Goal: Task Accomplishment & Management: Use online tool/utility

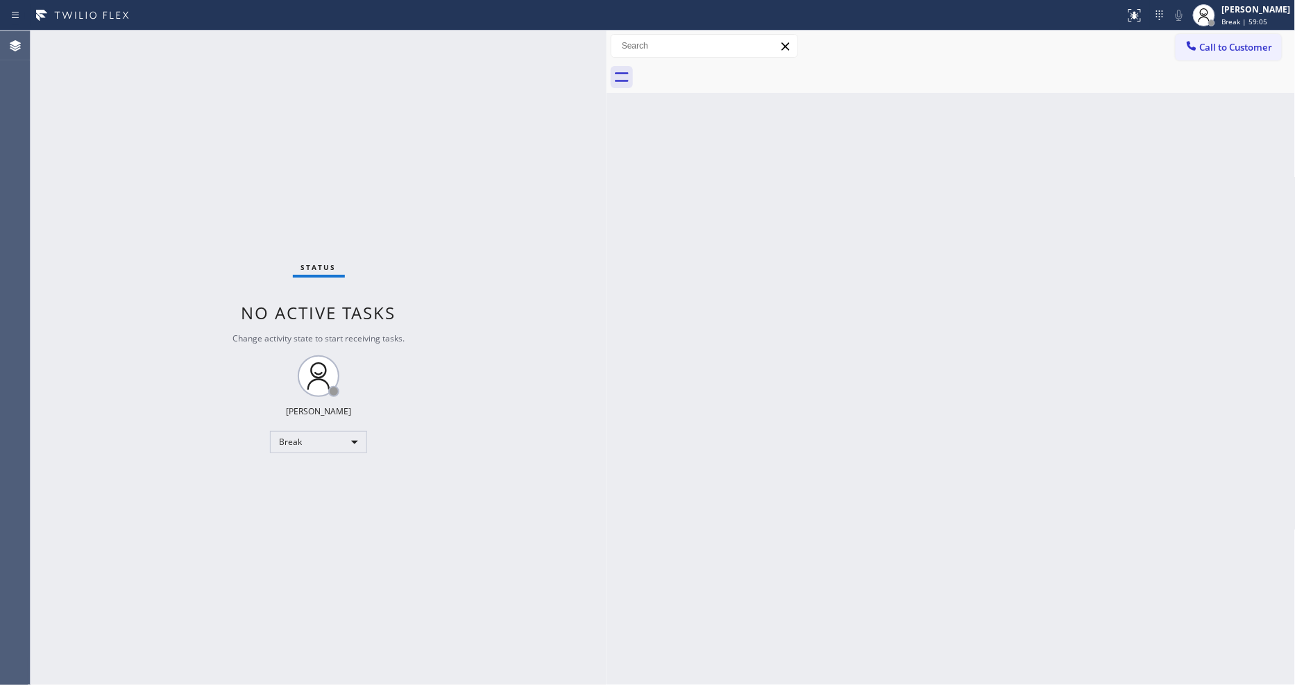
click at [158, 37] on div "Status No active tasks Change activity state to start receiving tasks. [PERSON_…" at bounding box center [319, 358] width 576 height 655
click at [1267, 15] on div "[PERSON_NAME] Break | 1h" at bounding box center [1258, 15] width 76 height 24
click at [1216, 65] on button "Available" at bounding box center [1226, 74] width 139 height 18
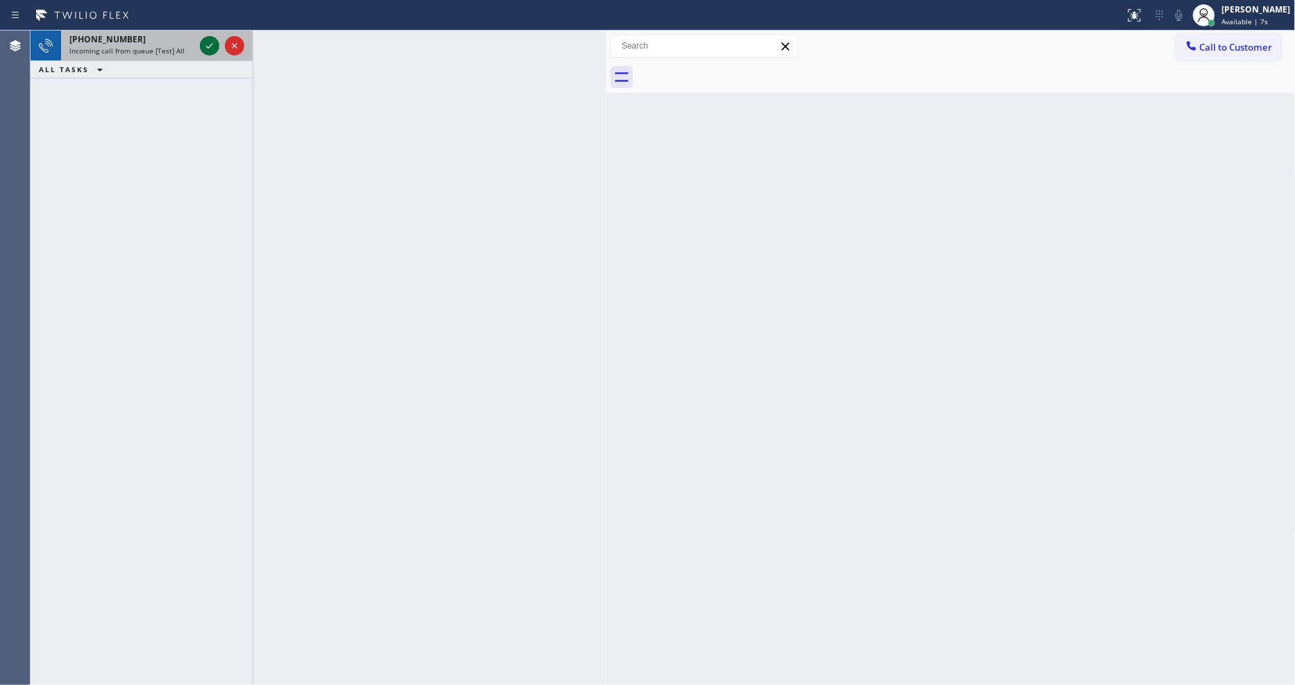
click at [204, 47] on icon at bounding box center [209, 45] width 17 height 17
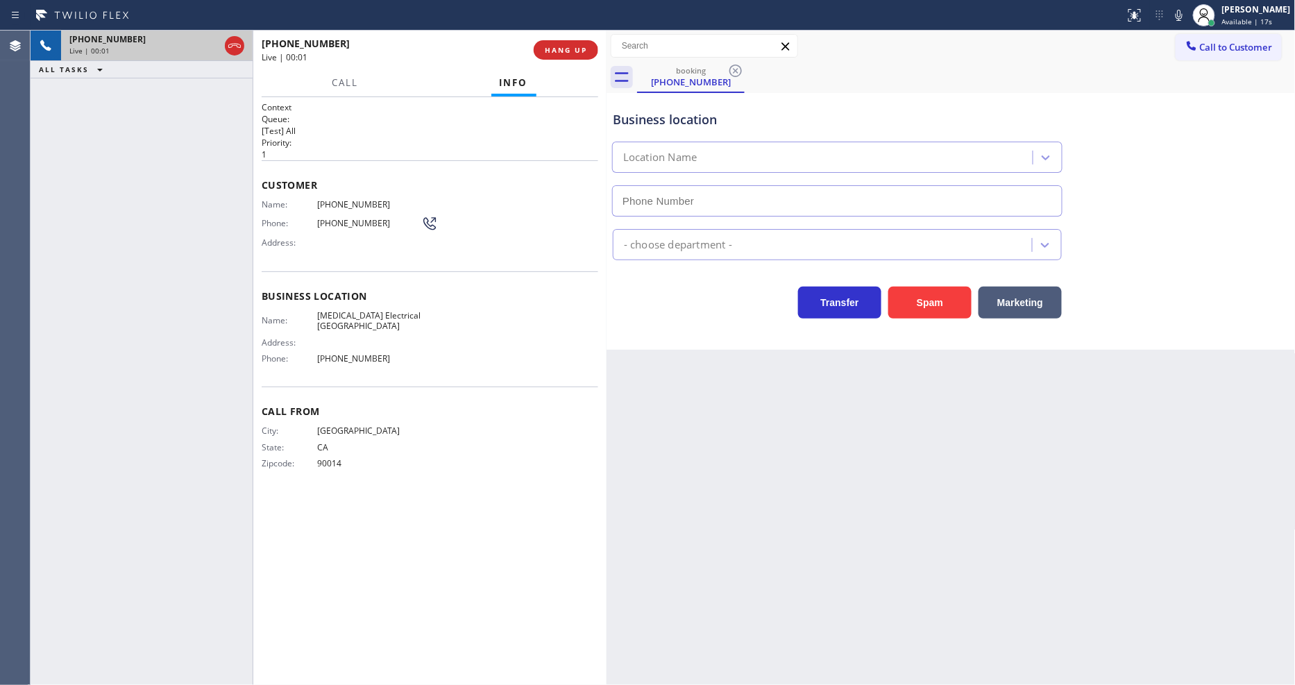
type input "[PHONE_NUMBER]"
click at [570, 37] on div "[PHONE_NUMBER] Live | 00:03 HANG UP" at bounding box center [430, 50] width 337 height 36
click at [571, 45] on span "HANG UP" at bounding box center [566, 50] width 42 height 10
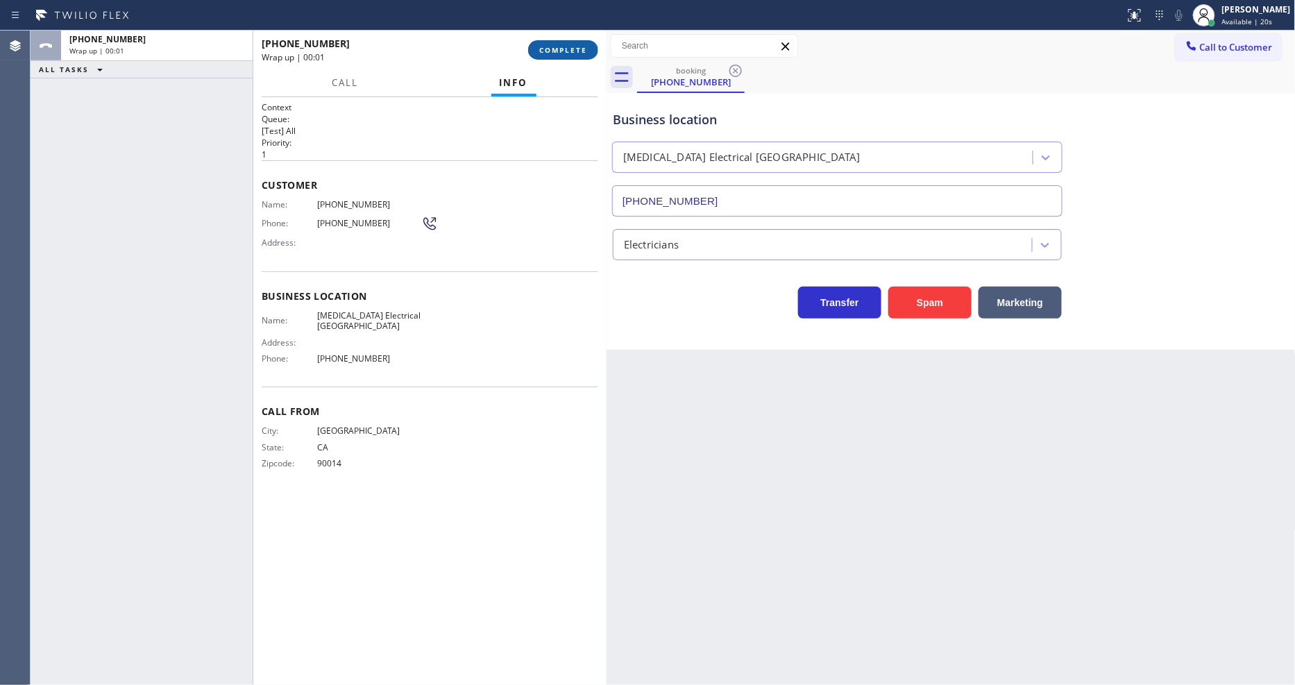
click at [571, 45] on span "COMPLETE" at bounding box center [563, 50] width 48 height 10
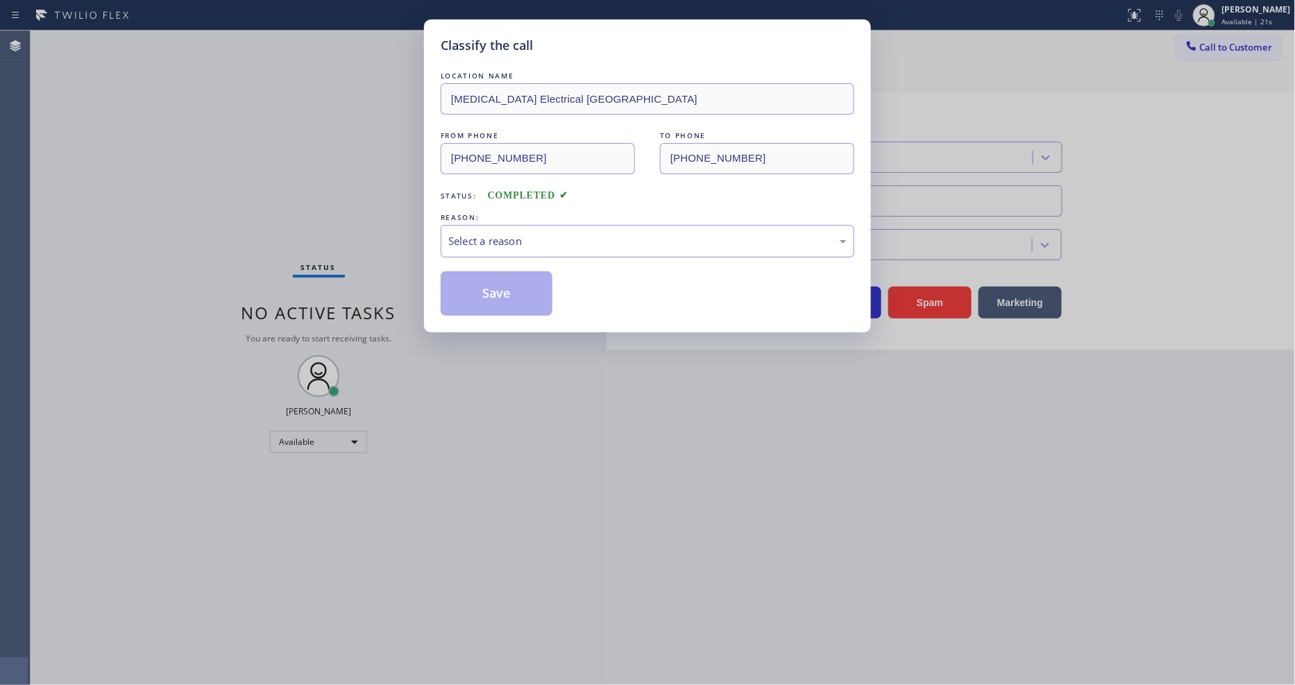
click at [541, 237] on div "Select a reason" at bounding box center [647, 241] width 398 height 16
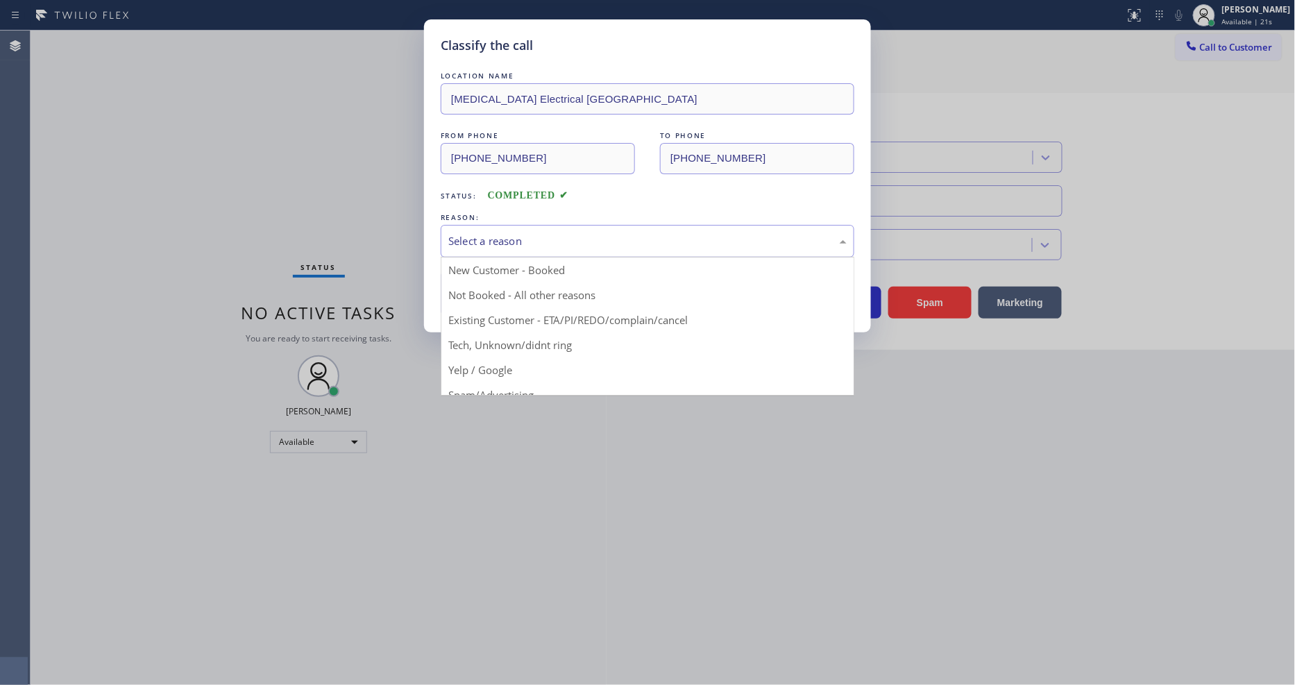
drag, startPoint x: 526, startPoint y: 363, endPoint x: 525, endPoint y: 310, distance: 52.8
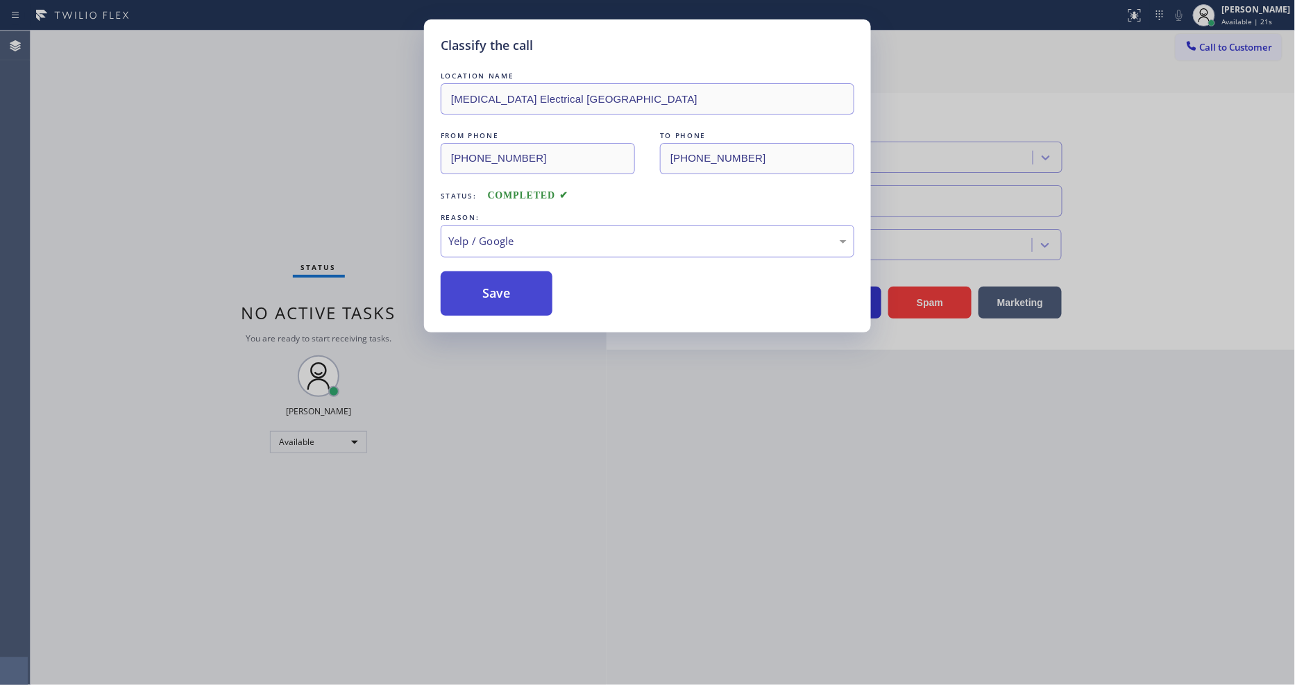
click at [525, 297] on button "Save" at bounding box center [497, 293] width 112 height 44
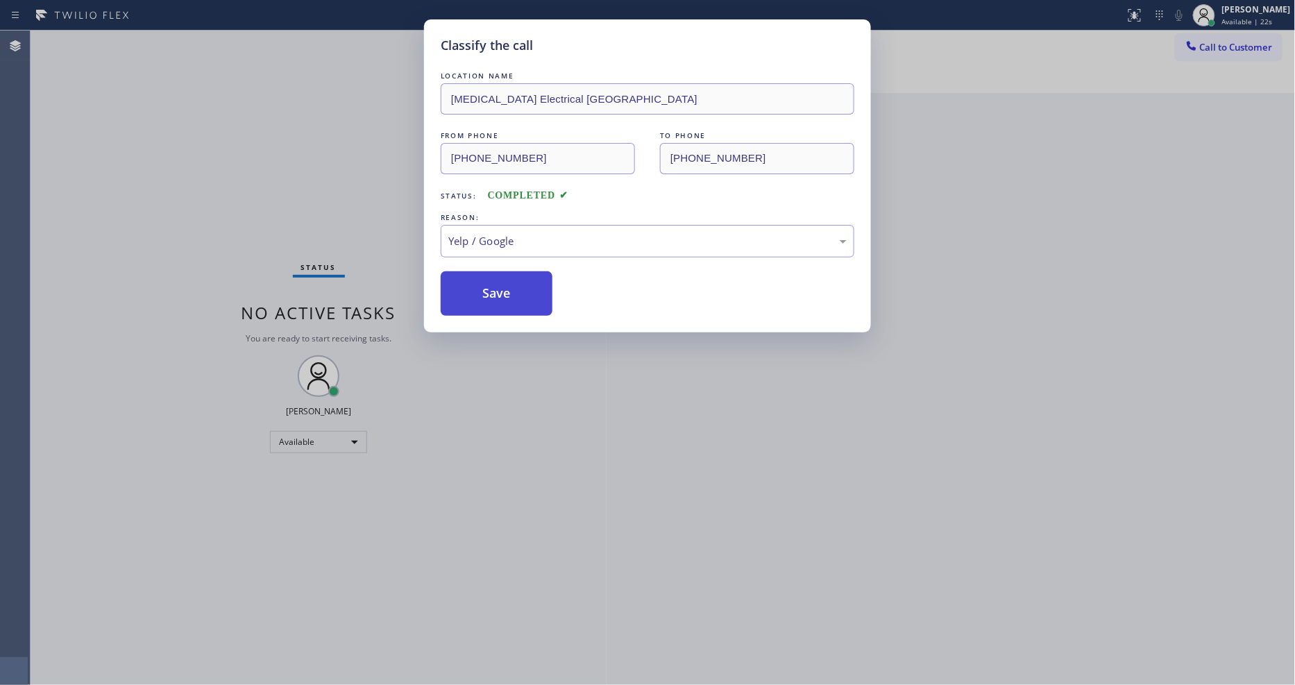
click at [525, 297] on button "Save" at bounding box center [497, 293] width 112 height 44
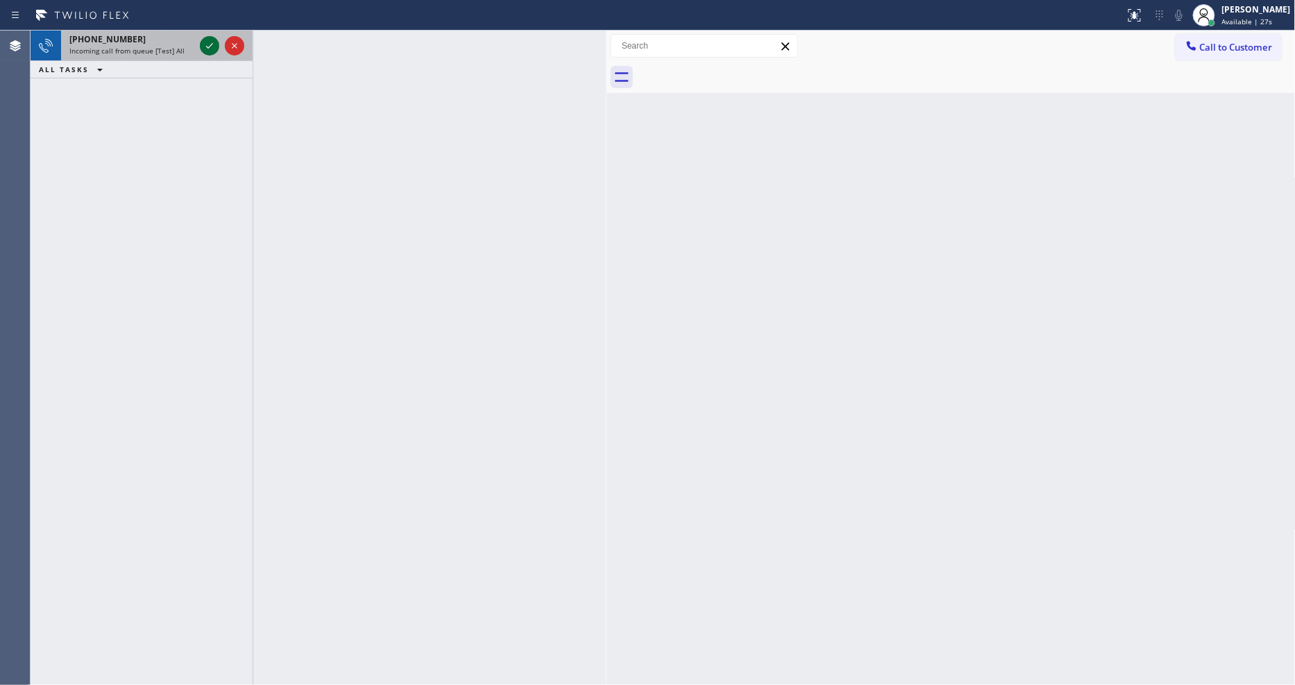
click at [213, 46] on icon at bounding box center [209, 45] width 17 height 17
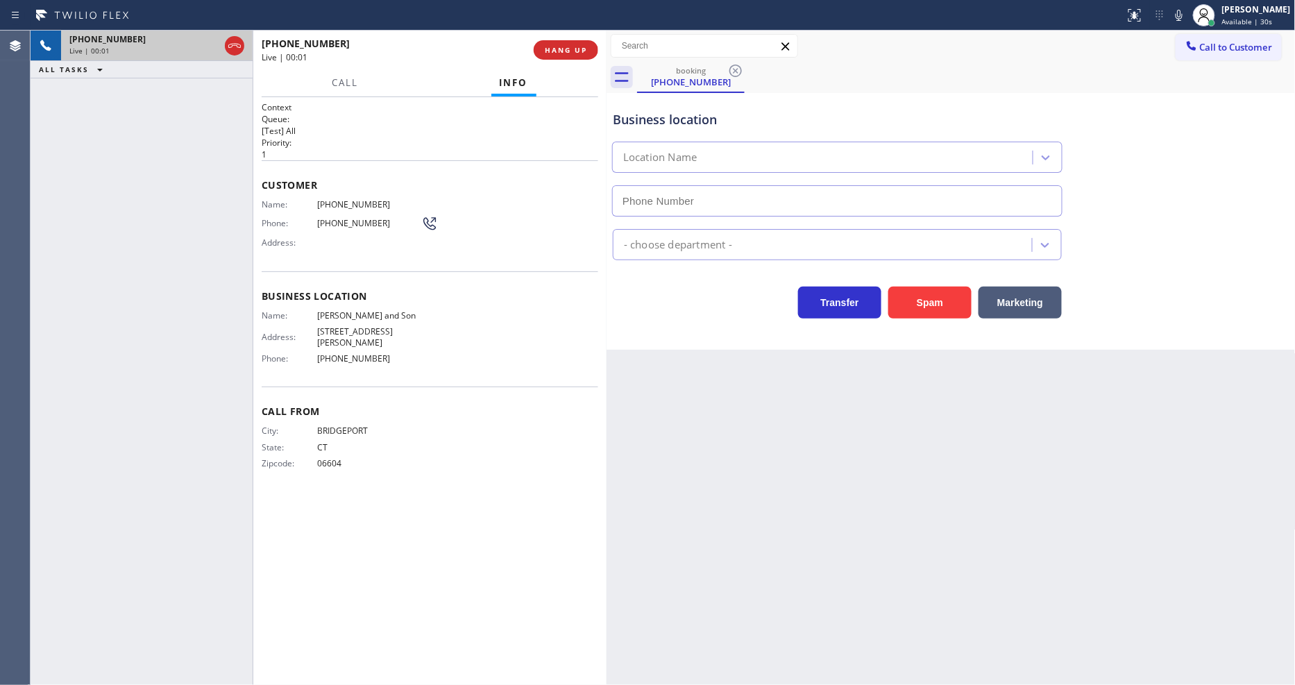
type input "[PHONE_NUMBER]"
click at [559, 39] on div "[PHONE_NUMBER] Live | 00:03 HANG UP" at bounding box center [430, 50] width 337 height 36
click at [559, 51] on span "HANG UP" at bounding box center [566, 50] width 42 height 10
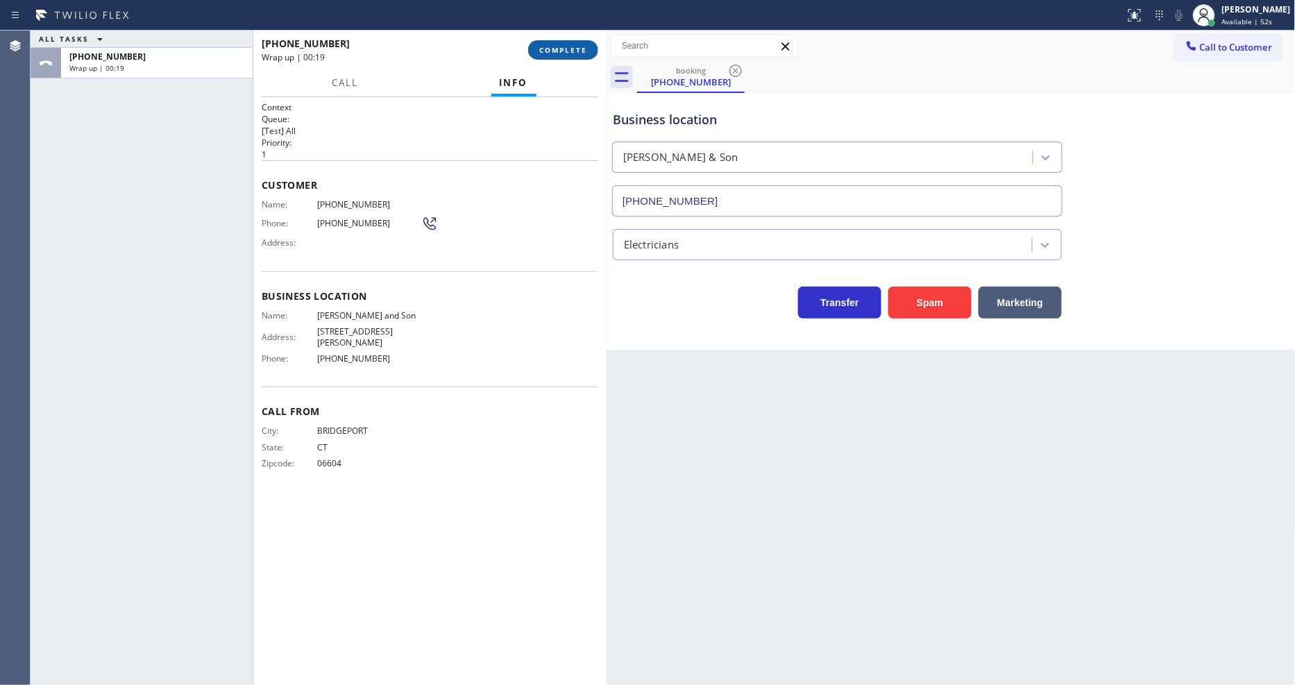
click at [567, 49] on span "COMPLETE" at bounding box center [563, 50] width 48 height 10
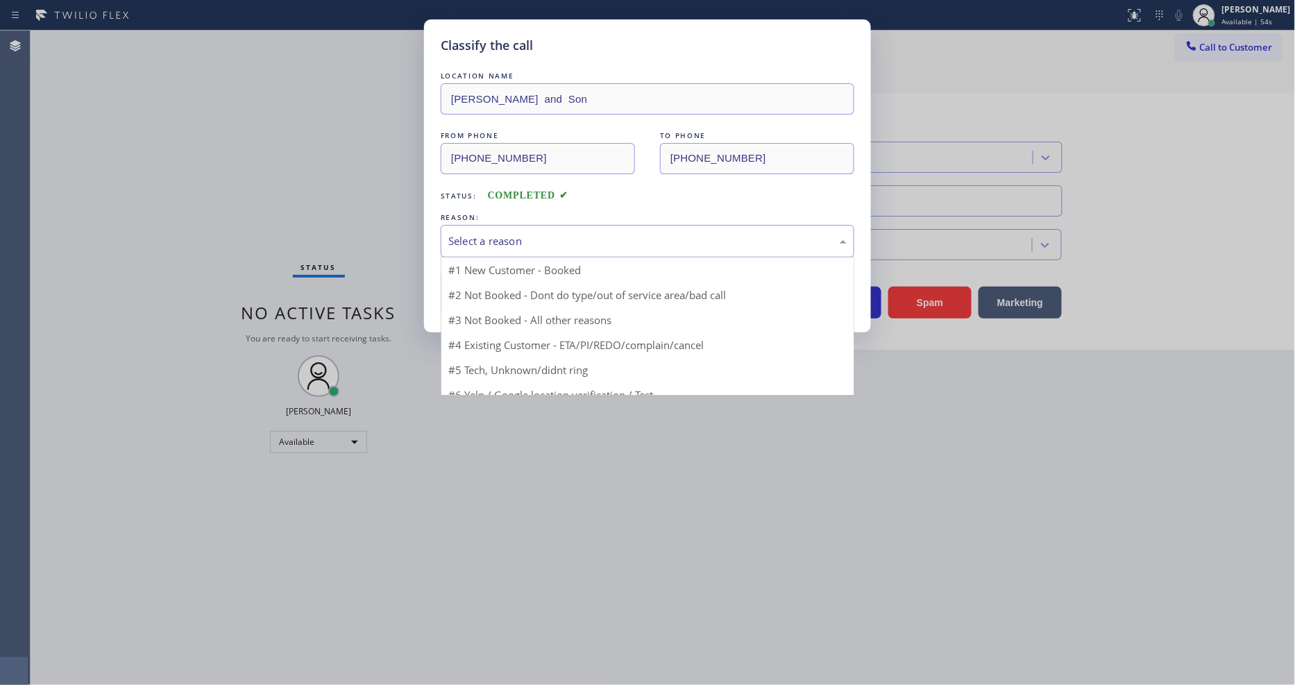
click at [543, 237] on div "Select a reason" at bounding box center [647, 241] width 398 height 16
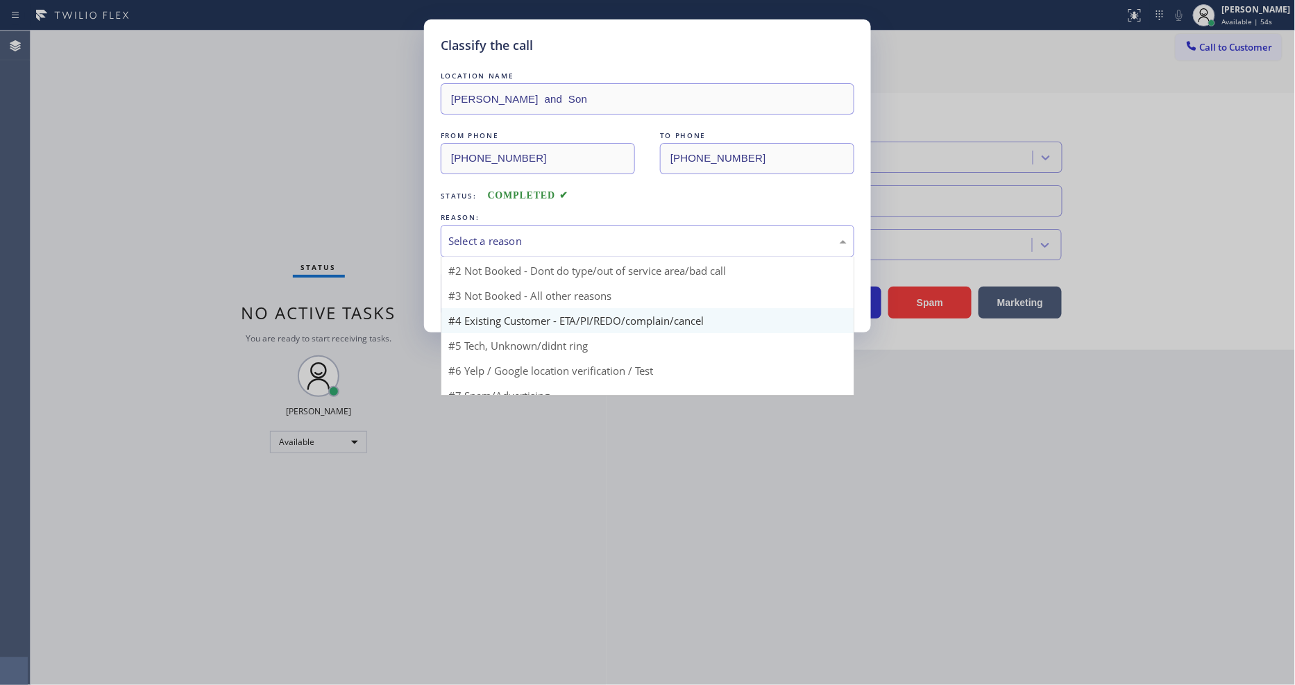
scroll to position [12, 0]
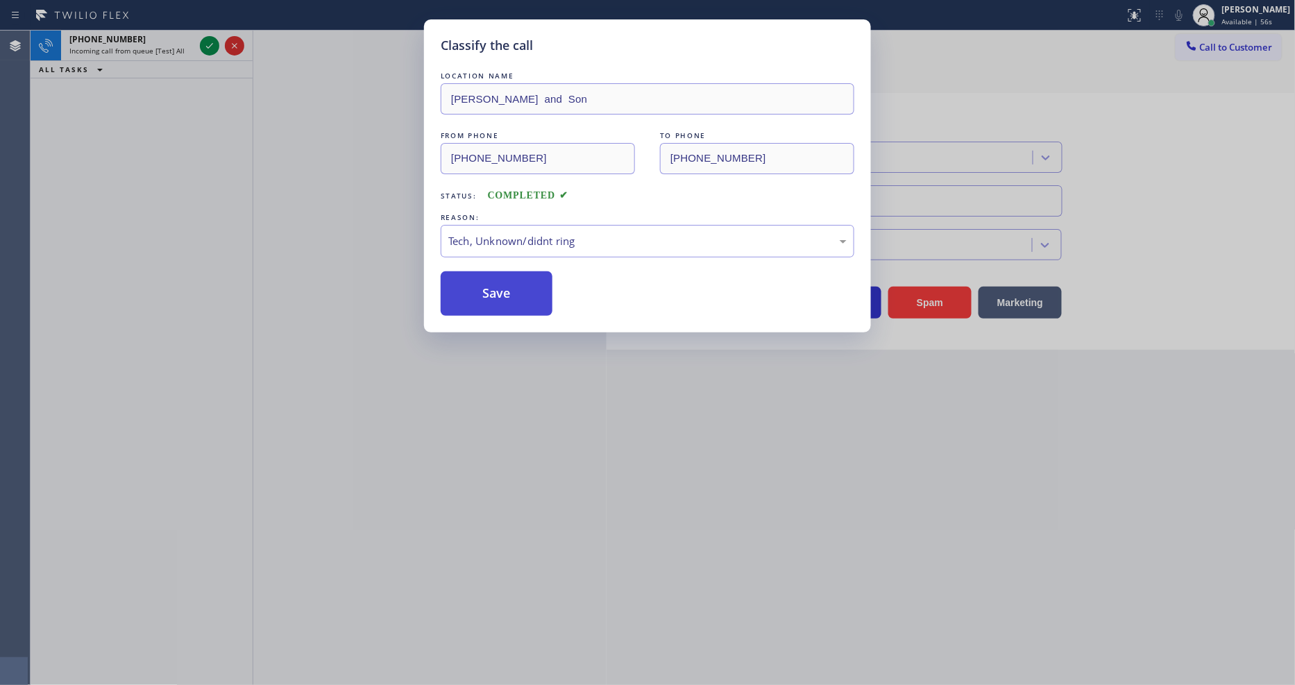
click at [509, 305] on button "Save" at bounding box center [497, 293] width 112 height 44
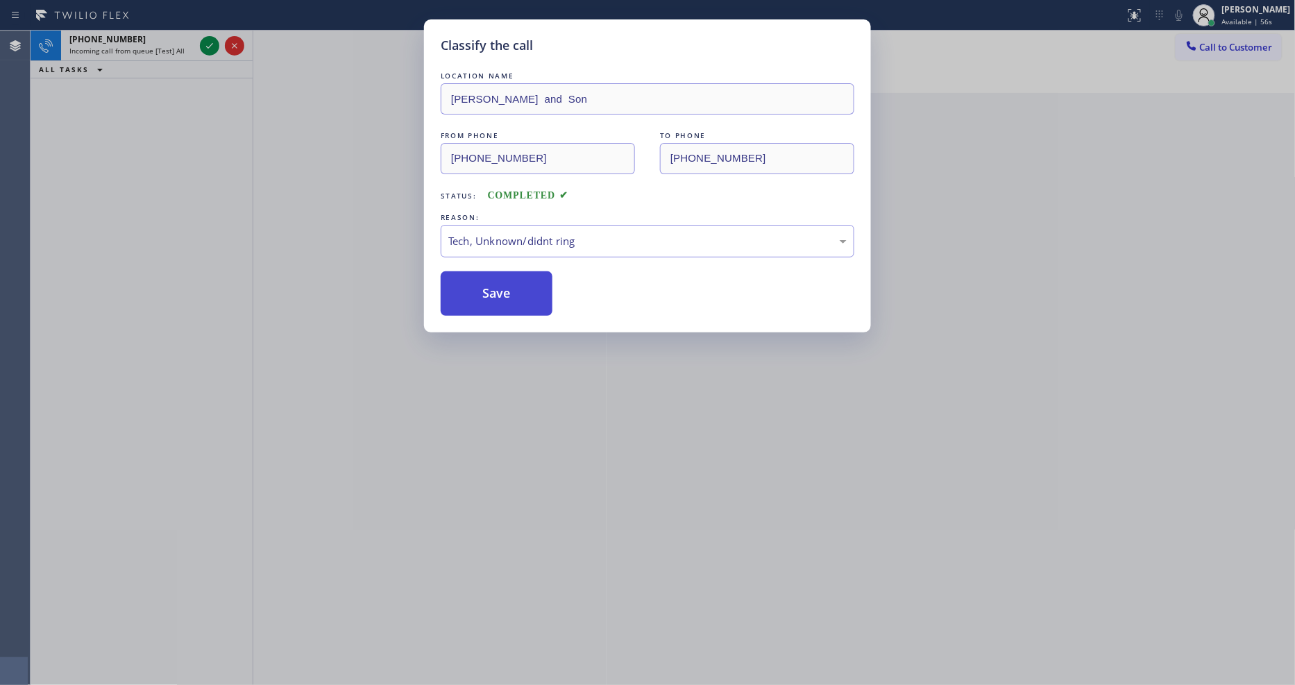
click at [509, 305] on button "Save" at bounding box center [497, 293] width 112 height 44
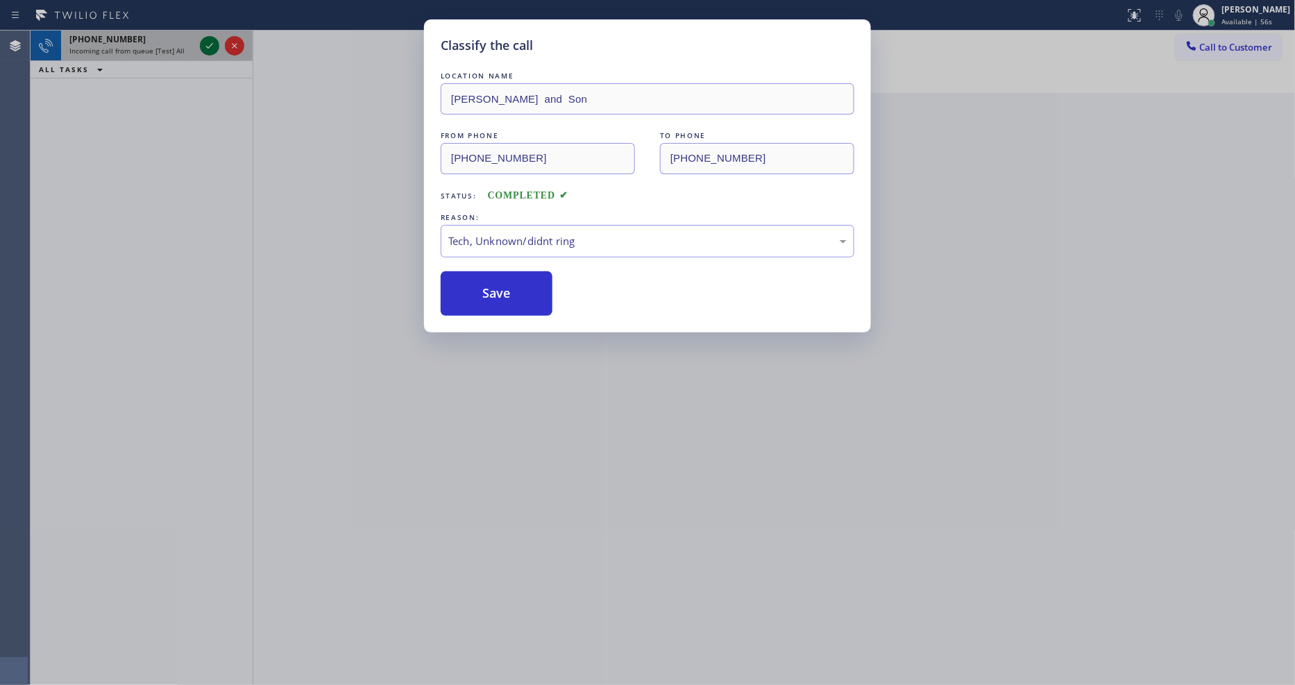
click at [207, 43] on icon at bounding box center [209, 45] width 17 height 17
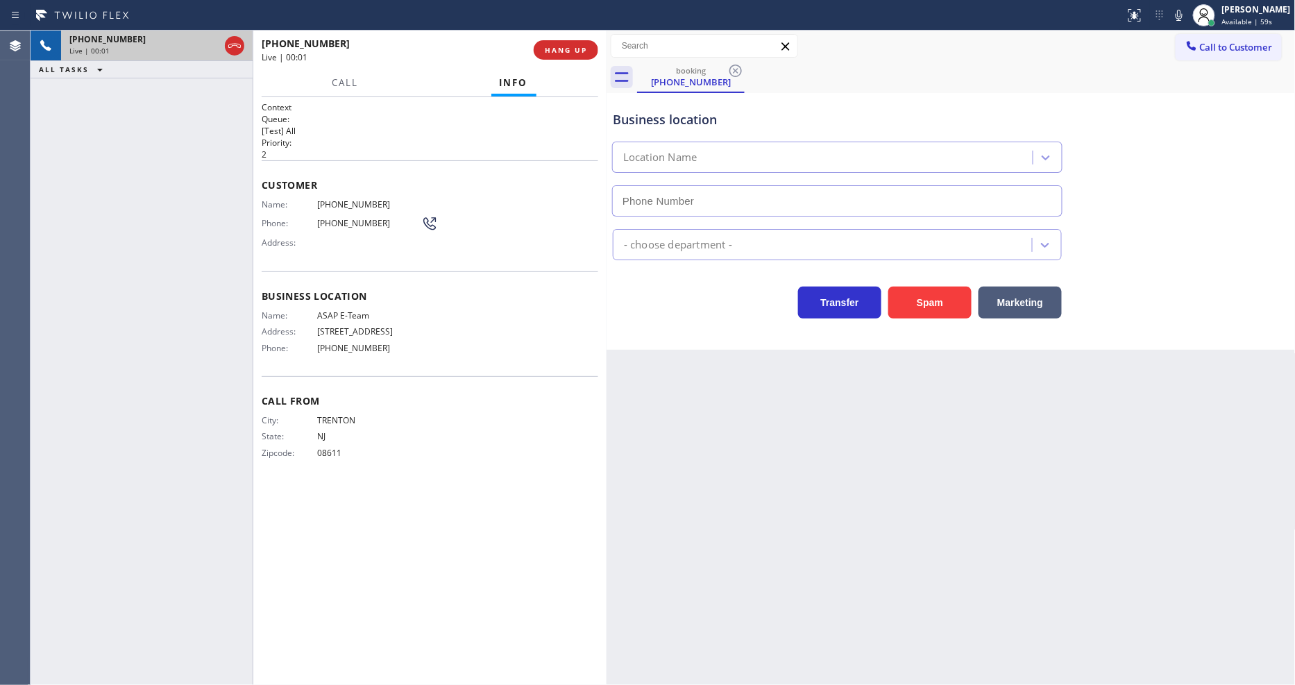
type input "[PHONE_NUMBER]"
click at [553, 54] on span "HANG UP" at bounding box center [566, 50] width 42 height 10
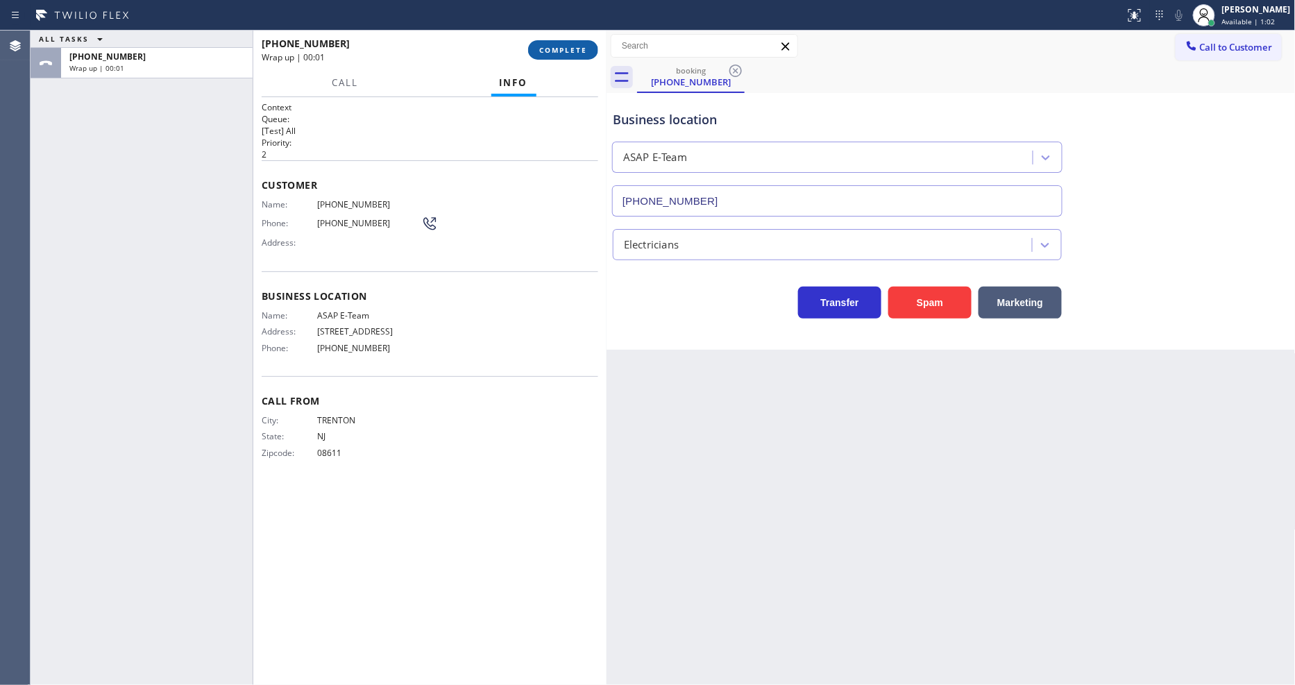
click at [553, 54] on span "COMPLETE" at bounding box center [563, 50] width 48 height 10
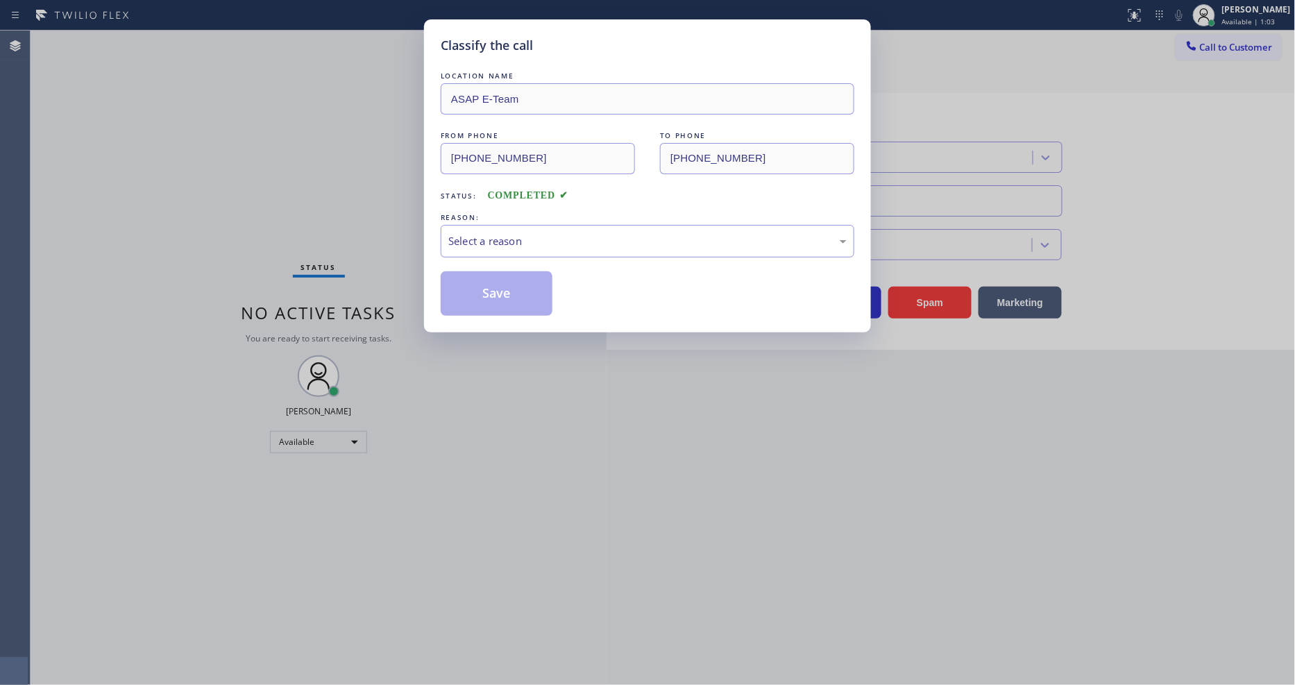
click at [482, 233] on div "Select a reason" at bounding box center [647, 241] width 398 height 16
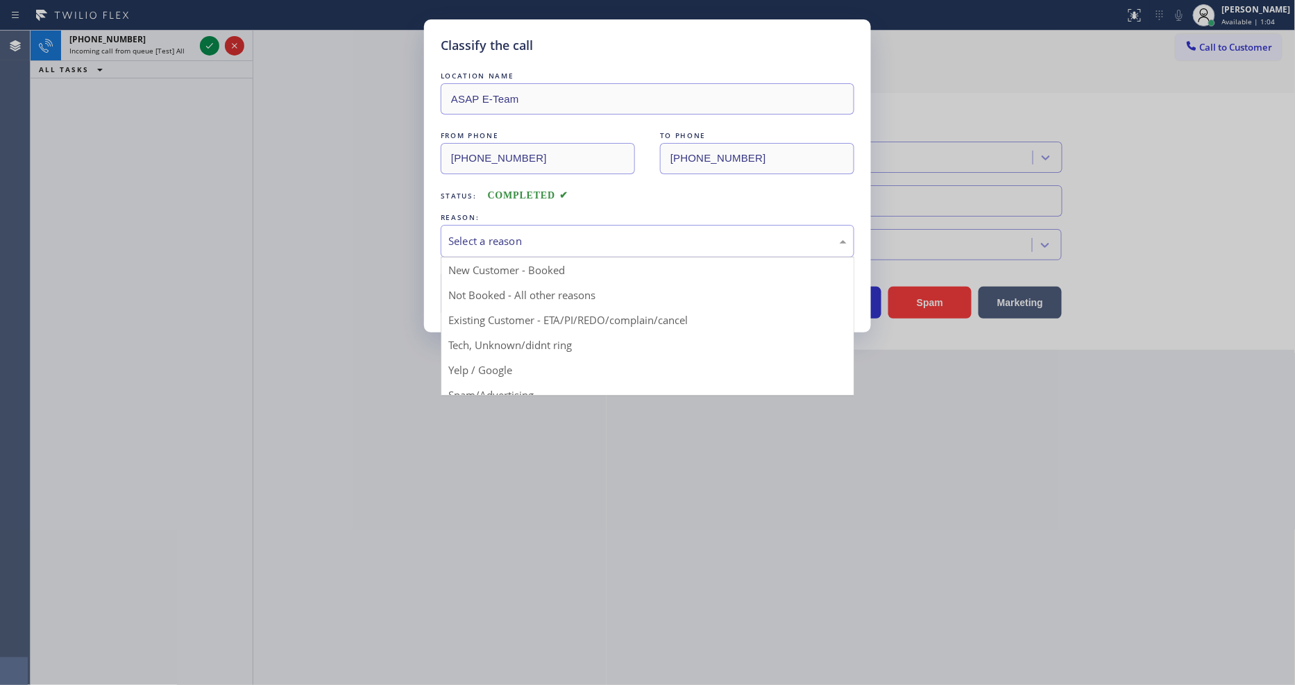
drag, startPoint x: 512, startPoint y: 341, endPoint x: 505, endPoint y: 324, distance: 17.8
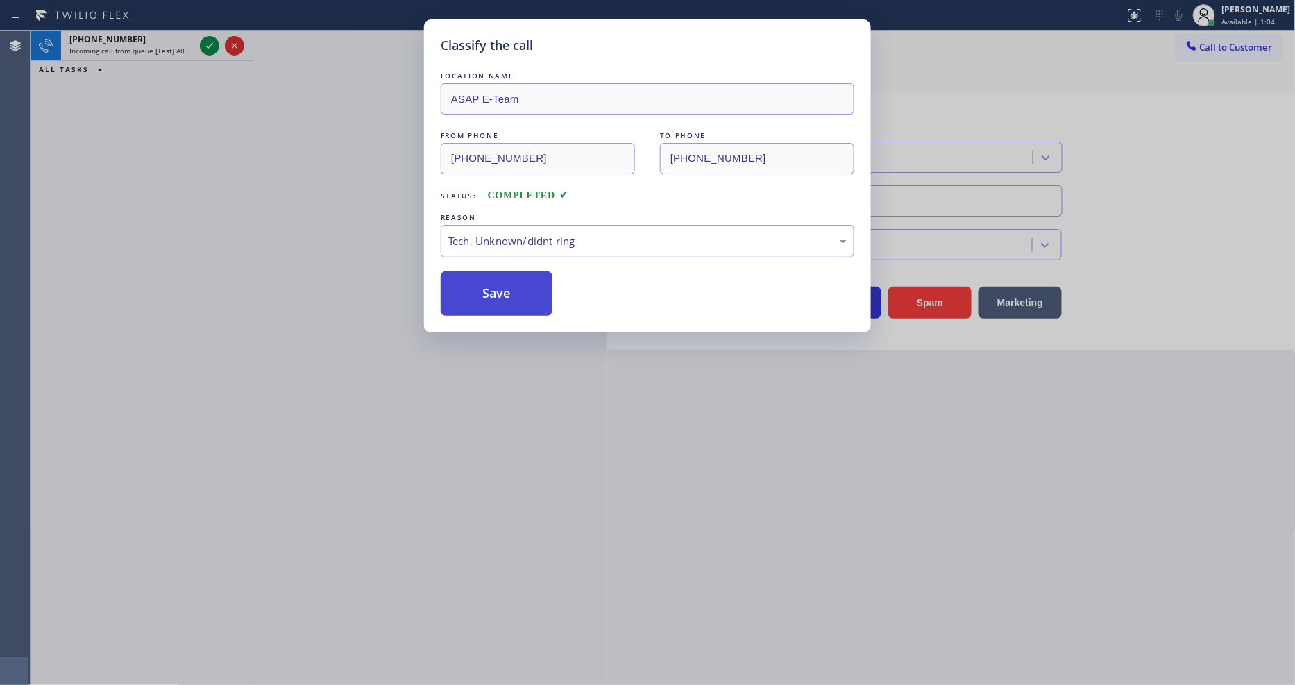
click at [503, 285] on button "Save" at bounding box center [497, 293] width 112 height 44
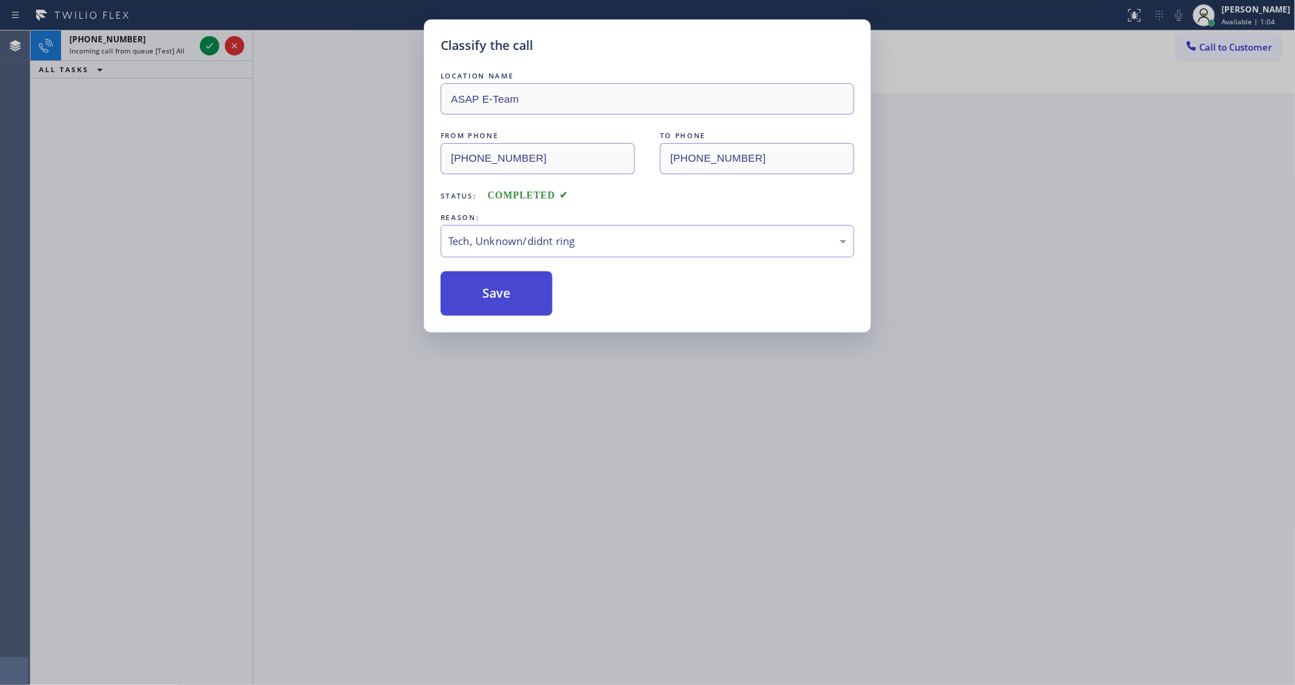
click at [503, 285] on button "Save" at bounding box center [497, 293] width 112 height 44
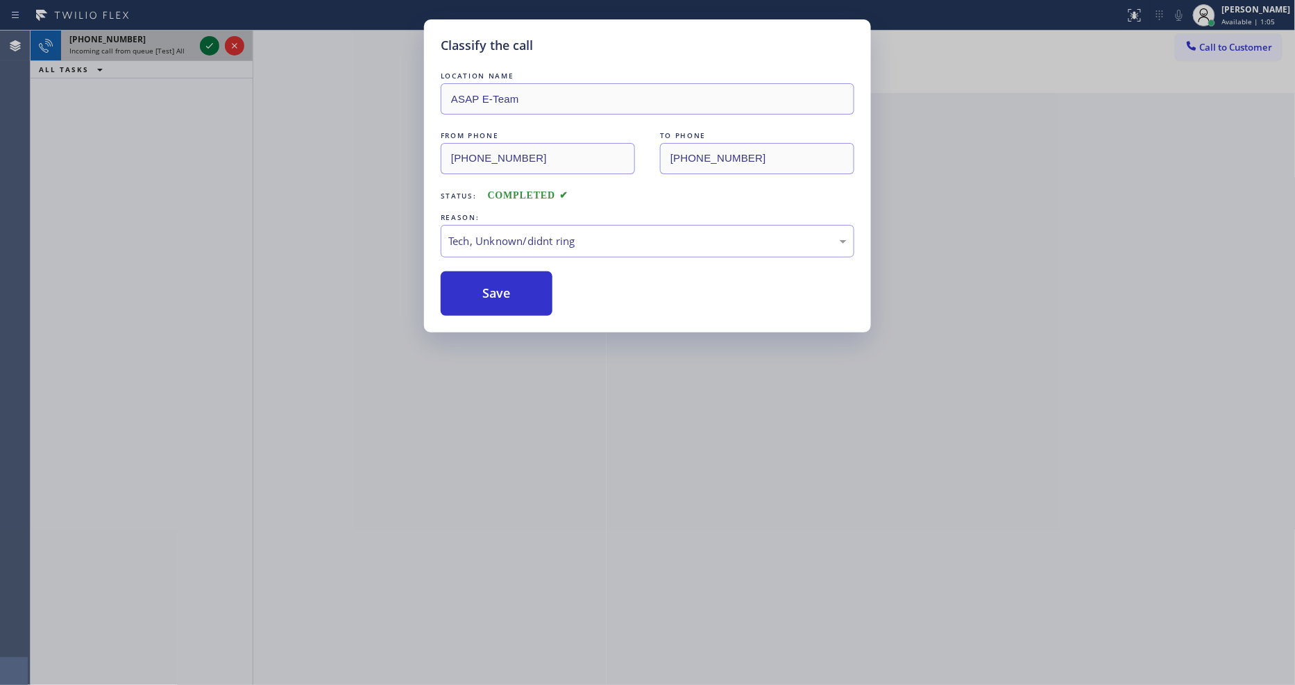
click at [207, 49] on icon at bounding box center [209, 45] width 17 height 17
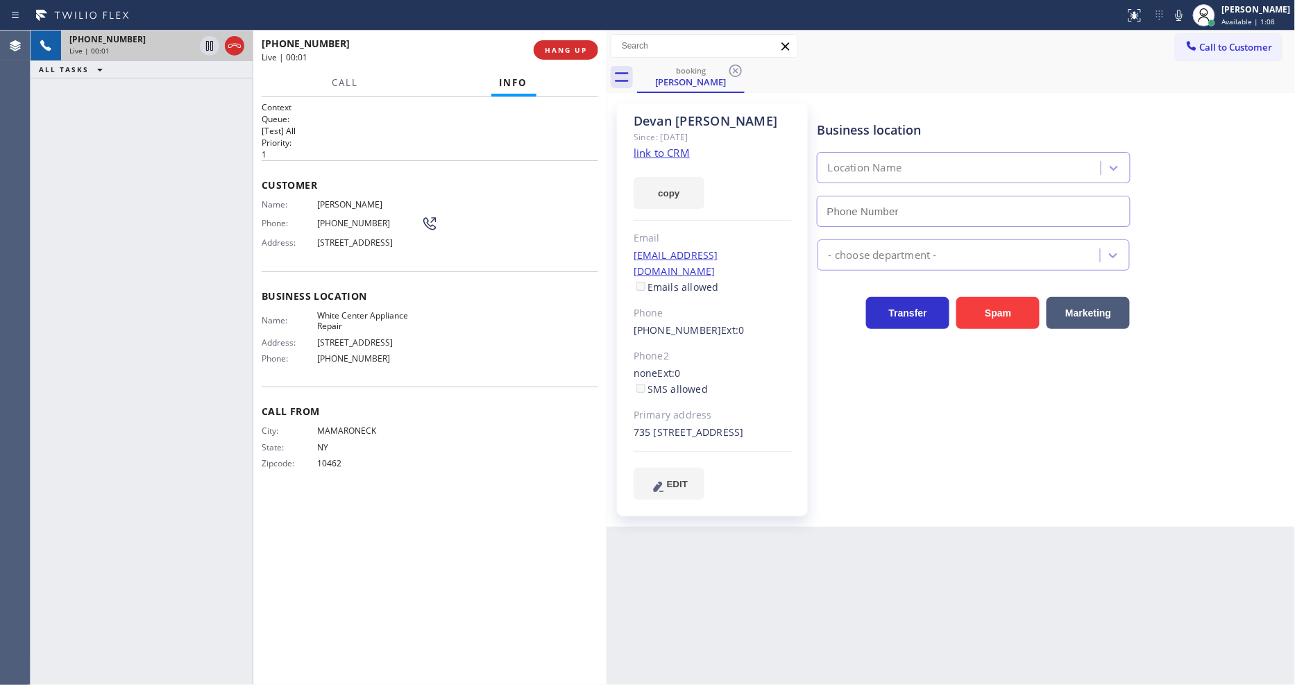
type input "[PHONE_NUMBER]"
click at [677, 149] on link "link to CRM" at bounding box center [662, 153] width 56 height 14
click at [355, 321] on span "White Center Appliance Repair" at bounding box center [369, 321] width 104 height 22
click at [355, 320] on span "White Center Appliance Repair" at bounding box center [369, 321] width 104 height 22
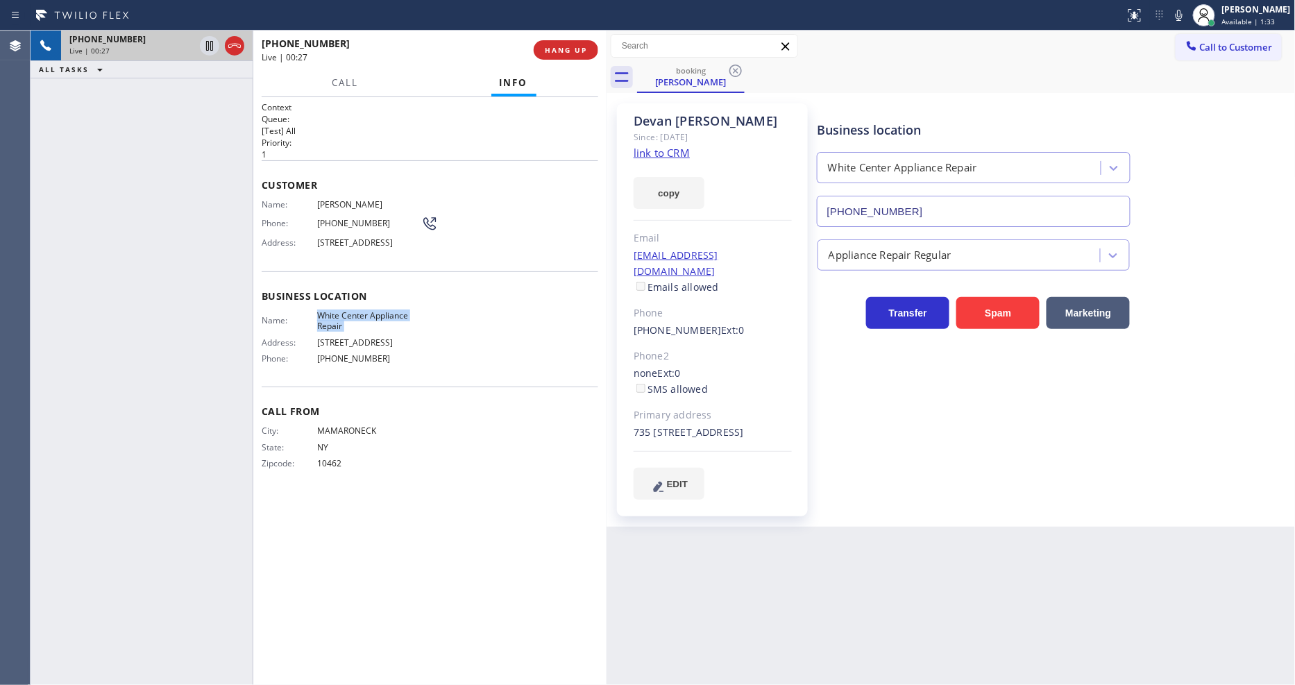
copy span "White Center Appliance Repair"
click at [335, 239] on span "[STREET_ADDRESS]" at bounding box center [369, 242] width 104 height 10
copy span "[STREET_ADDRESS]"
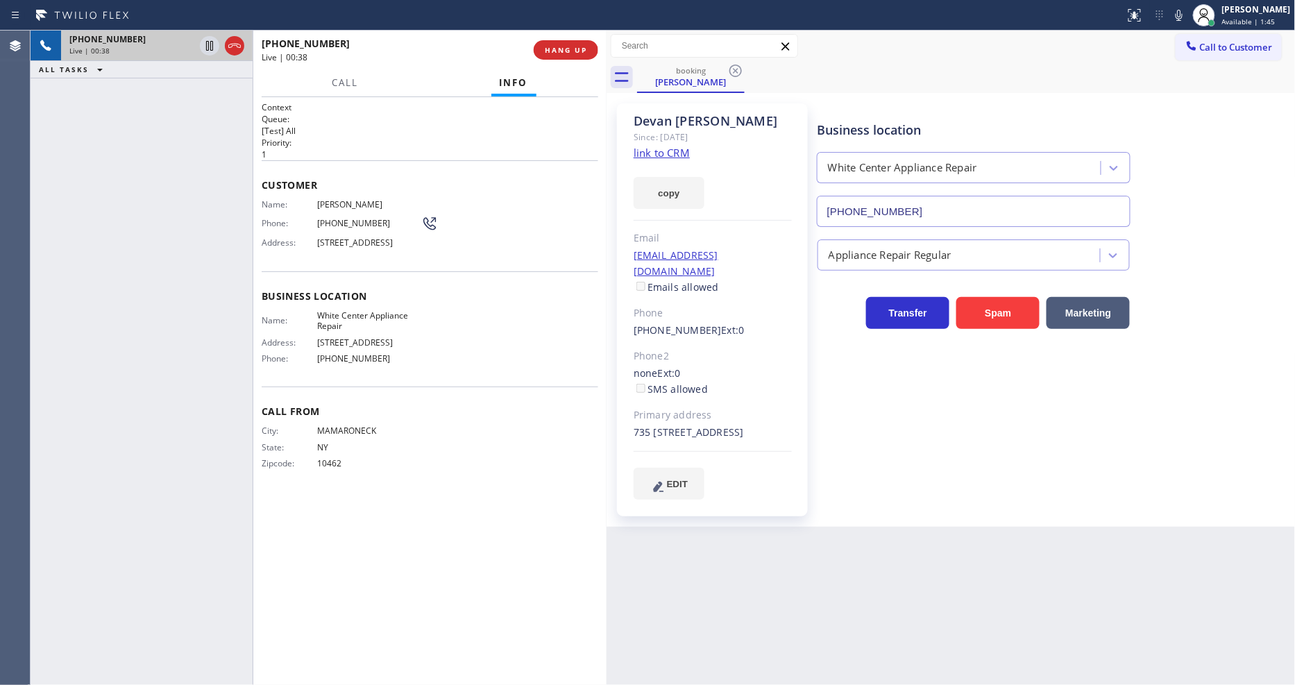
click at [340, 215] on div "Phone: [PHONE_NUMBER]" at bounding box center [350, 223] width 176 height 17
copy div "[PHONE_NUMBER]"
click at [211, 46] on icon at bounding box center [209, 45] width 17 height 17
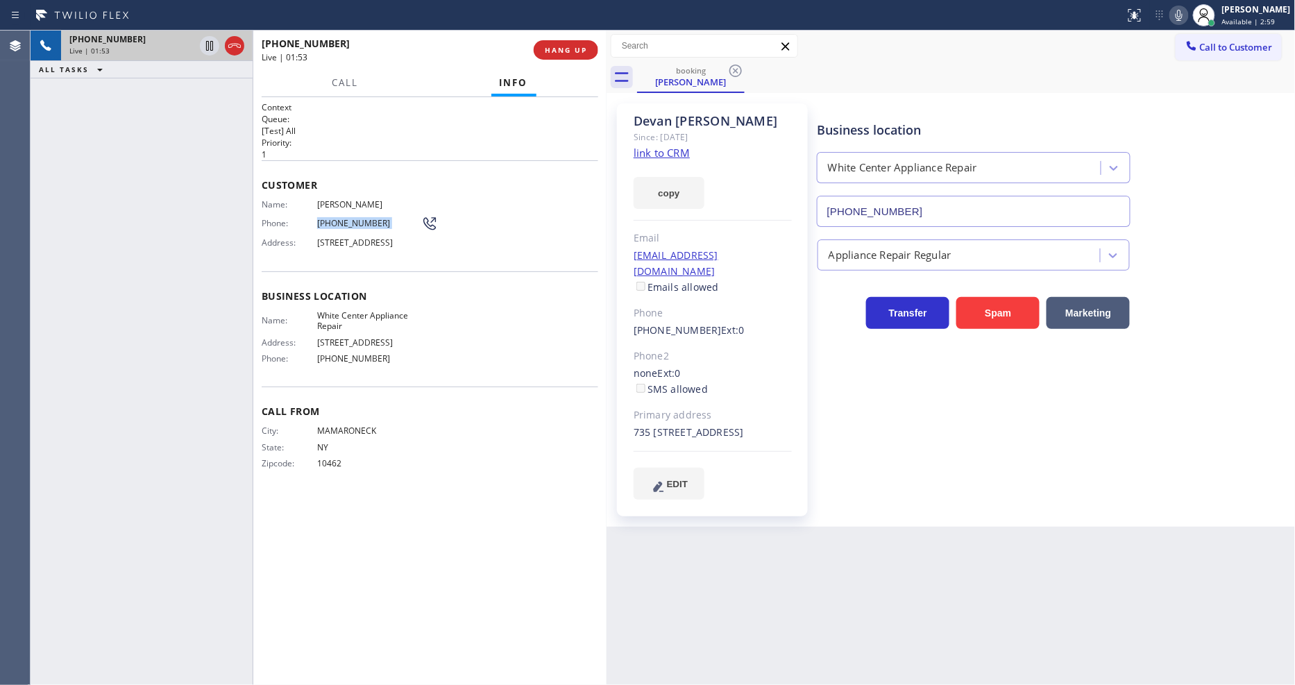
click at [1188, 15] on icon at bounding box center [1179, 15] width 17 height 17
drag, startPoint x: 207, startPoint y: 45, endPoint x: 246, endPoint y: 44, distance: 38.9
click at [207, 44] on icon at bounding box center [209, 45] width 17 height 17
click at [1185, 12] on icon at bounding box center [1179, 15] width 17 height 17
click at [872, 419] on div "Business location [GEOGRAPHIC_DATA] Appliance Repair [PHONE_NUMBER] Appliance R…" at bounding box center [1054, 301] width 478 height 389
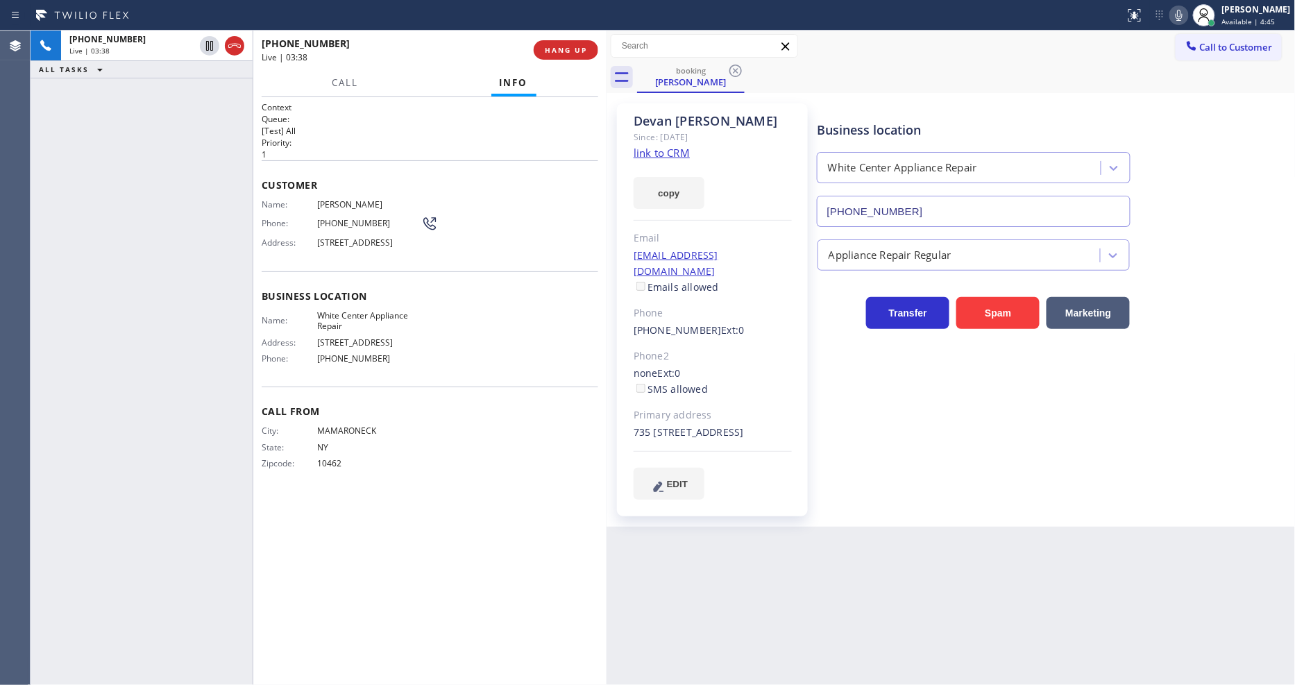
click at [366, 204] on span "[PERSON_NAME]" at bounding box center [369, 204] width 104 height 10
copy span "[PERSON_NAME]"
click at [260, 269] on div "Context Queue: [Test] All Priority: 1 Customer Name: [PERSON_NAME] Phone: [PHON…" at bounding box center [429, 391] width 353 height 588
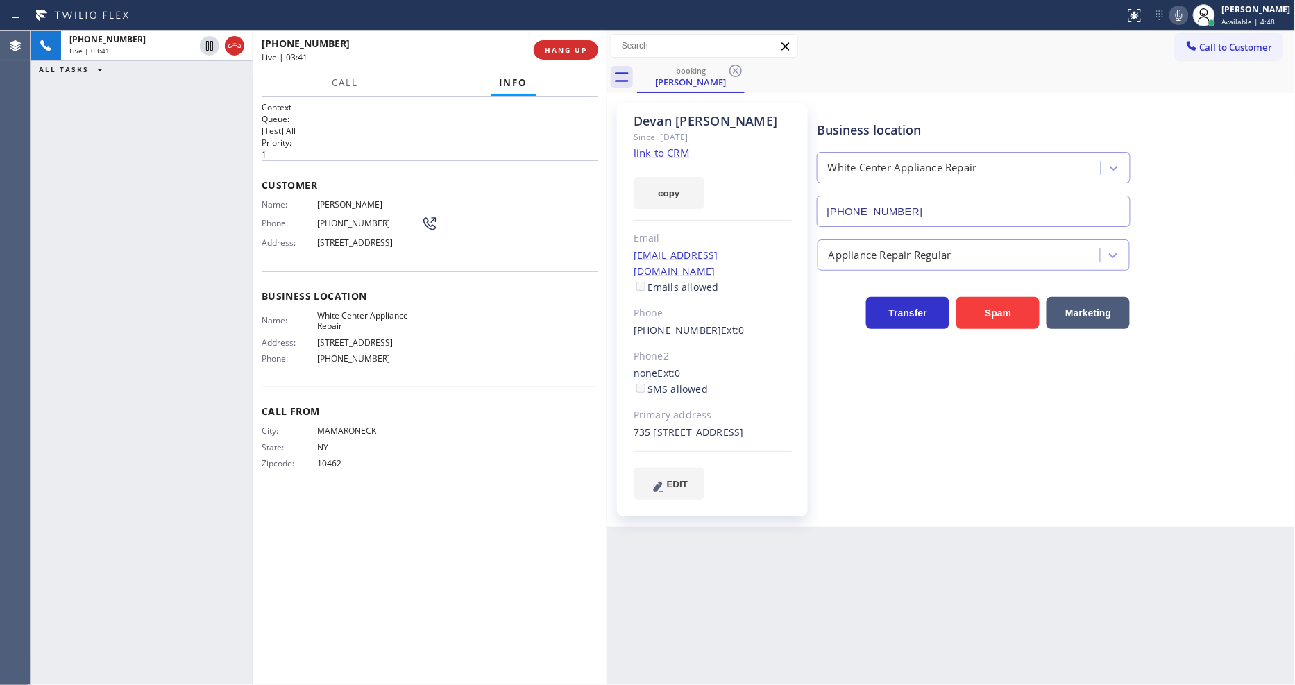
click at [811, 251] on div "[PERSON_NAME] Since: [DATE] link to CRM copy Email [EMAIL_ADDRESS][DOMAIN_NAME]…" at bounding box center [712, 309] width 205 height 427
click at [807, 252] on div "[PERSON_NAME] Since: [DATE] link to CRM copy Email [EMAIL_ADDRESS][DOMAIN_NAME]…" at bounding box center [712, 309] width 205 height 427
click at [725, 262] on div "[EMAIL_ADDRESS][DOMAIN_NAME] Emails allowed" at bounding box center [713, 272] width 158 height 48
click at [784, 258] on div "[EMAIL_ADDRESS][DOMAIN_NAME] Emails allowed" at bounding box center [713, 272] width 158 height 48
click at [785, 257] on div "[EMAIL_ADDRESS][DOMAIN_NAME] Emails allowed" at bounding box center [713, 272] width 158 height 48
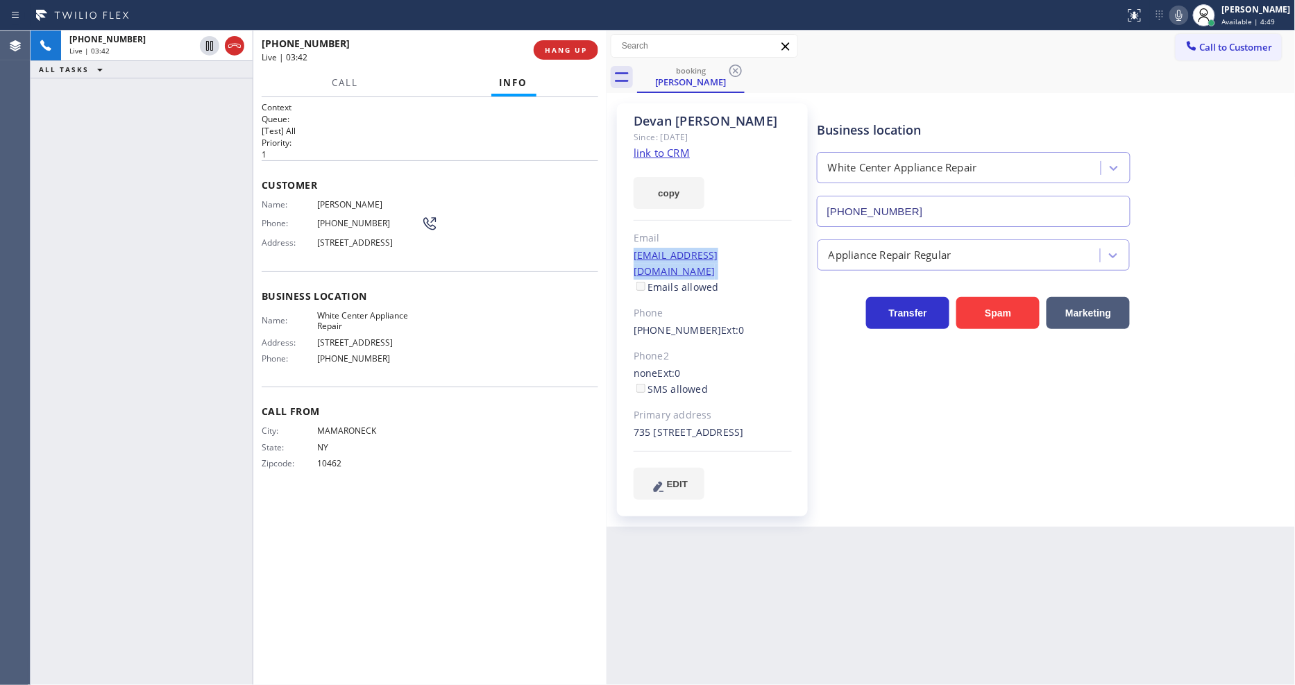
click at [785, 257] on div "[EMAIL_ADDRESS][DOMAIN_NAME] Emails allowed" at bounding box center [713, 272] width 158 height 48
copy link "[EMAIL_ADDRESS][DOMAIN_NAME]"
drag, startPoint x: 1204, startPoint y: 14, endPoint x: 1183, endPoint y: 12, distance: 21.6
click at [1196, 12] on div "Status report No issues detected If you experience an issue, please download th…" at bounding box center [1208, 15] width 176 height 31
click at [1183, 12] on icon at bounding box center [1179, 15] width 17 height 17
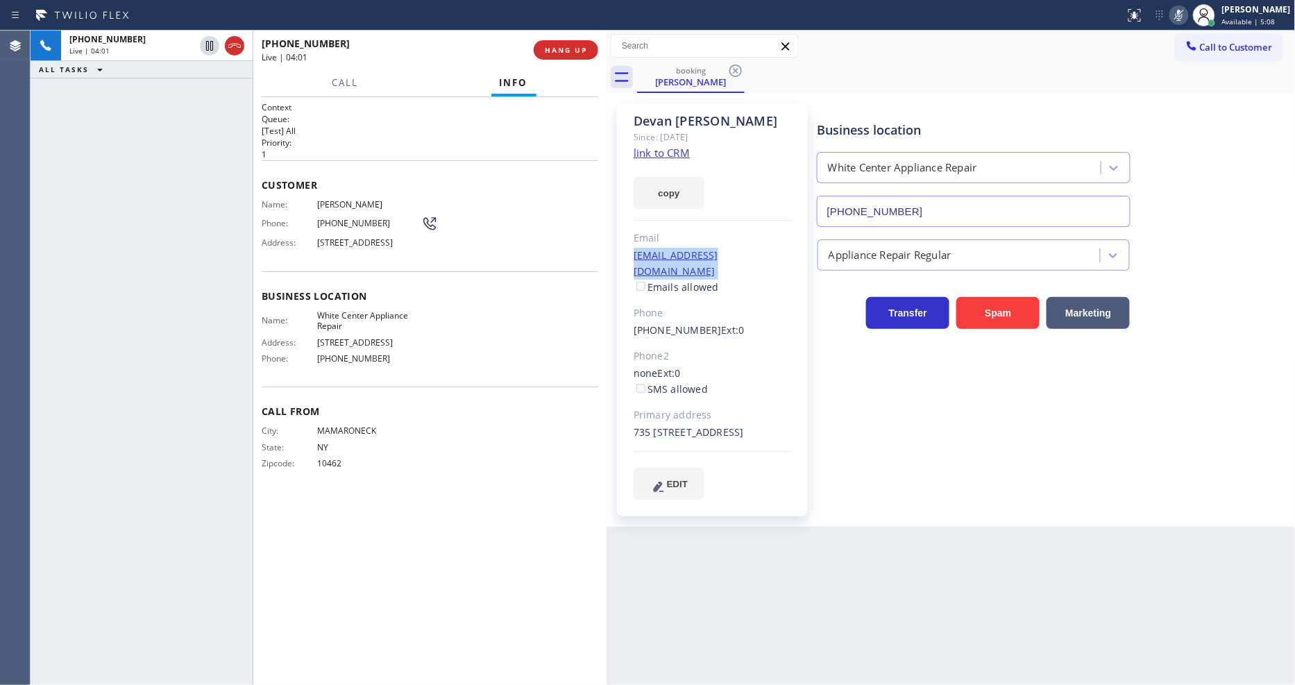
click at [1182, 8] on icon at bounding box center [1179, 15] width 17 height 17
click at [432, 335] on div "Name: White Center Appliance Repair Address: [STREET_ADDRESS] Phone: [PHONE_NUM…" at bounding box center [430, 340] width 337 height 60
click at [573, 51] on span "HANG UP" at bounding box center [566, 50] width 42 height 10
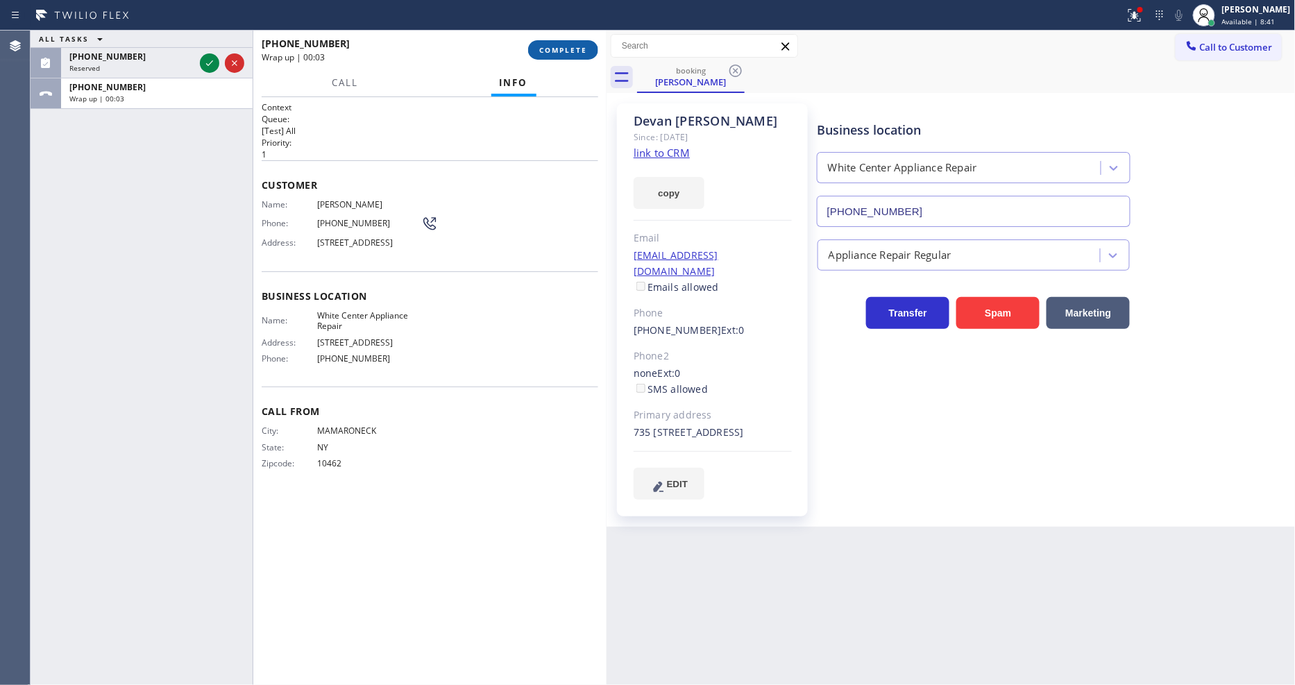
click at [549, 52] on span "COMPLETE" at bounding box center [563, 50] width 48 height 10
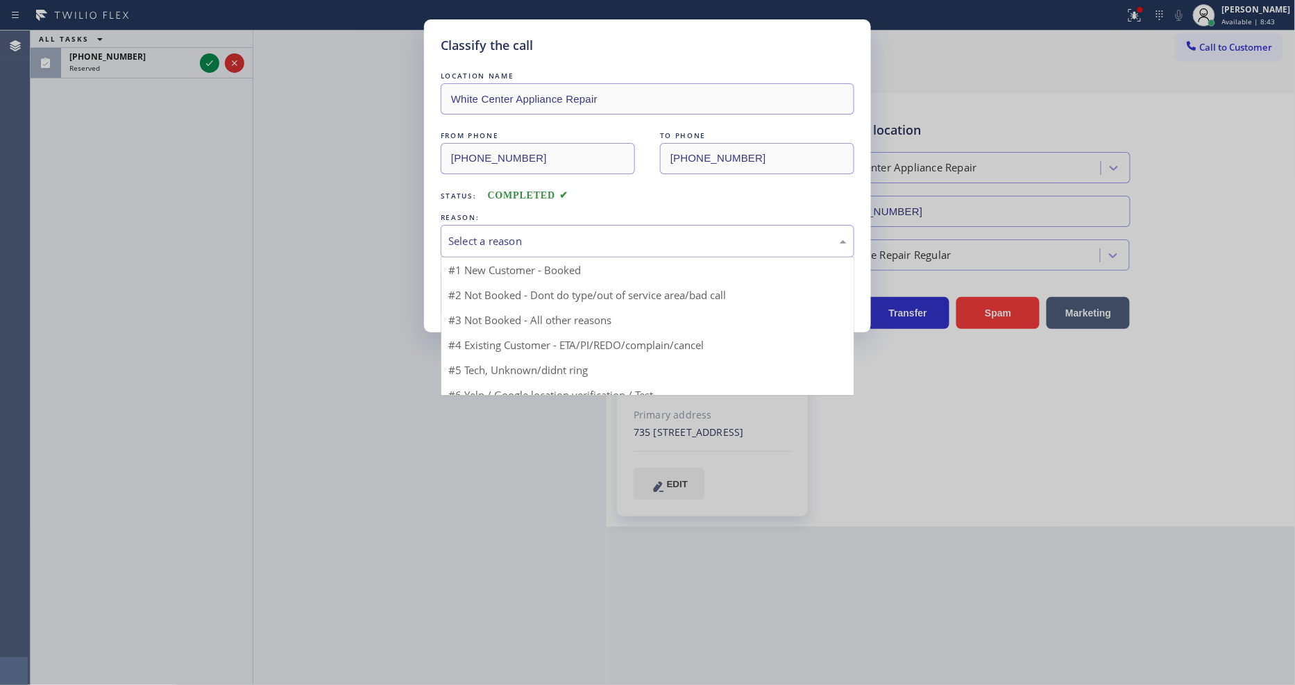
click at [495, 242] on div "Select a reason" at bounding box center [647, 241] width 398 height 16
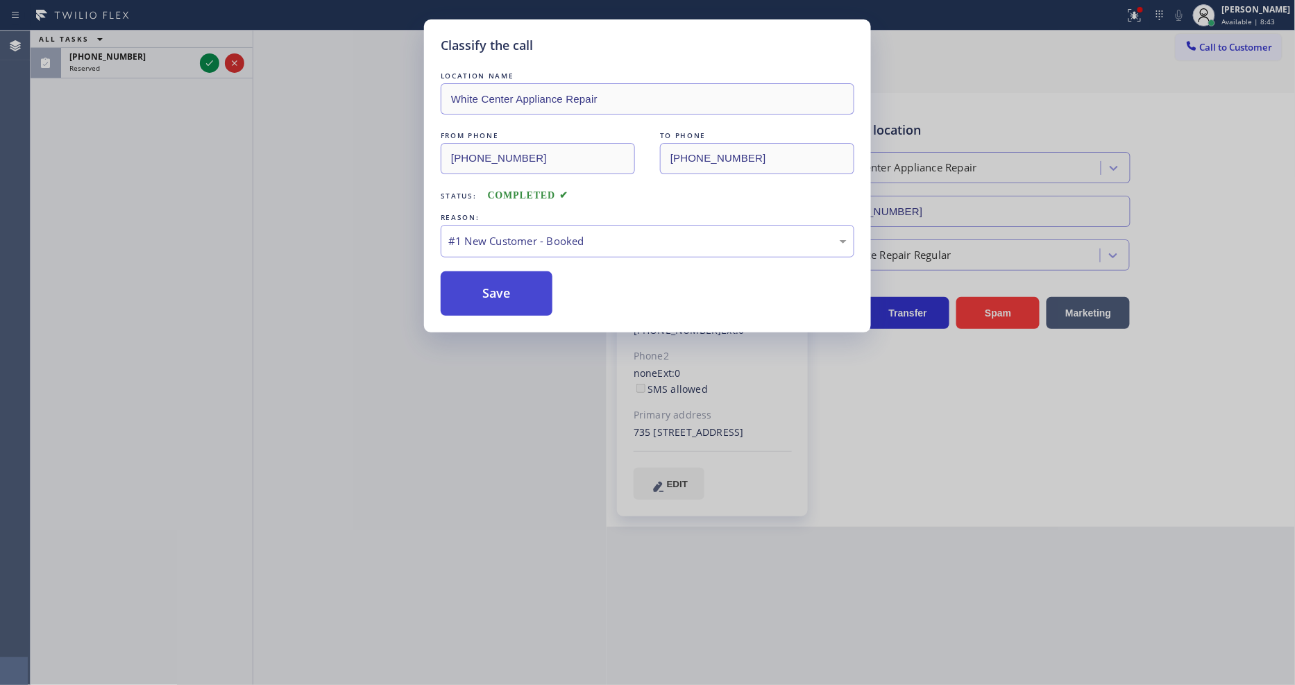
click at [491, 287] on button "Save" at bounding box center [497, 293] width 112 height 44
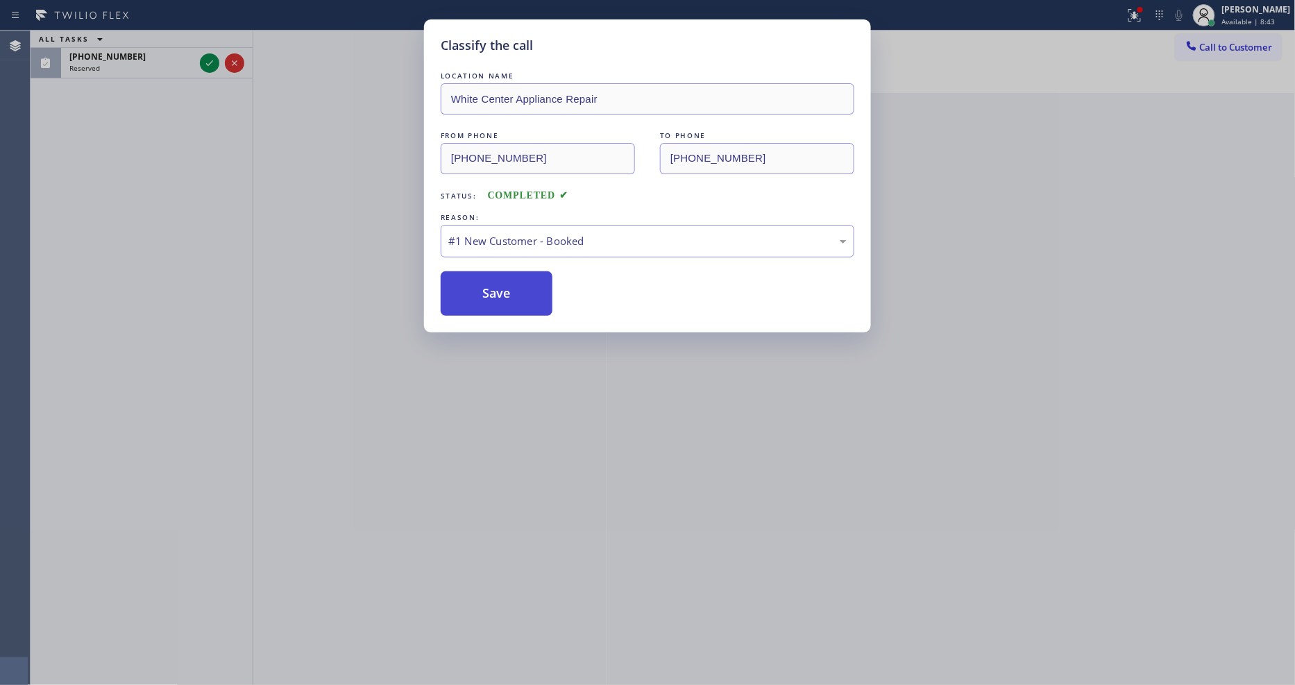
click at [491, 288] on button "Save" at bounding box center [497, 293] width 112 height 44
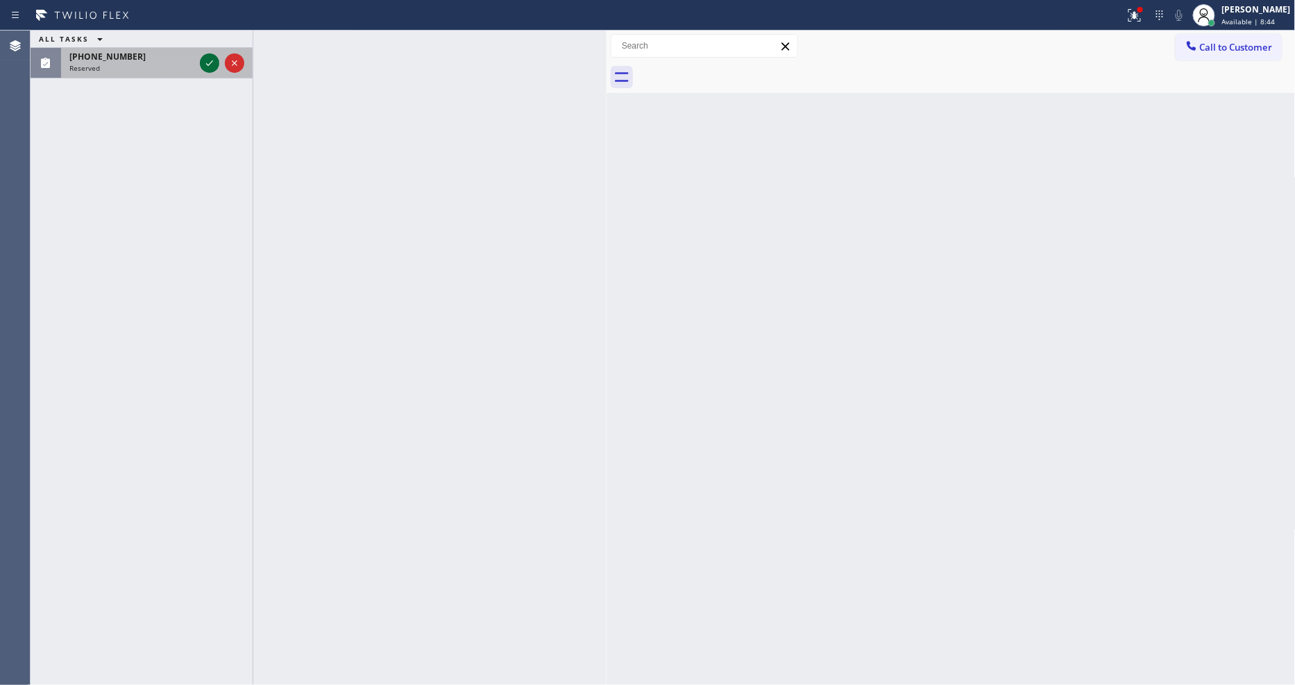
click at [207, 58] on icon at bounding box center [209, 63] width 17 height 17
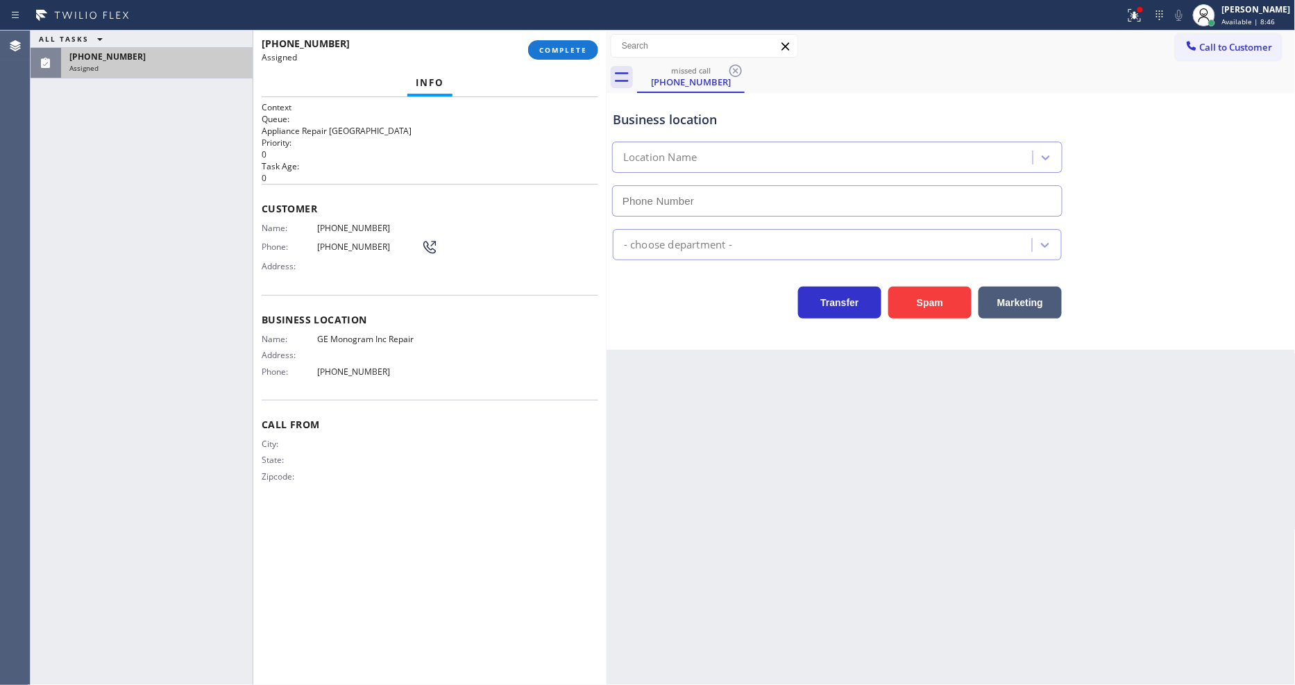
type input "[PHONE_NUMBER]"
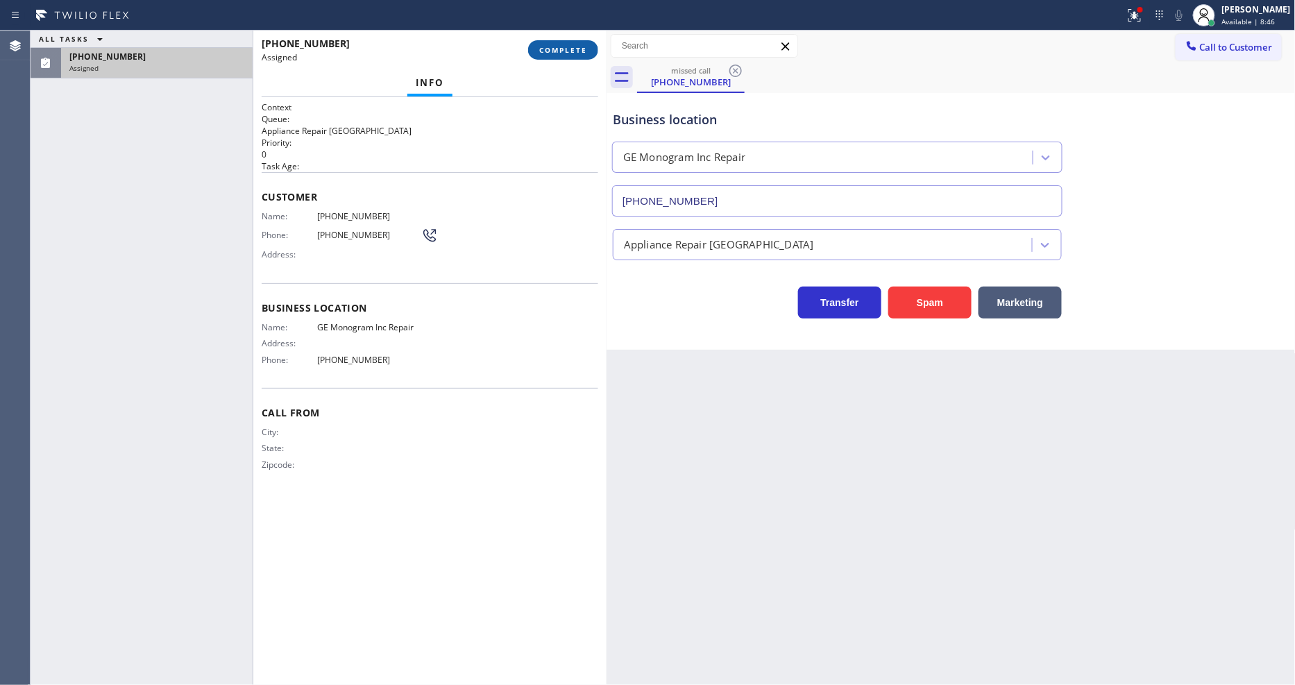
click at [552, 51] on span "COMPLETE" at bounding box center [563, 50] width 48 height 10
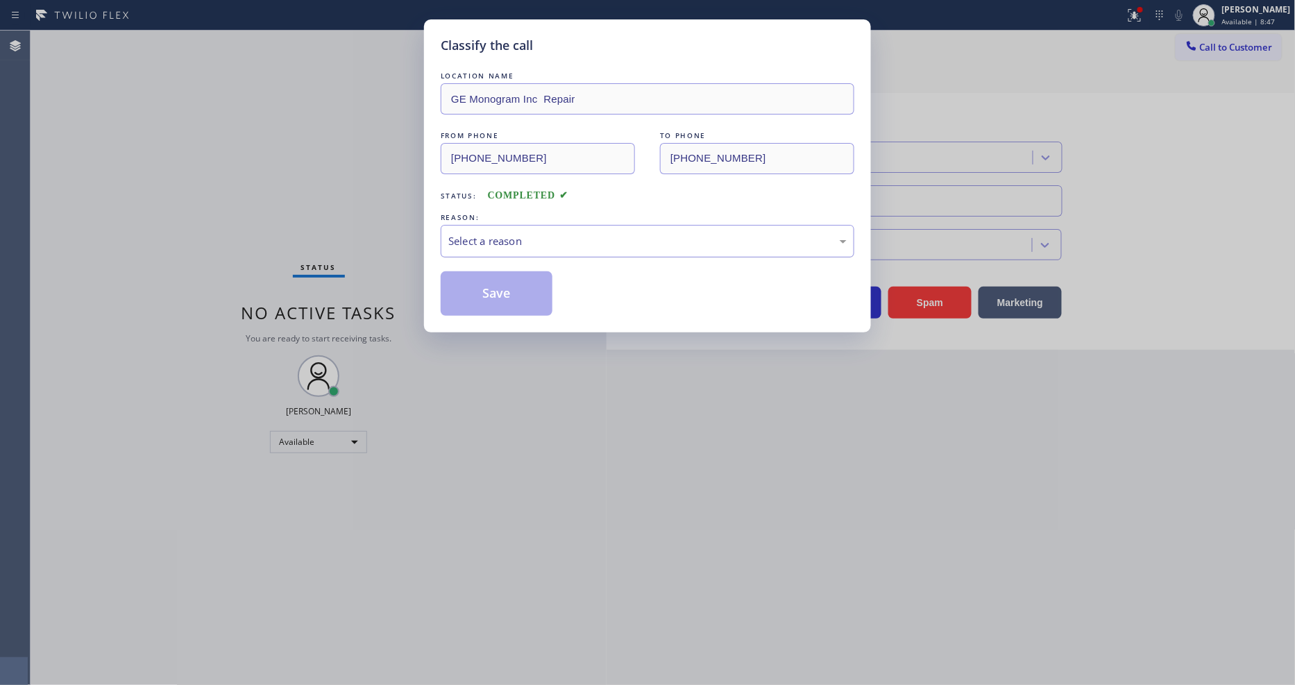
click at [526, 245] on div "Select a reason" at bounding box center [648, 241] width 414 height 33
click at [512, 286] on button "Save" at bounding box center [497, 293] width 112 height 44
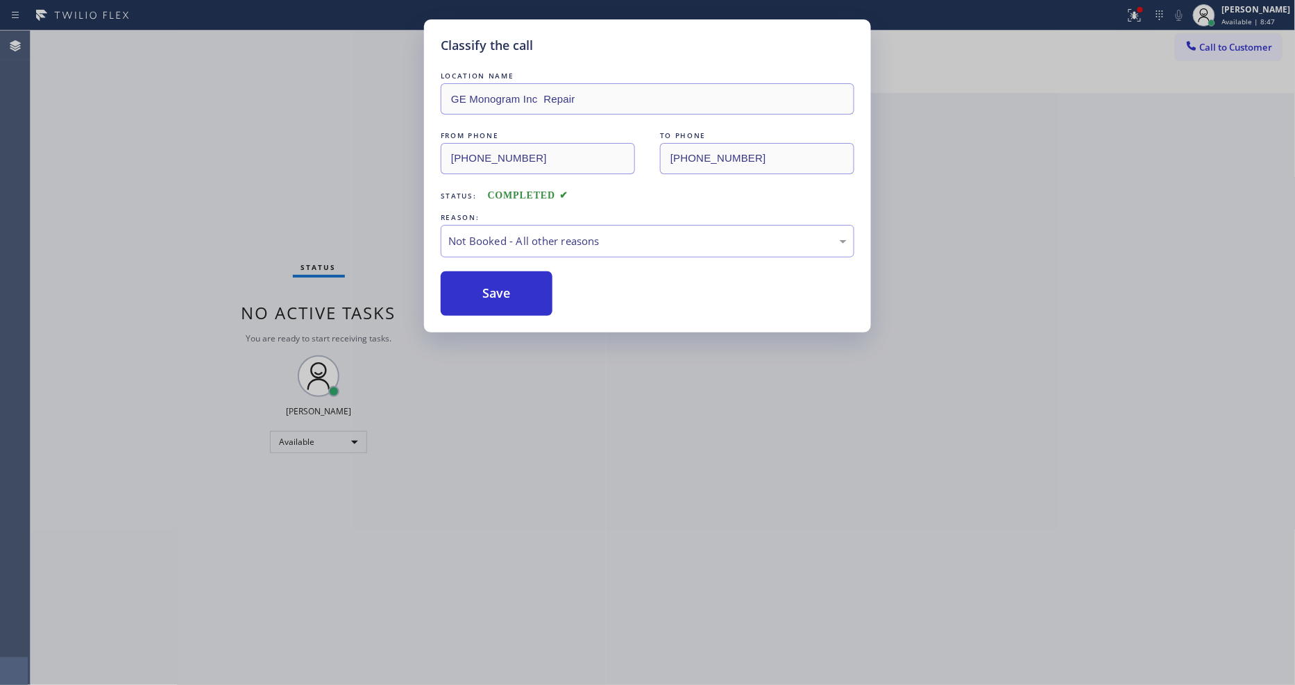
click at [512, 286] on button "Save" at bounding box center [497, 293] width 112 height 44
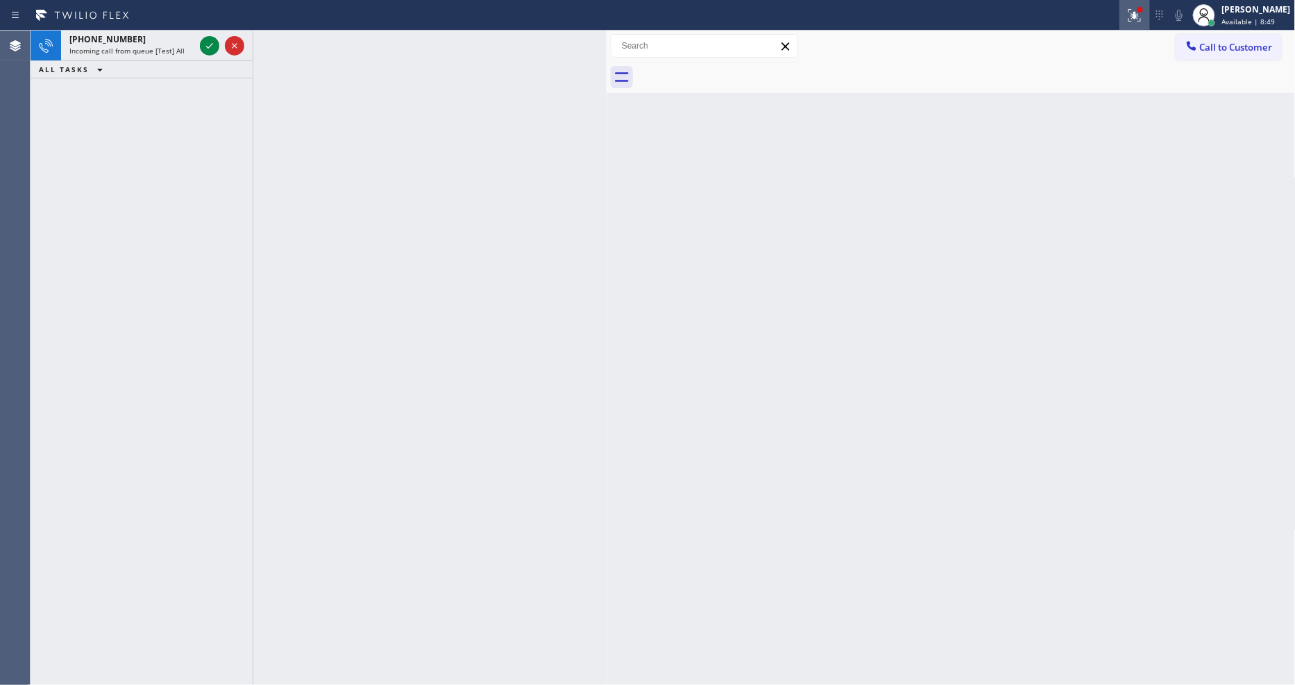
click at [1142, 16] on icon at bounding box center [1135, 15] width 17 height 17
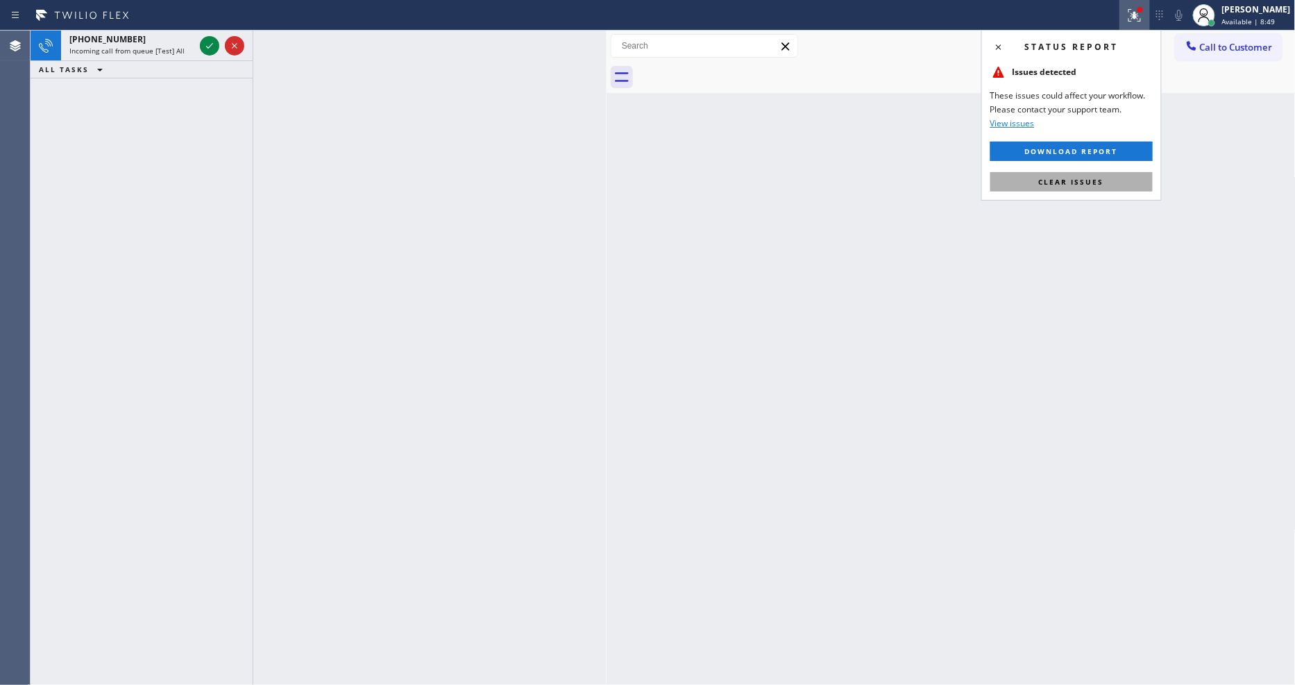
click at [1120, 191] on button "Clear issues" at bounding box center [1071, 181] width 162 height 19
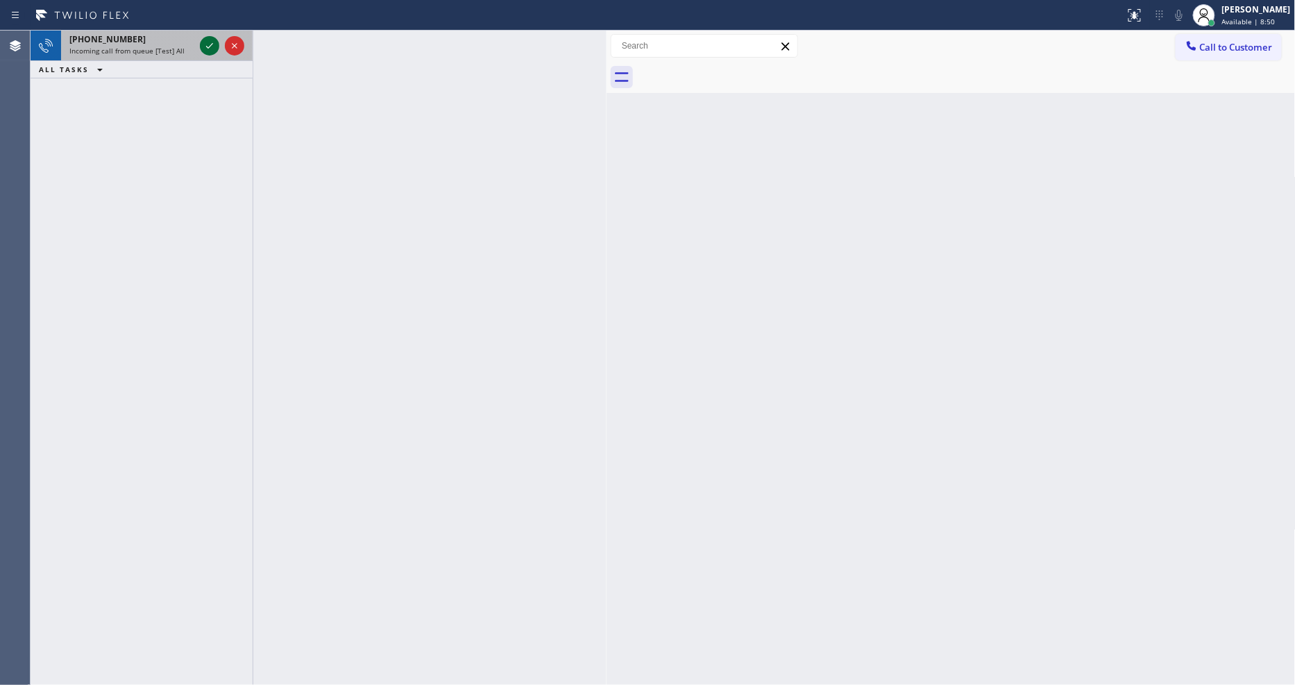
click at [210, 45] on icon at bounding box center [209, 46] width 7 height 6
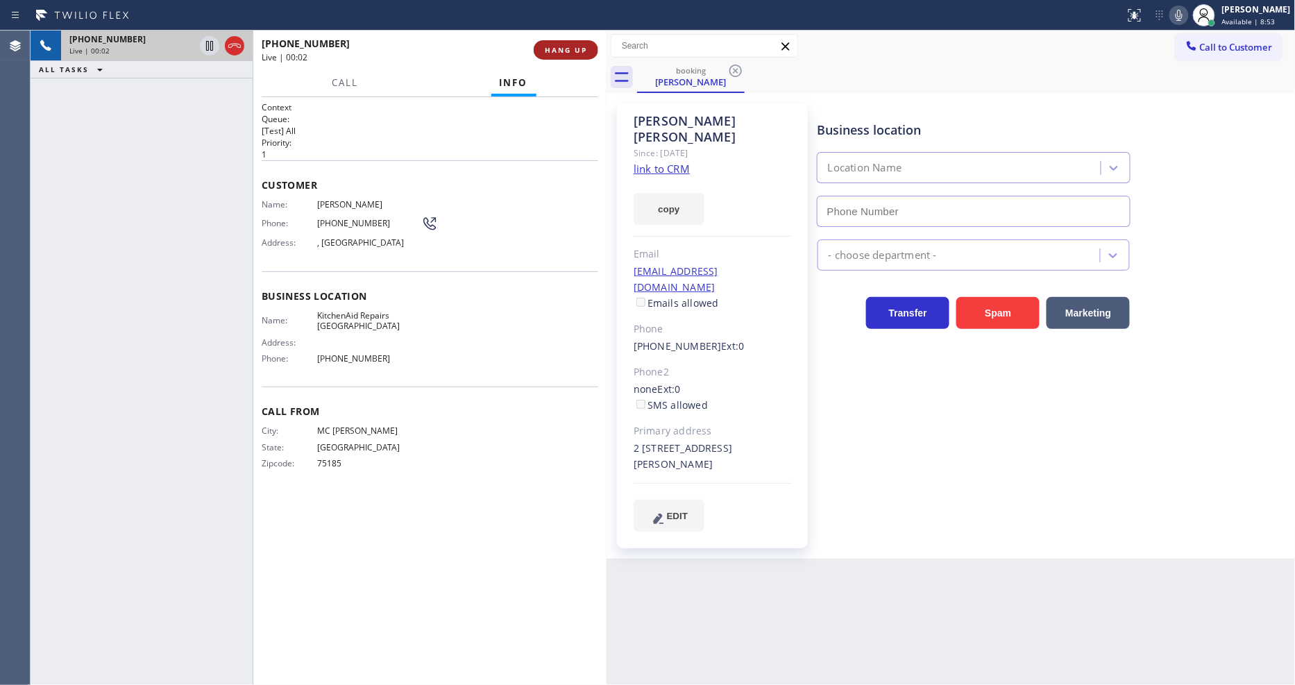
click at [550, 46] on span "HANG UP" at bounding box center [566, 50] width 42 height 10
type input "[PHONE_NUMBER]"
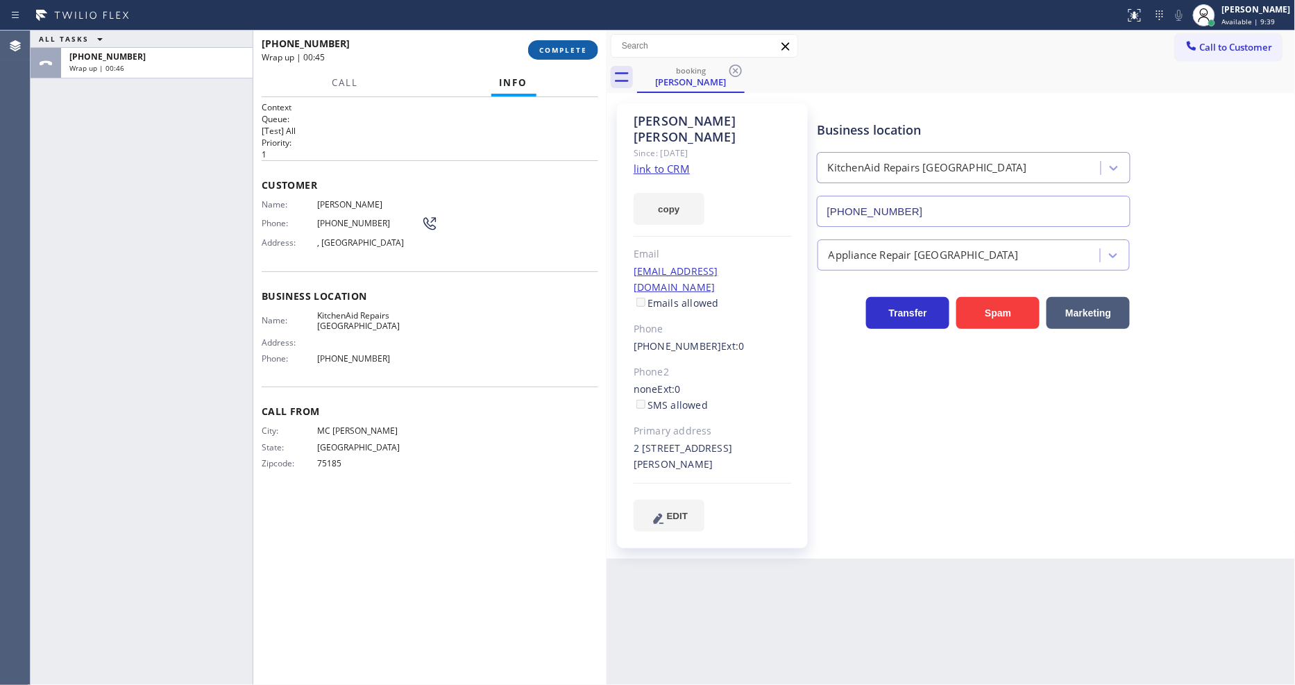
click at [581, 47] on span "COMPLETE" at bounding box center [563, 50] width 48 height 10
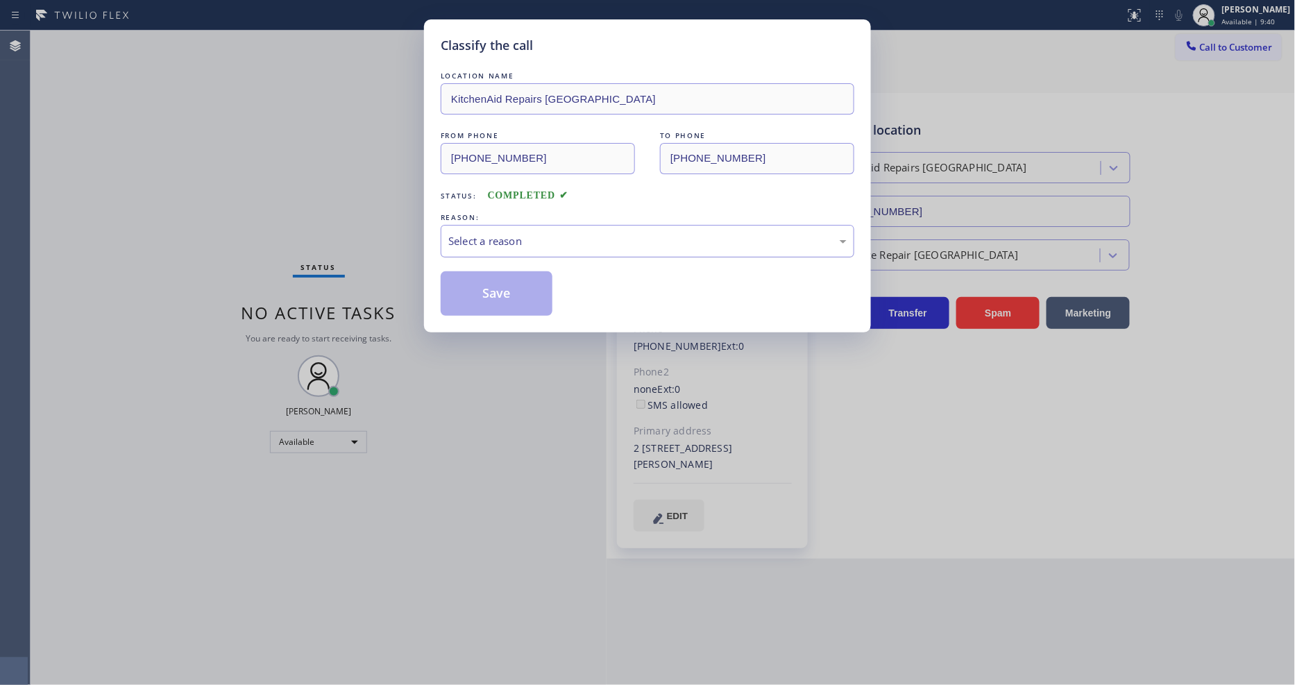
click at [508, 219] on div "REASON: Select a reason" at bounding box center [648, 233] width 414 height 47
click at [504, 237] on div "Select a reason" at bounding box center [647, 241] width 398 height 16
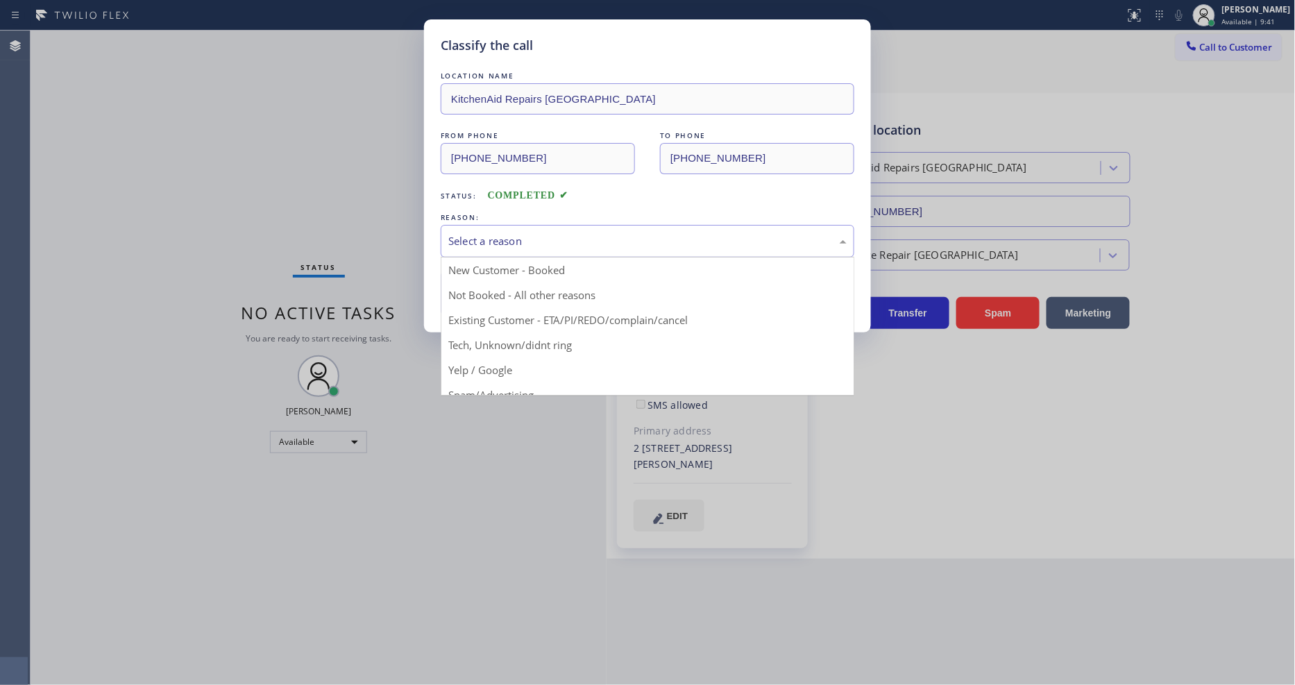
drag, startPoint x: 491, startPoint y: 319, endPoint x: 509, endPoint y: 271, distance: 51.6
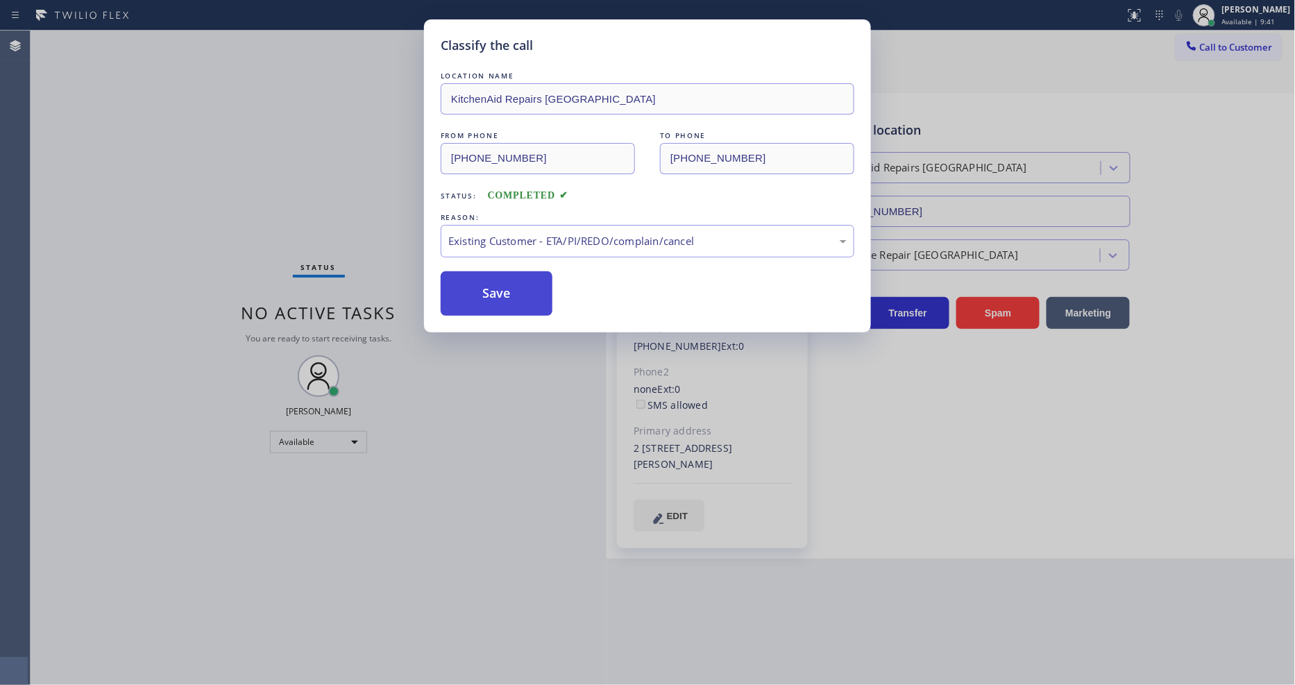
click at [509, 271] on button "Save" at bounding box center [497, 293] width 112 height 44
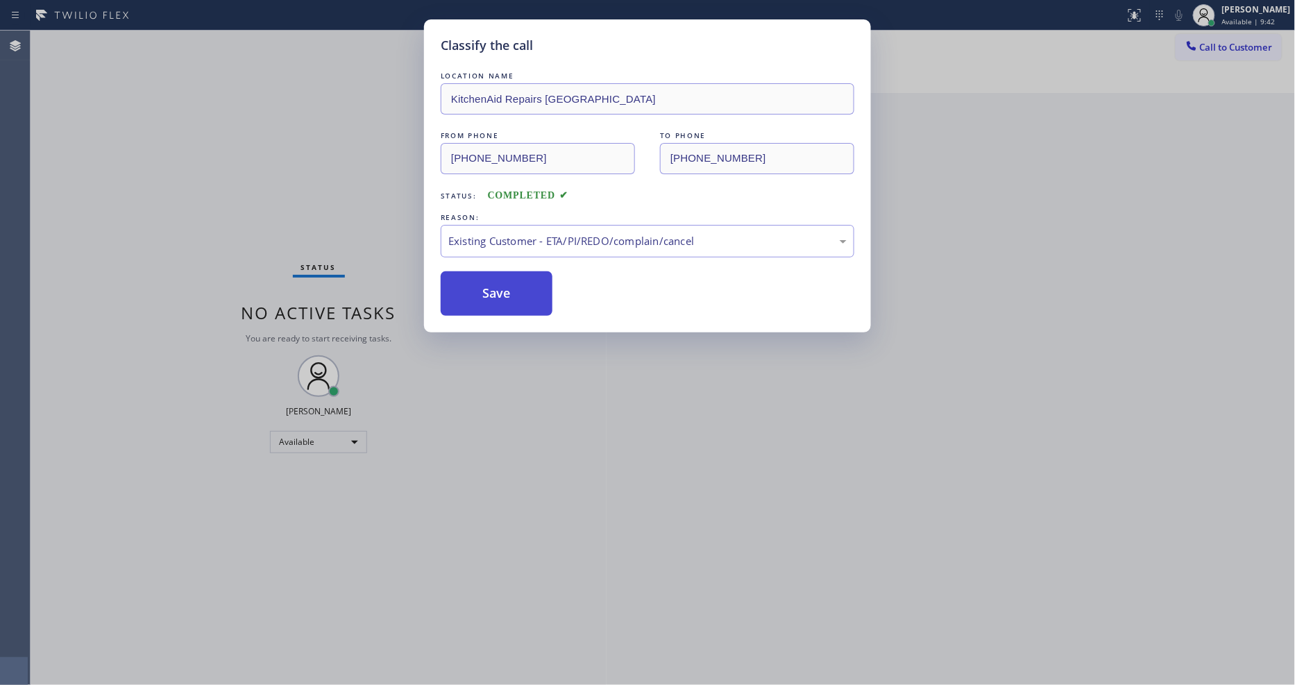
click at [509, 271] on button "Save" at bounding box center [497, 293] width 112 height 44
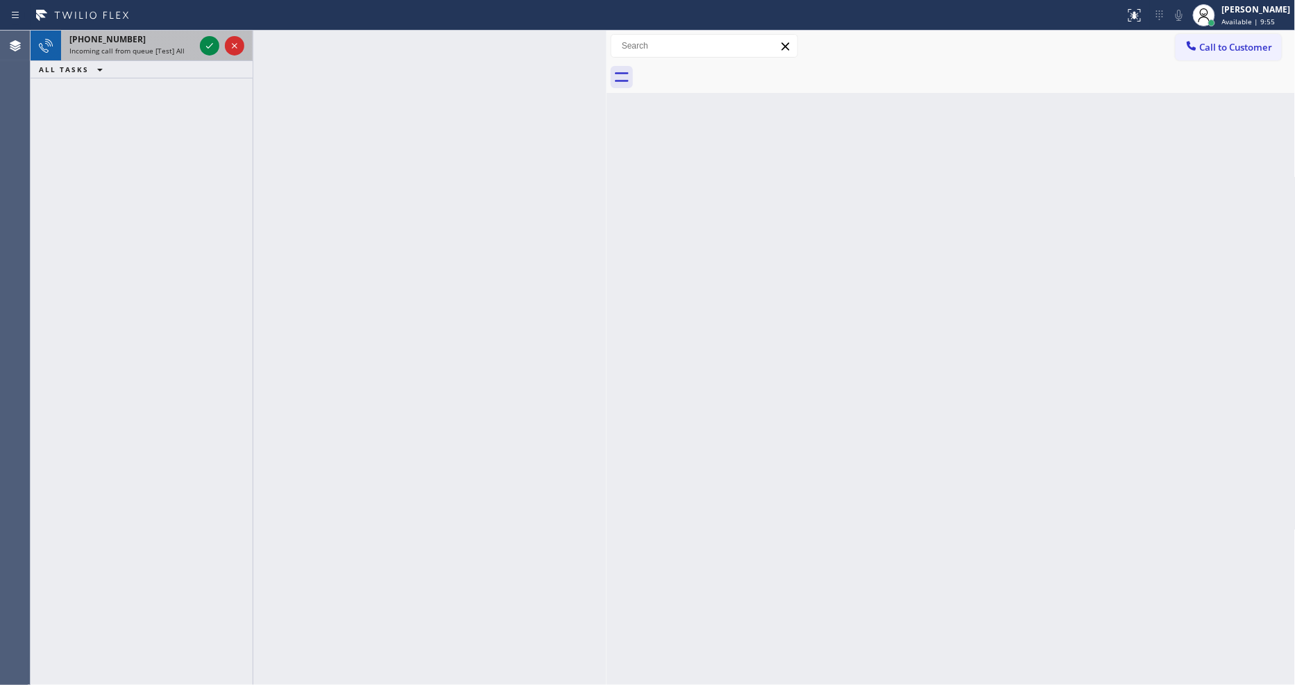
click at [221, 40] on div at bounding box center [222, 46] width 50 height 31
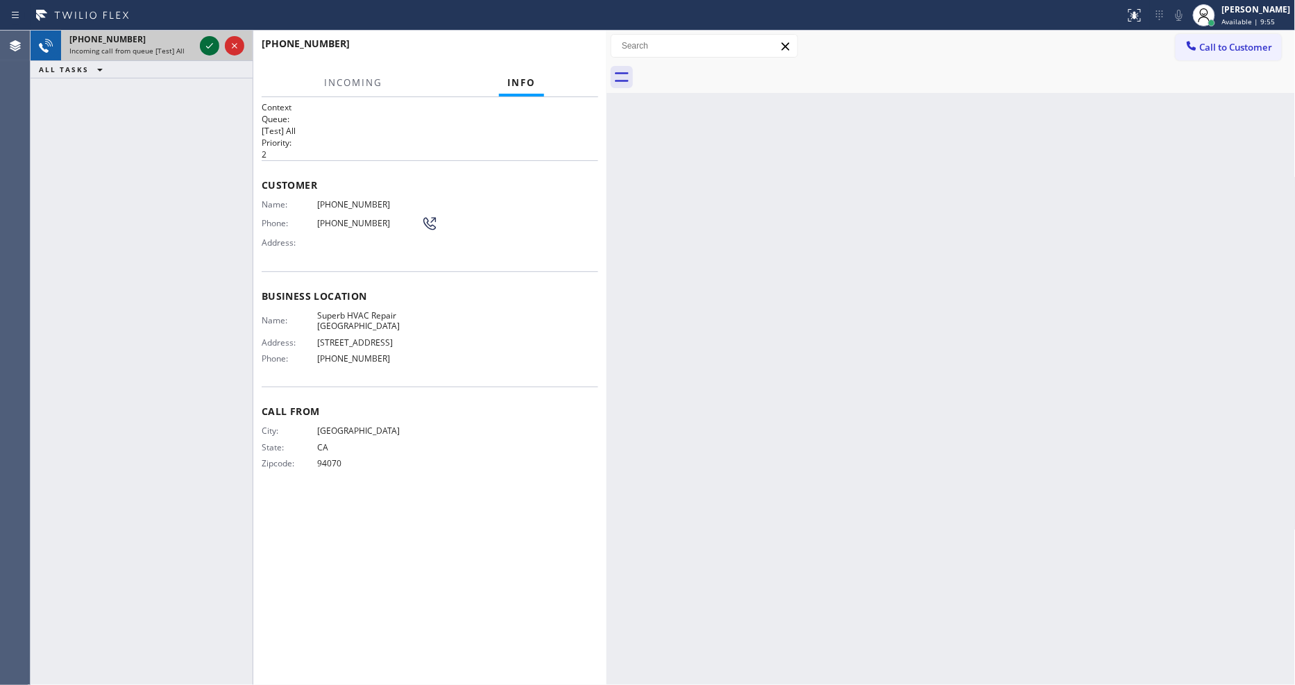
click at [209, 43] on icon at bounding box center [209, 45] width 17 height 17
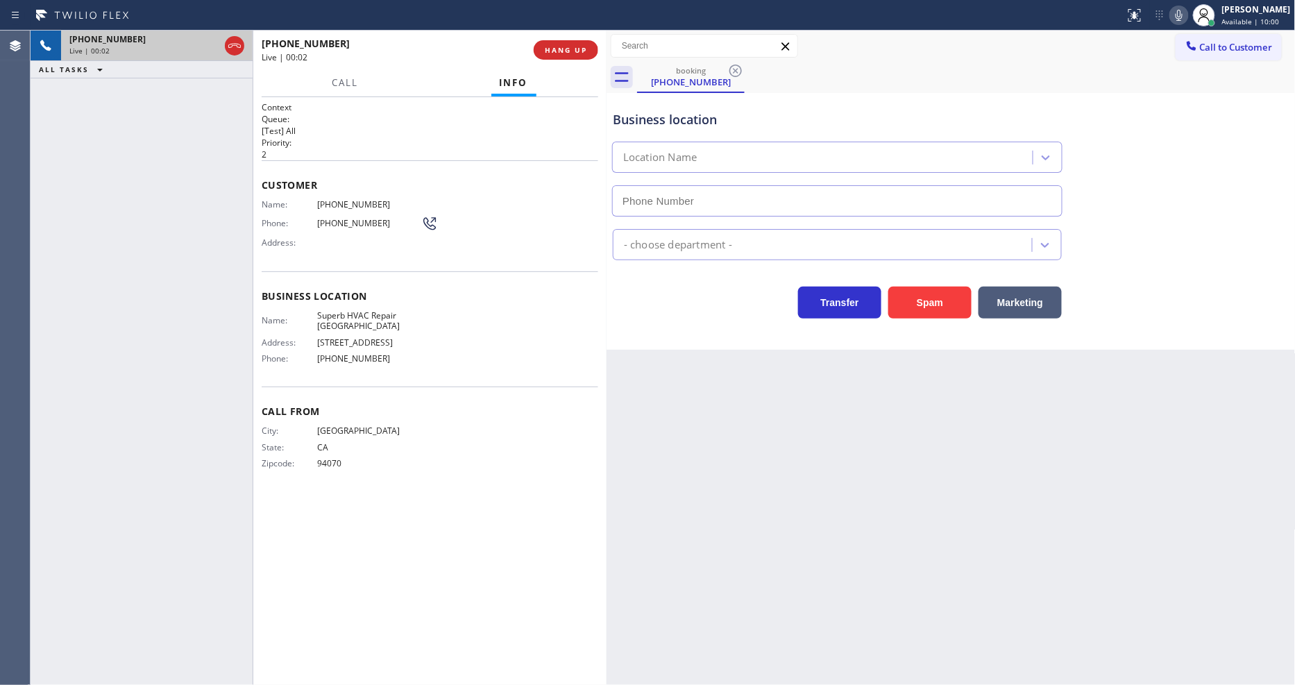
type input "[PHONE_NUMBER]"
click at [959, 464] on div "Back to Dashboard Change Sender ID Customers Technicians Select a contact Outbo…" at bounding box center [951, 358] width 689 height 655
click at [337, 316] on span "Superb HVAC Repair [GEOGRAPHIC_DATA]" at bounding box center [369, 321] width 104 height 22
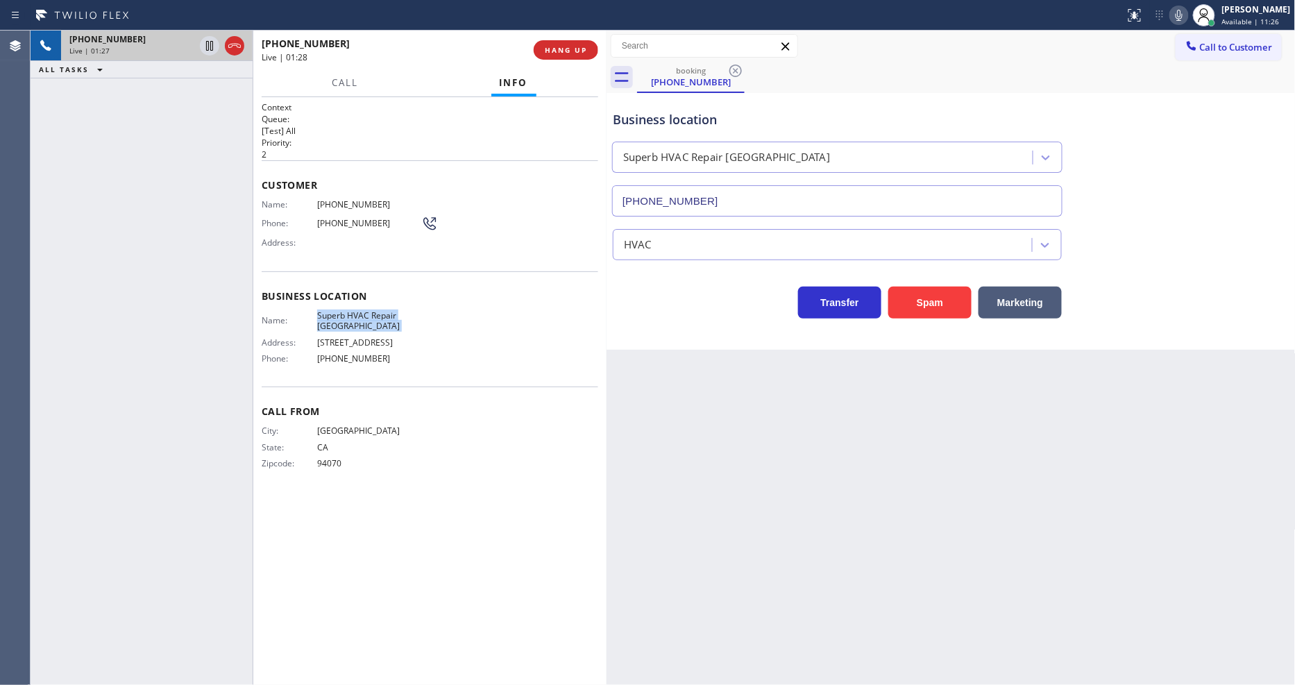
copy span "Superb HVAC Repair [GEOGRAPHIC_DATA]"
click at [346, 199] on span "[PHONE_NUMBER]" at bounding box center [369, 204] width 104 height 10
click at [345, 199] on span "[PHONE_NUMBER]" at bounding box center [369, 204] width 104 height 10
copy span "[PHONE_NUMBER]"
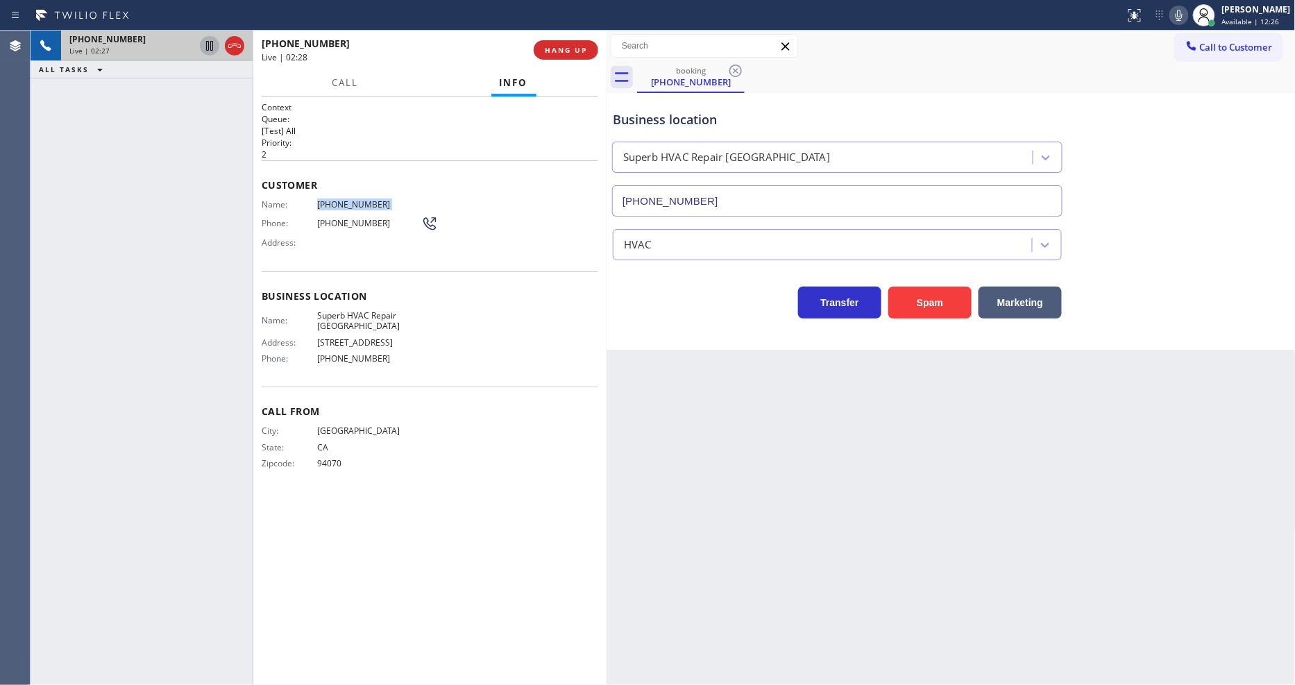
click at [209, 39] on icon at bounding box center [209, 45] width 17 height 17
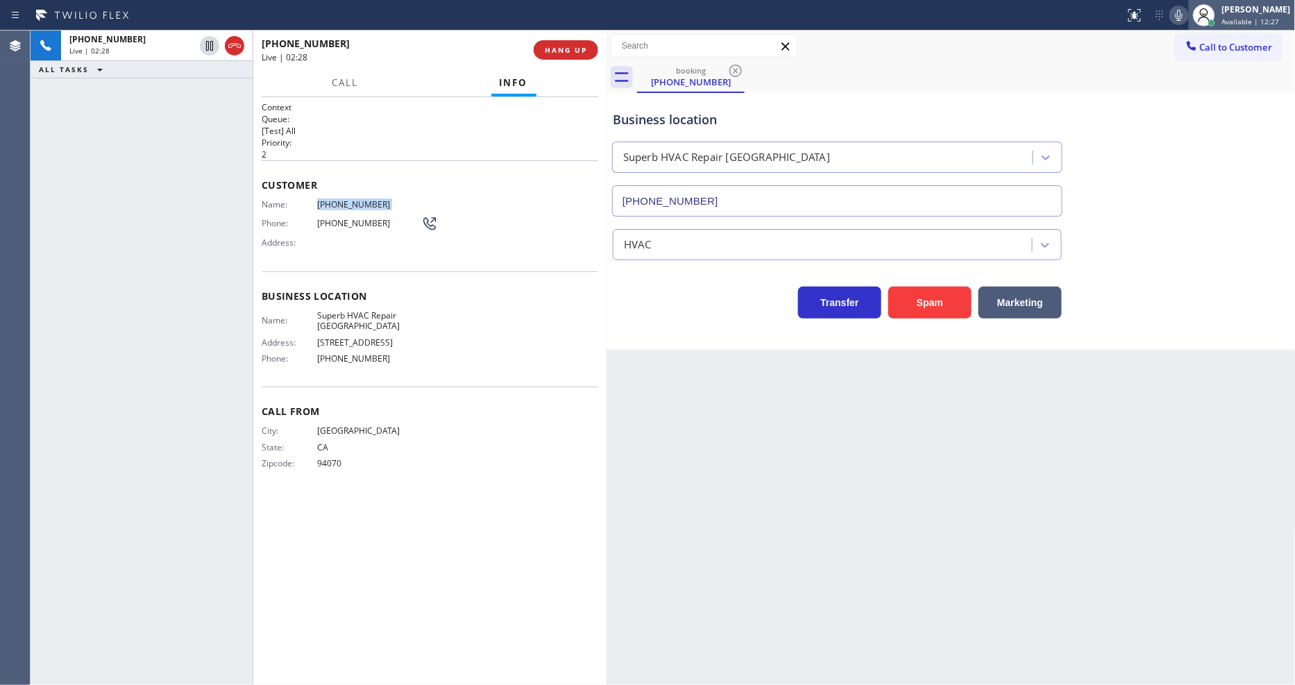
click at [1205, 10] on div at bounding box center [1204, 15] width 22 height 22
click at [1188, 12] on icon at bounding box center [1179, 15] width 17 height 17
click at [344, 205] on span "[PHONE_NUMBER]" at bounding box center [369, 204] width 104 height 10
click at [344, 204] on span "[PHONE_NUMBER]" at bounding box center [369, 204] width 104 height 10
click at [344, 203] on span "[PHONE_NUMBER]" at bounding box center [369, 204] width 104 height 10
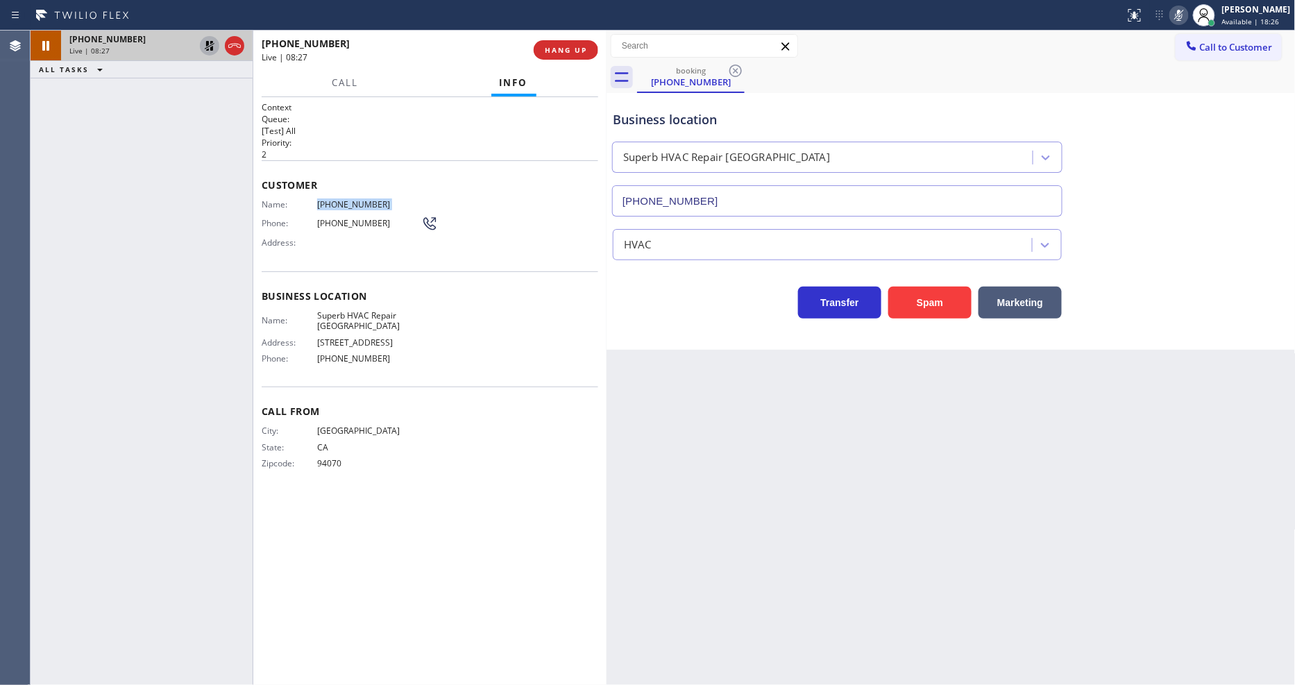
click at [210, 40] on icon at bounding box center [209, 45] width 17 height 17
click at [1184, 10] on rect at bounding box center [1179, 14] width 10 height 10
click at [441, 643] on div "Context Queue: [Test] All Priority: 2 Customer Name: [PHONE_NUMBER] Phone: [PHO…" at bounding box center [430, 391] width 337 height 580
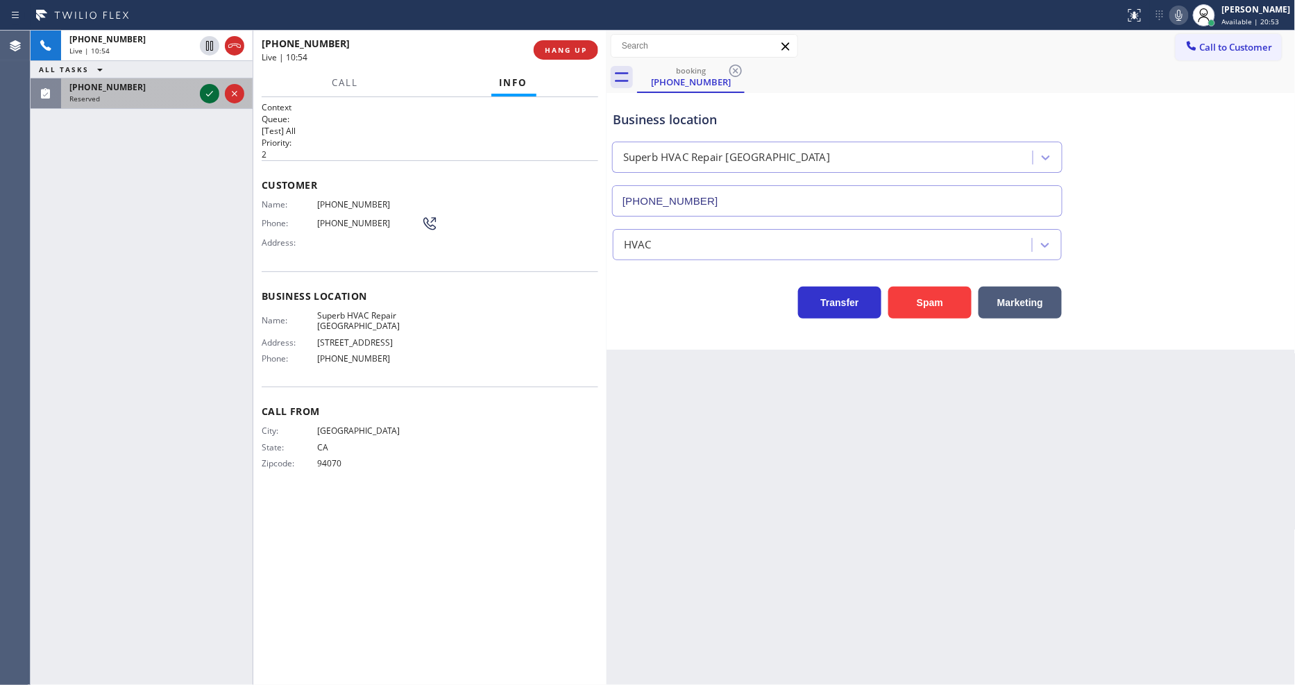
click at [212, 92] on icon at bounding box center [209, 94] width 7 height 6
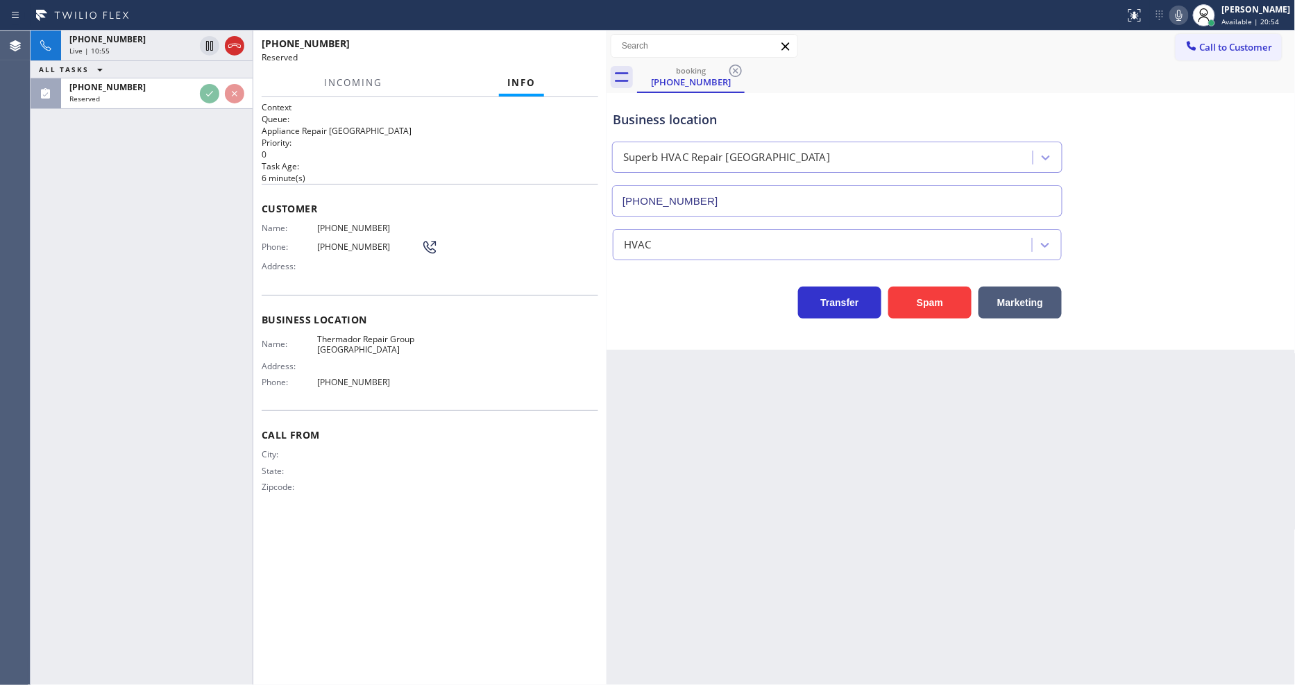
click at [292, 223] on span "Name:" at bounding box center [290, 228] width 56 height 10
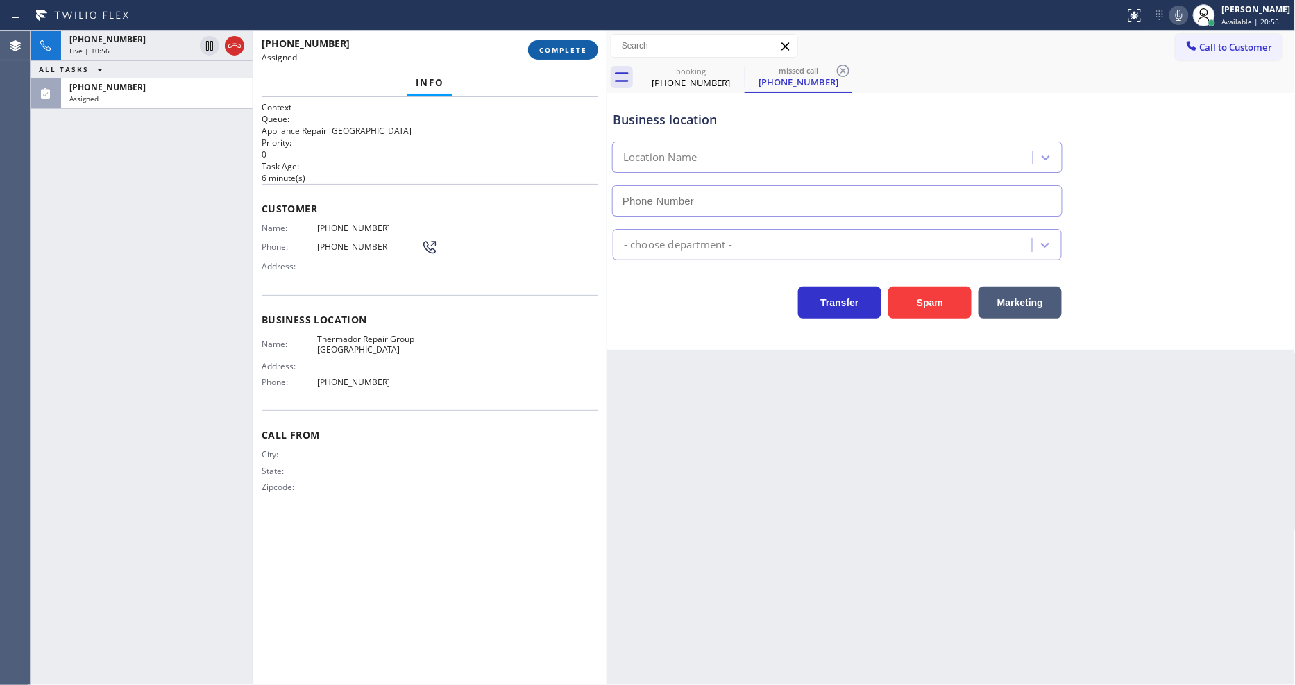
click at [578, 53] on span "COMPLETE" at bounding box center [563, 50] width 48 height 10
type input "[PHONE_NUMBER]"
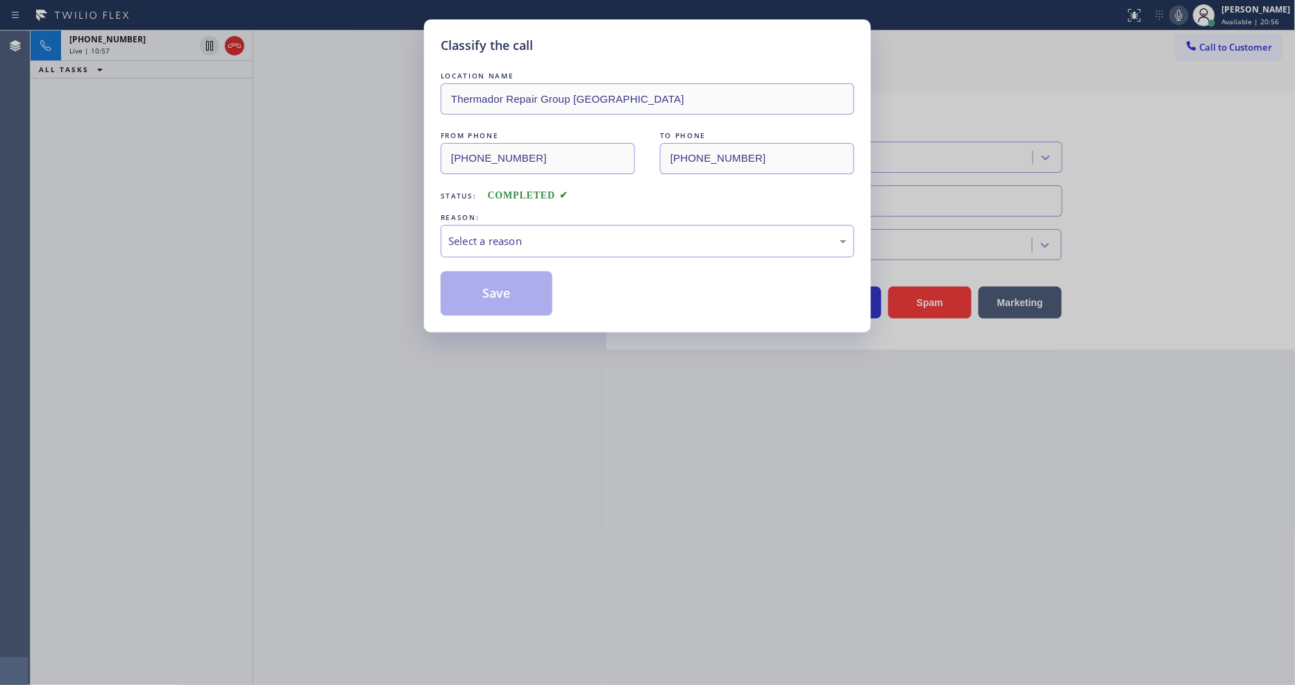
click at [489, 225] on div "Select a reason" at bounding box center [648, 241] width 414 height 33
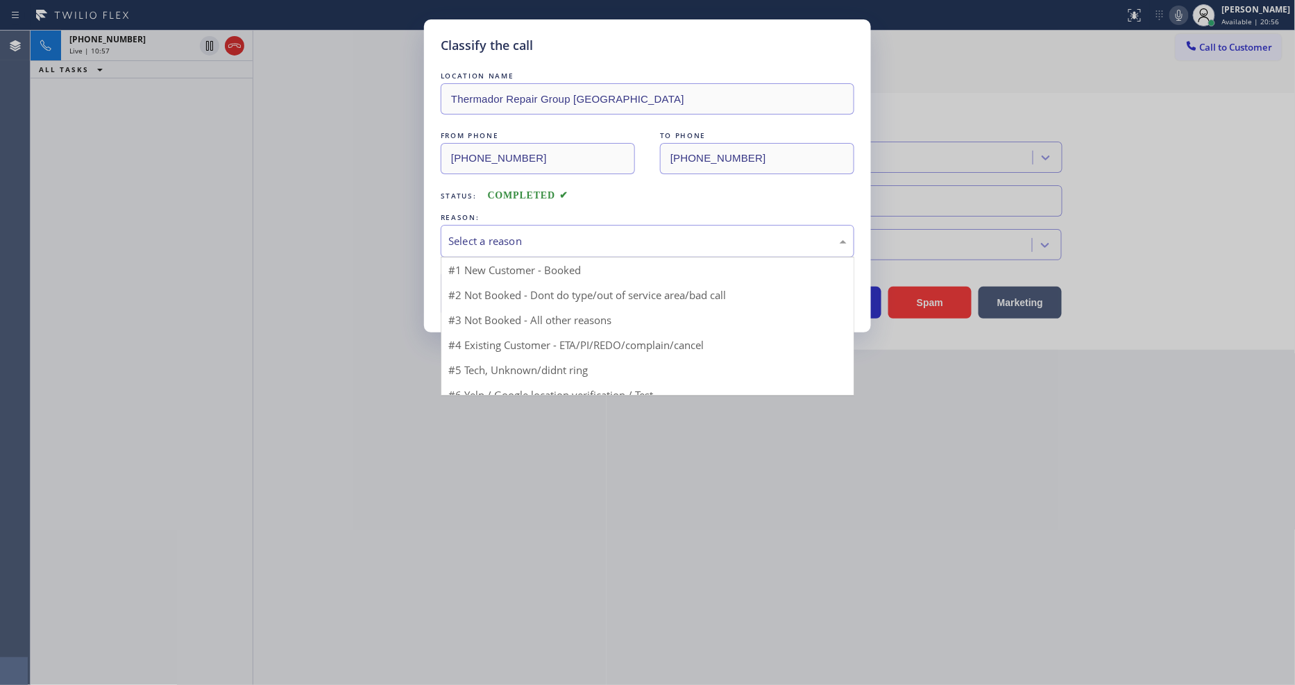
click at [484, 233] on div "Select a reason" at bounding box center [647, 241] width 398 height 16
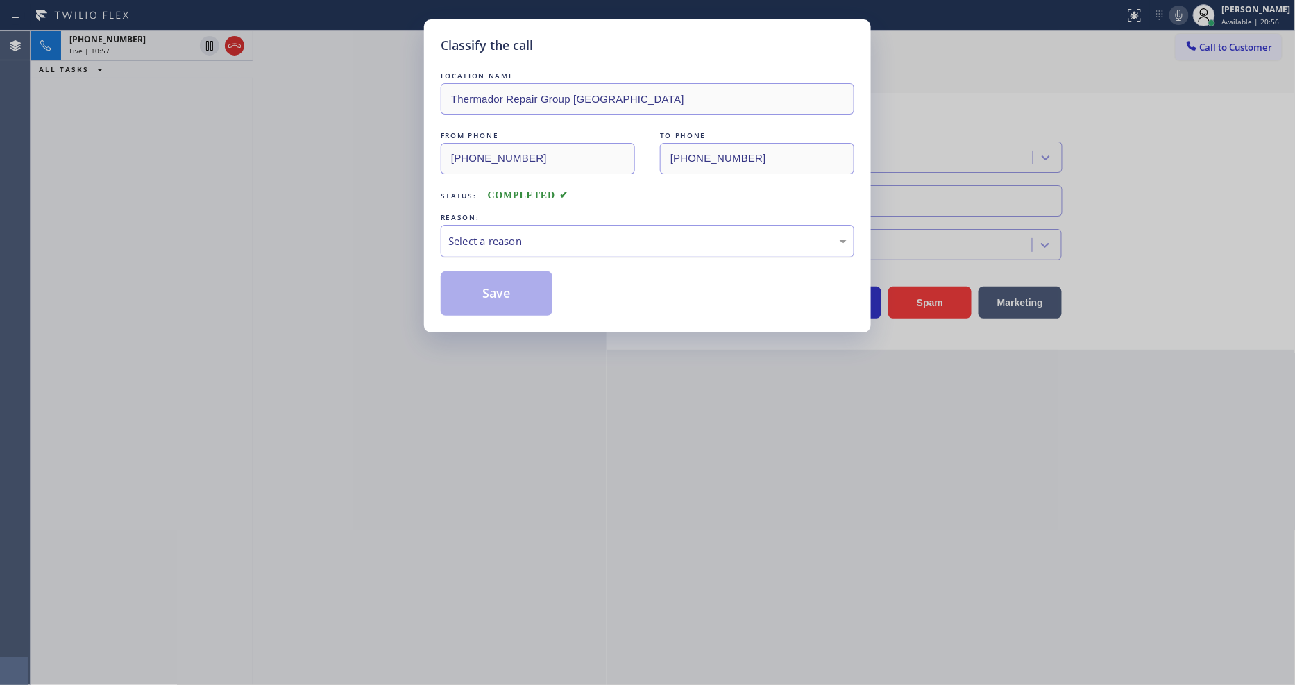
click at [494, 238] on div "Select a reason" at bounding box center [647, 241] width 398 height 16
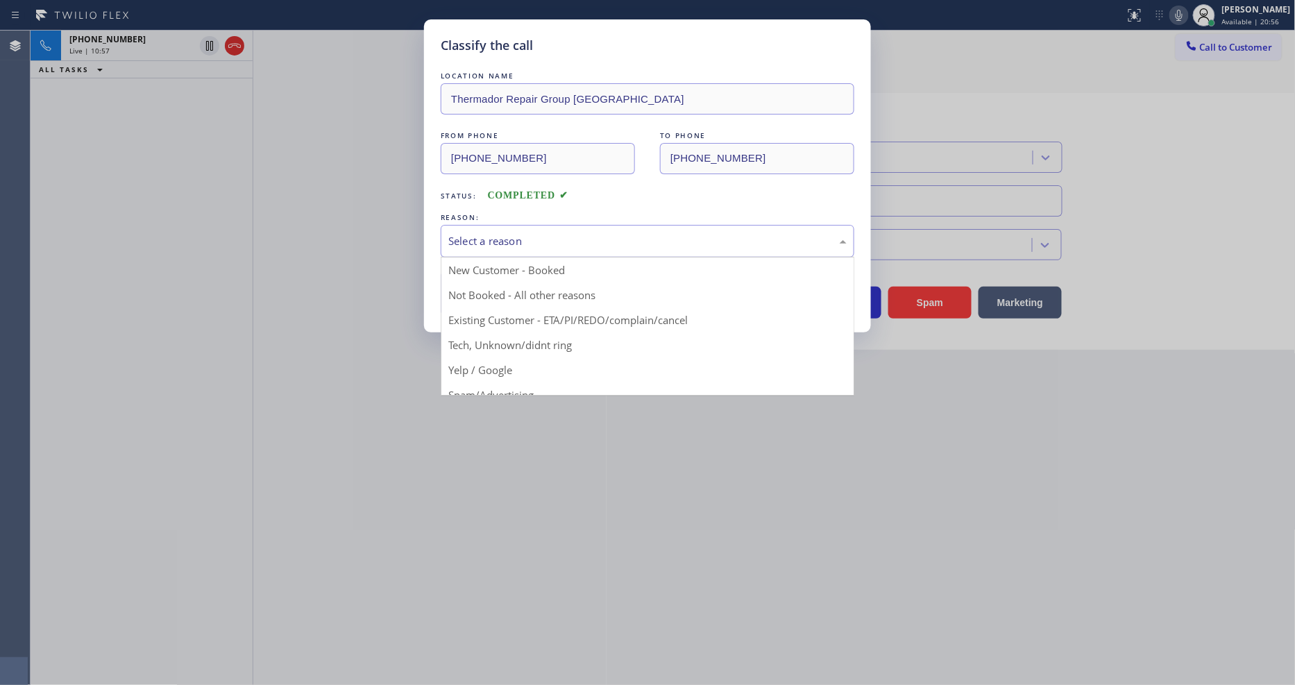
scroll to position [87, 0]
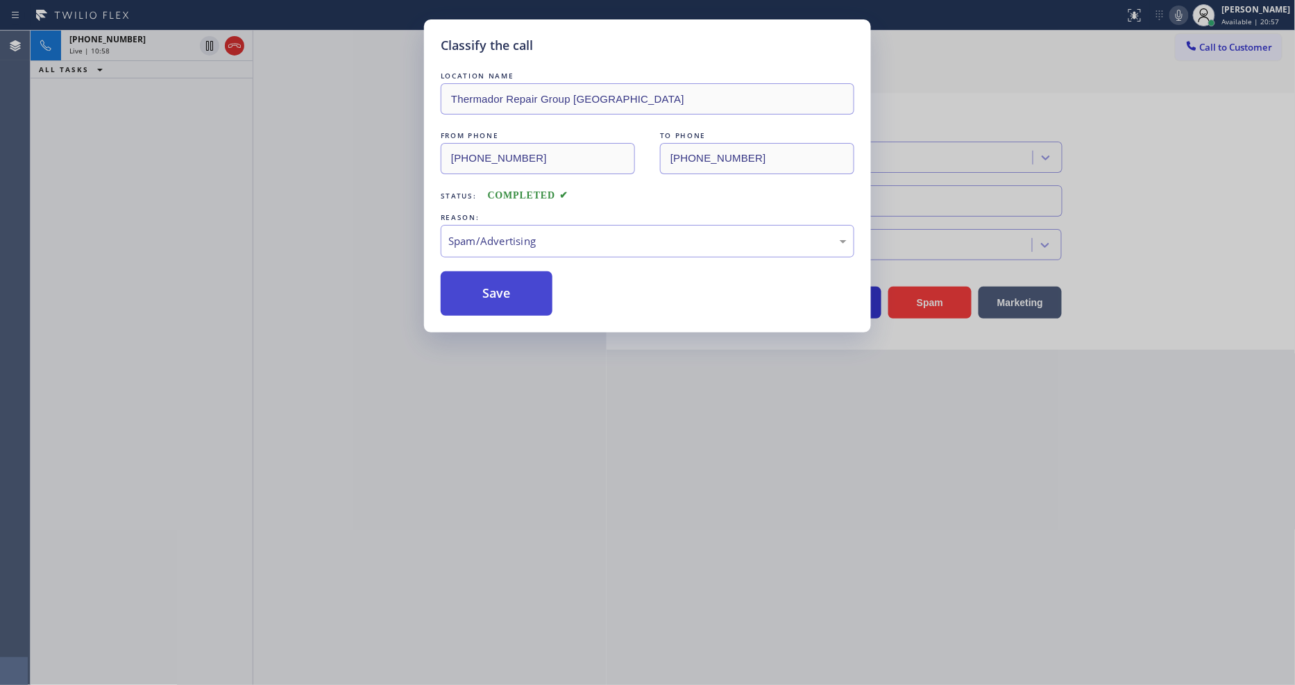
click at [500, 290] on button "Save" at bounding box center [497, 293] width 112 height 44
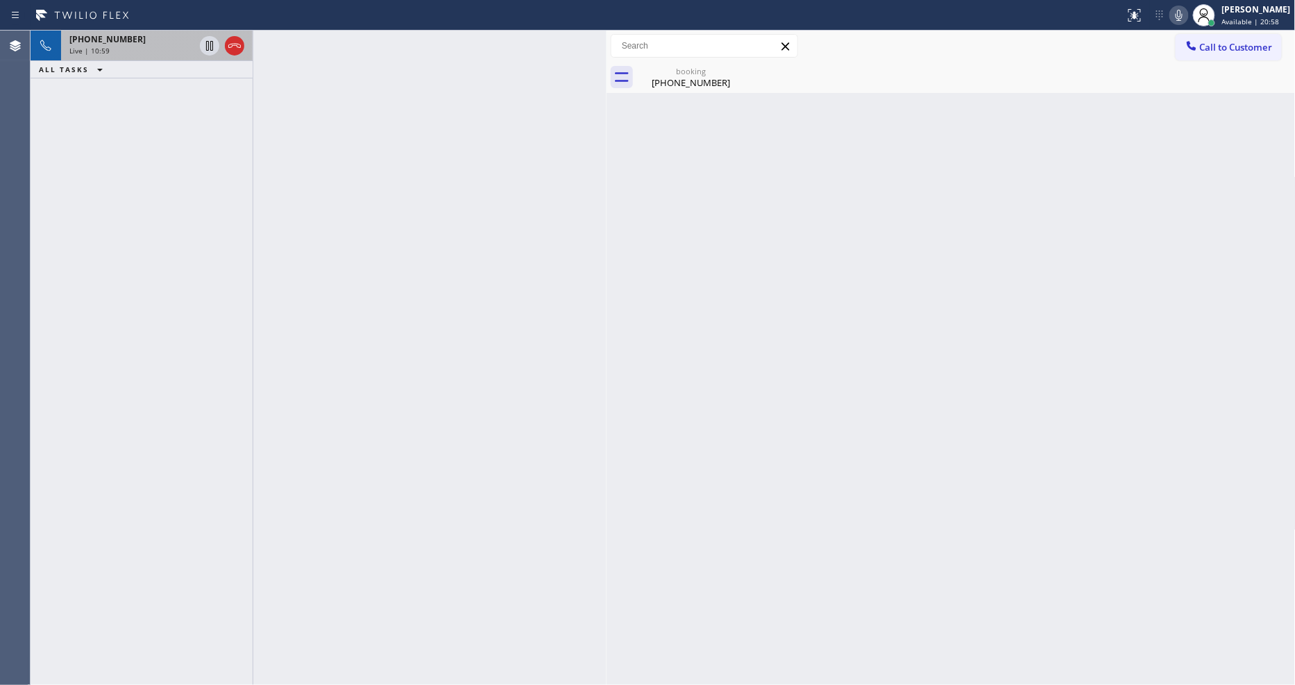
click at [160, 37] on div "[PHONE_NUMBER]" at bounding box center [131, 39] width 125 height 12
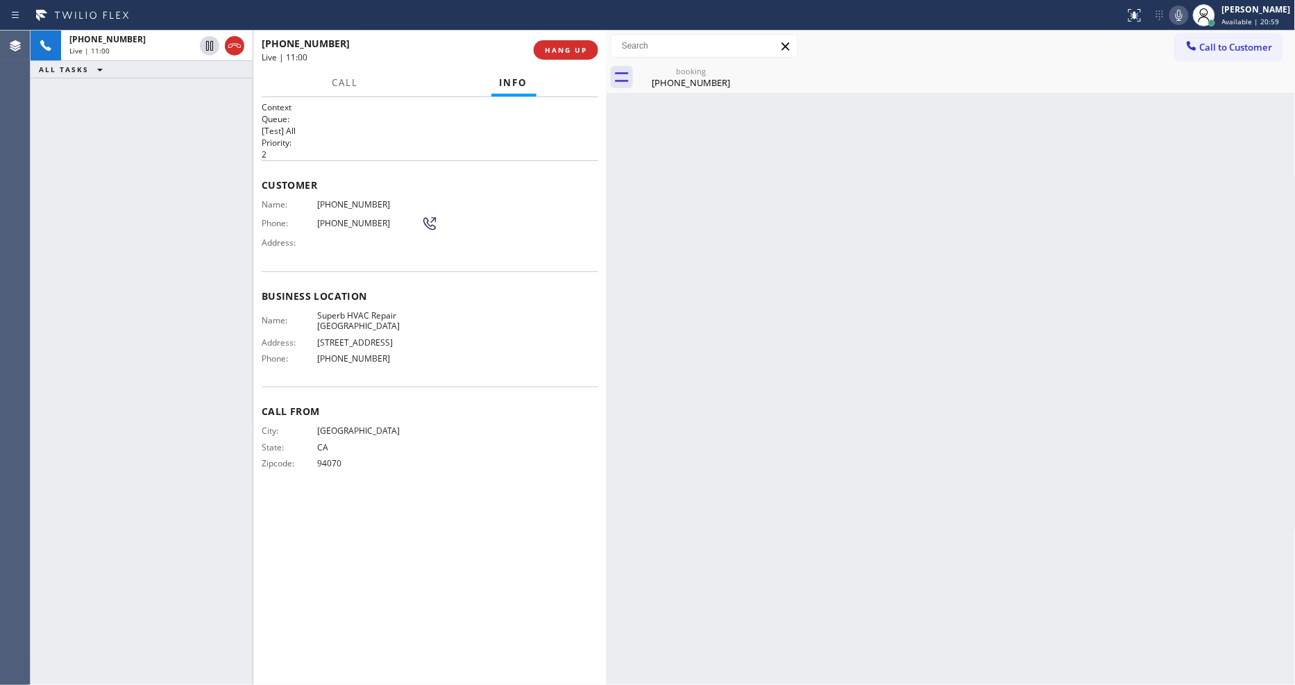
click at [663, 78] on div "[PHONE_NUMBER]" at bounding box center [691, 82] width 105 height 12
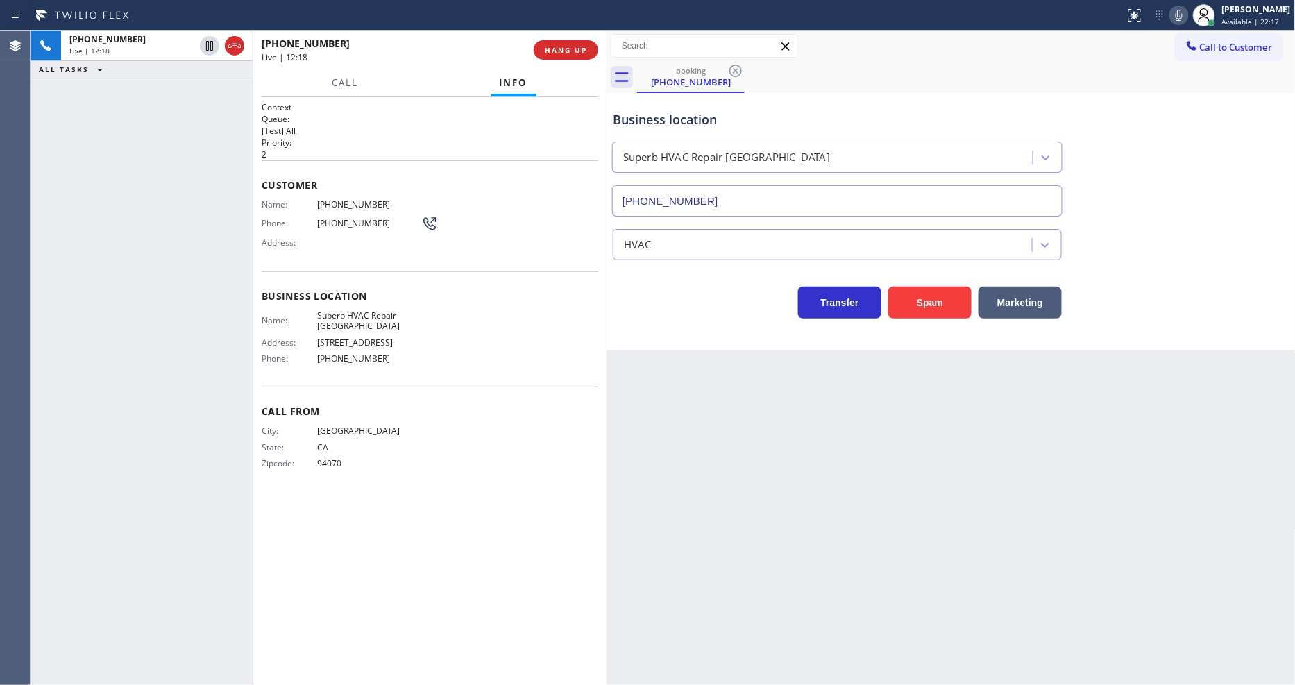
click at [1188, 12] on icon at bounding box center [1179, 15] width 17 height 17
click at [1184, 12] on rect at bounding box center [1179, 14] width 10 height 10
click at [1188, 12] on icon at bounding box center [1179, 15] width 17 height 17
click at [1183, 12] on icon at bounding box center [1179, 15] width 7 height 11
click at [555, 39] on div "[PHONE_NUMBER] Live | 16:08 HANG UP" at bounding box center [430, 50] width 337 height 36
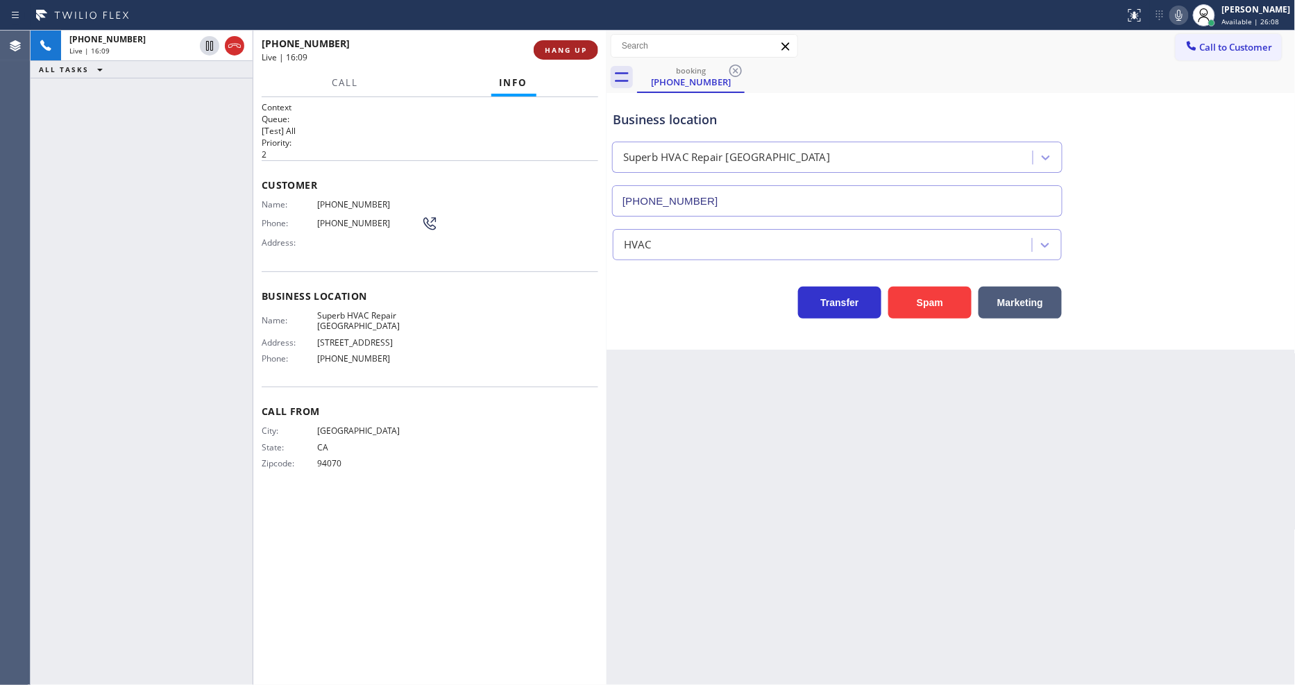
click at [557, 45] on span "HANG UP" at bounding box center [566, 50] width 42 height 10
click at [557, 45] on span "COMPLETE" at bounding box center [563, 50] width 48 height 10
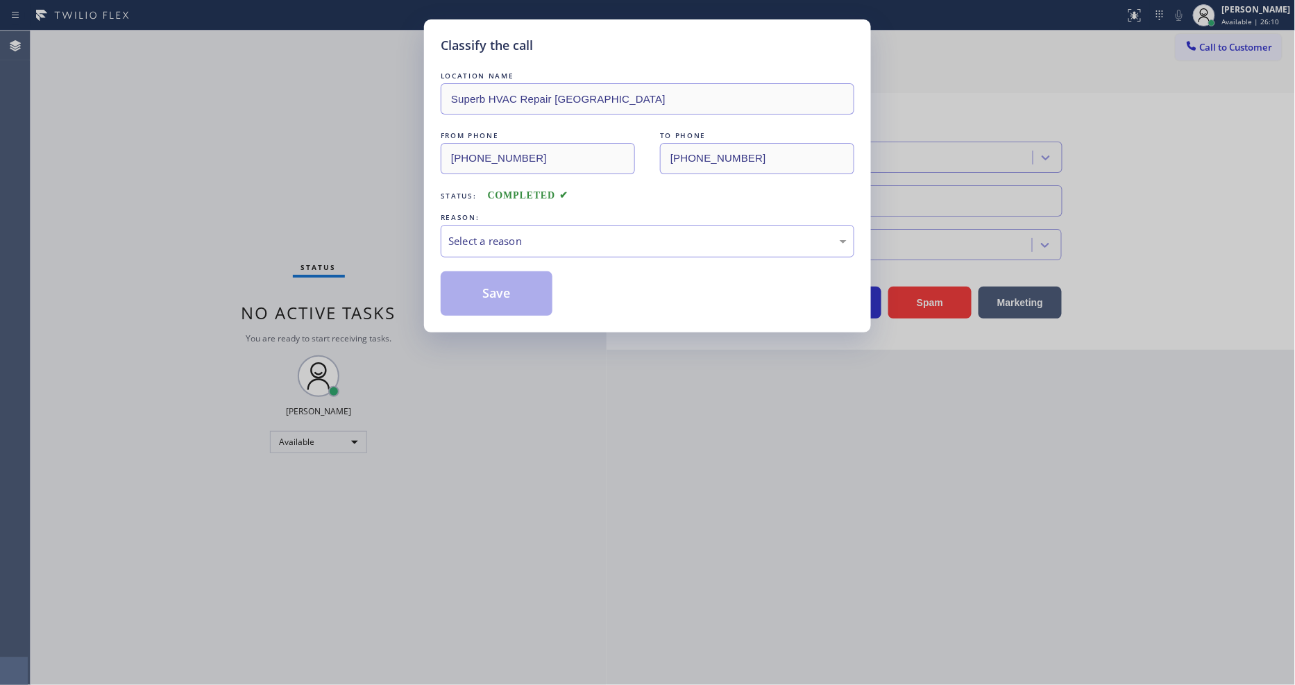
click at [529, 227] on div "Select a reason" at bounding box center [648, 241] width 414 height 33
click at [491, 287] on button "Save" at bounding box center [497, 293] width 112 height 44
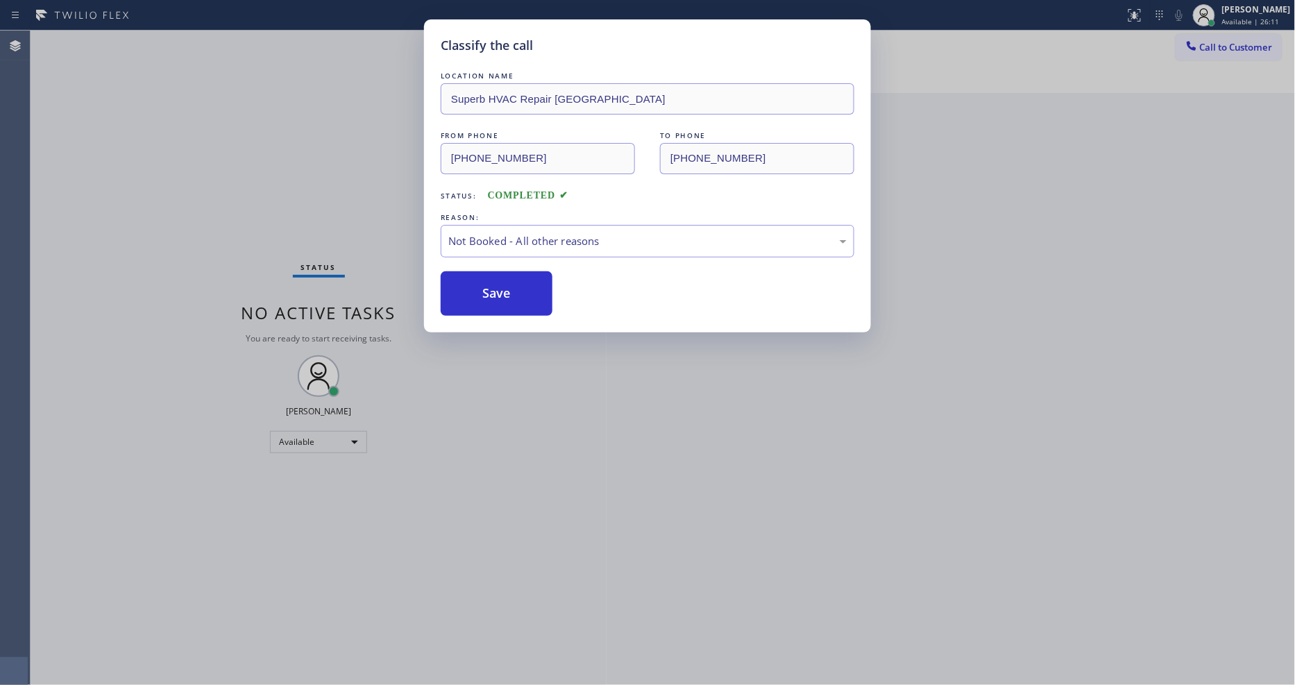
click at [491, 287] on button "Save" at bounding box center [497, 293] width 112 height 44
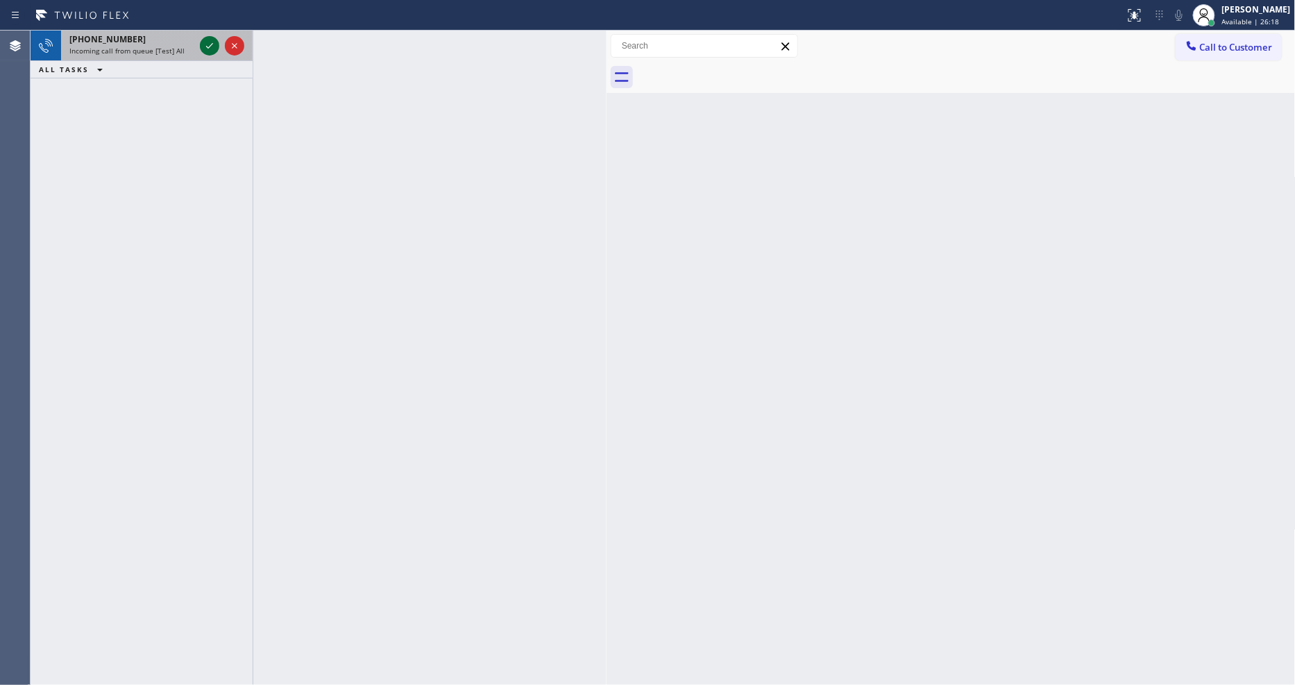
click at [207, 46] on icon at bounding box center [209, 45] width 17 height 17
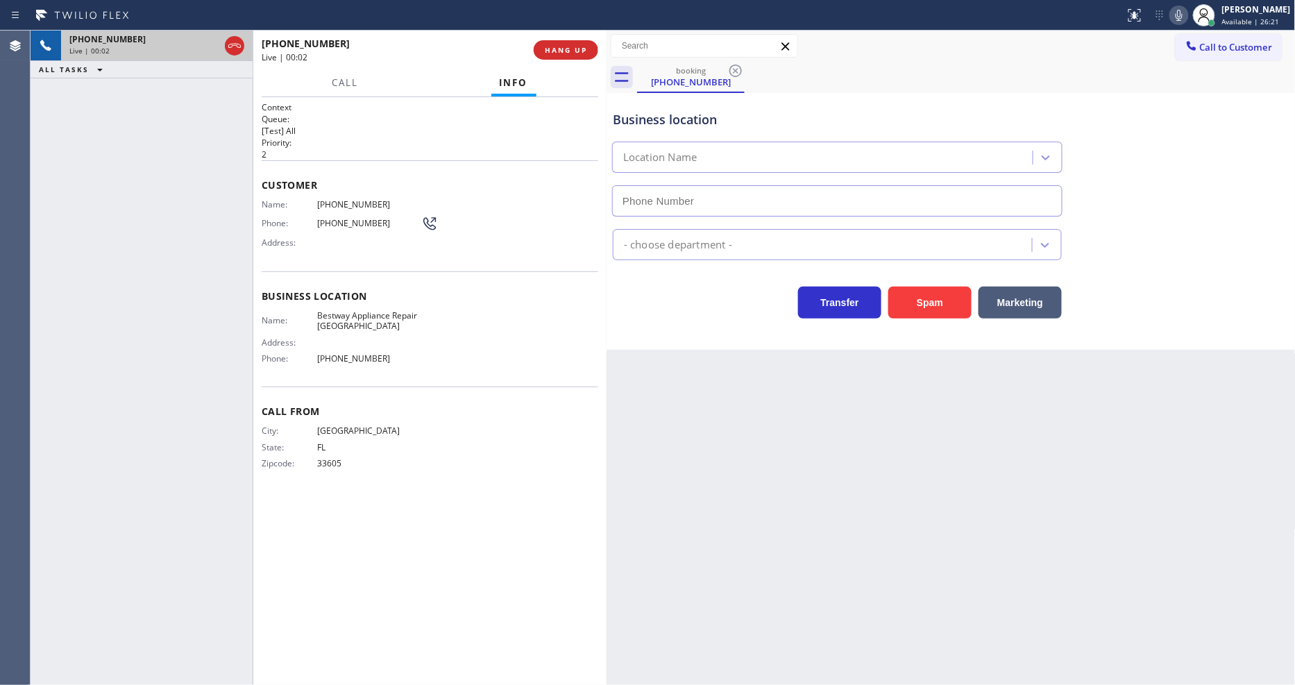
type input "[PHONE_NUMBER]"
click at [827, 525] on div "Back to Dashboard Change Sender ID Customers Technicians Select a contact Outbo…" at bounding box center [951, 358] width 689 height 655
click at [344, 315] on span "Bestway Appliance Repair [GEOGRAPHIC_DATA]" at bounding box center [369, 321] width 104 height 22
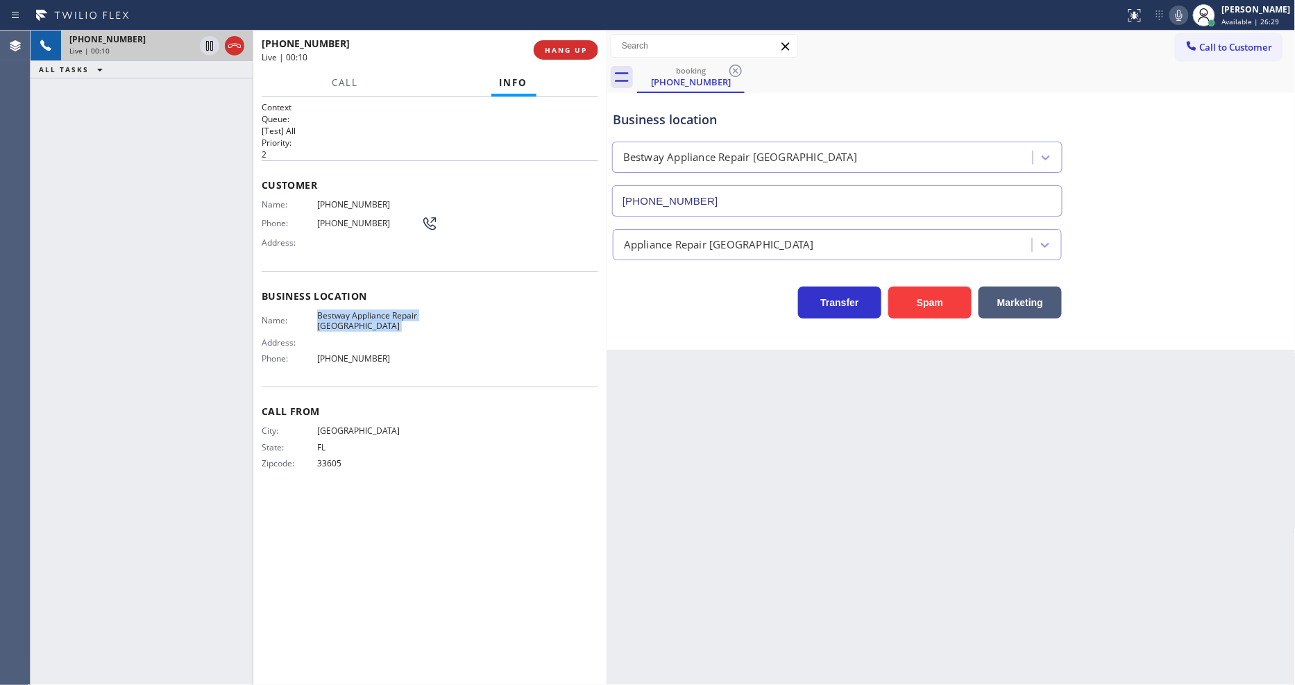
copy span "Bestway Appliance Repair [GEOGRAPHIC_DATA]"
drag, startPoint x: 235, startPoint y: 205, endPoint x: 444, endPoint y: 120, distance: 226.3
click at [235, 205] on div "[PHONE_NUMBER] Live | 00:18 ALL TASKS ALL TASKS ACTIVE TASKS TASKS IN WRAP UP" at bounding box center [142, 358] width 222 height 655
click at [574, 53] on span "HANG UP" at bounding box center [566, 50] width 42 height 10
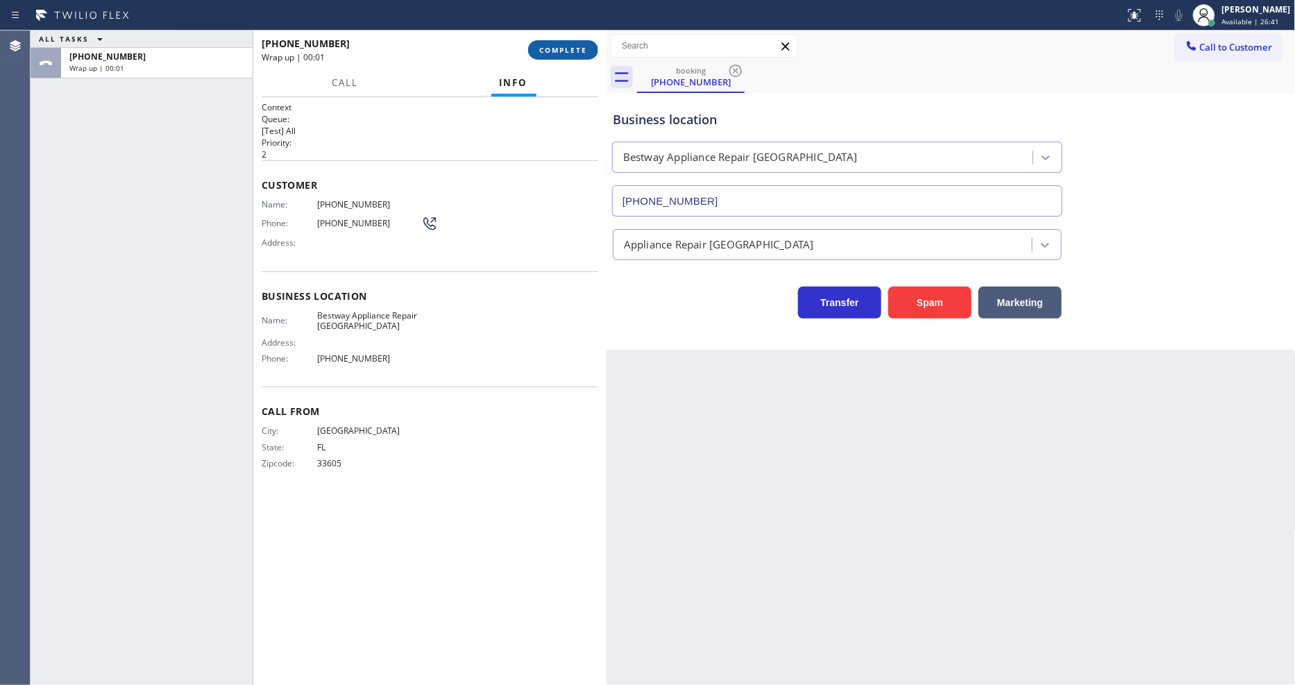
click at [572, 53] on span "COMPLETE" at bounding box center [563, 50] width 48 height 10
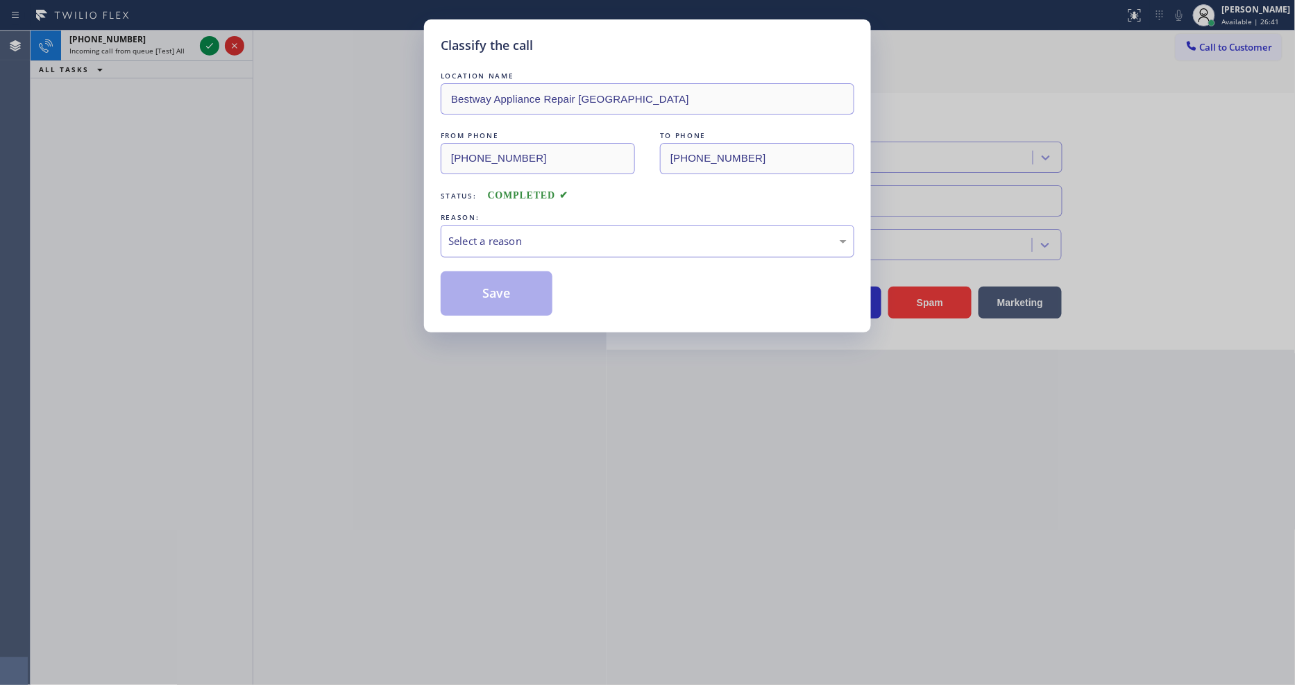
click at [521, 244] on div "Select a reason" at bounding box center [648, 241] width 414 height 33
click at [495, 288] on button "Save" at bounding box center [497, 293] width 112 height 44
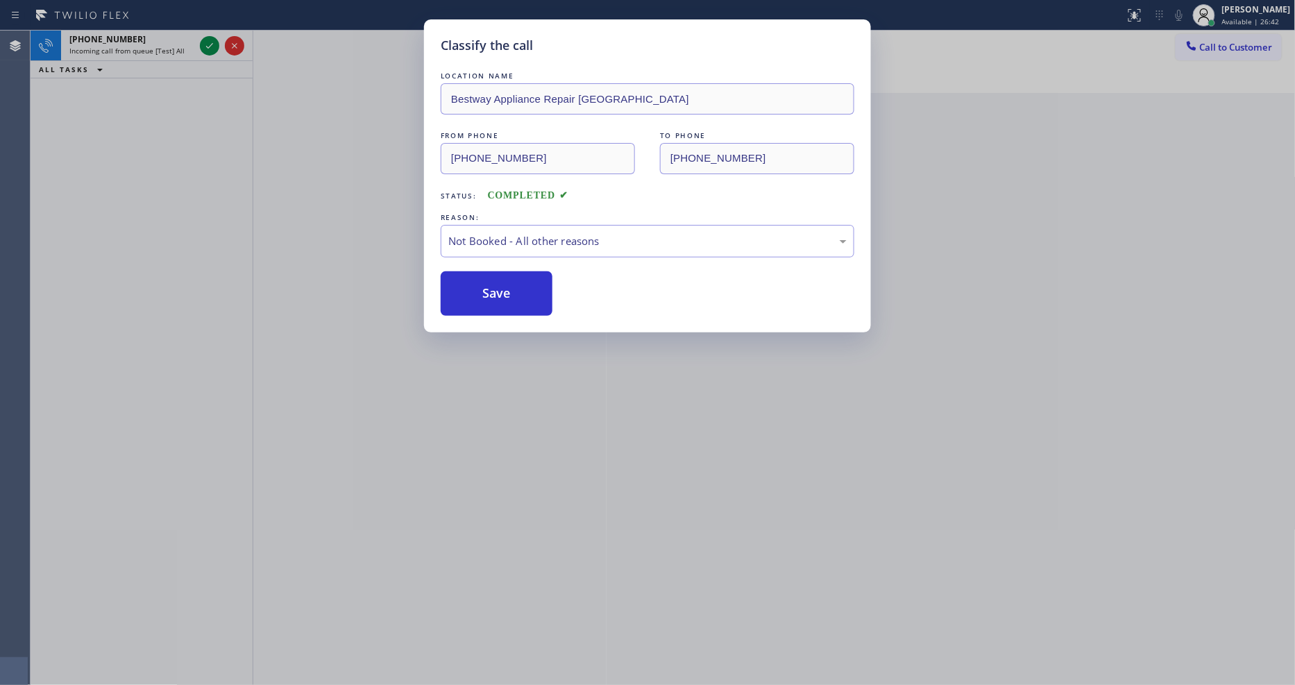
click at [495, 288] on button "Save" at bounding box center [497, 293] width 112 height 44
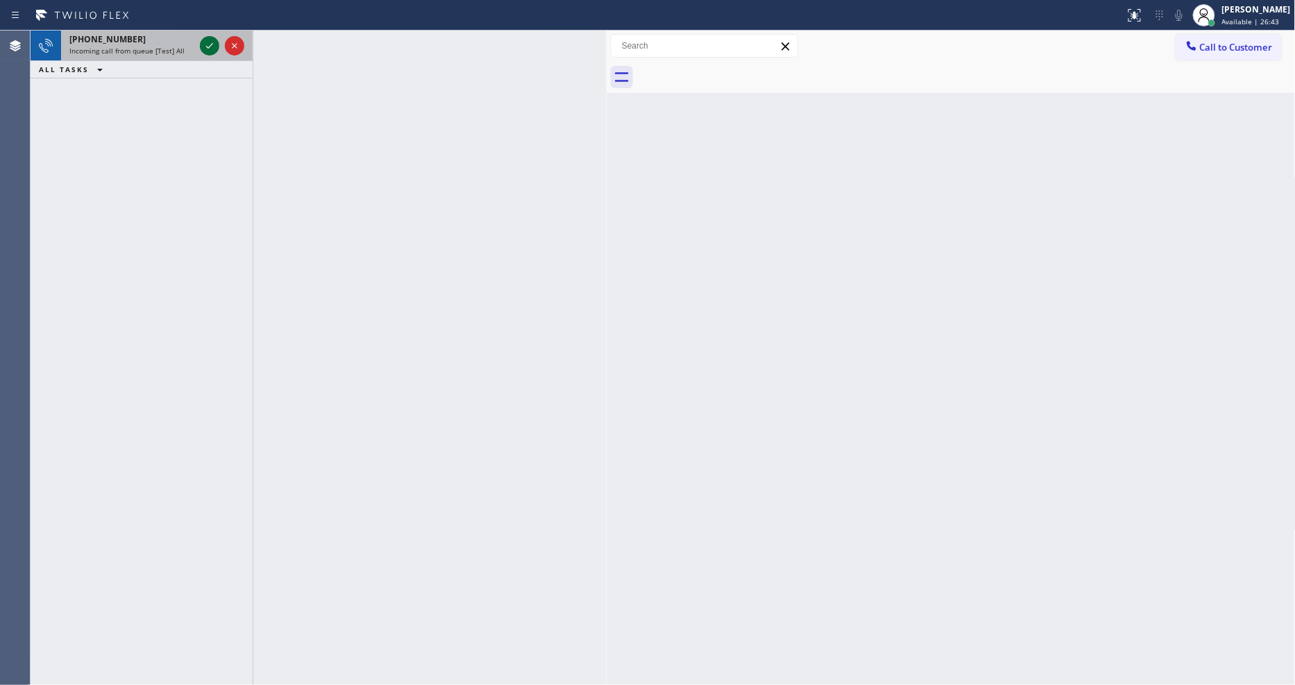
click at [210, 44] on icon at bounding box center [209, 45] width 17 height 17
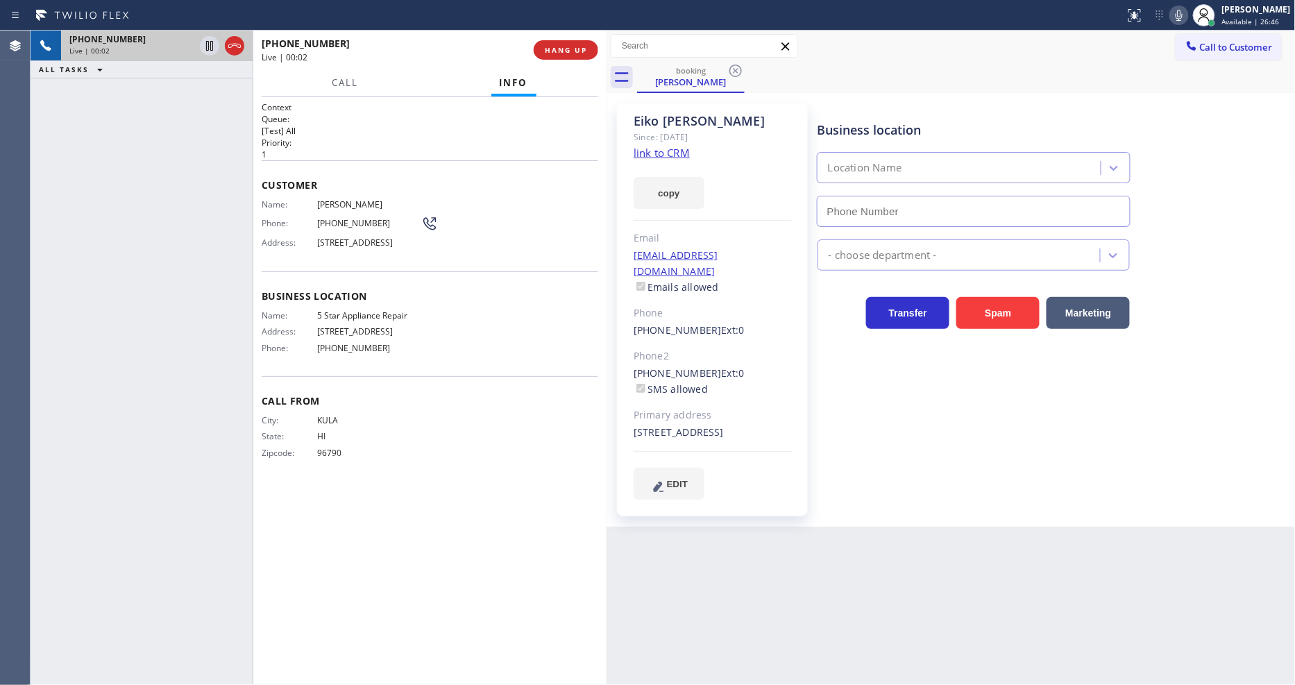
click at [676, 154] on link "link to CRM" at bounding box center [662, 153] width 56 height 14
type input "[PHONE_NUMBER]"
click at [1021, 454] on div "Business location 5 Star Appliance Repair [PHONE_NUMBER] 5 Star Appliance Trans…" at bounding box center [1054, 301] width 478 height 389
click at [585, 52] on span "HANG UP" at bounding box center [566, 50] width 42 height 10
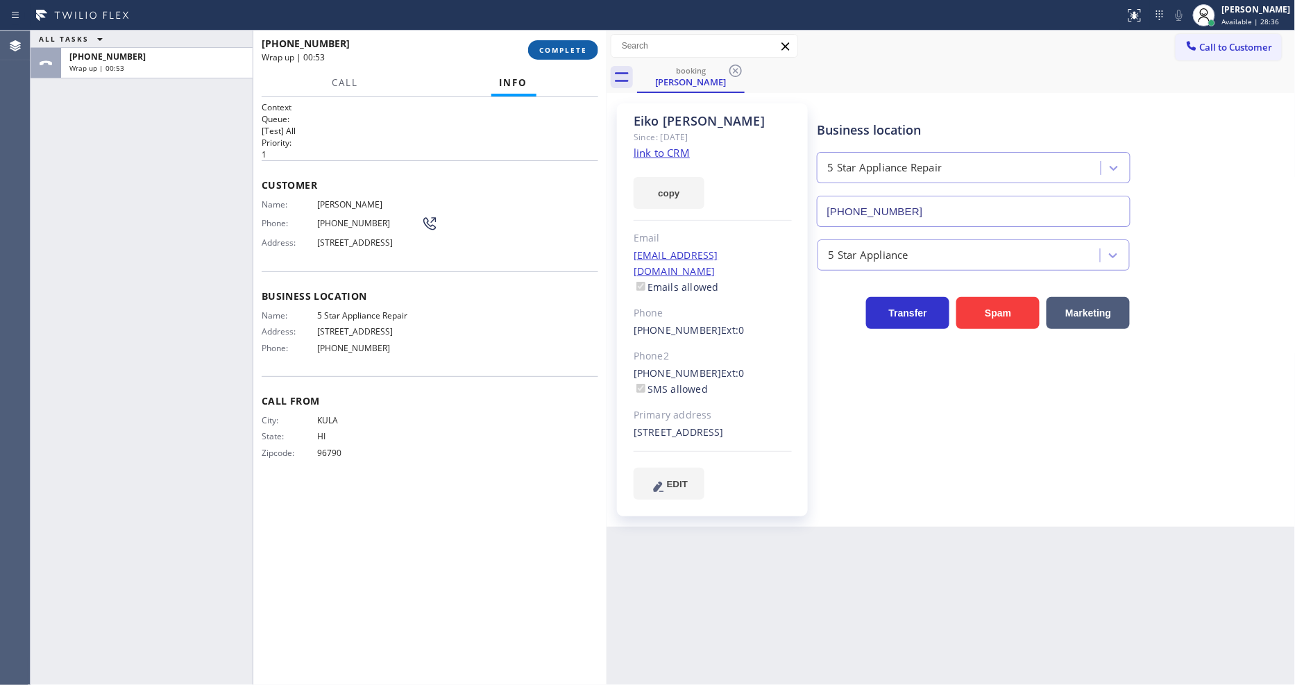
click at [565, 44] on button "COMPLETE" at bounding box center [563, 49] width 70 height 19
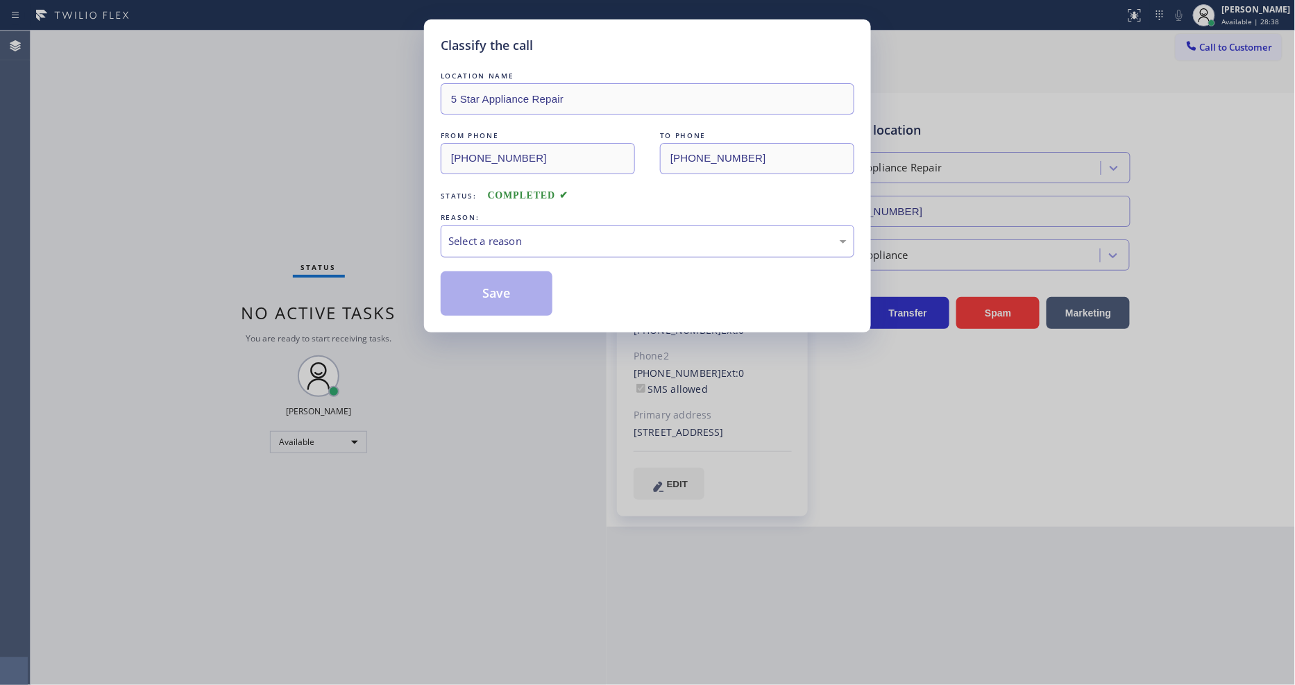
click at [537, 244] on div "Select a reason" at bounding box center [648, 241] width 414 height 33
click at [522, 292] on button "Save" at bounding box center [497, 293] width 112 height 44
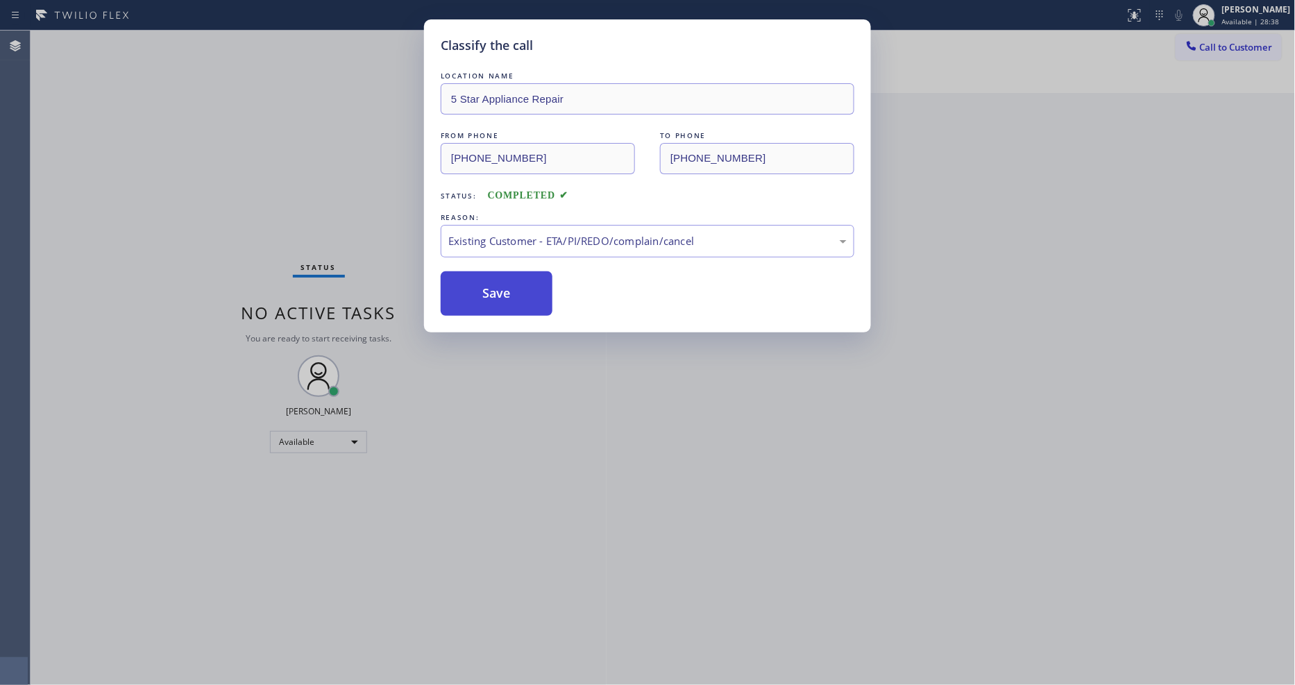
click at [522, 292] on button "Save" at bounding box center [497, 293] width 112 height 44
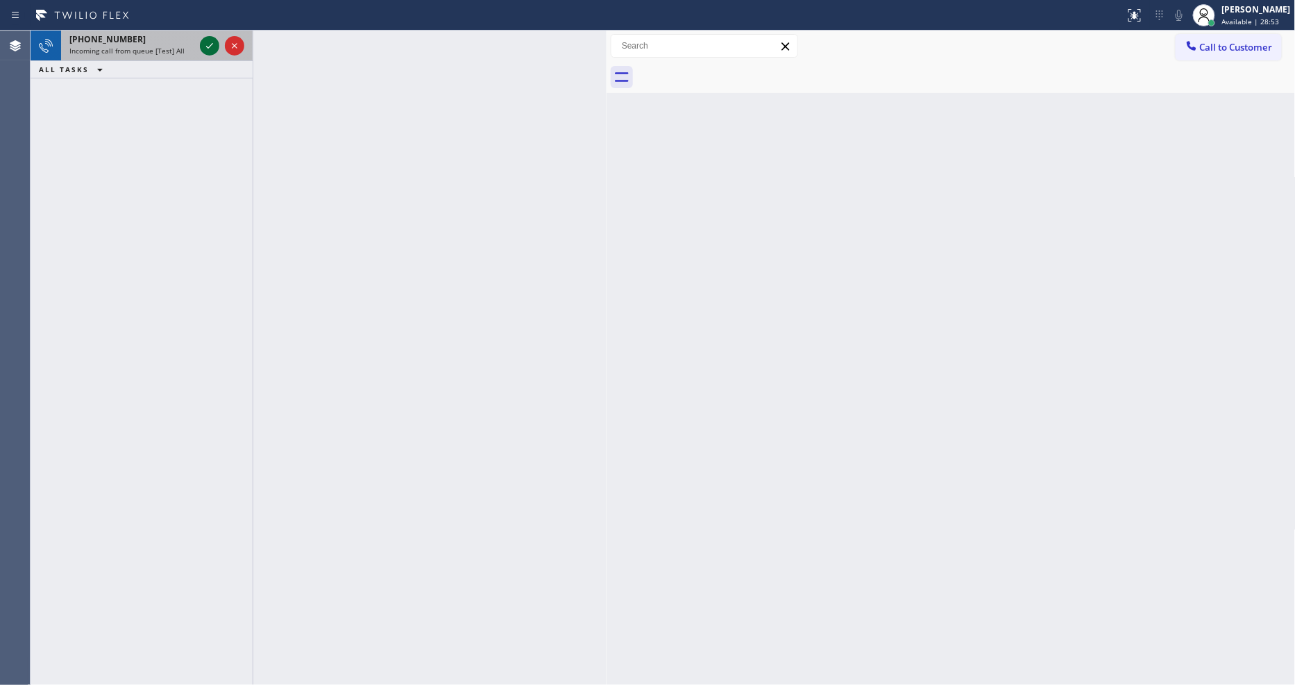
click at [203, 45] on icon at bounding box center [209, 45] width 17 height 17
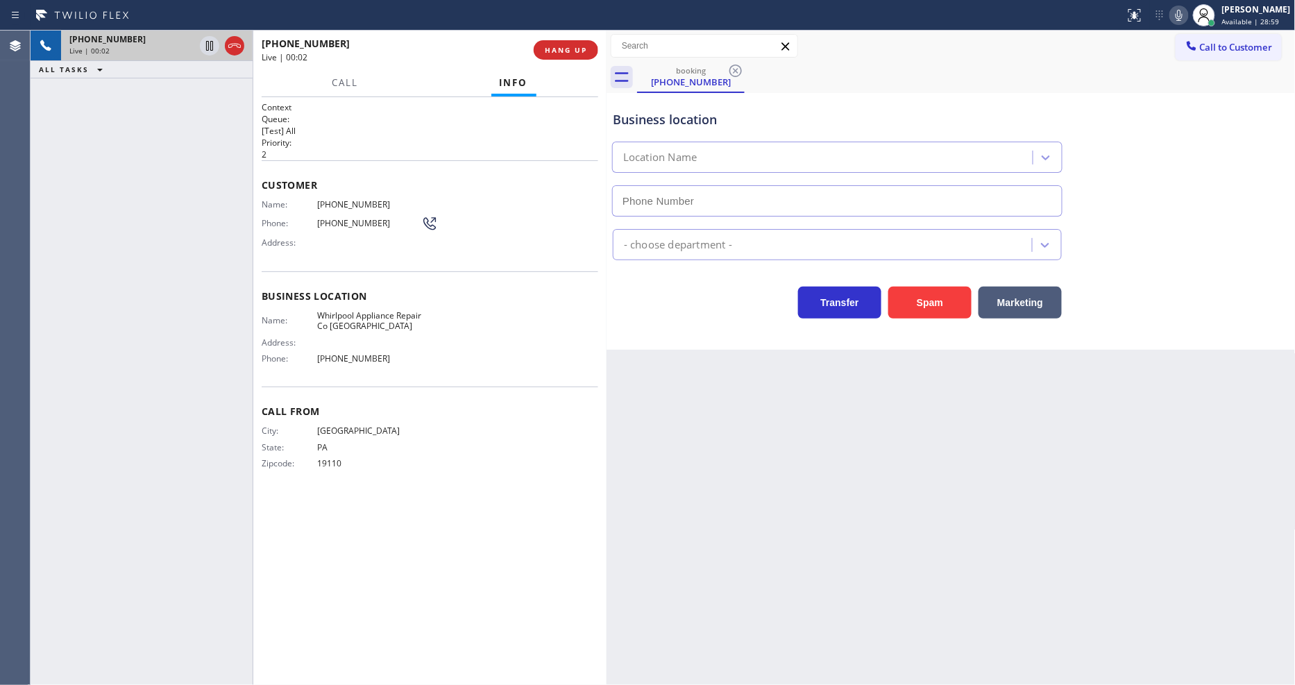
type input "[PHONE_NUMBER]"
click at [834, 420] on div "Back to Dashboard Change Sender ID Customers Technicians Select a contact Outbo…" at bounding box center [951, 358] width 689 height 655
click at [585, 52] on span "HANG UP" at bounding box center [566, 50] width 42 height 10
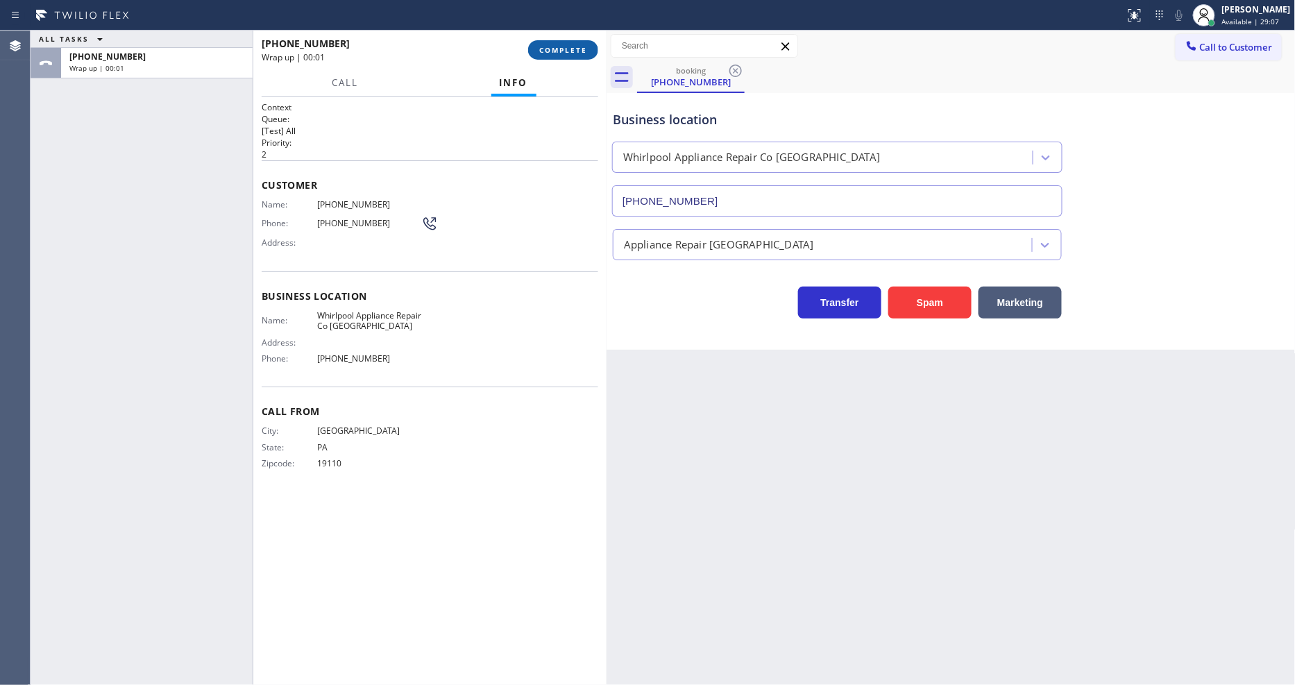
click at [589, 45] on button "COMPLETE" at bounding box center [563, 49] width 70 height 19
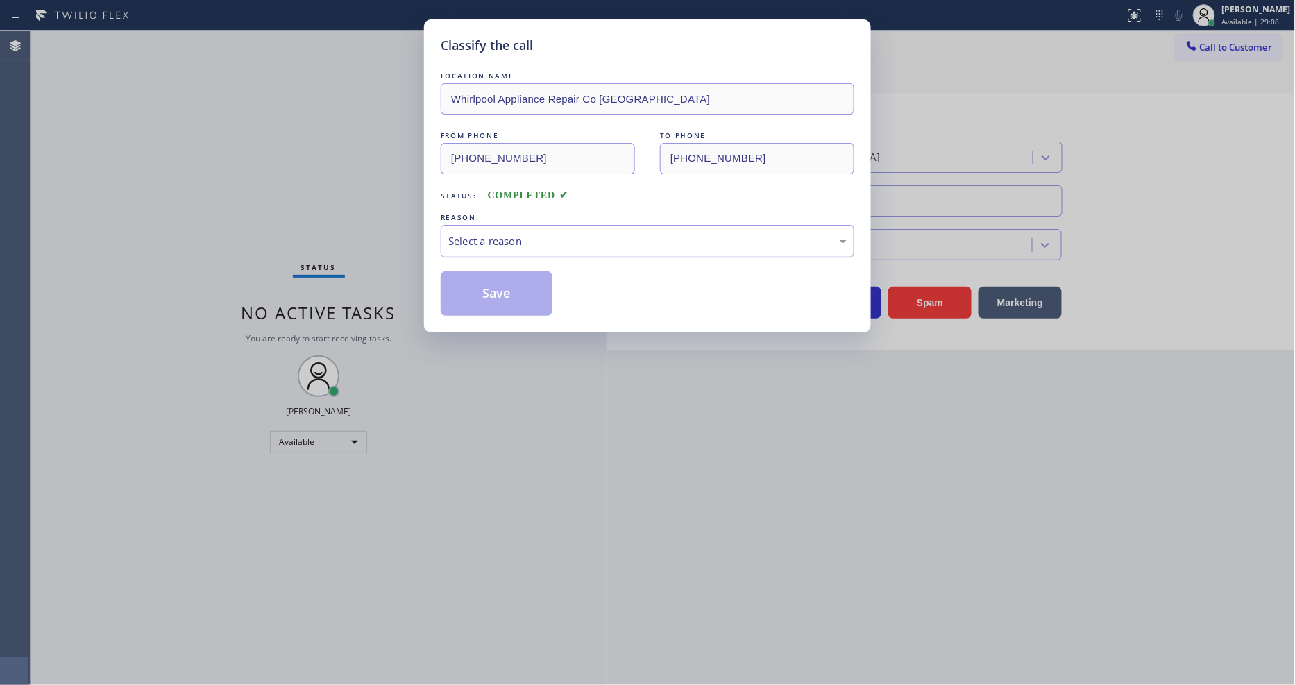
click at [537, 235] on div "Select a reason" at bounding box center [647, 241] width 398 height 16
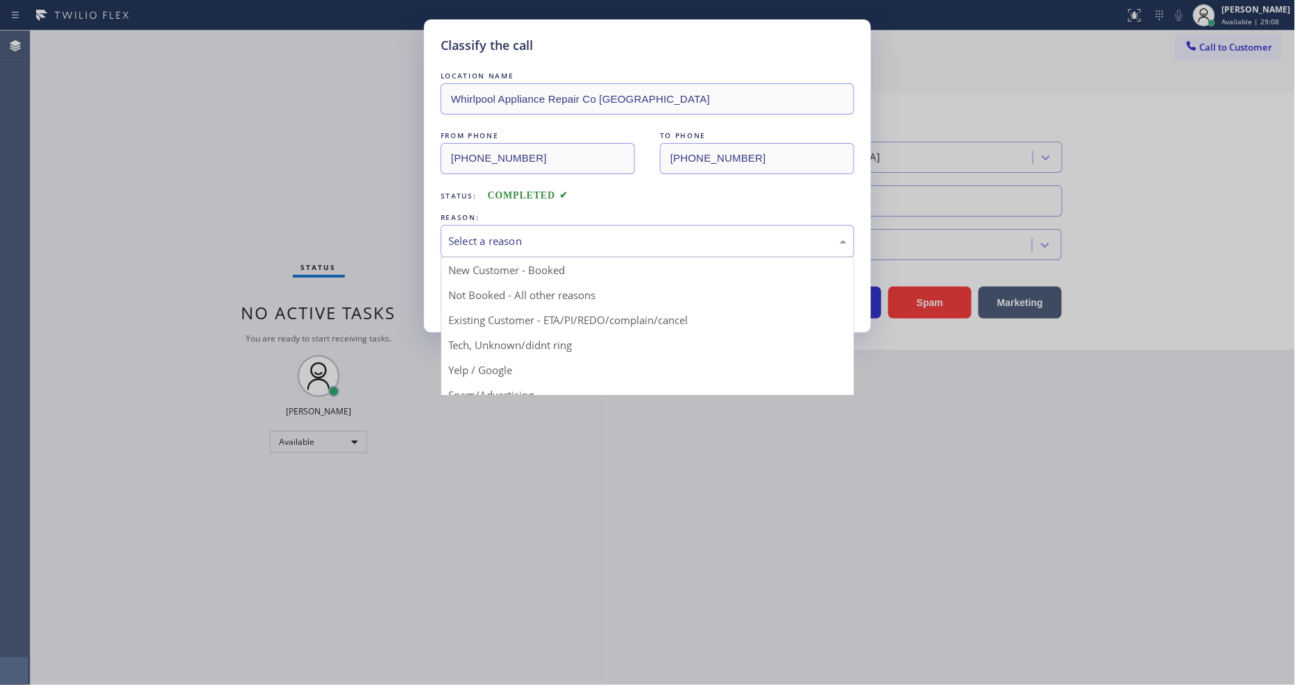
drag, startPoint x: 523, startPoint y: 306, endPoint x: 519, endPoint y: 317, distance: 11.9
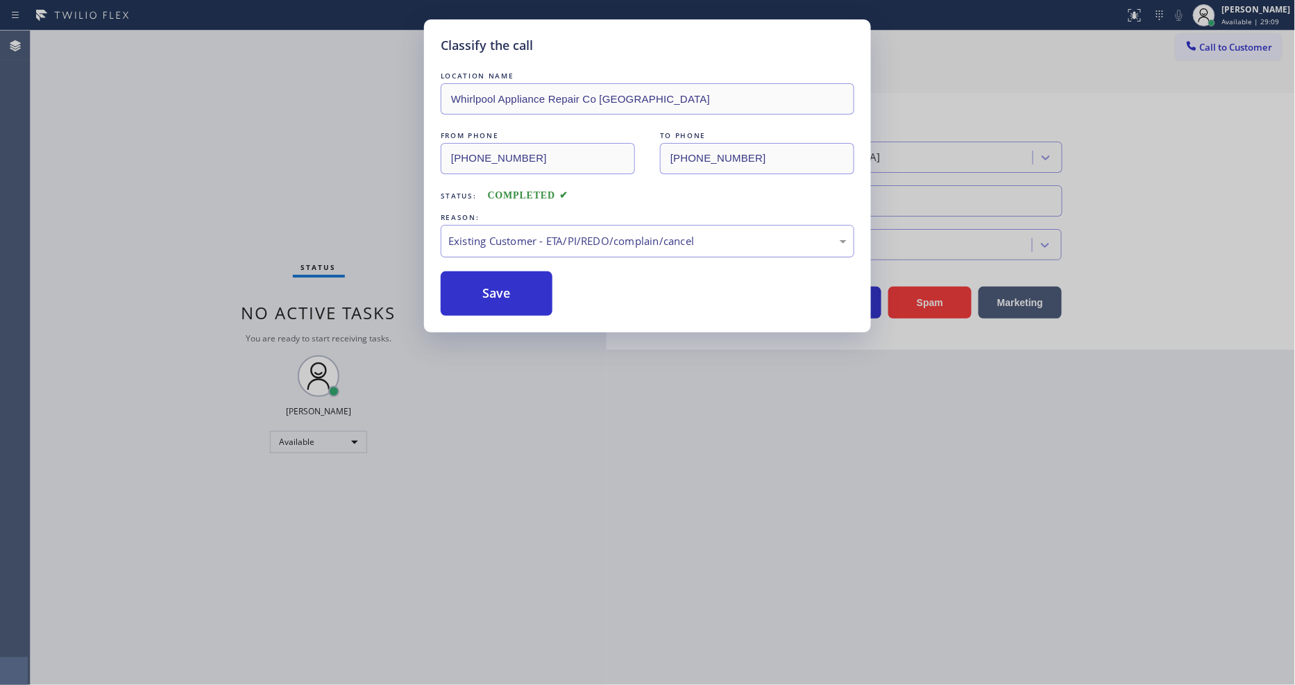
click at [509, 245] on div "Existing Customer - ETA/PI/REDO/complain/cancel" at bounding box center [648, 241] width 414 height 33
click at [517, 289] on button "Save" at bounding box center [497, 293] width 112 height 44
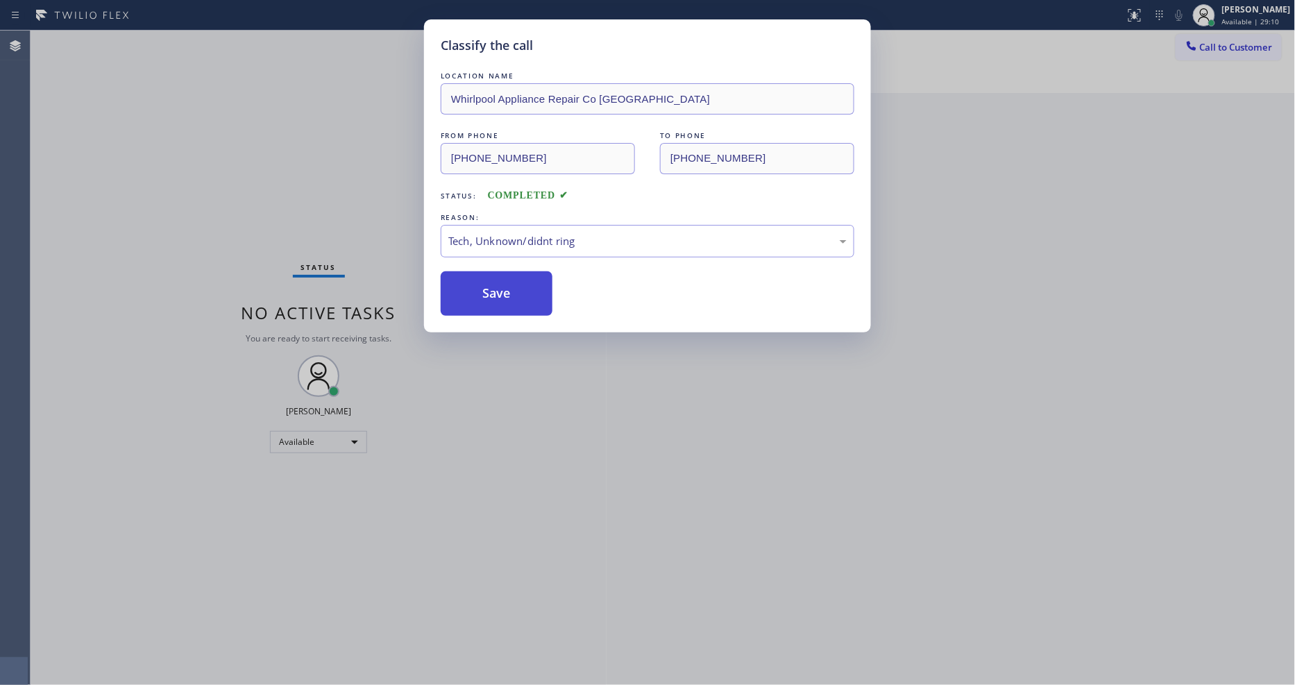
click at [517, 289] on button "Save" at bounding box center [497, 293] width 112 height 44
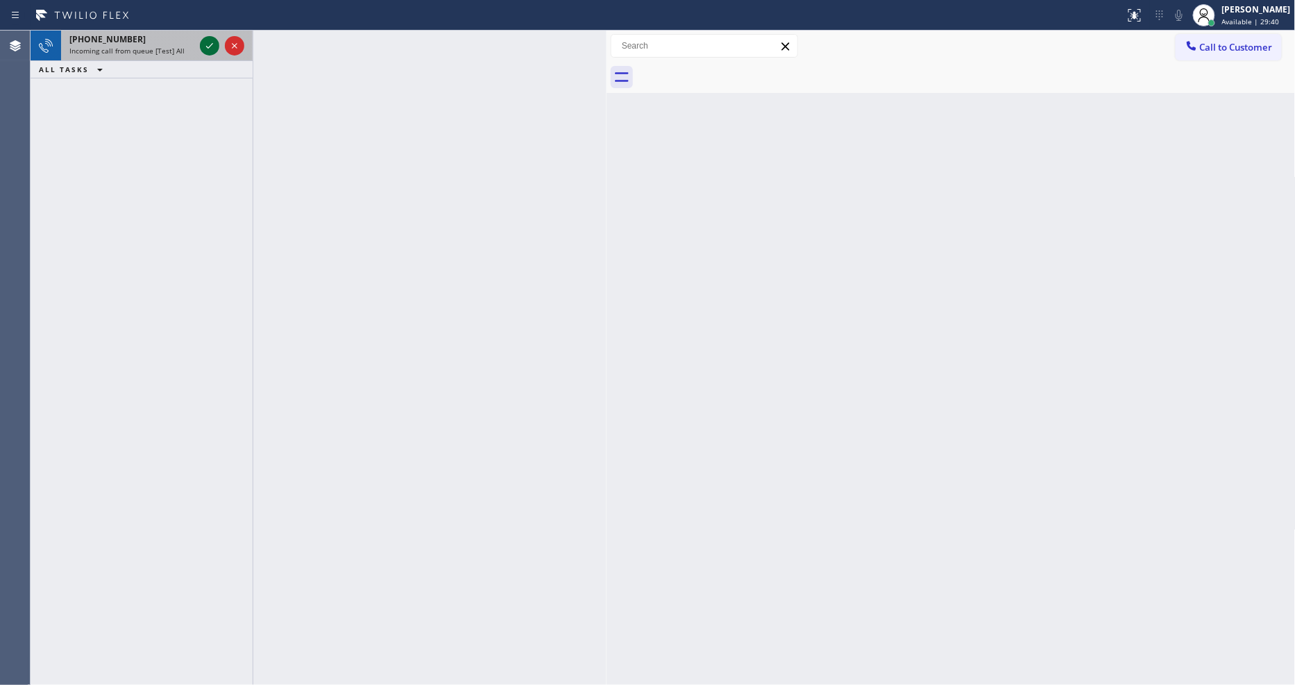
click at [205, 47] on icon at bounding box center [209, 45] width 17 height 17
click at [207, 50] on icon at bounding box center [209, 45] width 17 height 17
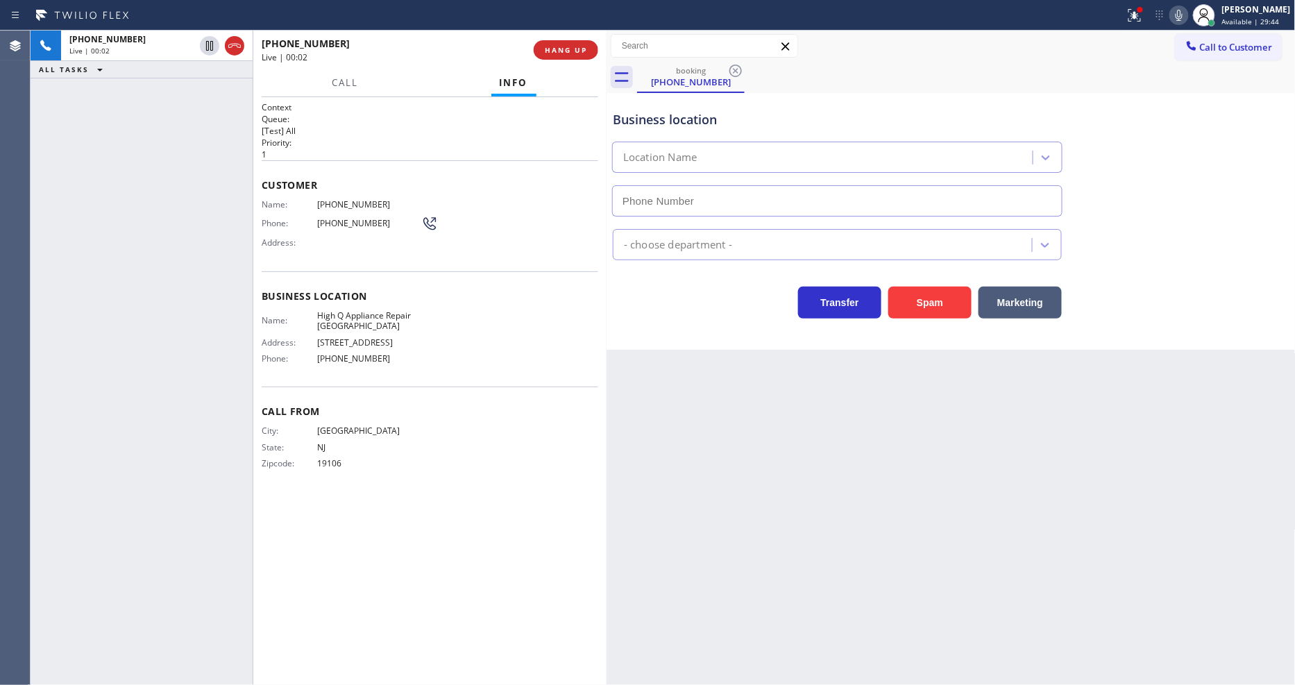
type input "[PHONE_NUMBER]"
click at [1140, 15] on icon at bounding box center [1135, 15] width 17 height 17
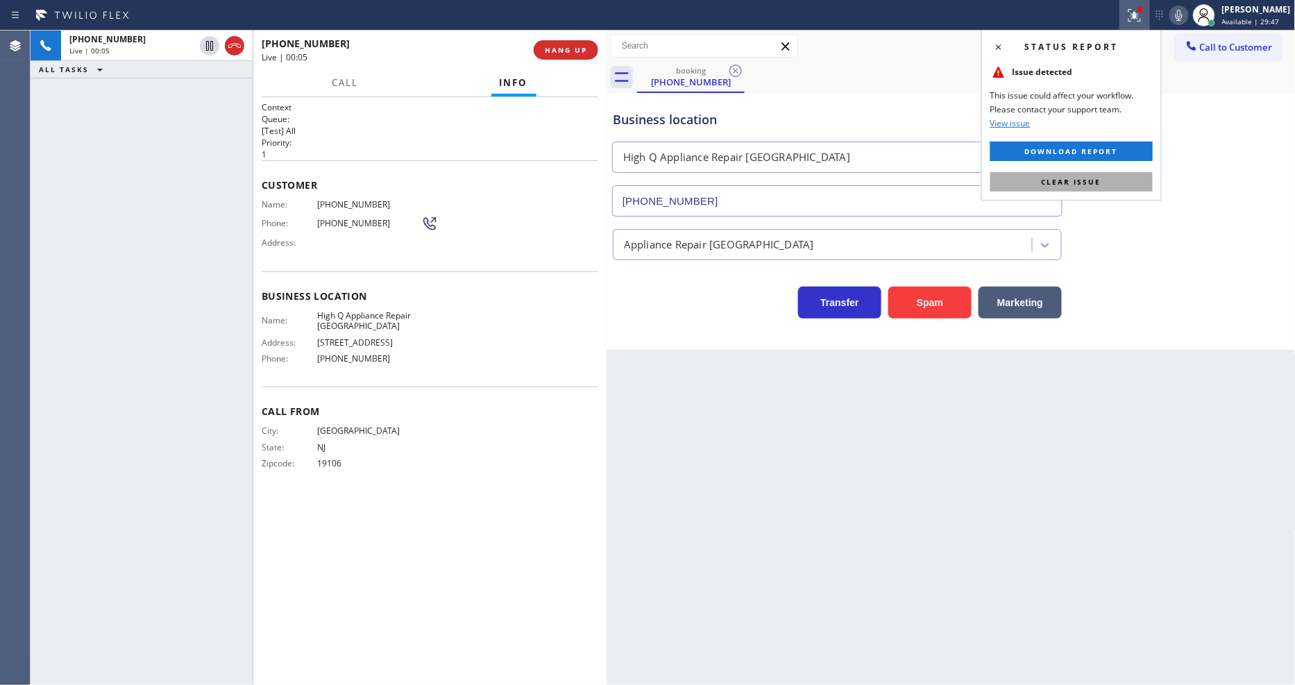
click at [1101, 187] on button "Clear issue" at bounding box center [1071, 181] width 162 height 19
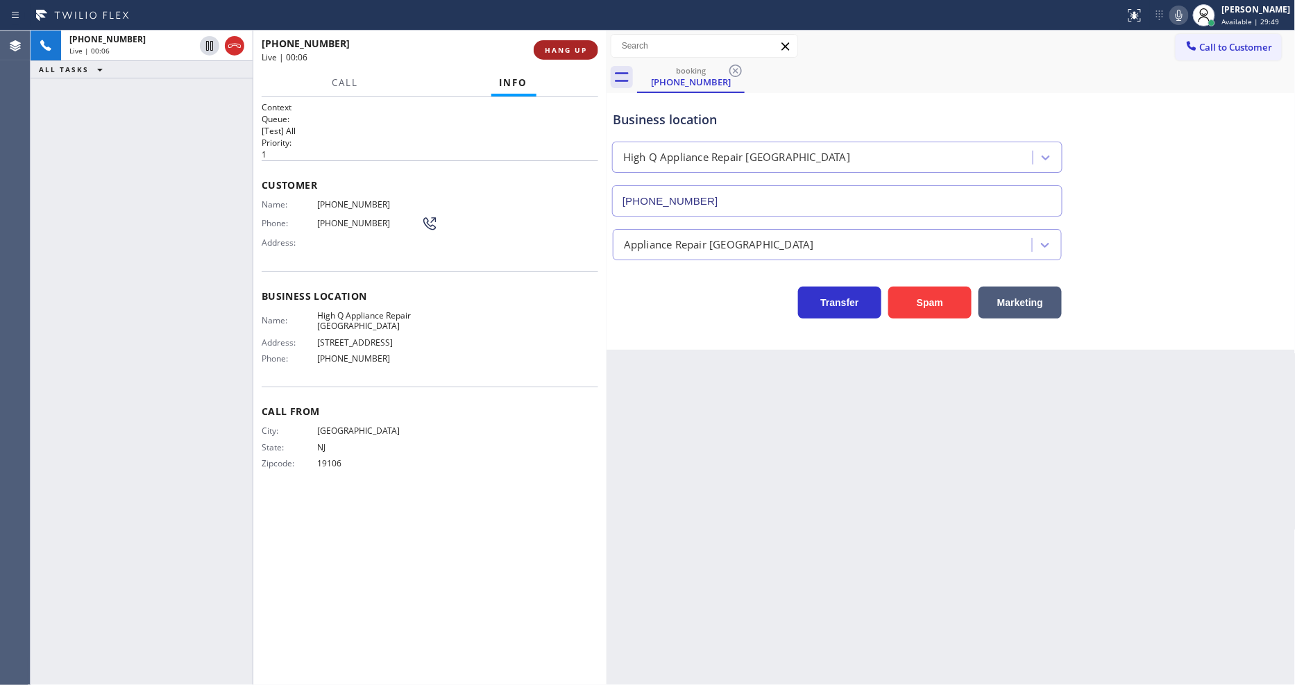
click at [552, 53] on span "HANG UP" at bounding box center [566, 50] width 42 height 10
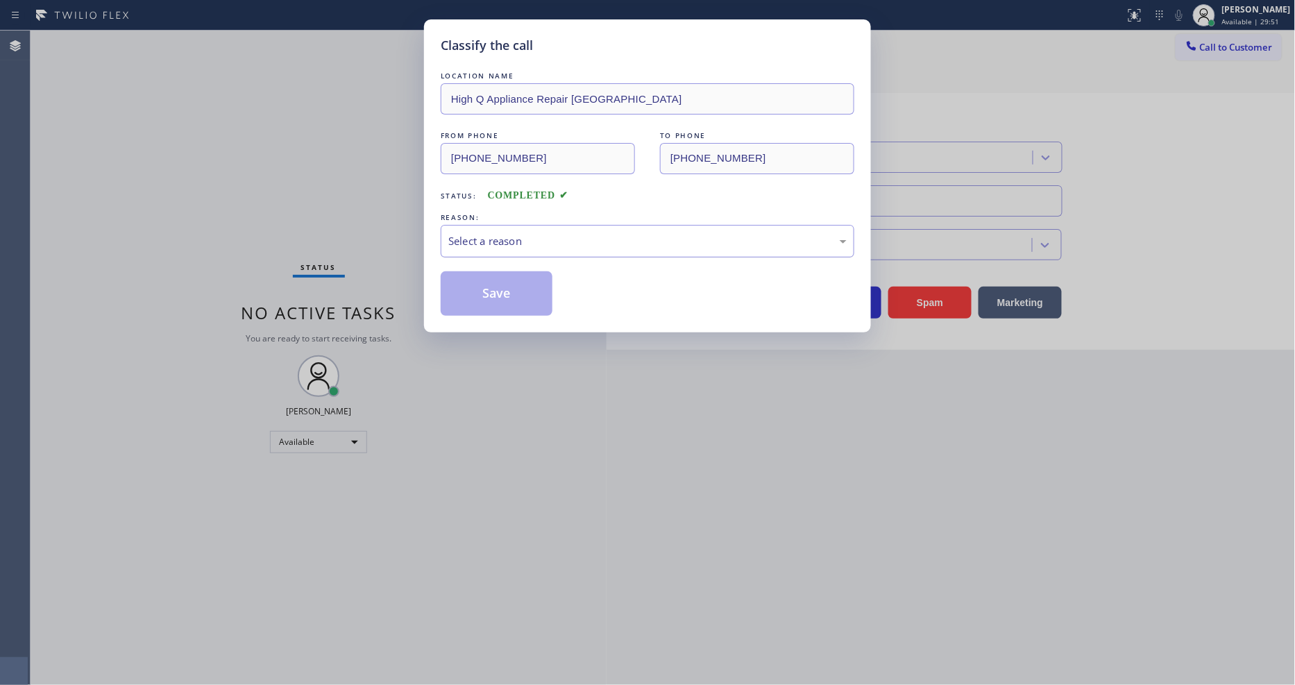
click at [528, 237] on div "Select a reason" at bounding box center [647, 241] width 398 height 16
click at [541, 280] on button "Save" at bounding box center [497, 293] width 112 height 44
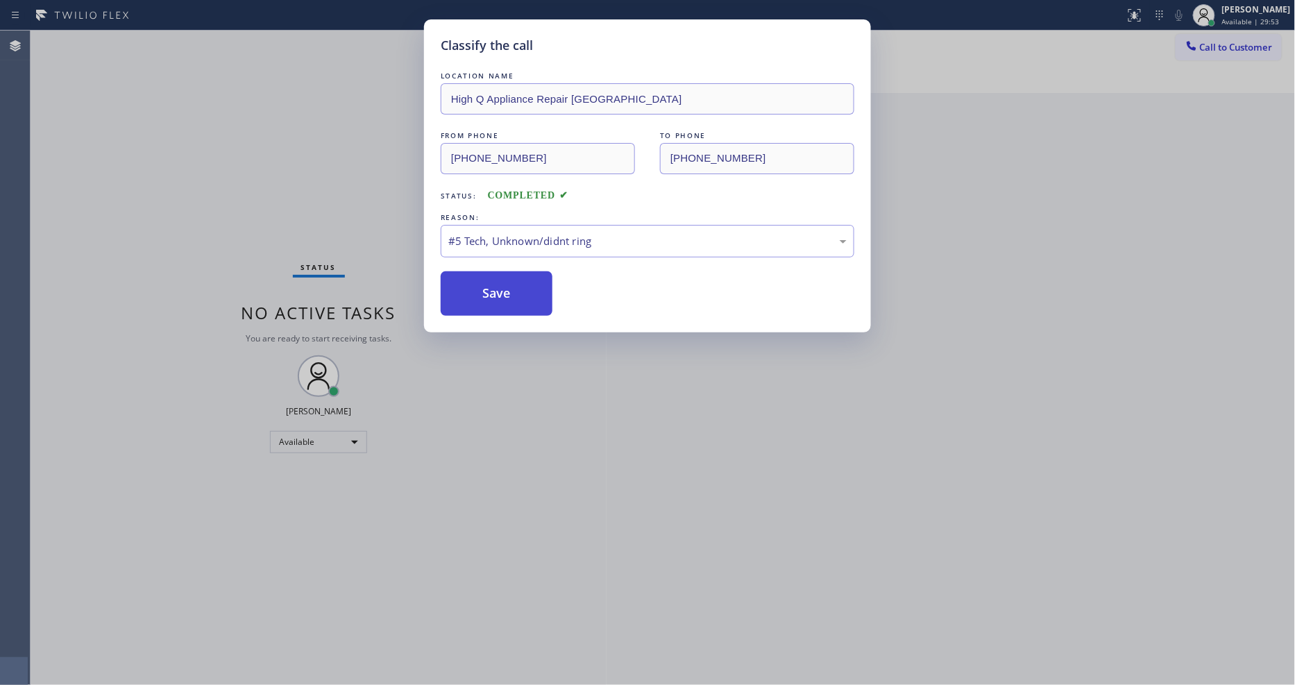
click at [541, 280] on button "Save" at bounding box center [497, 293] width 112 height 44
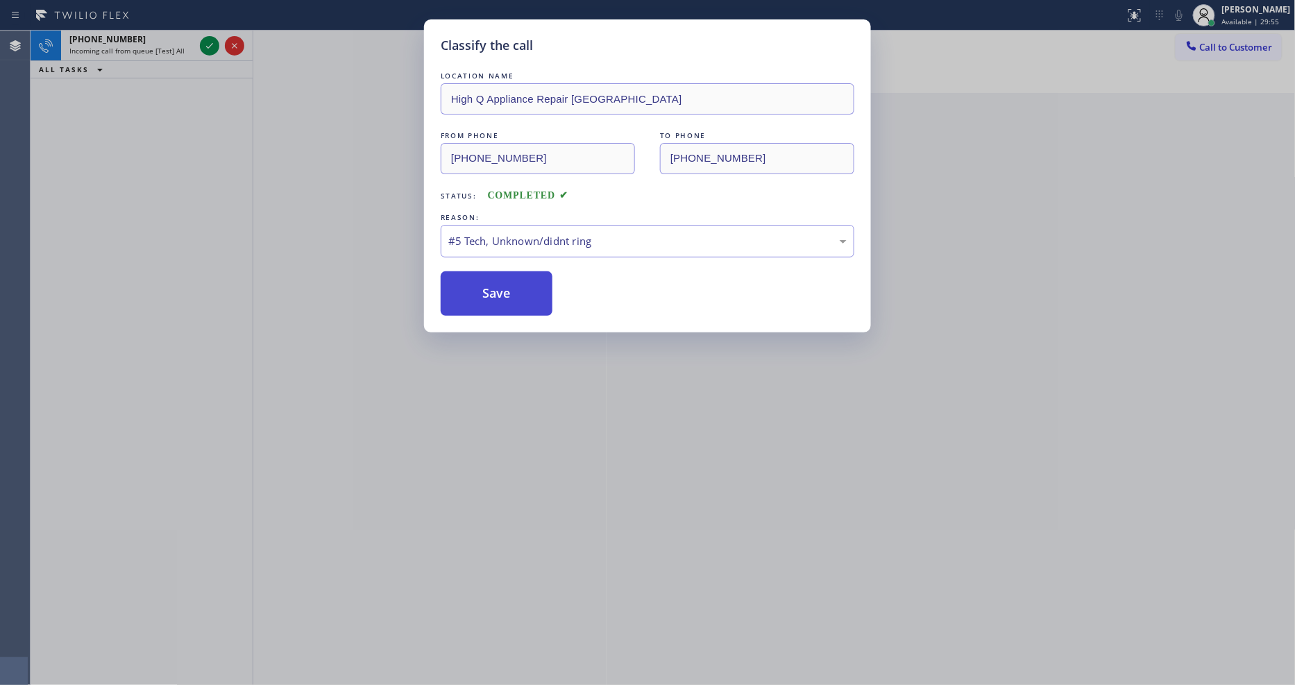
click at [491, 300] on button "Save" at bounding box center [497, 293] width 112 height 44
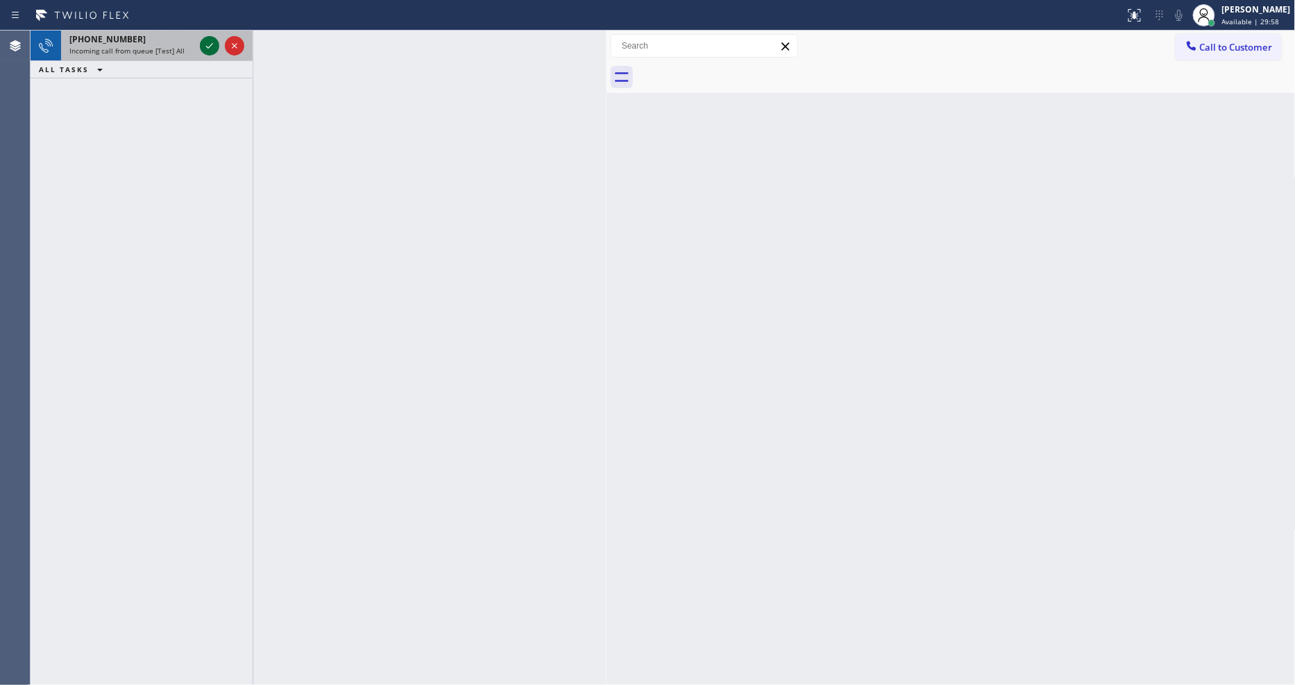
click at [210, 46] on icon at bounding box center [209, 46] width 7 height 6
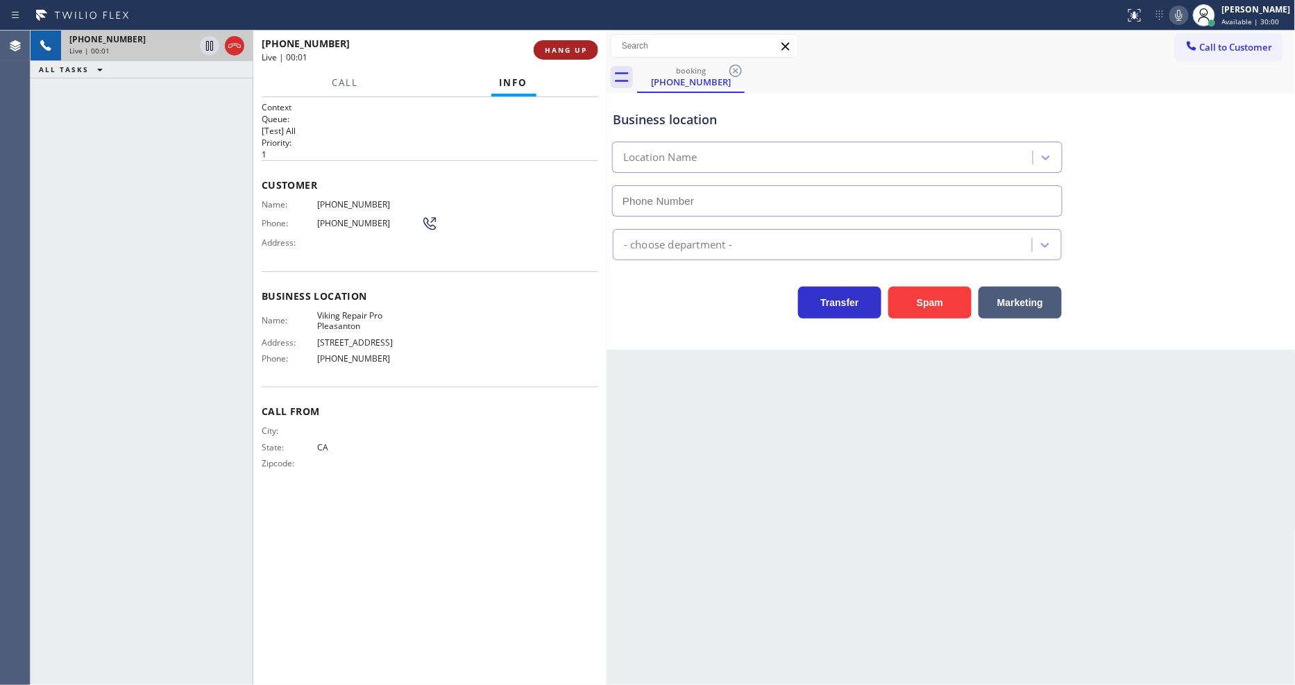
click at [569, 47] on span "HANG UP" at bounding box center [566, 50] width 42 height 10
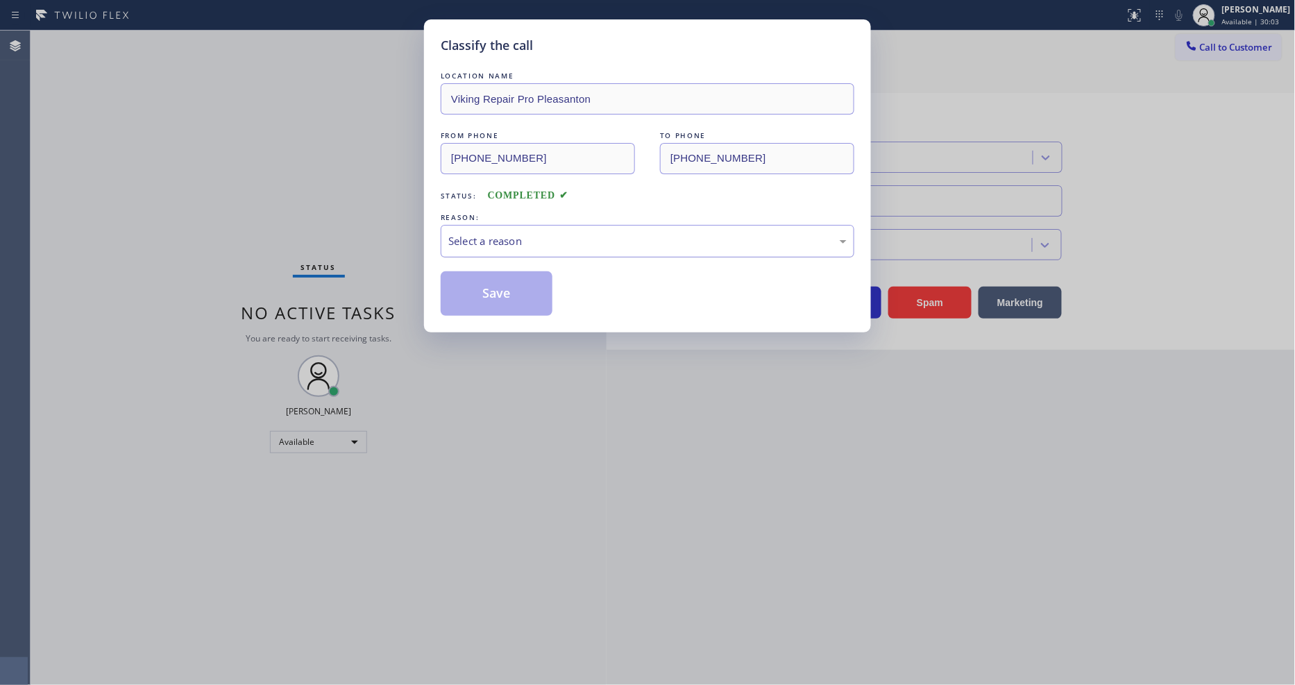
click at [525, 233] on div "Select a reason" at bounding box center [647, 241] width 398 height 16
click at [519, 274] on button "Save" at bounding box center [497, 293] width 112 height 44
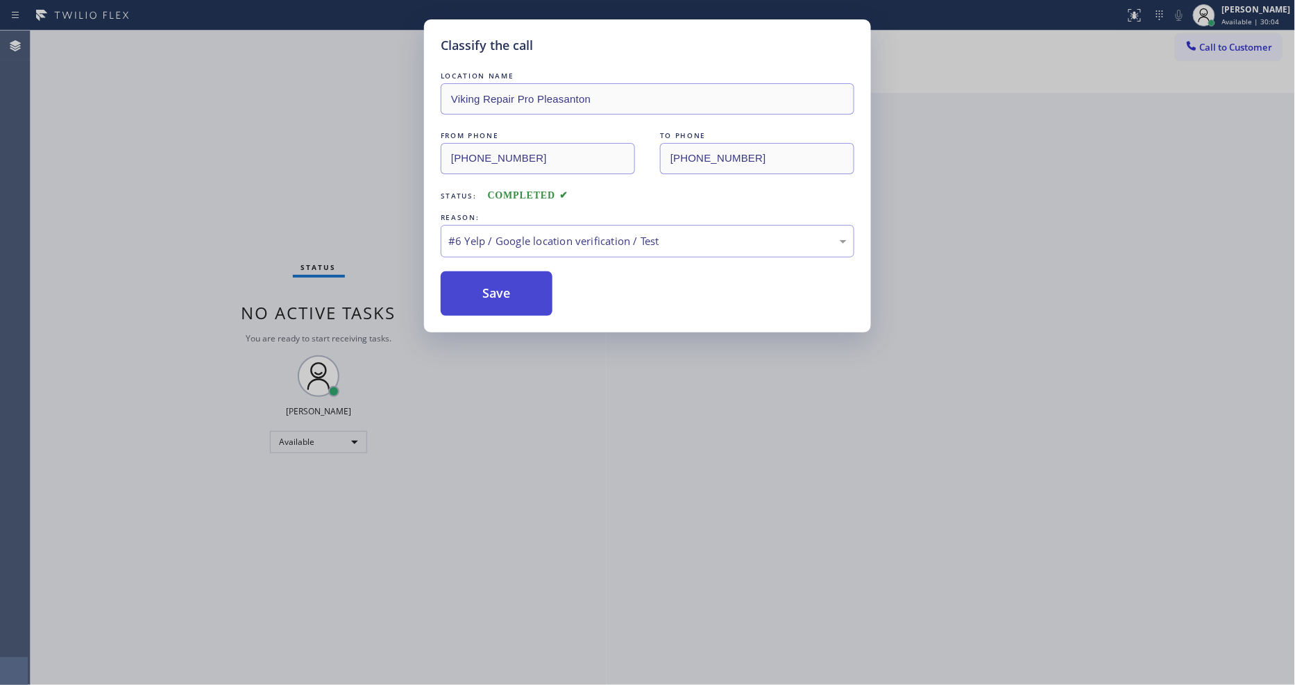
click at [519, 274] on button "Save" at bounding box center [497, 293] width 112 height 44
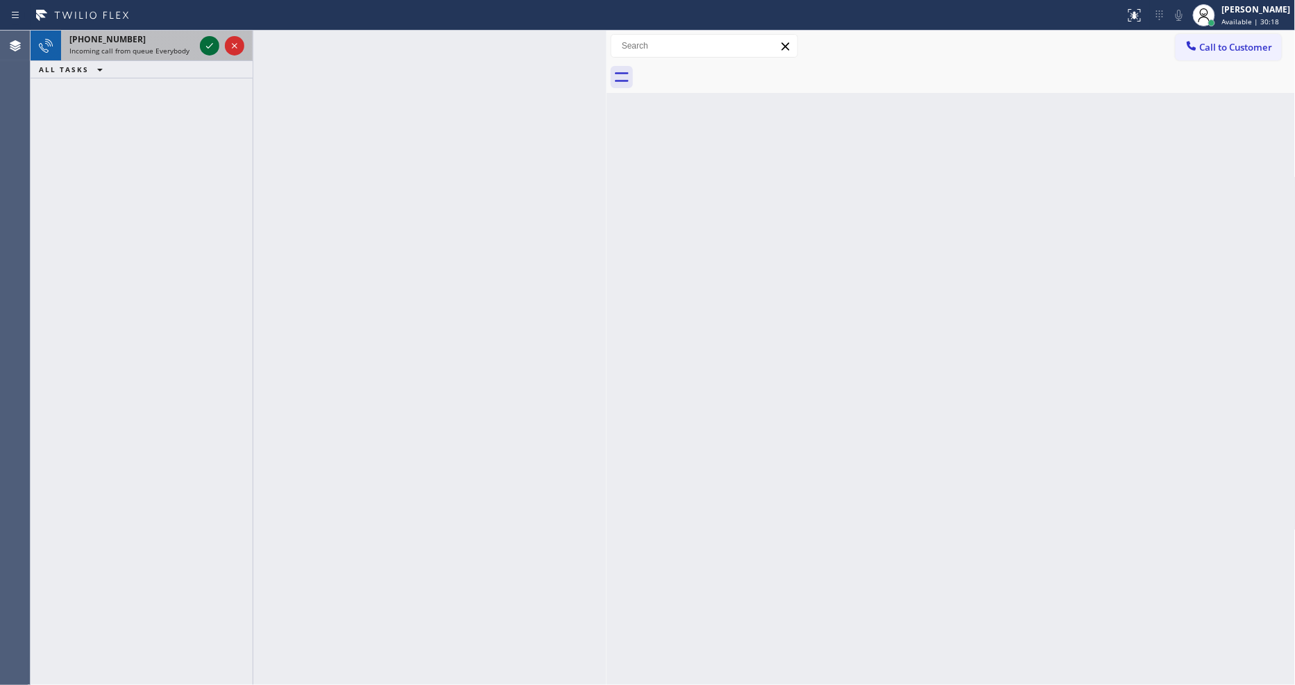
click at [210, 40] on icon at bounding box center [209, 45] width 17 height 17
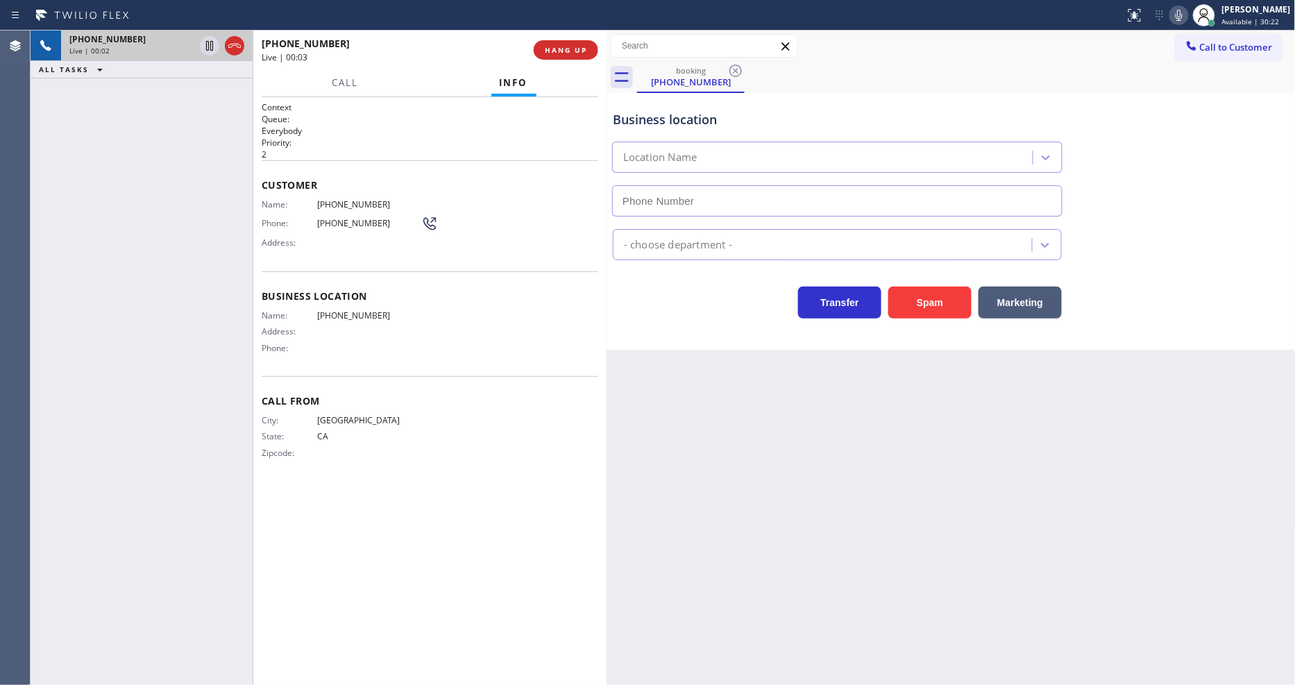
click at [937, 482] on div "Back to Dashboard Change Sender ID Customers Technicians Select a contact Outbo…" at bounding box center [951, 358] width 689 height 655
click at [578, 53] on span "HANG UP" at bounding box center [566, 50] width 42 height 10
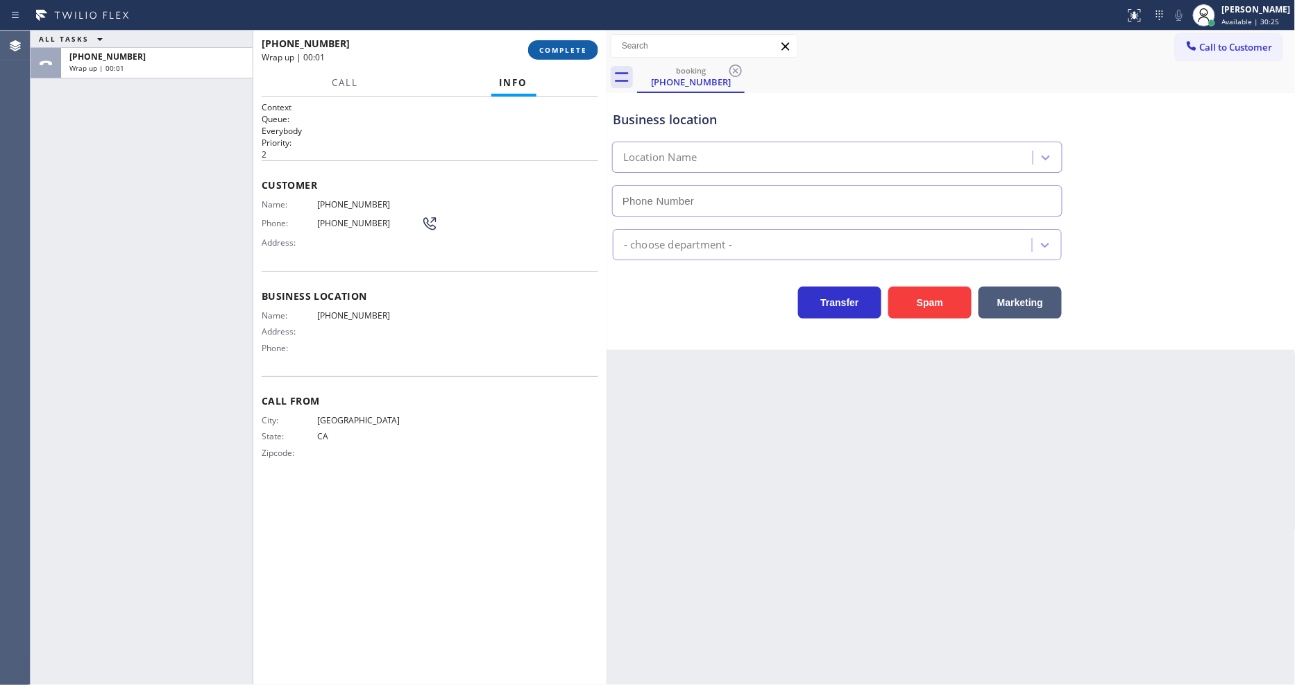
click at [578, 53] on span "COMPLETE" at bounding box center [563, 50] width 48 height 10
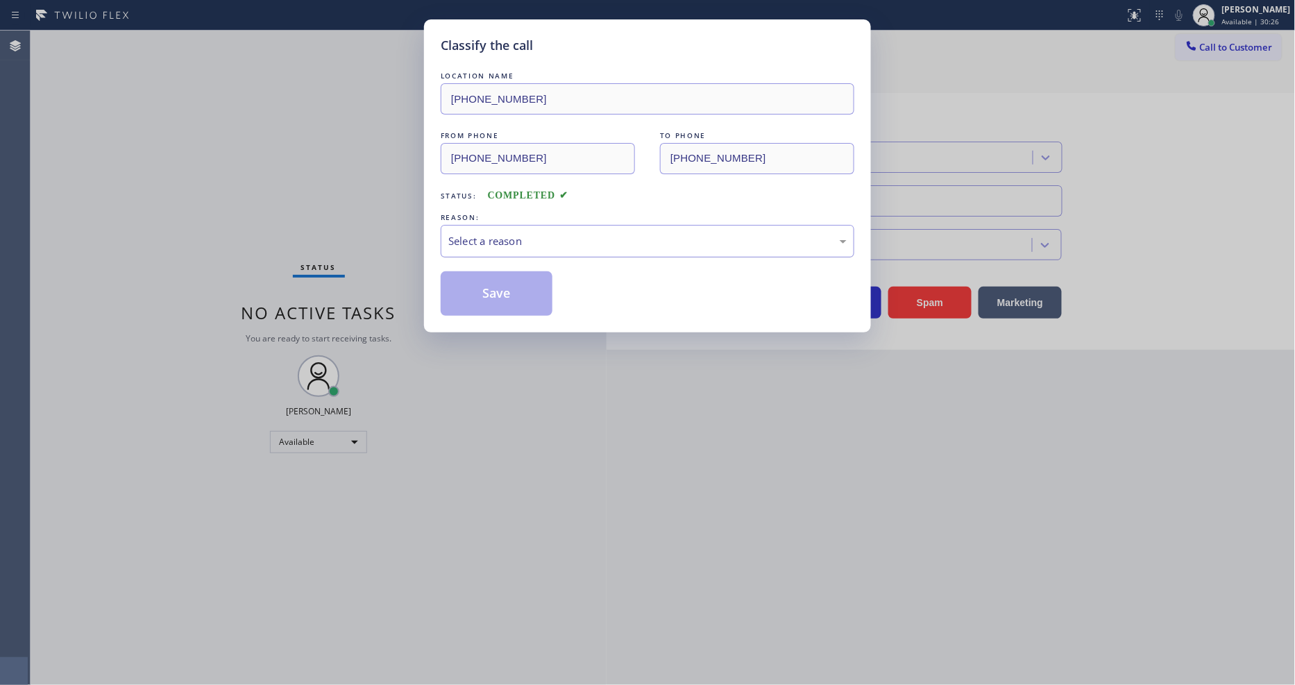
click at [507, 233] on div "Select a reason" at bounding box center [647, 241] width 398 height 16
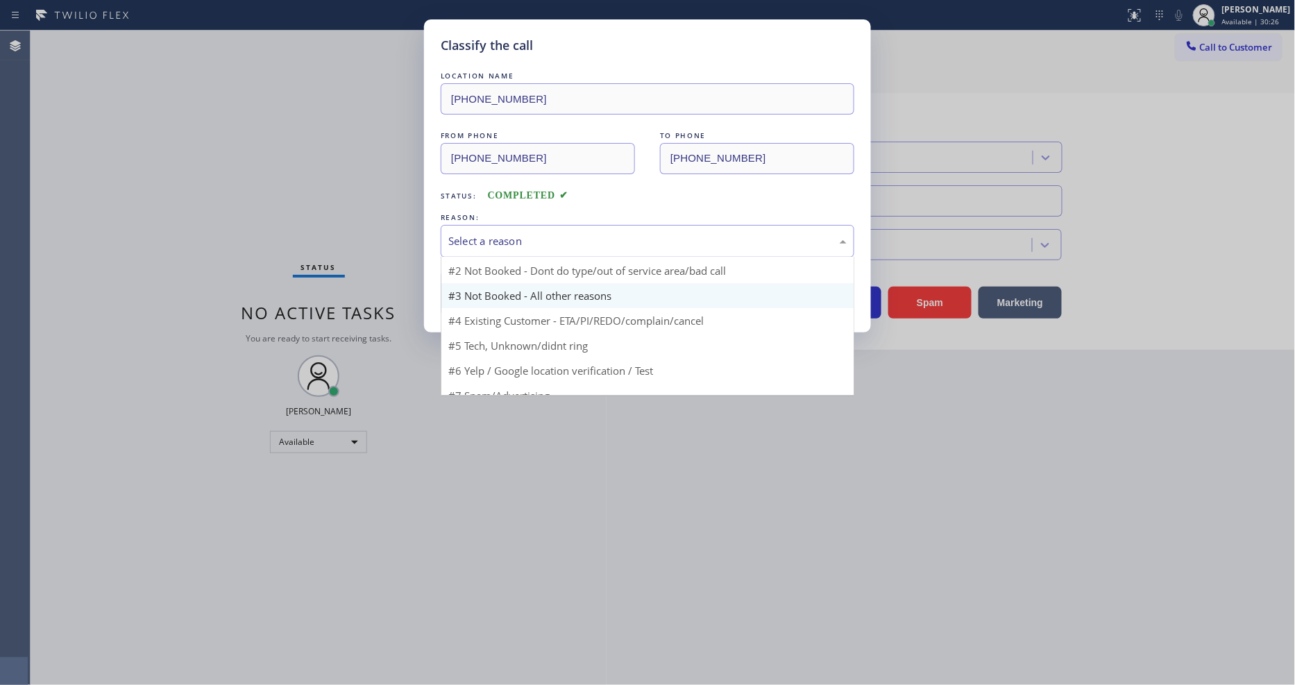
scroll to position [37, 0]
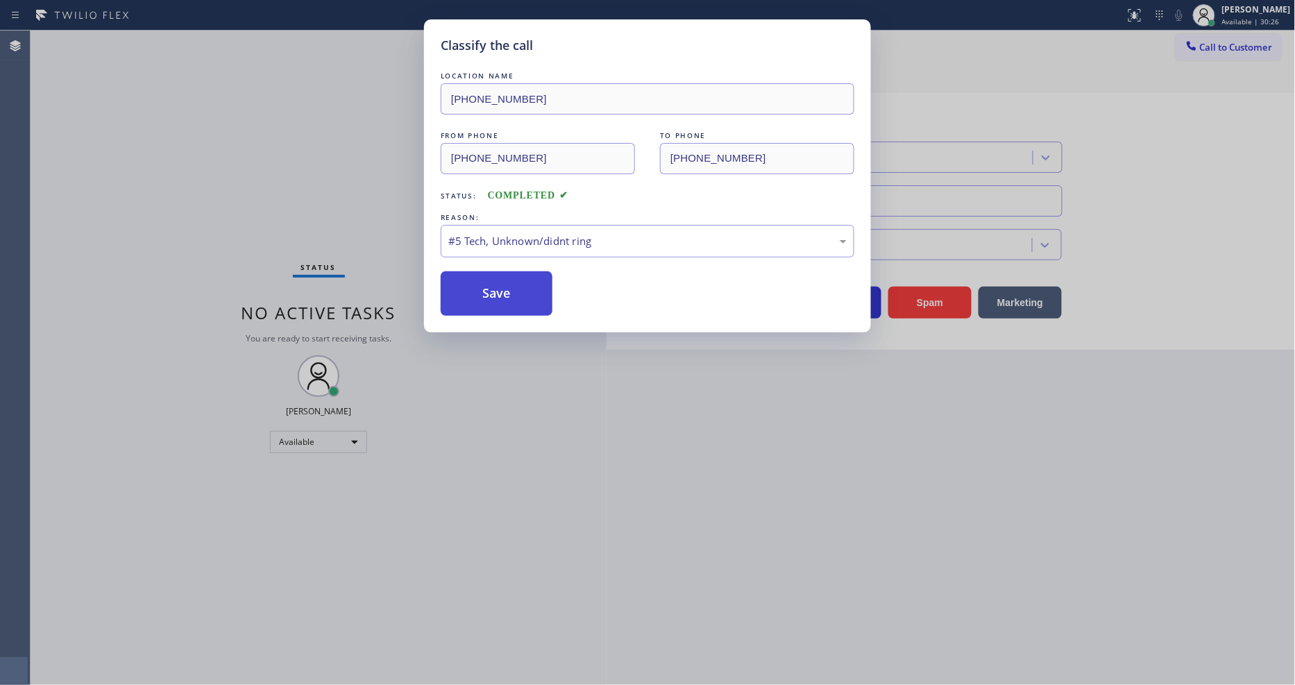
click at [503, 285] on button "Save" at bounding box center [497, 293] width 112 height 44
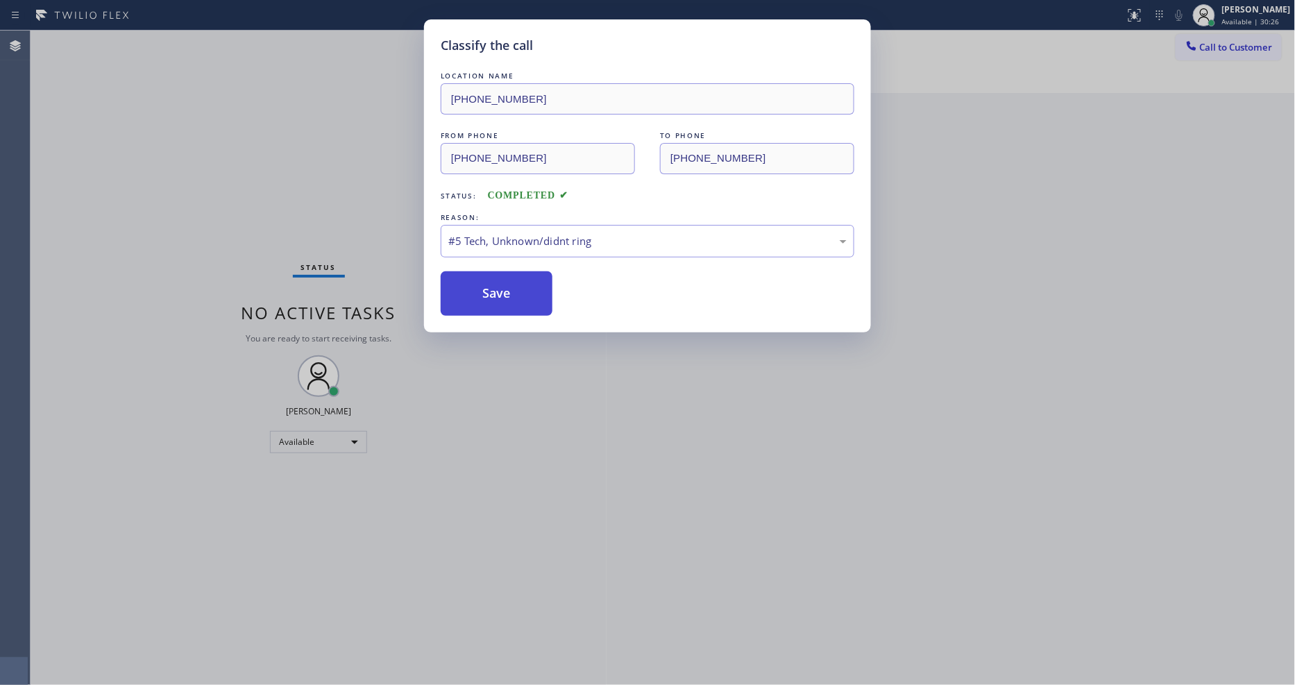
click at [503, 285] on button "Save" at bounding box center [497, 293] width 112 height 44
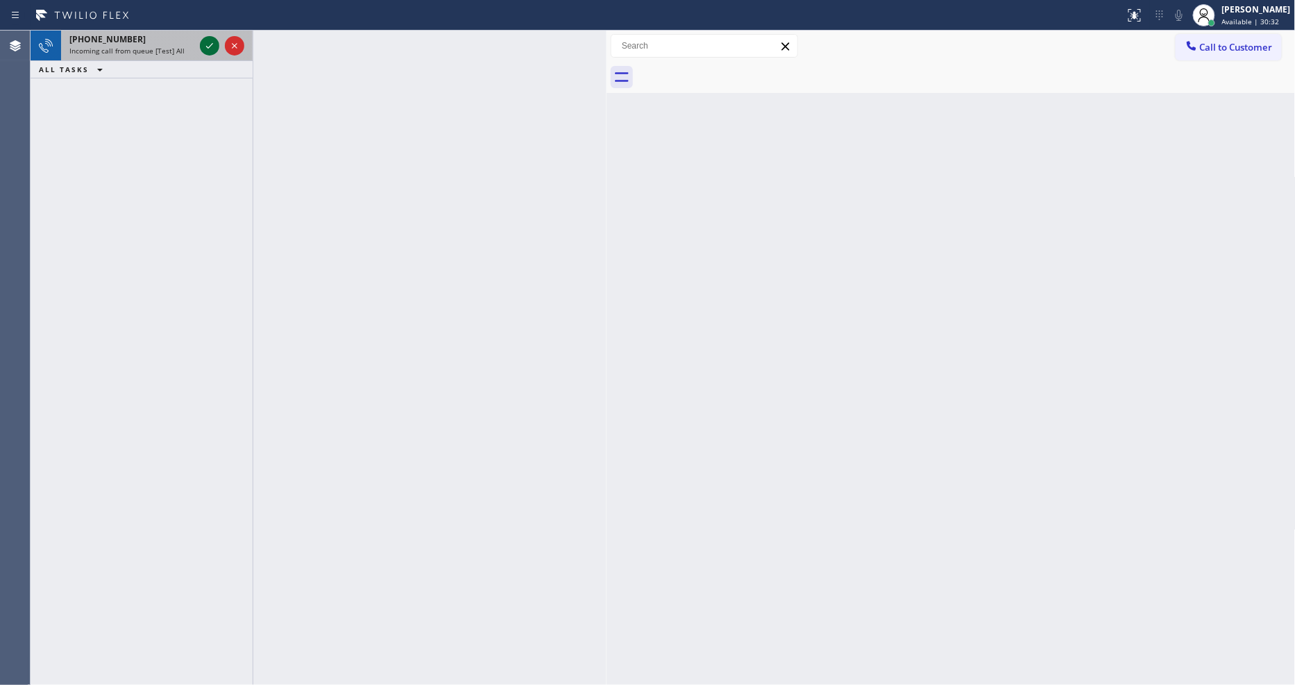
click at [206, 44] on icon at bounding box center [209, 45] width 17 height 17
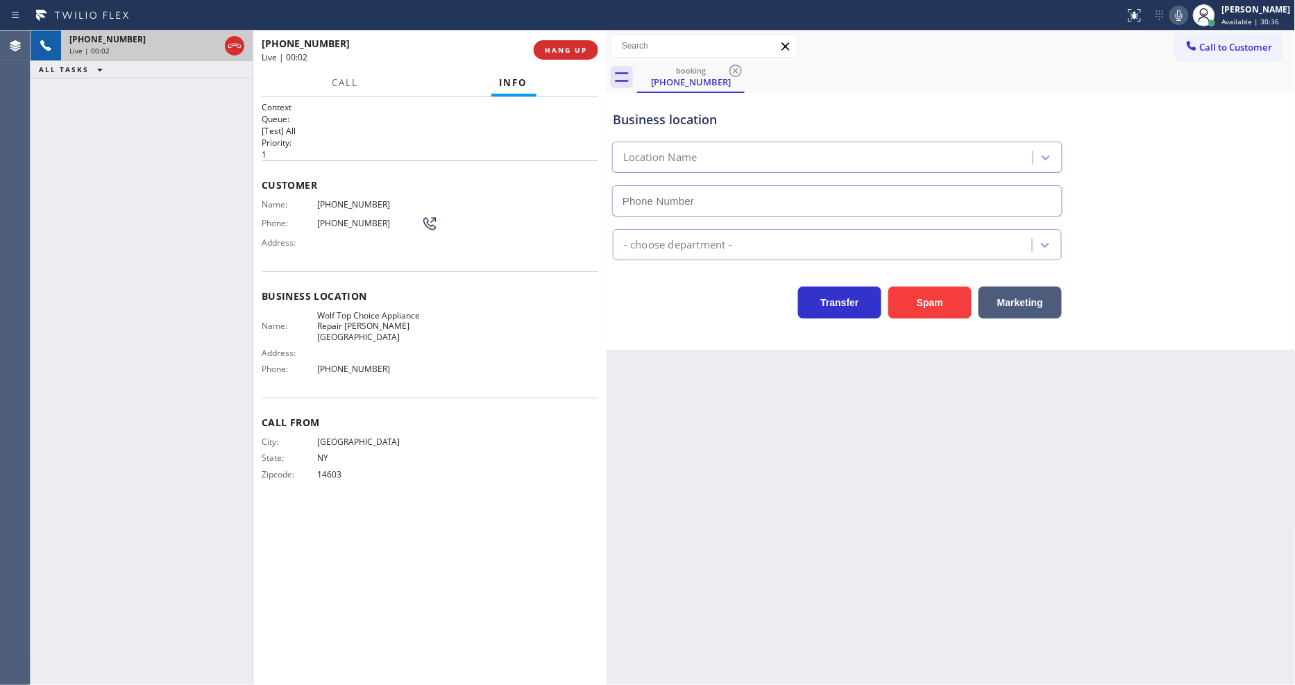
type input "[PHONE_NUMBER]"
click at [376, 310] on span "Wolf Top Choice Appliance Repair [PERSON_NAME][GEOGRAPHIC_DATA]" at bounding box center [369, 326] width 104 height 32
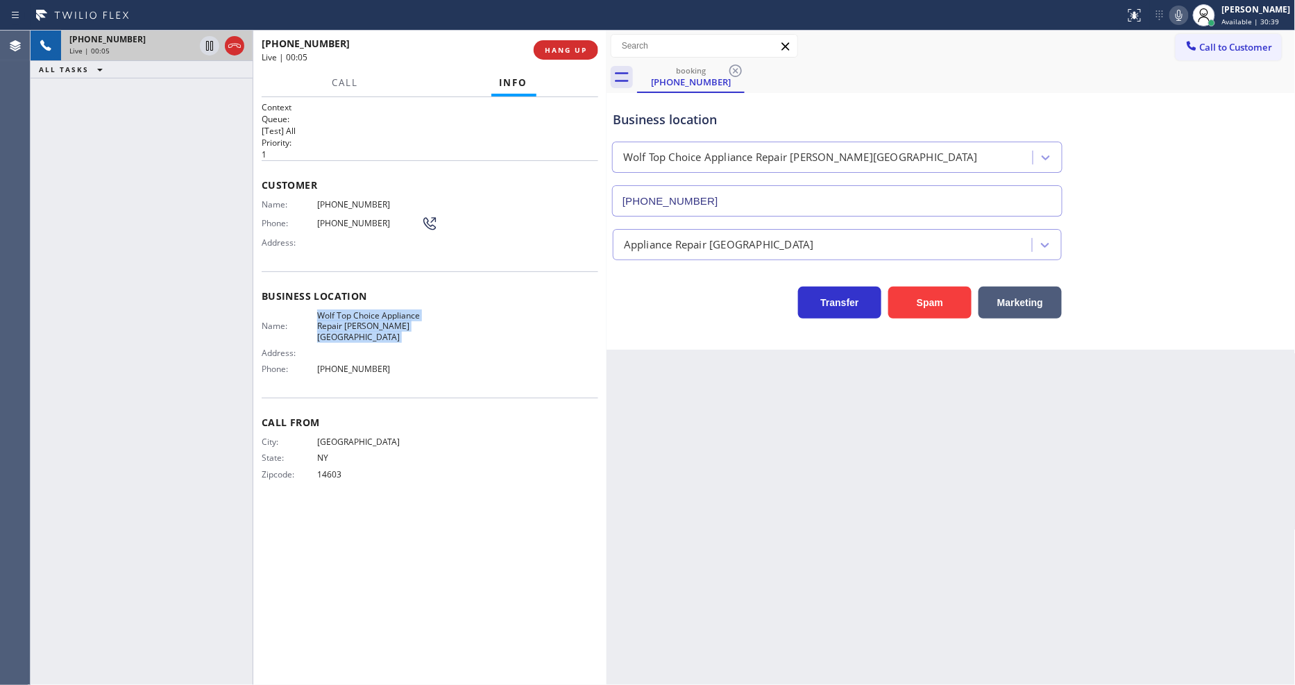
click at [376, 310] on span "Wolf Top Choice Appliance Repair [PERSON_NAME][GEOGRAPHIC_DATA]" at bounding box center [369, 326] width 104 height 32
copy span "Wolf Top Choice Appliance Repair [PERSON_NAME][GEOGRAPHIC_DATA]"
click at [802, 379] on div "Back to Dashboard Change Sender ID Customers Technicians Select a contact Outbo…" at bounding box center [951, 358] width 689 height 655
click at [804, 476] on div "Back to Dashboard Change Sender ID Customers Technicians Select a contact Outbo…" at bounding box center [951, 358] width 689 height 655
click at [1188, 17] on icon at bounding box center [1179, 15] width 17 height 17
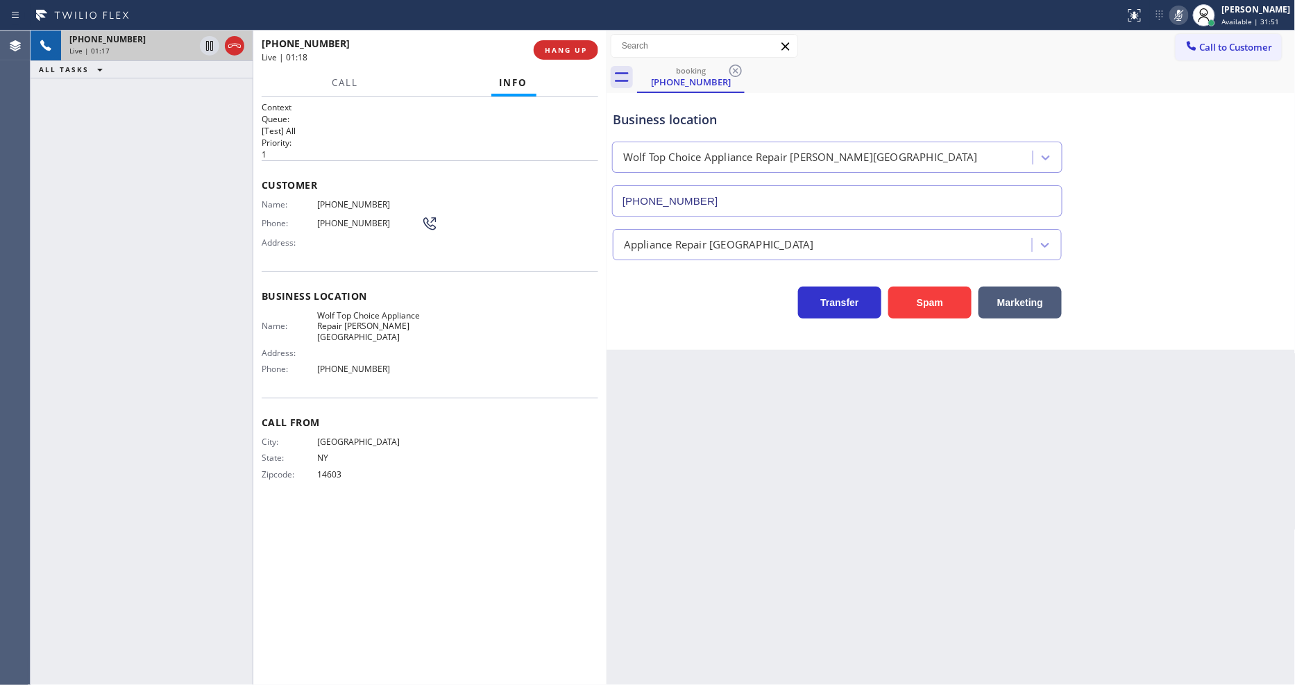
drag, startPoint x: 1191, startPoint y: 17, endPoint x: 1173, endPoint y: 16, distance: 18.1
click at [1188, 17] on icon at bounding box center [1179, 15] width 17 height 17
click at [355, 199] on span "[PHONE_NUMBER]" at bounding box center [369, 204] width 104 height 10
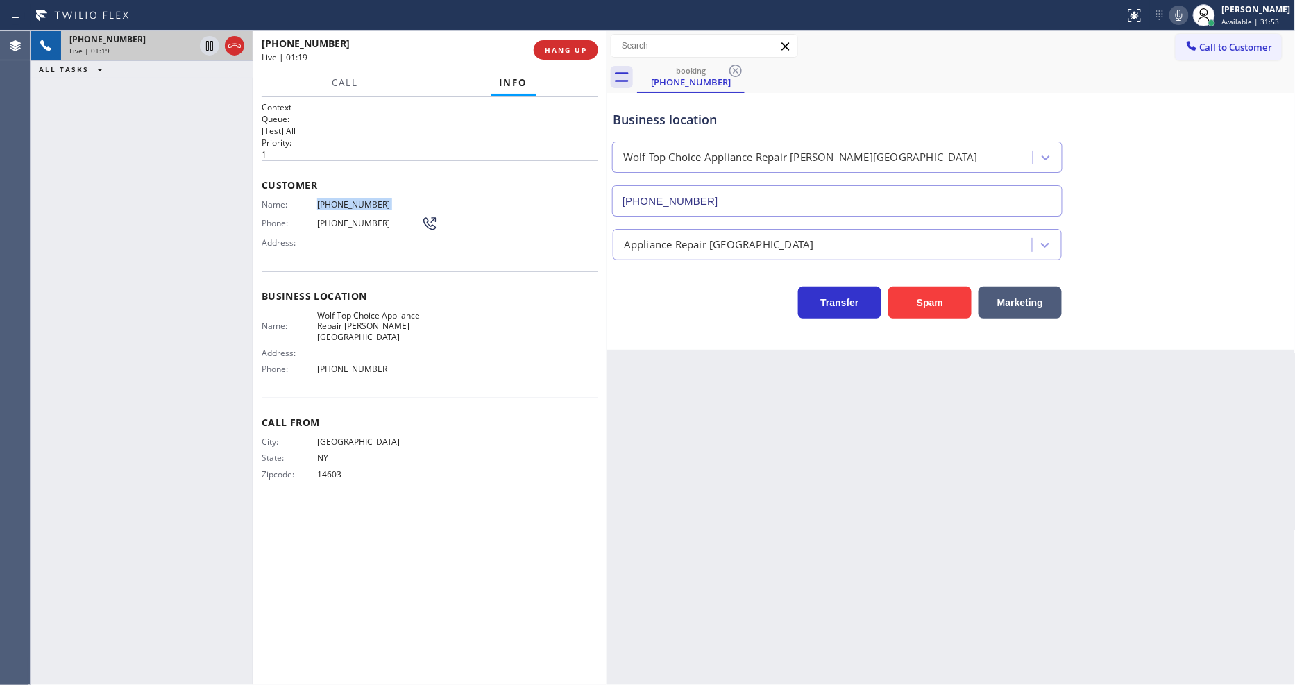
copy span "[PHONE_NUMBER]"
click at [334, 199] on span "[PHONE_NUMBER]" at bounding box center [369, 204] width 104 height 10
click at [207, 87] on icon at bounding box center [209, 93] width 17 height 17
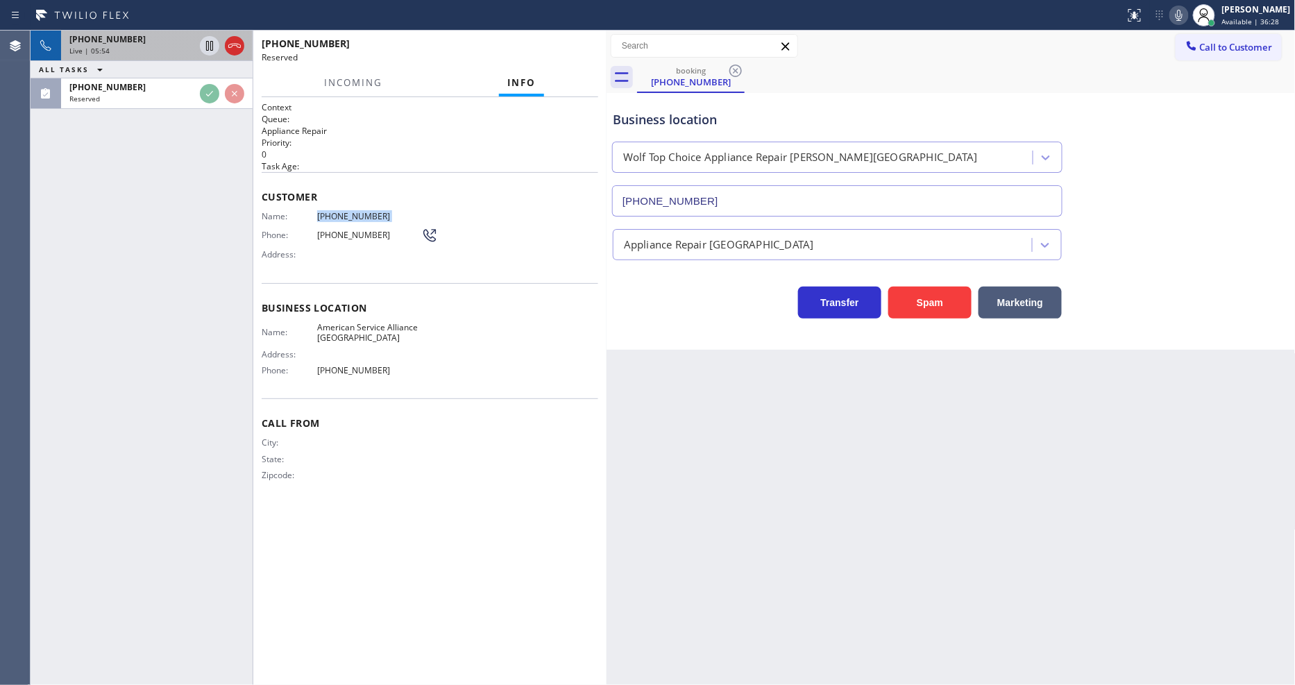
click at [371, 287] on div "Business location Name: American Service Alliance [GEOGRAPHIC_DATA] Address: Ph…" at bounding box center [430, 341] width 337 height 116
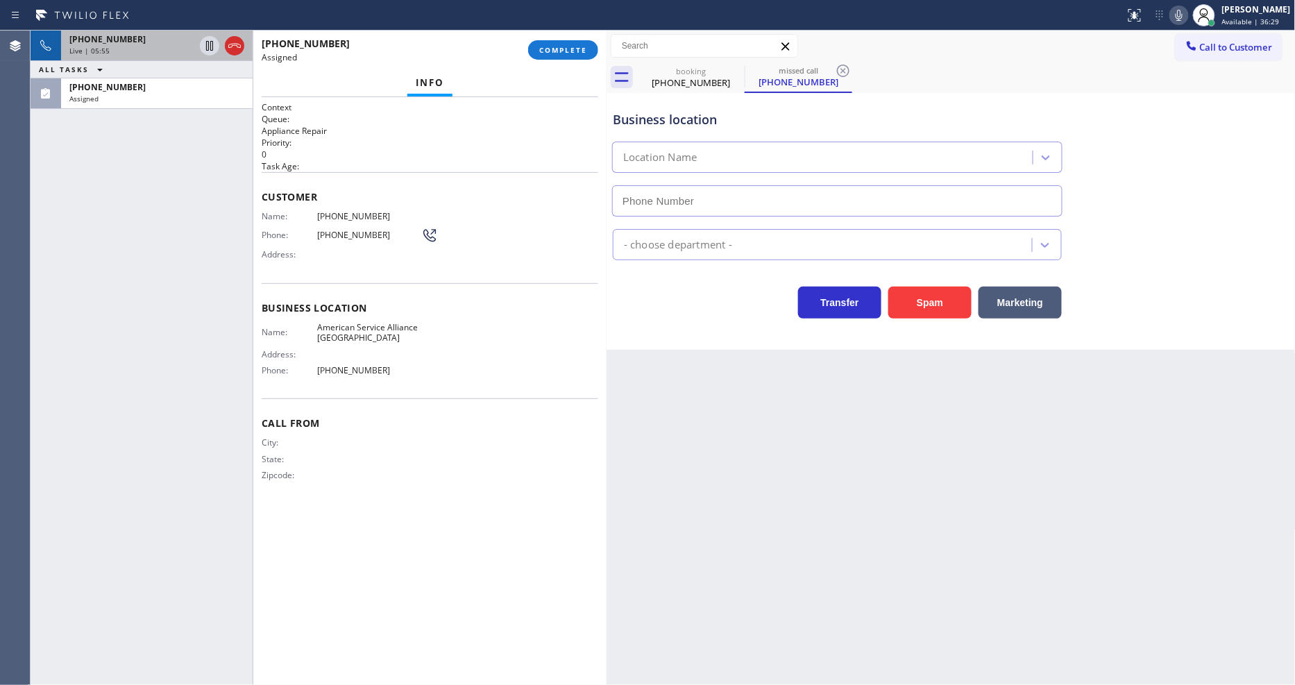
type input "[PHONE_NUMBER]"
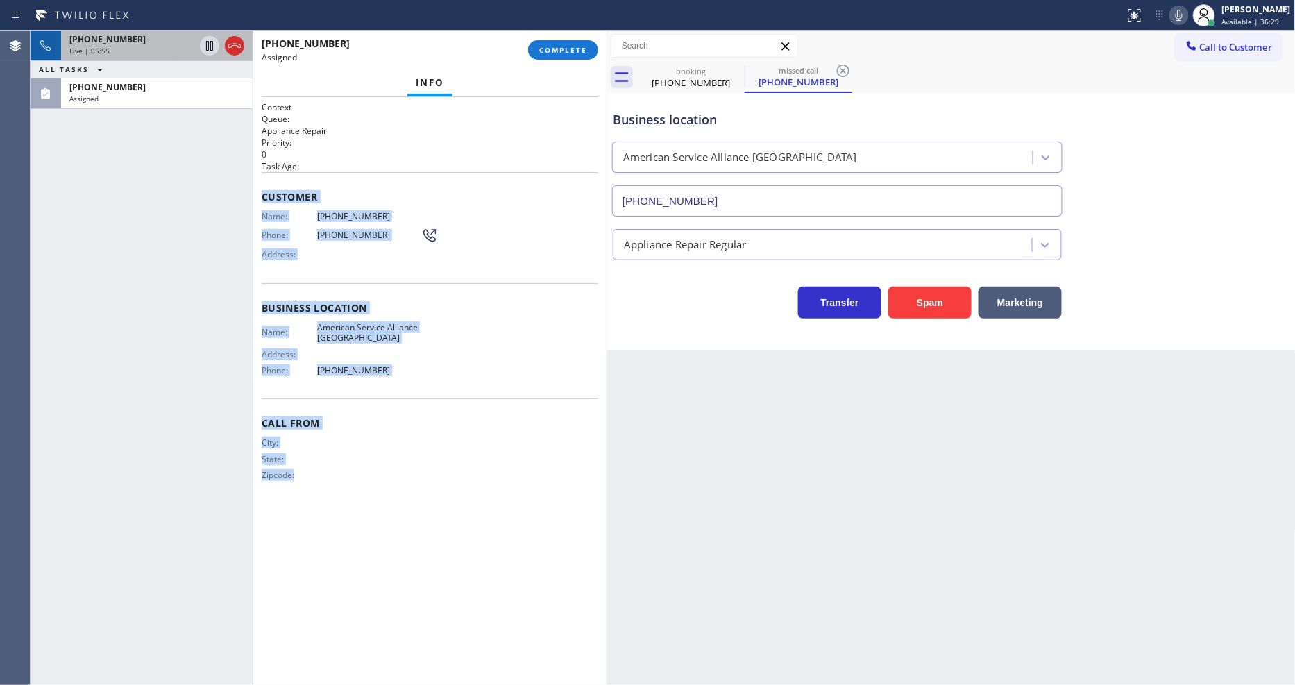
drag, startPoint x: 262, startPoint y: 189, endPoint x: 405, endPoint y: 587, distance: 422.2
click at [400, 593] on div "Context Queue: Appliance Repair Priority: 0 Task Age: Customer Name: [PHONE_NUM…" at bounding box center [430, 391] width 337 height 580
click at [572, 53] on span "COMPLETE" at bounding box center [563, 50] width 48 height 10
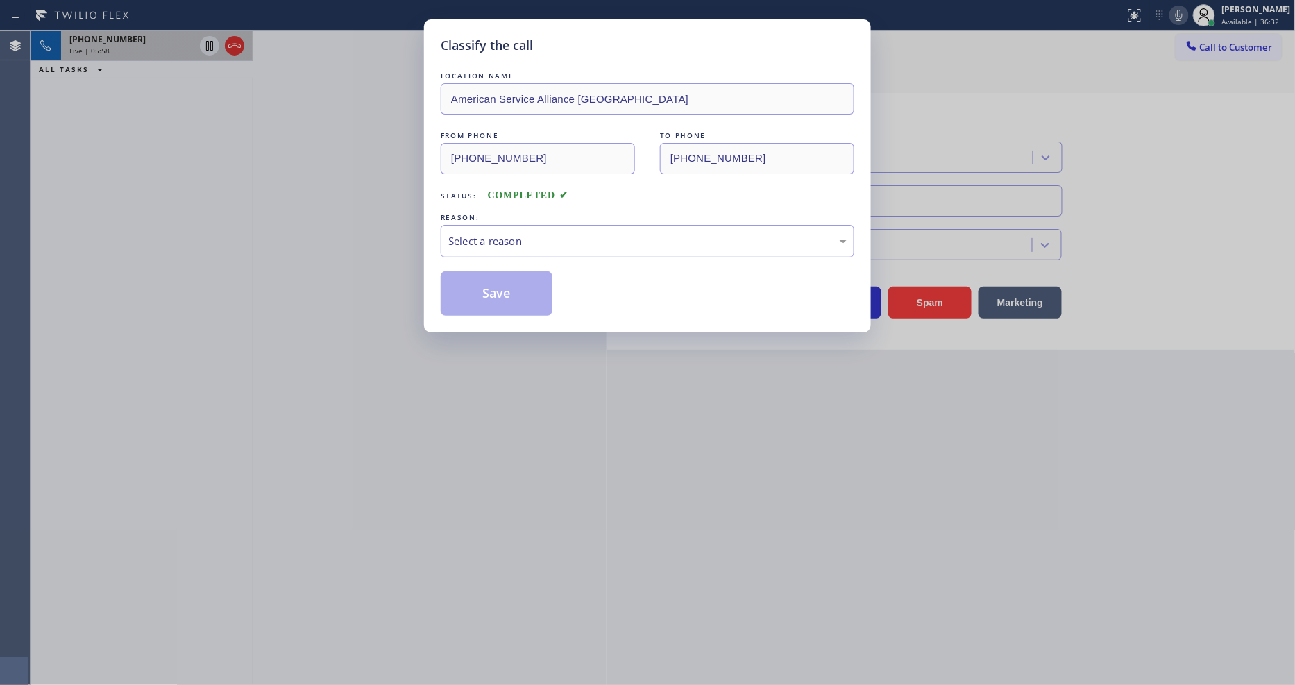
click at [523, 233] on div "Select a reason" at bounding box center [647, 241] width 398 height 16
click at [514, 289] on button "Save" at bounding box center [497, 293] width 112 height 44
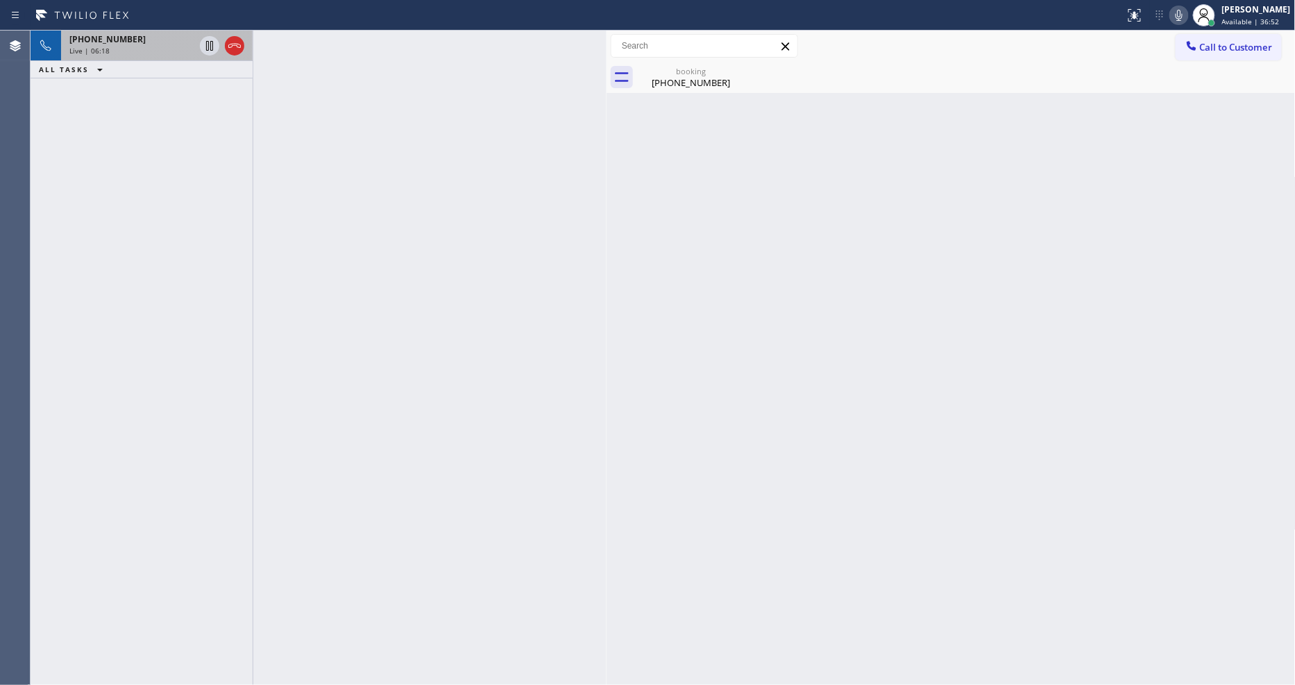
click at [178, 47] on div "Live | 06:18" at bounding box center [131, 51] width 125 height 10
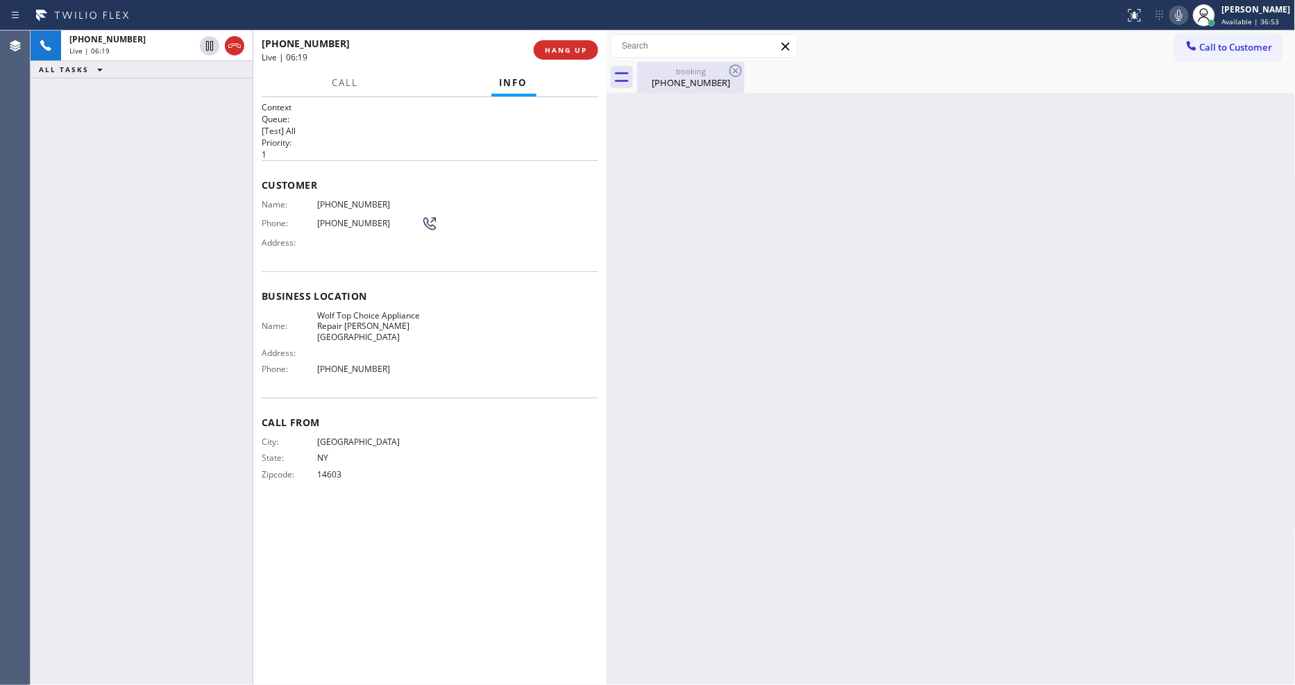
click at [681, 75] on div "booking" at bounding box center [691, 71] width 105 height 10
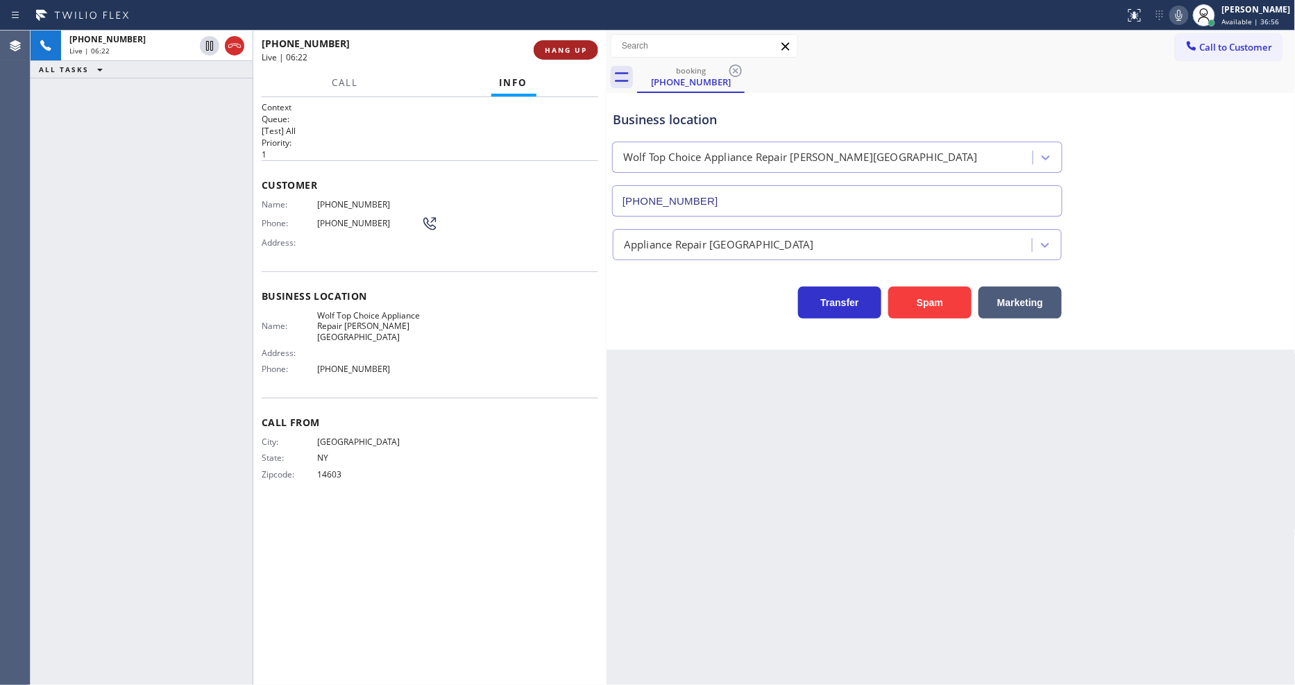
click at [587, 52] on button "HANG UP" at bounding box center [566, 49] width 65 height 19
click at [587, 52] on button "COMPLETE" at bounding box center [563, 49] width 70 height 19
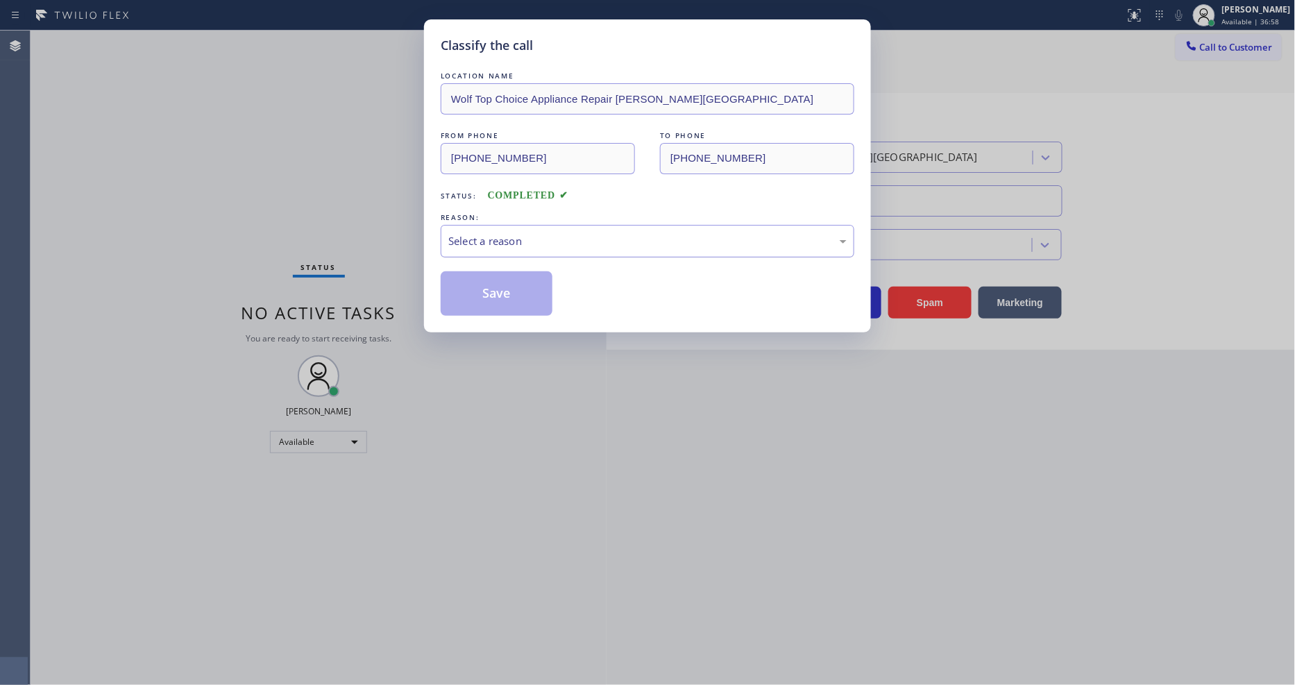
click at [505, 241] on div "Select a reason" at bounding box center [647, 241] width 398 height 16
click at [490, 295] on button "Save" at bounding box center [497, 293] width 112 height 44
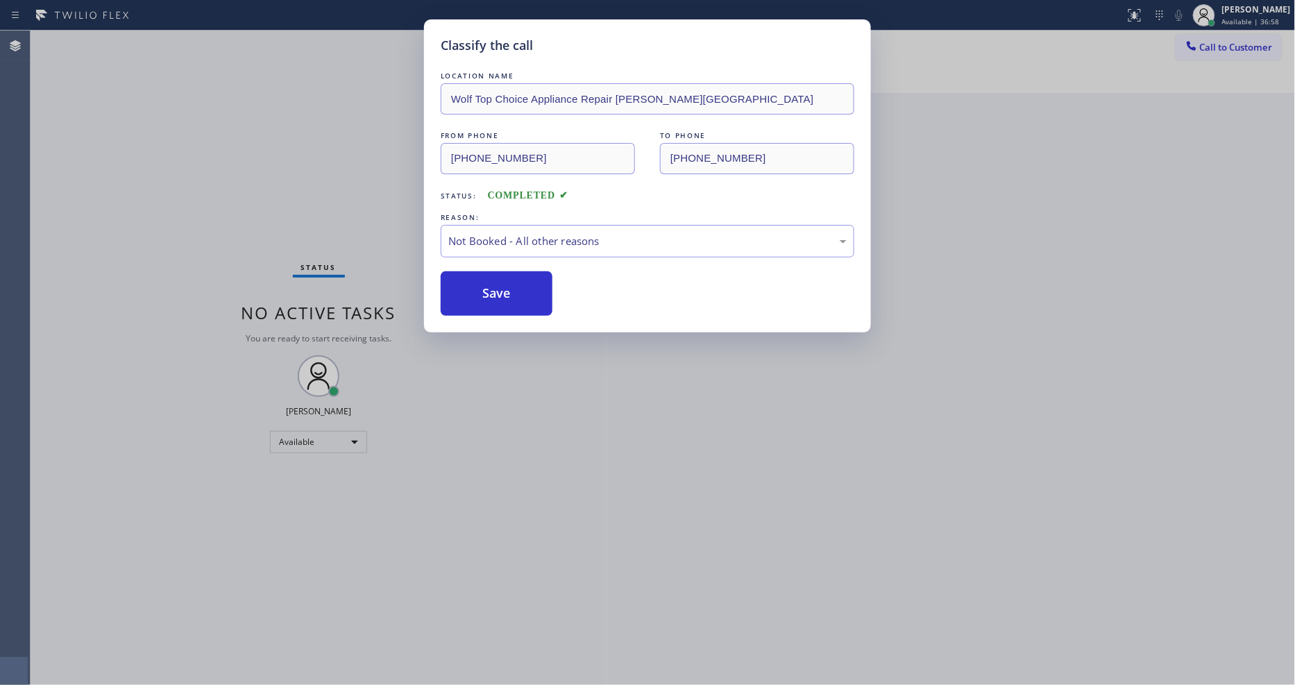
click at [490, 295] on button "Save" at bounding box center [497, 293] width 112 height 44
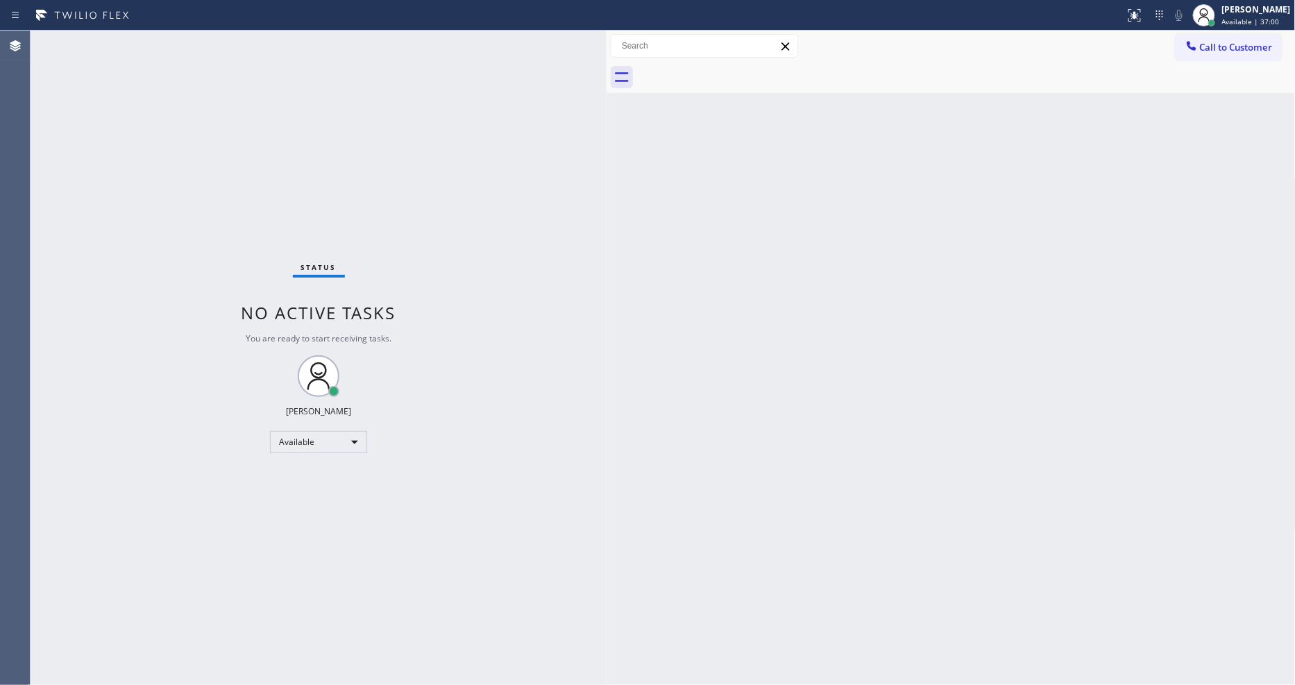
click at [1223, 45] on span "Call to Customer" at bounding box center [1236, 47] width 73 height 12
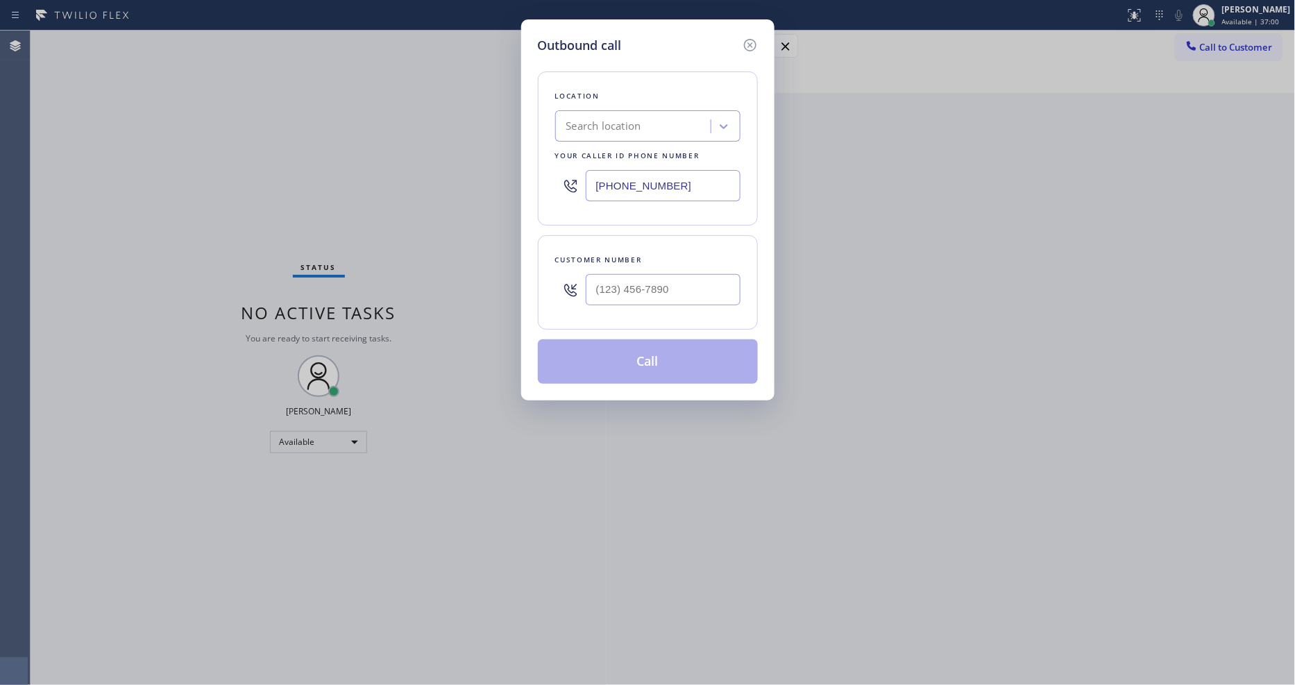
click at [625, 127] on div "Search location" at bounding box center [634, 127] width 151 height 24
paste input "American Service Alliance [GEOGRAPHIC_DATA]"
type input "American Service Alliance [GEOGRAPHIC_DATA]"
click at [615, 148] on div "American Service Alliance [GEOGRAPHIC_DATA]" at bounding box center [647, 162] width 185 height 39
type input "[PHONE_NUMBER]"
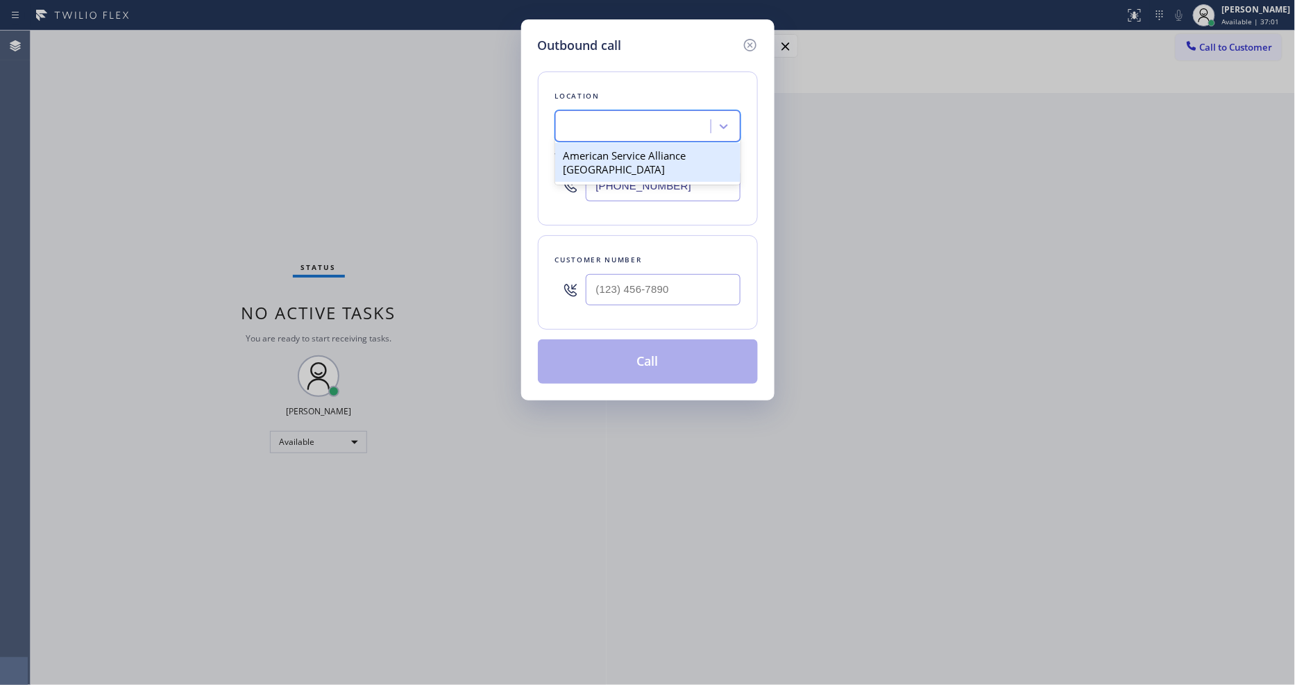
scroll to position [0, 1]
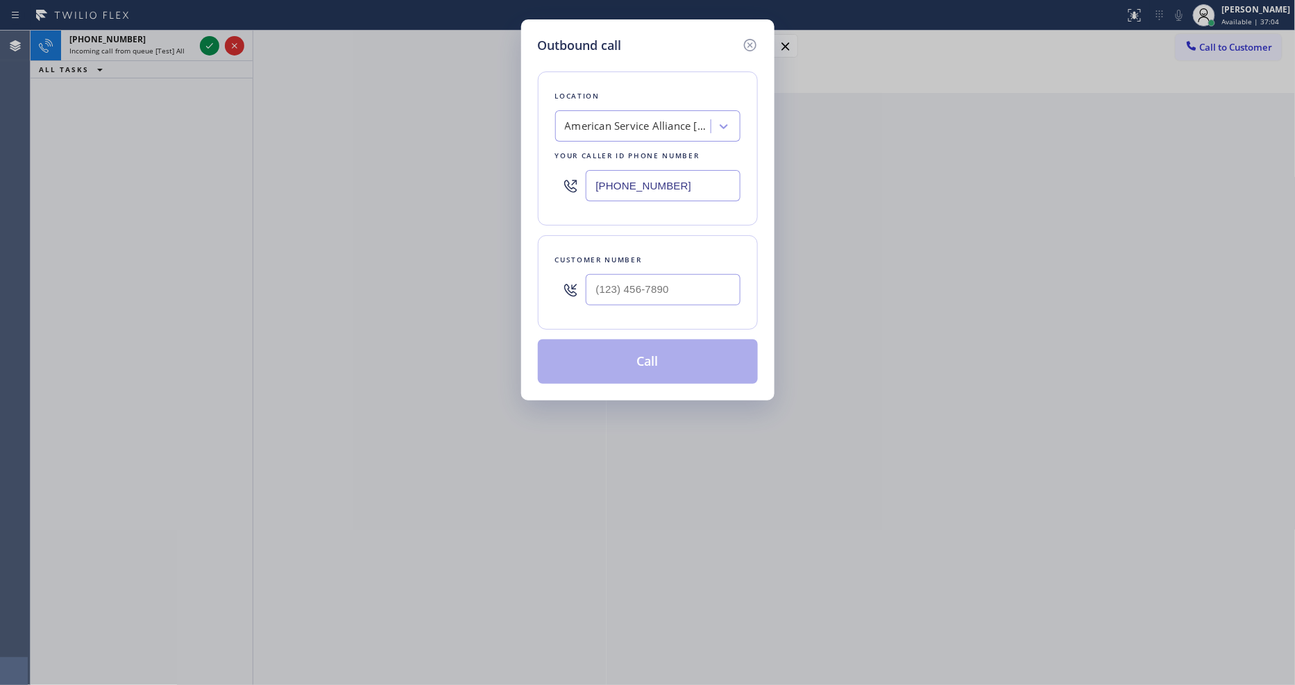
click at [326, 294] on div "Outbound call Location American Service Alliance [GEOGRAPHIC_DATA] Your caller …" at bounding box center [647, 342] width 1295 height 685
click at [754, 37] on icon at bounding box center [750, 45] width 17 height 17
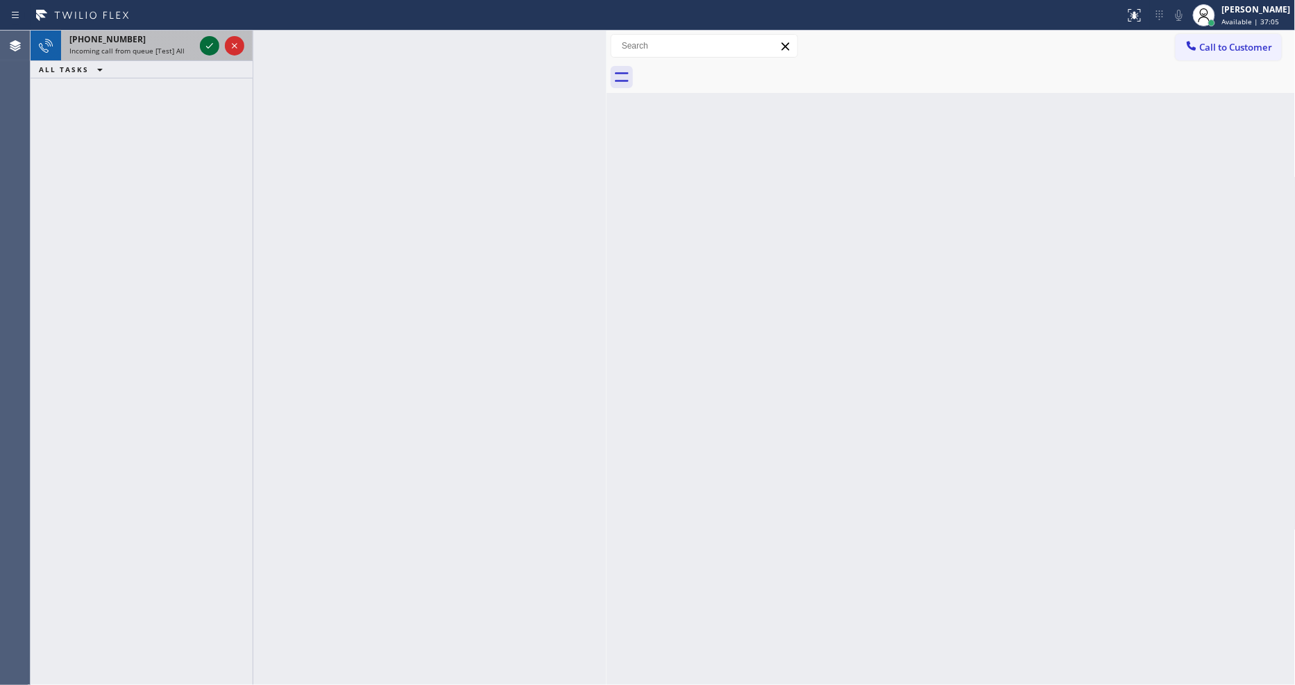
drag, startPoint x: 218, startPoint y: 44, endPoint x: 206, endPoint y: 44, distance: 11.8
click at [215, 44] on div at bounding box center [209, 45] width 19 height 17
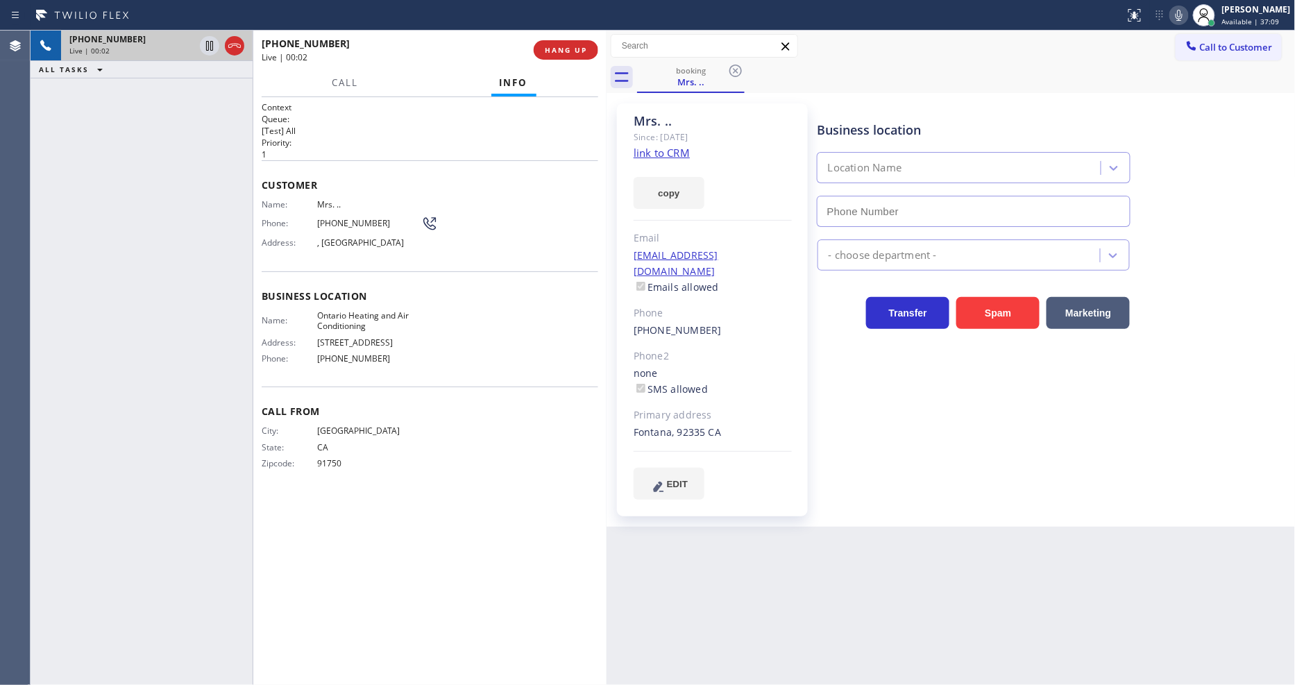
type input "[PHONE_NUMBER]"
click at [646, 149] on link "link to CRM" at bounding box center [662, 153] width 56 height 14
click at [1188, 21] on icon at bounding box center [1179, 15] width 17 height 17
click at [339, 81] on span "Call" at bounding box center [345, 82] width 26 height 12
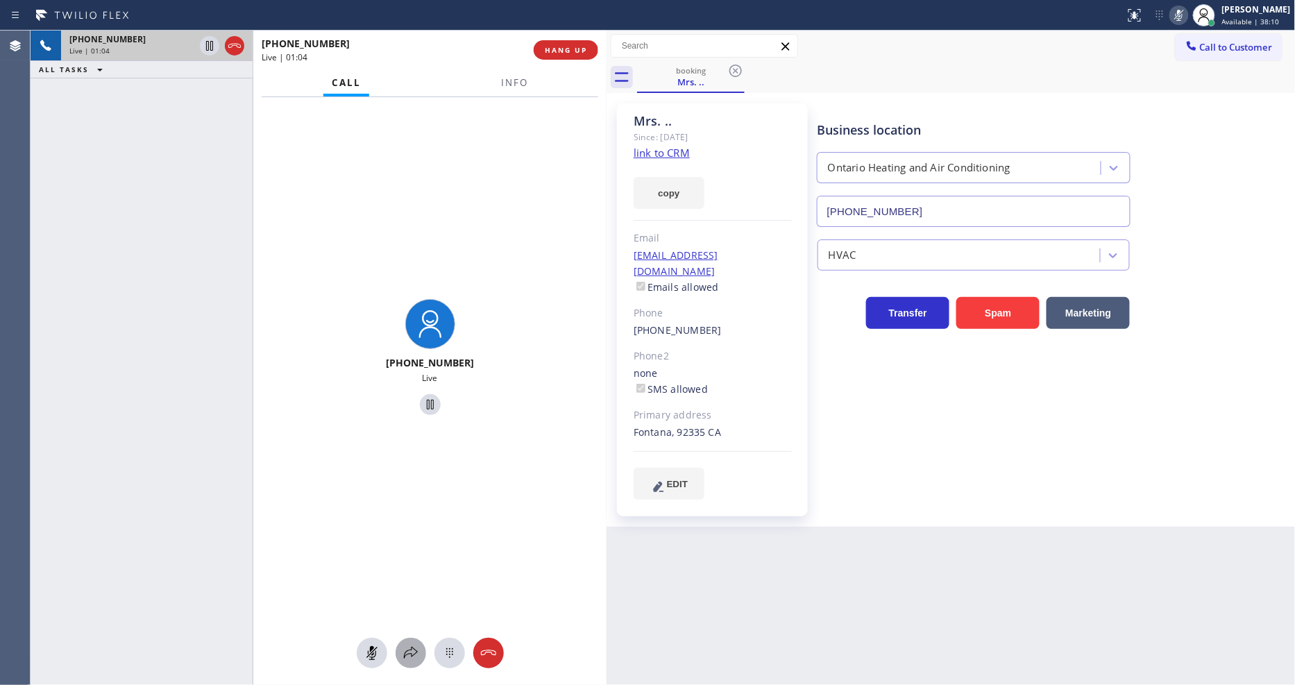
click at [404, 650] on icon at bounding box center [411, 653] width 17 height 17
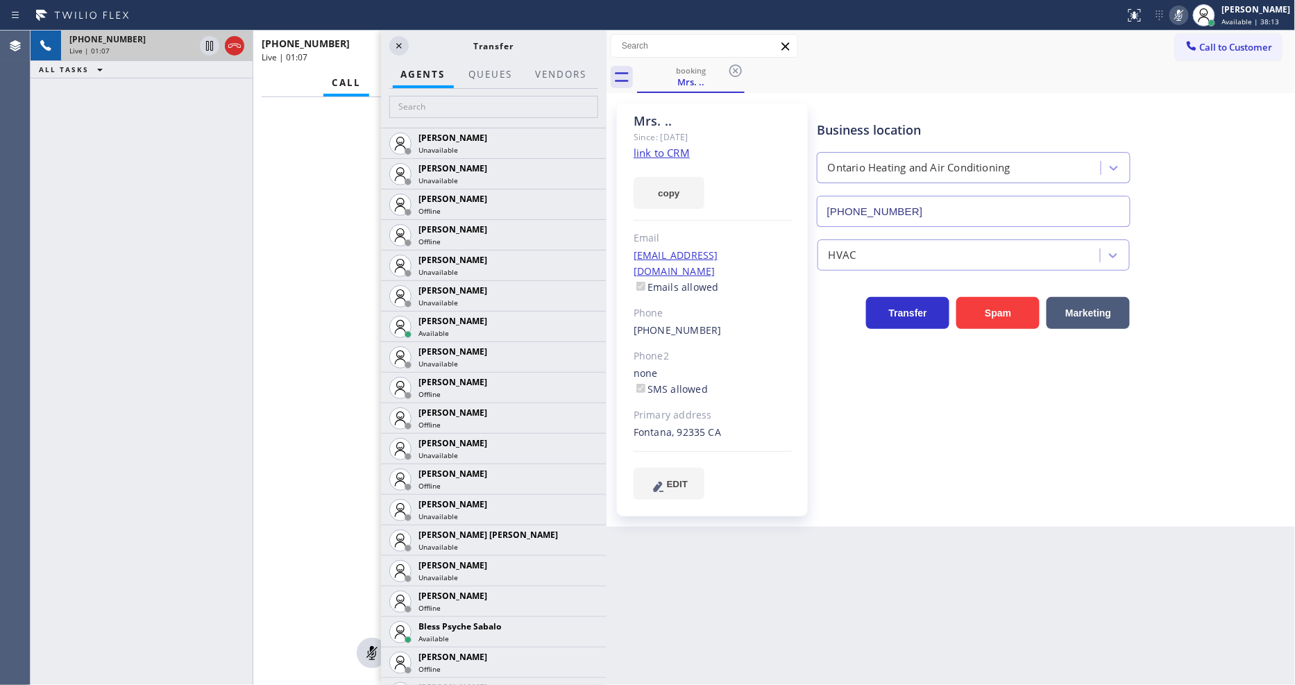
click at [394, 42] on icon at bounding box center [399, 45] width 17 height 17
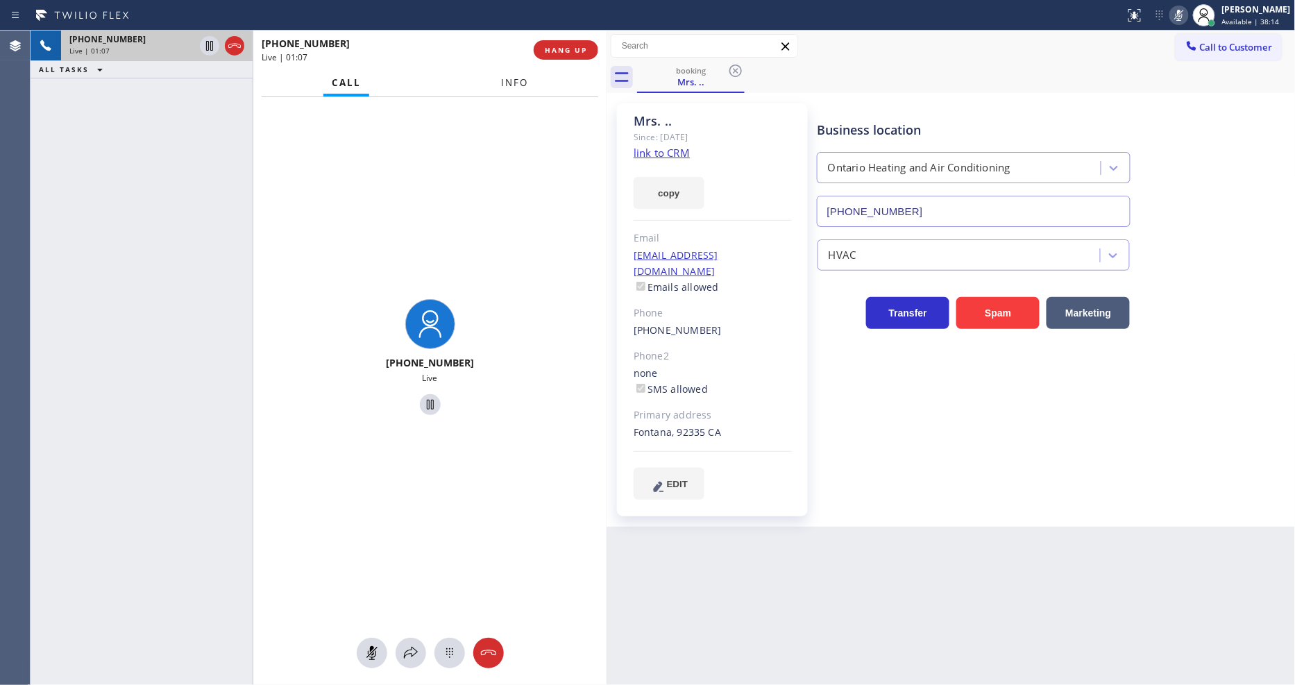
click at [495, 80] on button "Info" at bounding box center [515, 82] width 44 height 27
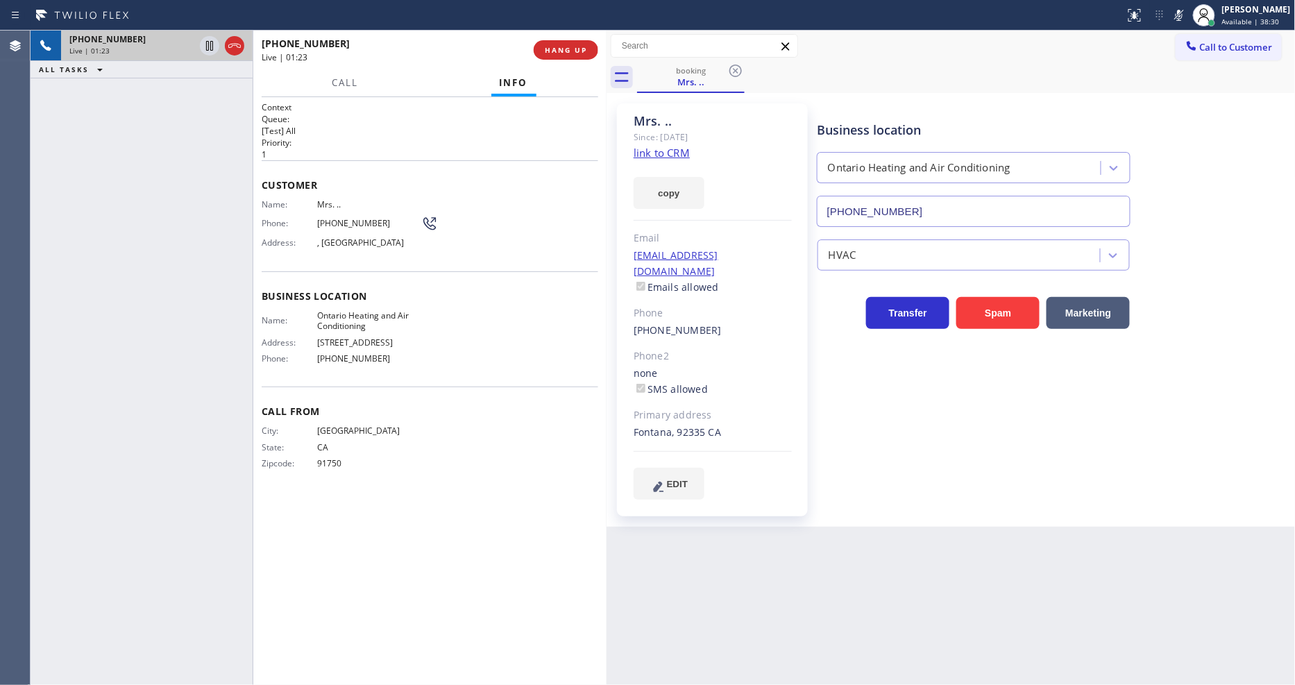
drag, startPoint x: 1190, startPoint y: 14, endPoint x: 1118, endPoint y: 17, distance: 72.2
click at [1184, 14] on rect at bounding box center [1179, 14] width 10 height 10
click at [653, 151] on link "link to CRM" at bounding box center [662, 153] width 56 height 14
click at [549, 53] on span "COMPLETE" at bounding box center [563, 50] width 48 height 10
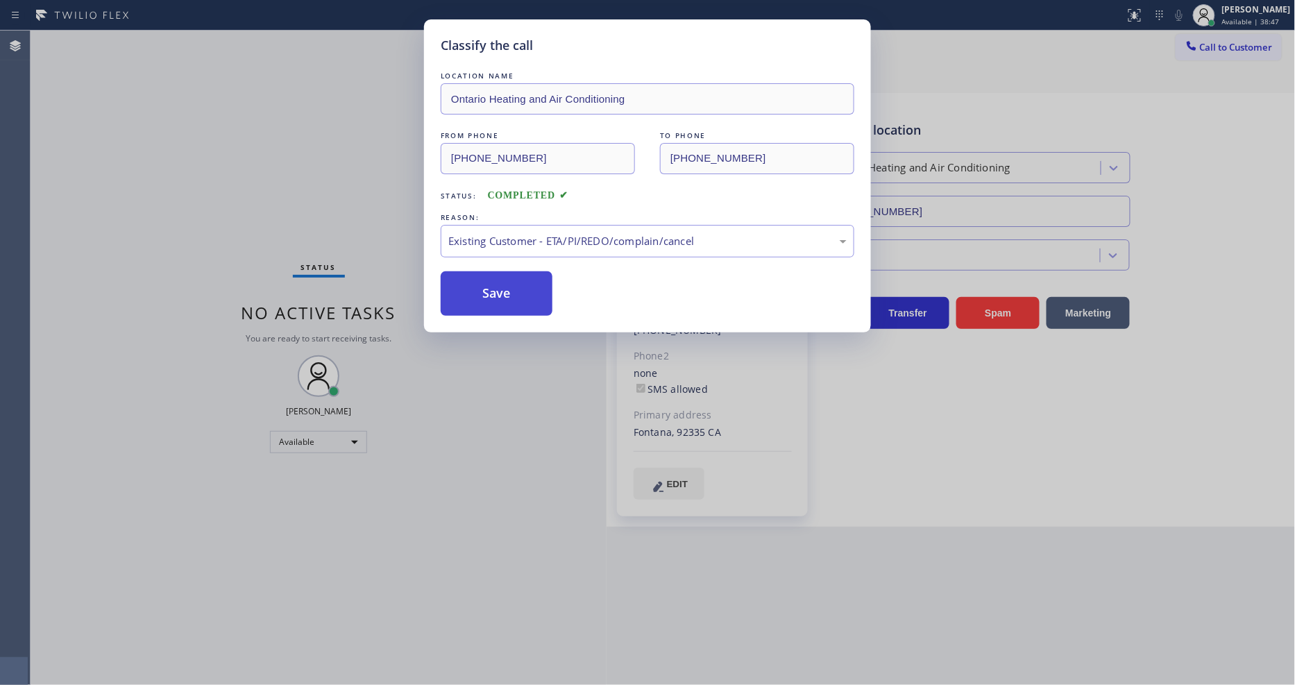
click at [487, 282] on button "Save" at bounding box center [497, 293] width 112 height 44
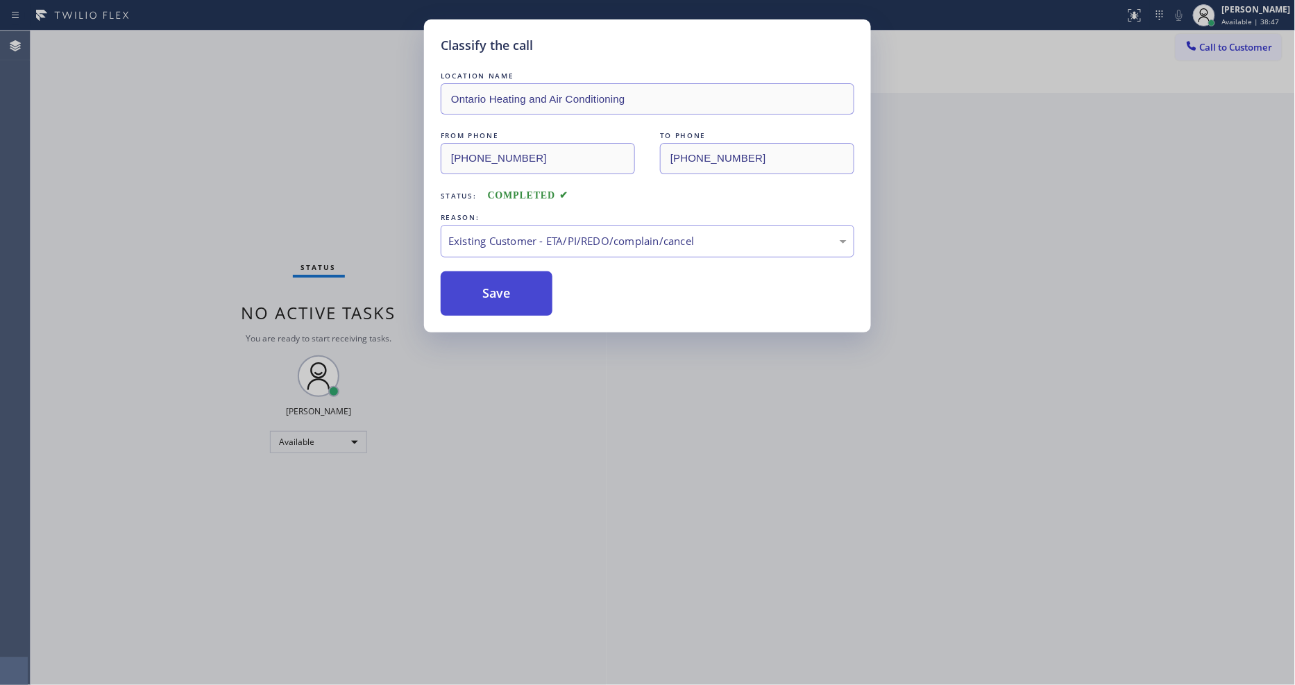
click at [487, 282] on button "Save" at bounding box center [497, 293] width 112 height 44
click at [488, 282] on button "Save" at bounding box center [497, 293] width 112 height 44
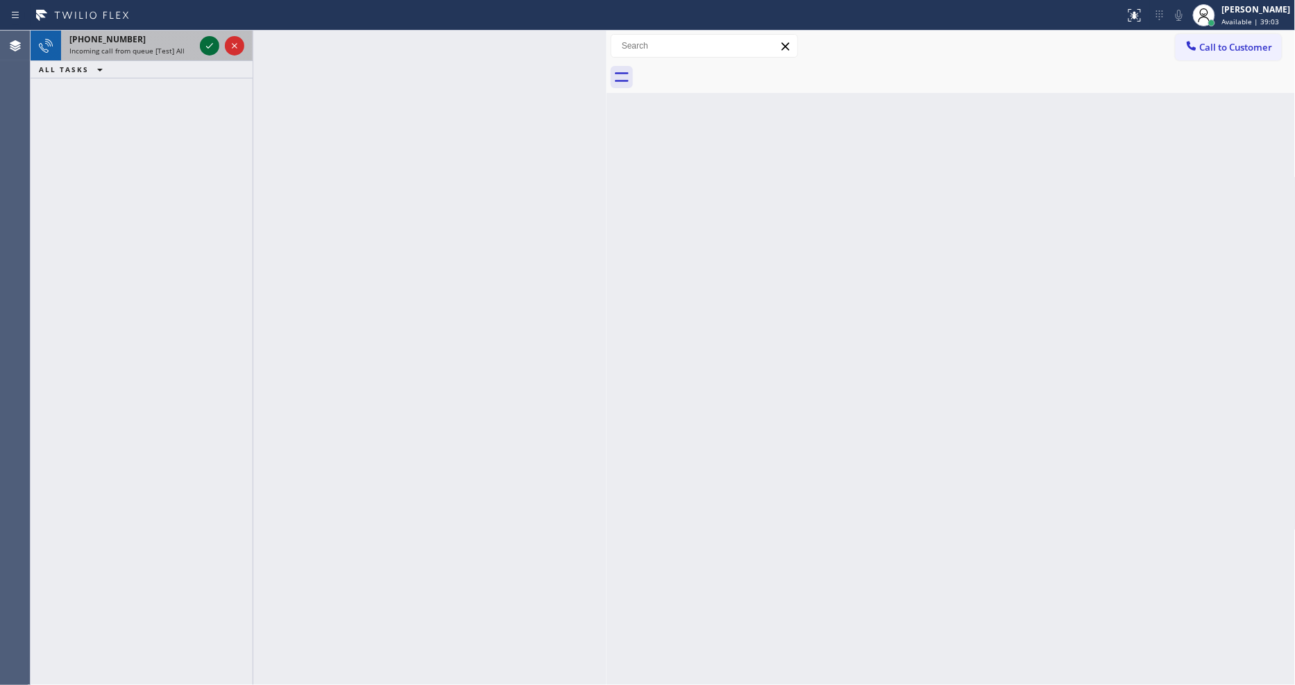
click at [209, 38] on icon at bounding box center [209, 45] width 17 height 17
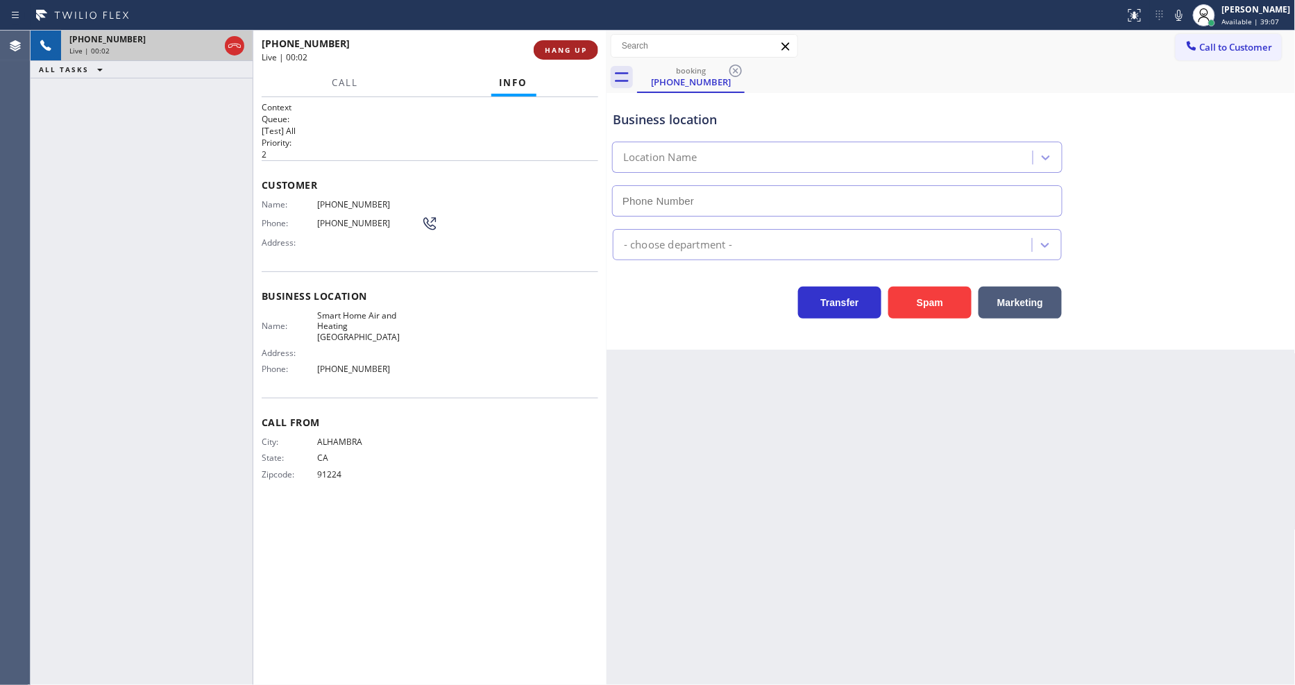
click at [571, 45] on span "HANG UP" at bounding box center [566, 50] width 42 height 10
click at [571, 46] on span "COMPLETE" at bounding box center [563, 50] width 48 height 10
type input "[PHONE_NUMBER]"
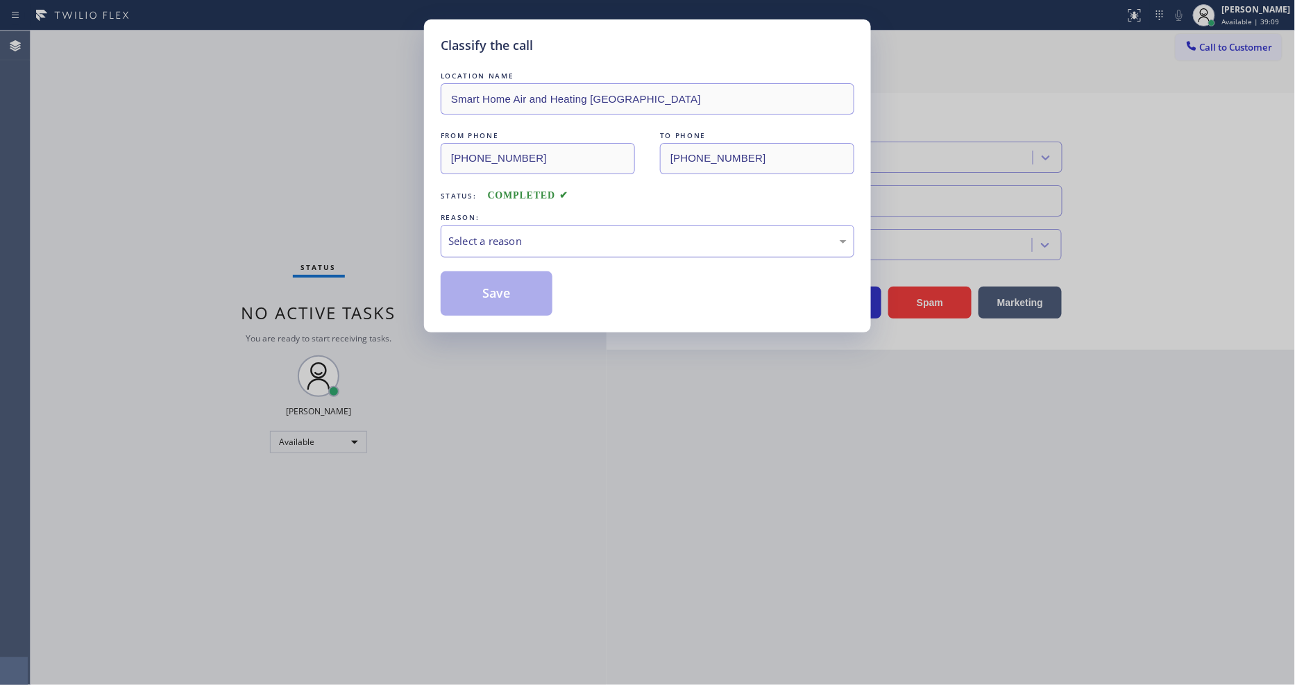
click at [487, 242] on div "Select a reason" at bounding box center [647, 241] width 398 height 16
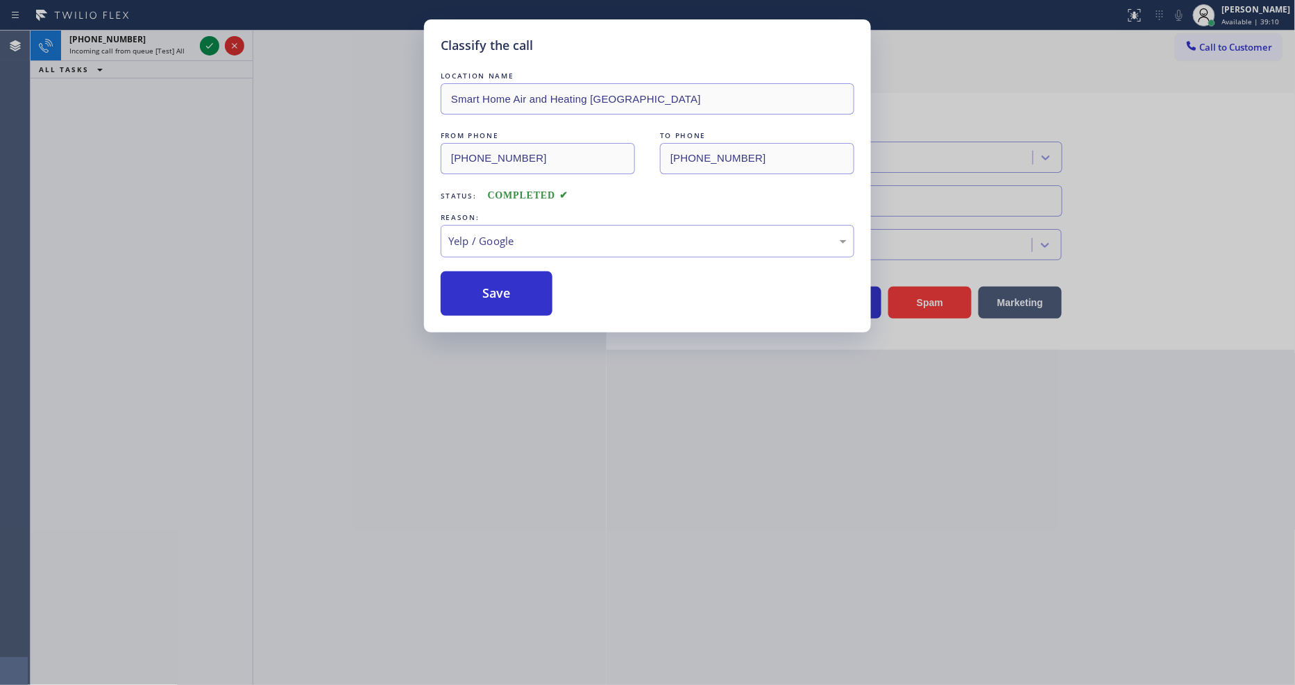
click at [498, 262] on div "LOCATION NAME Smart Home Air and Heating Burbank FROM PHONE [PHONE_NUMBER] TO P…" at bounding box center [648, 192] width 414 height 247
click at [498, 282] on button "Save" at bounding box center [497, 293] width 112 height 44
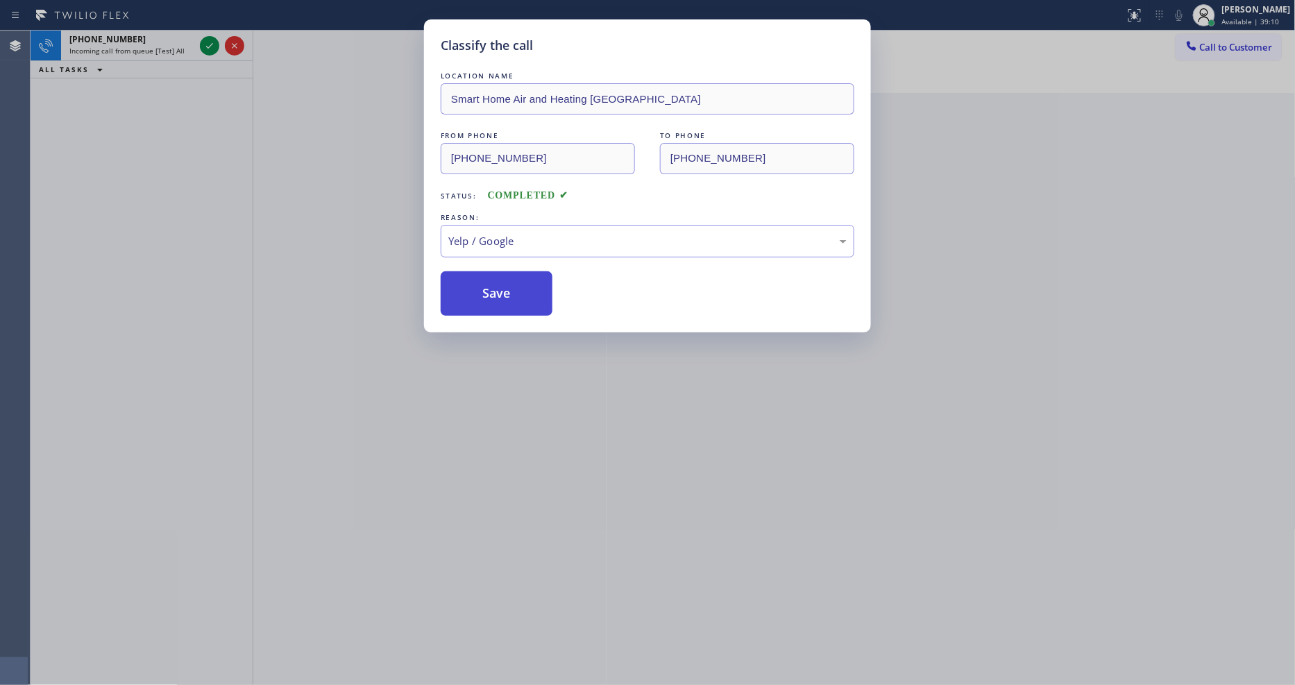
click at [498, 282] on button "Save" at bounding box center [497, 293] width 112 height 44
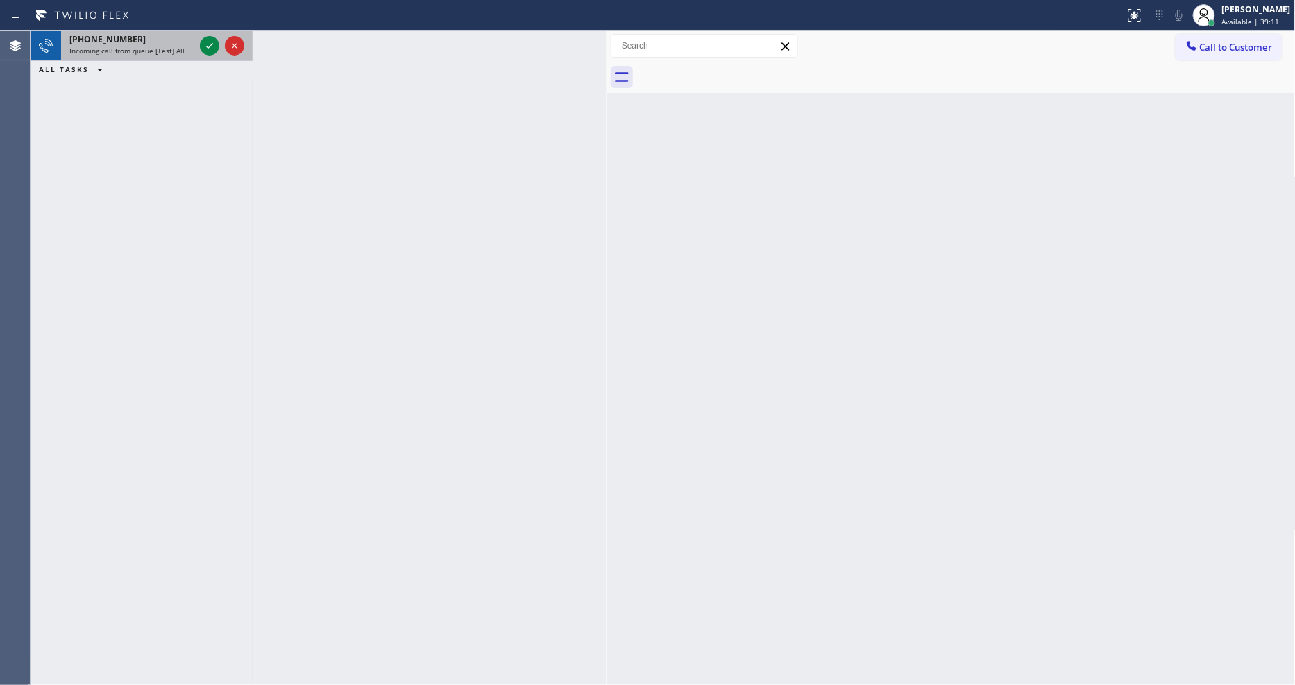
click at [212, 35] on div at bounding box center [222, 46] width 50 height 31
click at [210, 42] on icon at bounding box center [209, 45] width 17 height 17
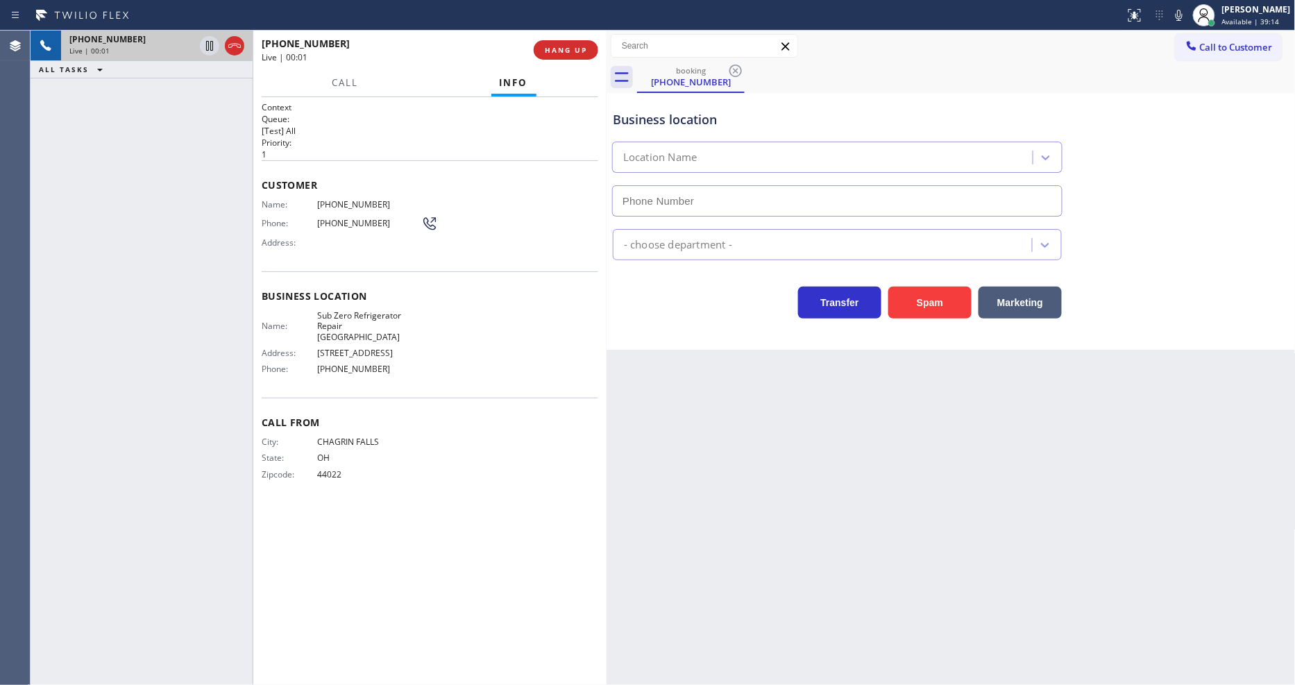
type input "[PHONE_NUMBER]"
click at [308, 364] on span "Phone:" at bounding box center [290, 369] width 56 height 10
click at [352, 310] on span "Sub Zero Refrigerator Repair [GEOGRAPHIC_DATA]" at bounding box center [369, 326] width 104 height 32
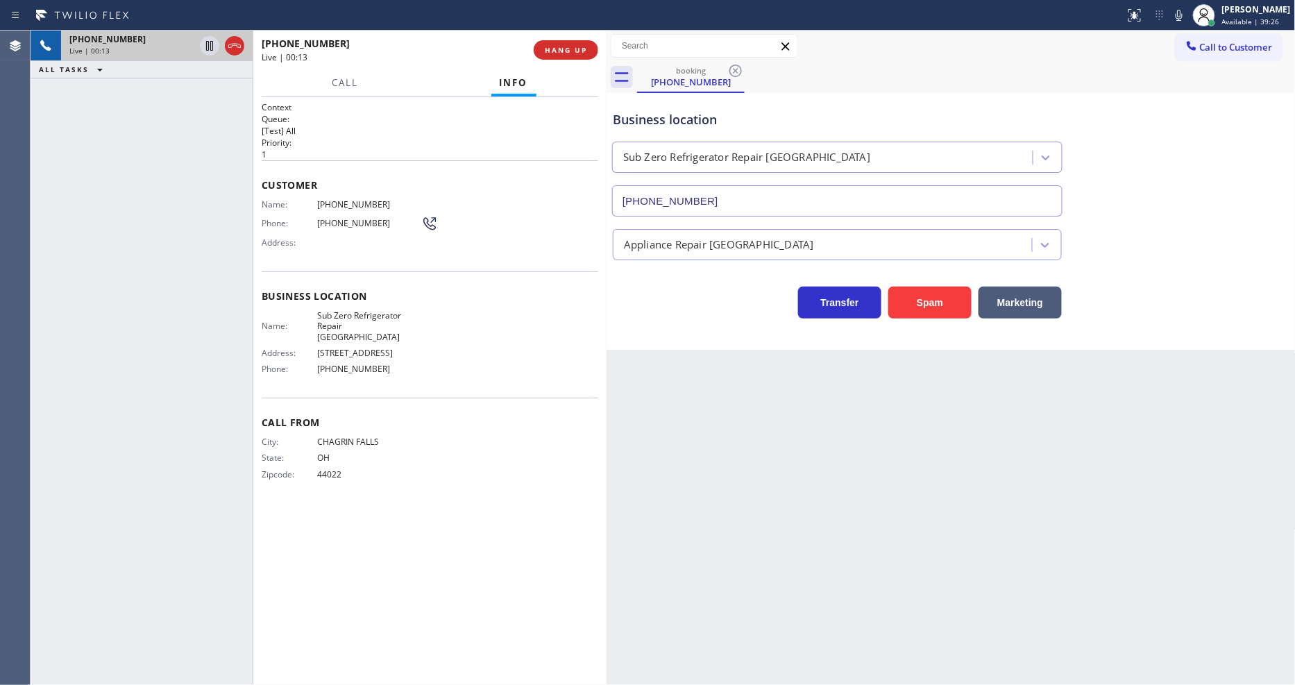
click at [328, 193] on div "Customer Name: [PHONE_NUMBER] Phone: [PHONE_NUMBER] Address:" at bounding box center [430, 215] width 337 height 111
click at [203, 46] on icon at bounding box center [209, 45] width 17 height 17
drag, startPoint x: 1187, startPoint y: 10, endPoint x: 1179, endPoint y: 10, distance: 8.3
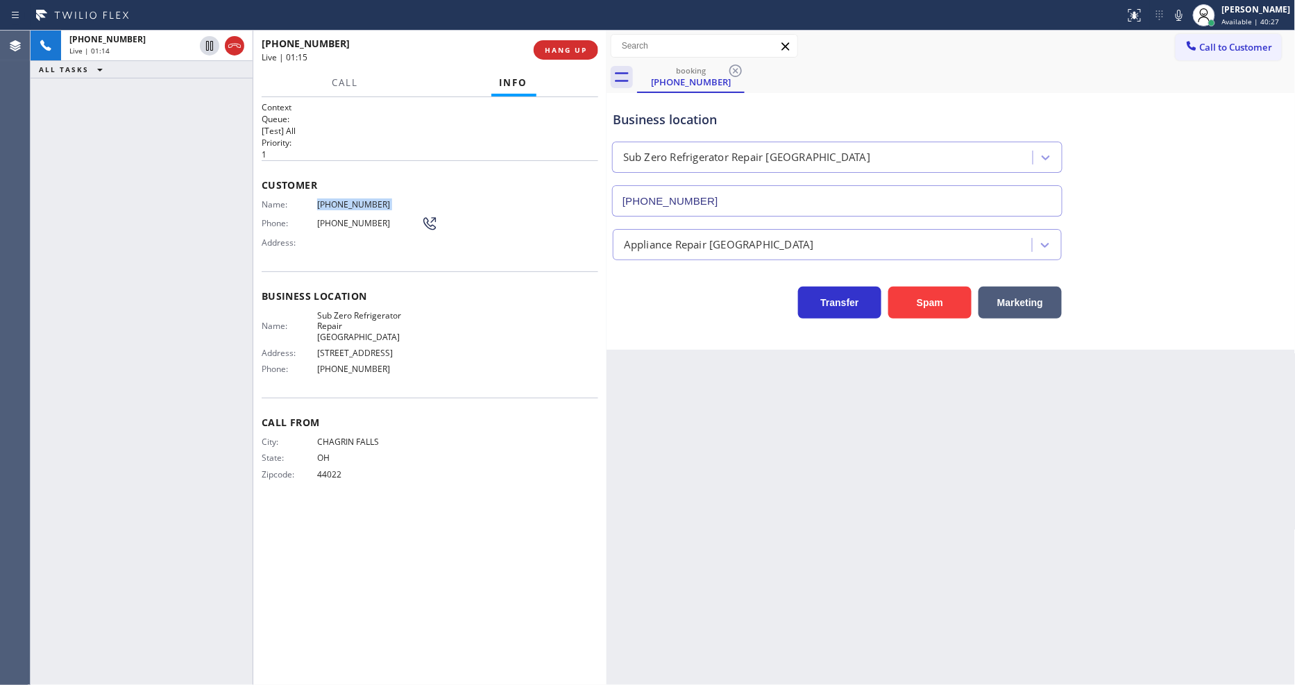
click at [1186, 10] on icon at bounding box center [1179, 15] width 17 height 17
click at [205, 40] on icon at bounding box center [209, 45] width 17 height 17
click at [1183, 18] on icon at bounding box center [1179, 15] width 7 height 11
click at [1188, 18] on icon at bounding box center [1179, 15] width 17 height 17
click at [1183, 18] on icon at bounding box center [1179, 15] width 7 height 11
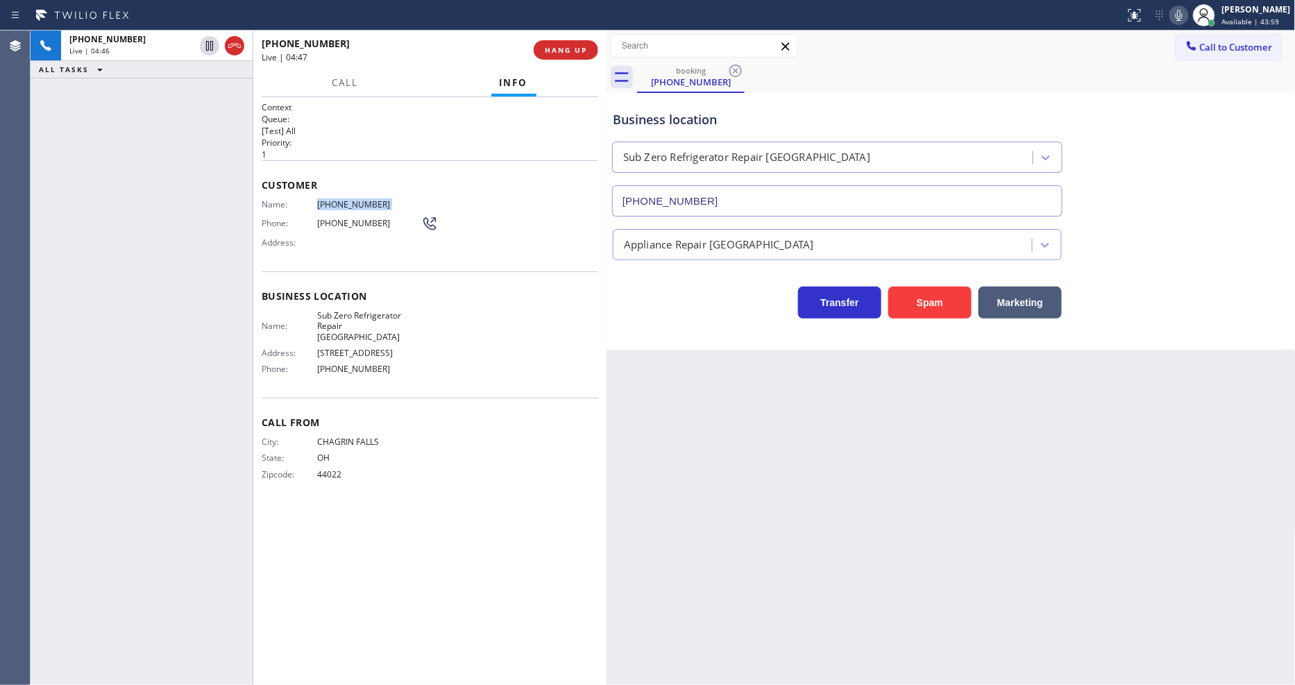
click at [521, 237] on div "Name: [PHONE_NUMBER] Phone: [PHONE_NUMBER] Address:" at bounding box center [430, 226] width 337 height 55
click at [211, 46] on icon at bounding box center [209, 45] width 17 height 17
click at [1183, 14] on icon at bounding box center [1179, 15] width 7 height 11
click at [915, 403] on div "Back to Dashboard Change Sender ID Customers Technicians Select a contact Outbo…" at bounding box center [951, 358] width 689 height 655
click at [347, 201] on span "[PHONE_NUMBER]" at bounding box center [369, 204] width 104 height 10
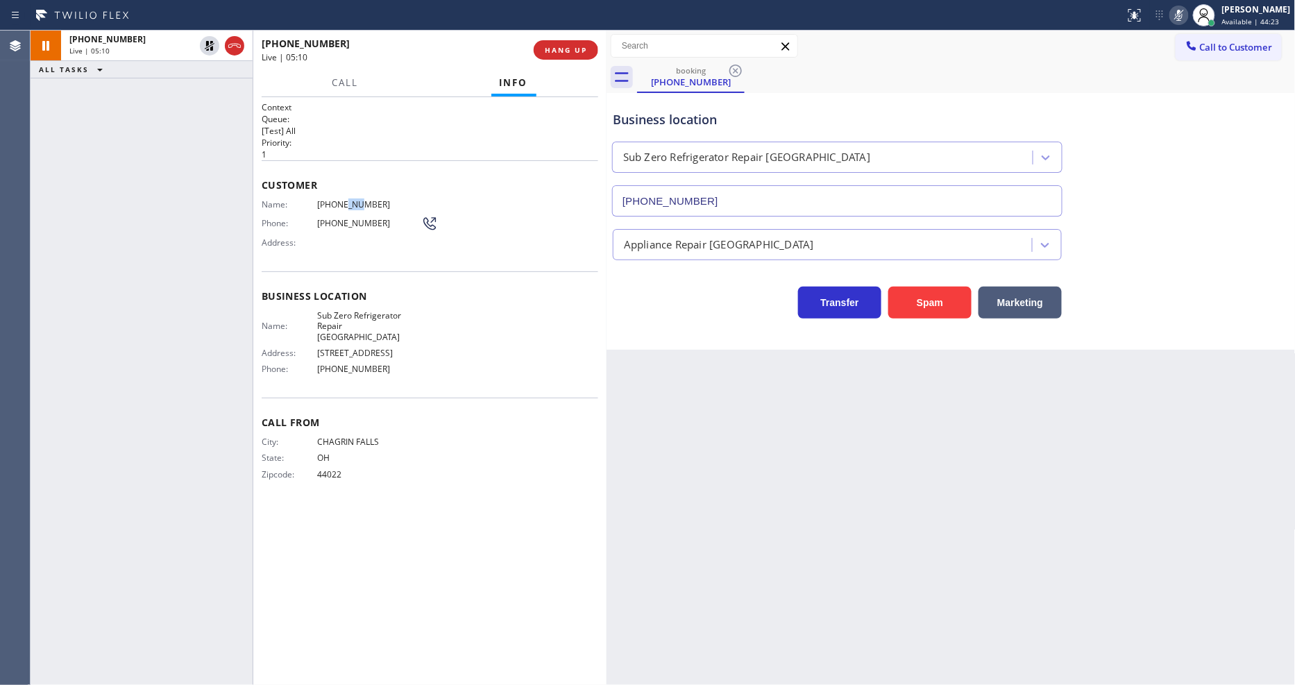
click at [347, 201] on span "[PHONE_NUMBER]" at bounding box center [369, 204] width 104 height 10
click at [207, 44] on icon at bounding box center [210, 46] width 10 height 10
click at [1188, 17] on icon at bounding box center [1179, 15] width 17 height 17
click at [579, 51] on span "HANG UP" at bounding box center [566, 50] width 42 height 10
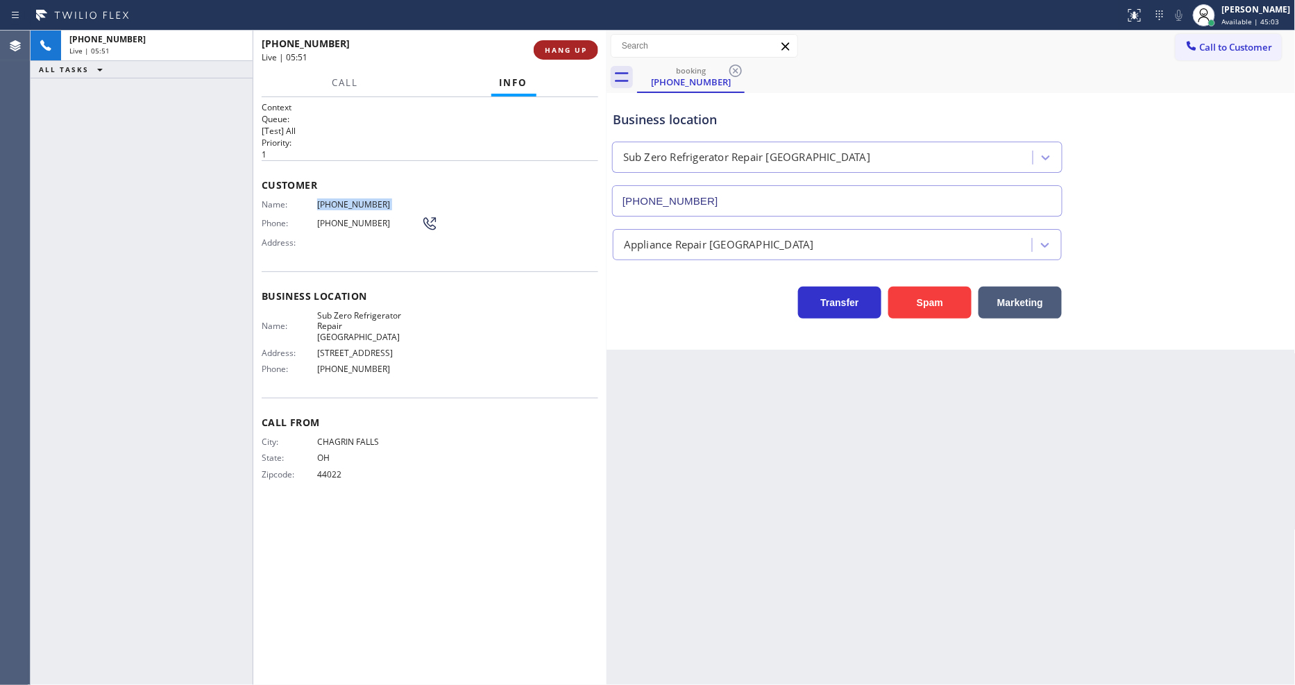
click at [579, 51] on span "HANG UP" at bounding box center [566, 50] width 42 height 10
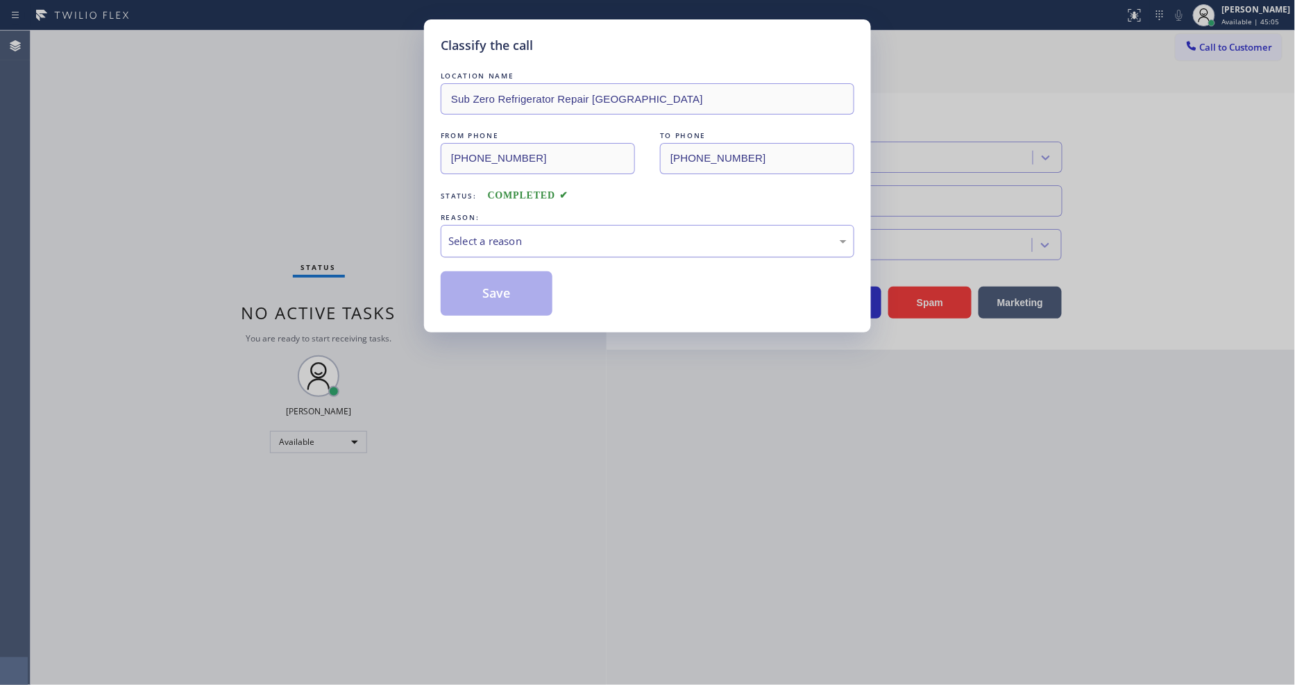
click at [500, 233] on div "Select a reason" at bounding box center [647, 241] width 398 height 16
click at [491, 290] on button "Save" at bounding box center [497, 293] width 112 height 44
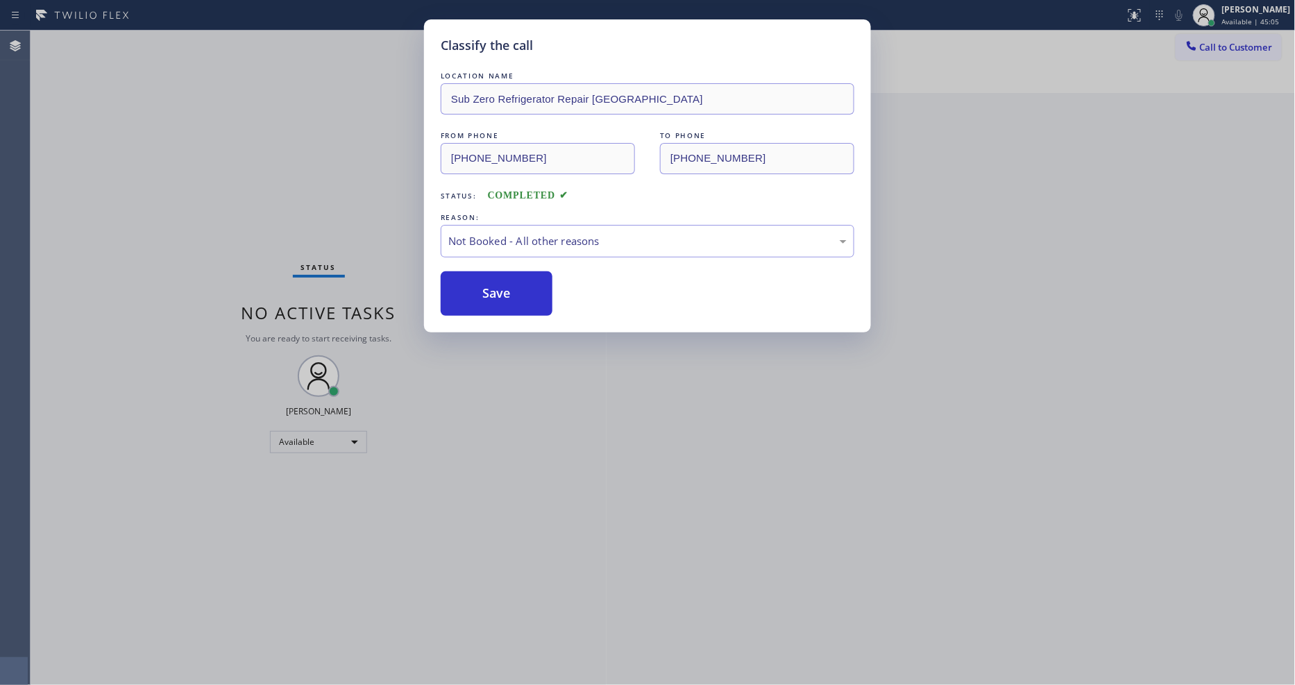
click at [491, 290] on button "Save" at bounding box center [497, 293] width 112 height 44
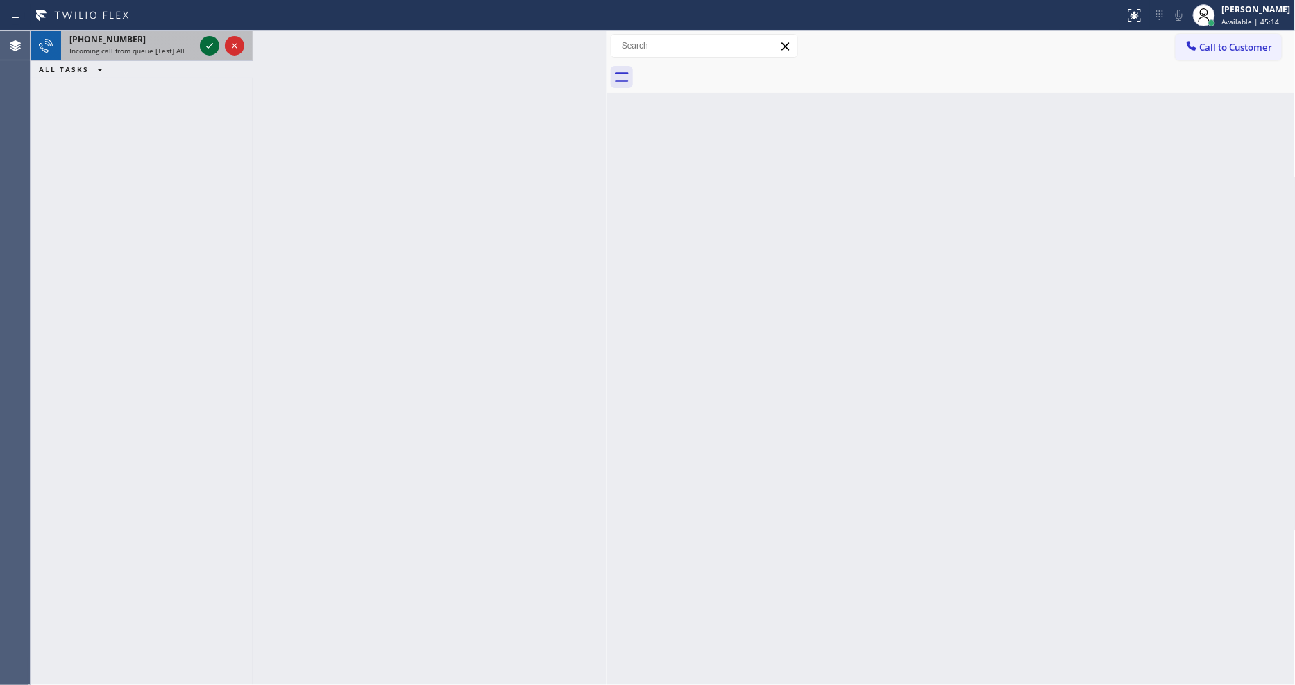
click at [212, 44] on icon at bounding box center [209, 46] width 7 height 6
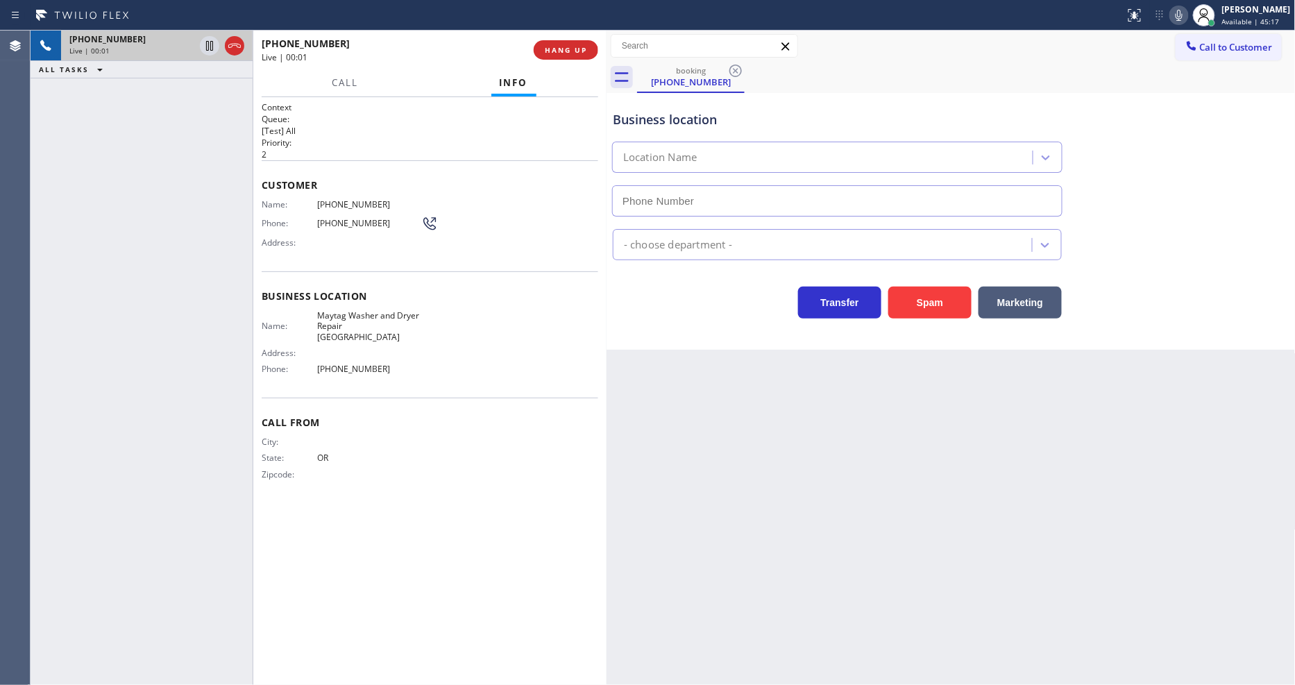
type input "[PHONE_NUMBER]"
click at [565, 52] on span "HANG UP" at bounding box center [566, 50] width 42 height 10
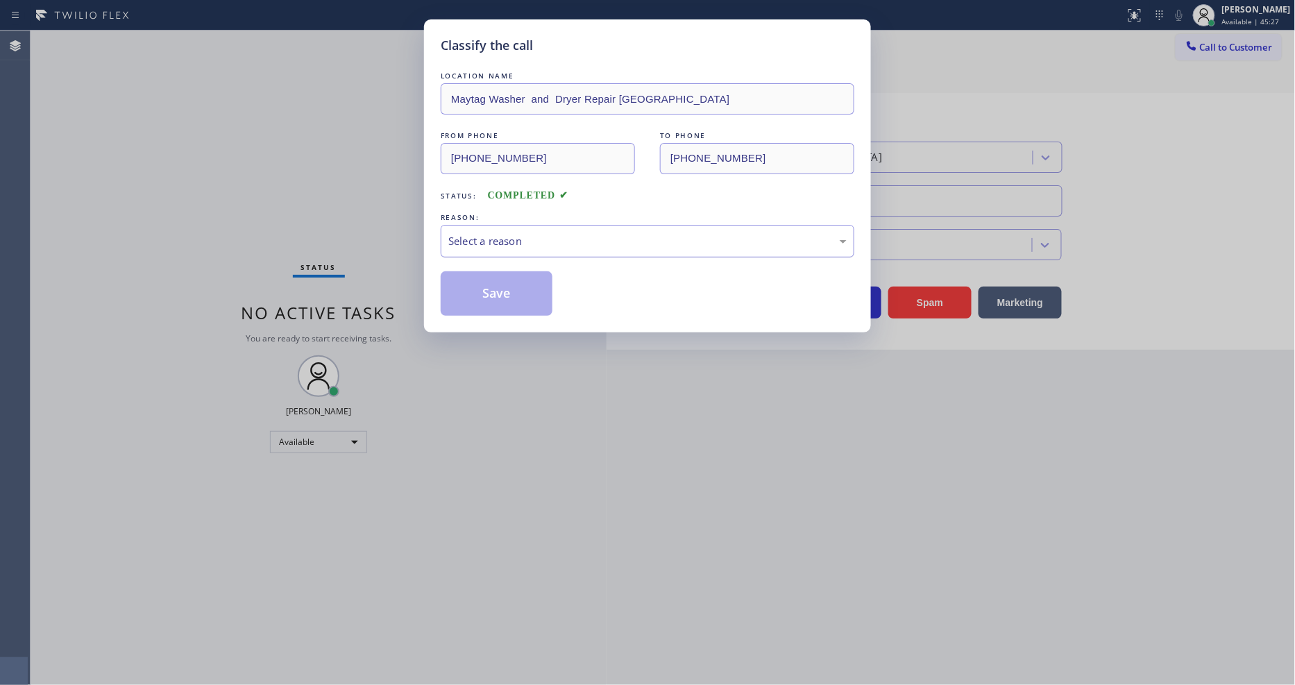
click at [474, 233] on div "Select a reason" at bounding box center [647, 241] width 398 height 16
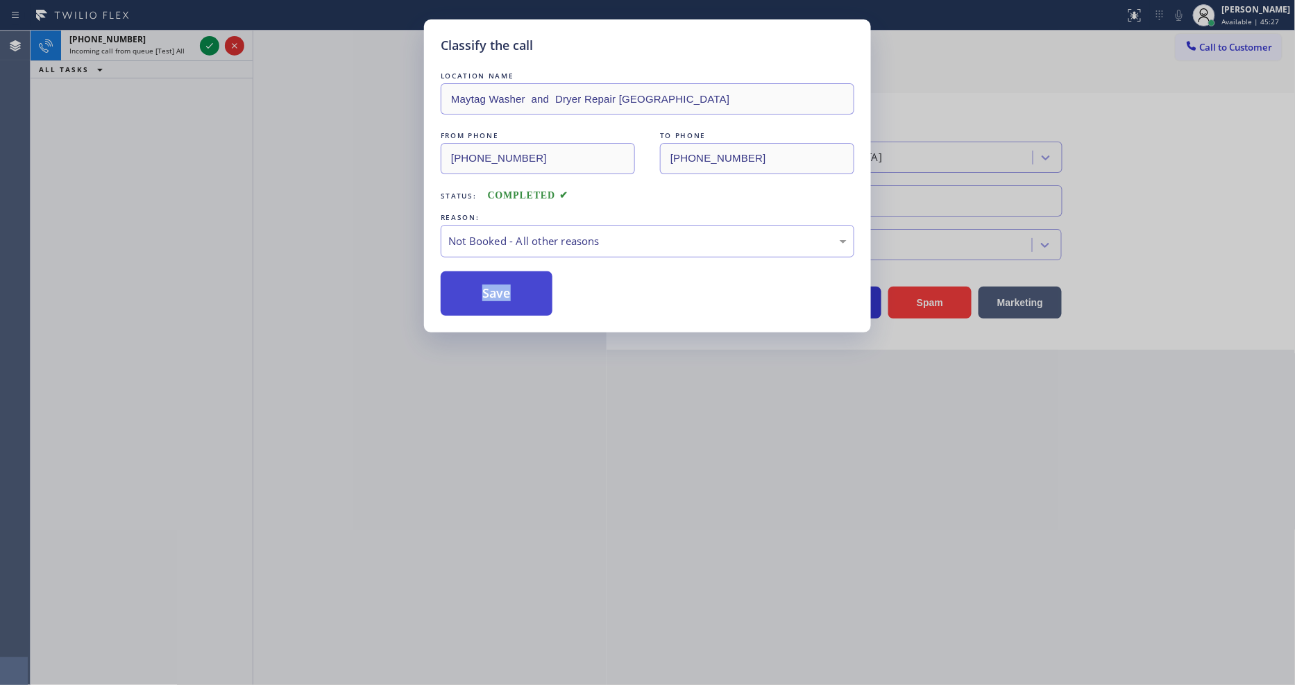
click at [473, 283] on button "Save" at bounding box center [497, 293] width 112 height 44
click at [473, 282] on button "Save" at bounding box center [497, 293] width 112 height 44
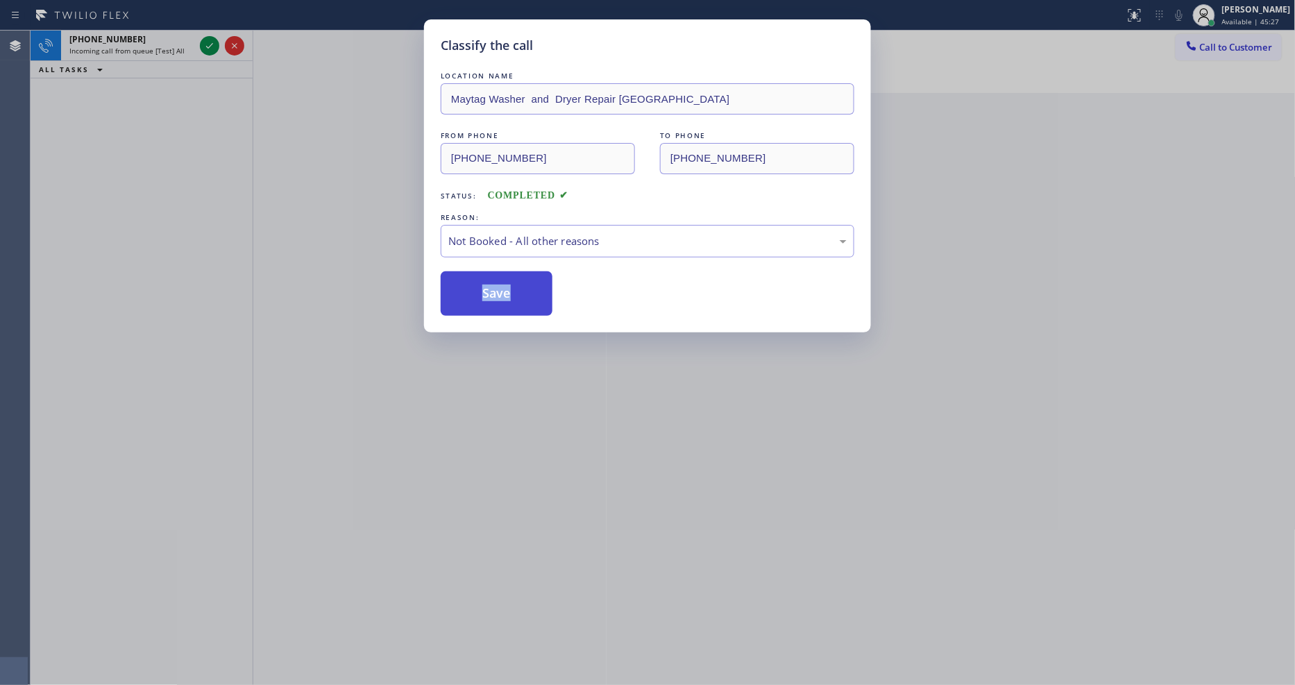
click at [473, 282] on button "Save" at bounding box center [497, 293] width 112 height 44
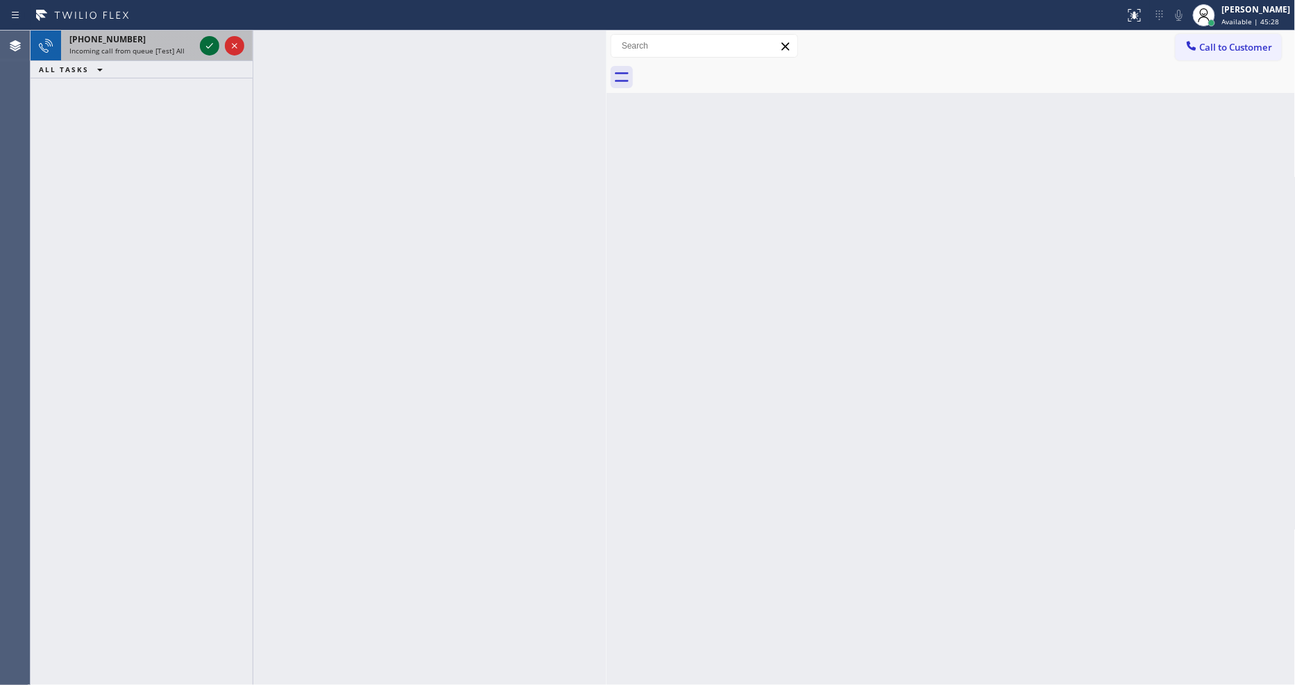
click at [210, 44] on icon at bounding box center [209, 45] width 17 height 17
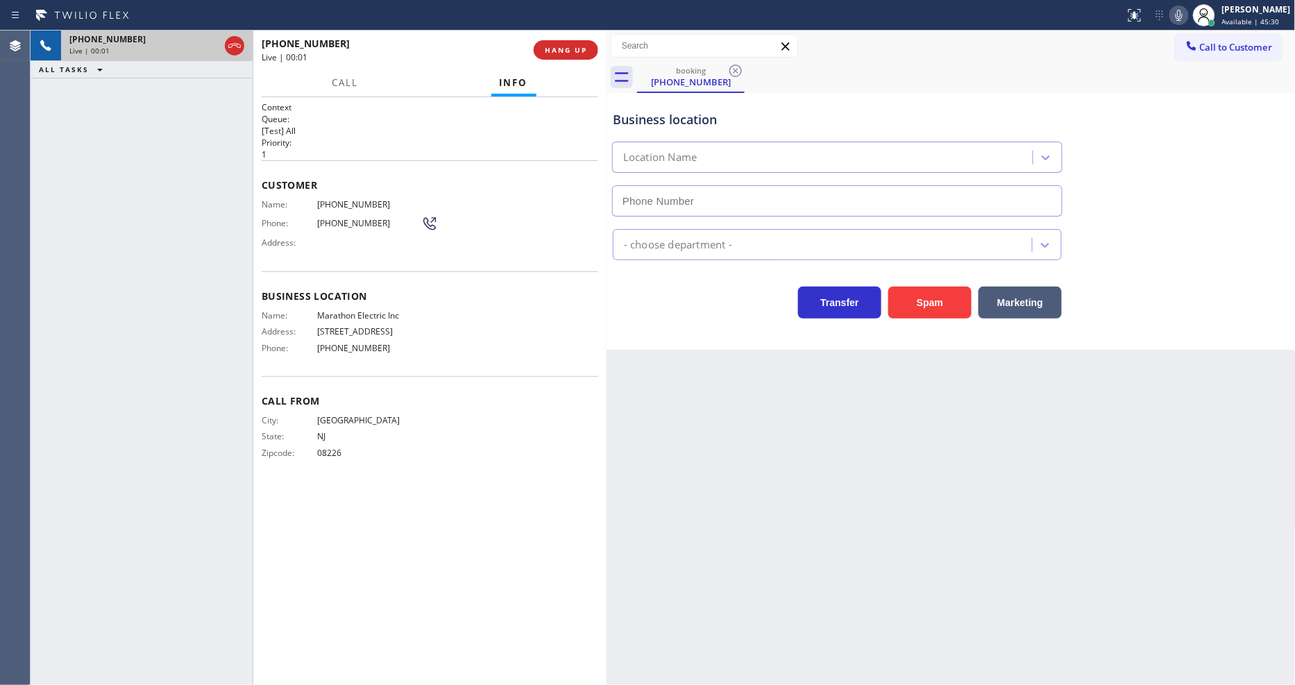
type input "[PHONE_NUMBER]"
click at [562, 50] on span "HANG UP" at bounding box center [566, 50] width 42 height 10
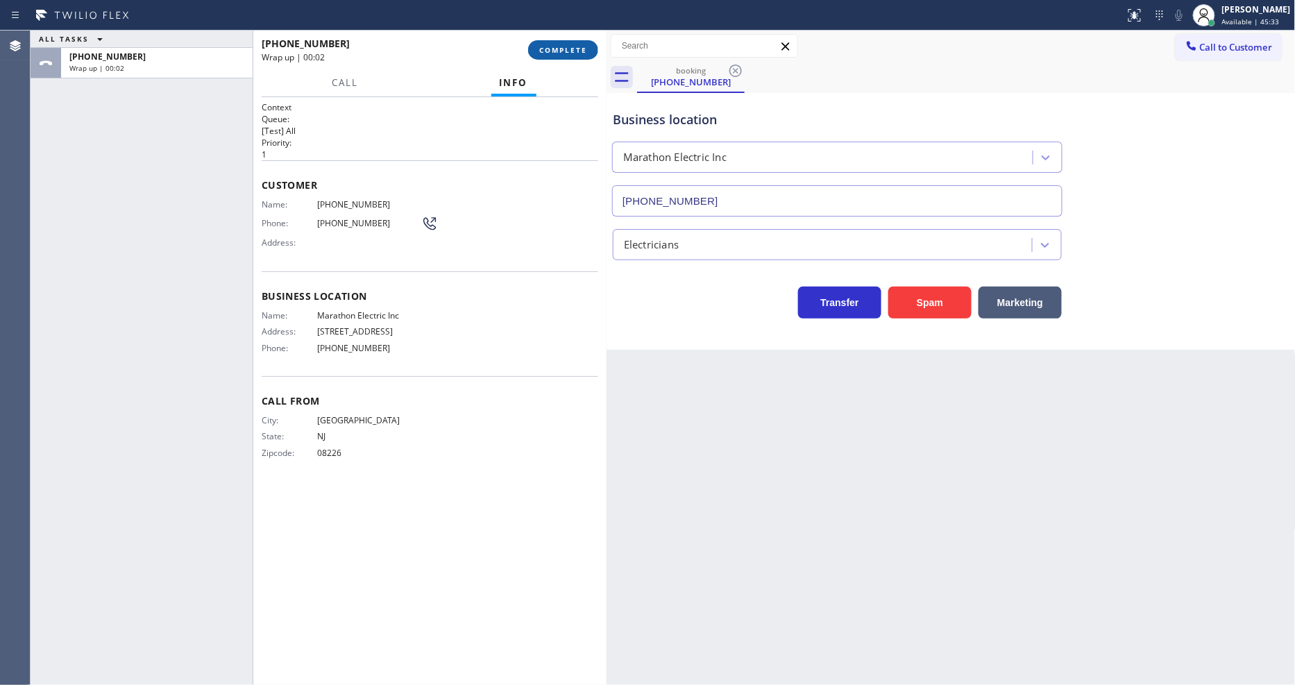
click at [588, 47] on button "COMPLETE" at bounding box center [563, 49] width 70 height 19
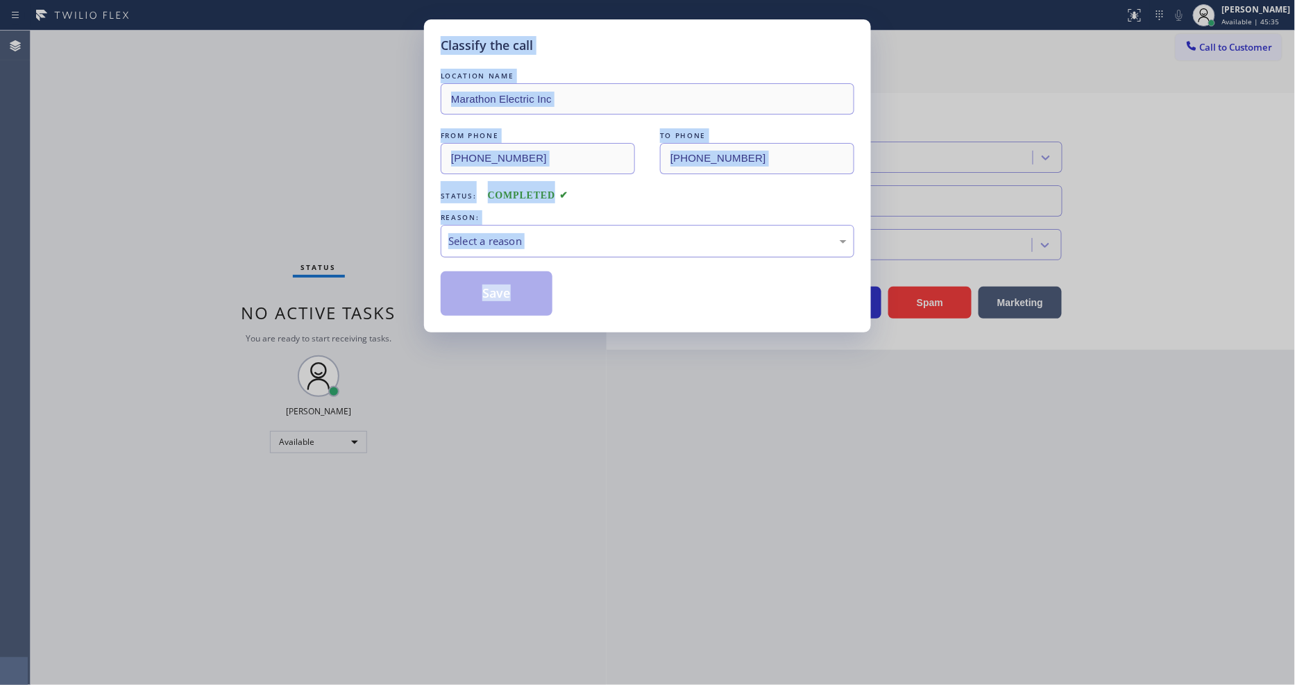
click at [466, 225] on div "Select a reason" at bounding box center [648, 241] width 414 height 33
click at [507, 287] on button "Save" at bounding box center [497, 293] width 112 height 44
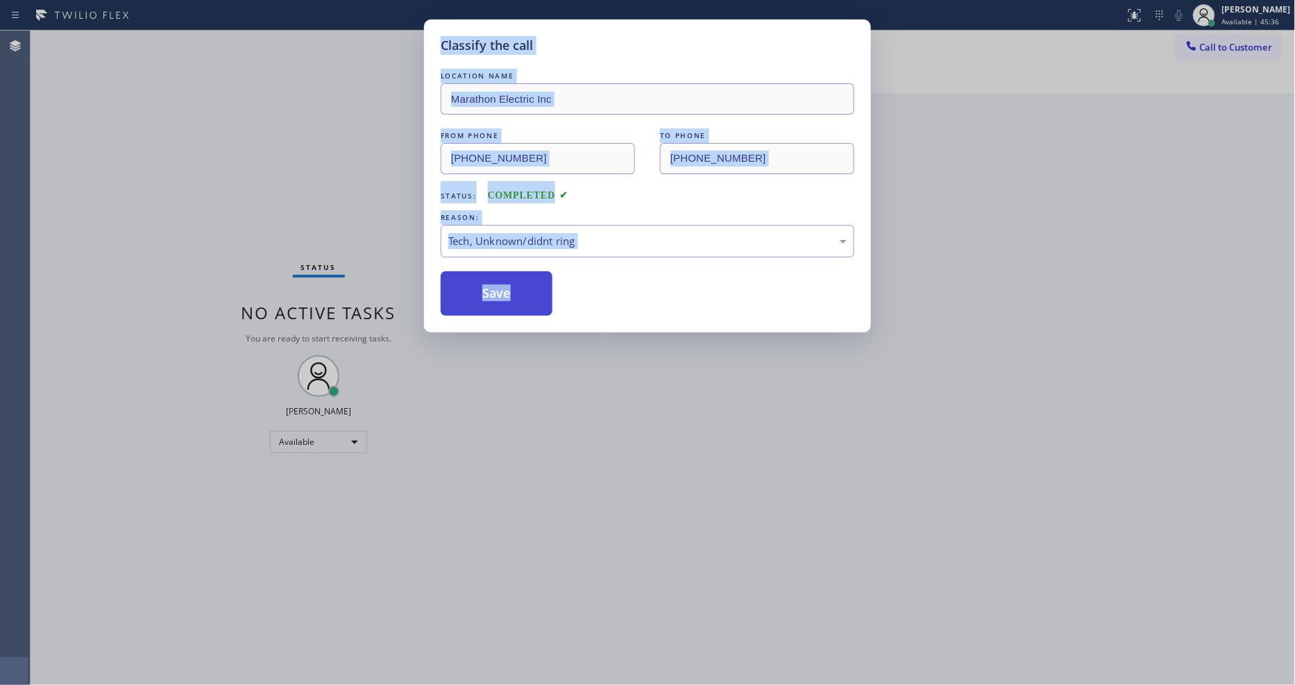
click at [507, 286] on button "Save" at bounding box center [497, 293] width 112 height 44
click at [590, 280] on div "Save" at bounding box center [648, 293] width 414 height 44
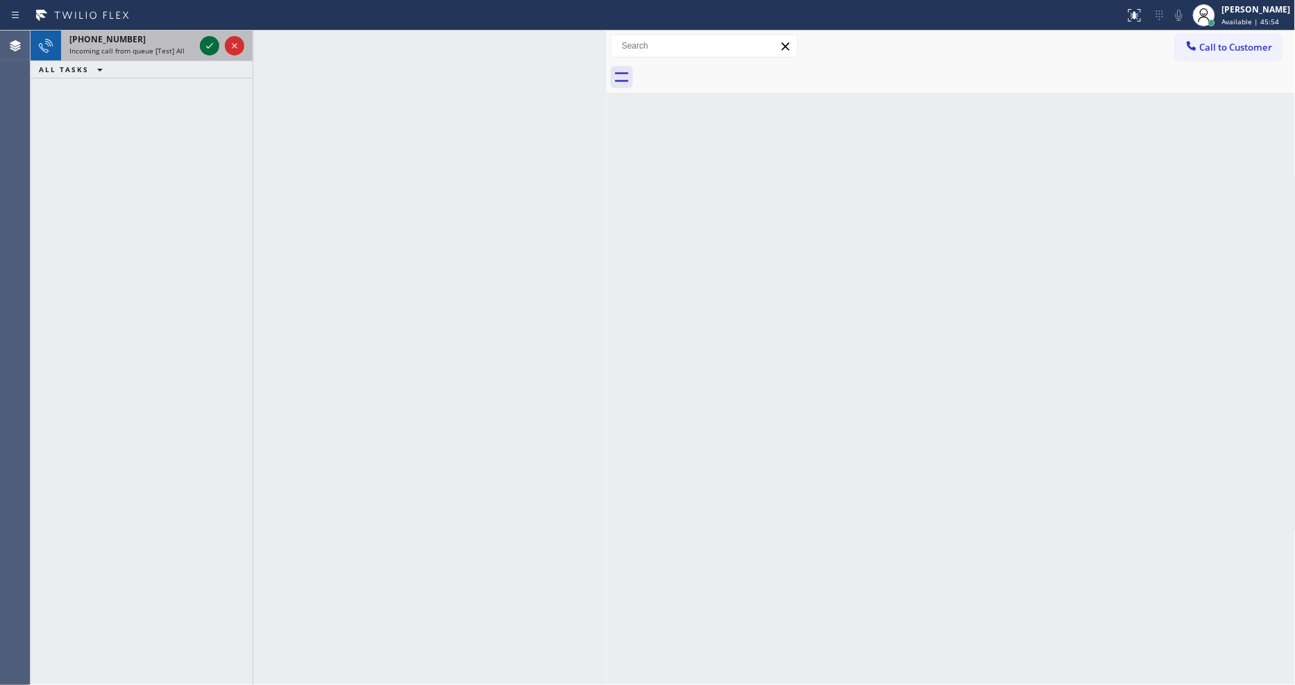
click at [206, 37] on icon at bounding box center [209, 45] width 17 height 17
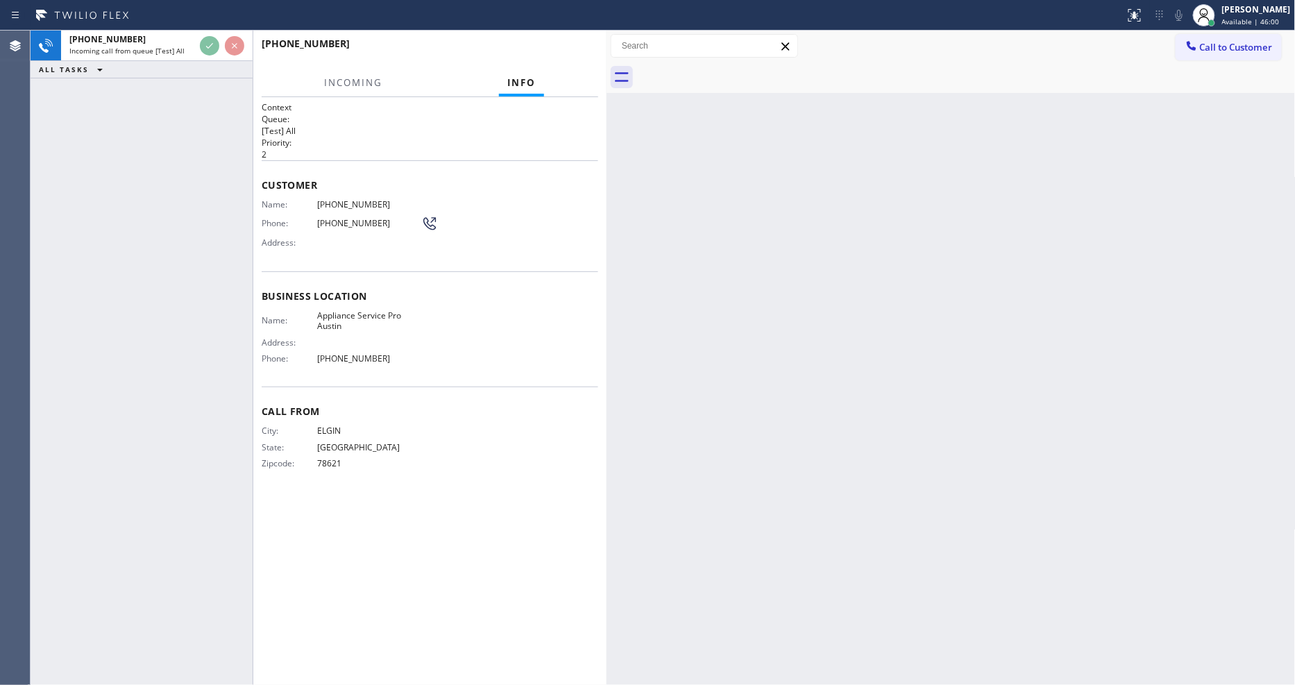
click at [366, 521] on div "Context Queue: [Test] All Priority: 2 Customer Name: [PHONE_NUMBER] Phone: [PHO…" at bounding box center [430, 391] width 337 height 580
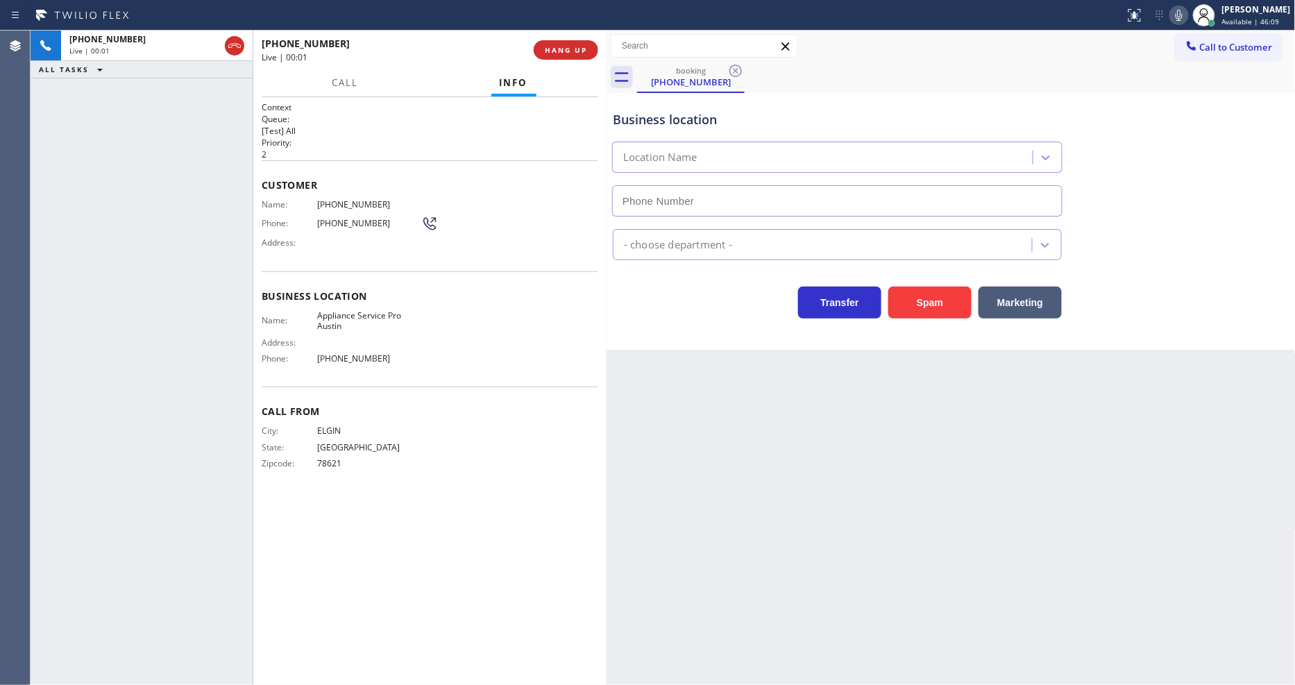
type input "[PHONE_NUMBER]"
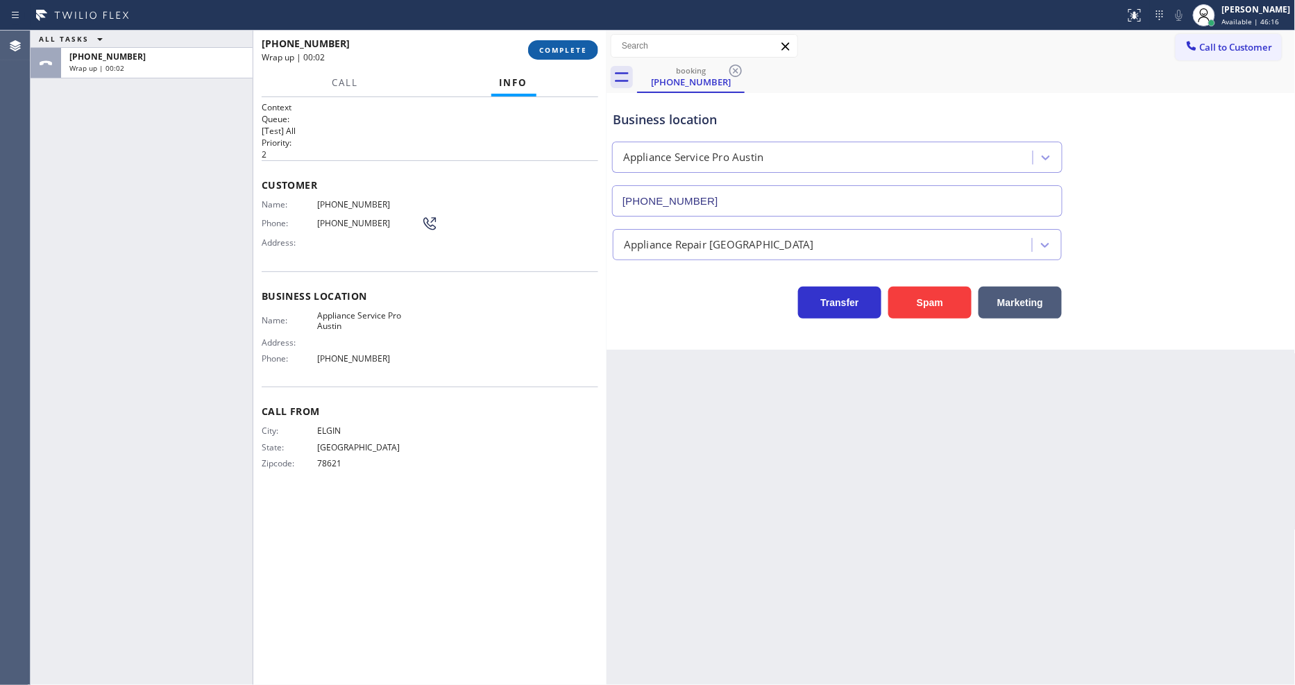
click at [577, 49] on span "COMPLETE" at bounding box center [563, 50] width 48 height 10
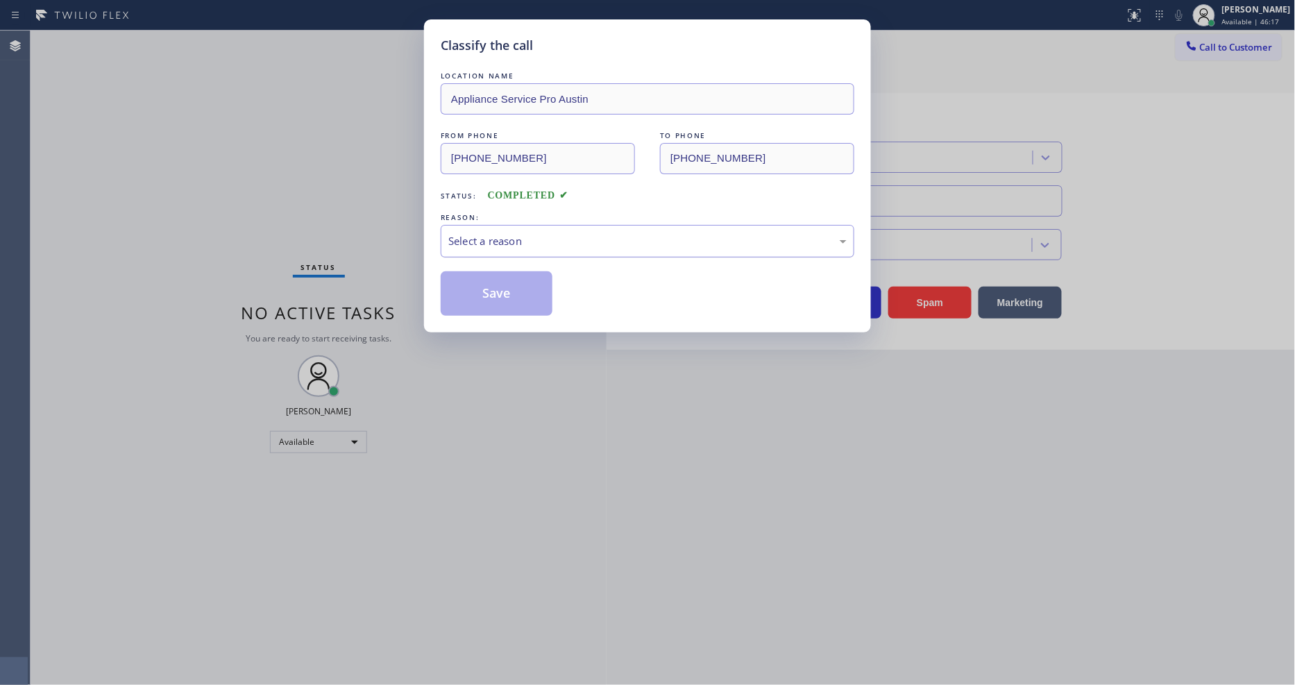
click at [517, 233] on div "Select a reason" at bounding box center [647, 241] width 398 height 16
click at [519, 278] on button "Save" at bounding box center [497, 293] width 112 height 44
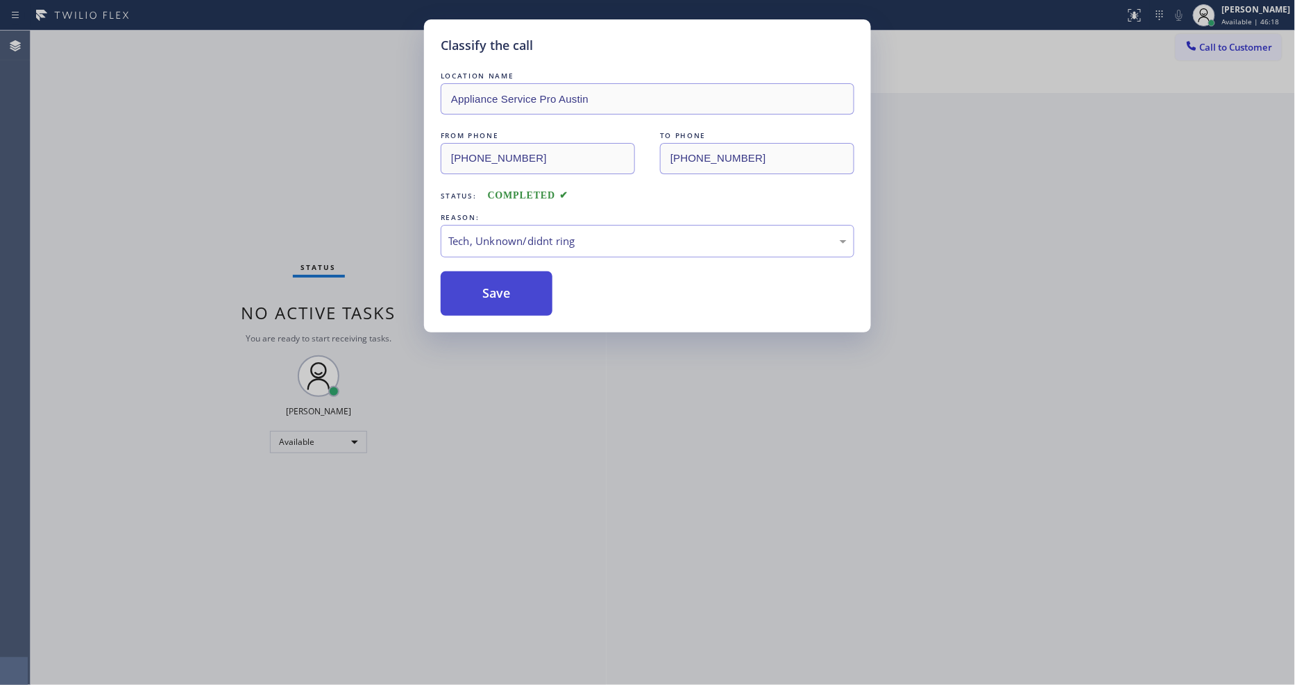
click at [519, 278] on button "Save" at bounding box center [497, 293] width 112 height 44
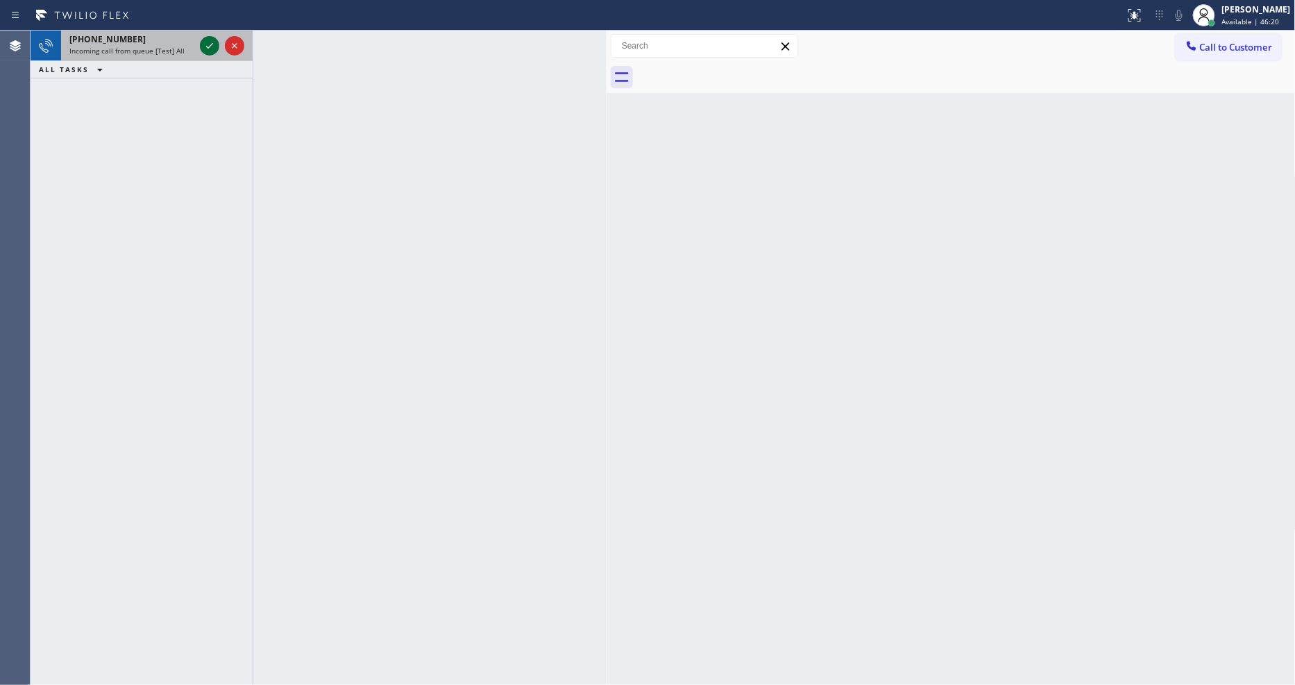
click at [208, 49] on icon at bounding box center [209, 45] width 17 height 17
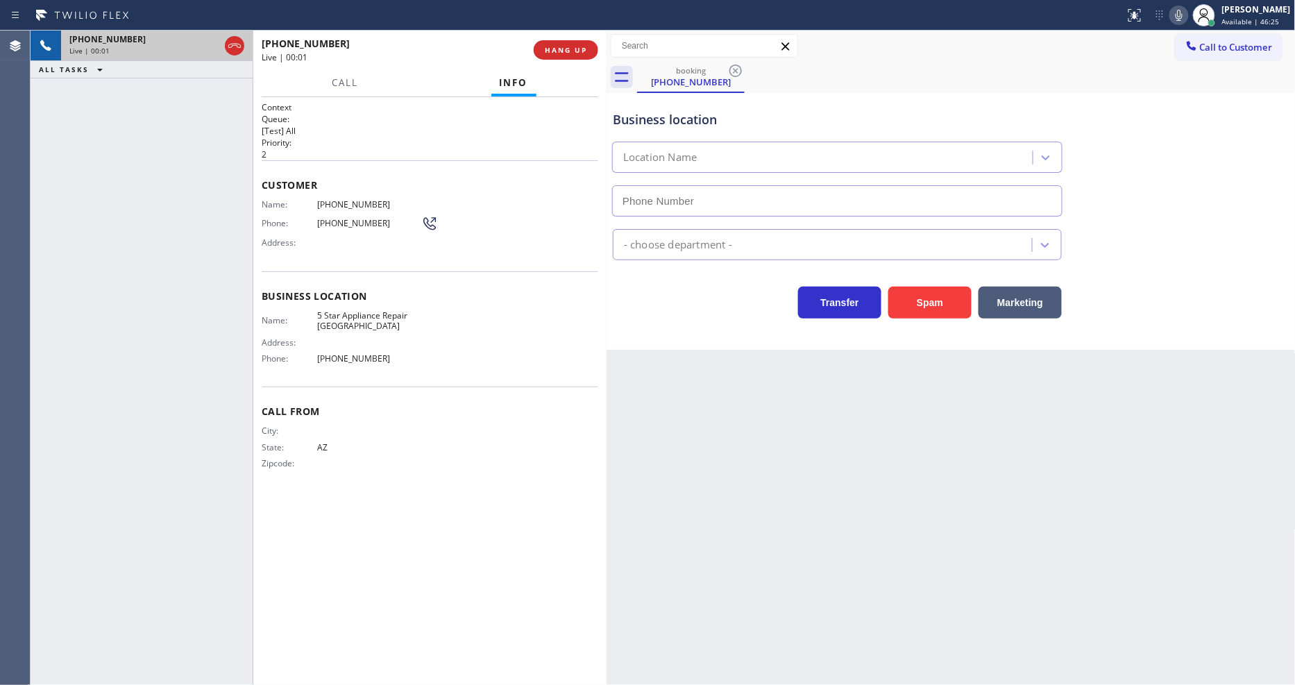
type input "[PHONE_NUMBER]"
click at [566, 57] on button "HANG UP" at bounding box center [566, 49] width 65 height 19
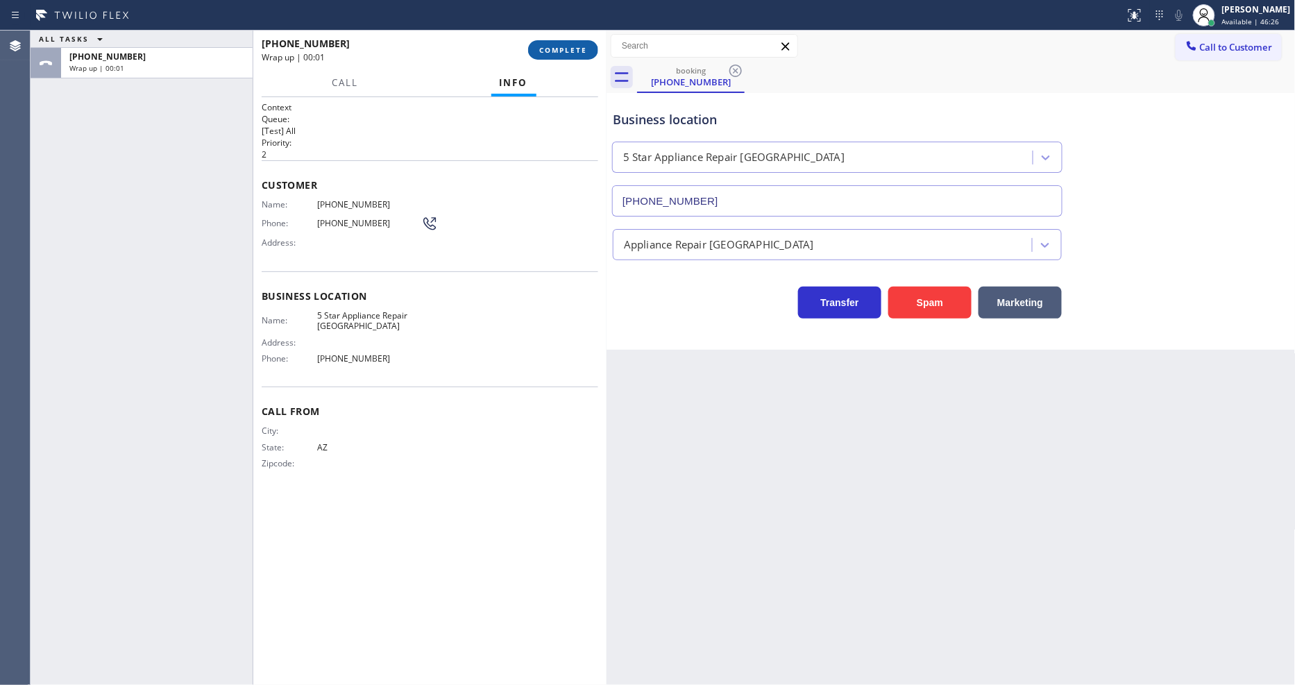
click at [566, 53] on span "COMPLETE" at bounding box center [563, 50] width 48 height 10
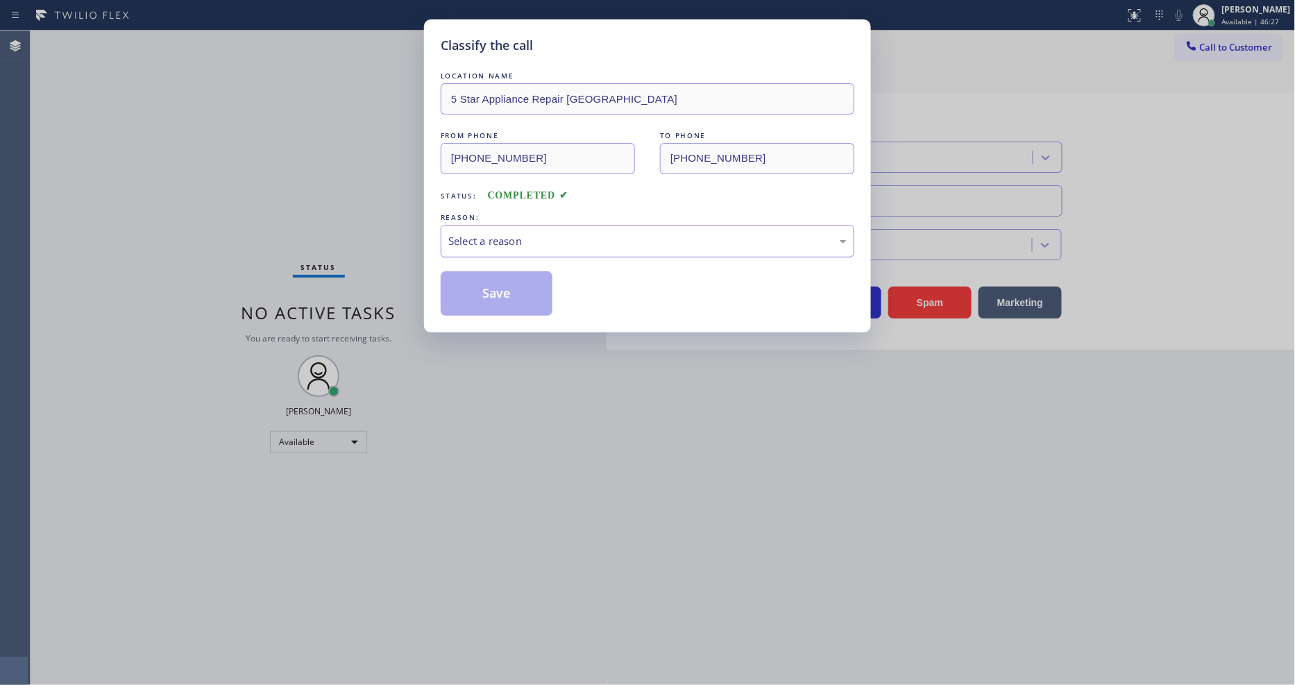
click at [524, 225] on div "Select a reason" at bounding box center [648, 241] width 414 height 33
click at [500, 292] on button "Save" at bounding box center [497, 293] width 112 height 44
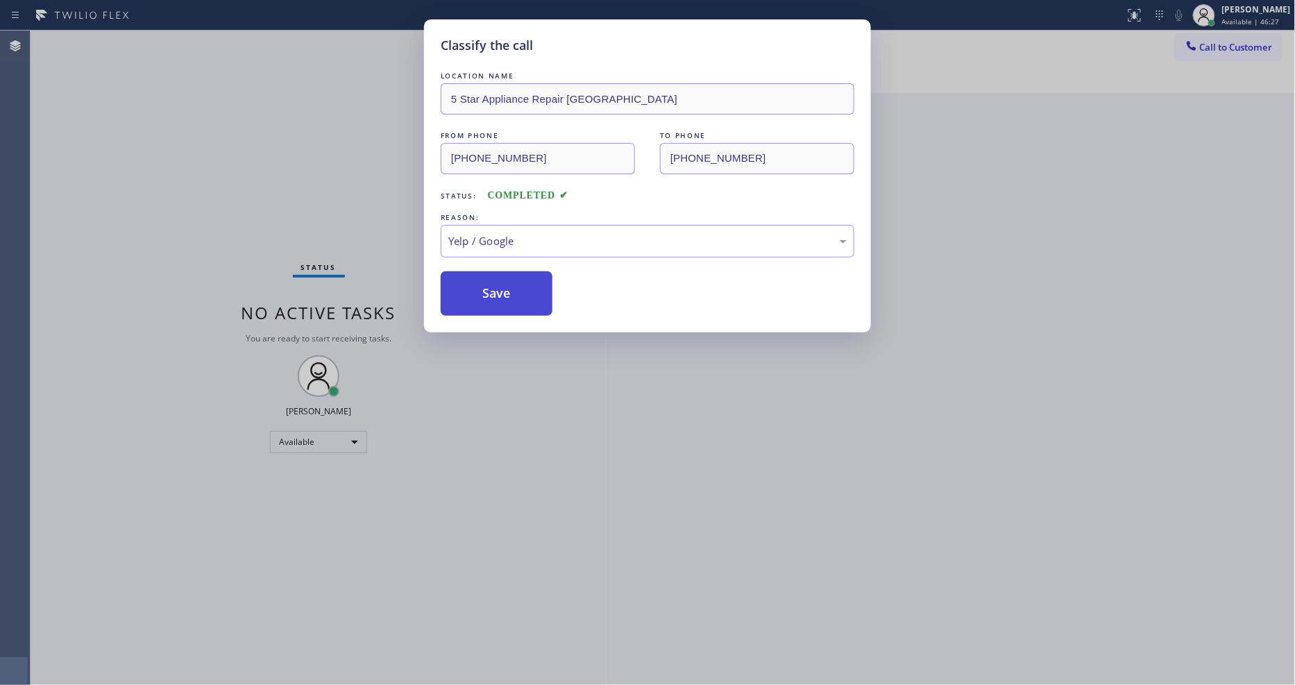
click at [500, 292] on button "Save" at bounding box center [497, 293] width 112 height 44
drag, startPoint x: 500, startPoint y: 292, endPoint x: 348, endPoint y: 17, distance: 314.1
click at [500, 292] on button "Save" at bounding box center [497, 293] width 112 height 44
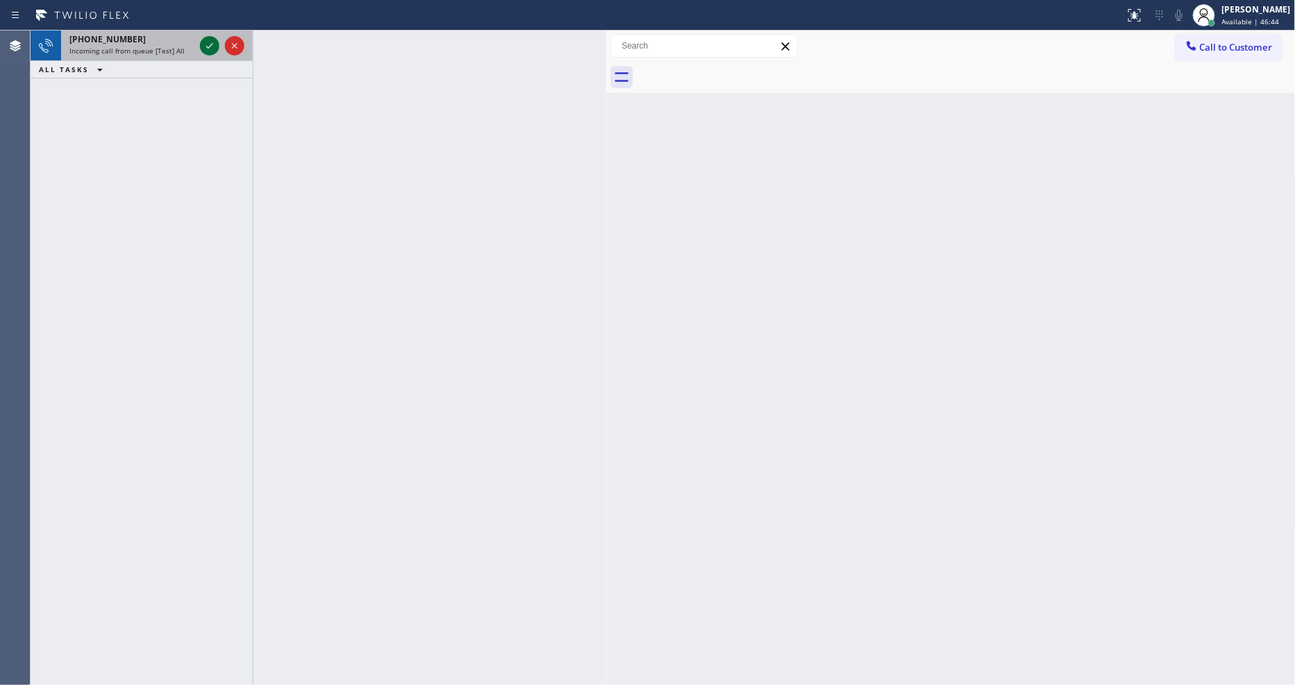
click at [210, 49] on icon at bounding box center [209, 45] width 17 height 17
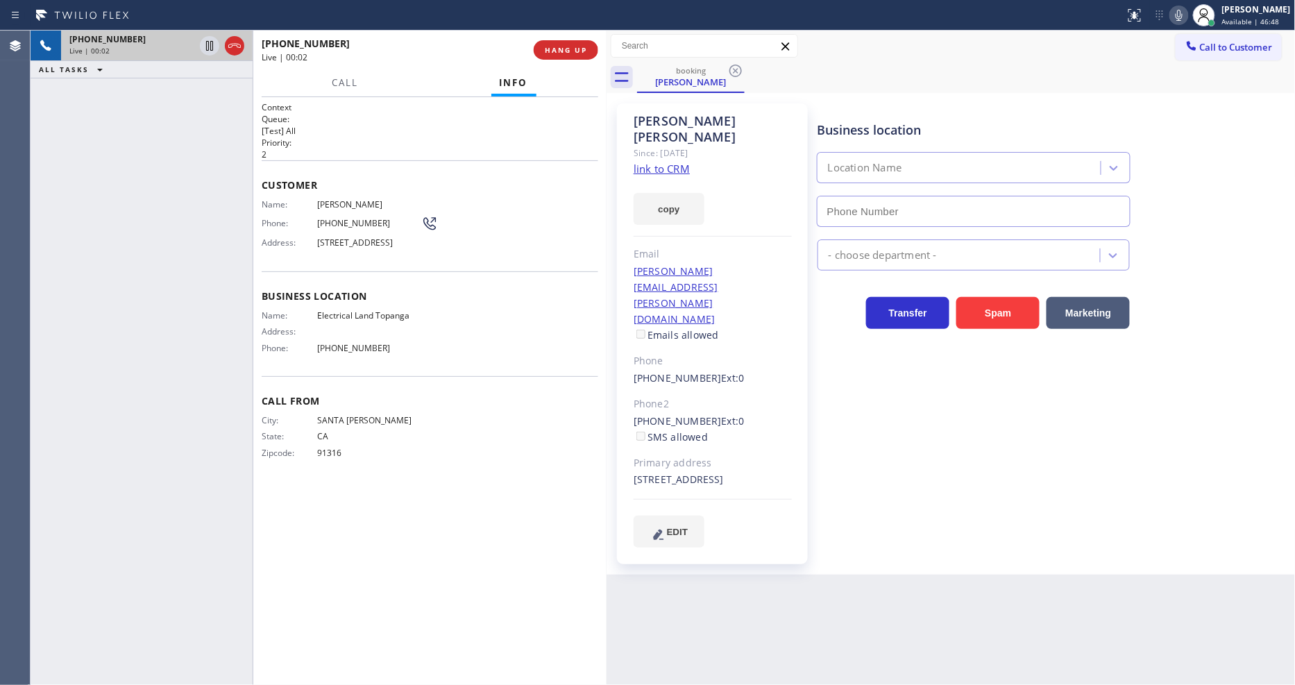
type input "[PHONE_NUMBER]"
click at [680, 162] on link "link to CRM" at bounding box center [662, 169] width 56 height 14
click at [241, 196] on div "[PHONE_NUMBER] Live | 00:25 ALL TASKS ALL TASKS ACTIVE TASKS TASKS IN WRAP UP" at bounding box center [142, 358] width 222 height 655
click at [572, 49] on span "HANG UP" at bounding box center [566, 50] width 42 height 10
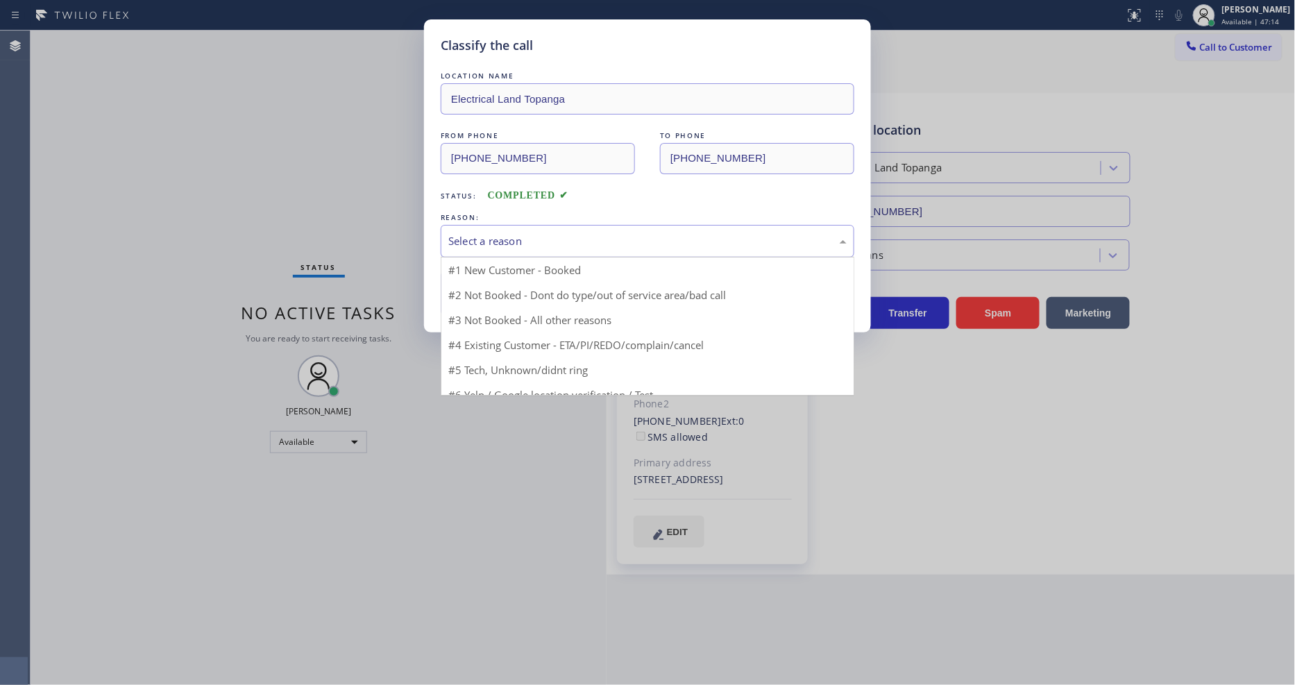
click at [503, 244] on div "Select a reason" at bounding box center [647, 241] width 398 height 16
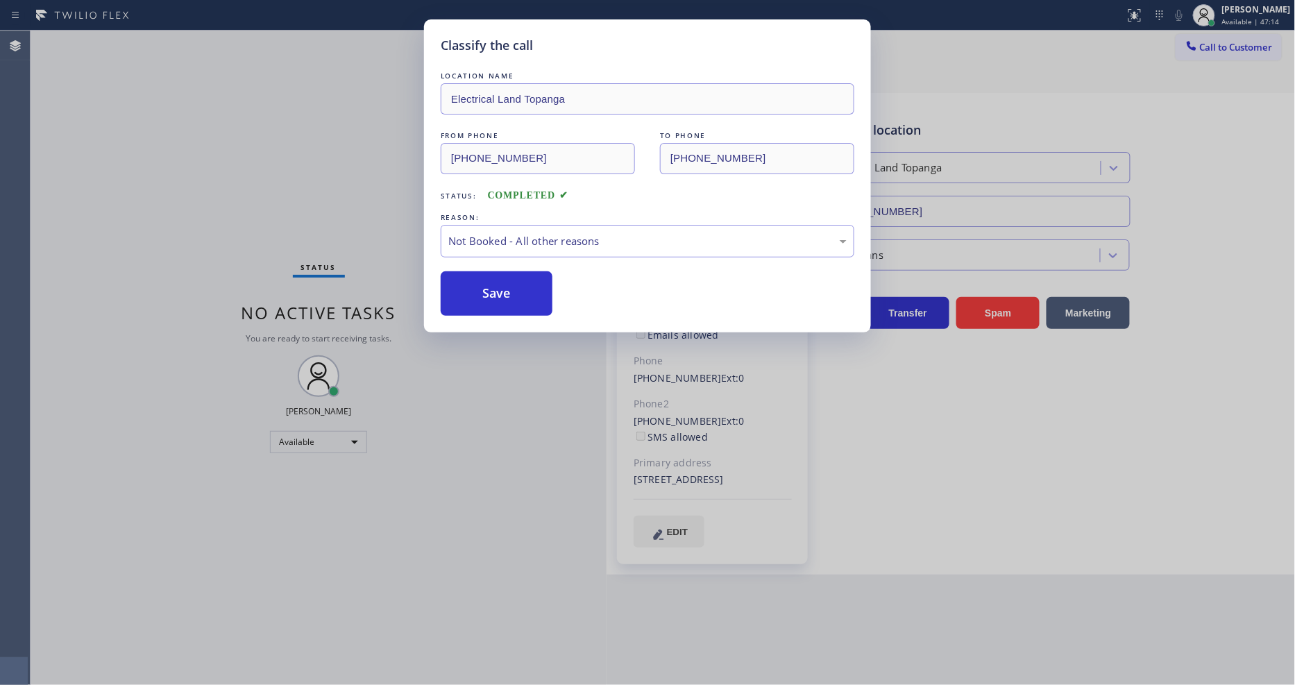
click at [482, 292] on button "Save" at bounding box center [497, 293] width 112 height 44
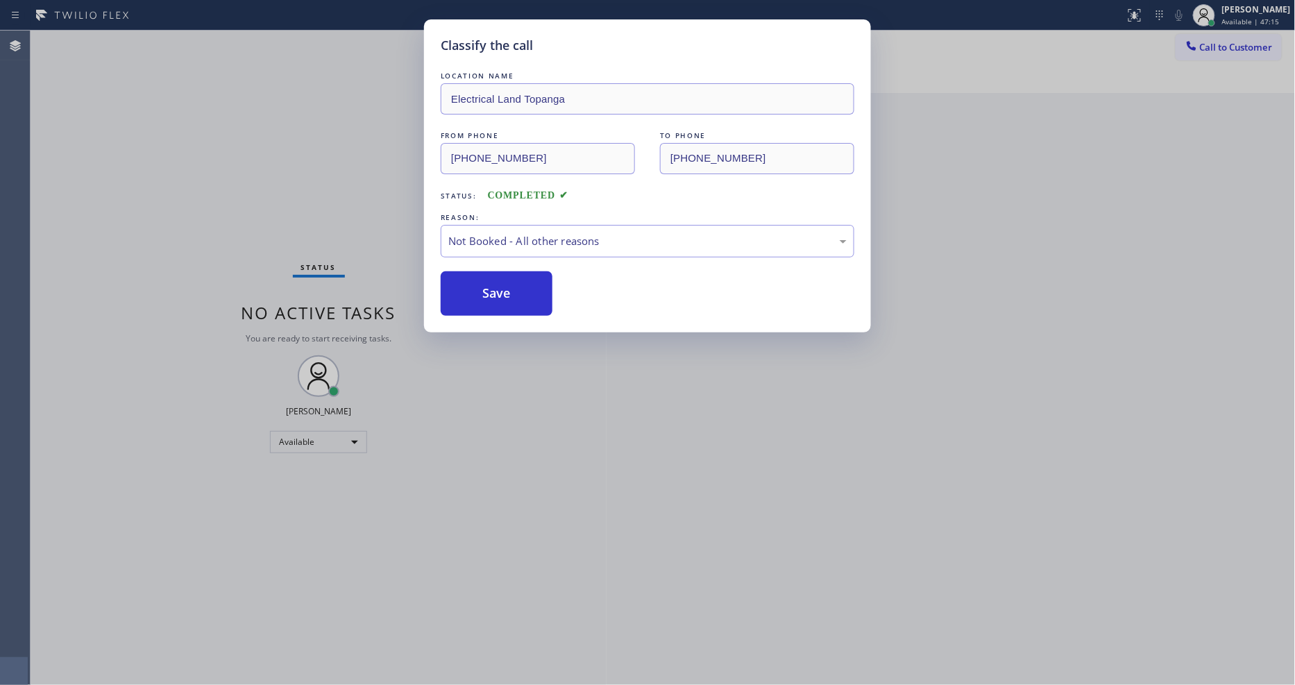
click at [482, 292] on button "Save" at bounding box center [497, 293] width 112 height 44
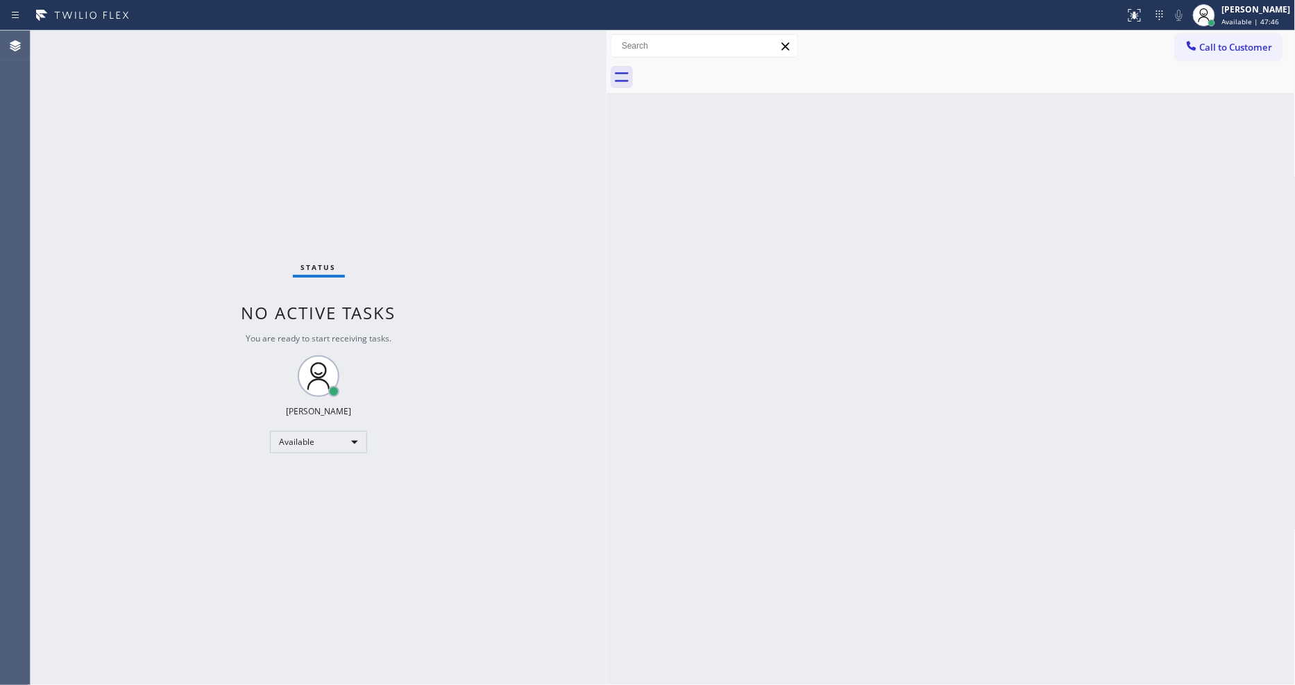
click at [890, 476] on div "Back to Dashboard Change Sender ID Customers Technicians Select a contact Outbo…" at bounding box center [951, 358] width 689 height 655
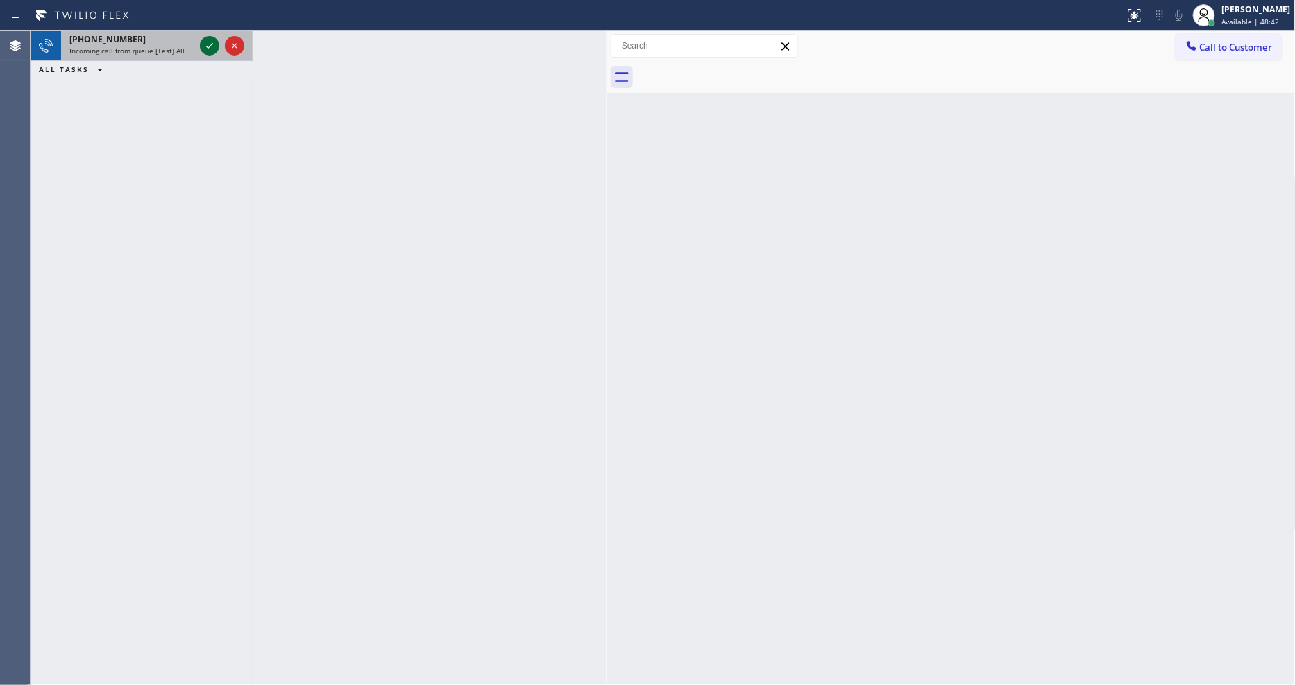
click at [210, 40] on icon at bounding box center [209, 45] width 17 height 17
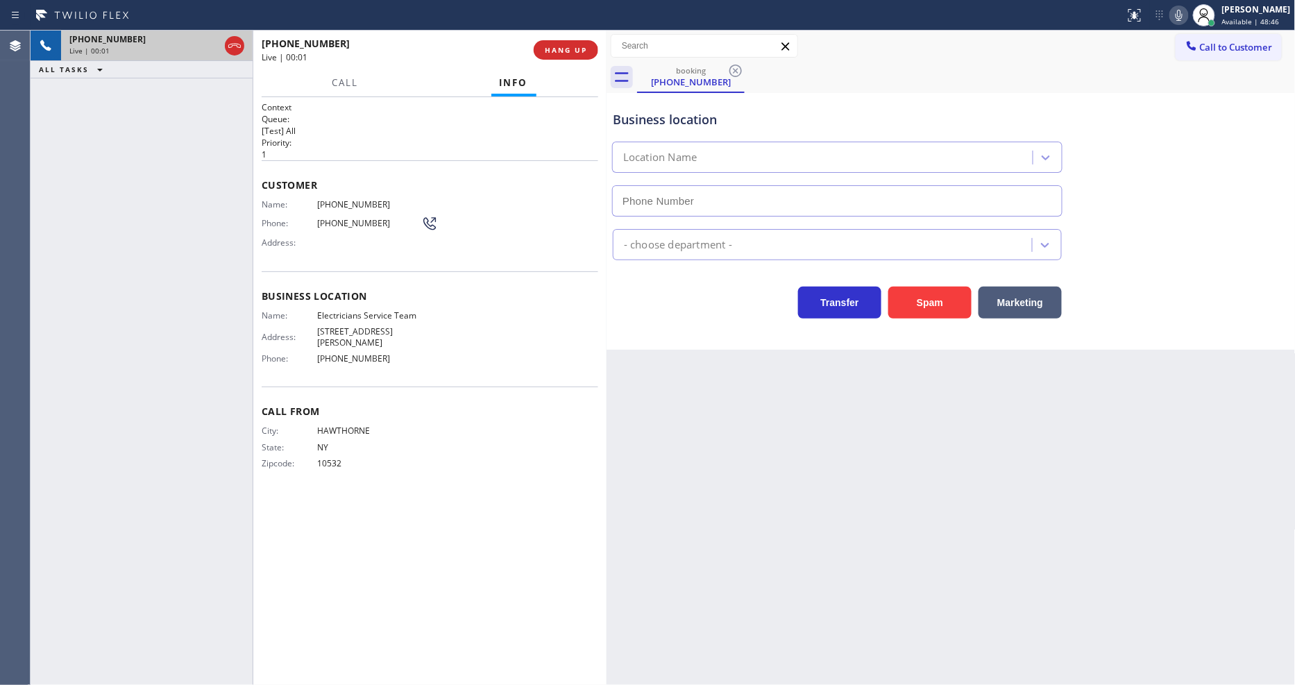
type input "[PHONE_NUMBER]"
click at [475, 666] on div "Context Queue: [Test] All Priority: 1 Customer Name: [PHONE_NUMBER] Phone: [PHO…" at bounding box center [430, 391] width 337 height 580
click at [577, 47] on span "HANG UP" at bounding box center [566, 50] width 42 height 10
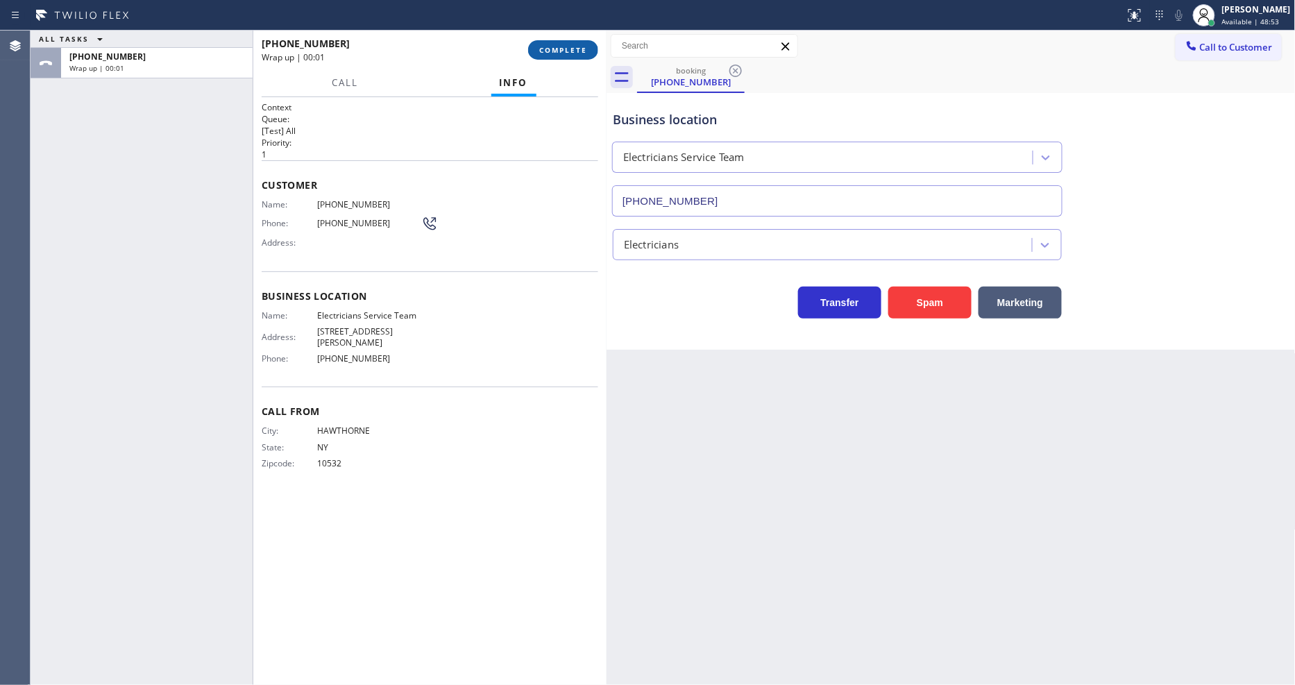
click at [576, 51] on span "COMPLETE" at bounding box center [563, 50] width 48 height 10
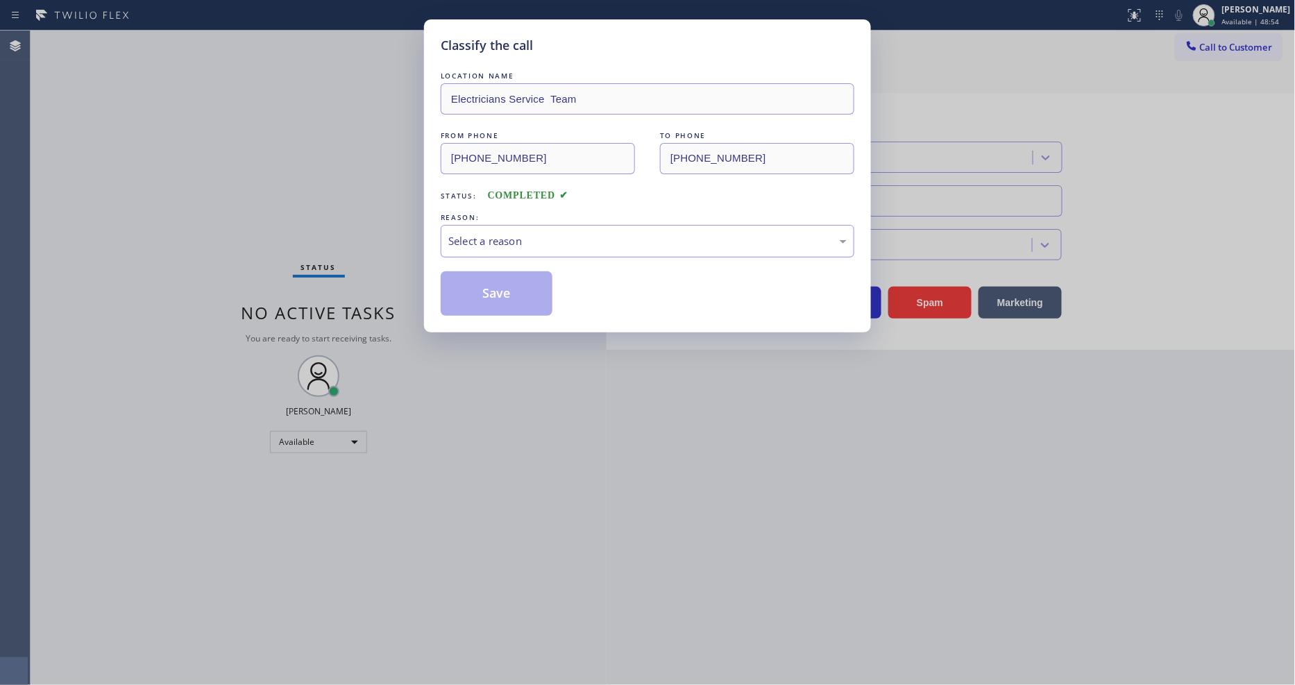
click at [546, 237] on div "Select a reason" at bounding box center [647, 241] width 398 height 16
click at [537, 292] on button "Save" at bounding box center [497, 293] width 112 height 44
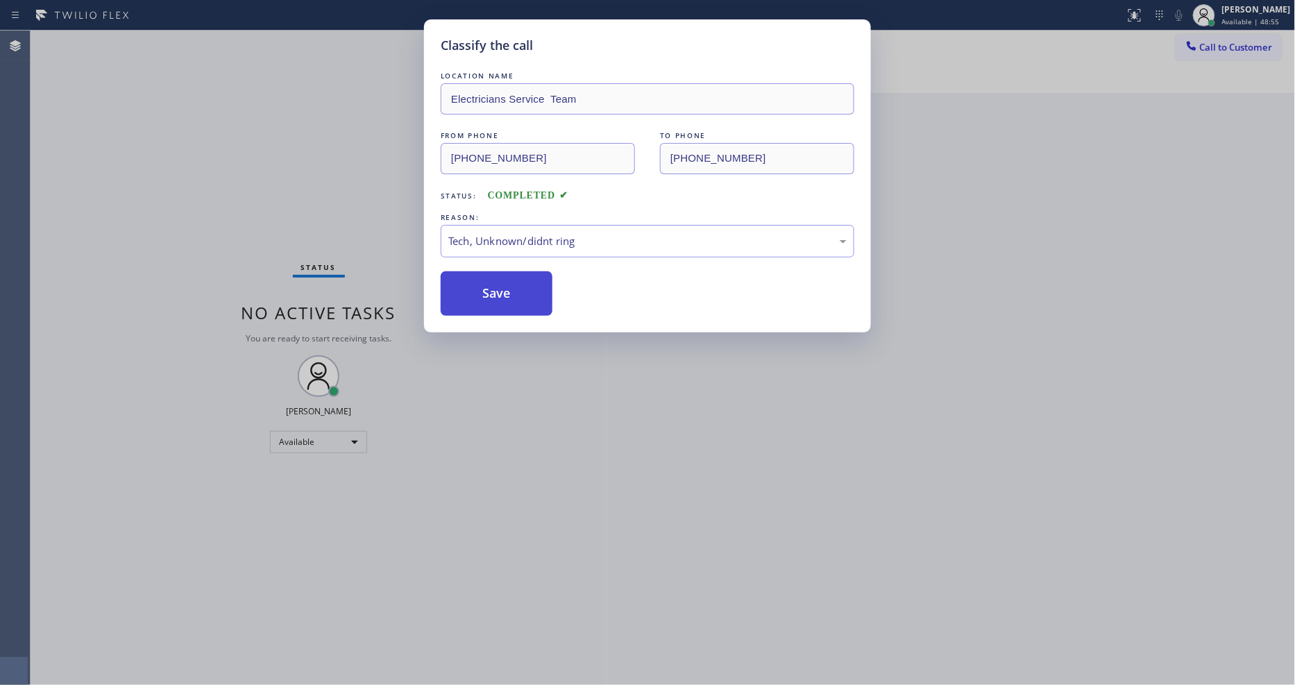
click at [537, 292] on button "Save" at bounding box center [497, 293] width 112 height 44
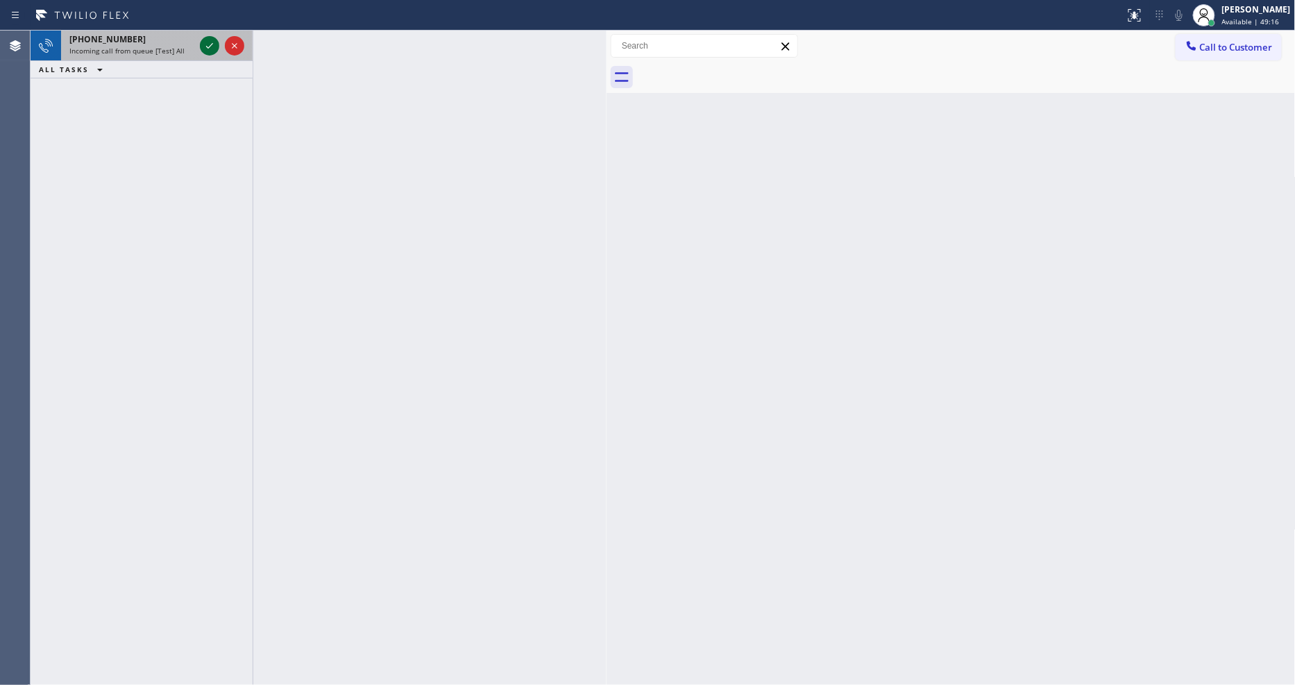
click at [212, 44] on icon at bounding box center [209, 46] width 7 height 6
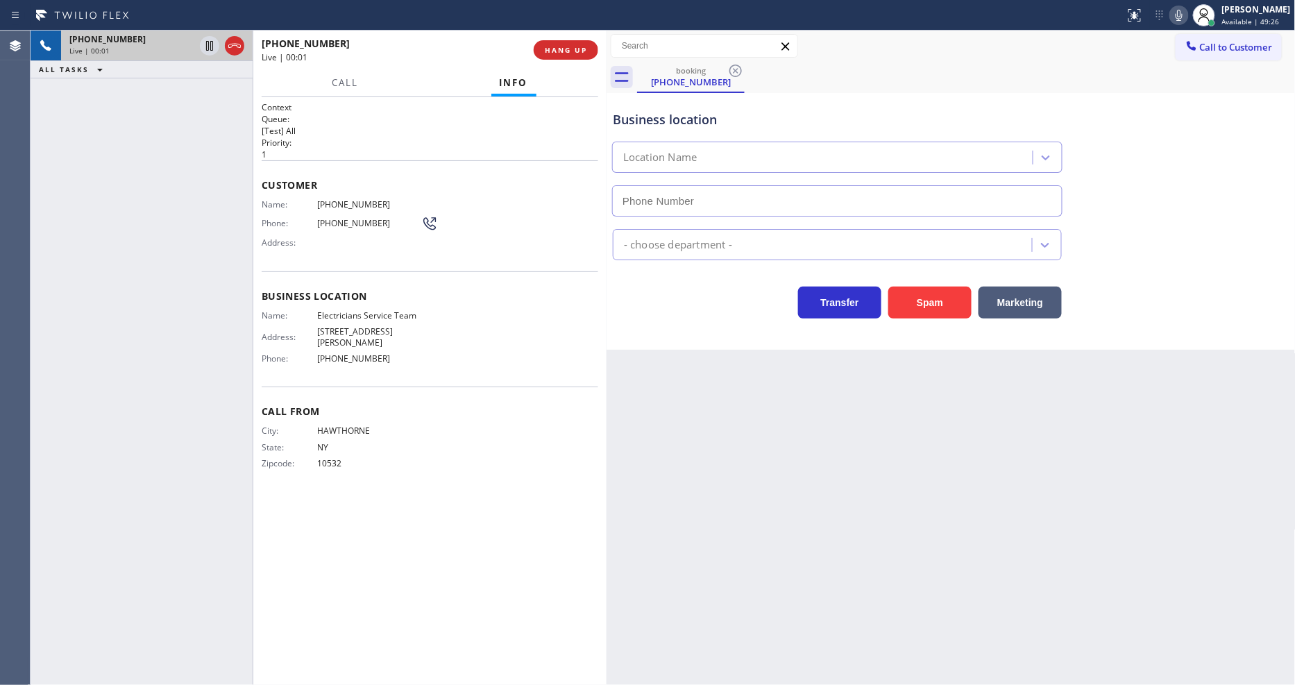
type input "[PHONE_NUMBER]"
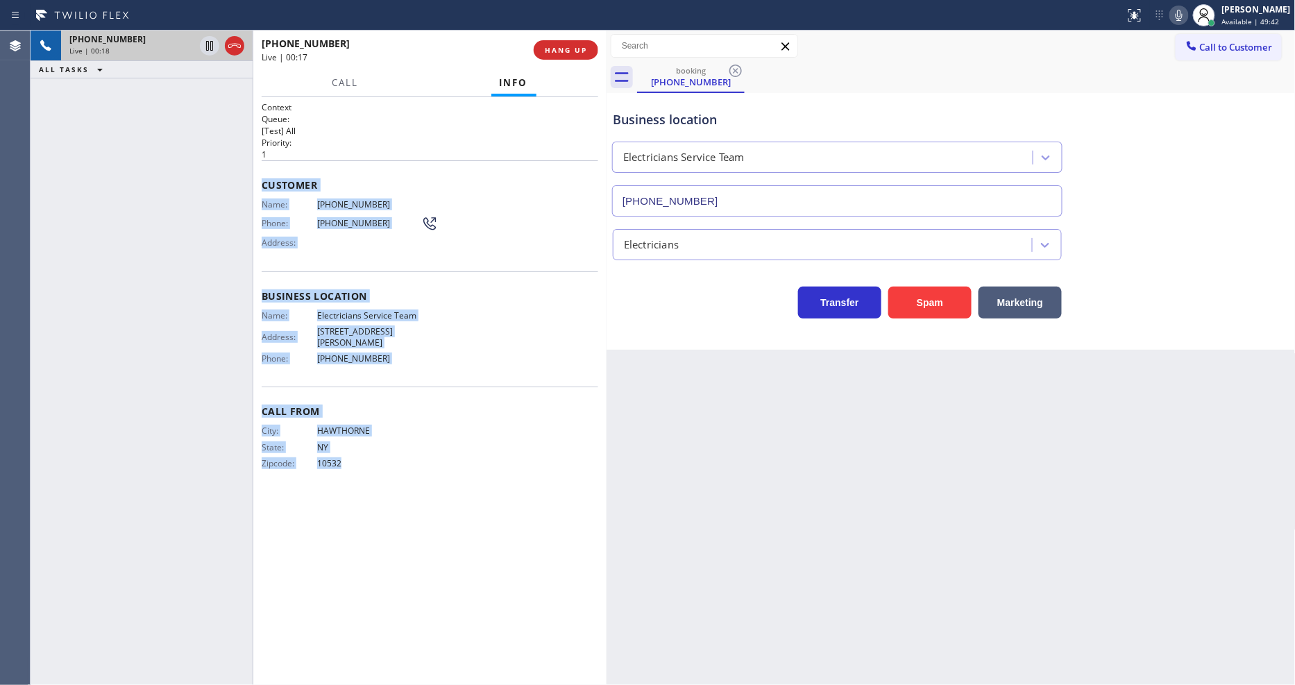
drag, startPoint x: 261, startPoint y: 176, endPoint x: 387, endPoint y: 534, distance: 380.4
click at [387, 534] on div "Context Queue: [Test] All Priority: 1 Customer Name: [PHONE_NUMBER] Phone: [PHO…" at bounding box center [430, 391] width 337 height 580
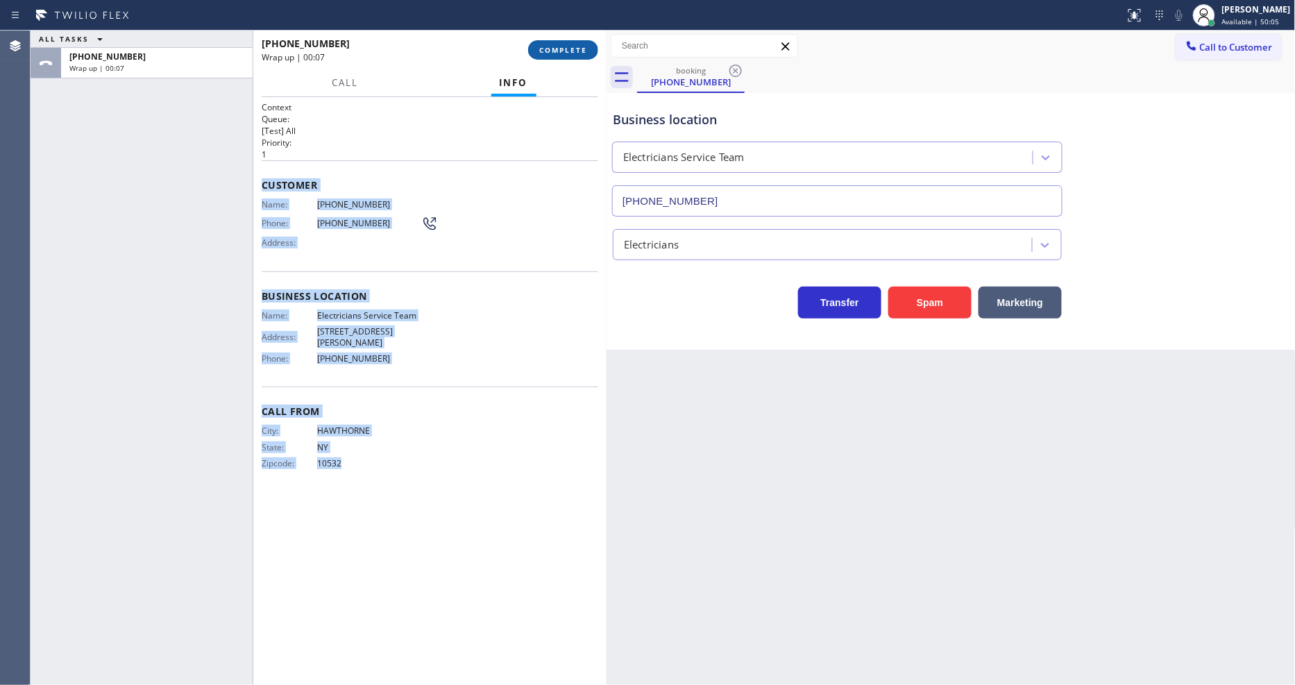
click at [574, 47] on span "COMPLETE" at bounding box center [563, 50] width 48 height 10
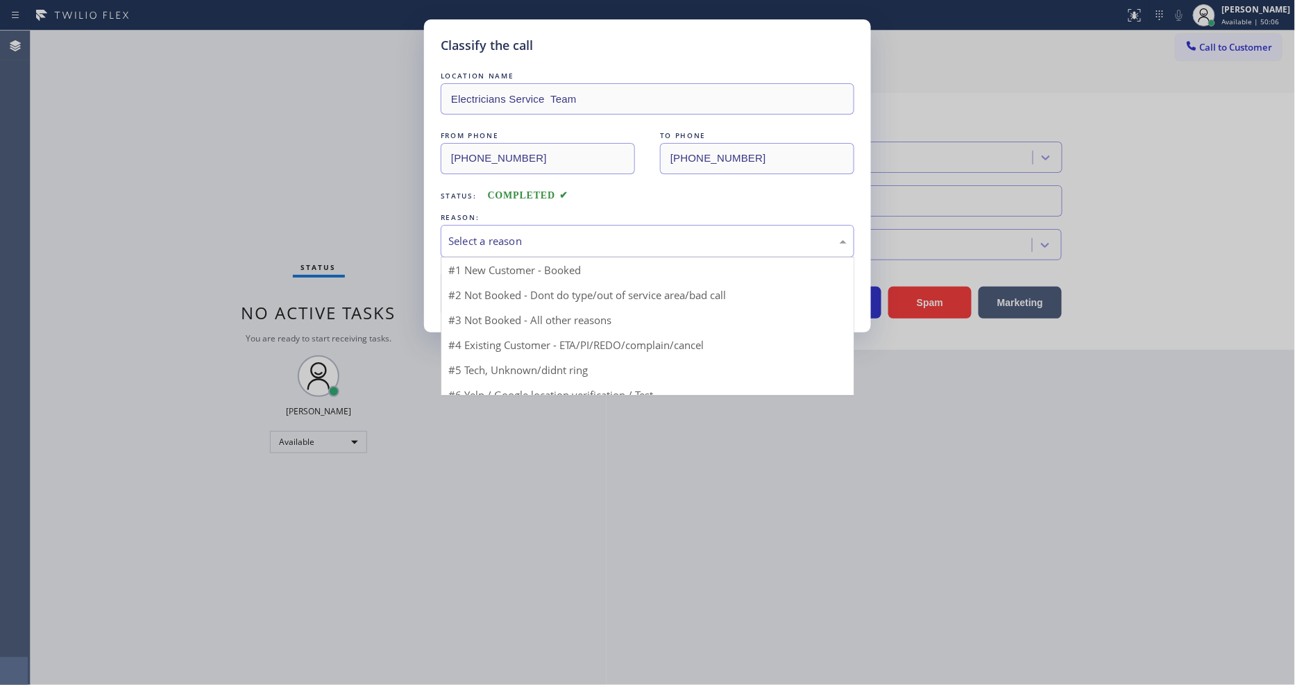
click at [521, 240] on div "Select a reason" at bounding box center [647, 241] width 398 height 16
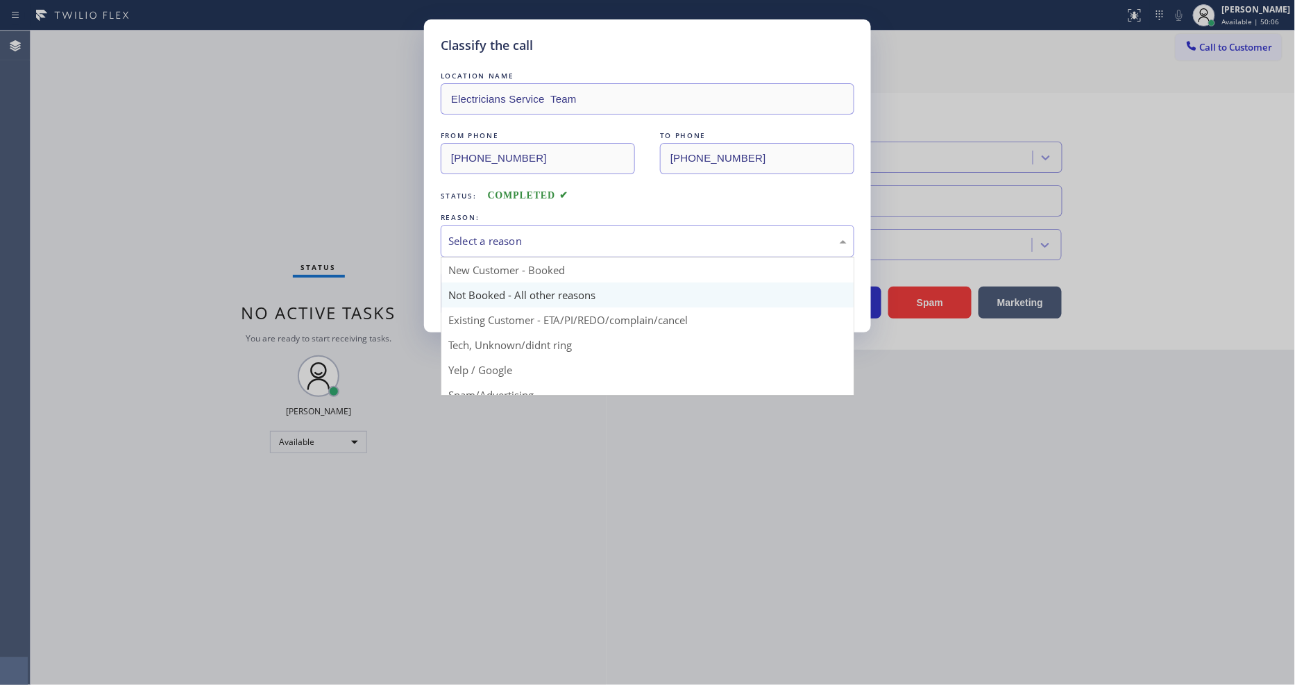
click at [516, 281] on button "Save" at bounding box center [497, 293] width 112 height 44
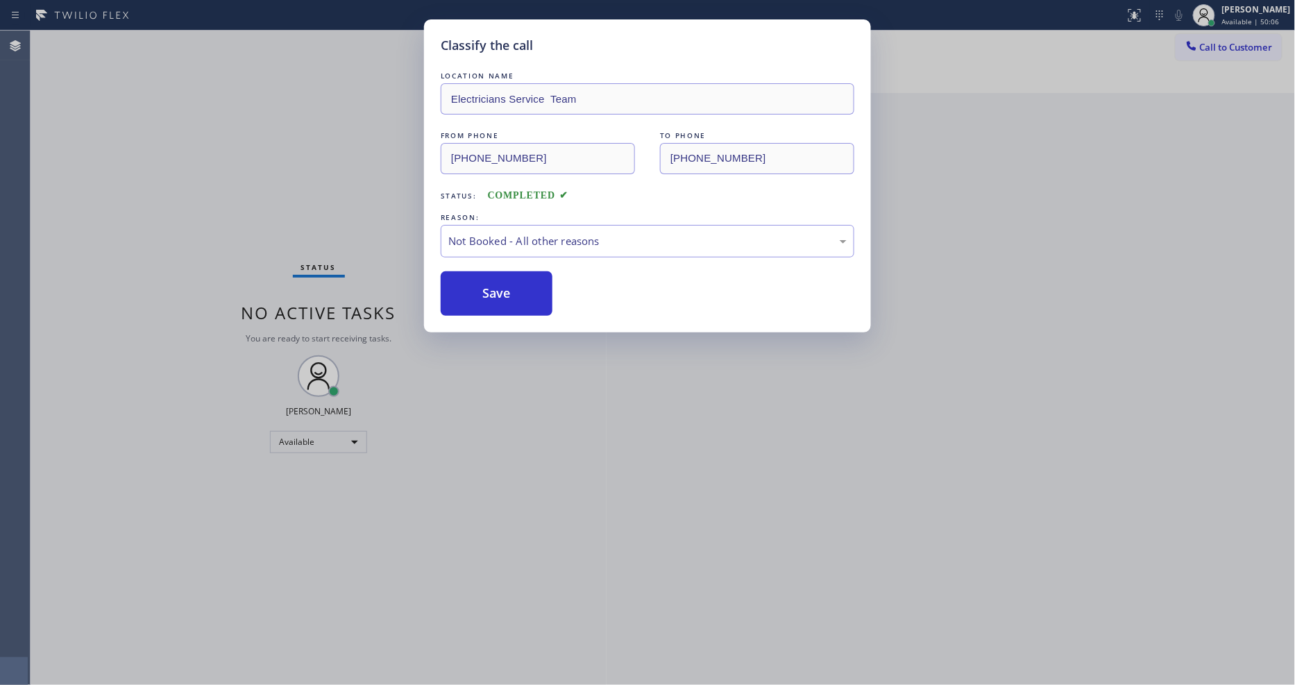
click at [516, 281] on button "Save" at bounding box center [497, 293] width 112 height 44
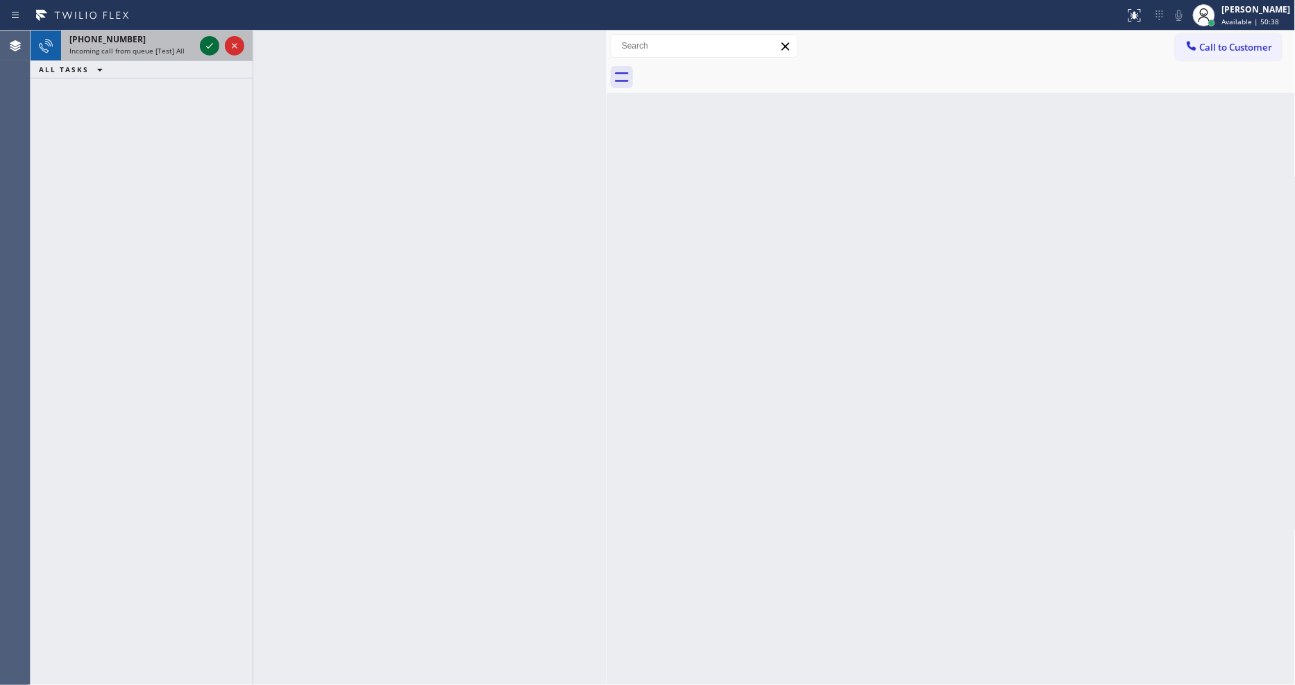
click at [210, 46] on icon at bounding box center [209, 46] width 7 height 6
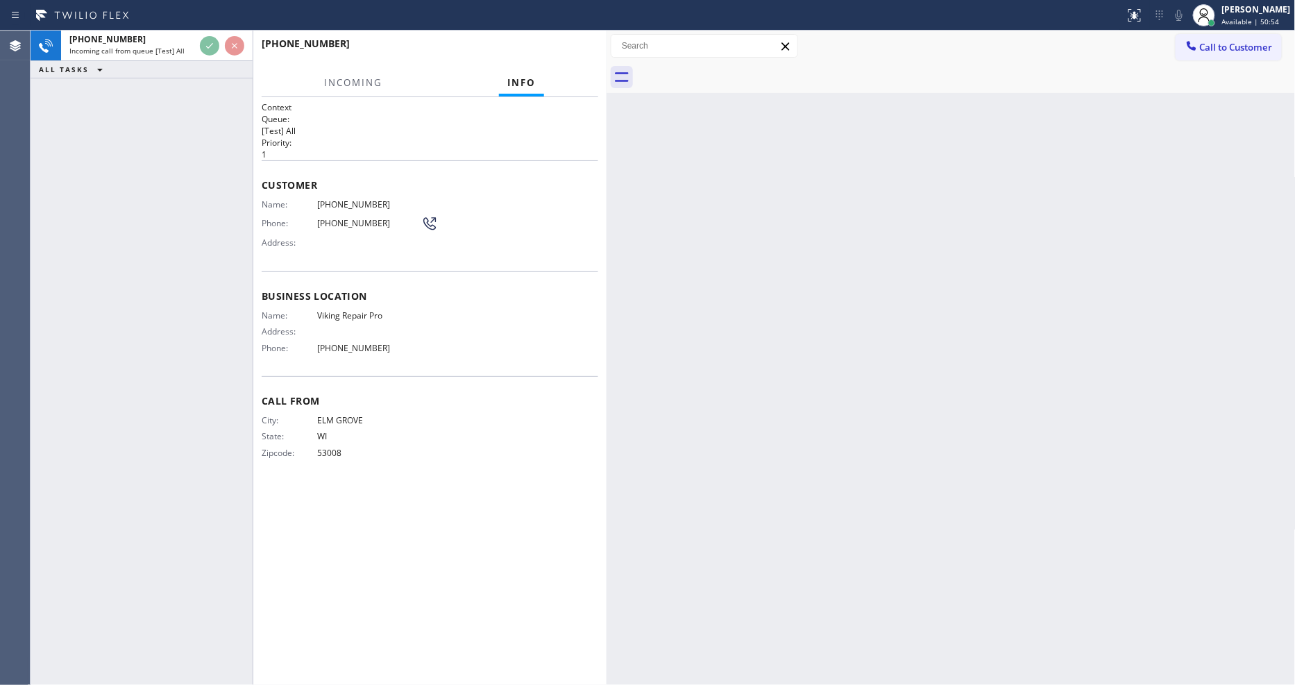
click at [997, 273] on div "Back to Dashboard Change Sender ID Customers Technicians Select a contact Outbo…" at bounding box center [951, 358] width 689 height 655
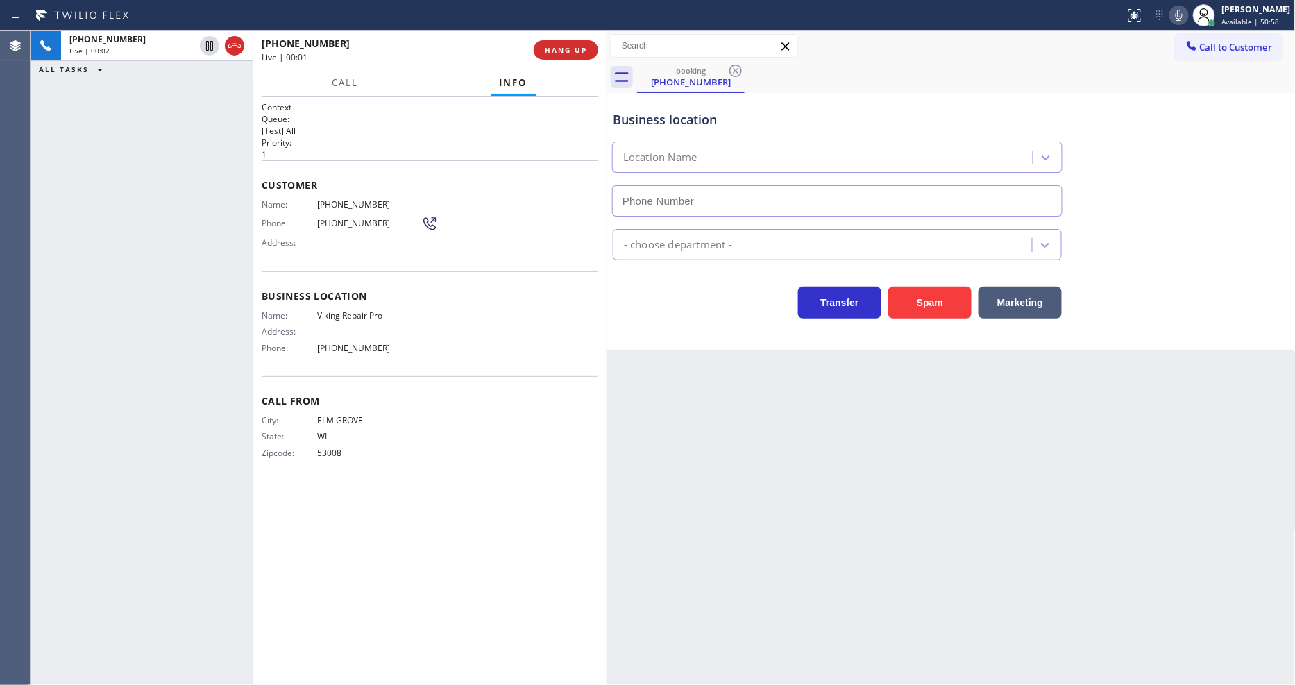
type input "[PHONE_NUMBER]"
click at [343, 314] on span "Viking Repair Pro" at bounding box center [369, 315] width 104 height 10
click at [577, 47] on span "HANG UP" at bounding box center [566, 50] width 42 height 10
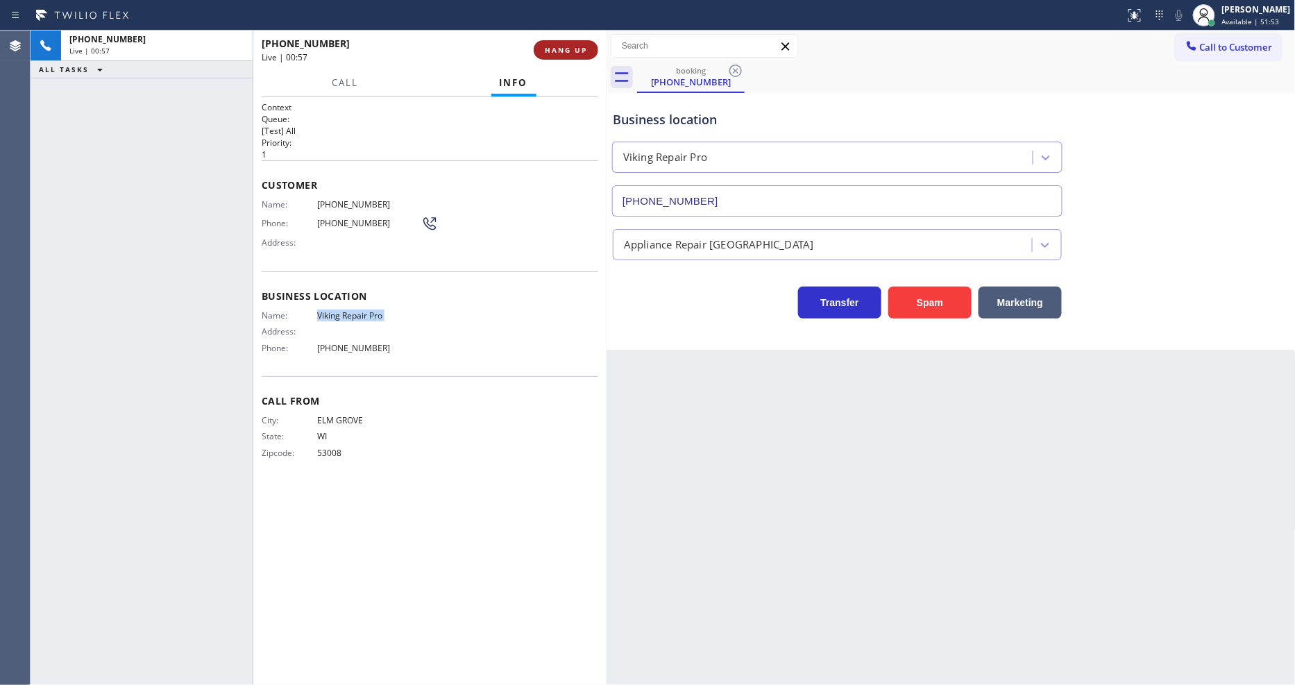
click at [575, 47] on span "HANG UP" at bounding box center [566, 50] width 42 height 10
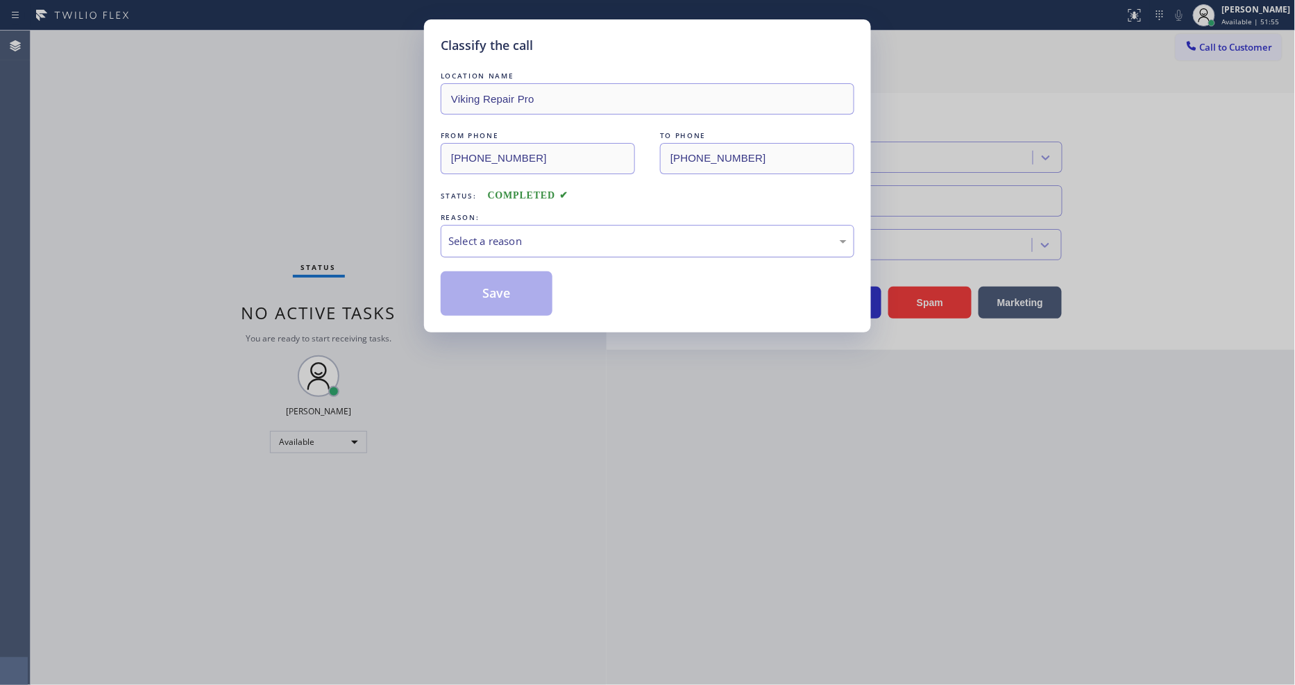
click at [483, 239] on div "Select a reason" at bounding box center [647, 241] width 398 height 16
click at [476, 283] on button "Save" at bounding box center [497, 293] width 112 height 44
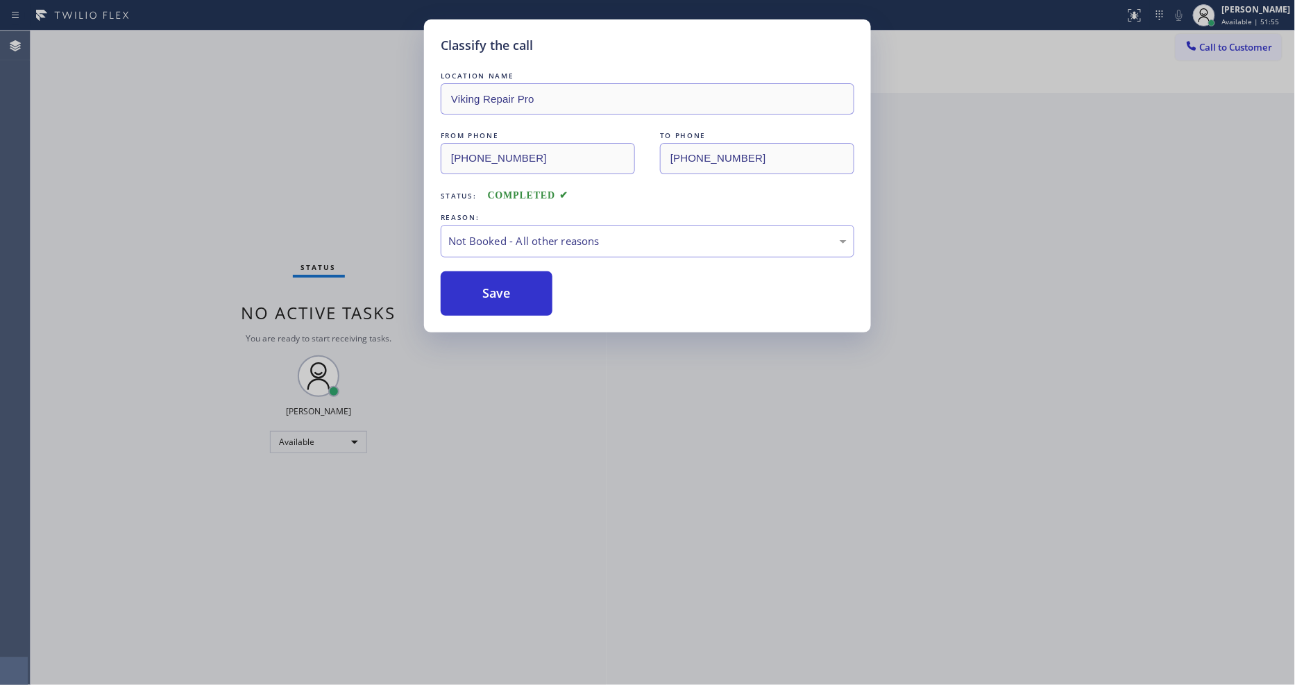
click at [477, 285] on button "Save" at bounding box center [497, 293] width 112 height 44
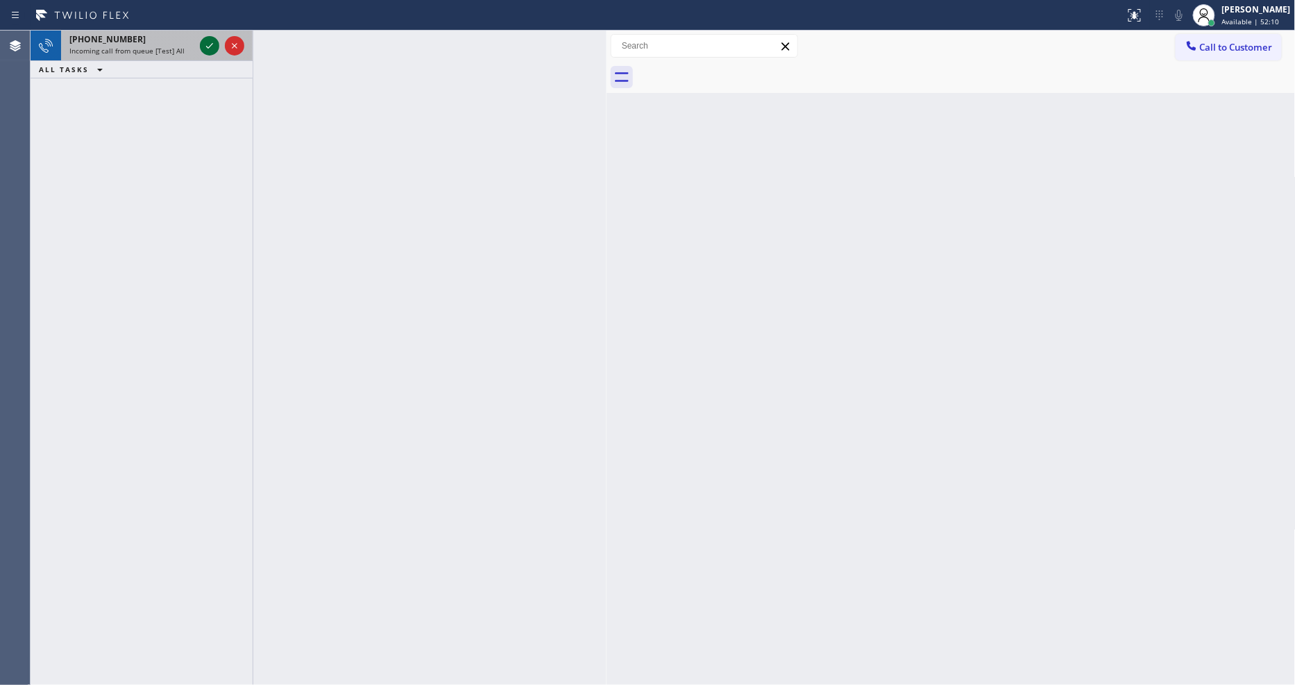
click at [210, 40] on icon at bounding box center [209, 45] width 17 height 17
click at [213, 49] on icon at bounding box center [209, 45] width 17 height 17
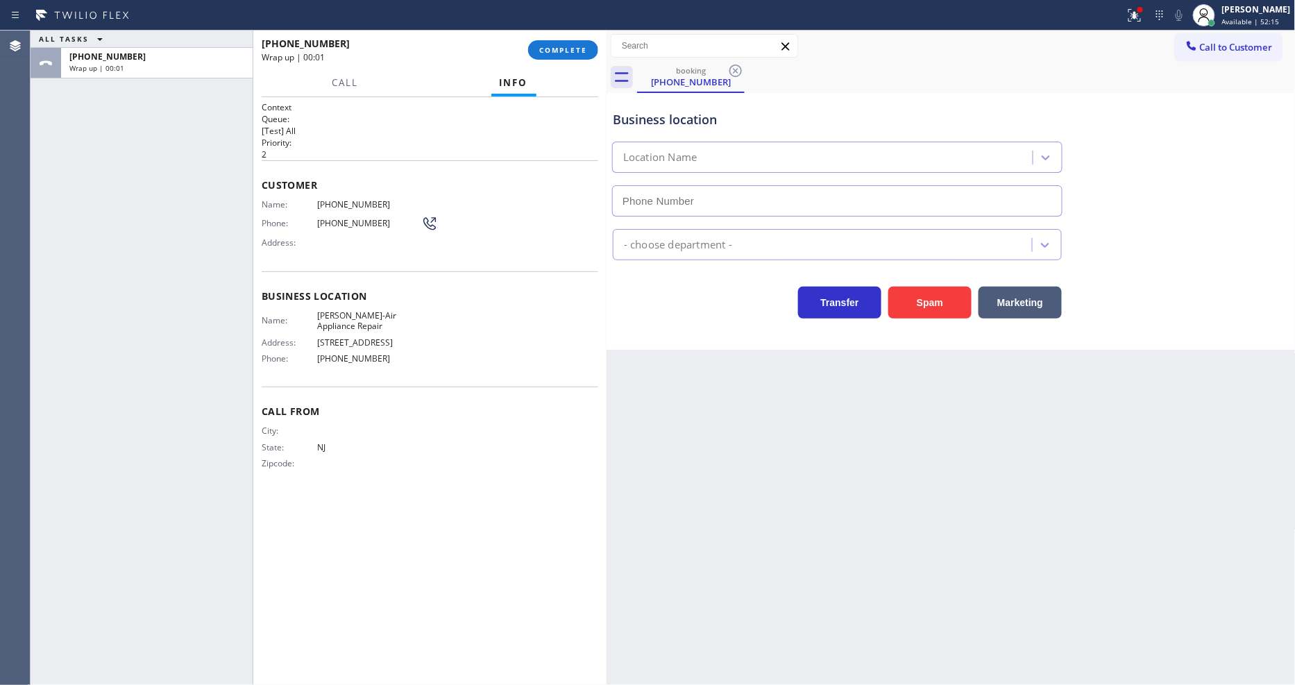
type input "[PHONE_NUMBER]"
click at [568, 49] on span "COMPLETE" at bounding box center [563, 50] width 48 height 10
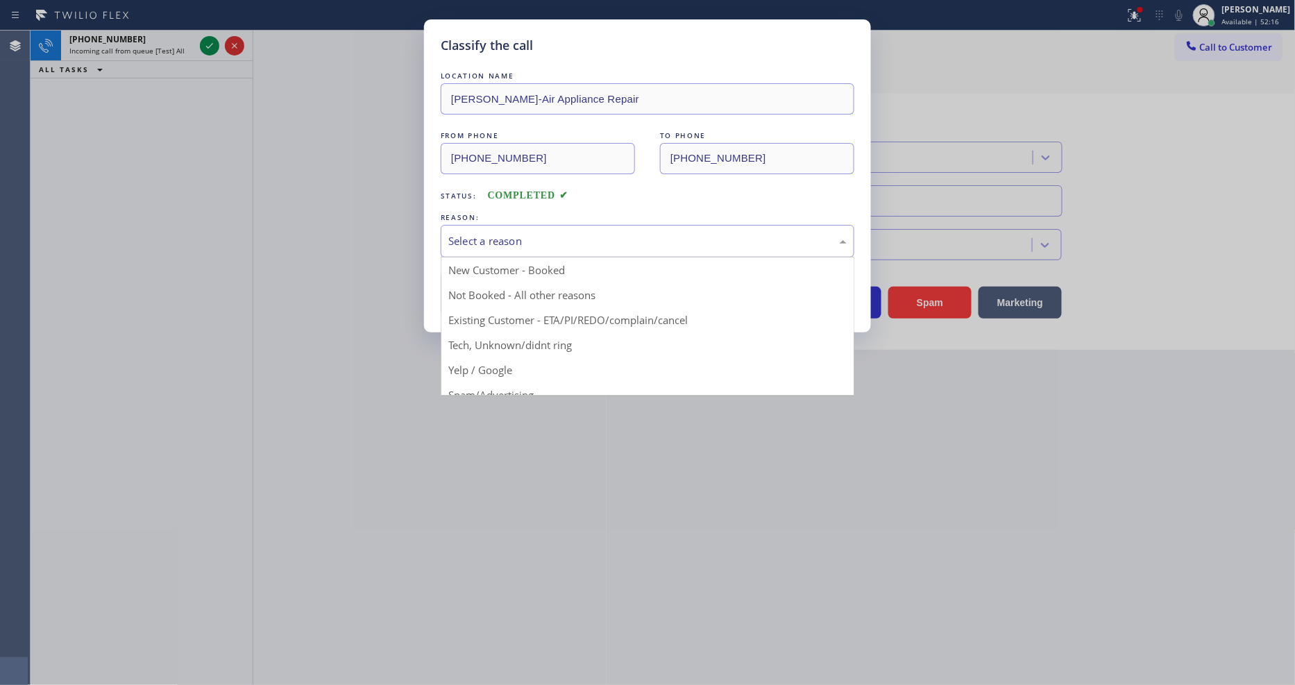
click at [543, 239] on div "Select a reason" at bounding box center [647, 241] width 398 height 16
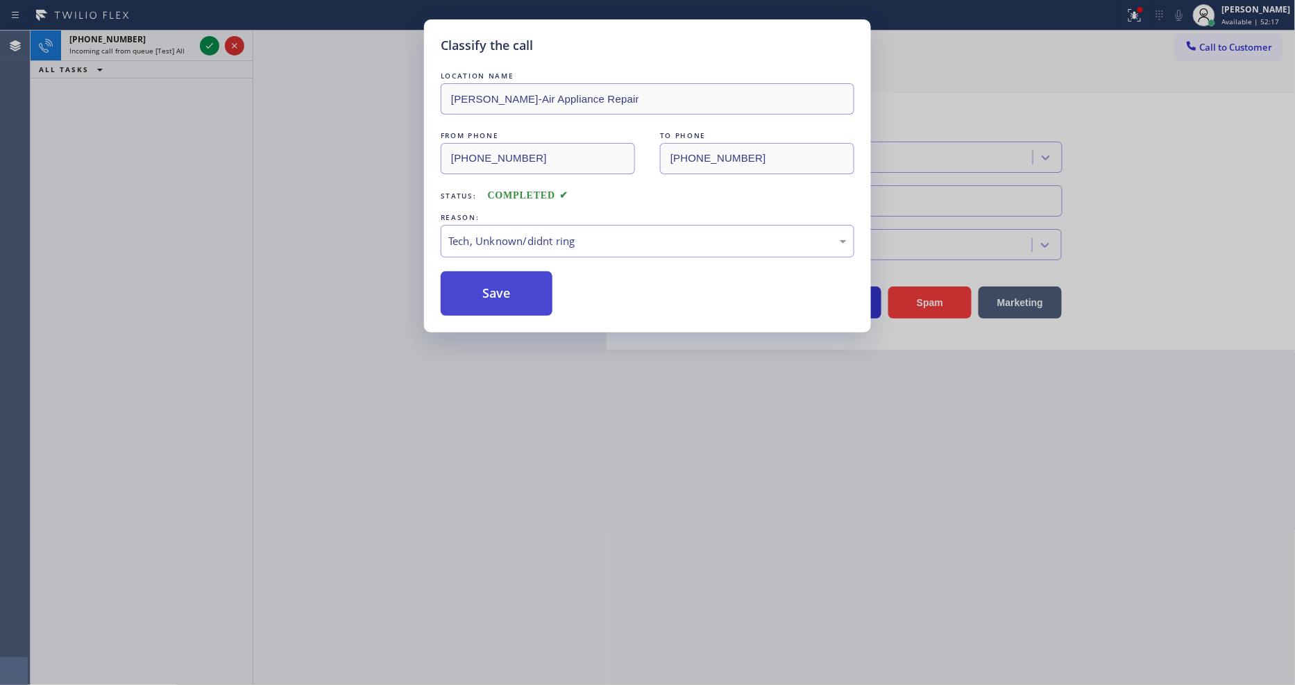
click at [524, 294] on button "Save" at bounding box center [497, 293] width 112 height 44
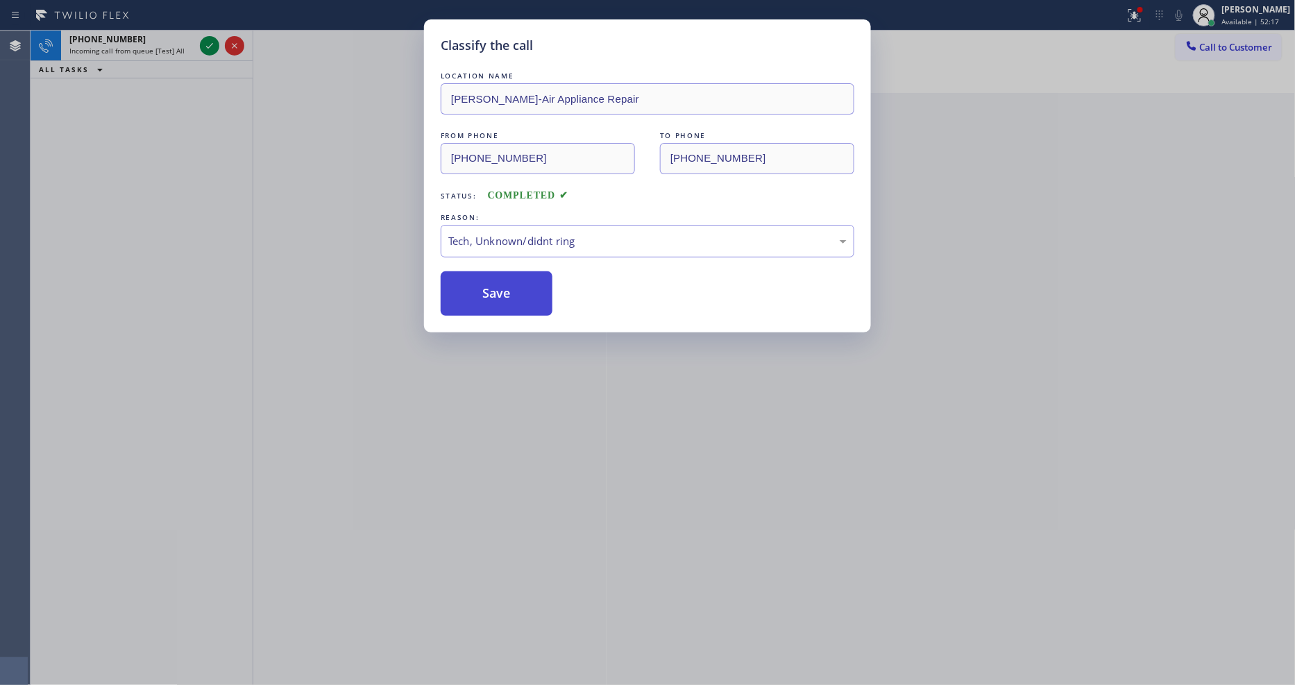
click at [524, 294] on button "Save" at bounding box center [497, 293] width 112 height 44
click at [533, 296] on button "Save" at bounding box center [497, 293] width 112 height 44
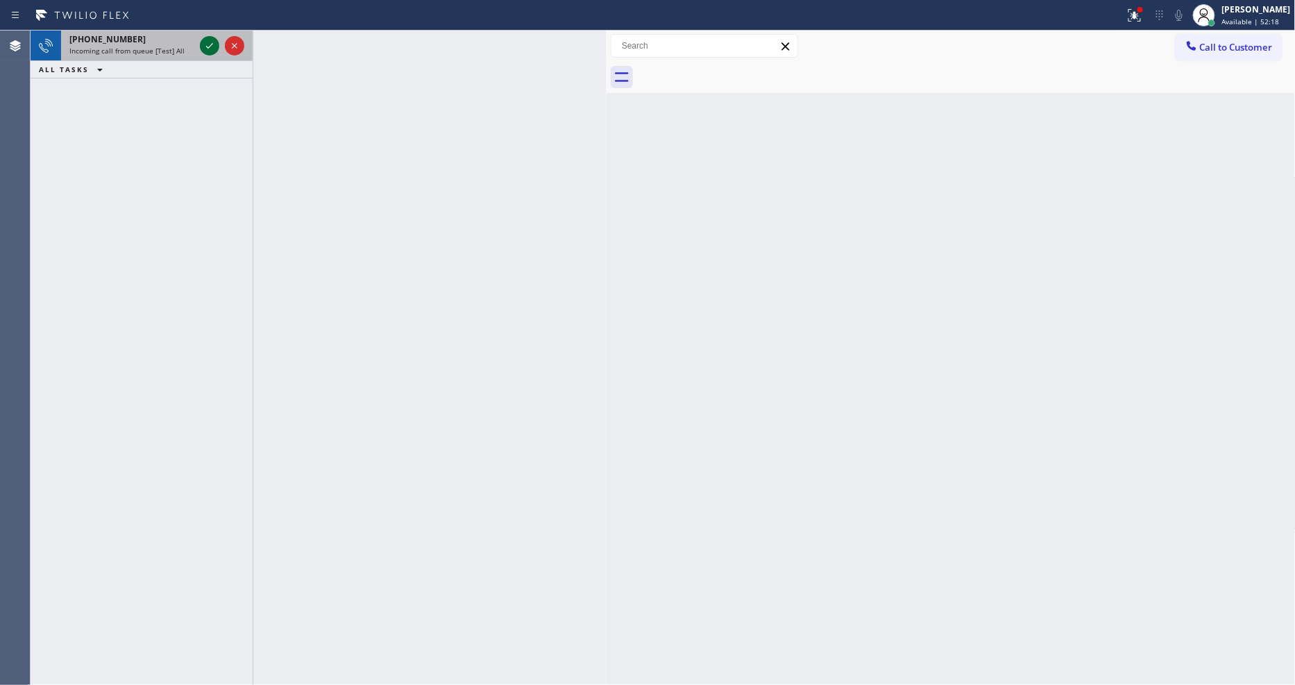
click at [212, 43] on icon at bounding box center [209, 46] width 7 height 6
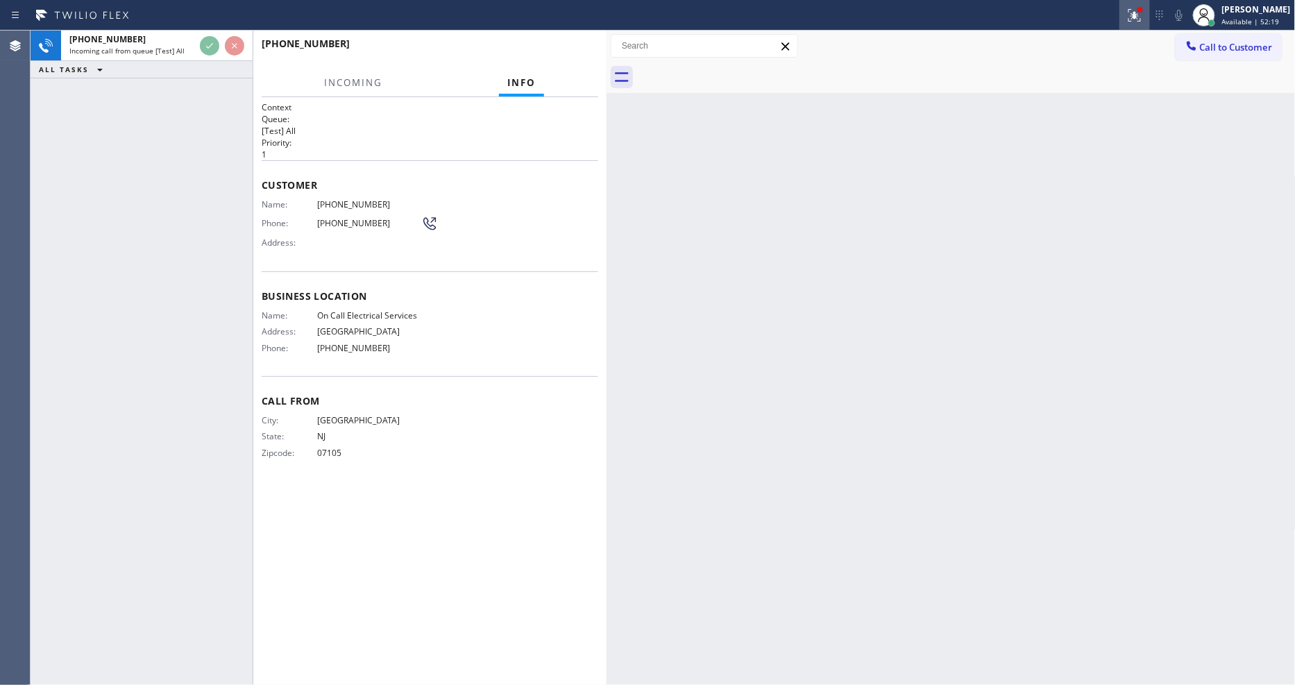
click at [1150, 15] on div at bounding box center [1135, 15] width 31 height 17
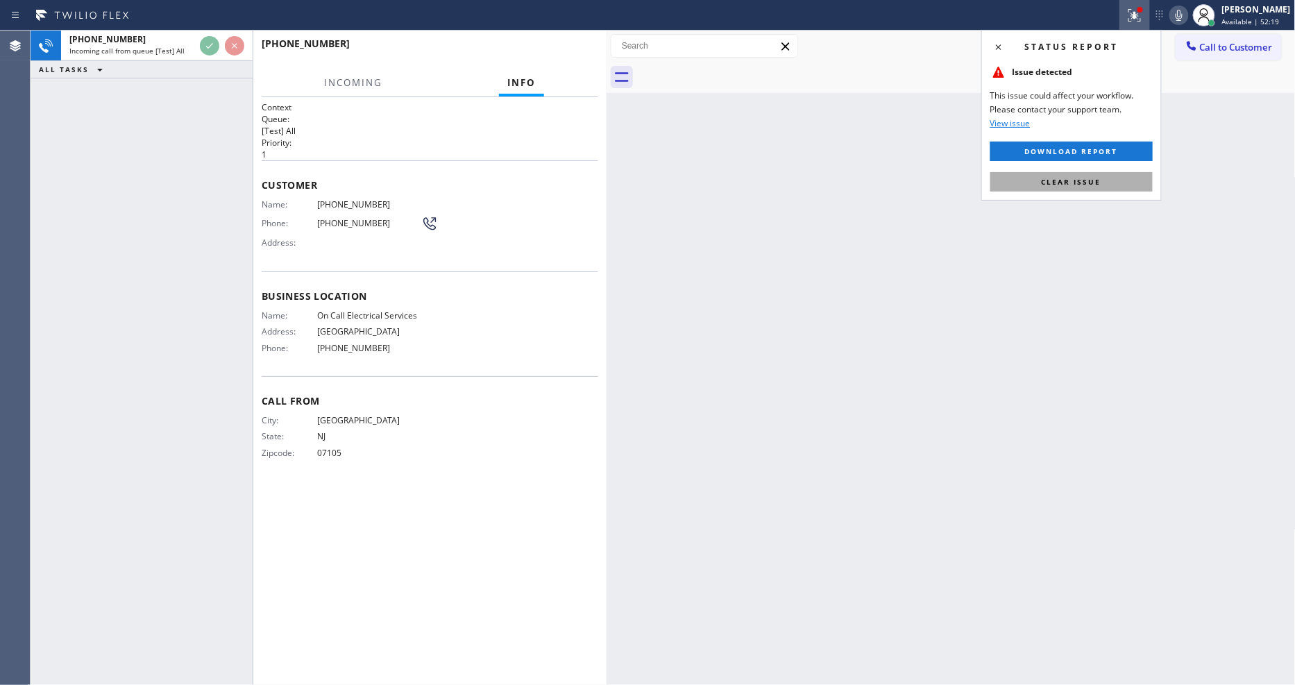
click at [1074, 184] on span "Clear issue" at bounding box center [1072, 182] width 60 height 10
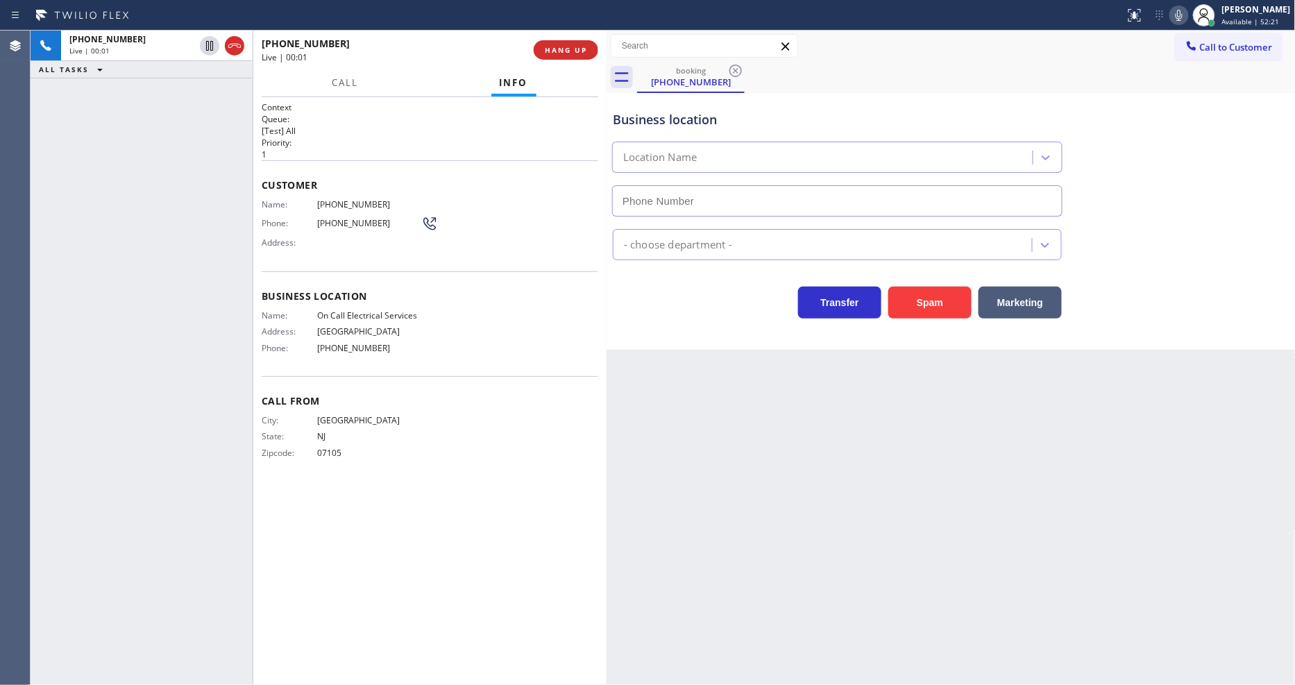
type input "[PHONE_NUMBER]"
click at [569, 56] on button "HANG UP" at bounding box center [566, 49] width 65 height 19
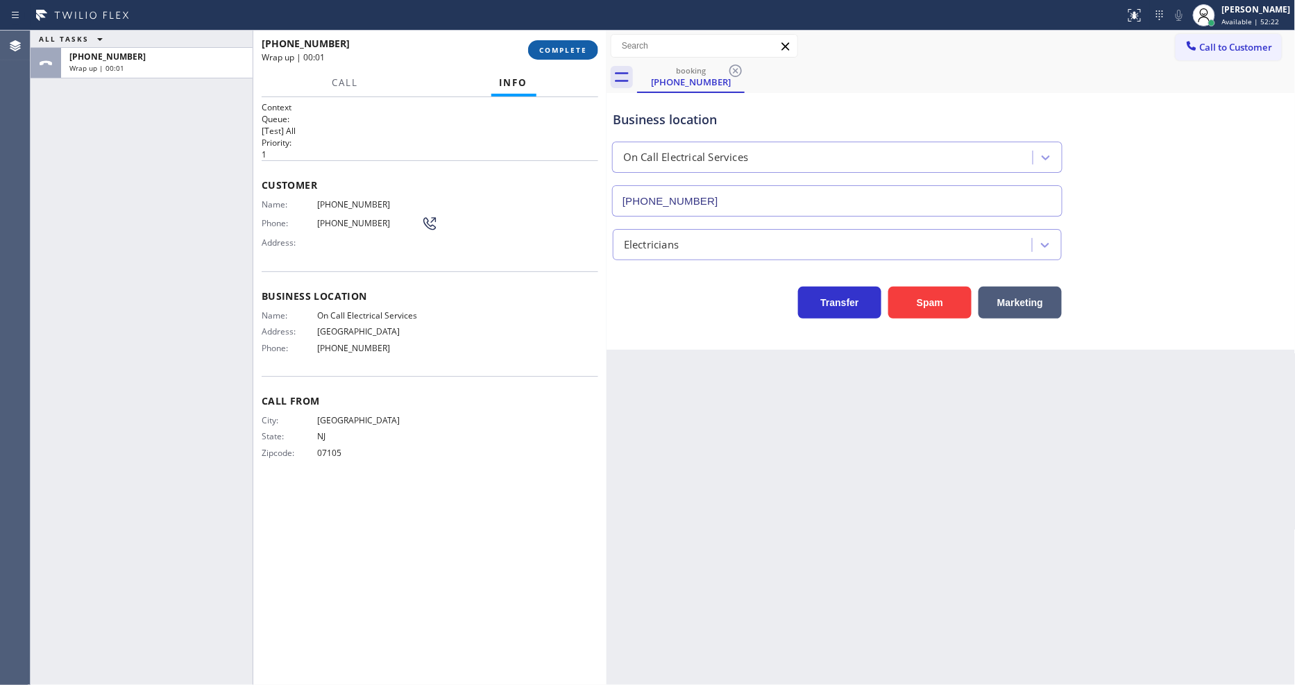
click at [573, 46] on span "COMPLETE" at bounding box center [563, 50] width 48 height 10
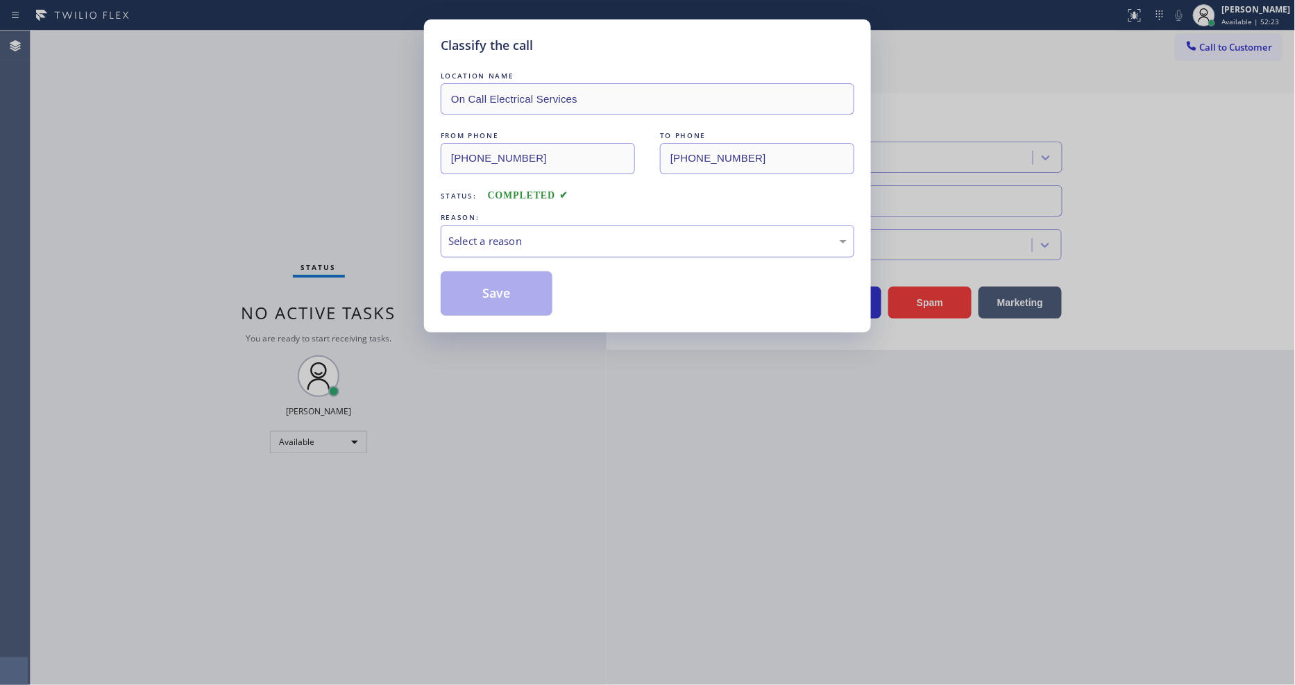
click at [559, 225] on div "Select a reason" at bounding box center [648, 241] width 414 height 33
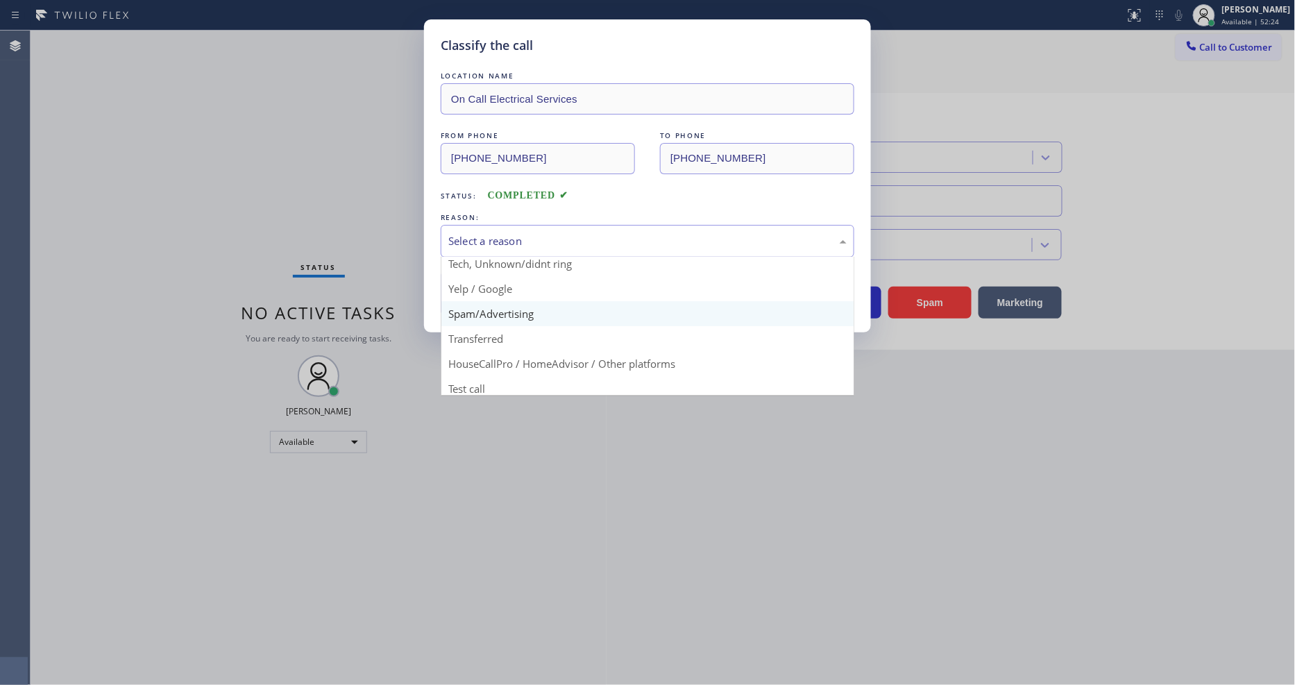
scroll to position [87, 0]
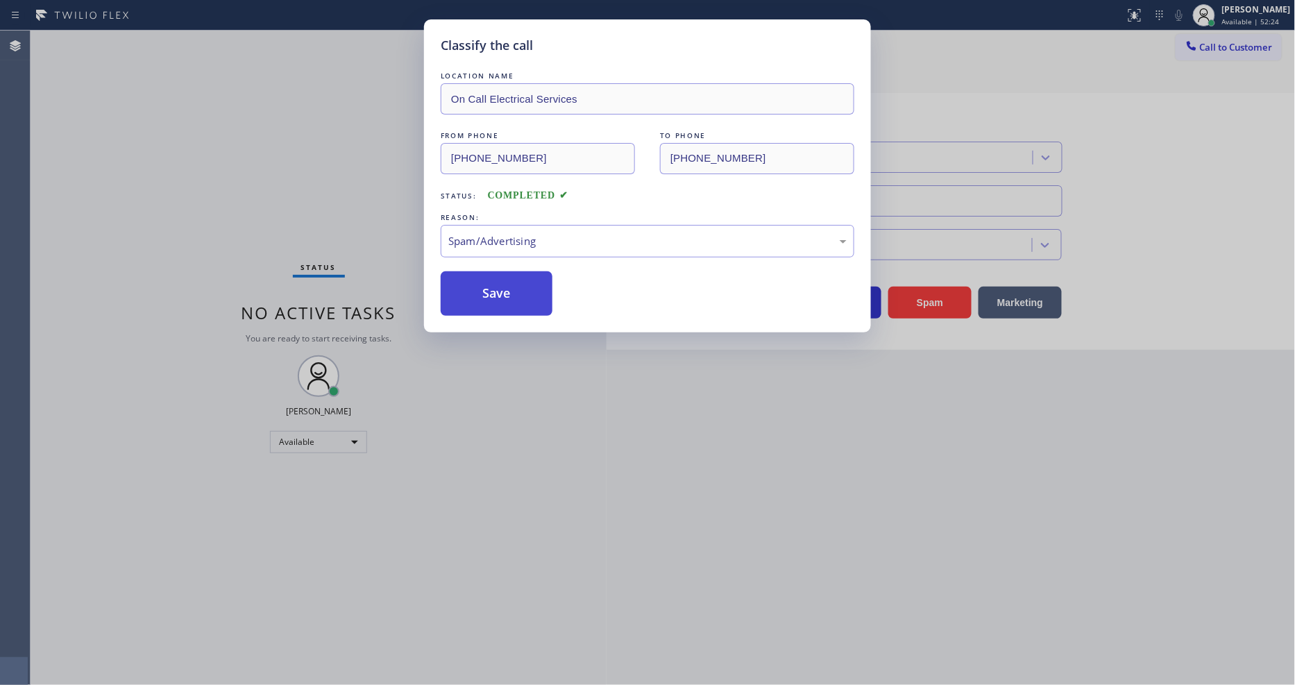
click at [514, 289] on button "Save" at bounding box center [497, 293] width 112 height 44
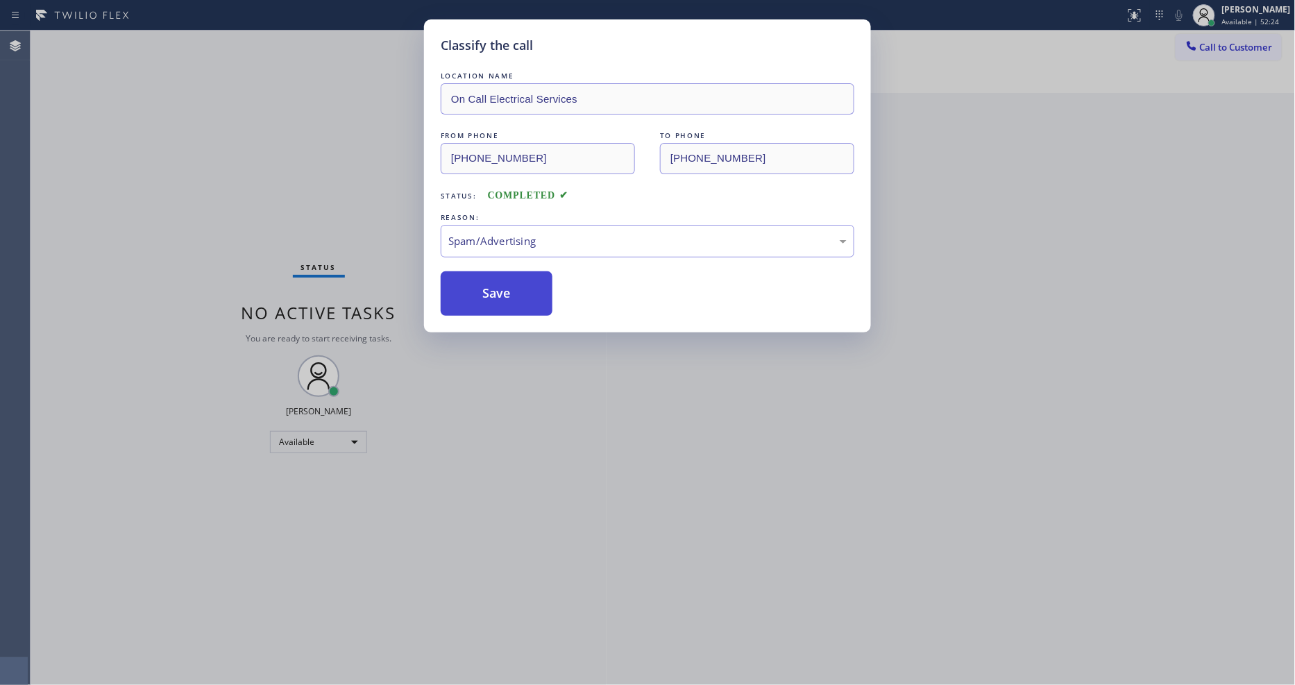
click at [514, 289] on button "Save" at bounding box center [497, 293] width 112 height 44
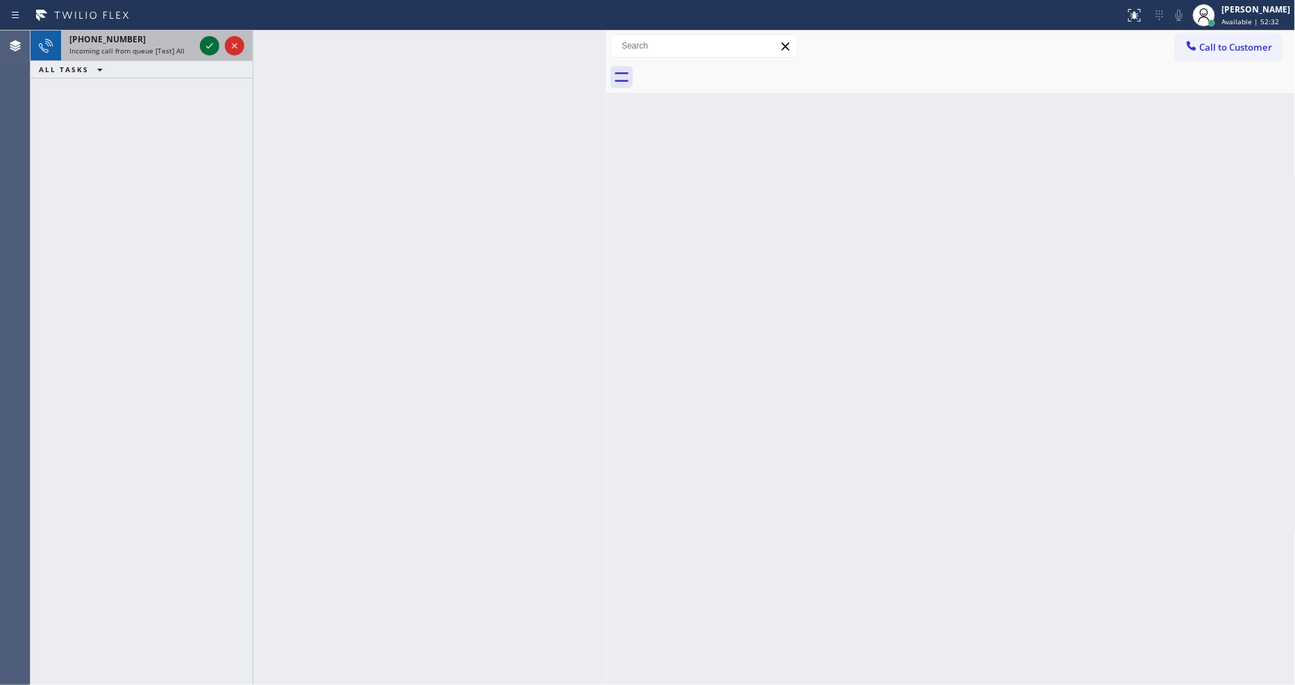
click at [218, 45] on div at bounding box center [209, 45] width 19 height 17
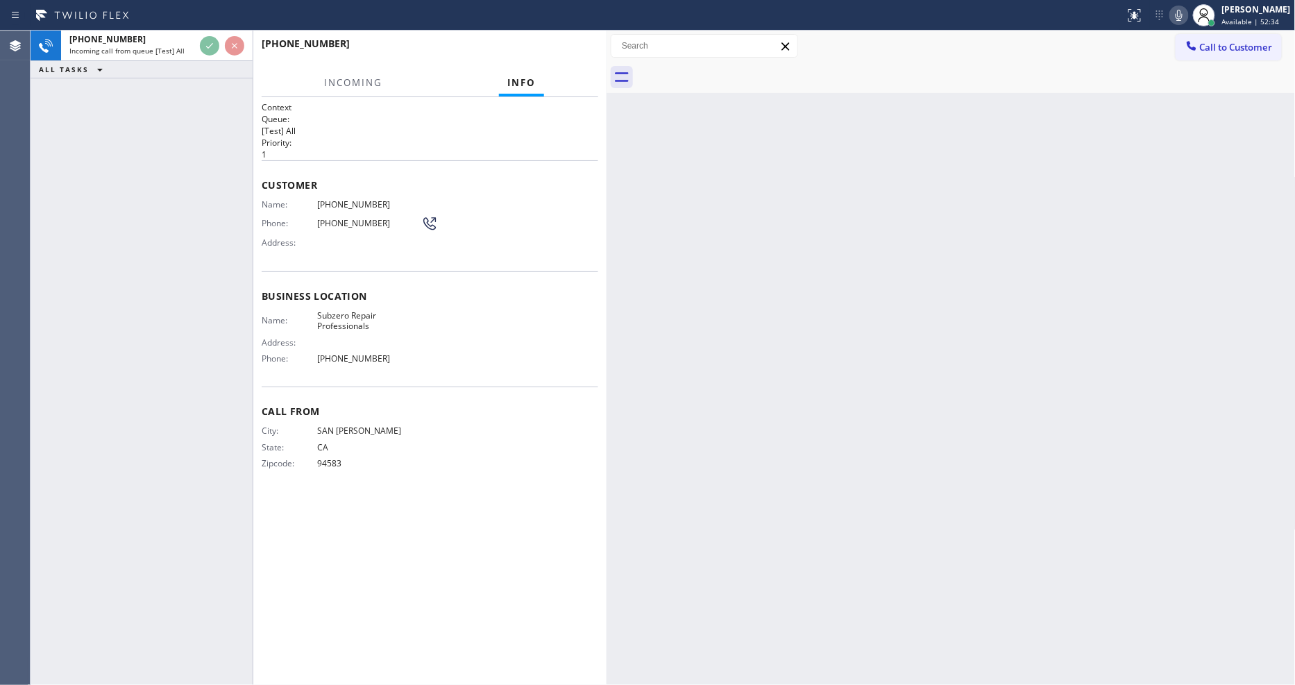
click at [913, 389] on div "Back to Dashboard Change Sender ID Customers Technicians Select a contact Outbo…" at bounding box center [951, 358] width 689 height 655
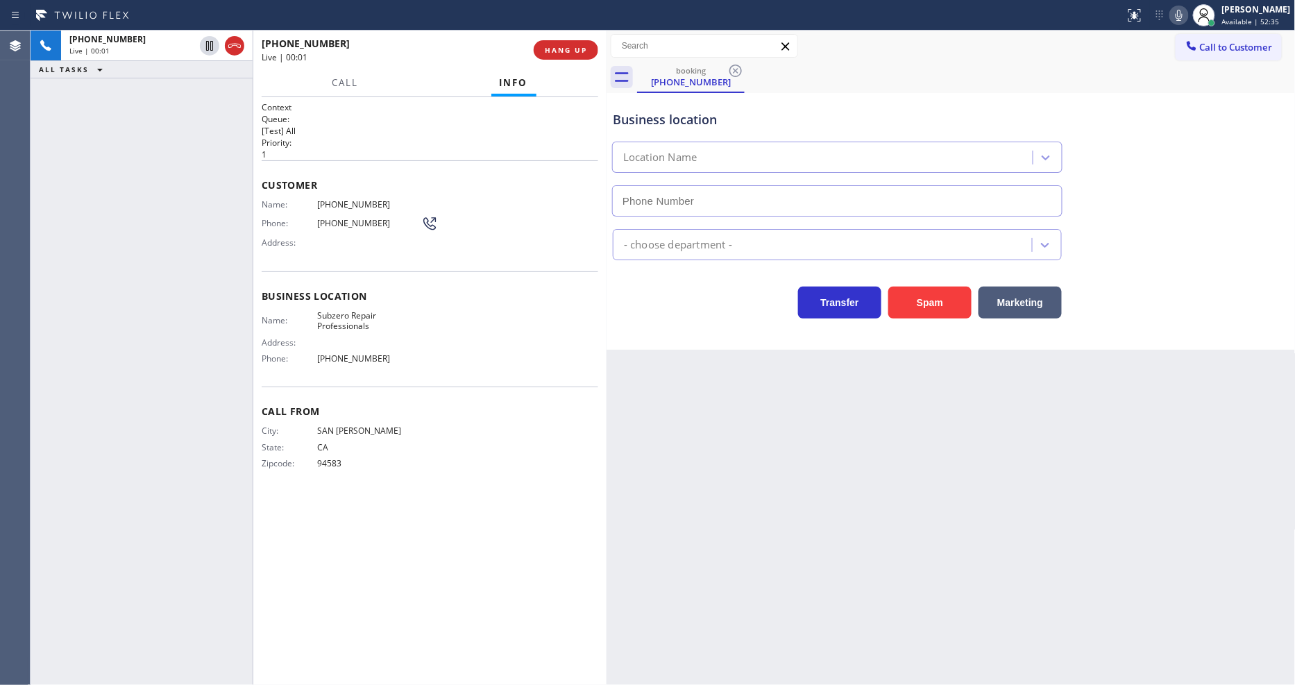
type input "[PHONE_NUMBER]"
click at [344, 319] on span "Subzero Repair Professionals" at bounding box center [369, 321] width 104 height 22
drag, startPoint x: 972, startPoint y: 355, endPoint x: 718, endPoint y: 309, distance: 257.5
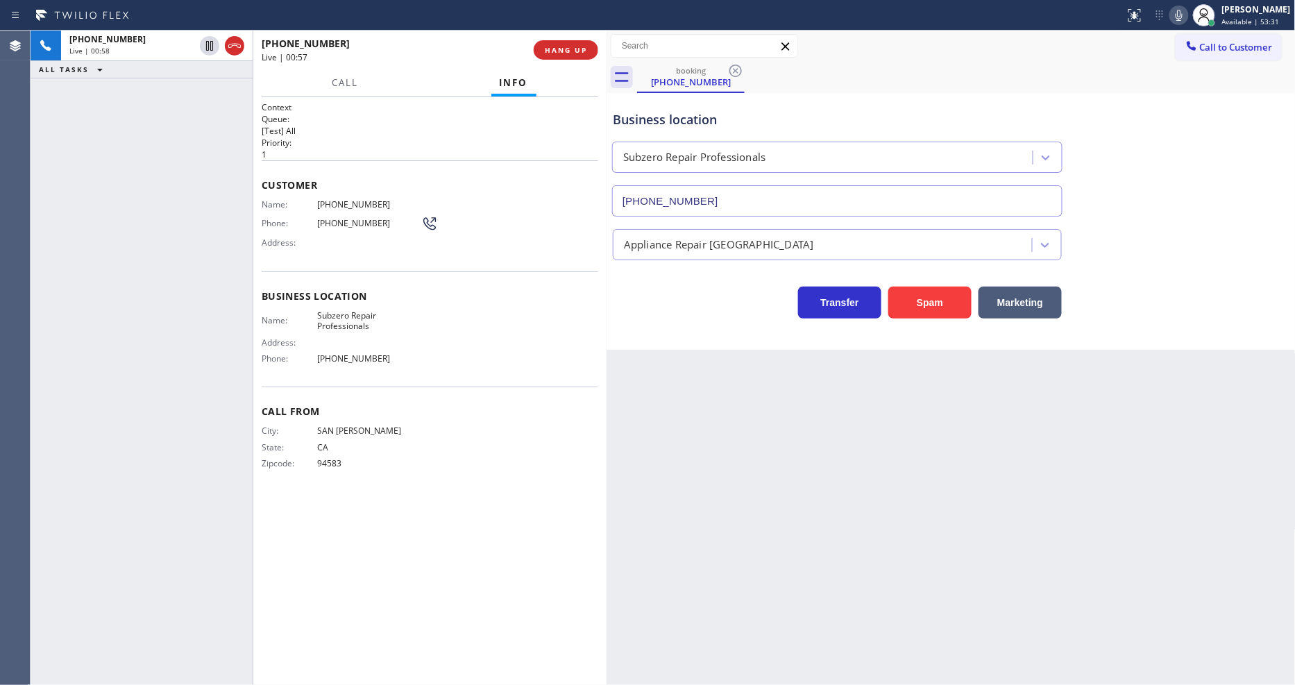
click at [968, 355] on div "Back to Dashboard Change Sender ID Customers Technicians Select a contact Outbo…" at bounding box center [951, 358] width 689 height 655
click at [351, 199] on span "[PHONE_NUMBER]" at bounding box center [369, 204] width 104 height 10
click at [211, 43] on icon at bounding box center [209, 45] width 17 height 17
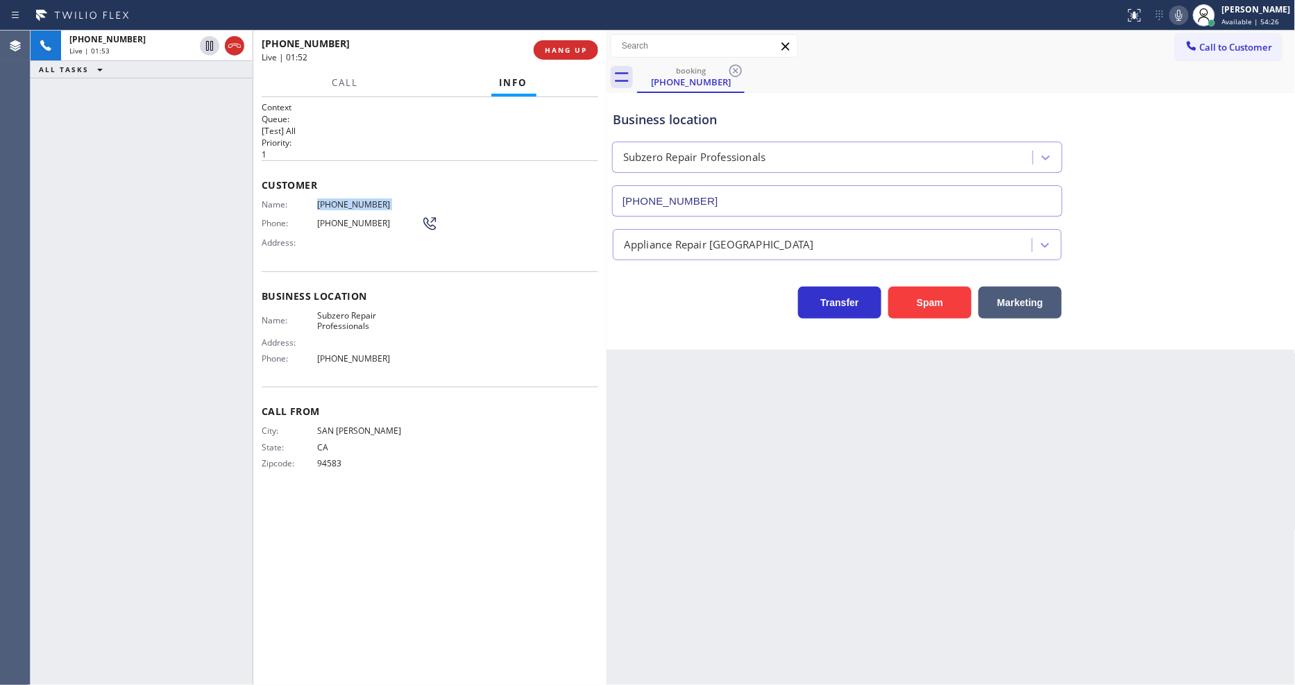
click at [1186, 10] on icon at bounding box center [1179, 15] width 17 height 17
click at [937, 490] on div "Back to Dashboard Change Sender ID Customers Technicians Select a contact Outbo…" at bounding box center [951, 358] width 689 height 655
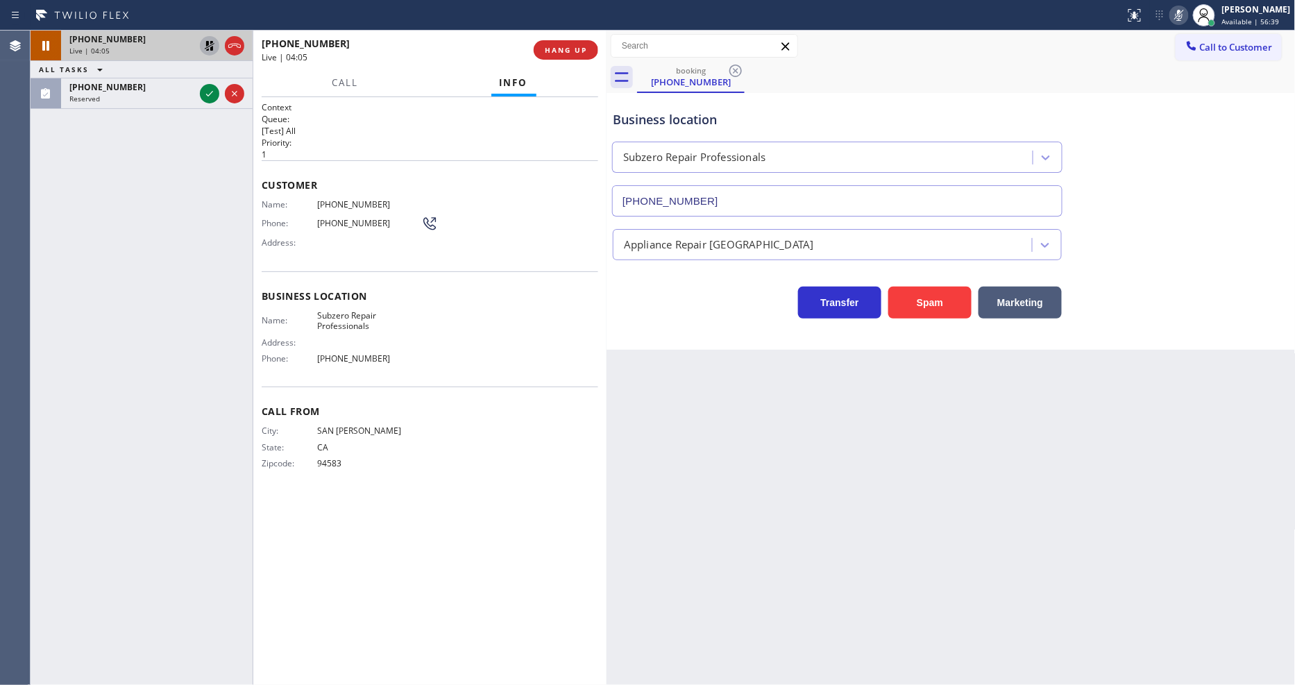
click at [204, 46] on icon at bounding box center [209, 45] width 17 height 17
click at [1188, 10] on icon at bounding box center [1179, 15] width 17 height 17
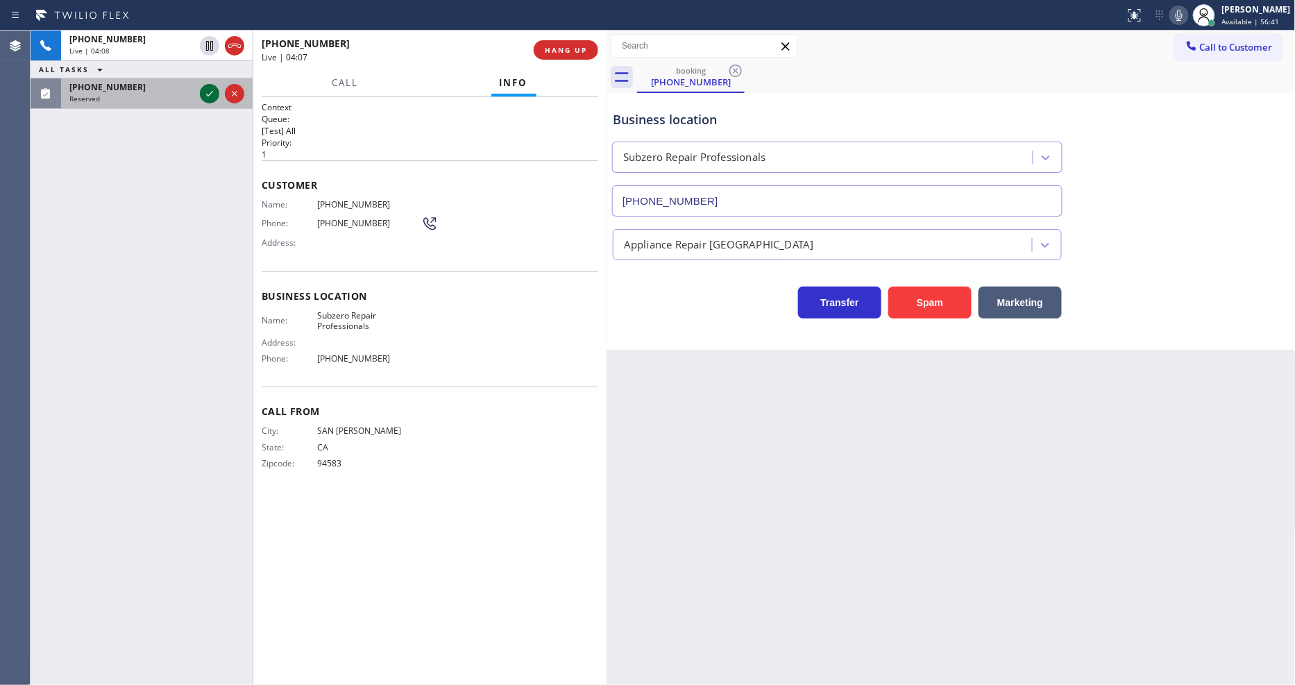
click at [209, 95] on icon at bounding box center [209, 94] width 7 height 6
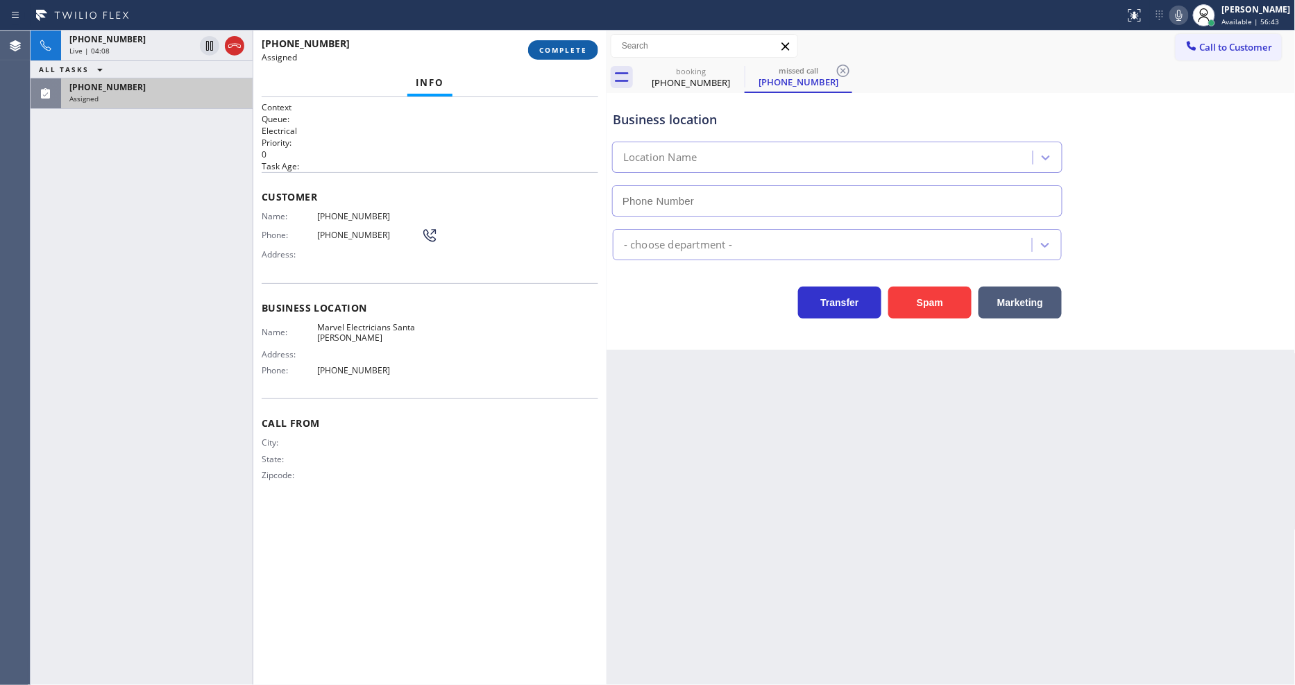
type input "[PHONE_NUMBER]"
drag, startPoint x: 580, startPoint y: 49, endPoint x: 616, endPoint y: 179, distance: 134.7
click at [580, 49] on span "COMPLETE" at bounding box center [563, 50] width 48 height 10
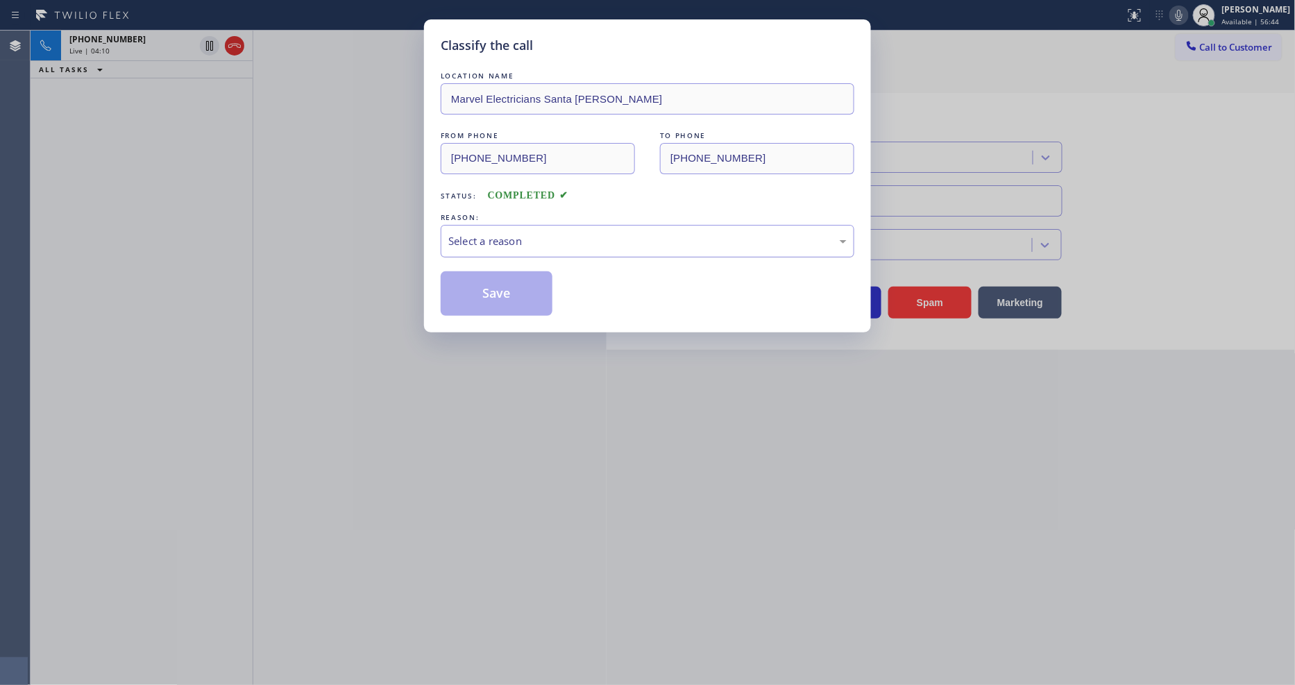
click at [514, 233] on div "Select a reason" at bounding box center [647, 241] width 398 height 16
click at [511, 300] on button "Save" at bounding box center [497, 293] width 112 height 44
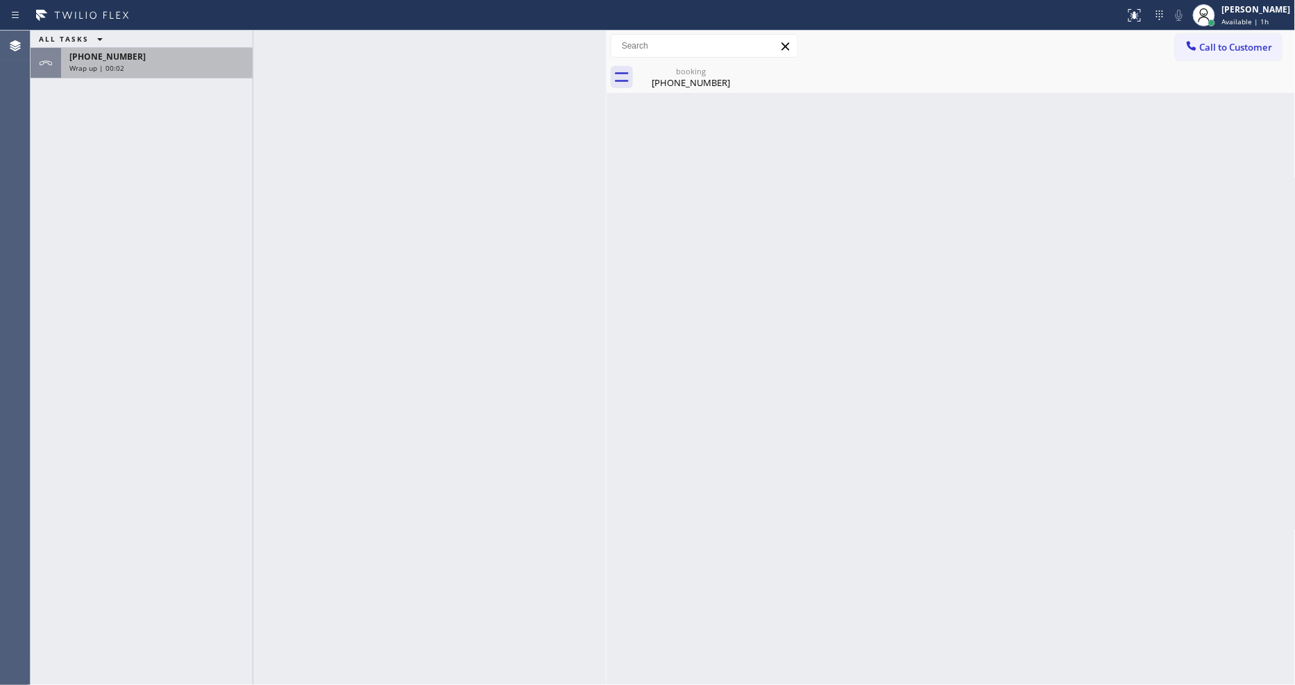
click at [191, 68] on div "Wrap up | 00:02" at bounding box center [156, 68] width 175 height 10
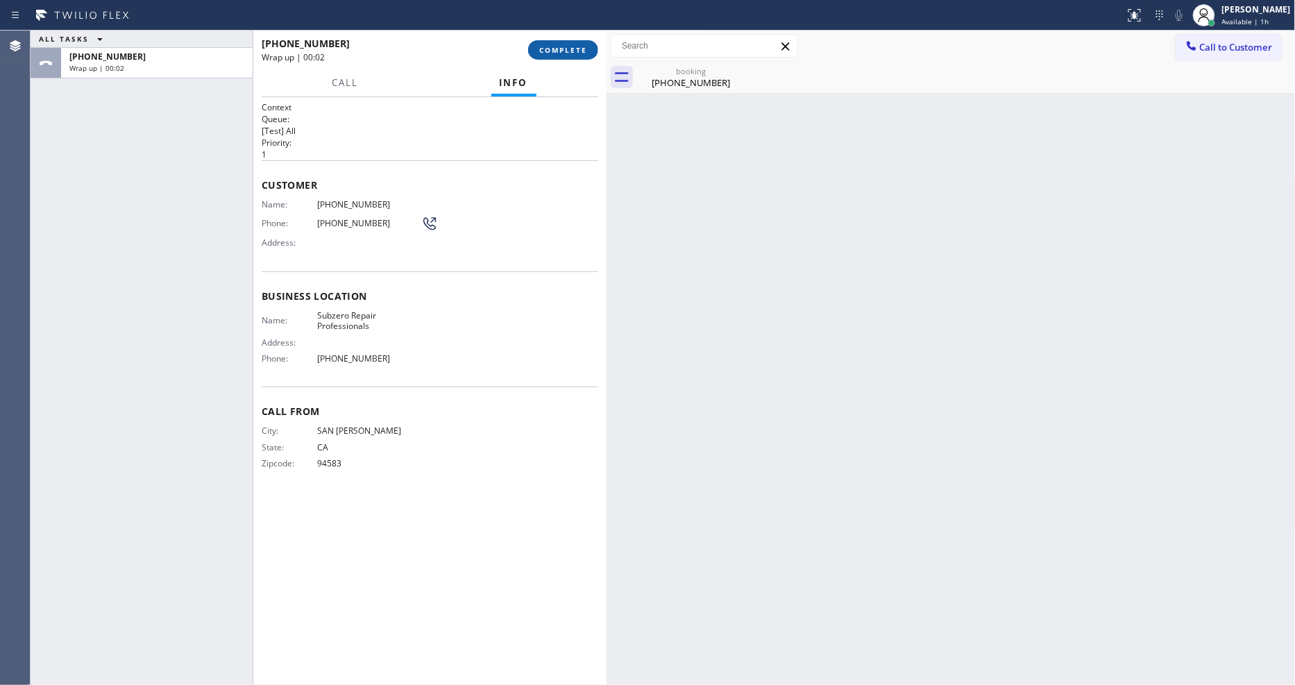
click at [567, 47] on span "COMPLETE" at bounding box center [563, 50] width 48 height 10
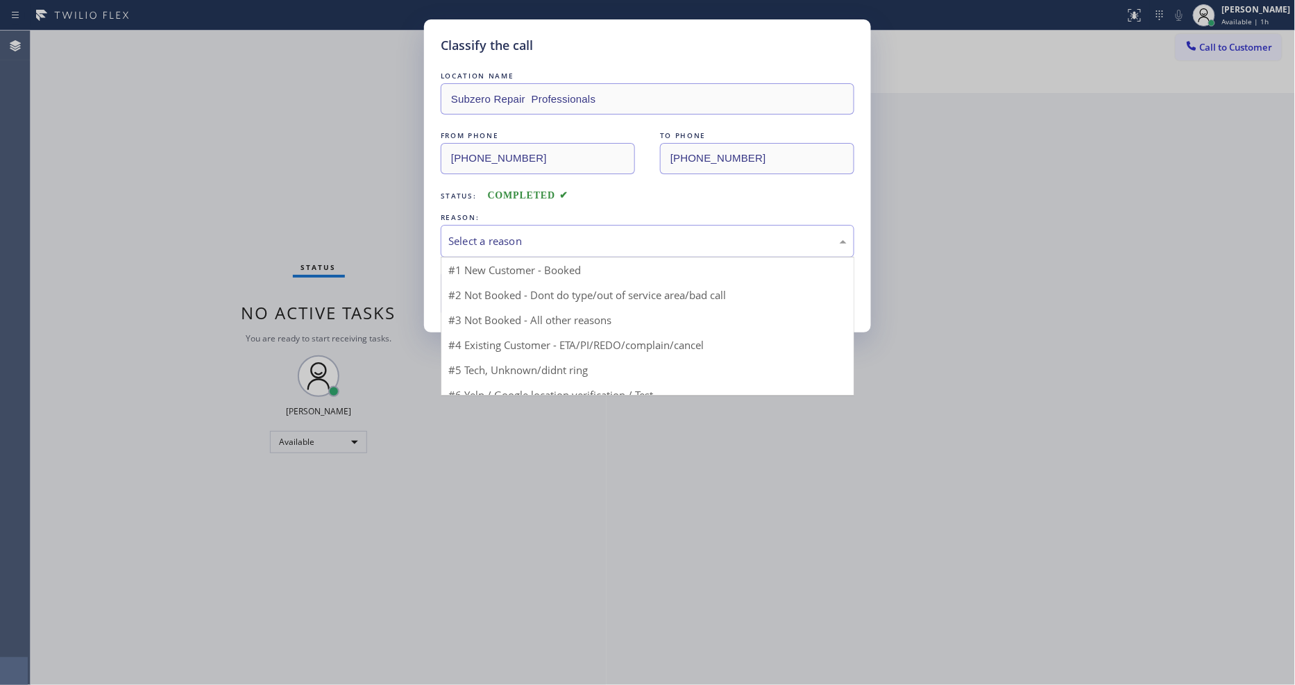
click at [503, 236] on div "Select a reason" at bounding box center [647, 241] width 398 height 16
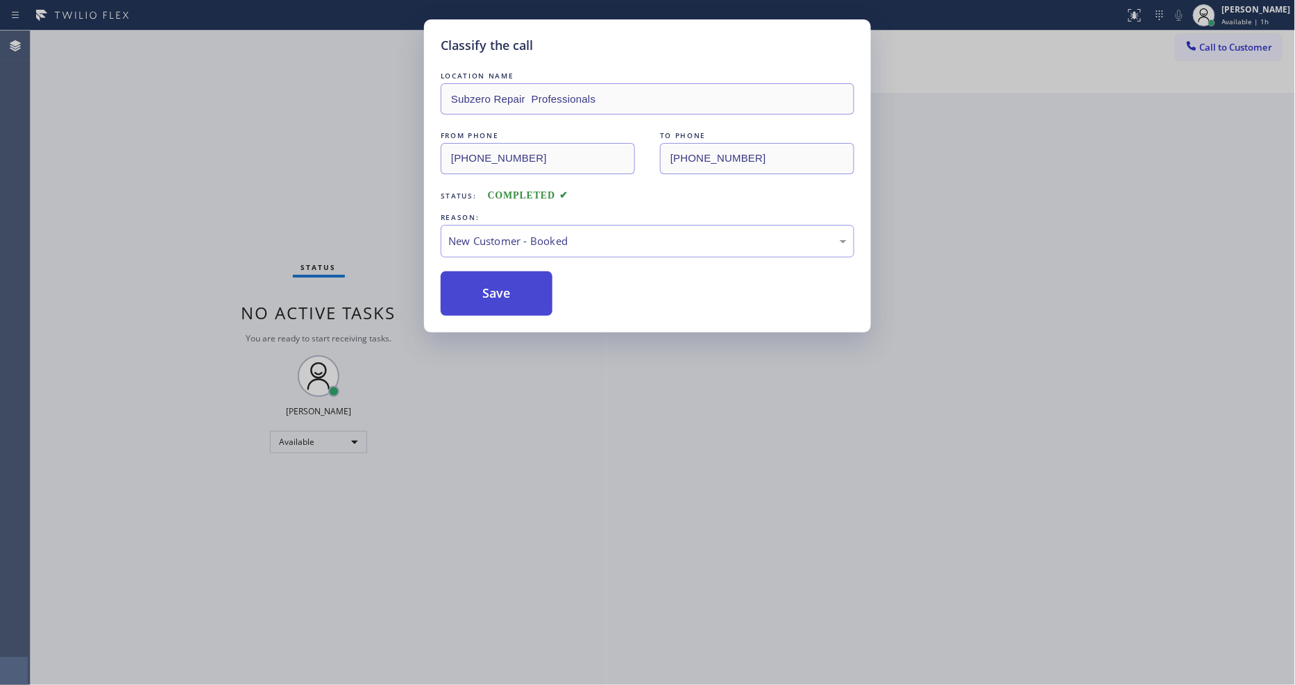
click at [488, 289] on button "Save" at bounding box center [497, 293] width 112 height 44
click at [487, 289] on button "Save" at bounding box center [497, 293] width 112 height 44
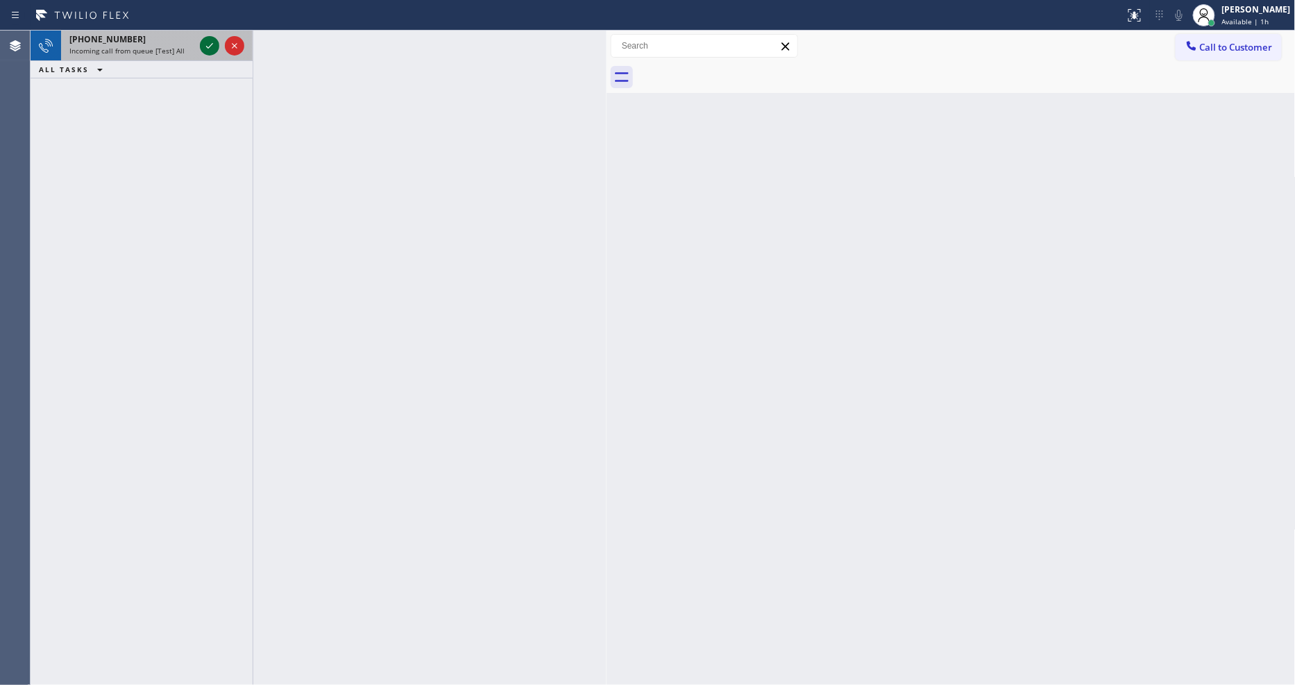
click at [204, 45] on icon at bounding box center [209, 45] width 17 height 17
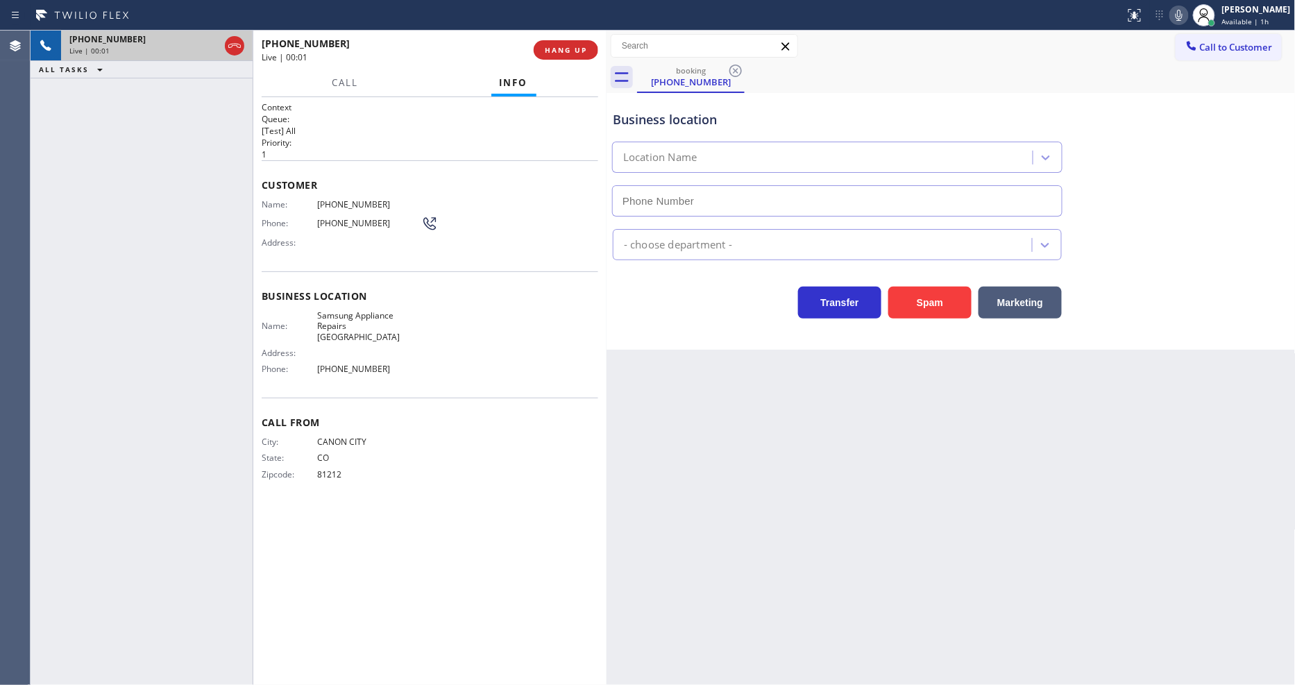
type input "[PHONE_NUMBER]"
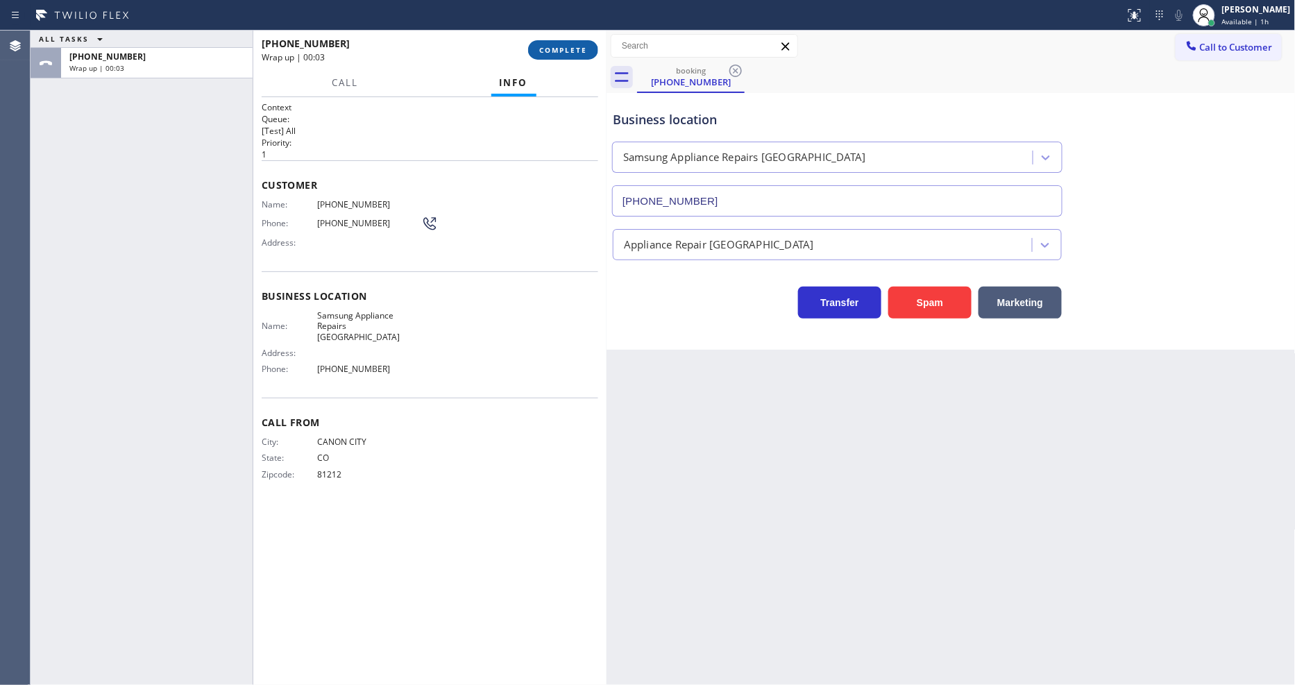
click at [559, 53] on span "COMPLETE" at bounding box center [563, 50] width 48 height 10
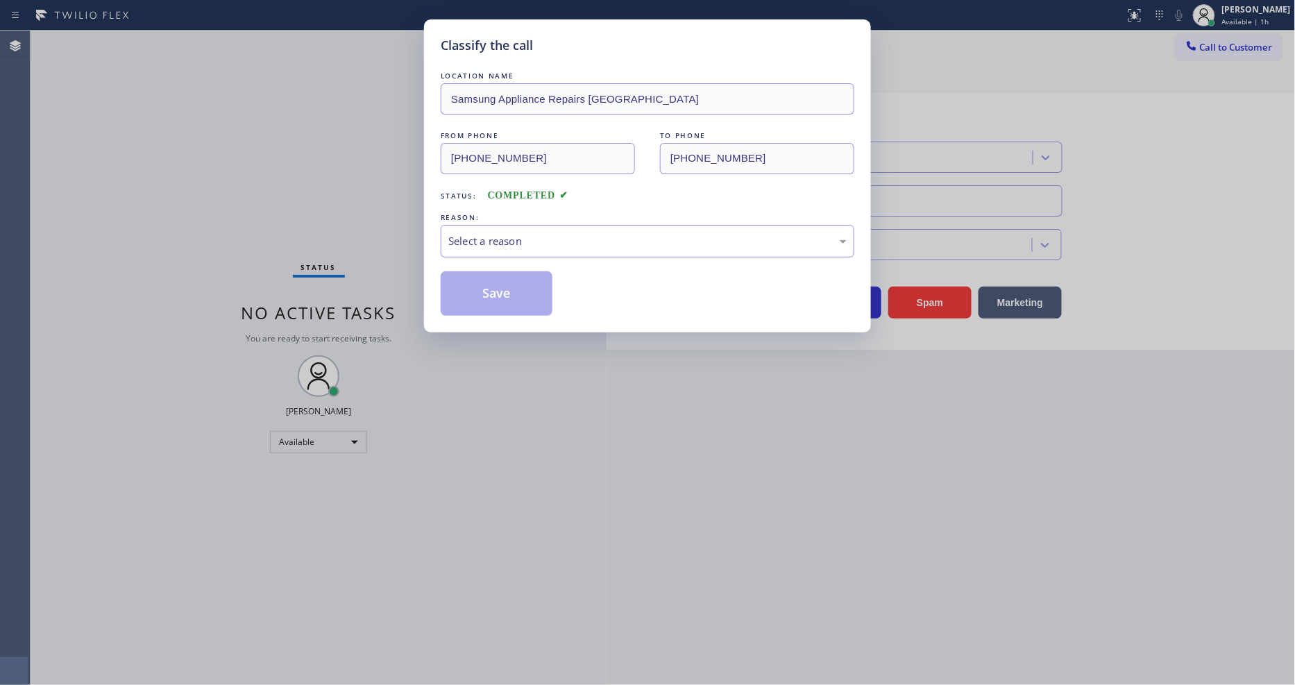
click at [494, 227] on div "Select a reason" at bounding box center [648, 241] width 414 height 33
click at [507, 298] on button "Save" at bounding box center [497, 293] width 112 height 44
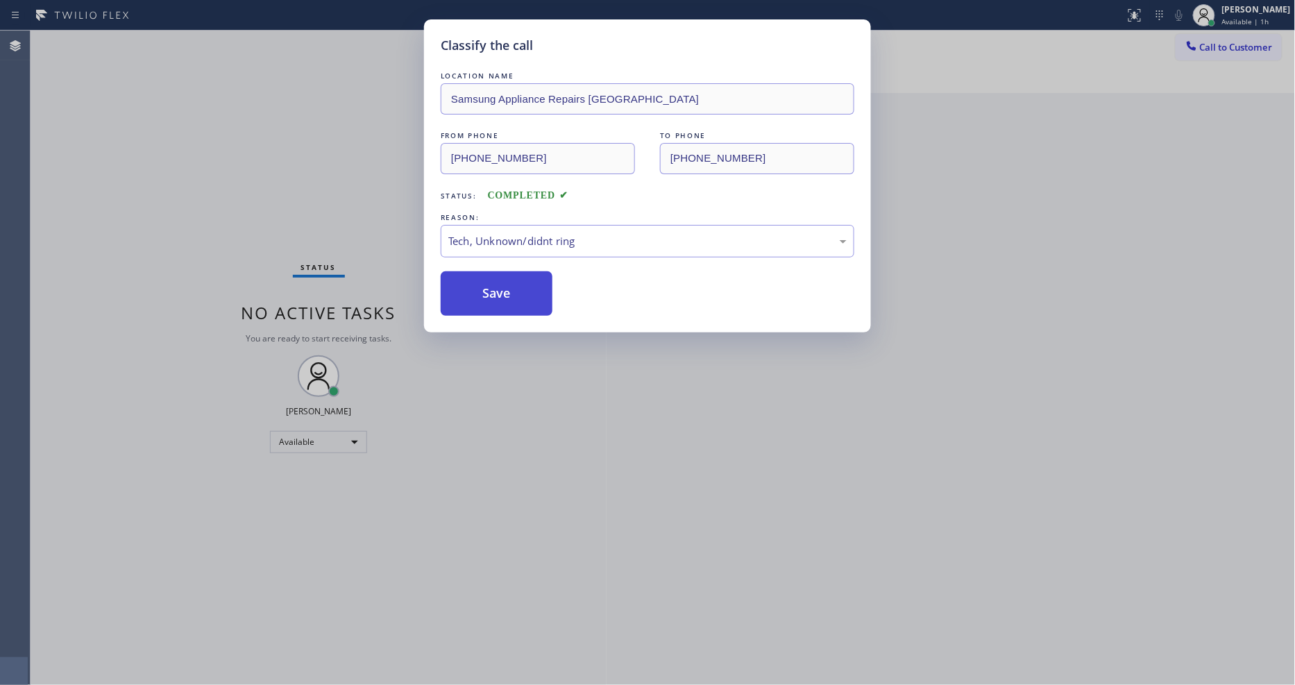
click at [507, 298] on button "Save" at bounding box center [497, 293] width 112 height 44
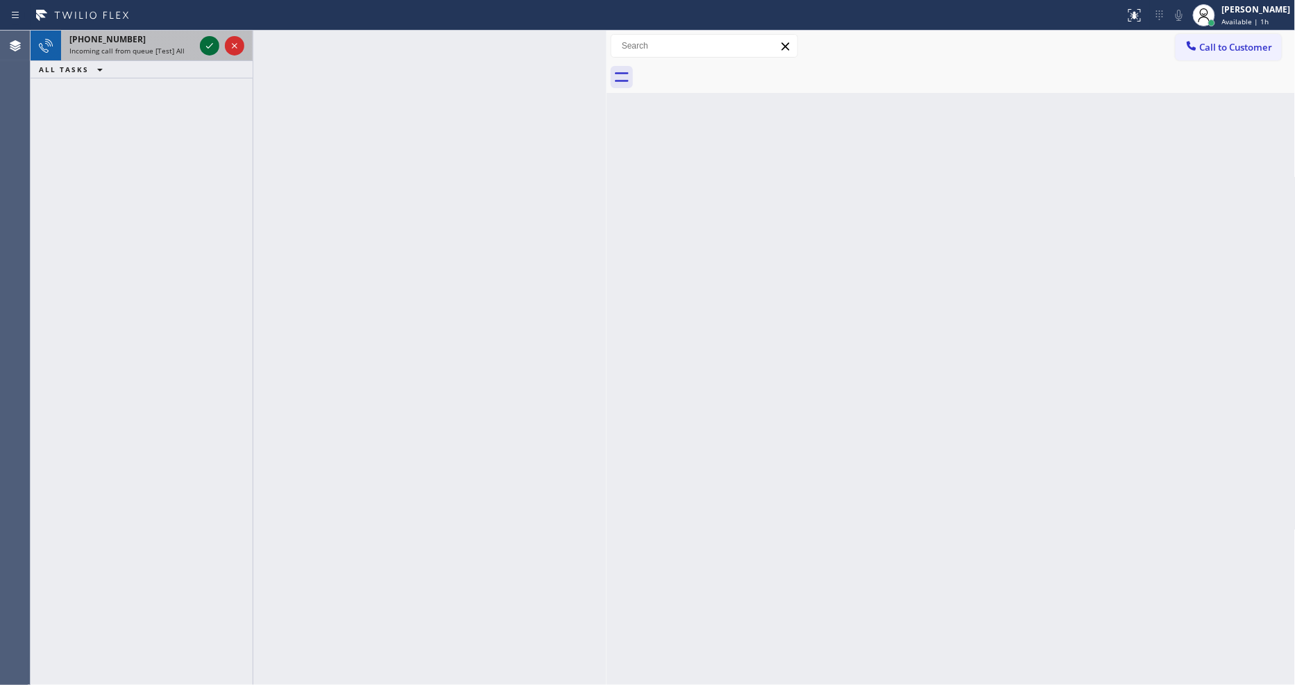
click at [207, 42] on icon at bounding box center [209, 45] width 17 height 17
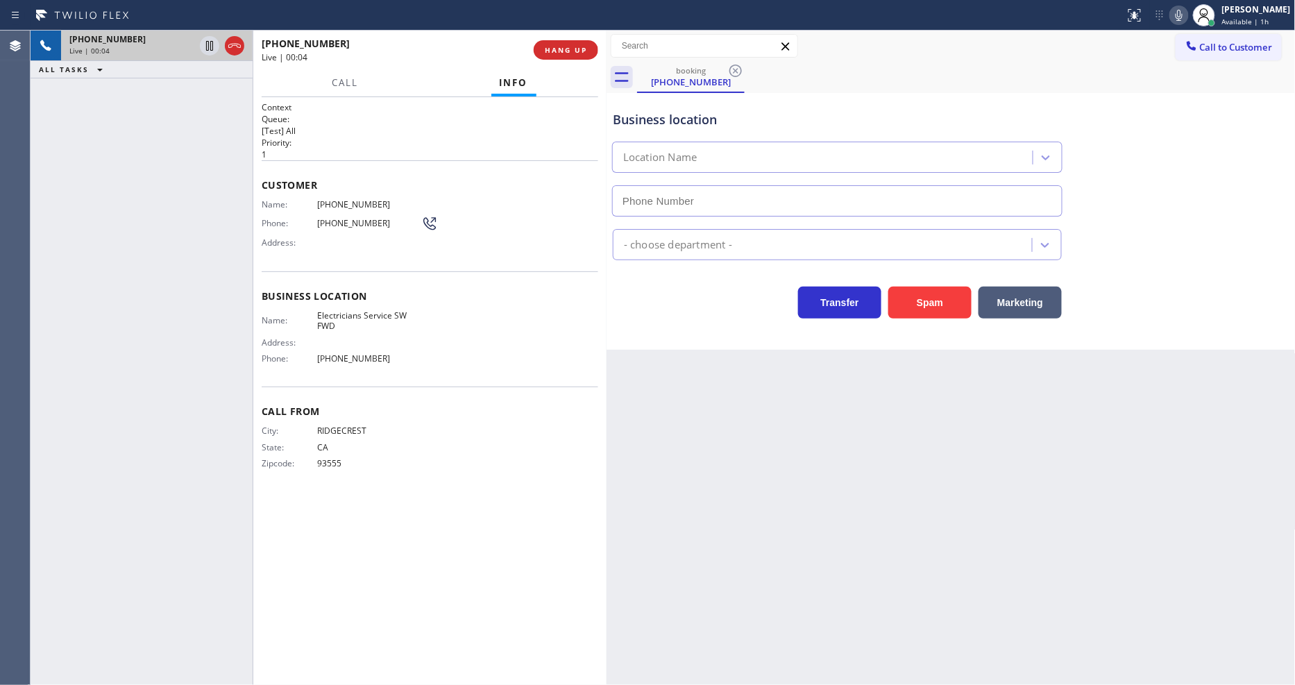
type input "[PHONE_NUMBER]"
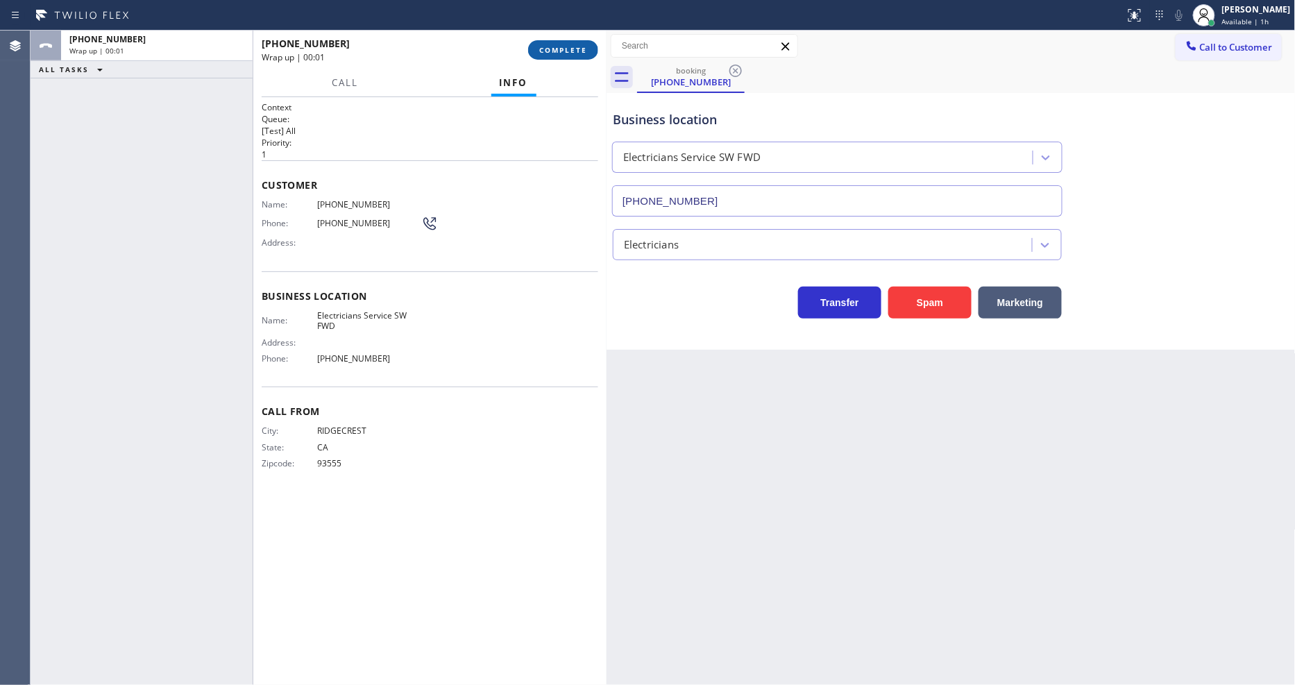
click at [548, 56] on button "COMPLETE" at bounding box center [563, 49] width 70 height 19
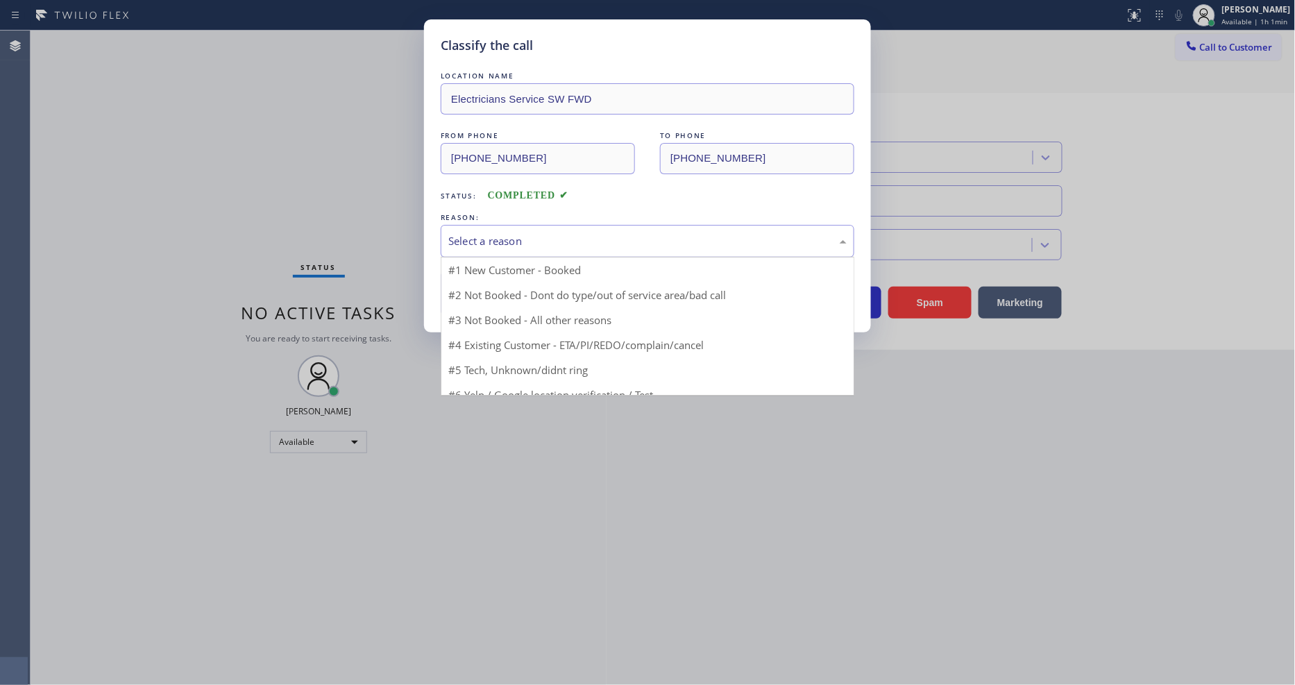
click at [486, 245] on div "Select a reason" at bounding box center [648, 241] width 414 height 33
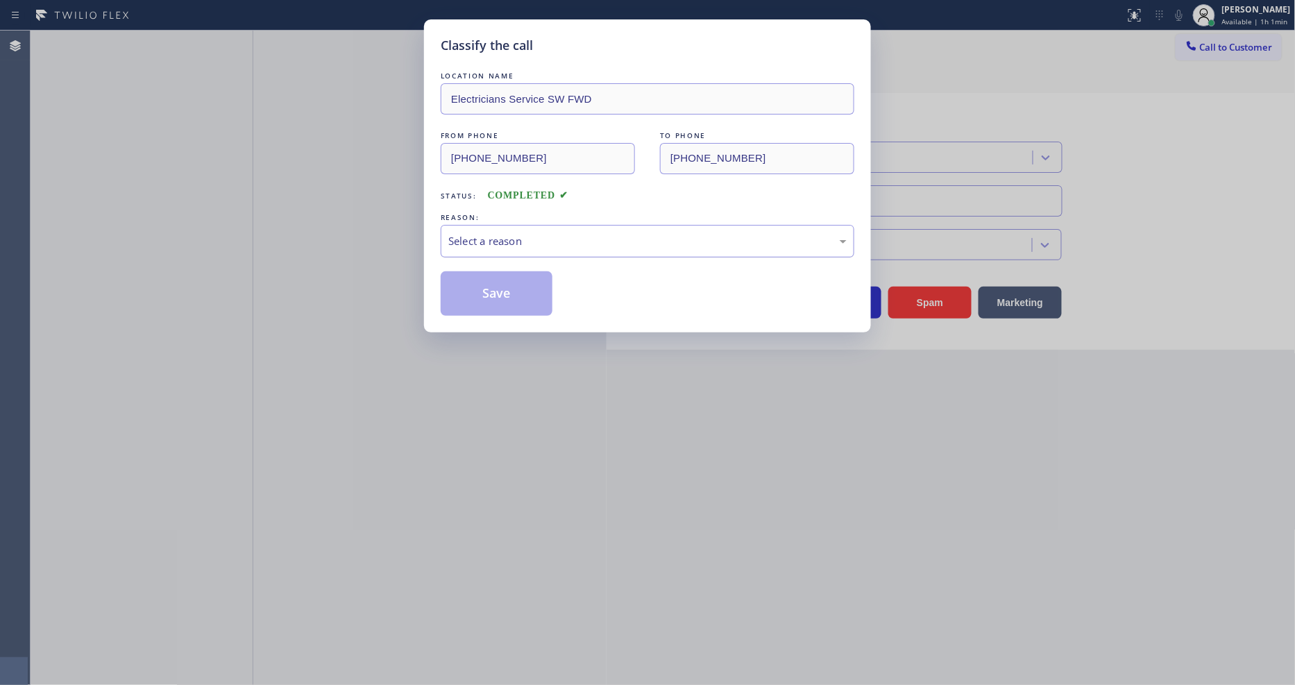
click at [487, 242] on div "Select a reason" at bounding box center [647, 241] width 398 height 16
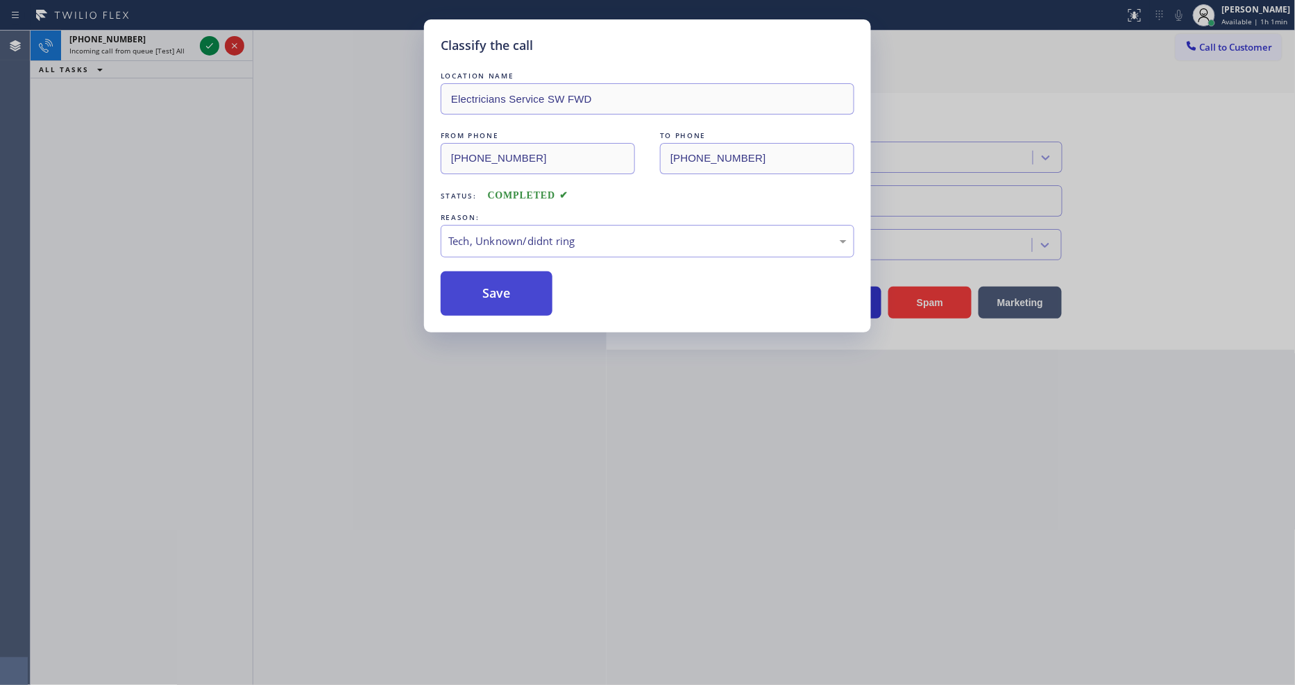
click at [497, 295] on button "Save" at bounding box center [497, 293] width 112 height 44
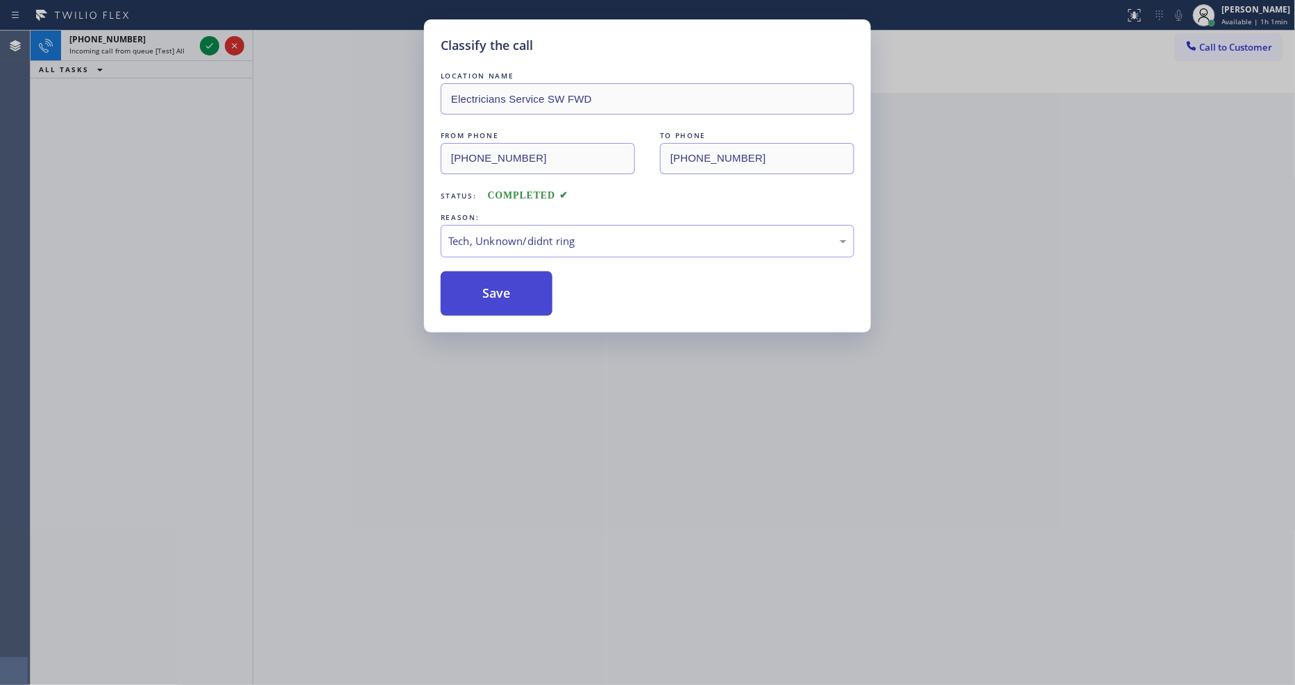
click at [497, 295] on button "Save" at bounding box center [497, 293] width 112 height 44
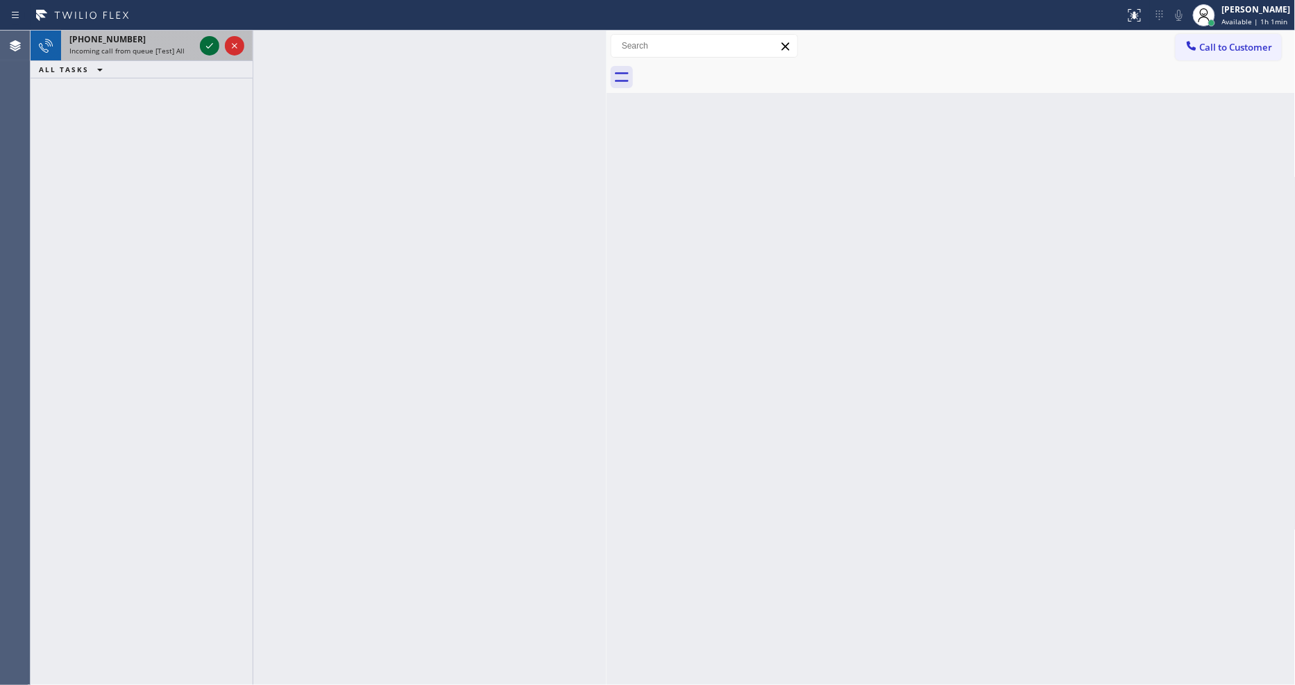
click at [208, 46] on icon at bounding box center [209, 45] width 17 height 17
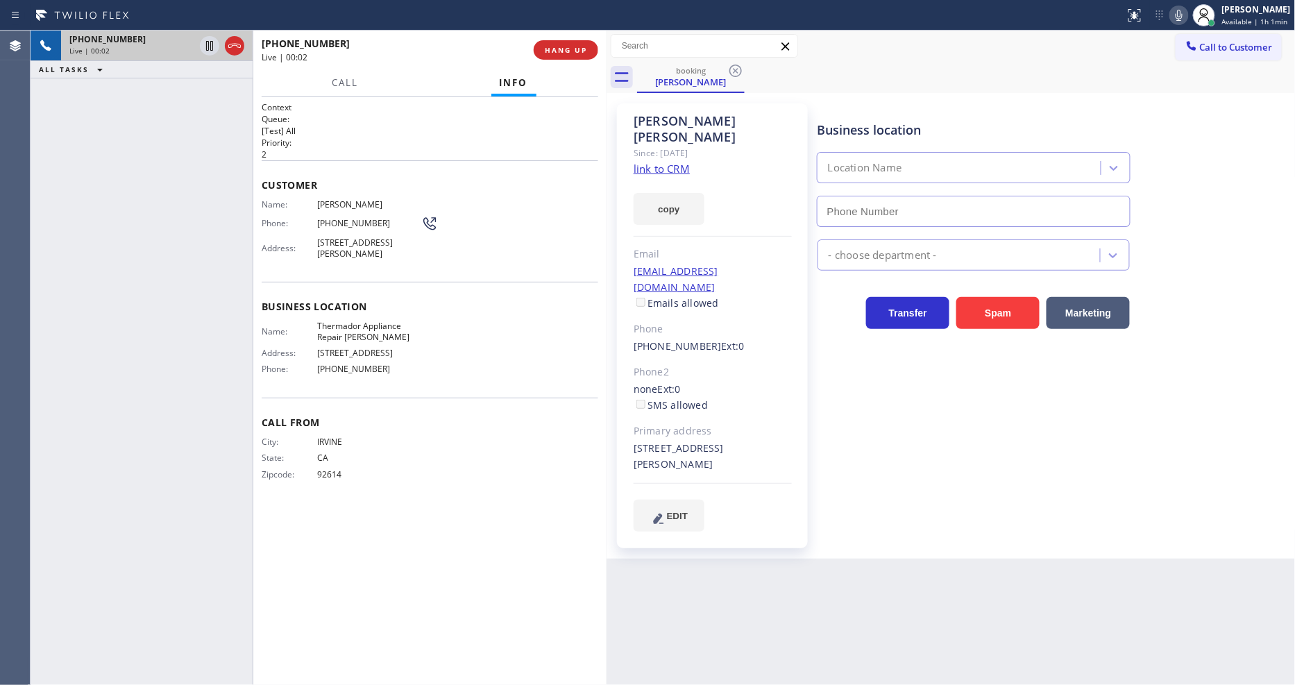
type input "[PHONE_NUMBER]"
click at [653, 162] on link "link to CRM" at bounding box center [662, 169] width 56 height 14
click at [562, 56] on button "HANG UP" at bounding box center [566, 49] width 65 height 19
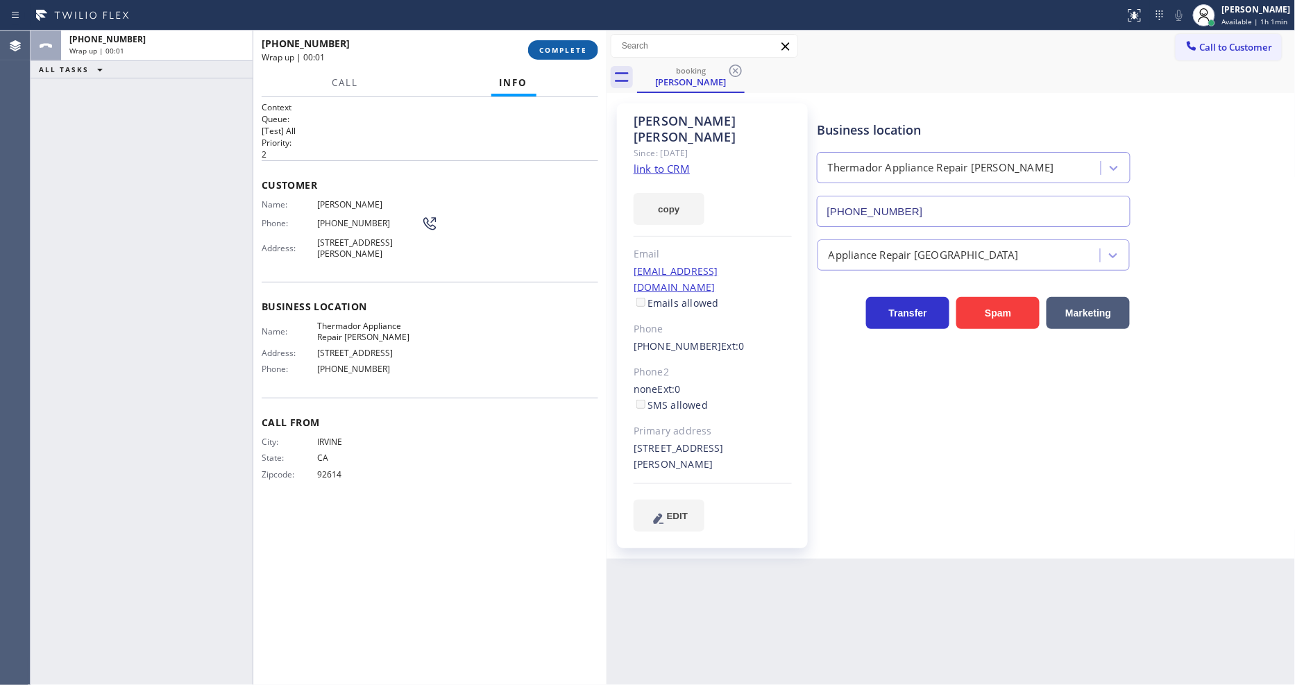
click at [558, 54] on span "COMPLETE" at bounding box center [563, 50] width 48 height 10
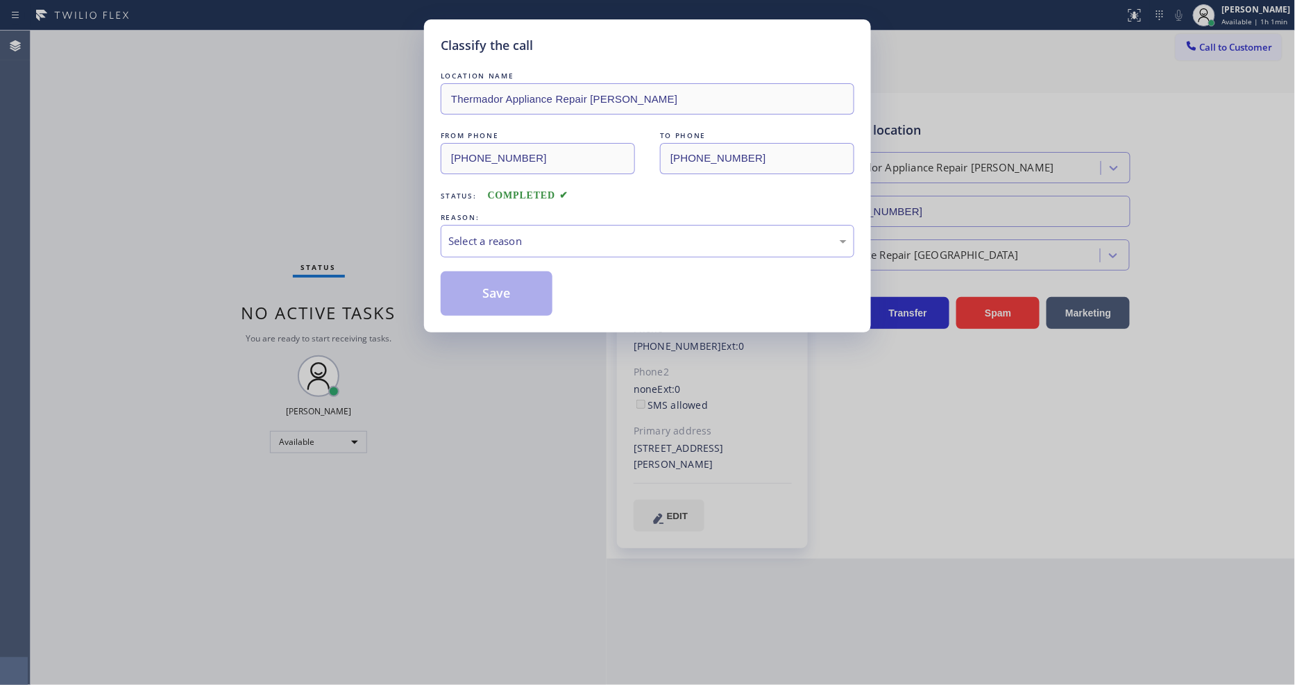
click at [523, 233] on div "Select a reason" at bounding box center [647, 241] width 398 height 16
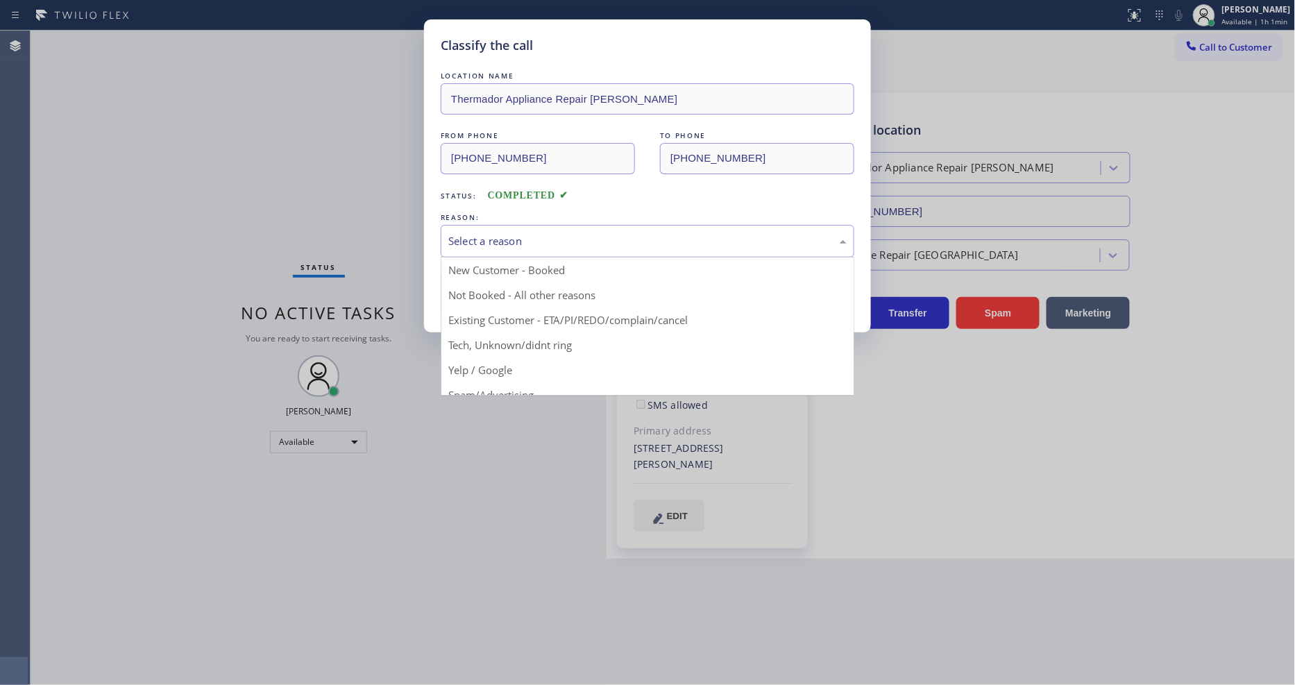
click at [510, 285] on button "Save" at bounding box center [497, 293] width 112 height 44
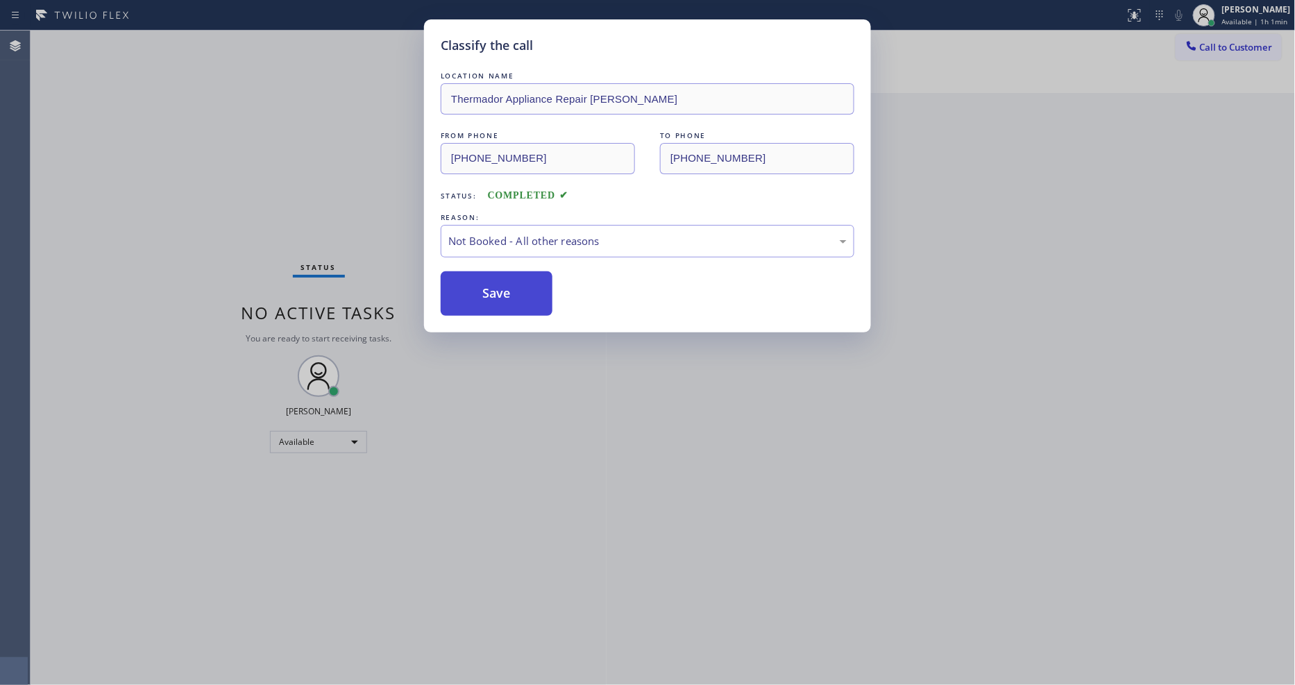
click at [510, 285] on button "Save" at bounding box center [497, 293] width 112 height 44
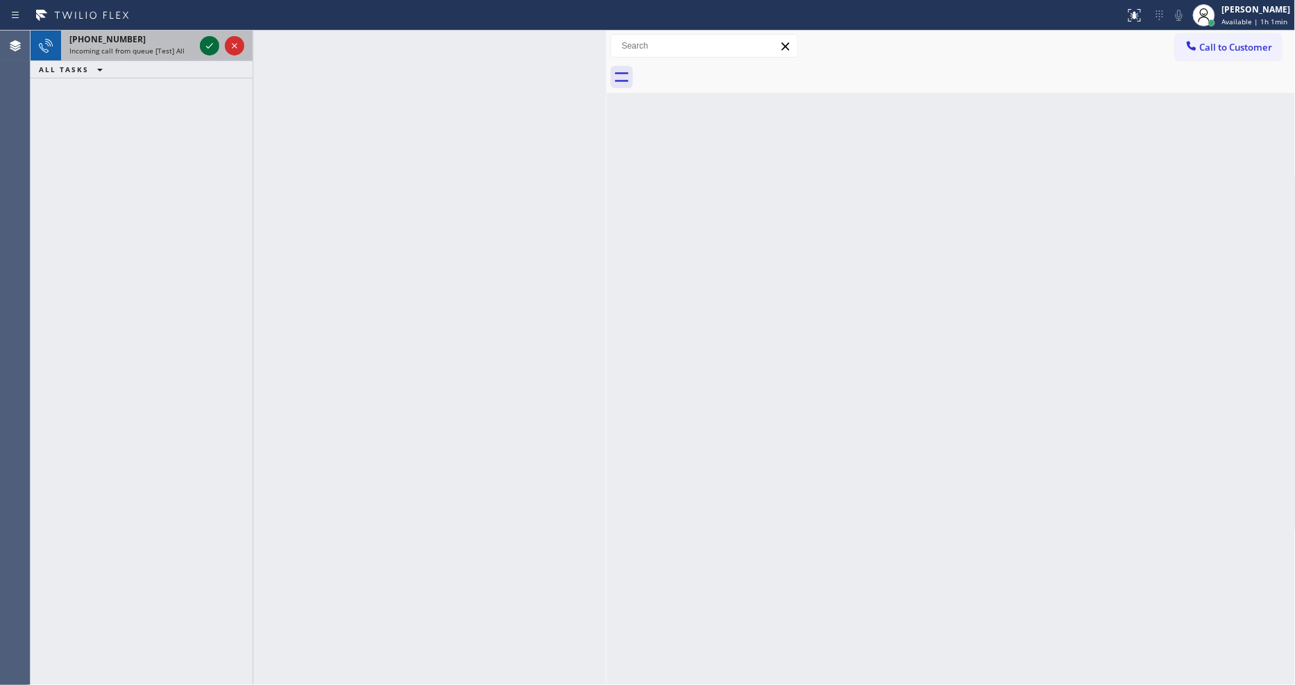
click at [210, 44] on icon at bounding box center [209, 45] width 17 height 17
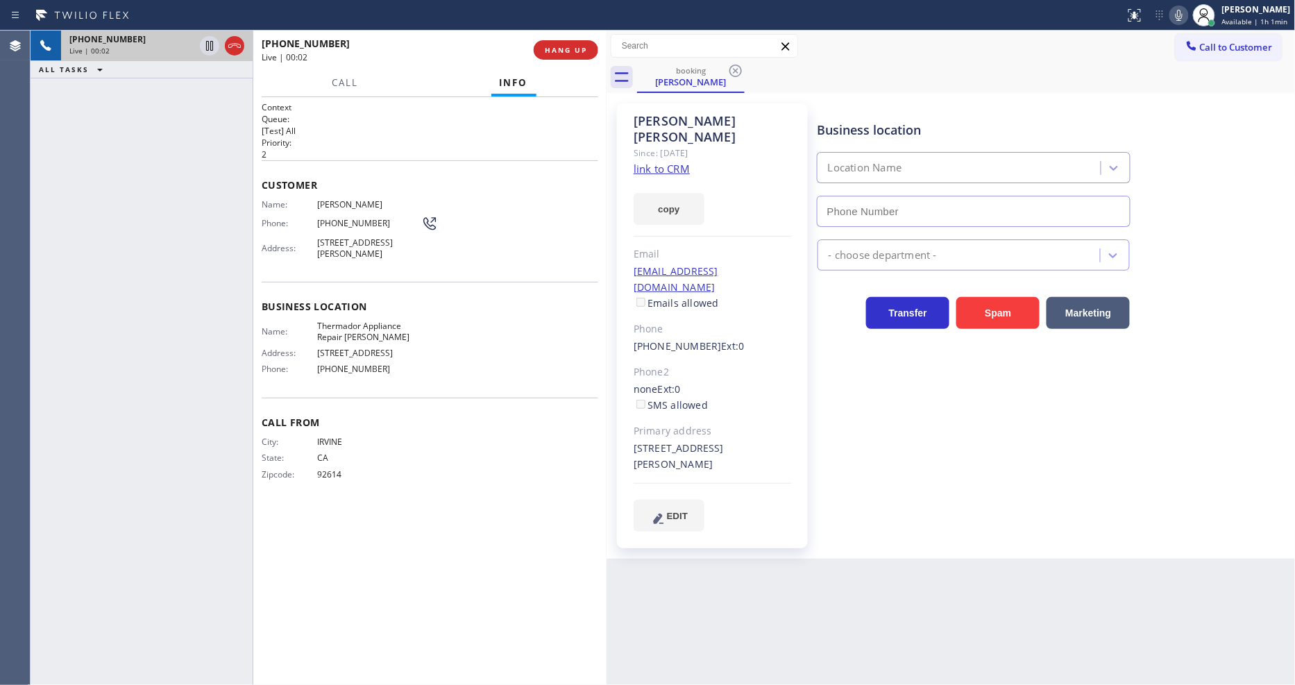
type input "[PHONE_NUMBER]"
click at [658, 162] on link "link to CRM" at bounding box center [662, 169] width 56 height 14
click at [343, 322] on span "Thermador Appliance Repair [PERSON_NAME]" at bounding box center [369, 332] width 104 height 22
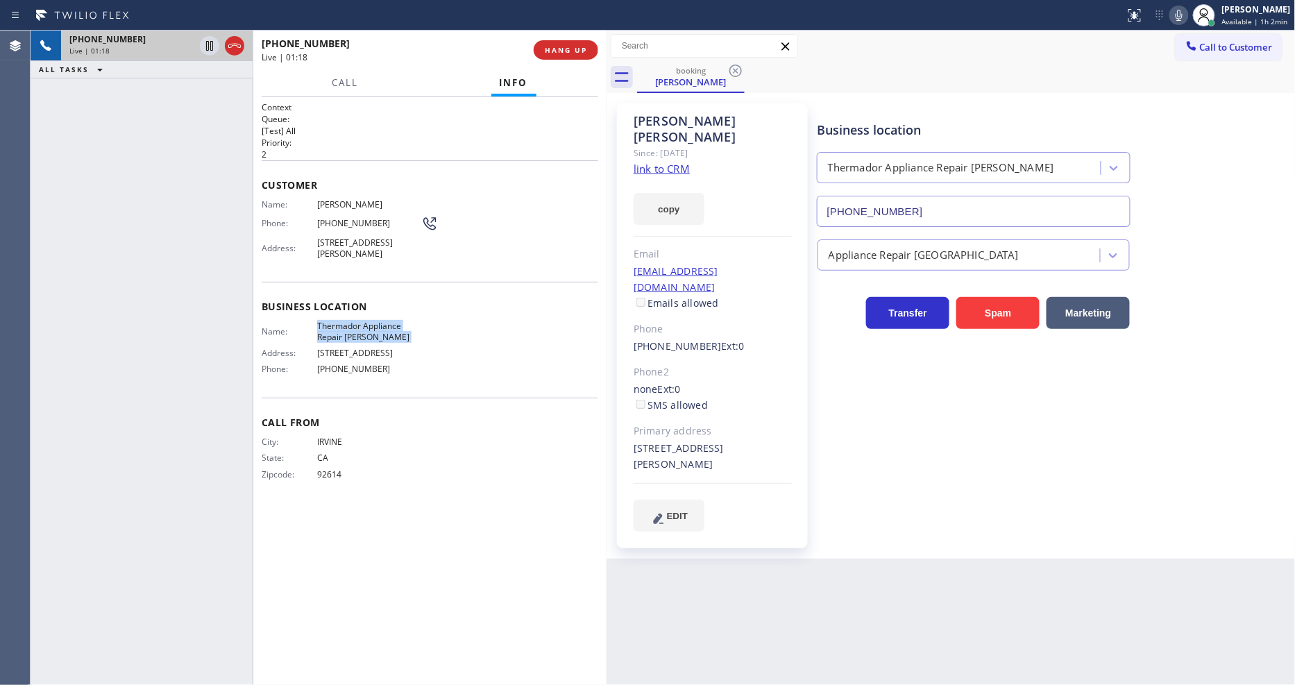
click at [360, 246] on span "[STREET_ADDRESS][PERSON_NAME]" at bounding box center [369, 248] width 104 height 22
click at [357, 246] on span "[STREET_ADDRESS][PERSON_NAME]" at bounding box center [369, 248] width 104 height 22
click at [357, 247] on span "[STREET_ADDRESS][PERSON_NAME]" at bounding box center [369, 248] width 104 height 22
click at [357, 248] on span "[STREET_ADDRESS][PERSON_NAME]" at bounding box center [369, 248] width 104 height 22
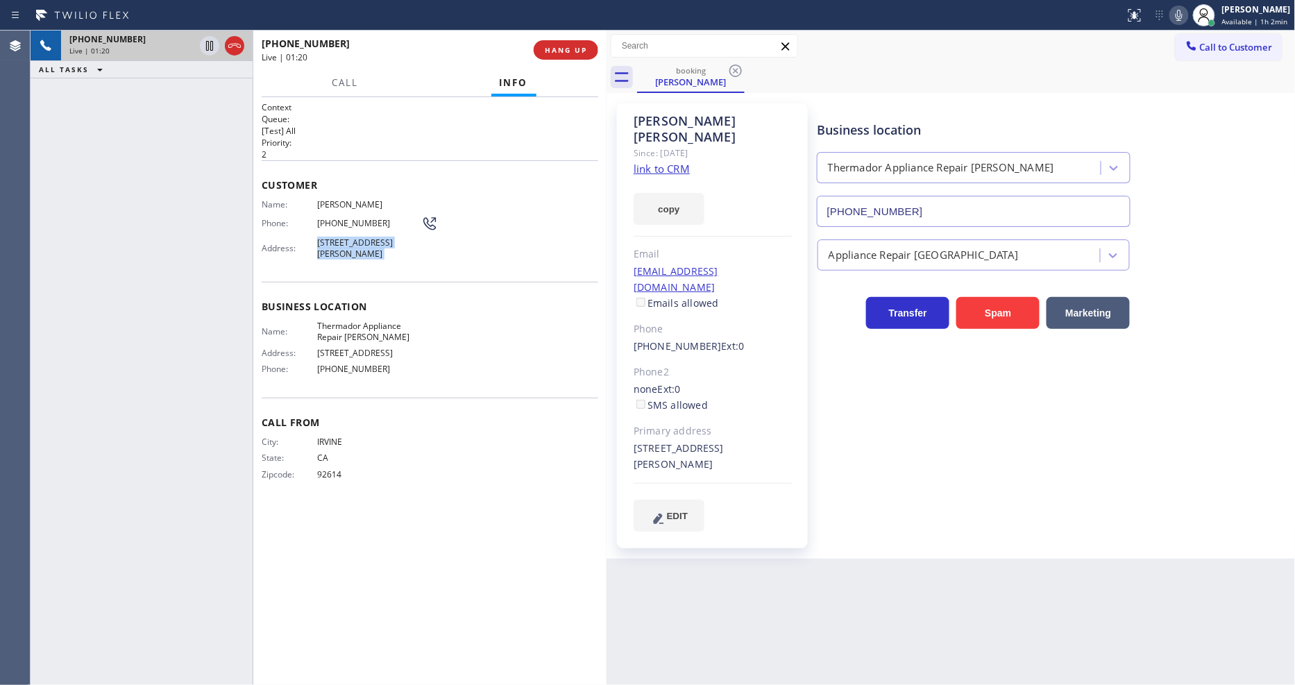
click at [357, 248] on span "[STREET_ADDRESS][PERSON_NAME]" at bounding box center [369, 248] width 104 height 22
click at [322, 192] on div "Customer Name: [PERSON_NAME] Phone: [PHONE_NUMBER] Address: [STREET_ADDRESS][PE…" at bounding box center [430, 220] width 337 height 121
click at [354, 220] on span "[PHONE_NUMBER]" at bounding box center [369, 223] width 104 height 10
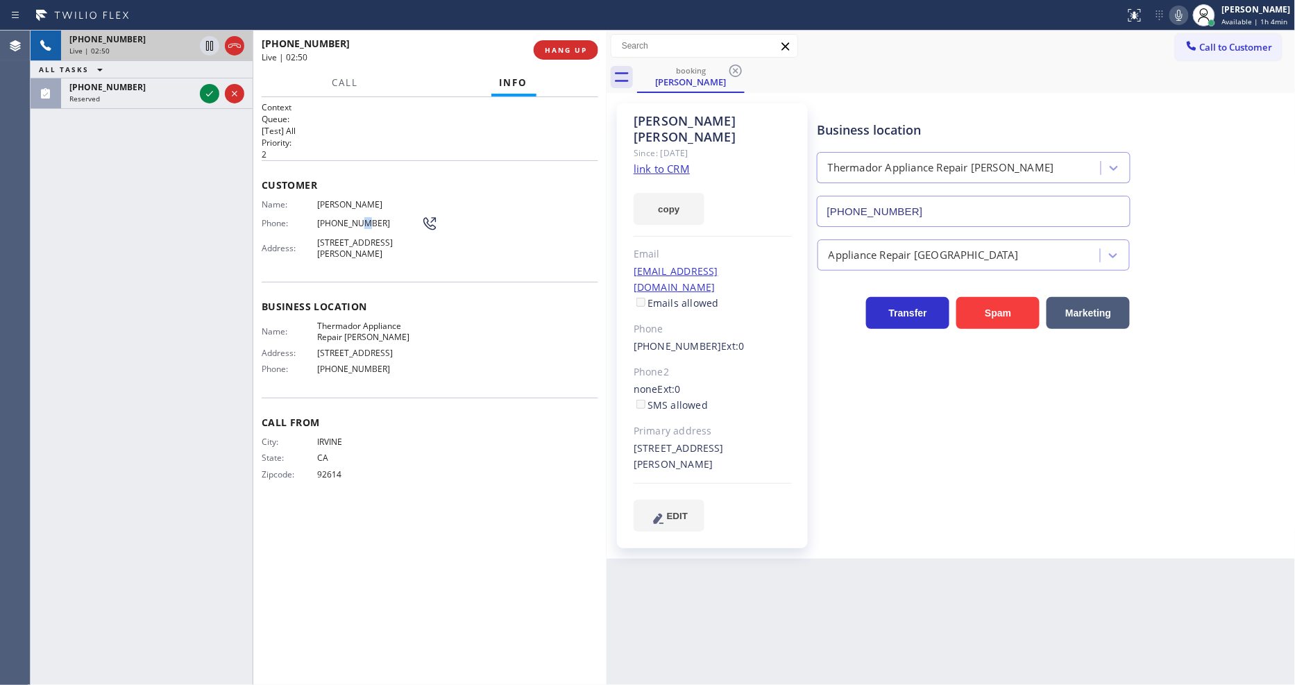
click at [354, 220] on span "[PHONE_NUMBER]" at bounding box center [369, 223] width 104 height 10
click at [208, 95] on icon at bounding box center [209, 94] width 7 height 6
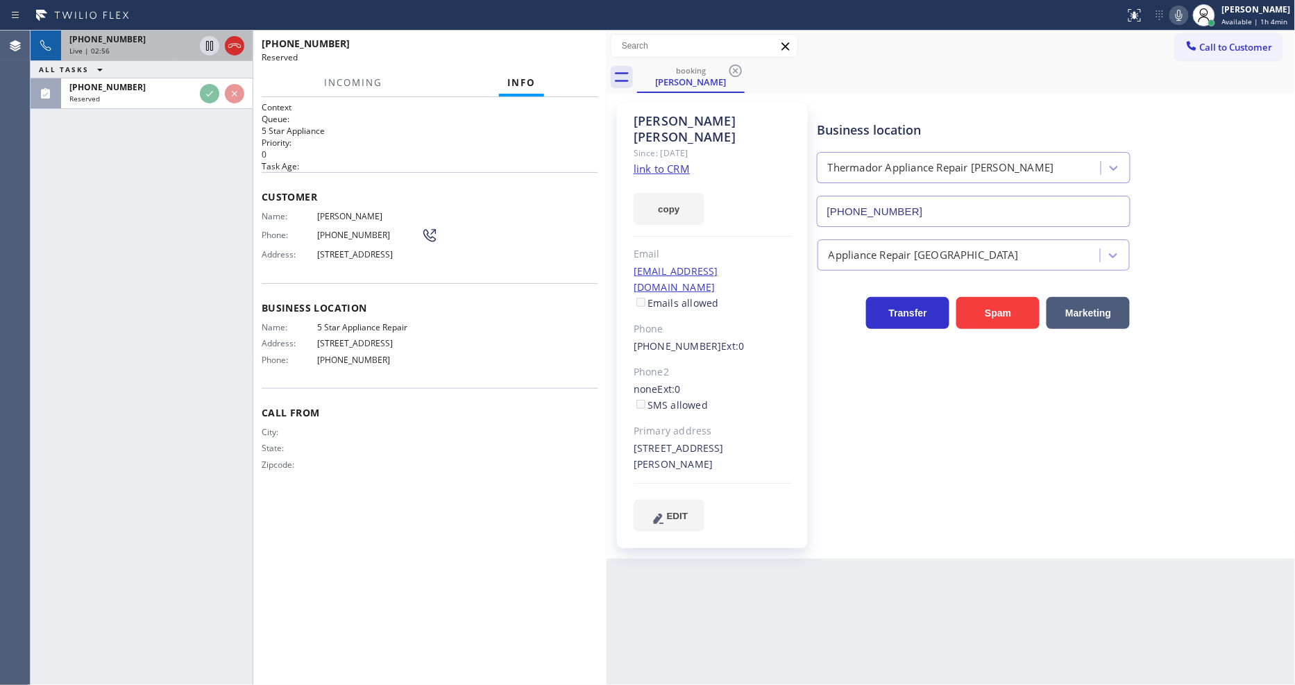
click at [341, 292] on div "Business location Name: 5 Star Appliance Repair Address: [STREET_ADDRESS] Phone…" at bounding box center [430, 335] width 337 height 105
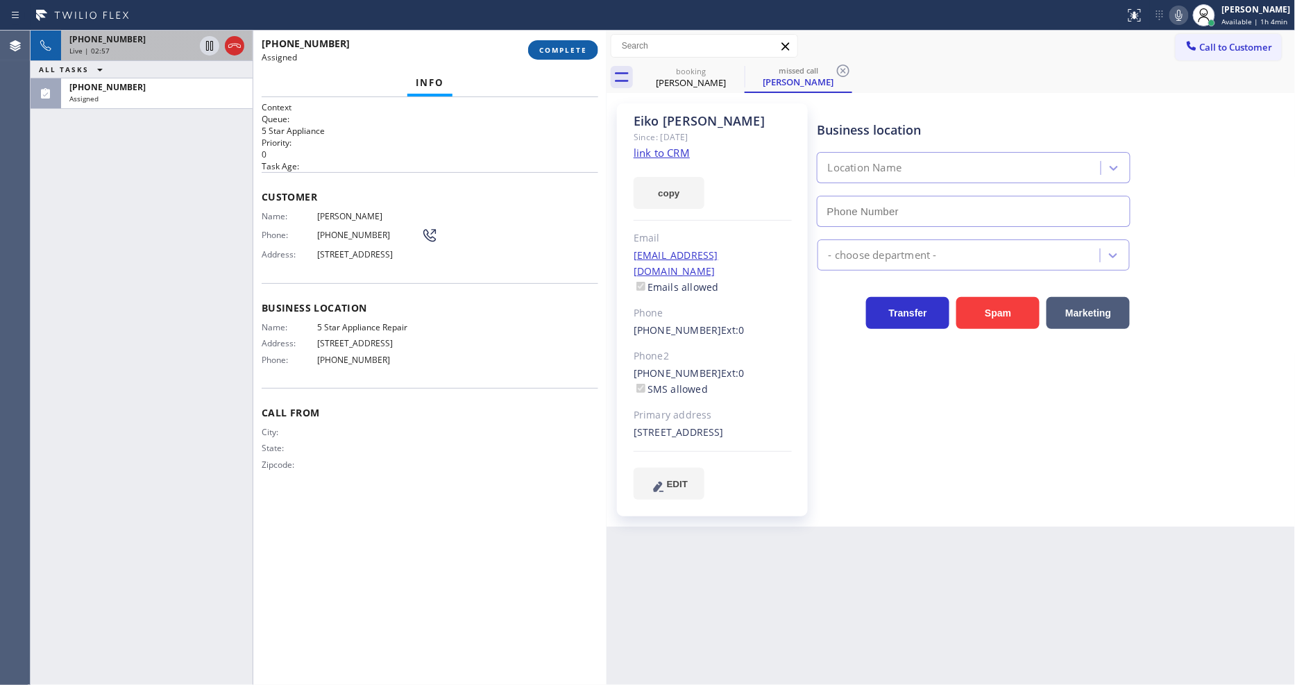
click at [566, 49] on span "COMPLETE" at bounding box center [563, 50] width 48 height 10
type input "[PHONE_NUMBER]"
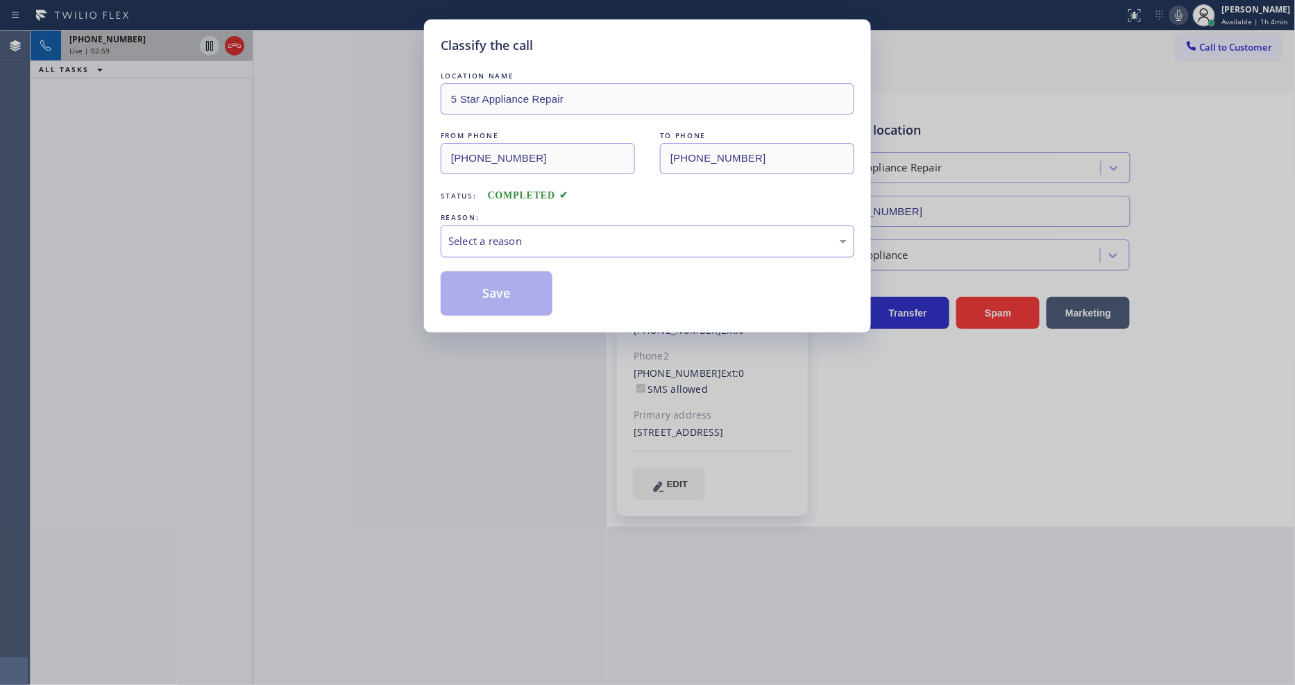
click at [490, 241] on div "Select a reason" at bounding box center [647, 241] width 398 height 16
click at [482, 289] on button "Save" at bounding box center [497, 293] width 112 height 44
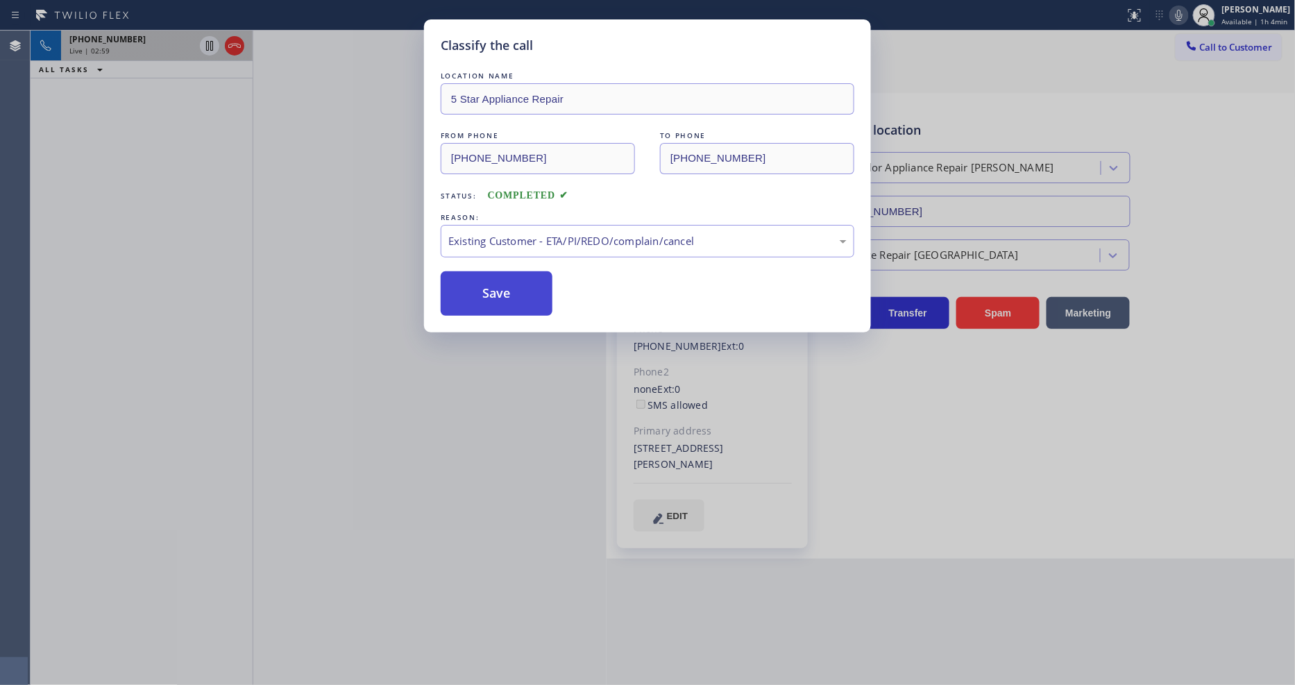
click at [482, 289] on button "Save" at bounding box center [497, 293] width 112 height 44
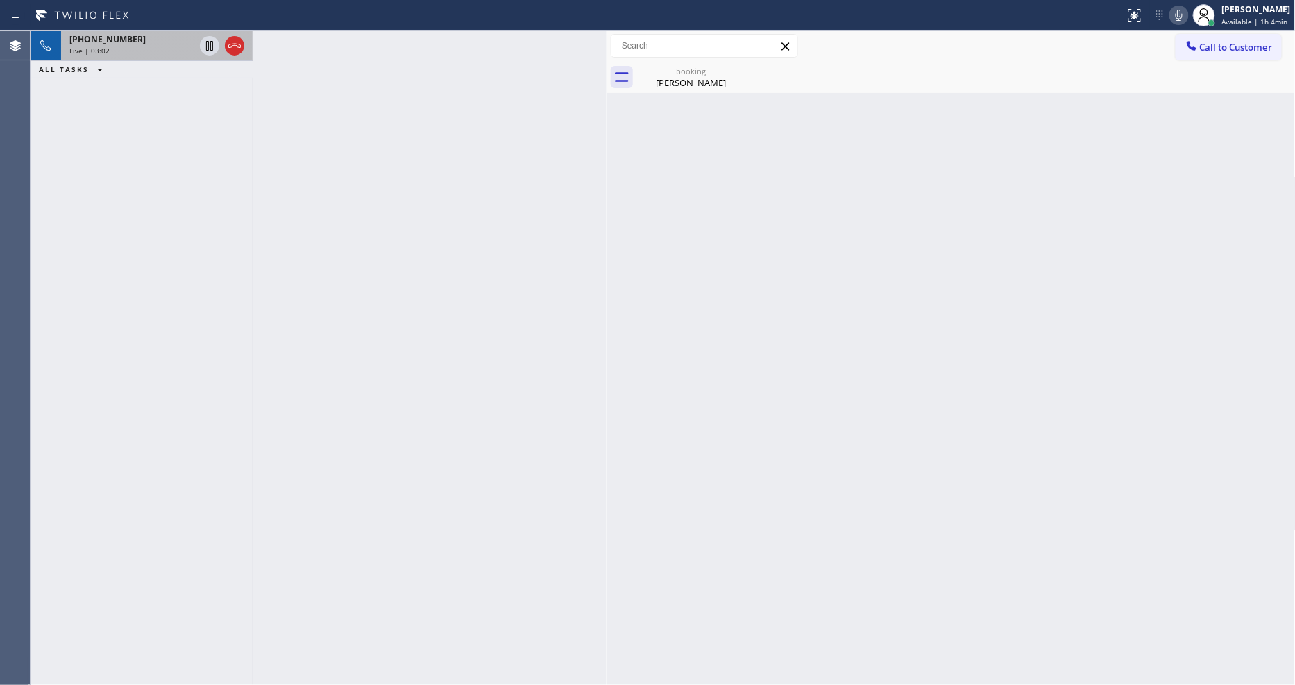
click at [133, 37] on div "[PHONE_NUMBER]" at bounding box center [131, 39] width 125 height 12
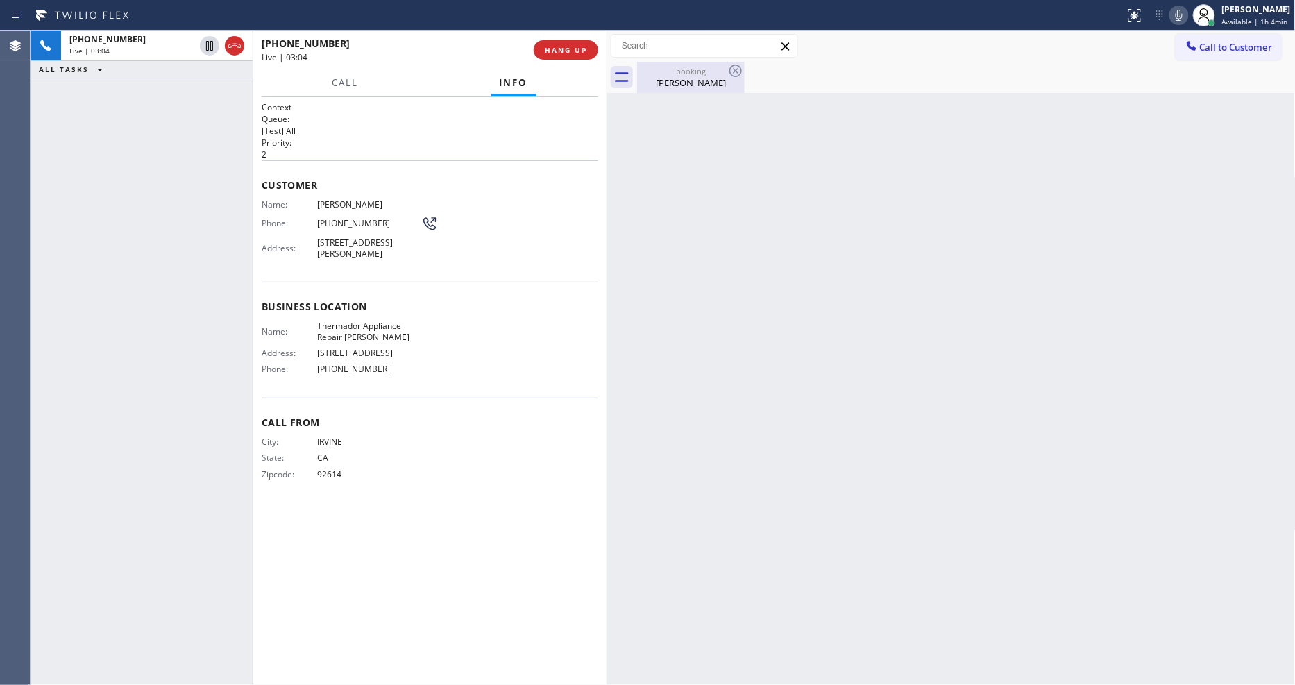
click at [657, 81] on div "[PERSON_NAME]" at bounding box center [691, 82] width 105 height 12
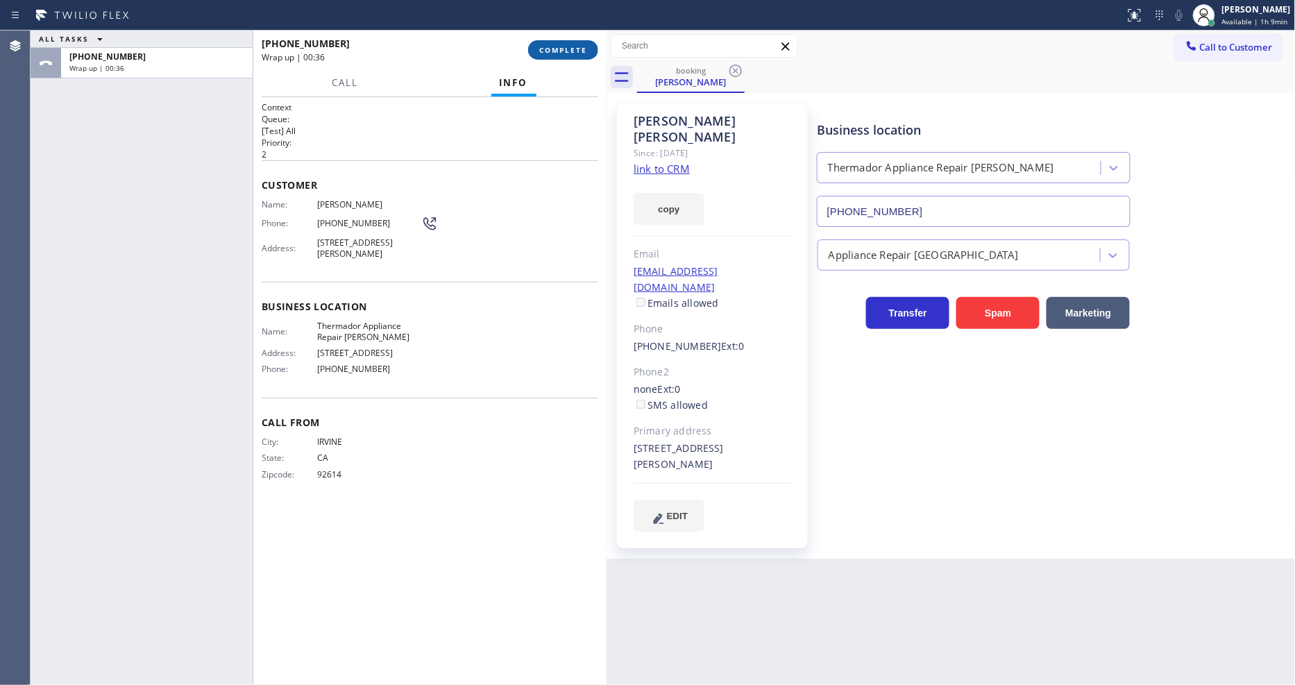
click at [560, 53] on span "COMPLETE" at bounding box center [563, 50] width 48 height 10
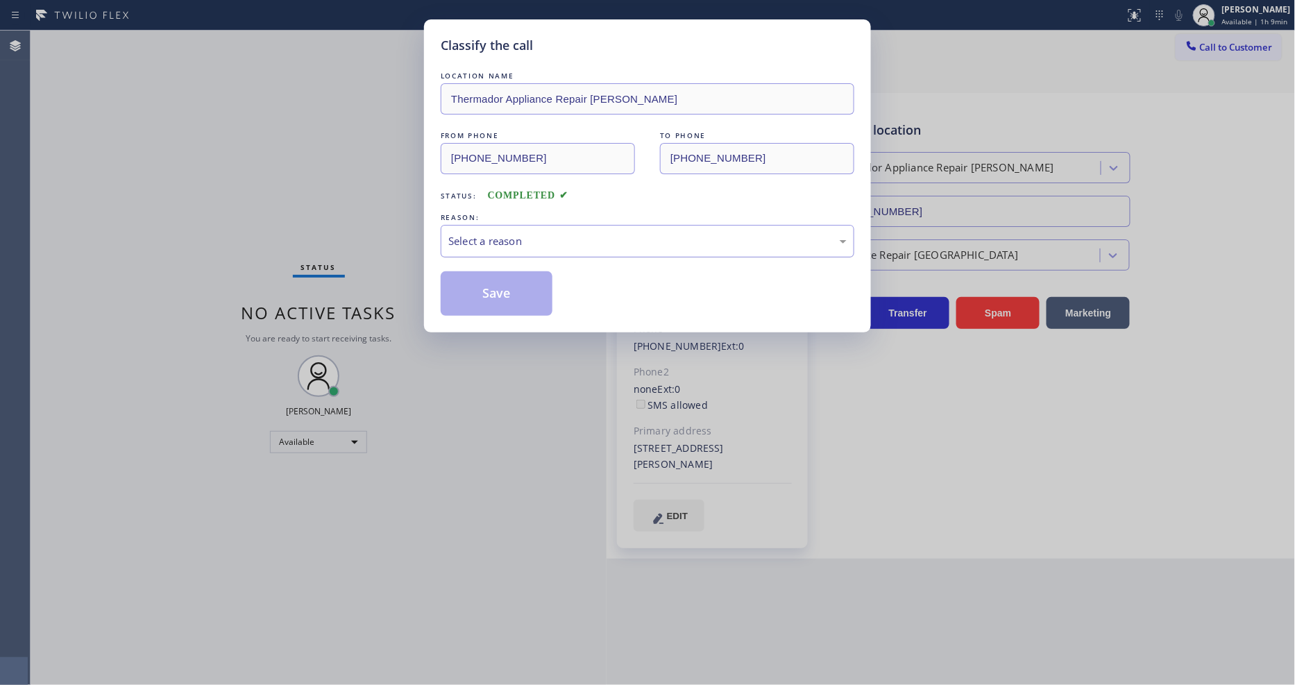
click at [477, 237] on div "Select a reason" at bounding box center [647, 241] width 398 height 16
click at [469, 293] on button "Save" at bounding box center [497, 293] width 112 height 44
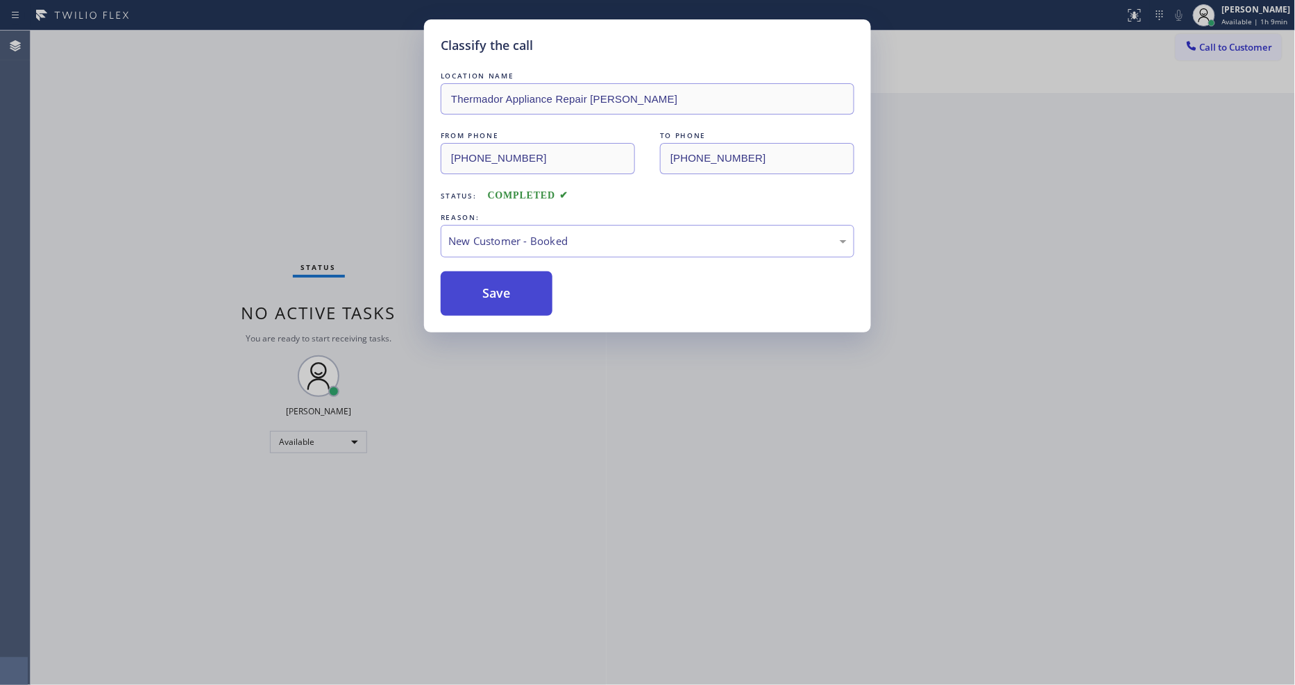
click at [469, 293] on button "Save" at bounding box center [497, 293] width 112 height 44
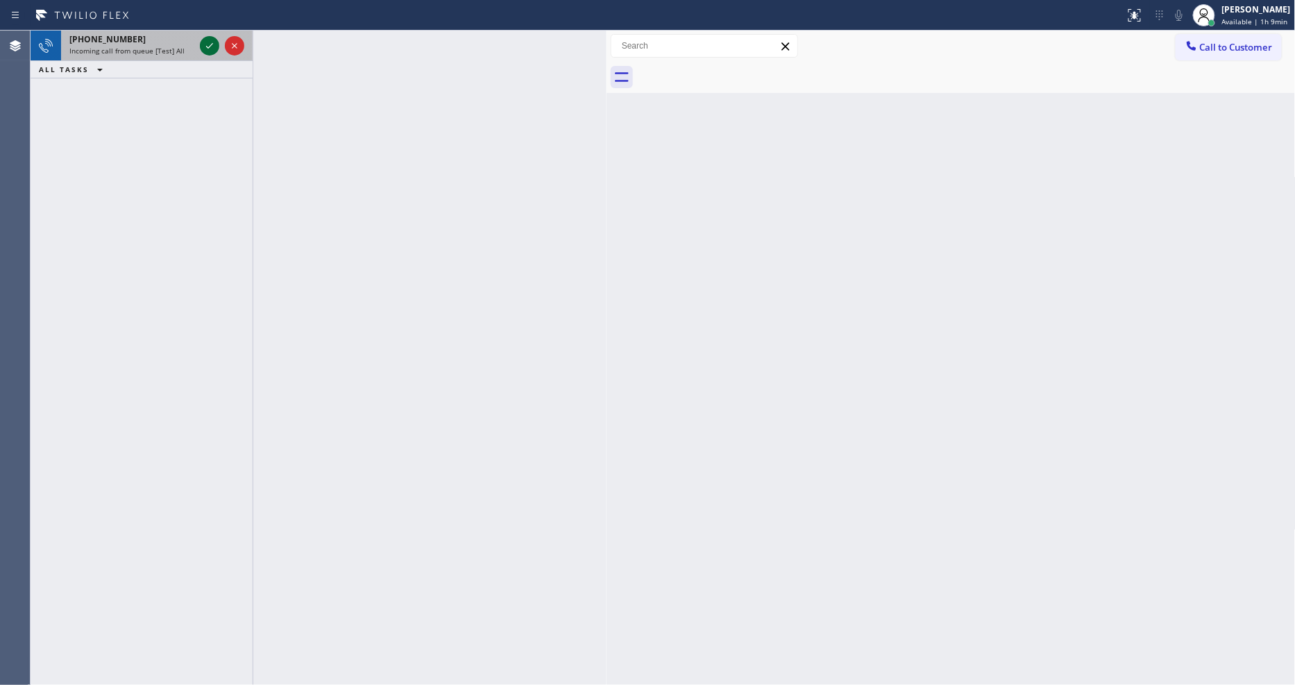
click at [207, 49] on icon at bounding box center [209, 45] width 17 height 17
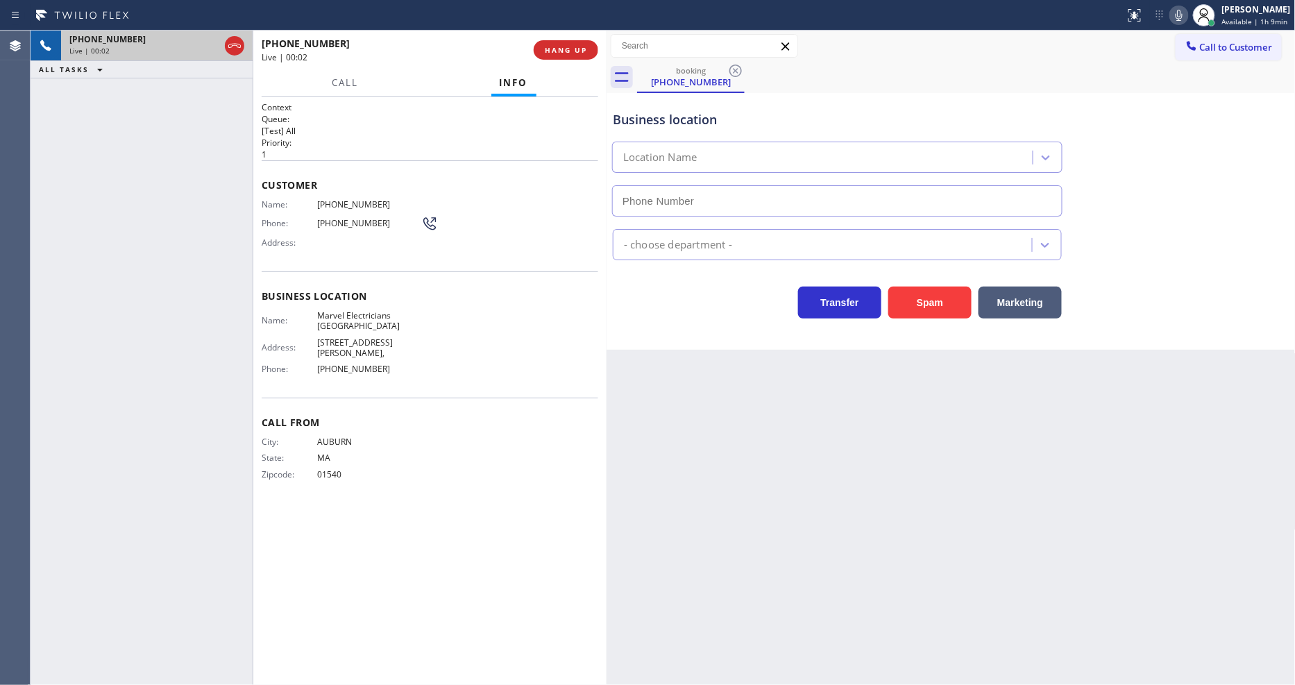
type input "[PHONE_NUMBER]"
drag, startPoint x: 872, startPoint y: 523, endPoint x: 353, endPoint y: 310, distance: 561.2
click at [872, 523] on div "Back to Dashboard Change Sender ID Customers Technicians Select a contact Outbo…" at bounding box center [951, 358] width 689 height 655
click at [337, 318] on span "Marvel Electricians [GEOGRAPHIC_DATA]" at bounding box center [369, 321] width 104 height 22
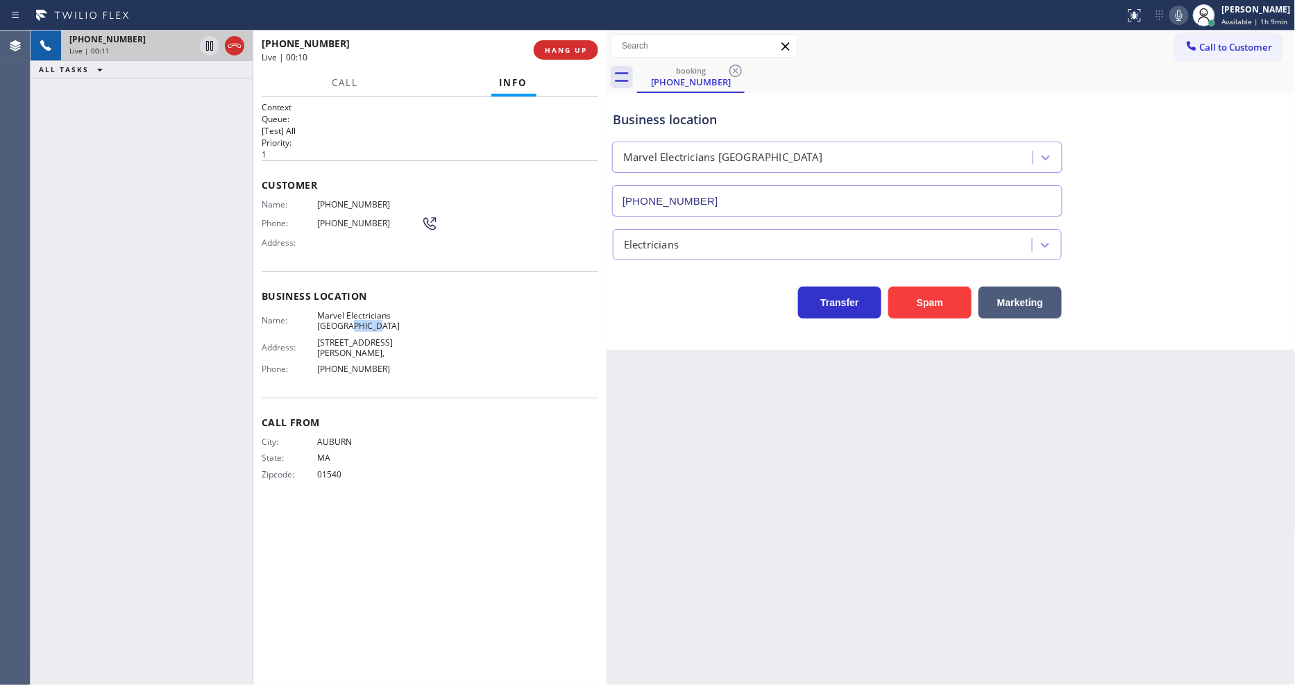
click at [337, 318] on span "Marvel Electricians [GEOGRAPHIC_DATA]" at bounding box center [369, 321] width 104 height 22
click at [359, 199] on span "[PHONE_NUMBER]" at bounding box center [369, 204] width 104 height 10
drag, startPoint x: 943, startPoint y: 449, endPoint x: 848, endPoint y: 502, distance: 108.1
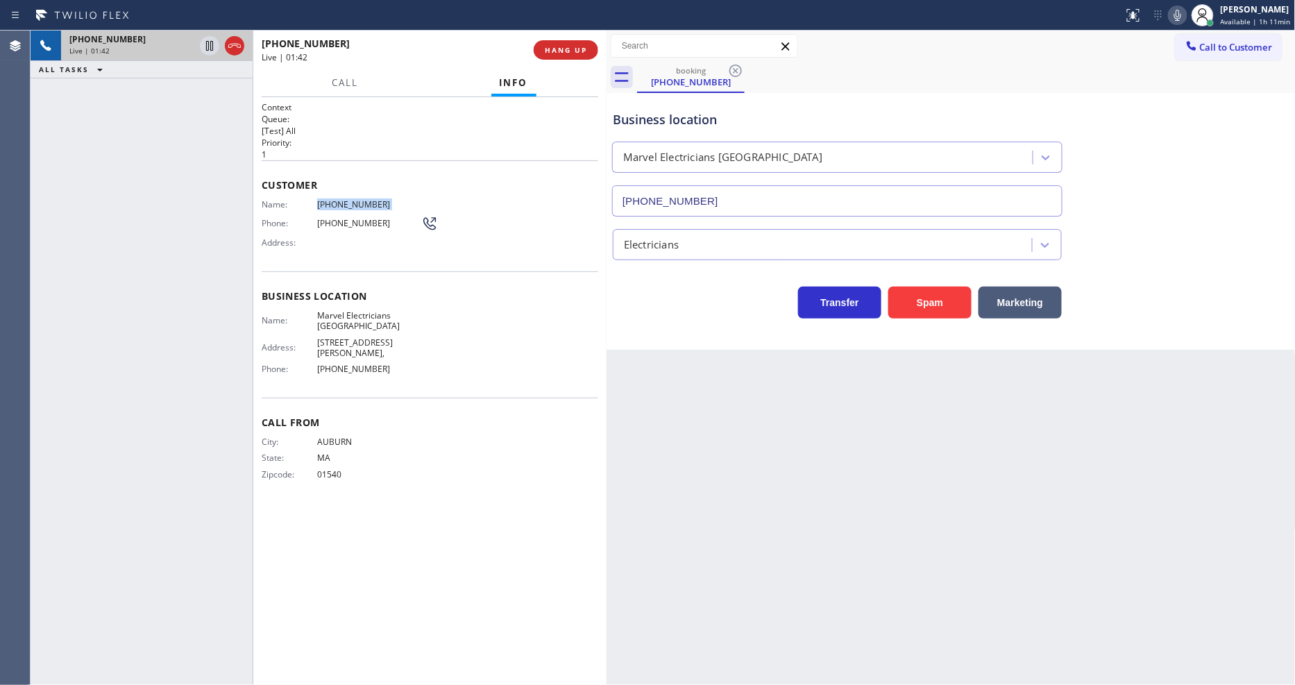
click at [943, 449] on div "Back to Dashboard Change Sender ID Customers Technicians Select a contact Outbo…" at bounding box center [951, 358] width 689 height 655
click at [208, 45] on icon at bounding box center [209, 45] width 17 height 17
click at [1180, 11] on icon at bounding box center [1177, 15] width 7 height 11
drag, startPoint x: 1177, startPoint y: 14, endPoint x: 1144, endPoint y: 12, distance: 33.4
click at [1178, 14] on icon at bounding box center [1178, 15] width 17 height 17
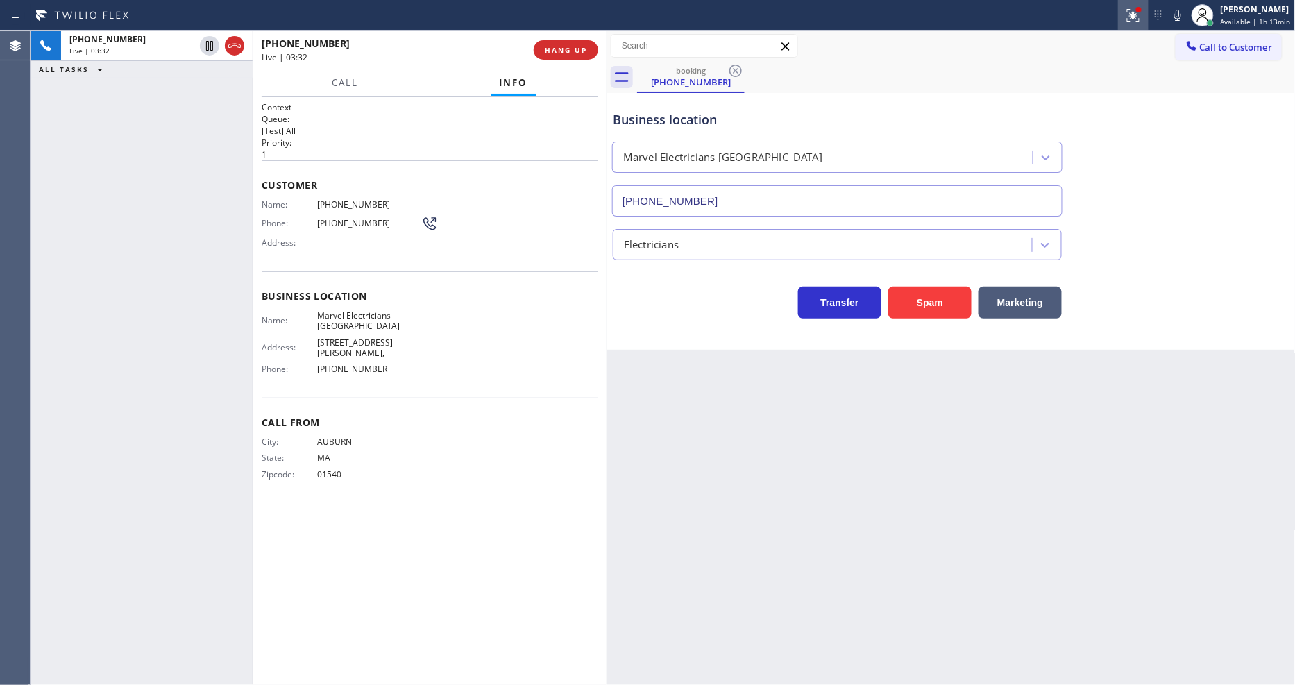
drag, startPoint x: 1136, startPoint y: 12, endPoint x: 1119, endPoint y: 139, distance: 127.5
click at [1136, 12] on icon at bounding box center [1133, 13] width 8 height 5
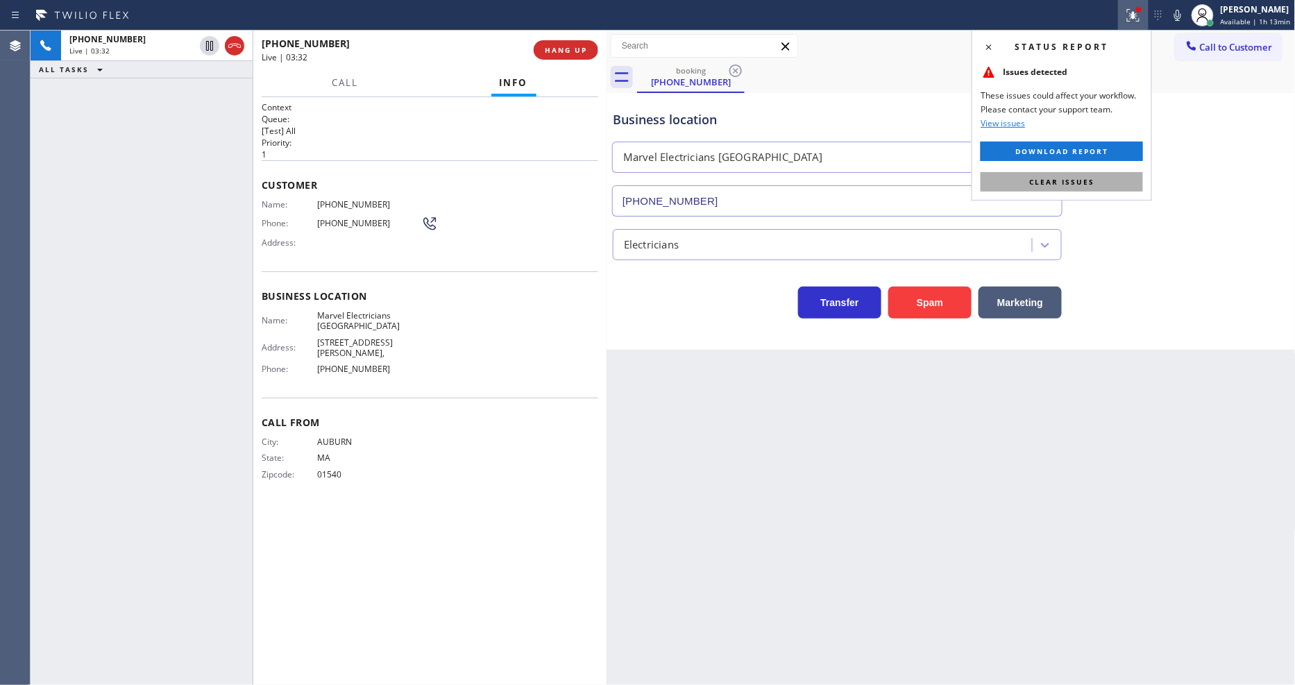
click at [1109, 180] on button "Clear issues" at bounding box center [1062, 181] width 162 height 19
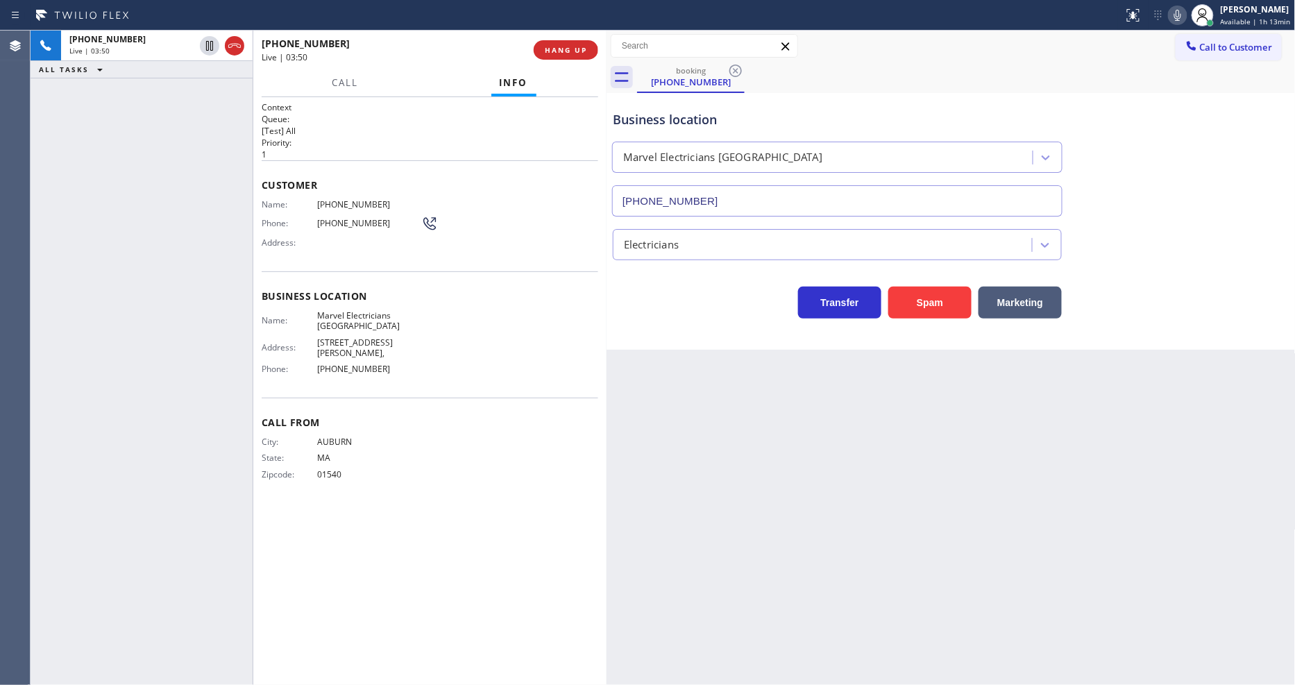
click at [1176, 17] on icon at bounding box center [1178, 15] width 17 height 17
click at [515, 469] on div "City: [GEOGRAPHIC_DATA]: [US_STATE] Zipcode: 01540" at bounding box center [430, 461] width 337 height 49
click at [1176, 18] on icon at bounding box center [1178, 15] width 17 height 17
click at [332, 323] on span "Marvel Electricians [GEOGRAPHIC_DATA]" at bounding box center [369, 321] width 104 height 22
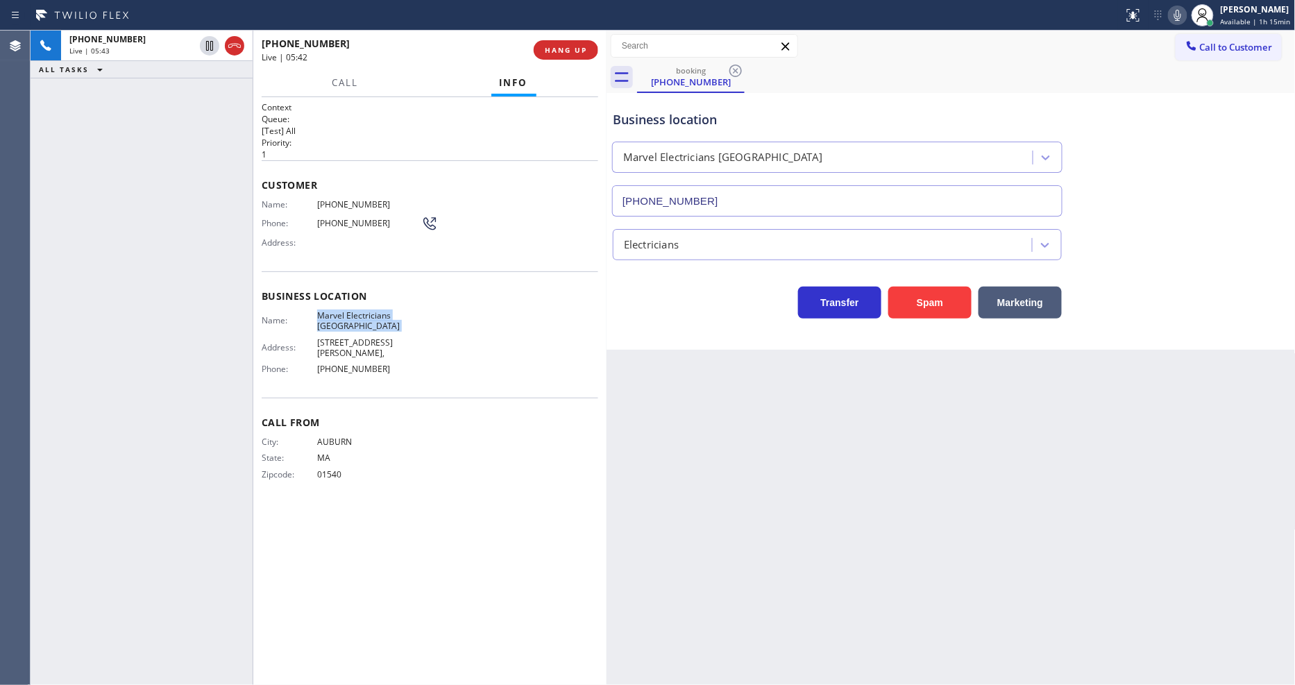
click at [332, 323] on span "Marvel Electricians [GEOGRAPHIC_DATA]" at bounding box center [369, 321] width 104 height 22
click at [547, 47] on span "HANG UP" at bounding box center [566, 50] width 42 height 10
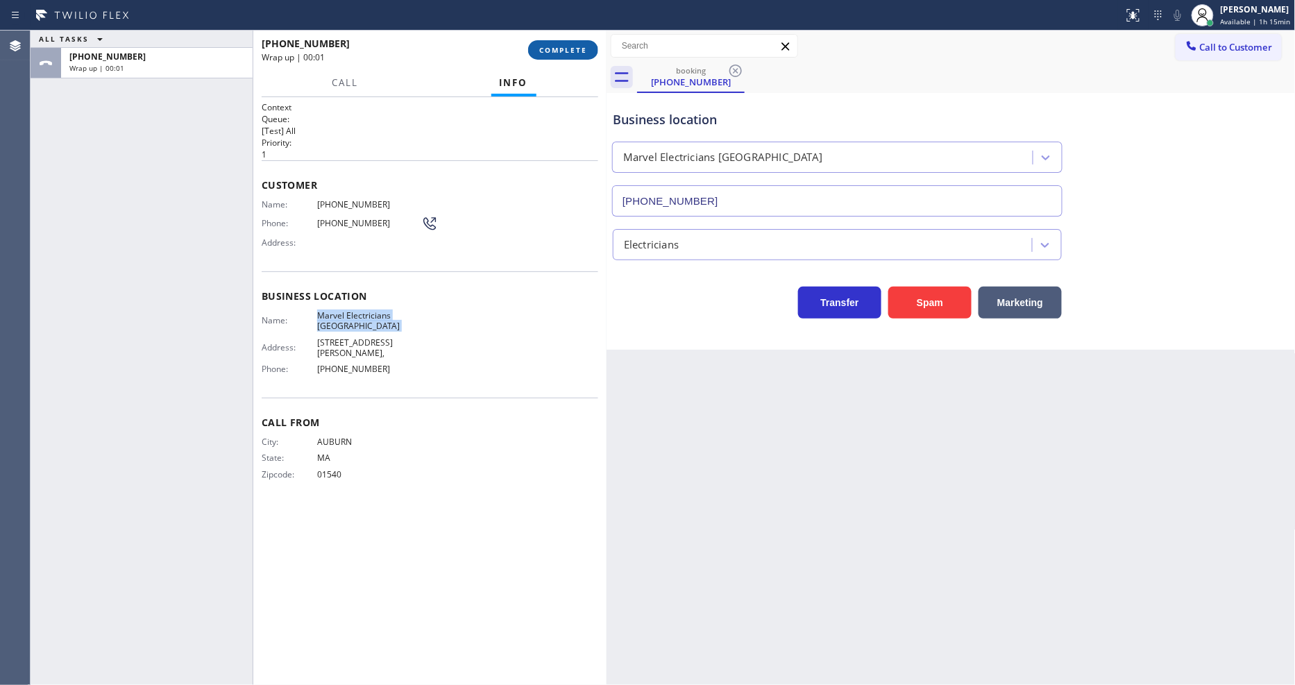
click at [547, 47] on span "COMPLETE" at bounding box center [563, 50] width 48 height 10
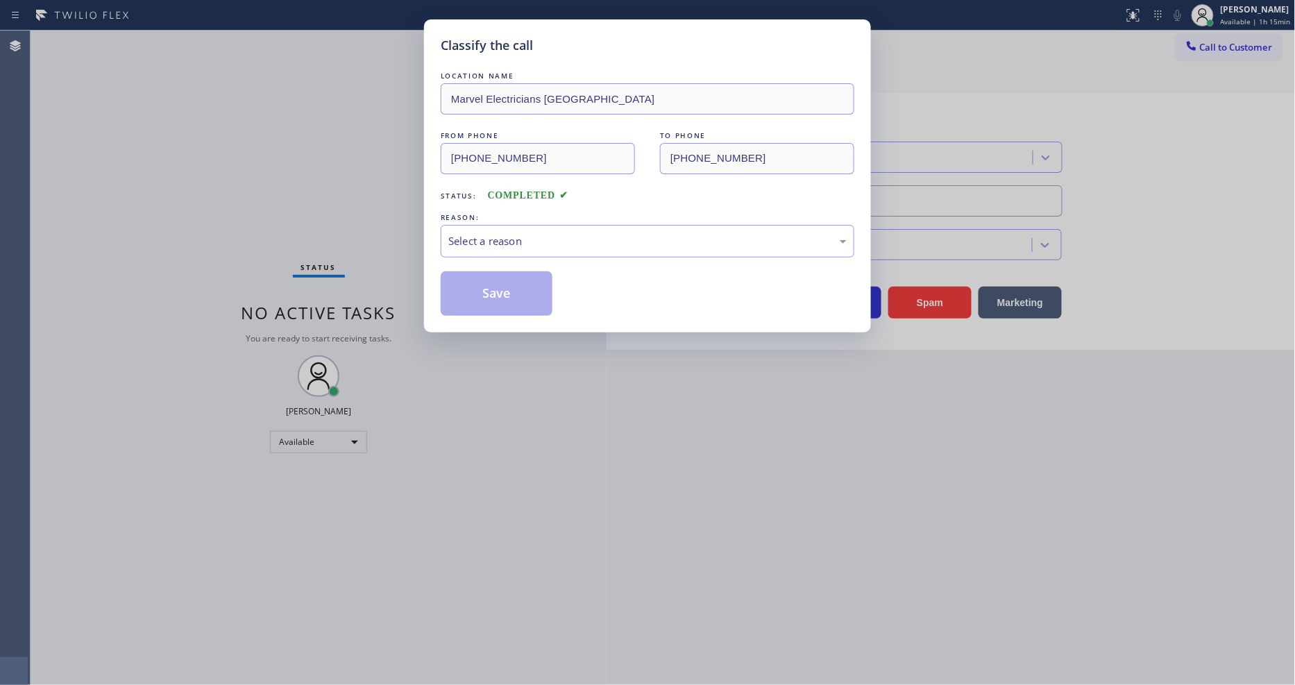
click at [498, 237] on div "Select a reason" at bounding box center [647, 241] width 398 height 16
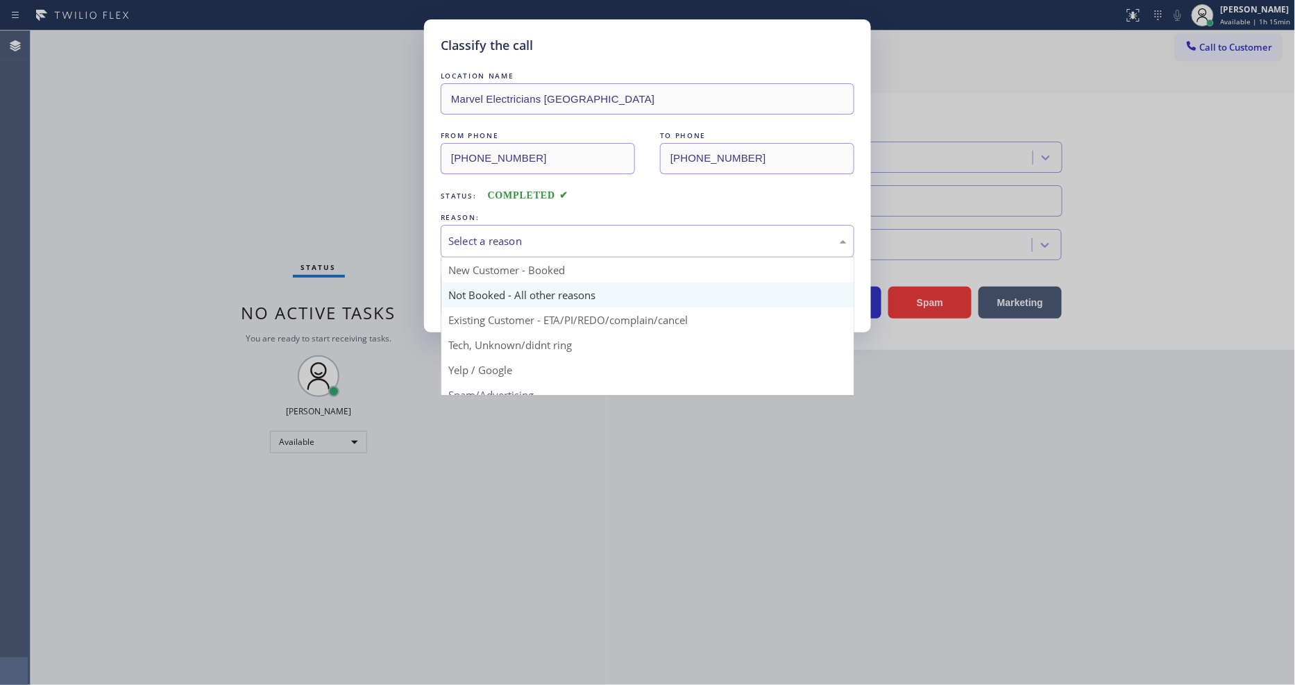
click at [481, 292] on button "Save" at bounding box center [497, 293] width 112 height 44
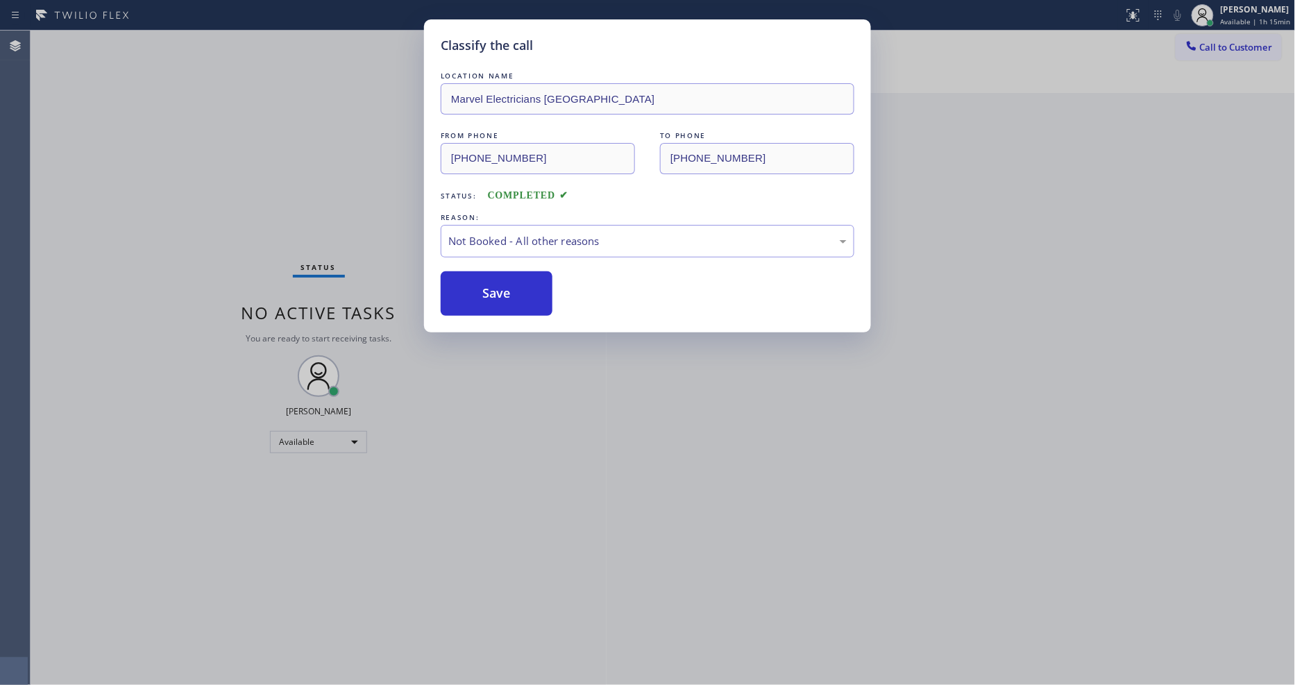
click at [481, 292] on button "Save" at bounding box center [497, 293] width 112 height 44
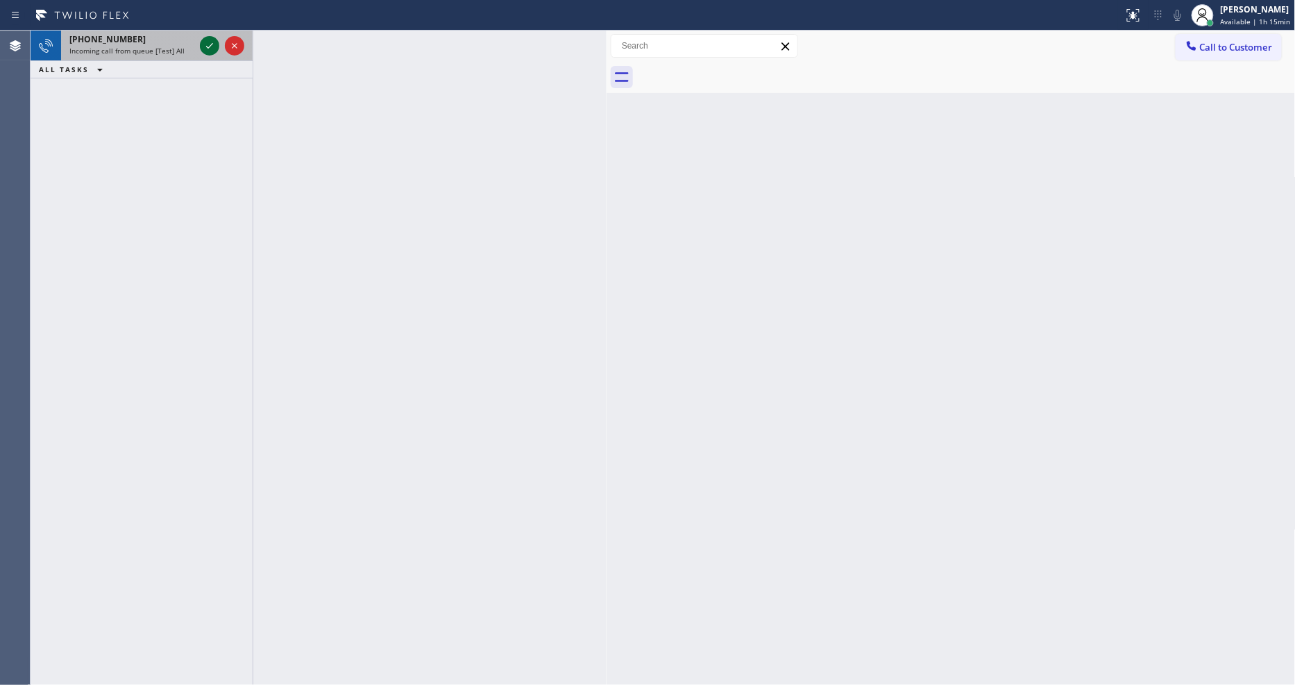
click at [213, 44] on icon at bounding box center [209, 45] width 17 height 17
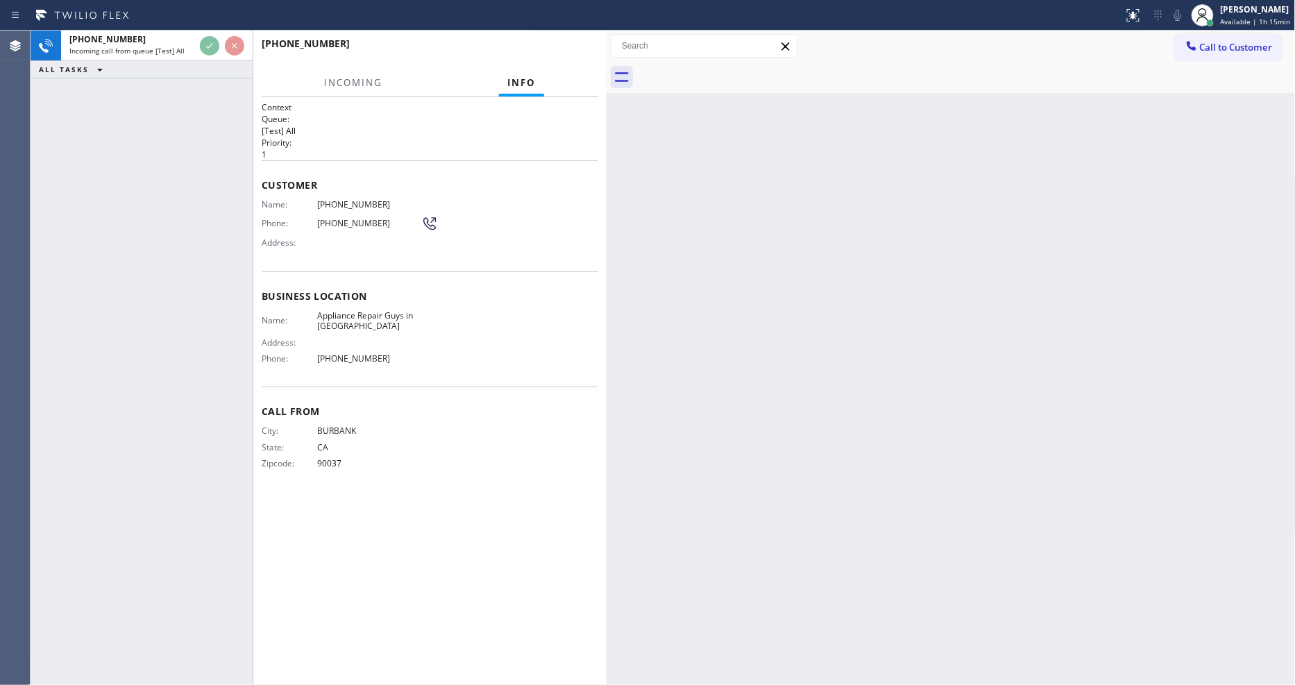
click at [194, 219] on div "[PHONE_NUMBER] Incoming call from queue [Test] All ALL TASKS ALL TASKS ACTIVE T…" at bounding box center [142, 358] width 222 height 655
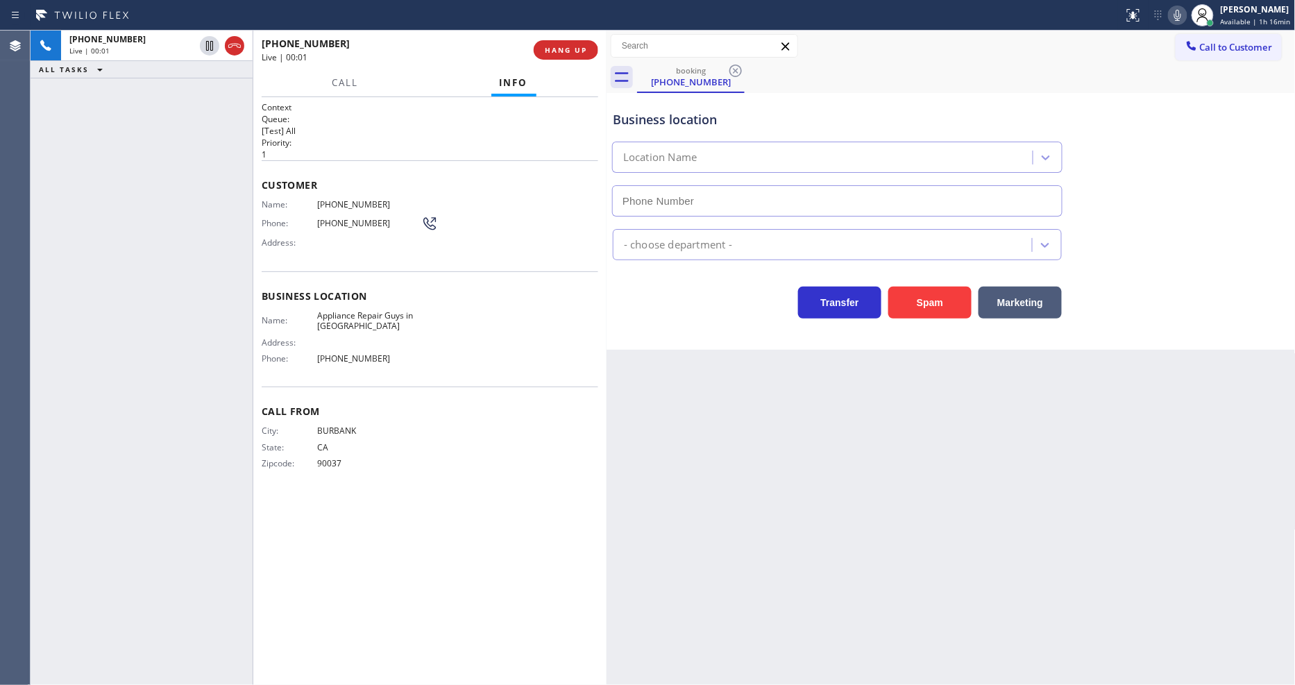
type input "[PHONE_NUMBER]"
click at [566, 49] on span "HANG UP" at bounding box center [566, 50] width 42 height 10
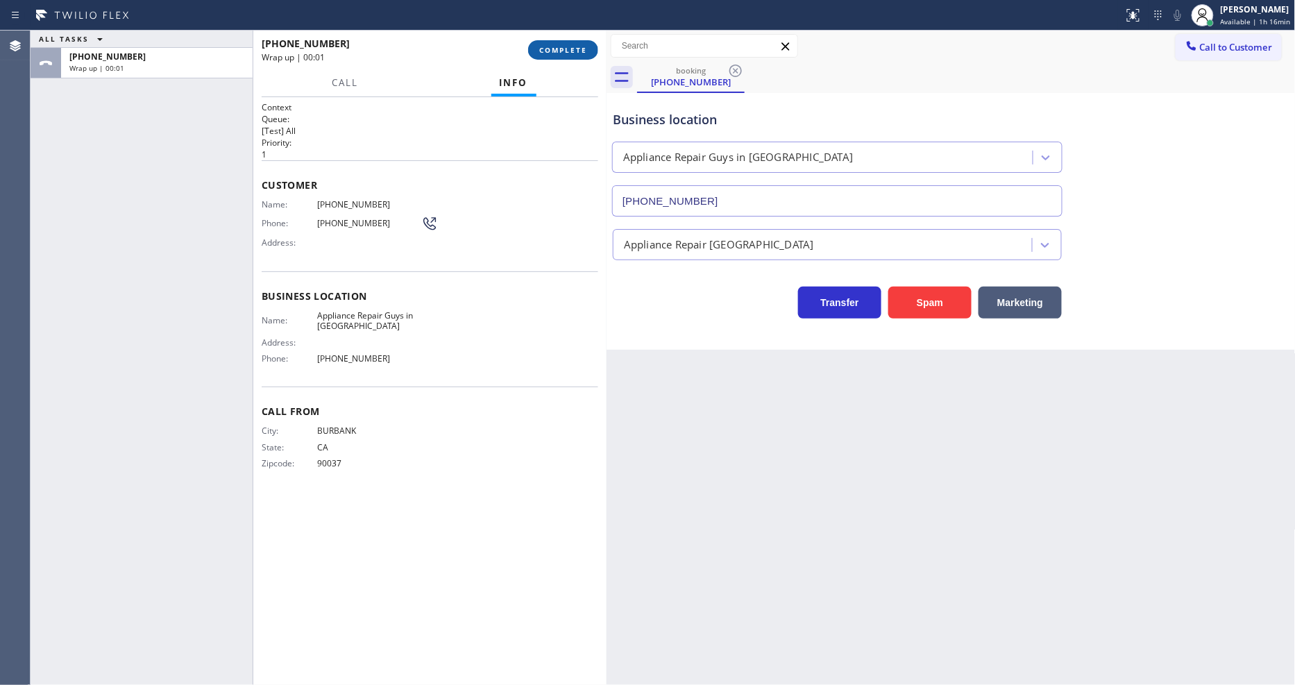
click at [568, 49] on span "COMPLETE" at bounding box center [563, 50] width 48 height 10
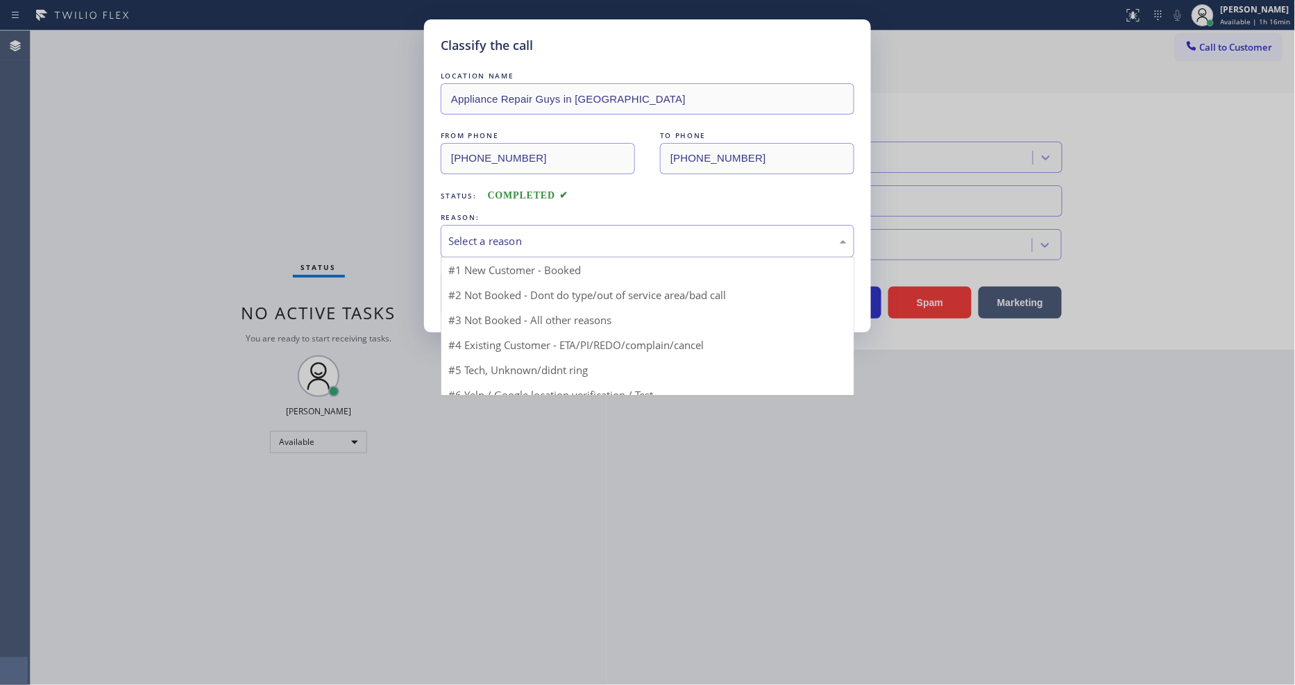
click at [532, 239] on div "Select a reason" at bounding box center [647, 241] width 398 height 16
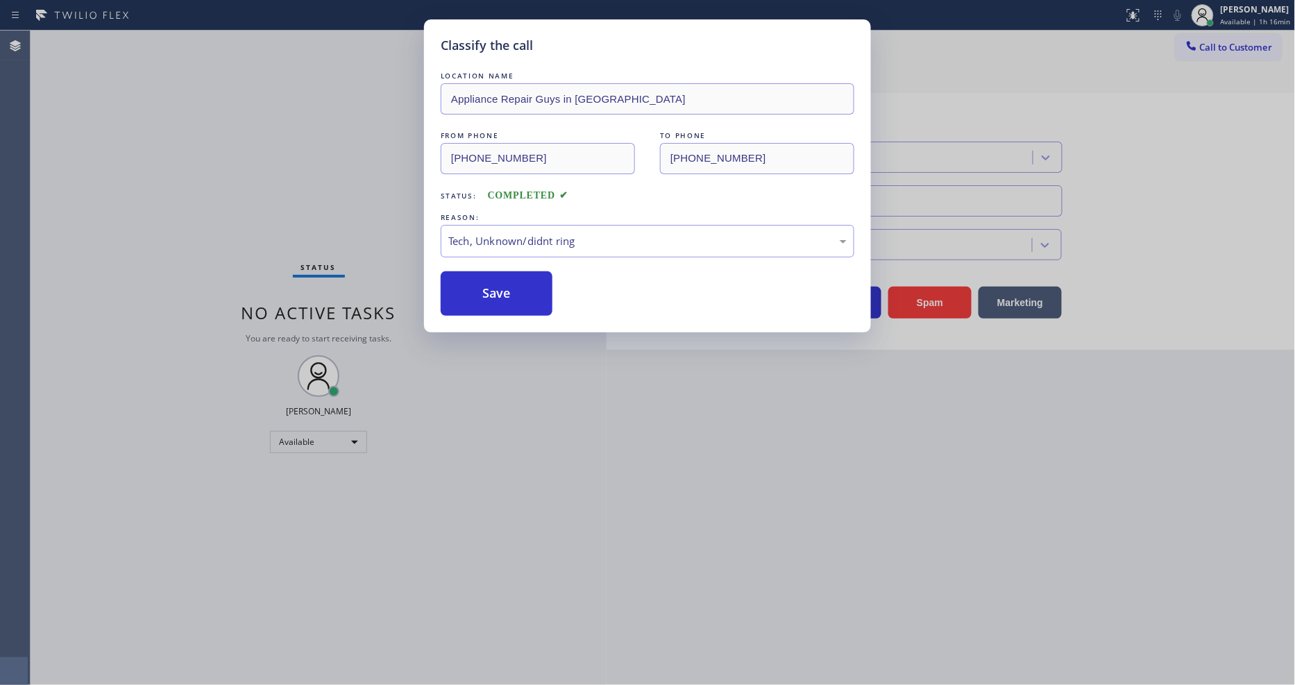
drag, startPoint x: 515, startPoint y: 342, endPoint x: 514, endPoint y: 295, distance: 47.2
click at [514, 294] on button "Save" at bounding box center [497, 293] width 112 height 44
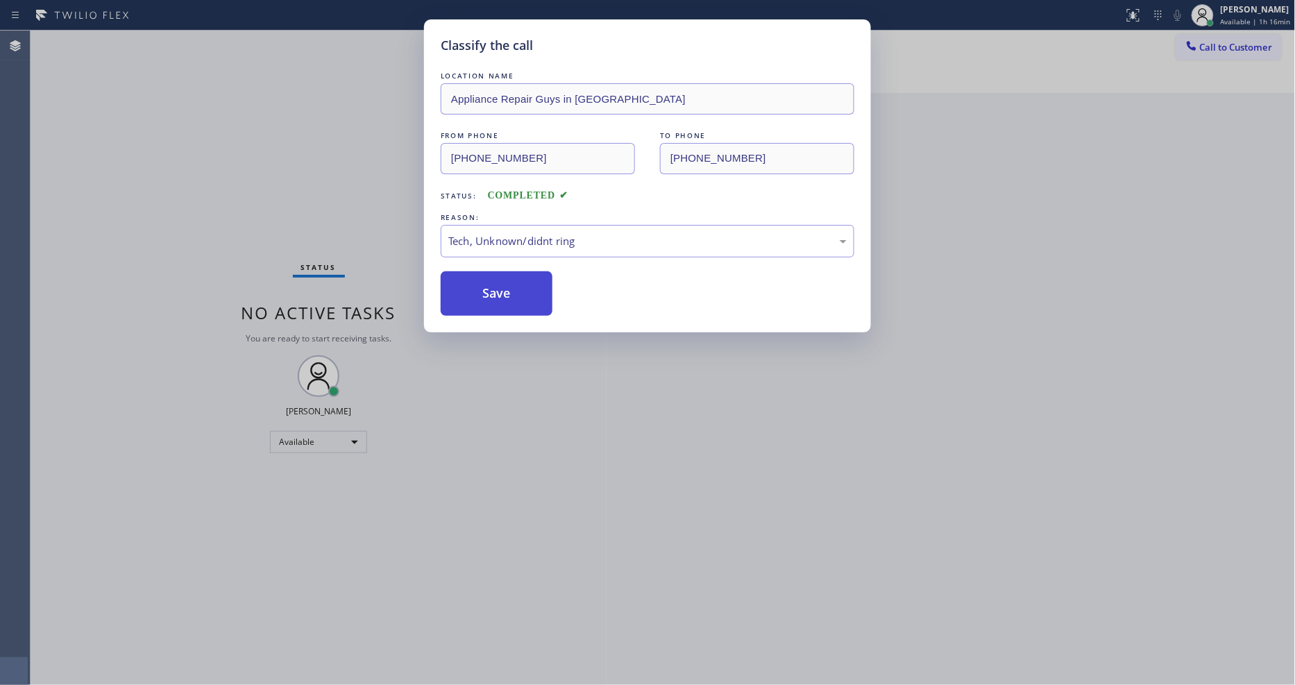
click at [514, 294] on button "Save" at bounding box center [497, 293] width 112 height 44
click at [203, 40] on div "Classify the call LOCATION NAME [GEOGRAPHIC_DATA] Thermador Appliance Repair FR…" at bounding box center [663, 358] width 1265 height 655
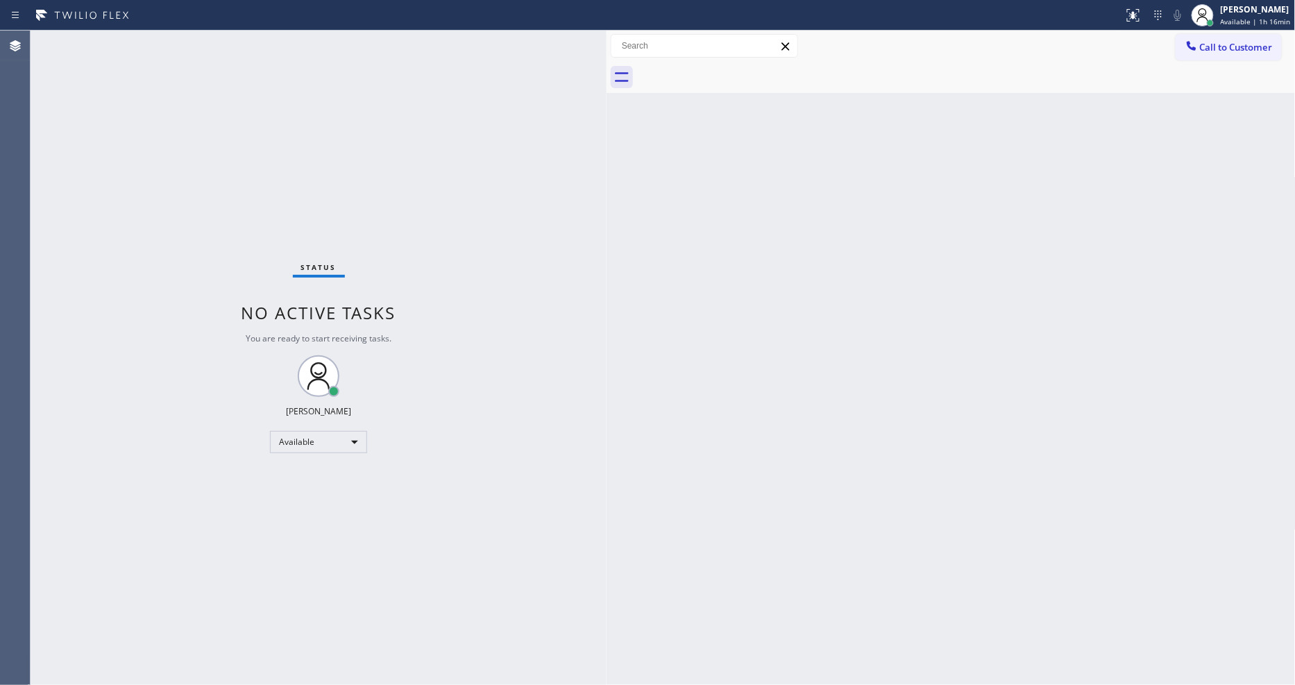
click at [207, 44] on div "Status No active tasks You are ready to start receiving tasks. [PERSON_NAME] Av…" at bounding box center [319, 358] width 576 height 655
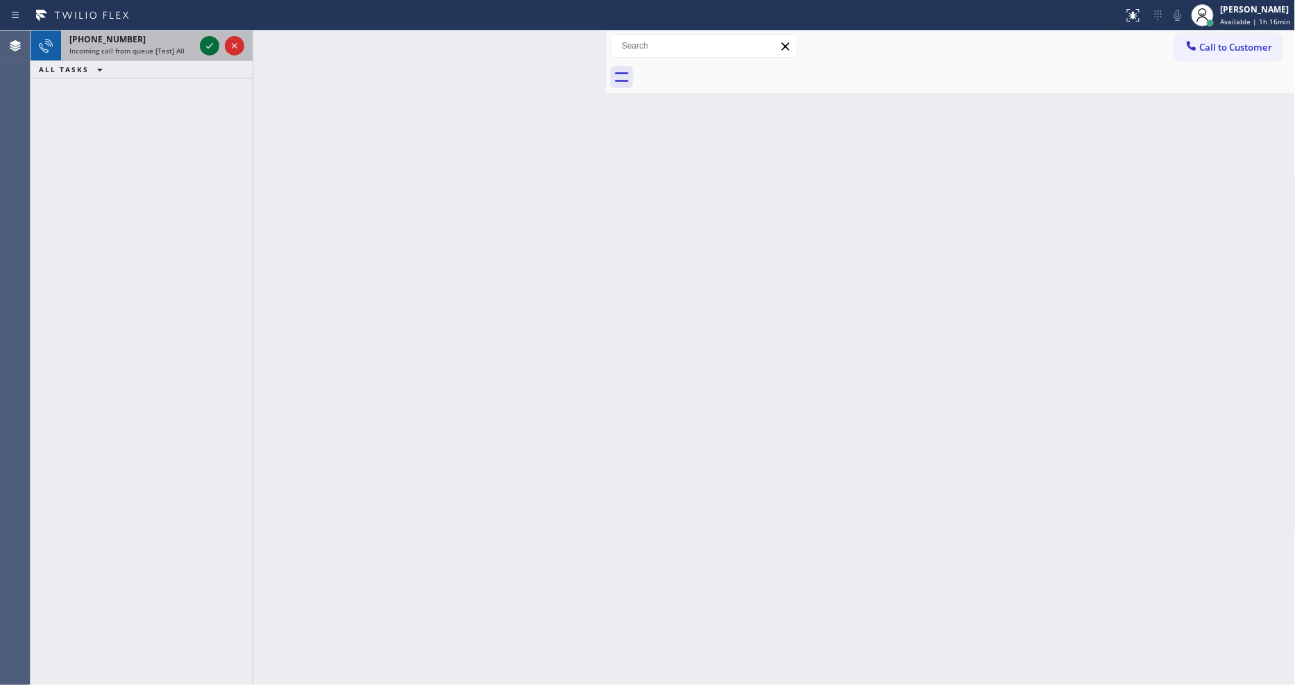
click at [213, 47] on icon at bounding box center [209, 45] width 17 height 17
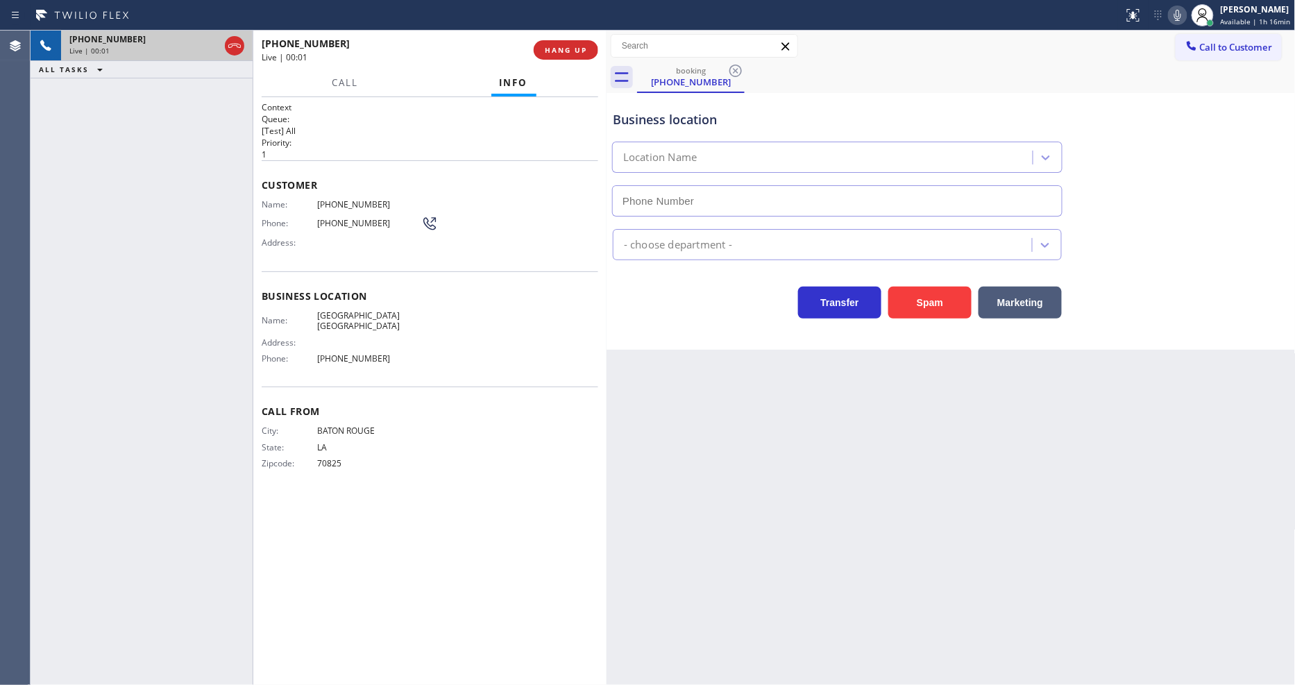
type input "[PHONE_NUMBER]"
click at [574, 58] on button "HANG UP" at bounding box center [566, 49] width 65 height 19
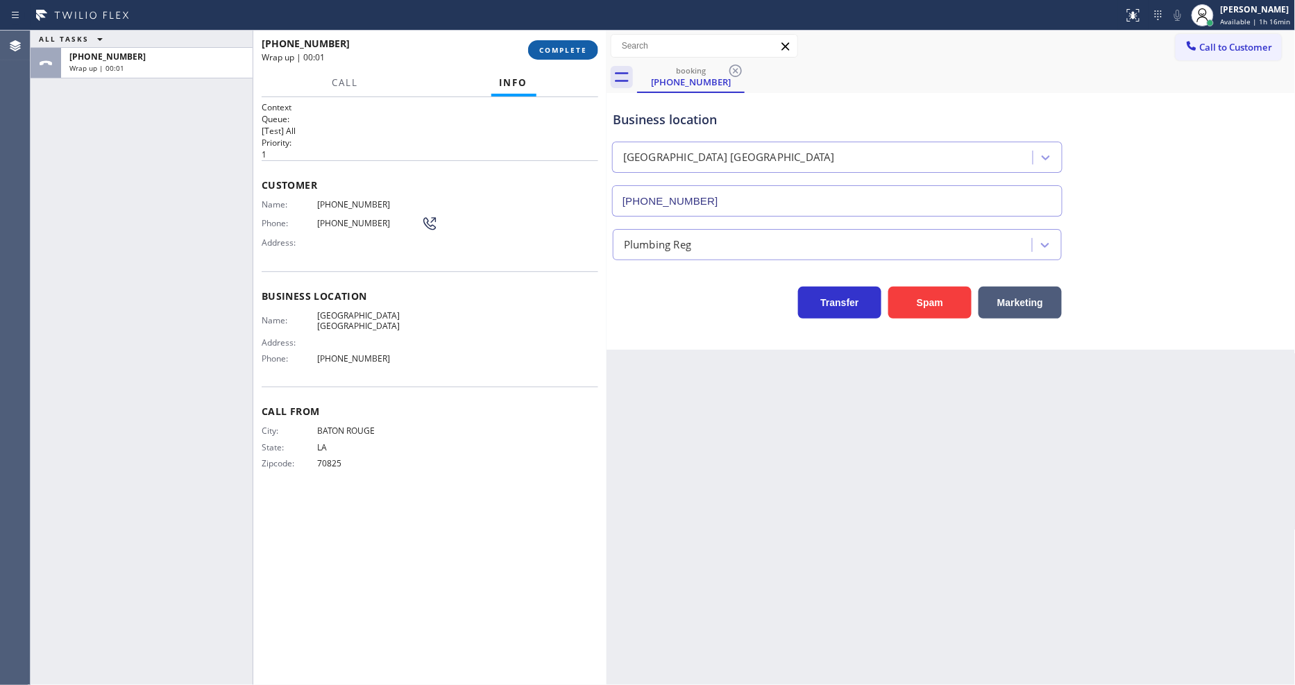
click at [574, 51] on span "COMPLETE" at bounding box center [563, 50] width 48 height 10
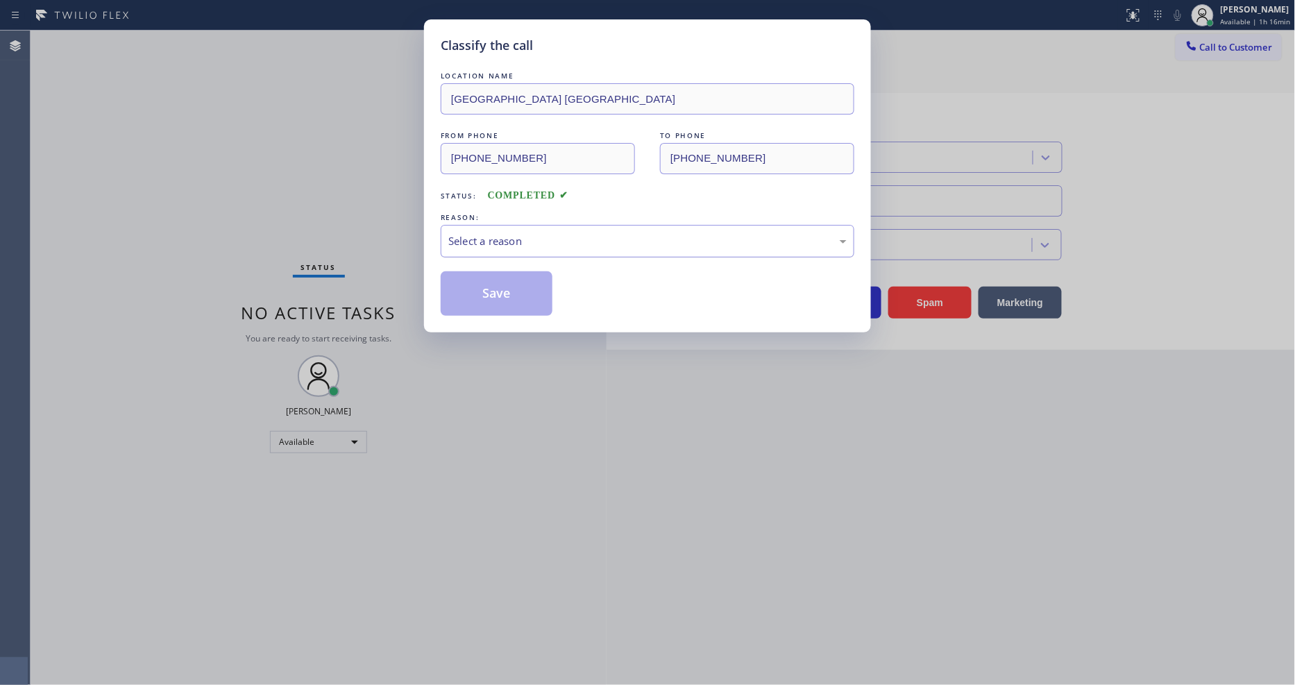
click at [550, 225] on div "Select a reason" at bounding box center [648, 241] width 414 height 33
click at [533, 271] on button "Save" at bounding box center [497, 293] width 112 height 44
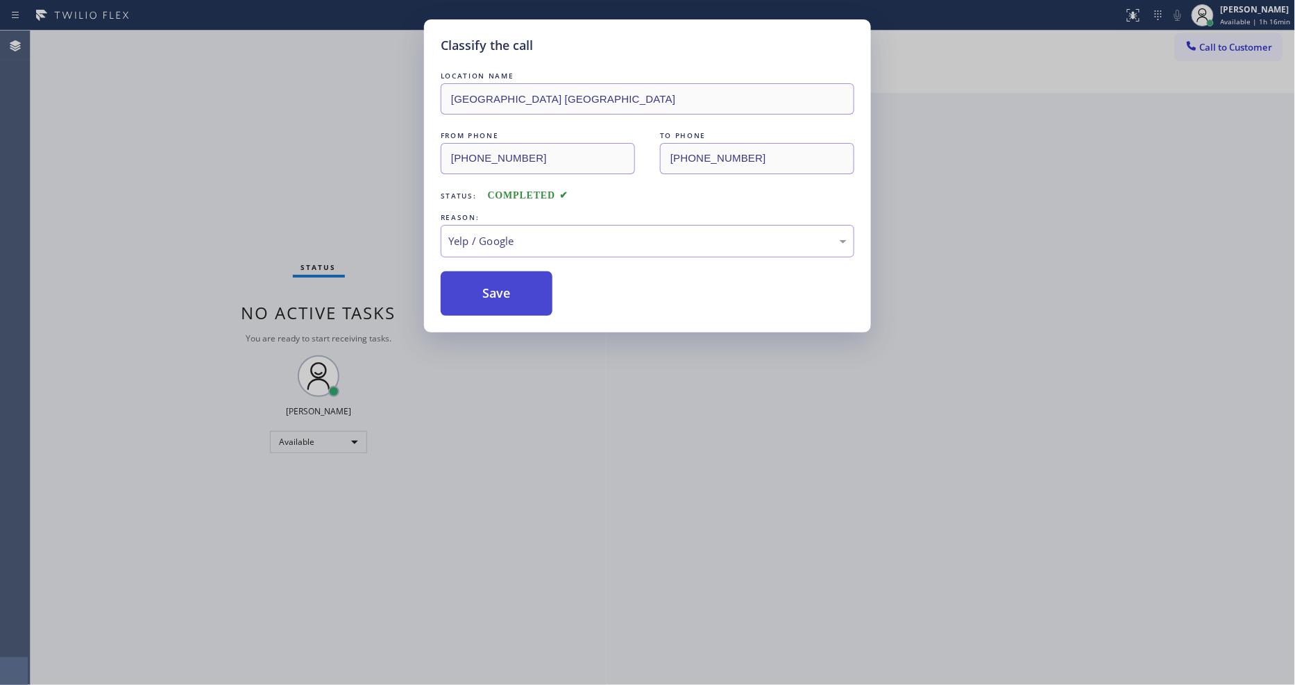
click at [533, 271] on button "Save" at bounding box center [497, 293] width 112 height 44
click at [533, 276] on button "Save" at bounding box center [497, 293] width 112 height 44
click at [534, 281] on button "Save" at bounding box center [497, 293] width 112 height 44
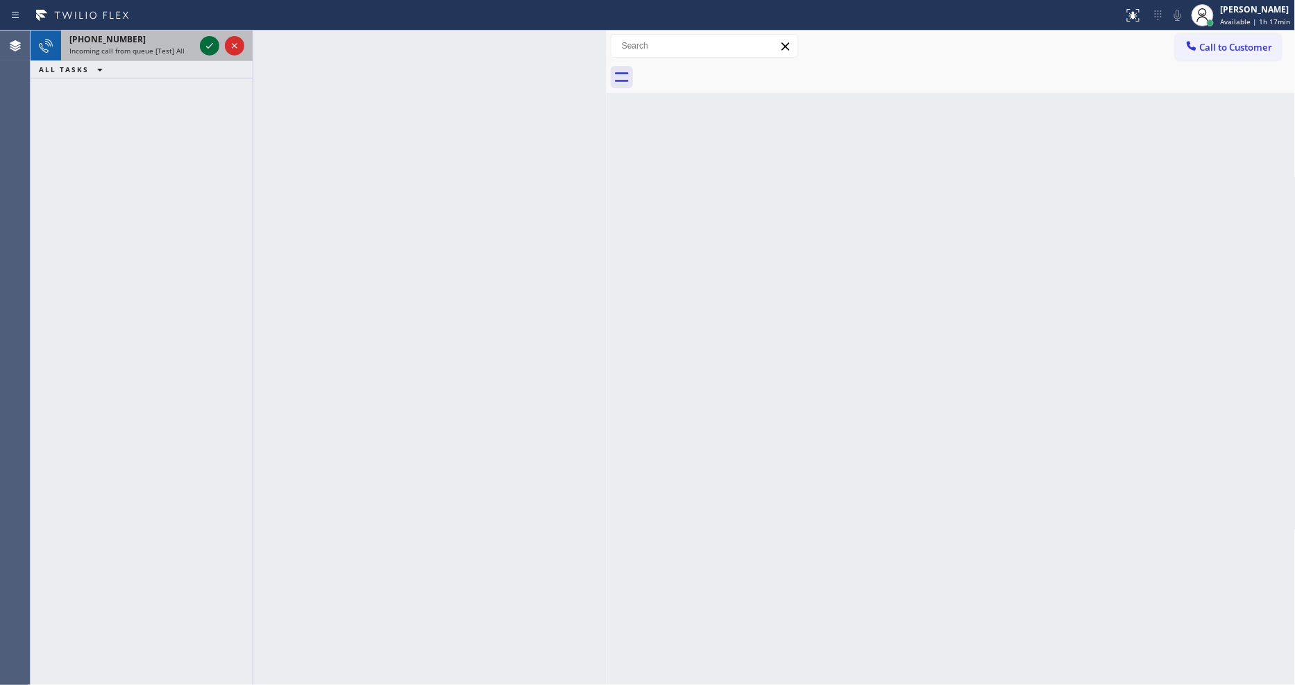
click at [210, 46] on icon at bounding box center [209, 46] width 7 height 6
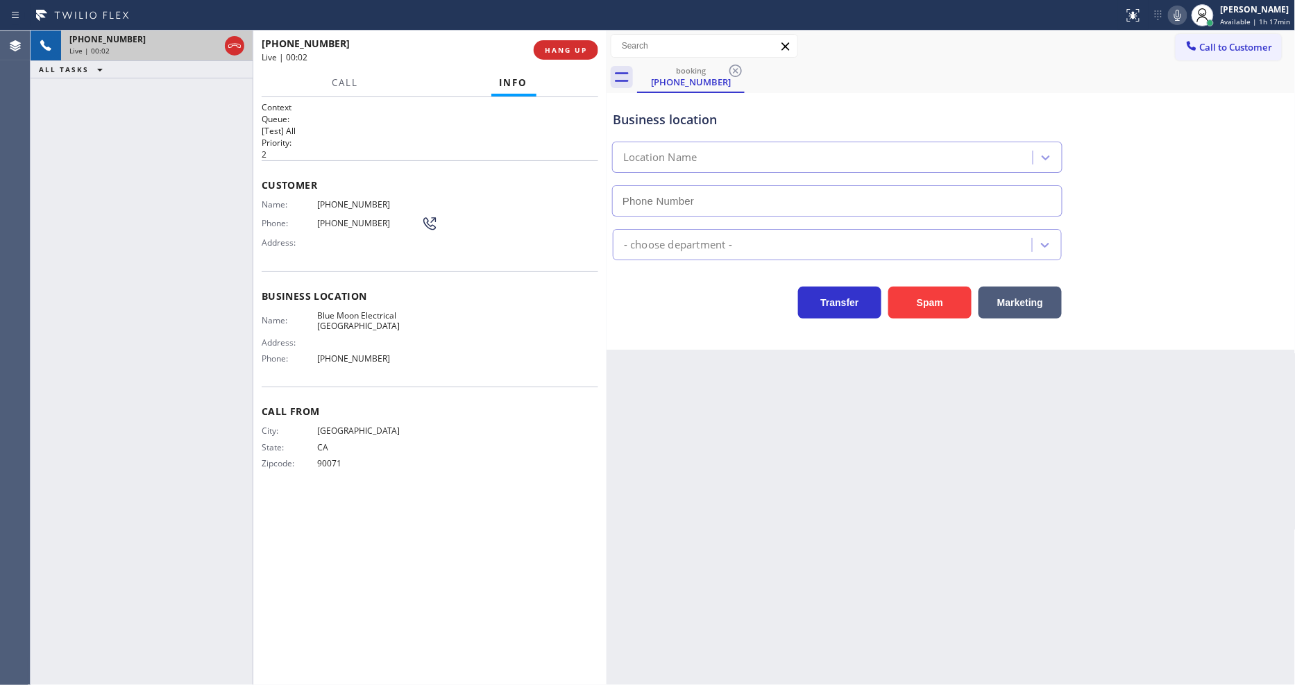
type input "[PHONE_NUMBER]"
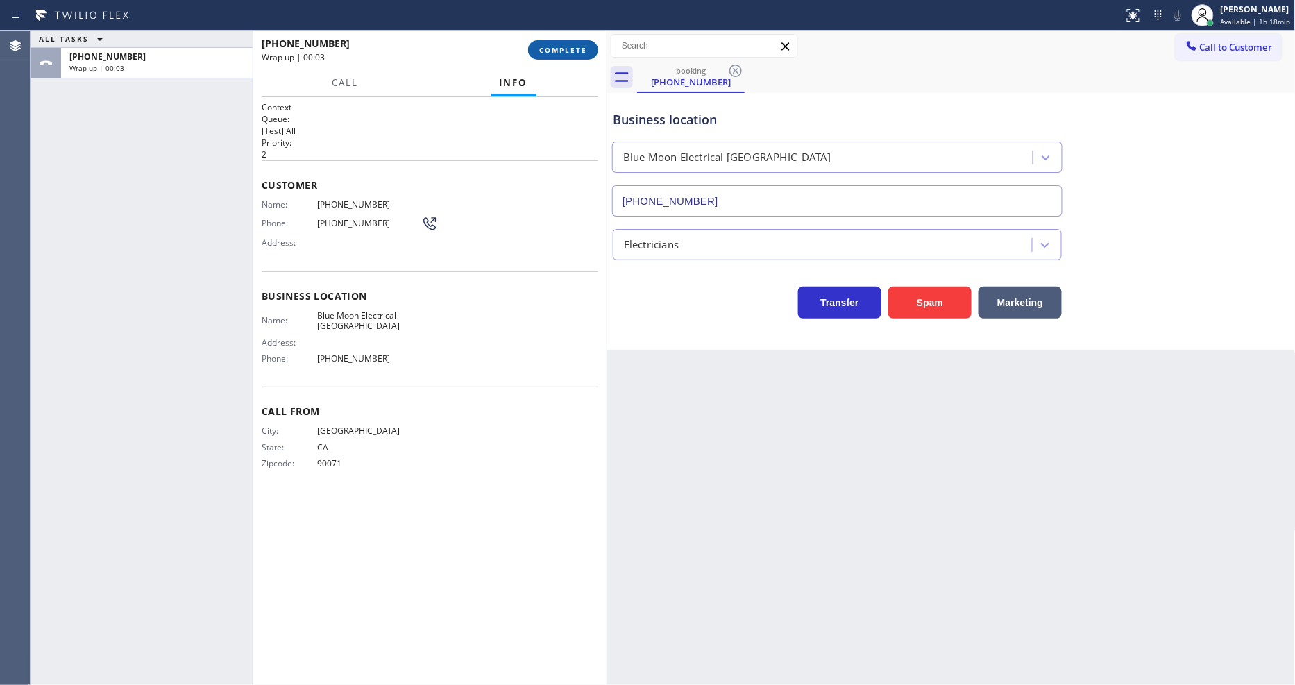
click at [569, 47] on span "COMPLETE" at bounding box center [563, 50] width 48 height 10
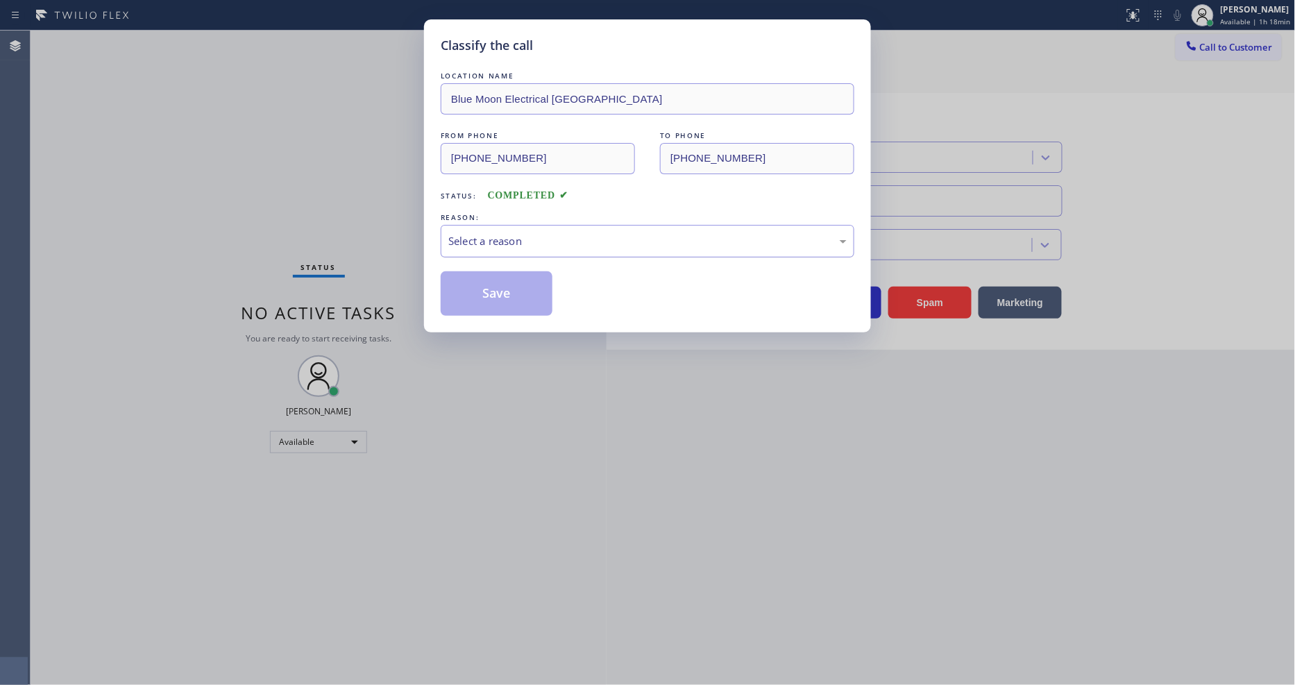
click at [537, 227] on div "Select a reason" at bounding box center [648, 241] width 414 height 33
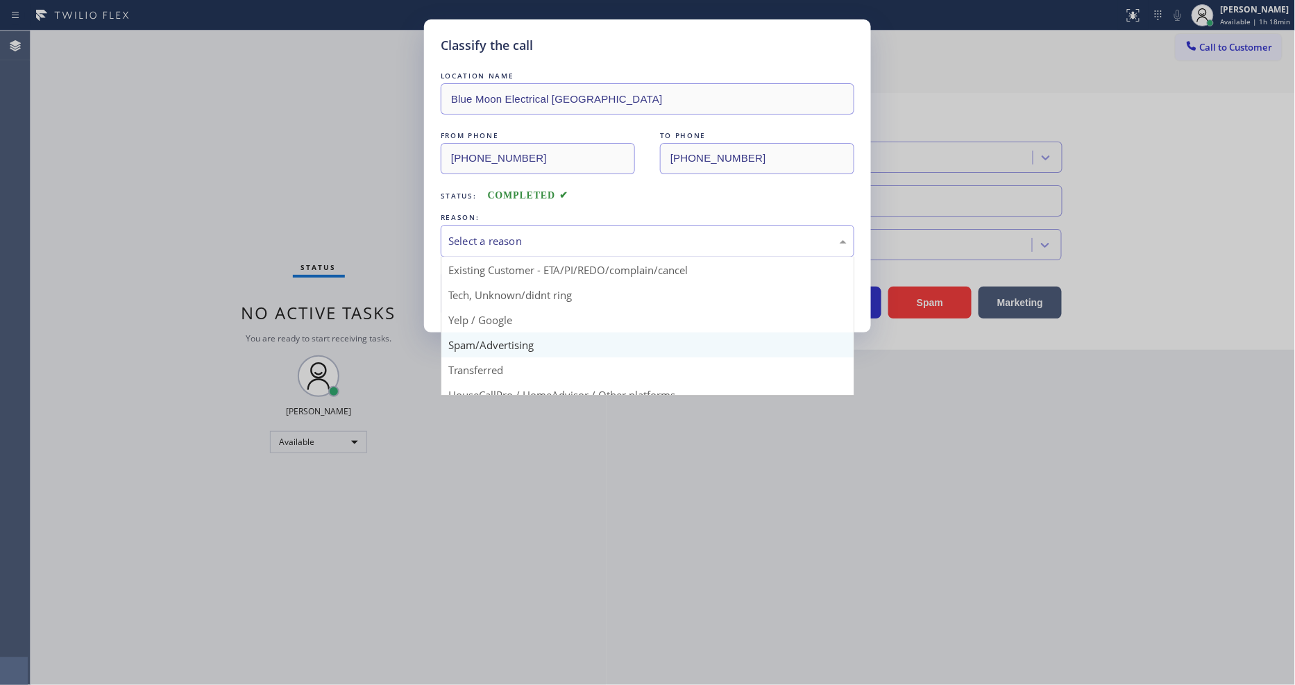
scroll to position [77, 0]
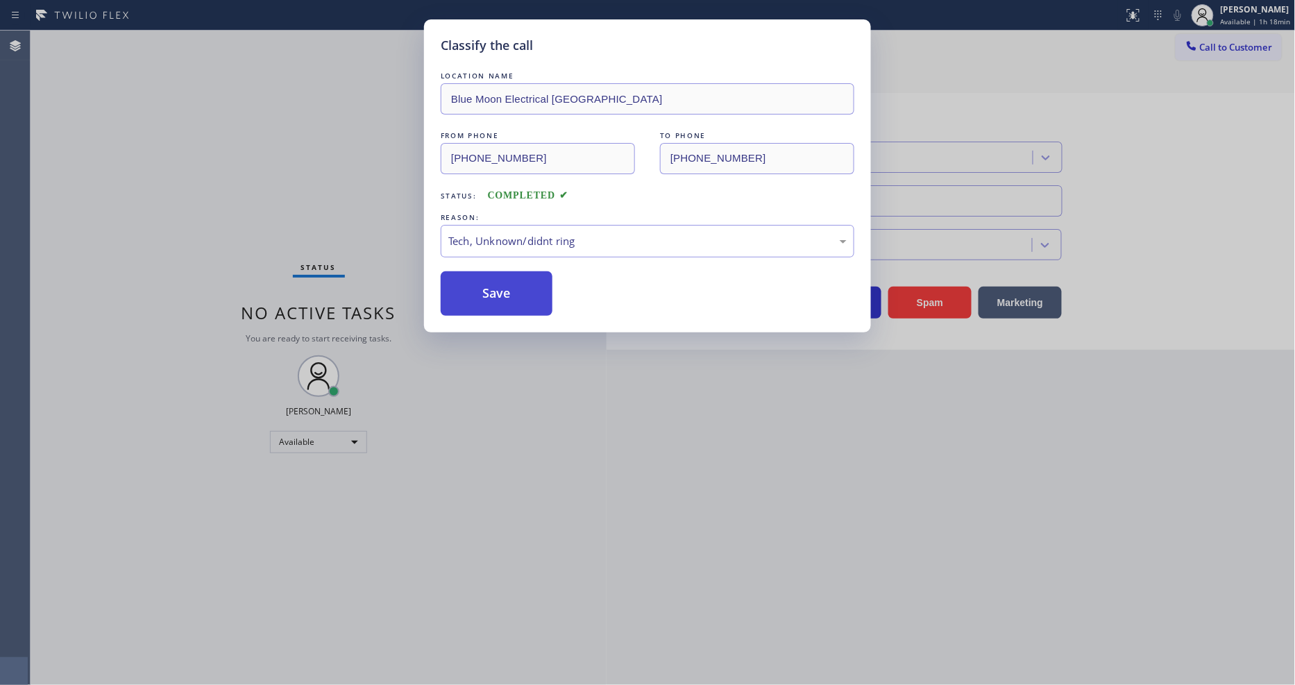
click at [500, 282] on button "Save" at bounding box center [497, 293] width 112 height 44
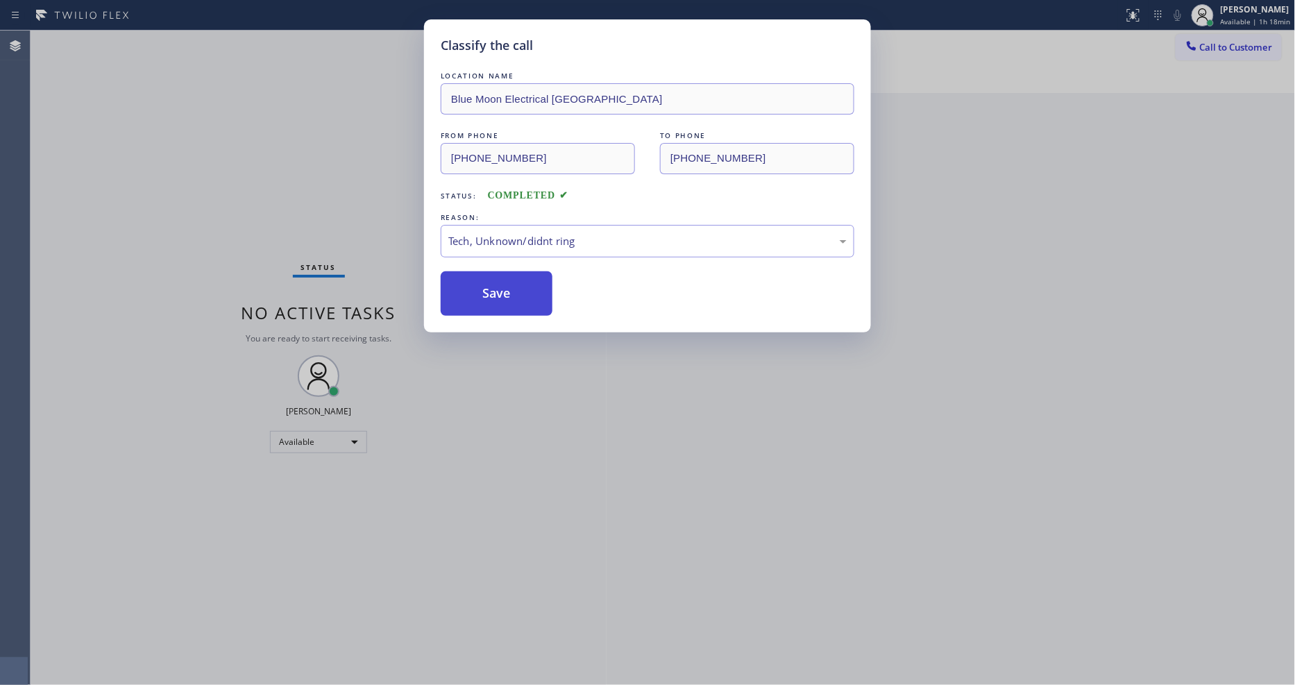
click at [500, 282] on button "Save" at bounding box center [497, 293] width 112 height 44
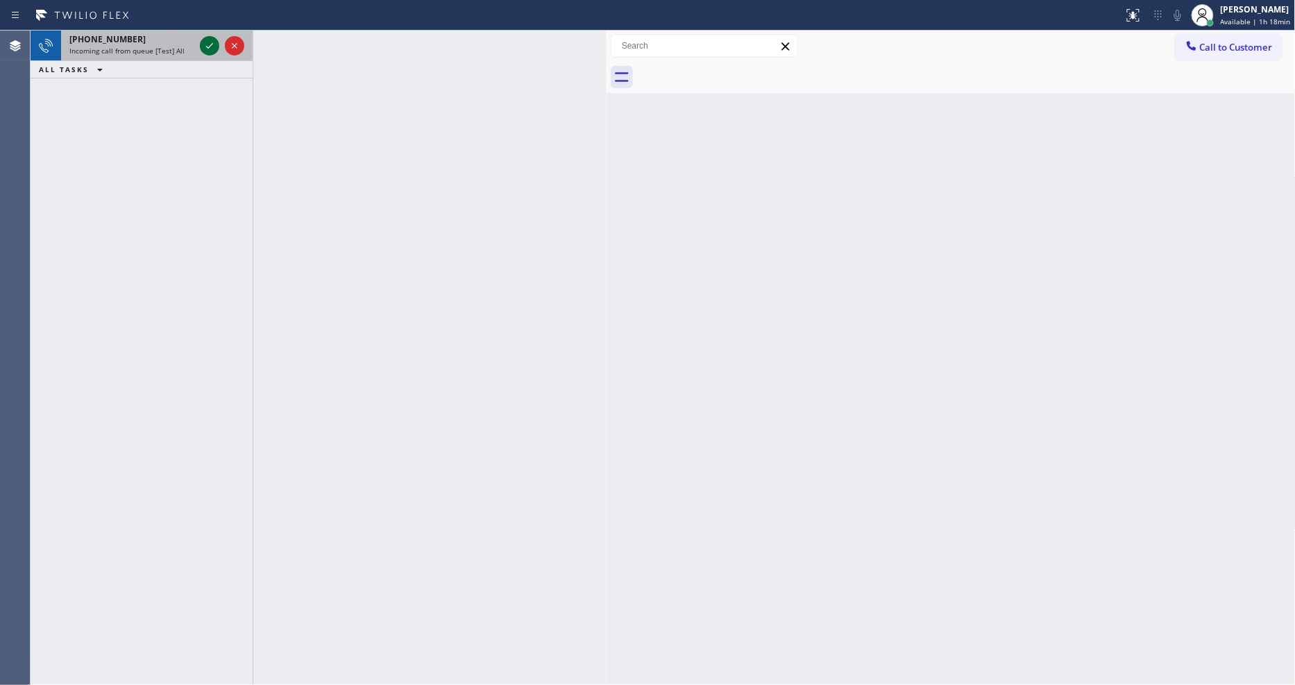
click at [208, 44] on icon at bounding box center [209, 45] width 17 height 17
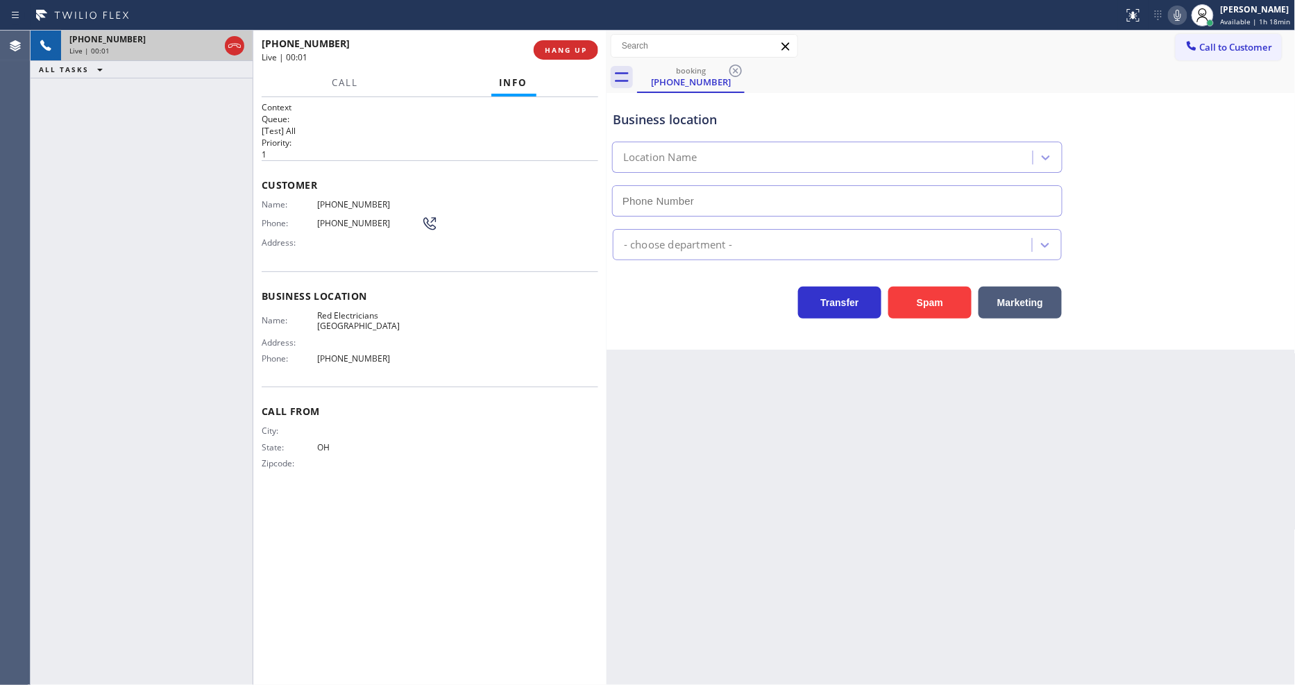
type input "[PHONE_NUMBER]"
click at [566, 53] on span "HANG UP" at bounding box center [566, 50] width 42 height 10
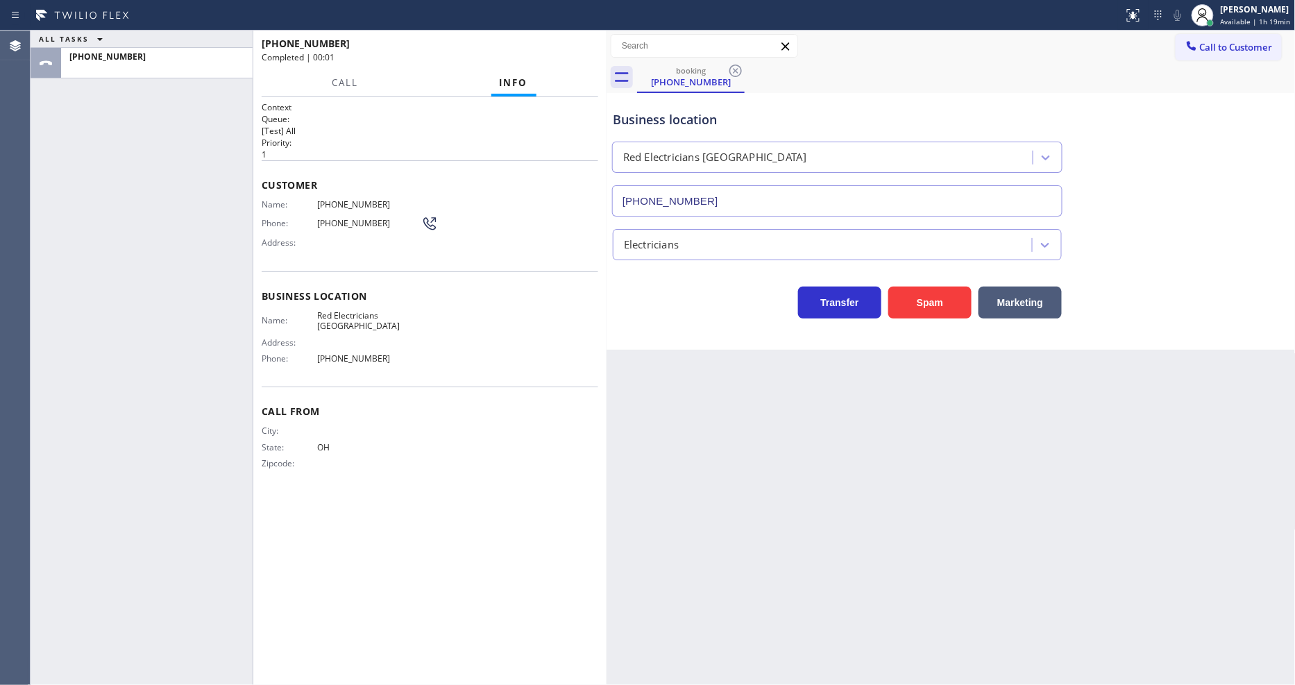
click at [532, 238] on div "Name: [PHONE_NUMBER] Phone: [PHONE_NUMBER] Address:" at bounding box center [430, 226] width 337 height 55
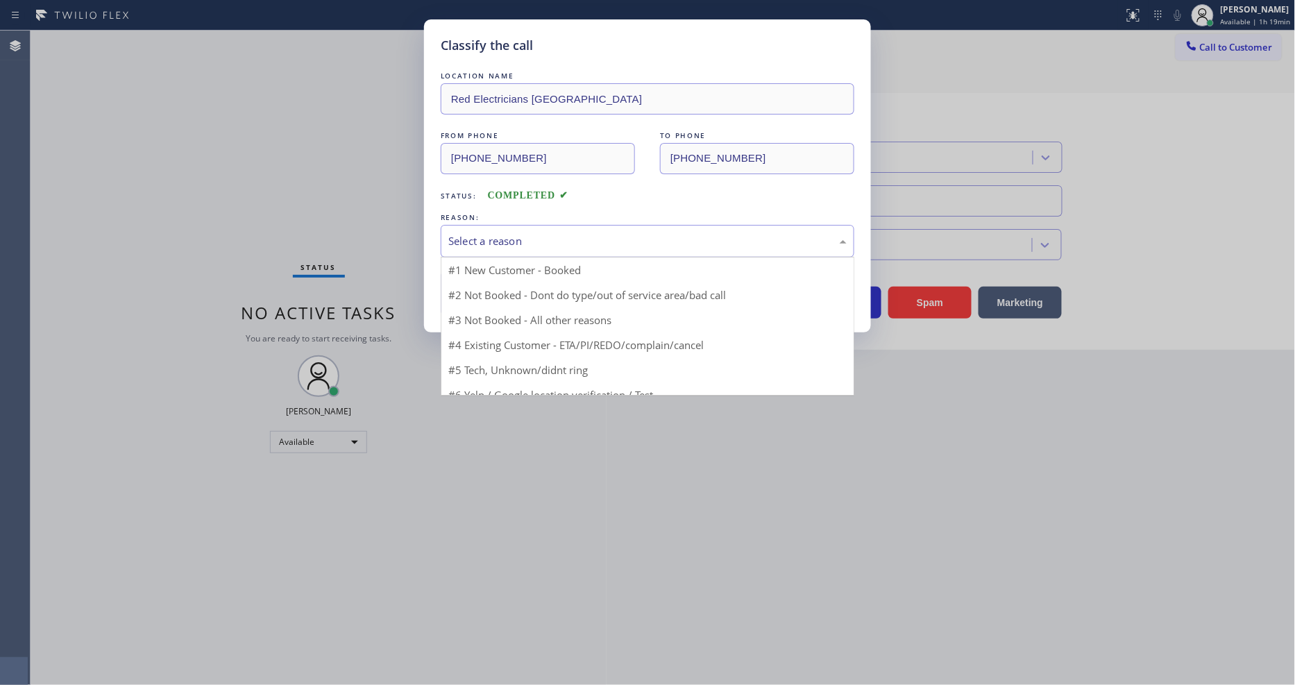
click at [532, 238] on div "Select a reason" at bounding box center [647, 241] width 398 height 16
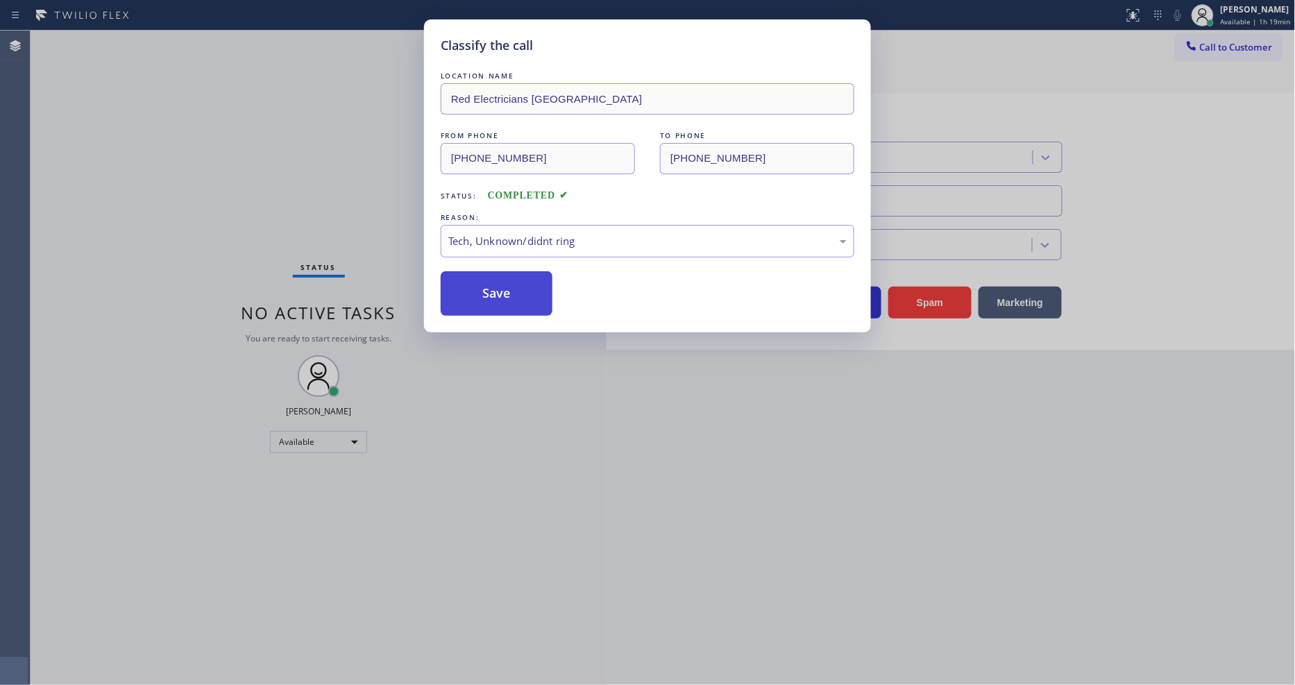
click at [521, 280] on button "Save" at bounding box center [497, 293] width 112 height 44
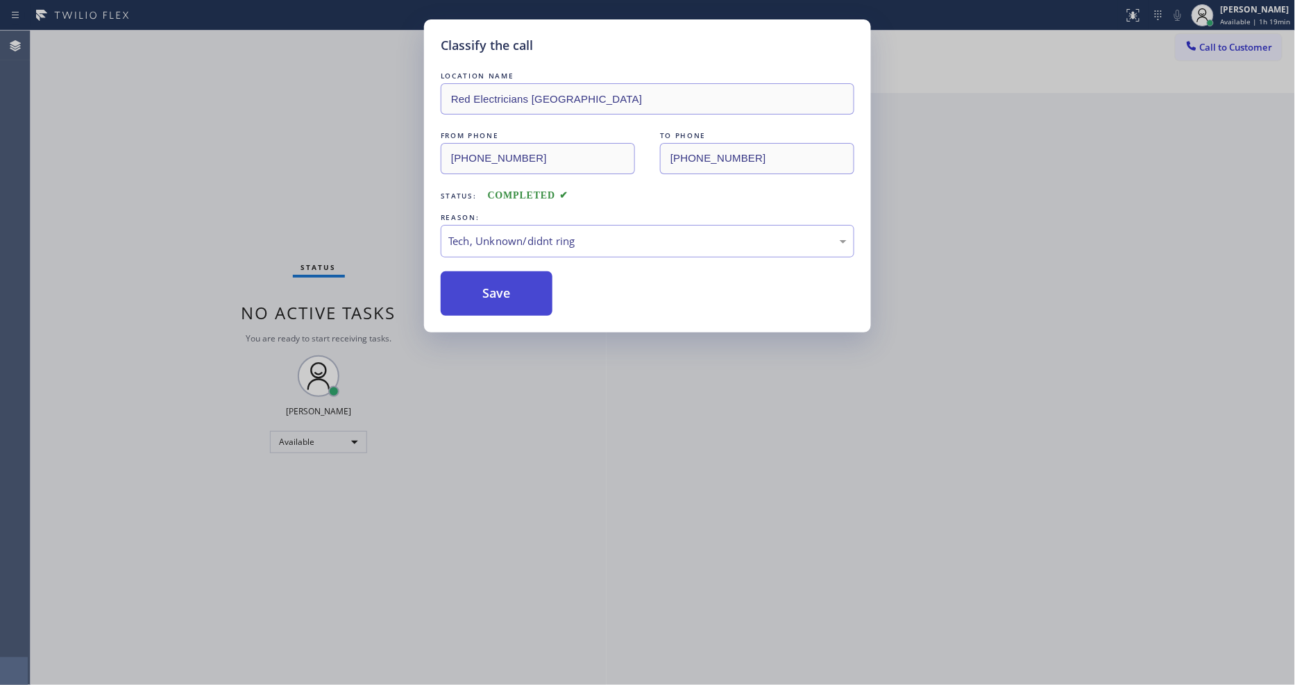
click at [521, 280] on button "Save" at bounding box center [497, 293] width 112 height 44
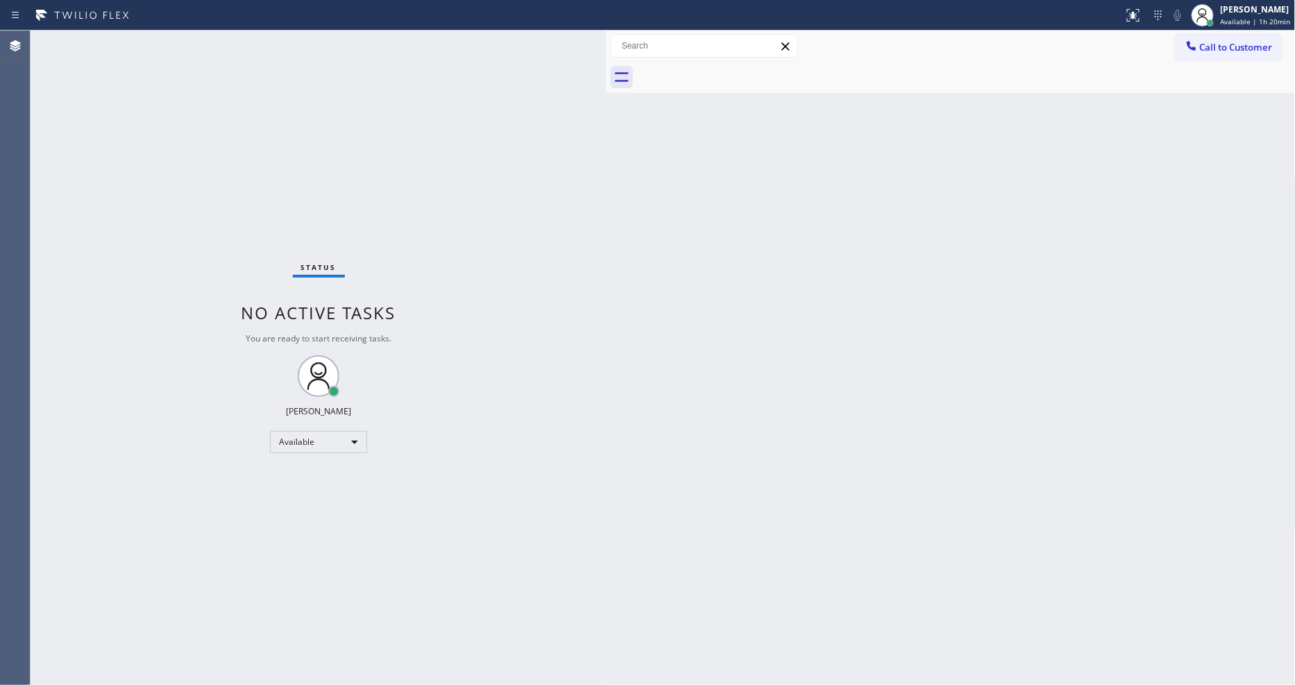
click at [175, 33] on div "Status No active tasks You are ready to start receiving tasks. [PERSON_NAME] Av…" at bounding box center [319, 358] width 576 height 655
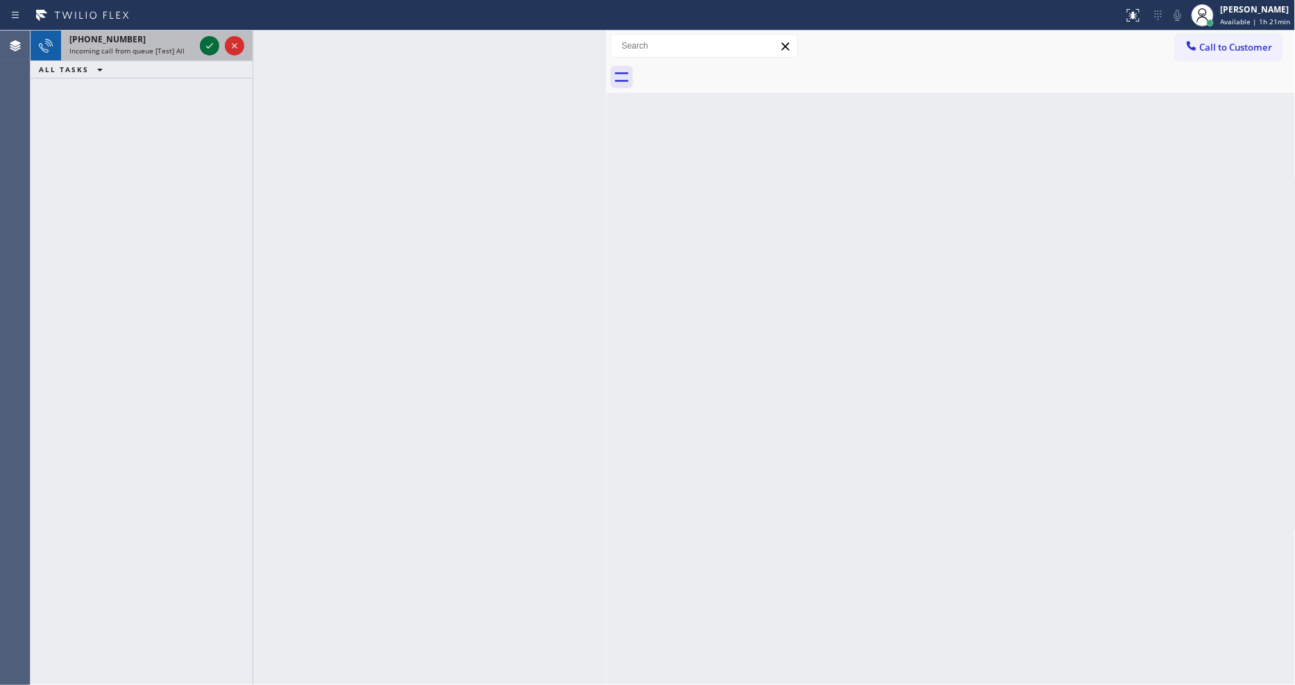
click at [206, 46] on icon at bounding box center [209, 46] width 7 height 6
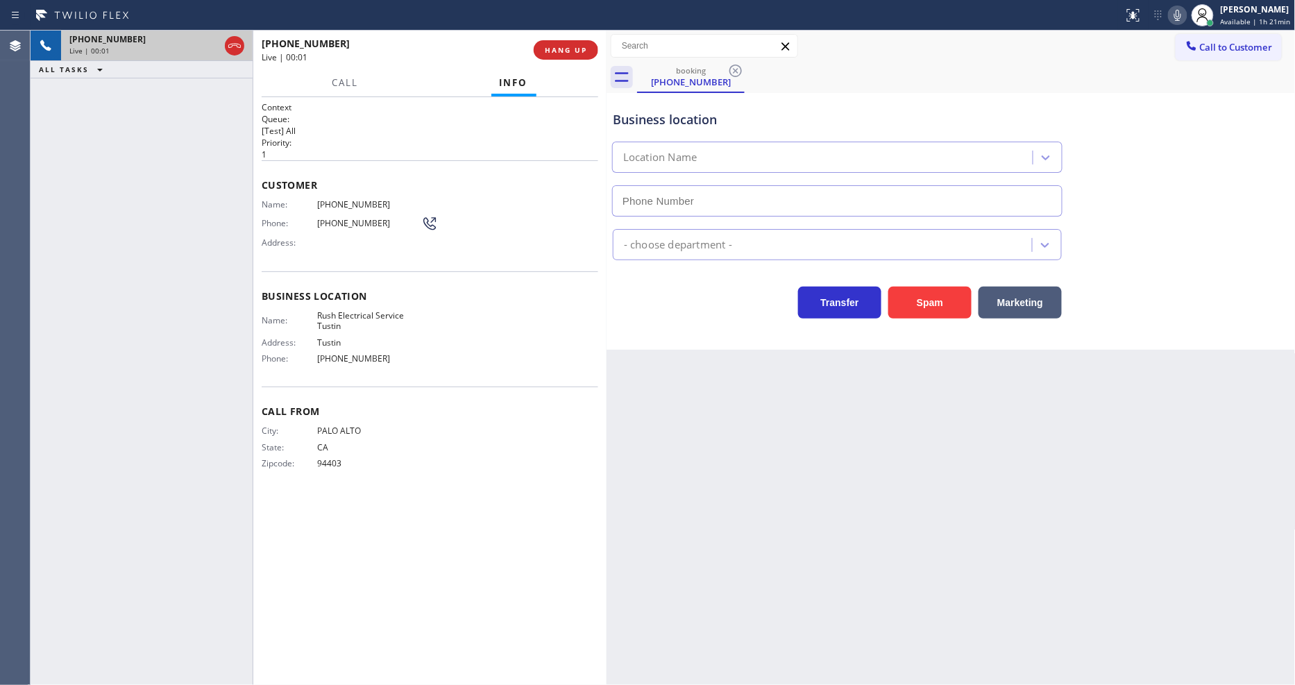
type input "[PHONE_NUMBER]"
click at [944, 423] on div "Back to Dashboard Change Sender ID Customers Technicians Select a contact Outbo…" at bounding box center [951, 358] width 689 height 655
click at [366, 317] on span "Rush Electrical Service Tustin" at bounding box center [369, 321] width 104 height 22
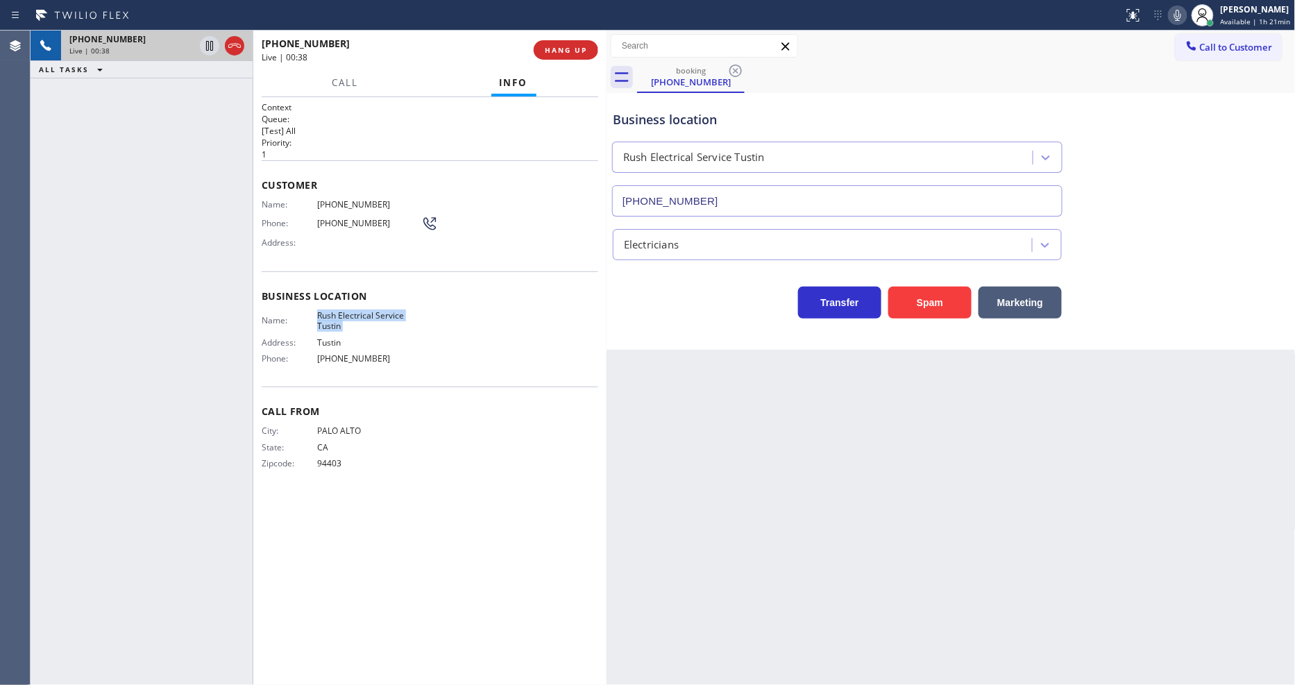
click at [337, 199] on span "[PHONE_NUMBER]" at bounding box center [369, 204] width 104 height 10
click at [376, 525] on div "Context Queue: [Test] All Priority: 1 Customer Name: [PHONE_NUMBER] Phone: [PHO…" at bounding box center [430, 391] width 337 height 580
click at [938, 371] on div "Back to Dashboard Change Sender ID Customers Technicians Select a contact Outbo…" at bounding box center [951, 358] width 689 height 655
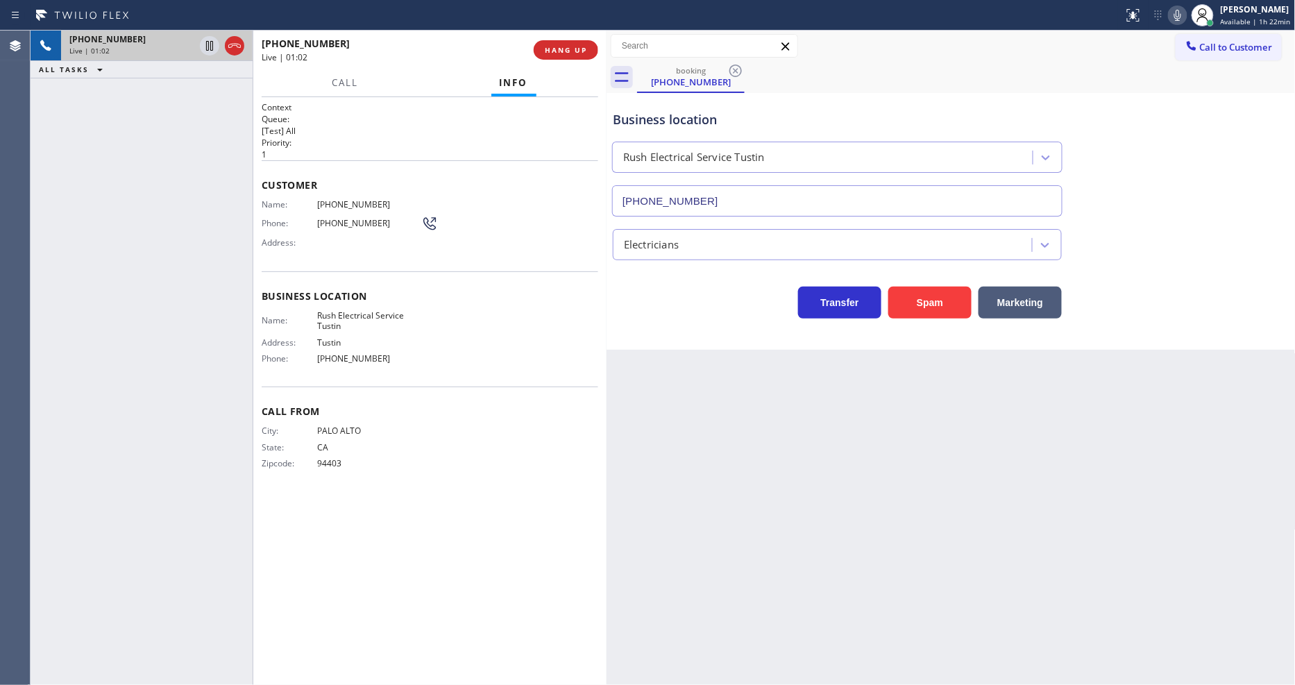
click at [906, 372] on div "Back to Dashboard Change Sender ID Customers Technicians Select a contact Outbo…" at bounding box center [951, 358] width 689 height 655
click at [210, 44] on icon at bounding box center [209, 46] width 7 height 10
click at [1174, 12] on icon at bounding box center [1178, 15] width 17 height 17
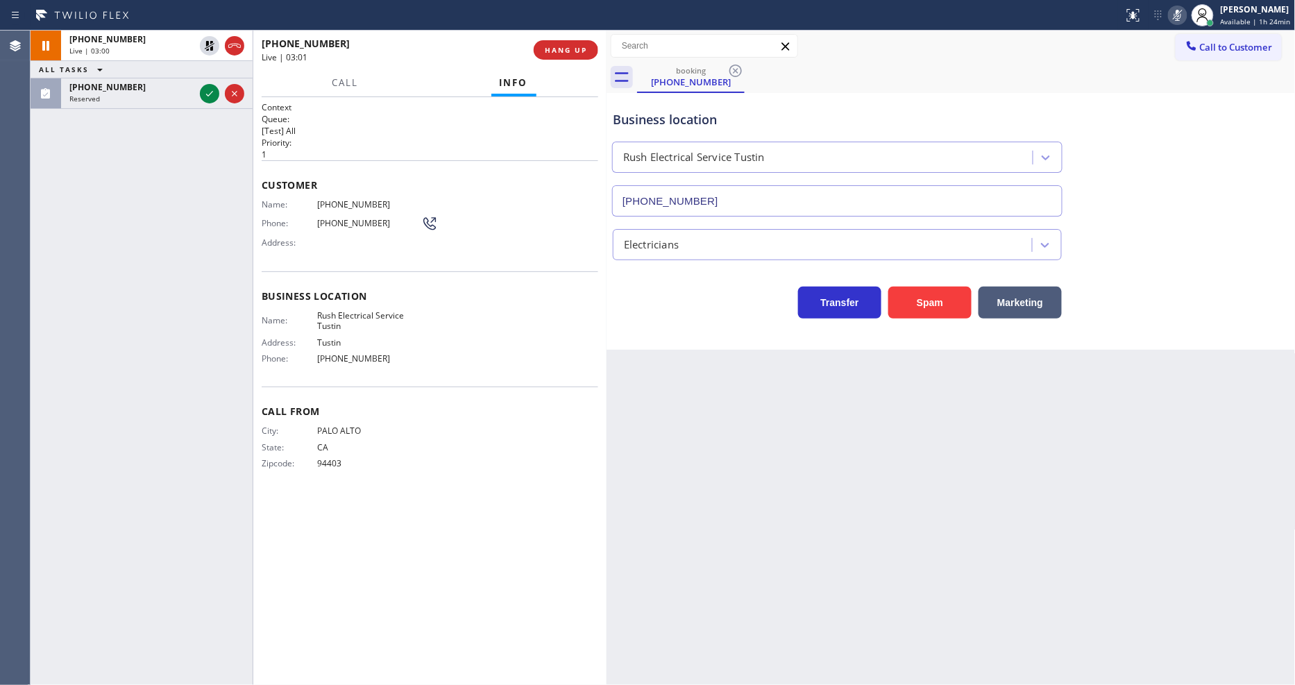
click at [212, 87] on icon at bounding box center [209, 93] width 17 height 17
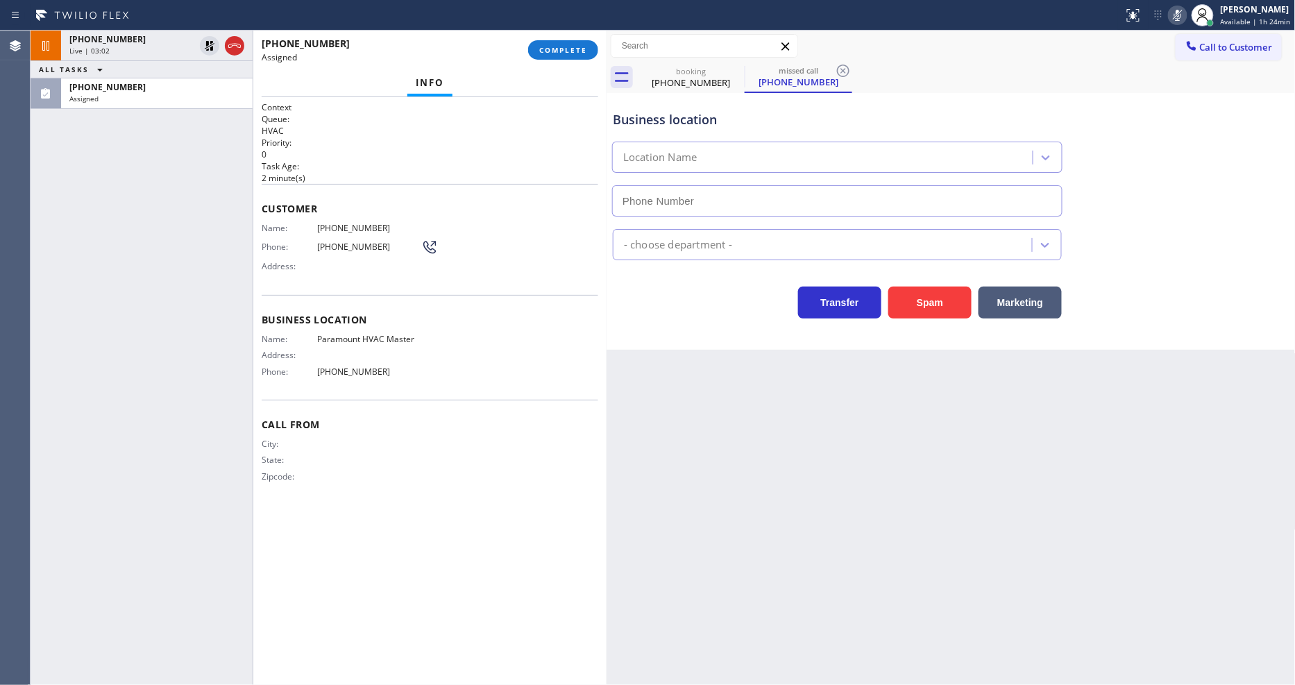
type input "[PHONE_NUMBER]"
click at [537, 54] on button "COMPLETE" at bounding box center [563, 49] width 70 height 19
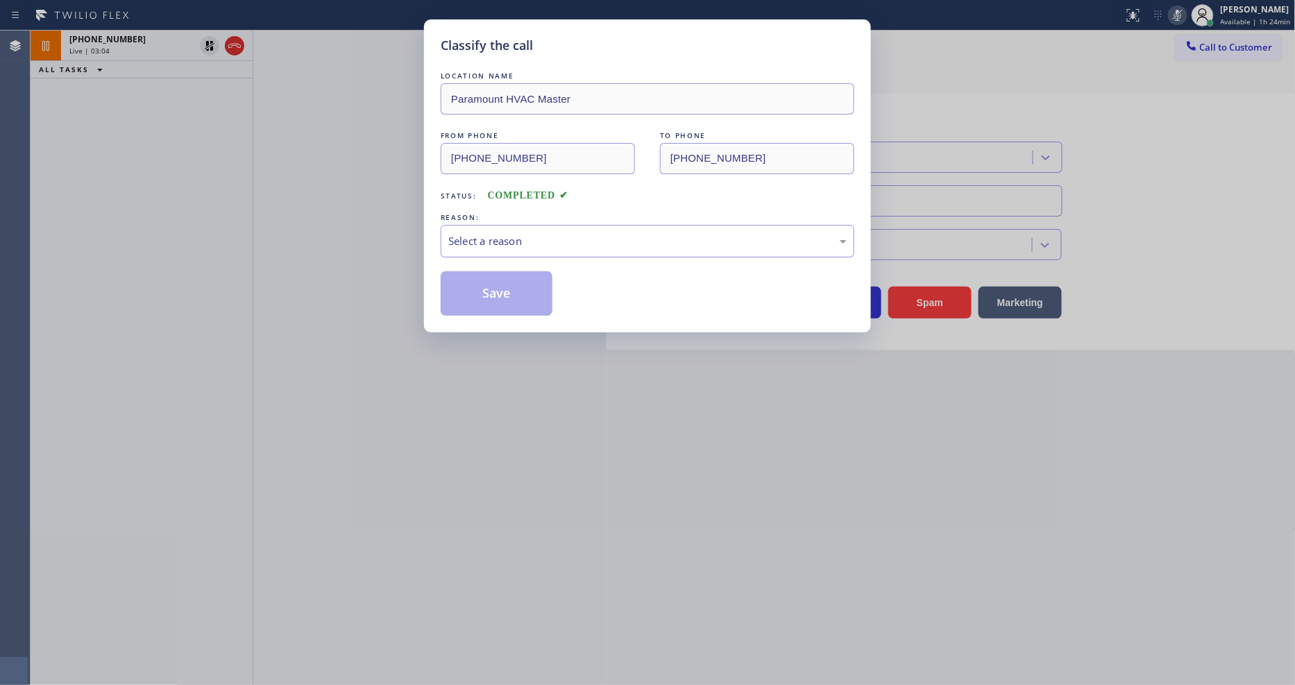
click at [516, 237] on div "Select a reason" at bounding box center [647, 241] width 398 height 16
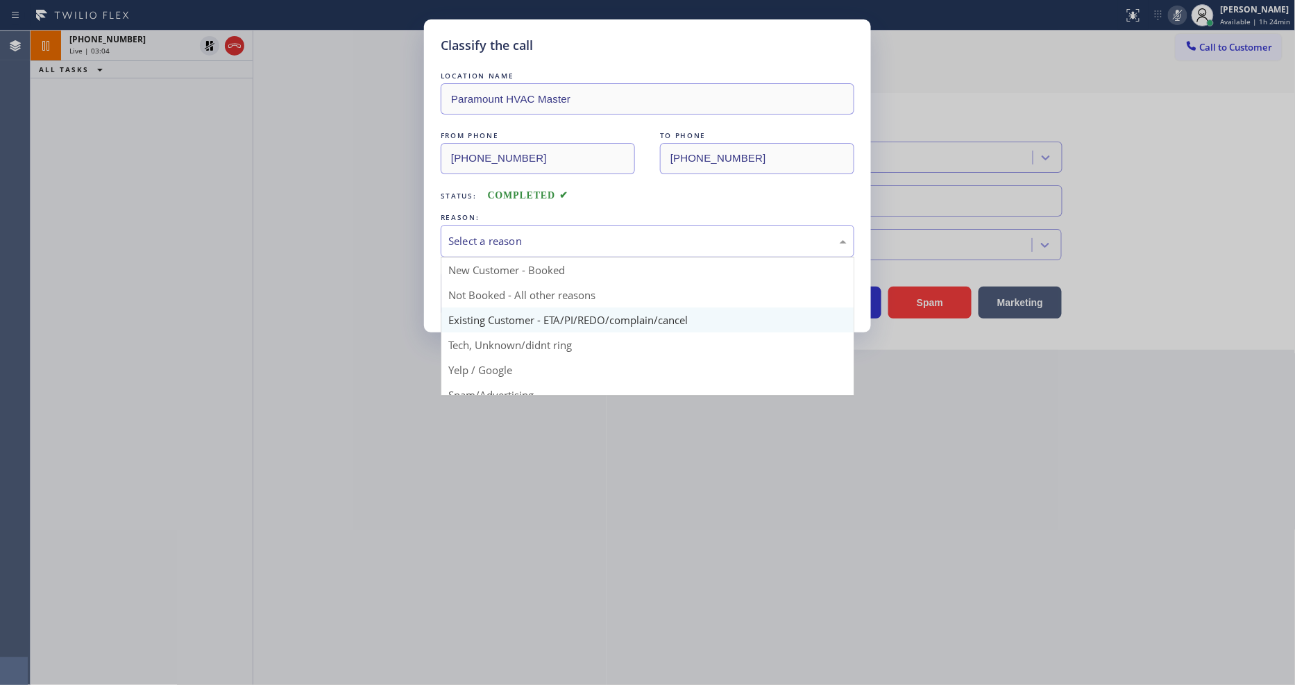
scroll to position [87, 0]
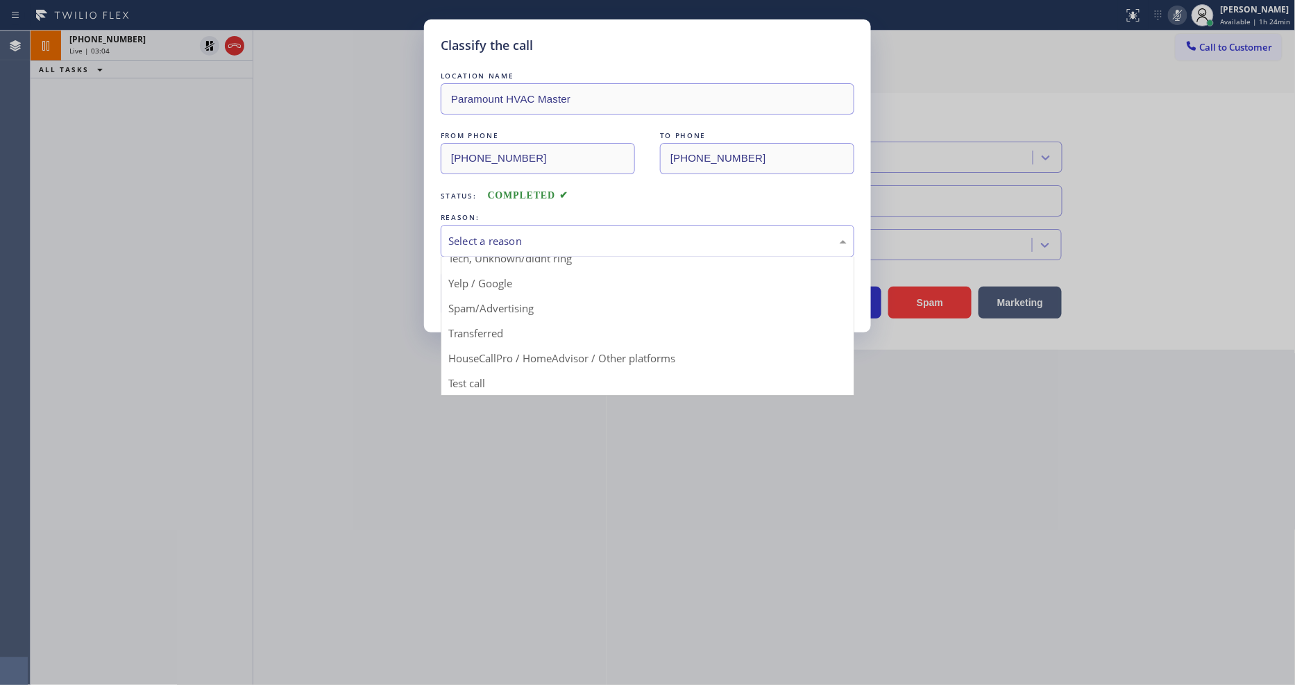
drag, startPoint x: 521, startPoint y: 303, endPoint x: 517, endPoint y: 297, distance: 7.1
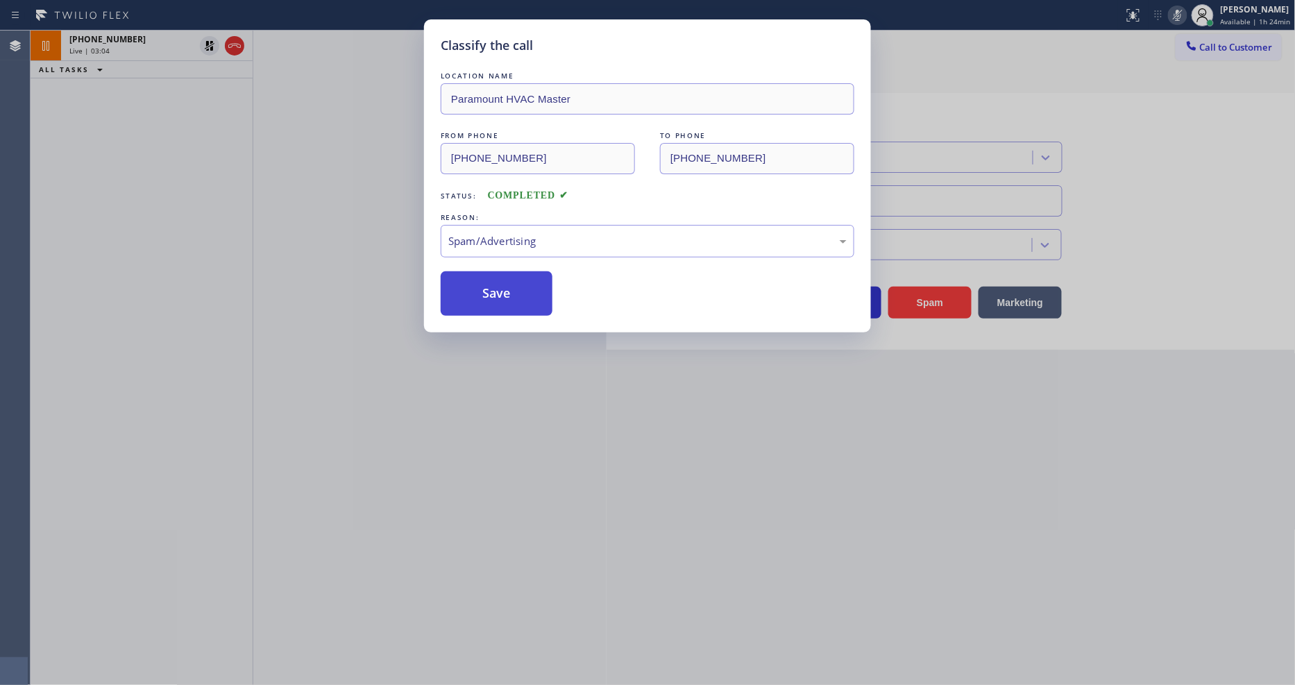
click at [517, 297] on button "Save" at bounding box center [497, 293] width 112 height 44
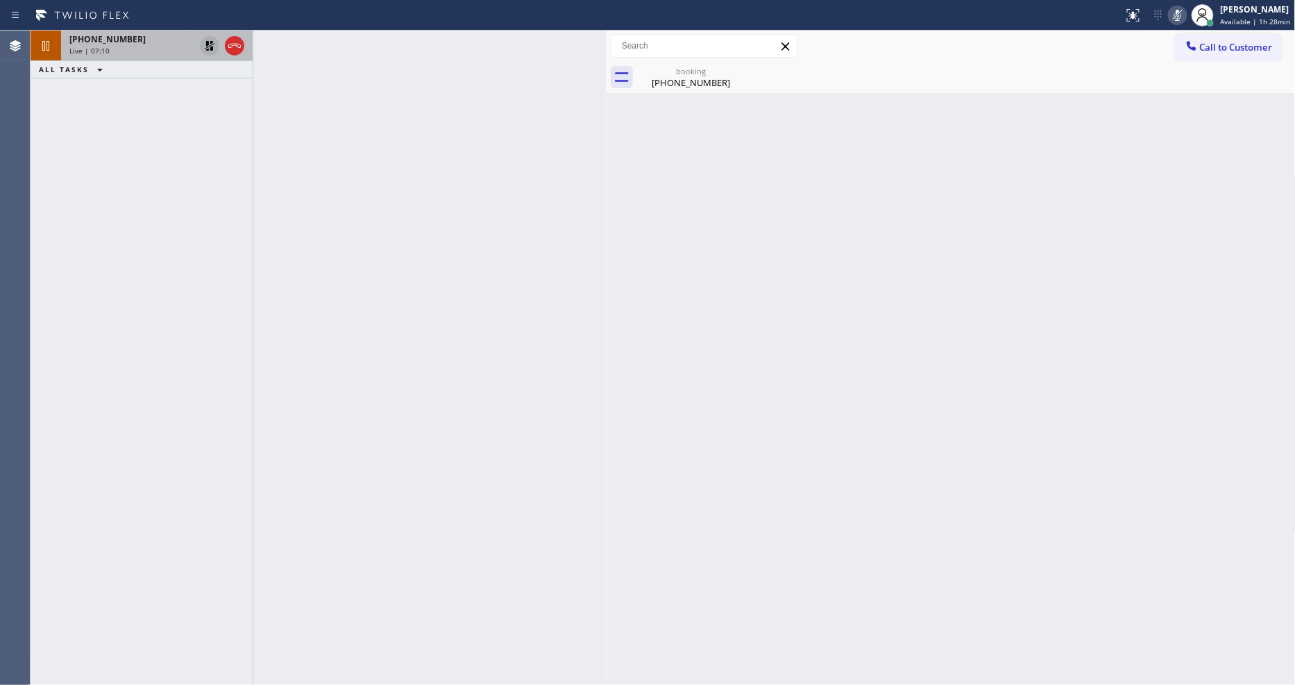
click at [219, 42] on div at bounding box center [209, 45] width 19 height 17
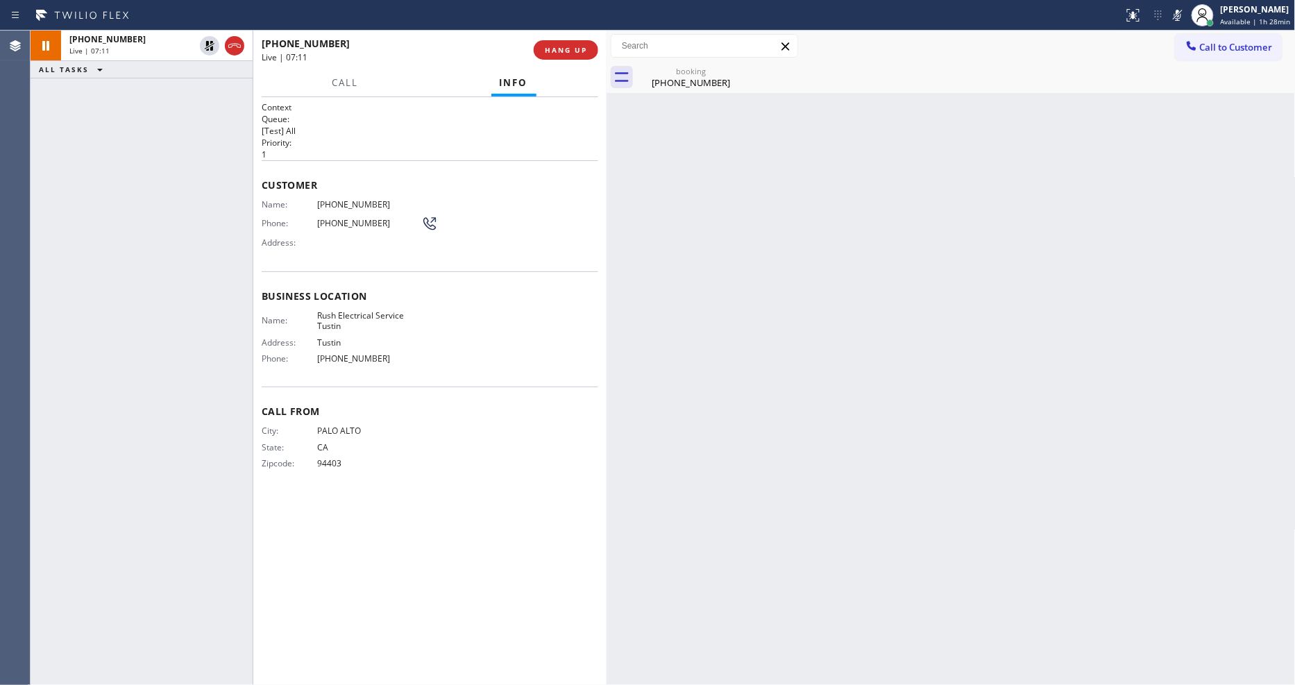
drag, startPoint x: 1185, startPoint y: 12, endPoint x: 1146, endPoint y: 58, distance: 60.1
click at [1185, 12] on icon at bounding box center [1178, 15] width 17 height 17
click at [557, 46] on span "HANG UP" at bounding box center [566, 50] width 42 height 10
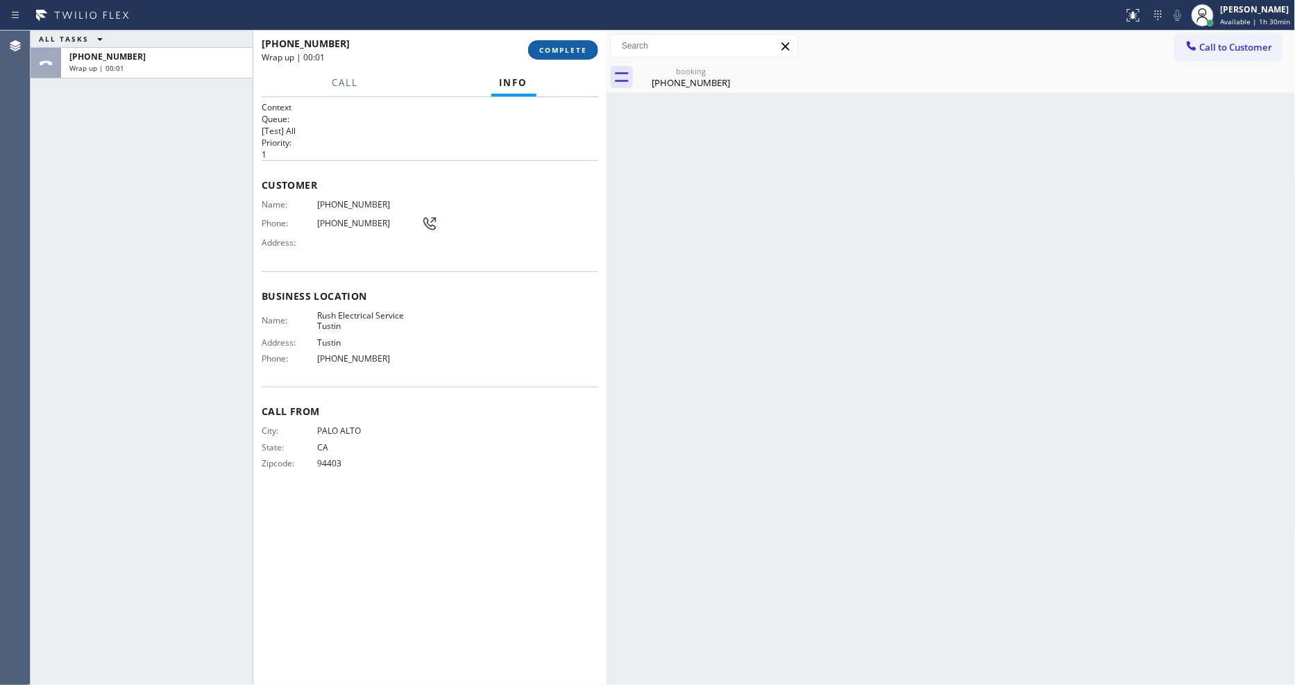
click at [557, 46] on span "COMPLETE" at bounding box center [563, 50] width 48 height 10
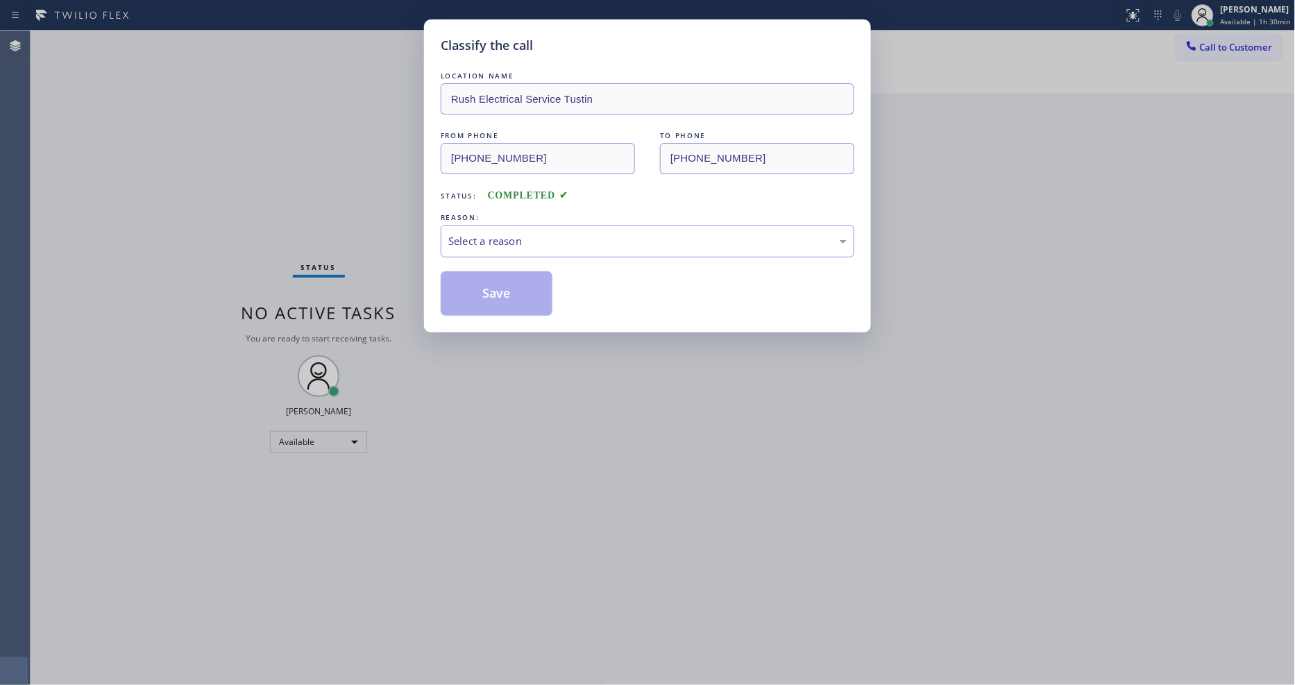
click at [539, 233] on div "Select a reason" at bounding box center [647, 241] width 398 height 16
click at [518, 279] on button "Save" at bounding box center [497, 293] width 112 height 44
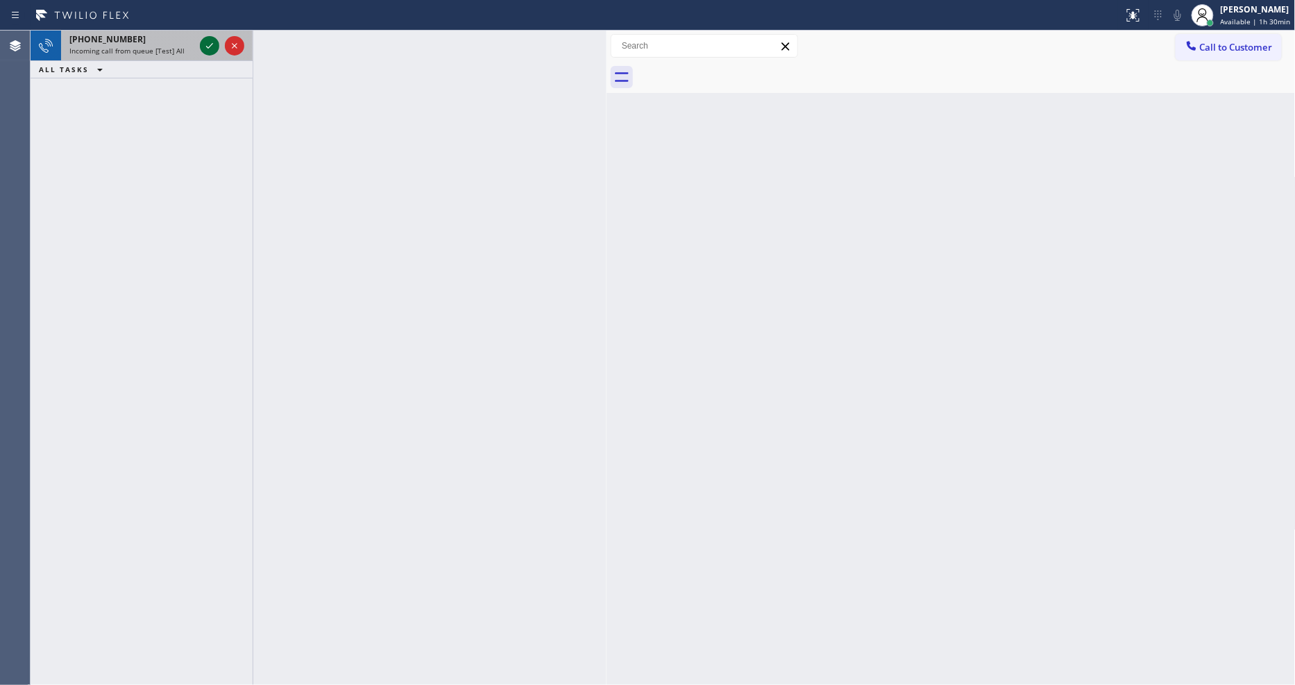
click at [216, 42] on icon at bounding box center [209, 45] width 17 height 17
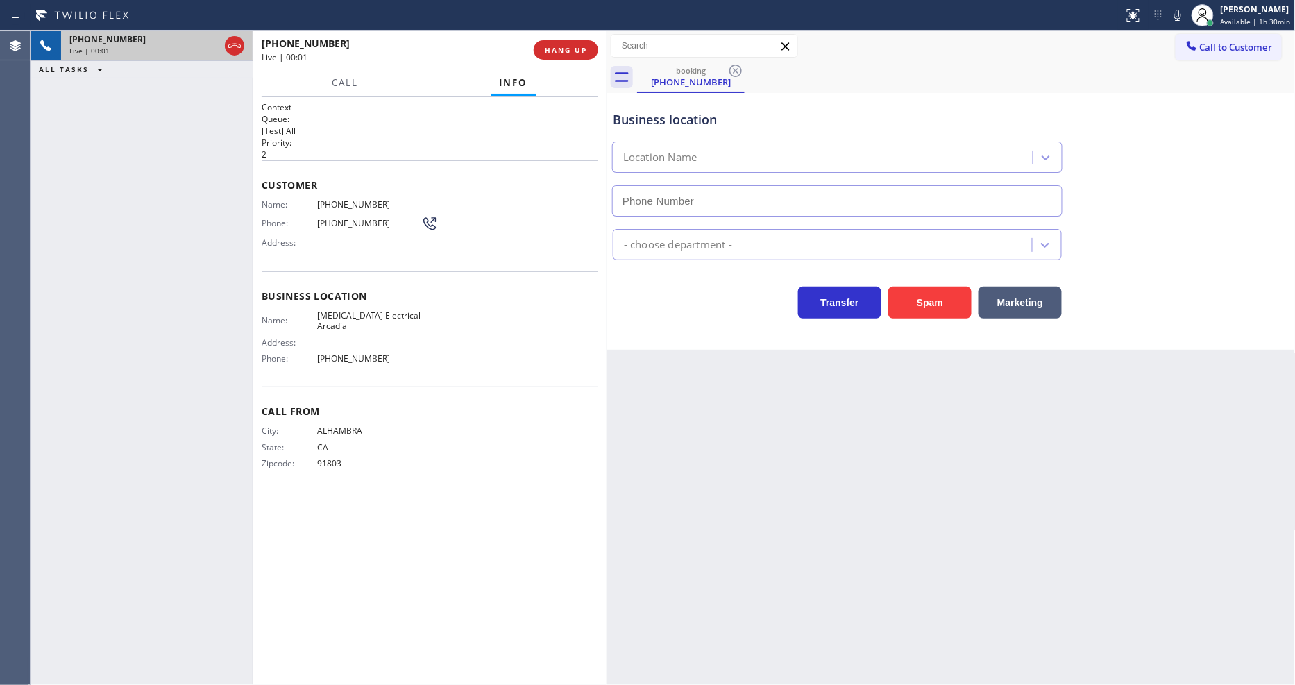
type input "[PHONE_NUMBER]"
click at [335, 498] on div "Context Queue: [Test] All Priority: 2 Customer Name: [PHONE_NUMBER] Phone: [PHO…" at bounding box center [430, 391] width 337 height 580
click at [566, 54] on span "HANG UP" at bounding box center [566, 50] width 42 height 10
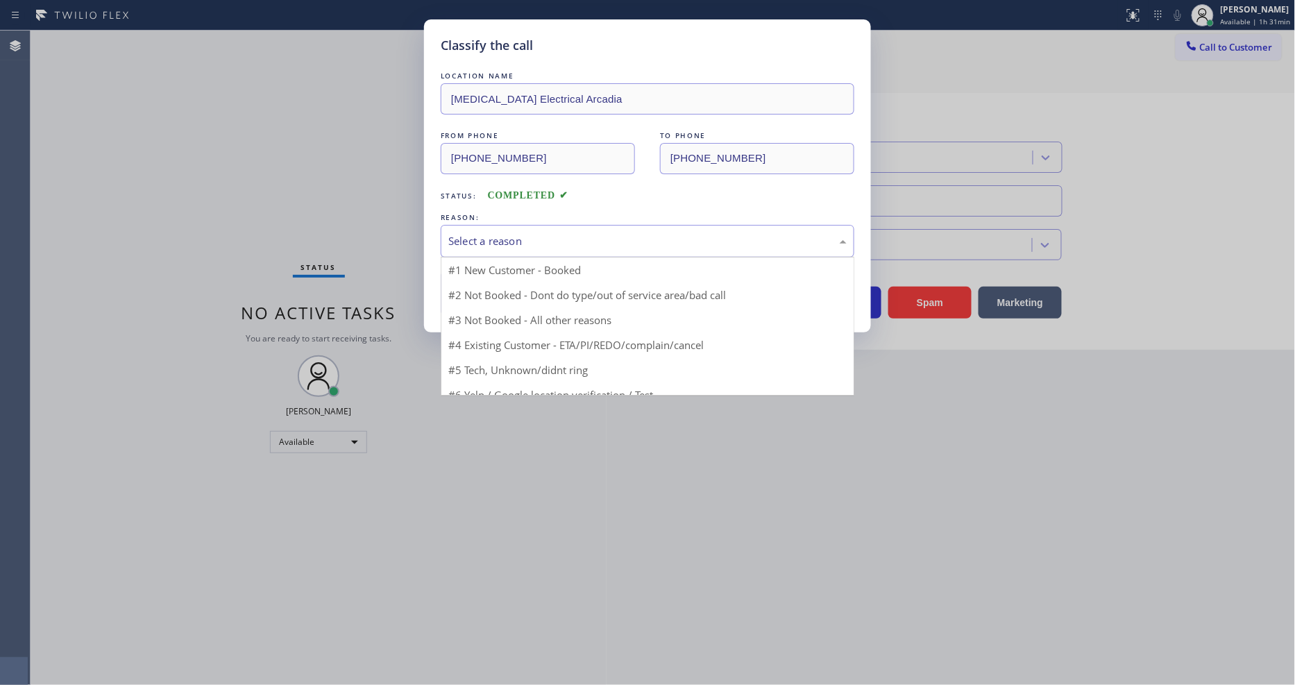
click at [494, 234] on div "Select a reason" at bounding box center [647, 241] width 398 height 16
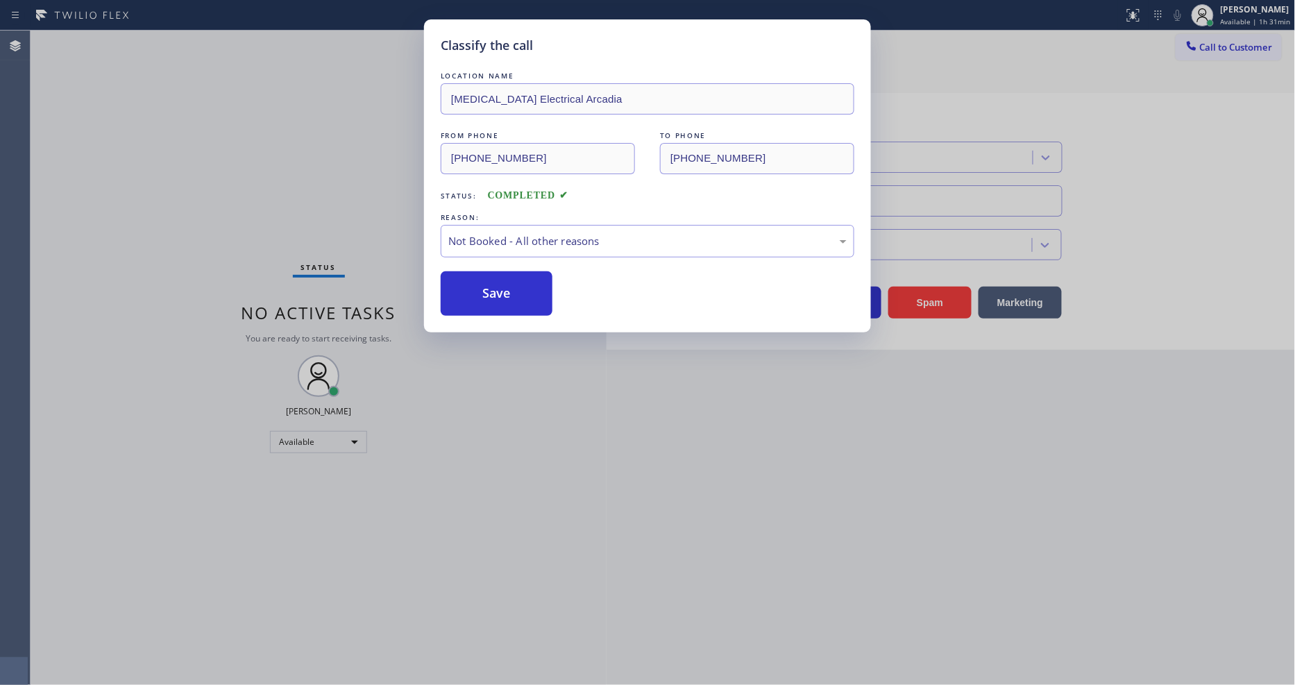
click at [487, 292] on button "Save" at bounding box center [497, 293] width 112 height 44
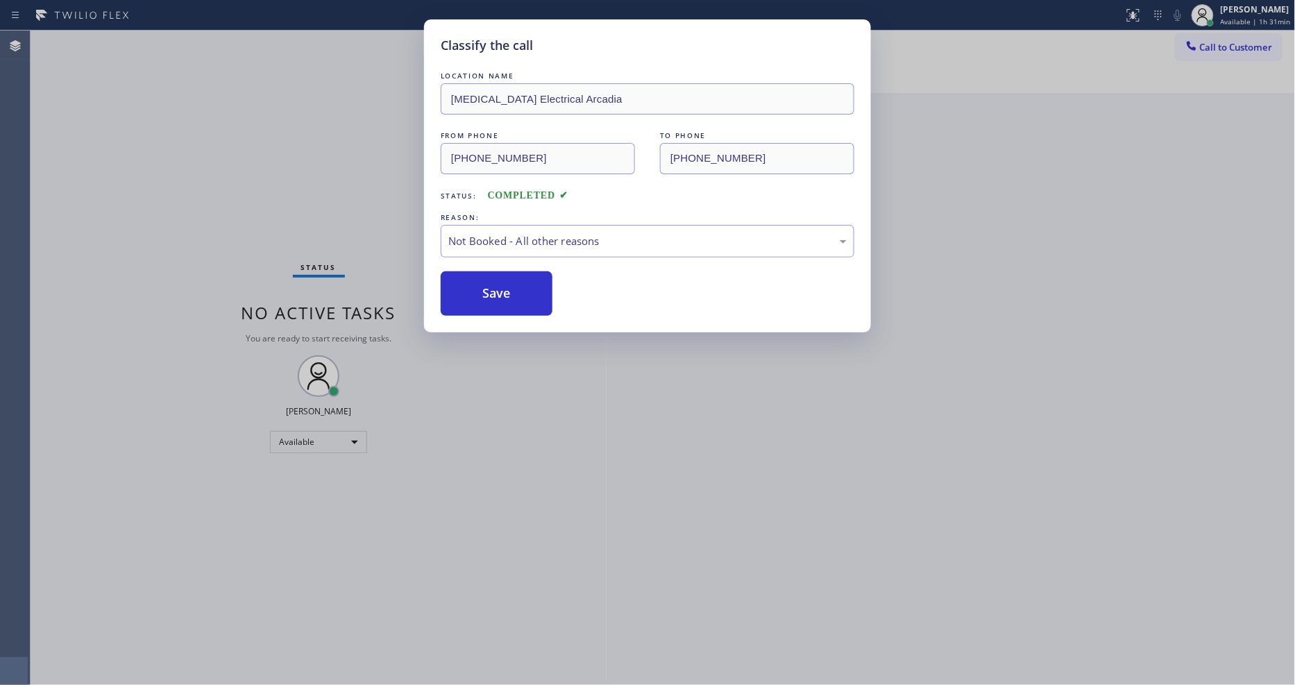
click at [487, 292] on button "Save" at bounding box center [497, 293] width 112 height 44
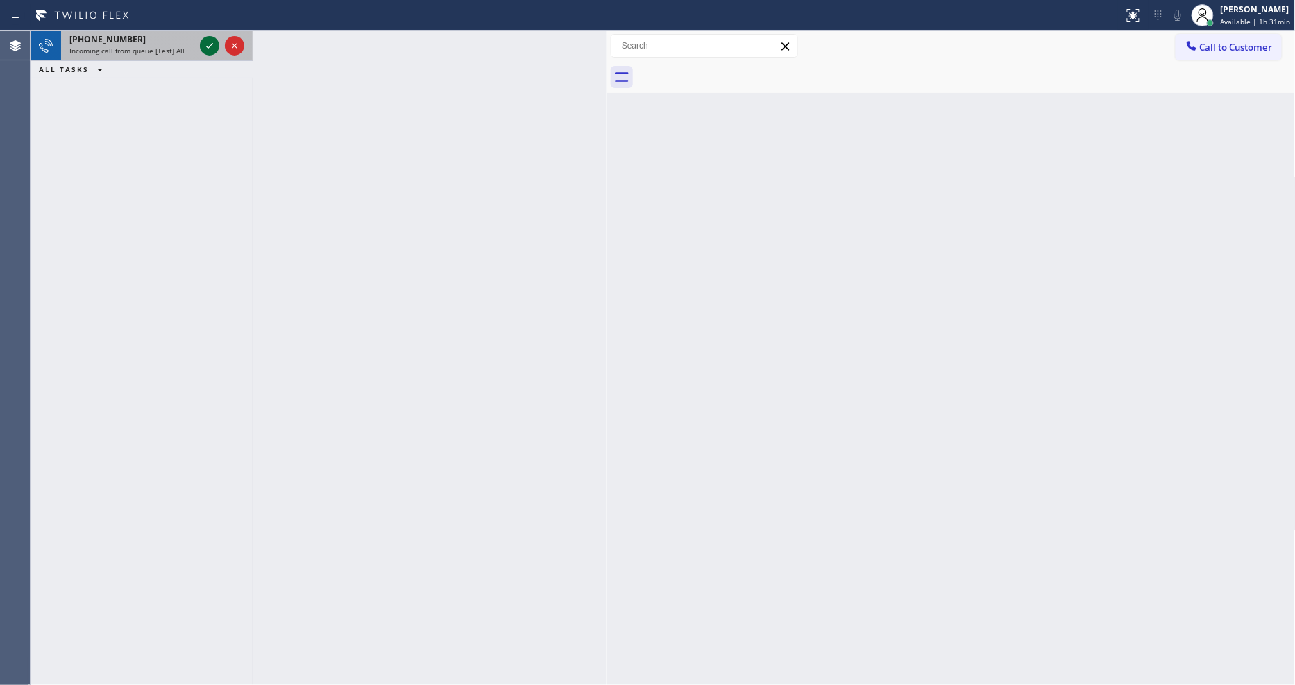
click at [205, 47] on icon at bounding box center [209, 45] width 17 height 17
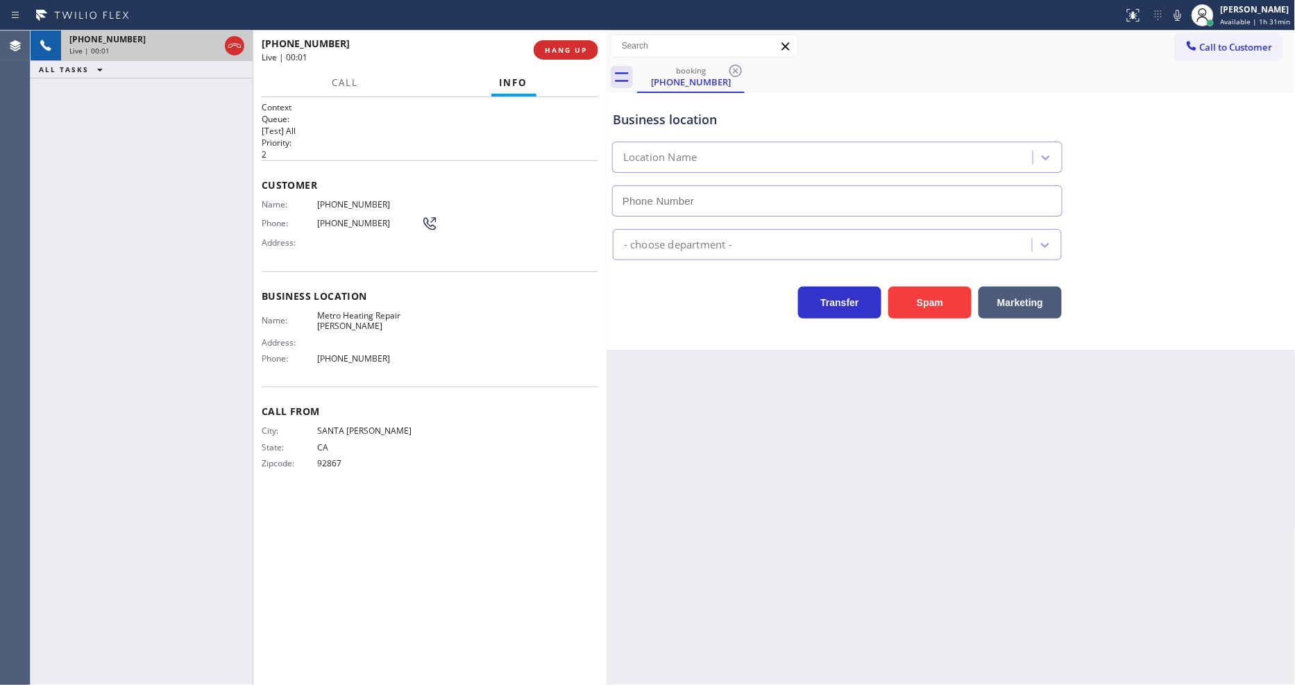
type input "[PHONE_NUMBER]"
click at [323, 416] on div "Call From City: [GEOGRAPHIC_DATA][PERSON_NAME]: [US_STATE] Zipcode: 92867" at bounding box center [430, 439] width 337 height 105
click at [583, 57] on button "HANG UP" at bounding box center [566, 49] width 65 height 19
click at [583, 54] on span "HANG UP" at bounding box center [566, 50] width 42 height 10
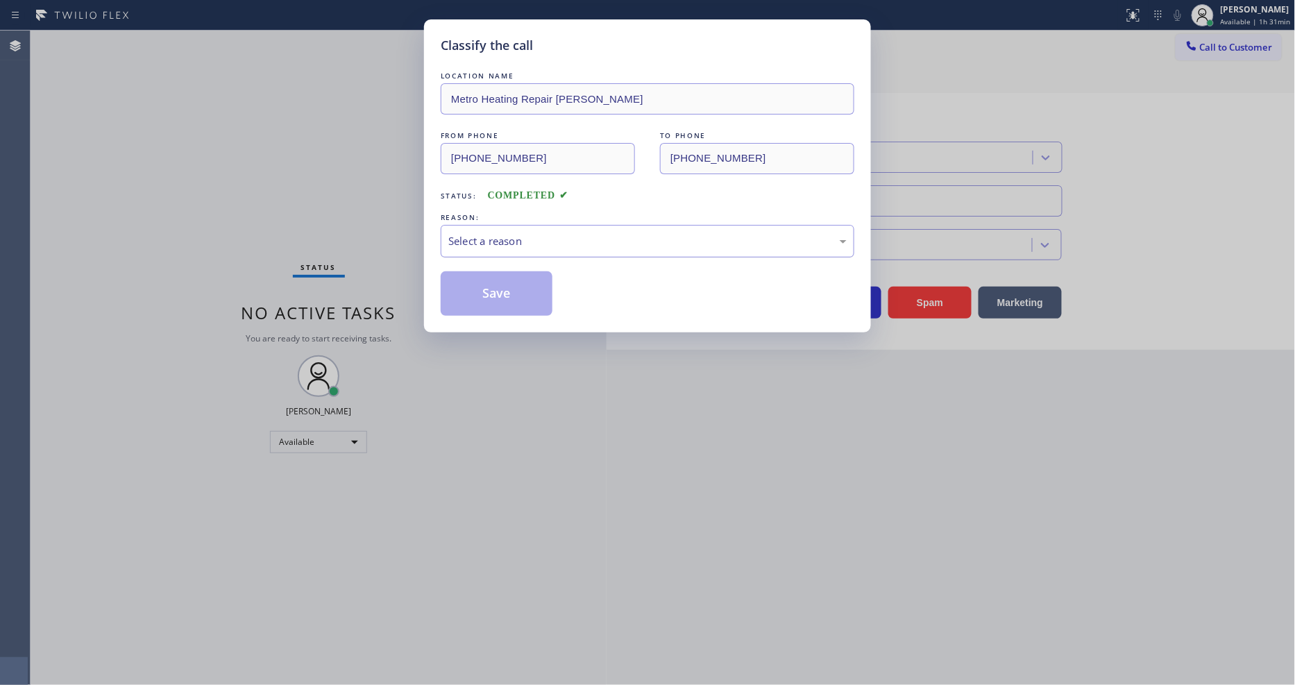
click at [532, 239] on div "Select a reason" at bounding box center [647, 241] width 398 height 16
click at [518, 293] on button "Save" at bounding box center [497, 293] width 112 height 44
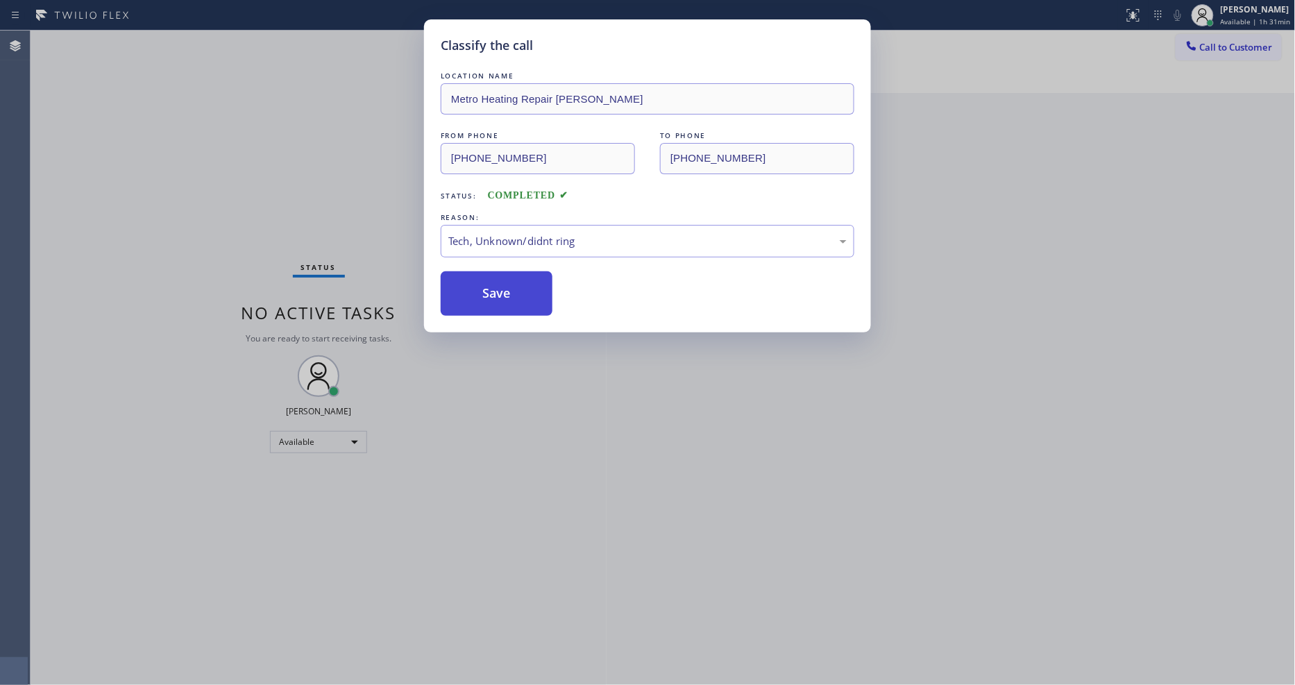
click at [518, 293] on button "Save" at bounding box center [497, 293] width 112 height 44
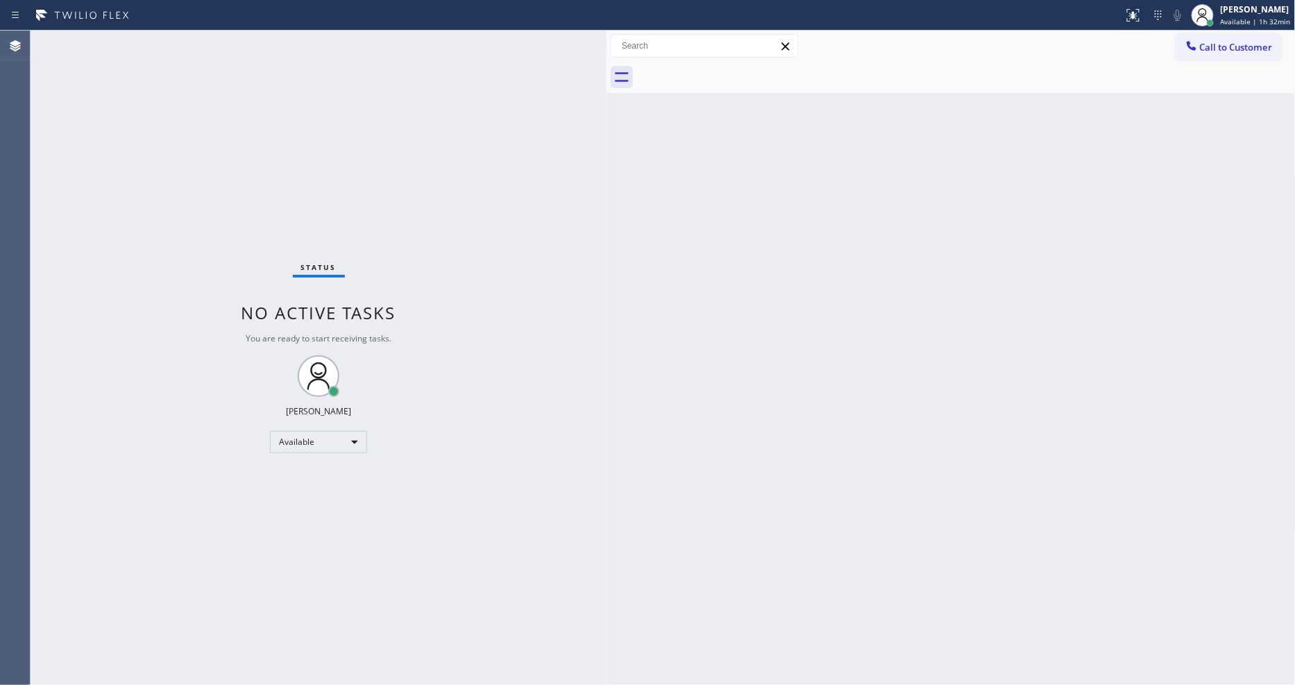
click at [201, 44] on div "Status No active tasks You are ready to start receiving tasks. [PERSON_NAME] Av…" at bounding box center [319, 358] width 576 height 655
click at [135, 160] on div "Status No active tasks You are ready to start receiving tasks. [PERSON_NAME] Av…" at bounding box center [319, 358] width 576 height 655
click at [900, 458] on div "Back to Dashboard Change Sender ID Customers Technicians Select a contact Outbo…" at bounding box center [951, 358] width 689 height 655
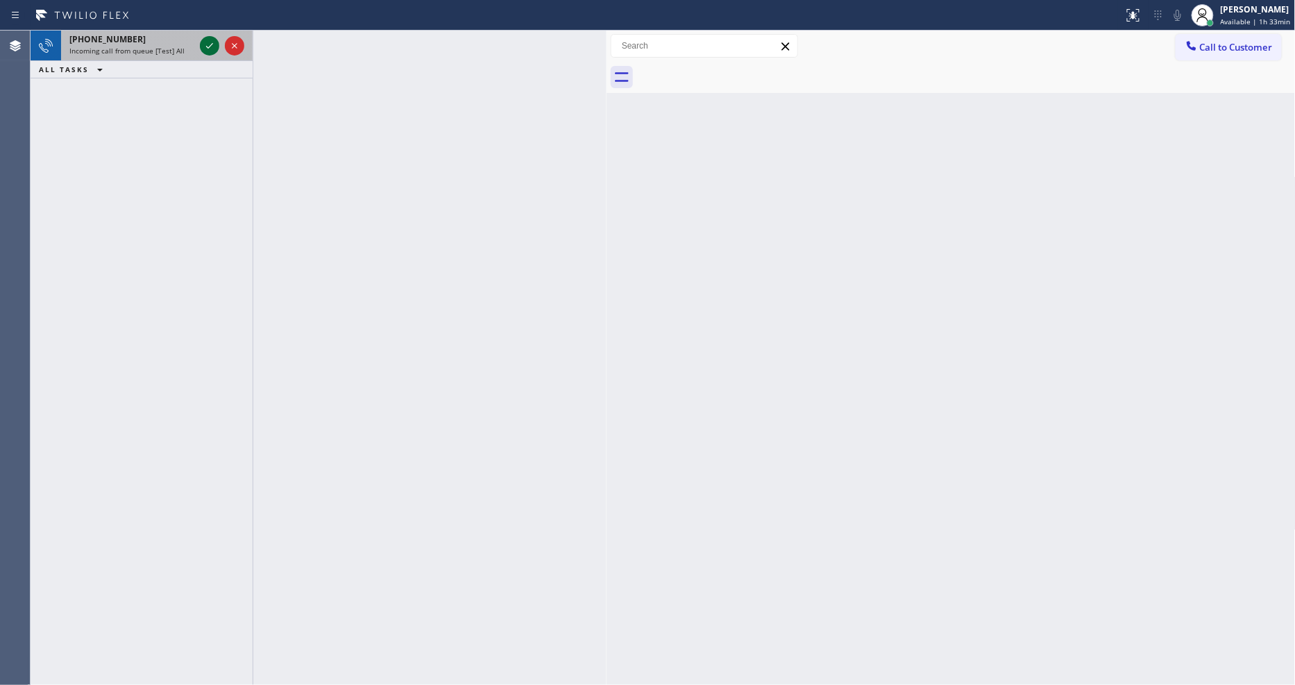
click at [205, 44] on icon at bounding box center [209, 45] width 17 height 17
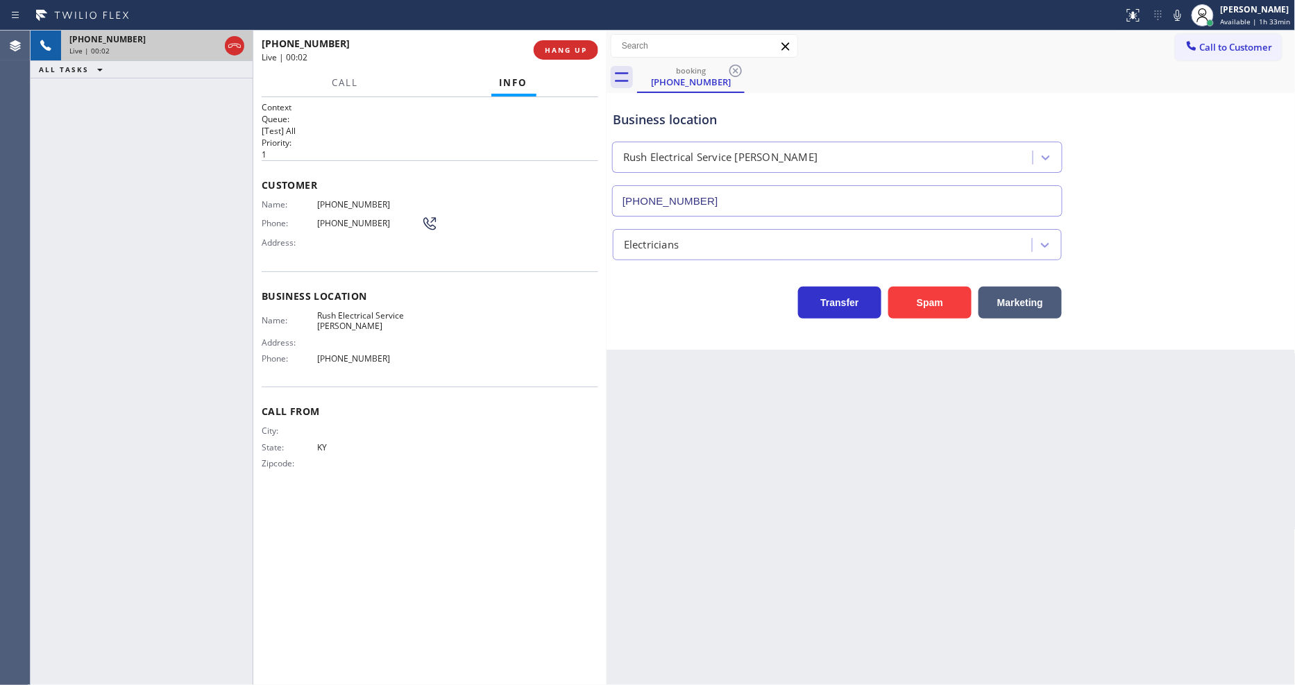
type input "[PHONE_NUMBER]"
drag, startPoint x: 346, startPoint y: 222, endPoint x: 484, endPoint y: 117, distance: 173.8
click at [345, 222] on span "[PHONE_NUMBER]" at bounding box center [369, 223] width 104 height 10
click at [561, 51] on span "HANG UP" at bounding box center [566, 50] width 42 height 10
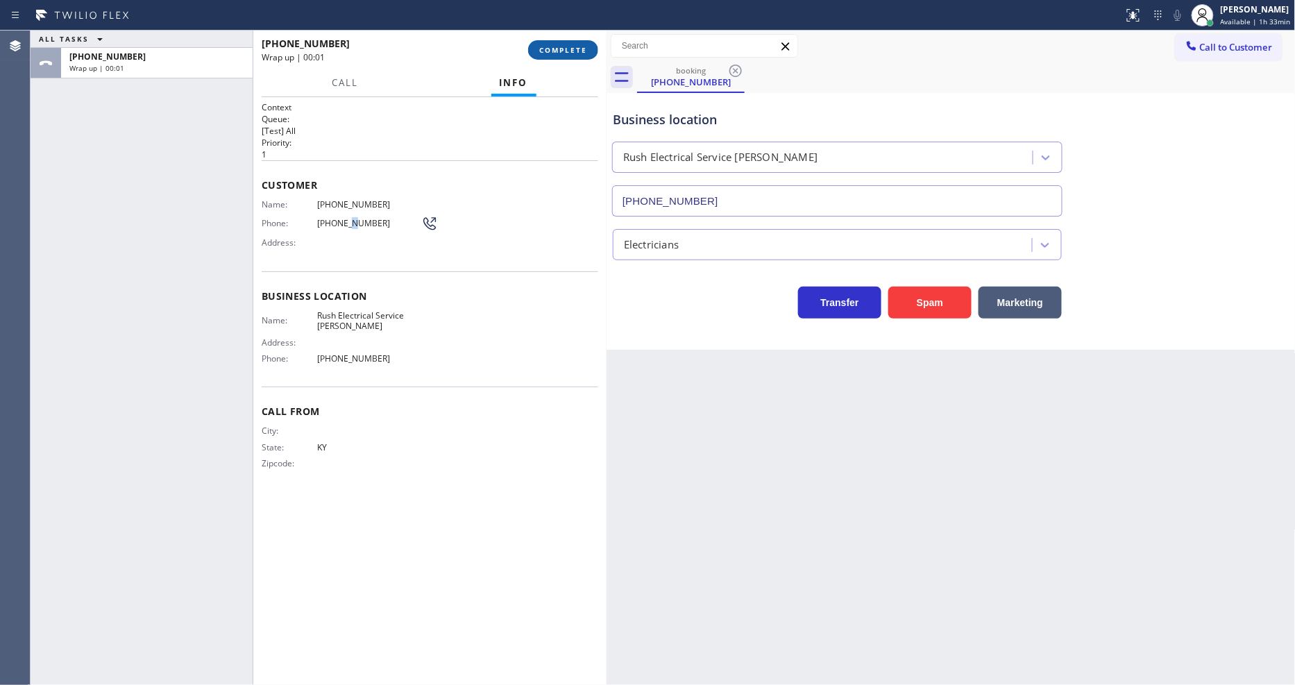
click at [561, 51] on span "COMPLETE" at bounding box center [563, 50] width 48 height 10
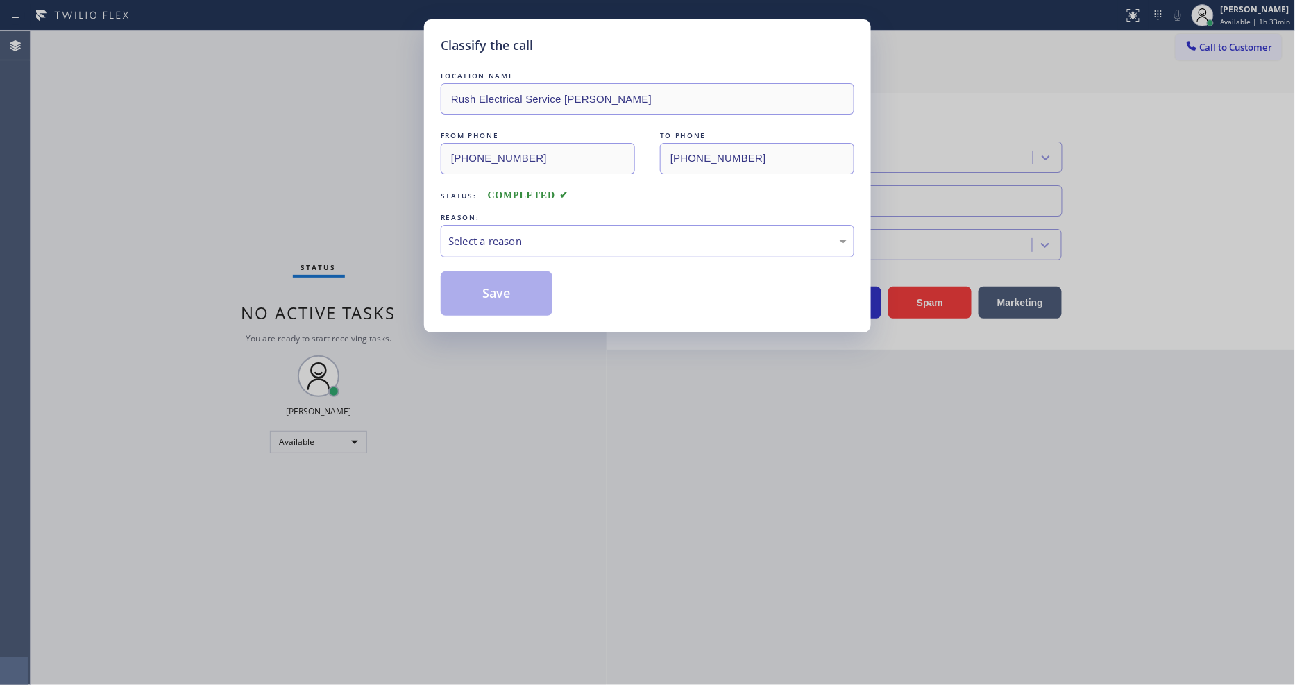
drag, startPoint x: 497, startPoint y: 290, endPoint x: 510, endPoint y: 248, distance: 44.3
click at [512, 233] on div "Select a reason" at bounding box center [647, 241] width 398 height 16
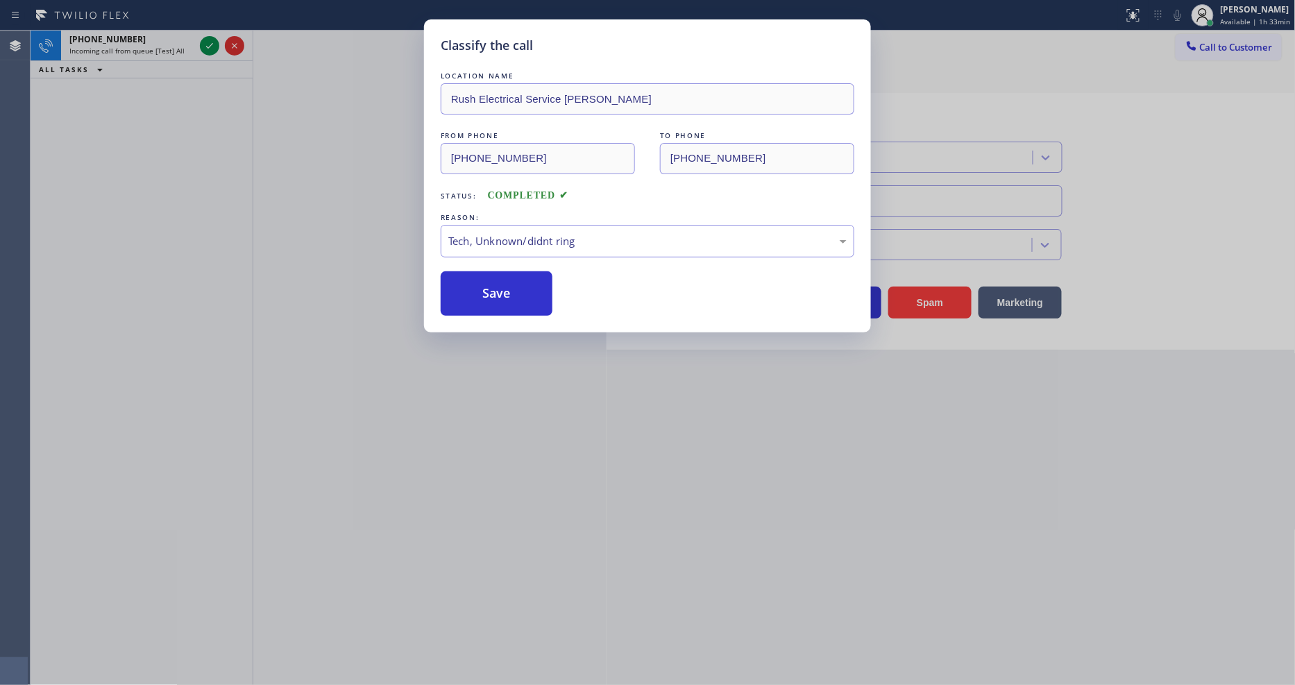
click at [507, 258] on div "LOCATION NAME Rush Electrical Service [PERSON_NAME] FROM PHONE [PHONE_NUMBER] T…" at bounding box center [648, 192] width 414 height 247
click at [500, 283] on button "Save" at bounding box center [497, 293] width 112 height 44
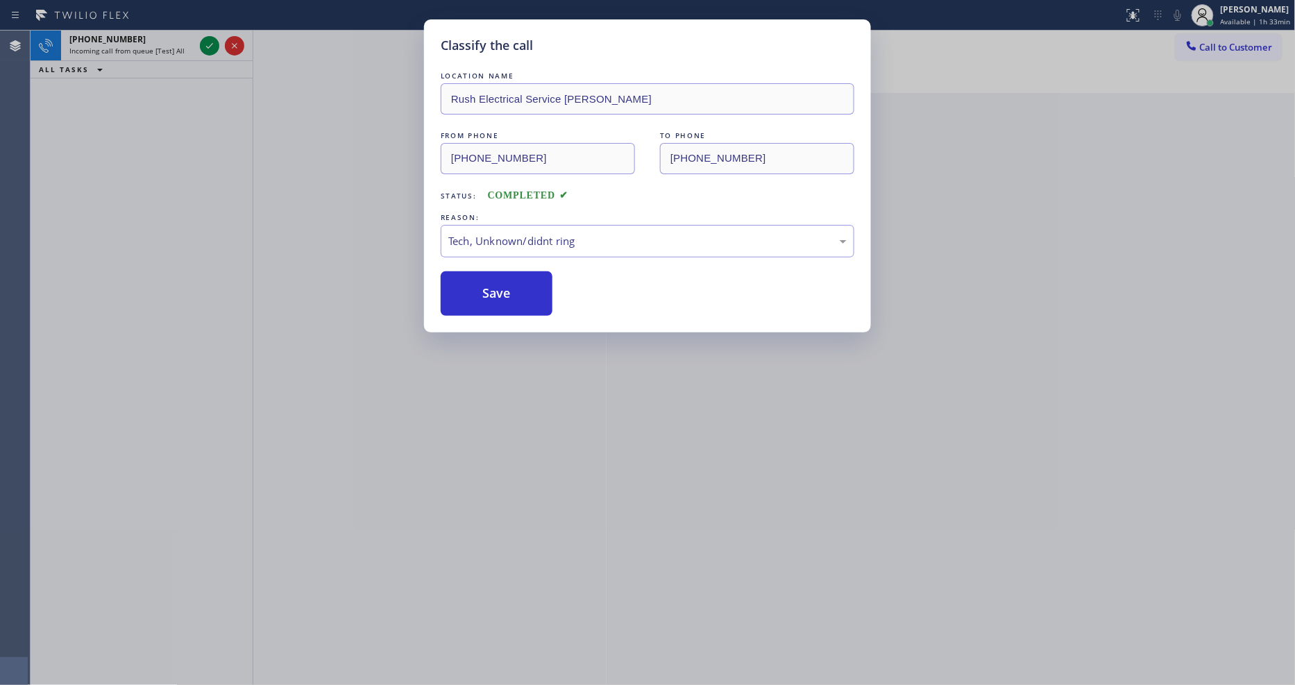
click at [210, 45] on div "Classify the call LOCATION NAME Rush Electrical Service [PERSON_NAME] FROM PHON…" at bounding box center [647, 342] width 1295 height 685
click at [210, 45] on icon at bounding box center [209, 46] width 7 height 6
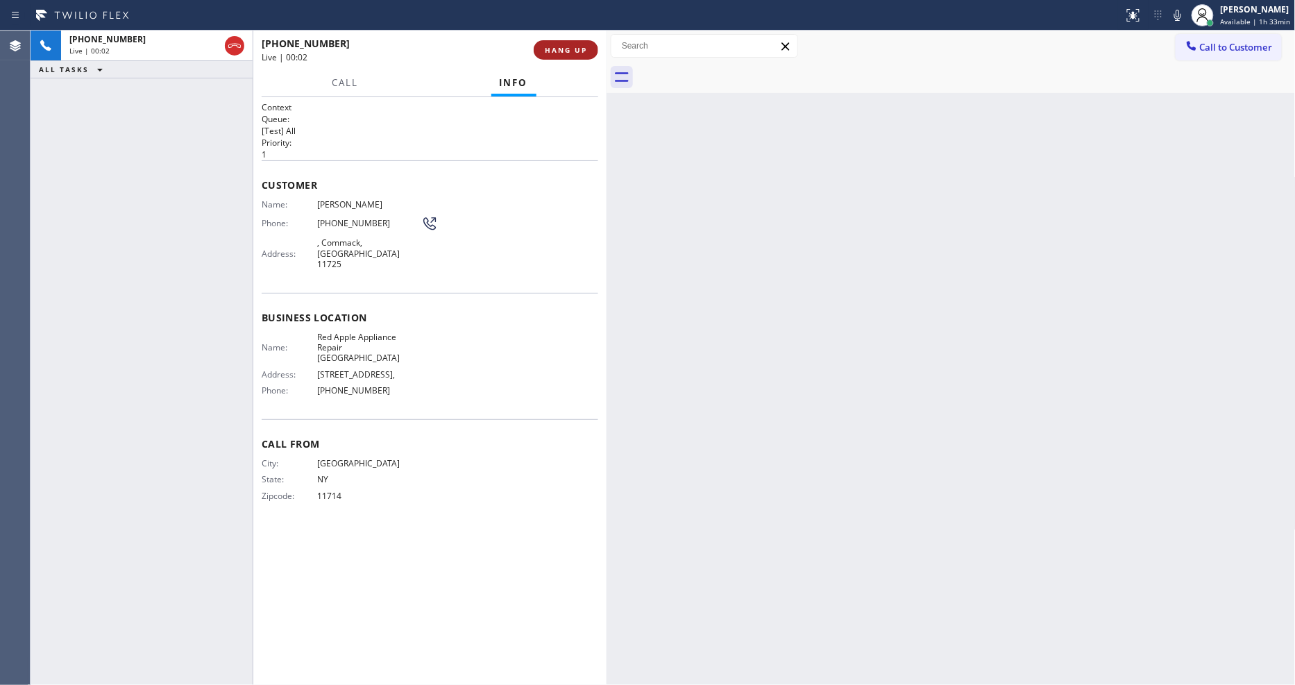
click at [555, 50] on span "HANG UP" at bounding box center [566, 50] width 42 height 10
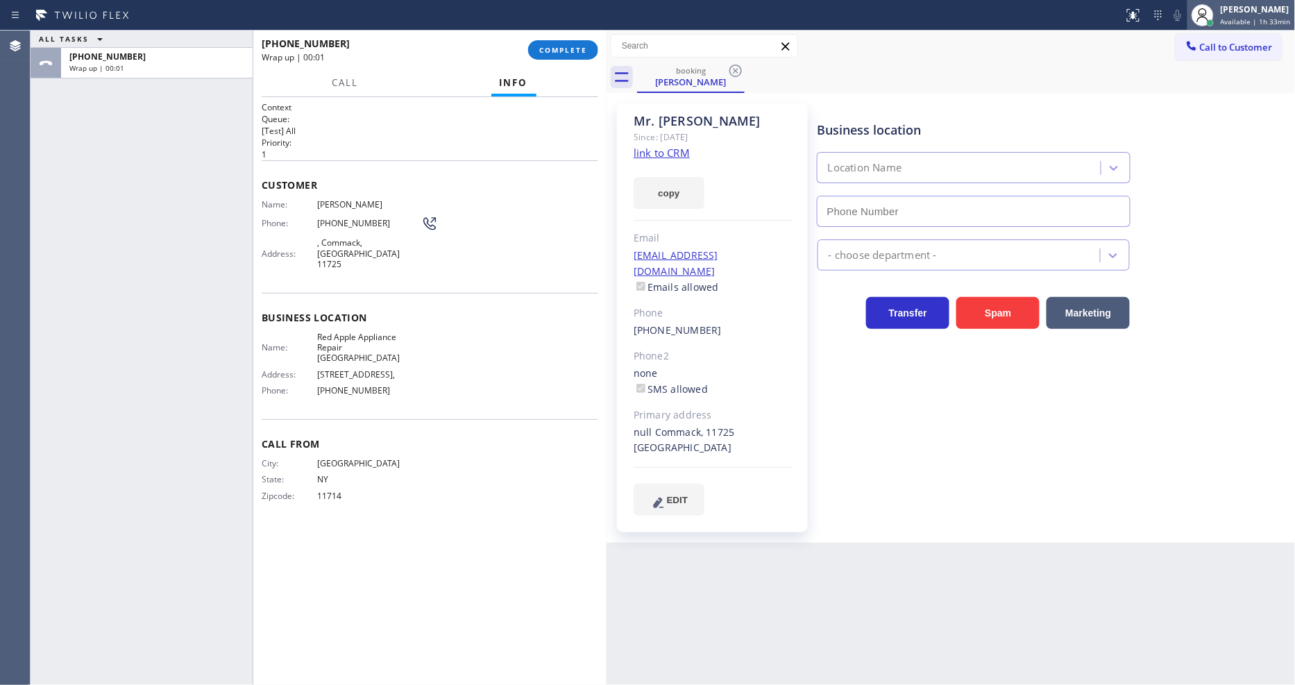
click at [1243, 23] on span "Available | 1h 33min" at bounding box center [1256, 22] width 70 height 10
type input "[PHONE_NUMBER]"
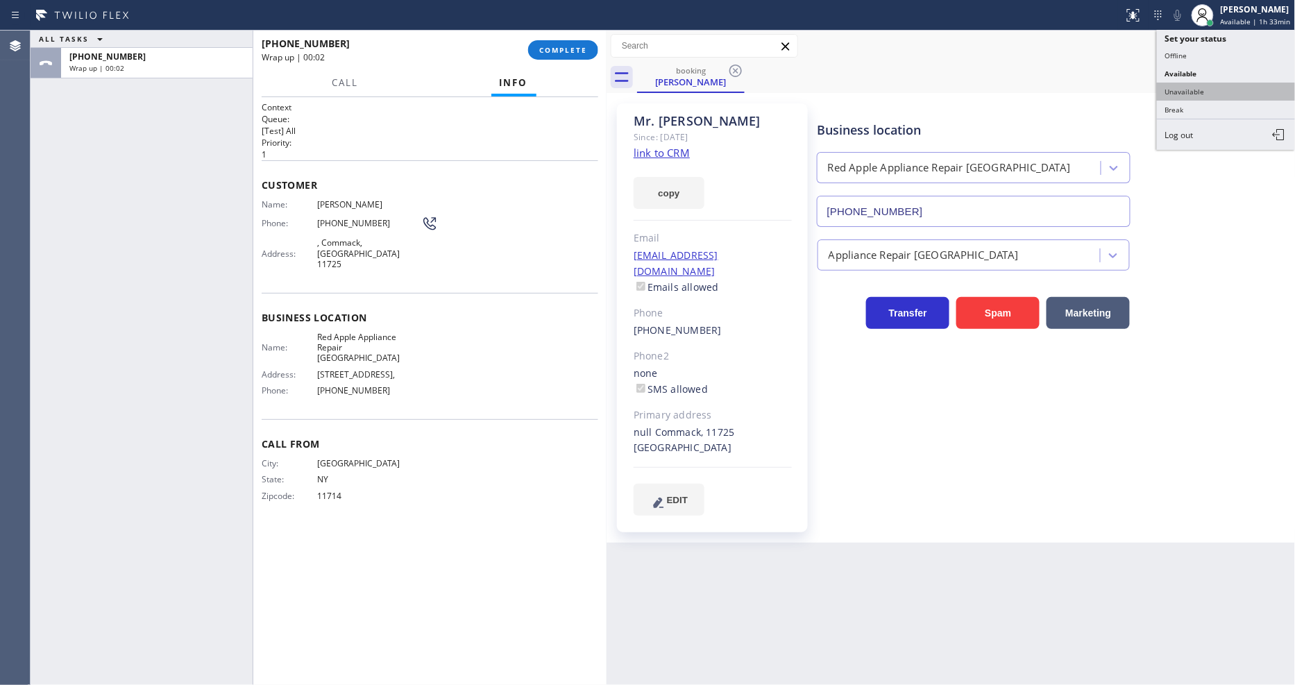
click at [1217, 92] on button "Unavailable" at bounding box center [1226, 92] width 139 height 18
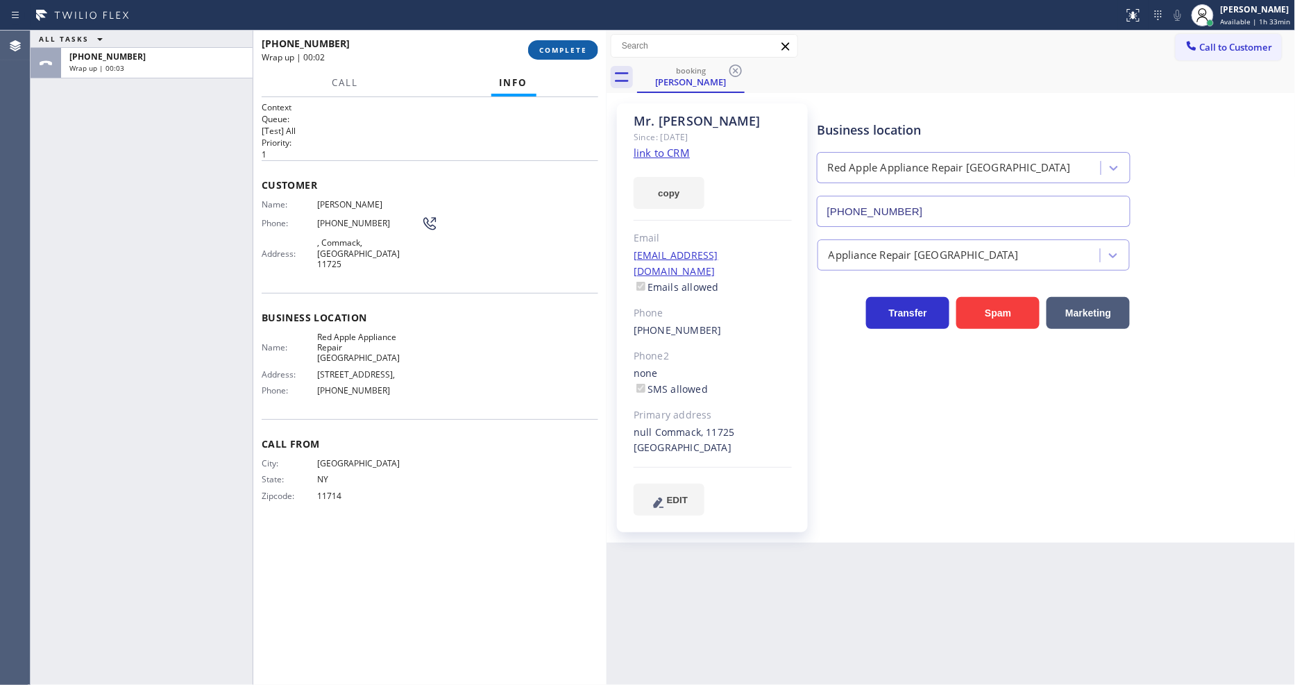
click at [574, 45] on span "COMPLETE" at bounding box center [563, 50] width 48 height 10
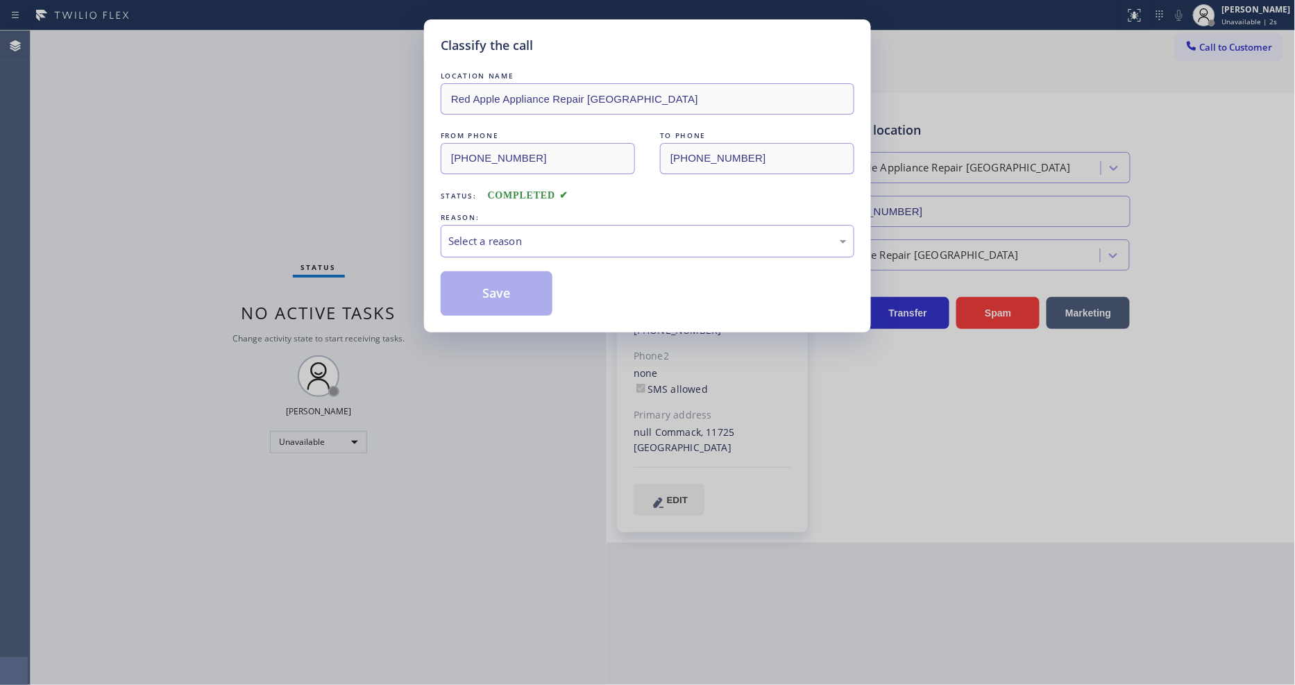
click at [511, 237] on div "Select a reason" at bounding box center [647, 241] width 398 height 16
click at [498, 290] on button "Save" at bounding box center [497, 293] width 112 height 44
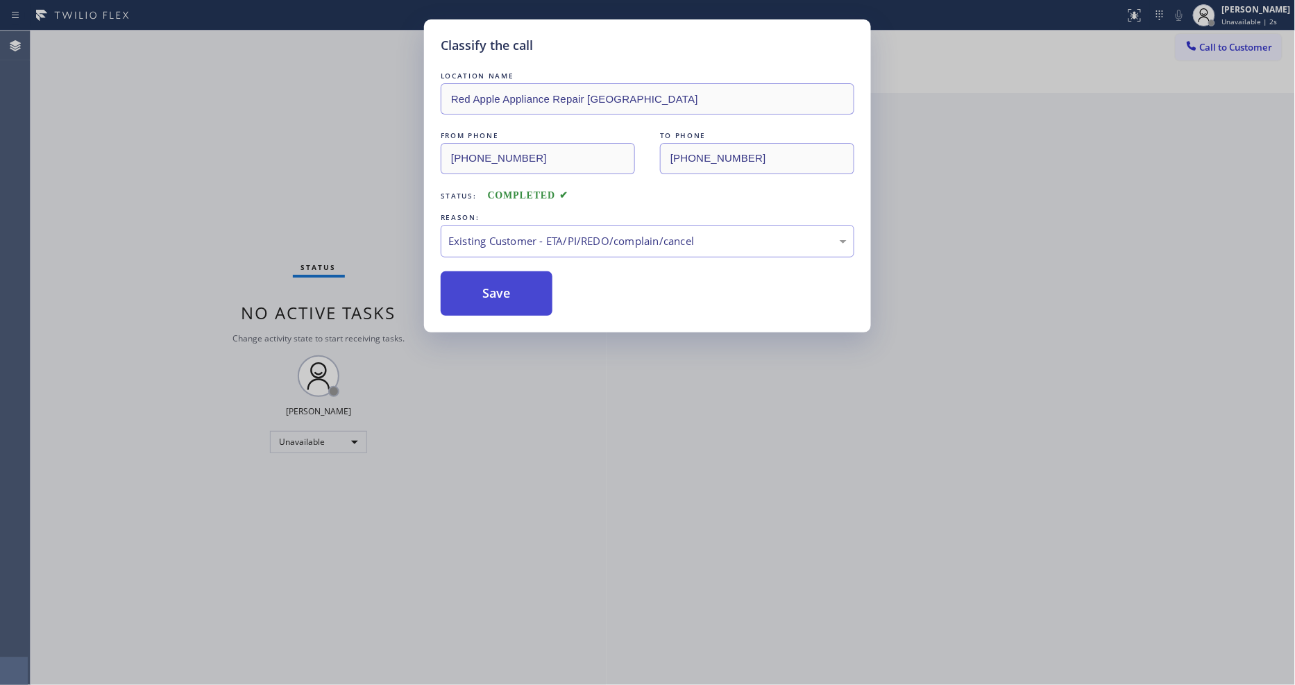
click at [498, 290] on button "Save" at bounding box center [497, 293] width 112 height 44
click at [1247, 46] on span "Call to Customer" at bounding box center [1236, 47] width 73 height 12
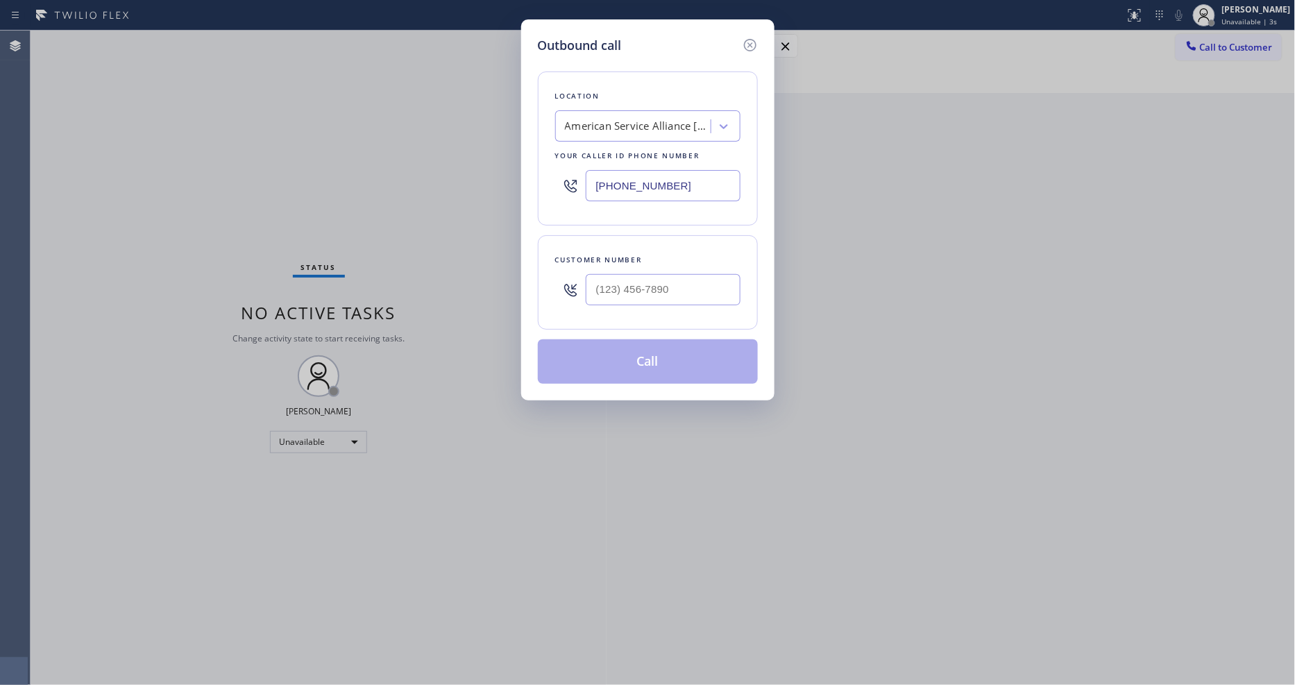
click at [647, 125] on div "American Service Alliance [GEOGRAPHIC_DATA]" at bounding box center [638, 127] width 146 height 16
paste input "American Service Alliance Mesa"
type input "American Service Alliance Mesa"
click at [611, 147] on div "American Service Alliance Mesa" at bounding box center [647, 155] width 185 height 25
type input "[PHONE_NUMBER]"
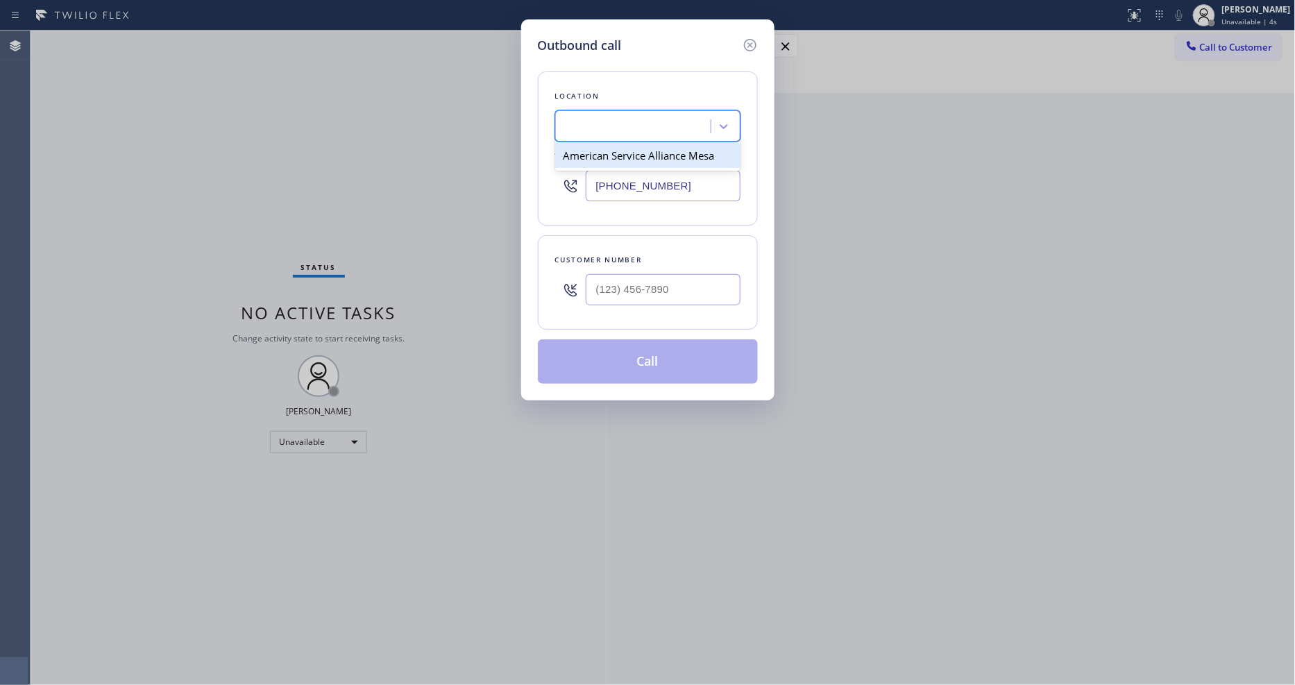
scroll to position [0, 1]
click at [351, 242] on div "Outbound call Location American Service Alliance Mesa Your caller id phone numb…" at bounding box center [647, 342] width 1295 height 685
click at [623, 292] on input "(___) ___-____" at bounding box center [663, 289] width 155 height 31
paste input "480) 686-2790"
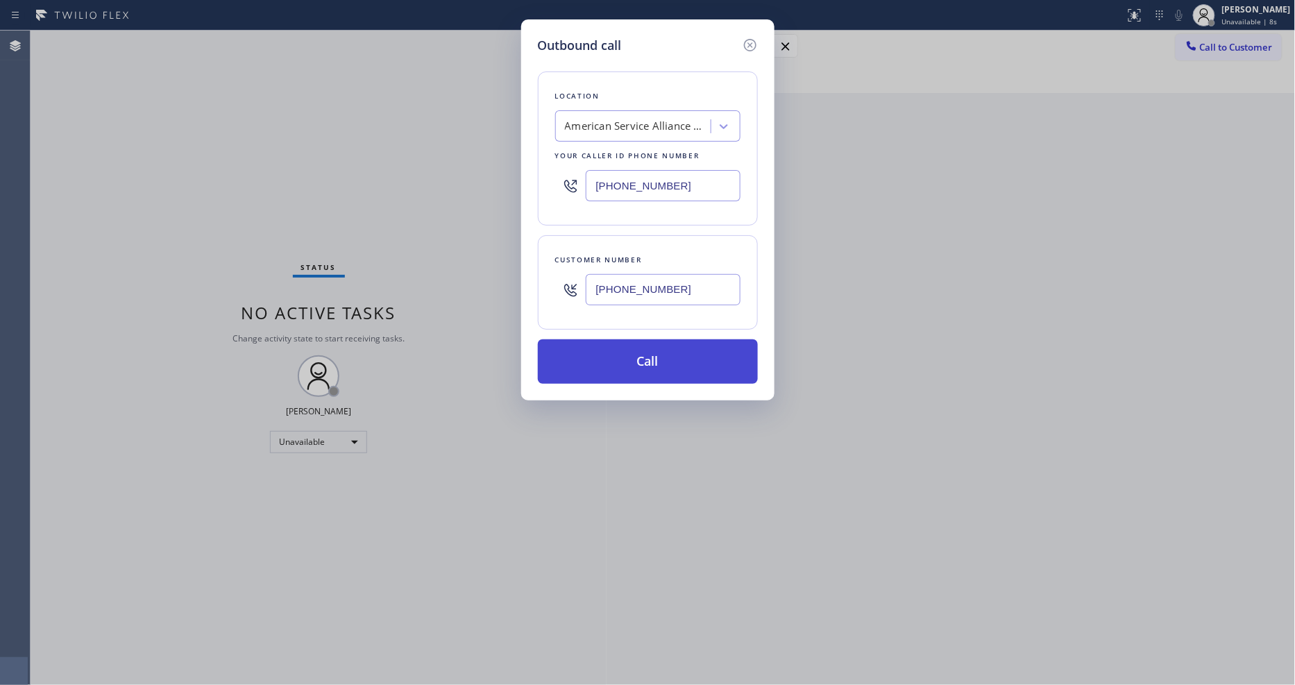
type input "[PHONE_NUMBER]"
click at [598, 366] on button "Call" at bounding box center [648, 361] width 220 height 44
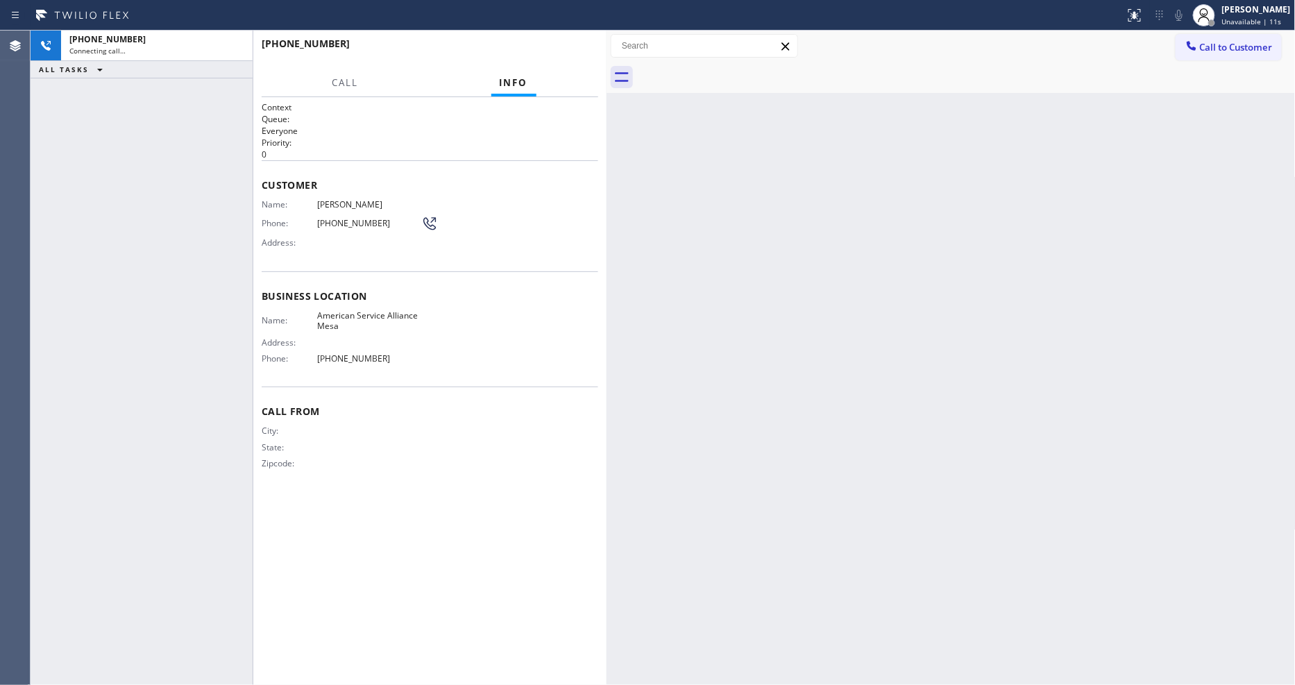
click at [103, 317] on div "[PHONE_NUMBER] Connecting call… ALL TASKS ALL TASKS ACTIVE TASKS TASKS IN WRAP …" at bounding box center [142, 358] width 222 height 655
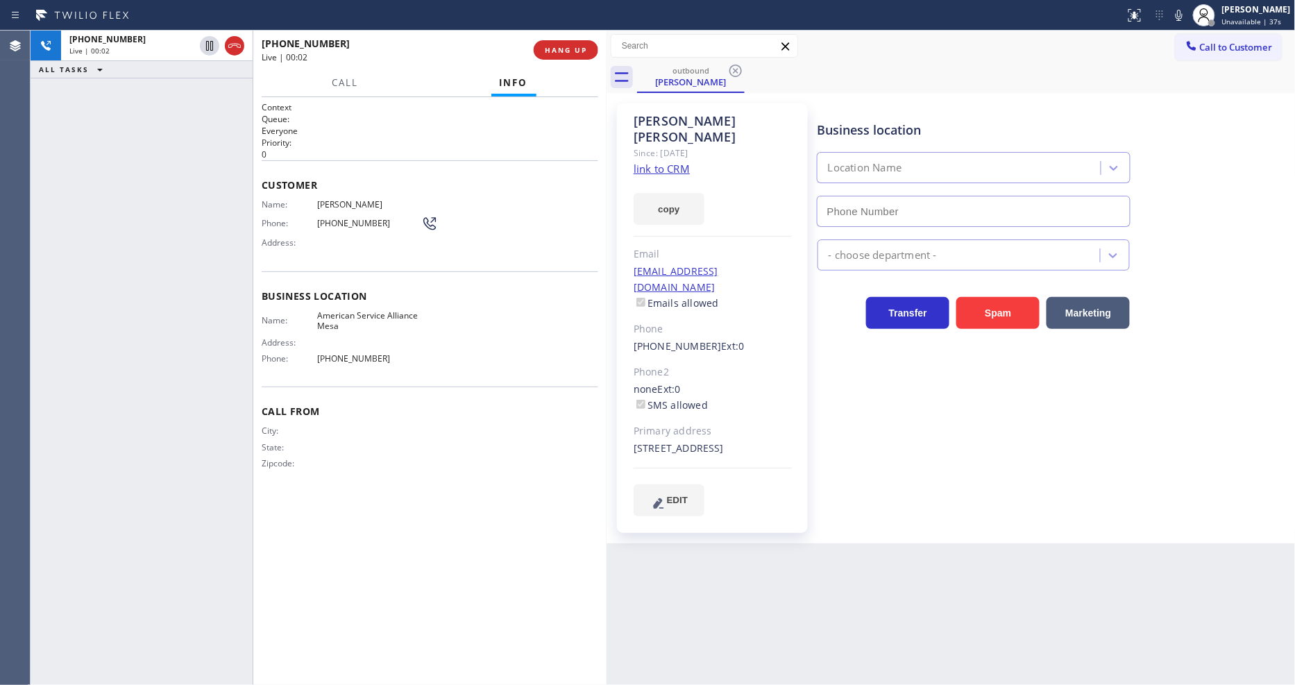
type input "[PHONE_NUMBER]"
click at [582, 44] on button "HANG UP" at bounding box center [566, 49] width 65 height 19
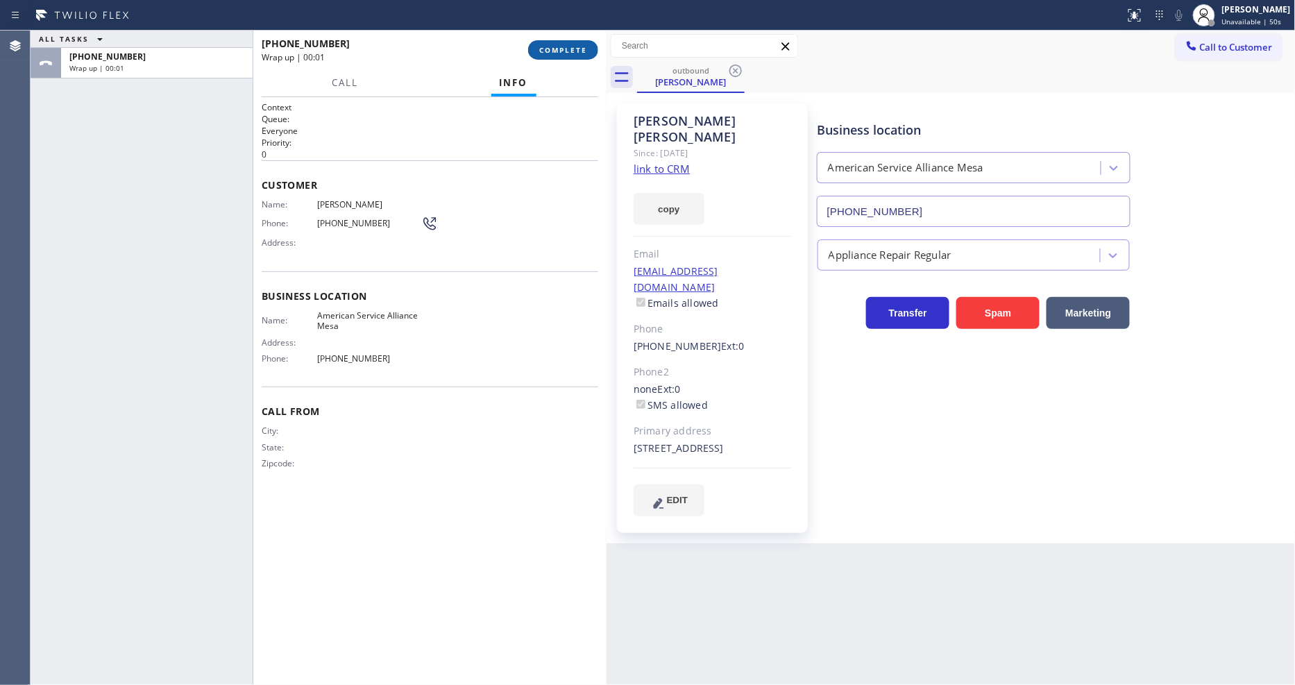
click at [580, 46] on span "COMPLETE" at bounding box center [563, 50] width 48 height 10
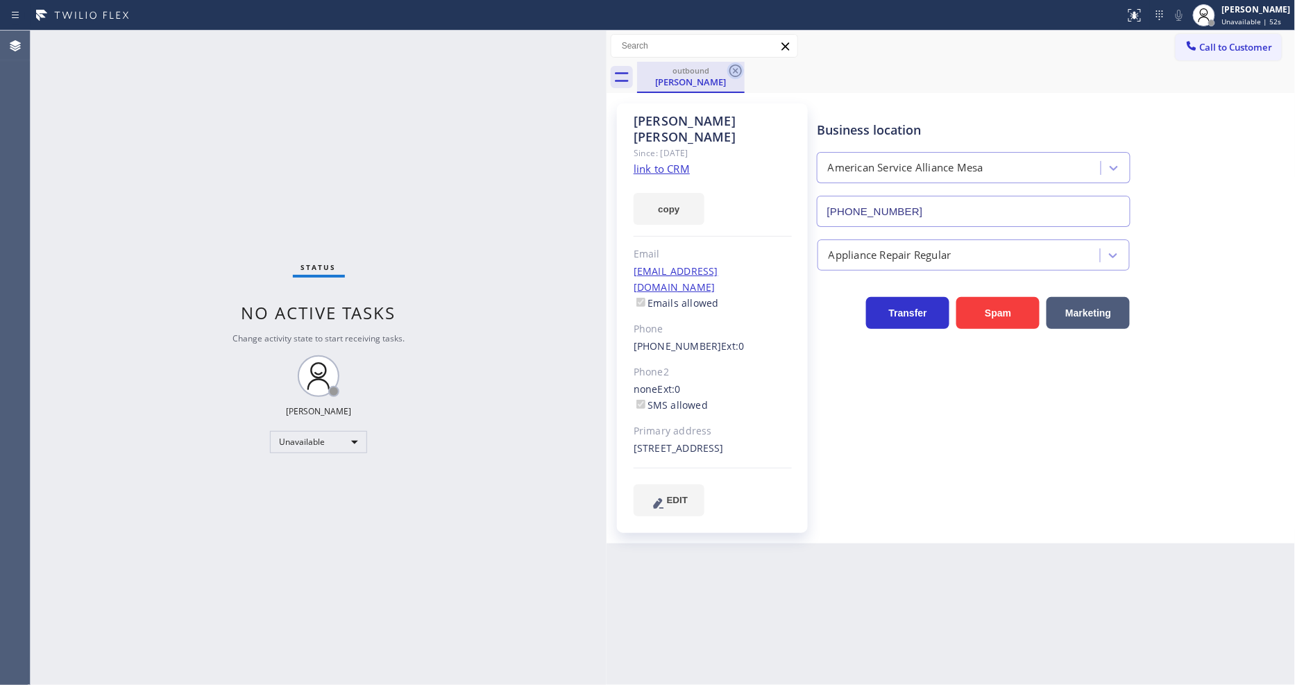
click at [734, 67] on icon at bounding box center [735, 70] width 17 height 17
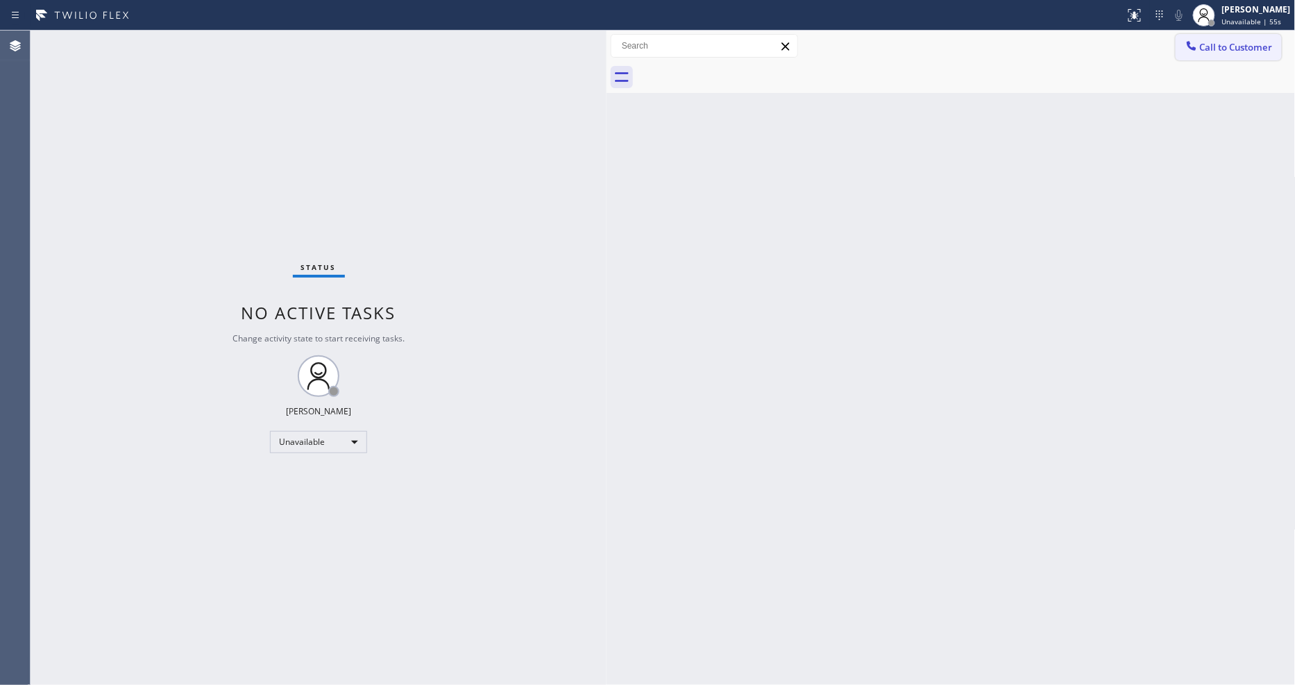
click at [1265, 49] on button "Call to Customer" at bounding box center [1229, 47] width 106 height 26
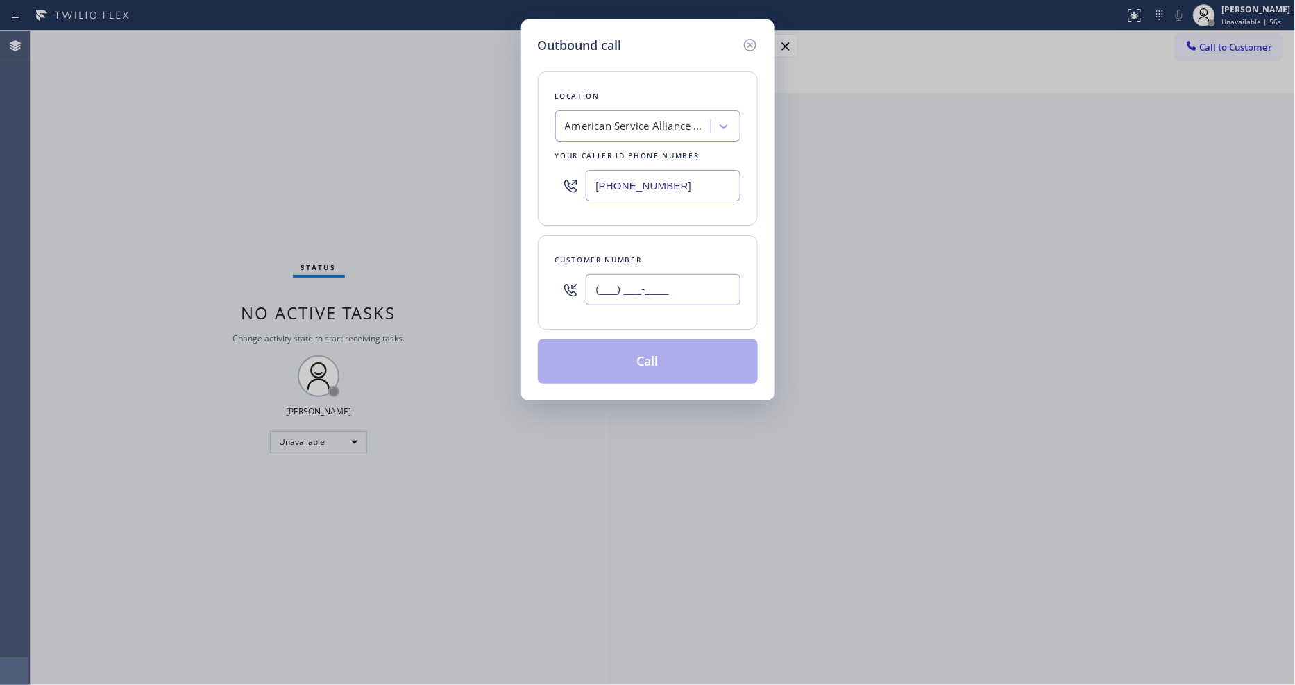
click at [641, 285] on input "(___) ___-____" at bounding box center [663, 289] width 155 height 31
paste input "480) 686-2790"
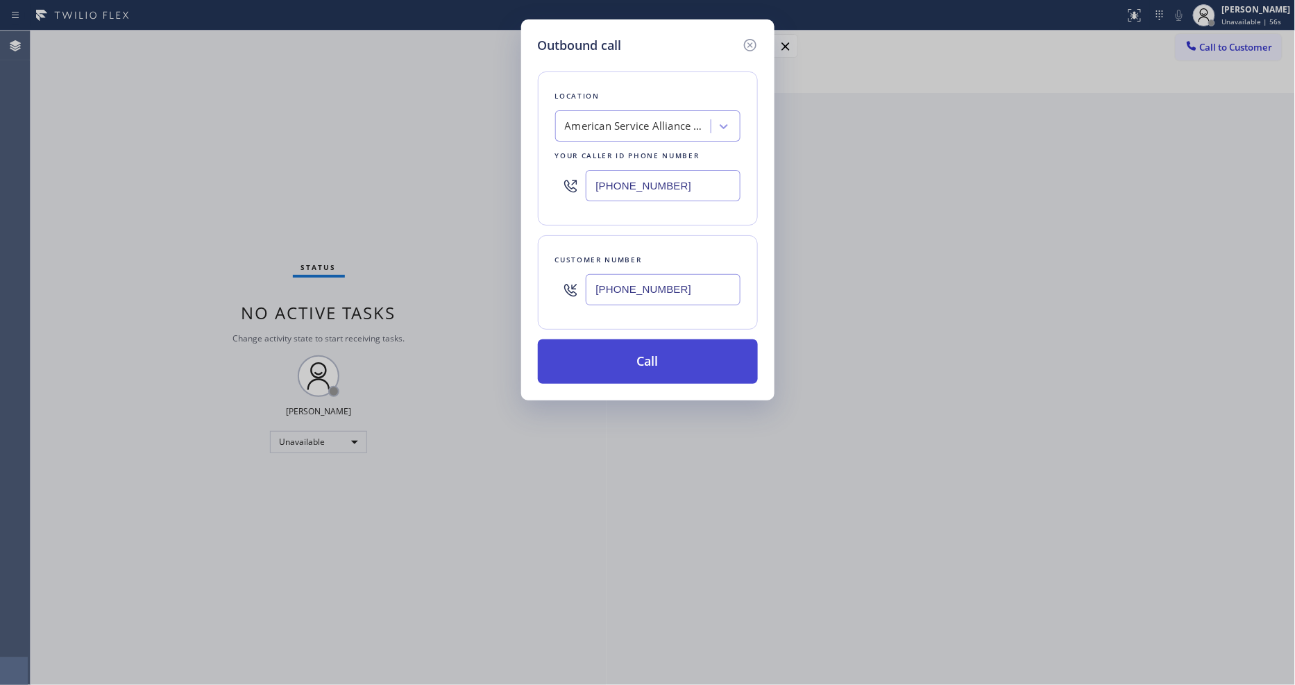
type input "[PHONE_NUMBER]"
drag, startPoint x: 633, startPoint y: 356, endPoint x: 729, endPoint y: 228, distance: 160.2
click at [632, 356] on button "Call" at bounding box center [648, 361] width 220 height 44
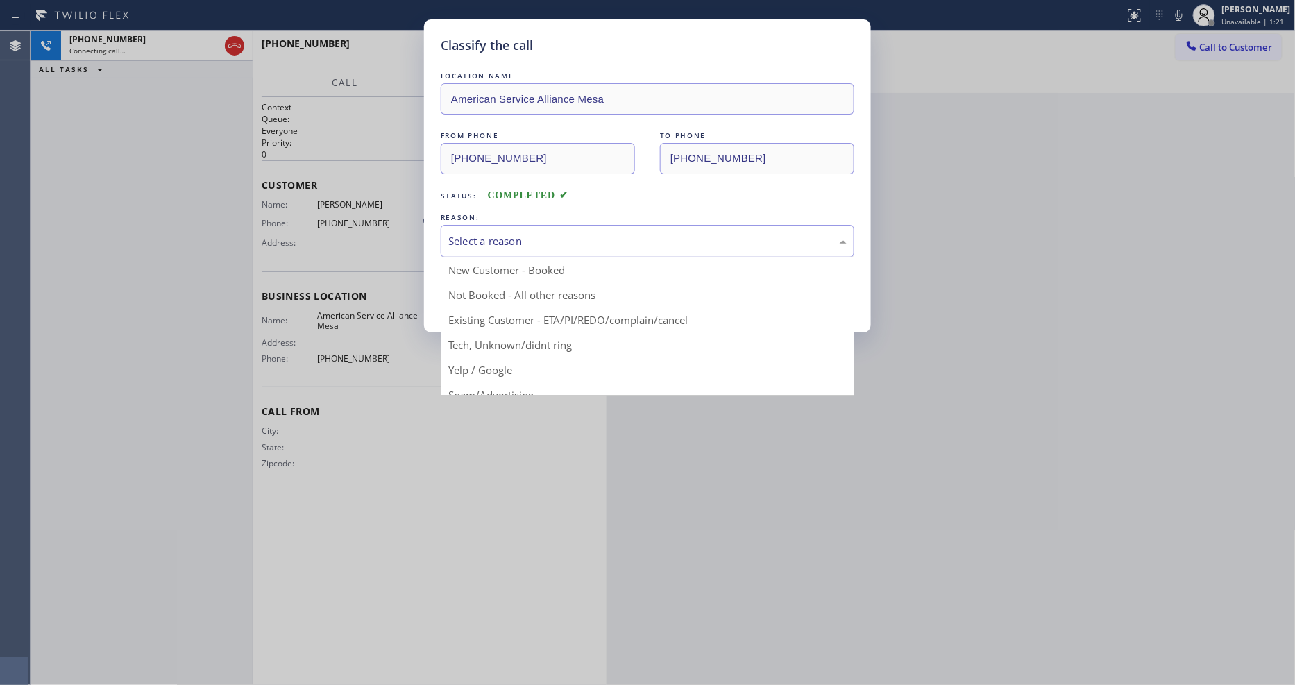
click at [525, 238] on div "Select a reason" at bounding box center [647, 241] width 398 height 16
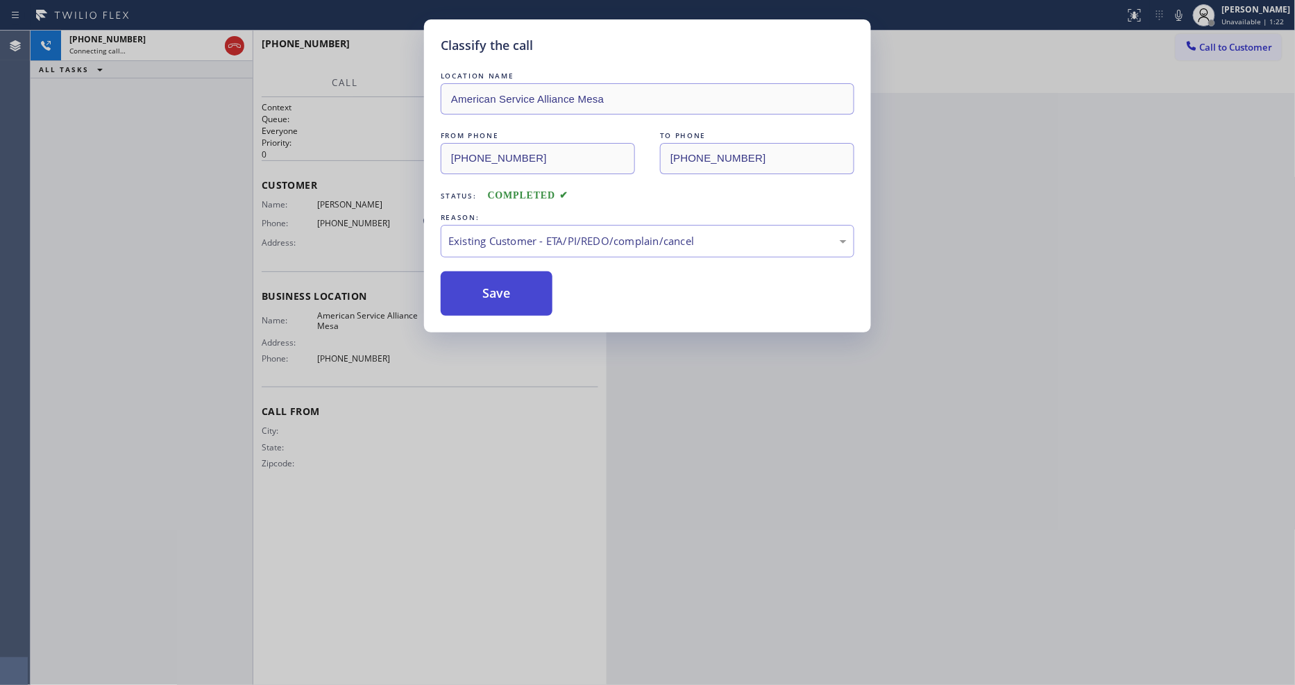
click at [500, 289] on button "Save" at bounding box center [497, 293] width 112 height 44
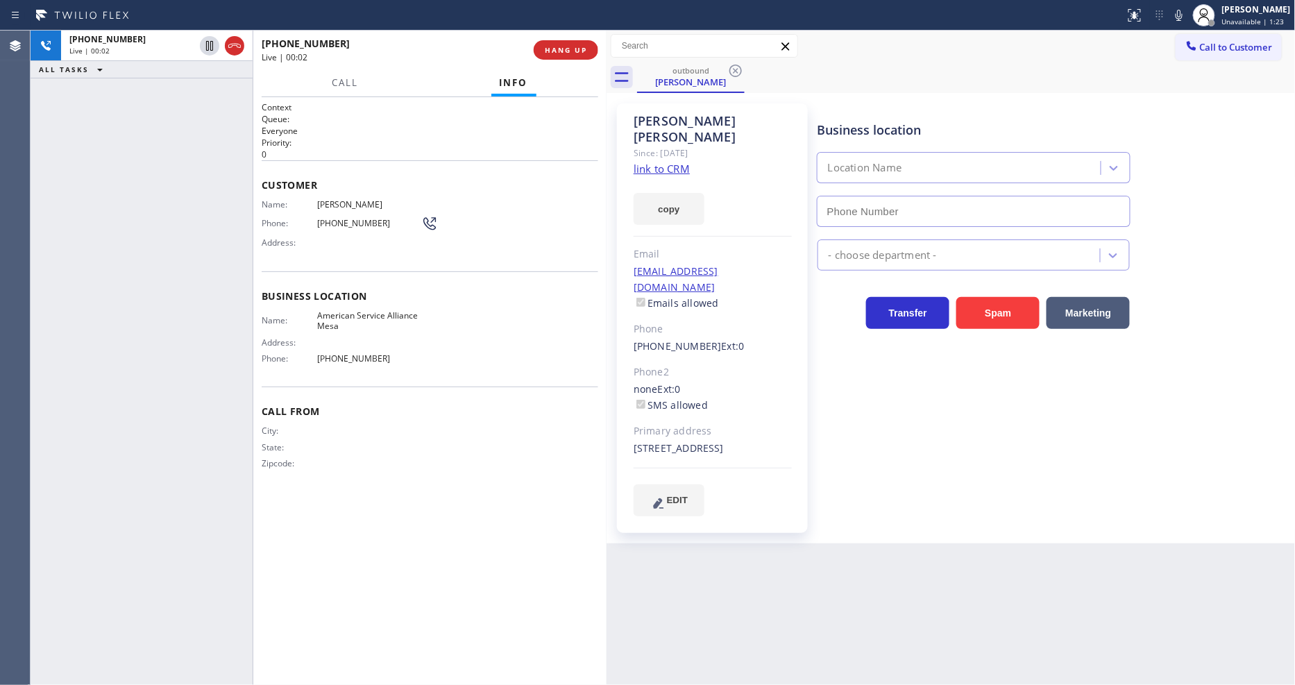
type input "[PHONE_NUMBER]"
click at [993, 461] on div "Business location American Service Alliance Mesa [PHONE_NUMBER] Appliance Repai…" at bounding box center [1054, 309] width 478 height 405
click at [563, 51] on span "HANG UP" at bounding box center [566, 50] width 42 height 10
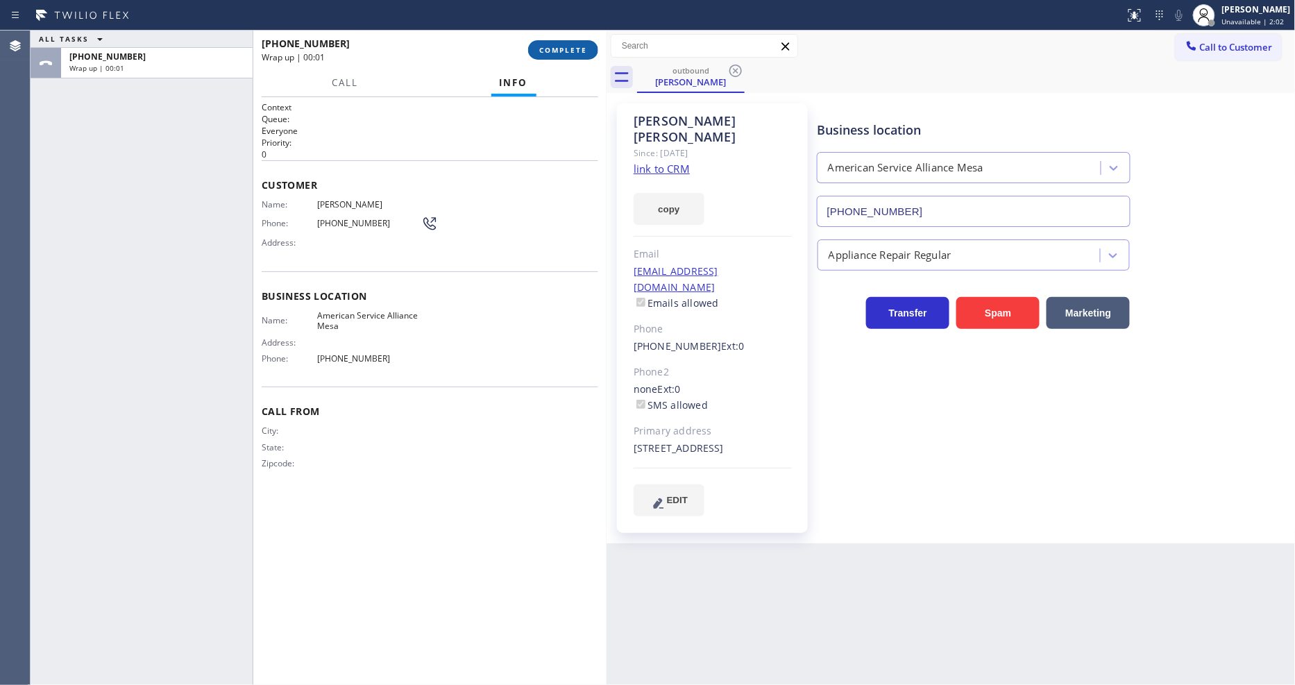
click at [563, 51] on span "COMPLETE" at bounding box center [563, 50] width 48 height 10
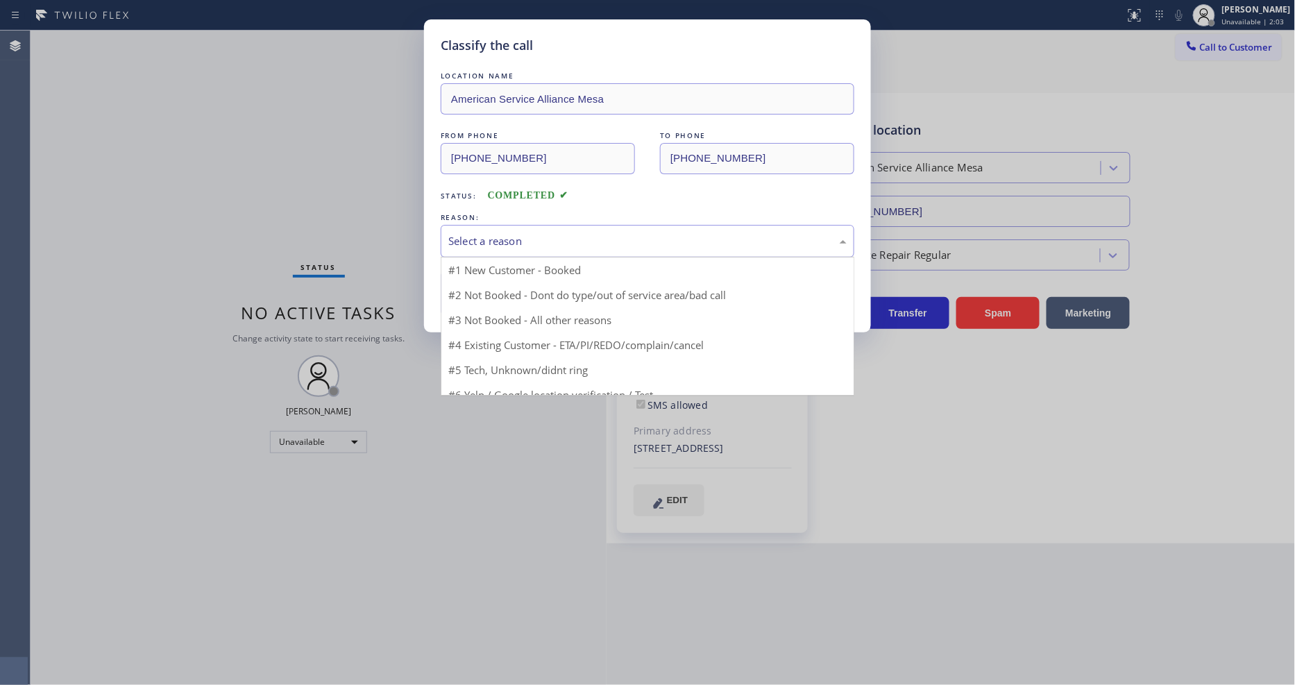
click at [535, 239] on div "Select a reason" at bounding box center [647, 241] width 398 height 16
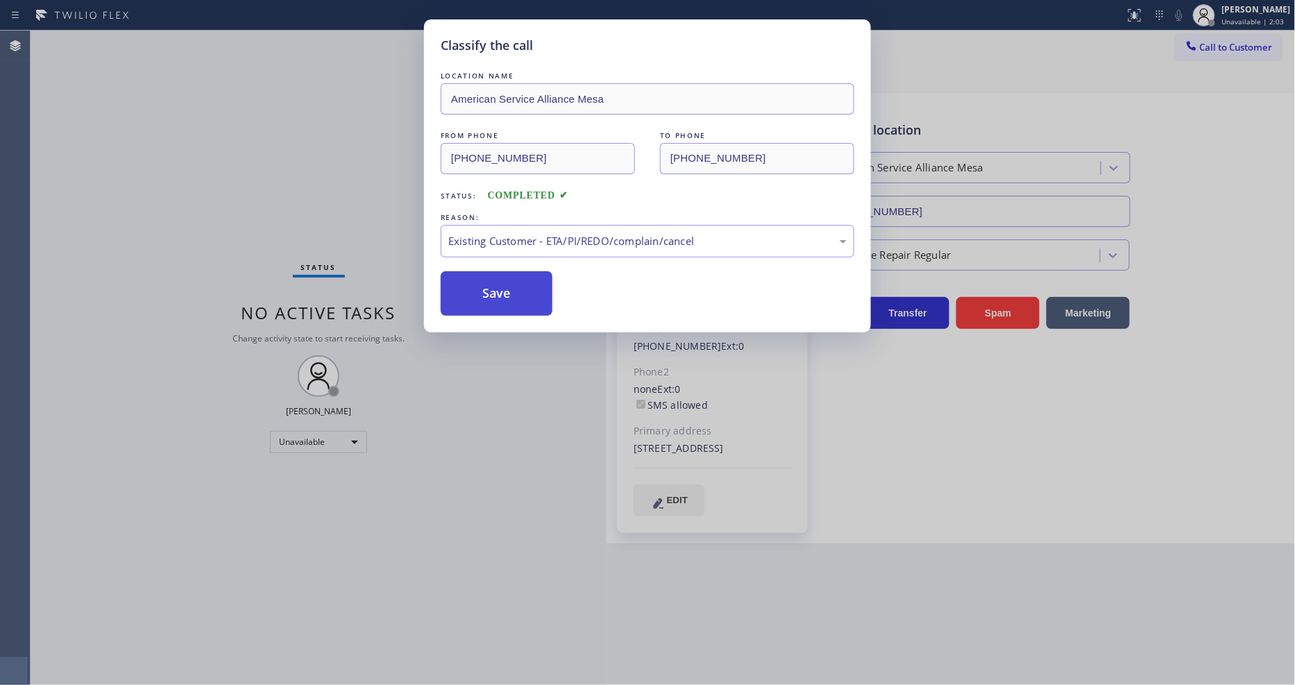
click at [517, 280] on button "Save" at bounding box center [497, 293] width 112 height 44
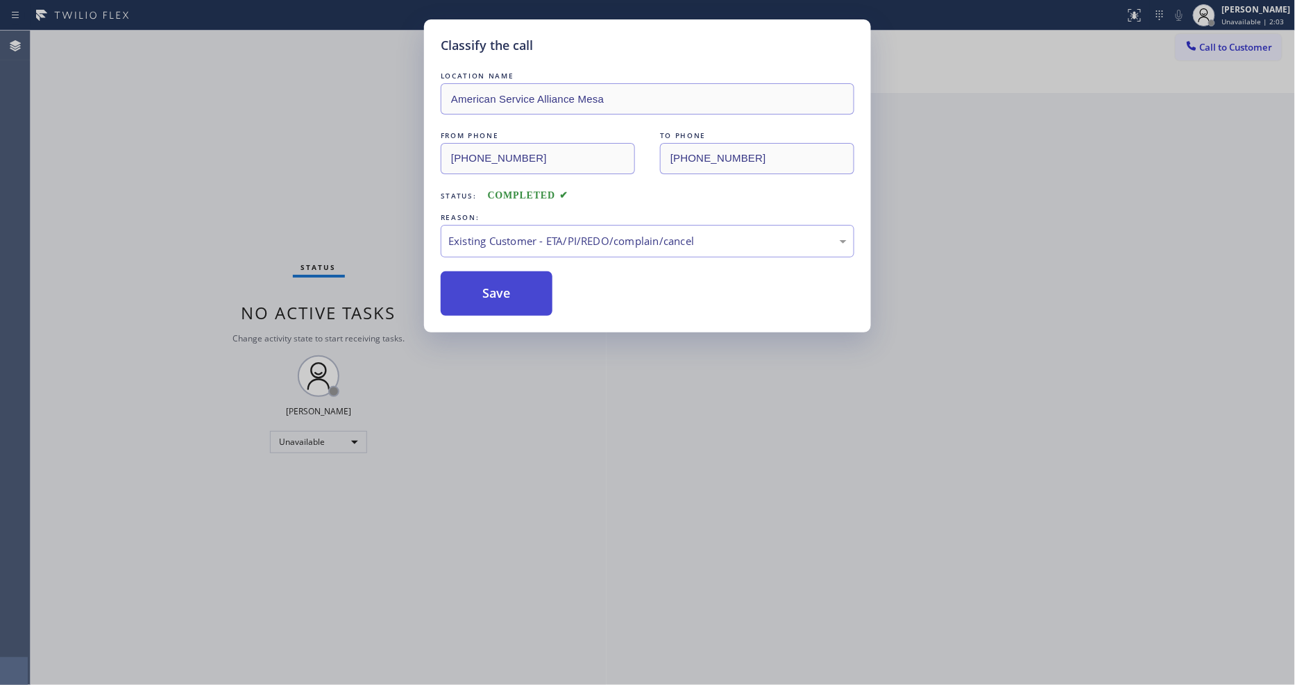
click at [517, 280] on button "Save" at bounding box center [497, 293] width 112 height 44
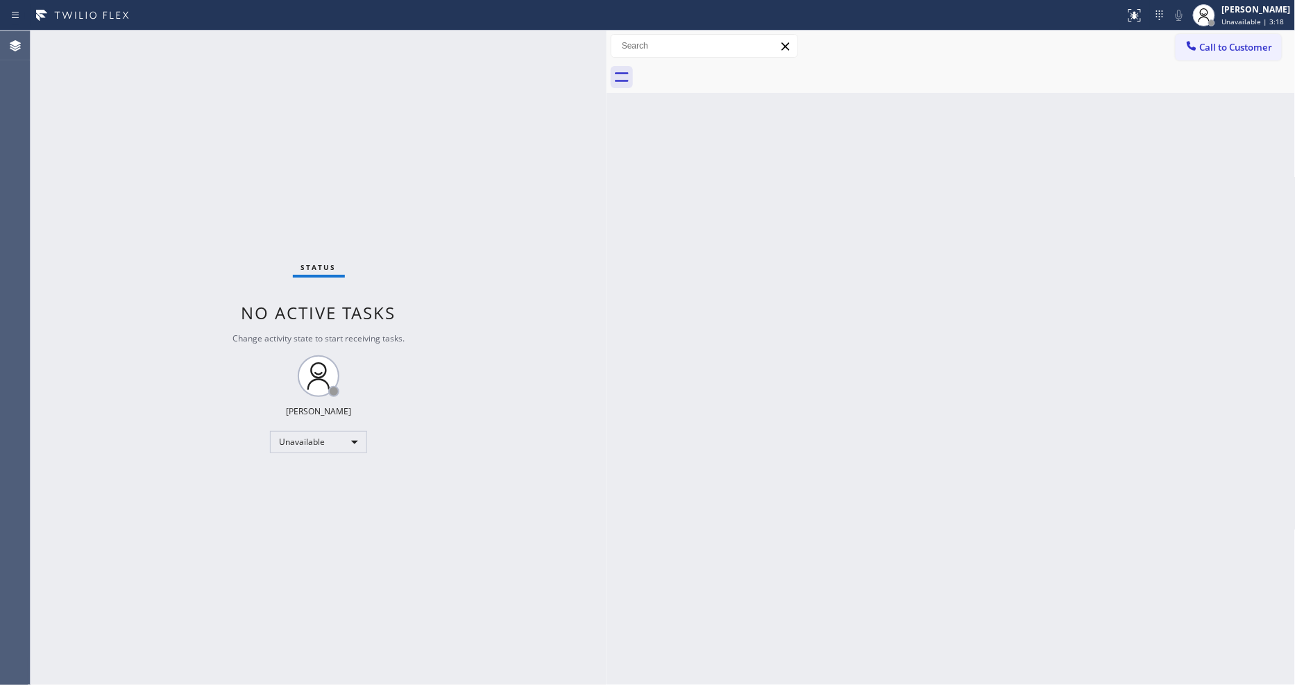
click at [223, 46] on div "Status No active tasks Change activity state to start receiving tasks. [PERSON_…" at bounding box center [319, 358] width 576 height 655
click at [319, 440] on div "Unavailable" at bounding box center [318, 442] width 97 height 22
click at [313, 473] on li "Available" at bounding box center [318, 479] width 94 height 17
click at [192, 30] on div "Status report No issues detected If you experience an issue, please download th…" at bounding box center [647, 342] width 1295 height 685
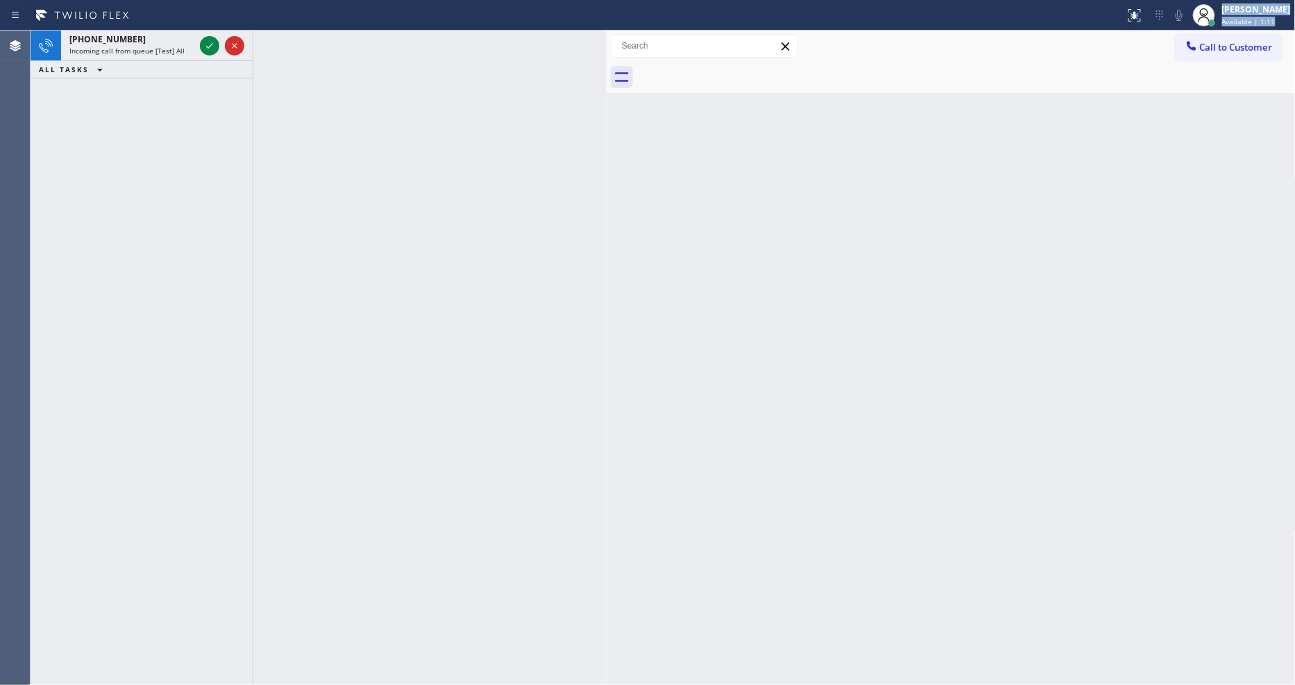
click at [819, 473] on div "Back to Dashboard Change Sender ID Customers Technicians Select a contact Outbo…" at bounding box center [951, 358] width 689 height 655
click at [212, 44] on icon at bounding box center [209, 46] width 7 height 6
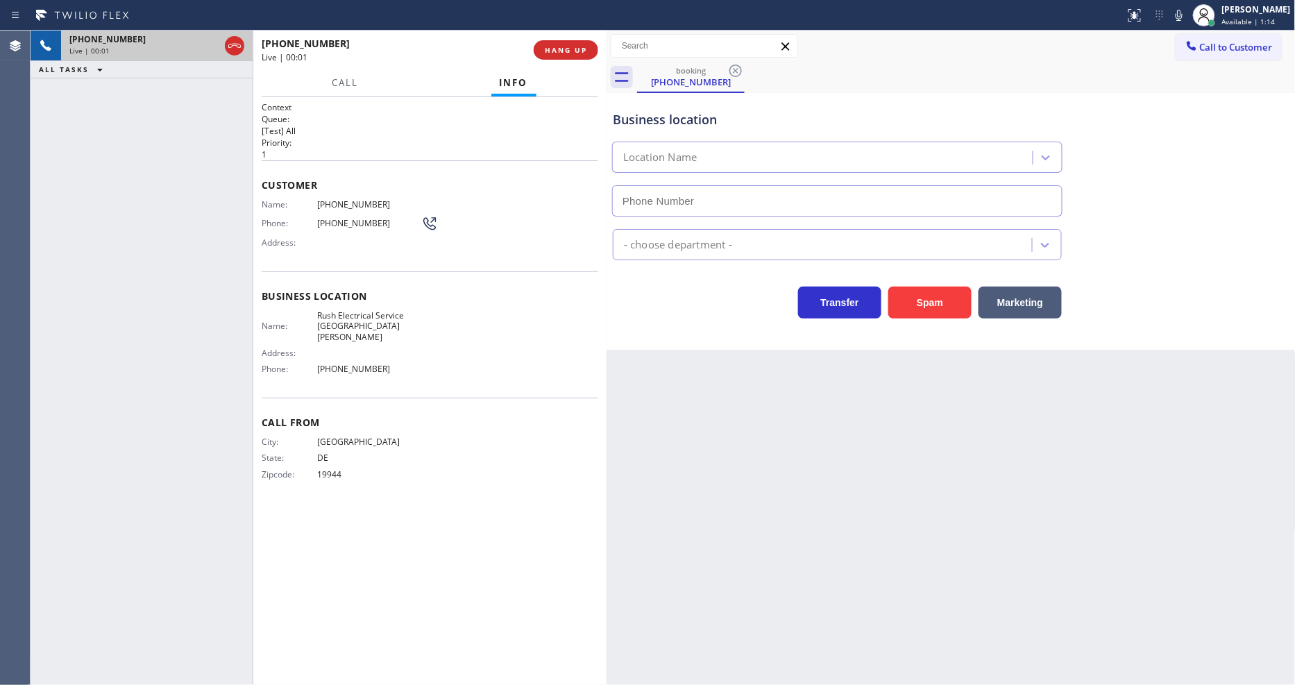
type input "[PHONE_NUMBER]"
click at [555, 56] on button "HANG UP" at bounding box center [566, 49] width 65 height 19
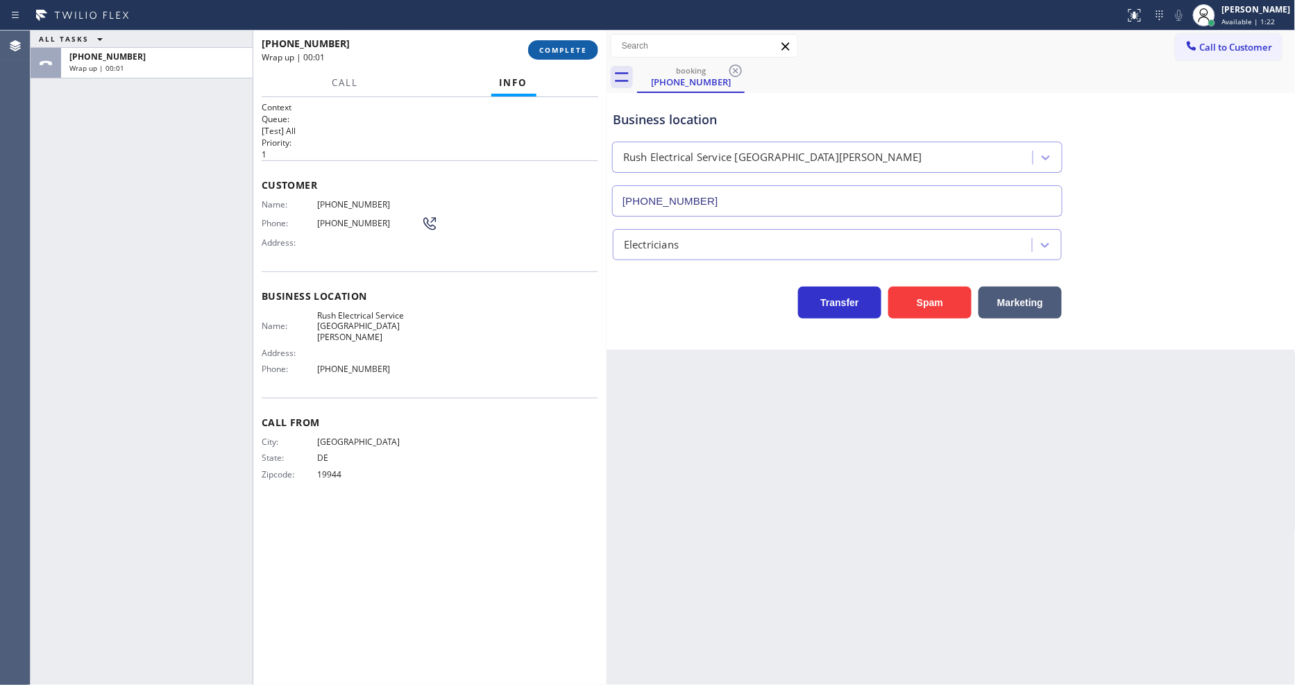
click at [558, 51] on span "COMPLETE" at bounding box center [563, 50] width 48 height 10
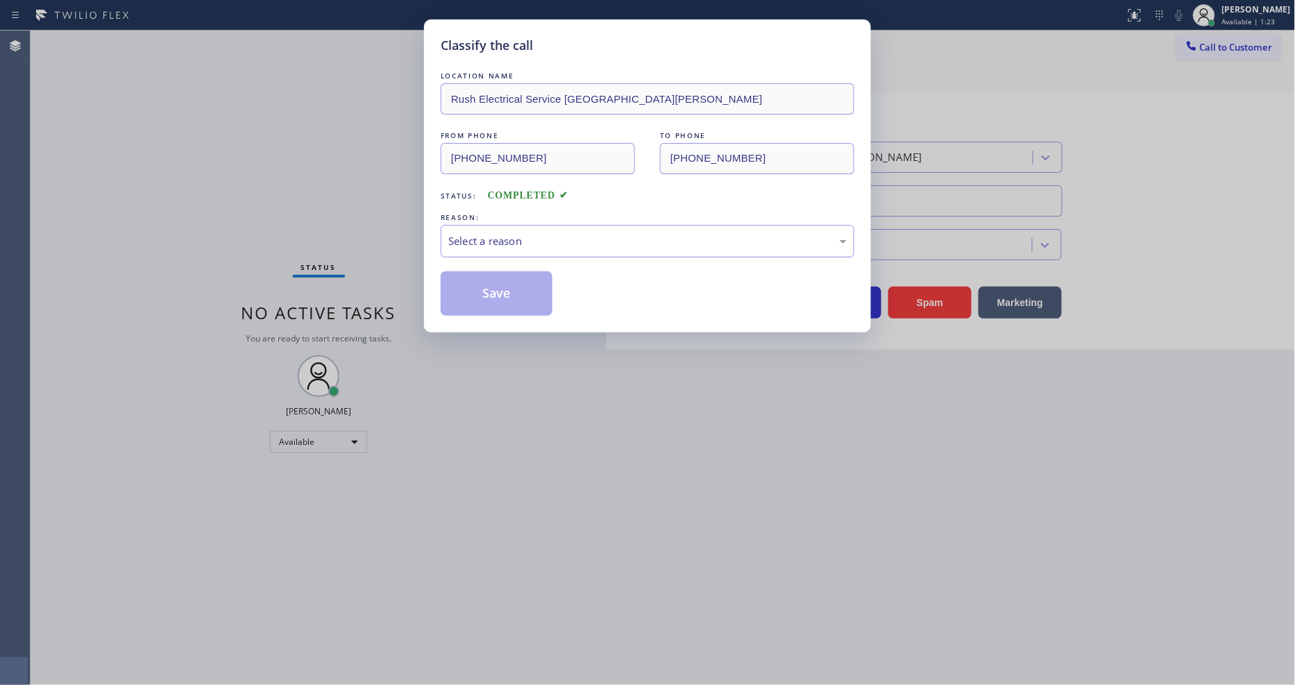
drag, startPoint x: 503, startPoint y: 230, endPoint x: 498, endPoint y: 248, distance: 18.7
click at [504, 233] on div "Select a reason" at bounding box center [647, 241] width 398 height 16
click at [500, 274] on button "Save" at bounding box center [497, 293] width 112 height 44
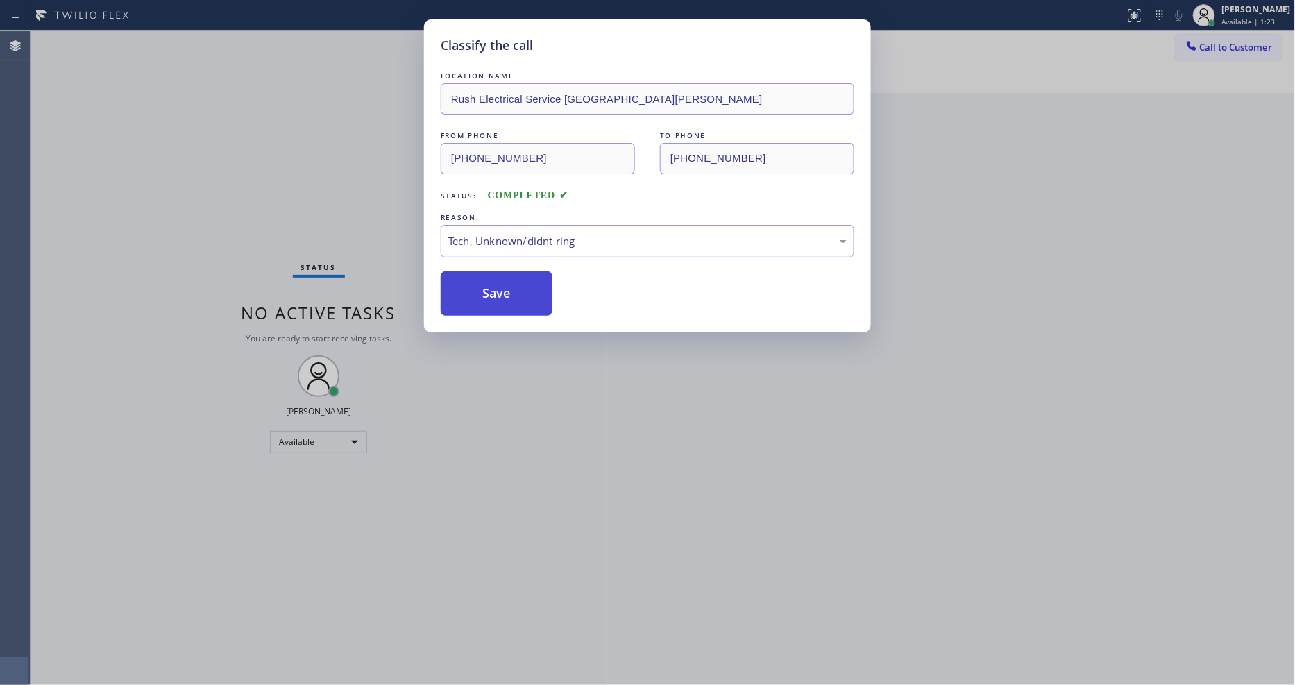
click at [500, 274] on button "Save" at bounding box center [497, 293] width 112 height 44
click at [429, 684] on div "Status No active tasks You are ready to start receiving tasks. [PERSON_NAME] Av…" at bounding box center [319, 358] width 576 height 655
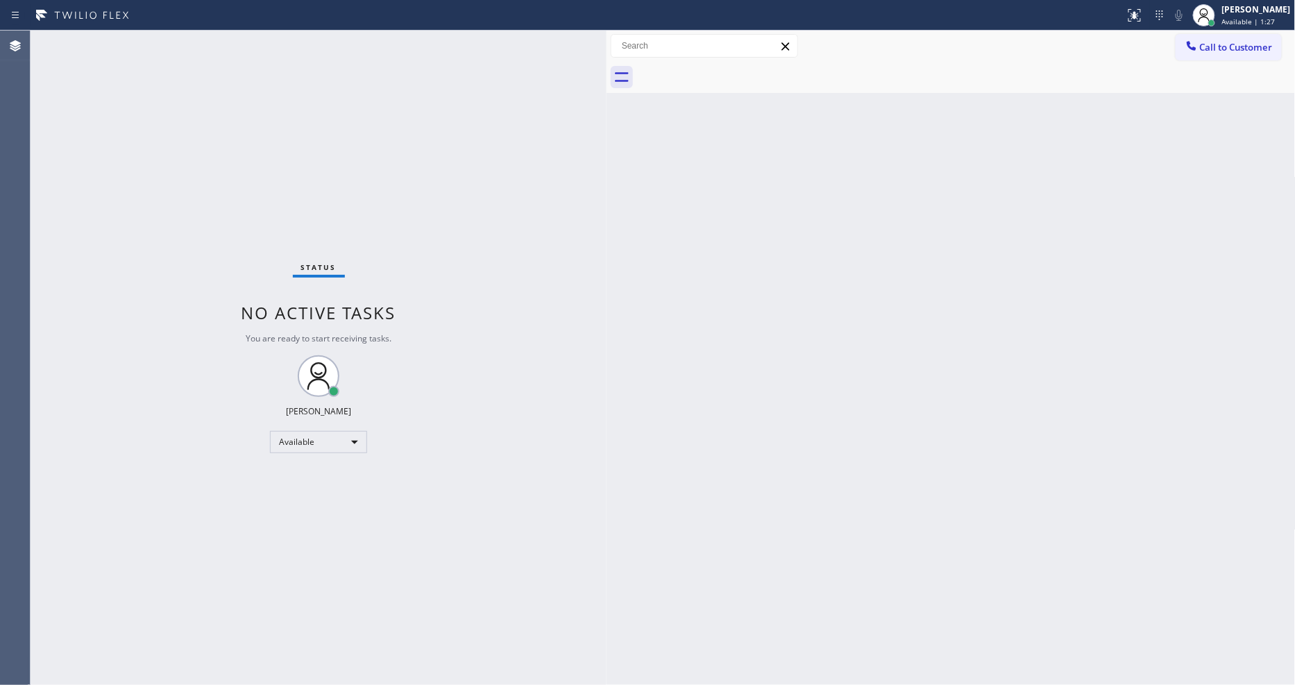
click at [1009, 410] on div "Back to Dashboard Change Sender ID Customers Technicians Select a contact Outbo…" at bounding box center [951, 358] width 689 height 655
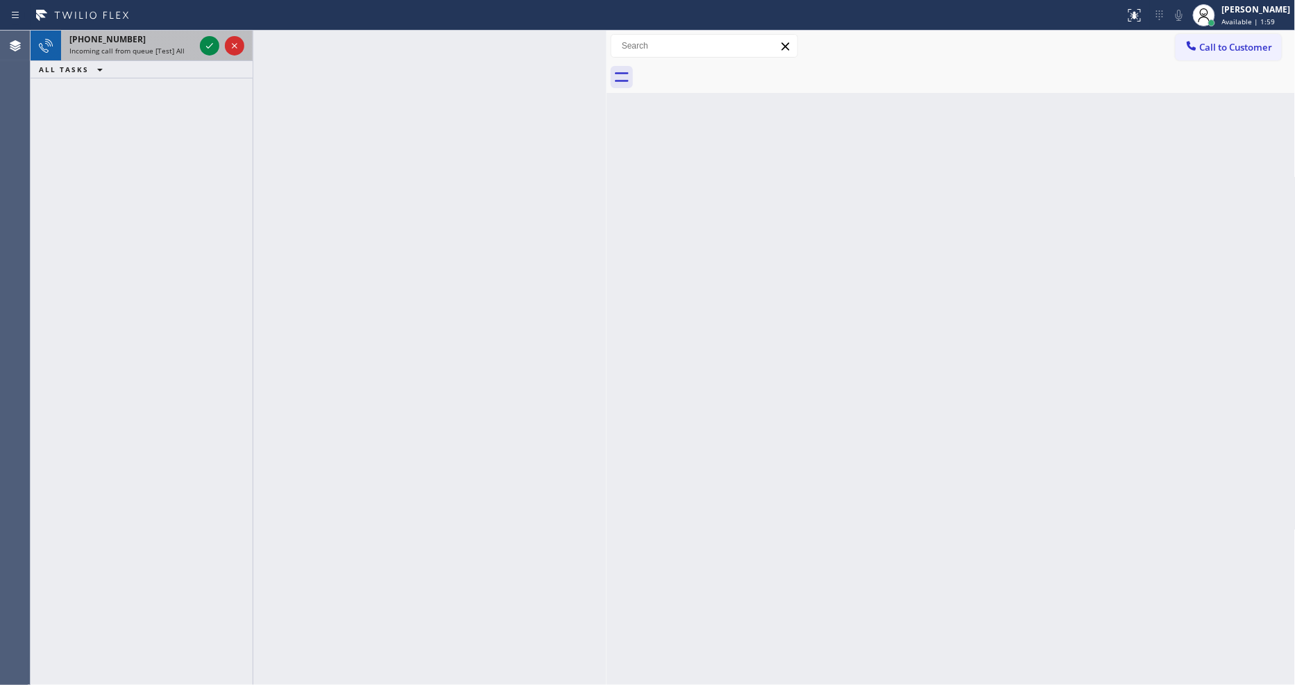
click at [198, 46] on div at bounding box center [222, 46] width 50 height 31
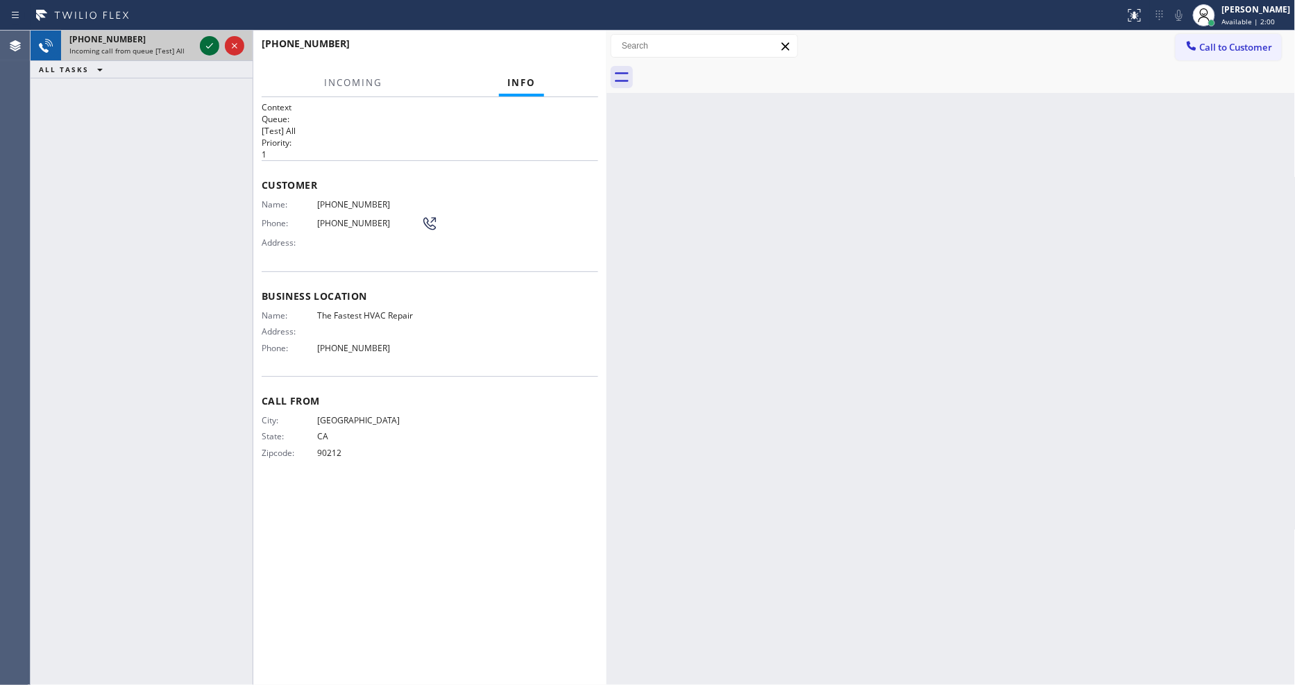
click at [211, 46] on icon at bounding box center [209, 45] width 17 height 17
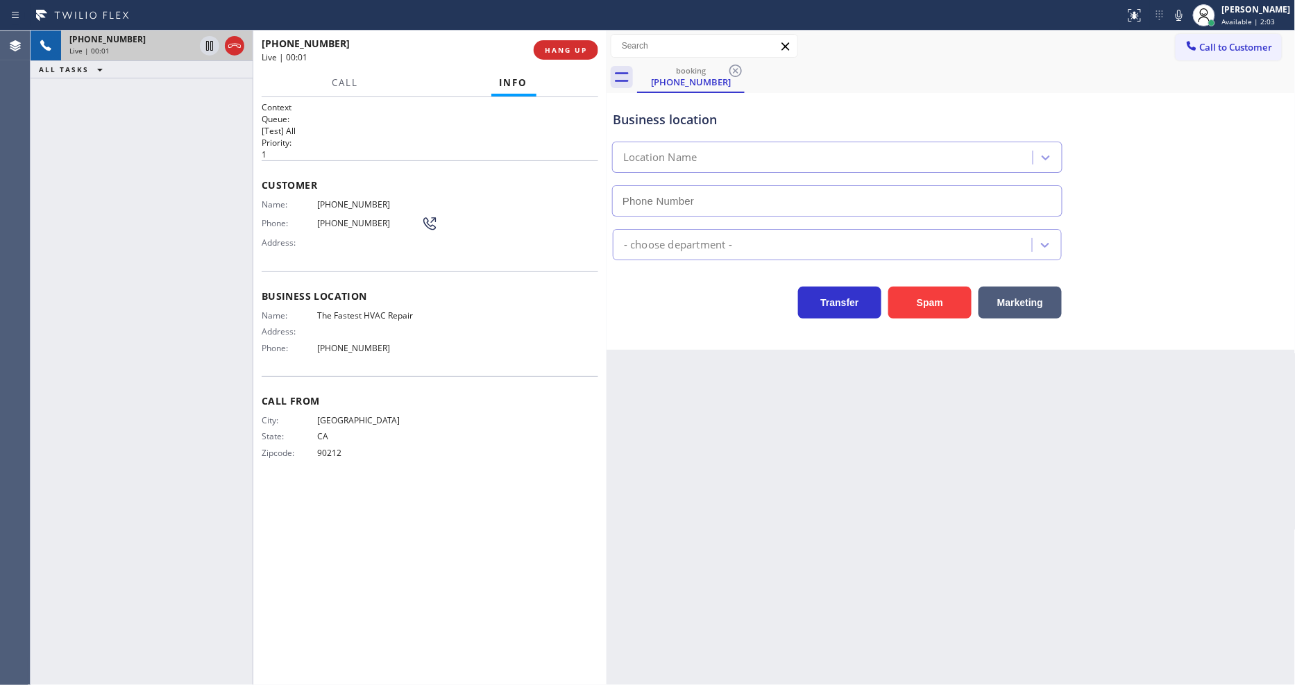
click at [930, 464] on div "Back to Dashboard Change Sender ID Customers Technicians Select a contact Outbo…" at bounding box center [951, 358] width 689 height 655
type input "[PHONE_NUMBER]"
click at [583, 37] on div "[PHONE_NUMBER] Live | 00:09 HANG UP" at bounding box center [430, 50] width 337 height 36
click at [577, 45] on span "HANG UP" at bounding box center [566, 50] width 42 height 10
click at [576, 47] on span "HANG UP" at bounding box center [566, 50] width 42 height 10
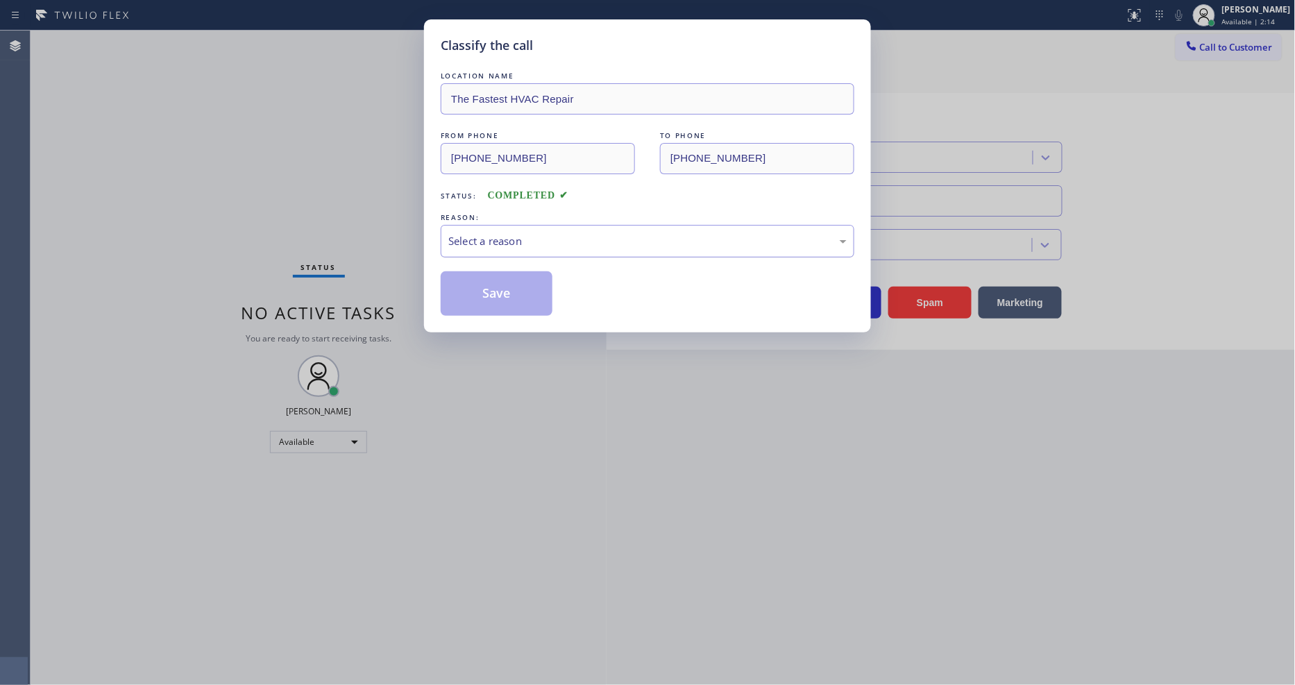
click at [526, 237] on div "Select a reason" at bounding box center [647, 241] width 398 height 16
click at [509, 289] on button "Save" at bounding box center [497, 293] width 112 height 44
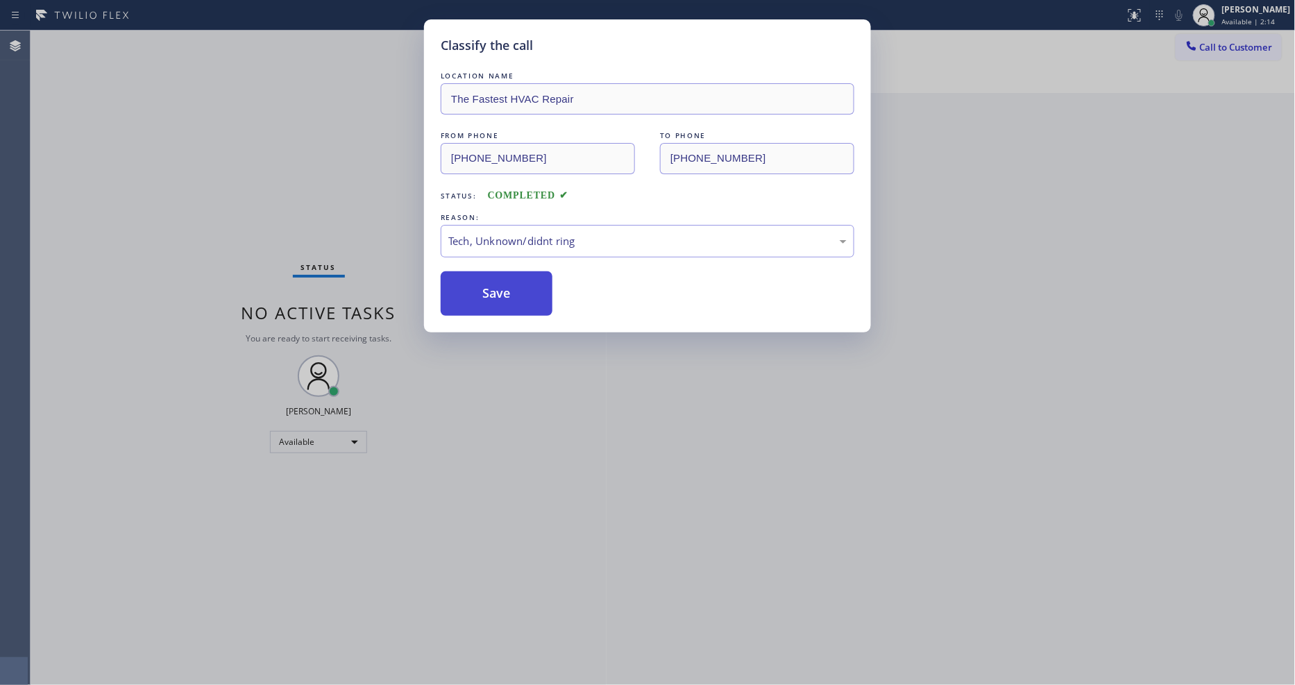
click at [509, 289] on button "Save" at bounding box center [497, 293] width 112 height 44
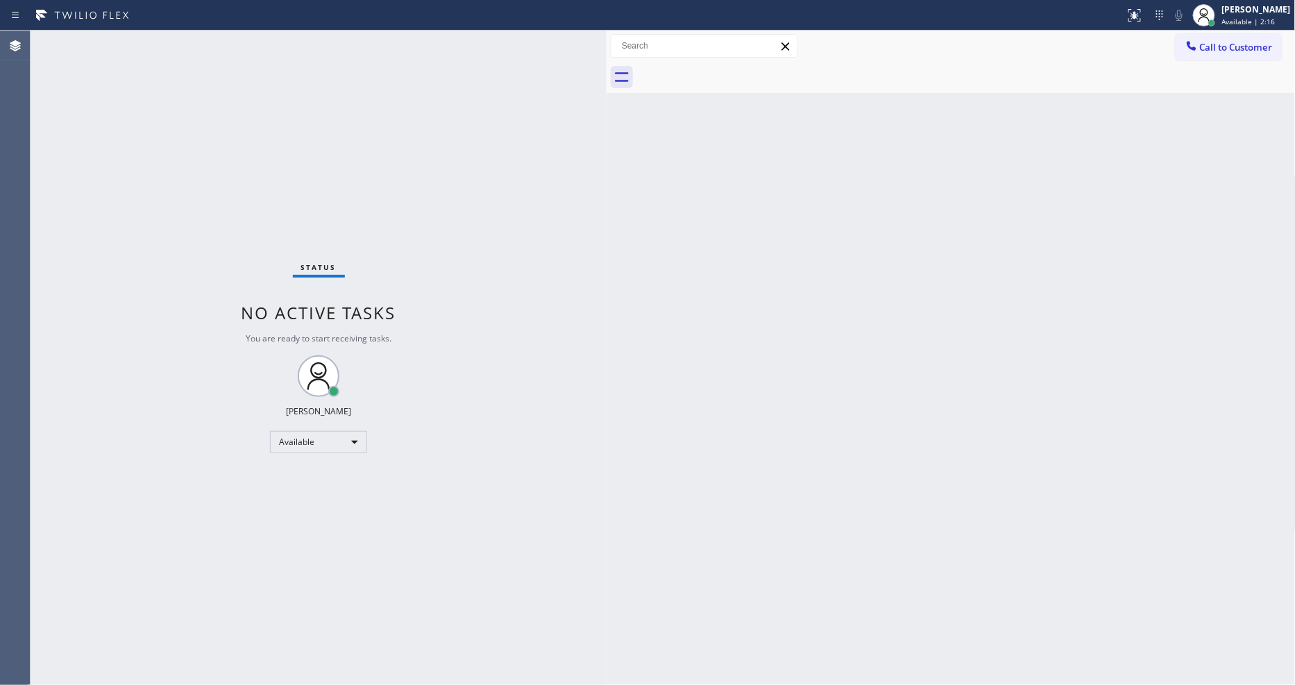
click at [191, 39] on div "Status No active tasks You are ready to start receiving tasks. [PERSON_NAME] Av…" at bounding box center [319, 358] width 576 height 655
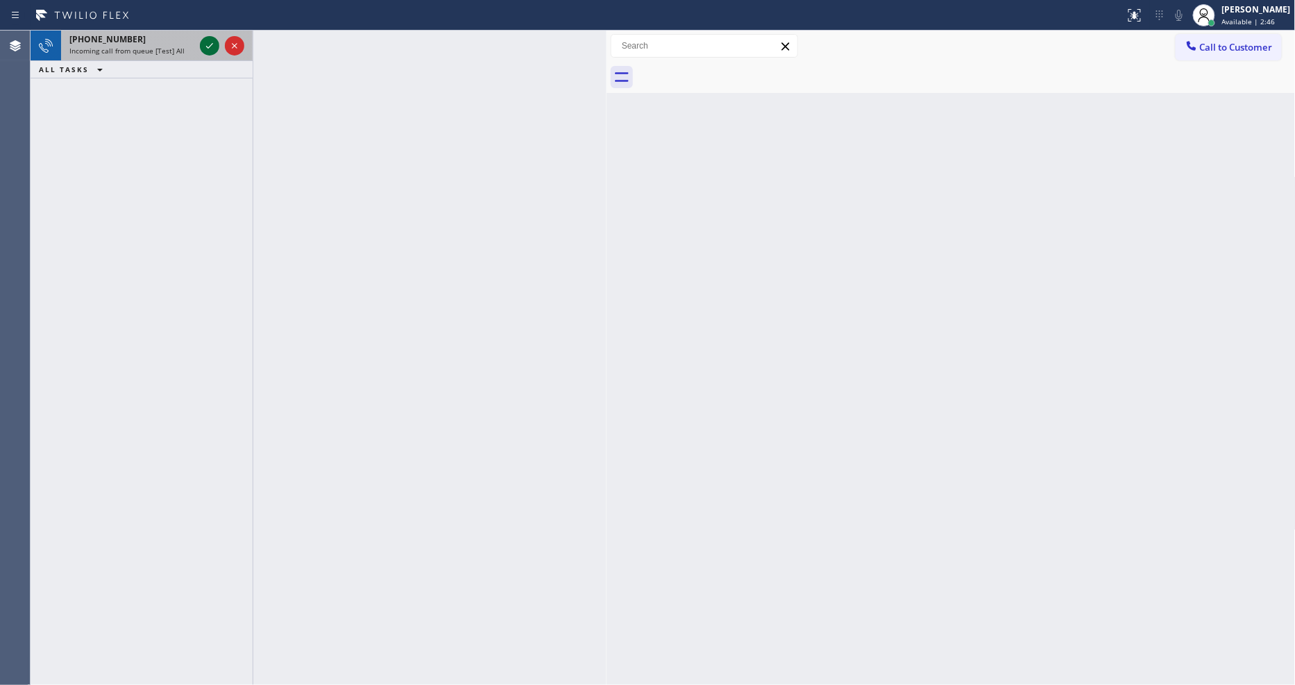
click at [207, 42] on icon at bounding box center [209, 45] width 17 height 17
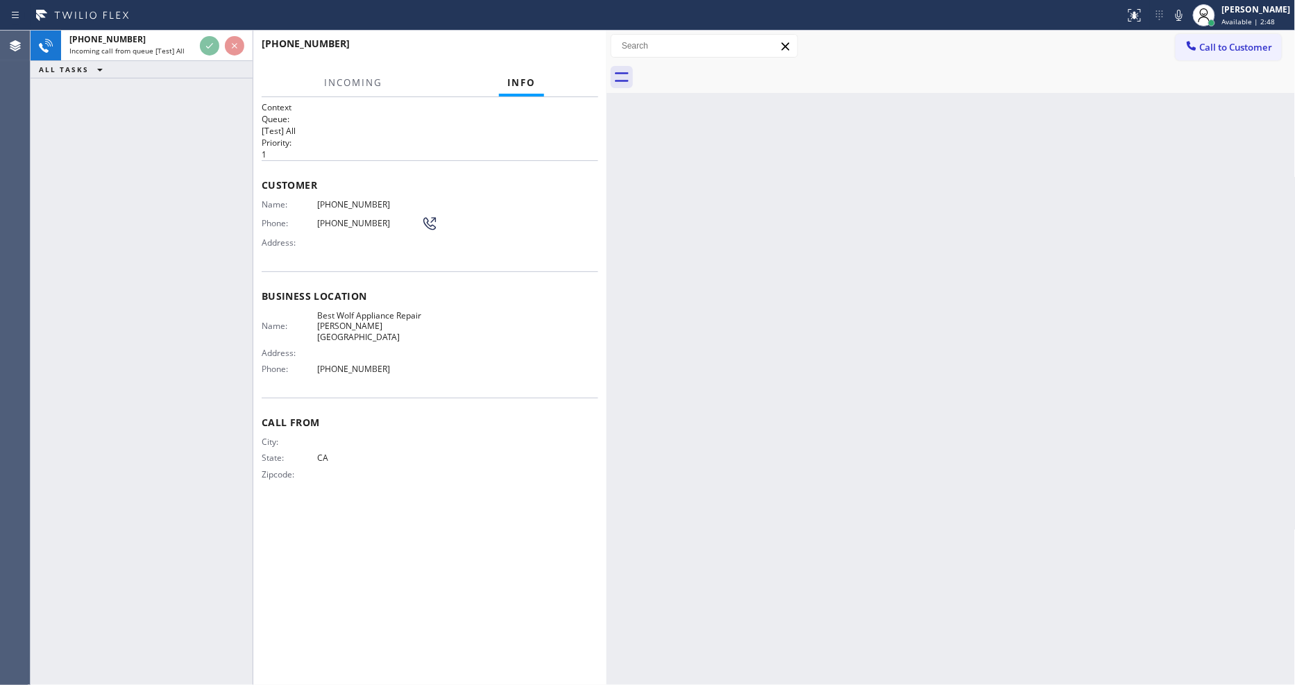
click at [222, 294] on div "[PHONE_NUMBER] Incoming call from queue [Test] All ALL TASKS ALL TASKS ACTIVE T…" at bounding box center [142, 358] width 222 height 655
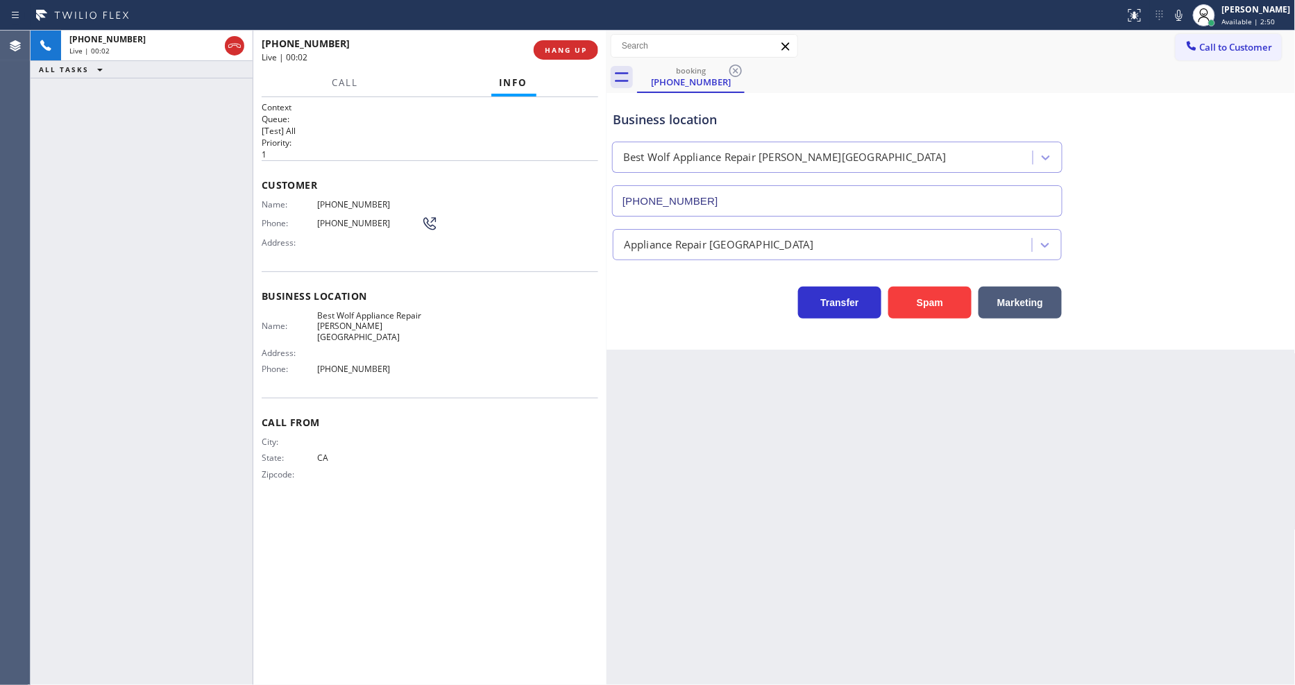
type input "[PHONE_NUMBER]"
click at [567, 49] on span "HANG UP" at bounding box center [566, 50] width 42 height 10
click at [568, 49] on span "COMPLETE" at bounding box center [563, 50] width 48 height 10
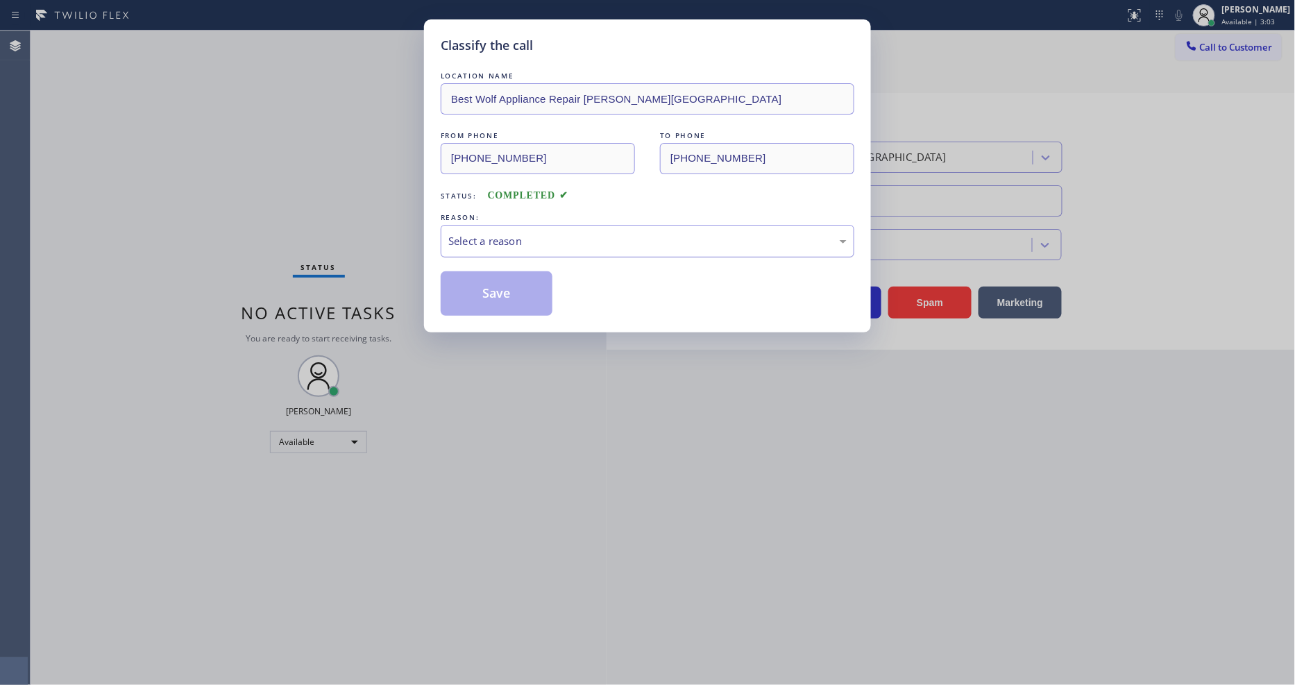
click at [537, 233] on div "Select a reason" at bounding box center [647, 241] width 398 height 16
click at [529, 281] on button "Save" at bounding box center [497, 293] width 112 height 44
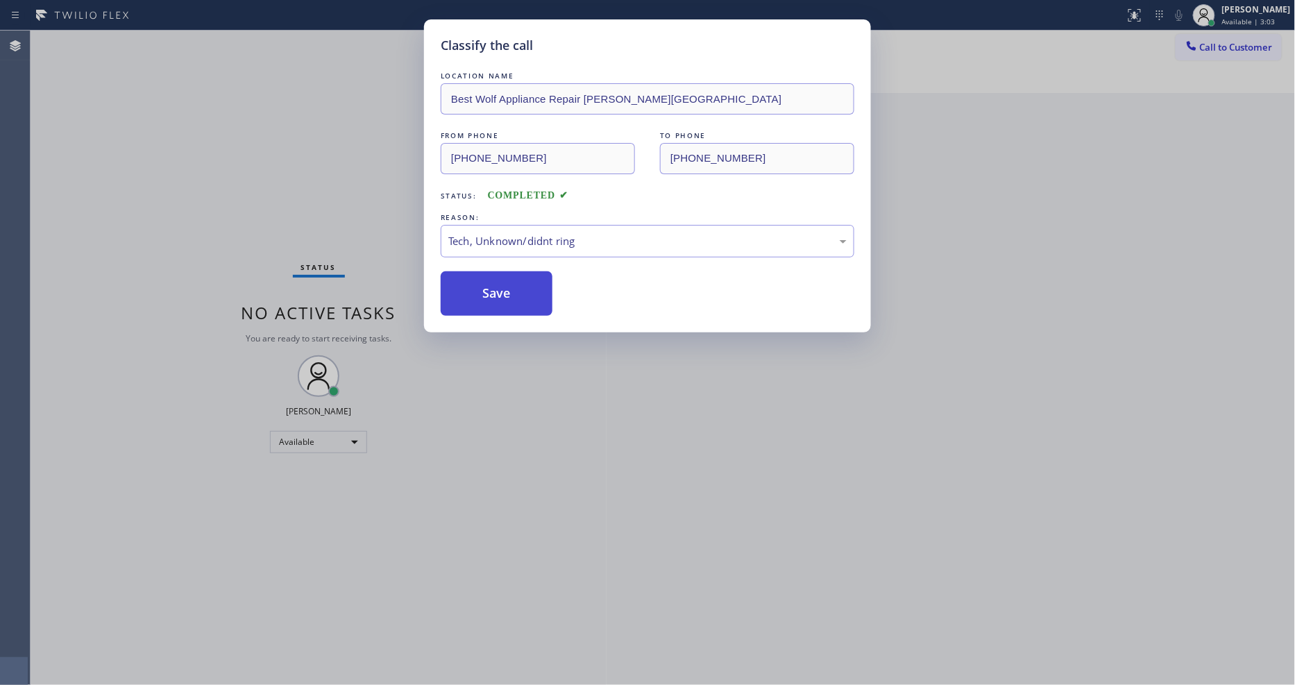
click at [529, 281] on button "Save" at bounding box center [497, 293] width 112 height 44
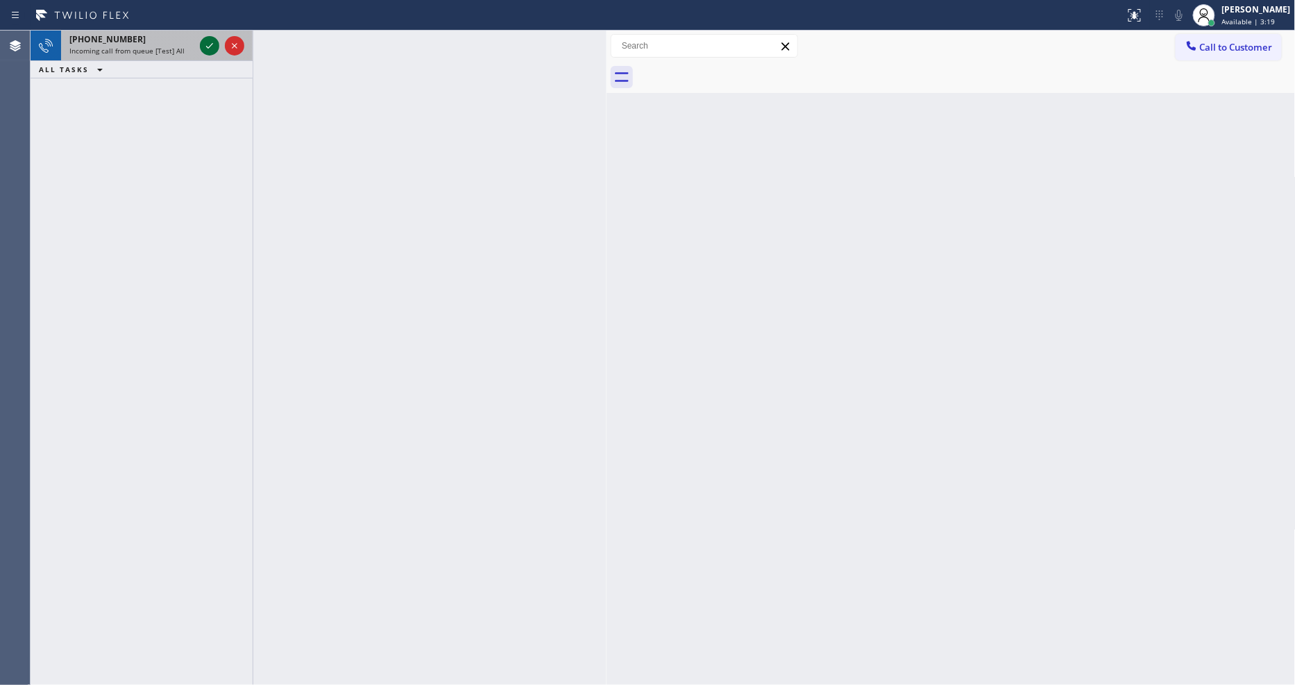
click at [209, 40] on icon at bounding box center [209, 45] width 17 height 17
click at [203, 44] on icon at bounding box center [209, 45] width 17 height 17
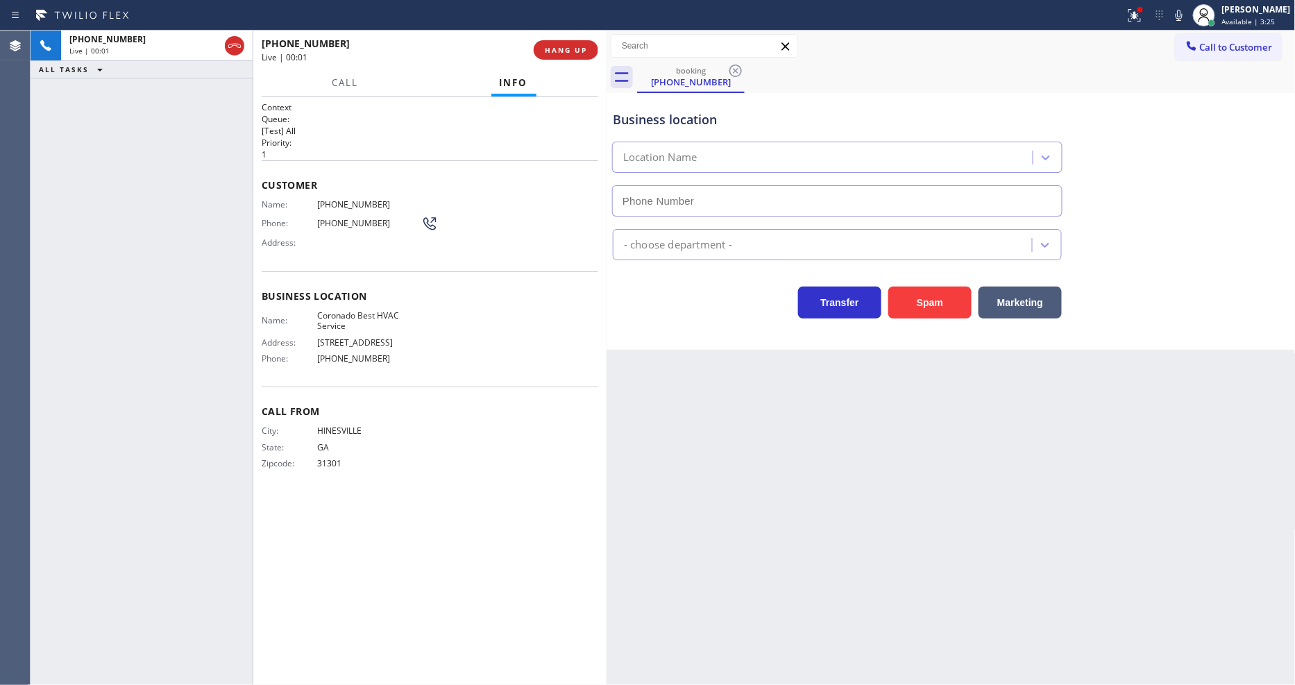
type input "[PHONE_NUMBER]"
click at [587, 49] on button "HANG UP" at bounding box center [566, 49] width 65 height 19
click at [588, 49] on button "HANG UP" at bounding box center [566, 49] width 65 height 19
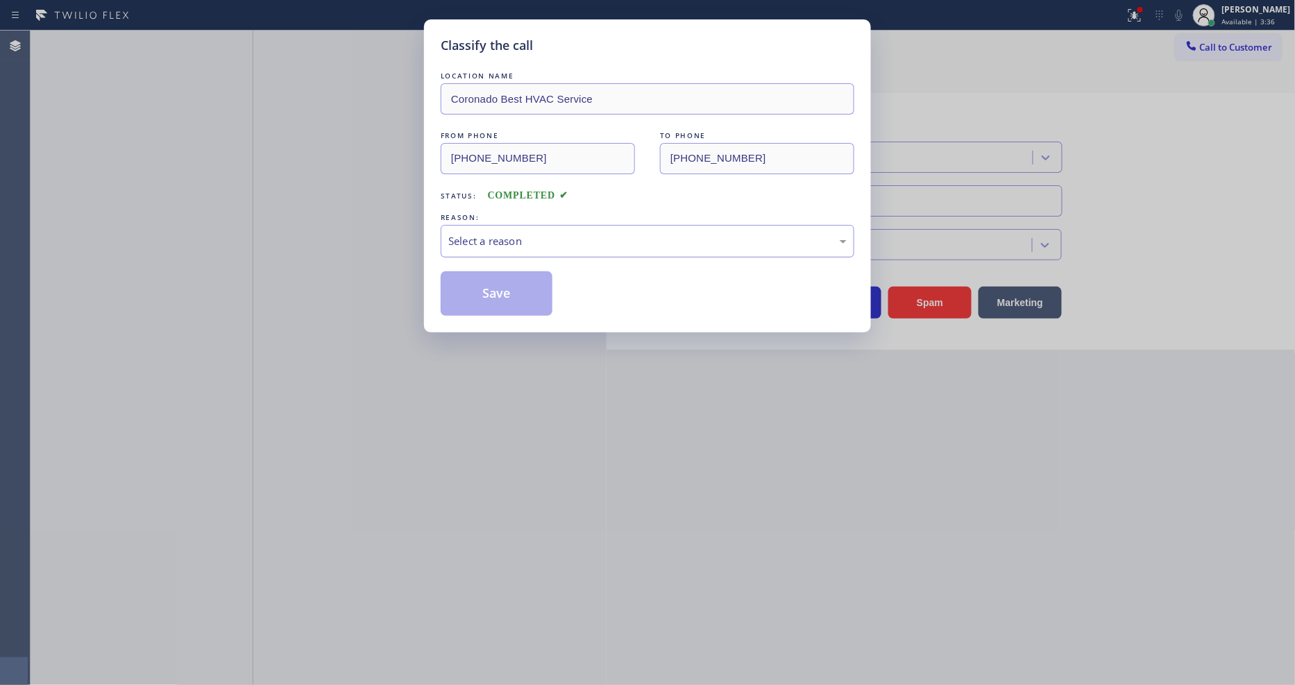
click at [533, 233] on div "Select a reason" at bounding box center [647, 241] width 398 height 16
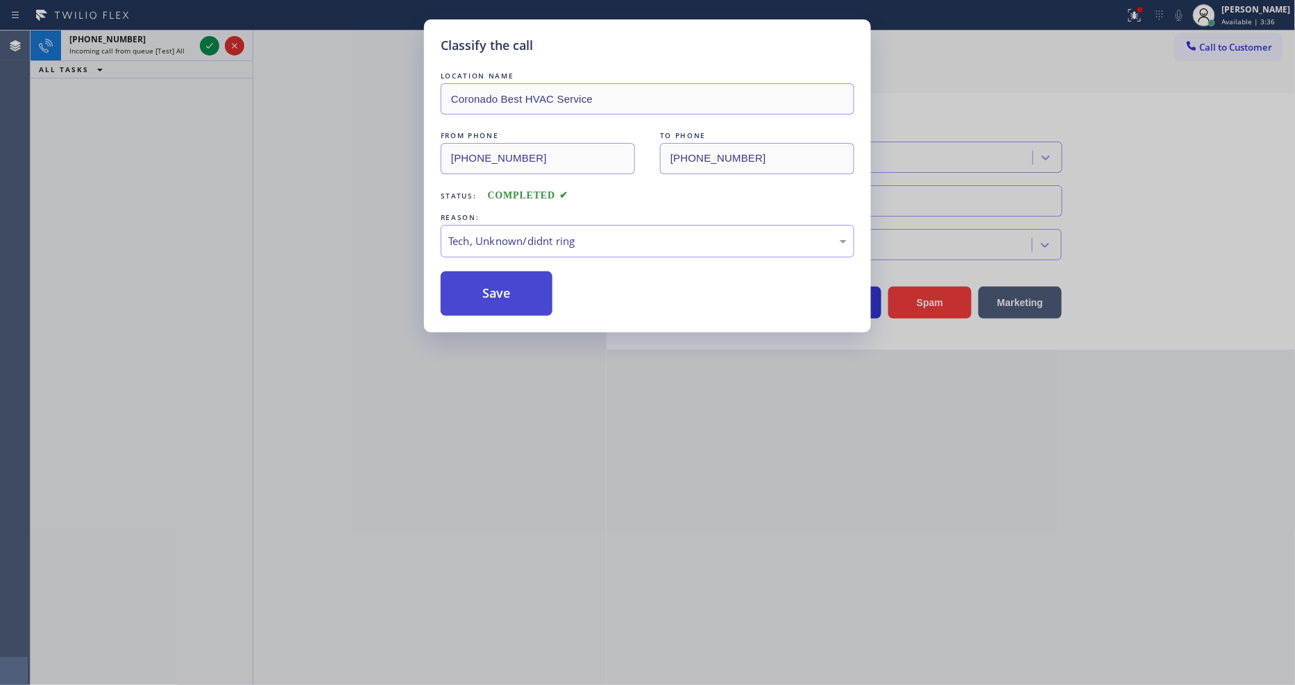
click at [523, 293] on button "Save" at bounding box center [497, 293] width 112 height 44
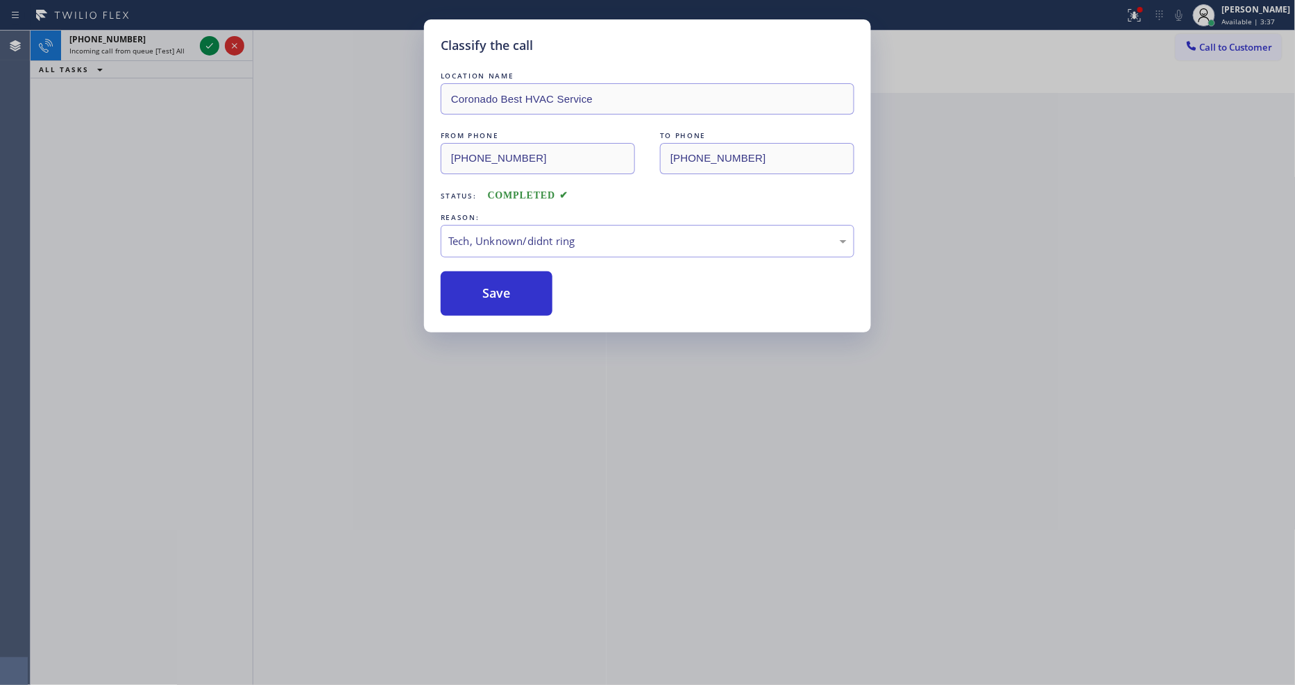
click at [205, 47] on icon at bounding box center [209, 45] width 17 height 17
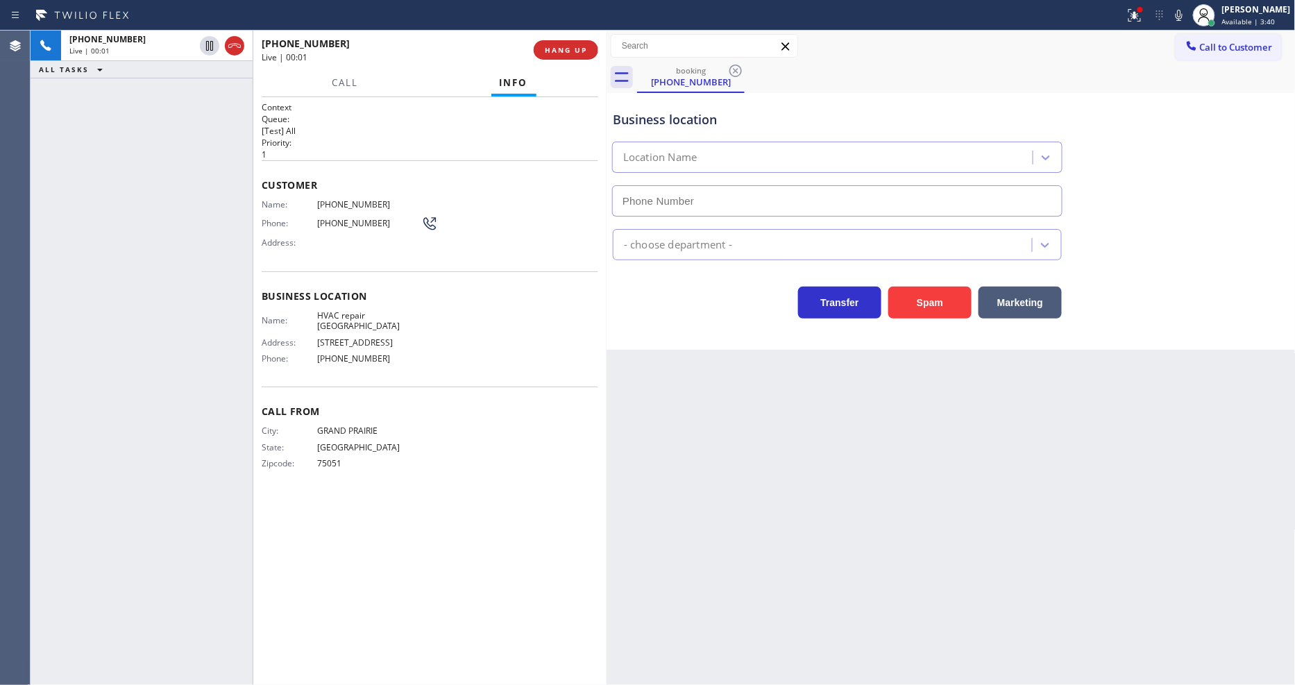
click at [571, 47] on span "HANG UP" at bounding box center [566, 50] width 42 height 10
type input "[PHONE_NUMBER]"
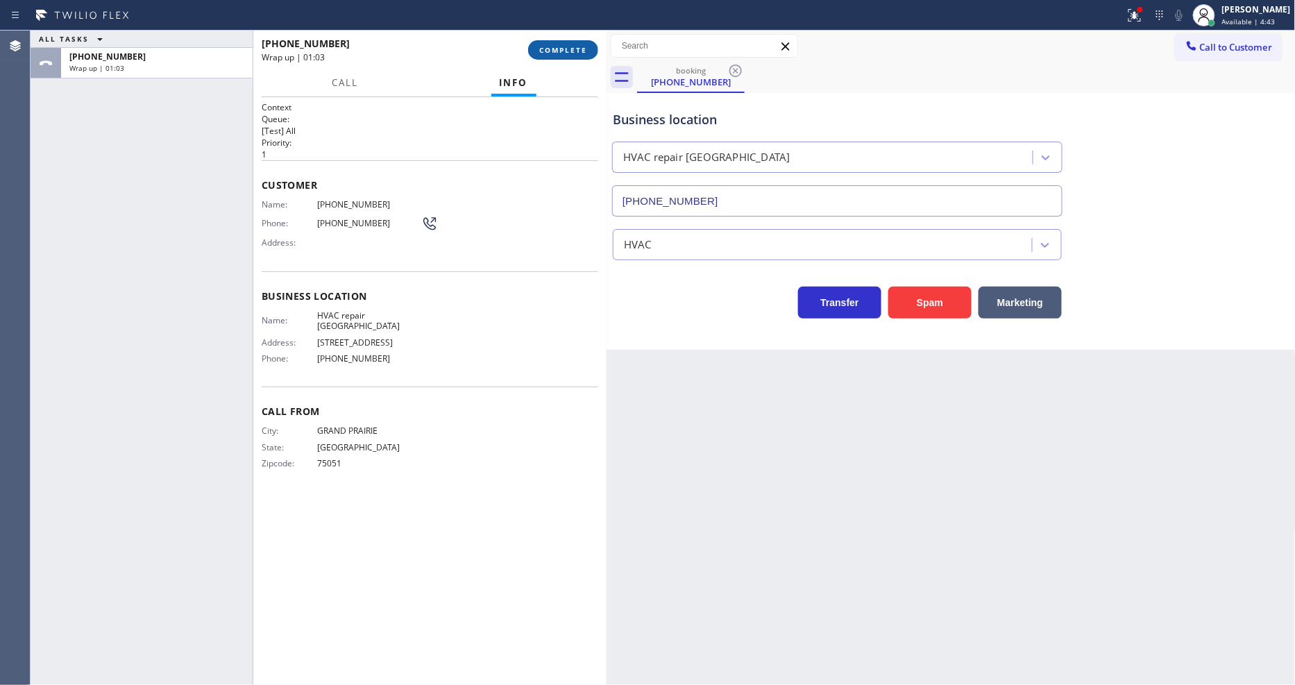
click at [560, 47] on span "COMPLETE" at bounding box center [563, 50] width 48 height 10
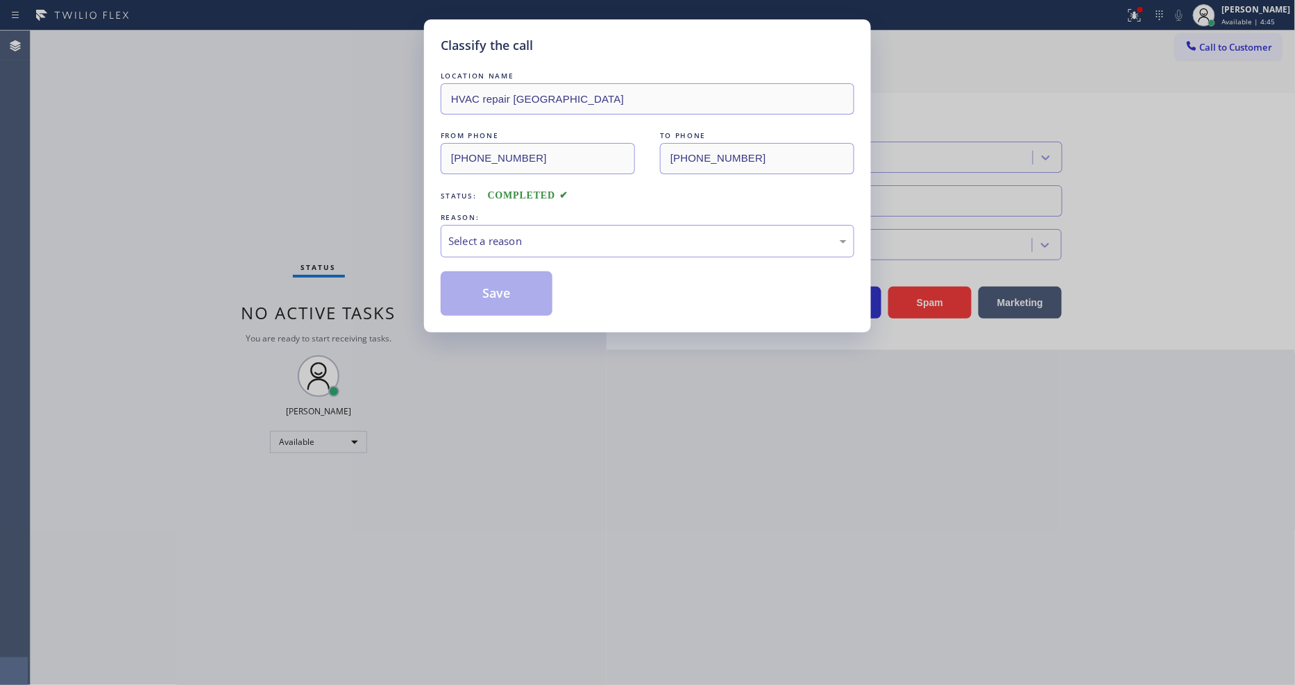
click at [518, 225] on div "Select a reason" at bounding box center [648, 241] width 414 height 33
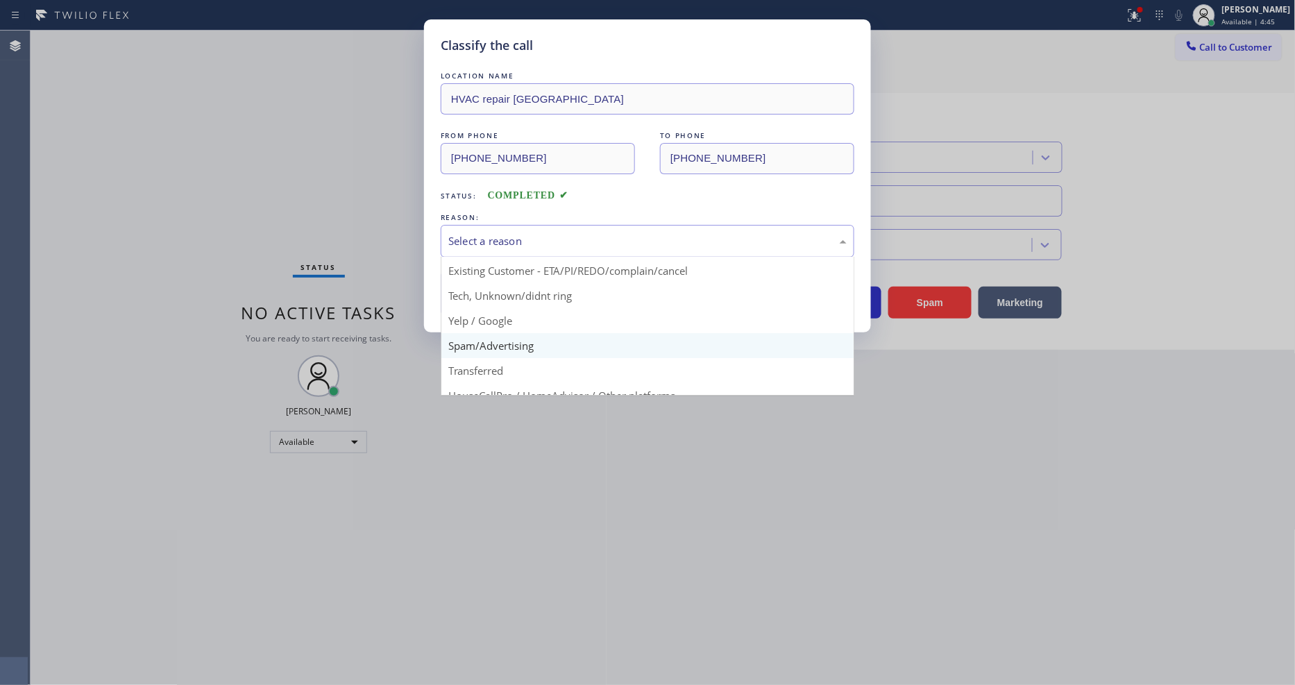
scroll to position [87, 0]
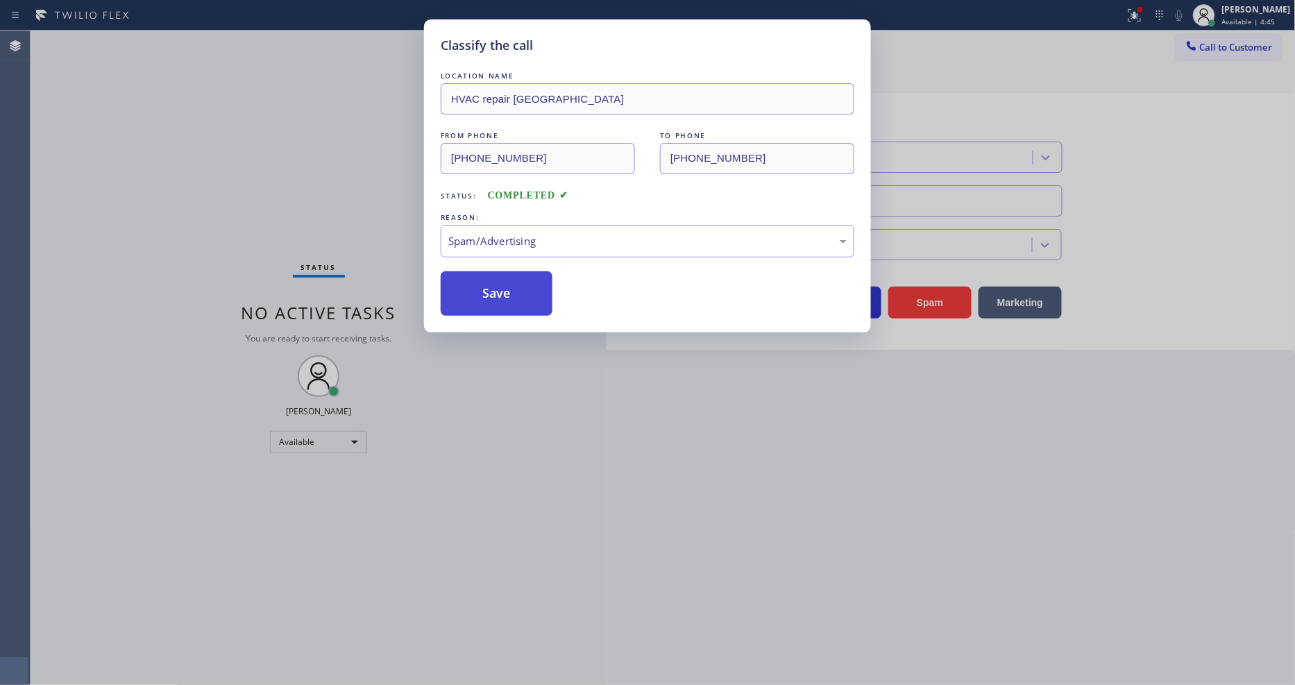
click at [530, 287] on button "Save" at bounding box center [497, 293] width 112 height 44
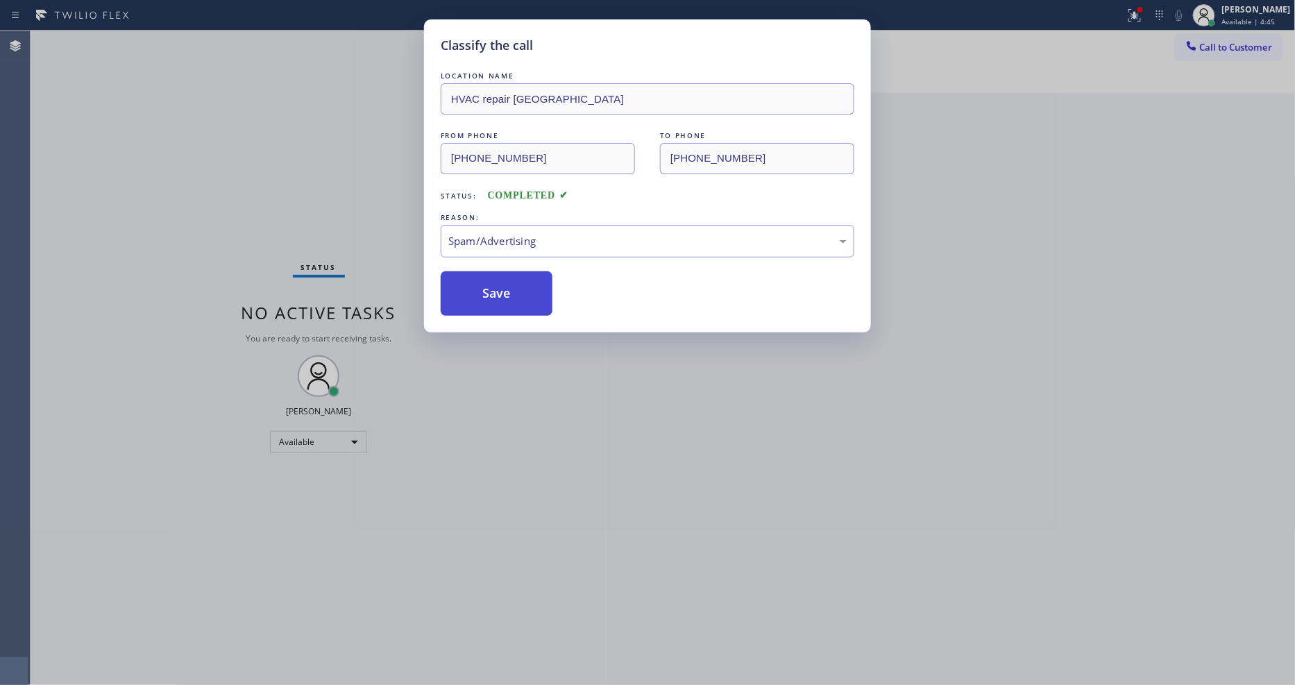
click at [530, 287] on button "Save" at bounding box center [497, 293] width 112 height 44
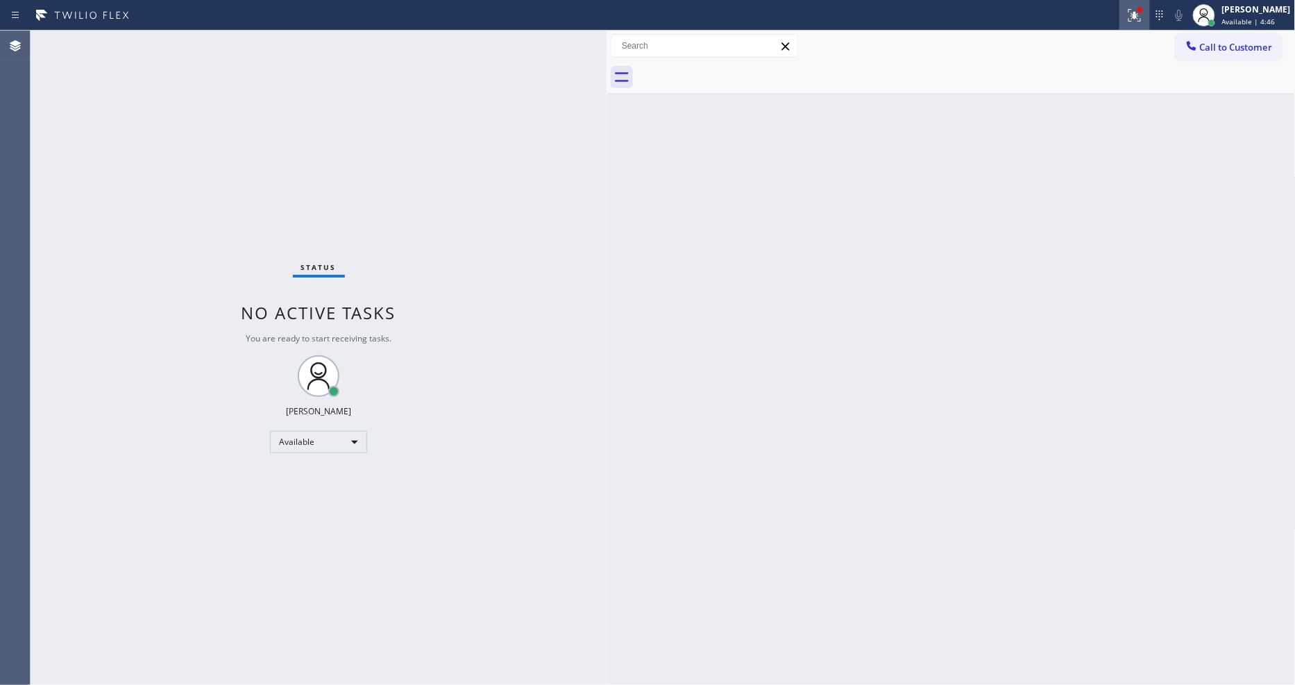
click at [1140, 19] on icon at bounding box center [1135, 15] width 17 height 17
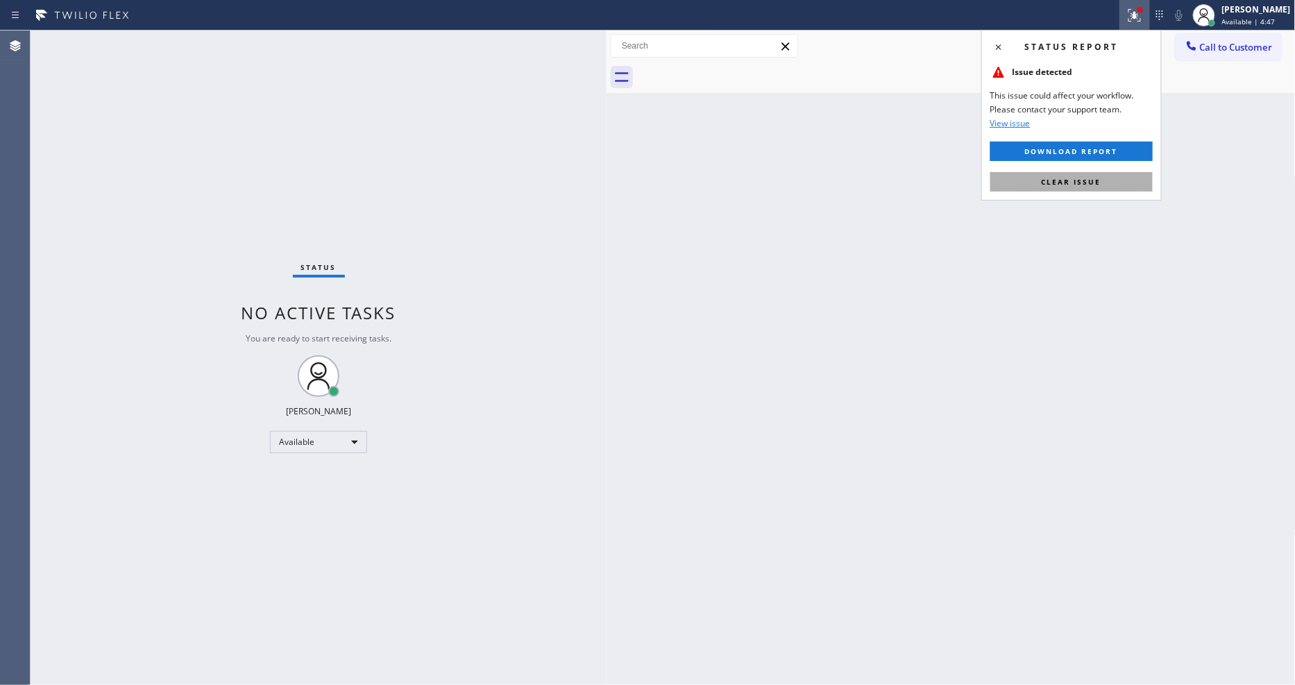
click at [1081, 177] on span "Clear issue" at bounding box center [1072, 182] width 60 height 10
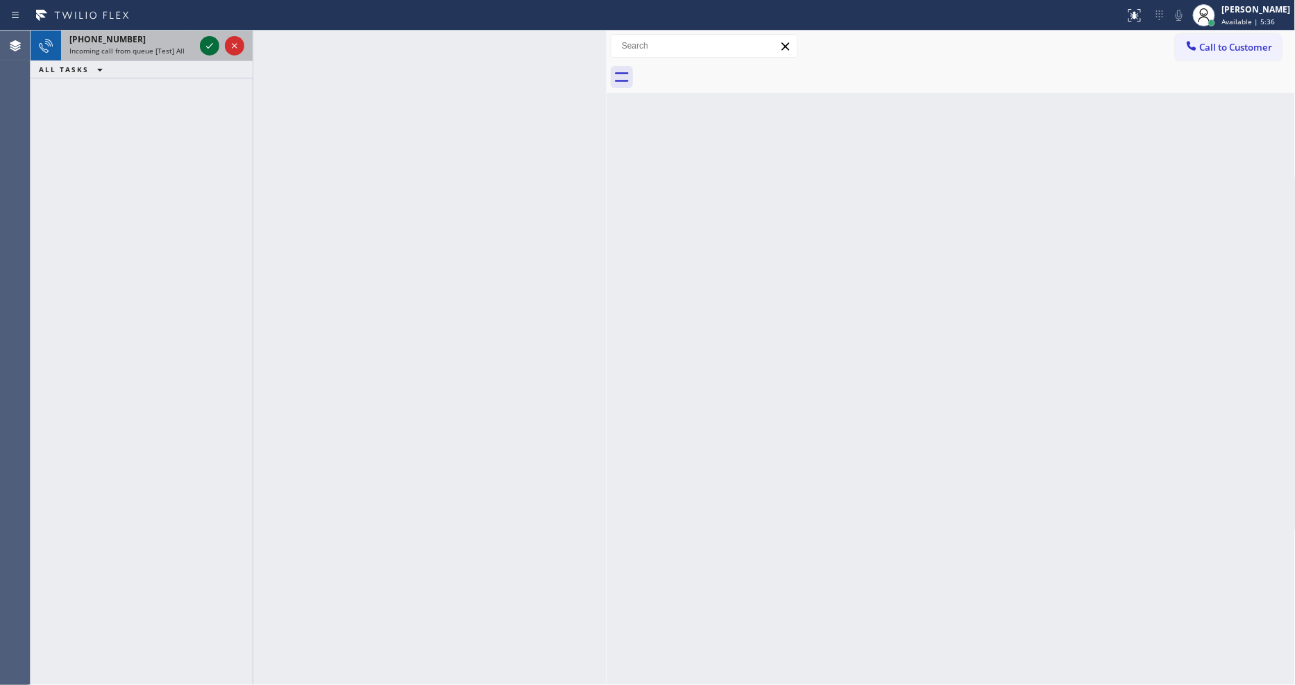
click at [205, 47] on icon at bounding box center [209, 45] width 17 height 17
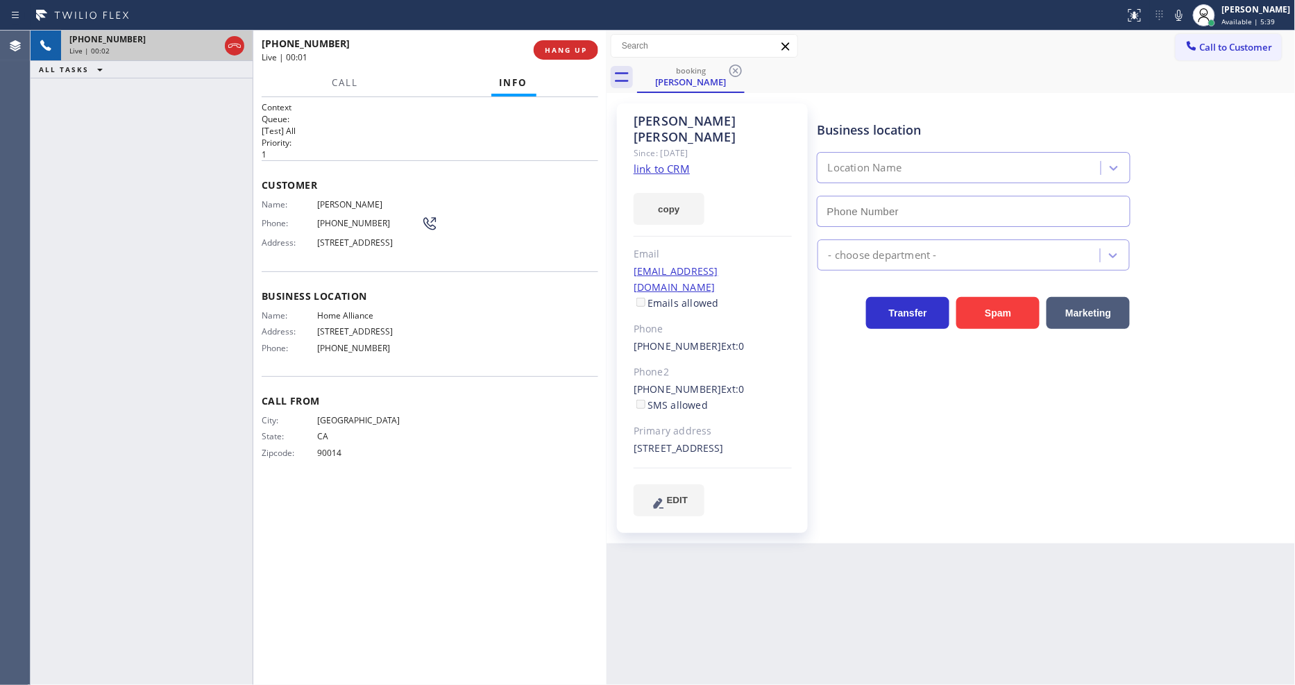
click at [649, 162] on link "link to CRM" at bounding box center [662, 169] width 56 height 14
type input "[PHONE_NUMBER]"
click at [210, 45] on icon at bounding box center [209, 46] width 7 height 10
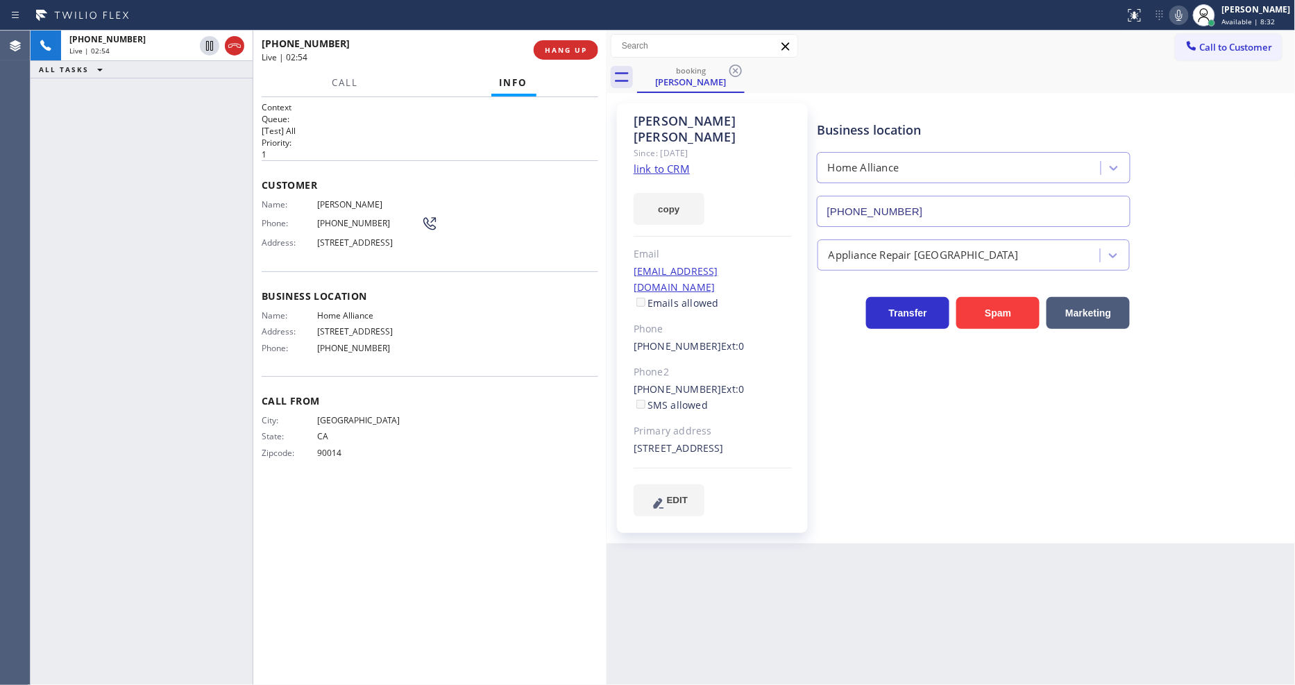
click at [1183, 18] on icon at bounding box center [1179, 15] width 7 height 11
click at [352, 321] on span "Home Alliance" at bounding box center [369, 315] width 104 height 10
click at [204, 47] on icon at bounding box center [209, 45] width 17 height 17
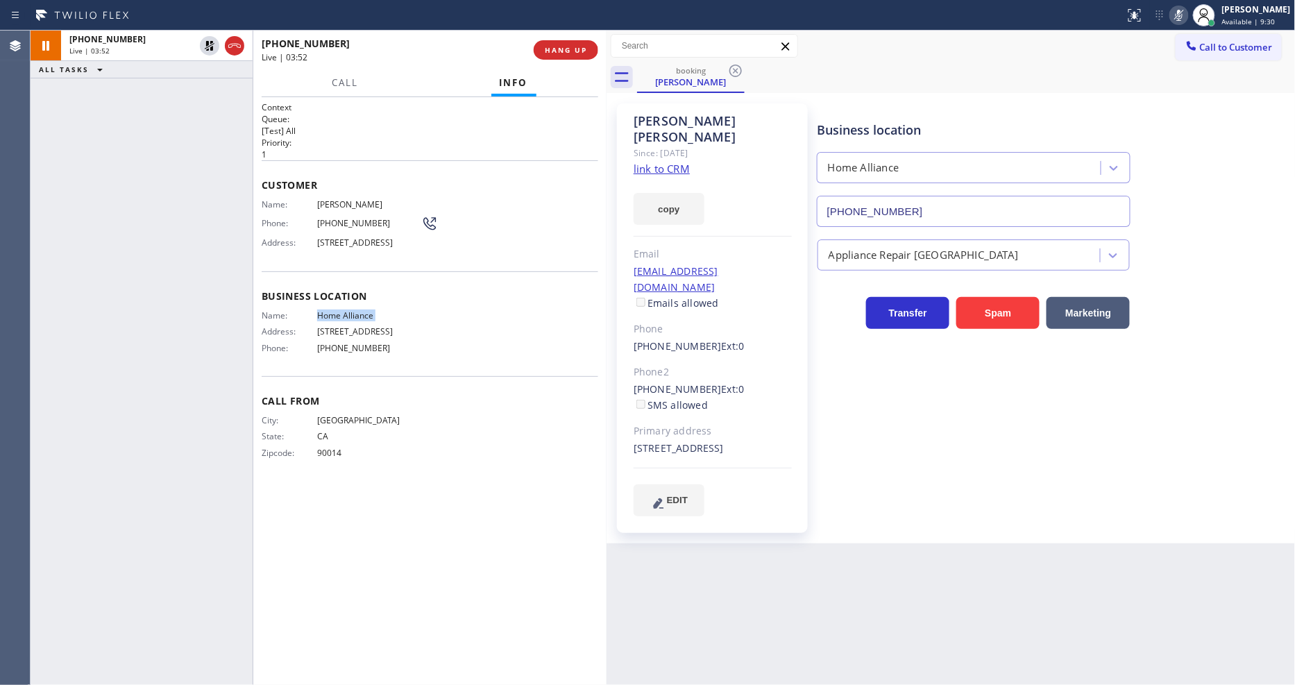
click at [1188, 17] on icon at bounding box center [1179, 15] width 17 height 17
click at [363, 205] on span "[PERSON_NAME]" at bounding box center [369, 204] width 104 height 10
click at [334, 218] on span "[PHONE_NUMBER]" at bounding box center [369, 223] width 104 height 10
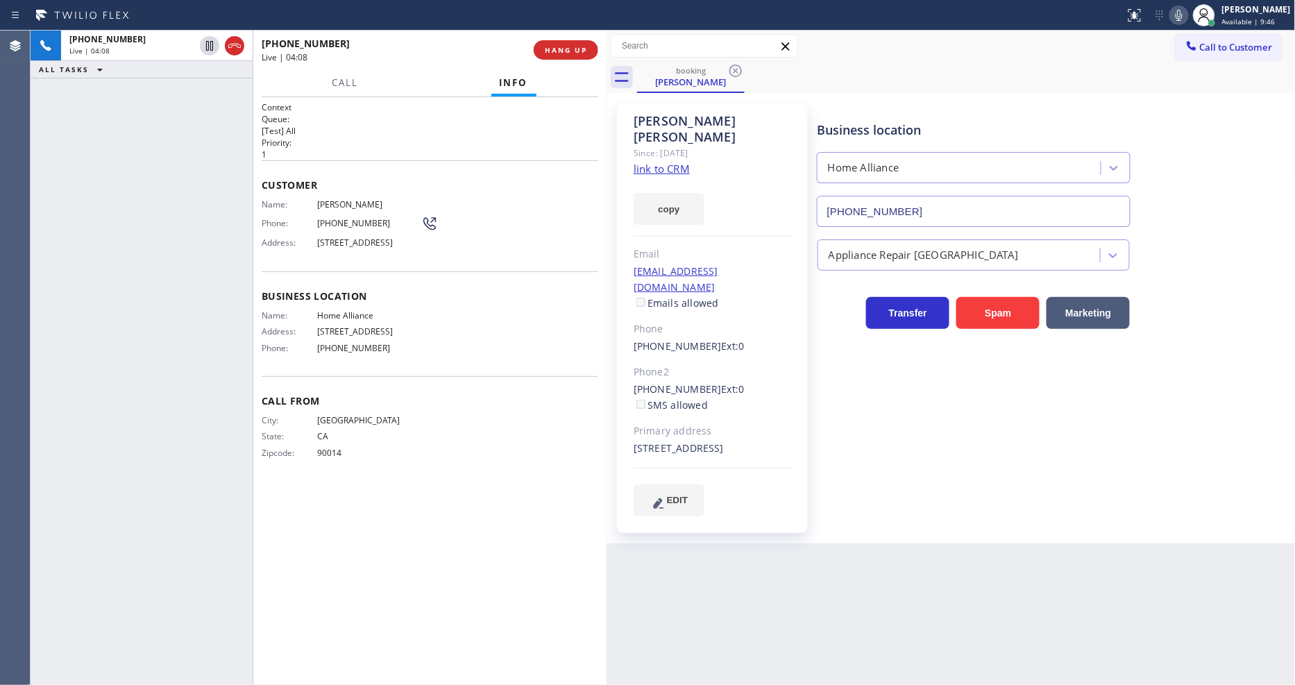
click at [334, 218] on span "[PHONE_NUMBER]" at bounding box center [369, 223] width 104 height 10
click at [212, 386] on div "[PHONE_NUMBER] Live | 04:42 ALL TASKS ALL TASKS ACTIVE TASKS TASKS IN WRAP UP" at bounding box center [142, 358] width 222 height 655
click at [487, 169] on div "Customer Name: [PERSON_NAME] Phone: [PHONE_NUMBER] Address: [STREET_ADDRESS]" at bounding box center [430, 215] width 337 height 111
click at [550, 51] on span "HANG UP" at bounding box center [566, 50] width 42 height 10
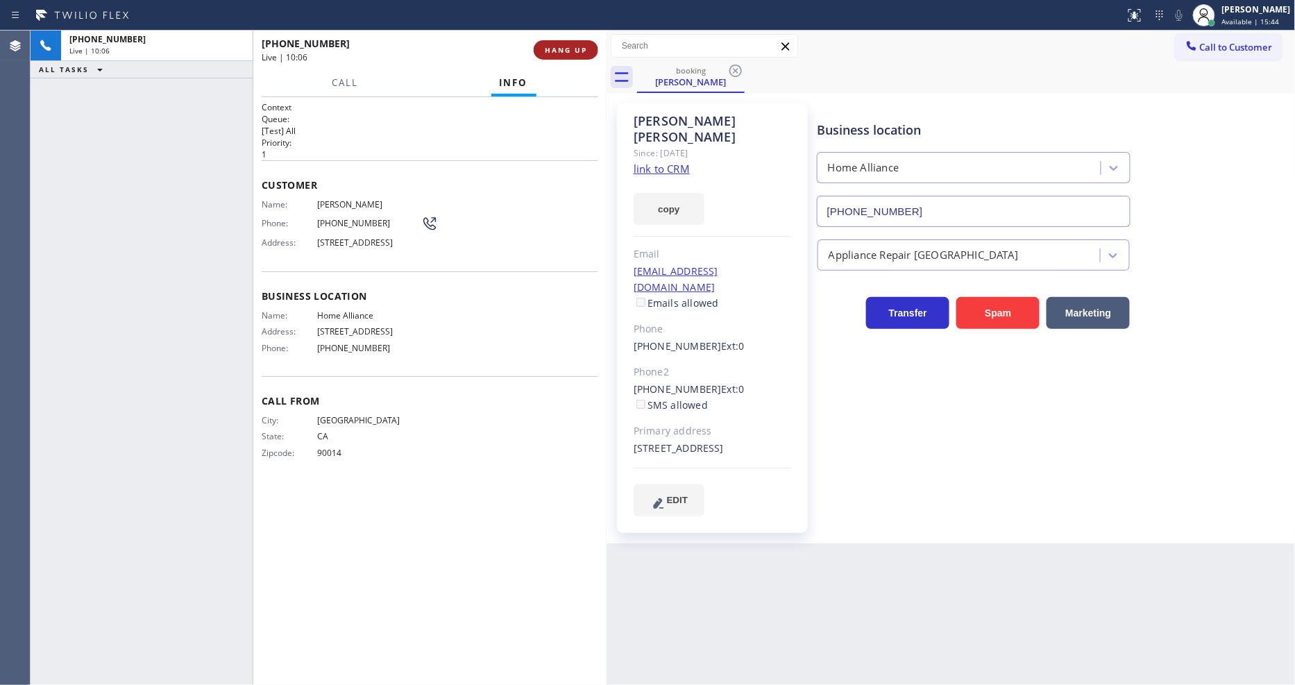
click at [550, 51] on span "HANG UP" at bounding box center [566, 50] width 42 height 10
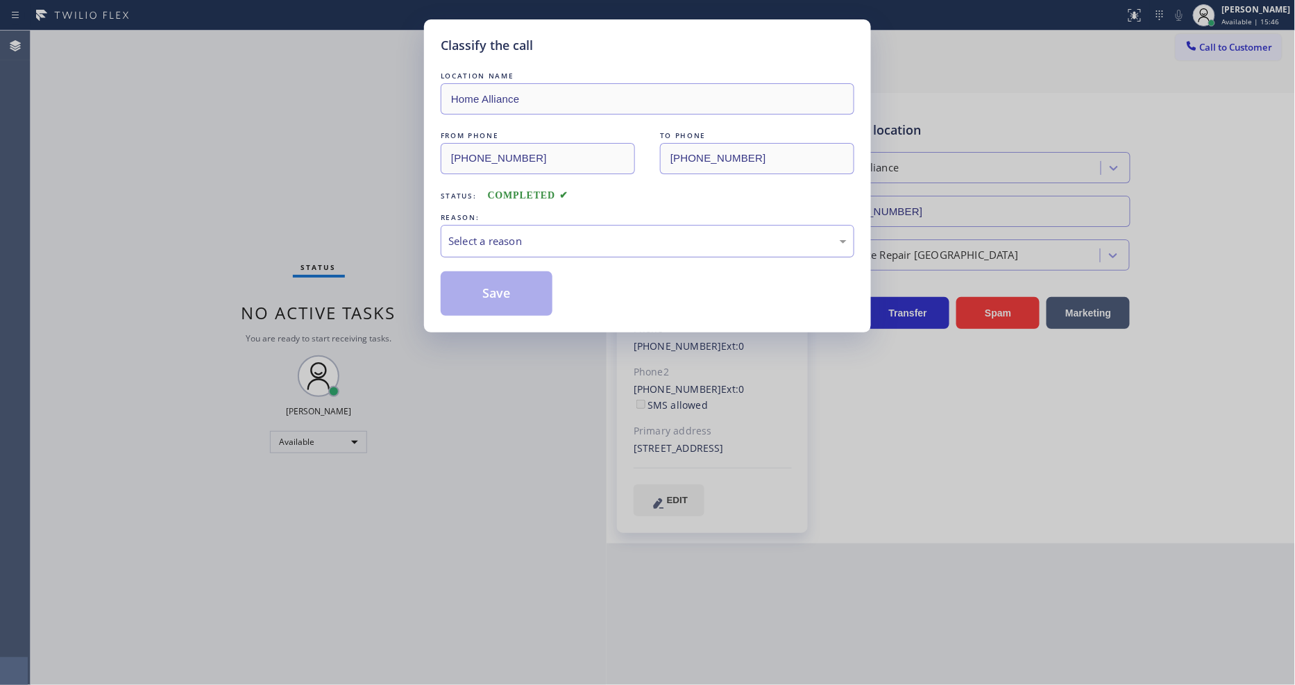
click at [510, 241] on div "Select a reason" at bounding box center [647, 241] width 398 height 16
click at [500, 304] on button "Save" at bounding box center [497, 293] width 112 height 44
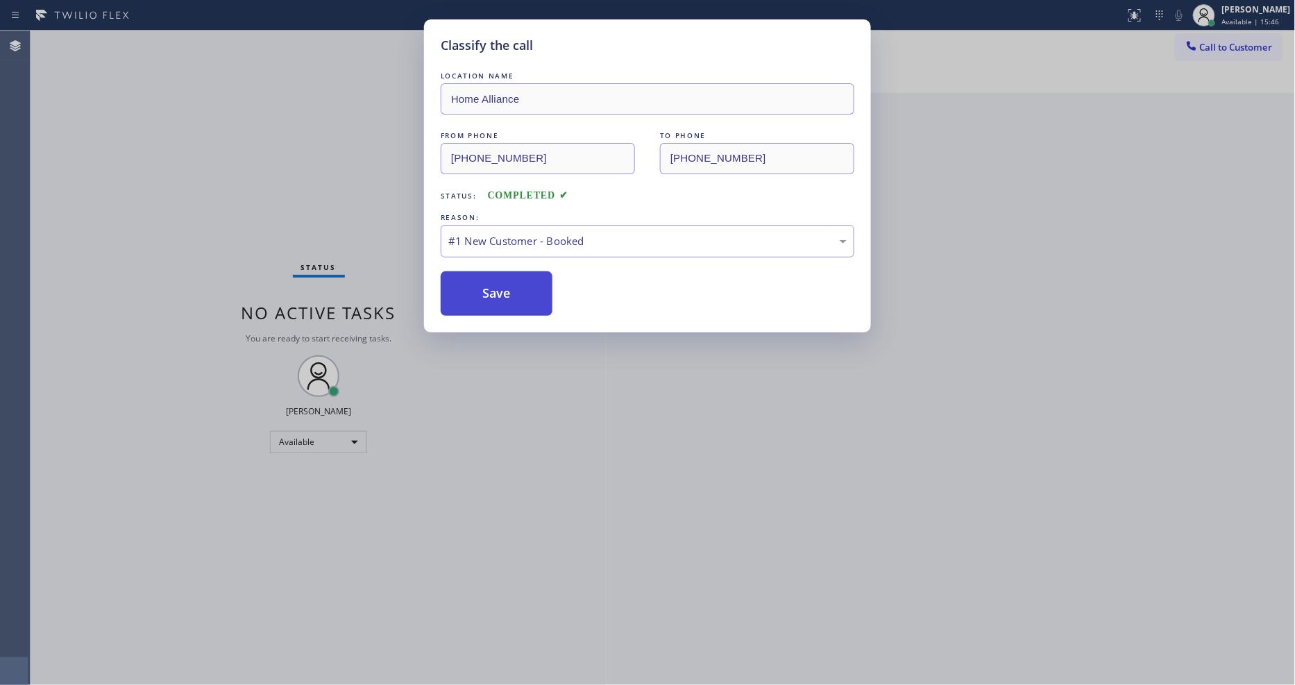
click at [500, 304] on button "Save" at bounding box center [497, 293] width 112 height 44
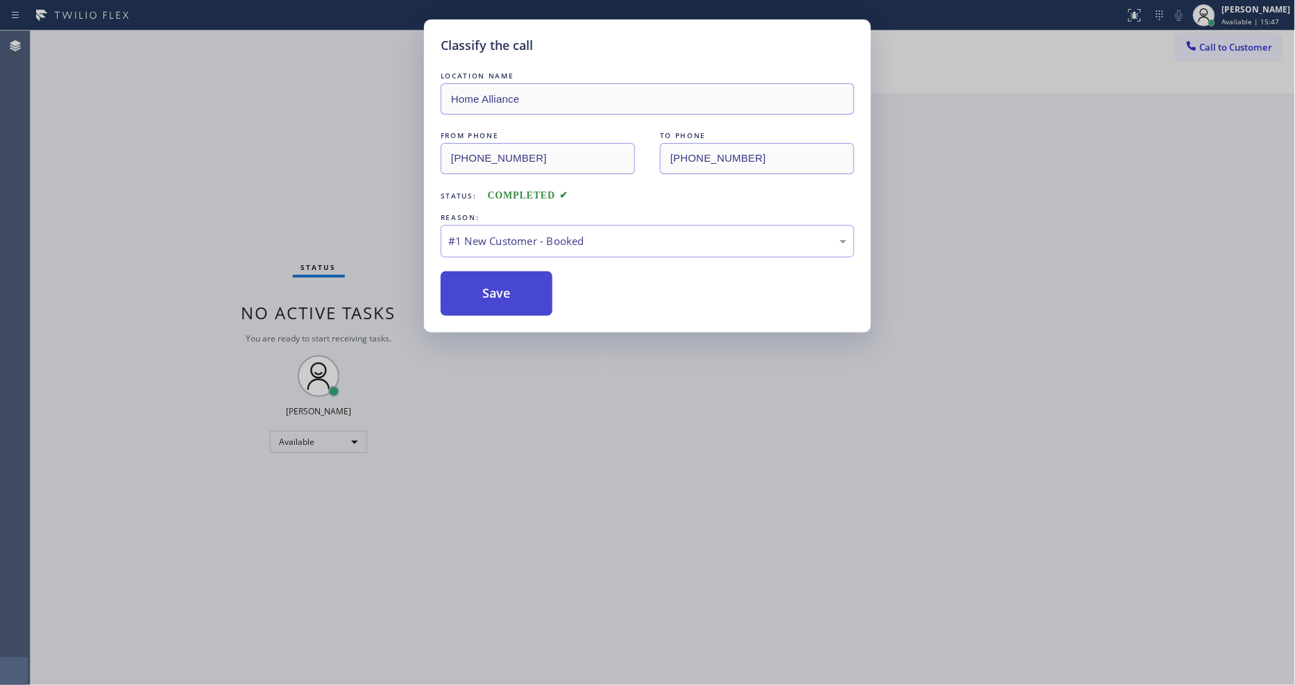
click at [500, 304] on div "Status No active tasks You are ready to start receiving tasks. [PERSON_NAME] Av…" at bounding box center [319, 358] width 576 height 655
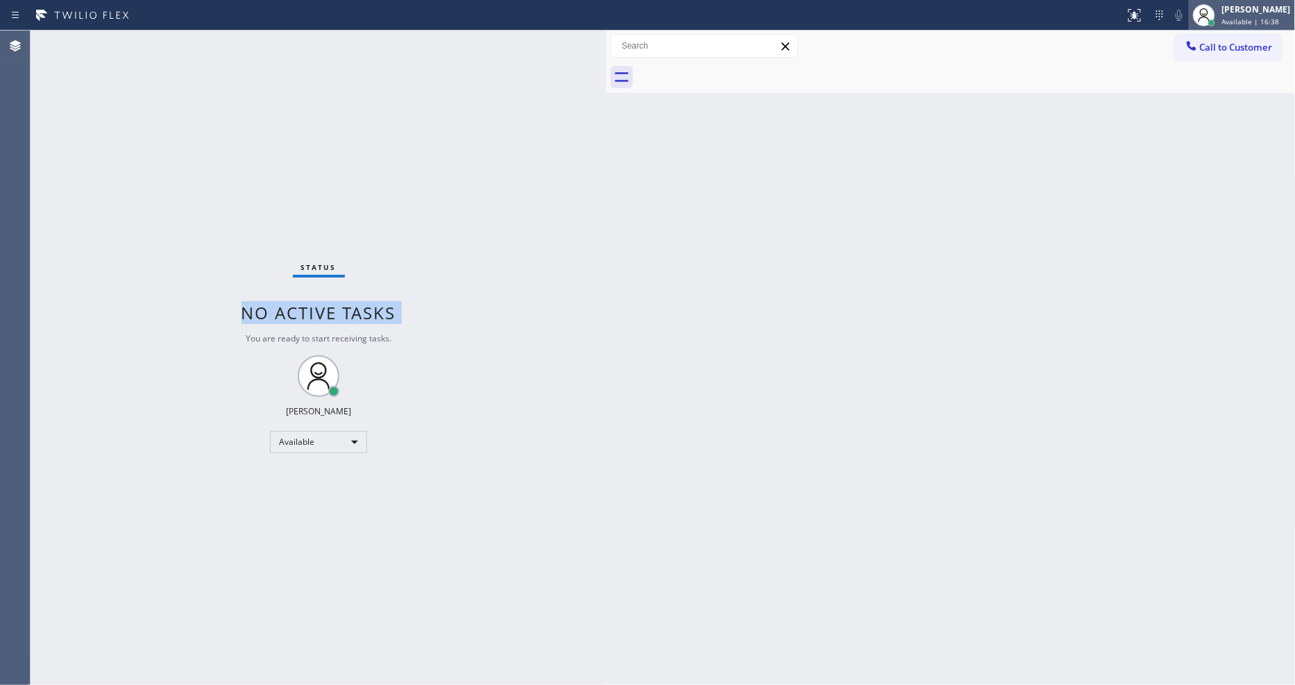
click at [1245, 14] on div "[PERSON_NAME]" at bounding box center [1256, 9] width 69 height 12
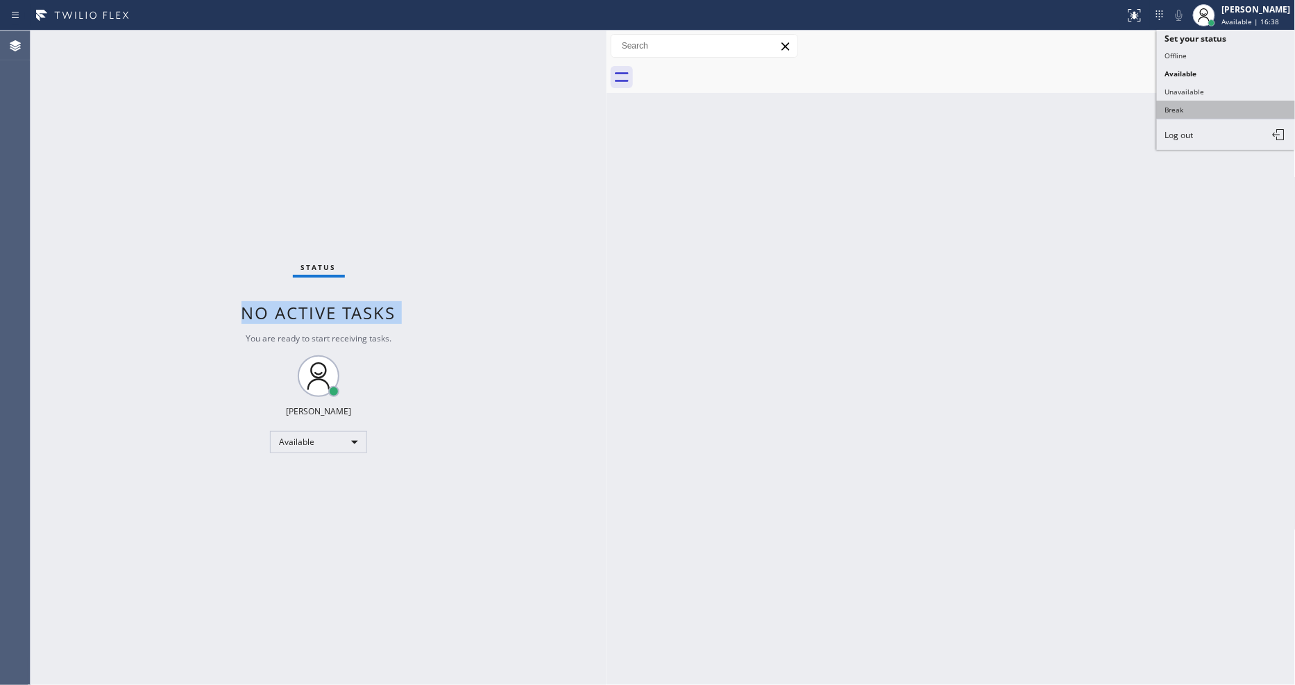
click at [1205, 106] on button "Break" at bounding box center [1226, 110] width 139 height 18
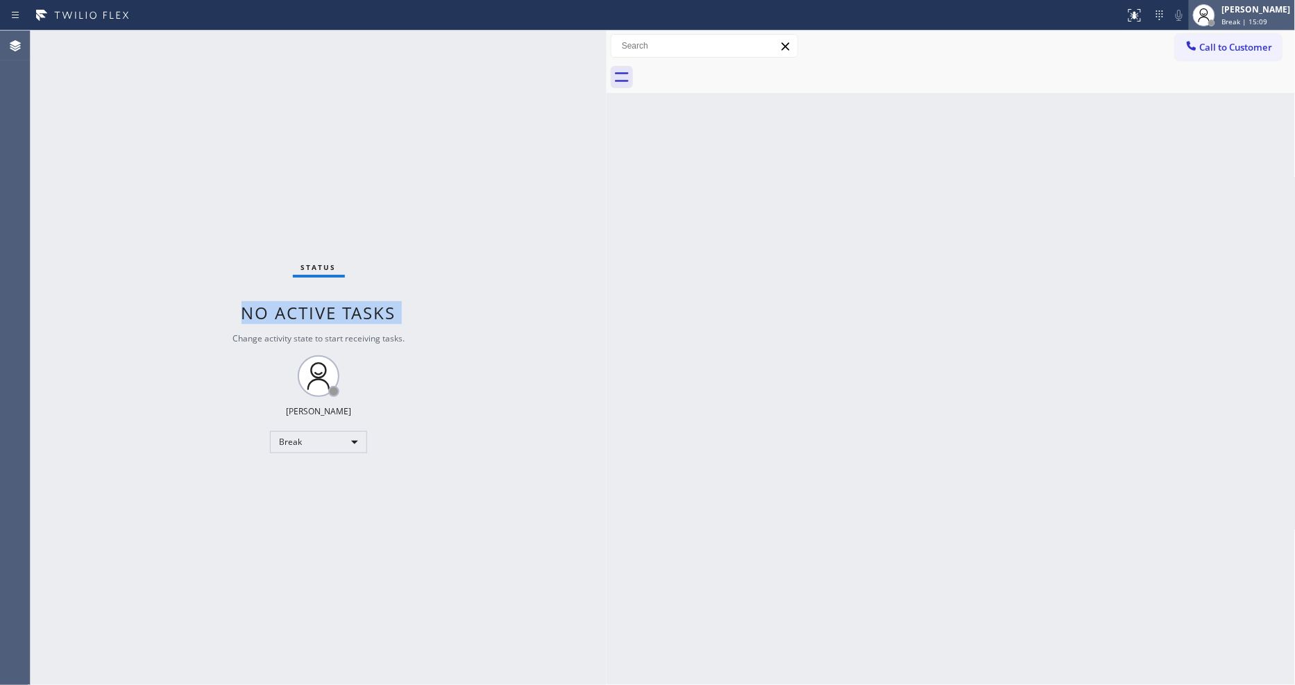
click at [1271, 3] on div "[PERSON_NAME]" at bounding box center [1256, 9] width 69 height 12
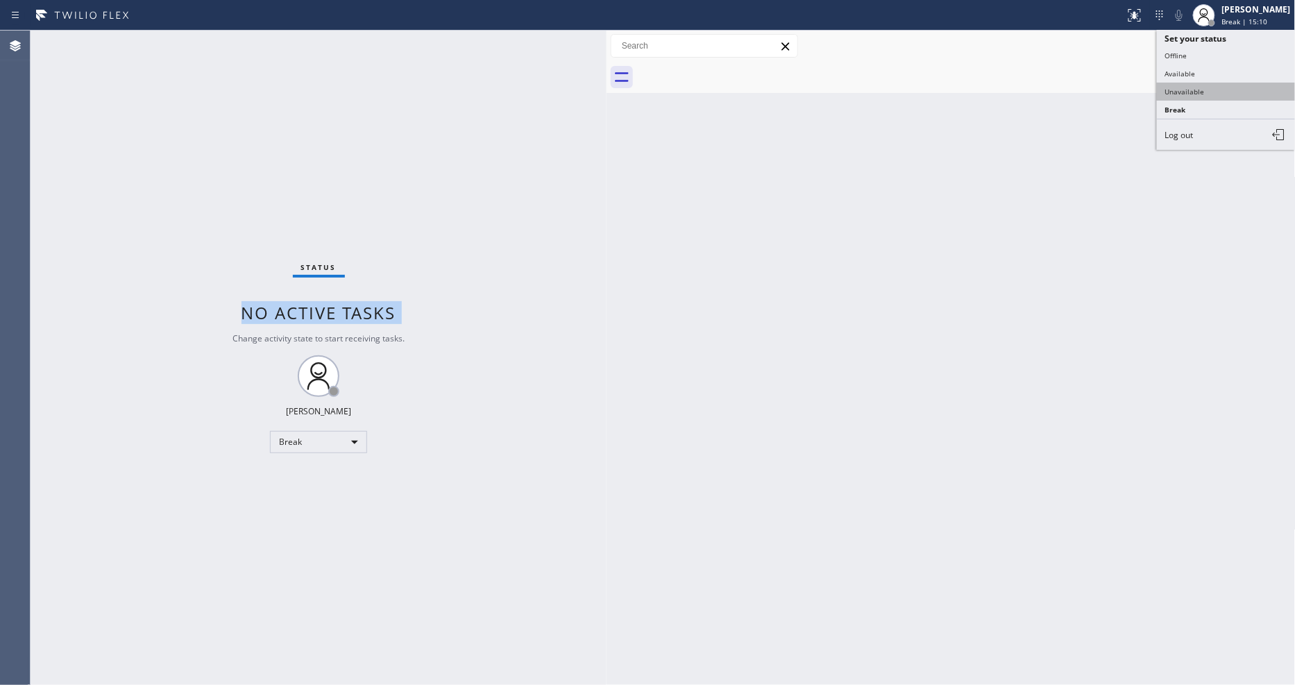
click at [1226, 93] on button "Unavailable" at bounding box center [1226, 92] width 139 height 18
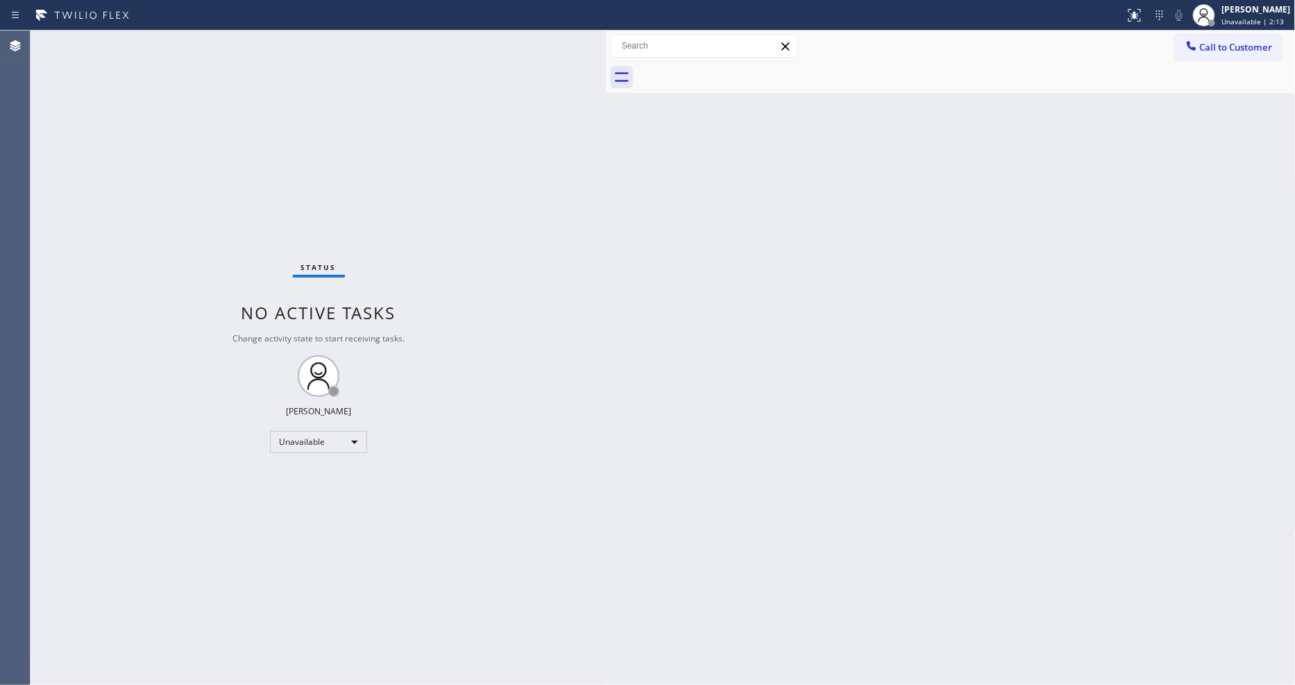
click at [968, 403] on div "Back to Dashboard Change Sender ID Customers Technicians Select a contact Outbo…" at bounding box center [951, 358] width 689 height 655
click at [296, 434] on div "Unavailable" at bounding box center [318, 442] width 97 height 22
click at [294, 482] on li "Available" at bounding box center [318, 479] width 94 height 17
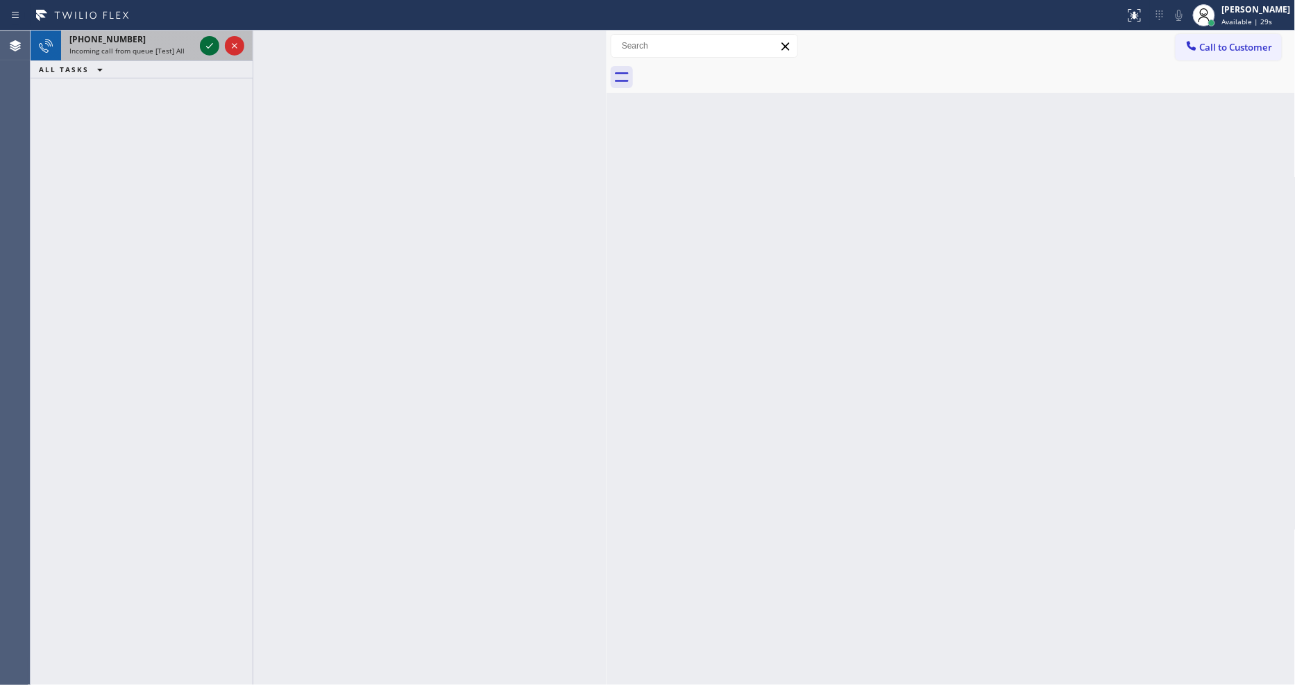
click at [212, 44] on icon at bounding box center [209, 45] width 17 height 17
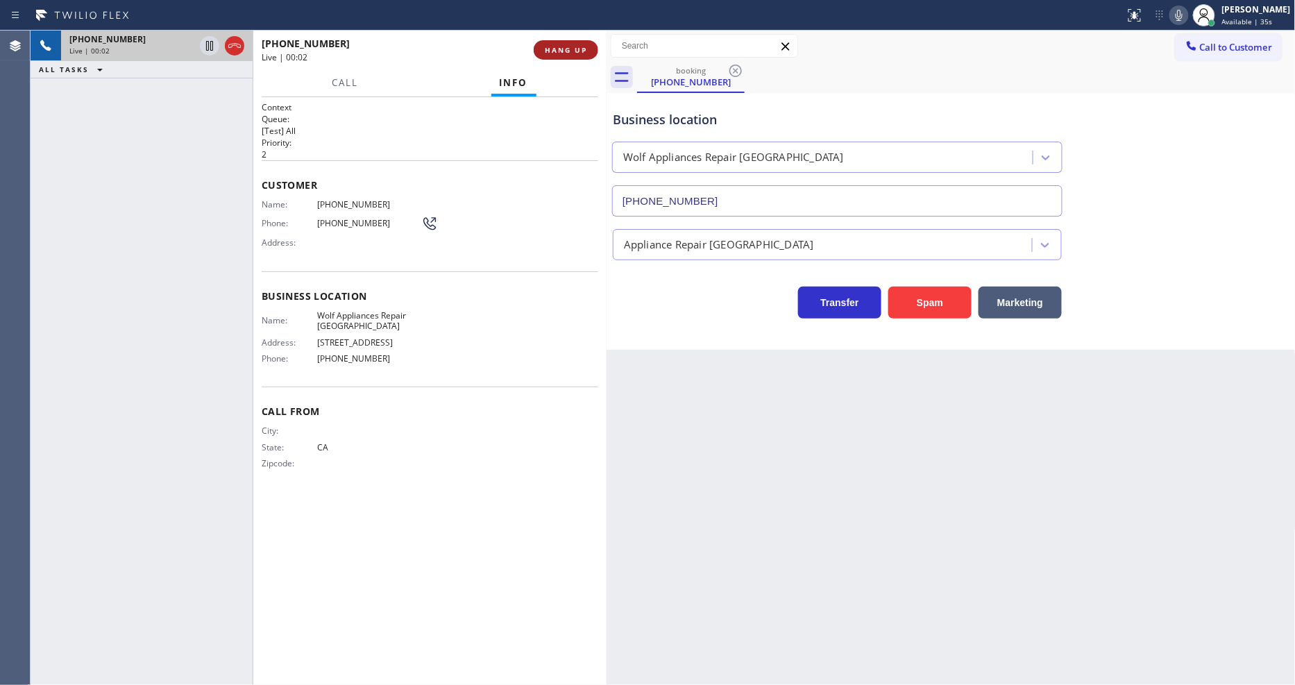
type input "[PHONE_NUMBER]"
click at [573, 47] on span "HANG UP" at bounding box center [566, 50] width 42 height 10
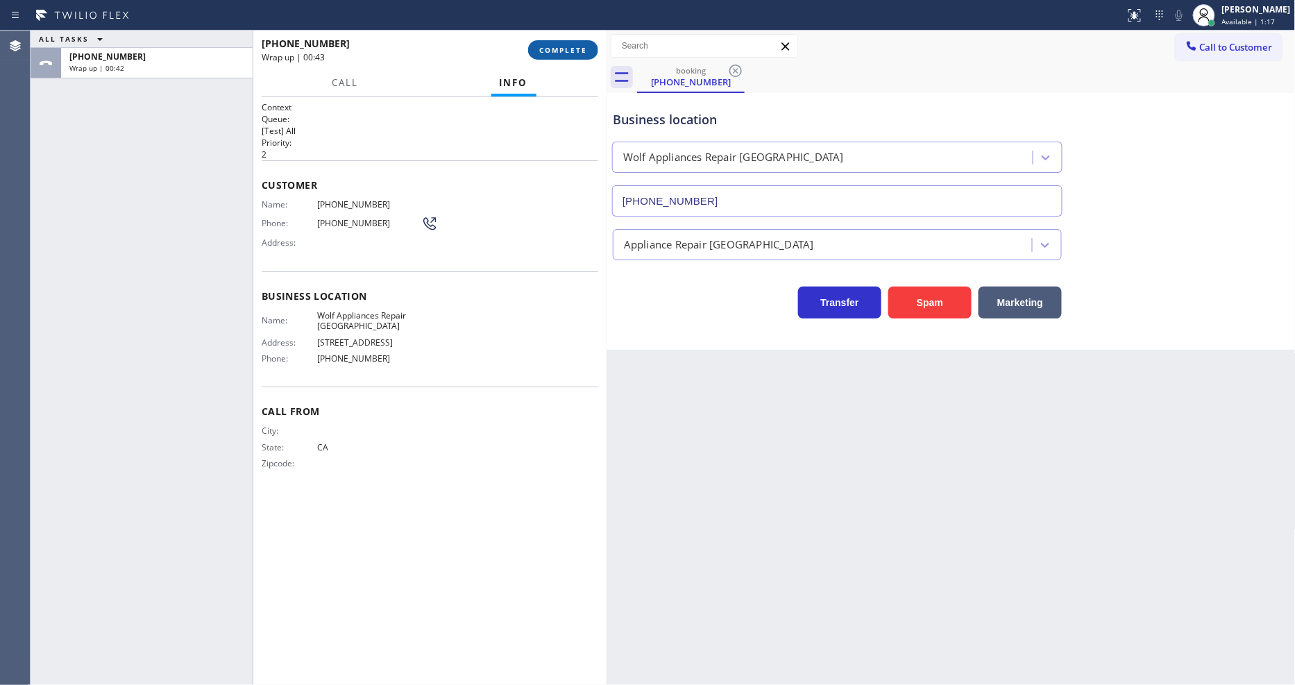
click at [582, 50] on span "COMPLETE" at bounding box center [563, 50] width 48 height 10
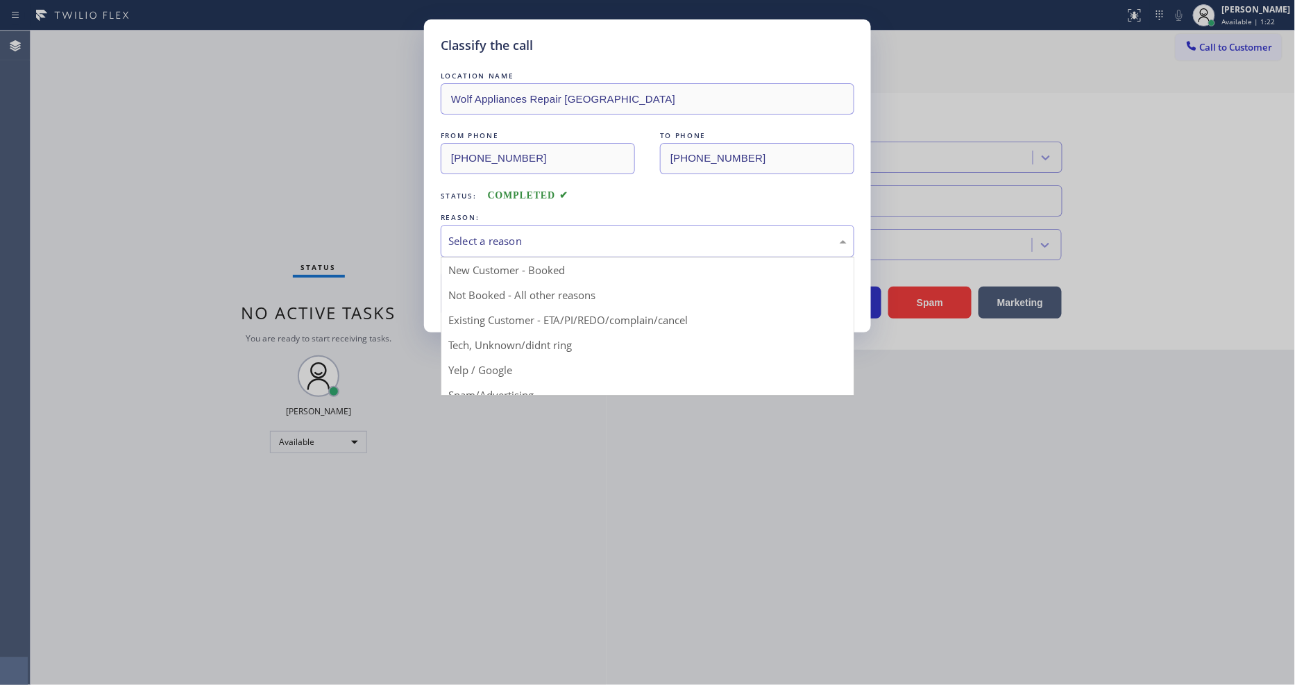
drag, startPoint x: 538, startPoint y: 233, endPoint x: 504, endPoint y: 314, distance: 87.4
click at [538, 233] on div "Select a reason" at bounding box center [647, 241] width 398 height 16
drag, startPoint x: 498, startPoint y: 313, endPoint x: 498, endPoint y: 299, distance: 13.9
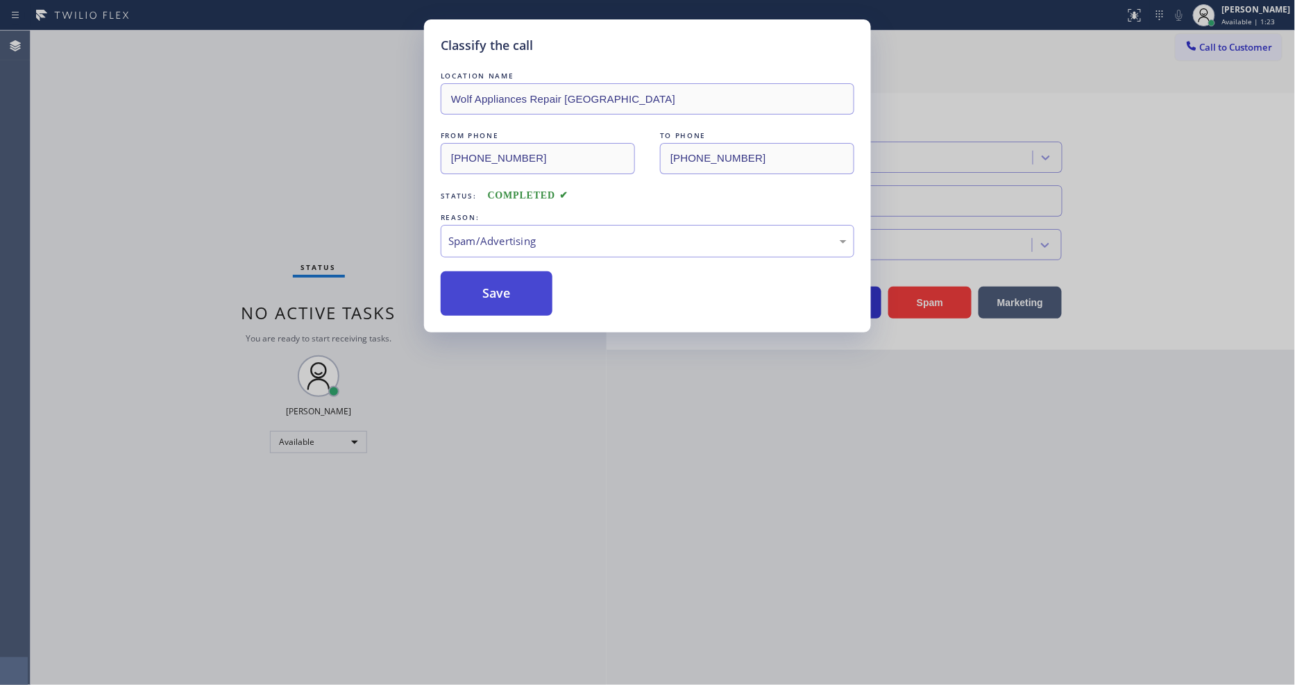
click at [498, 292] on button "Save" at bounding box center [497, 293] width 112 height 44
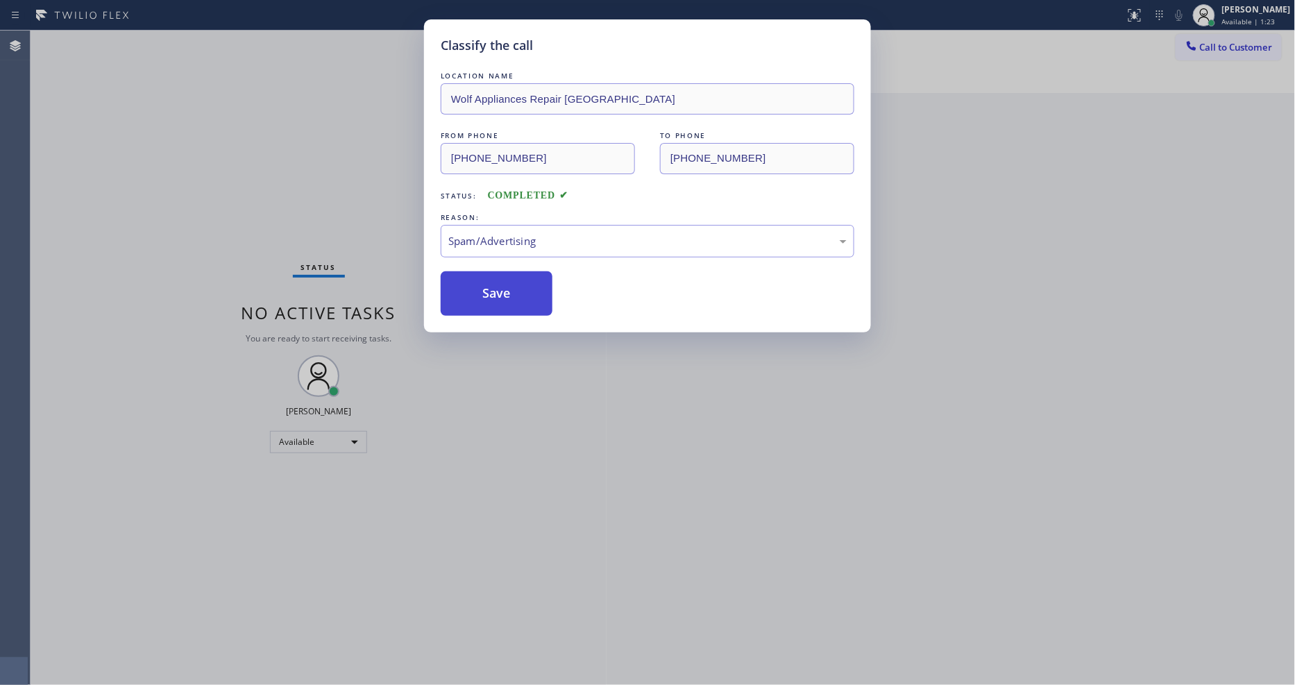
click at [498, 292] on button "Save" at bounding box center [497, 293] width 112 height 44
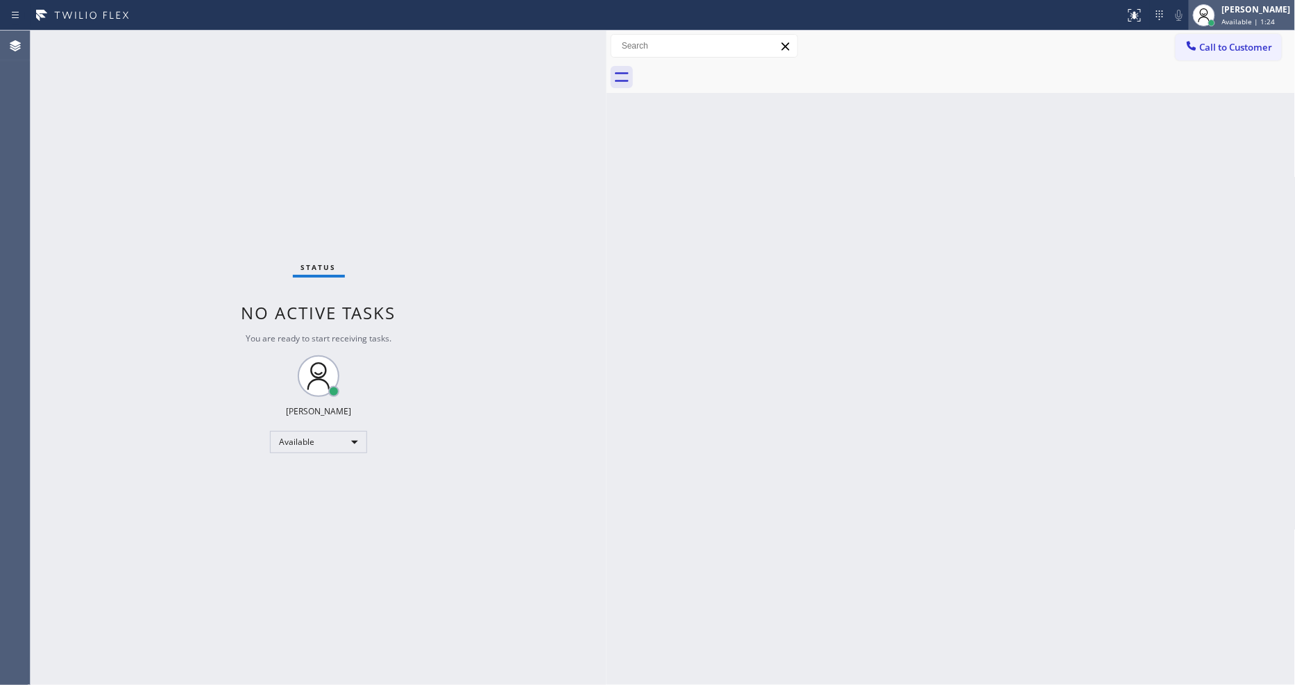
click at [1260, 17] on span "Available | 1:24" at bounding box center [1248, 22] width 53 height 10
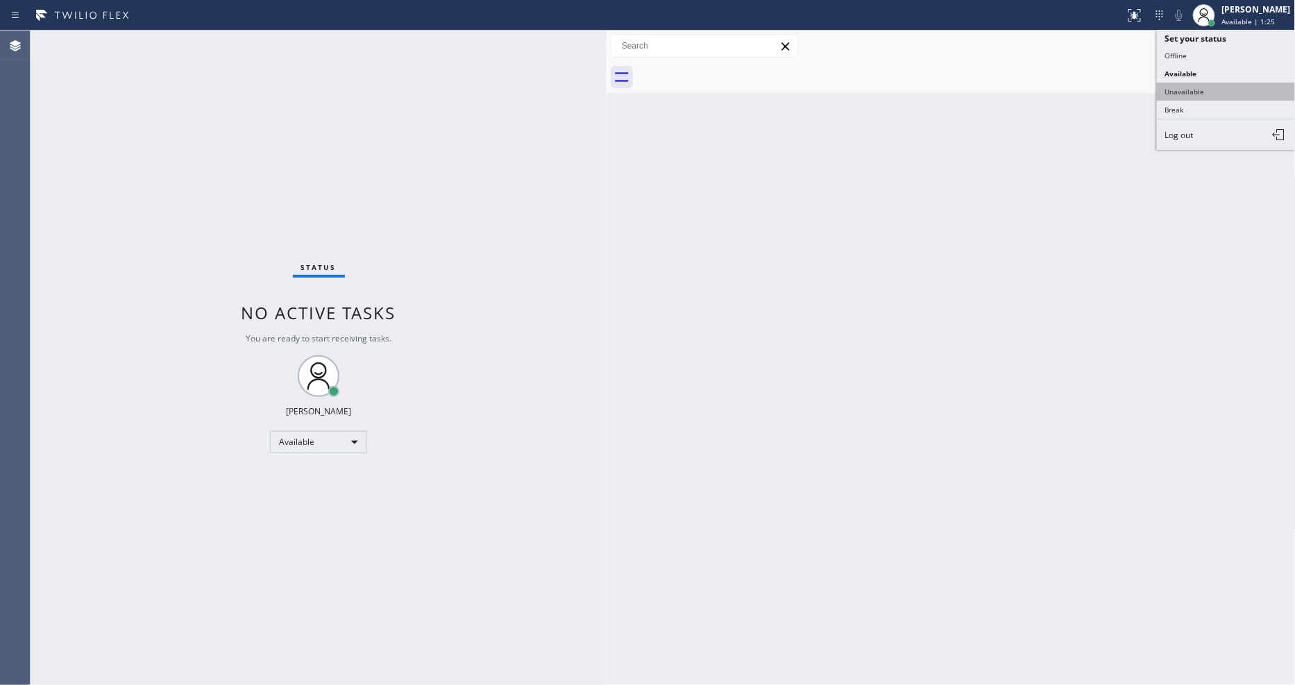
click at [1195, 92] on button "Unavailable" at bounding box center [1226, 92] width 139 height 18
click at [330, 210] on div "Status No active tasks You are ready to start receiving tasks. [PERSON_NAME] Av…" at bounding box center [319, 358] width 576 height 655
click at [543, 335] on div "Status No active tasks Change activity state to start receiving tasks. [PERSON_…" at bounding box center [319, 358] width 576 height 655
click at [1077, 516] on div "Back to Dashboard Change Sender ID Customers Technicians Select a contact Outbo…" at bounding box center [951, 358] width 689 height 655
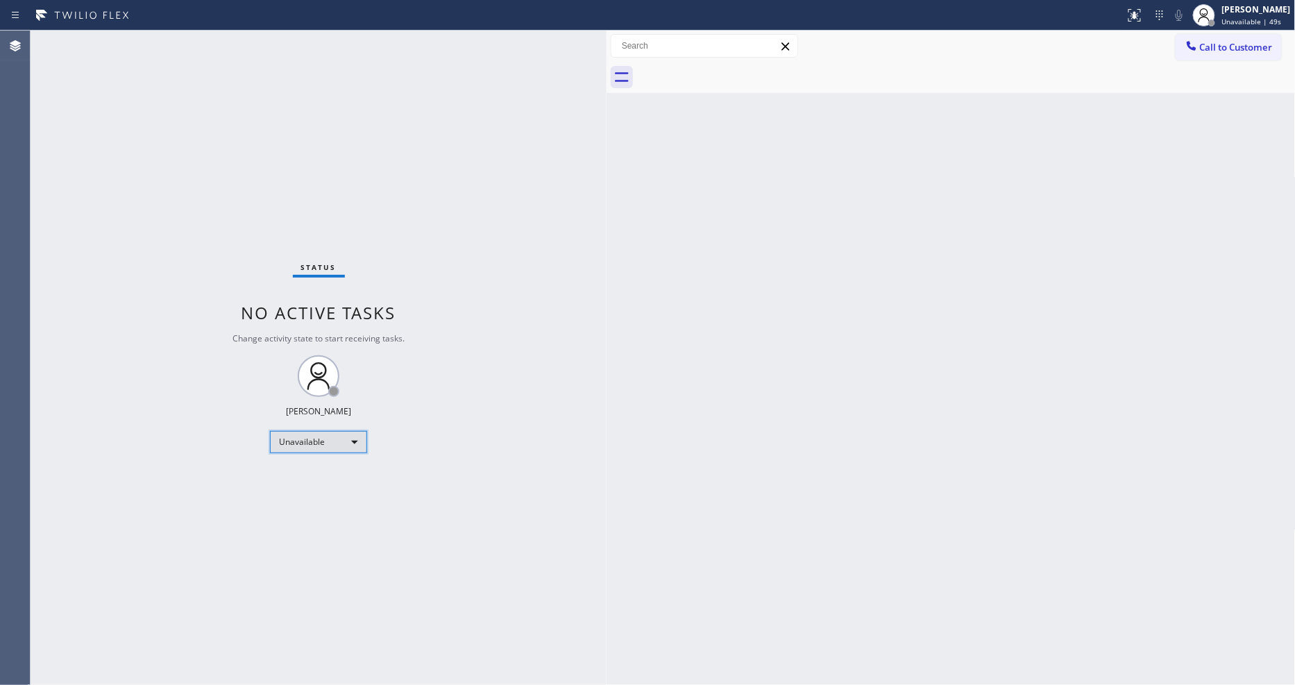
click at [319, 440] on div "Unavailable" at bounding box center [318, 442] width 97 height 22
click at [307, 480] on li "Available" at bounding box center [318, 479] width 94 height 17
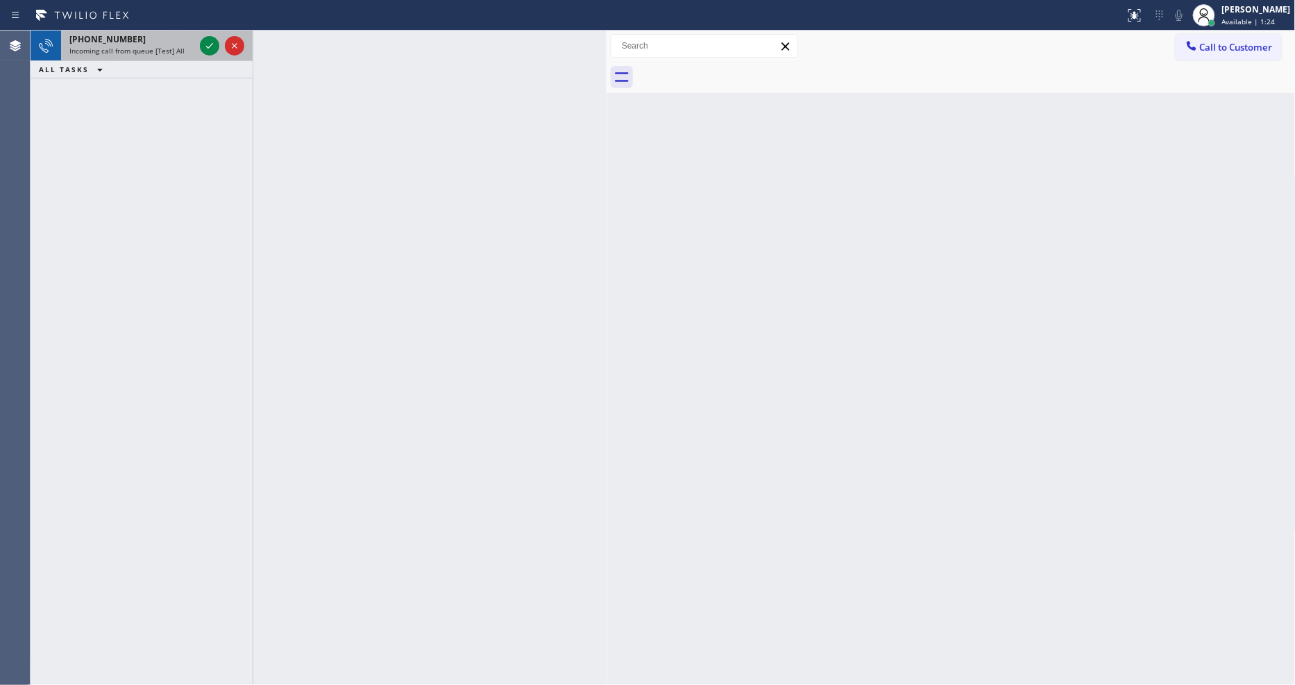
click at [220, 39] on div at bounding box center [222, 46] width 50 height 31
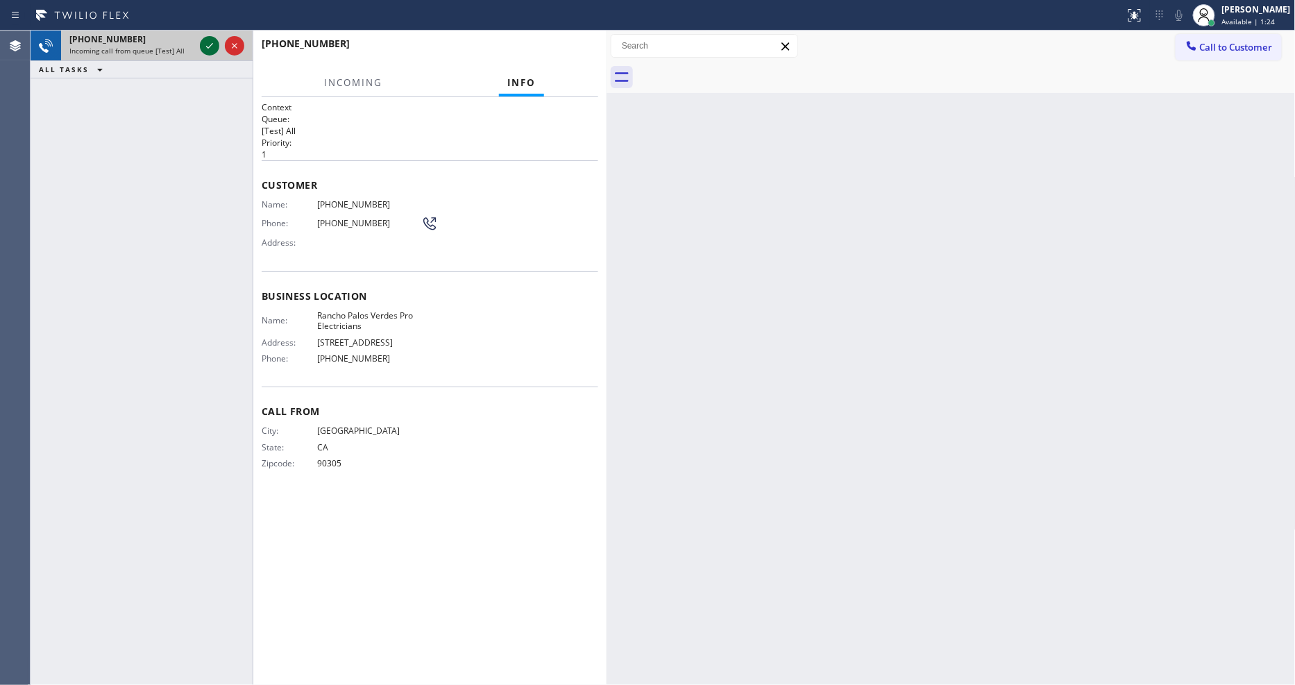
click at [204, 46] on icon at bounding box center [209, 45] width 17 height 17
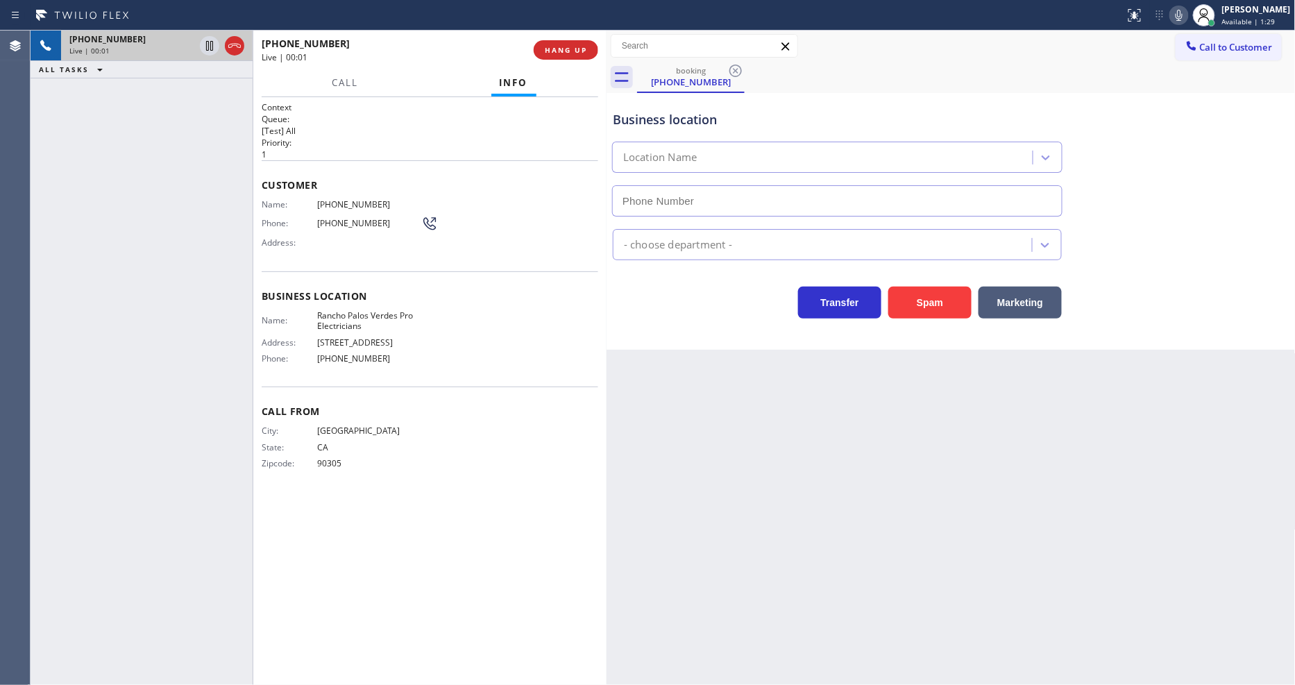
type input "[PHONE_NUMBER]"
click at [368, 319] on span "Rancho Palos Verdes Pro Electricians" at bounding box center [369, 321] width 104 height 22
click at [366, 319] on span "Rancho Palos Verdes Pro Electricians" at bounding box center [369, 321] width 104 height 22
click at [343, 199] on span "[PHONE_NUMBER]" at bounding box center [369, 204] width 104 height 10
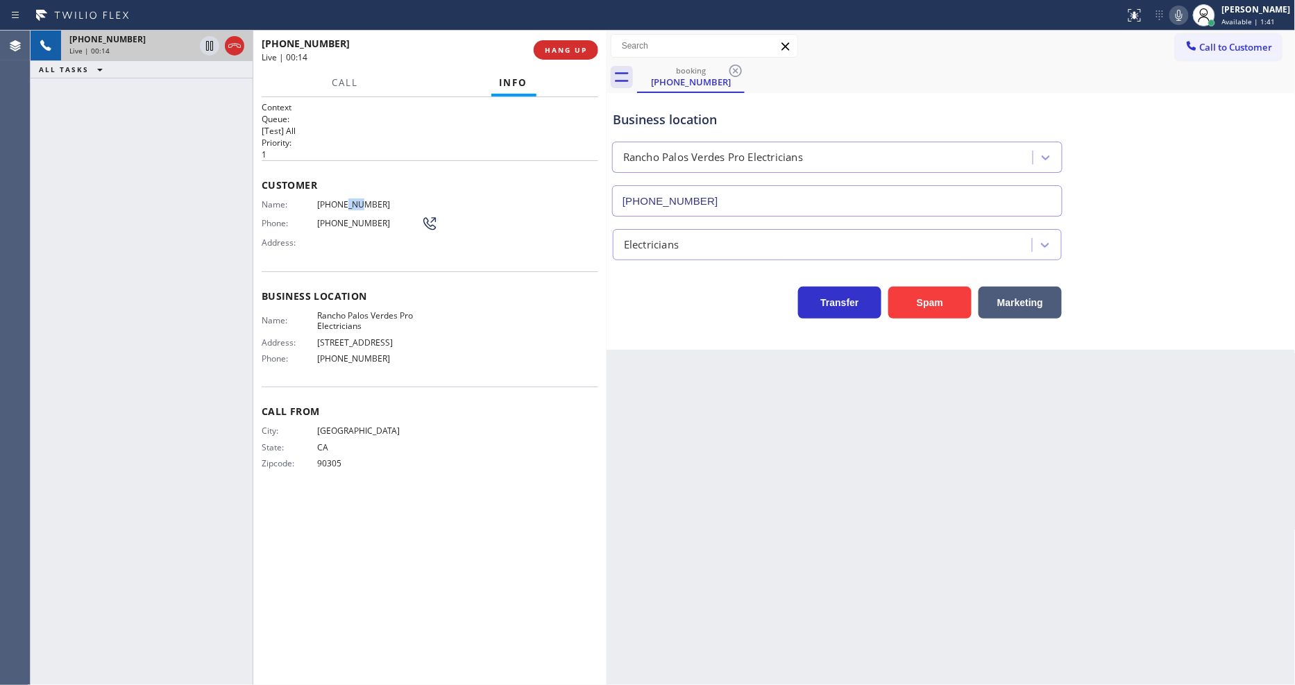
click at [343, 199] on span "[PHONE_NUMBER]" at bounding box center [369, 204] width 104 height 10
click at [554, 47] on span "HANG UP" at bounding box center [566, 50] width 42 height 10
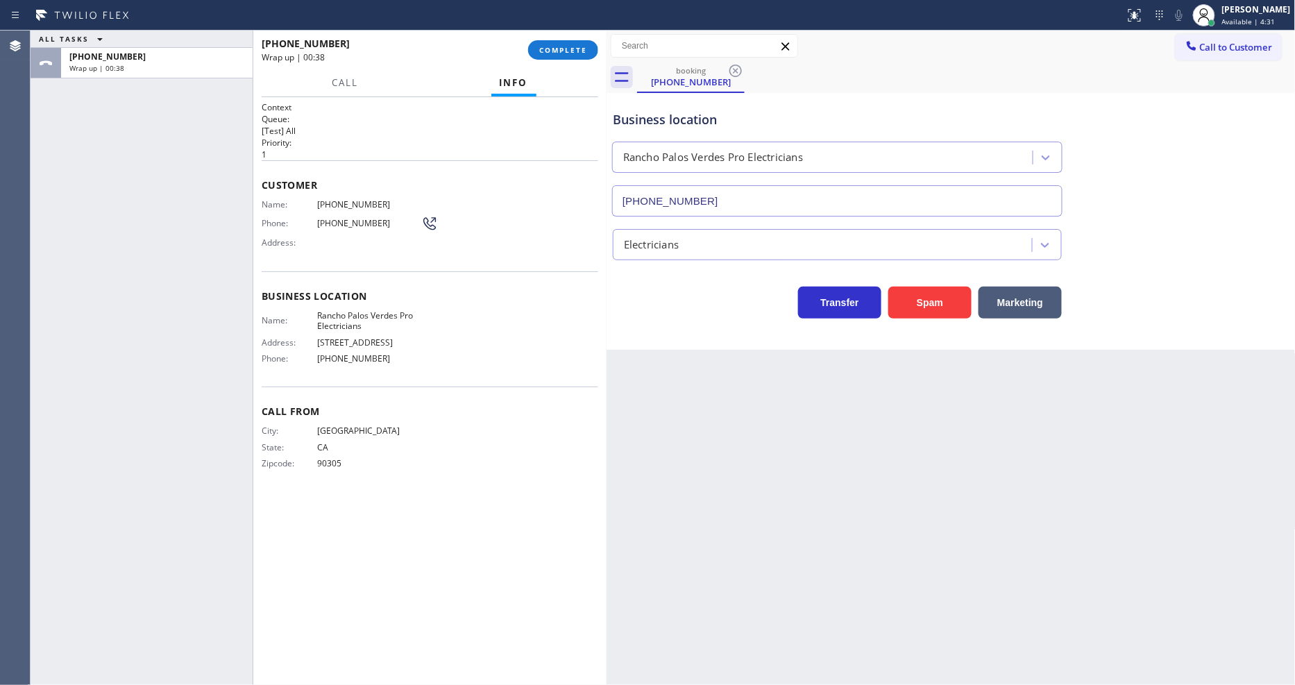
click at [566, 37] on div "[PHONE_NUMBER] Wrap up | 00:38 COMPLETE" at bounding box center [430, 50] width 337 height 36
click at [585, 44] on button "COMPLETE" at bounding box center [563, 49] width 70 height 19
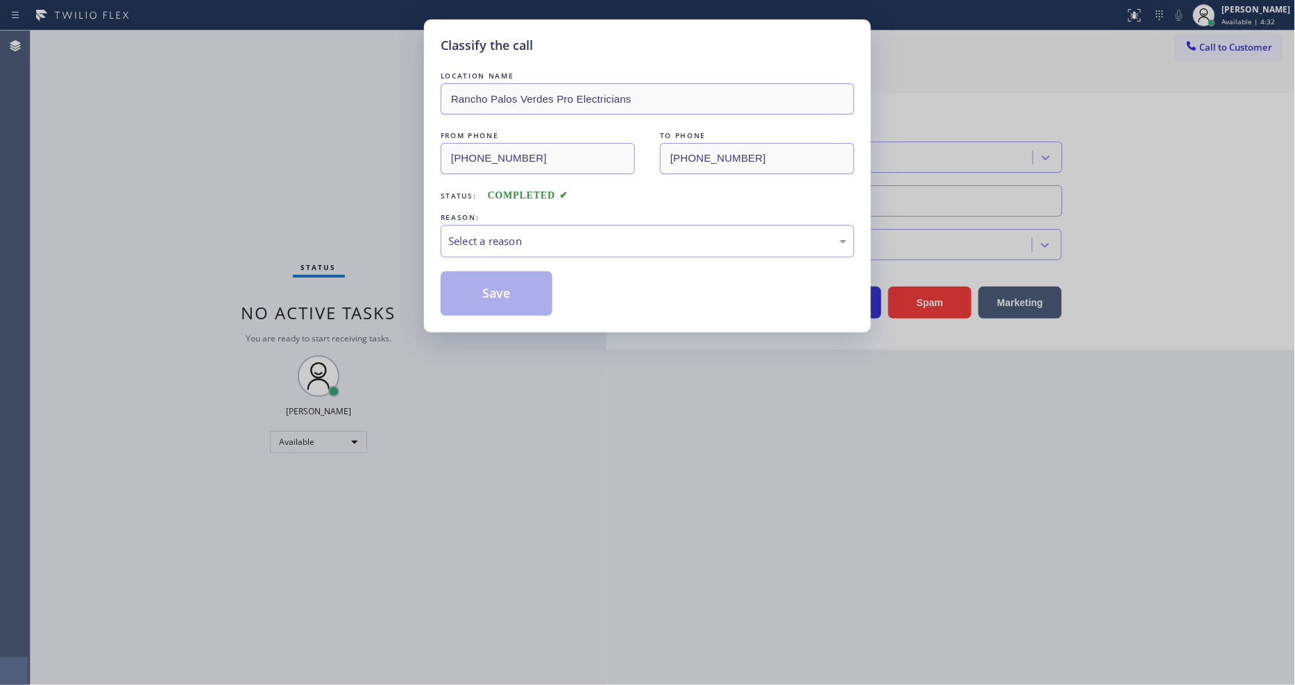
click at [532, 236] on div "Select a reason" at bounding box center [647, 241] width 398 height 16
click at [512, 287] on button "Save" at bounding box center [497, 293] width 112 height 44
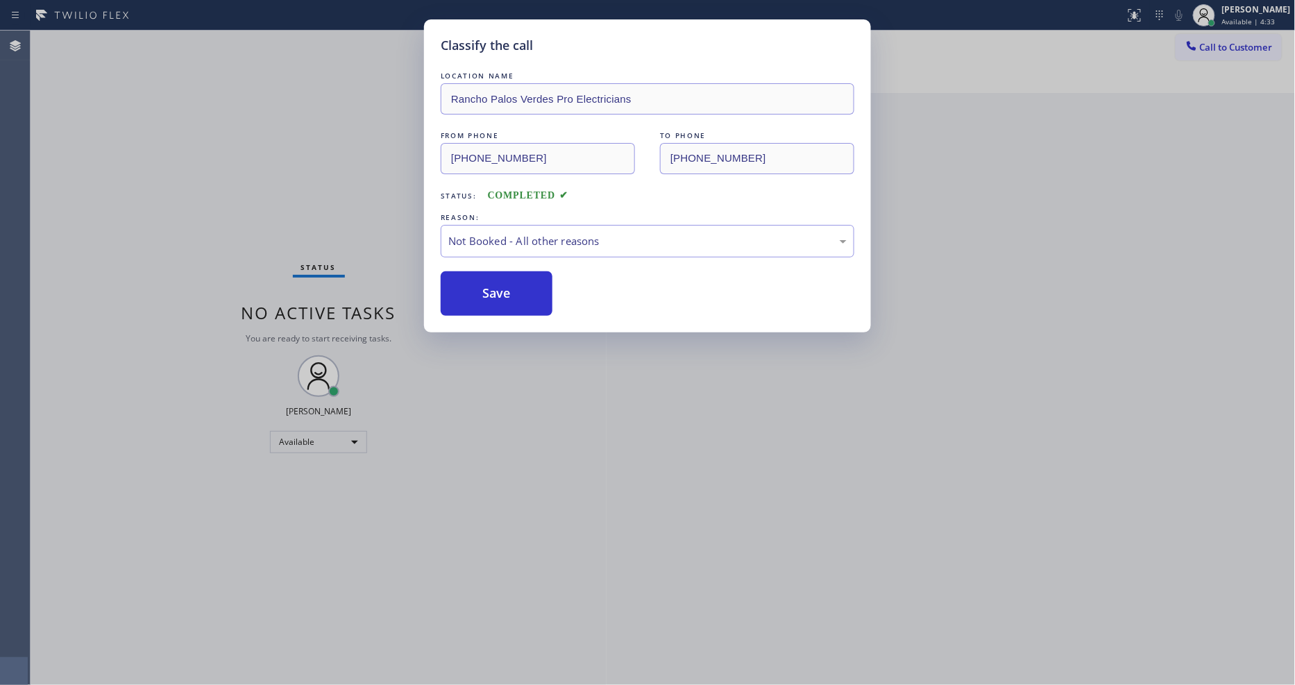
drag, startPoint x: 512, startPoint y: 287, endPoint x: 530, endPoint y: 684, distance: 398.1
click at [512, 286] on button "Save" at bounding box center [497, 293] width 112 height 44
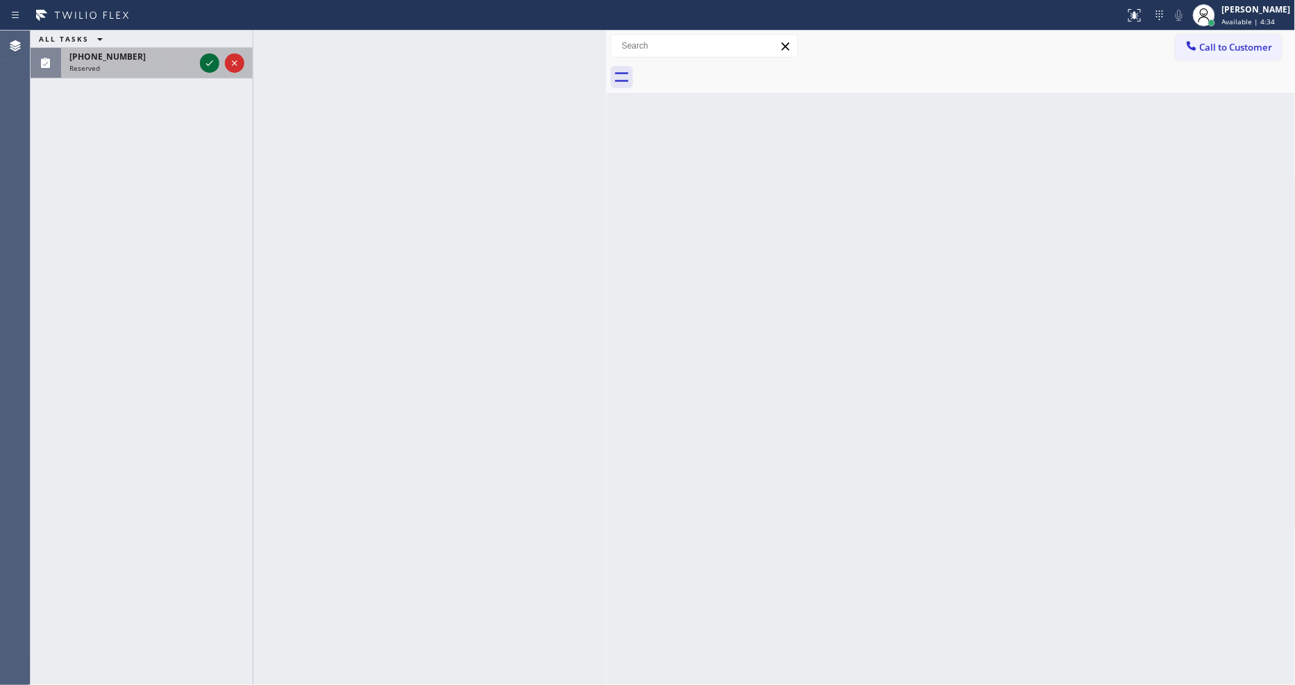
click at [209, 58] on icon at bounding box center [209, 63] width 17 height 17
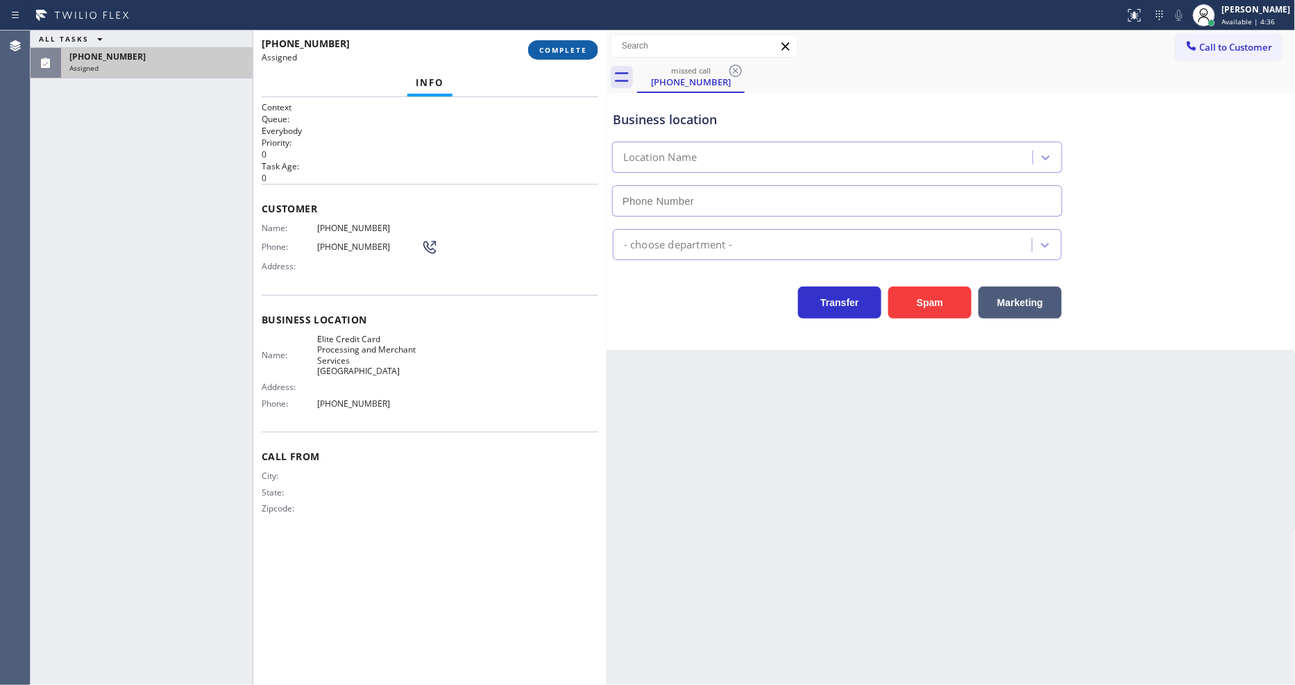
type input "[PHONE_NUMBER]"
click at [564, 47] on span "COMPLETE" at bounding box center [563, 50] width 48 height 10
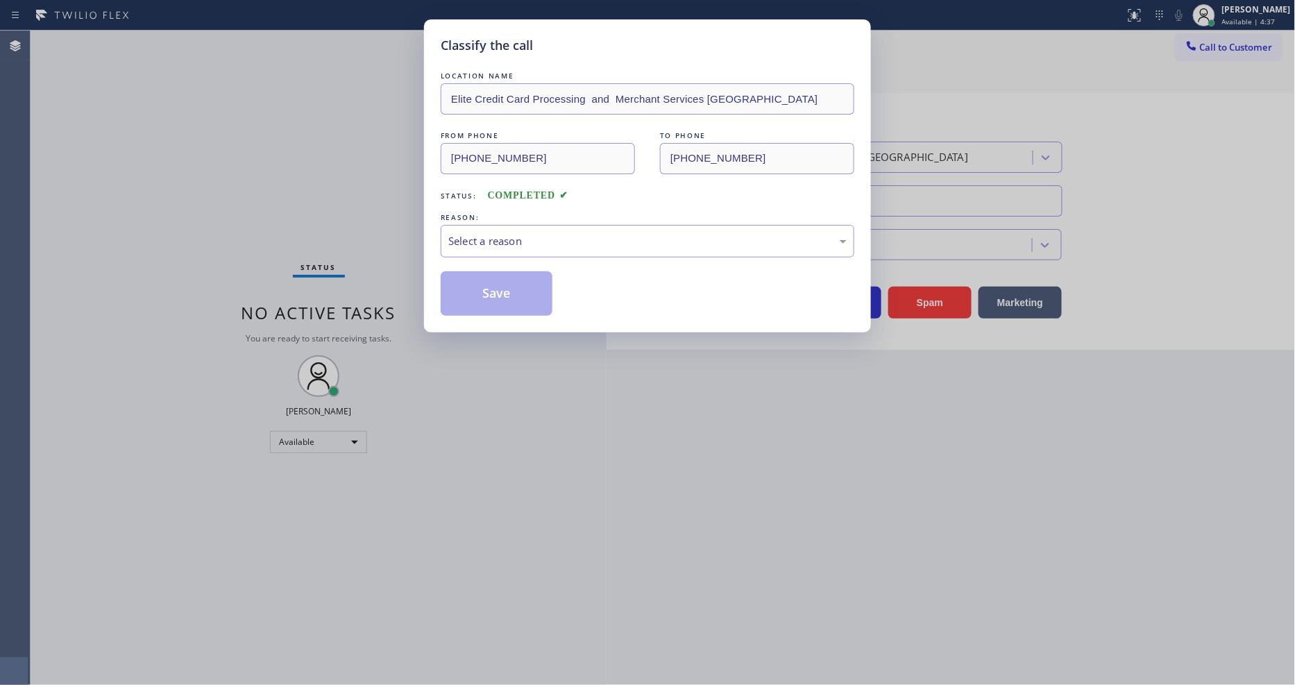
click at [521, 225] on div "Select a reason" at bounding box center [648, 241] width 414 height 33
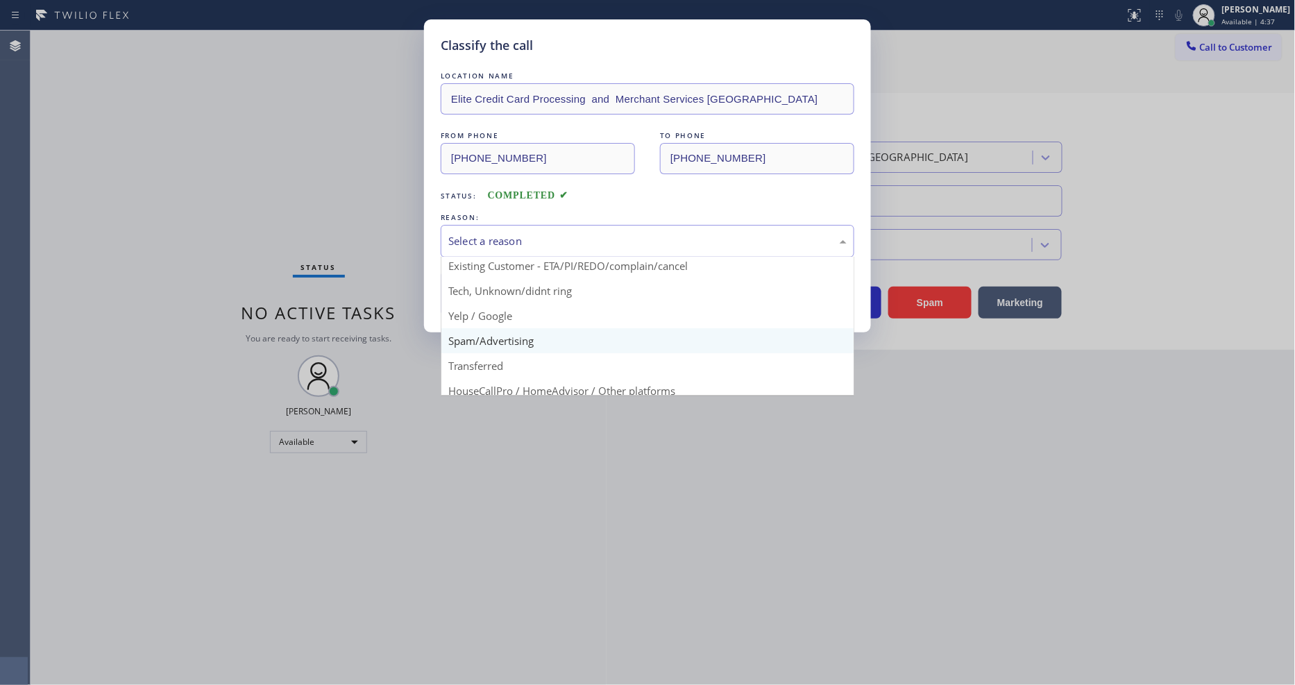
scroll to position [87, 0]
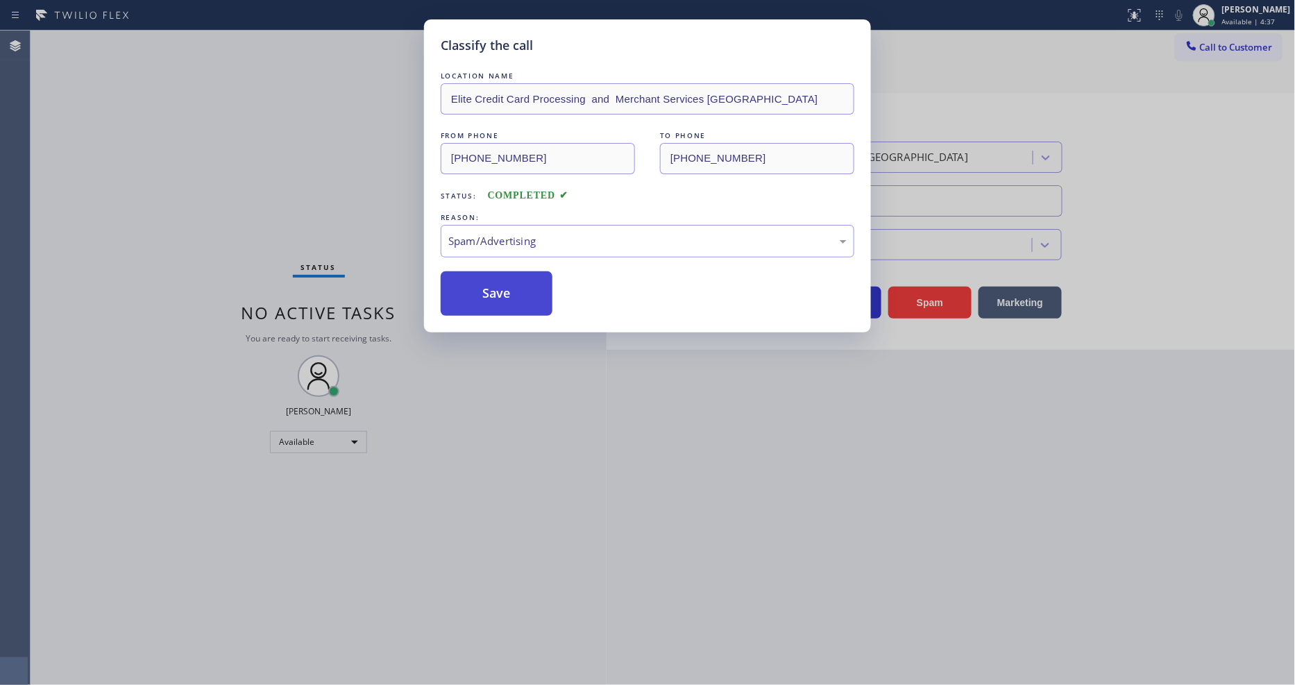
click at [509, 294] on button "Save" at bounding box center [497, 293] width 112 height 44
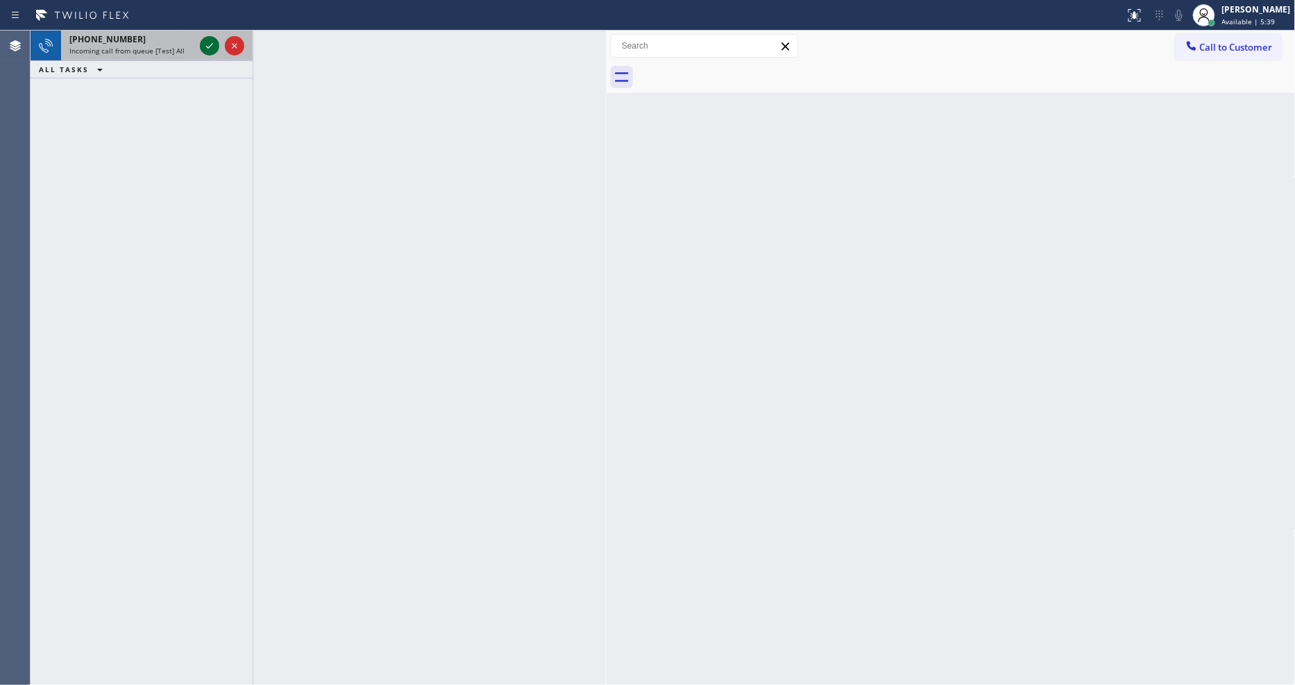
click at [209, 43] on icon at bounding box center [209, 45] width 17 height 17
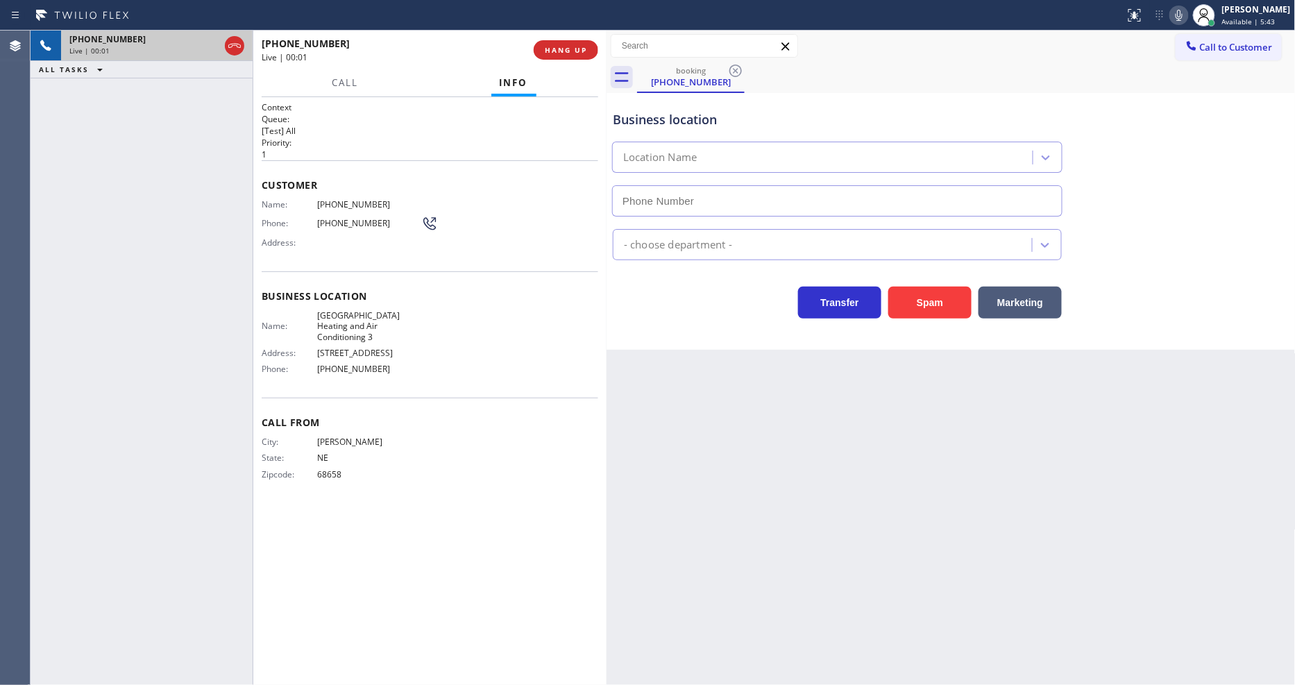
type input "[PHONE_NUMBER]"
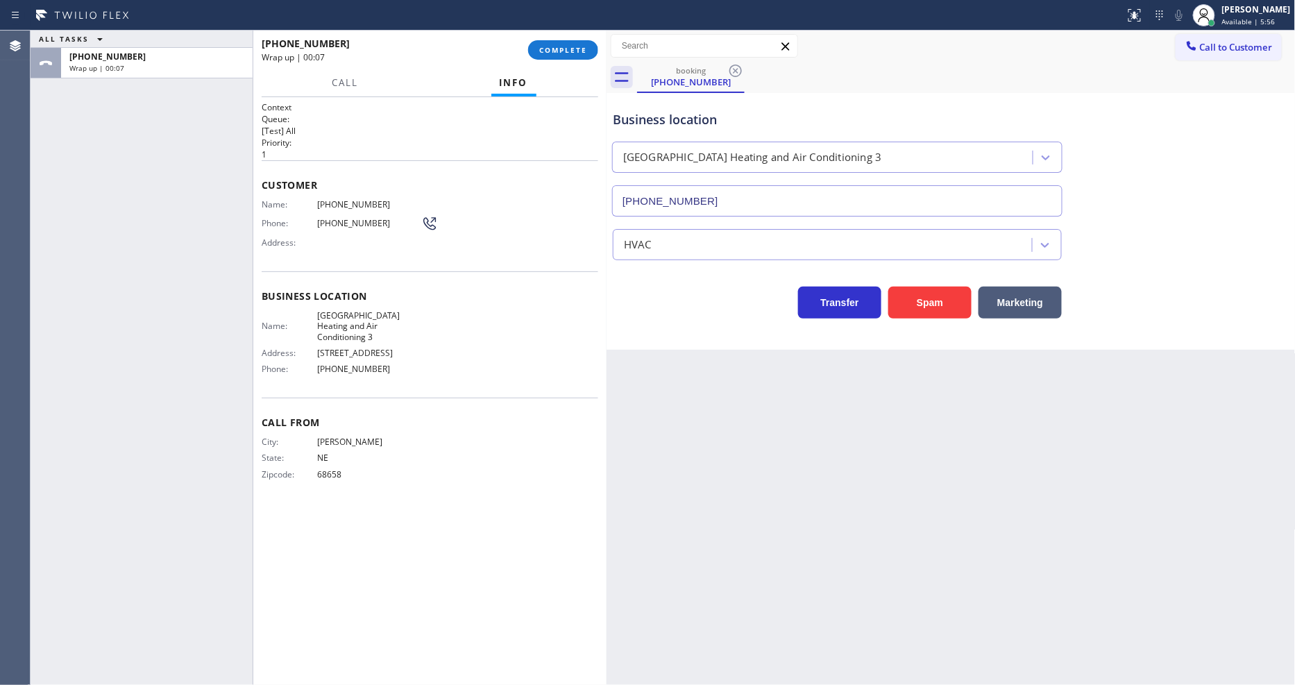
click at [571, 46] on span "COMPLETE" at bounding box center [563, 50] width 48 height 10
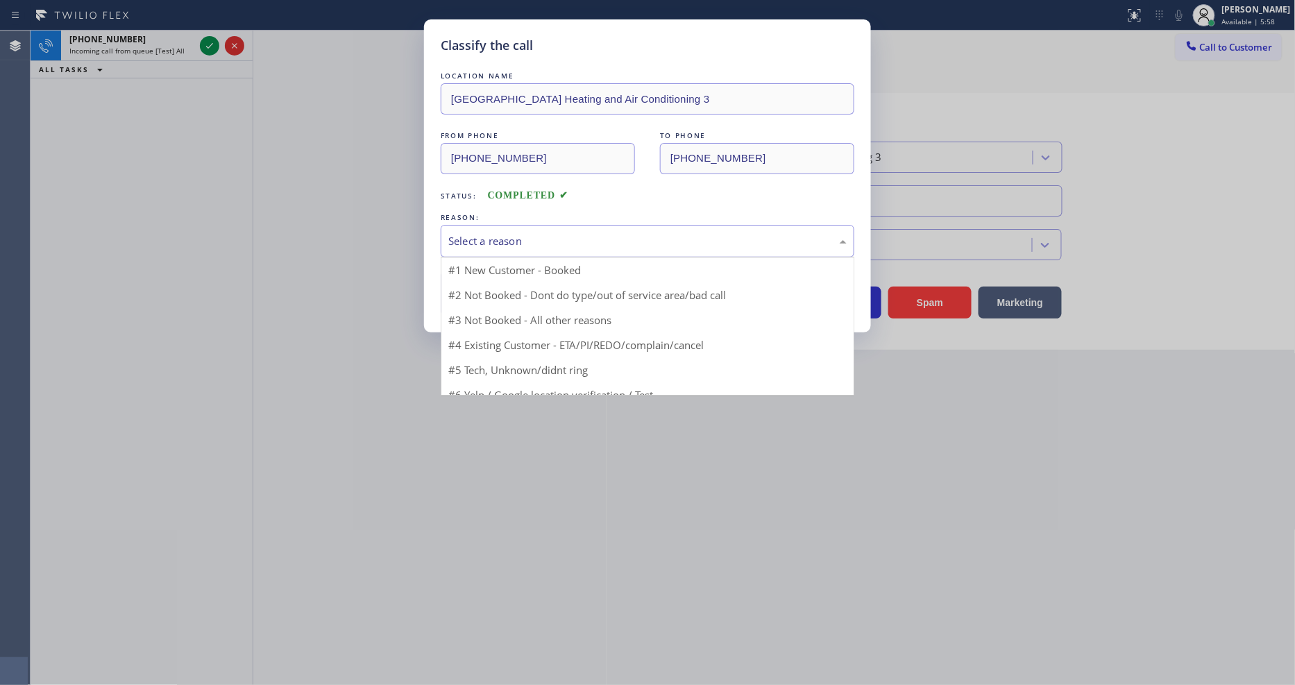
click at [524, 240] on div "Select a reason" at bounding box center [647, 241] width 398 height 16
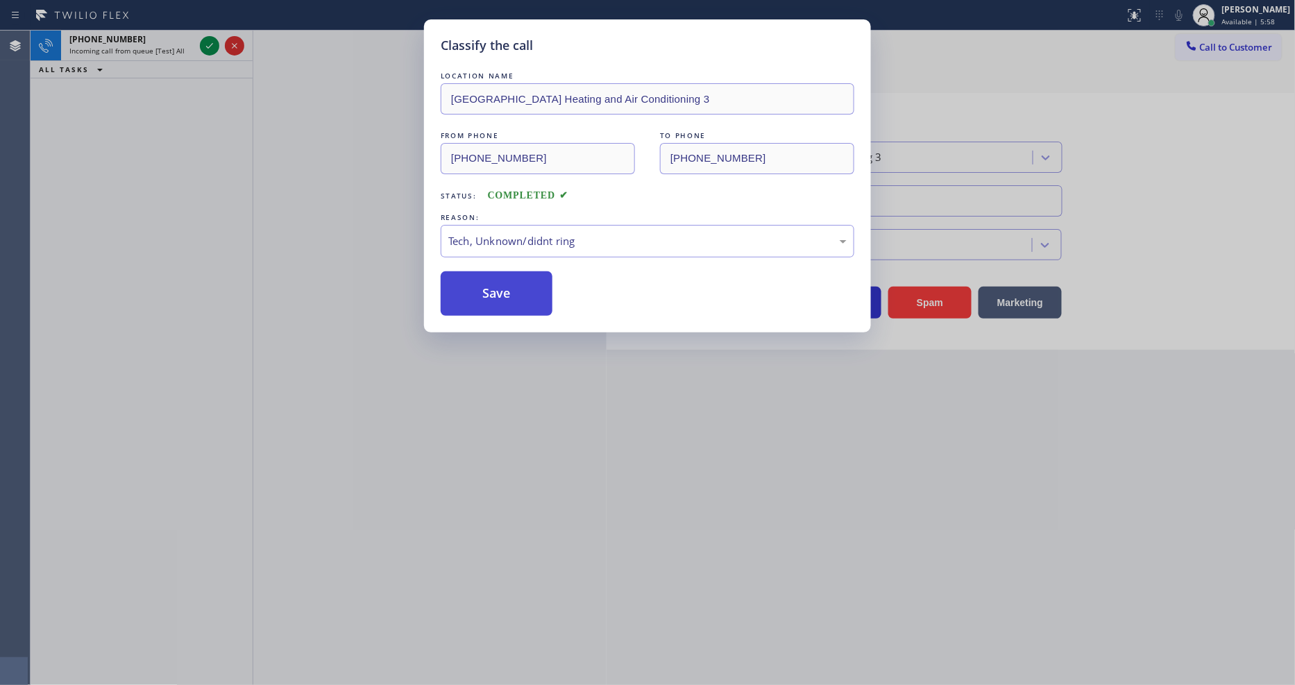
drag, startPoint x: 524, startPoint y: 340, endPoint x: 524, endPoint y: 289, distance: 51.4
click at [524, 289] on button "Save" at bounding box center [497, 293] width 112 height 44
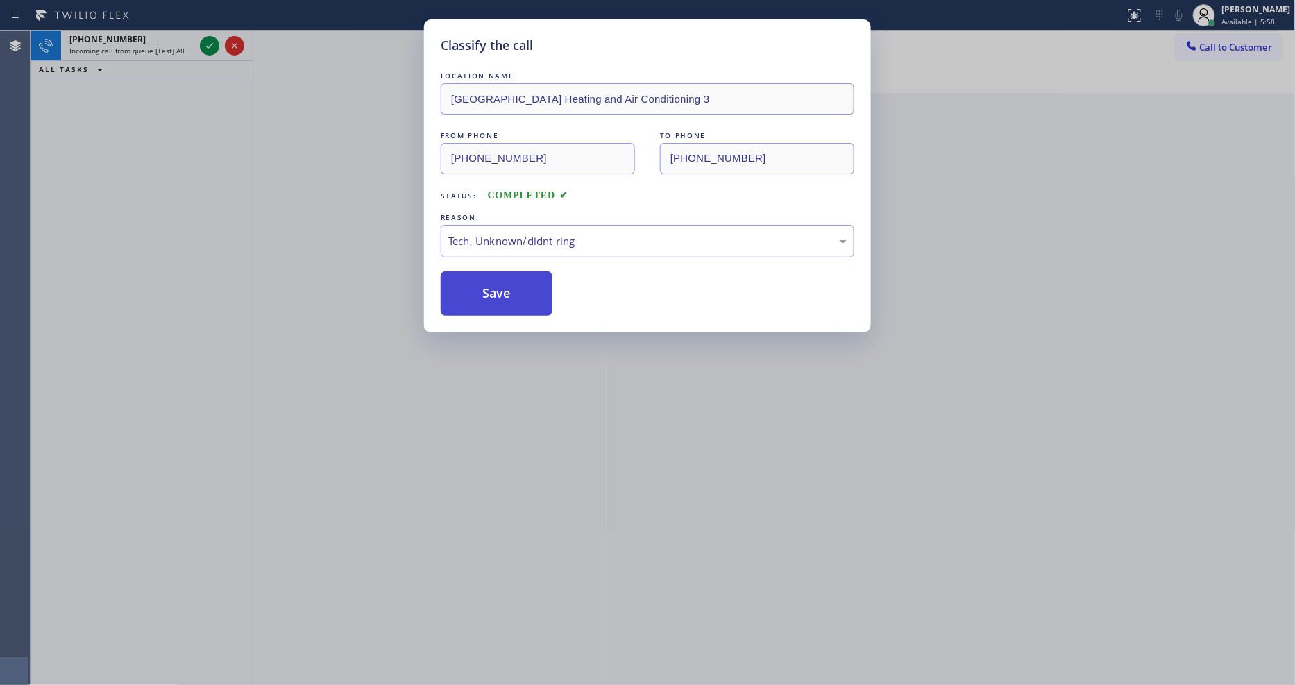
click at [524, 289] on button "Save" at bounding box center [497, 293] width 112 height 44
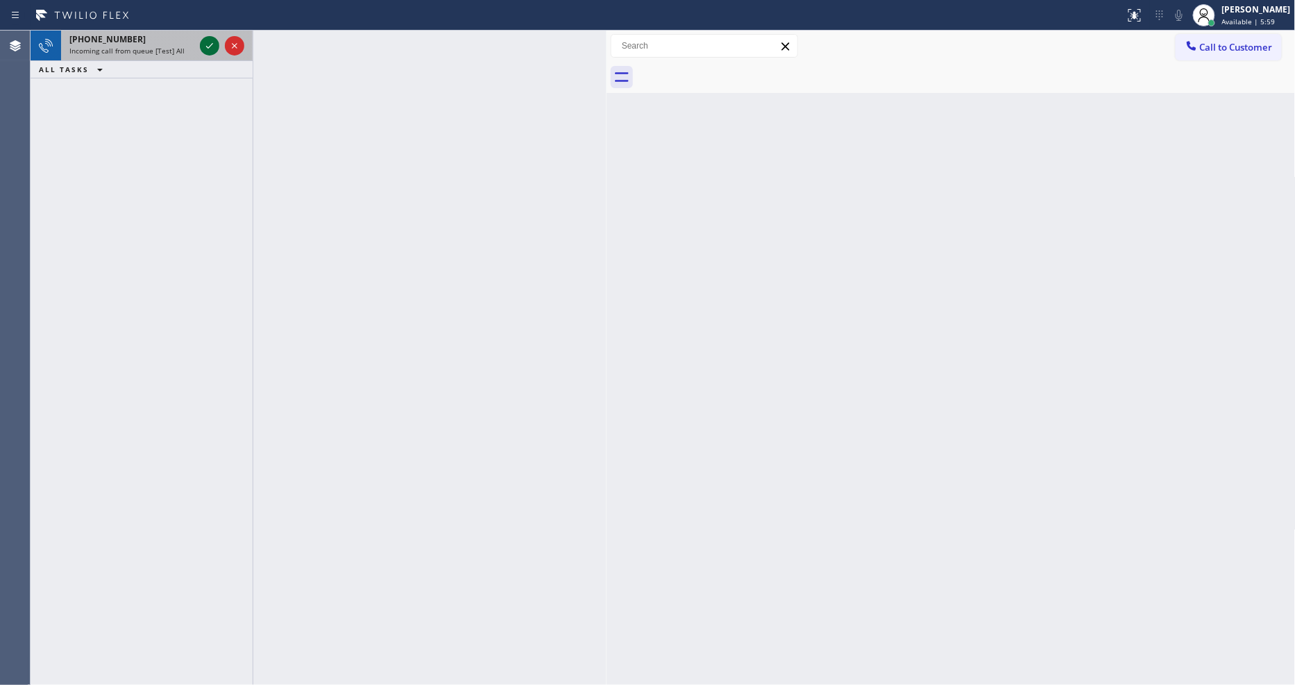
click at [210, 46] on icon at bounding box center [209, 46] width 7 height 6
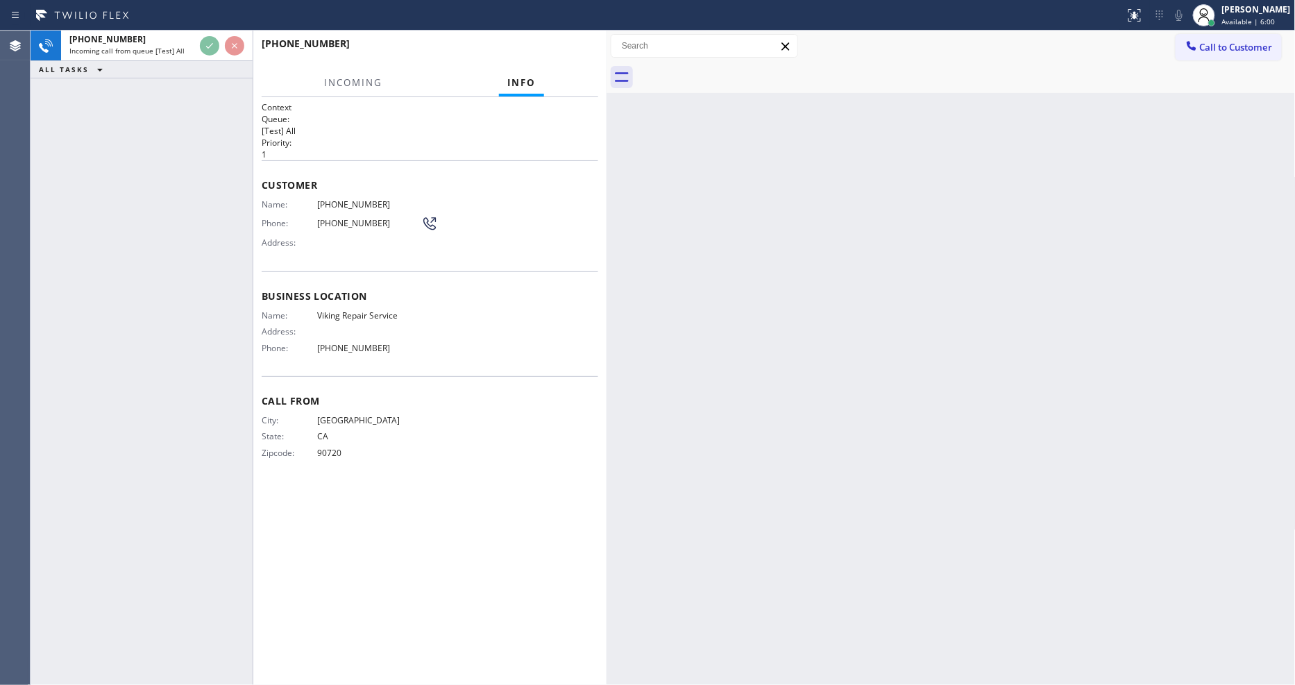
click at [169, 189] on div "[PHONE_NUMBER] Incoming call from queue [Test] All ALL TASKS ALL TASKS ACTIVE T…" at bounding box center [142, 358] width 222 height 655
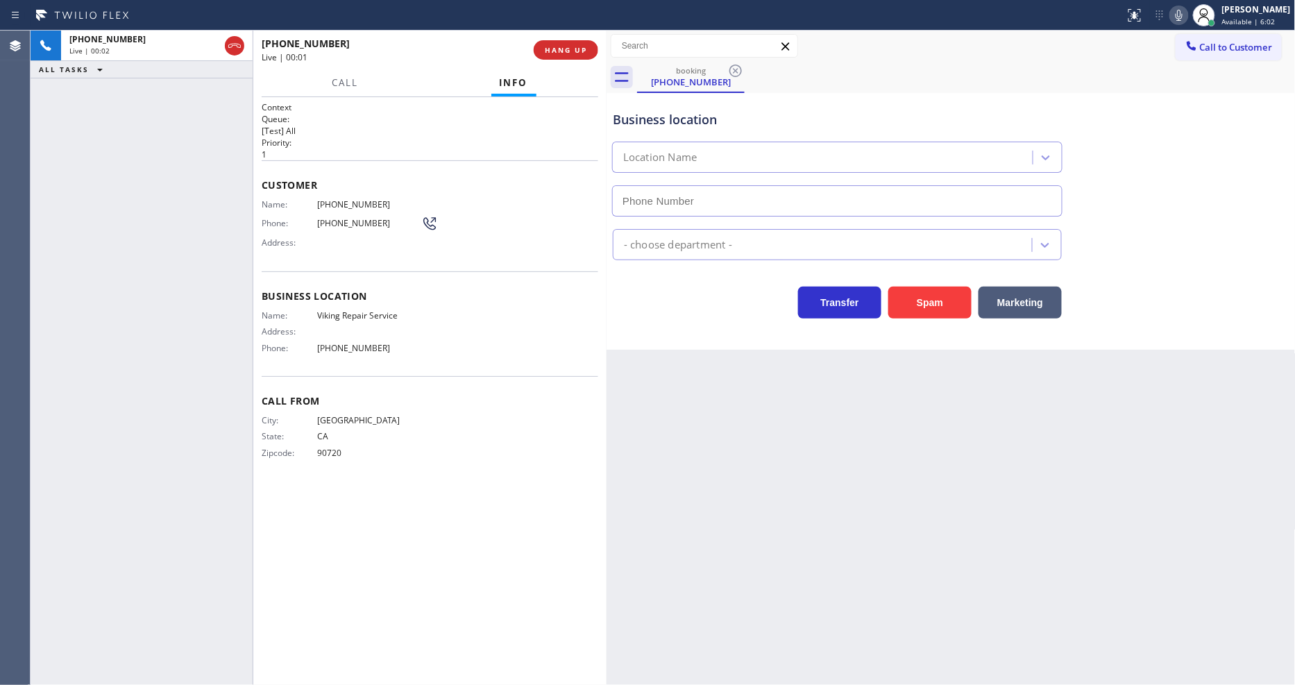
type input "[PHONE_NUMBER]"
click at [320, 302] on div "Business location Name: Viking Repair Service Address: Phone: [PHONE_NUMBER]" at bounding box center [430, 323] width 337 height 105
click at [321, 302] on div "Business location Name: Viking Repair Service Address: Phone: [PHONE_NUMBER]" at bounding box center [430, 323] width 337 height 105
click at [235, 189] on div "[PHONE_NUMBER] Live | 00:41 ALL TASKS ALL TASKS ACTIVE TASKS TASKS IN WRAP UP" at bounding box center [142, 358] width 222 height 655
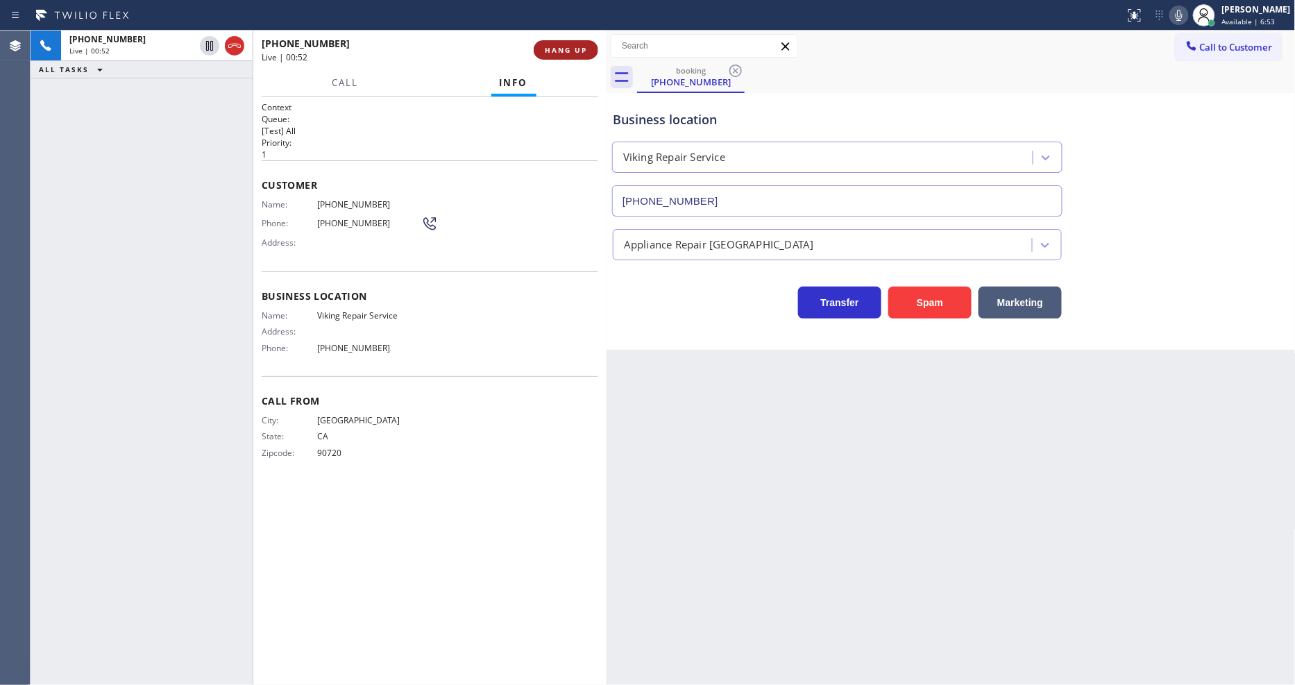
click at [550, 56] on button "HANG UP" at bounding box center [566, 49] width 65 height 19
click at [555, 50] on span "HANG UP" at bounding box center [566, 50] width 42 height 10
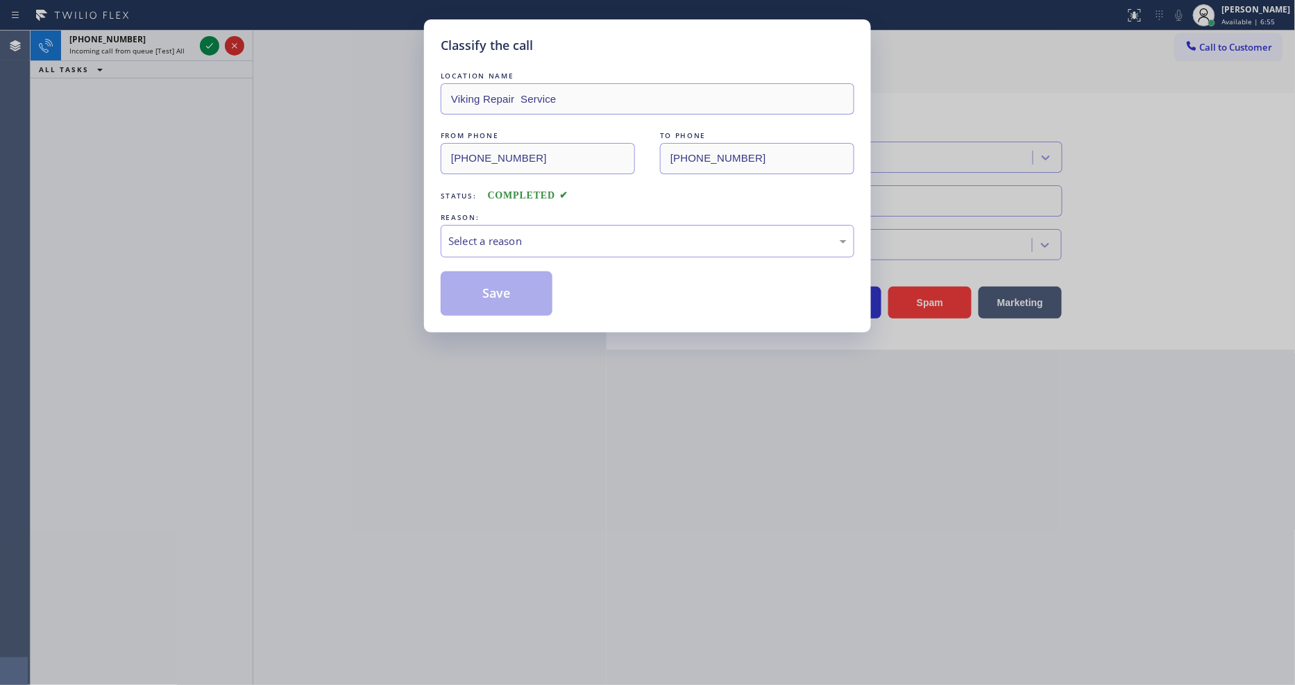
click at [544, 255] on div "LOCATION NAME Viking Repair Service FROM PHONE [PHONE_NUMBER] TO PHONE [PHONE_N…" at bounding box center [648, 192] width 414 height 247
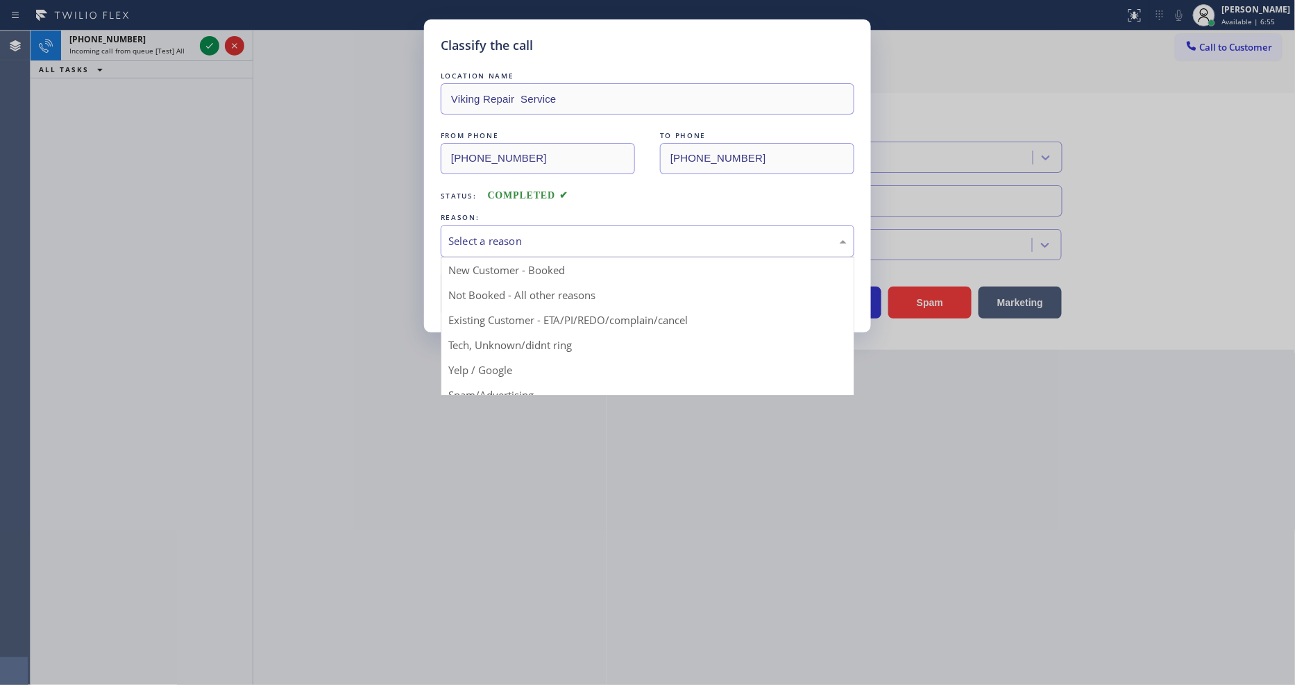
click at [544, 246] on div "Select a reason" at bounding box center [648, 241] width 414 height 33
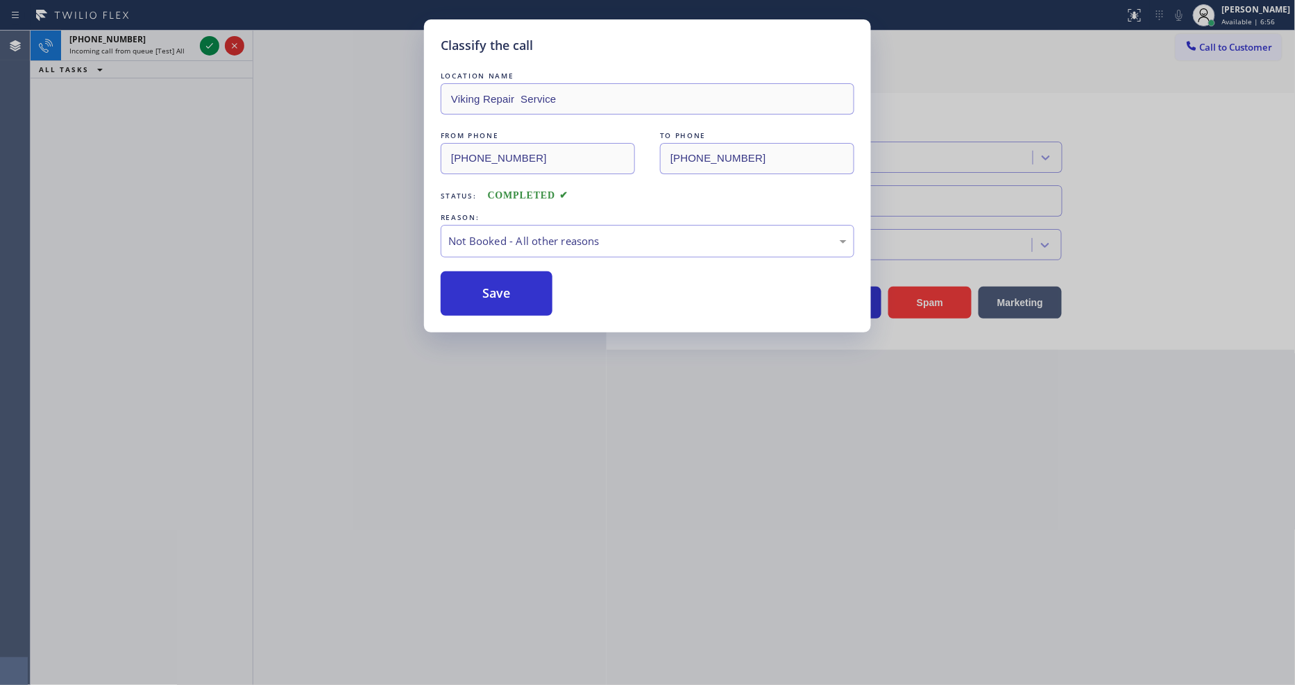
click at [523, 295] on button "Save" at bounding box center [497, 293] width 112 height 44
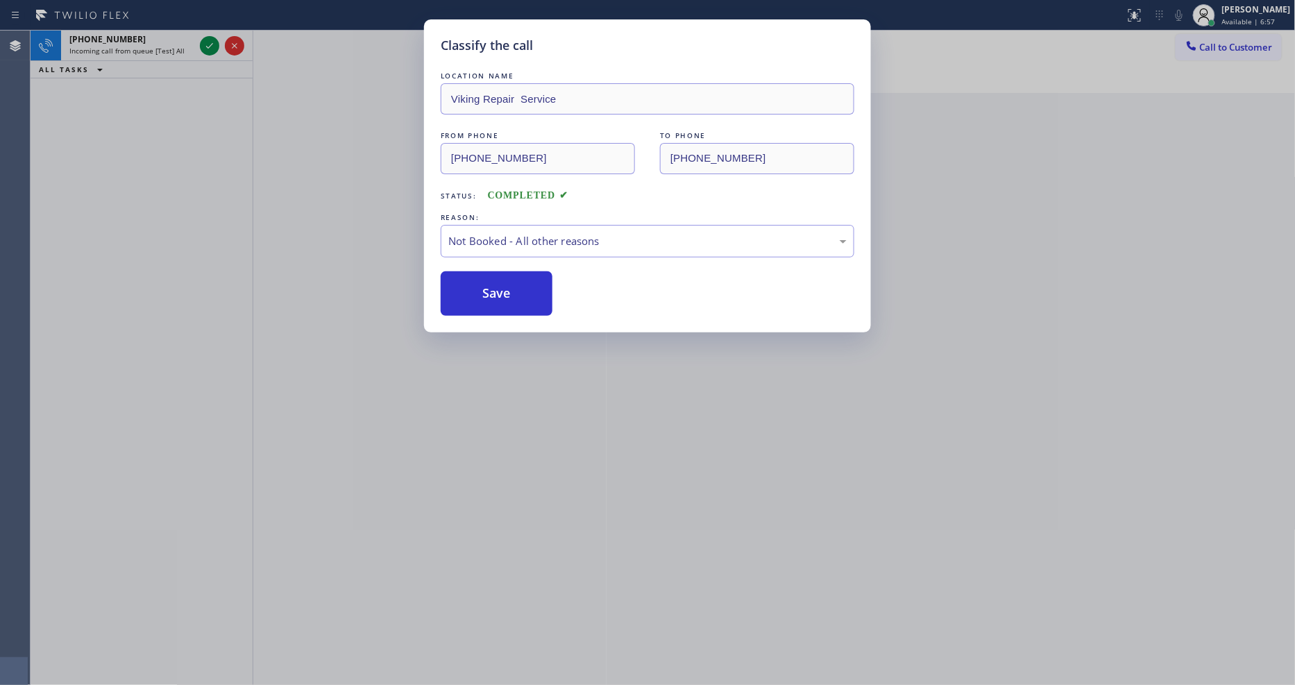
click at [206, 46] on div "Classify the call LOCATION NAME [GEOGRAPHIC_DATA] Thermador Appliance Repair FR…" at bounding box center [663, 358] width 1265 height 655
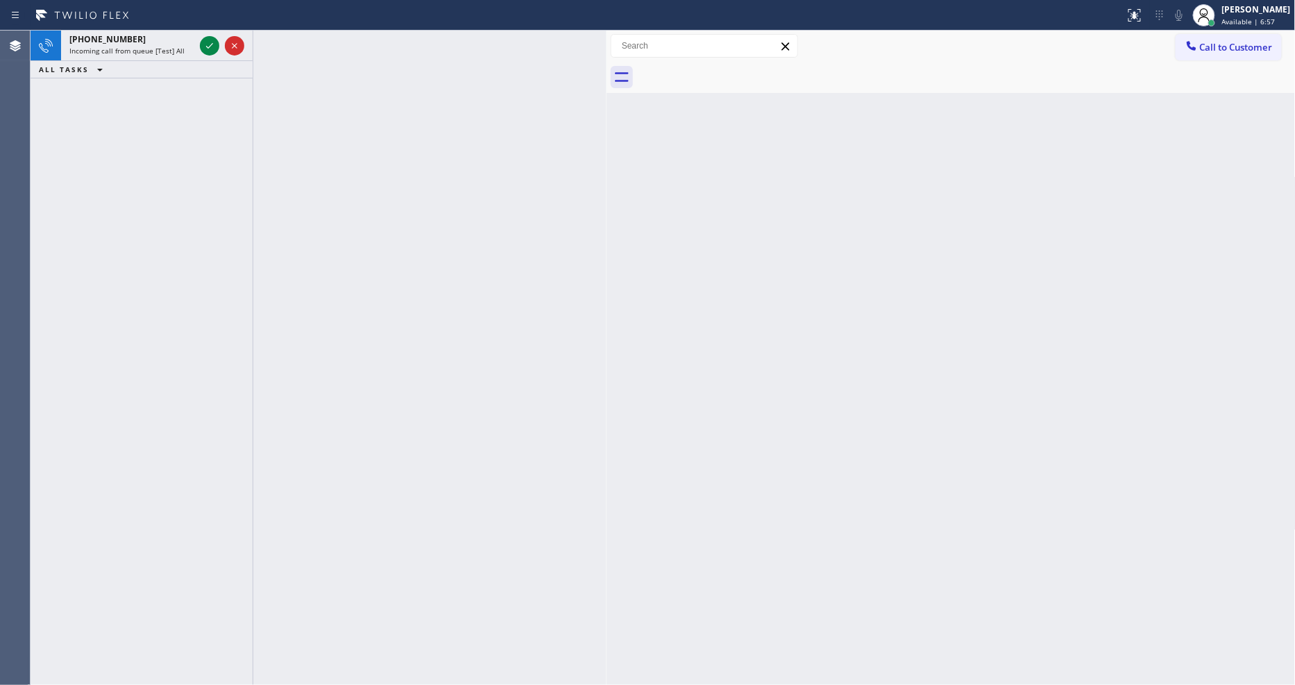
click at [206, 46] on icon at bounding box center [209, 46] width 7 height 6
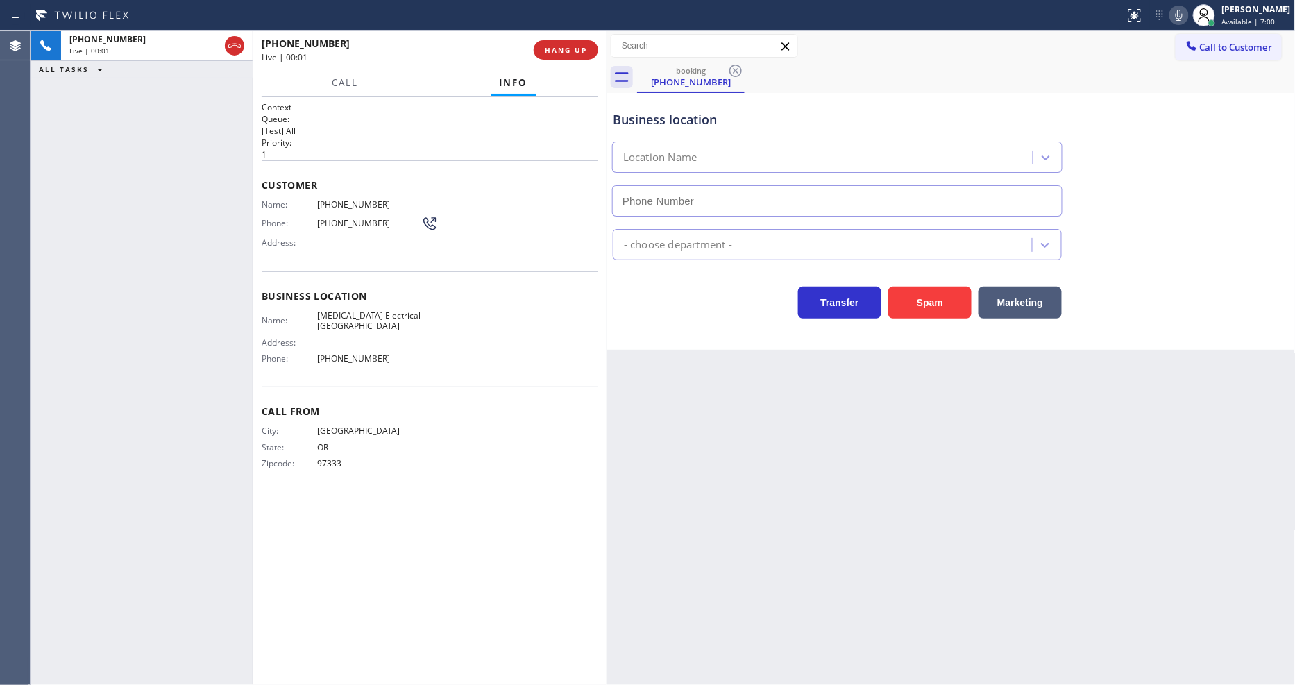
type input "[PHONE_NUMBER]"
click at [562, 52] on span "HANG UP" at bounding box center [566, 50] width 42 height 10
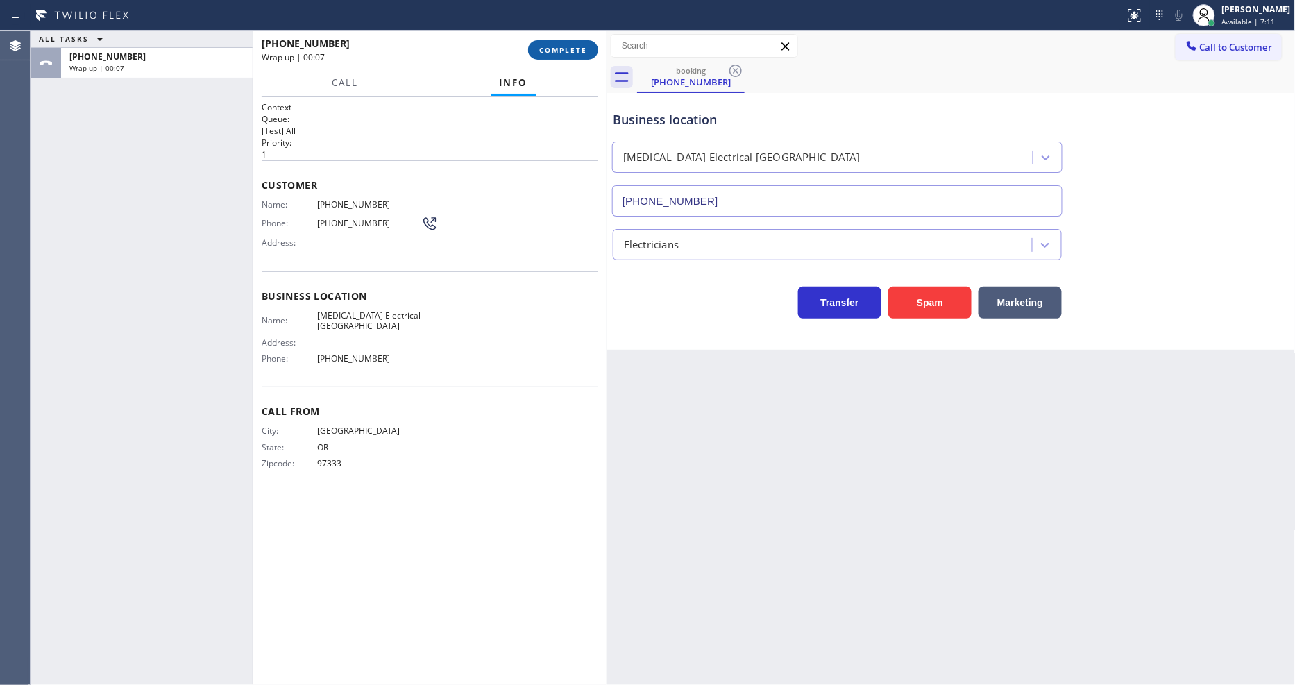
click at [564, 51] on span "COMPLETE" at bounding box center [563, 50] width 48 height 10
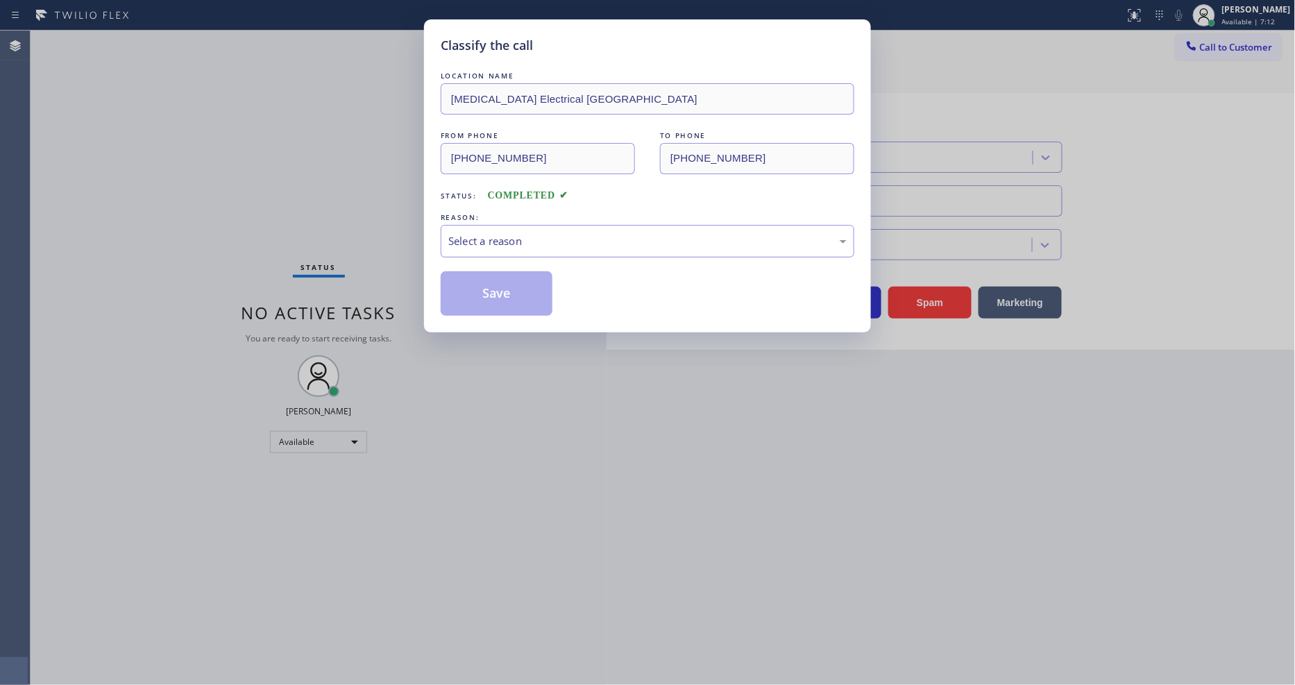
click at [500, 242] on div "Select a reason" at bounding box center [647, 241] width 398 height 16
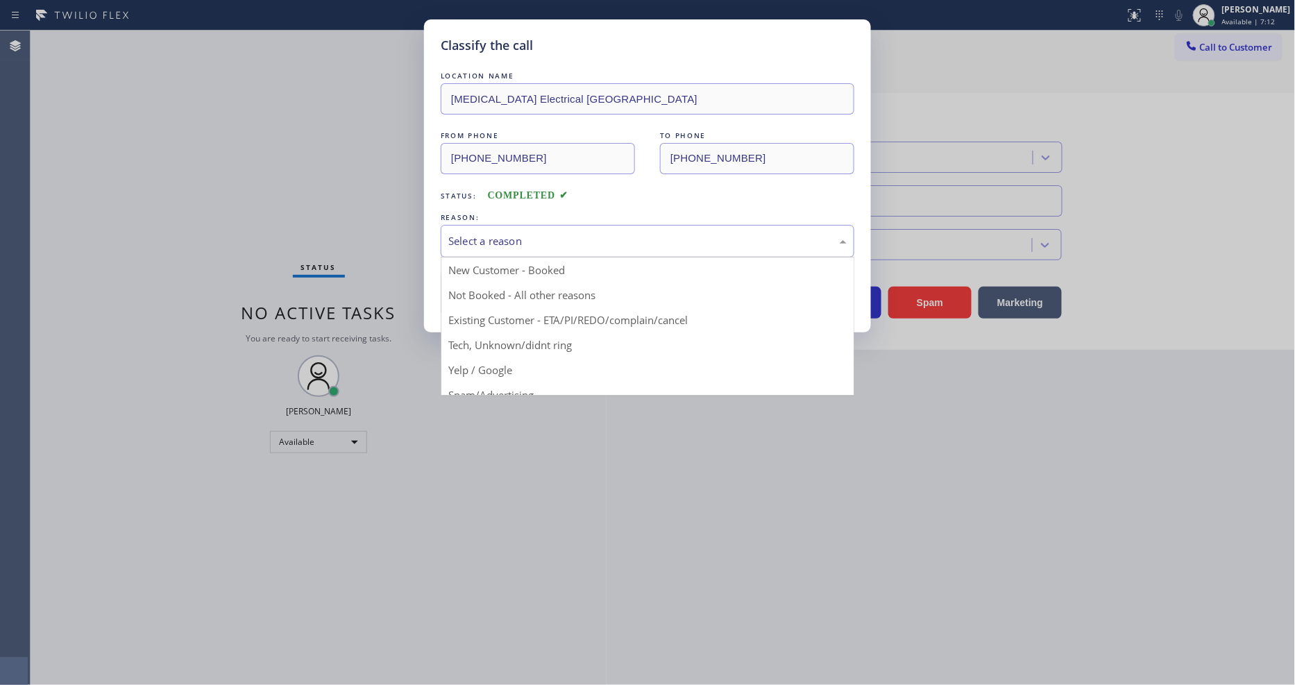
scroll to position [87, 0]
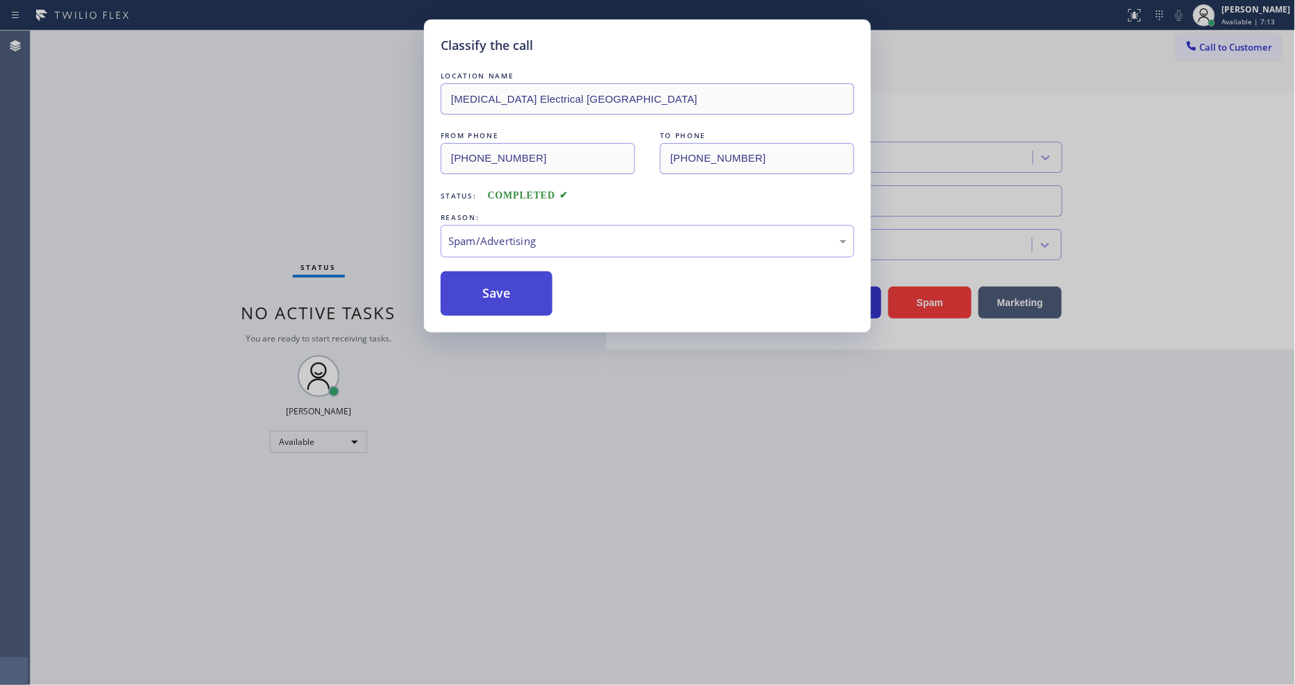
click at [496, 276] on button "Save" at bounding box center [497, 293] width 112 height 44
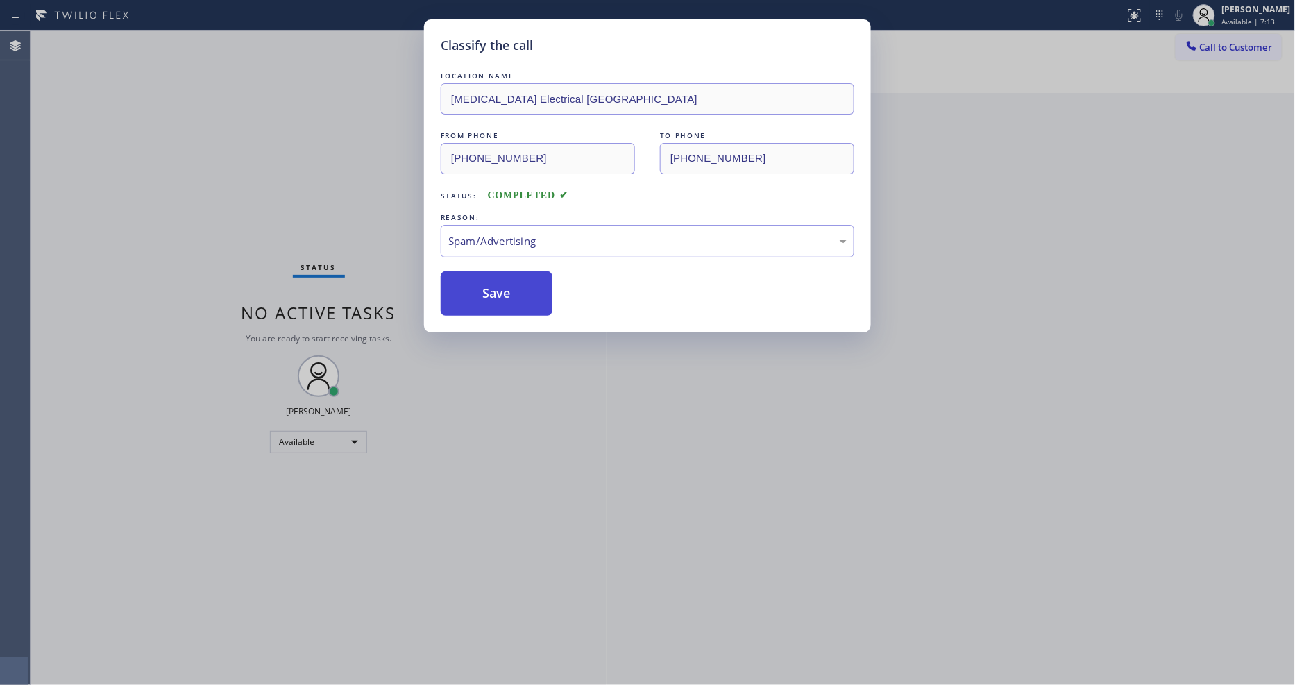
click at [496, 276] on button "Save" at bounding box center [497, 293] width 112 height 44
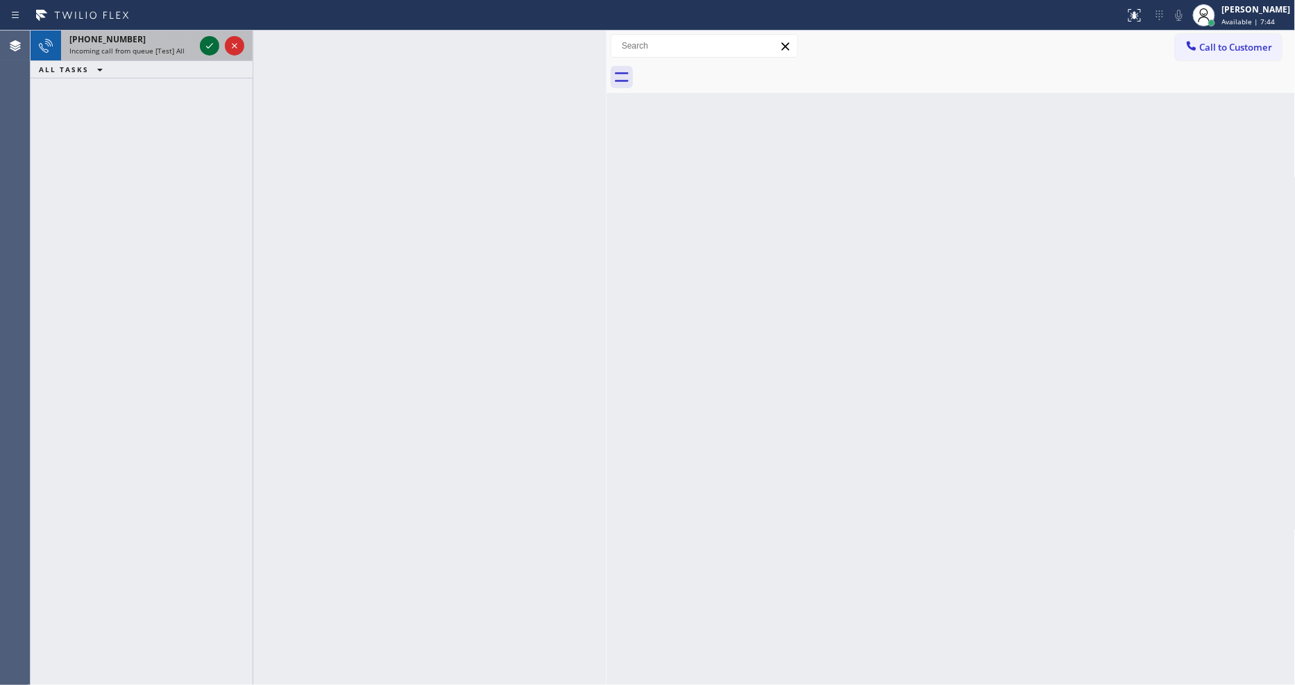
click at [208, 45] on icon at bounding box center [209, 45] width 17 height 17
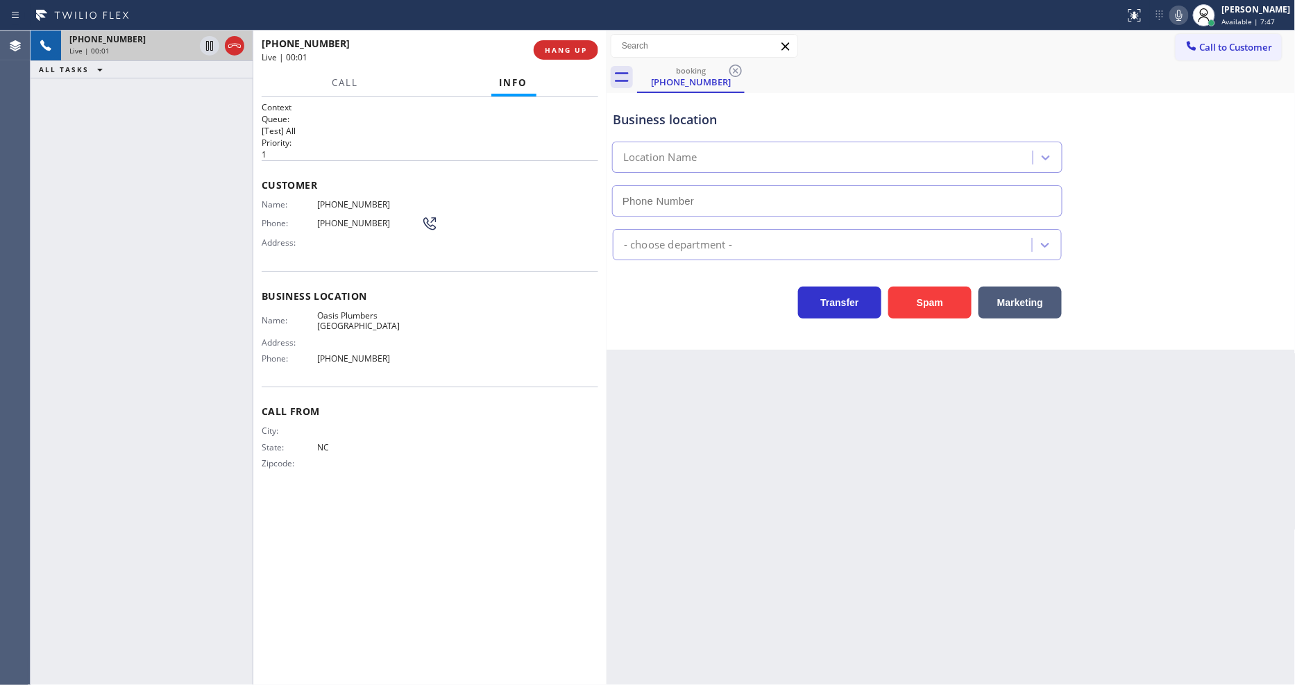
type input "[PHONE_NUMBER]"
click at [567, 47] on span "HANG UP" at bounding box center [566, 50] width 42 height 10
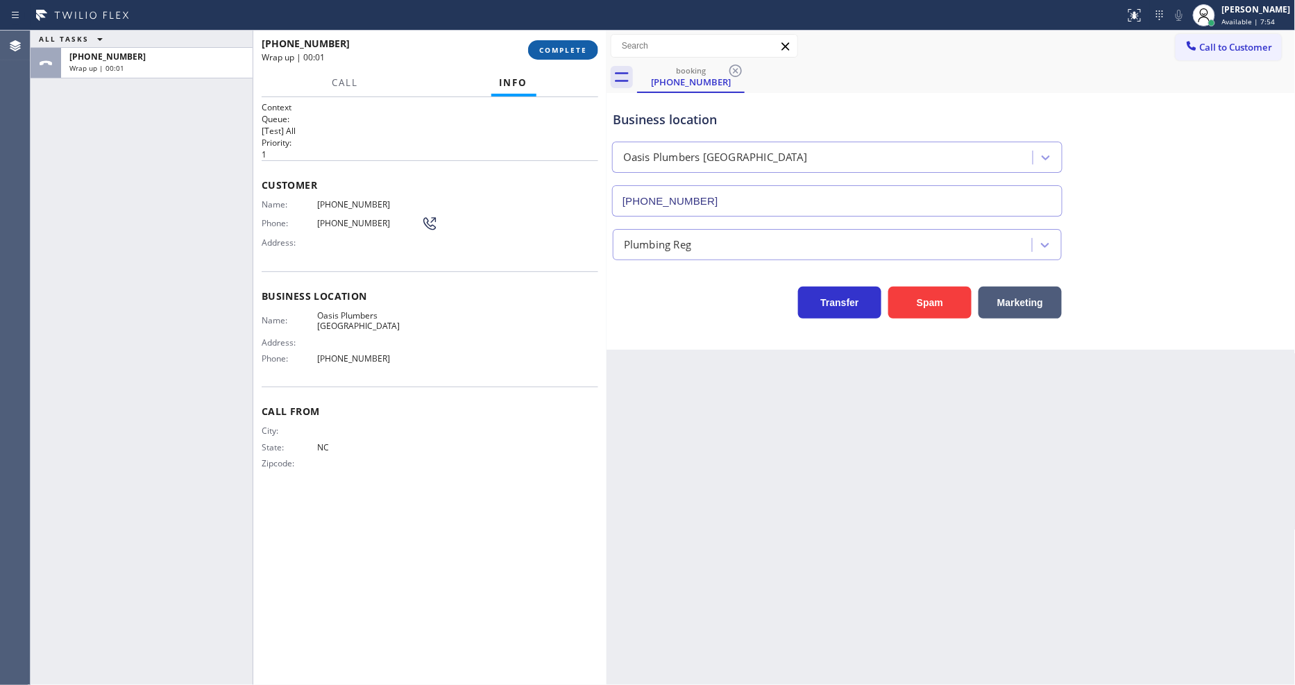
click at [567, 47] on span "COMPLETE" at bounding box center [563, 50] width 48 height 10
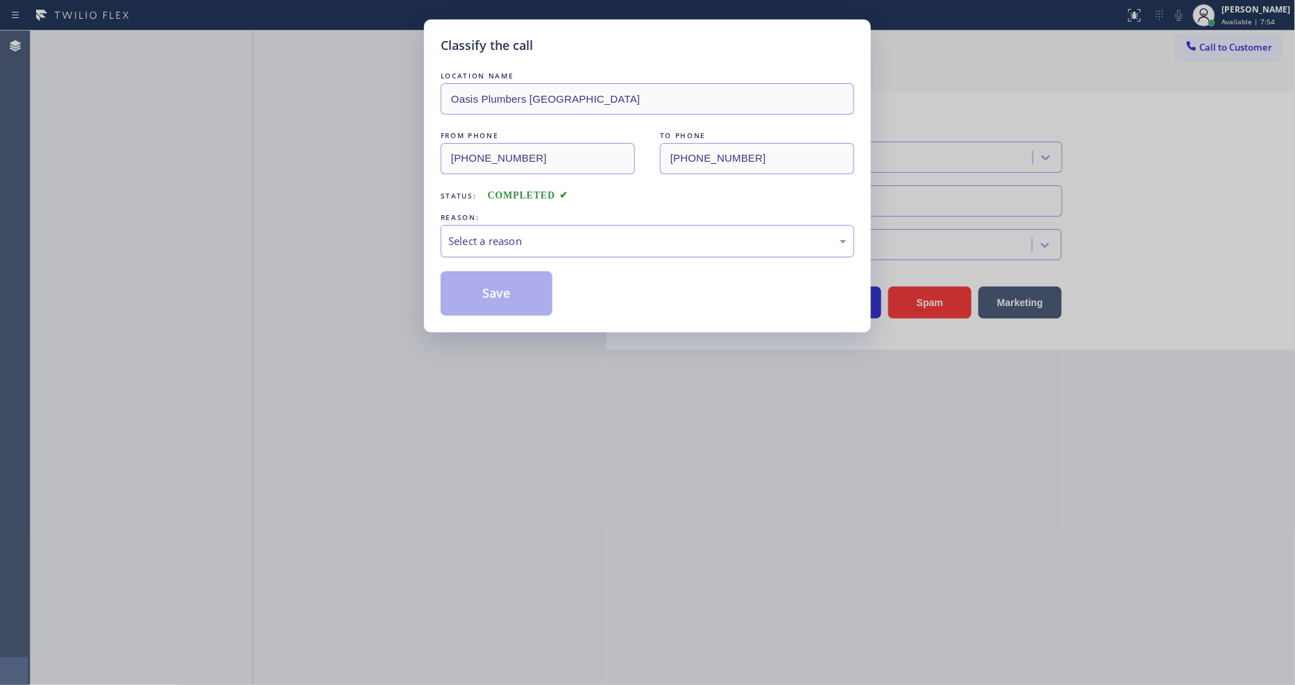
click at [523, 225] on div "Select a reason" at bounding box center [648, 241] width 414 height 33
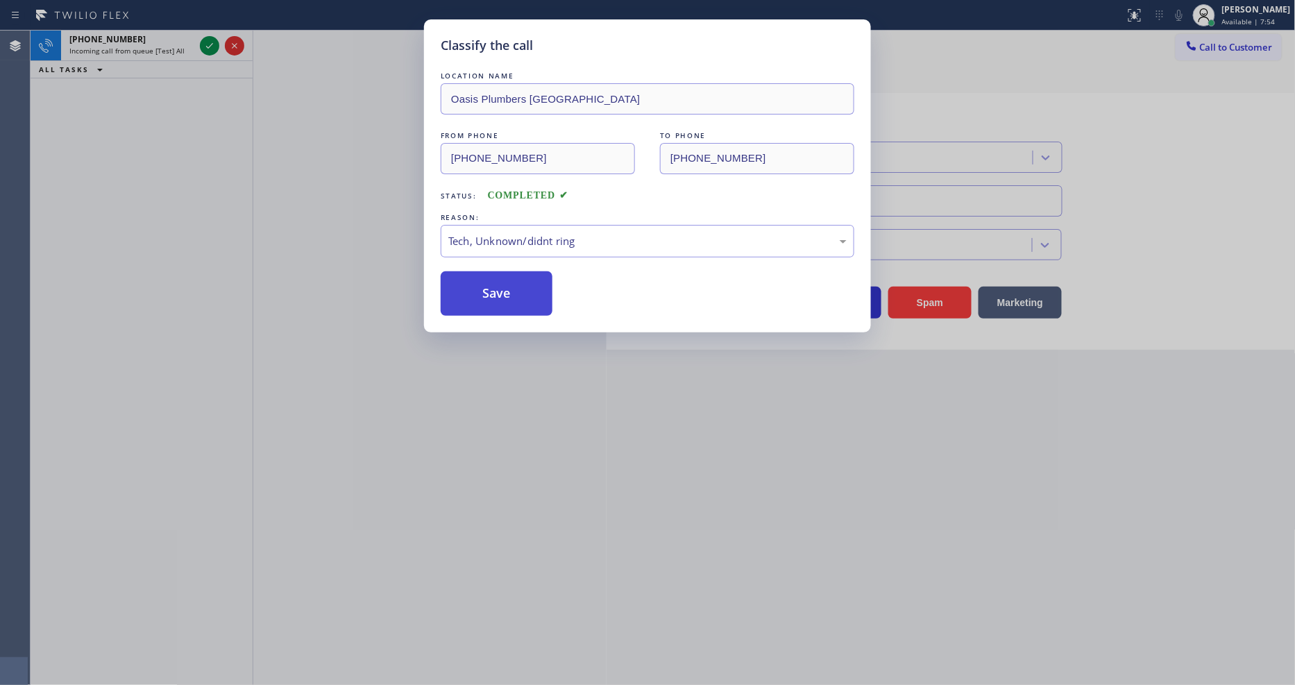
click at [521, 276] on button "Save" at bounding box center [497, 293] width 112 height 44
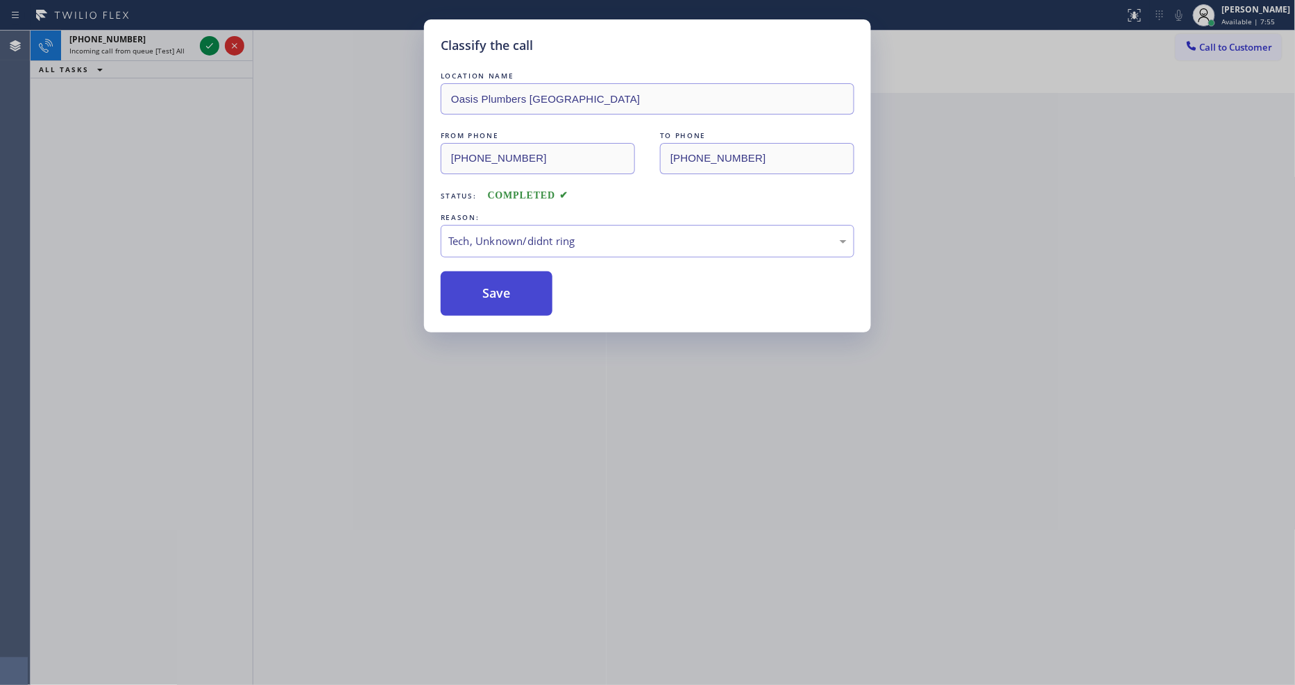
click at [521, 276] on button "Save" at bounding box center [497, 293] width 112 height 44
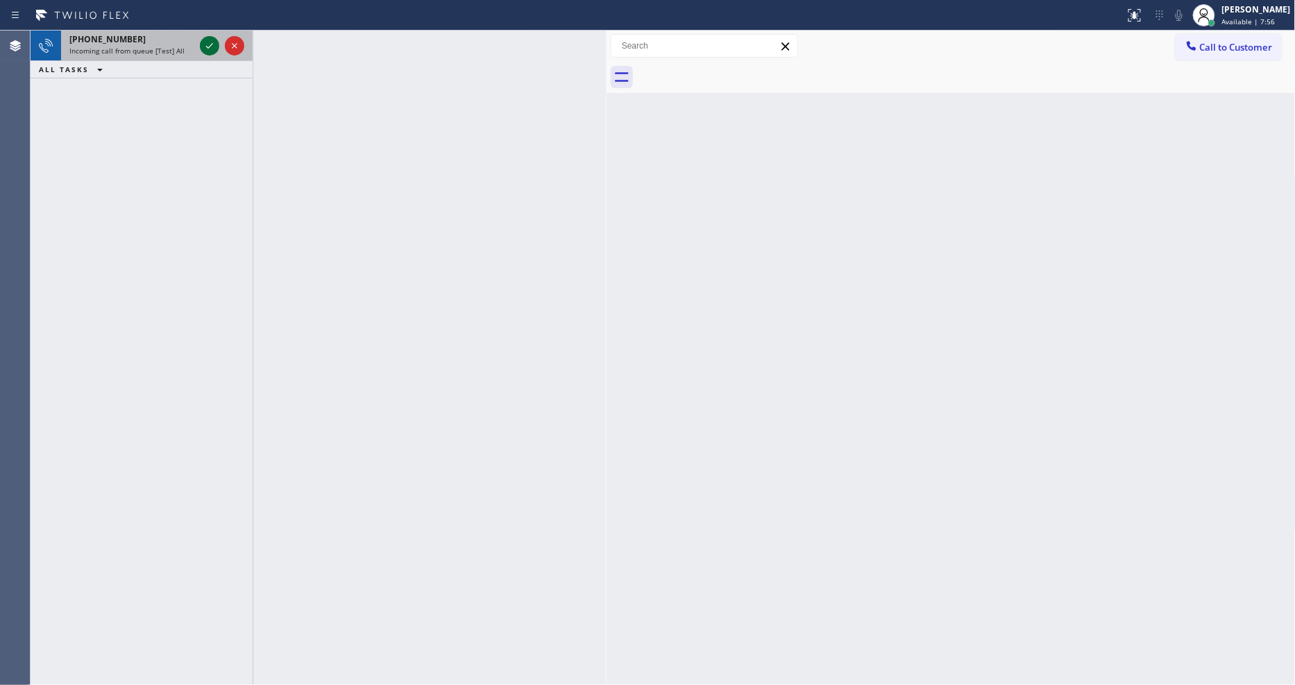
click at [213, 44] on icon at bounding box center [209, 45] width 17 height 17
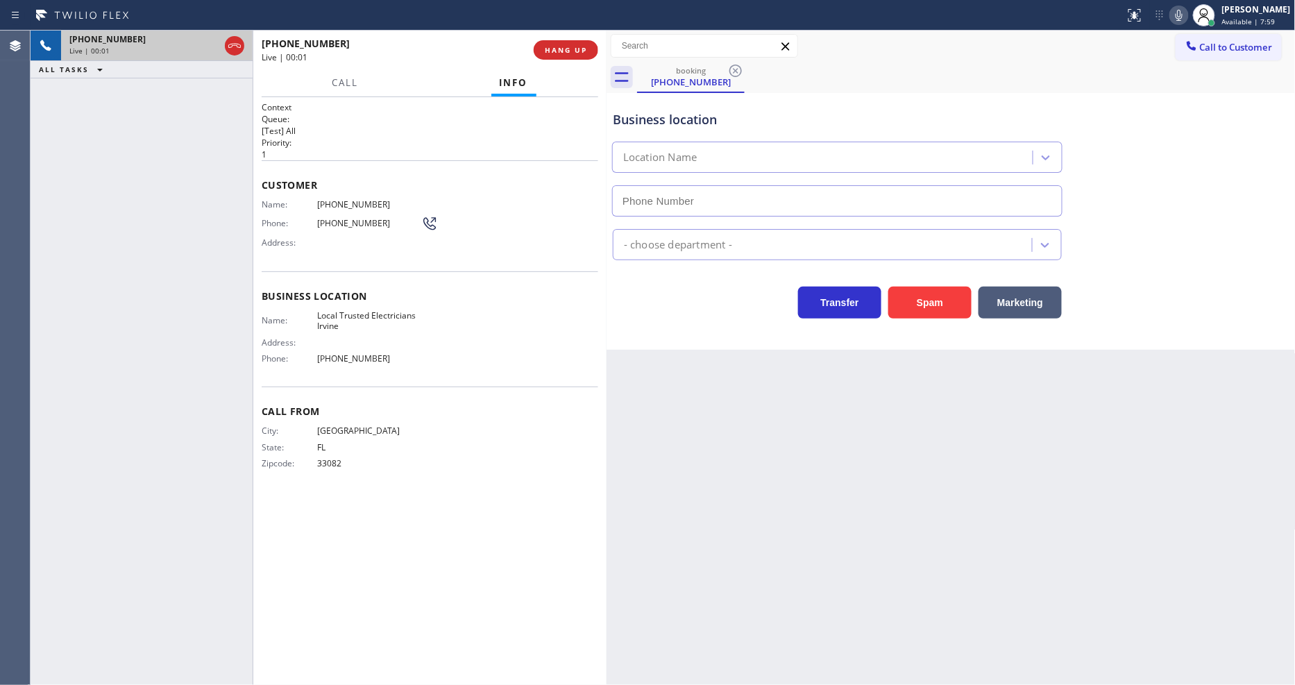
type input "[PHONE_NUMBER]"
click at [570, 52] on span "HANG UP" at bounding box center [566, 50] width 42 height 10
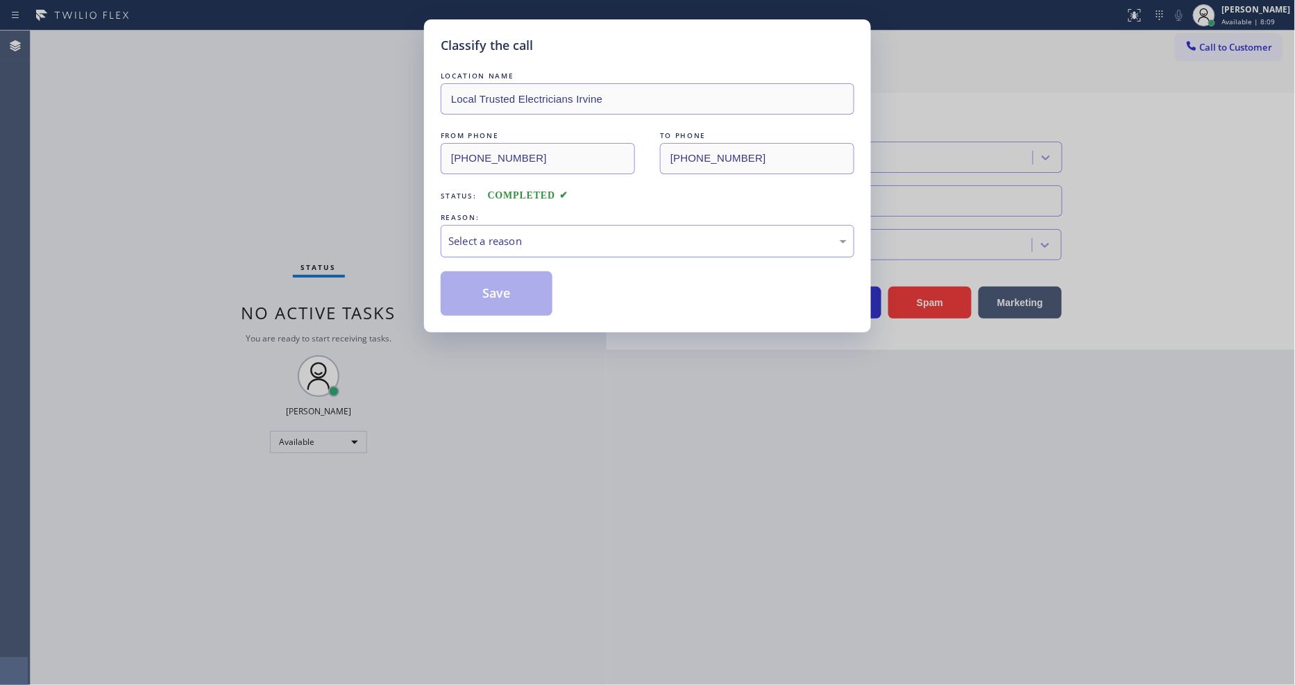
click at [549, 235] on div "Select a reason" at bounding box center [647, 241] width 398 height 16
click at [535, 290] on button "Save" at bounding box center [497, 293] width 112 height 44
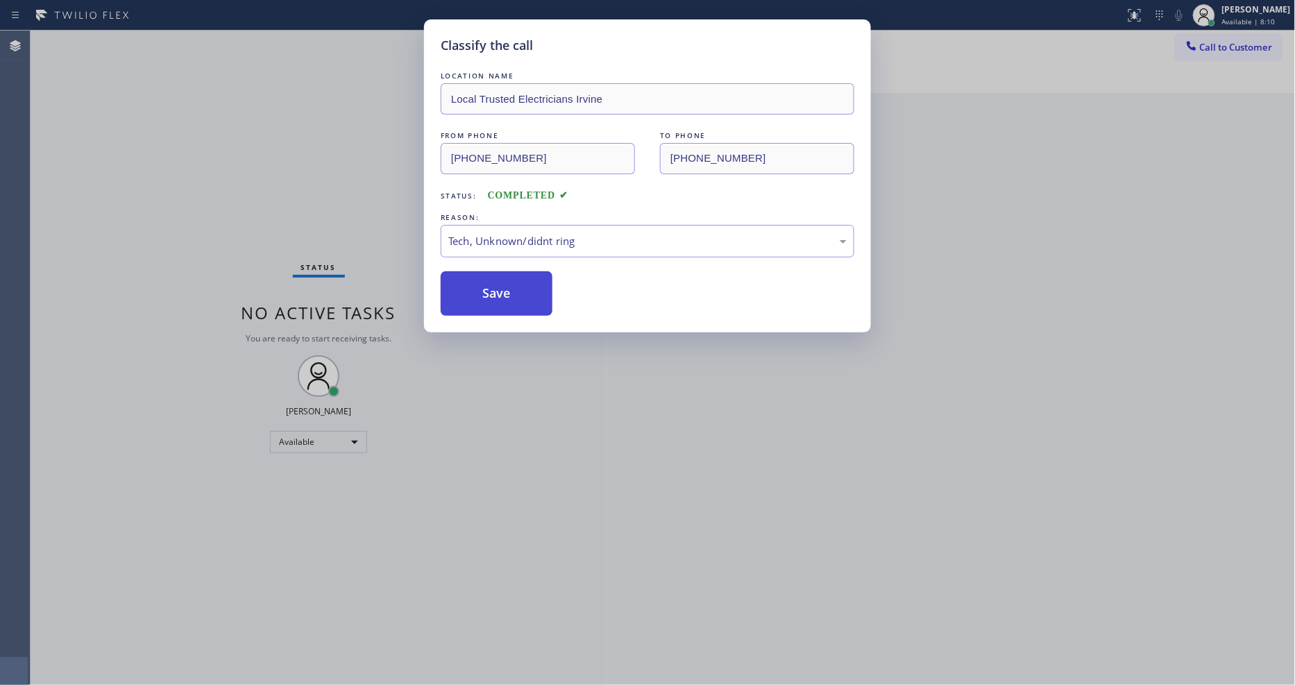
click at [535, 290] on button "Save" at bounding box center [497, 293] width 112 height 44
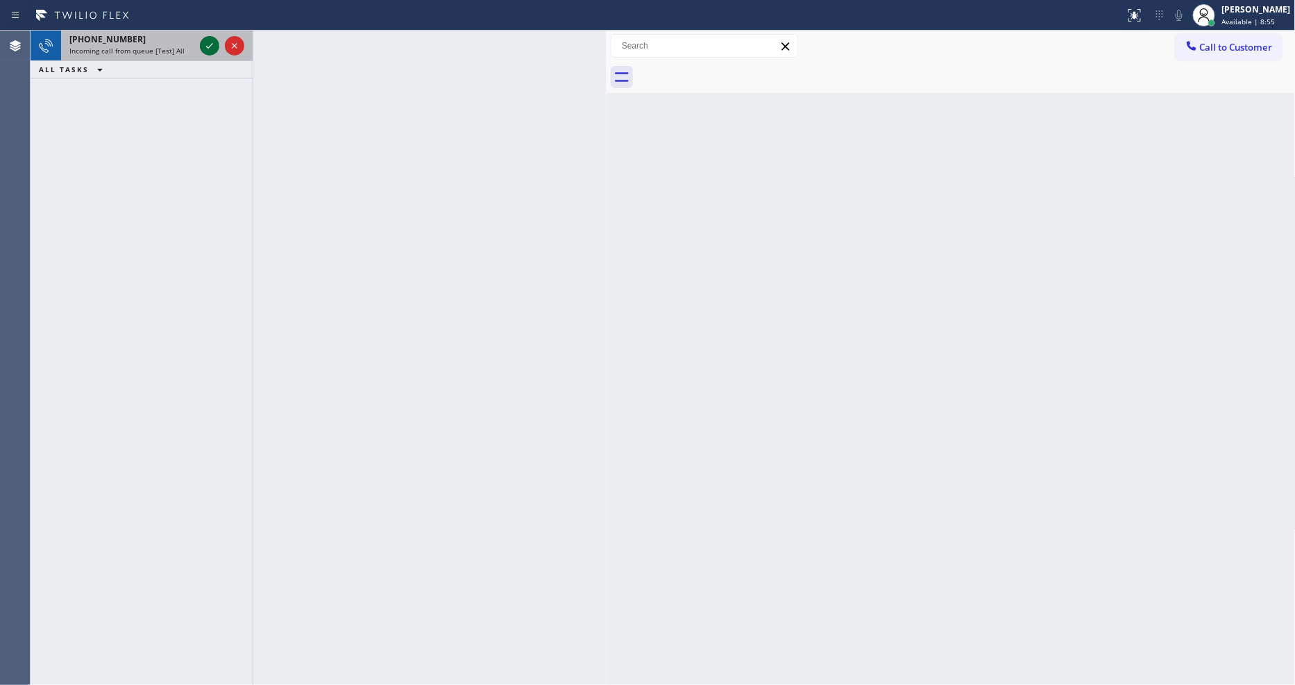
click at [215, 43] on icon at bounding box center [209, 45] width 17 height 17
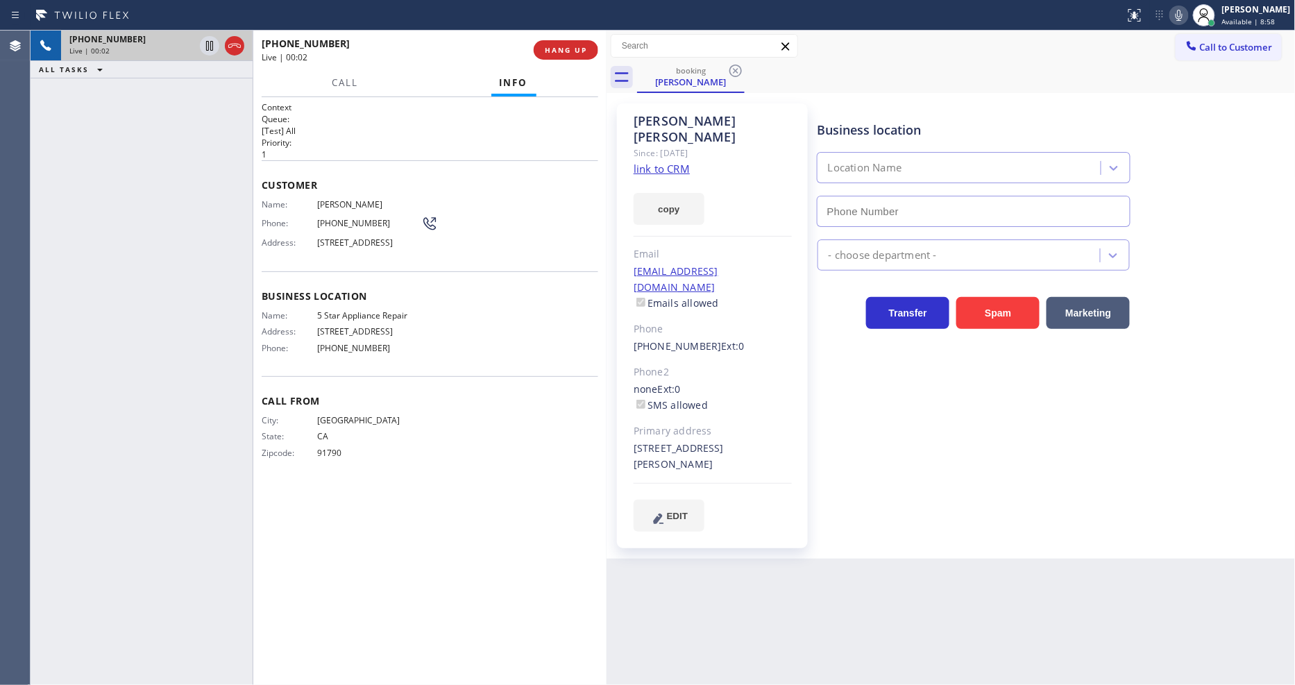
click at [666, 162] on link "link to CRM" at bounding box center [662, 169] width 56 height 14
type input "[PHONE_NUMBER]"
click at [206, 44] on icon at bounding box center [209, 46] width 7 height 10
click at [1188, 16] on icon at bounding box center [1179, 15] width 17 height 17
click at [454, 69] on div "Call Info" at bounding box center [430, 83] width 337 height 28
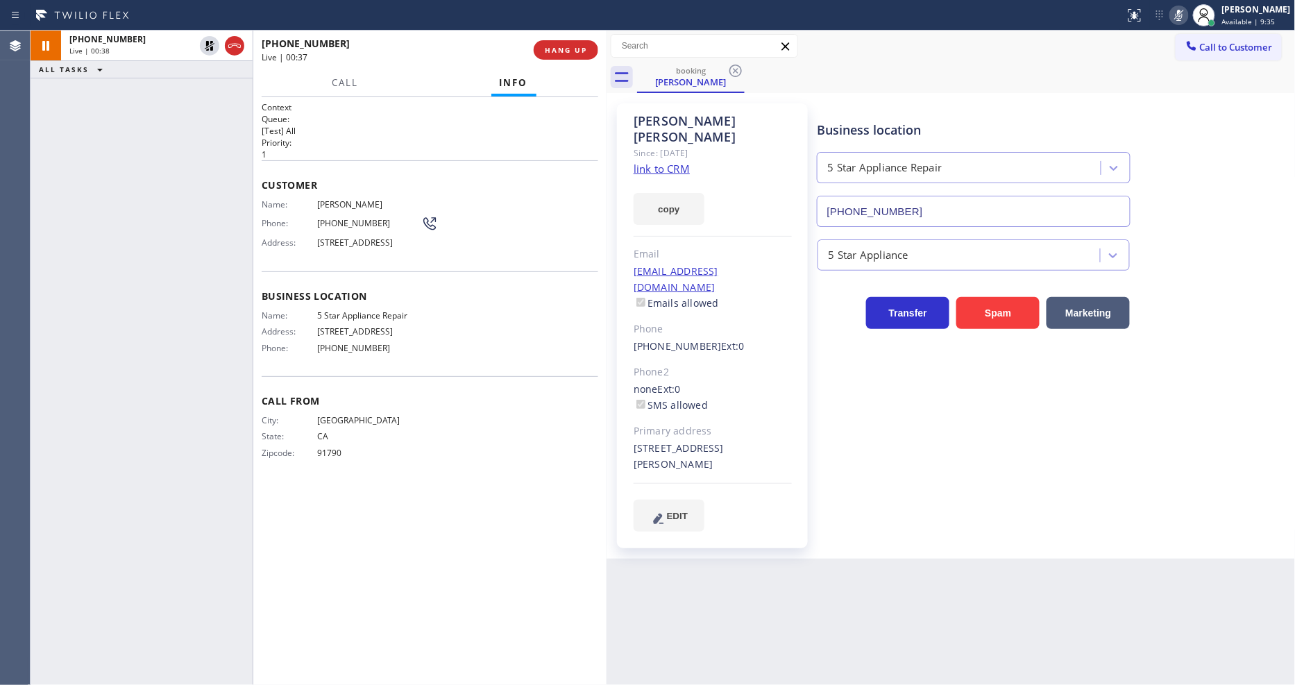
click at [345, 218] on span "[PHONE_NUMBER]" at bounding box center [369, 223] width 104 height 10
click at [348, 77] on span "Call" at bounding box center [345, 82] width 26 height 12
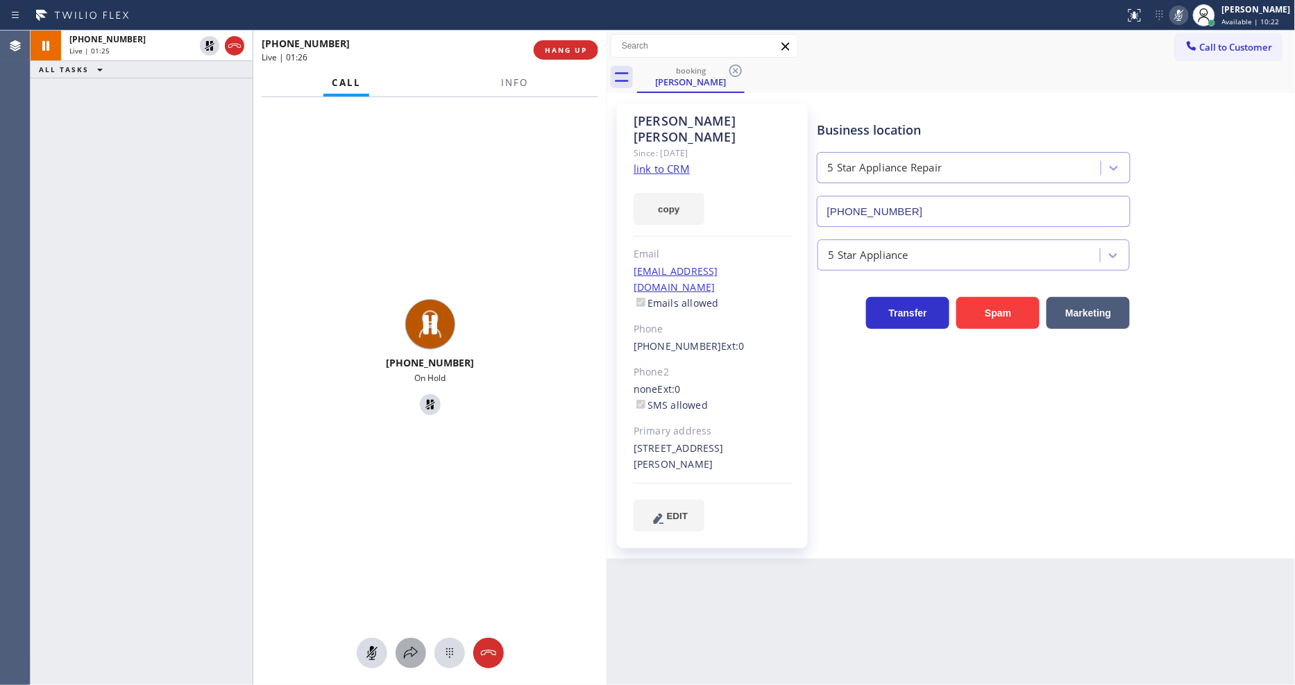
click at [412, 651] on icon at bounding box center [411, 653] width 17 height 17
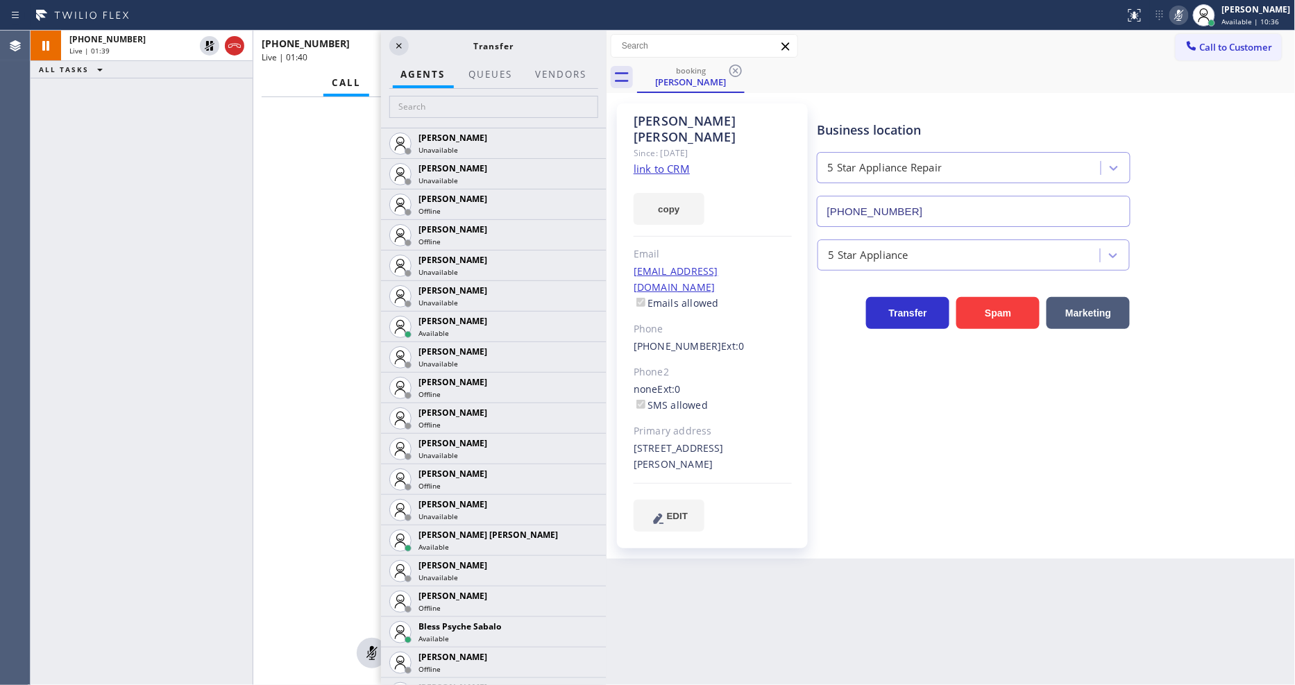
click at [348, 128] on div "[PHONE_NUMBER] On Hold" at bounding box center [429, 359] width 353 height 524
click at [416, 105] on input "text" at bounding box center [493, 107] width 209 height 22
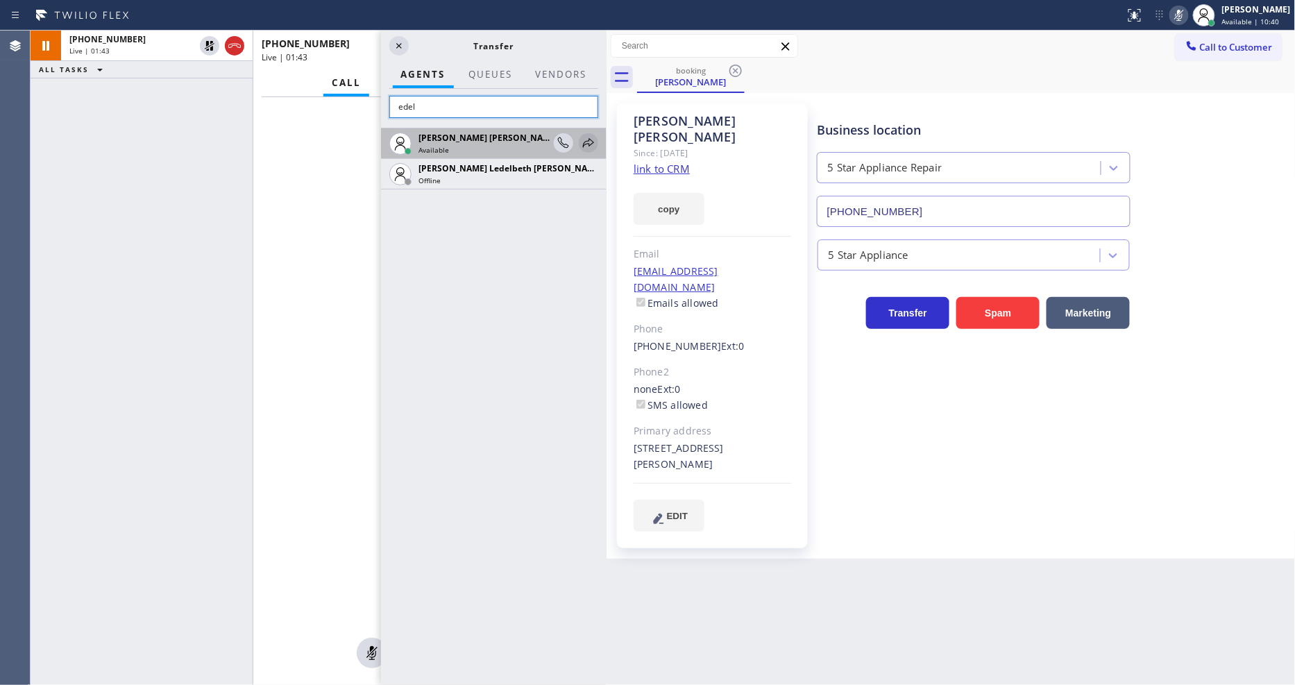
type input "edel"
click at [590, 138] on icon at bounding box center [588, 142] width 11 height 9
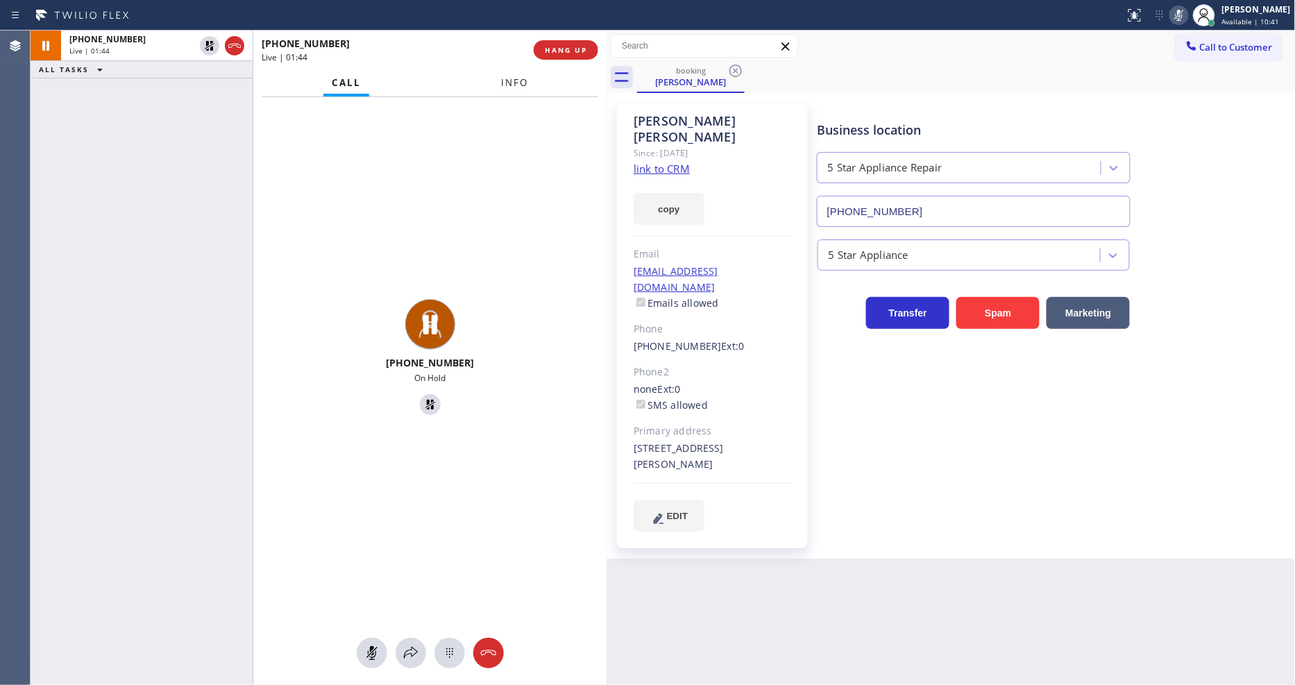
click at [516, 84] on span "Info" at bounding box center [514, 82] width 27 height 12
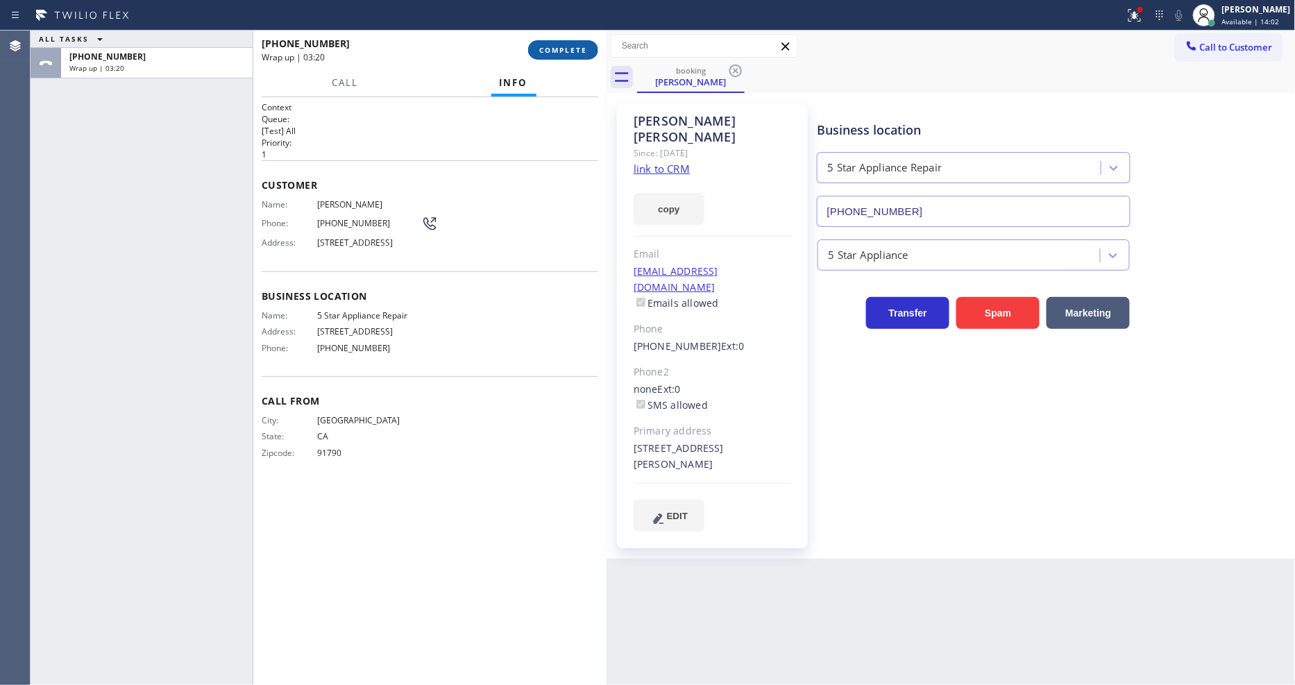
click at [553, 42] on button "COMPLETE" at bounding box center [563, 49] width 70 height 19
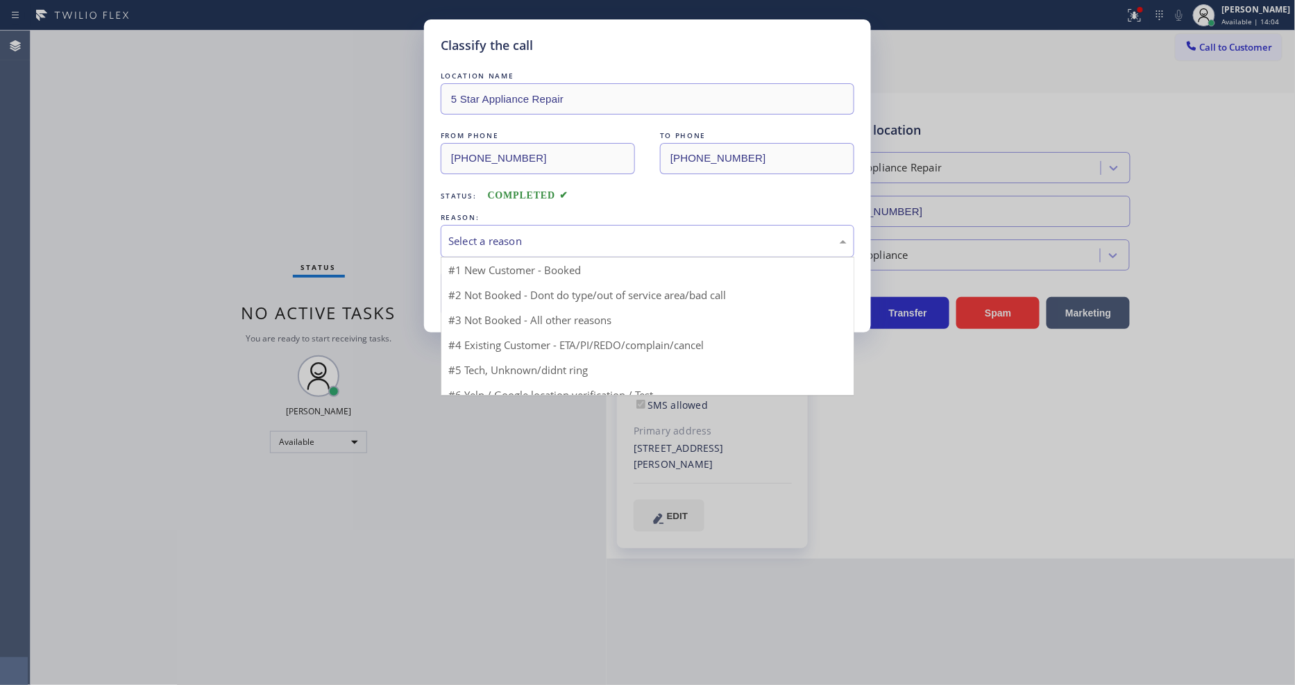
click at [503, 237] on div "Select a reason" at bounding box center [647, 241] width 398 height 16
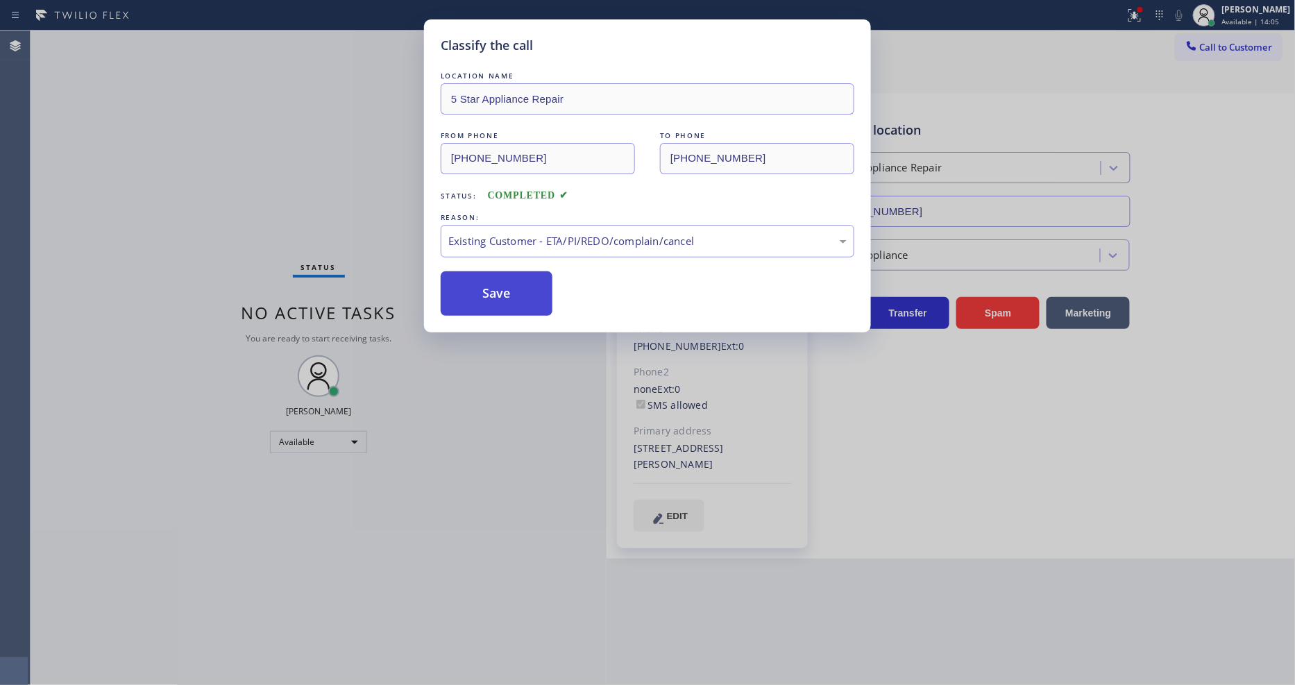
click at [517, 302] on button "Save" at bounding box center [497, 293] width 112 height 44
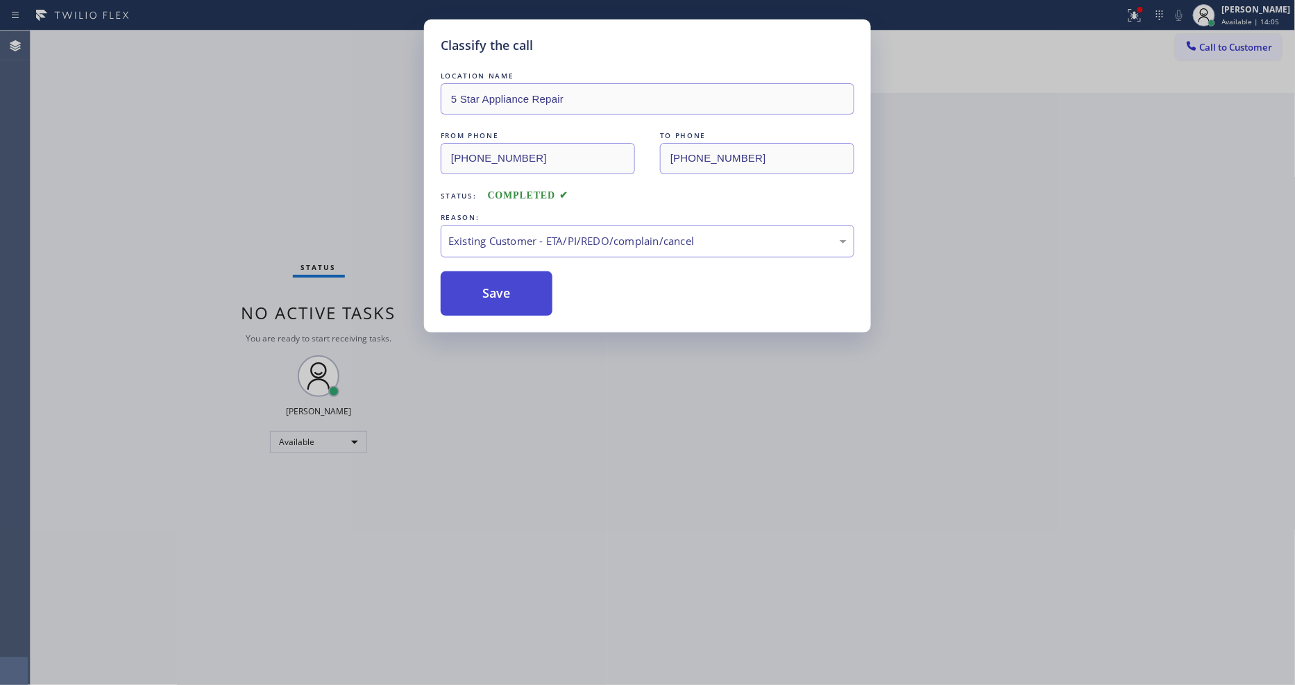
click at [517, 302] on button "Save" at bounding box center [497, 293] width 112 height 44
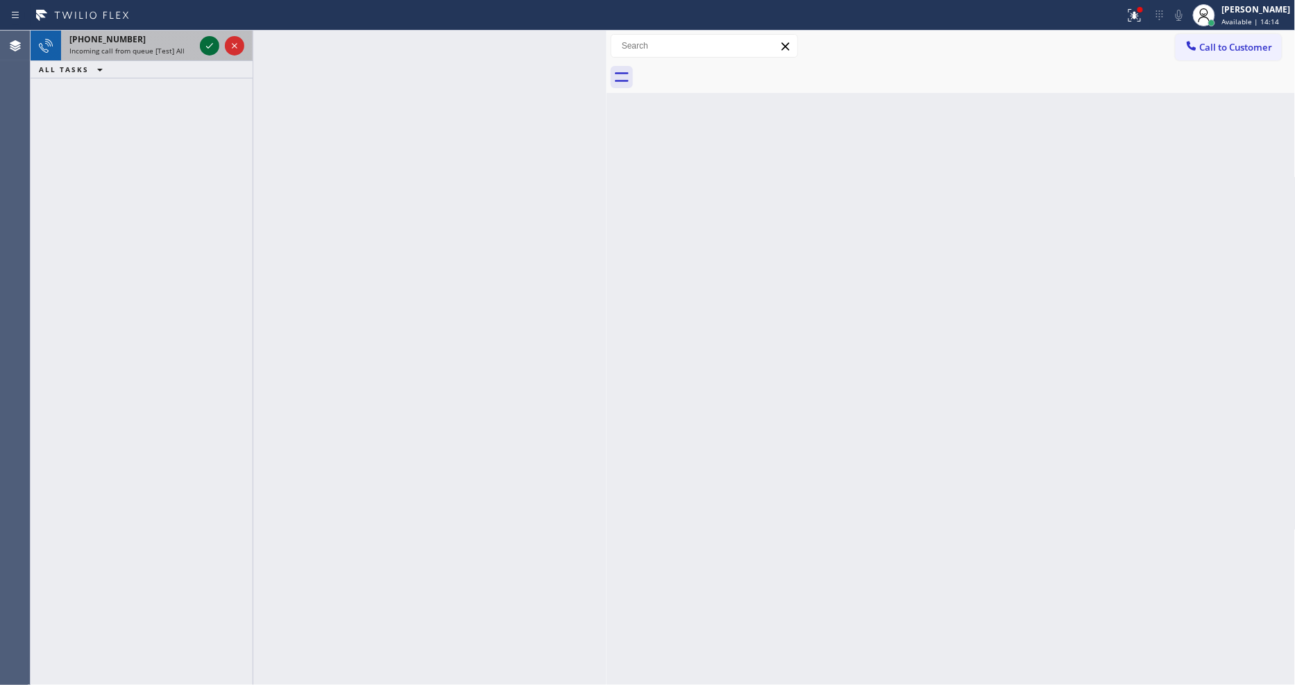
click at [207, 45] on icon at bounding box center [209, 45] width 17 height 17
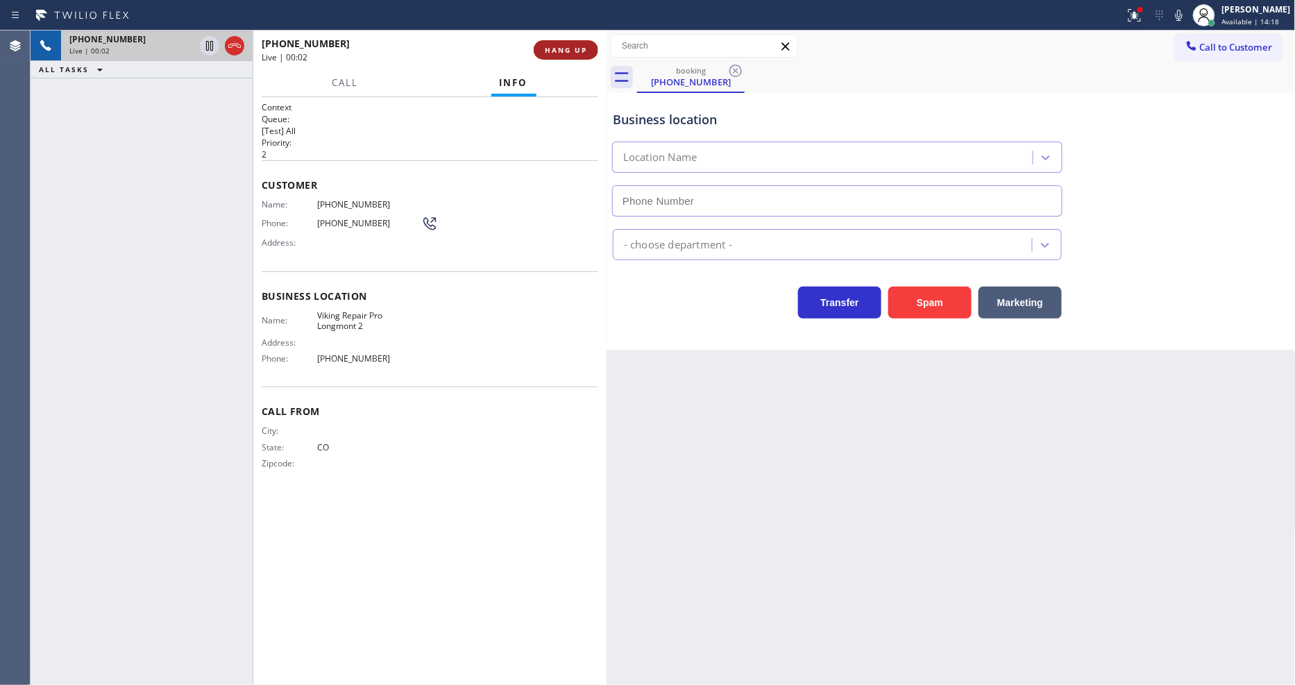
type input "(720) 637-1164"
click at [581, 44] on button "HANG UP" at bounding box center [566, 49] width 65 height 19
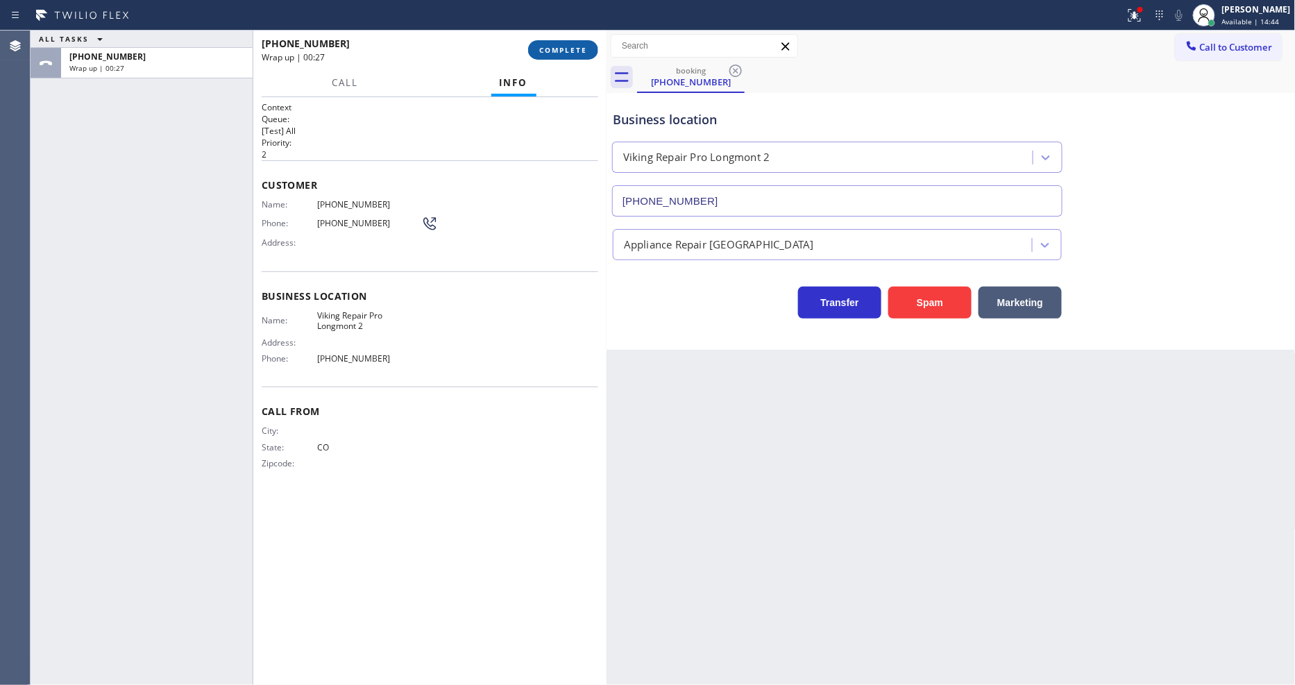
click at [580, 52] on span "COMPLETE" at bounding box center [563, 50] width 48 height 10
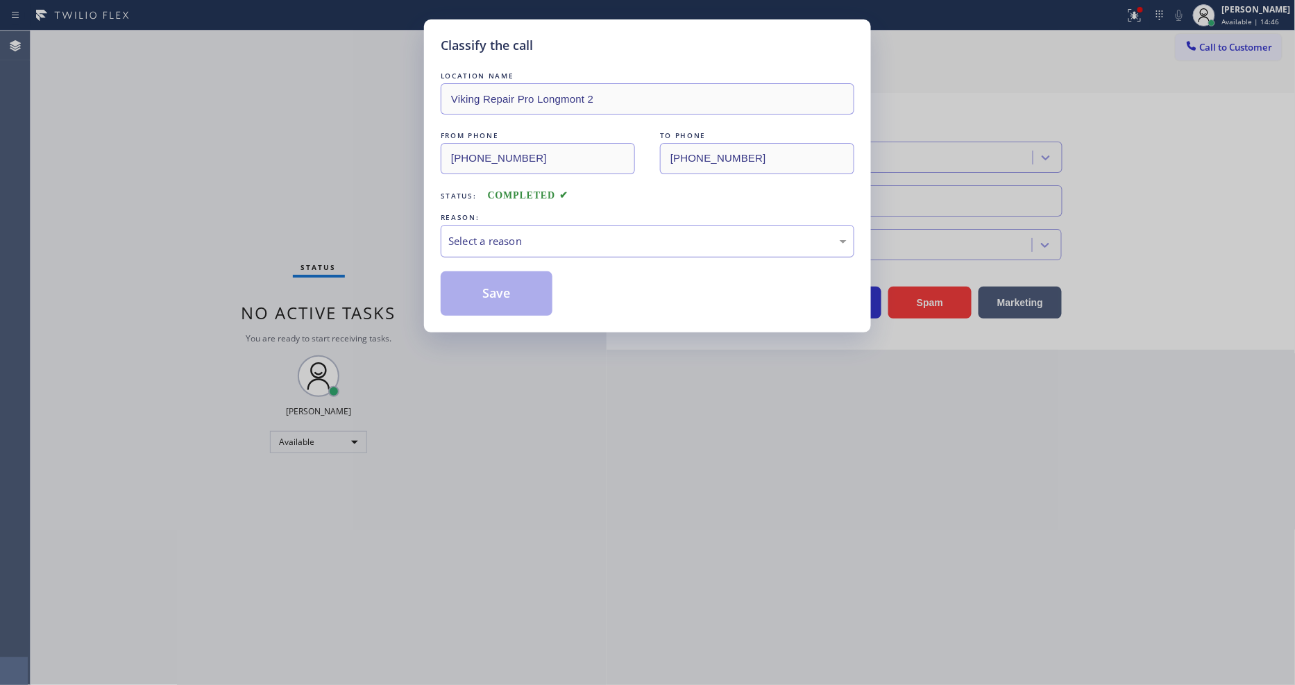
click at [466, 233] on div "Select a reason" at bounding box center [647, 241] width 398 height 16
click at [487, 279] on button "Save" at bounding box center [497, 293] width 112 height 44
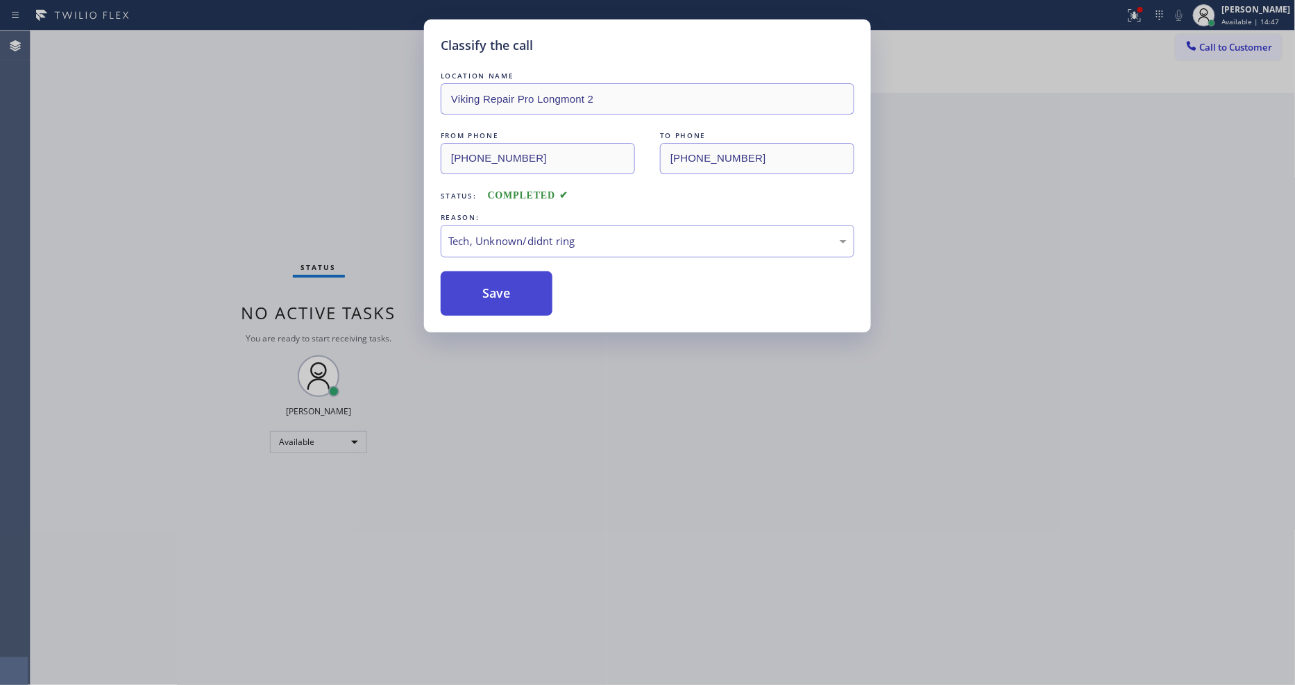
click at [487, 279] on button "Save" at bounding box center [497, 293] width 112 height 44
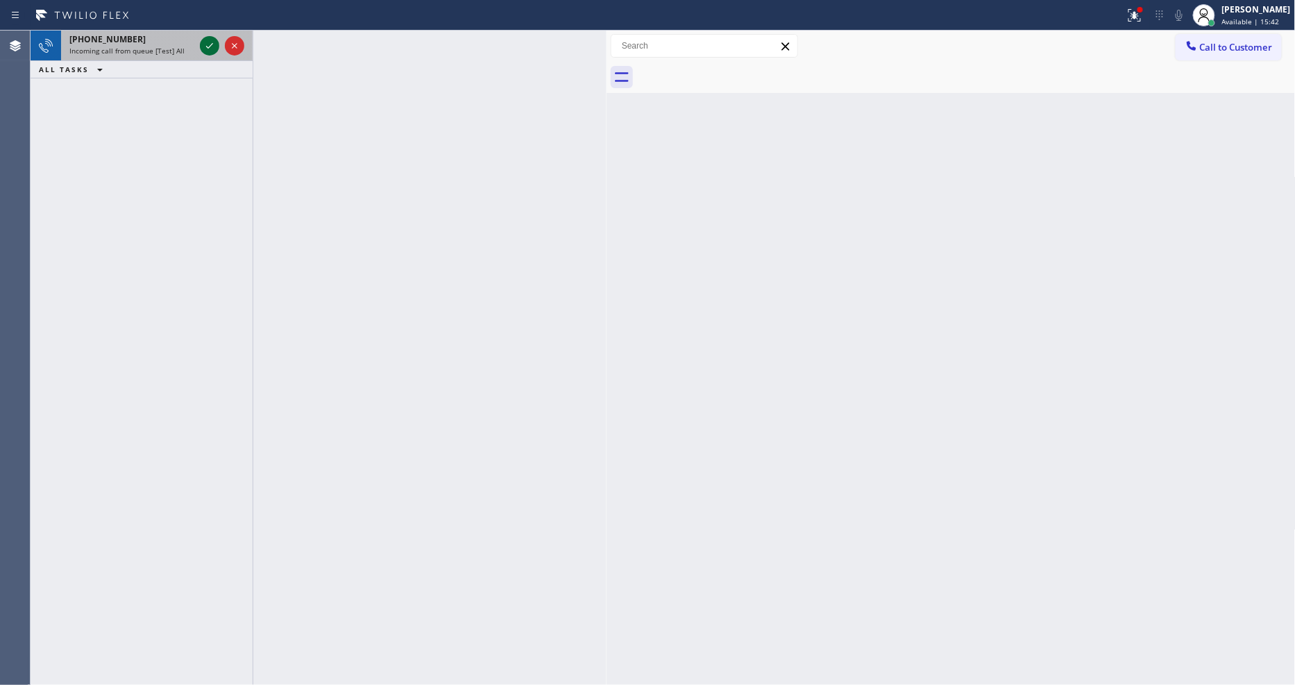
click at [205, 44] on icon at bounding box center [209, 45] width 17 height 17
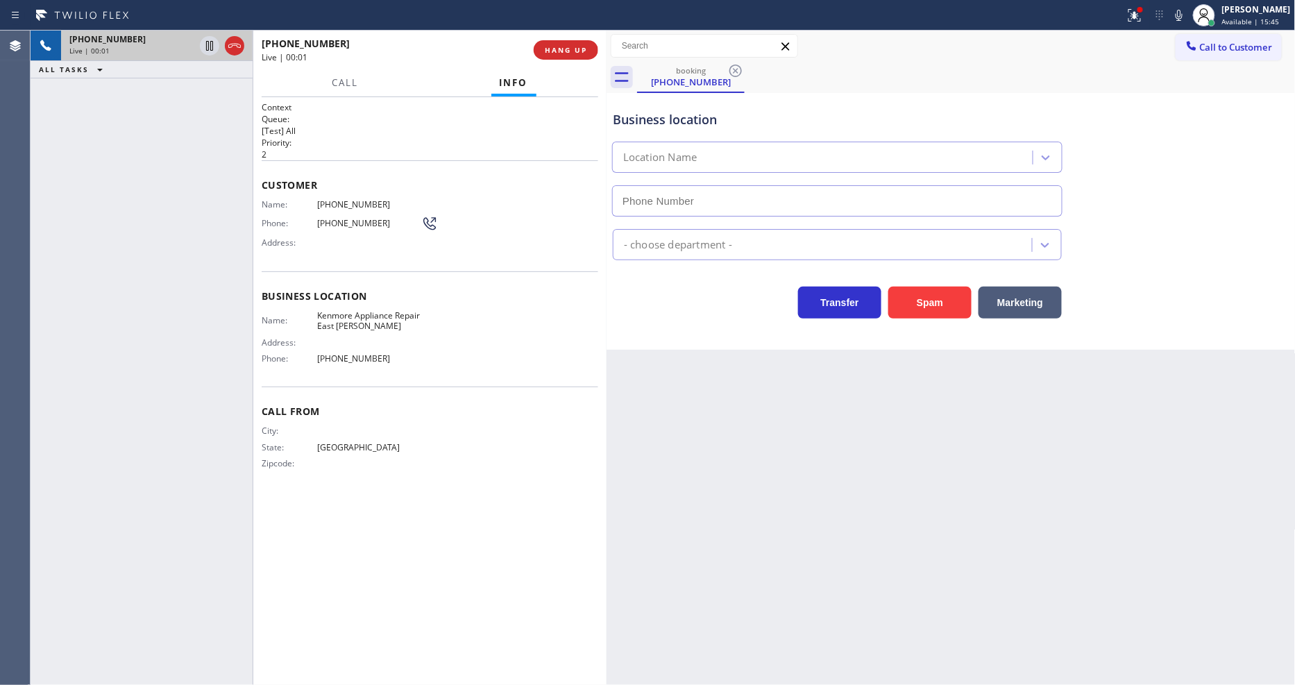
click at [976, 451] on div "Back to Dashboard Change Sender ID Customers Technicians Select a contact Outbo…" at bounding box center [951, 358] width 689 height 655
type input "(737) 259-4101"
click at [569, 49] on span "HANG UP" at bounding box center [566, 50] width 42 height 10
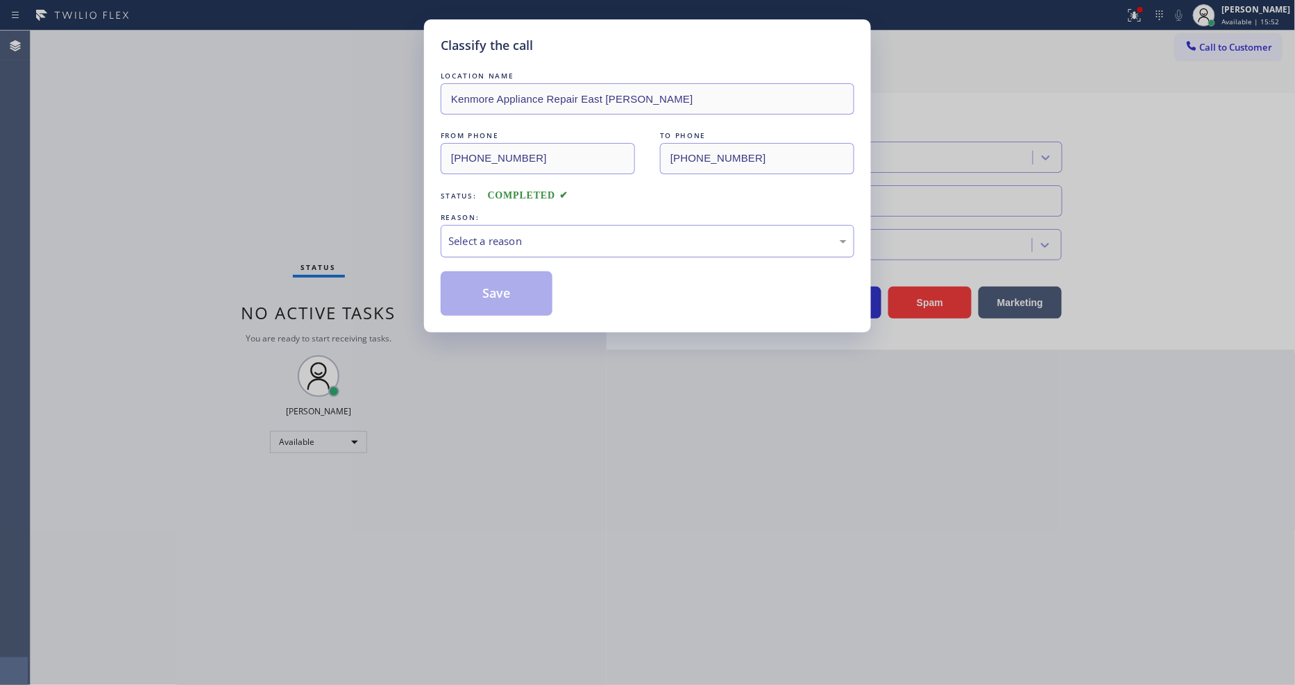
click at [569, 233] on div "Select a reason" at bounding box center [647, 241] width 398 height 16
click at [541, 235] on div "Yelp / Google" at bounding box center [647, 241] width 398 height 16
click at [529, 303] on button "Save" at bounding box center [497, 293] width 112 height 44
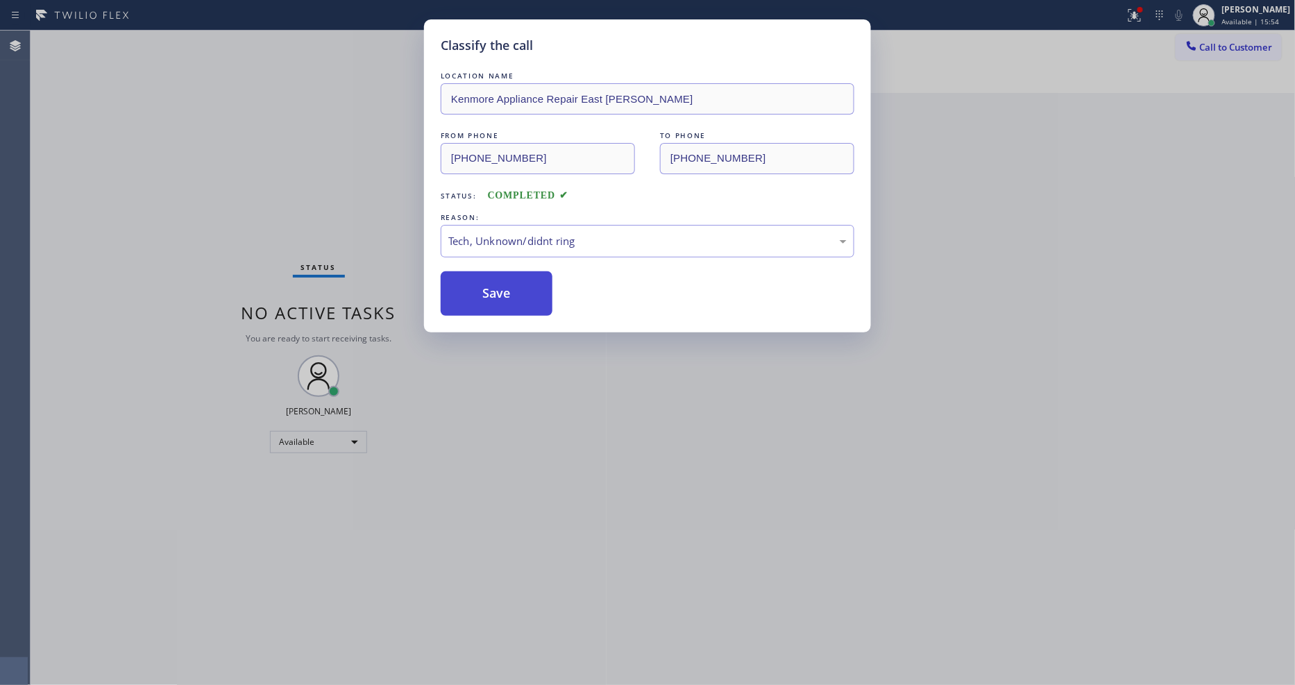
click at [529, 303] on button "Save" at bounding box center [497, 293] width 112 height 44
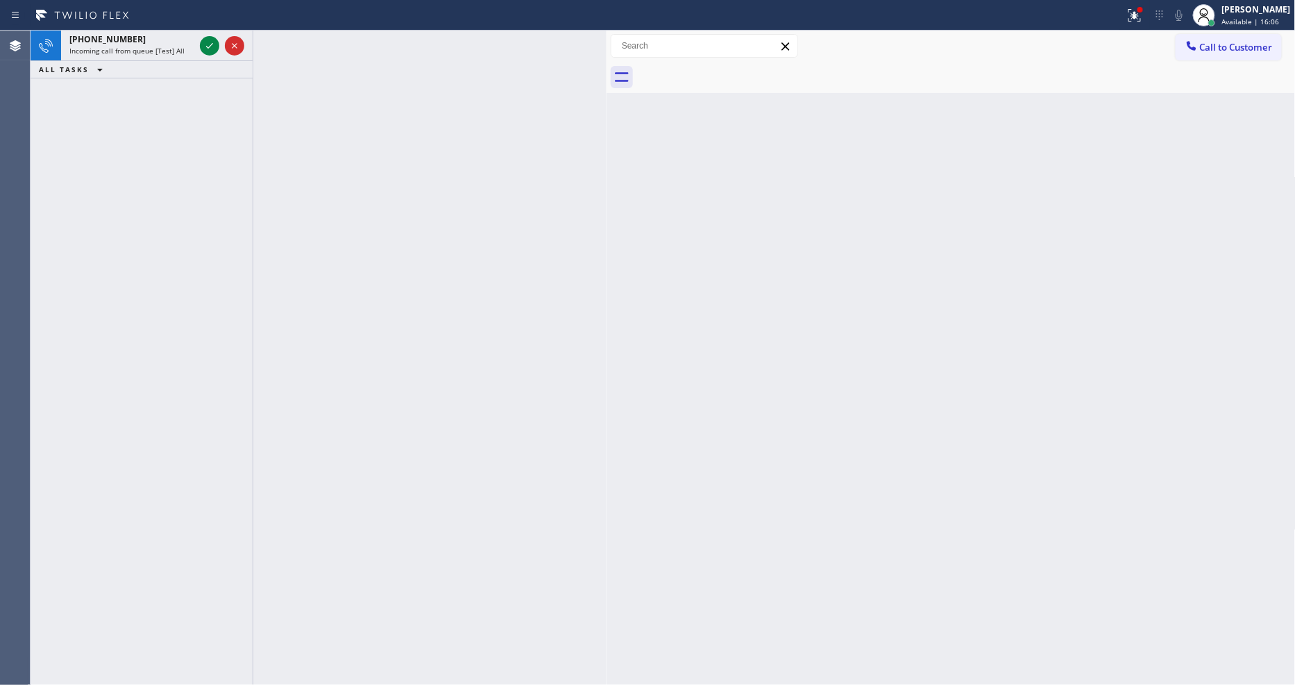
drag, startPoint x: 207, startPoint y: 45, endPoint x: 239, endPoint y: 106, distance: 69.2
click at [207, 44] on icon at bounding box center [209, 45] width 17 height 17
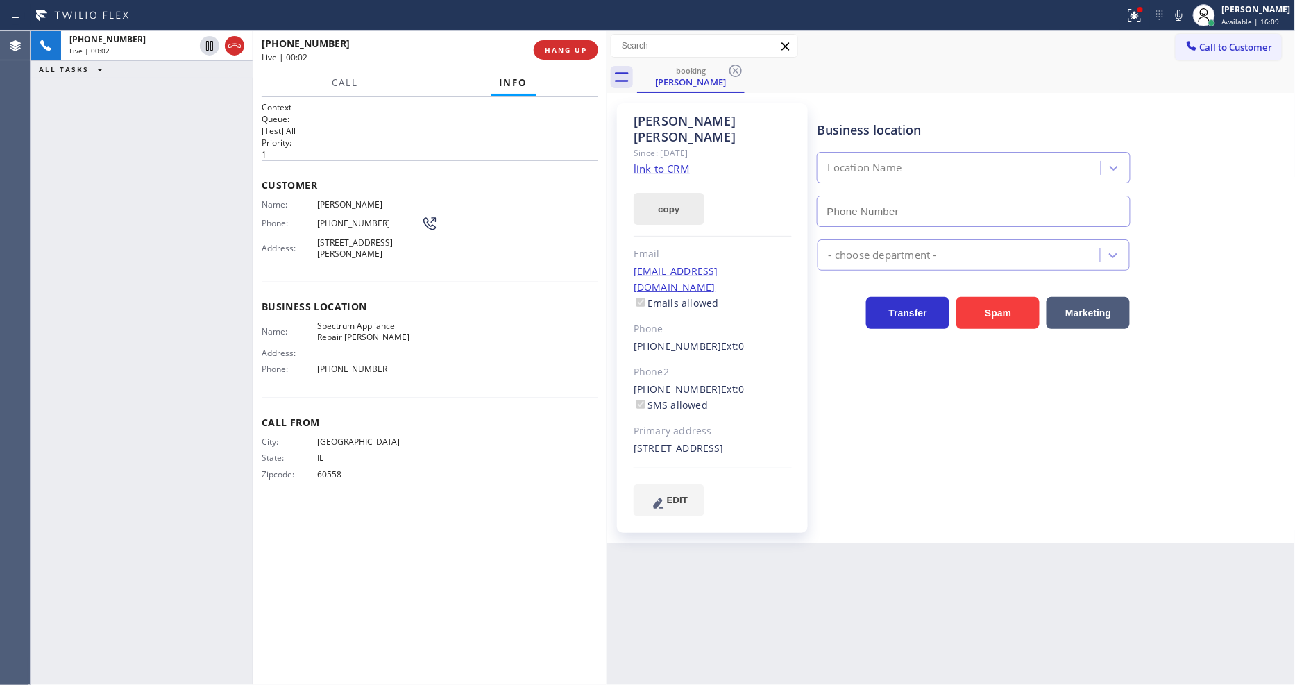
type input "(708) 616-1662"
click at [680, 162] on link "link to CRM" at bounding box center [662, 169] width 56 height 14
click at [1139, 15] on icon at bounding box center [1135, 13] width 8 height 5
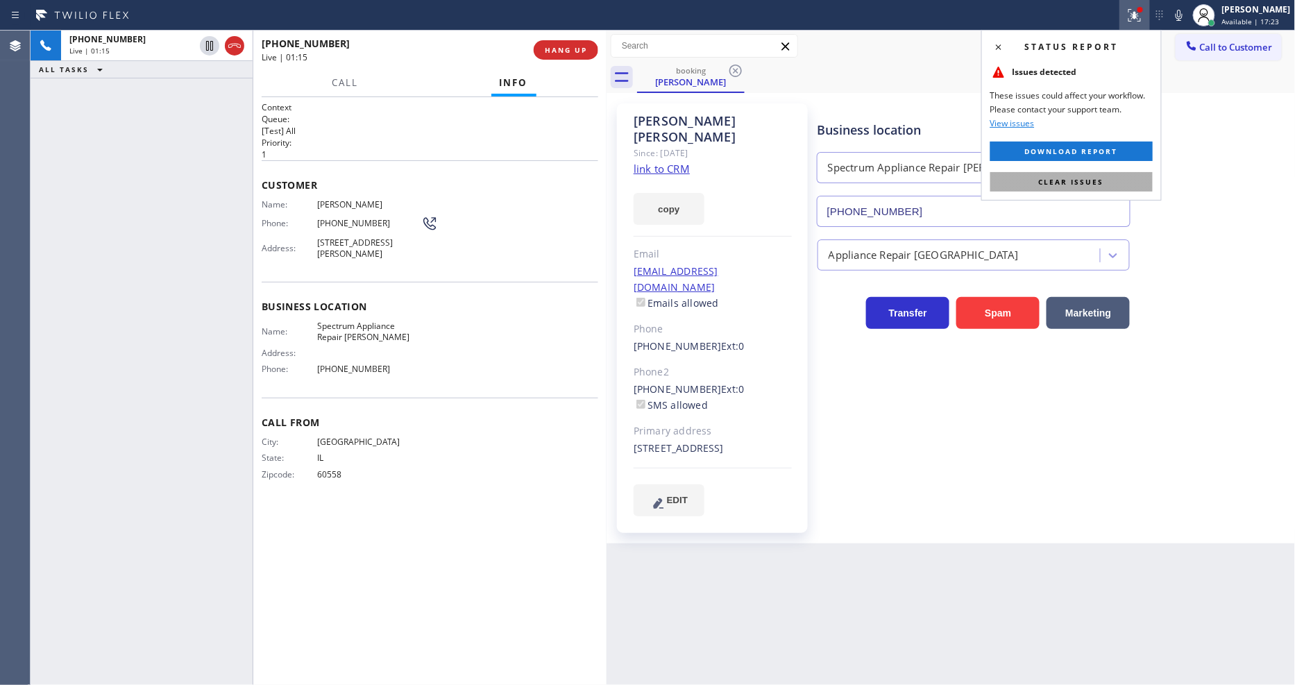
click at [1144, 176] on button "Clear issues" at bounding box center [1071, 181] width 162 height 19
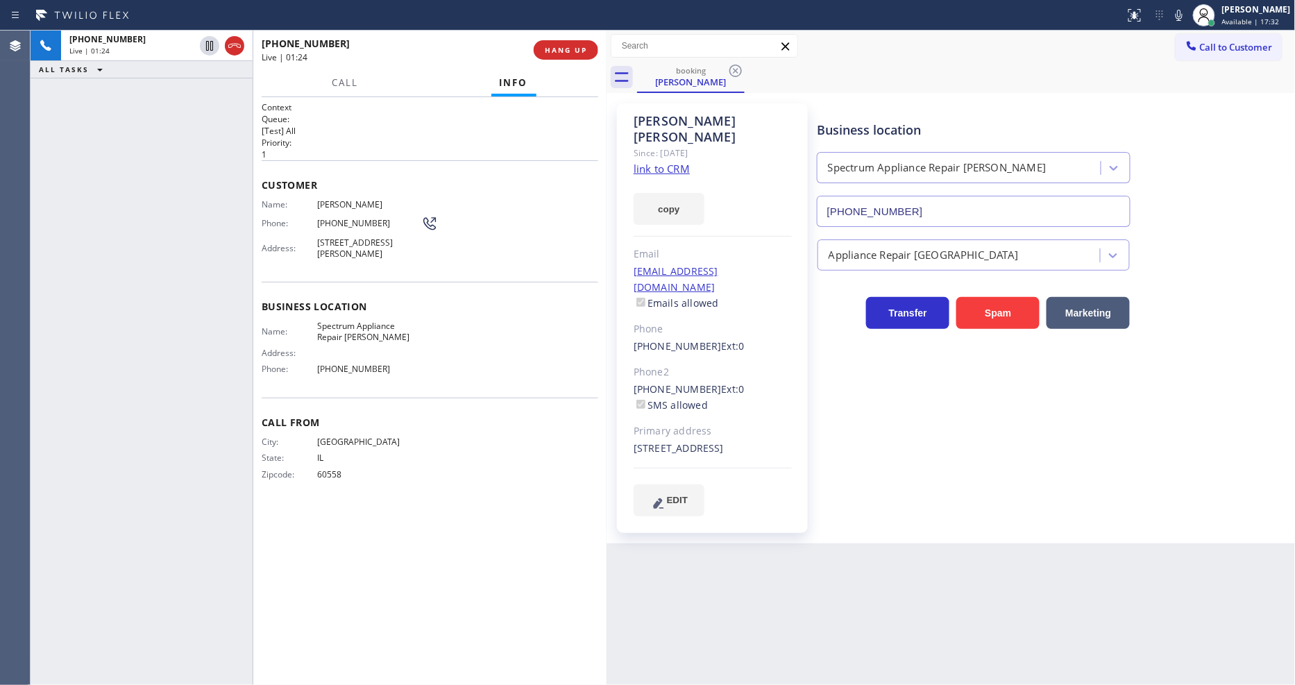
drag, startPoint x: 206, startPoint y: 42, endPoint x: 400, endPoint y: 30, distance: 194.7
click at [206, 42] on icon at bounding box center [209, 46] width 7 height 10
click at [1186, 12] on icon at bounding box center [1179, 15] width 17 height 17
click at [285, 321] on div "Name: Spectrum Appliance Repair Cicero" at bounding box center [342, 332] width 160 height 22
click at [207, 42] on icon at bounding box center [209, 45] width 17 height 17
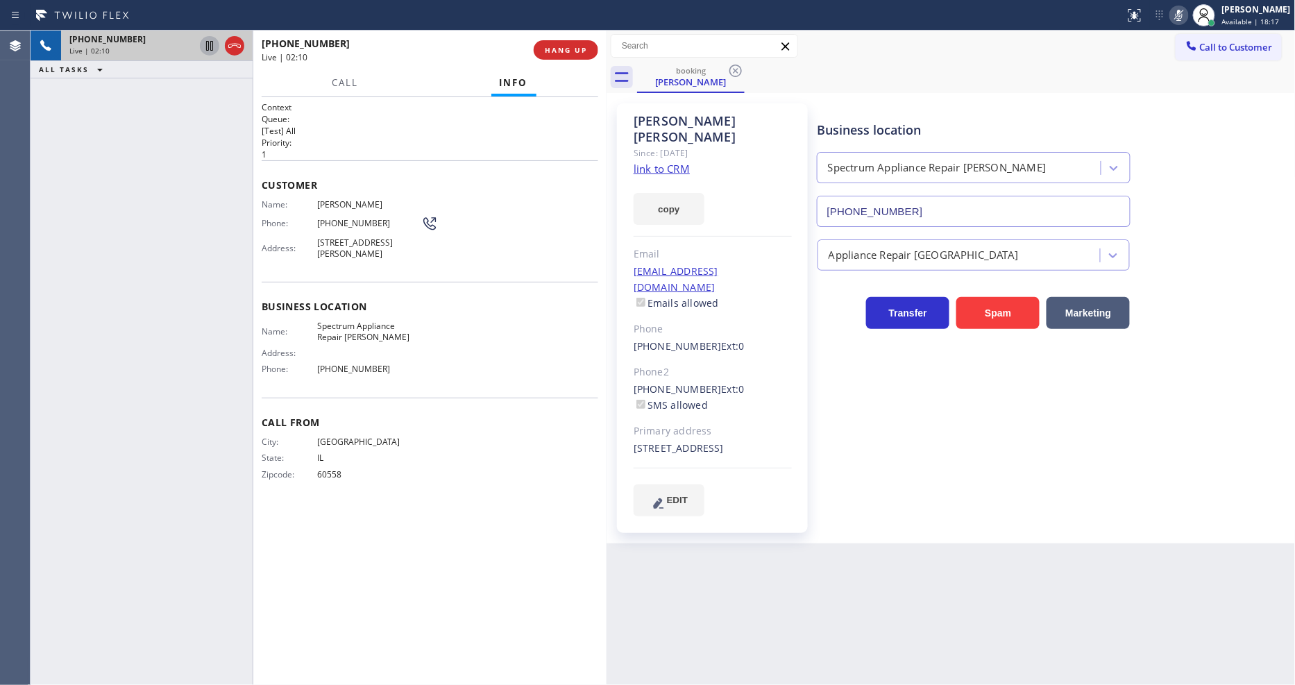
click at [1189, 24] on button at bounding box center [1179, 15] width 19 height 19
click at [564, 51] on span "HANG UP" at bounding box center [566, 50] width 42 height 10
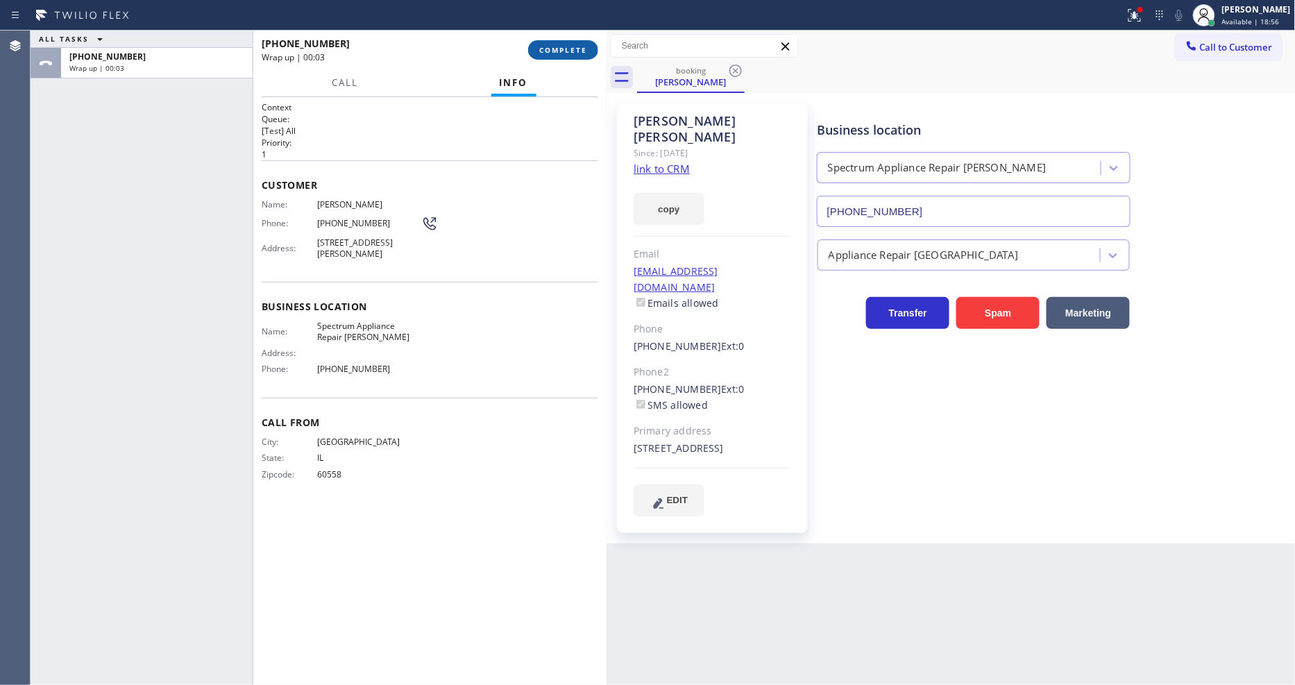
click at [550, 49] on span "COMPLETE" at bounding box center [563, 50] width 48 height 10
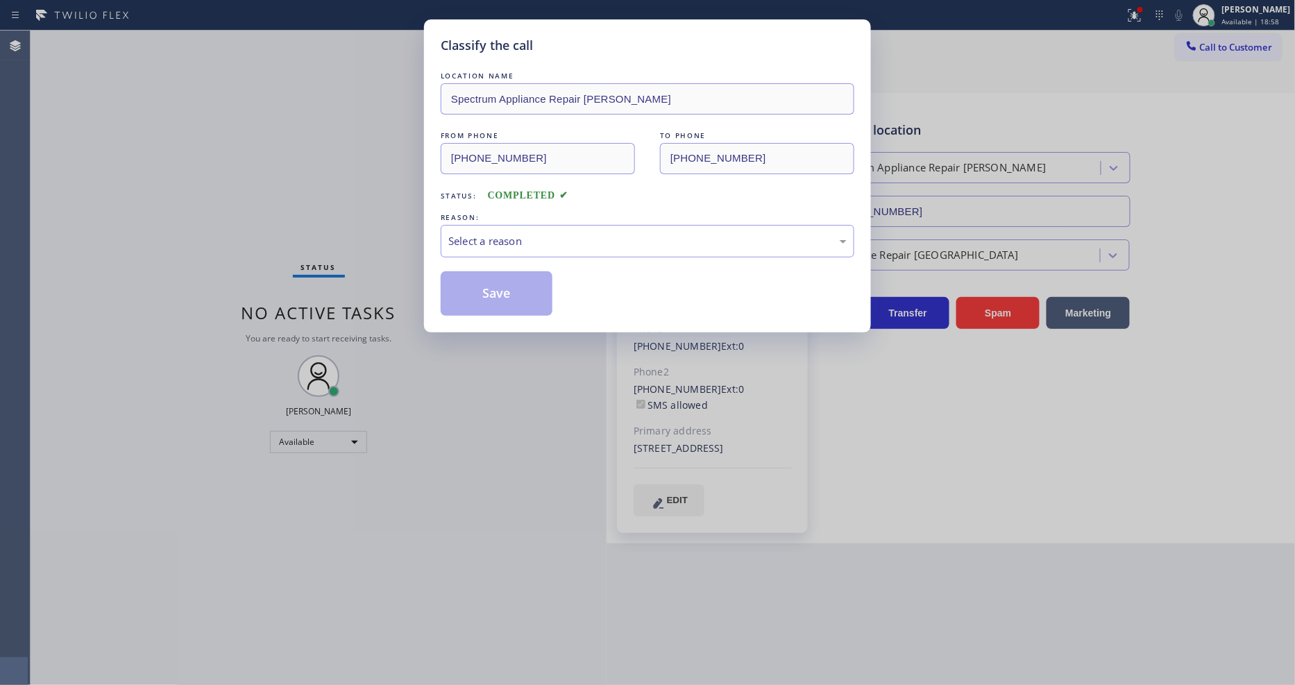
click at [496, 216] on div "REASON:" at bounding box center [648, 217] width 414 height 15
click at [491, 240] on div "Select a reason" at bounding box center [647, 241] width 398 height 16
click at [494, 289] on button "Save" at bounding box center [497, 293] width 112 height 44
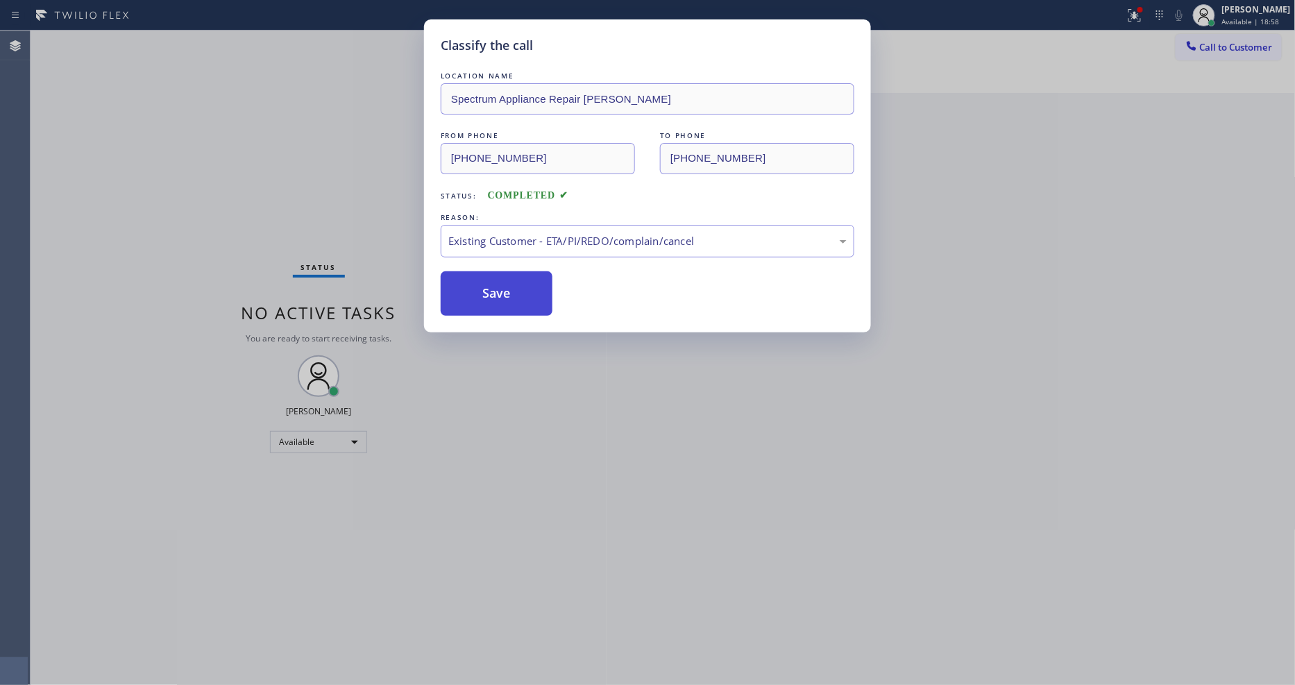
click at [494, 289] on button "Save" at bounding box center [497, 293] width 112 height 44
drag, startPoint x: 494, startPoint y: 289, endPoint x: 421, endPoint y: 140, distance: 166.4
click at [494, 287] on button "Save" at bounding box center [497, 293] width 112 height 44
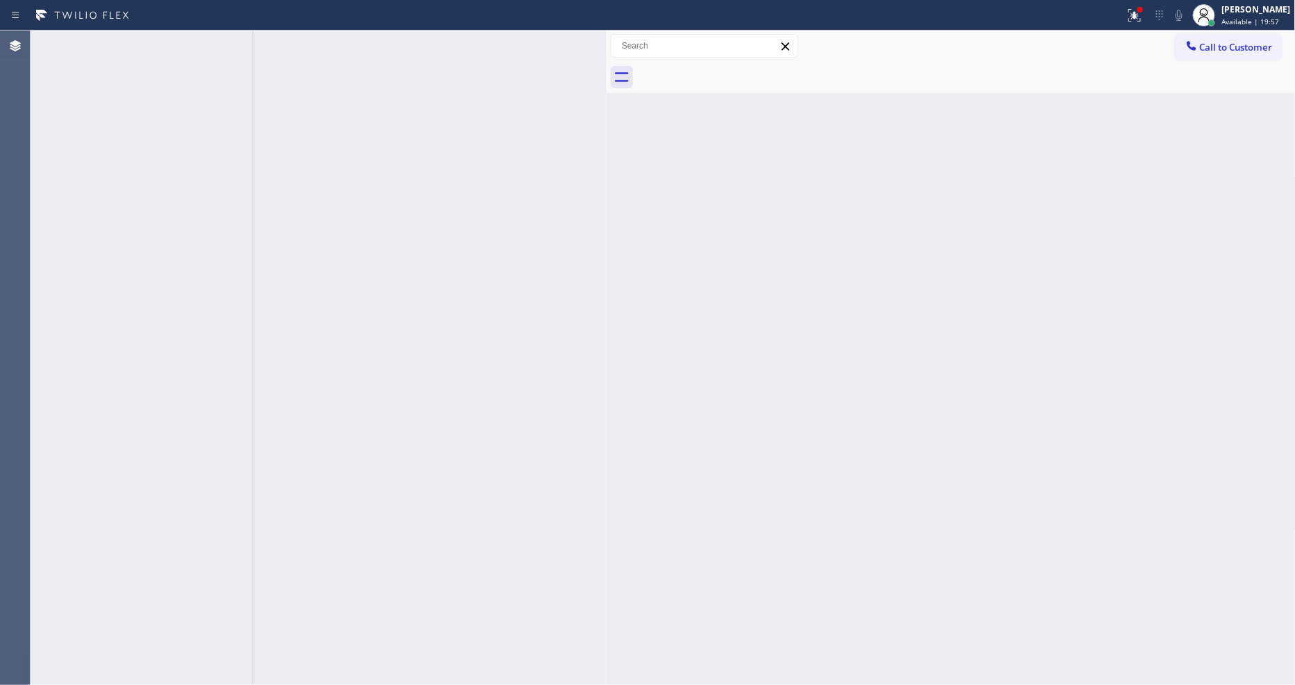
click at [212, 44] on icon at bounding box center [209, 46] width 7 height 6
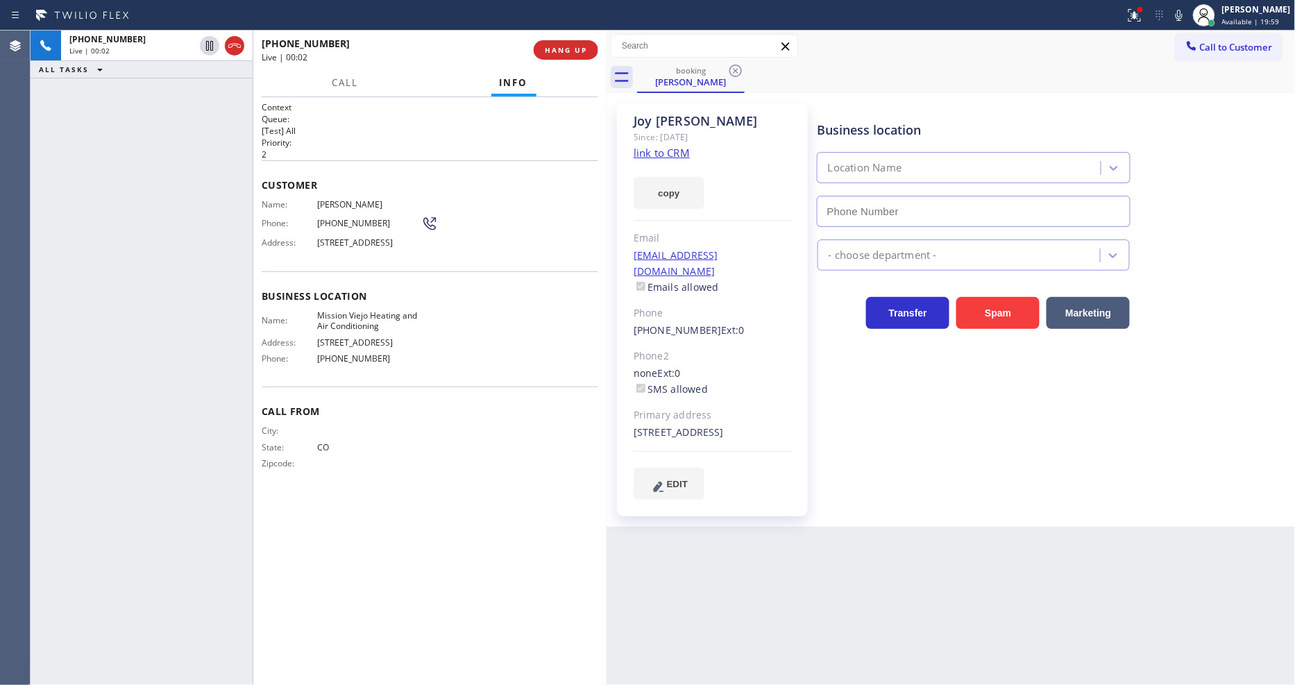
type input "(949) 239-0346"
click at [675, 154] on link "link to CRM" at bounding box center [662, 153] width 56 height 14
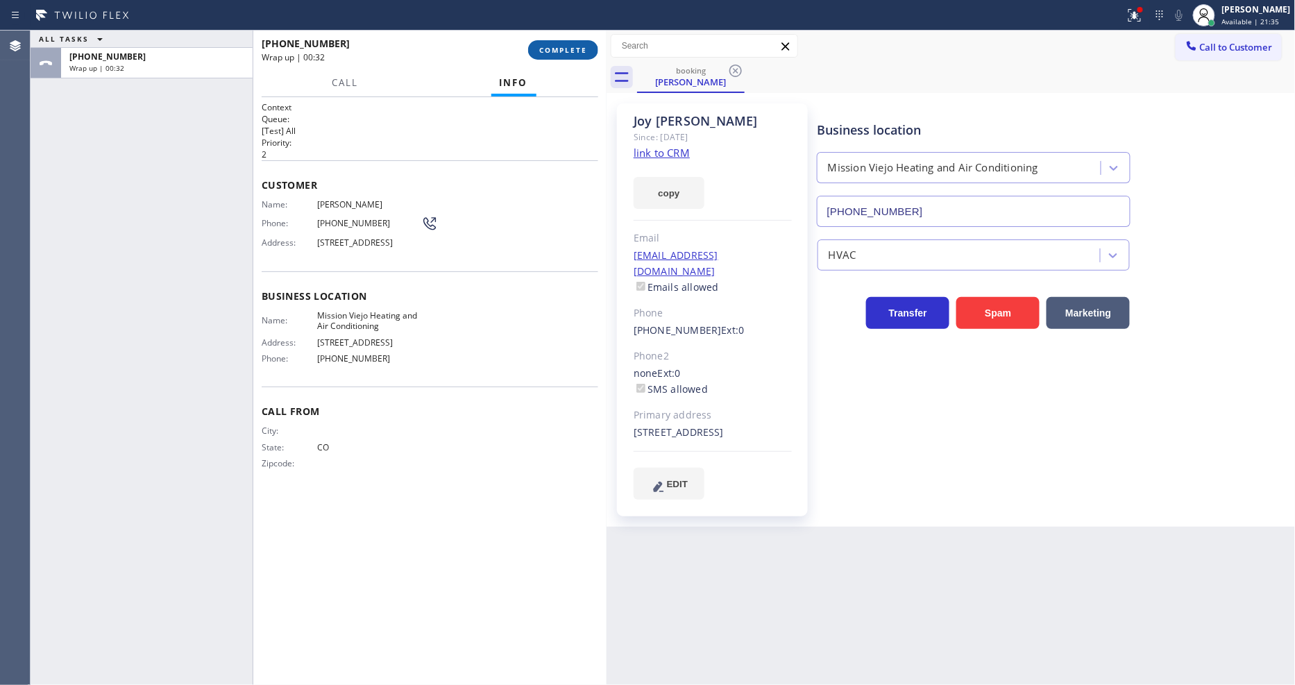
click at [573, 51] on span "COMPLETE" at bounding box center [563, 50] width 48 height 10
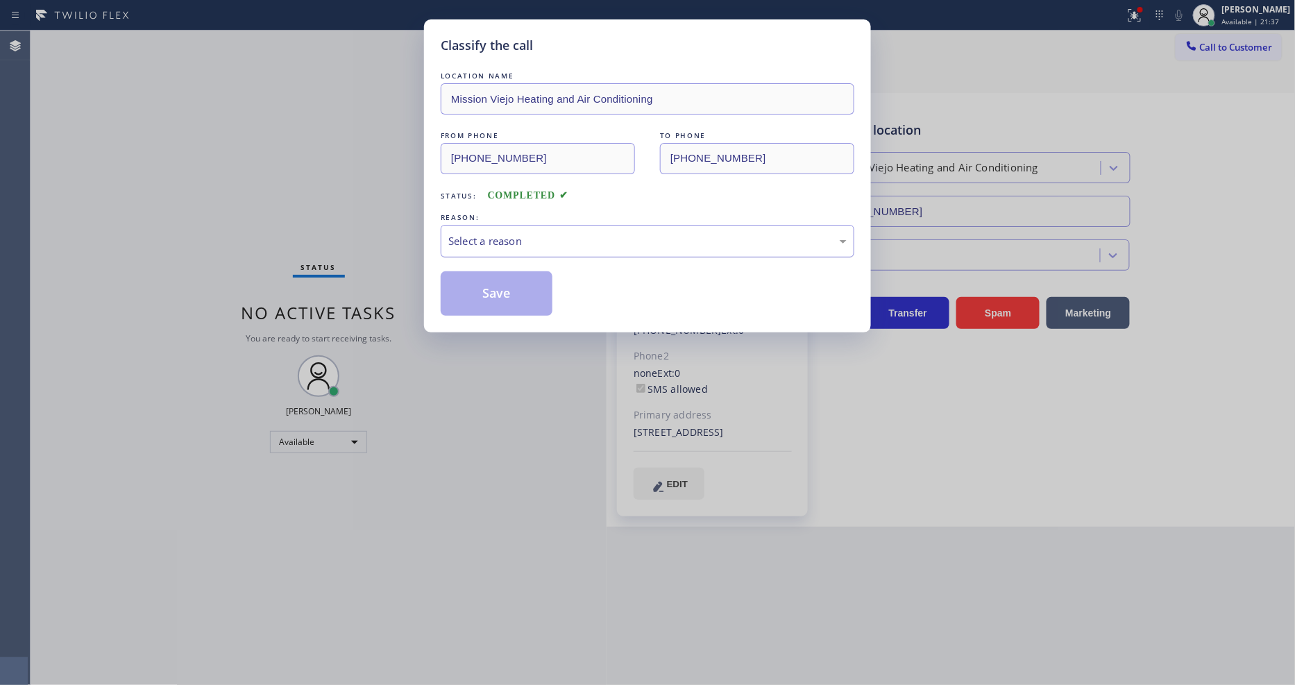
click at [498, 239] on div "Select a reason" at bounding box center [647, 241] width 398 height 16
click at [489, 289] on button "Save" at bounding box center [497, 293] width 112 height 44
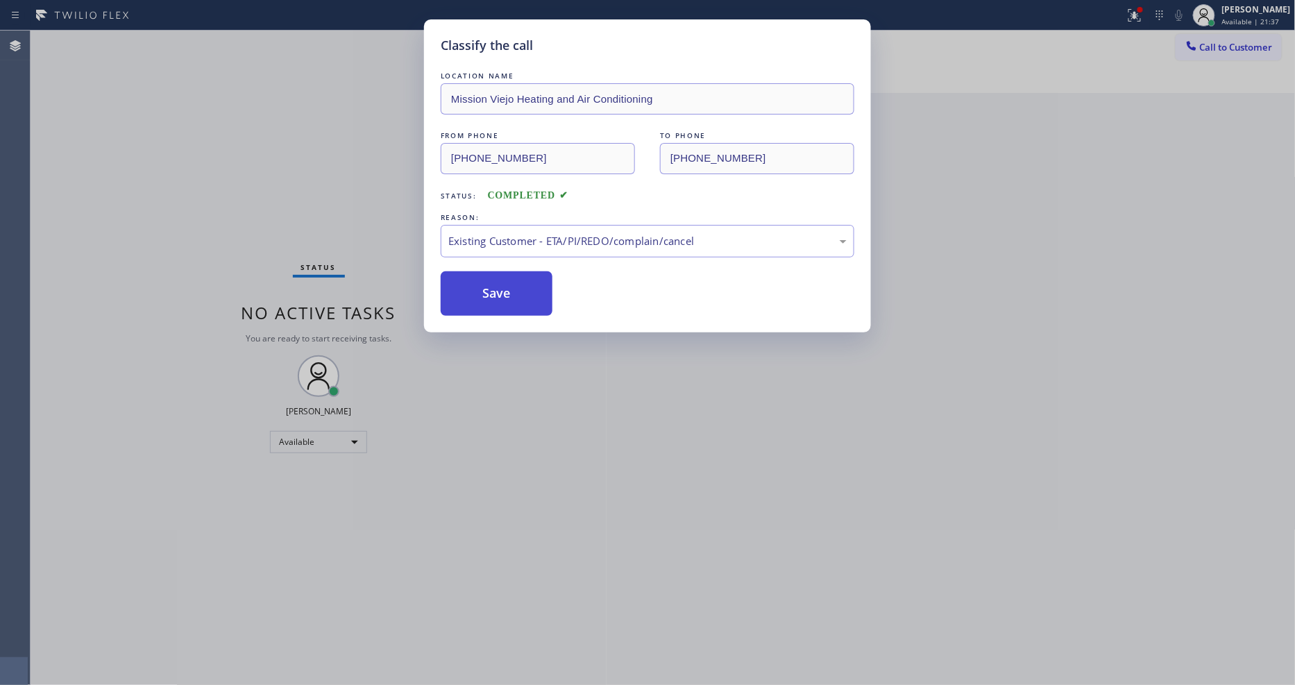
click at [489, 288] on button "Save" at bounding box center [497, 293] width 112 height 44
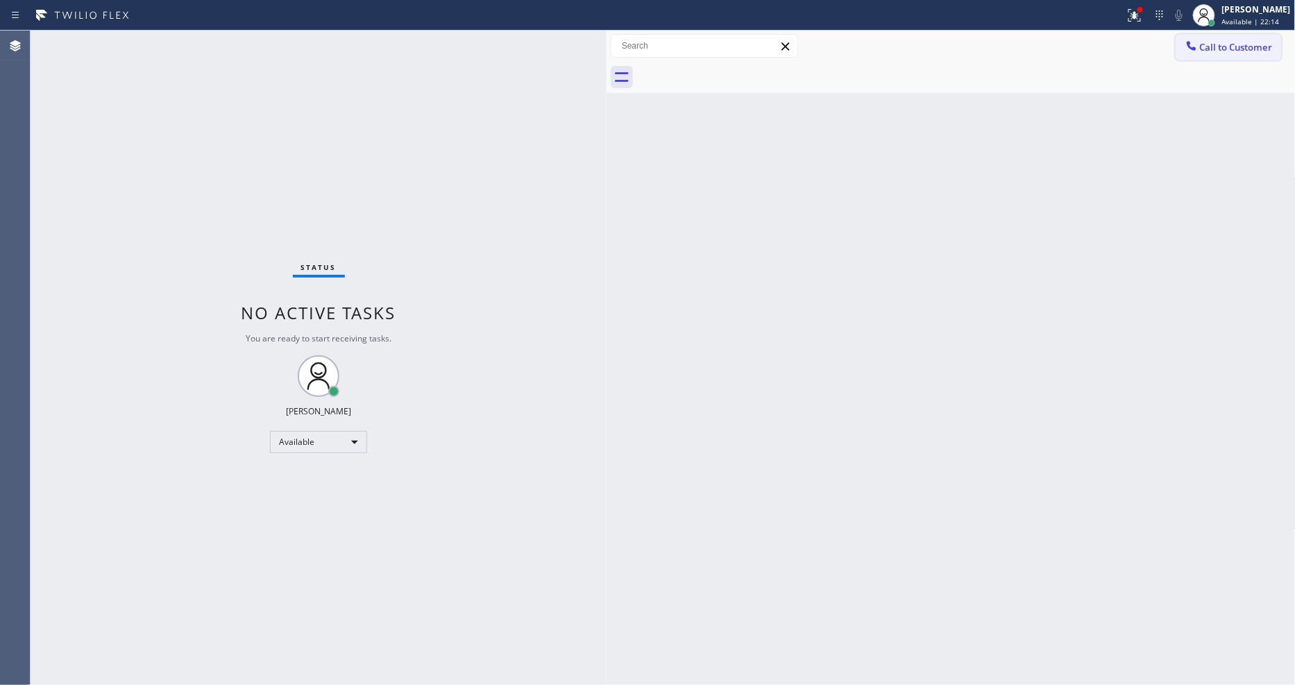
drag, startPoint x: 1196, startPoint y: 2, endPoint x: 1183, endPoint y: 42, distance: 41.5
click at [1229, 76] on div at bounding box center [966, 77] width 659 height 31
click at [1143, 21] on icon at bounding box center [1135, 15] width 17 height 17
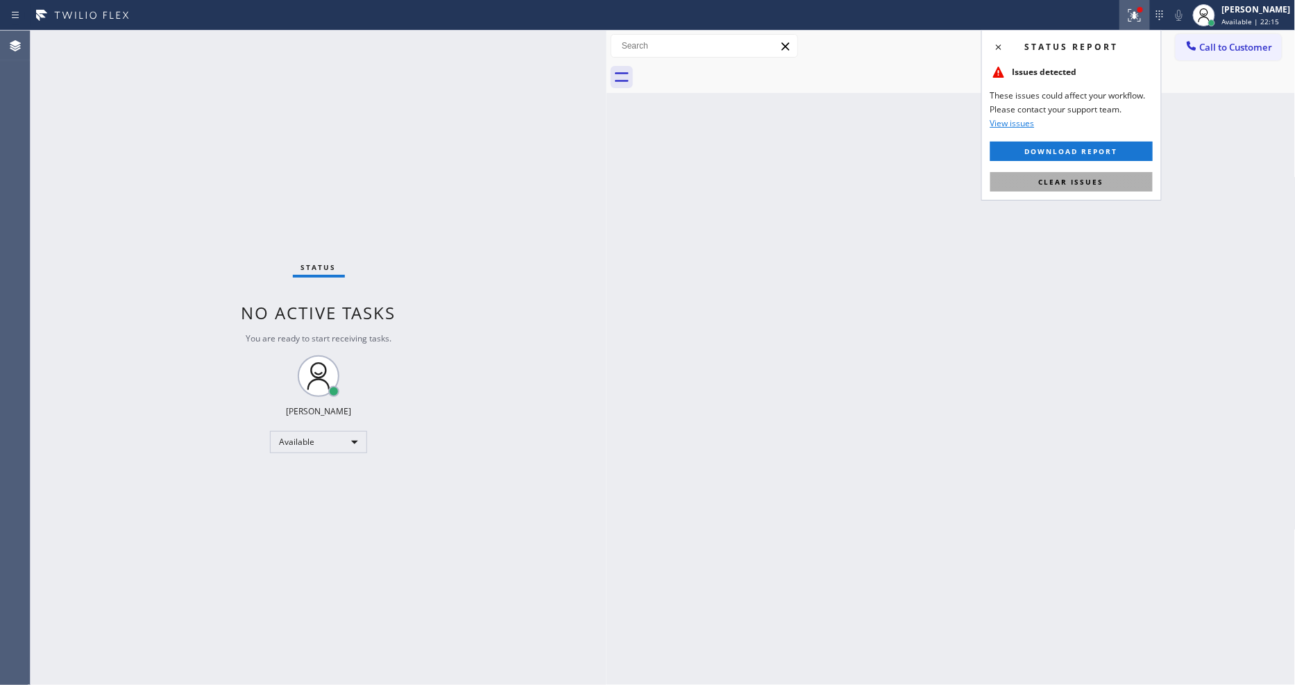
click at [1128, 185] on button "Clear issues" at bounding box center [1071, 181] width 162 height 19
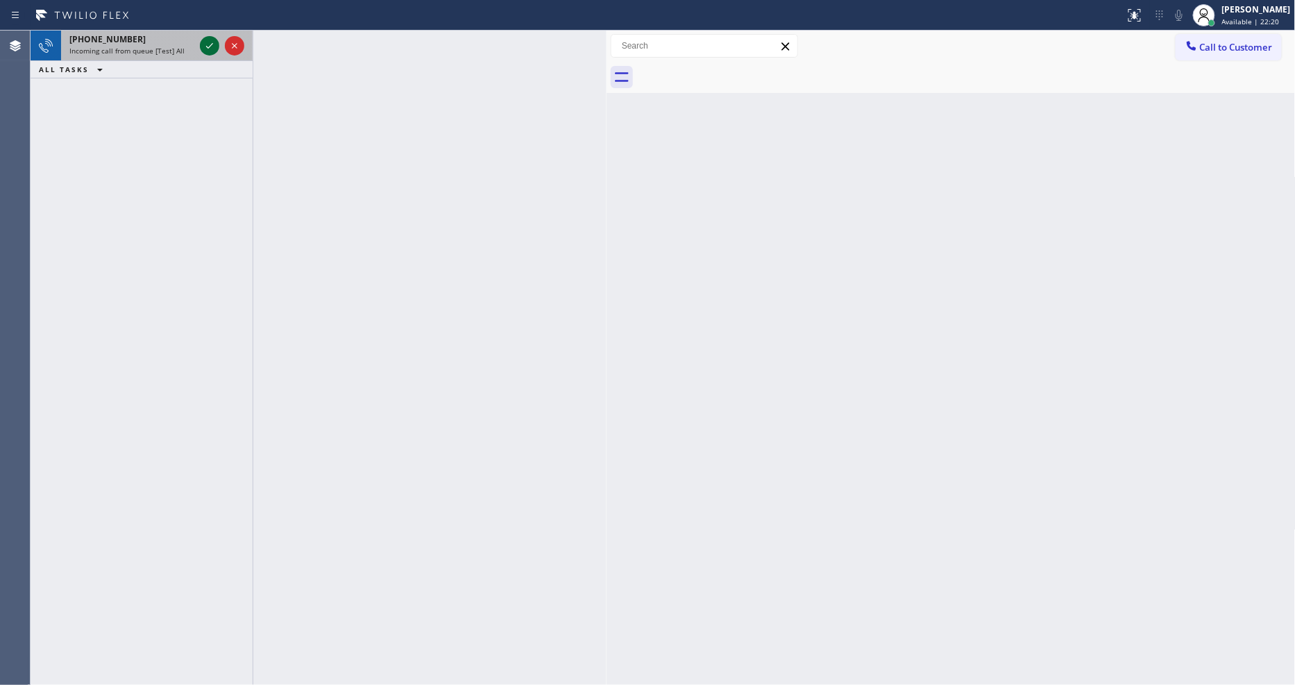
click at [212, 47] on icon at bounding box center [209, 45] width 17 height 17
click at [206, 51] on icon at bounding box center [209, 45] width 17 height 17
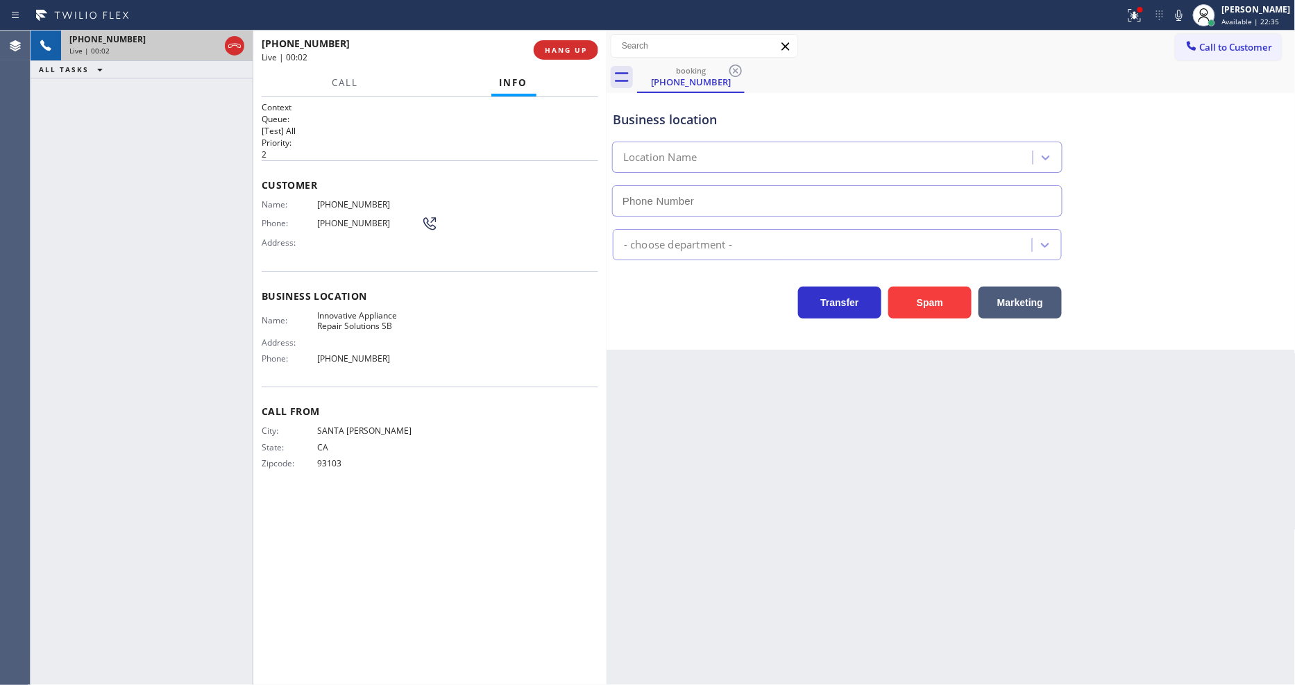
type input "(805) 261-2411"
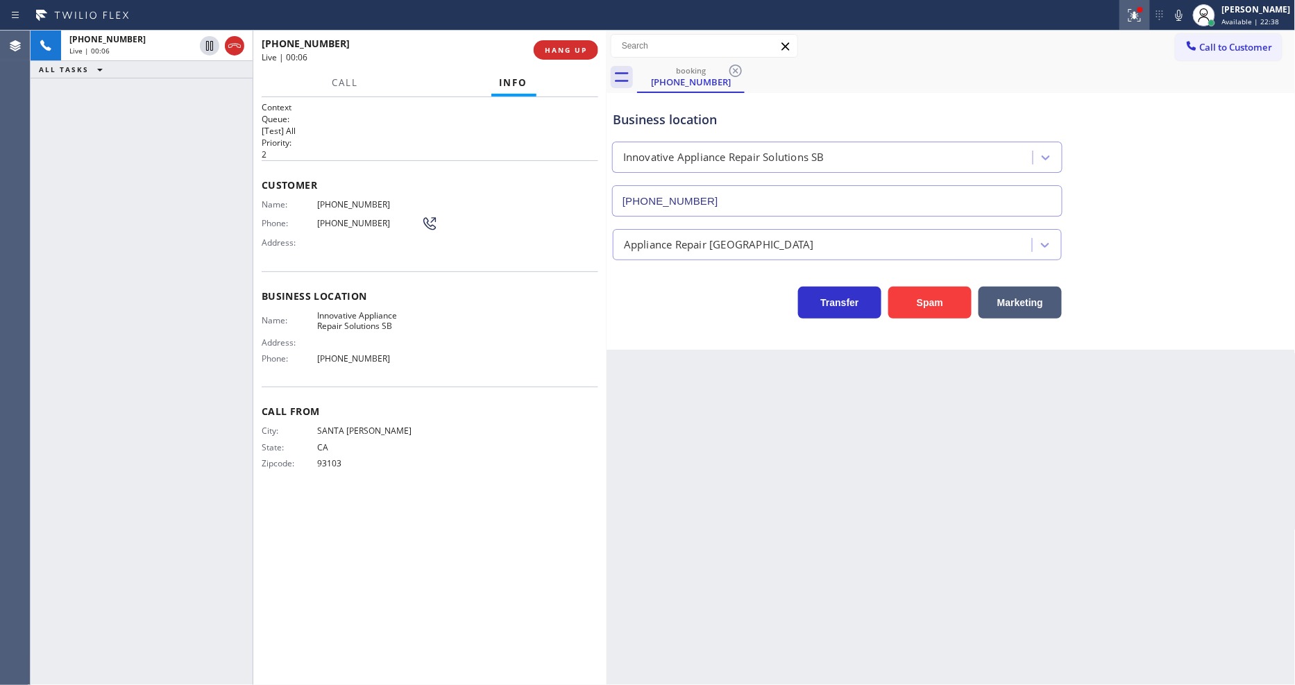
click at [1143, 22] on icon at bounding box center [1135, 15] width 17 height 17
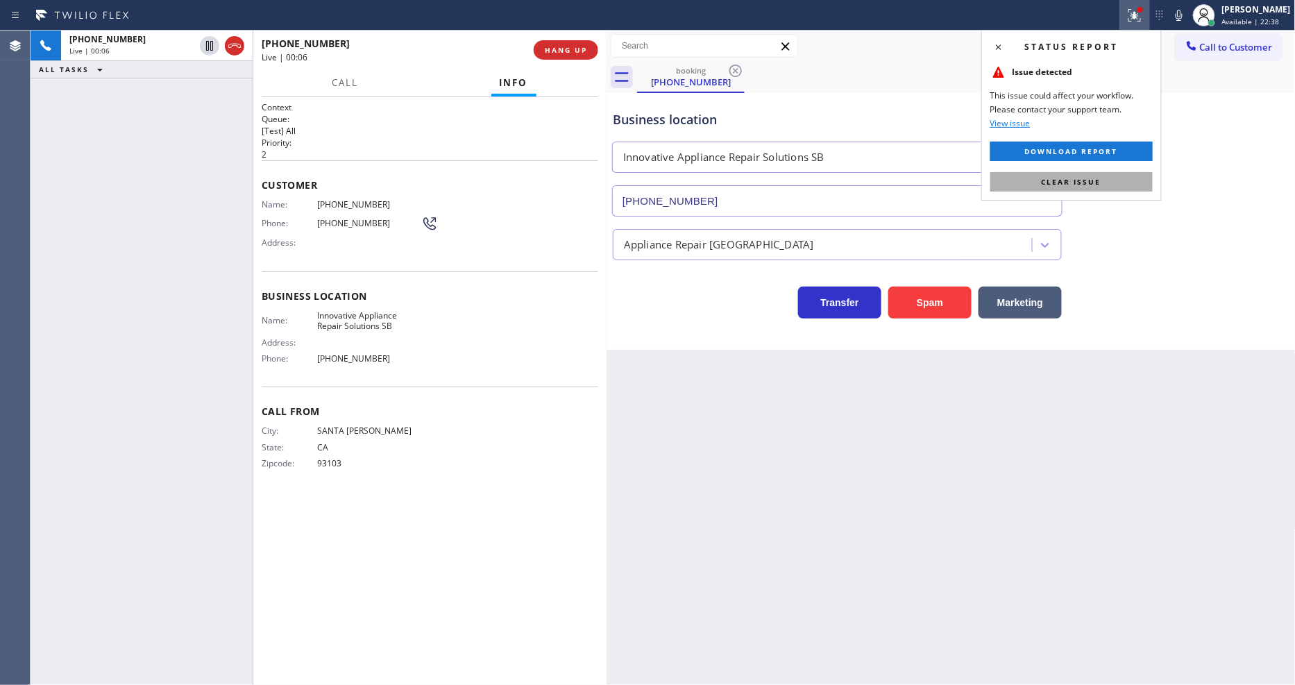
click at [1113, 180] on button "Clear issue" at bounding box center [1071, 181] width 162 height 19
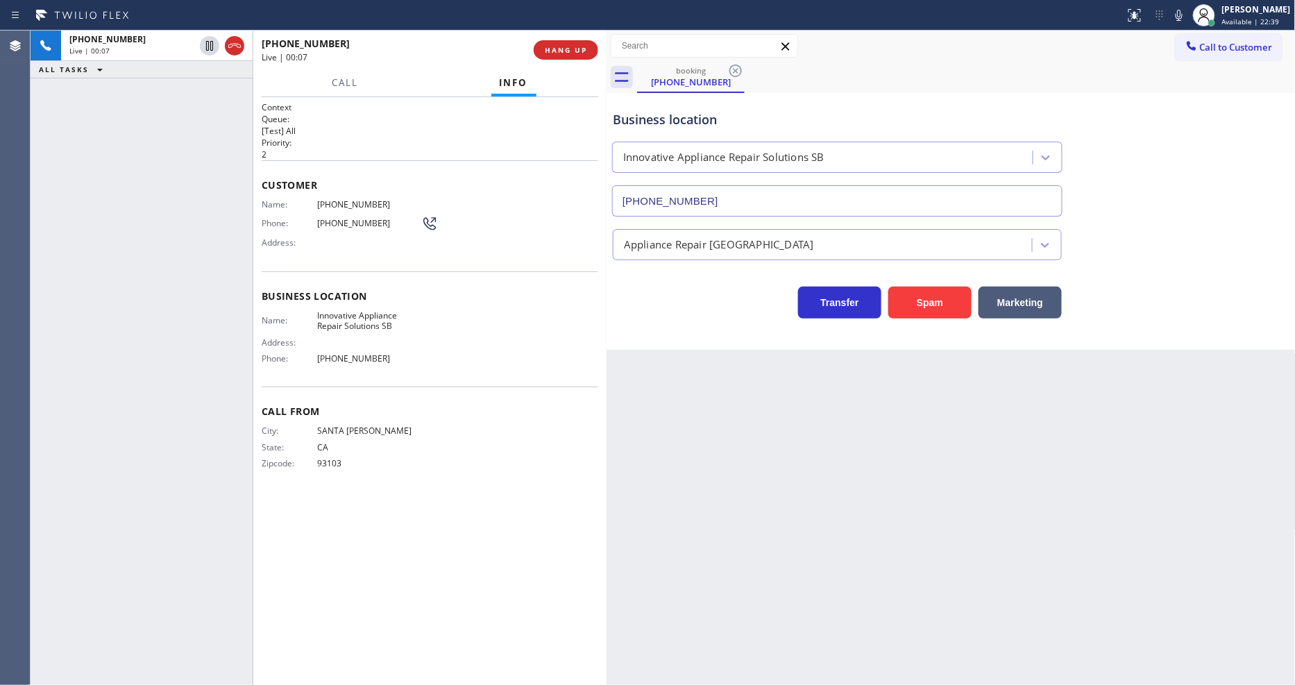
click at [348, 315] on span "Innovative Appliance Repair Solutions SB" at bounding box center [369, 321] width 104 height 22
copy span "Innovative Appliance Repair Solutions SB"
click at [355, 199] on span "(805) 450-7408" at bounding box center [369, 204] width 104 height 10
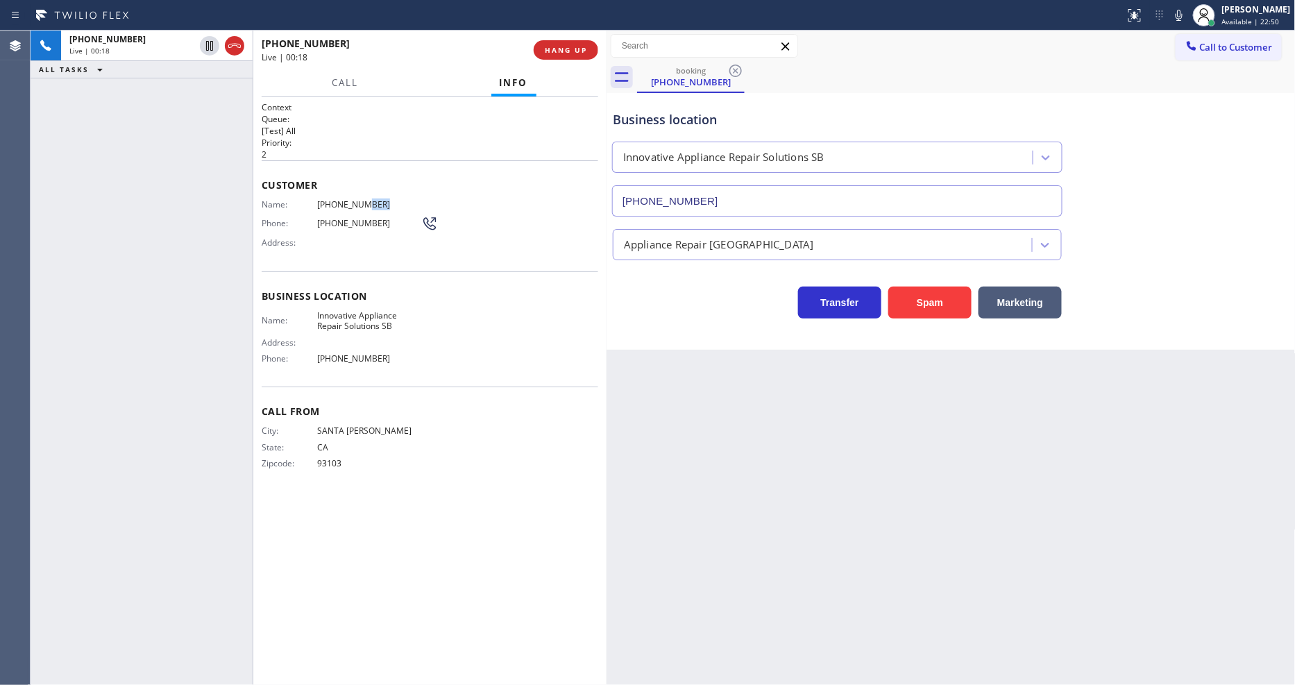
click at [355, 199] on span "(805) 450-7408" at bounding box center [369, 204] width 104 height 10
copy span "(805) 450-7408"
click at [227, 99] on div "+18054507408 Live | 02:09 ALL TASKS ALL TASKS ACTIVE TASKS TASKS IN WRAP UP" at bounding box center [142, 358] width 222 height 655
drag, startPoint x: 209, startPoint y: 45, endPoint x: 828, endPoint y: 52, distance: 619.2
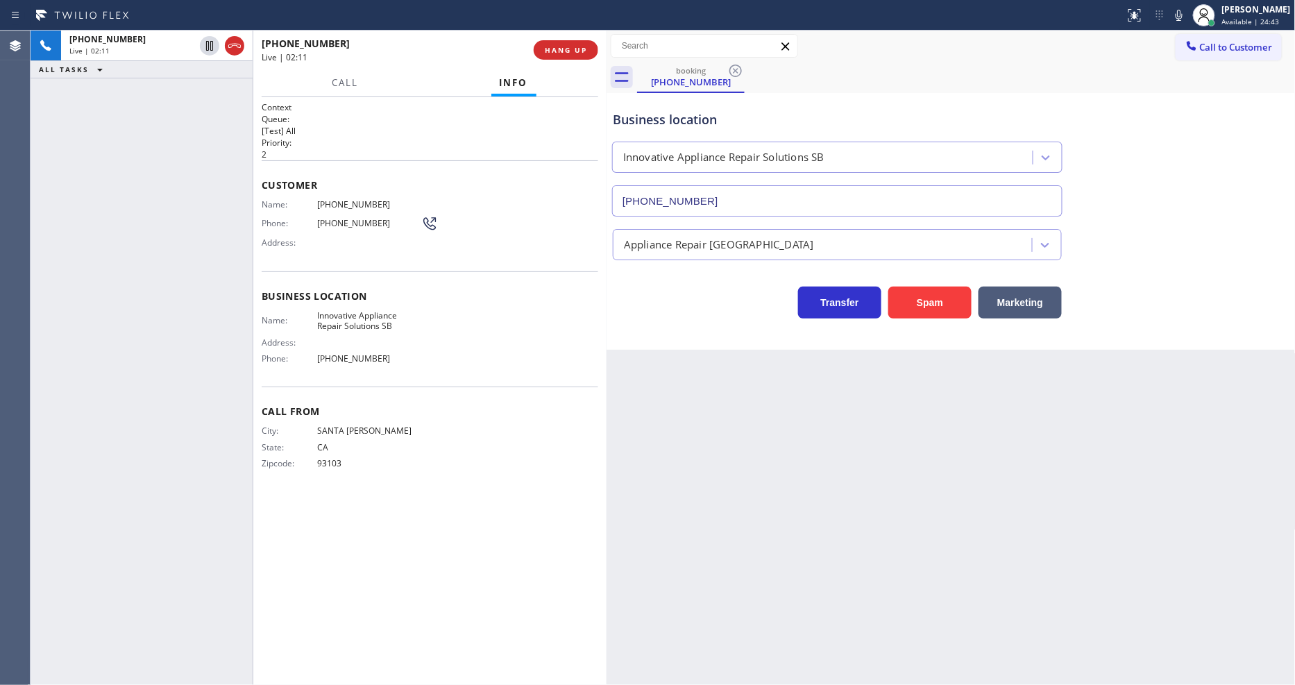
click at [209, 45] on icon at bounding box center [209, 45] width 17 height 17
click at [1188, 17] on icon at bounding box center [1179, 15] width 17 height 17
click at [205, 44] on icon at bounding box center [209, 45] width 17 height 17
click at [1188, 12] on icon at bounding box center [1179, 15] width 17 height 17
click at [590, 51] on button "HANG UP" at bounding box center [566, 49] width 65 height 19
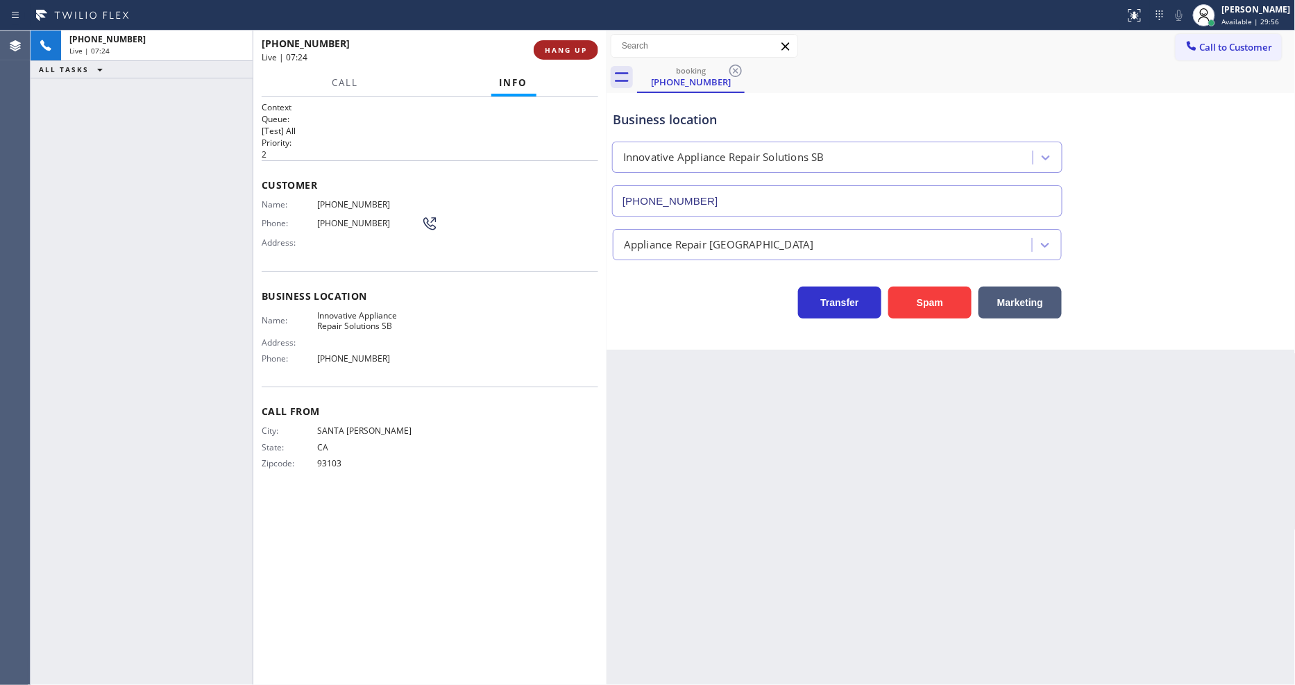
click at [587, 51] on span "HANG UP" at bounding box center [566, 50] width 42 height 10
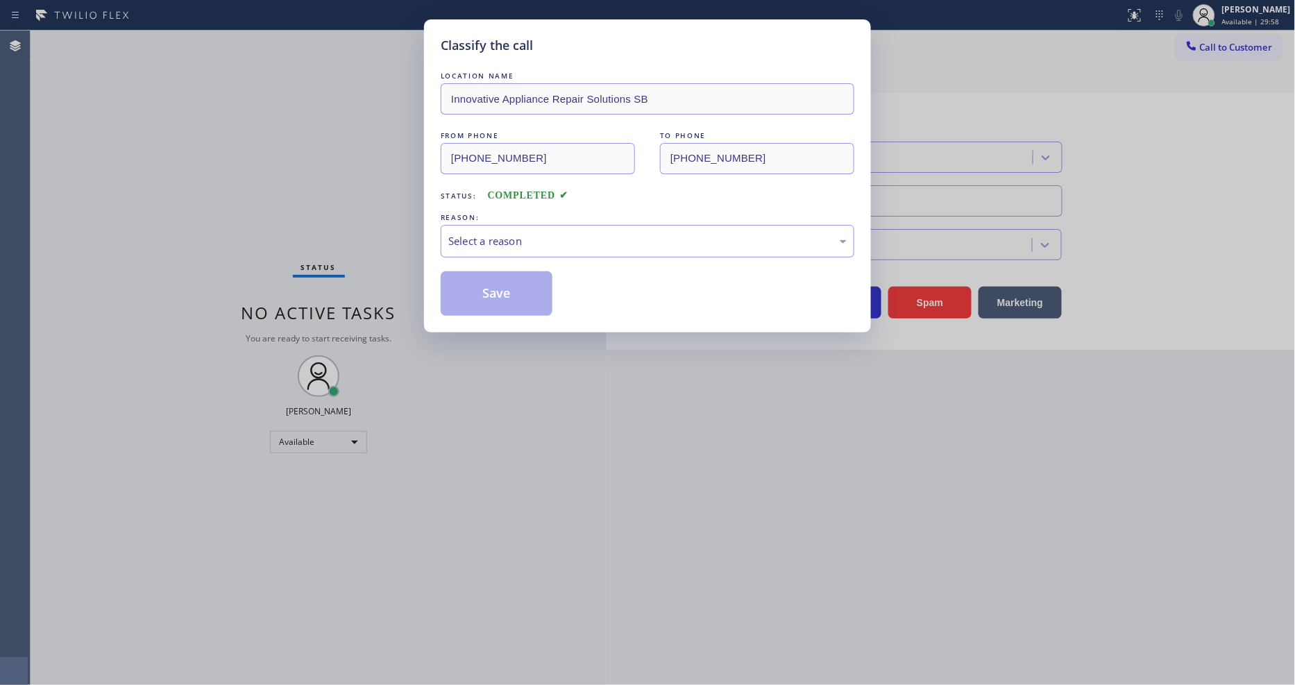
click at [509, 242] on div "Select a reason" at bounding box center [647, 241] width 398 height 16
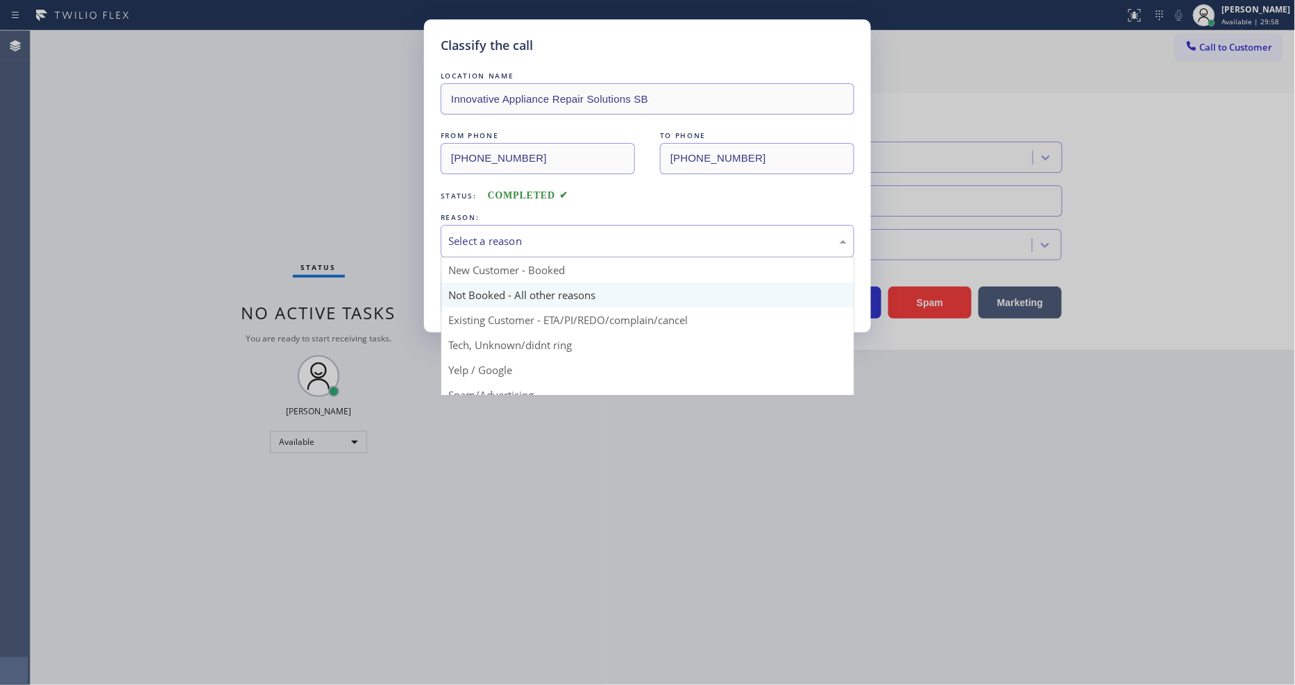
click at [493, 286] on button "Save" at bounding box center [497, 293] width 112 height 44
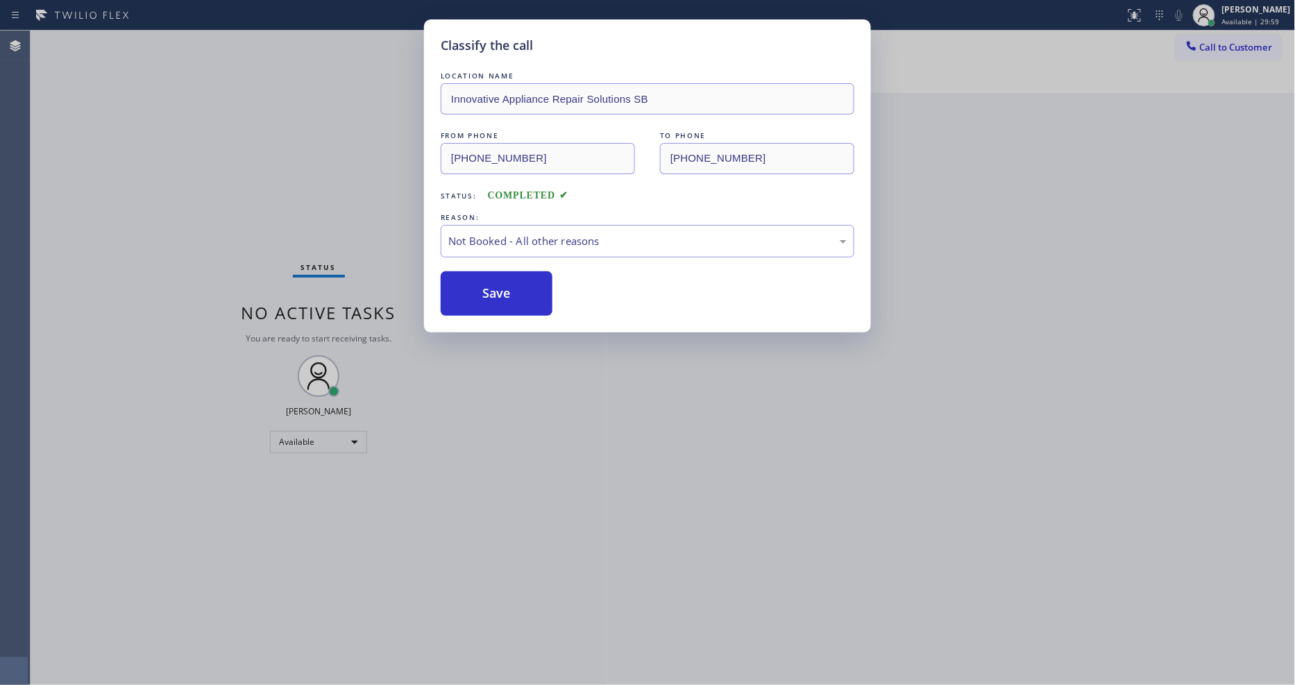
click at [493, 286] on button "Save" at bounding box center [497, 293] width 112 height 44
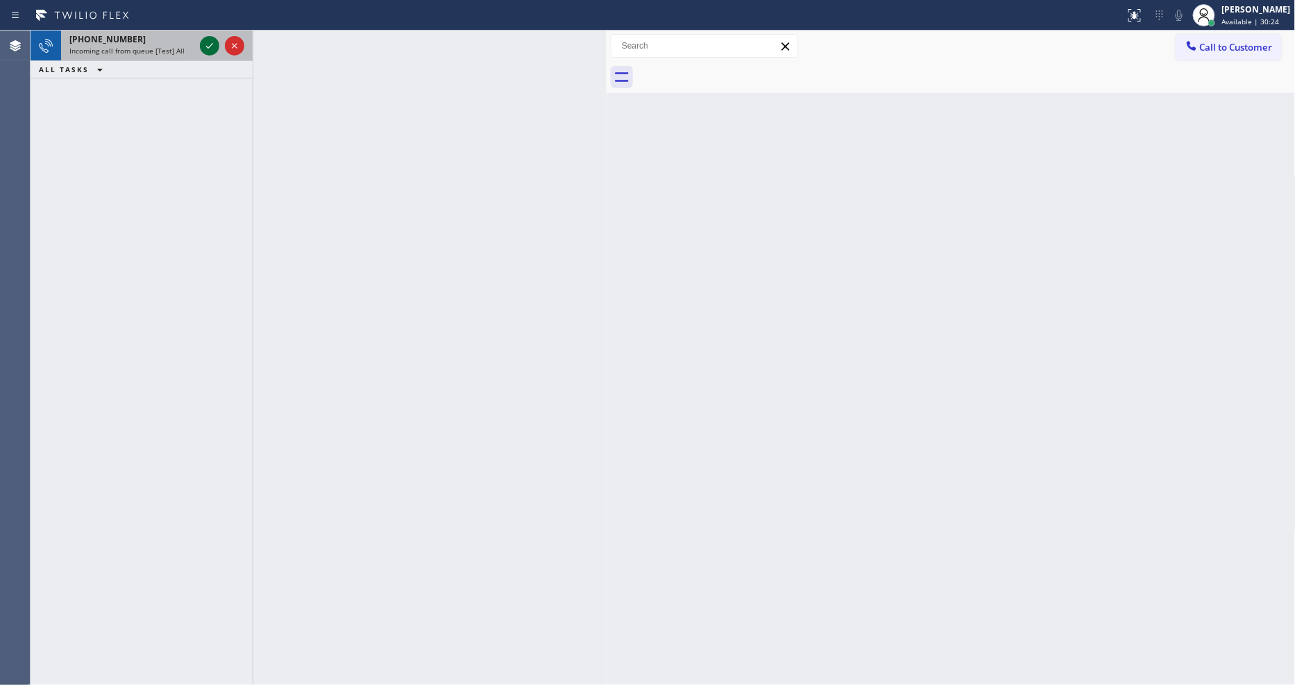
click at [205, 46] on icon at bounding box center [209, 45] width 17 height 17
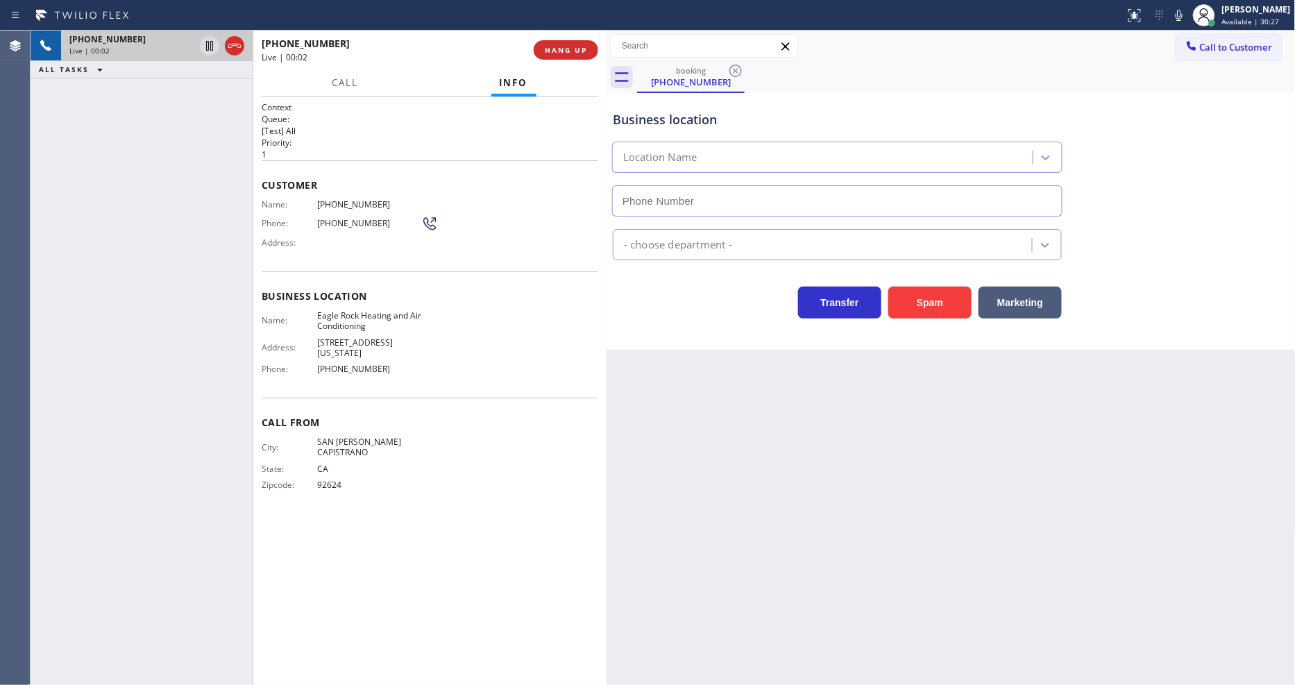
type input "(323) 210-4161"
drag, startPoint x: 344, startPoint y: 466, endPoint x: 303, endPoint y: 669, distance: 206.9
click at [344, 466] on div "City: SAN JUAN CAPISTRANO State: CA Zipcode: 92624" at bounding box center [342, 467] width 160 height 60
click at [570, 45] on span "HANG UP" at bounding box center [566, 50] width 42 height 10
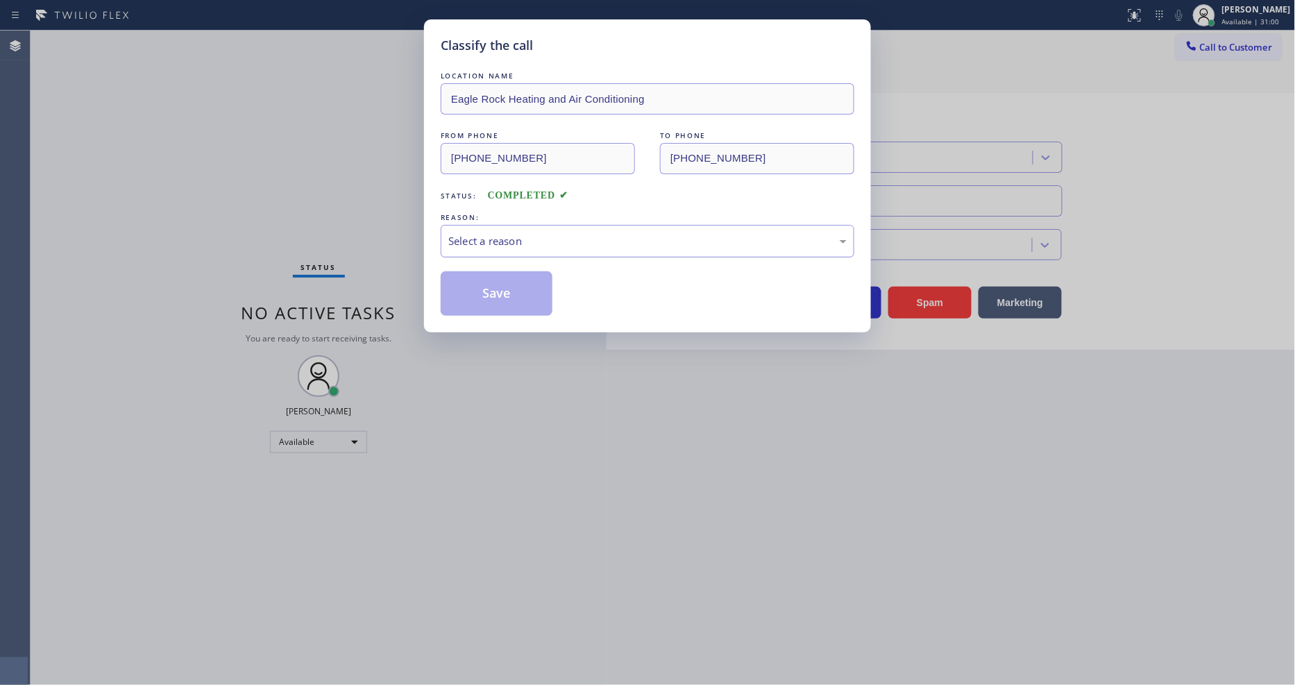
click at [518, 233] on div "Select a reason" at bounding box center [647, 241] width 398 height 16
click at [500, 286] on button "Save" at bounding box center [497, 293] width 112 height 44
click at [500, 285] on button "Save" at bounding box center [497, 293] width 112 height 44
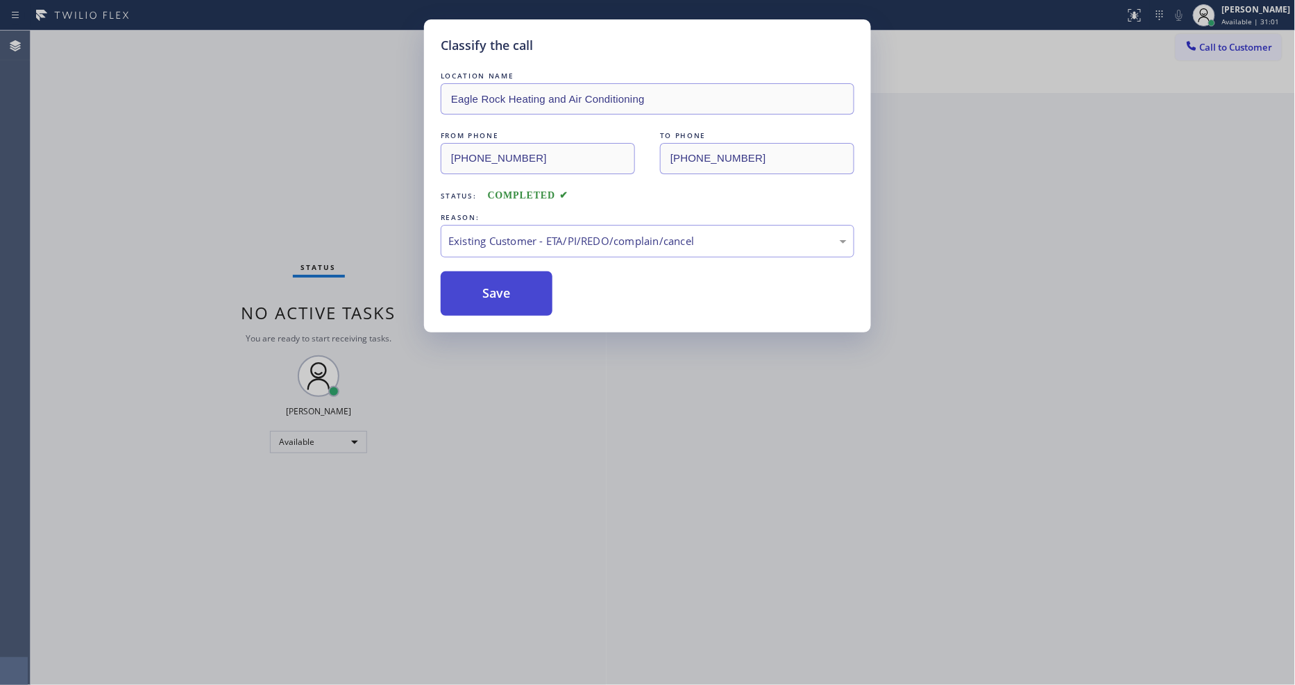
click at [500, 285] on button "Save" at bounding box center [497, 293] width 112 height 44
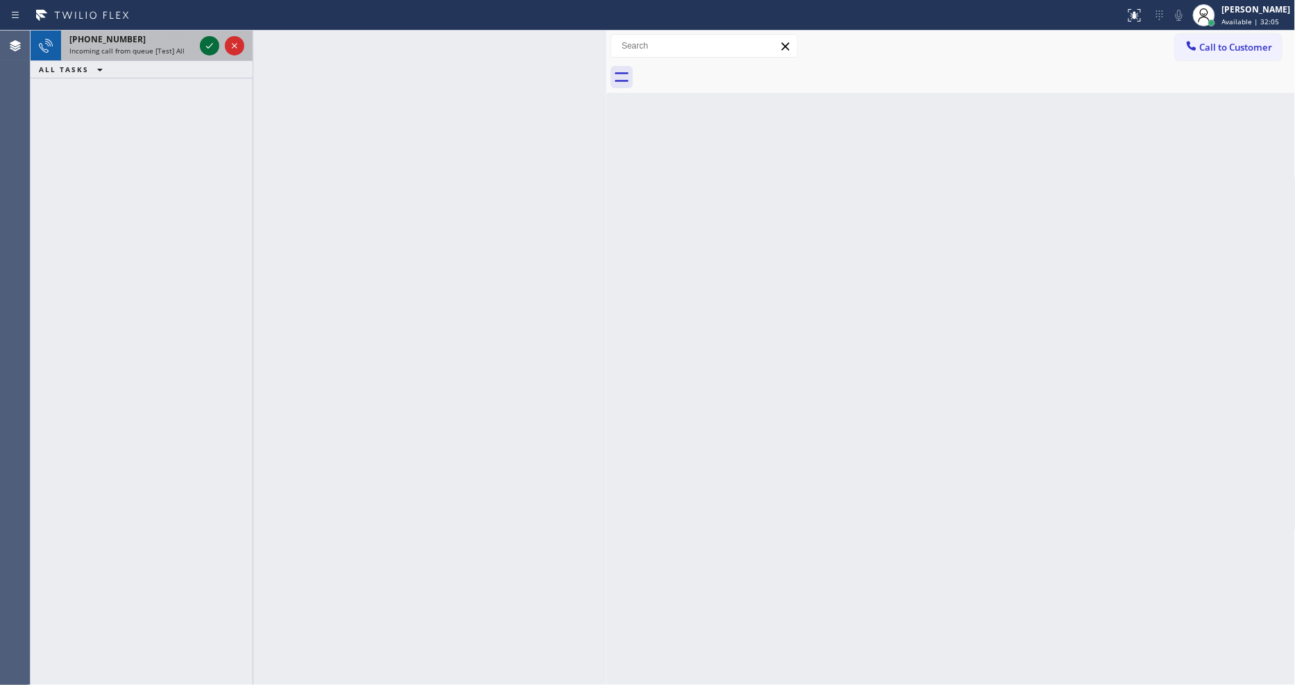
click at [206, 46] on icon at bounding box center [209, 45] width 17 height 17
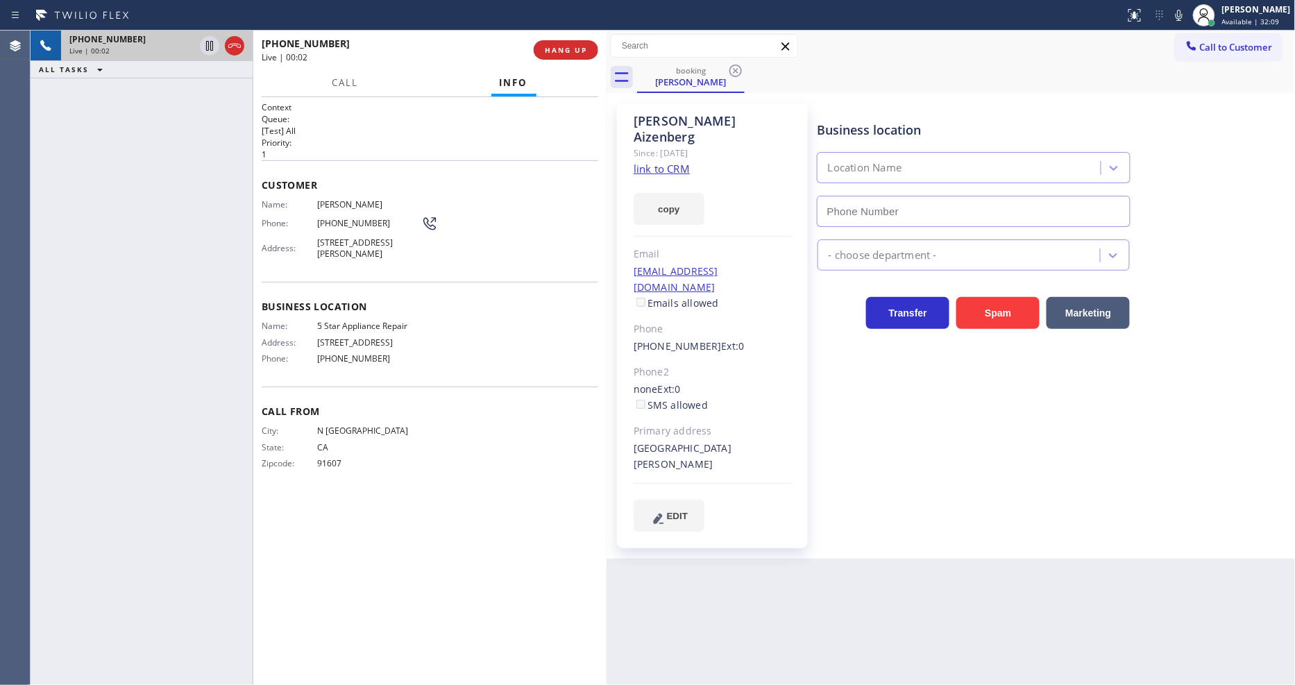
type input "[PHONE_NUMBER]"
click at [230, 289] on div "+18189152112 Live | 00:03 ALL TASKS ALL TASKS ACTIVE TASKS TASKS IN WRAP UP" at bounding box center [142, 358] width 222 height 655
click at [661, 162] on link "link to CRM" at bounding box center [662, 169] width 56 height 14
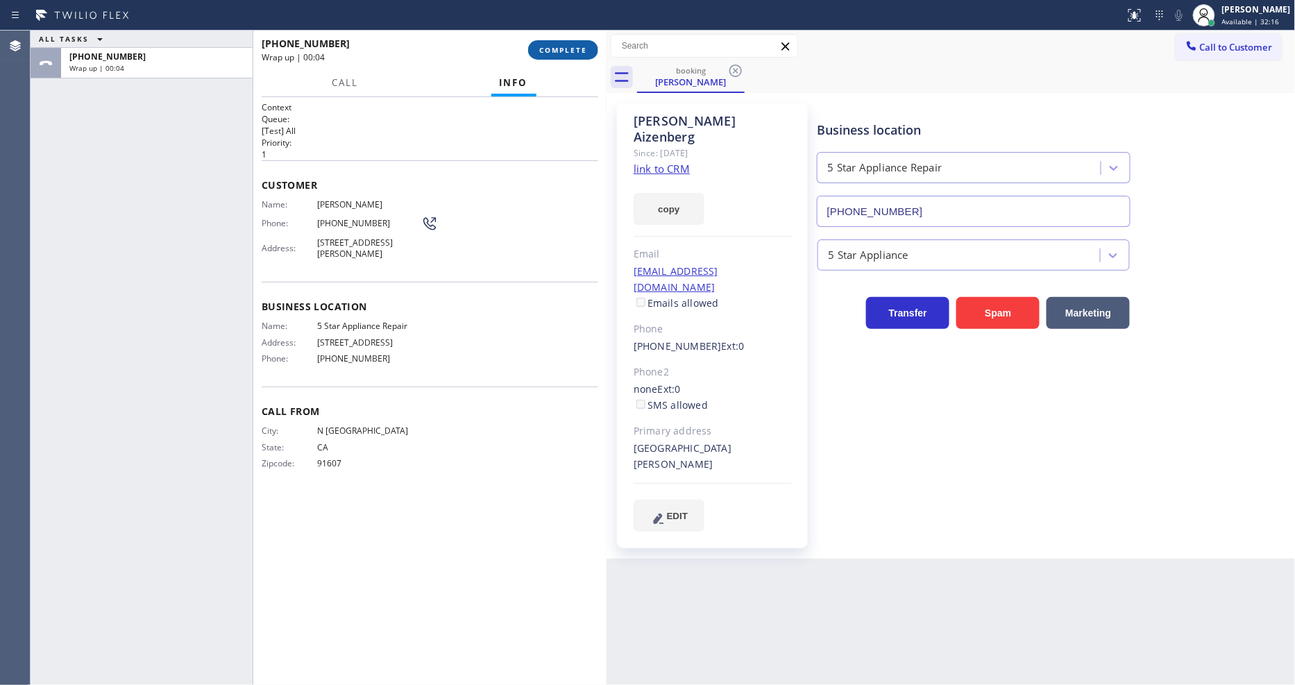
click at [552, 49] on span "COMPLETE" at bounding box center [563, 50] width 48 height 10
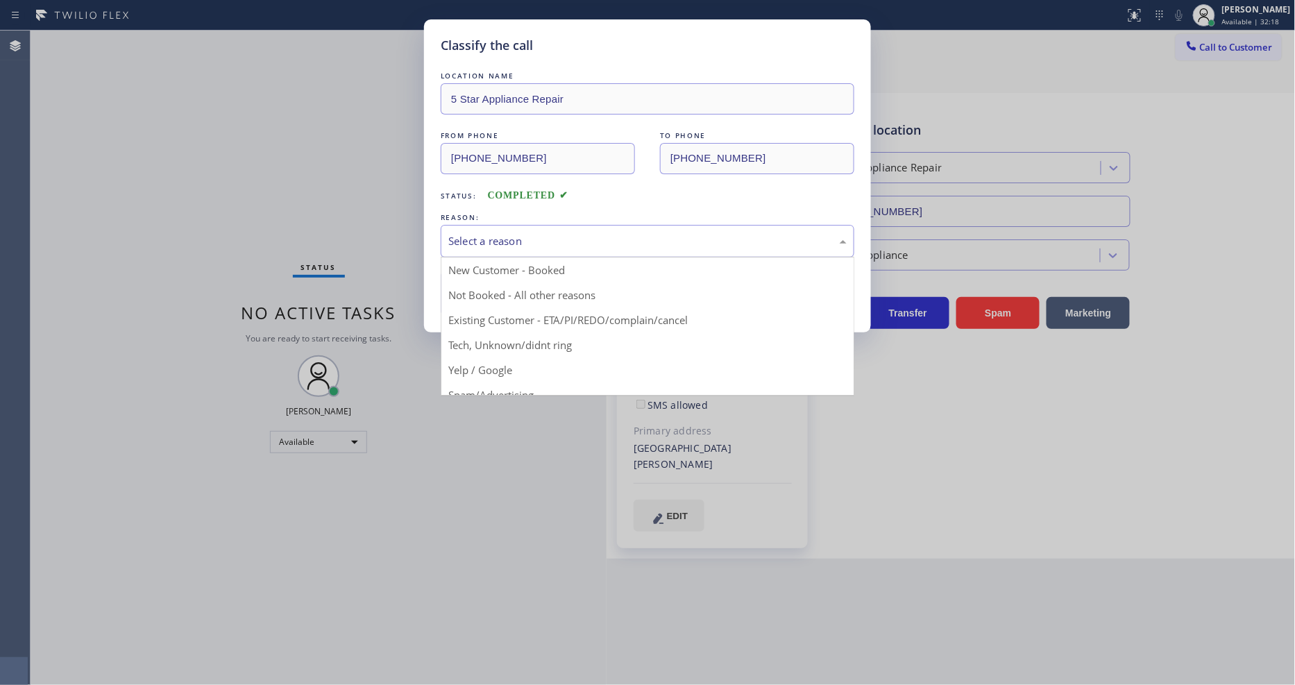
click at [532, 233] on div "Select a reason" at bounding box center [647, 241] width 398 height 16
drag, startPoint x: 511, startPoint y: 311, endPoint x: 510, endPoint y: 290, distance: 20.8
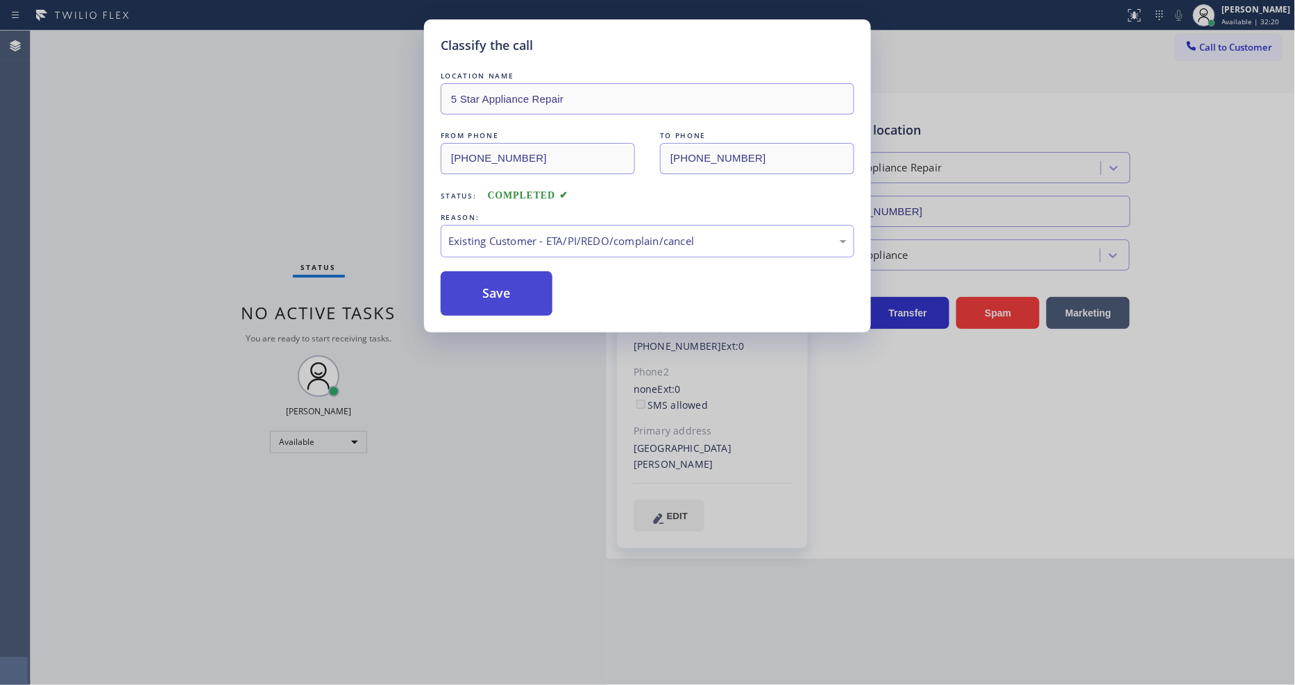
click at [501, 271] on button "Save" at bounding box center [497, 293] width 112 height 44
click at [501, 273] on button "Save" at bounding box center [497, 293] width 112 height 44
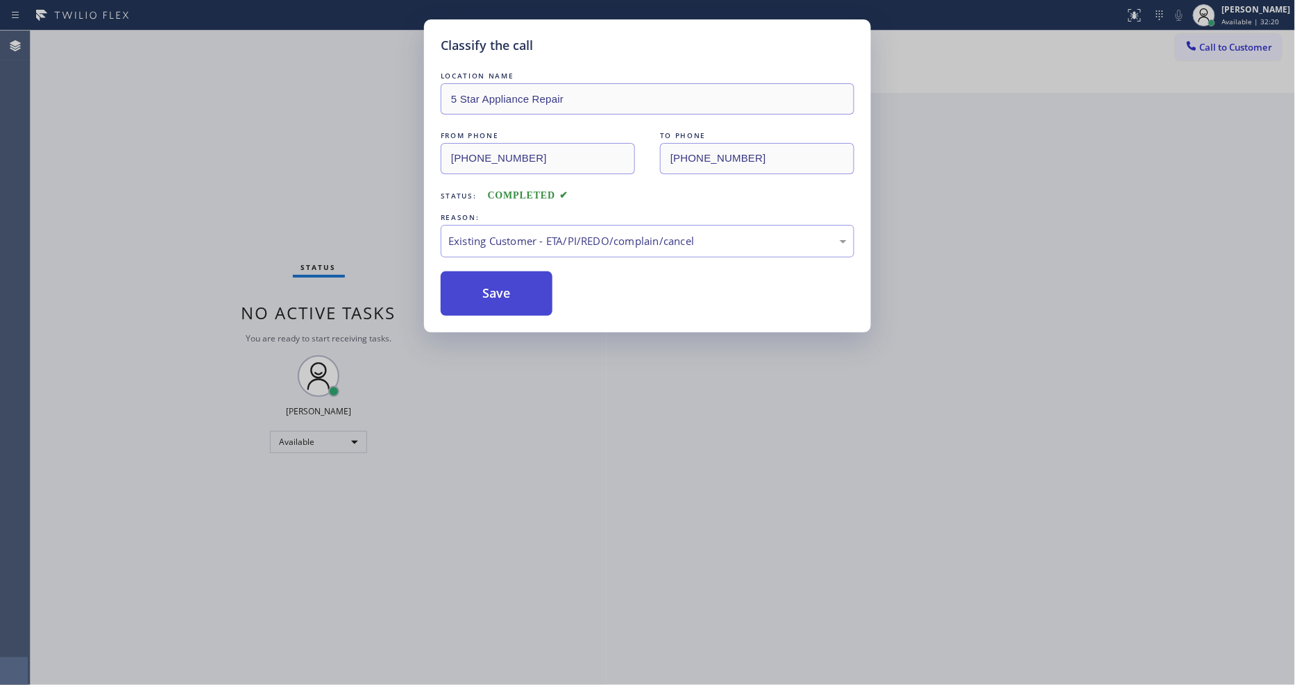
click at [501, 283] on button "Save" at bounding box center [497, 293] width 112 height 44
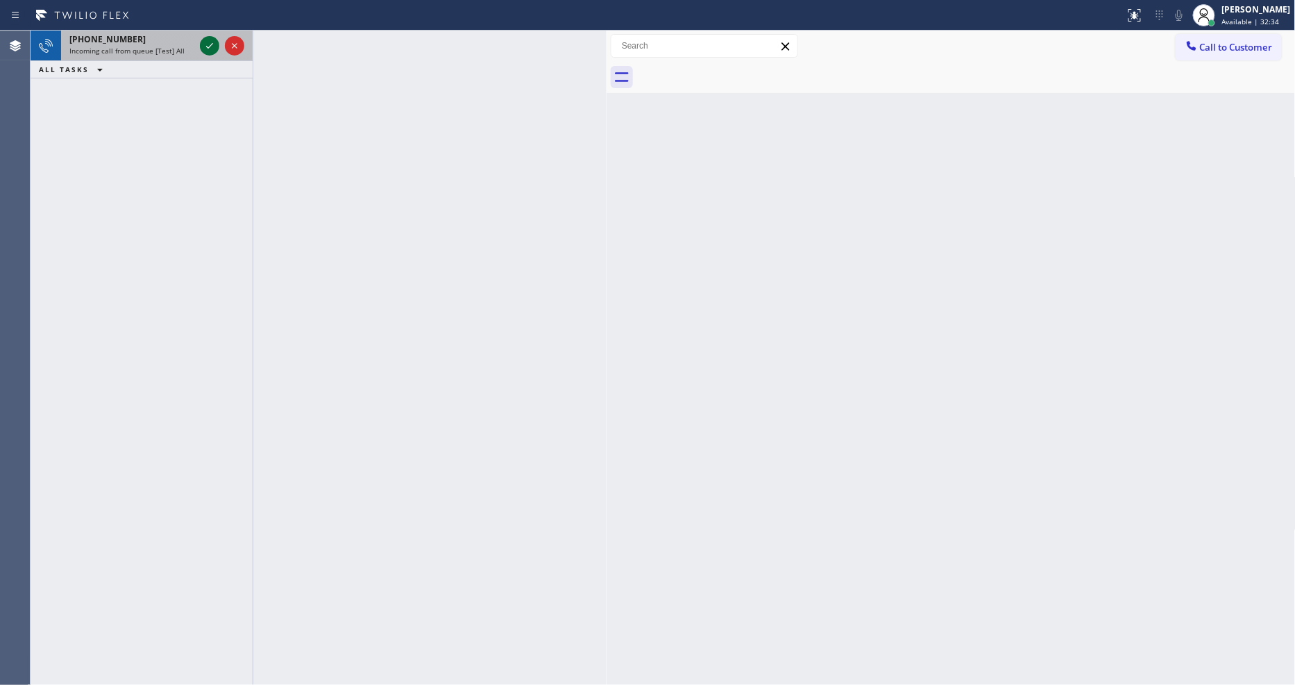
click at [210, 43] on icon at bounding box center [209, 45] width 17 height 17
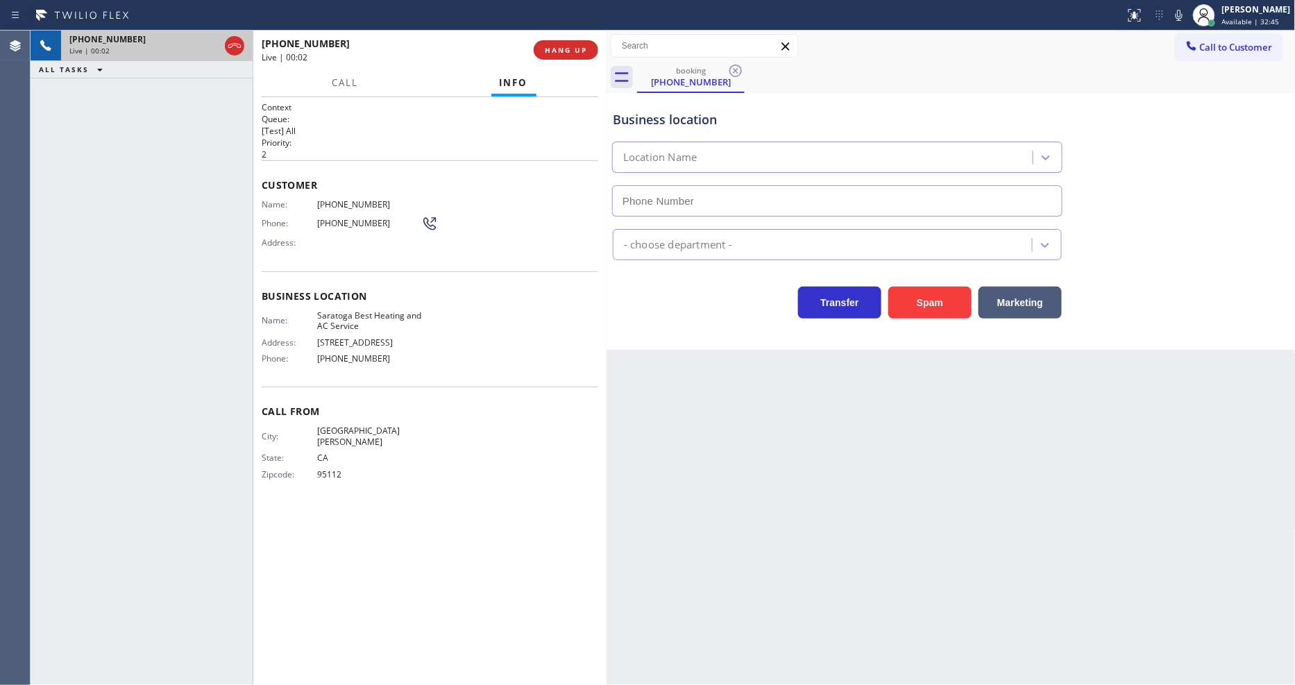
type input "(408) 741-9903"
click at [902, 464] on div "Back to Dashboard Change Sender ID Customers Technicians Select a contact Outbo…" at bounding box center [951, 358] width 689 height 655
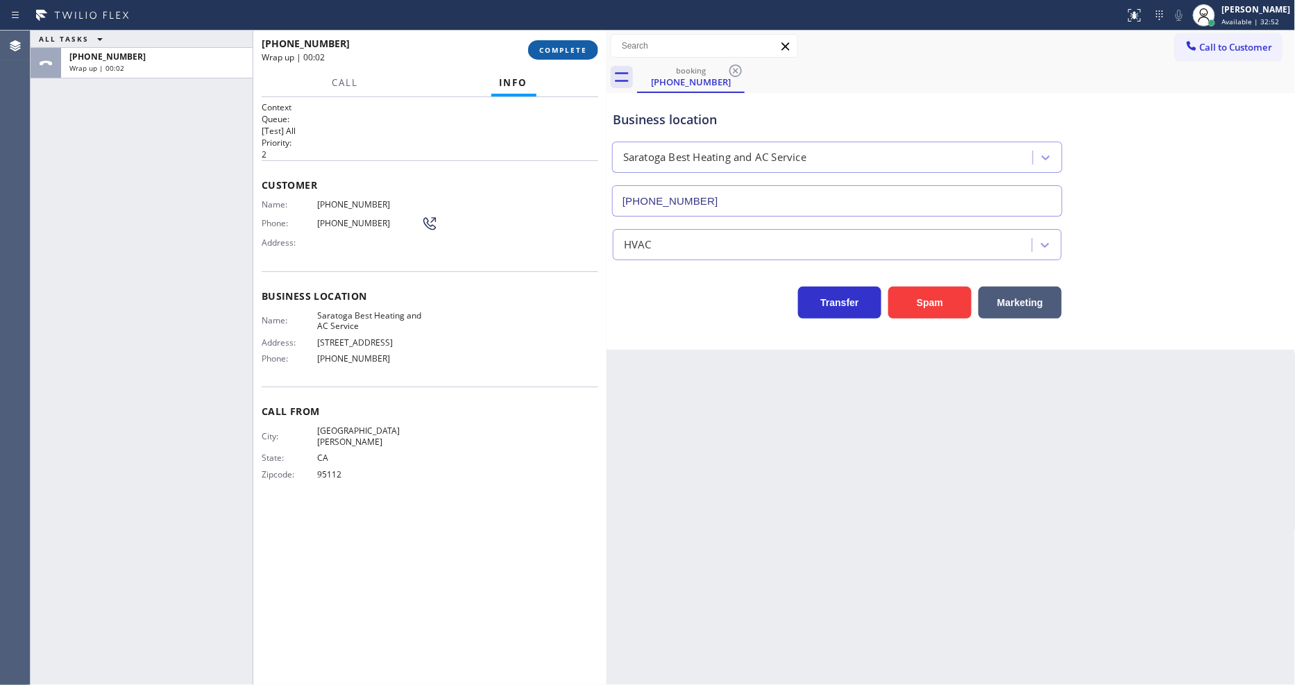
click at [564, 45] on span "COMPLETE" at bounding box center [563, 50] width 48 height 10
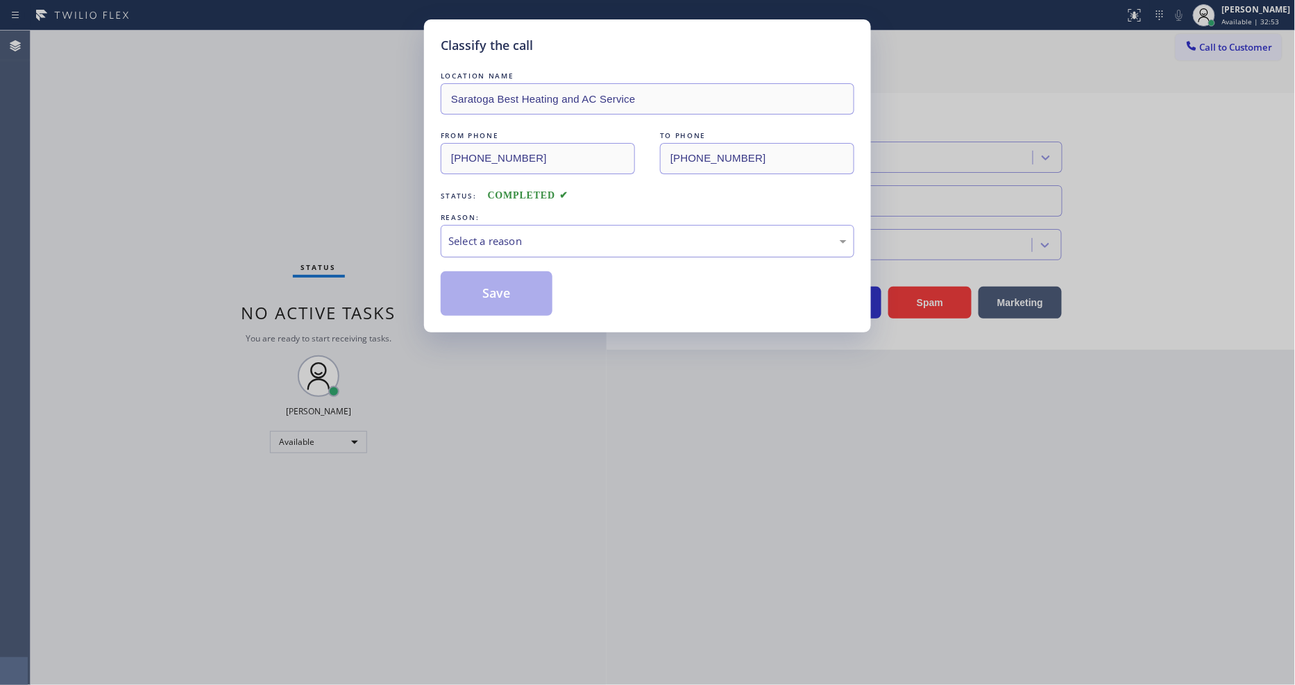
click at [504, 234] on div "Select a reason" at bounding box center [647, 241] width 398 height 16
click at [481, 273] on button "Save" at bounding box center [497, 293] width 112 height 44
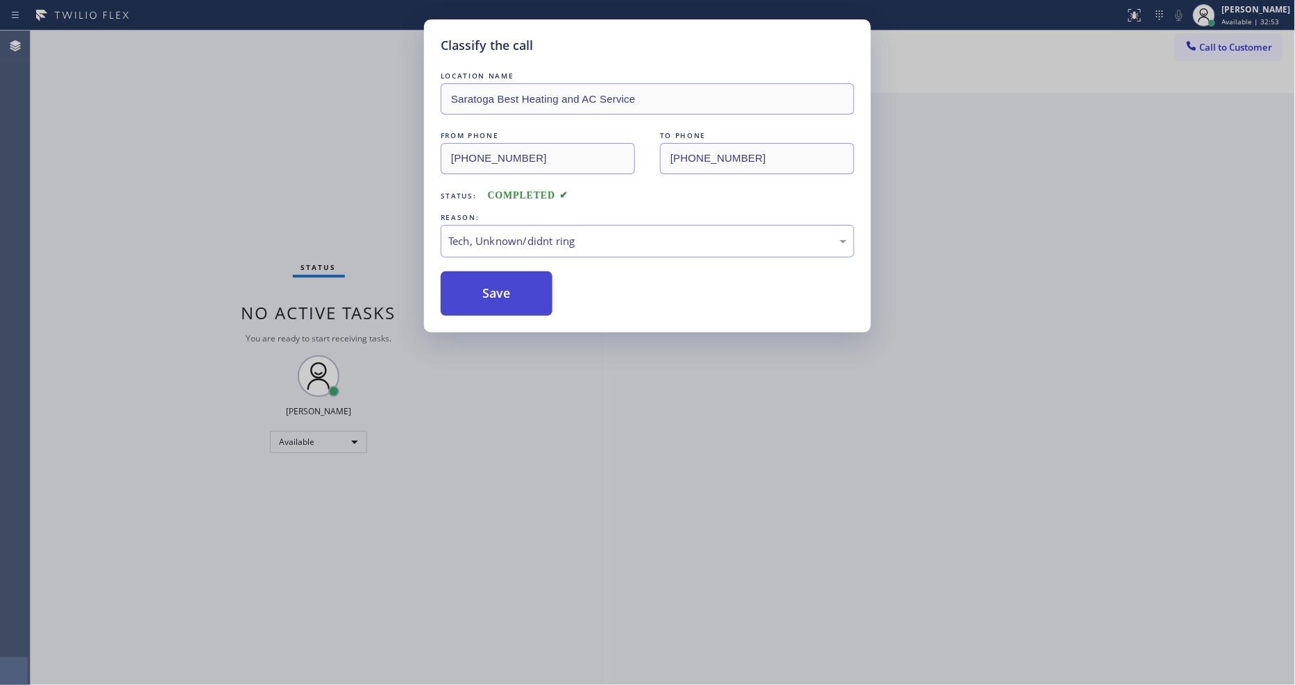
click at [481, 276] on button "Save" at bounding box center [497, 293] width 112 height 44
drag, startPoint x: 481, startPoint y: 276, endPoint x: 192, endPoint y: 77, distance: 350.4
click at [480, 275] on button "Save" at bounding box center [497, 293] width 112 height 44
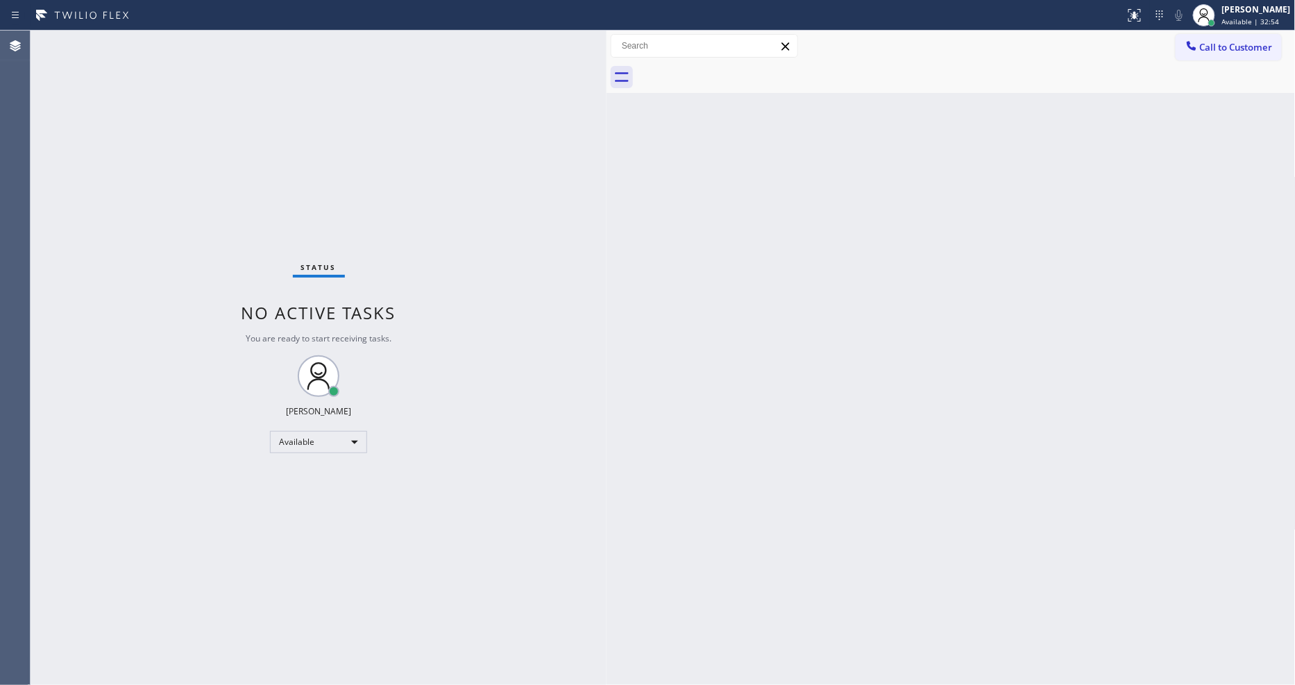
click at [185, 35] on div "Status No active tasks You are ready to start receiving tasks. [PERSON_NAME] Av…" at bounding box center [319, 358] width 576 height 655
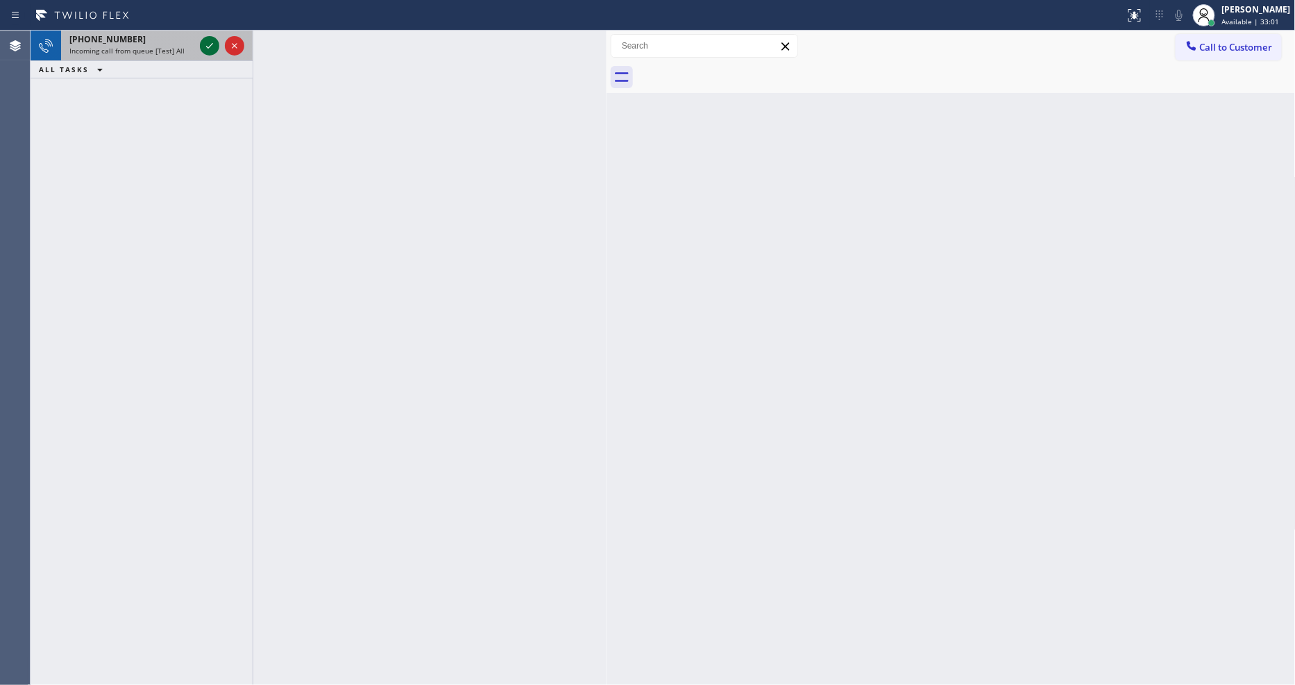
click at [206, 42] on icon at bounding box center [209, 45] width 17 height 17
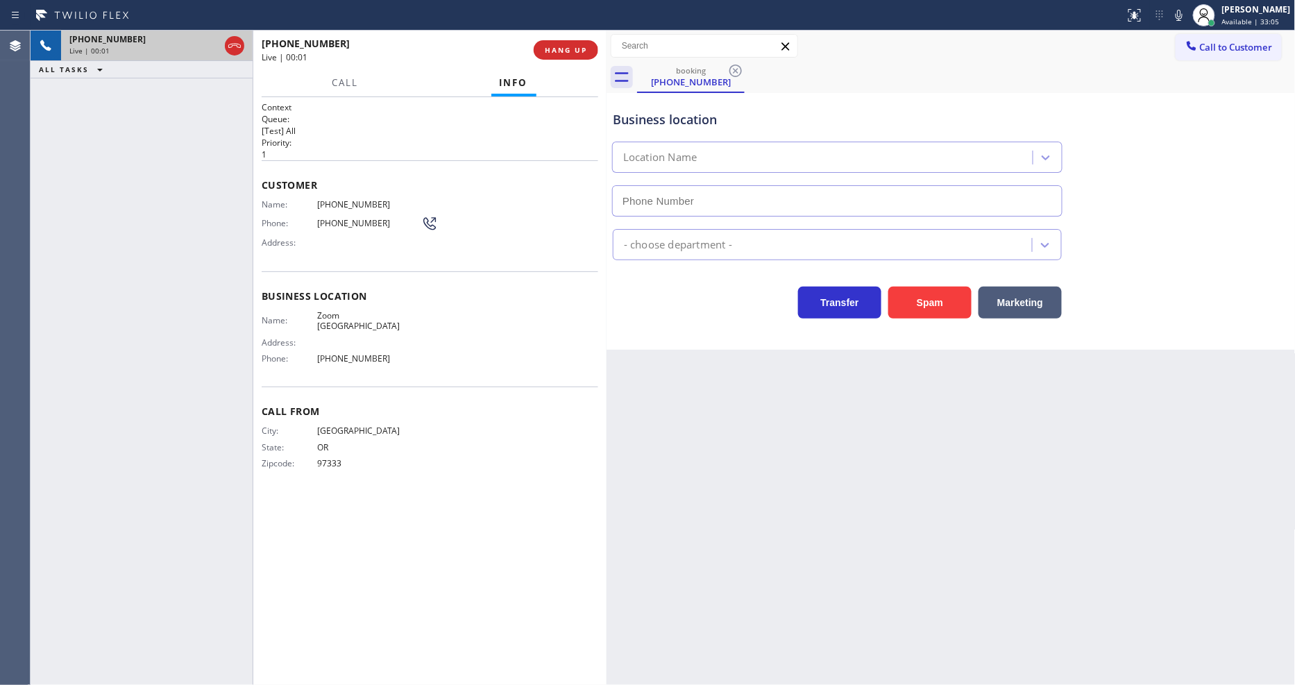
type input "(760) 388-7919"
click at [560, 46] on span "HANG UP" at bounding box center [566, 50] width 42 height 10
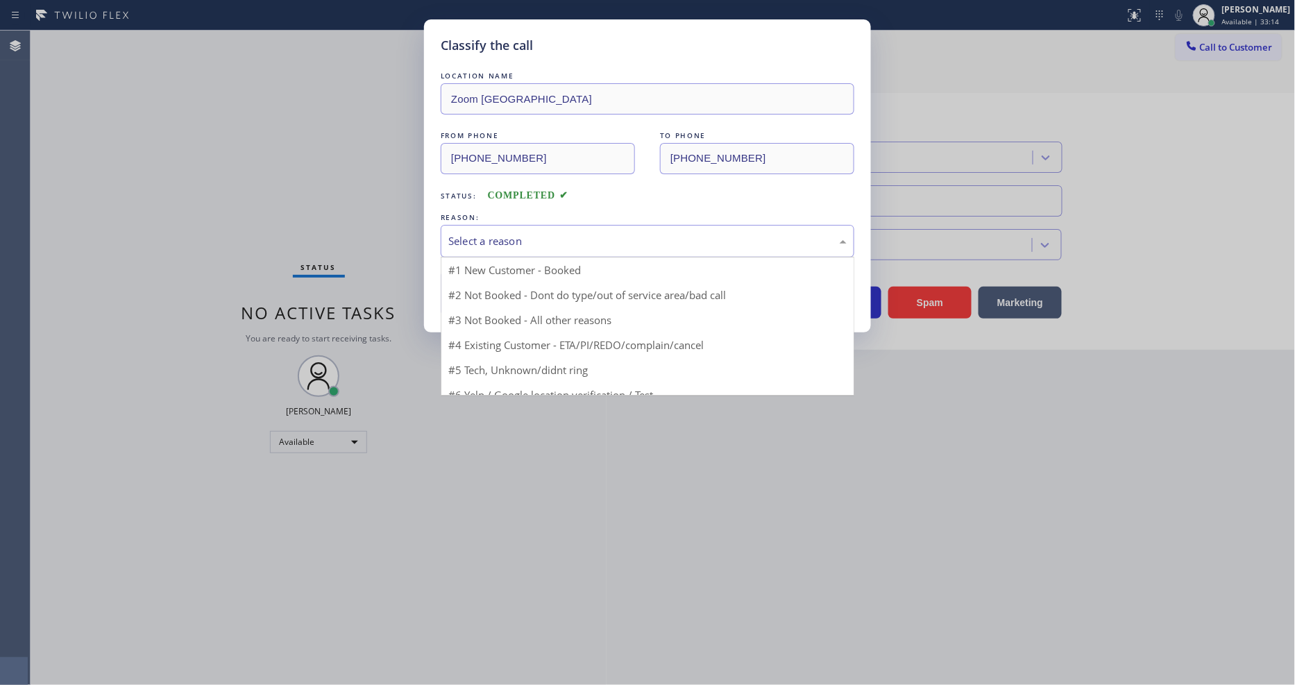
click at [532, 233] on div "Select a reason" at bounding box center [647, 241] width 398 height 16
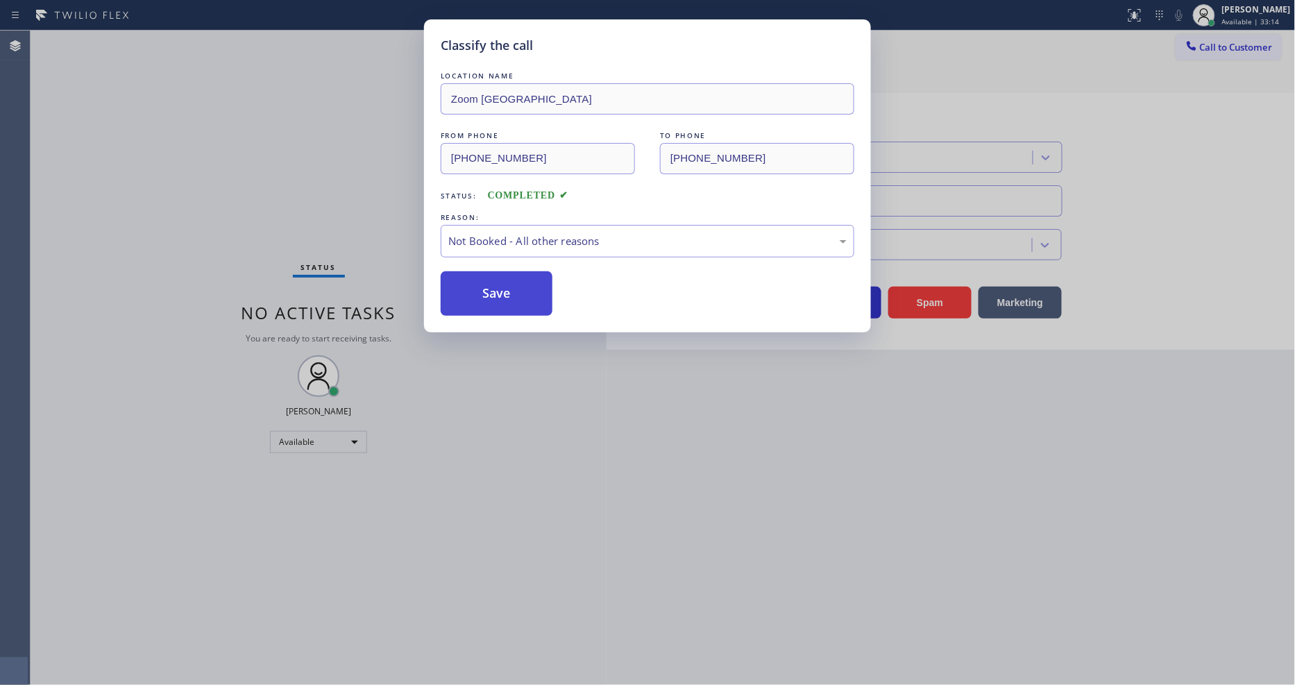
click at [509, 281] on button "Save" at bounding box center [497, 293] width 112 height 44
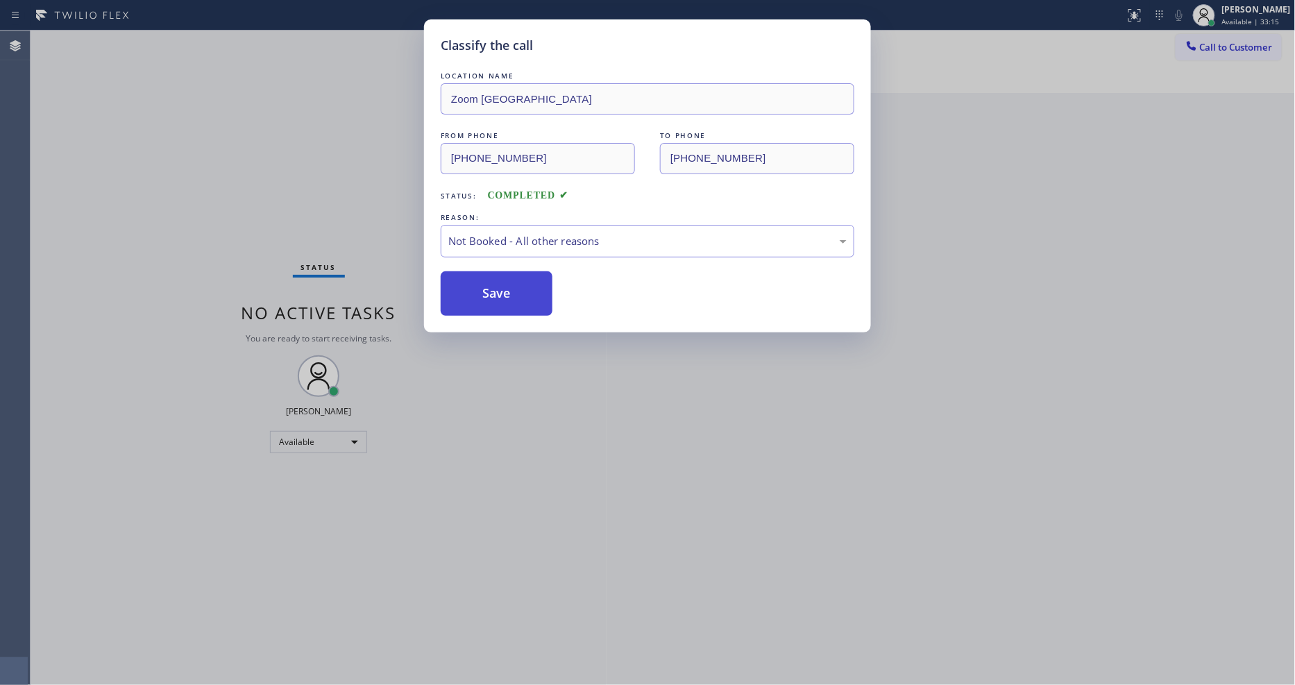
click at [509, 281] on button "Save" at bounding box center [497, 293] width 112 height 44
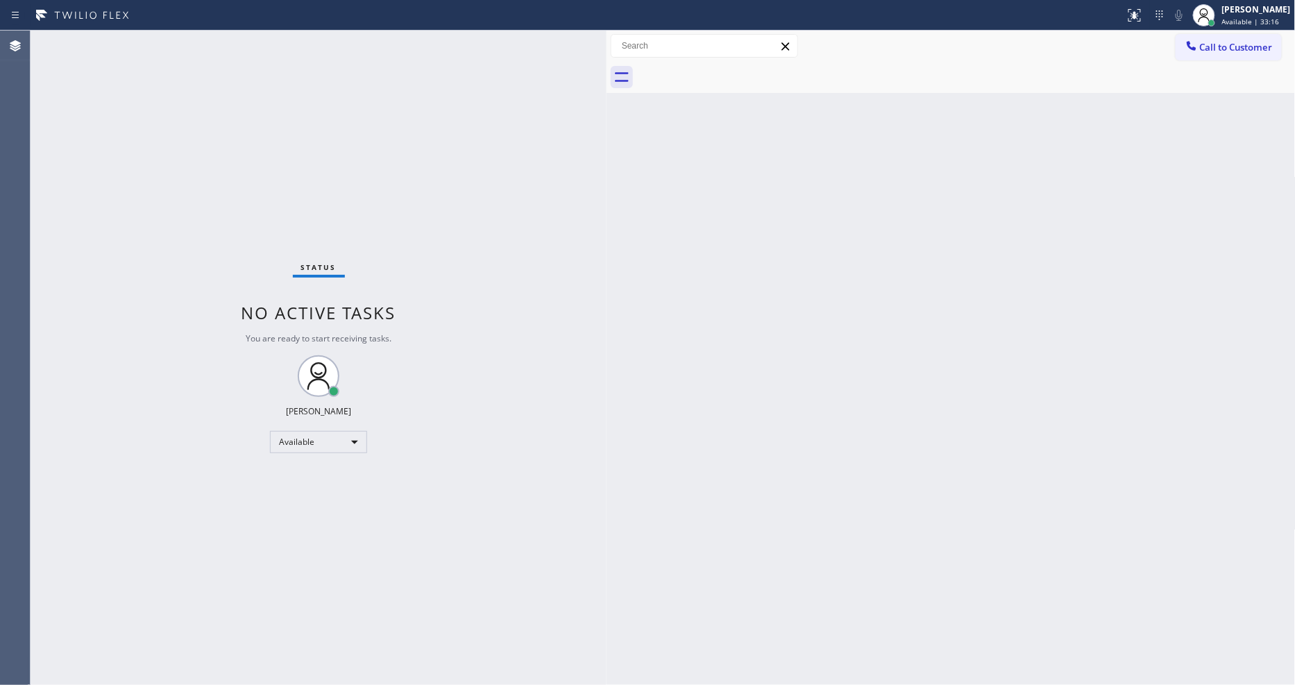
click at [191, 45] on div "Status No active tasks You are ready to start receiving tasks. [PERSON_NAME] Av…" at bounding box center [319, 358] width 576 height 655
click at [205, 35] on div "Status No active tasks You are ready to start receiving tasks. [PERSON_NAME] Av…" at bounding box center [319, 358] width 576 height 655
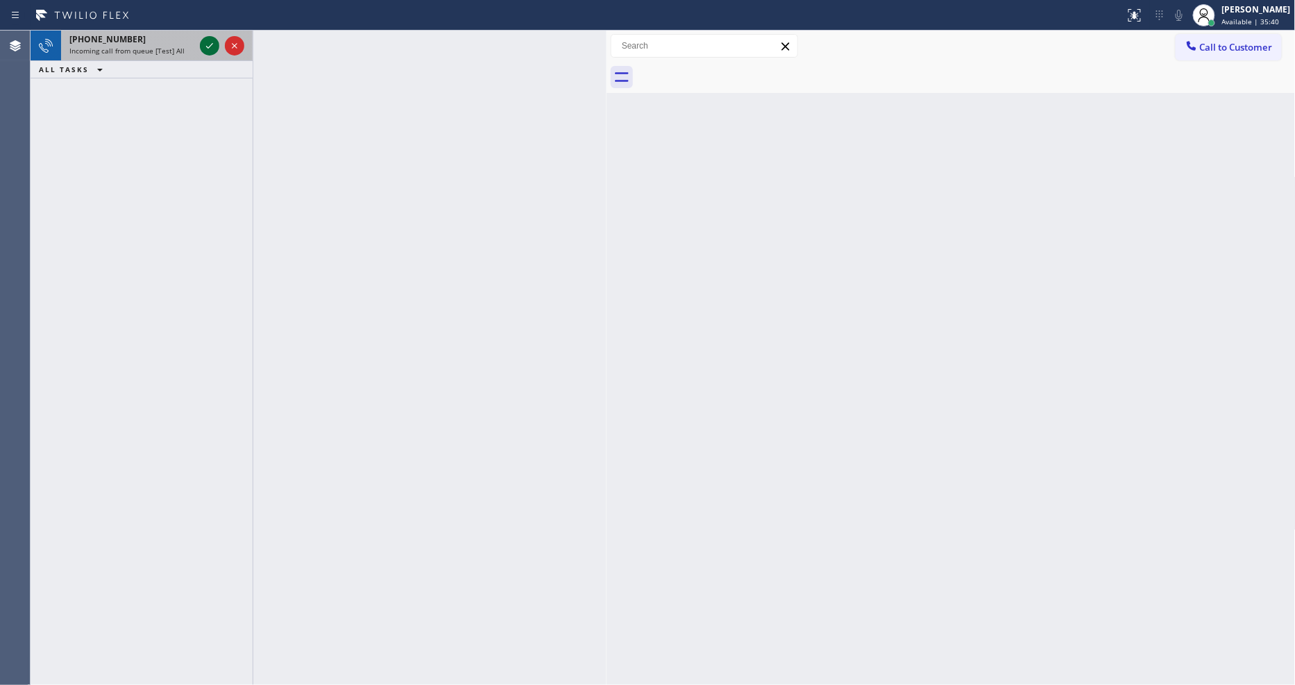
click at [207, 45] on icon at bounding box center [209, 45] width 17 height 17
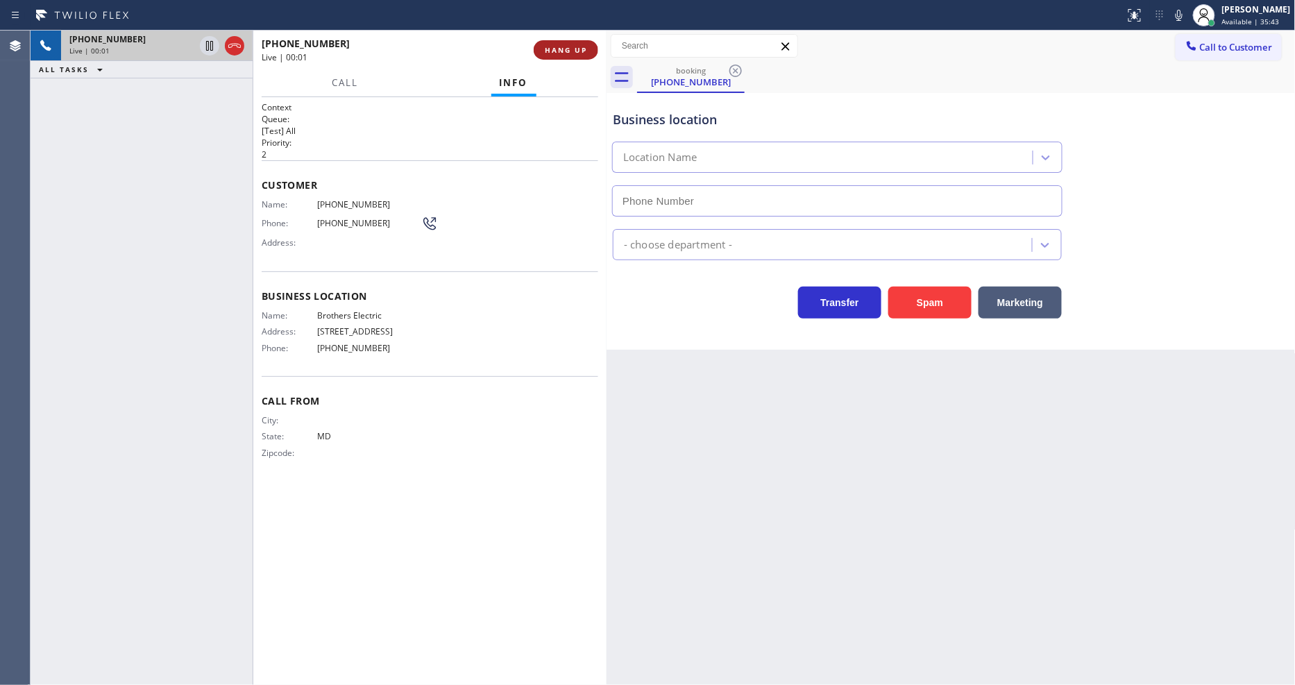
click at [570, 52] on span "HANG UP" at bounding box center [566, 50] width 42 height 10
type input "(848) 315-2525"
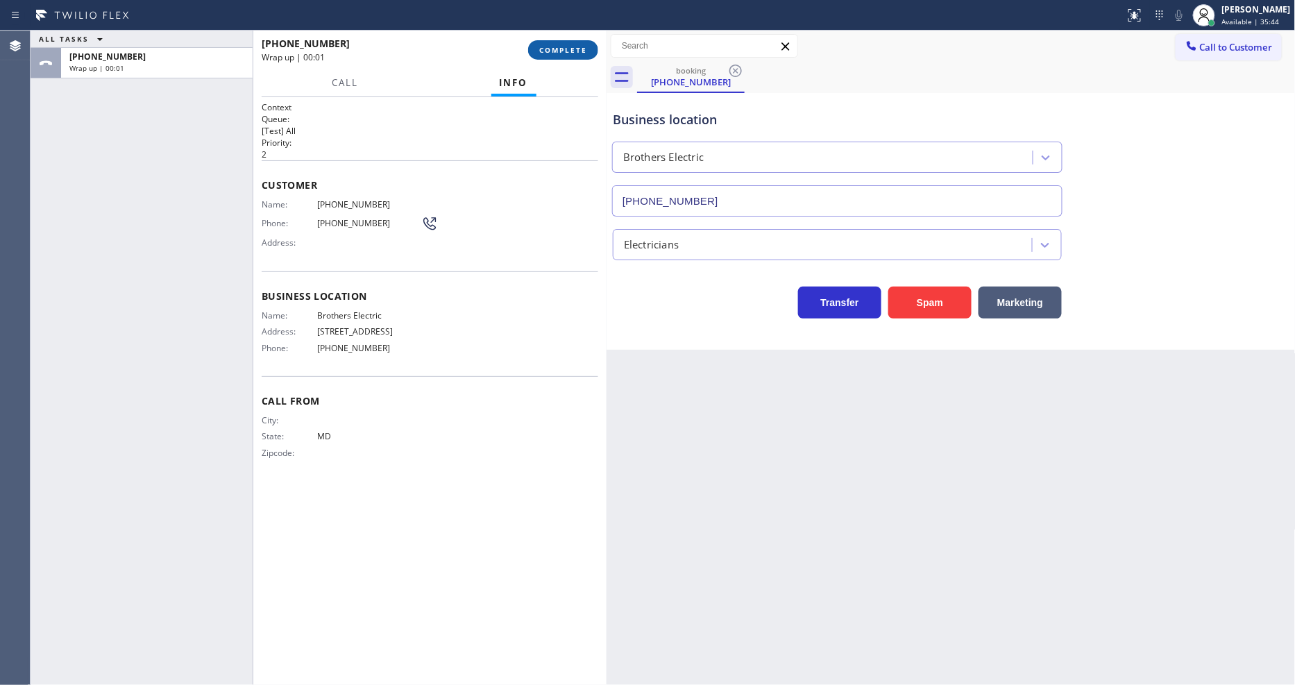
click at [570, 52] on span "COMPLETE" at bounding box center [563, 50] width 48 height 10
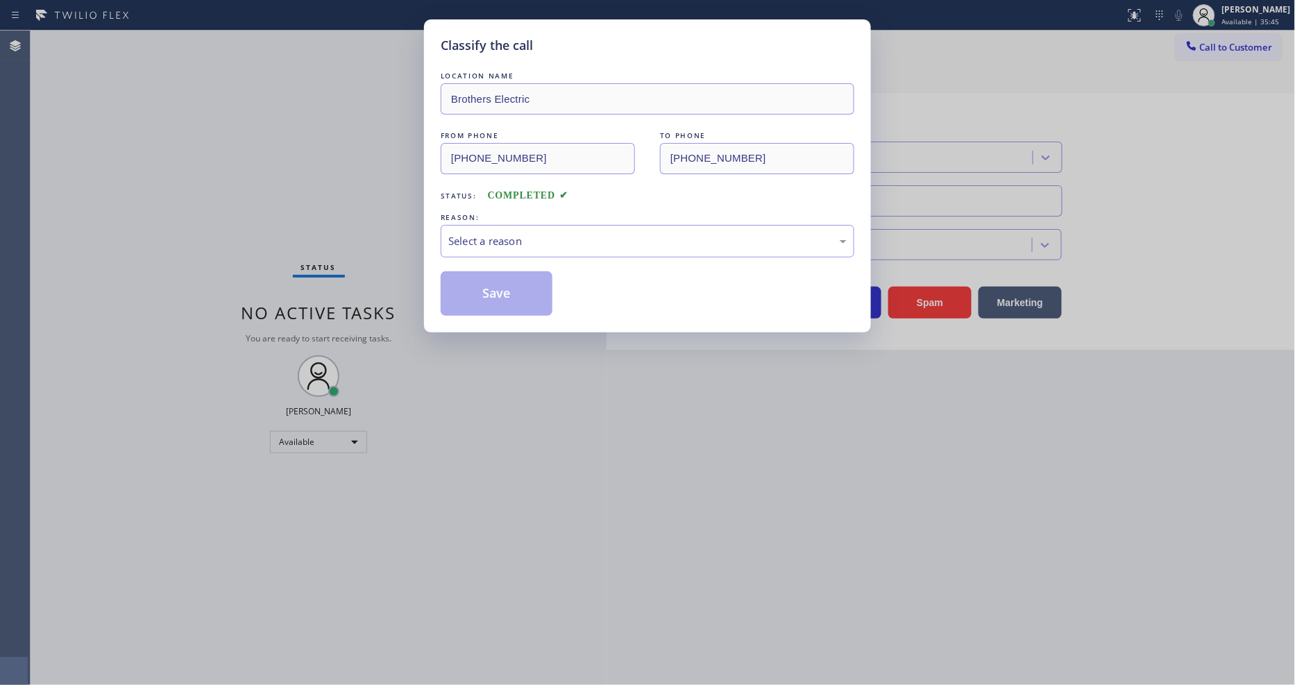
click at [534, 237] on div "Select a reason" at bounding box center [647, 241] width 398 height 16
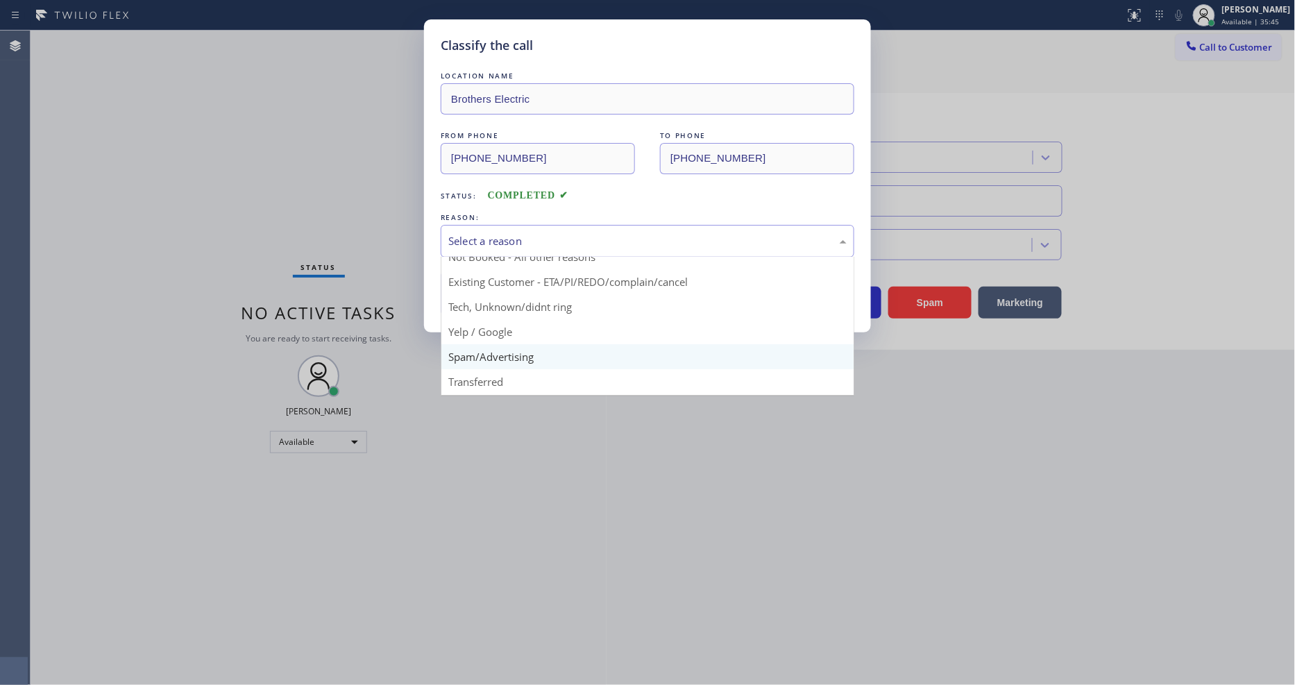
scroll to position [87, 0]
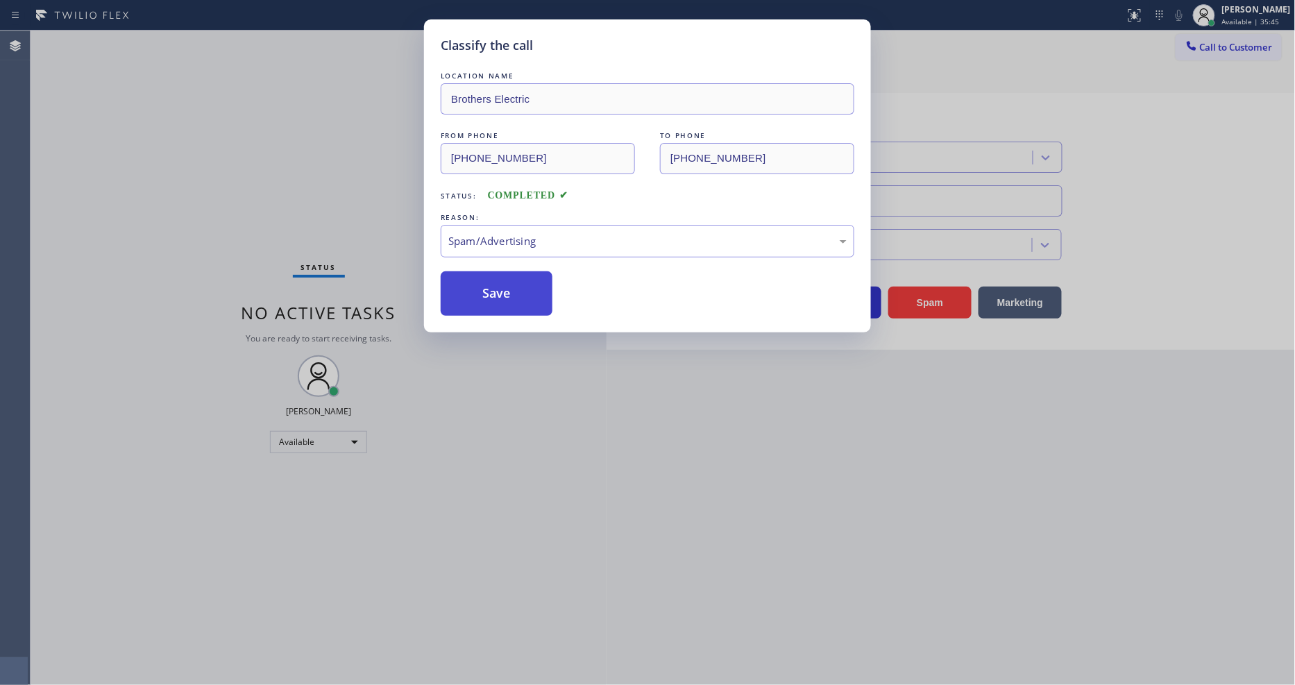
click at [508, 274] on button "Save" at bounding box center [497, 293] width 112 height 44
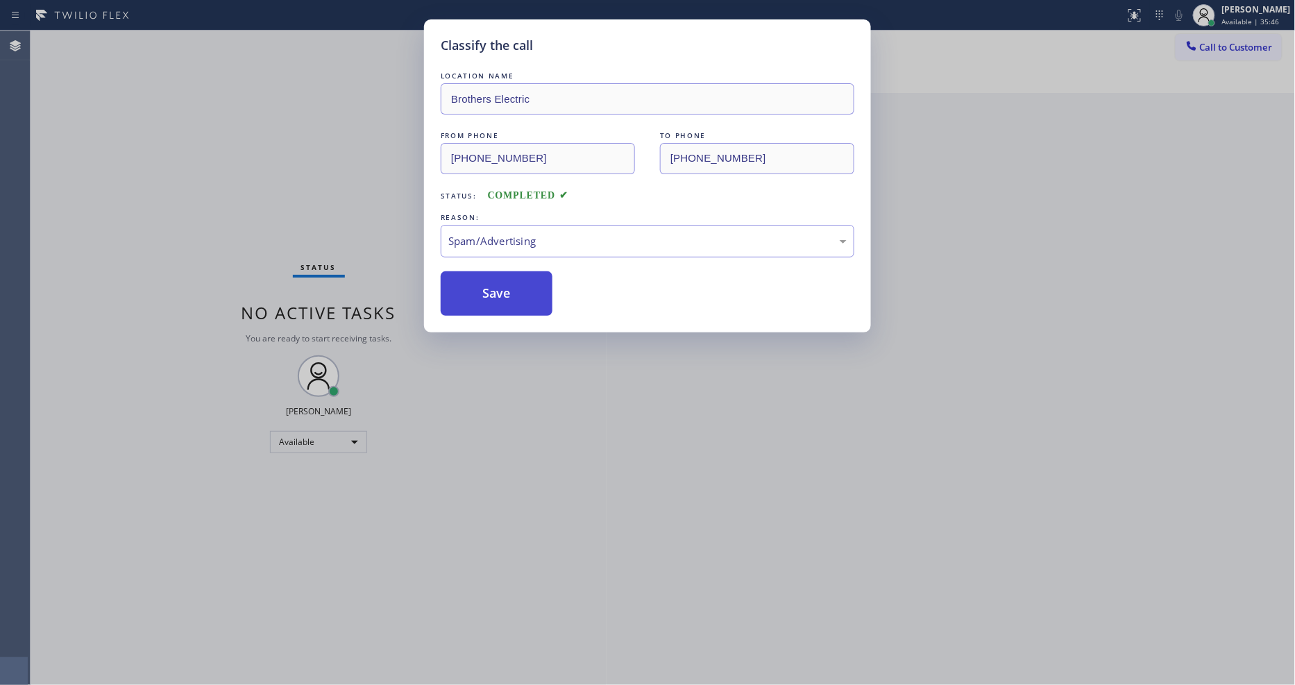
click at [508, 274] on button "Save" at bounding box center [497, 293] width 112 height 44
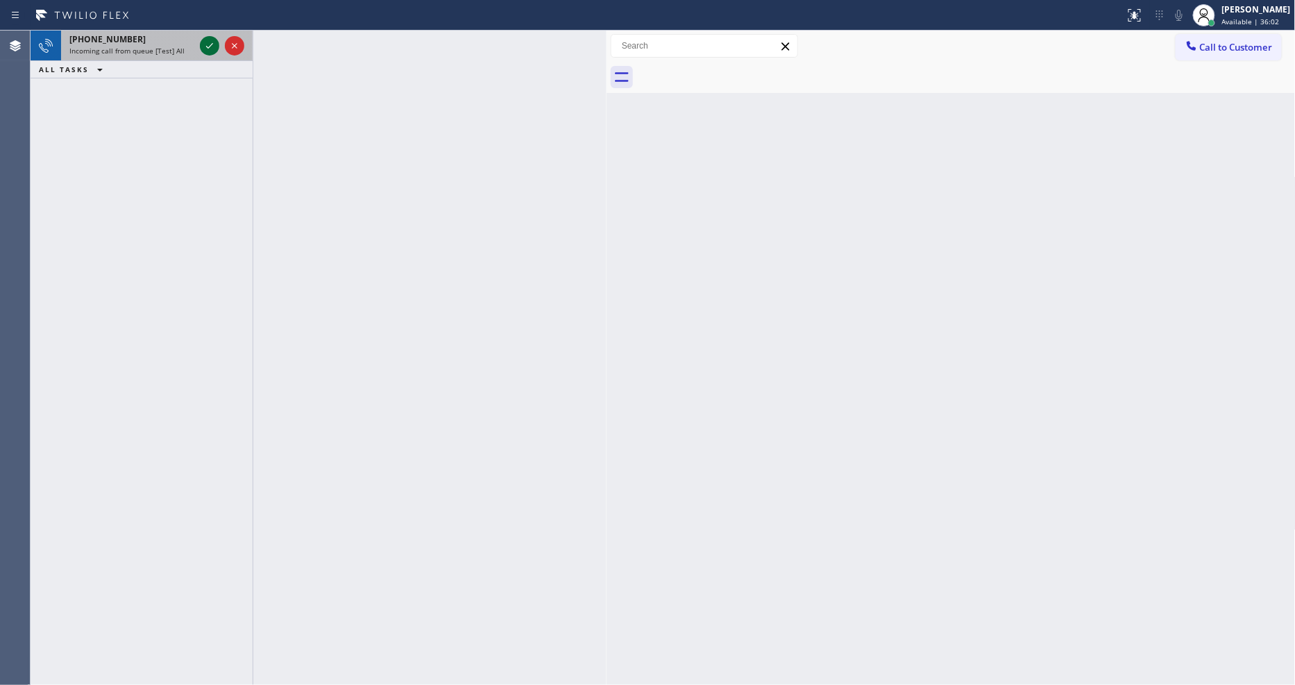
click at [210, 47] on icon at bounding box center [209, 45] width 17 height 17
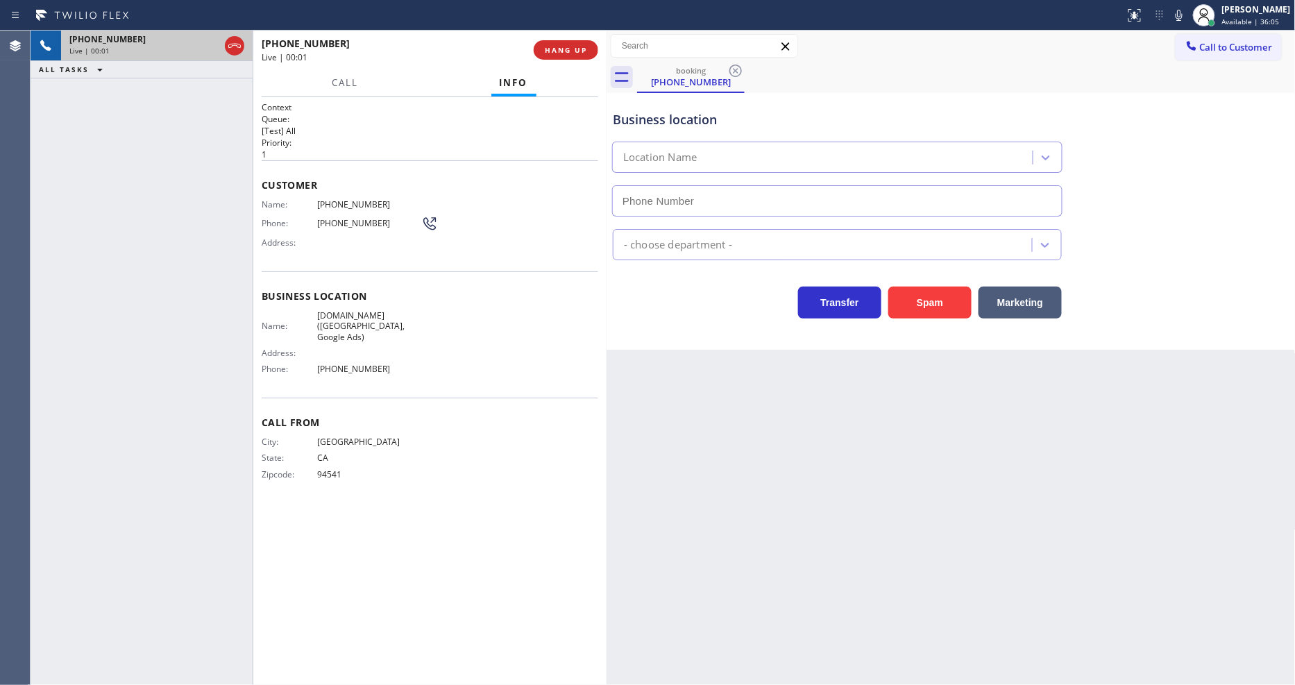
type input "(415) 967-7873"
click at [335, 301] on div "Business location Name: VikingCare.online (San Francisco, Google Ads) Address: …" at bounding box center [430, 334] width 337 height 126
click at [335, 314] on span "VikingCare.online (San Francisco, Google Ads)" at bounding box center [369, 326] width 104 height 32
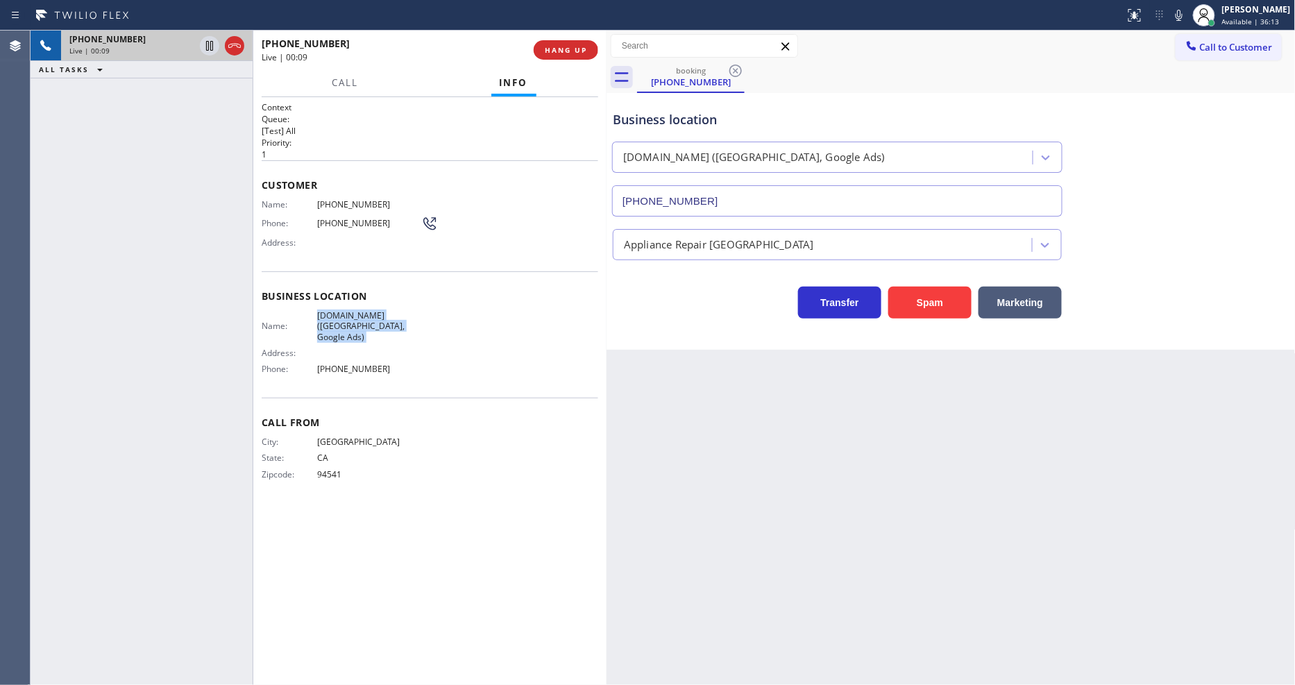
copy span "VikingCare.online (San Francisco, Google Ads)"
click at [326, 199] on span "(510) 406-5701" at bounding box center [369, 204] width 104 height 10
copy span "(510) 406-5701"
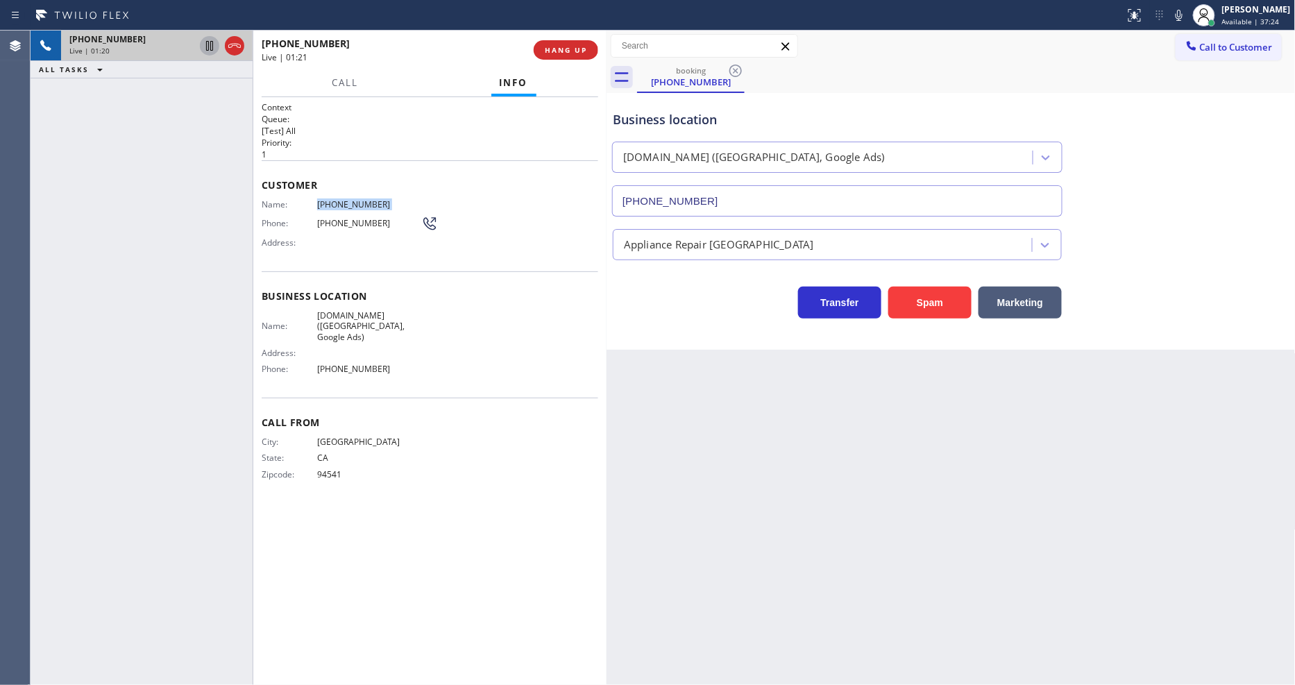
click at [212, 49] on icon at bounding box center [209, 45] width 17 height 17
click at [1188, 15] on icon at bounding box center [1179, 15] width 17 height 17
click at [210, 45] on icon at bounding box center [210, 46] width 10 height 10
click at [1188, 11] on icon at bounding box center [1179, 15] width 17 height 17
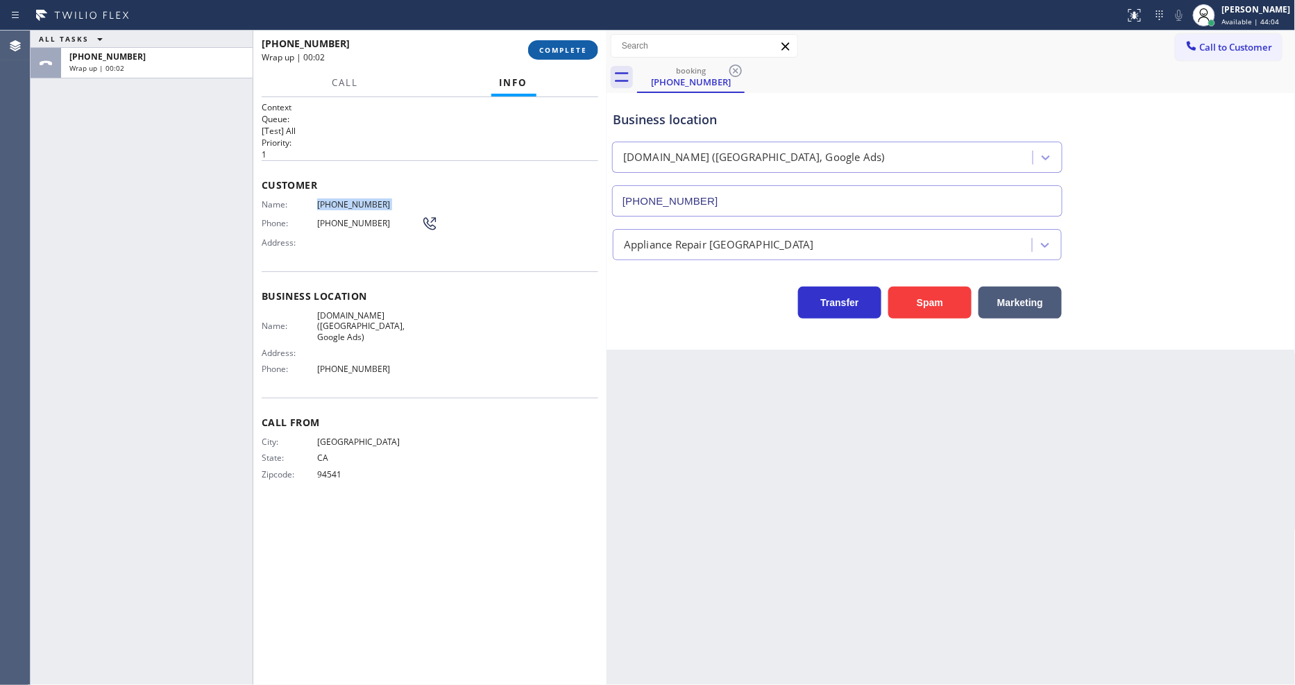
click at [551, 50] on span "COMPLETE" at bounding box center [563, 50] width 48 height 10
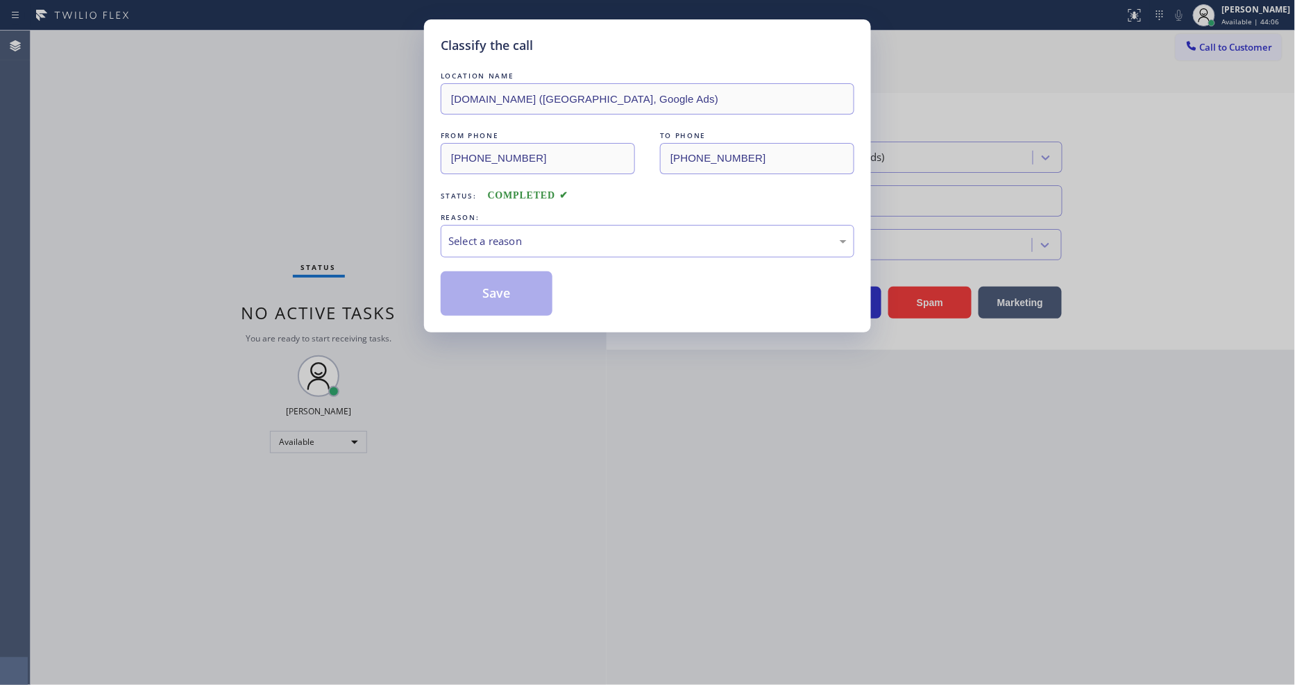
click at [494, 233] on div "Select a reason" at bounding box center [647, 241] width 398 height 16
click at [484, 295] on button "Save" at bounding box center [497, 293] width 112 height 44
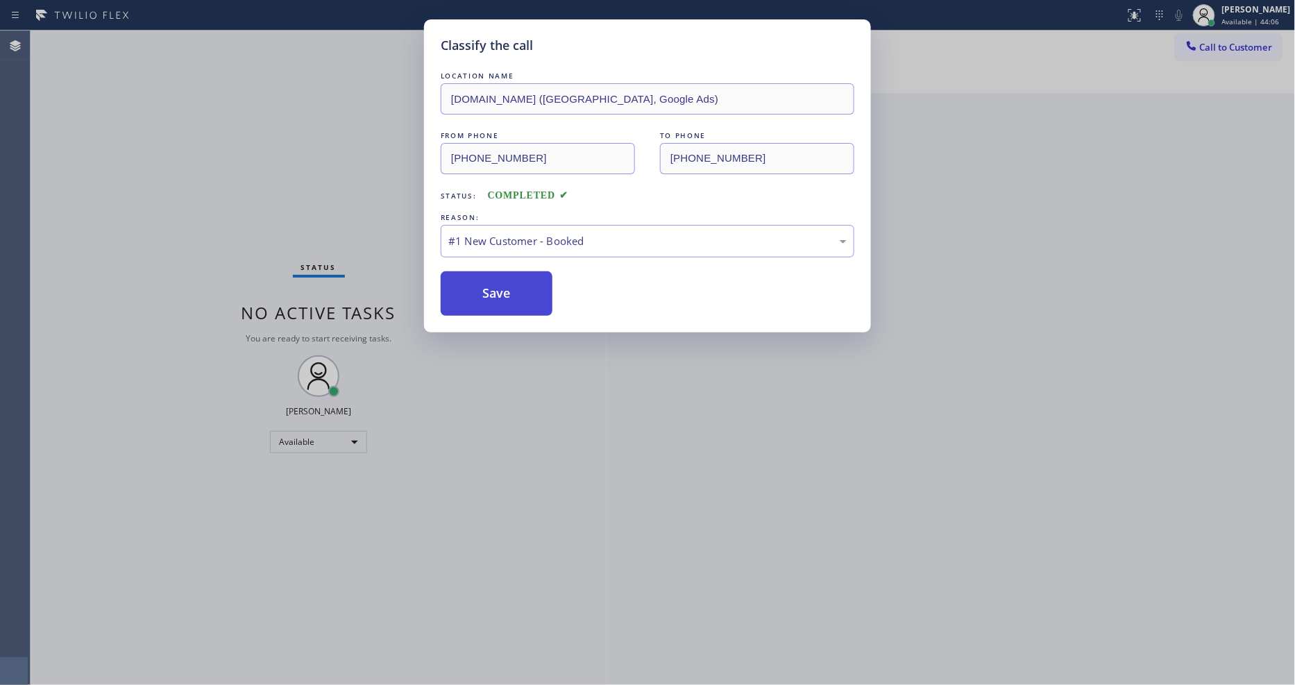
click at [484, 295] on button "Save" at bounding box center [497, 293] width 112 height 44
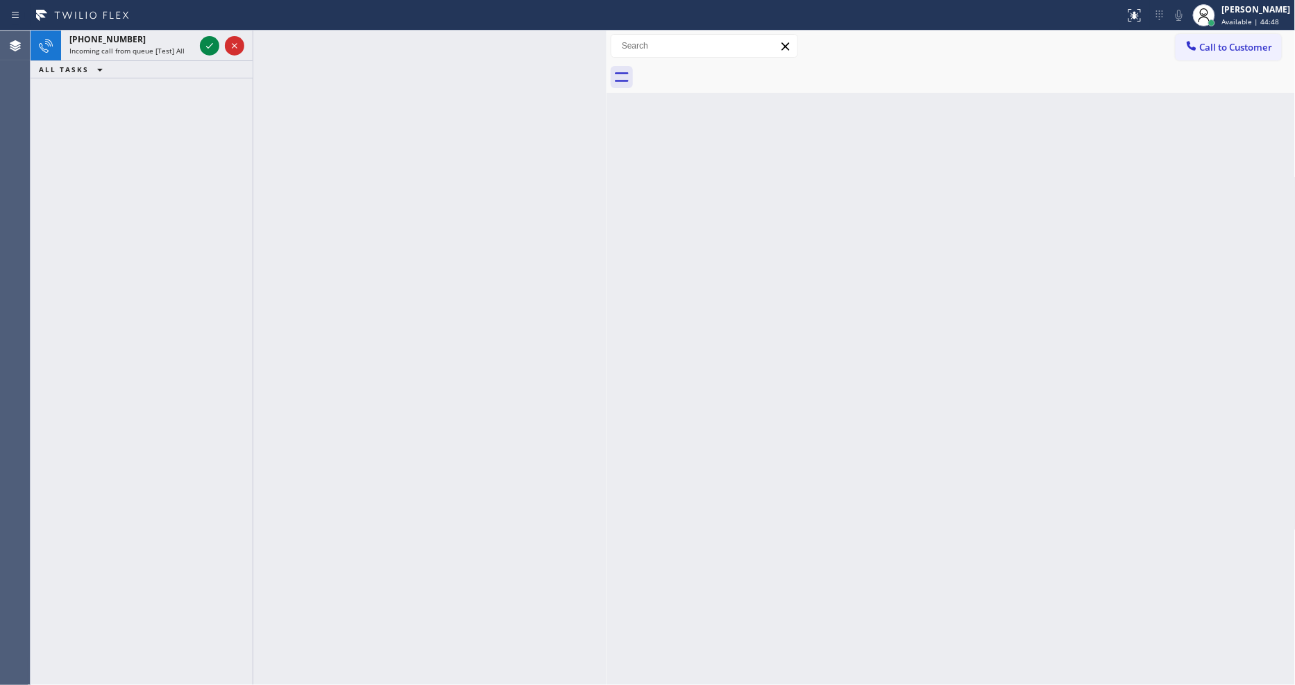
click at [210, 42] on icon at bounding box center [209, 45] width 17 height 17
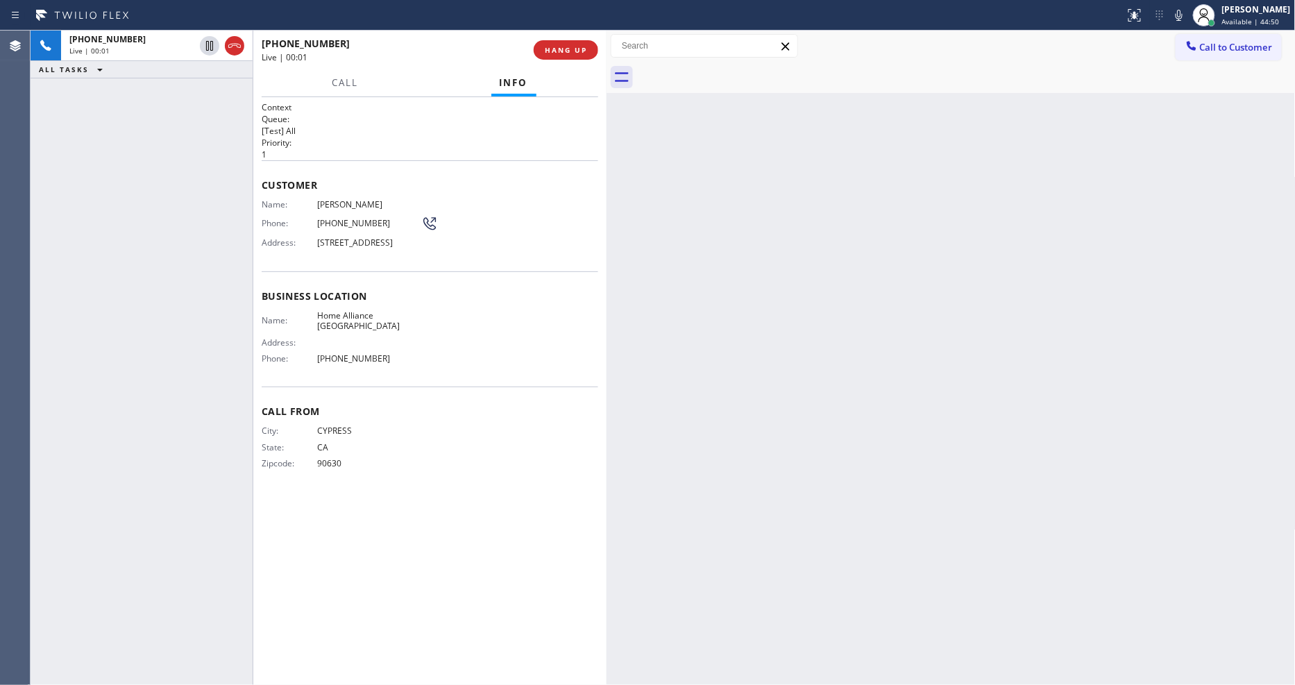
click at [884, 425] on div "Back to Dashboard Change Sender ID Customers Technicians Select a contact Outbo…" at bounding box center [951, 358] width 689 height 655
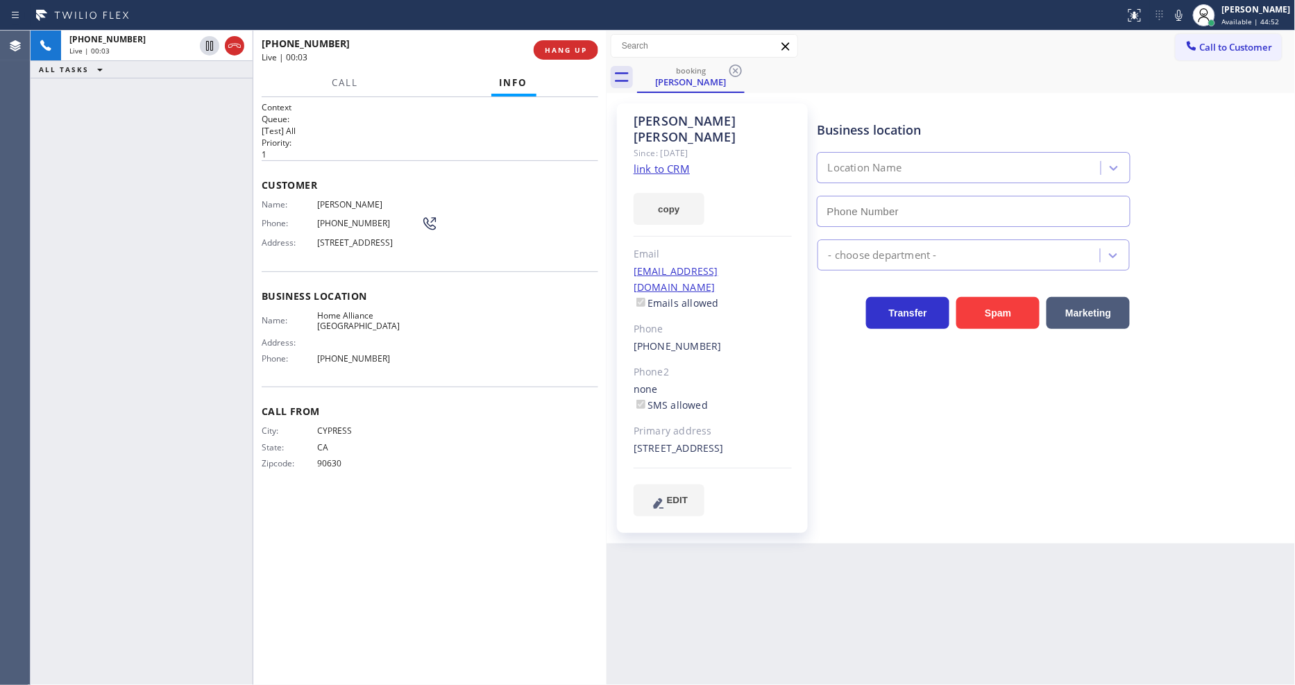
click at [660, 162] on link "link to CRM" at bounding box center [662, 169] width 56 height 14
type input "(909) 453-4152"
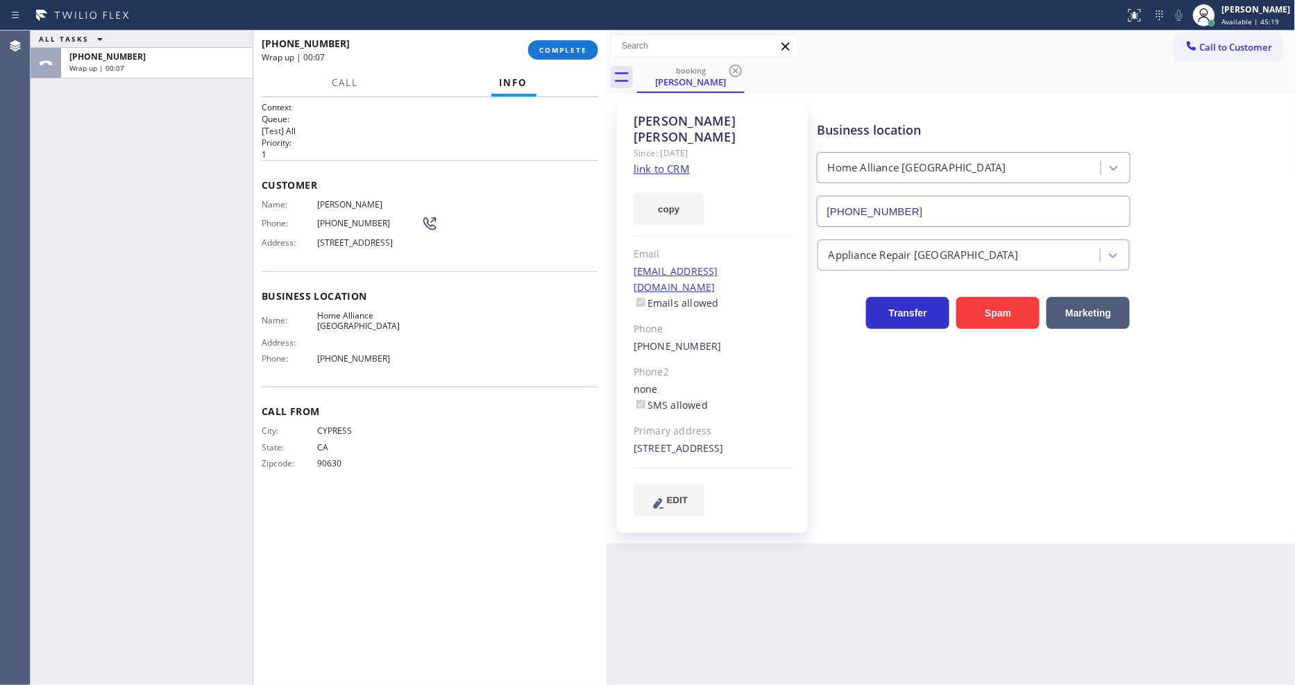
click at [559, 31] on div "+17147136329 Wrap up | 00:07 COMPLETE" at bounding box center [429, 50] width 353 height 39
click at [557, 46] on span "COMPLETE" at bounding box center [563, 50] width 48 height 10
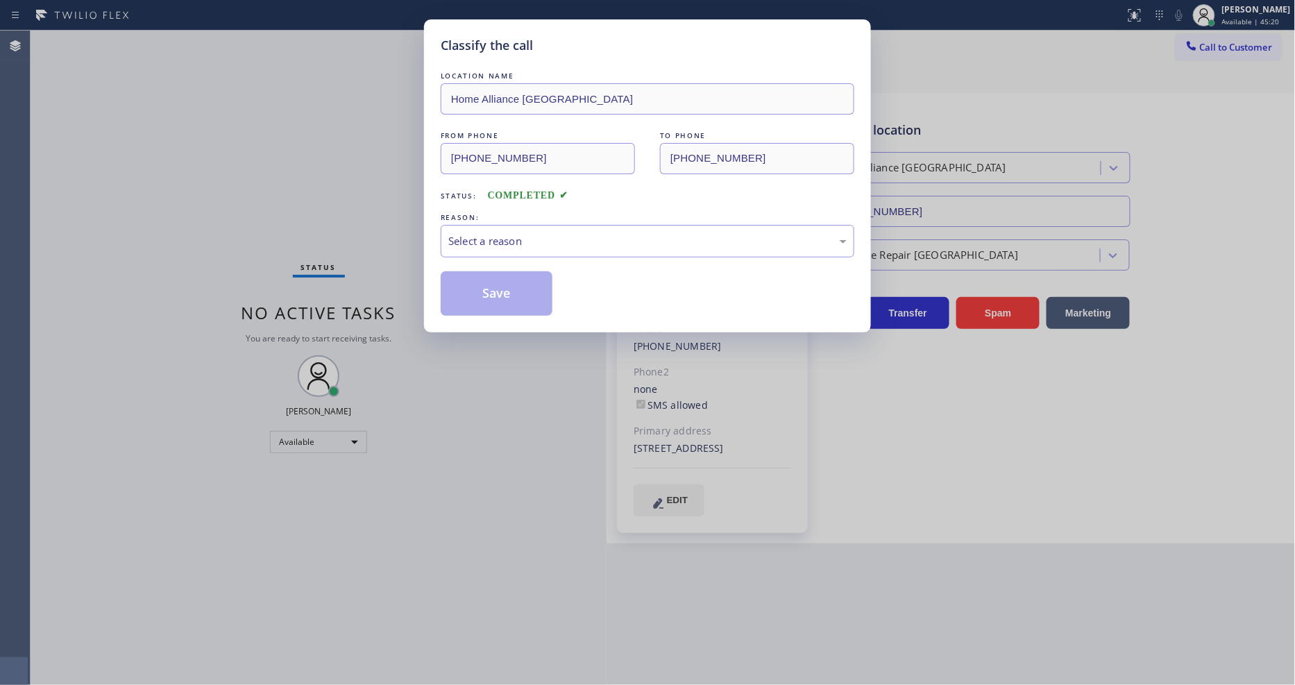
click at [504, 192] on span "COMPLETED" at bounding box center [528, 195] width 81 height 10
click at [498, 236] on div "Select a reason" at bounding box center [647, 241] width 398 height 16
click at [489, 287] on button "Save" at bounding box center [497, 293] width 112 height 44
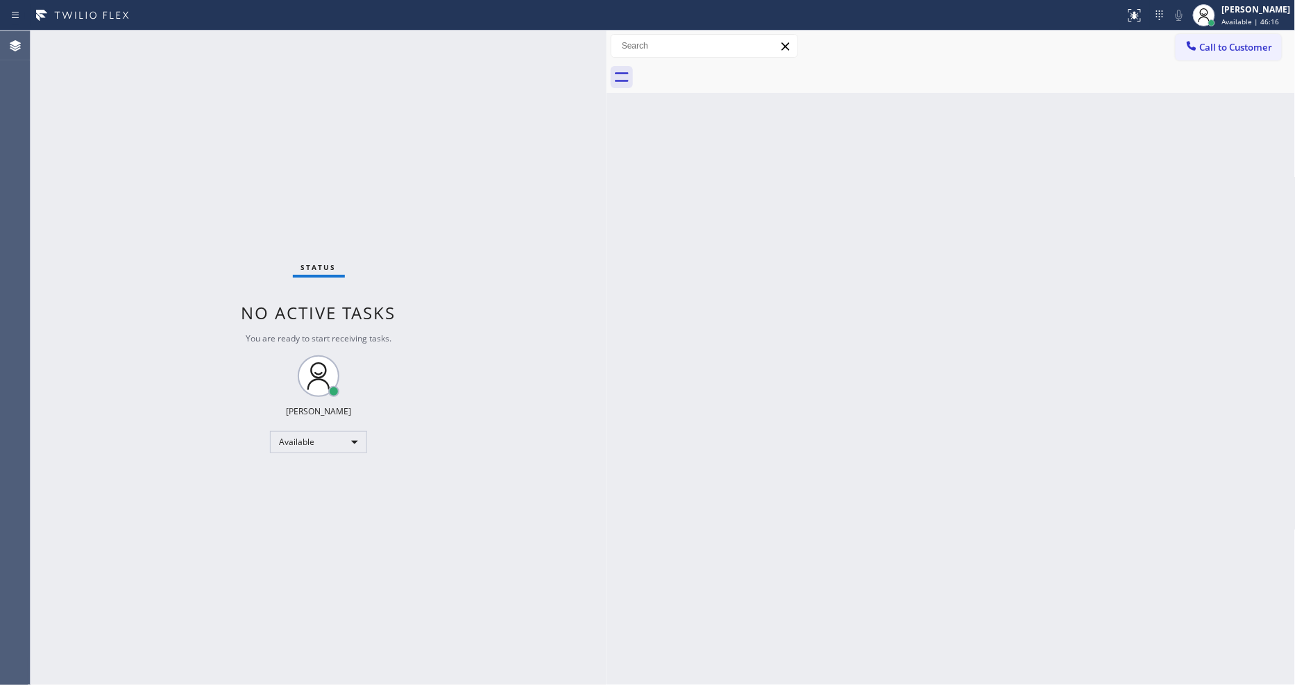
click at [346, 143] on div "Status No active tasks You are ready to start receiving tasks. [PERSON_NAME] Av…" at bounding box center [319, 358] width 576 height 655
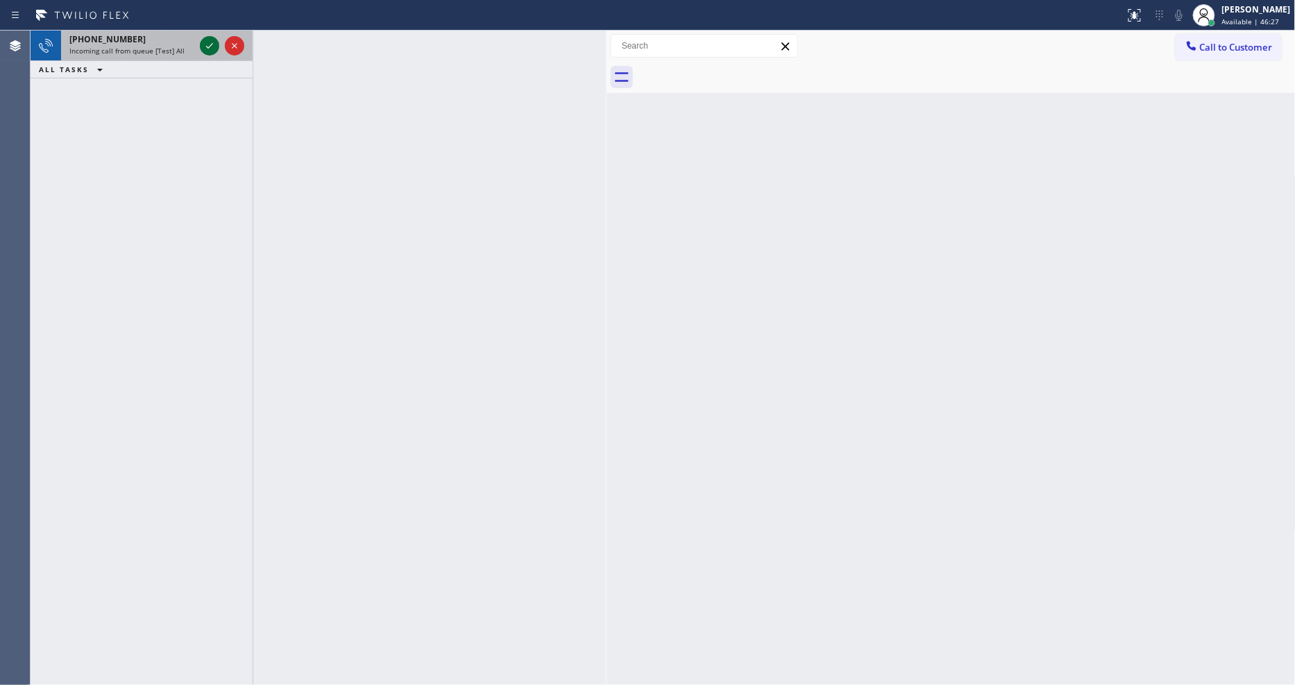
click at [206, 45] on icon at bounding box center [209, 45] width 17 height 17
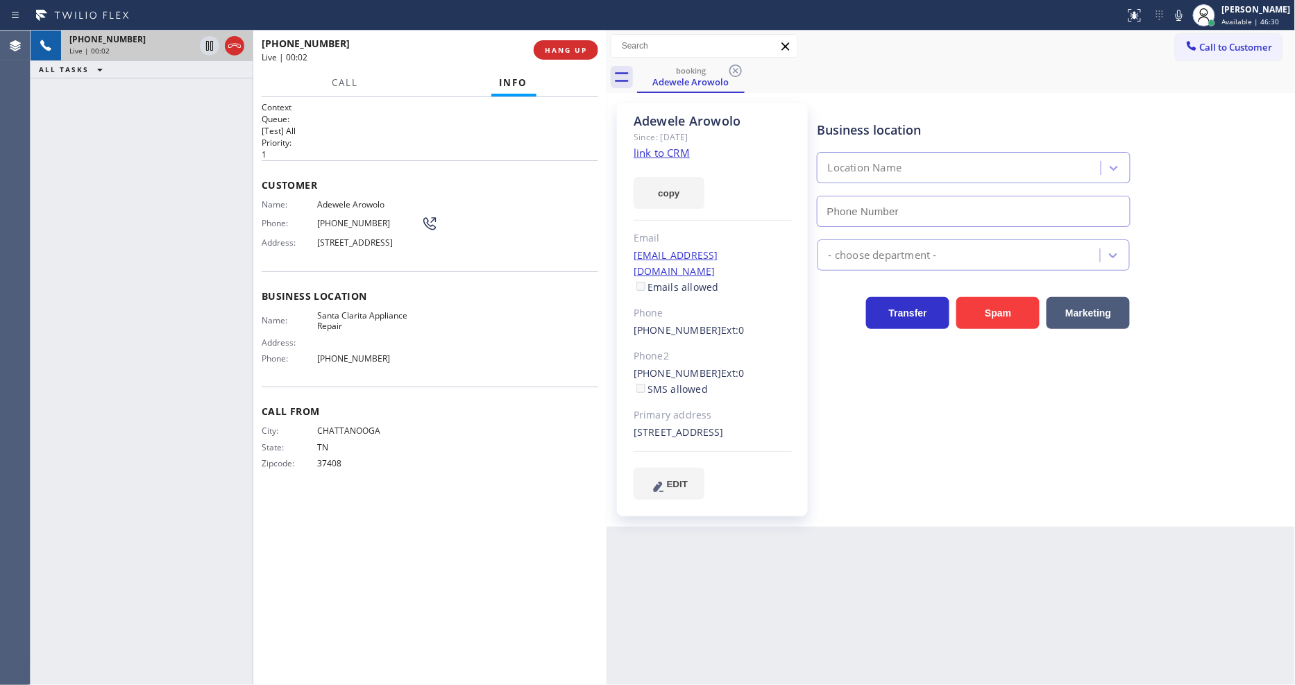
type input "(661) 368-9097"
click at [657, 157] on link "link to CRM" at bounding box center [662, 153] width 56 height 14
click at [503, 185] on span "Customer" at bounding box center [430, 184] width 337 height 13
click at [643, 148] on link "link to CRM" at bounding box center [662, 153] width 56 height 14
click at [564, 52] on span "HANG UP" at bounding box center [566, 50] width 42 height 10
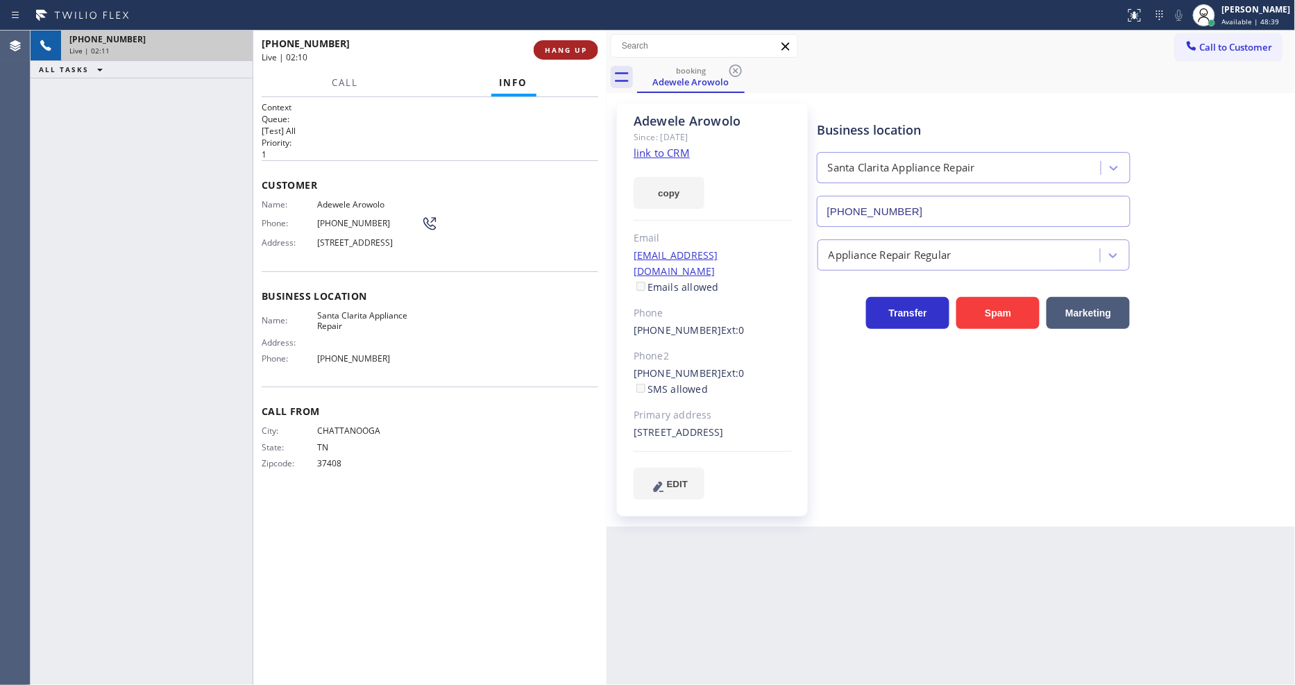
click at [564, 52] on span "HANG UP" at bounding box center [566, 50] width 42 height 10
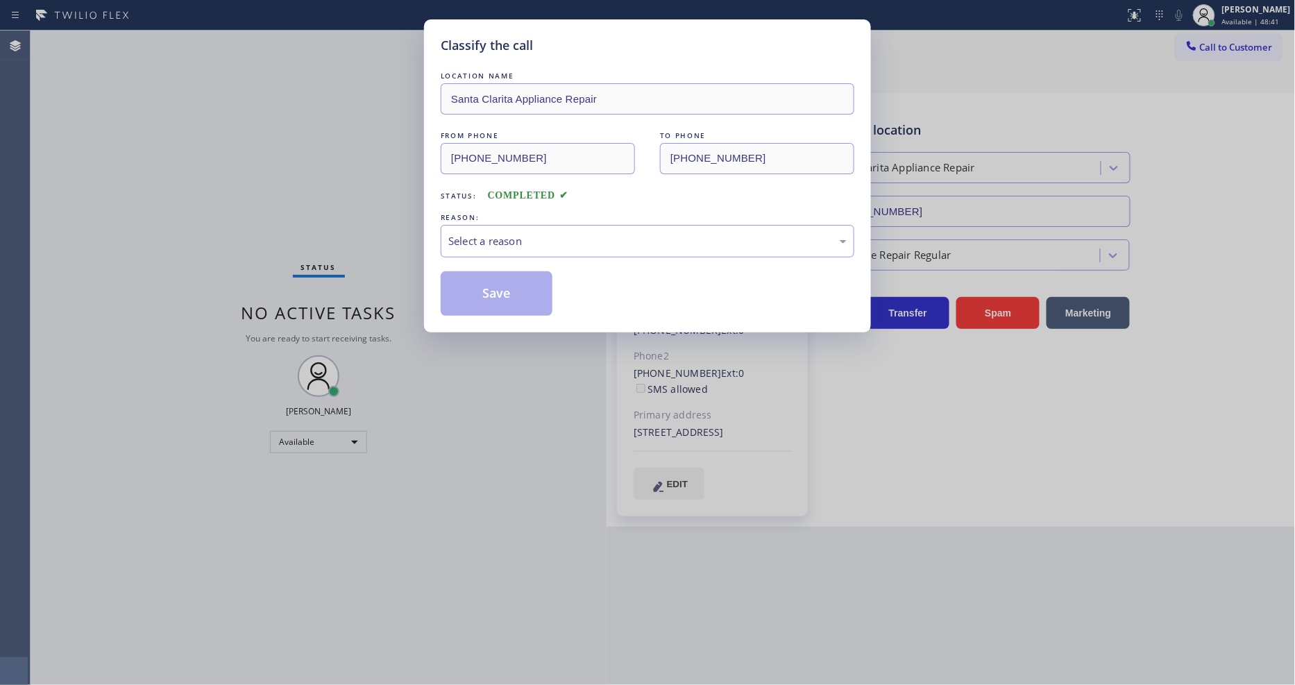
click at [503, 233] on div "Select a reason" at bounding box center [647, 241] width 398 height 16
click at [474, 273] on button "Save" at bounding box center [497, 293] width 112 height 44
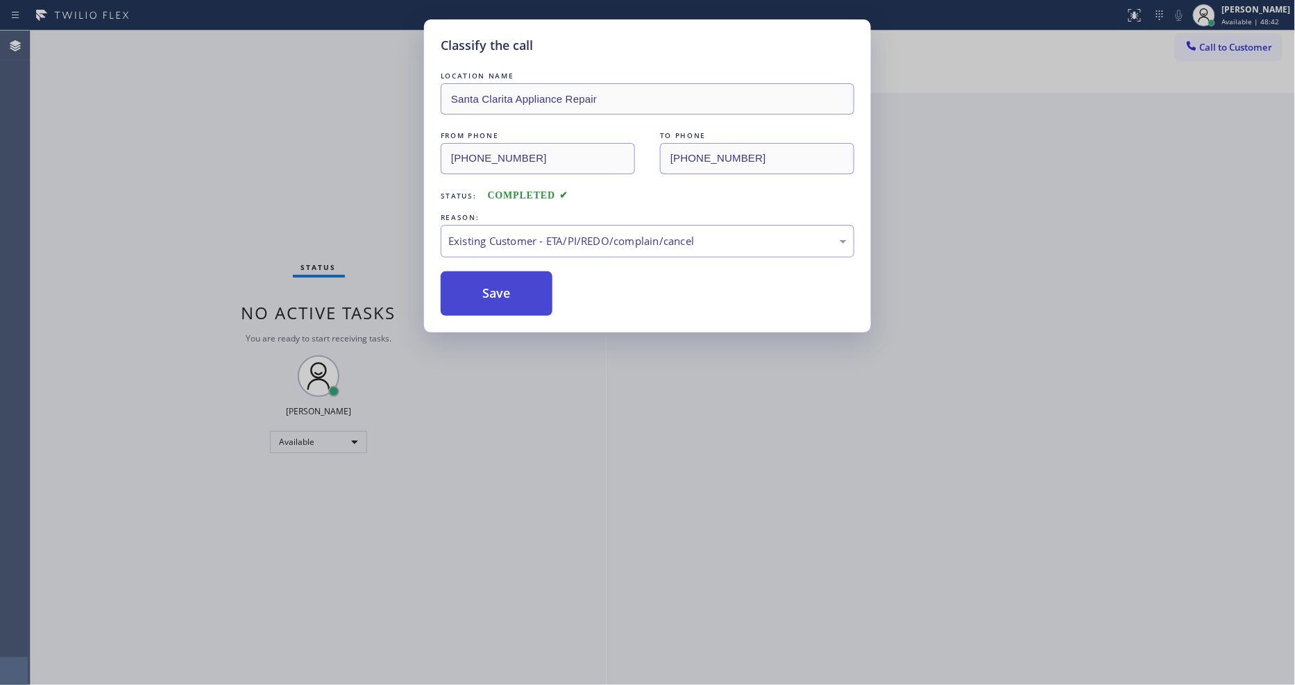
click at [474, 273] on button "Save" at bounding box center [497, 293] width 112 height 44
click at [474, 278] on button "Save" at bounding box center [497, 293] width 112 height 44
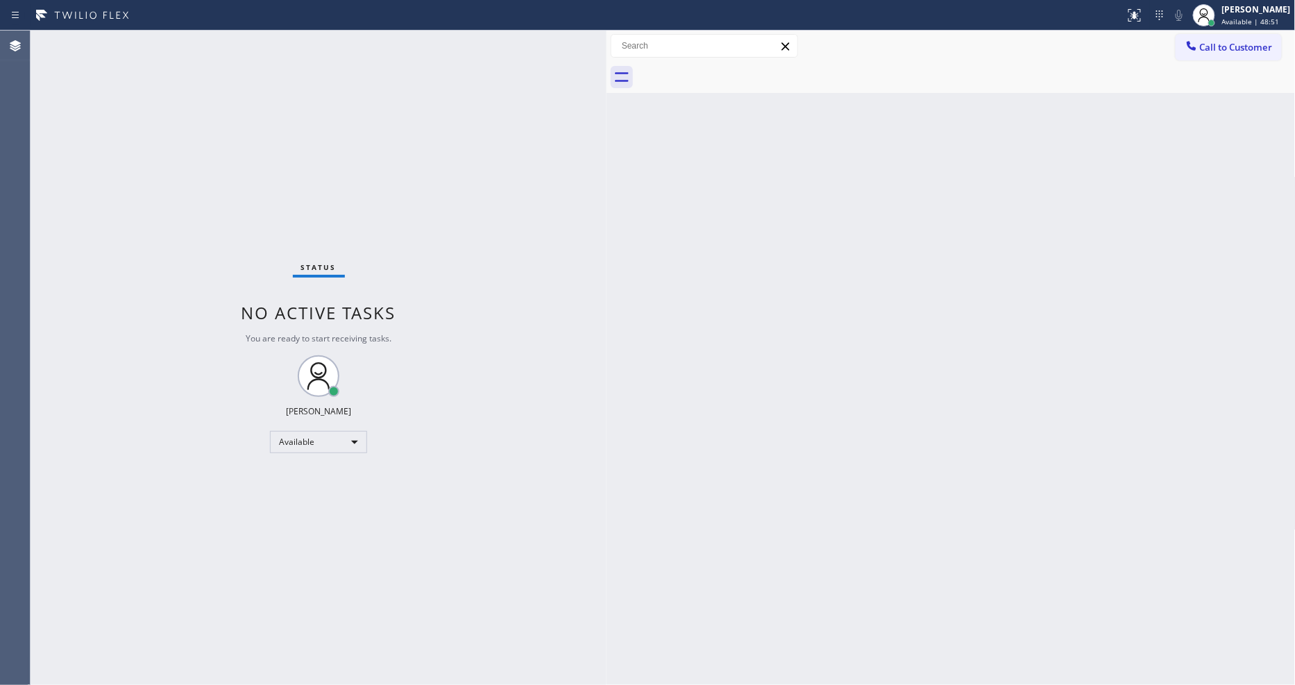
click at [176, 40] on div "Status No active tasks You are ready to start receiving tasks. [PERSON_NAME] Av…" at bounding box center [319, 358] width 576 height 655
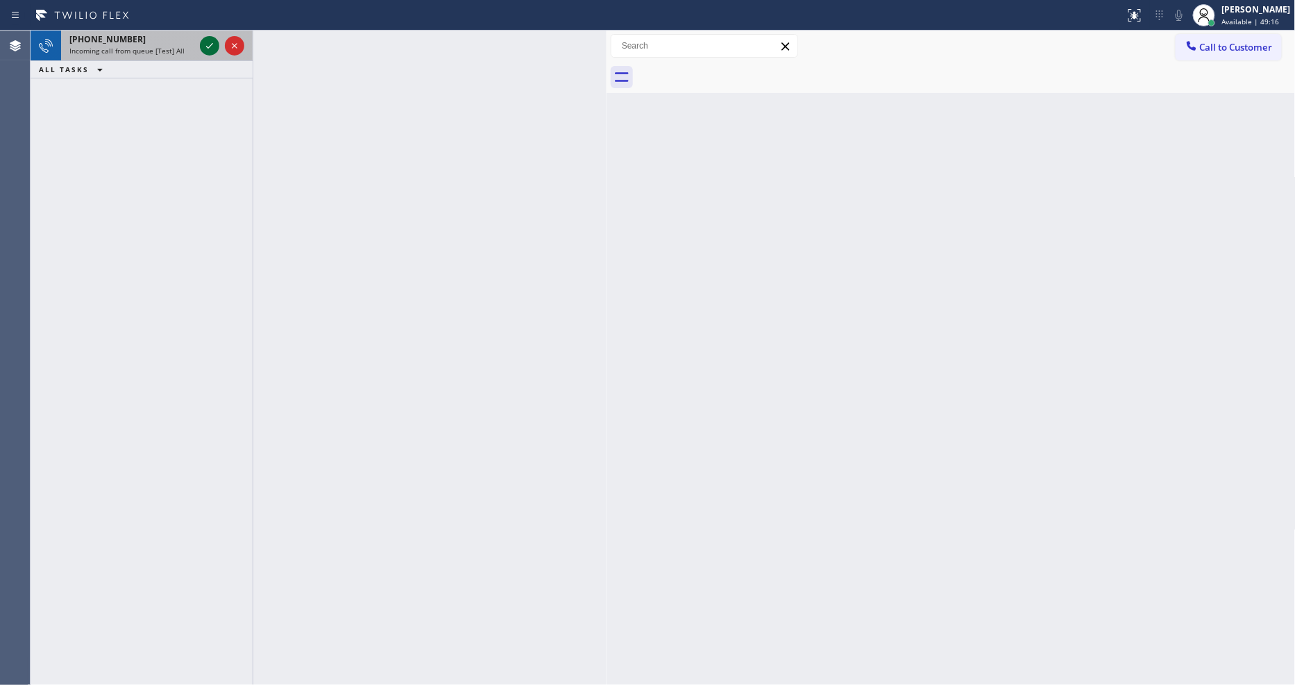
click at [204, 39] on icon at bounding box center [209, 45] width 17 height 17
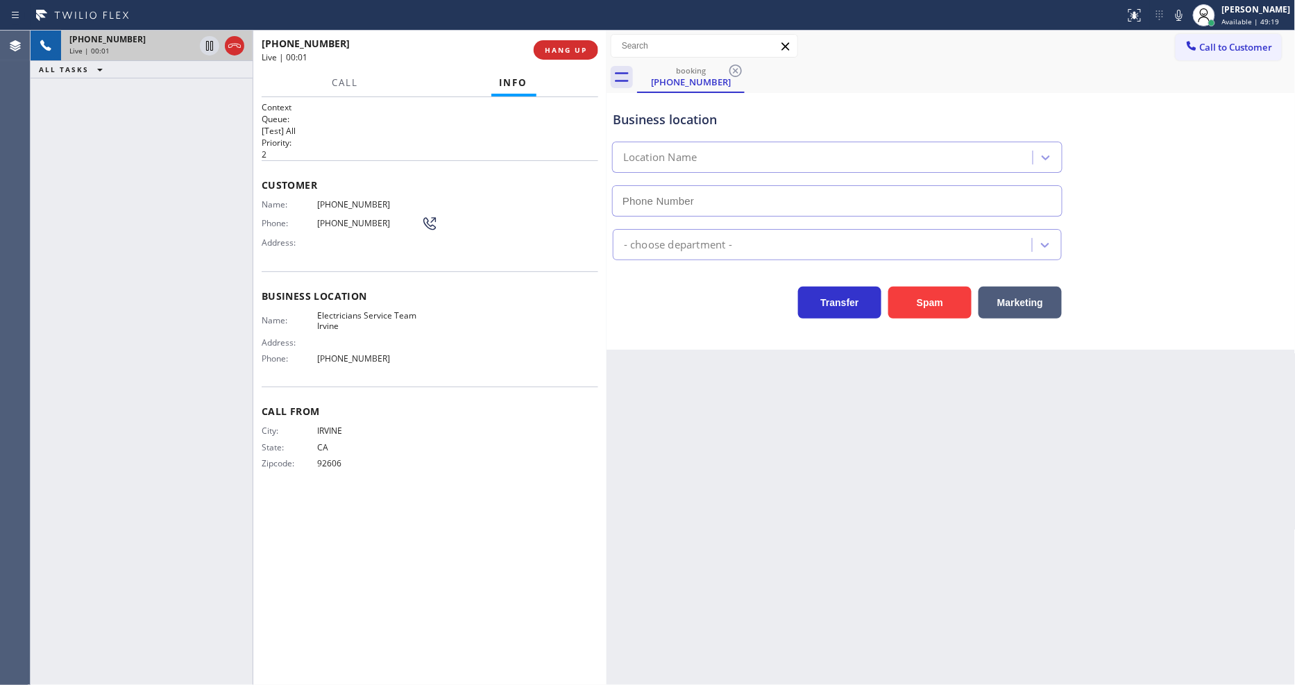
type input "(949) 569-6029"
click at [345, 316] on span "Electricians Service Team Irvine" at bounding box center [369, 321] width 104 height 22
copy span "Electricians Service Team Irvine"
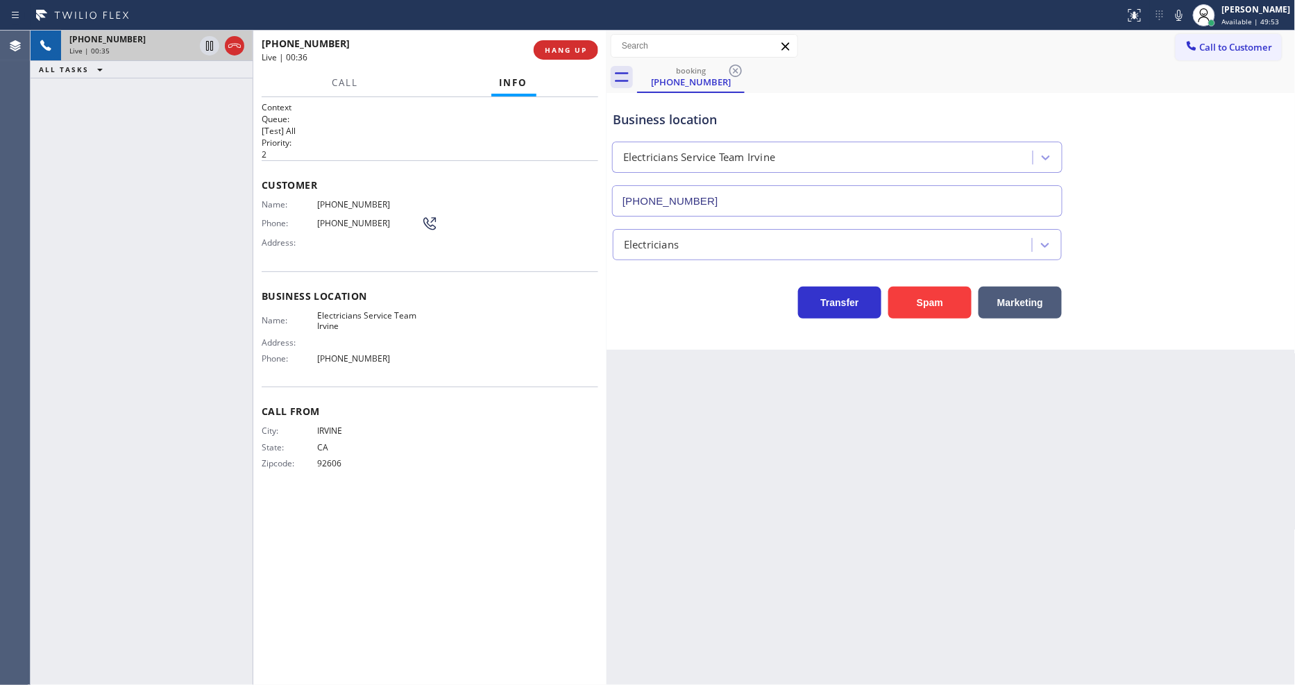
click at [359, 201] on span "(949) 231-0473" at bounding box center [369, 204] width 104 height 10
click at [357, 201] on span "(949) 231-0473" at bounding box center [369, 204] width 104 height 10
click at [357, 193] on div "Customer Name: (949) 231-0473 Phone: (949) 231-0473 Address:" at bounding box center [430, 215] width 337 height 111
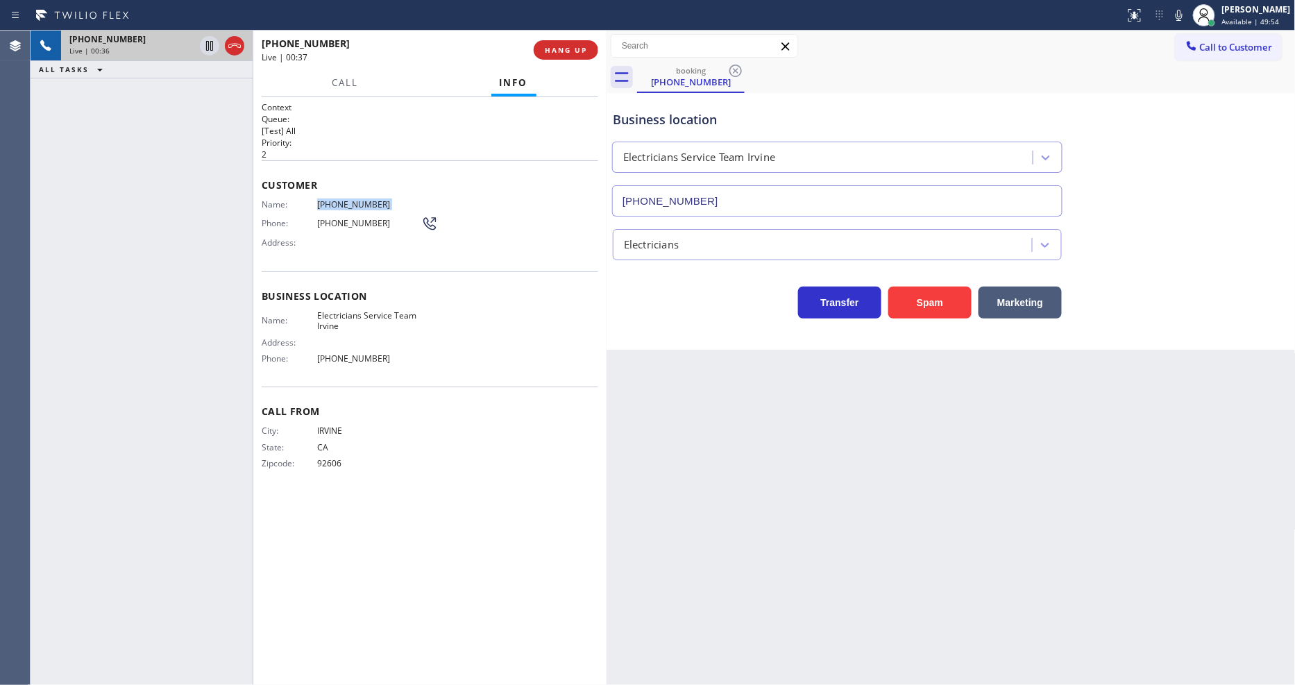
click at [356, 193] on div "Customer Name: (949) 231-0473 Phone: (949) 231-0473 Address:" at bounding box center [430, 215] width 337 height 111
click at [1188, 15] on icon at bounding box center [1179, 15] width 17 height 17
click at [1188, 17] on icon at bounding box center [1179, 15] width 17 height 17
click at [209, 46] on icon at bounding box center [209, 45] width 17 height 17
click at [1188, 17] on icon at bounding box center [1179, 15] width 17 height 17
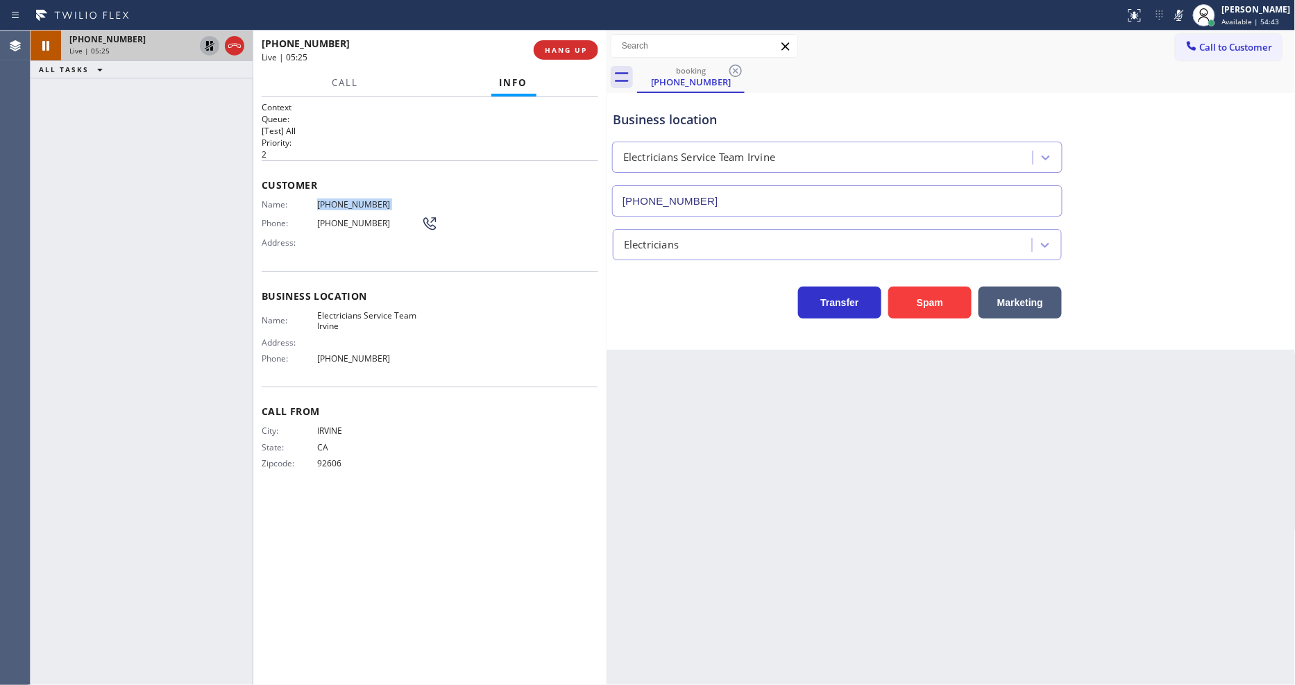
click at [212, 40] on icon at bounding box center [209, 45] width 17 height 17
click at [1188, 12] on icon at bounding box center [1179, 15] width 17 height 17
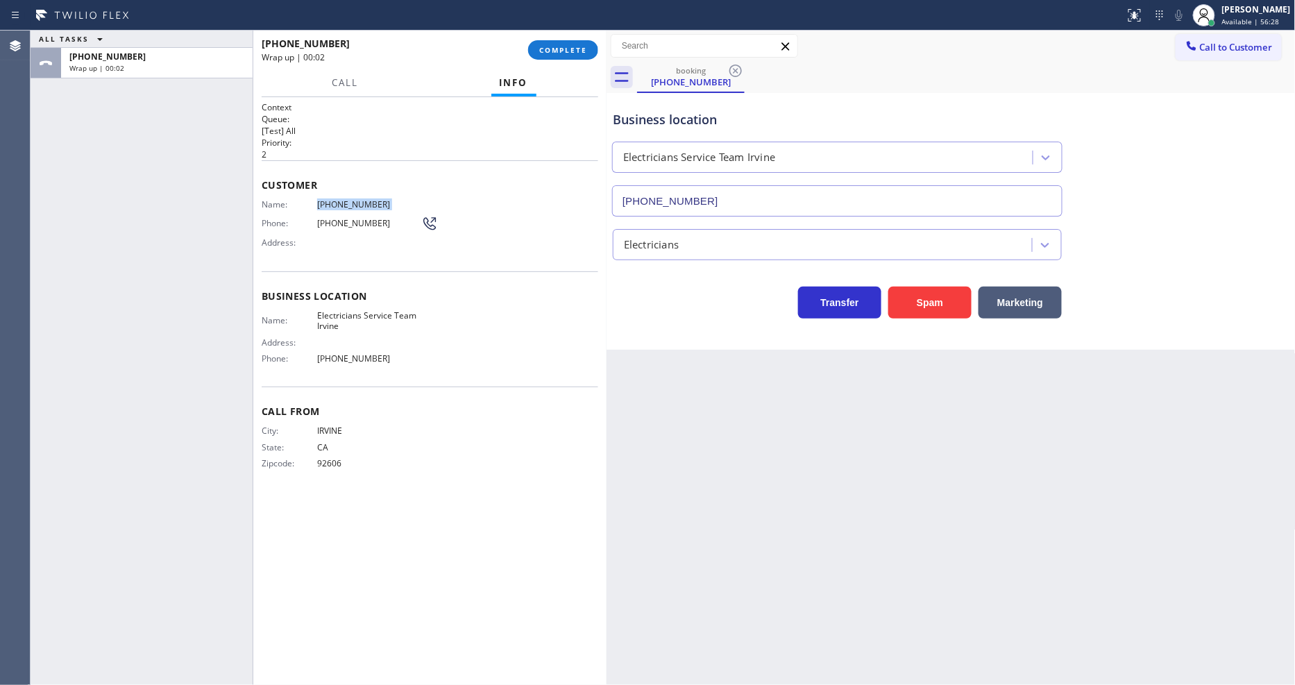
click at [557, 44] on button "COMPLETE" at bounding box center [563, 49] width 70 height 19
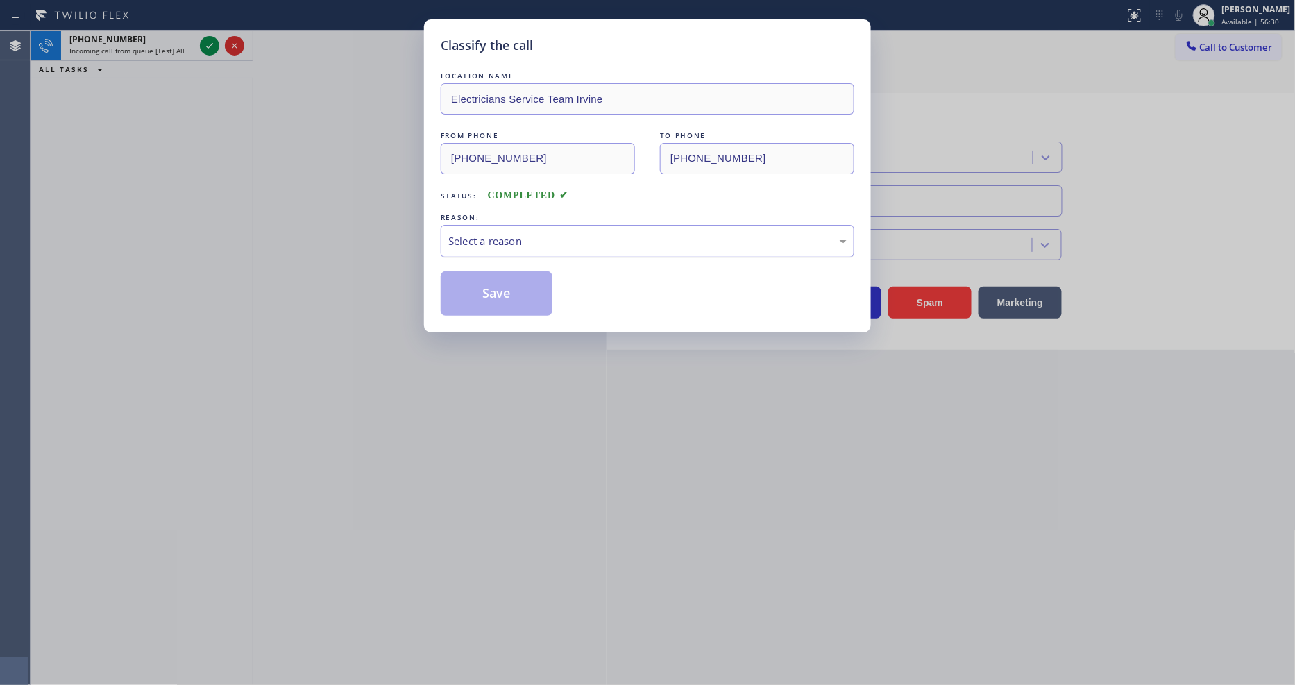
click at [461, 239] on div "Select a reason" at bounding box center [647, 241] width 398 height 16
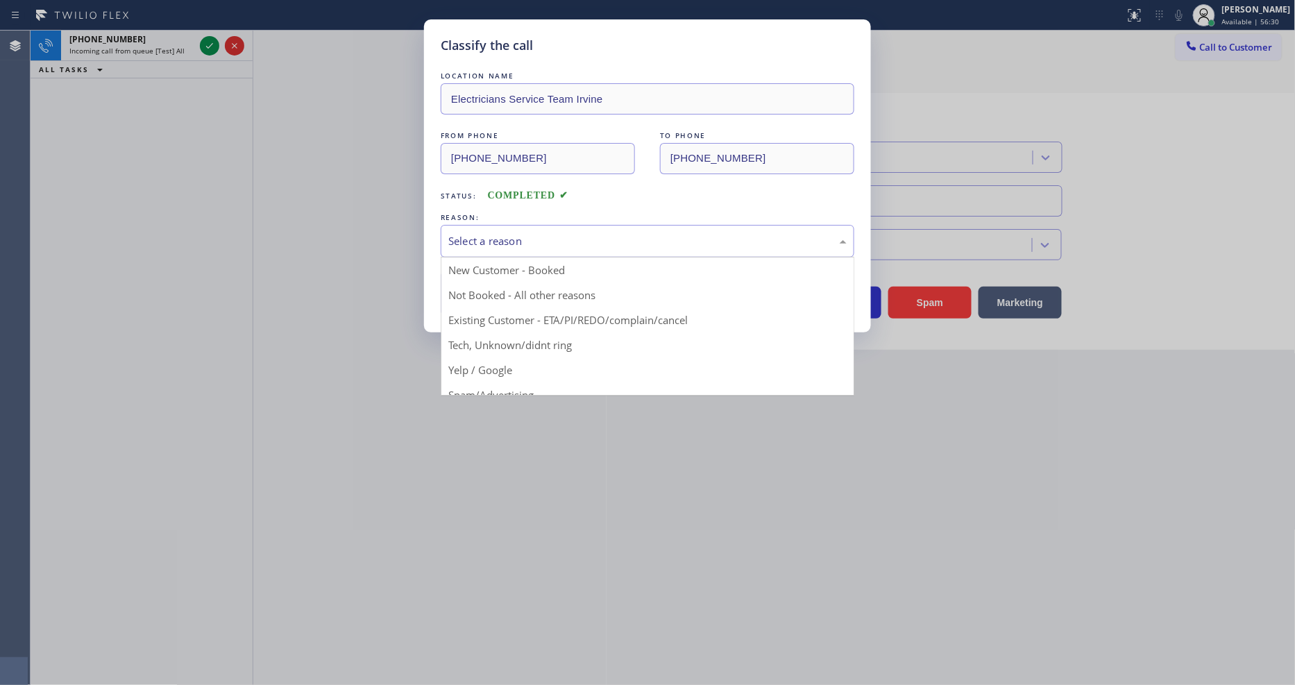
drag, startPoint x: 458, startPoint y: 266, endPoint x: 457, endPoint y: 283, distance: 17.4
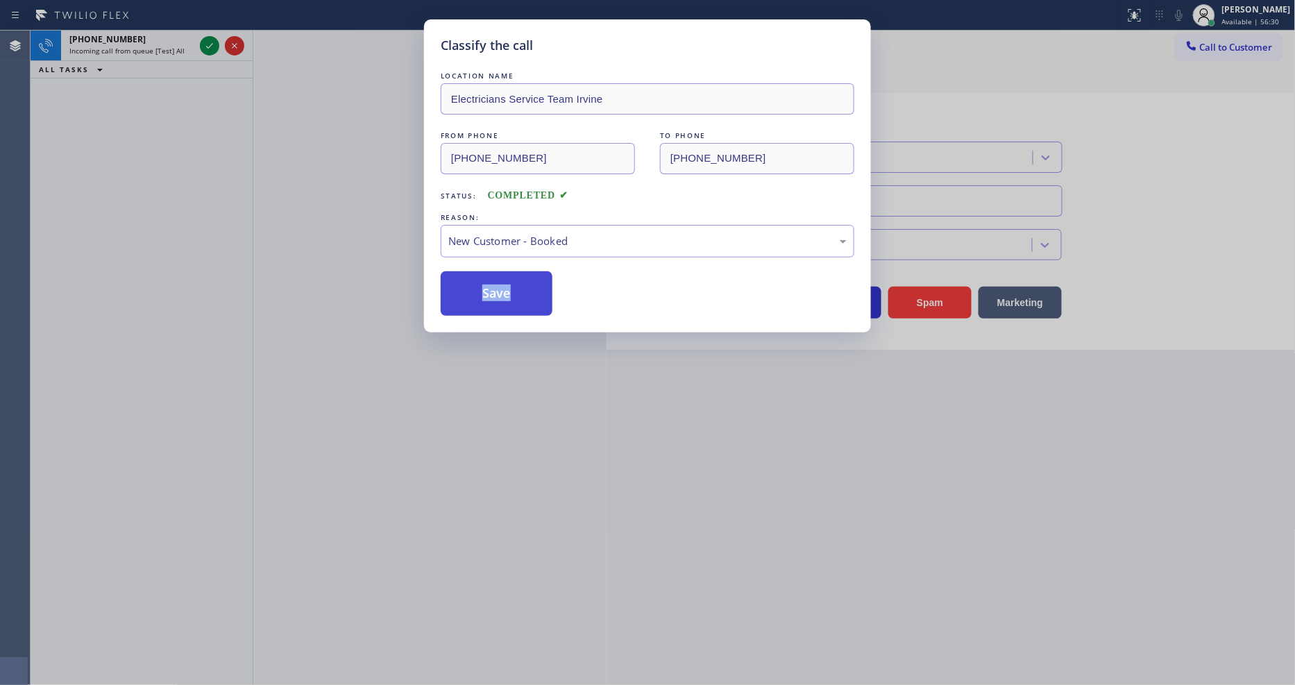
click at [455, 287] on button "Save" at bounding box center [497, 293] width 112 height 44
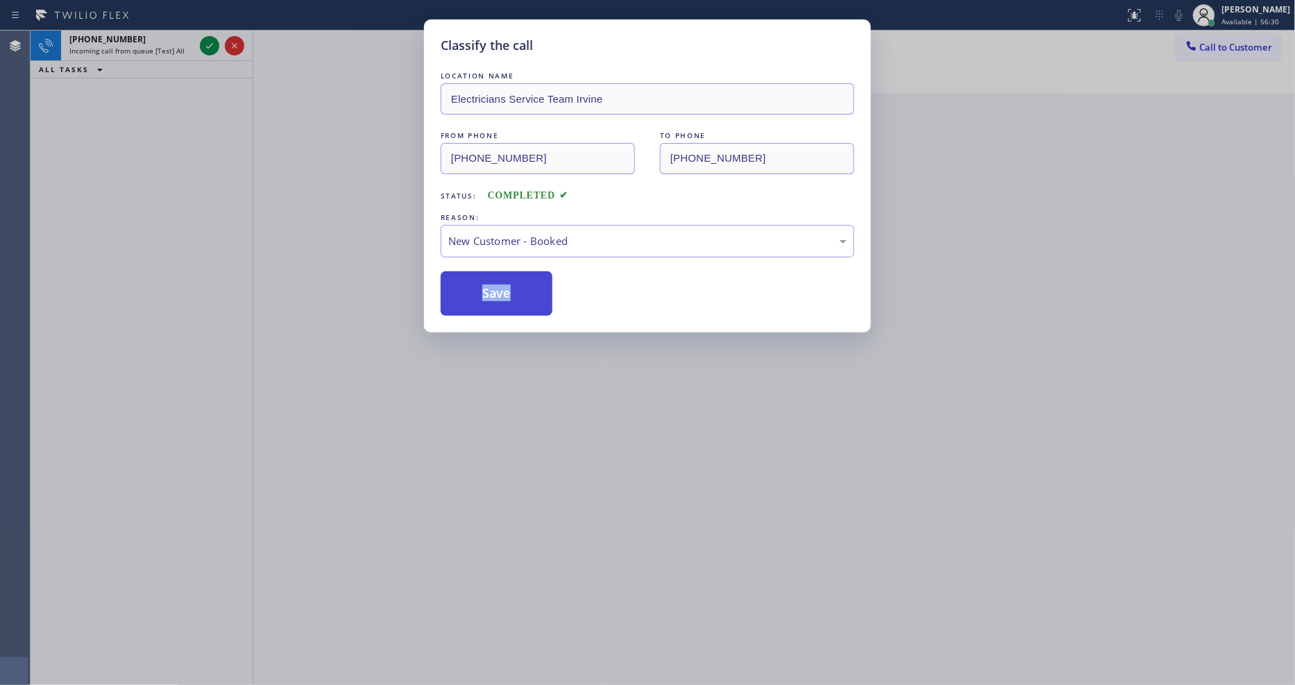
click at [455, 287] on button "Save" at bounding box center [497, 293] width 112 height 44
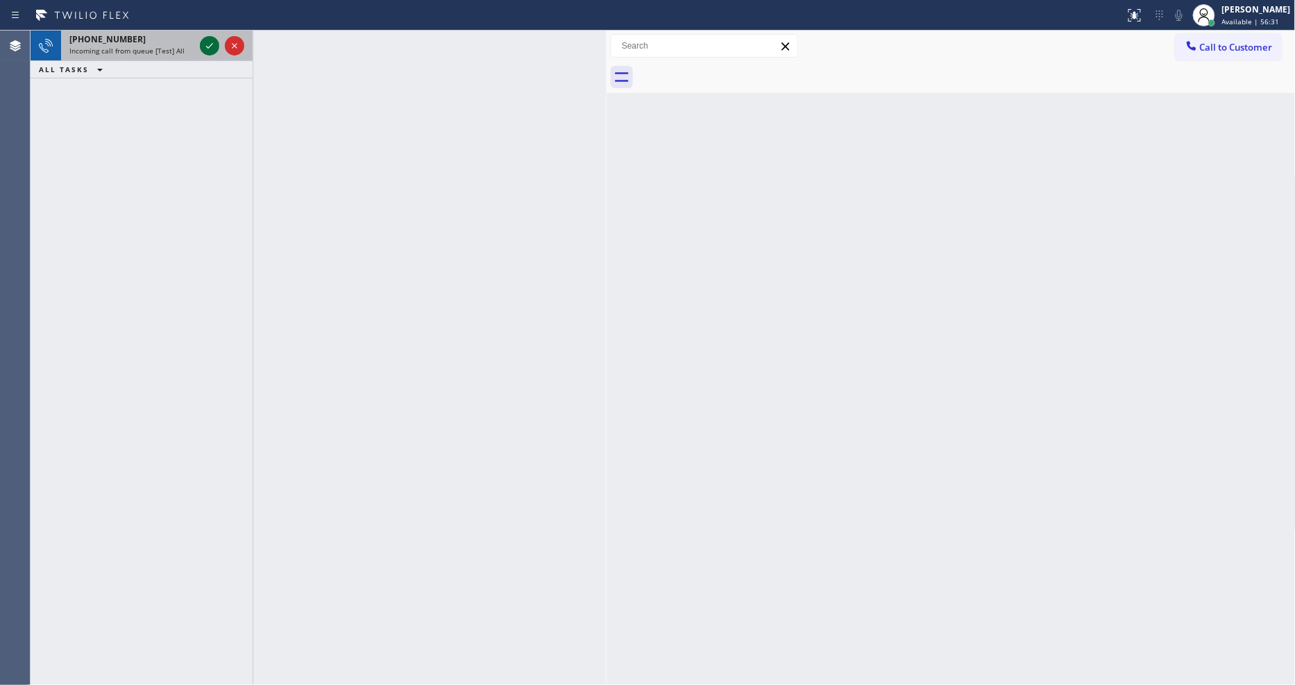
click at [205, 46] on icon at bounding box center [209, 45] width 17 height 17
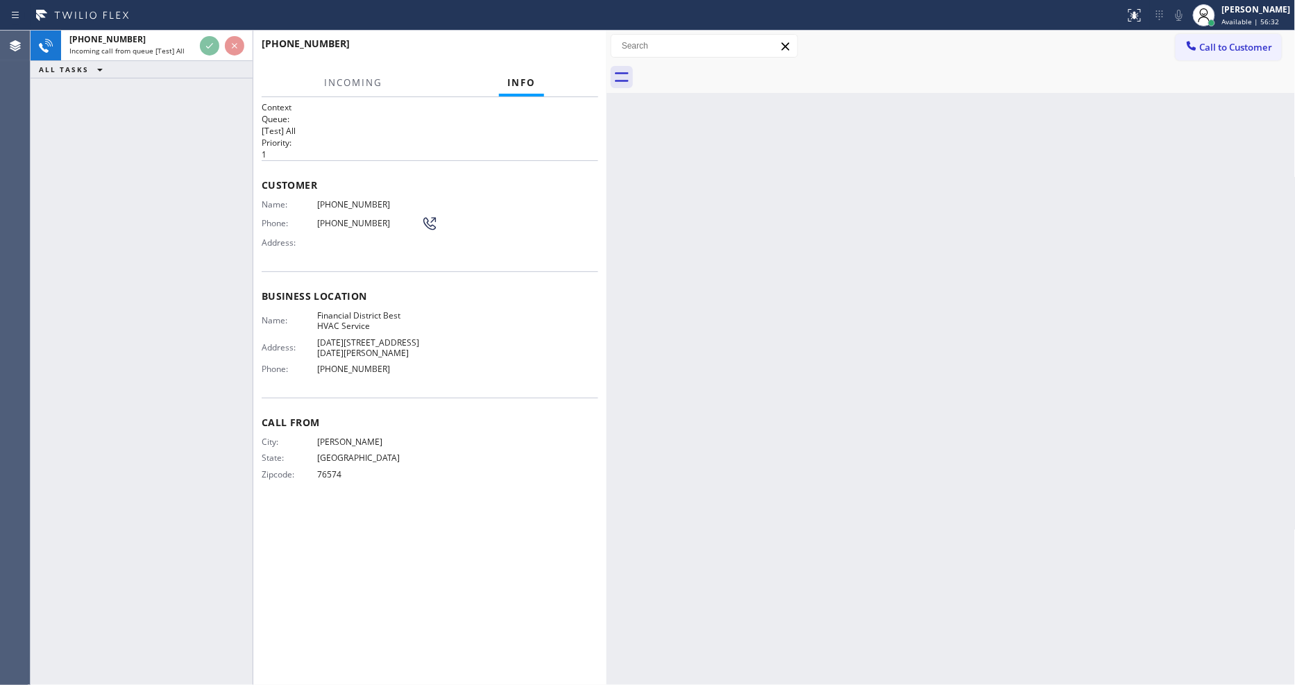
drag, startPoint x: 122, startPoint y: 286, endPoint x: 385, endPoint y: 573, distance: 388.6
click at [122, 285] on div "+15123528723 Incoming call from queue [Test] All ALL TASKS ALL TASKS ACTIVE TAS…" at bounding box center [142, 358] width 222 height 655
click at [371, 528] on div "Context Queue: [Test] All Priority: 1 Customer Name: (512) 352-8723 Phone: (512…" at bounding box center [430, 391] width 337 height 580
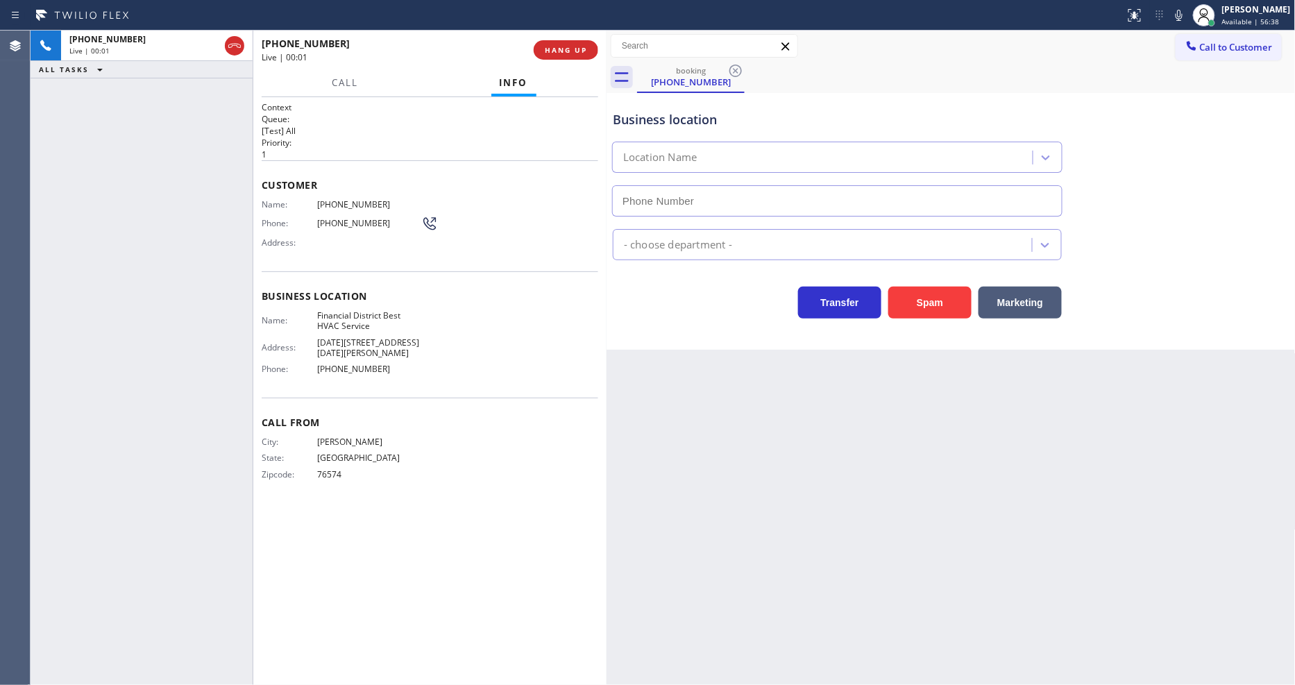
type input "(628) 400-0868"
click at [569, 51] on span "HANG UP" at bounding box center [566, 50] width 42 height 10
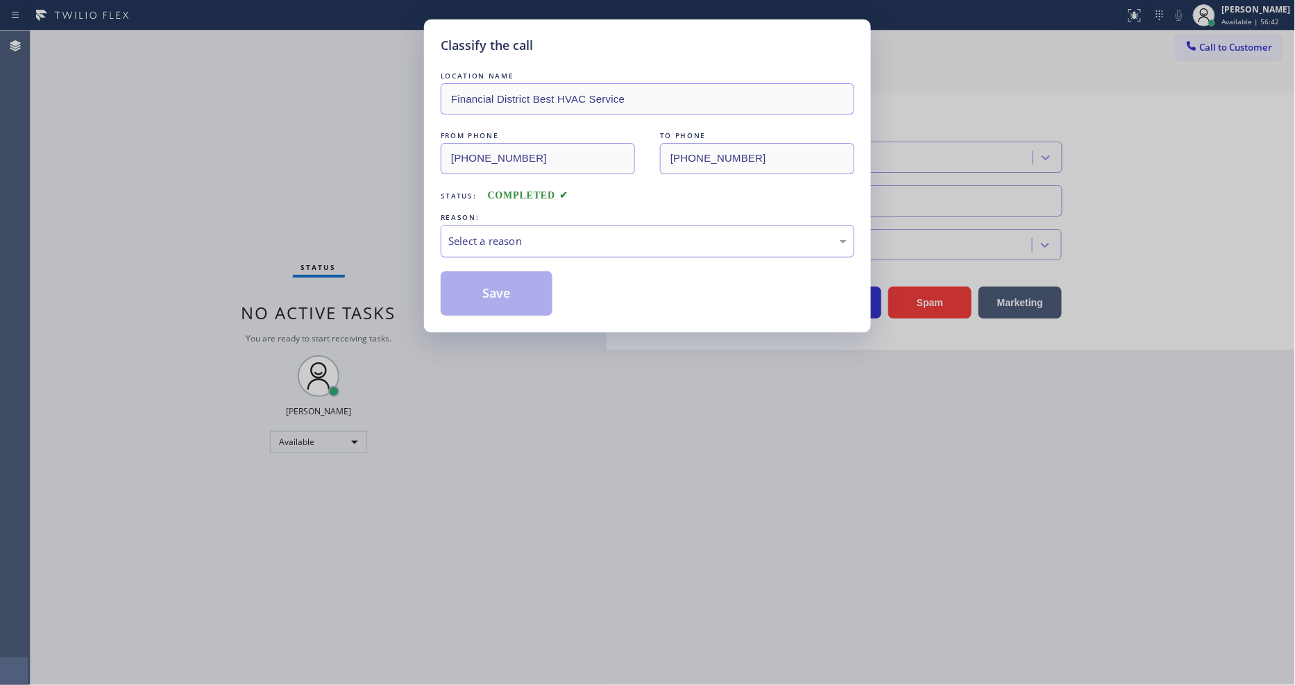
click at [502, 233] on div "Select a reason" at bounding box center [647, 241] width 398 height 16
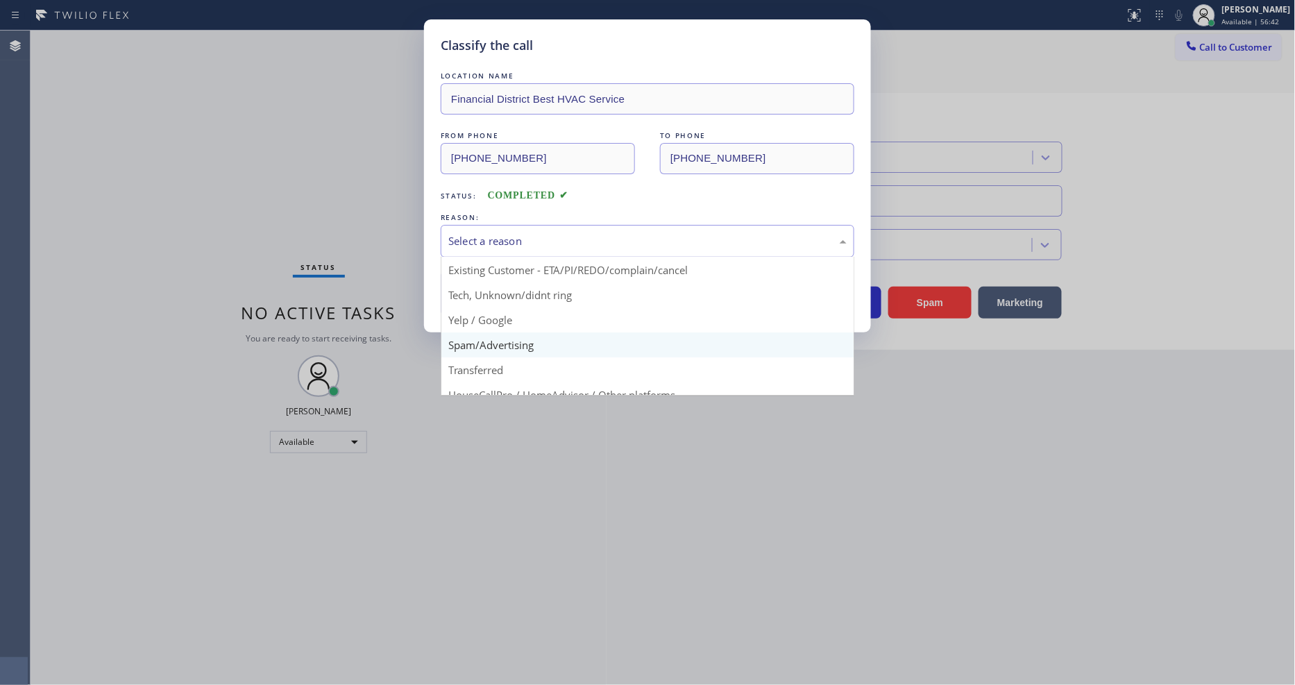
scroll to position [77, 0]
drag, startPoint x: 494, startPoint y: 310, endPoint x: 491, endPoint y: 298, distance: 11.4
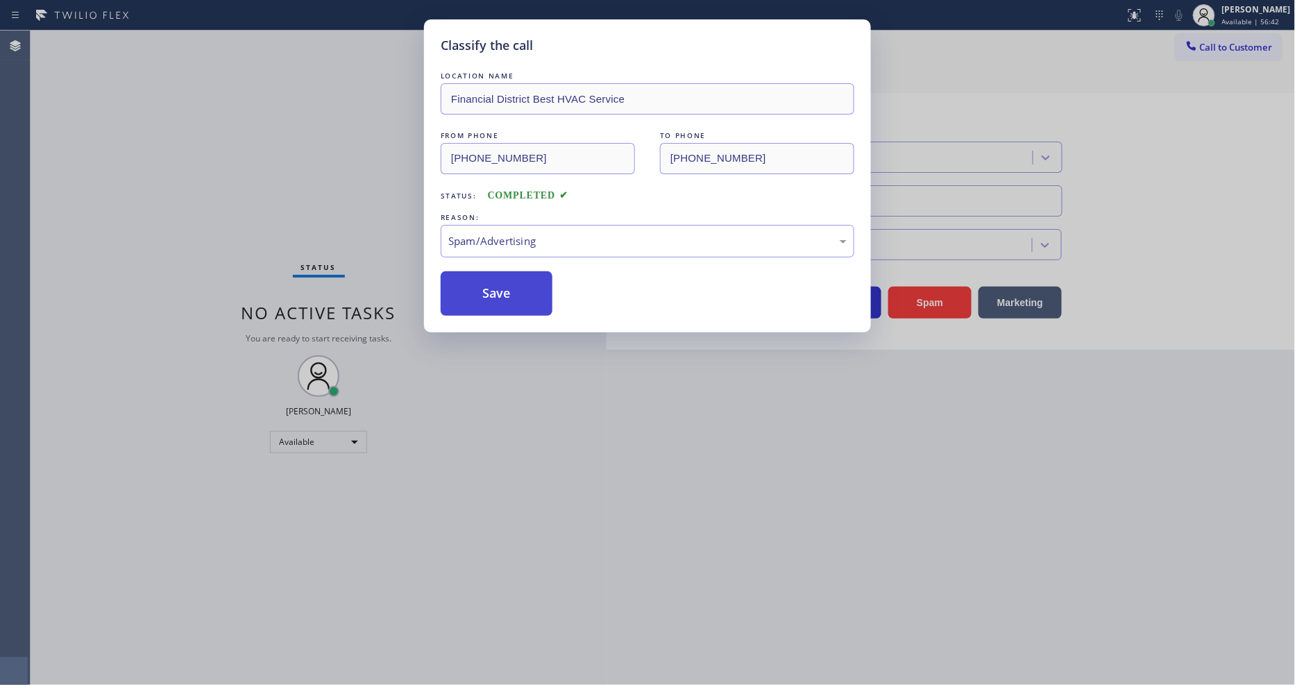
click at [491, 298] on button "Save" at bounding box center [497, 293] width 112 height 44
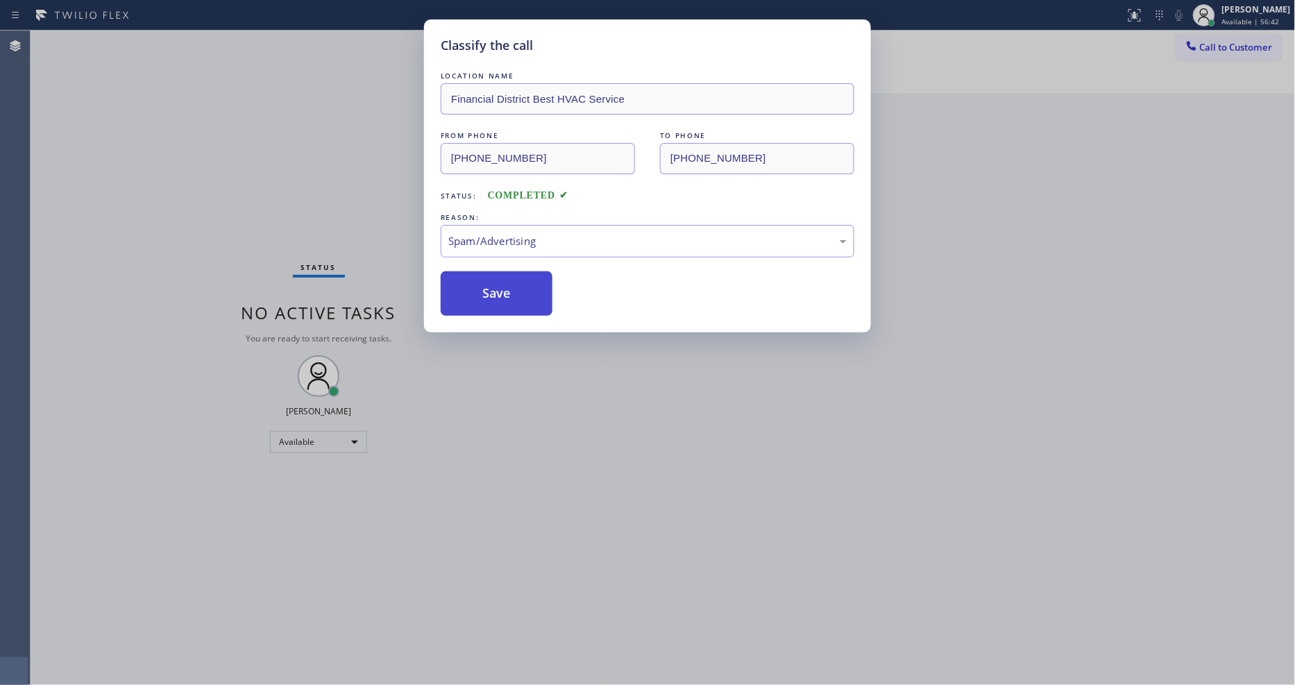
click at [491, 298] on button "Save" at bounding box center [497, 293] width 112 height 44
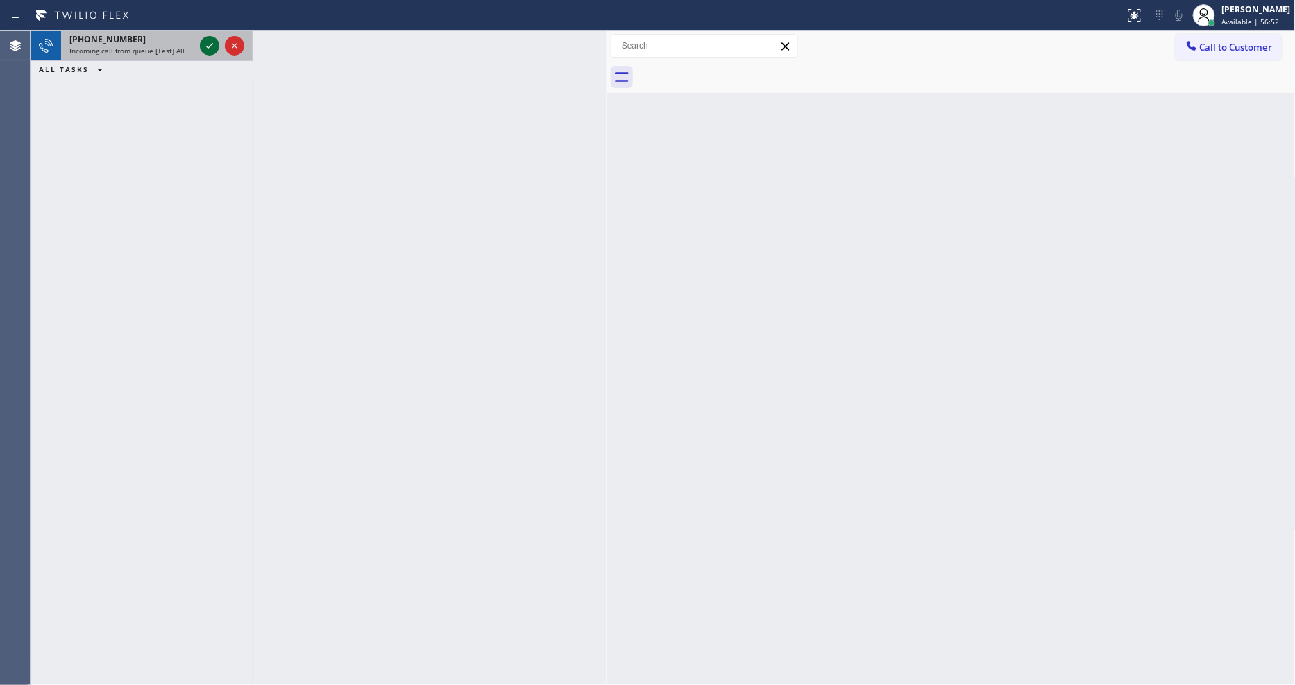
click at [208, 43] on icon at bounding box center [209, 45] width 17 height 17
click at [203, 45] on icon at bounding box center [209, 45] width 17 height 17
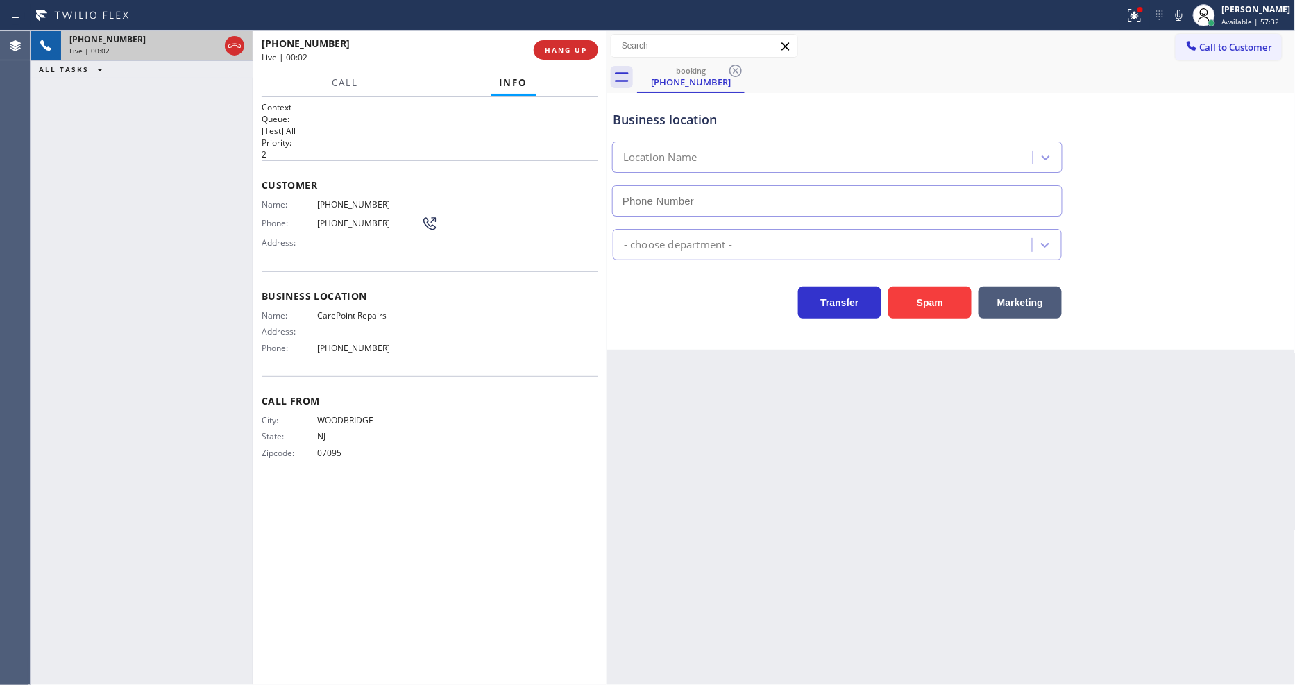
type input "(732) 641-6516"
click at [1139, 12] on icon at bounding box center [1135, 13] width 8 height 5
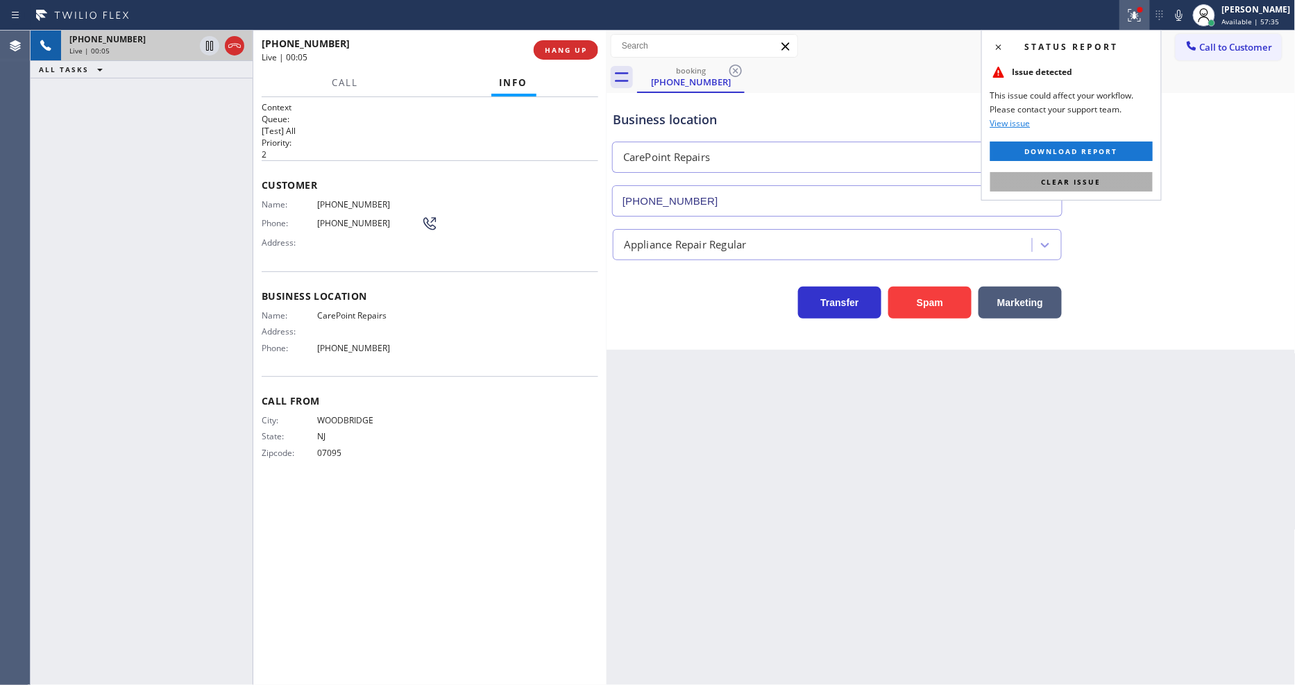
click at [1097, 180] on span "Clear issue" at bounding box center [1072, 182] width 60 height 10
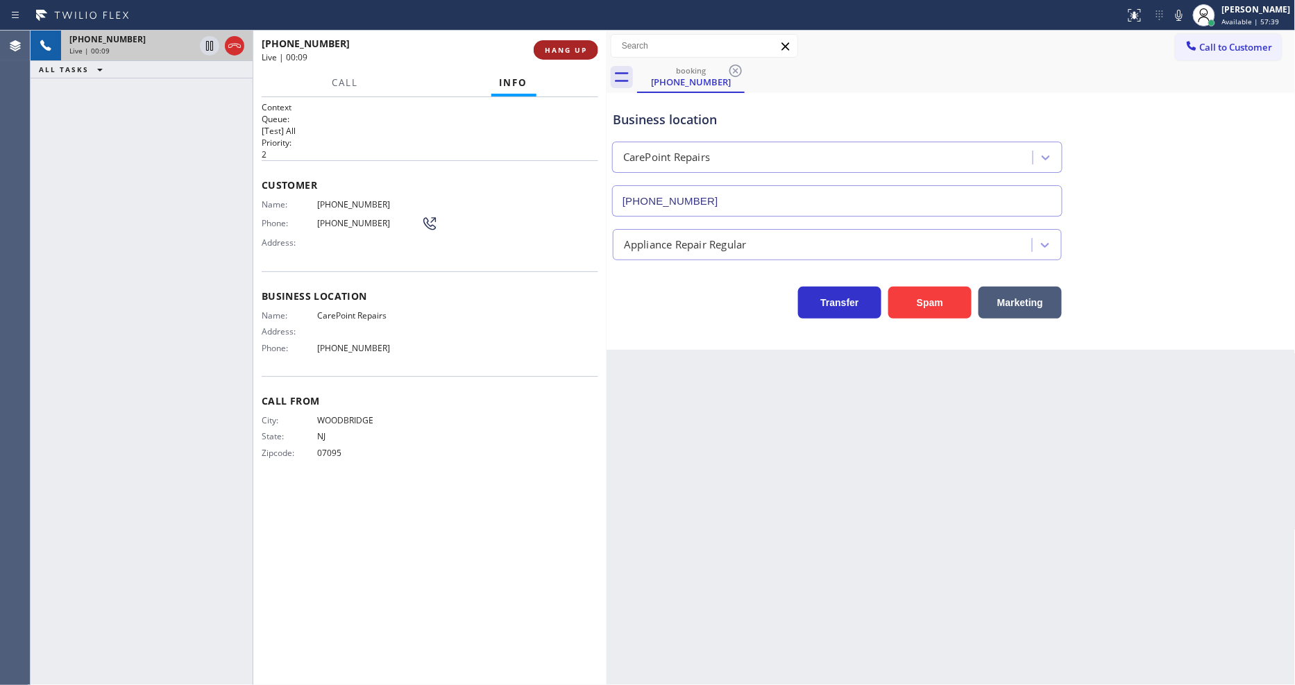
click at [568, 51] on span "HANG UP" at bounding box center [566, 50] width 42 height 10
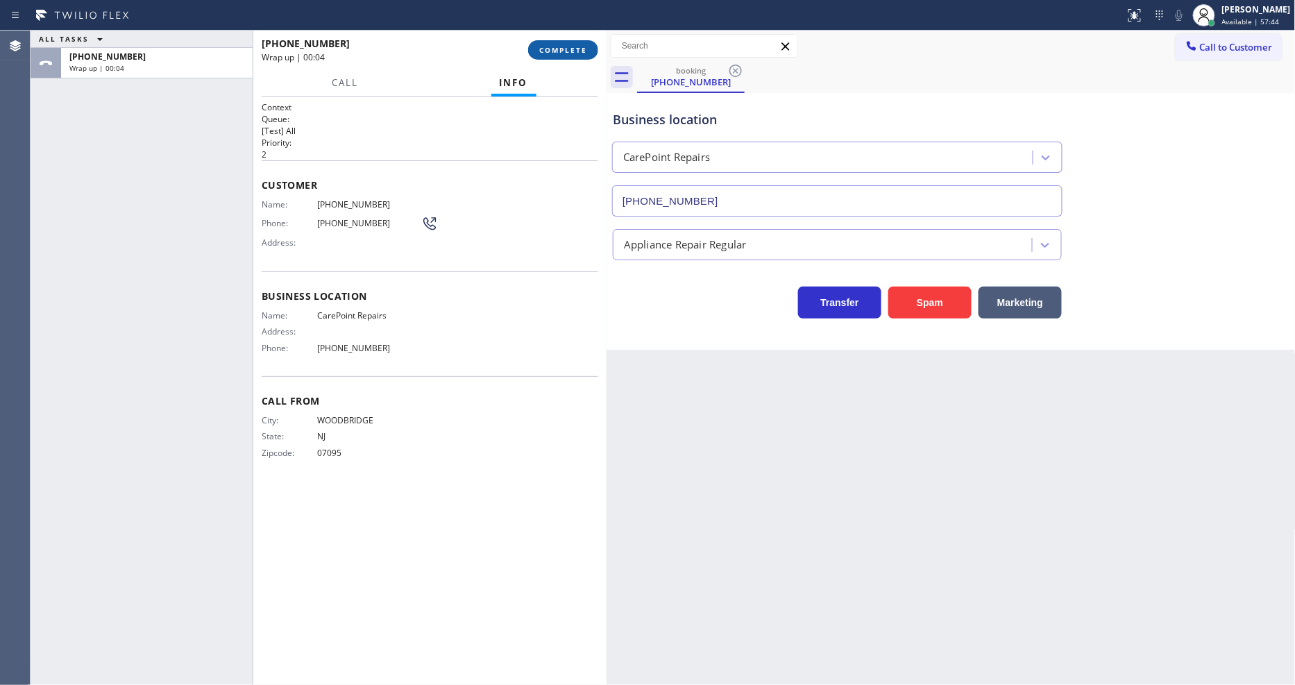
click at [553, 49] on span "COMPLETE" at bounding box center [563, 50] width 48 height 10
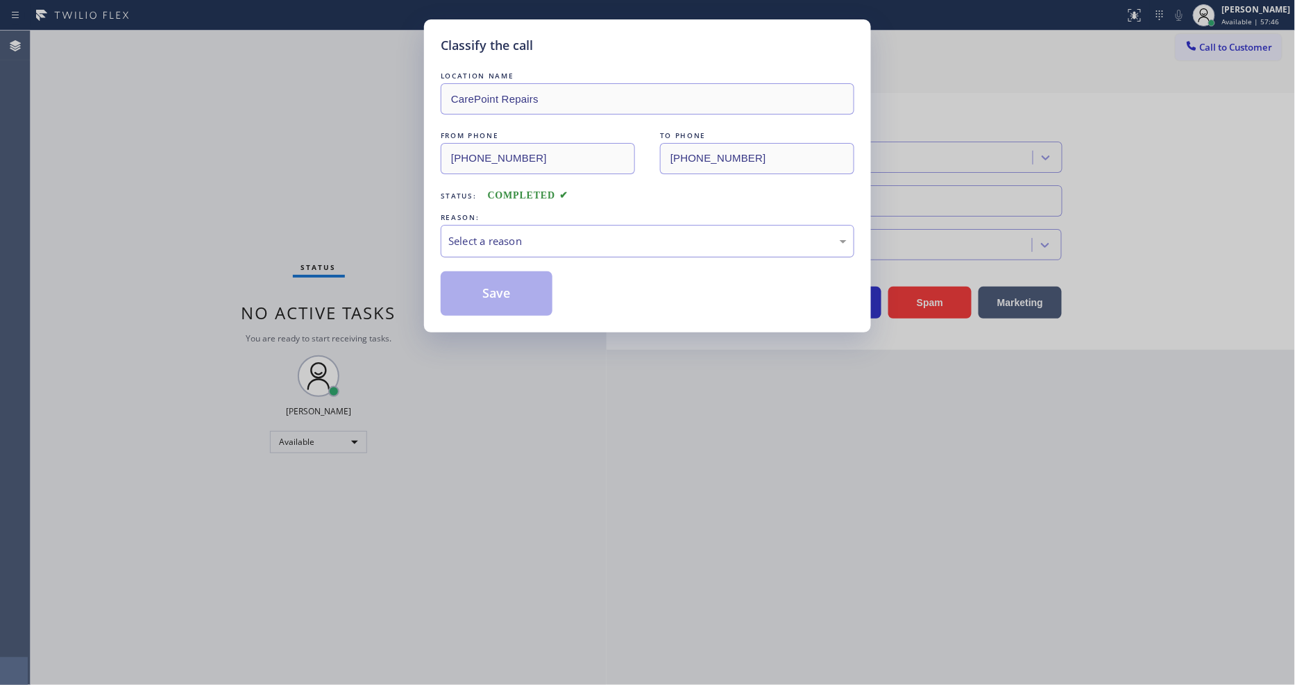
click at [469, 225] on div "Select a reason" at bounding box center [648, 241] width 414 height 33
click at [471, 287] on button "Save" at bounding box center [497, 293] width 112 height 44
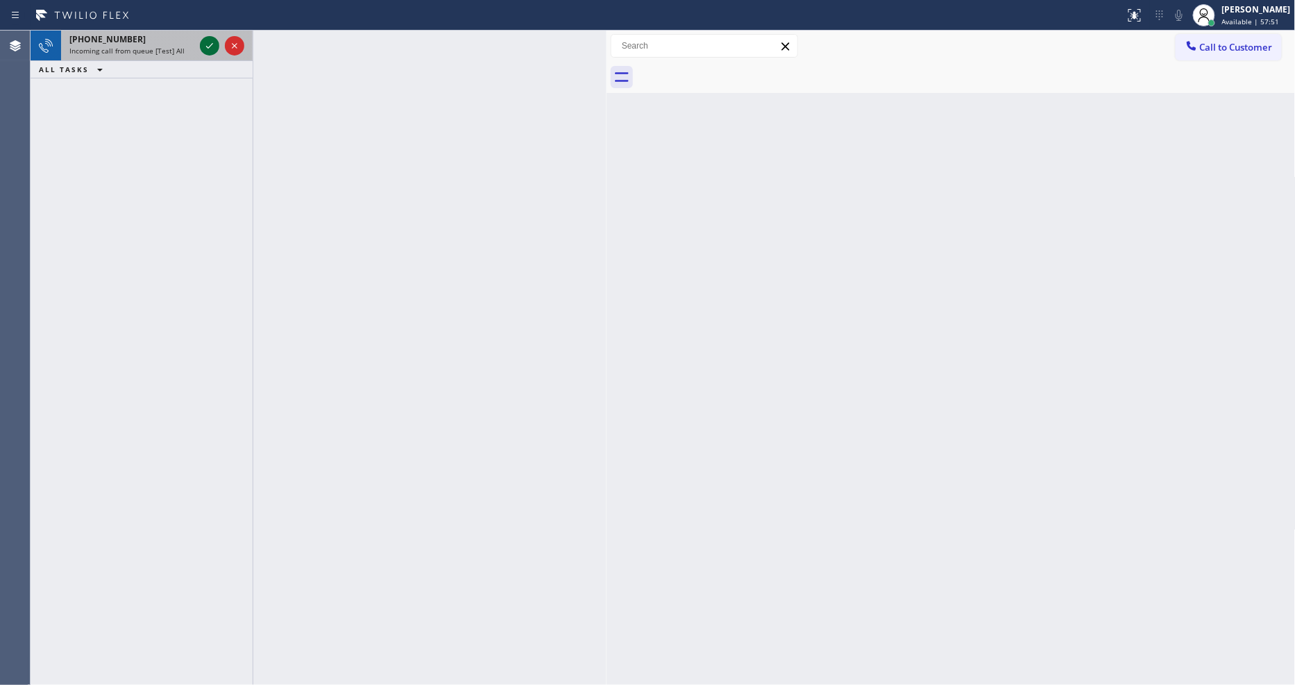
click at [208, 44] on icon at bounding box center [209, 45] width 17 height 17
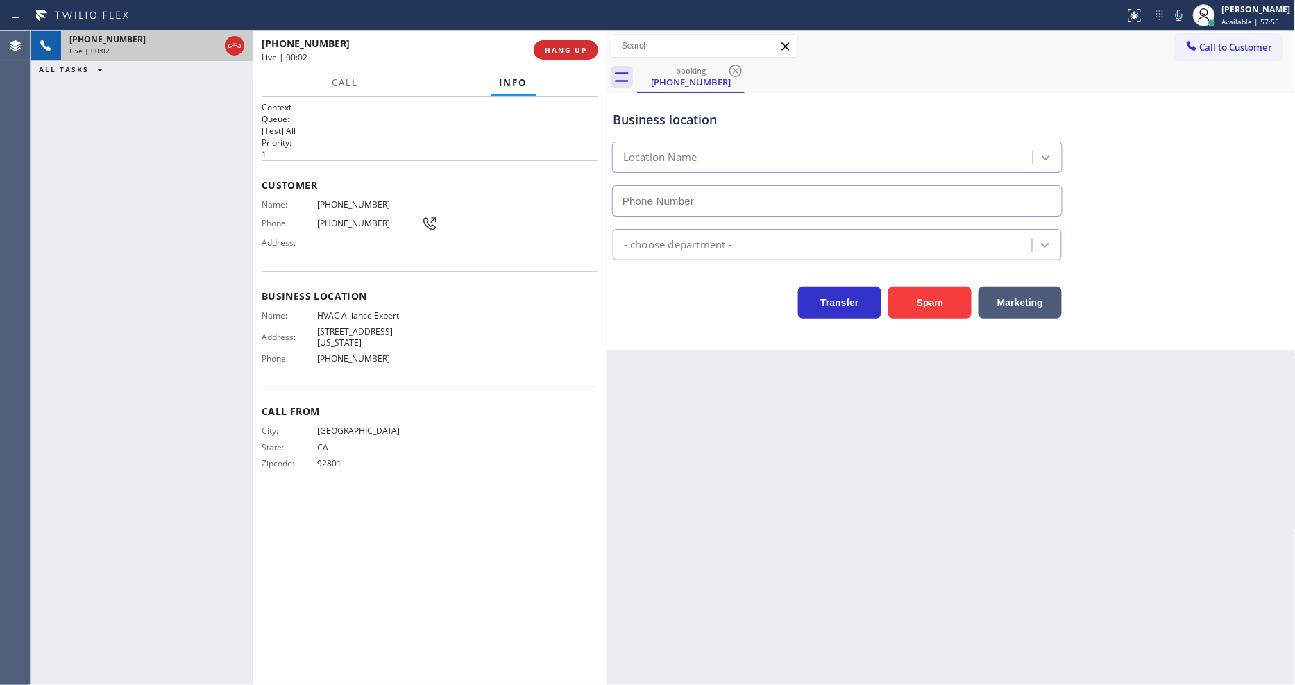
type input "[PHONE_NUMBER]"
click at [572, 45] on span "HANG UP" at bounding box center [566, 50] width 42 height 10
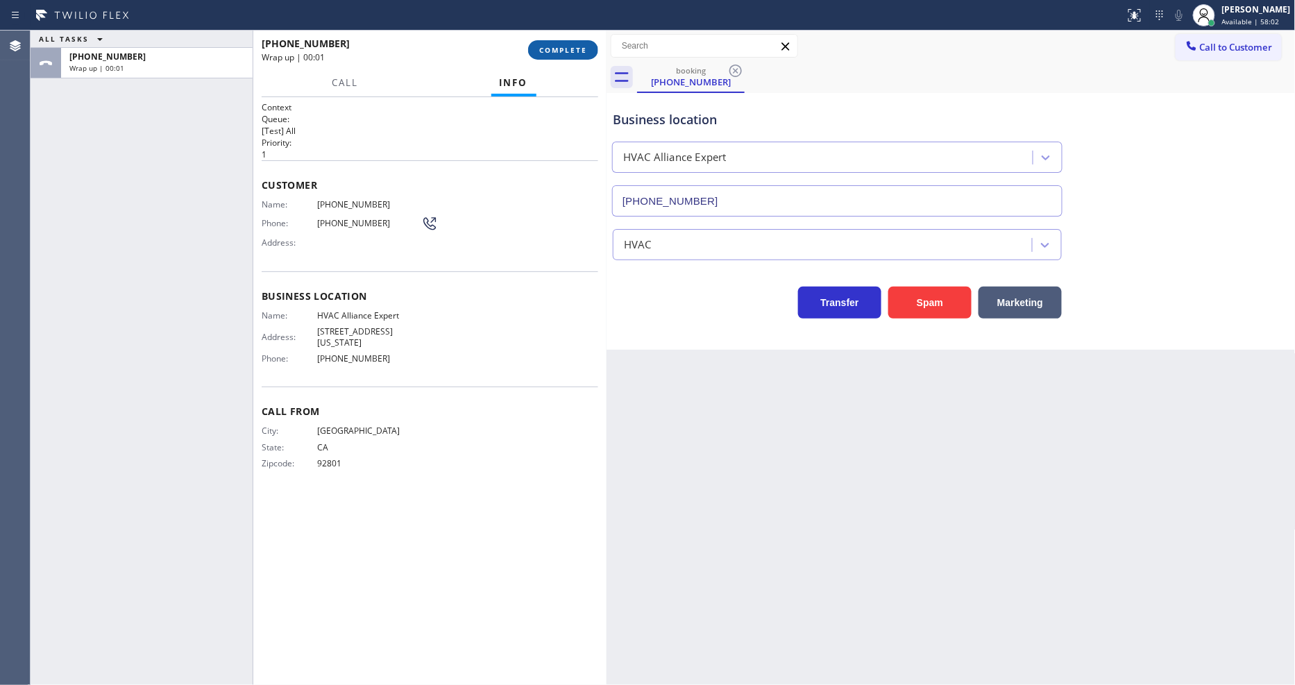
click at [572, 45] on span "COMPLETE" at bounding box center [563, 50] width 48 height 10
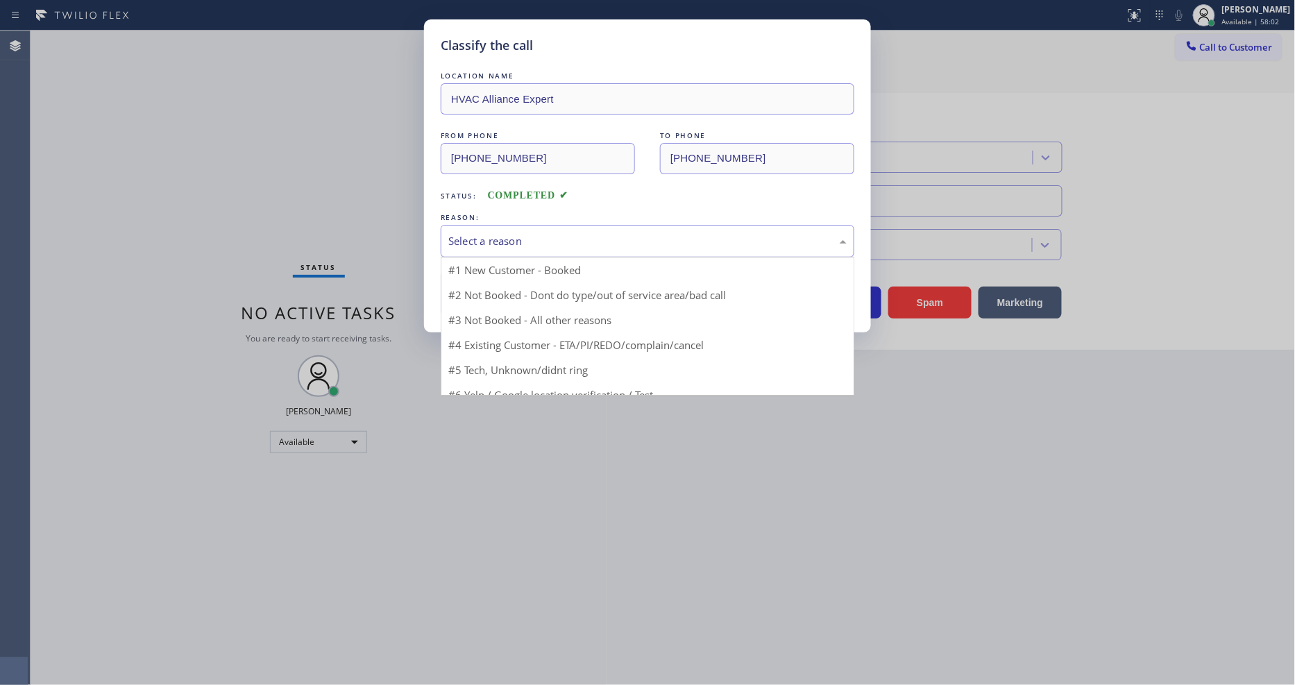
click at [532, 238] on div "Select a reason" at bounding box center [647, 241] width 398 height 16
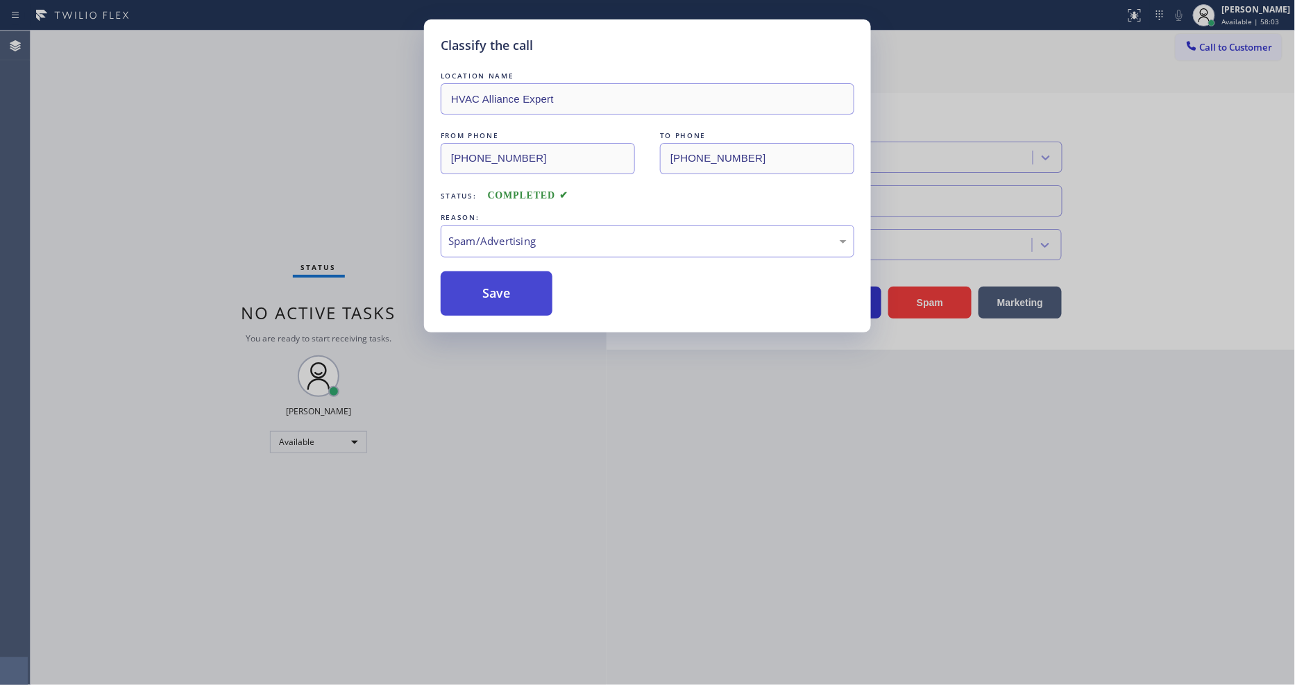
click at [522, 288] on button "Save" at bounding box center [497, 293] width 112 height 44
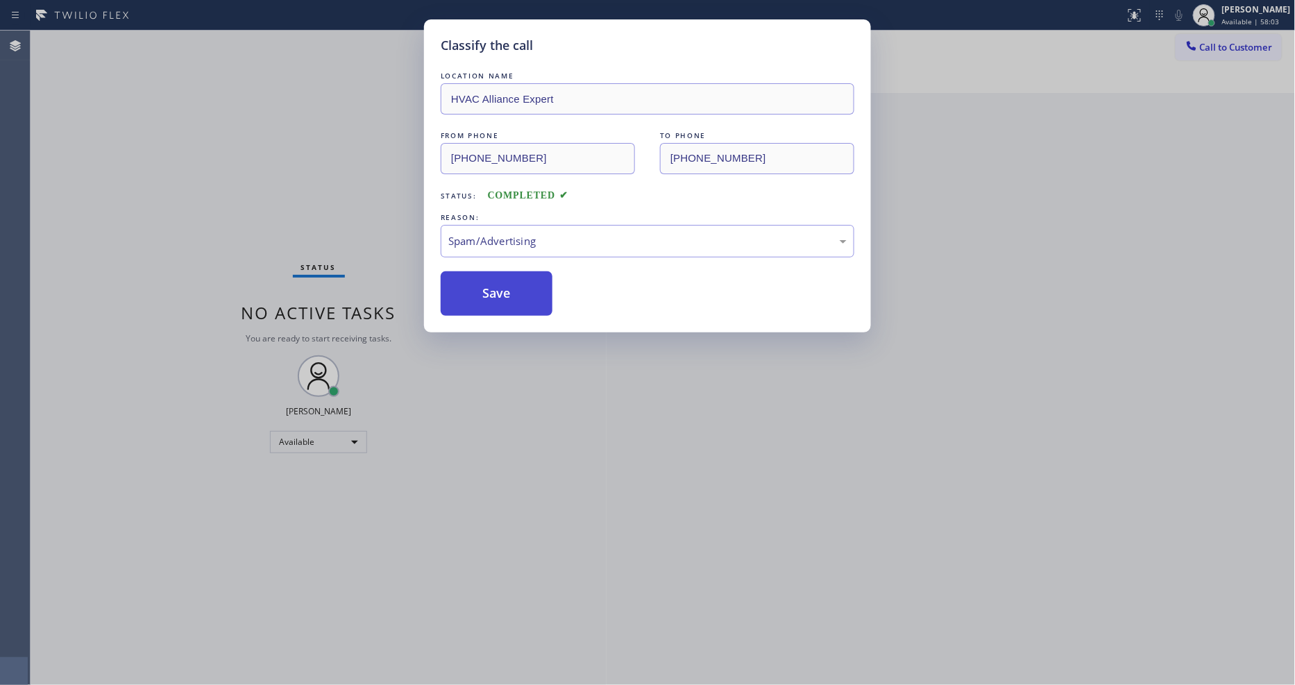
click at [522, 288] on button "Save" at bounding box center [497, 293] width 112 height 44
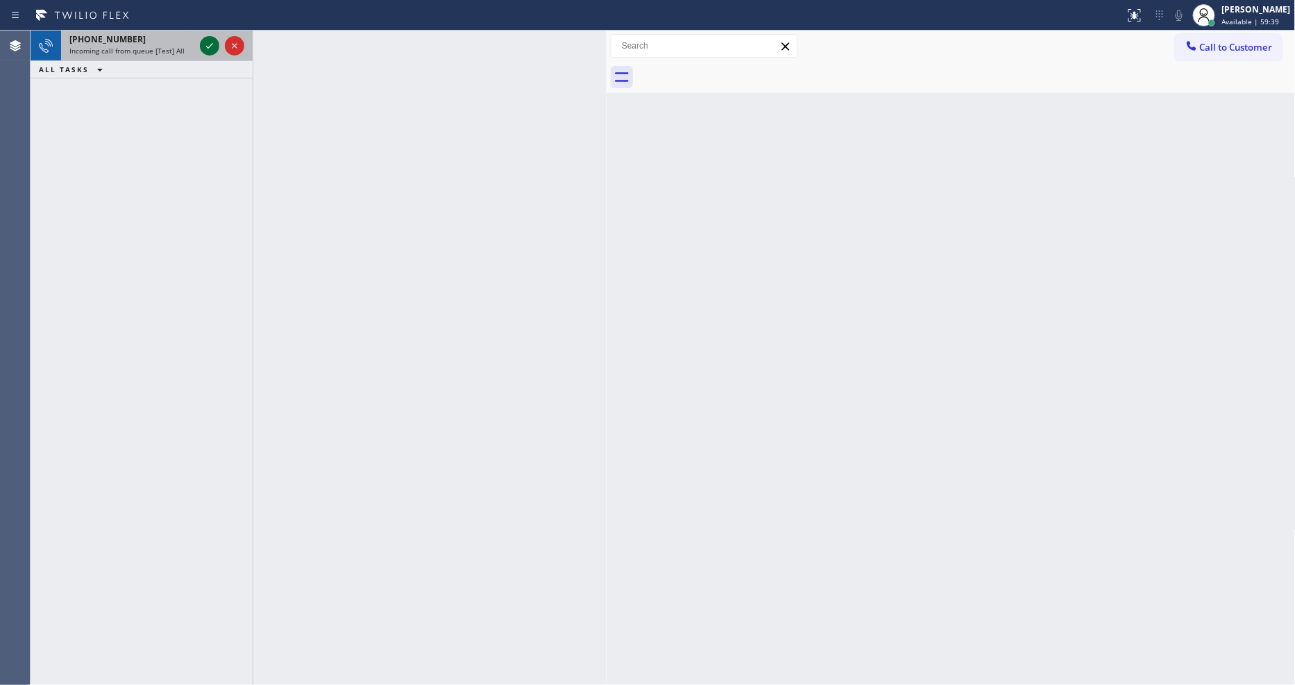
click at [205, 47] on icon at bounding box center [209, 45] width 17 height 17
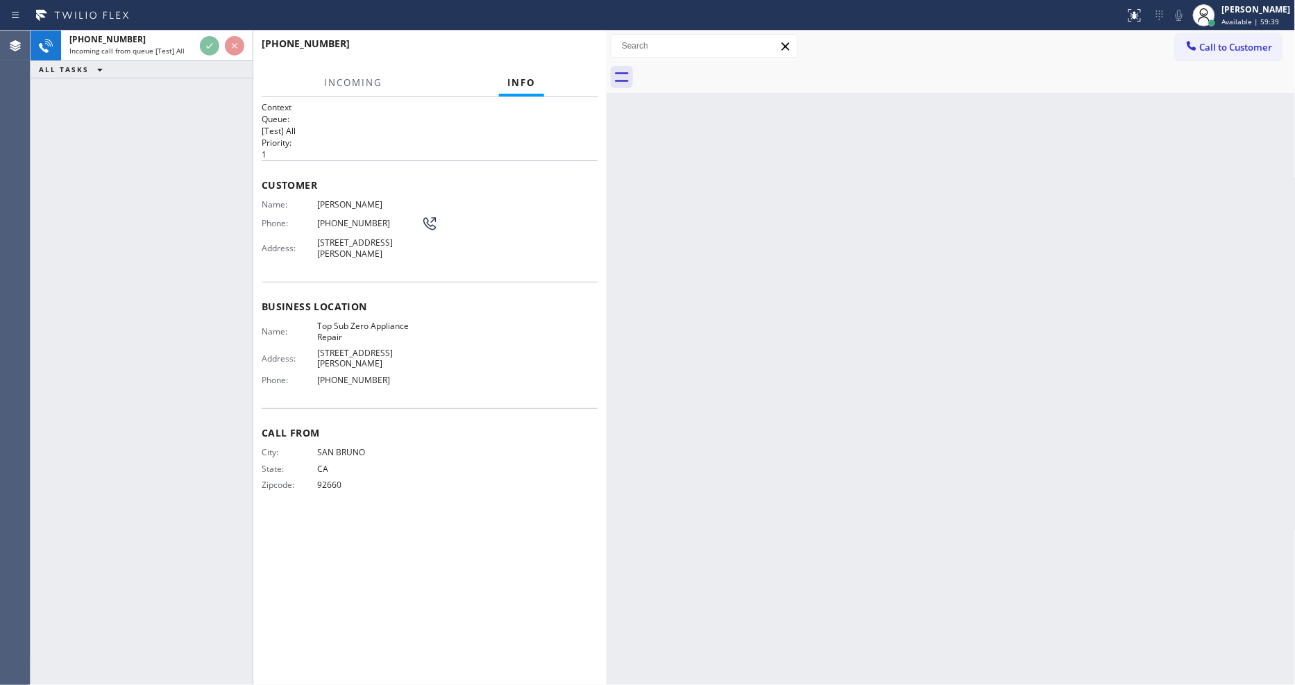
click at [364, 516] on div "Context Queue: [Test] All Priority: 1 Customer Name: Benjamin Albornoz Phone: (…" at bounding box center [430, 391] width 337 height 580
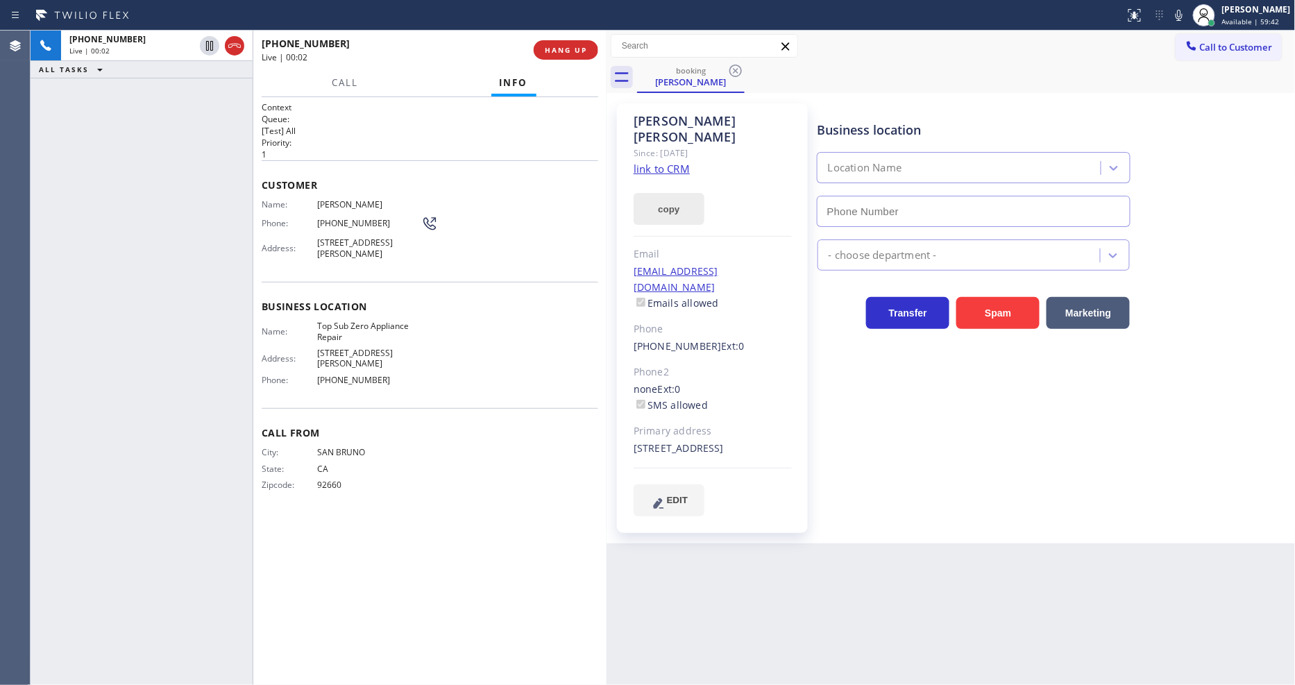
type input "(408) 617-8880"
click at [648, 162] on link "link to CRM" at bounding box center [662, 169] width 56 height 14
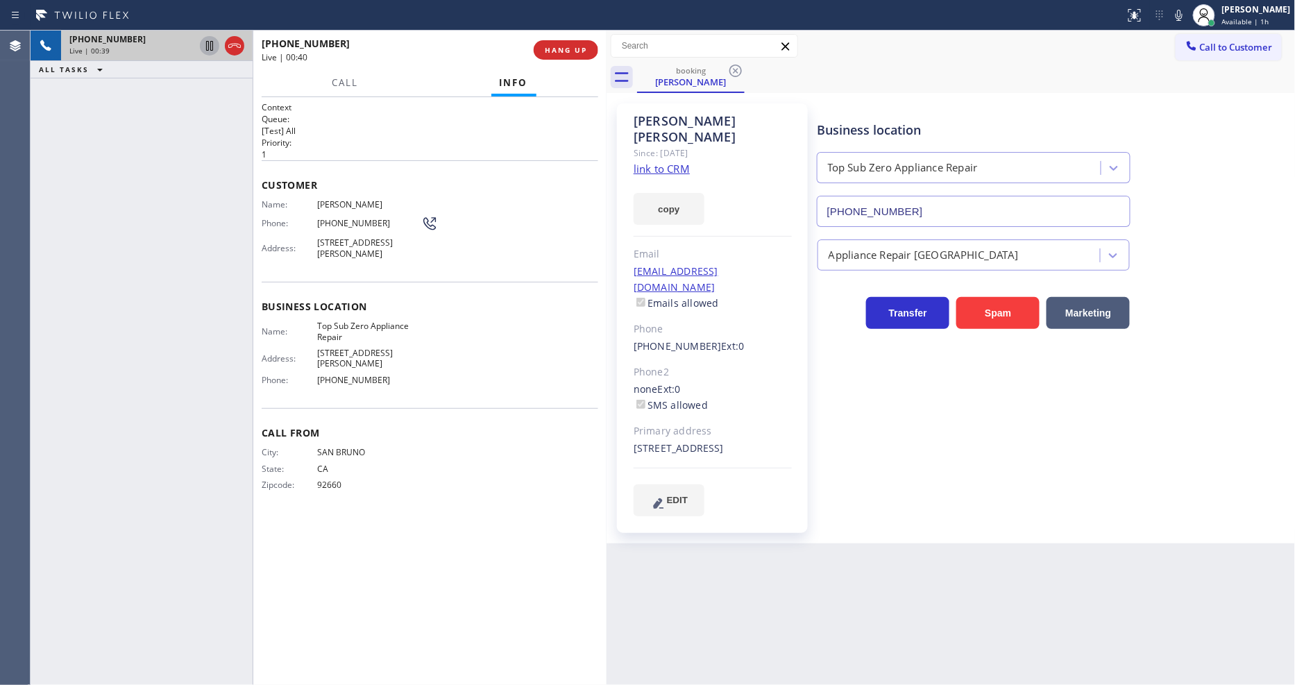
click at [206, 44] on icon at bounding box center [209, 46] width 7 height 10
click at [1187, 15] on icon at bounding box center [1179, 15] width 17 height 17
click at [329, 77] on button "Call" at bounding box center [345, 82] width 43 height 27
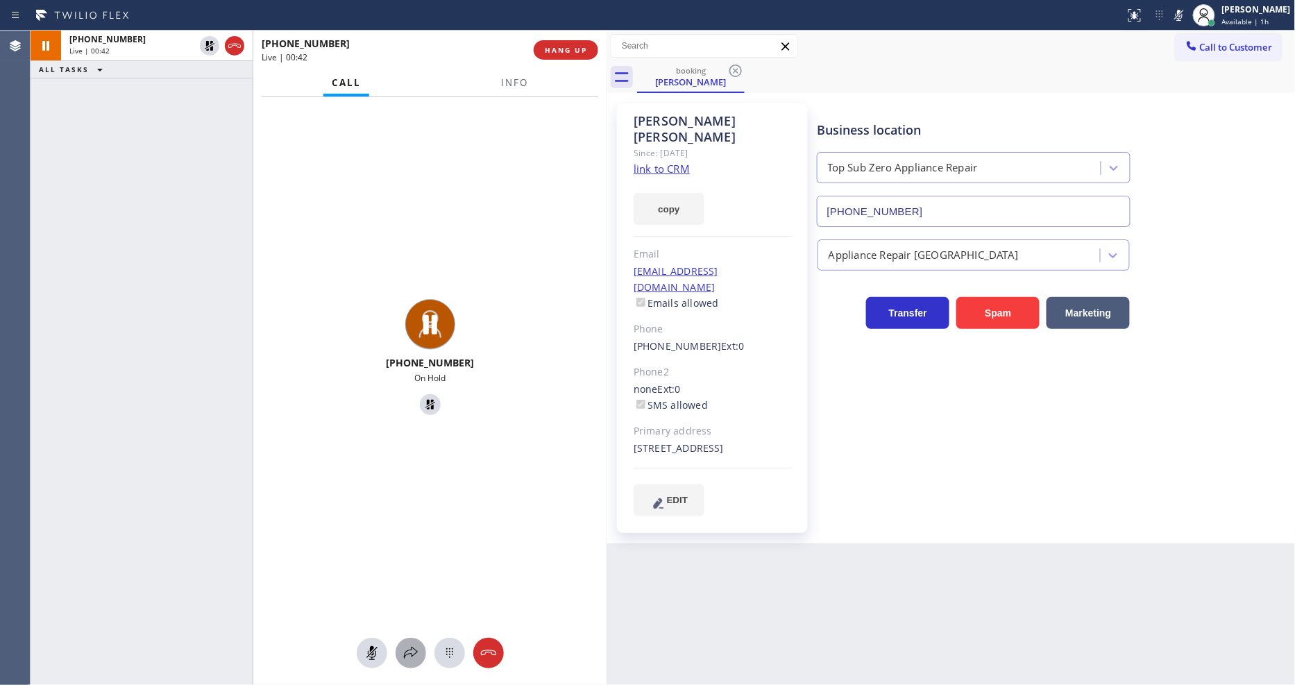
click at [414, 658] on icon at bounding box center [411, 653] width 17 height 17
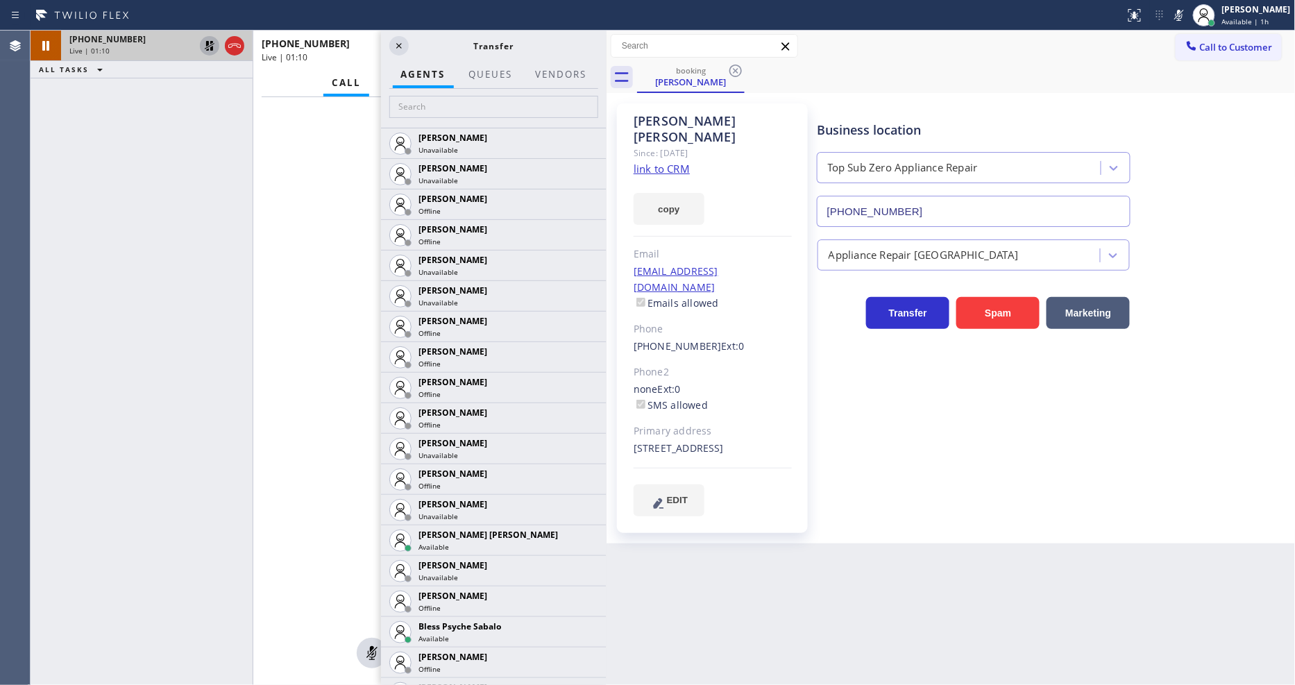
drag, startPoint x: 213, startPoint y: 35, endPoint x: 211, endPoint y: 45, distance: 9.9
click at [212, 37] on div at bounding box center [222, 46] width 50 height 31
click at [211, 45] on icon at bounding box center [210, 46] width 10 height 10
click at [397, 44] on icon at bounding box center [399, 46] width 6 height 6
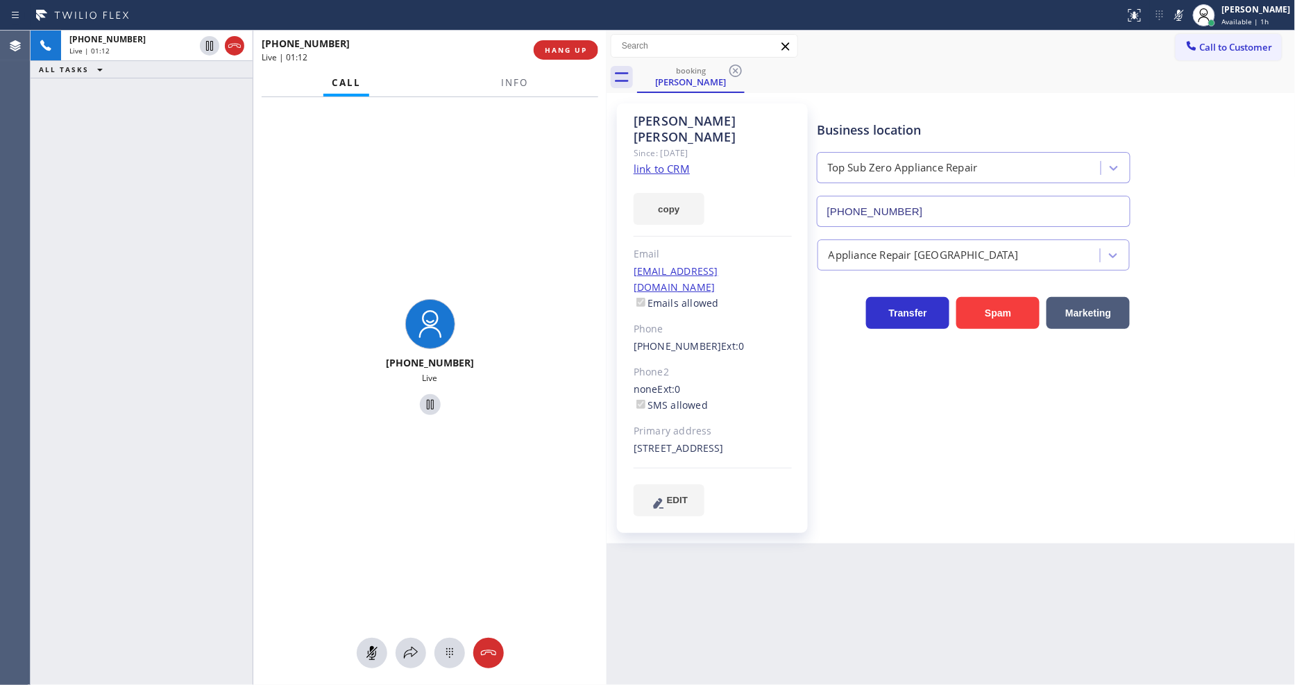
drag, startPoint x: 1191, startPoint y: 11, endPoint x: 1172, endPoint y: 17, distance: 20.2
click at [1188, 11] on icon at bounding box center [1179, 15] width 17 height 17
click at [509, 79] on span "Info" at bounding box center [514, 82] width 27 height 12
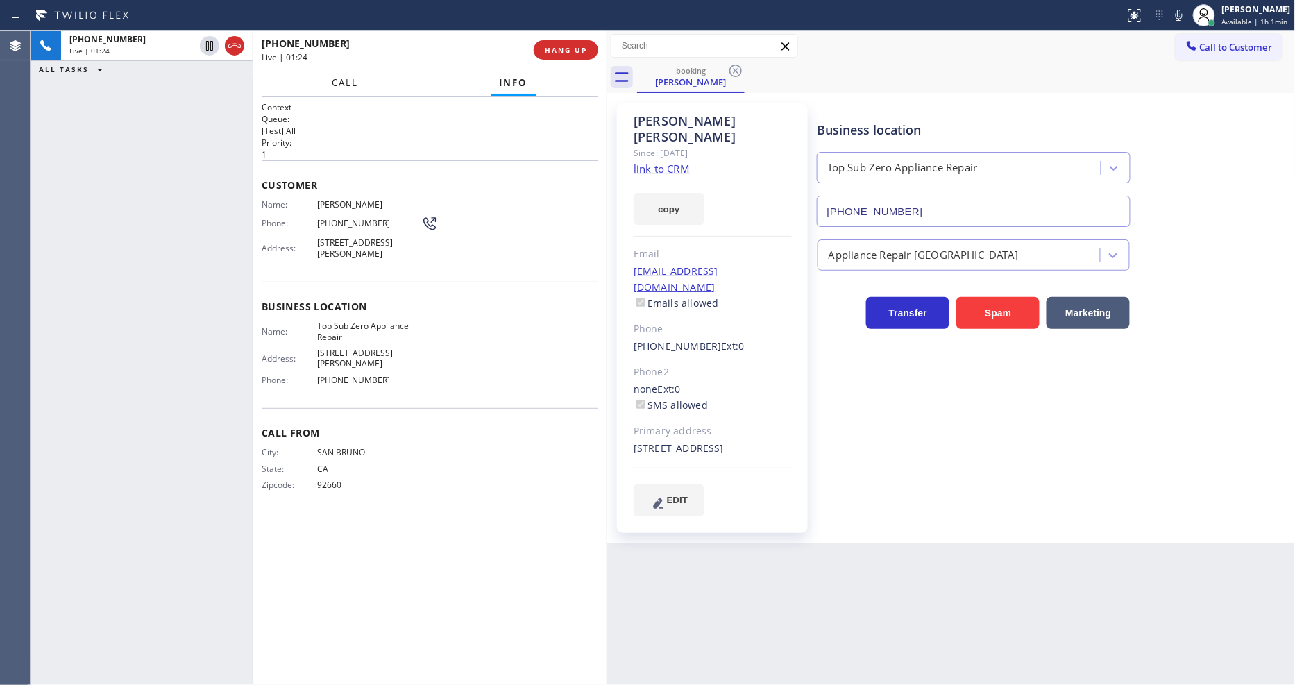
click at [341, 85] on button "Call" at bounding box center [345, 82] width 43 height 27
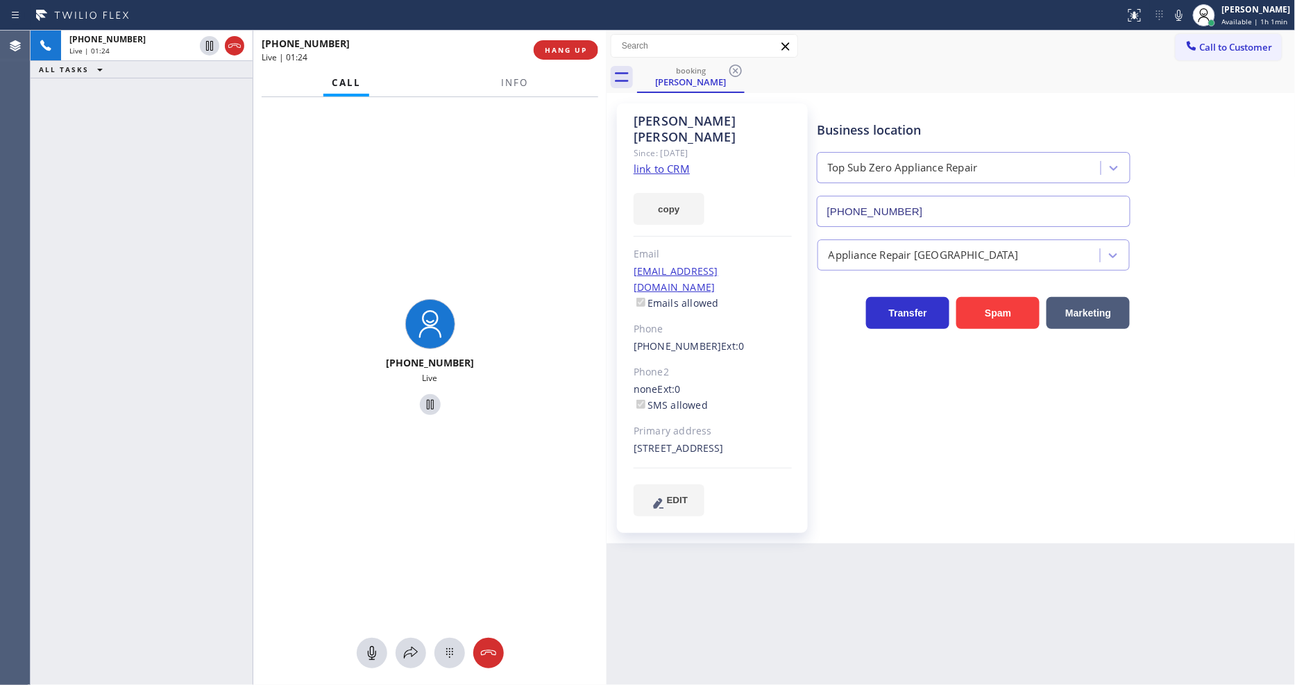
click at [342, 83] on span "Call" at bounding box center [346, 82] width 29 height 12
click at [415, 653] on icon at bounding box center [411, 653] width 17 height 17
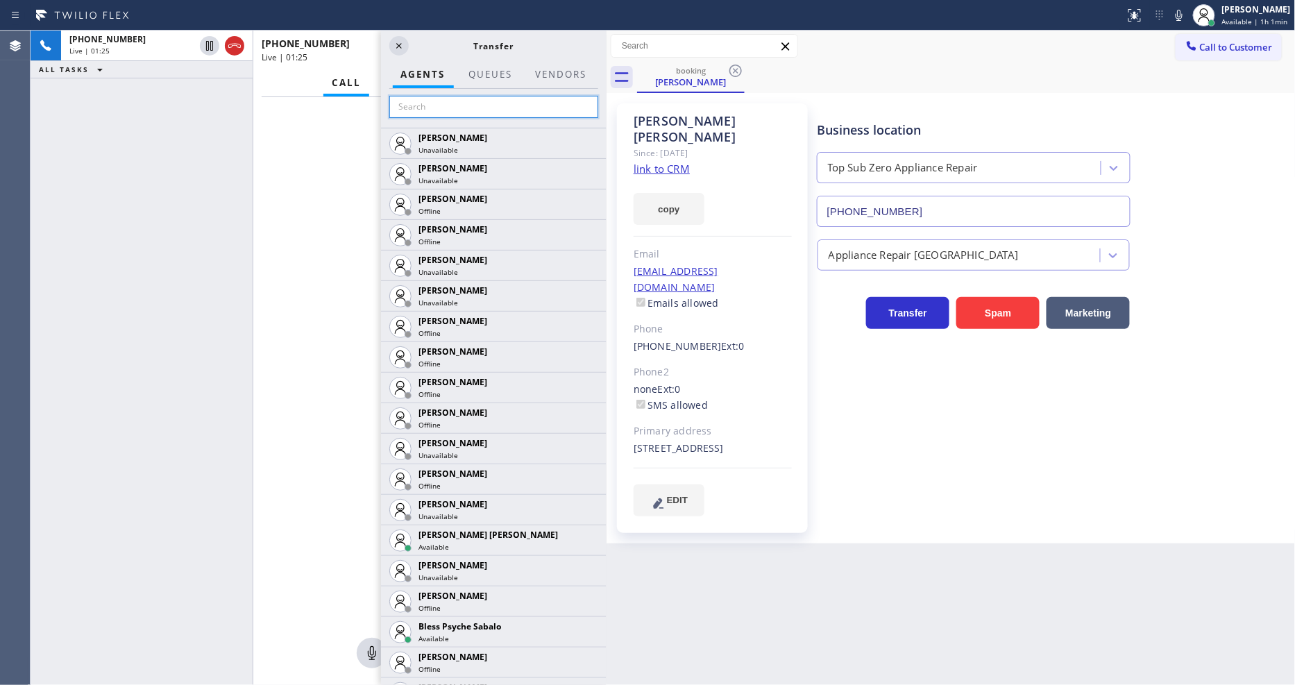
click at [480, 97] on input "text" at bounding box center [493, 107] width 209 height 22
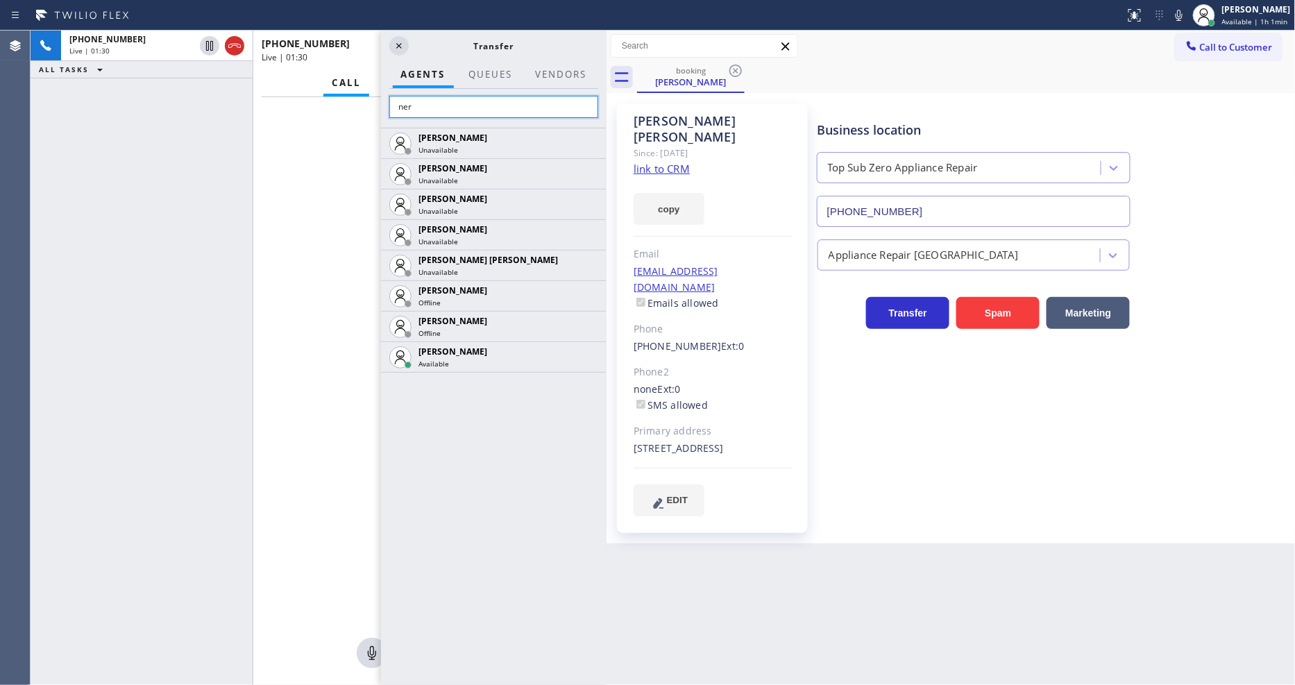
type input "nere"
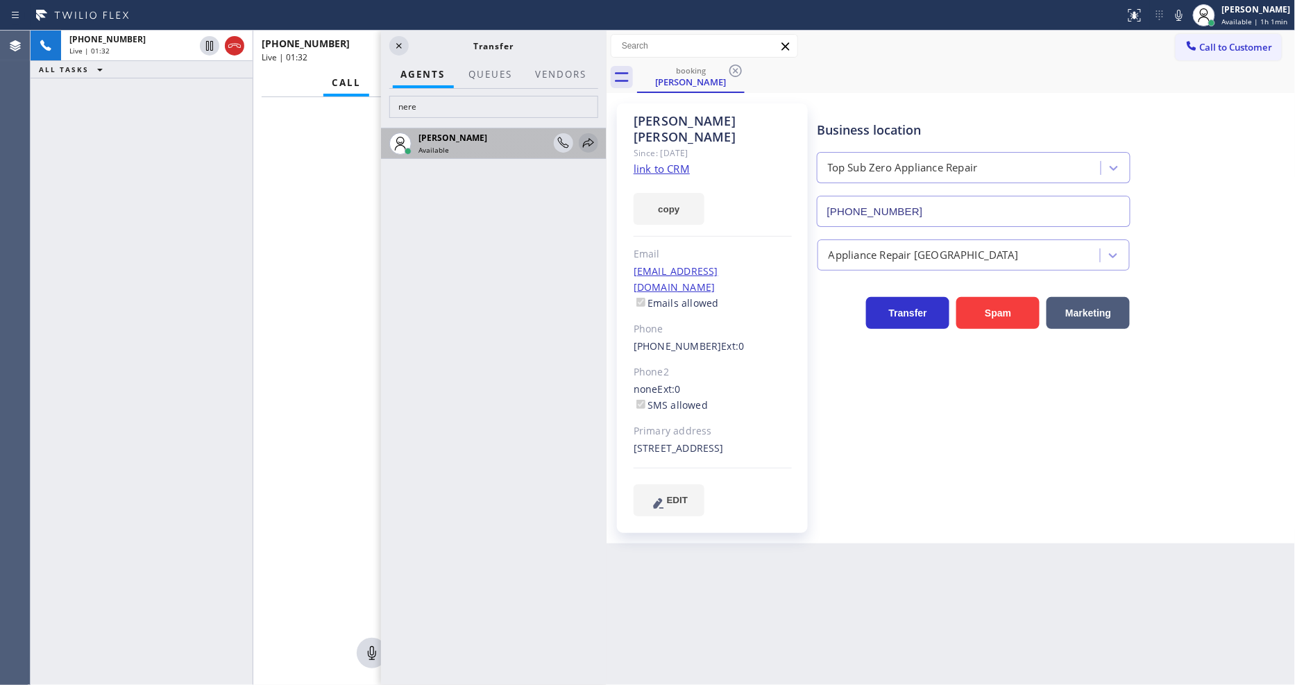
click at [584, 141] on icon at bounding box center [588, 143] width 17 height 17
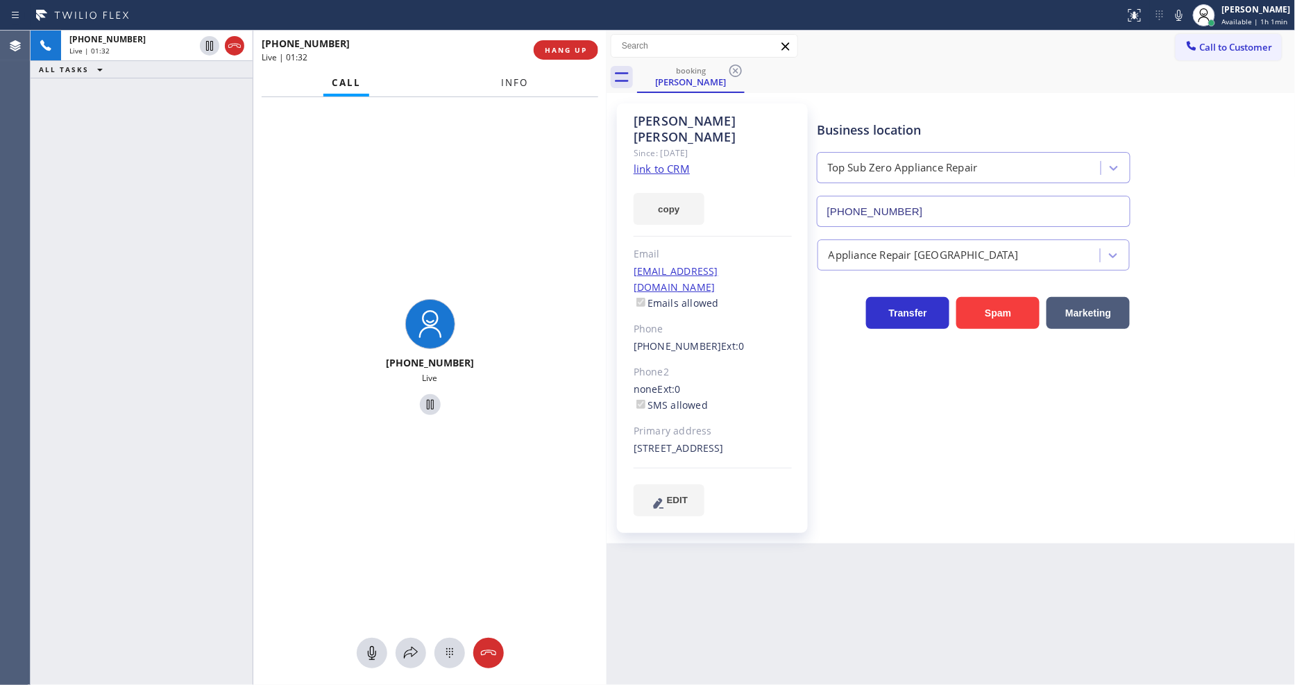
click at [509, 82] on span "Info" at bounding box center [514, 82] width 27 height 12
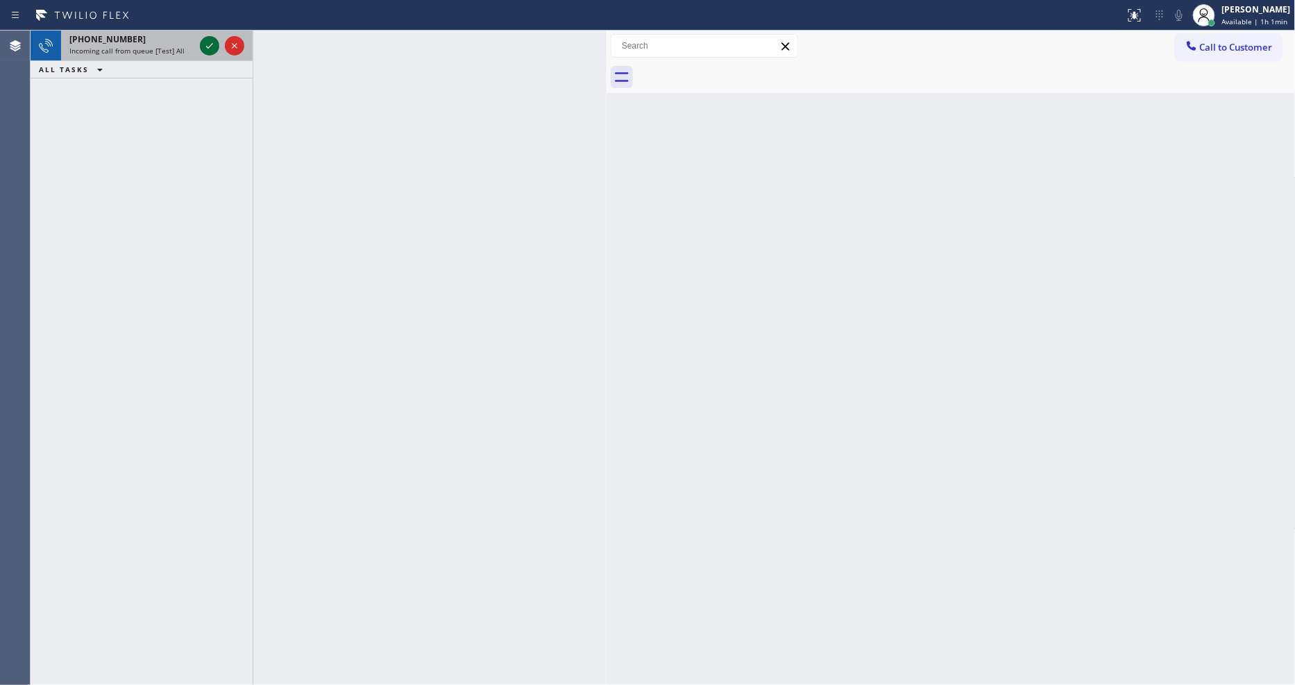
click at [207, 46] on icon at bounding box center [209, 45] width 17 height 17
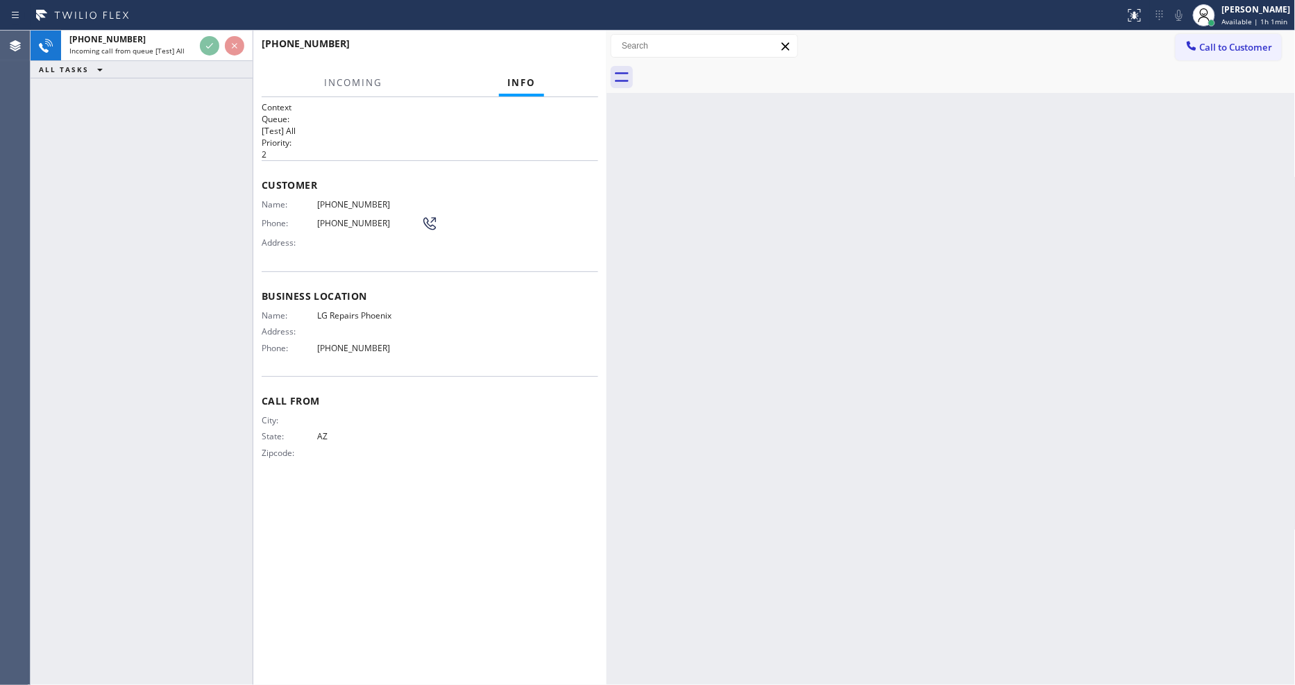
click at [168, 244] on div "+16027522890 Incoming call from queue [Test] All ALL TASKS ALL TASKS ACTIVE TAS…" at bounding box center [142, 358] width 222 height 655
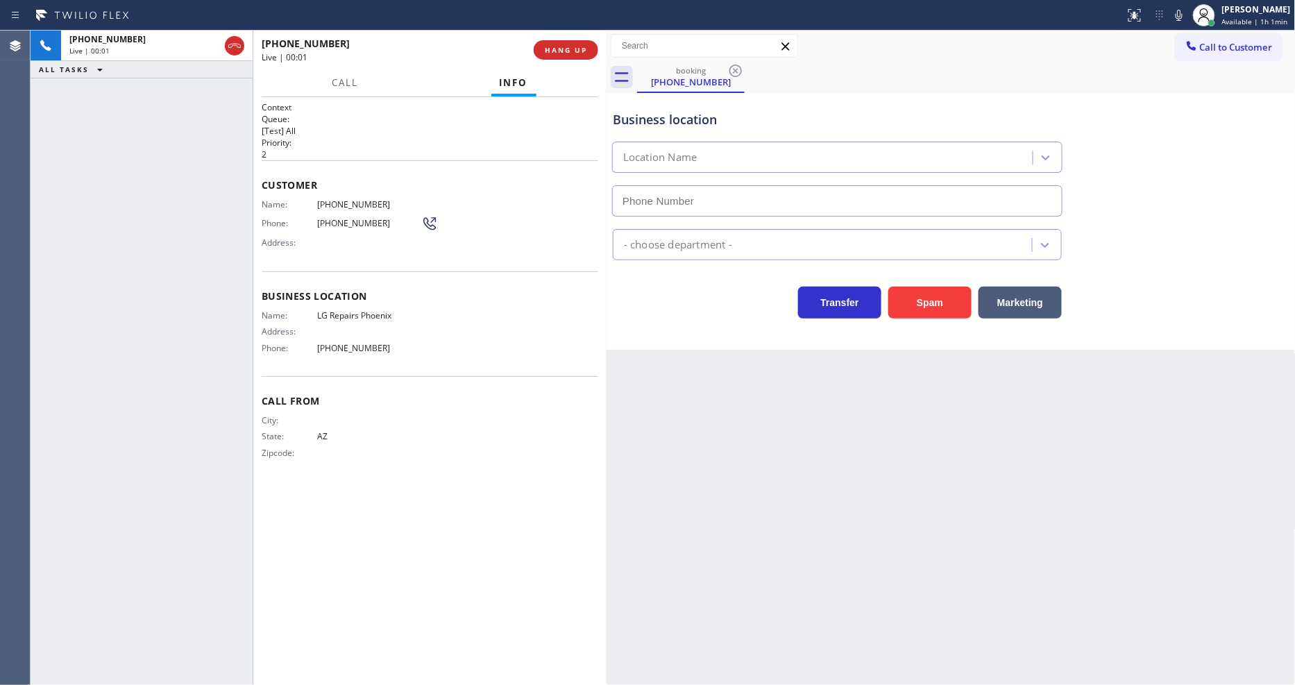
type input "(602) 755-6017"
click at [1009, 448] on div "Back to Dashboard Change Sender ID Customers Technicians Select a contact Outbo…" at bounding box center [951, 358] width 689 height 655
click at [366, 313] on span "LG Repairs Phoenix" at bounding box center [369, 315] width 104 height 10
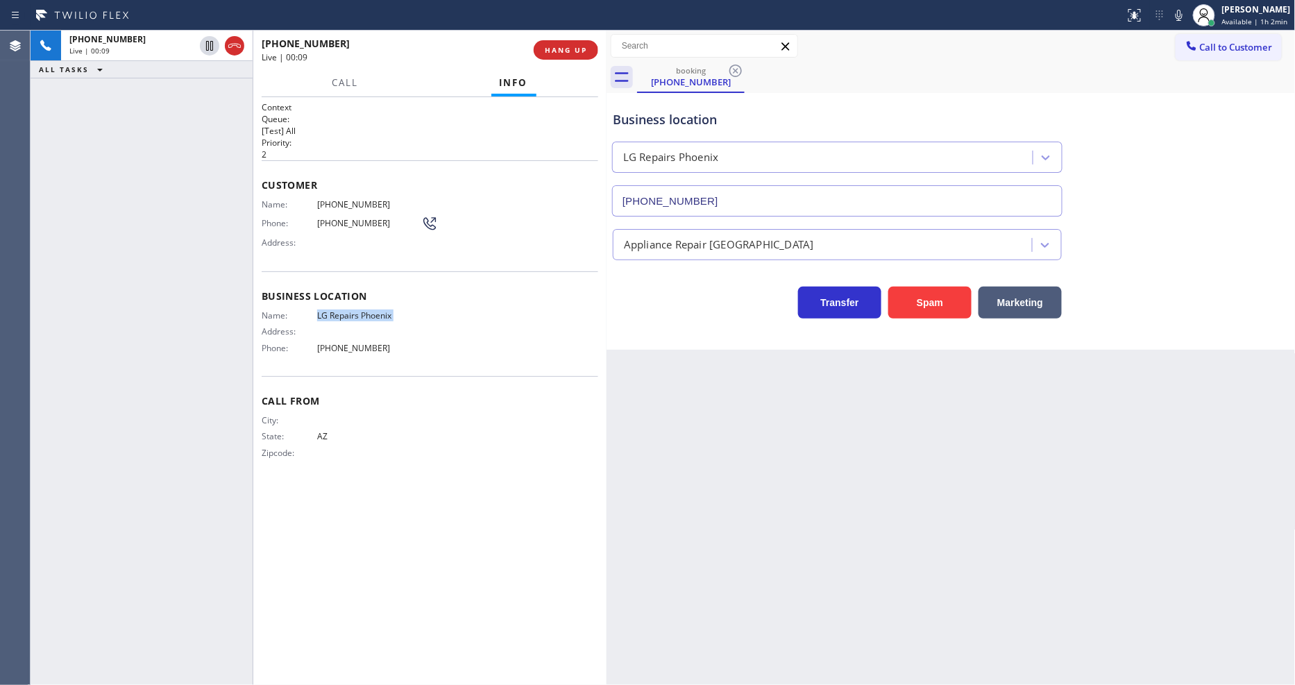
copy span "LG Repairs Phoenix"
click at [351, 201] on span "(602) 752-2890" at bounding box center [369, 204] width 104 height 10
copy span "(602) 752-2890"
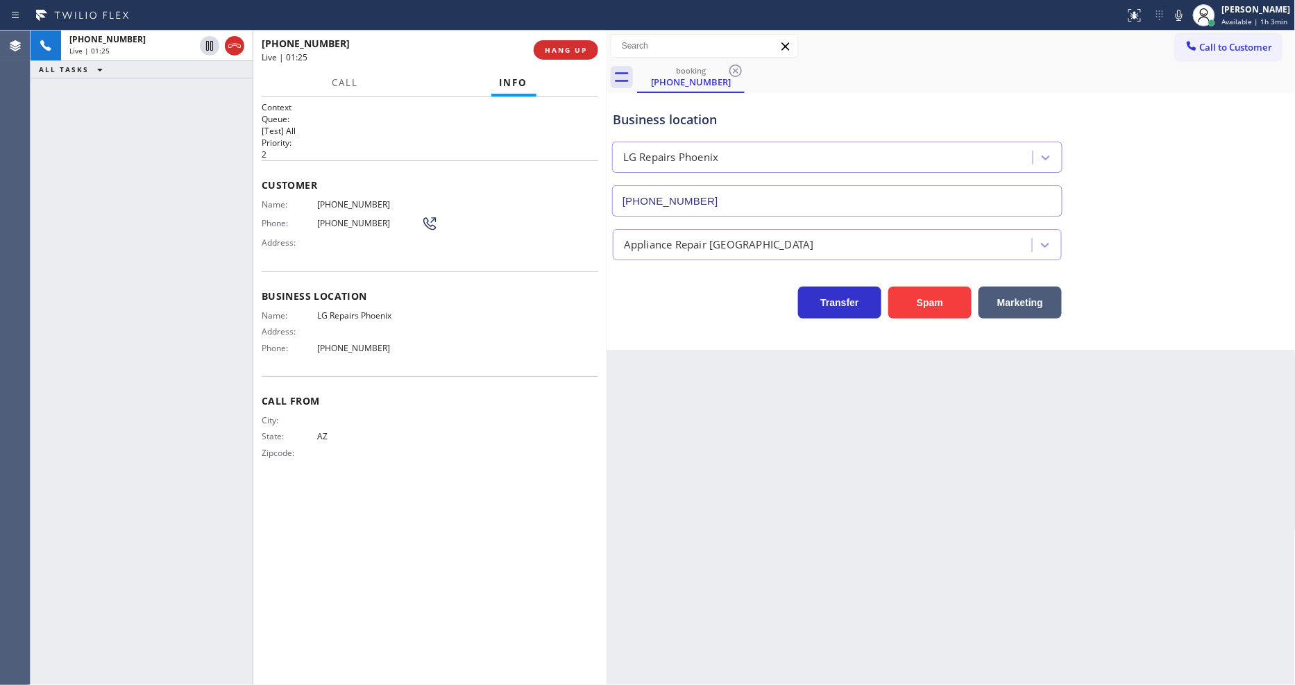
click at [239, 168] on div "+16027522890 Live | 01:25 ALL TASKS ALL TASKS ACTIVE TASKS TASKS IN WRAP UP" at bounding box center [142, 358] width 222 height 655
drag, startPoint x: 205, startPoint y: 46, endPoint x: 289, endPoint y: 42, distance: 84.1
click at [205, 46] on icon at bounding box center [209, 45] width 17 height 17
click at [1181, 17] on icon at bounding box center [1179, 15] width 17 height 17
drag, startPoint x: 210, startPoint y: 40, endPoint x: 478, endPoint y: 8, distance: 269.1
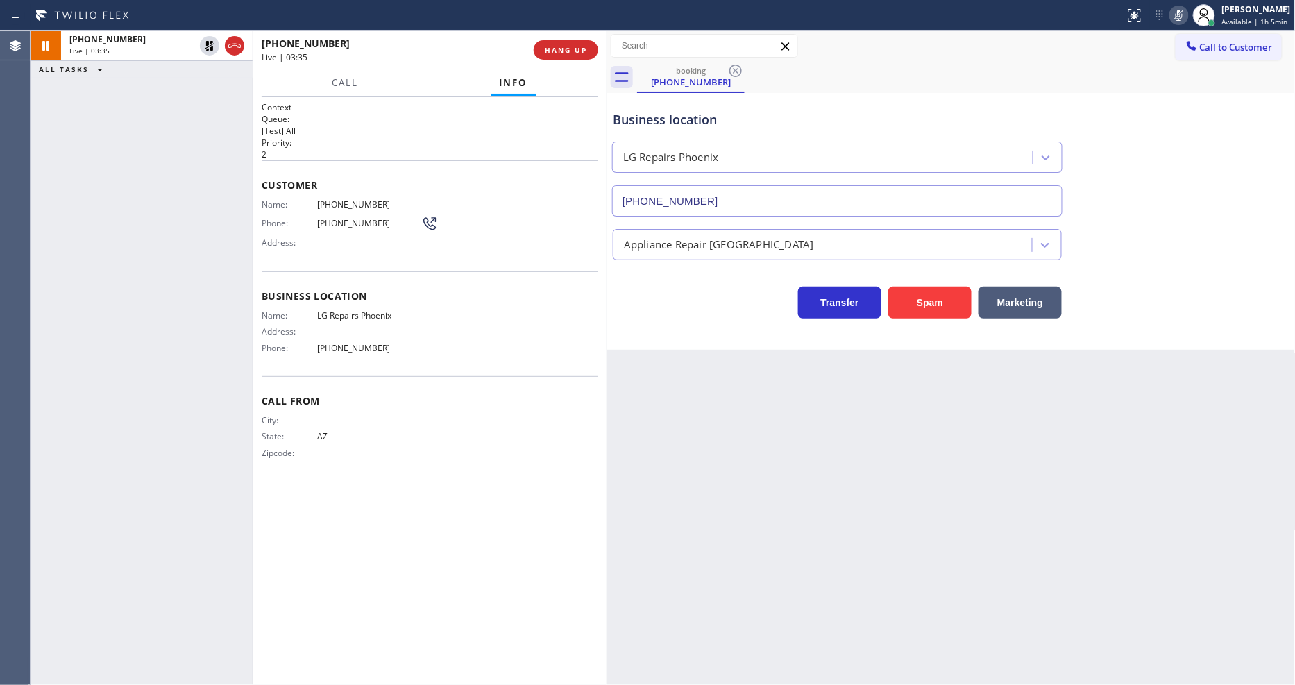
click at [210, 40] on icon at bounding box center [209, 45] width 17 height 17
click at [1180, 17] on icon at bounding box center [1179, 15] width 17 height 17
click at [1182, 15] on icon at bounding box center [1179, 15] width 7 height 11
click at [1182, 17] on rect at bounding box center [1179, 14] width 10 height 10
drag, startPoint x: 970, startPoint y: 357, endPoint x: 955, endPoint y: 360, distance: 14.8
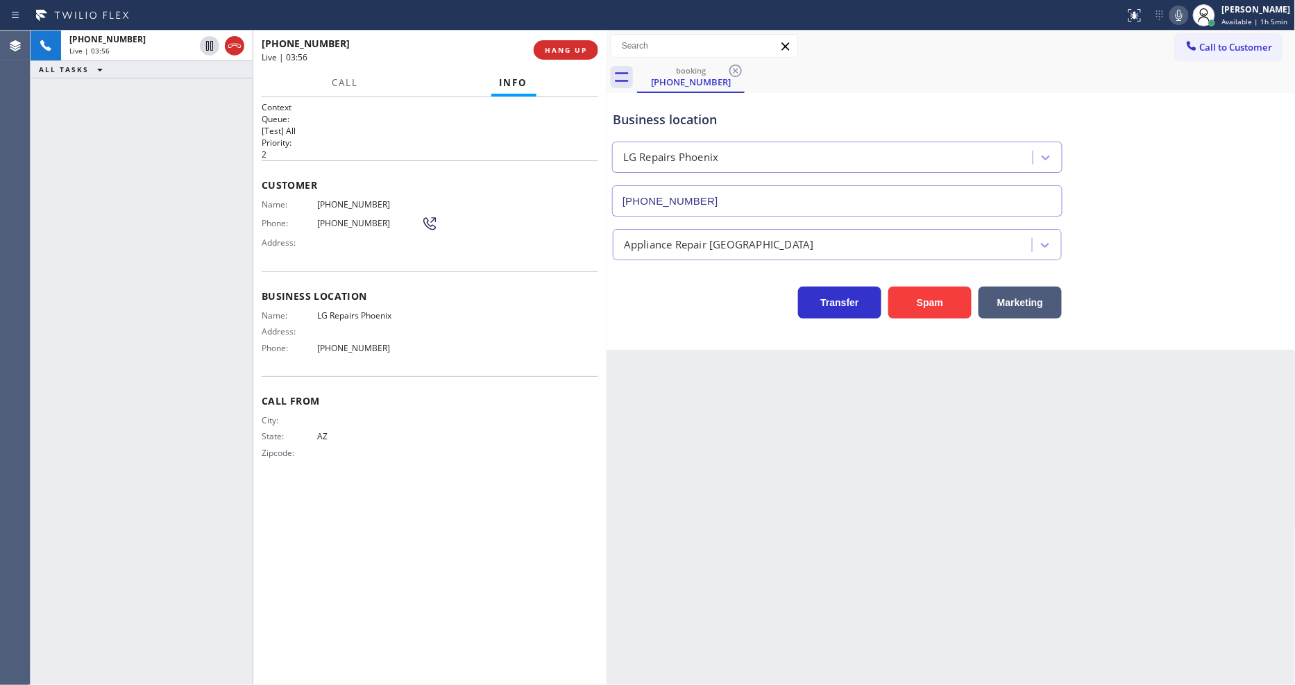
click at [970, 357] on div "Back to Dashboard Change Sender ID Customers Technicians Select a contact Outbo…" at bounding box center [951, 358] width 689 height 655
click at [832, 537] on div "Back to Dashboard Change Sender ID Customers Technicians Select a contact Outbo…" at bounding box center [951, 358] width 689 height 655
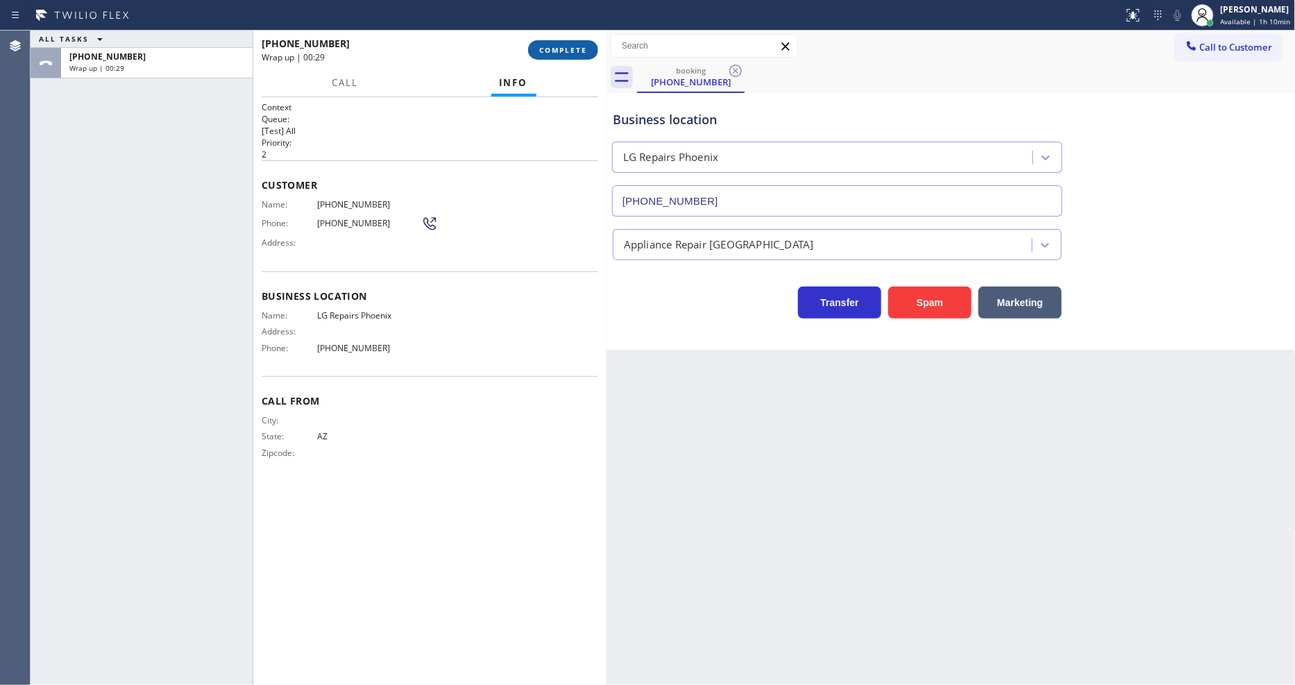
click at [561, 40] on button "COMPLETE" at bounding box center [563, 49] width 70 height 19
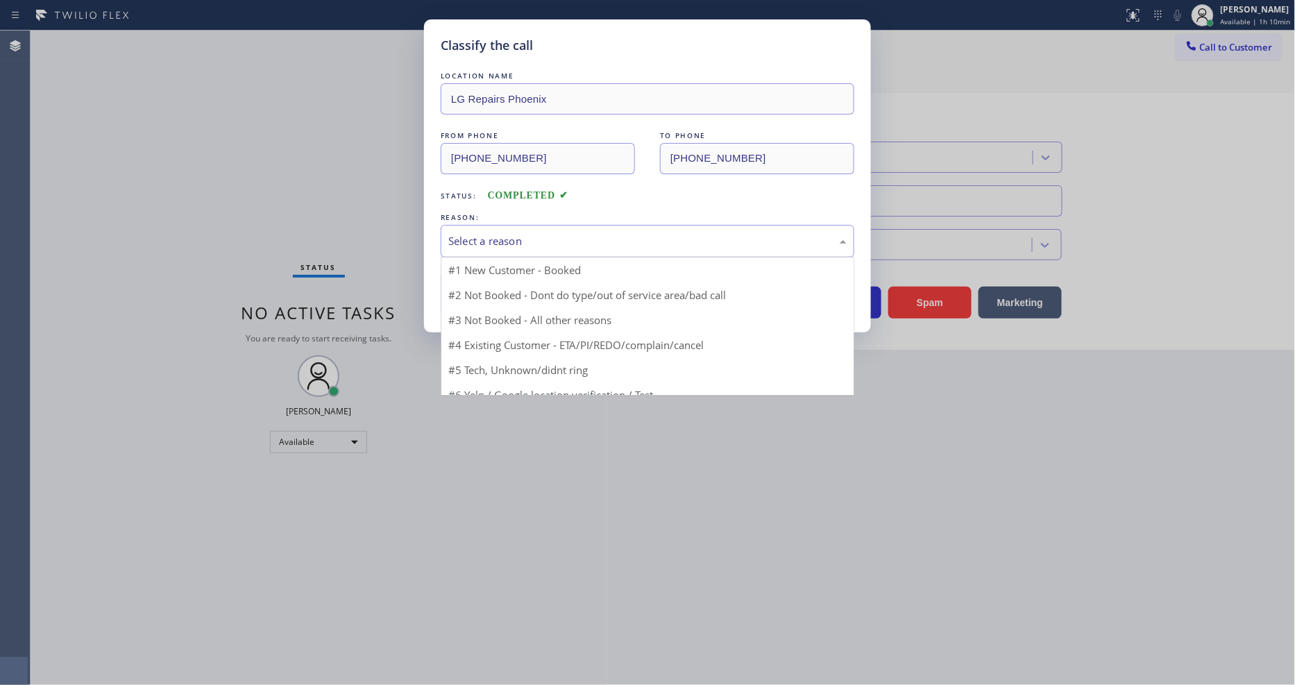
click at [498, 237] on div "Select a reason" at bounding box center [647, 241] width 398 height 16
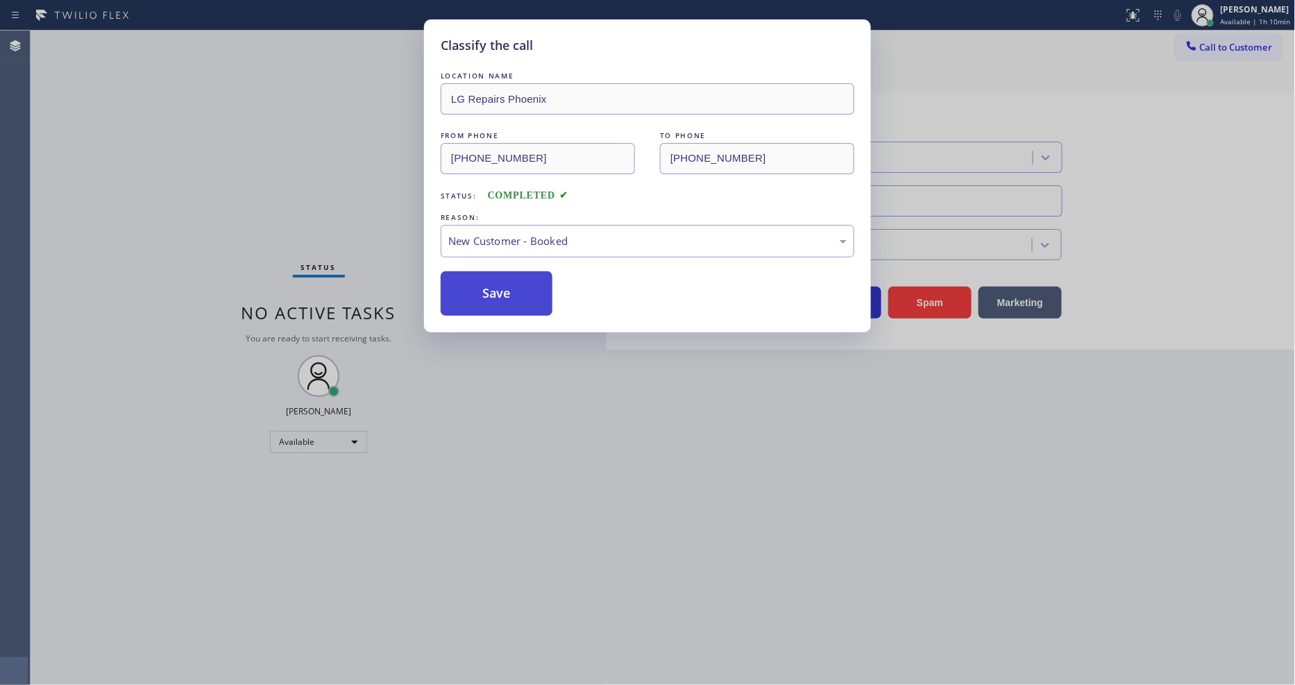
click at [488, 289] on button "Save" at bounding box center [497, 293] width 112 height 44
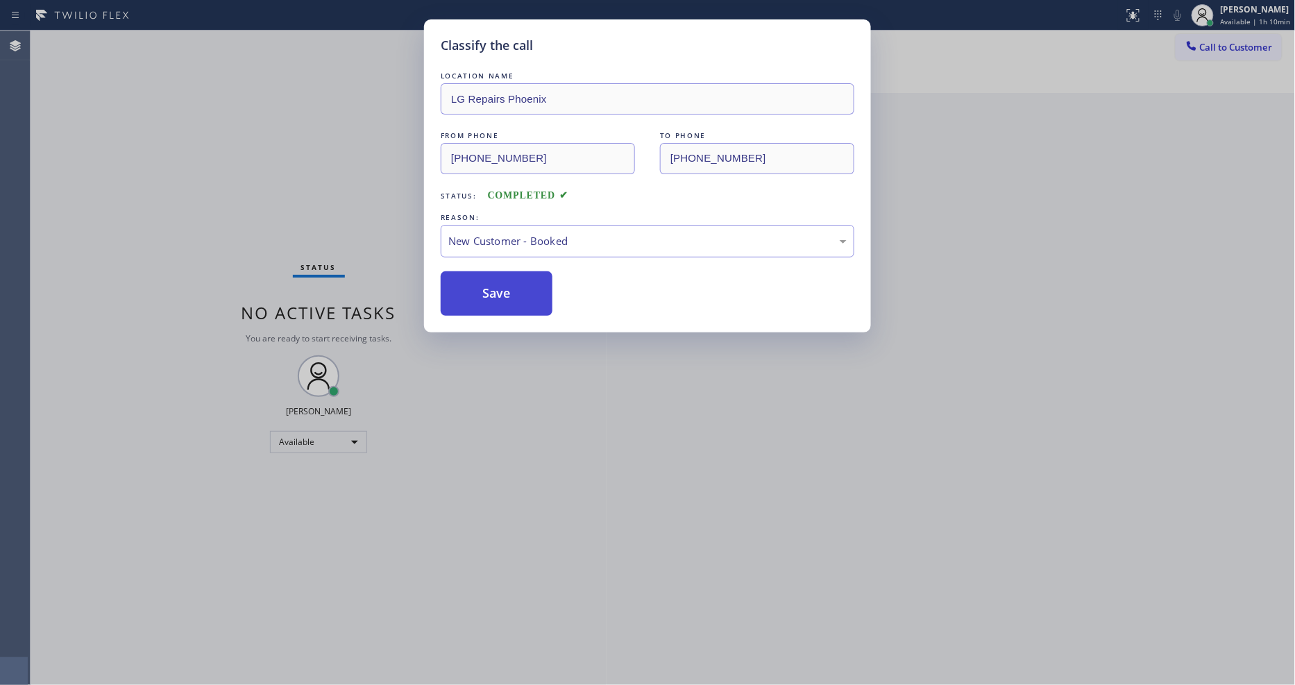
click at [488, 289] on button "Save" at bounding box center [497, 293] width 112 height 44
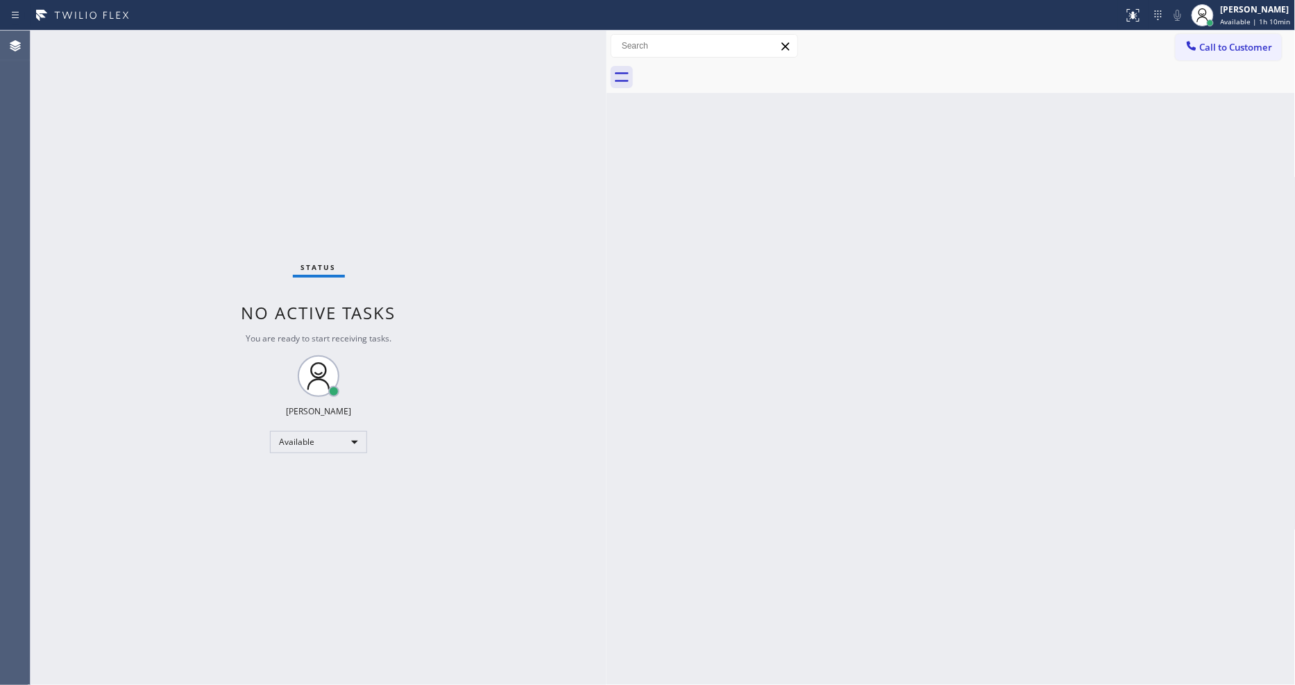
drag, startPoint x: 997, startPoint y: 369, endPoint x: 994, endPoint y: 244, distance: 125.0
click at [997, 369] on div "Back to Dashboard Change Sender ID Customers Technicians Select a contact Outbo…" at bounding box center [951, 358] width 689 height 655
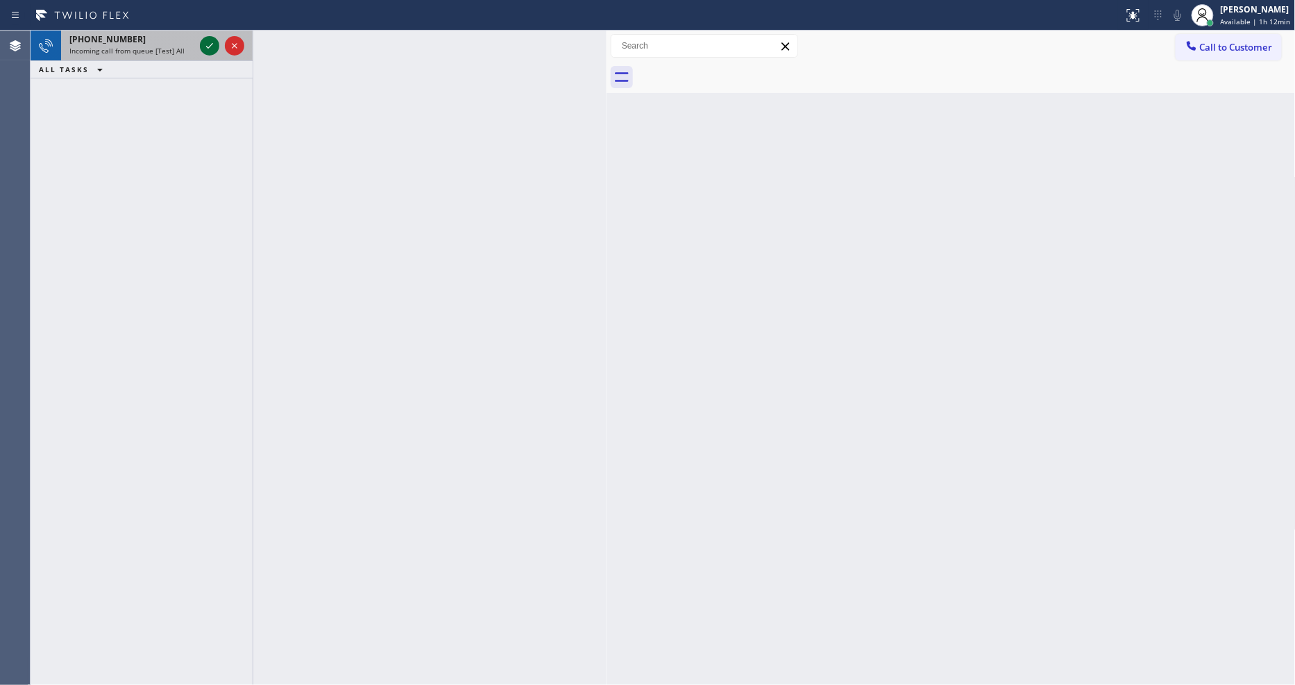
click at [211, 43] on icon at bounding box center [209, 45] width 17 height 17
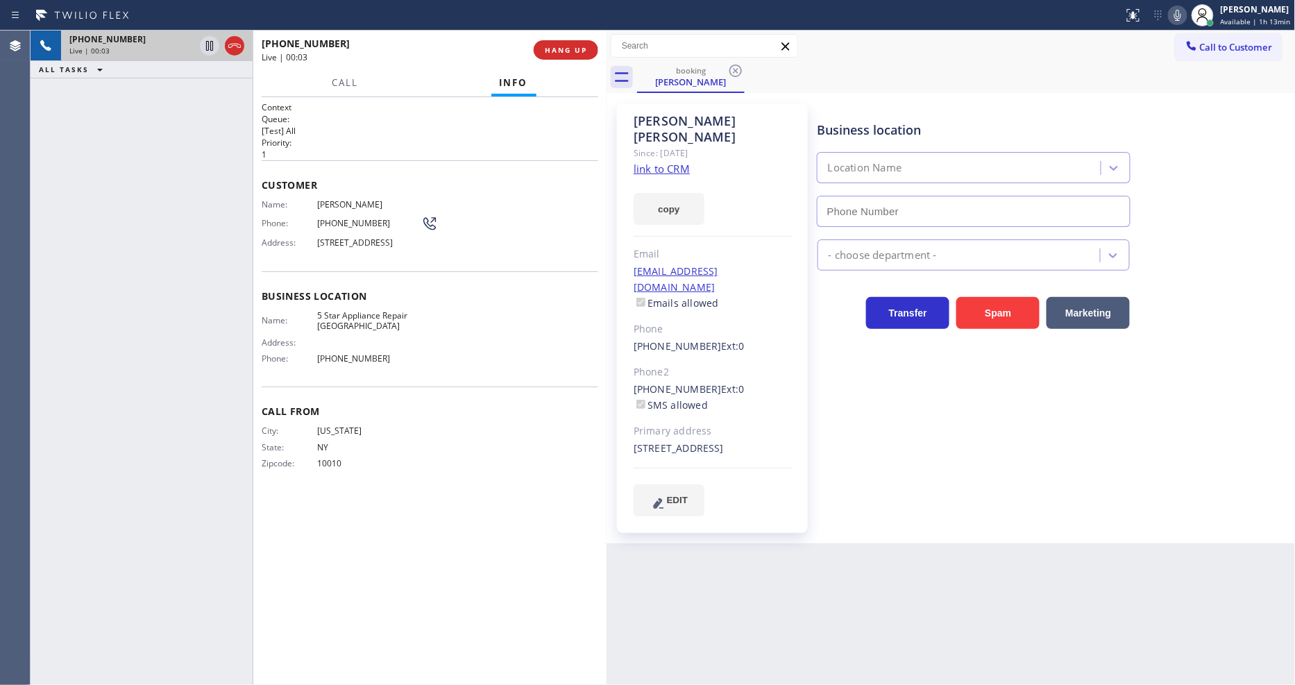
type input "(760) 493-6331"
click at [673, 162] on link "link to CRM" at bounding box center [662, 169] width 56 height 14
click at [1180, 10] on icon at bounding box center [1177, 15] width 7 height 11
click at [1184, 18] on icon at bounding box center [1178, 15] width 17 height 17
click at [212, 44] on icon at bounding box center [209, 45] width 17 height 17
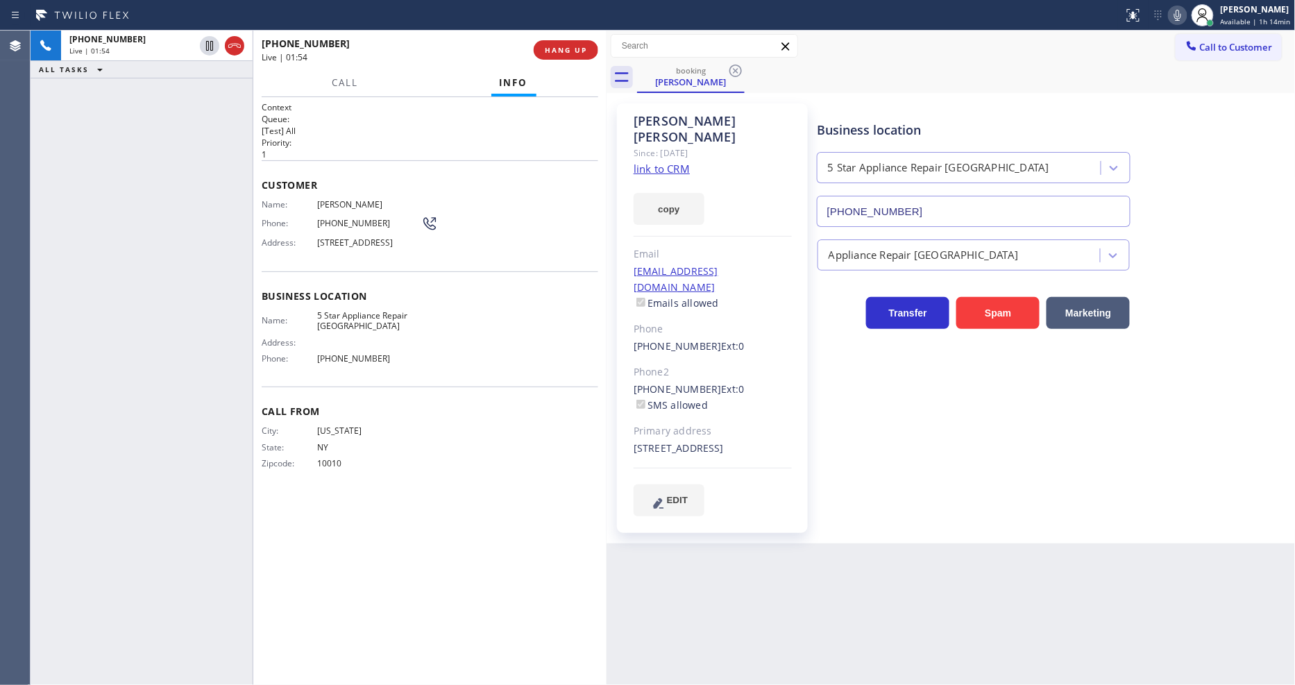
click at [1178, 15] on icon at bounding box center [1177, 15] width 7 height 11
click at [206, 45] on icon at bounding box center [210, 46] width 10 height 10
click at [1181, 17] on icon at bounding box center [1178, 15] width 17 height 17
click at [947, 424] on div "Business location 5 Star Appliance Repair Palm Springs (760) 493-6331 Appliance…" at bounding box center [1054, 309] width 478 height 405
click at [562, 47] on span "HANG UP" at bounding box center [566, 50] width 42 height 10
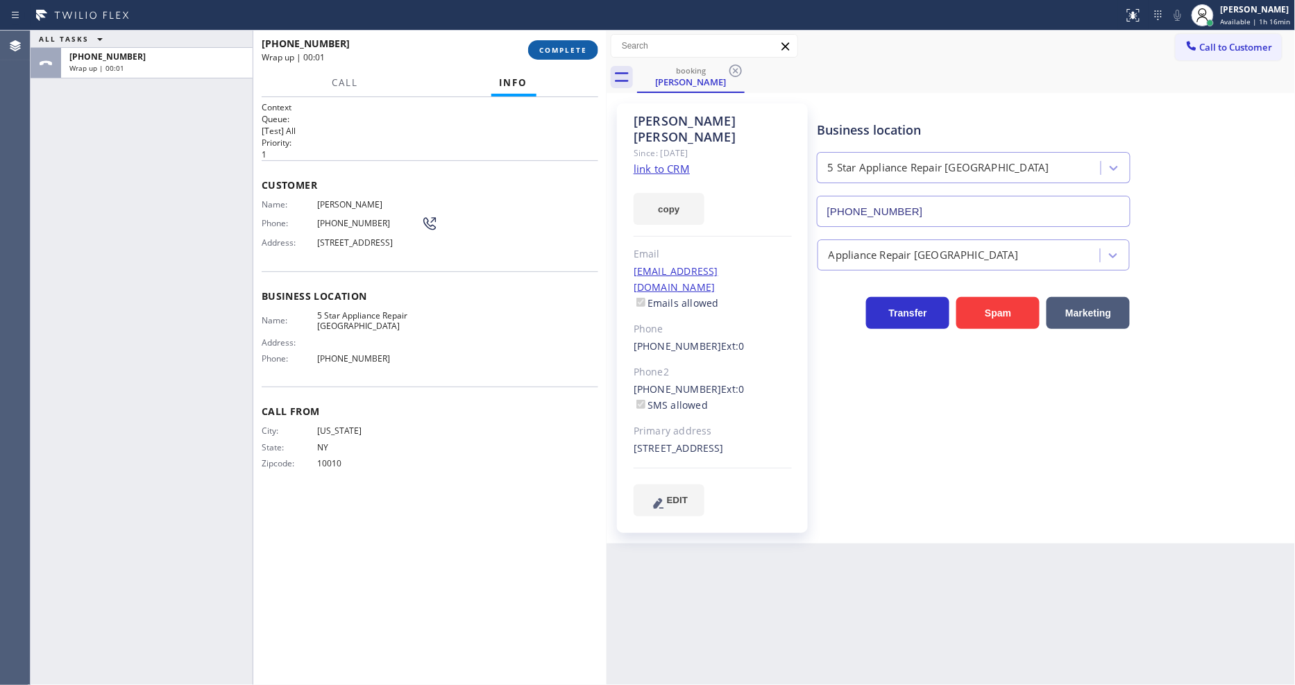
click at [563, 49] on span "COMPLETE" at bounding box center [563, 50] width 48 height 10
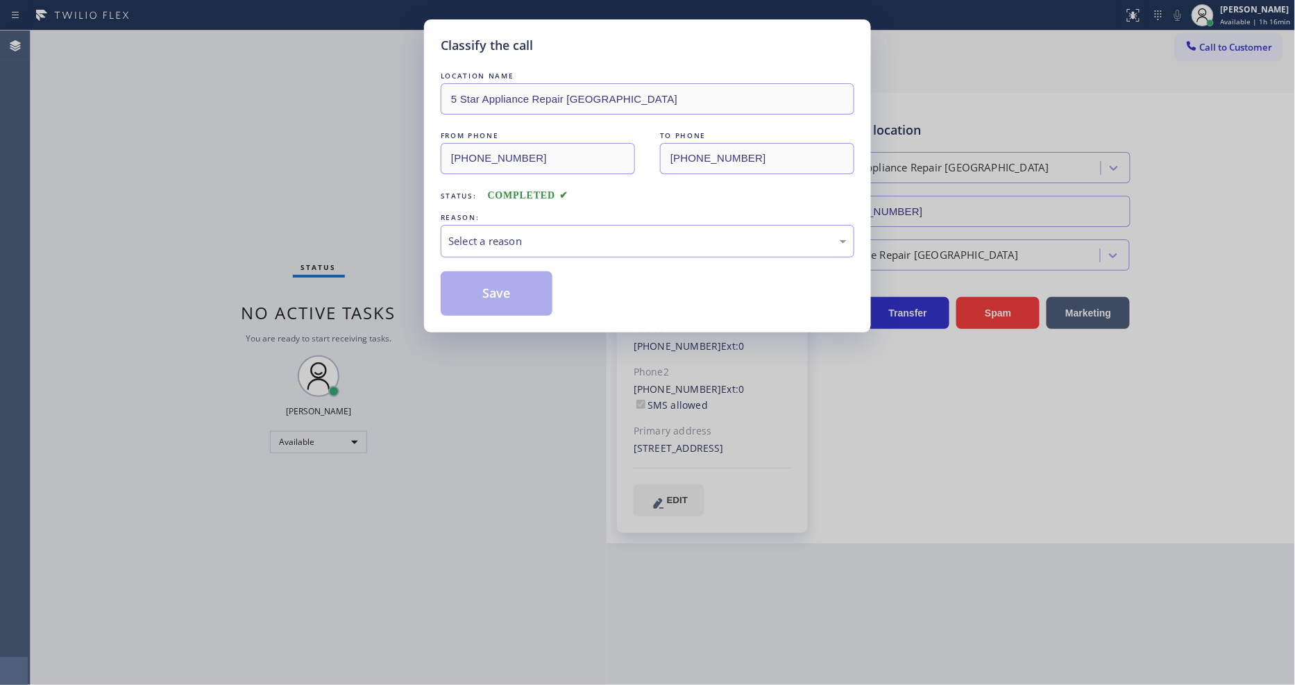
click at [500, 240] on div "Select a reason" at bounding box center [647, 241] width 398 height 16
click at [489, 292] on button "Save" at bounding box center [497, 293] width 112 height 44
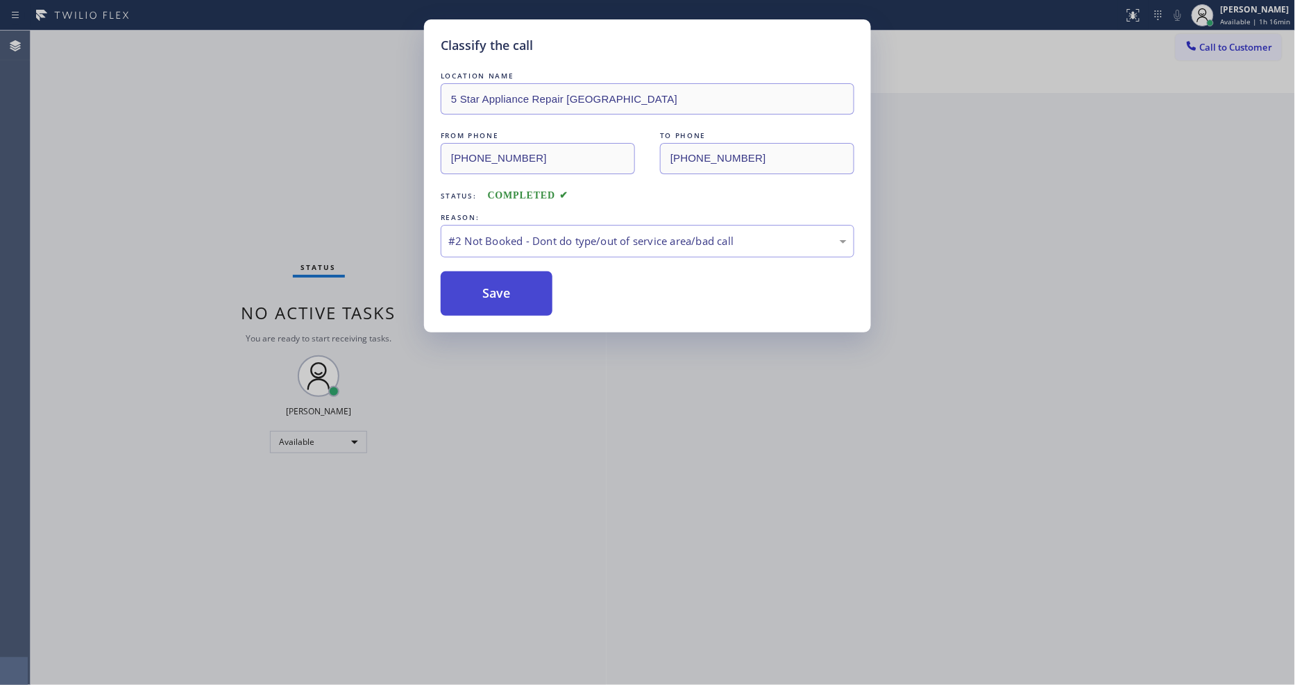
click at [489, 292] on button "Save" at bounding box center [497, 293] width 112 height 44
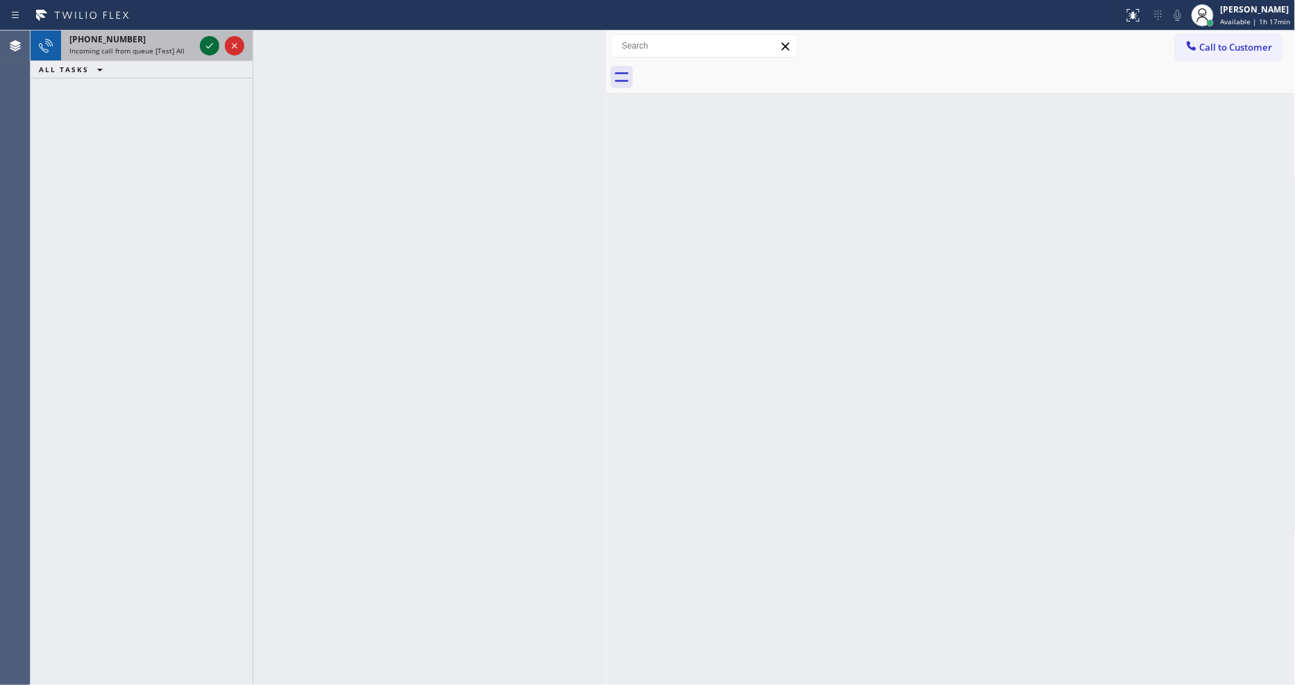
click at [208, 49] on icon at bounding box center [209, 45] width 17 height 17
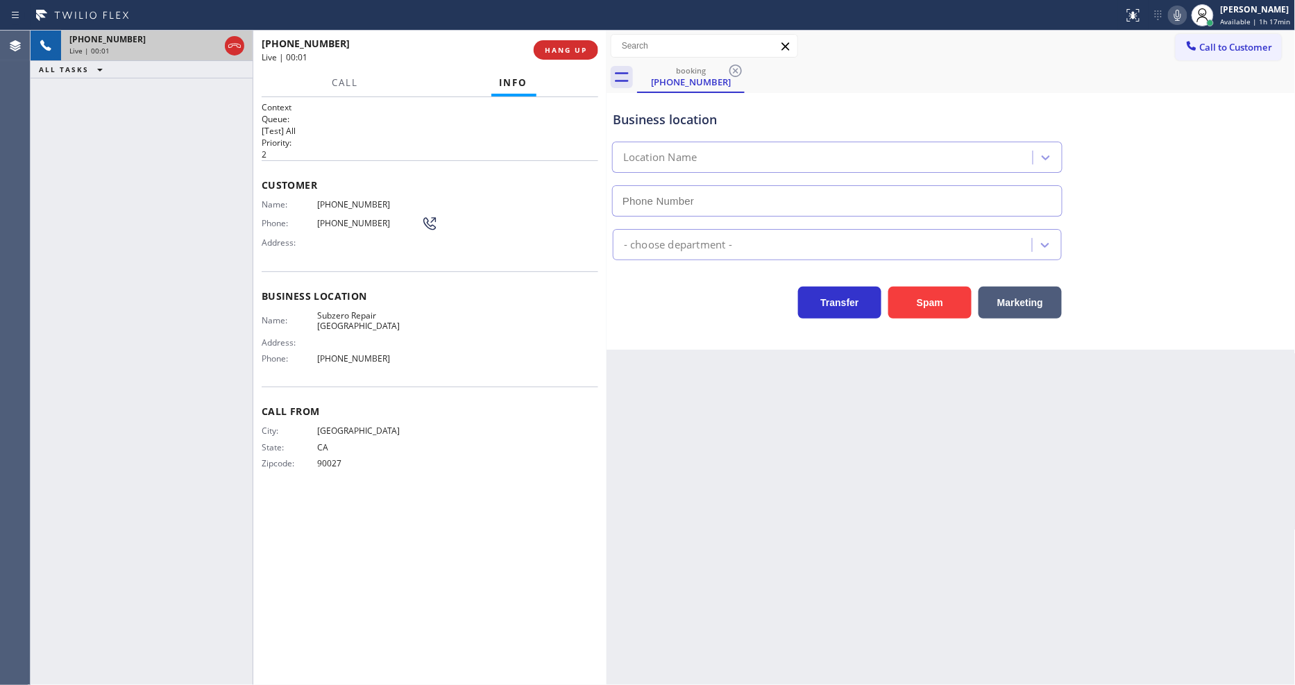
type input "(323) 214-3824"
click at [549, 45] on span "HANG UP" at bounding box center [566, 50] width 42 height 10
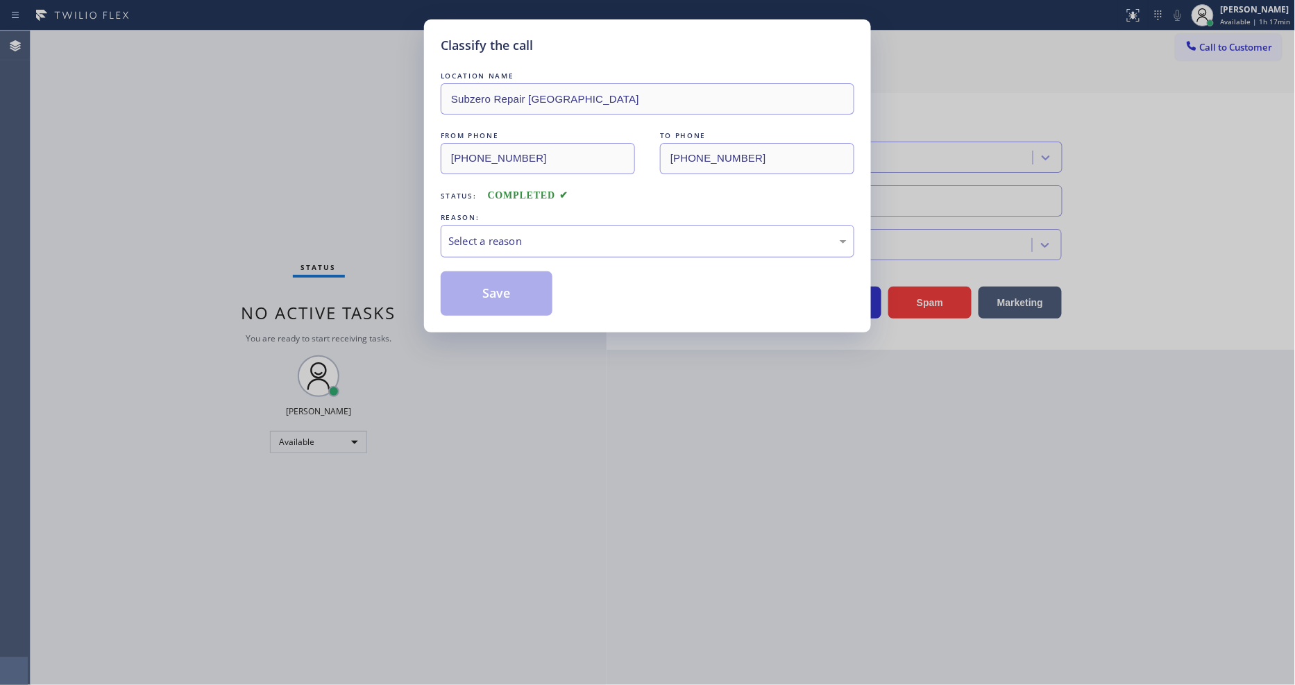
click at [491, 233] on div "Select a reason" at bounding box center [647, 241] width 398 height 16
click at [503, 282] on button "Save" at bounding box center [497, 293] width 112 height 44
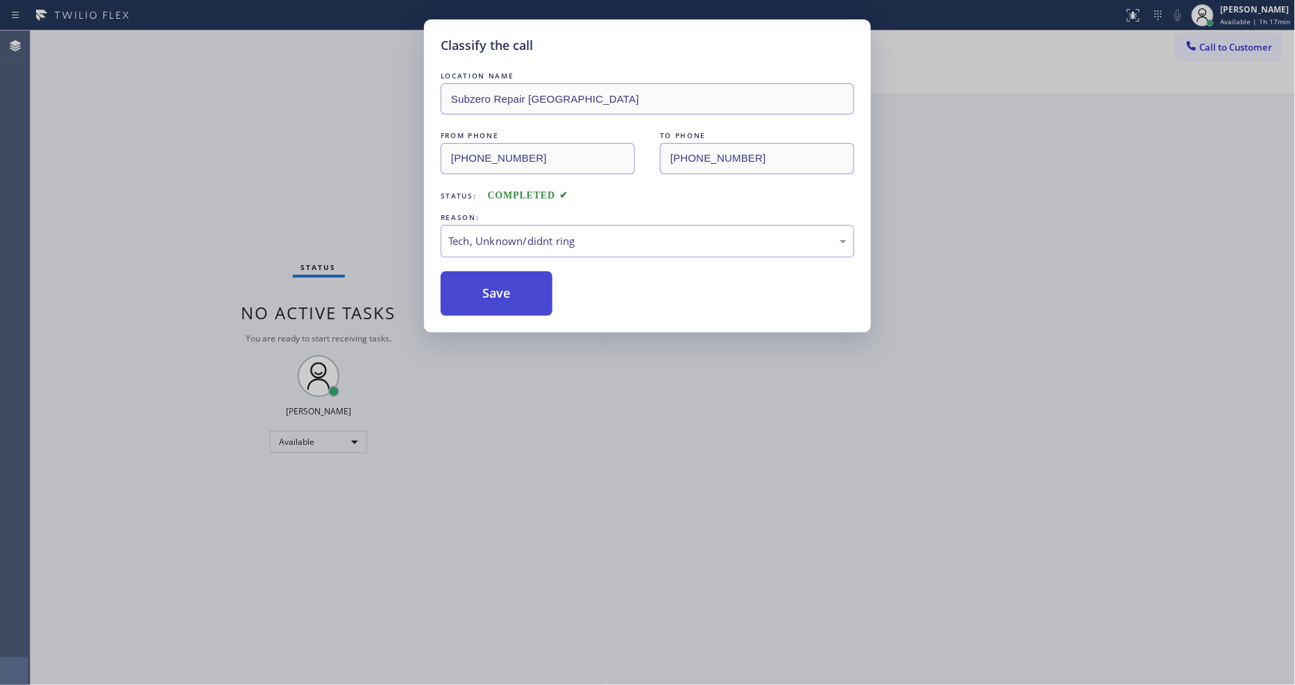
click at [503, 282] on button "Save" at bounding box center [497, 293] width 112 height 44
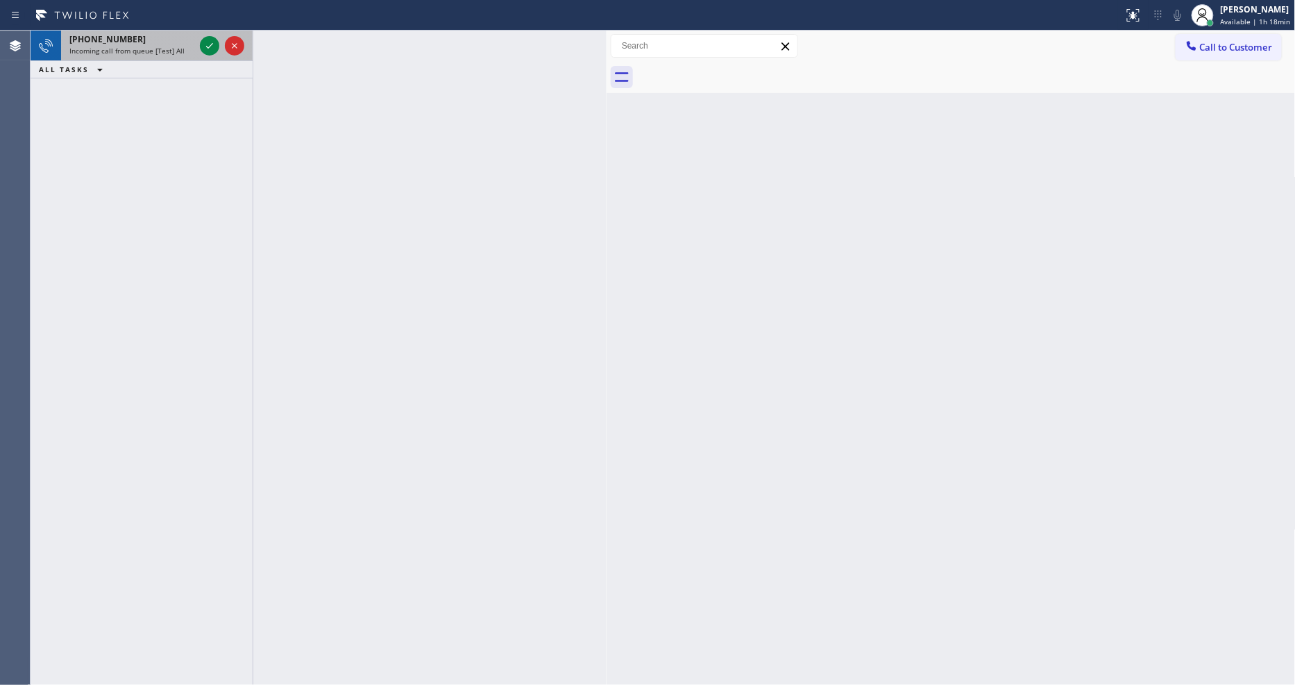
click at [205, 35] on div at bounding box center [222, 46] width 50 height 31
click at [212, 40] on icon at bounding box center [209, 45] width 17 height 17
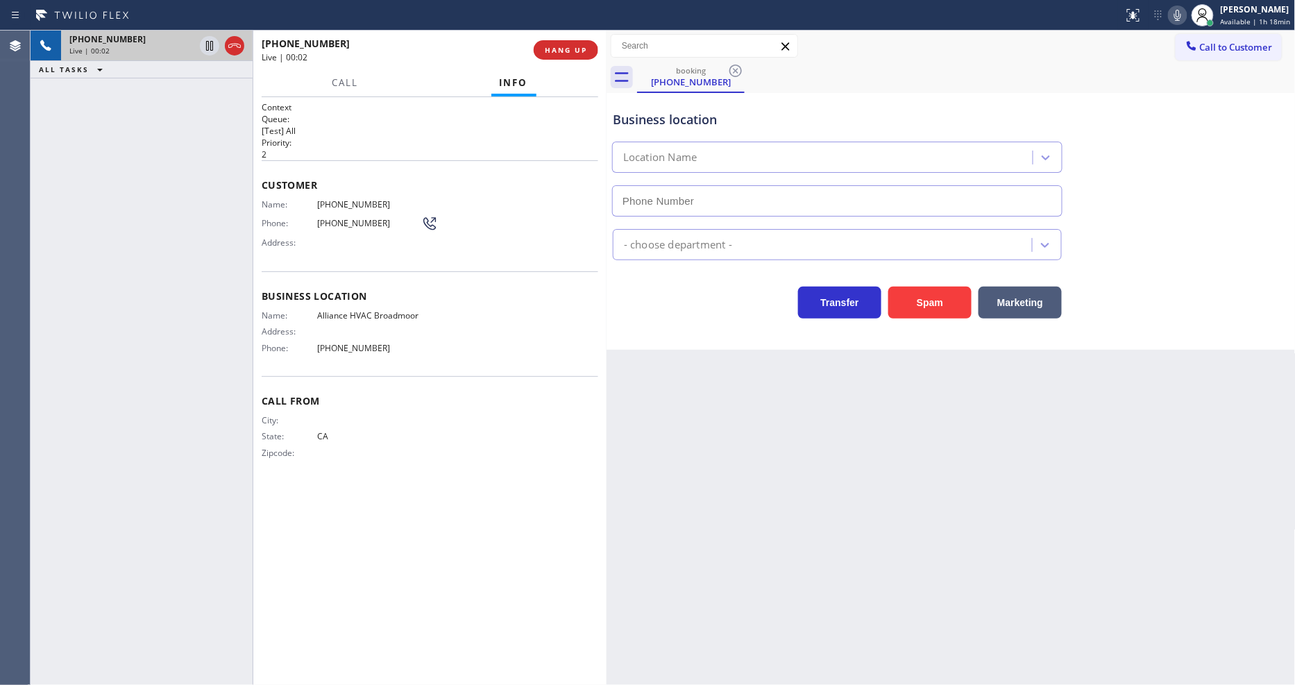
type input "(650) 761-9383"
click at [550, 52] on span "HANG UP" at bounding box center [566, 50] width 42 height 10
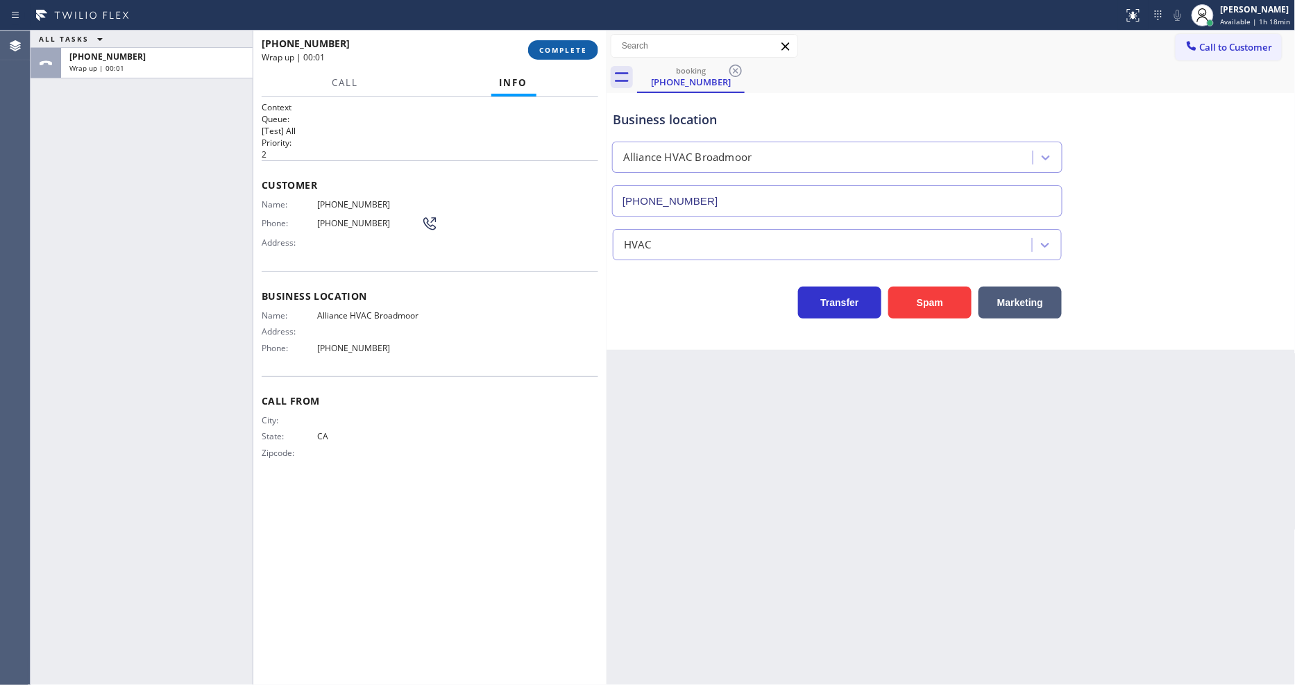
click at [550, 52] on span "COMPLETE" at bounding box center [563, 50] width 48 height 10
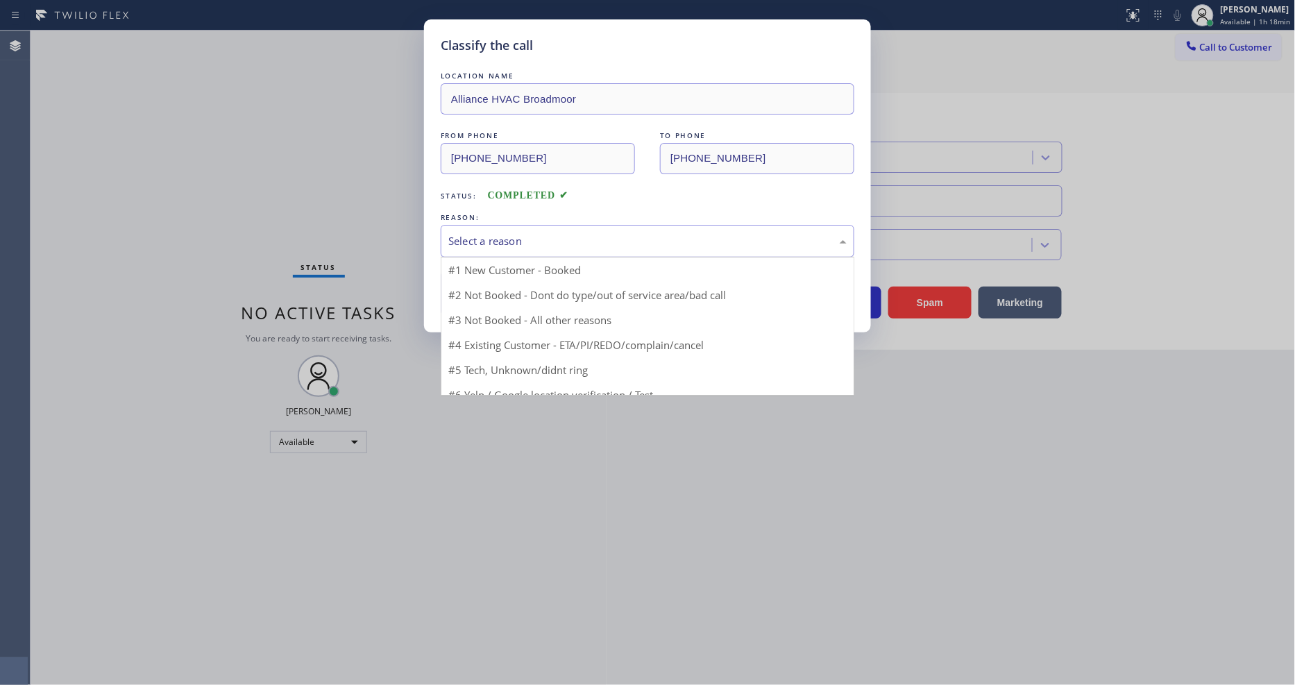
click at [501, 239] on div "Select a reason" at bounding box center [647, 241] width 398 height 16
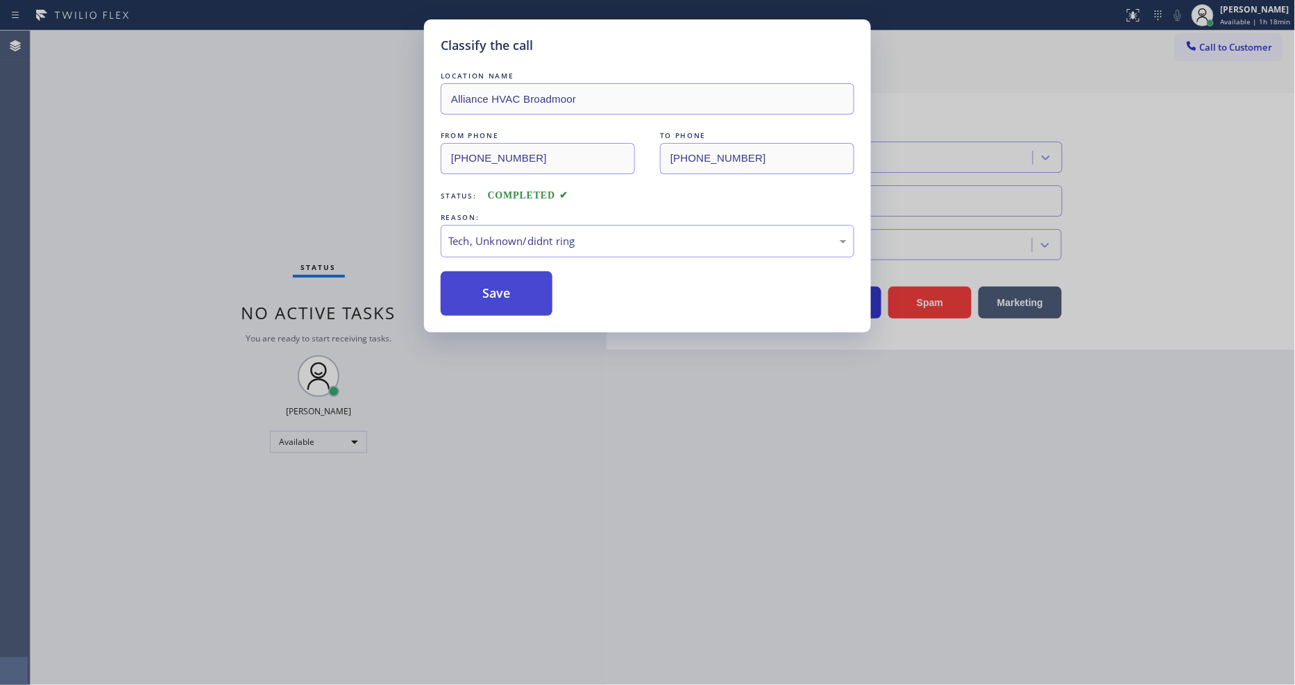
click at [497, 296] on button "Save" at bounding box center [497, 293] width 112 height 44
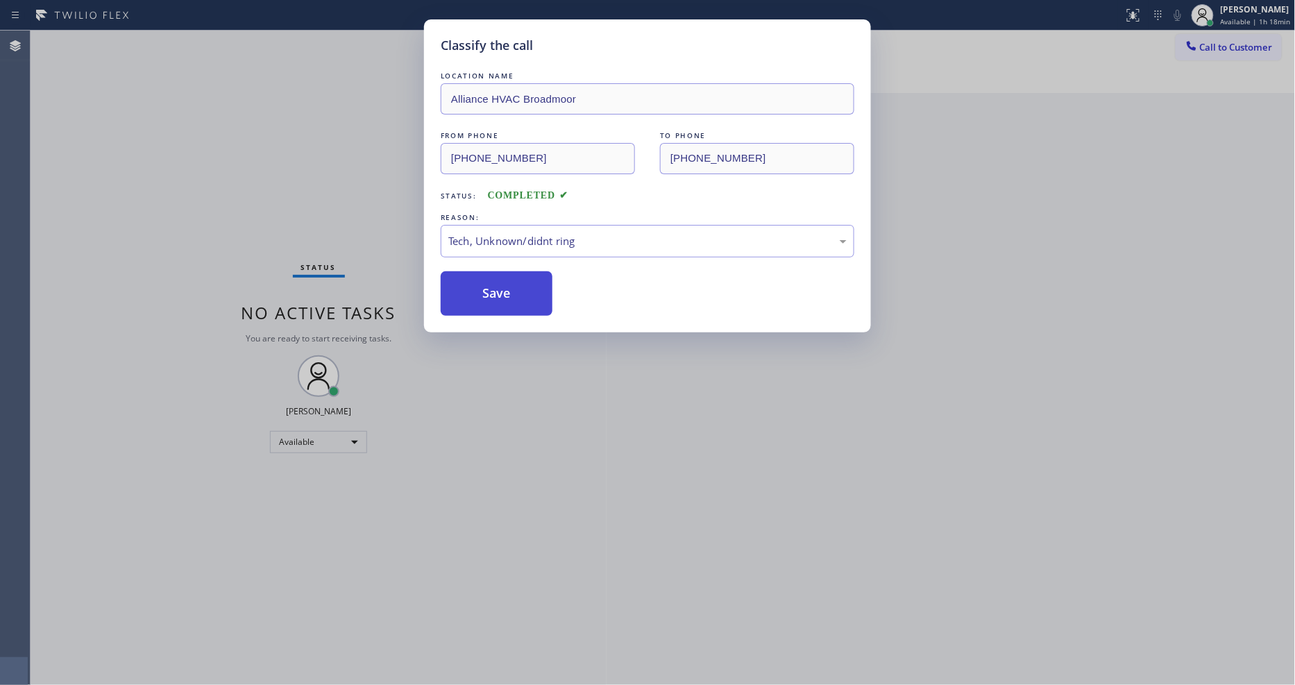
click at [497, 296] on button "Save" at bounding box center [497, 293] width 112 height 44
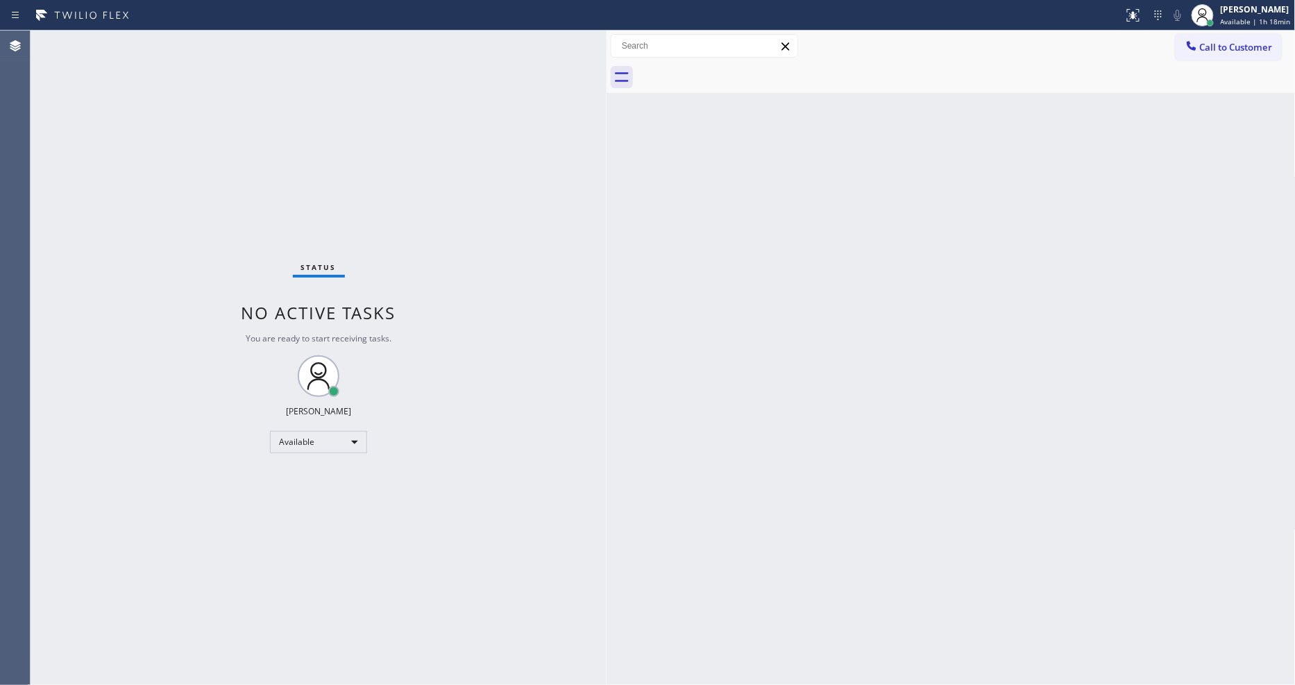
click at [303, 477] on div "Status No active tasks You are ready to start receiving tasks. [PERSON_NAME] Av…" at bounding box center [319, 358] width 576 height 655
drag, startPoint x: 996, startPoint y: 462, endPoint x: 674, endPoint y: 522, distance: 327.5
click at [994, 462] on div "Back to Dashboard Change Sender ID Customers Technicians Select a contact Outbo…" at bounding box center [951, 358] width 689 height 655
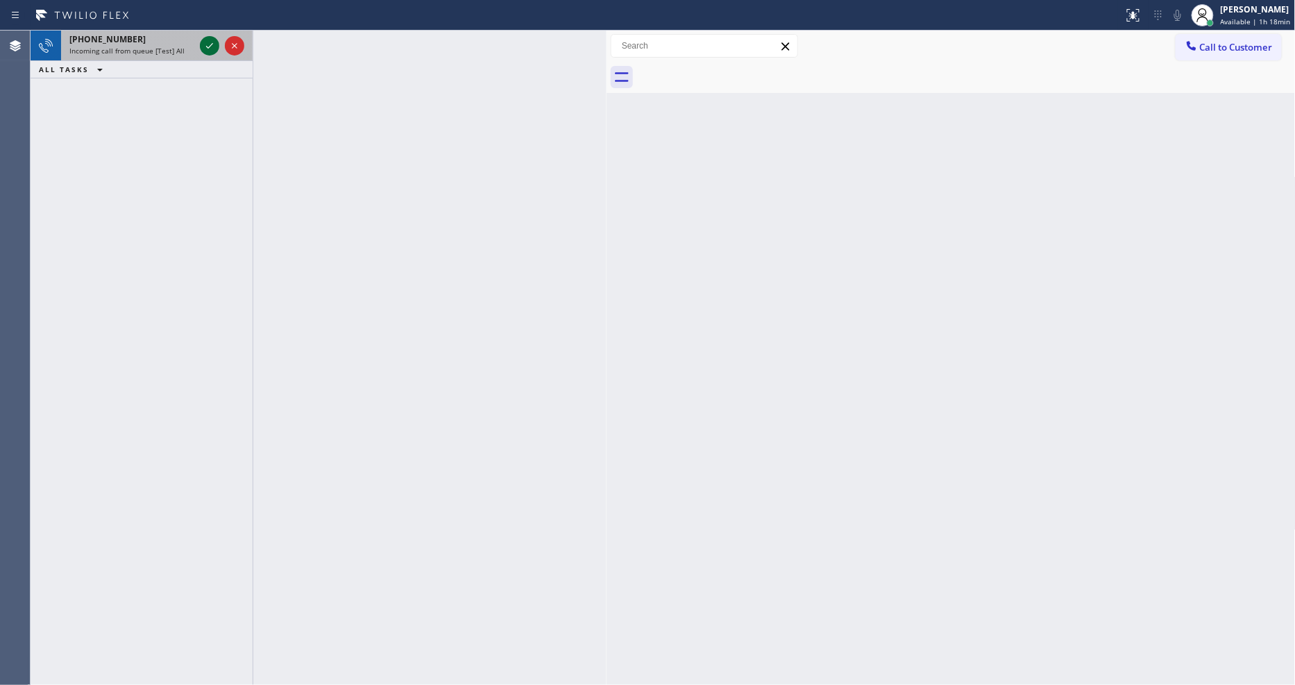
click at [206, 44] on icon at bounding box center [209, 45] width 17 height 17
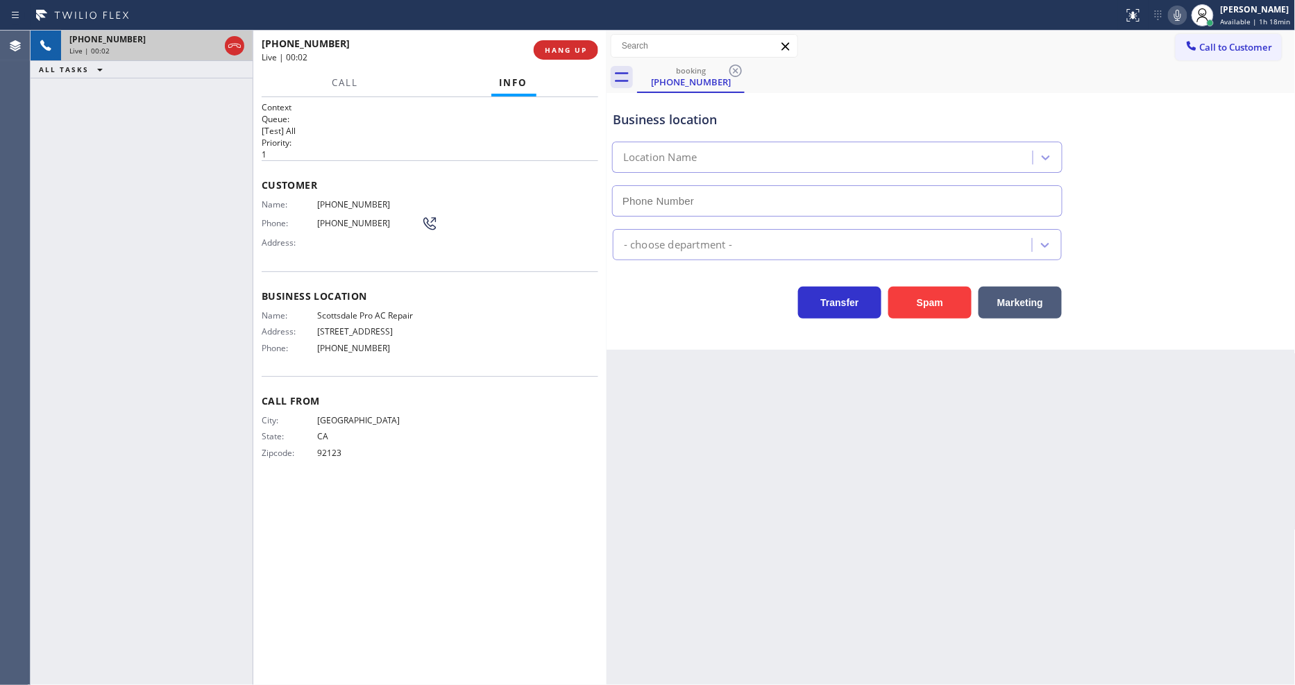
type input "(480) 351-5519"
click at [376, 311] on span "Scottsdale Pro AC Repair" at bounding box center [369, 315] width 104 height 10
copy span "Scottsdale Pro AC Repair"
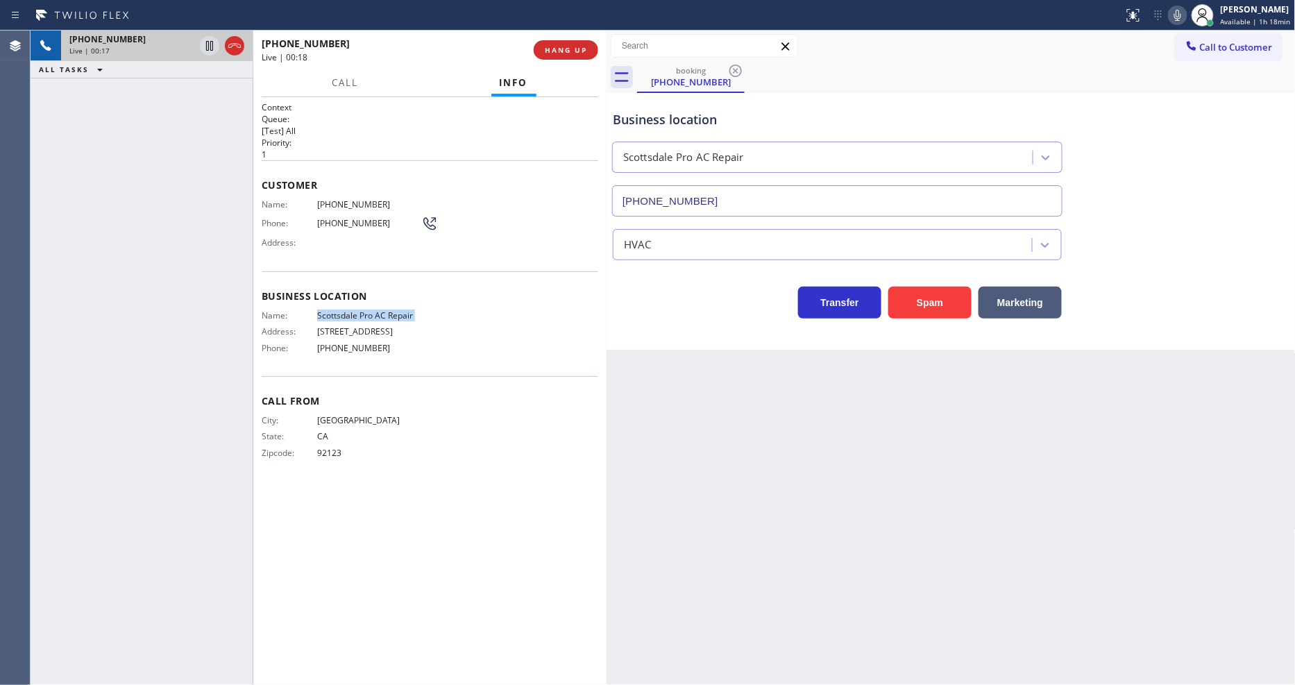
click at [344, 199] on span "(760) 592-3535" at bounding box center [369, 204] width 104 height 10
copy span "(760) 592-3535"
click at [206, 42] on icon at bounding box center [209, 45] width 17 height 17
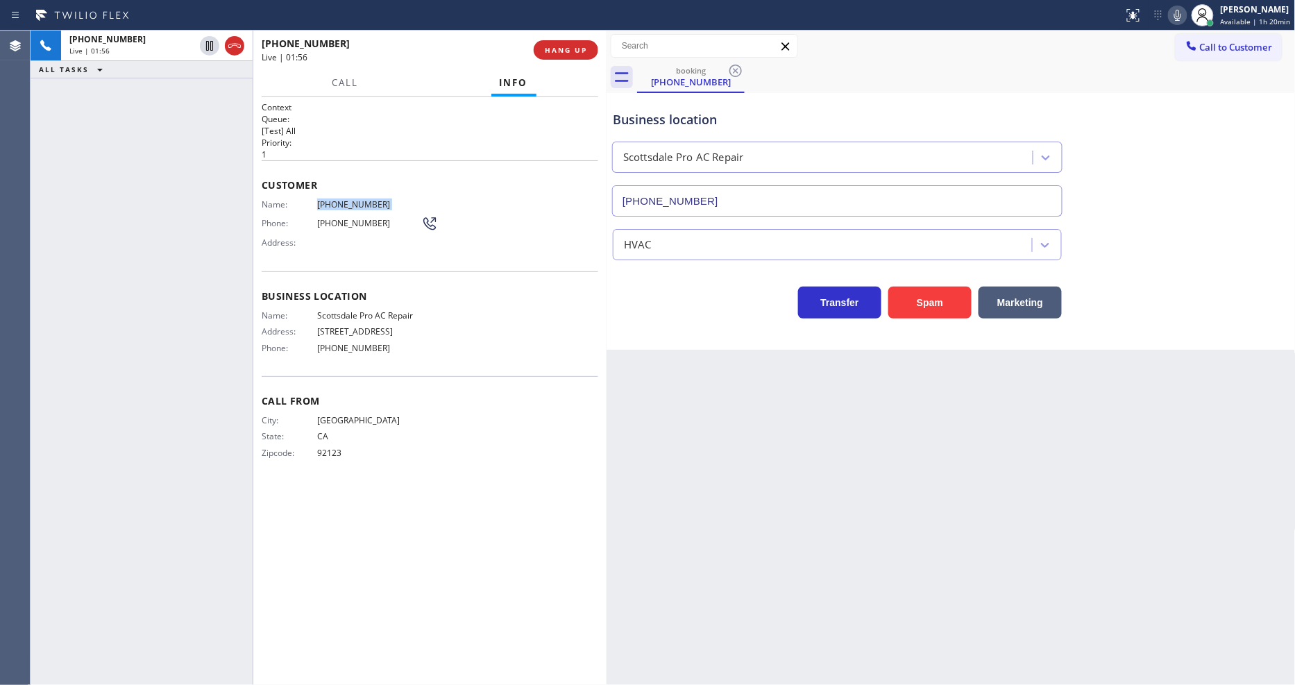
click at [1181, 16] on icon at bounding box center [1178, 15] width 17 height 17
click at [212, 47] on icon at bounding box center [210, 46] width 10 height 10
click at [1188, 17] on div at bounding box center [1177, 15] width 19 height 17
drag, startPoint x: 205, startPoint y: 43, endPoint x: 497, endPoint y: 35, distance: 291.6
click at [205, 43] on icon at bounding box center [209, 45] width 17 height 17
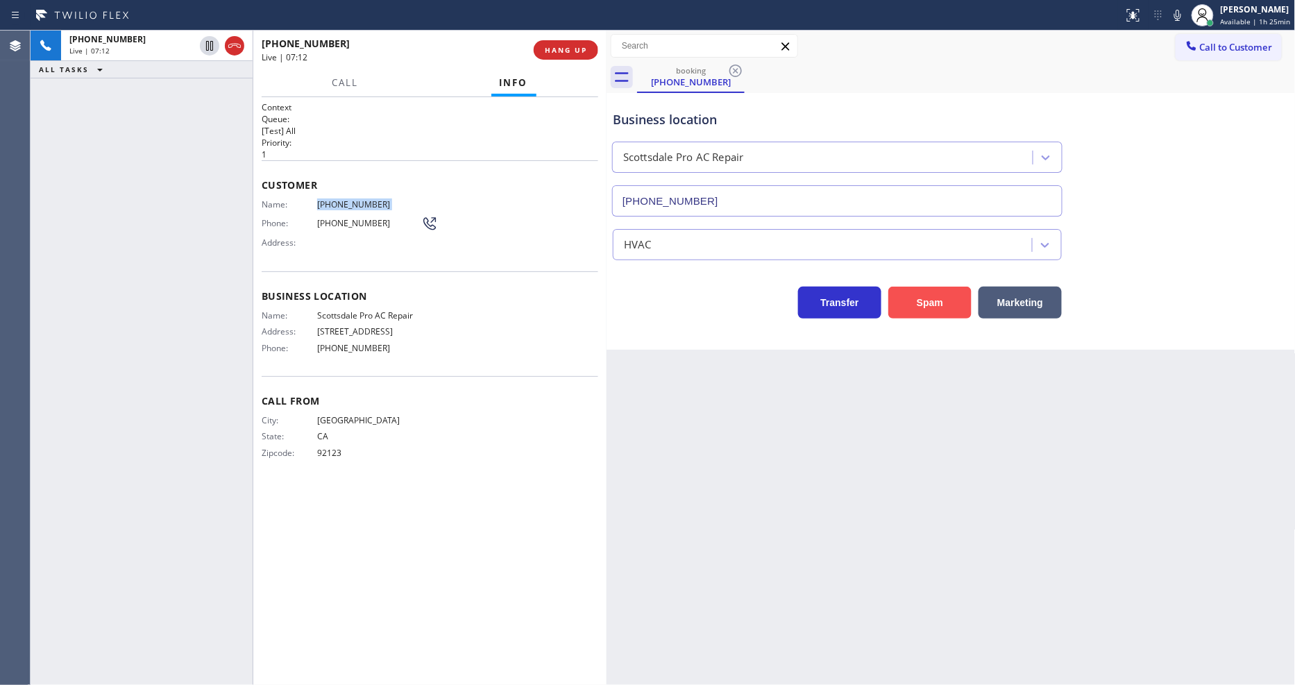
drag, startPoint x: 1174, startPoint y: 19, endPoint x: 889, endPoint y: 287, distance: 390.9
click at [1174, 18] on icon at bounding box center [1178, 15] width 17 height 17
drag, startPoint x: 205, startPoint y: 42, endPoint x: 505, endPoint y: 3, distance: 303.0
click at [205, 42] on icon at bounding box center [209, 45] width 17 height 17
click at [1176, 16] on icon at bounding box center [1178, 15] width 17 height 17
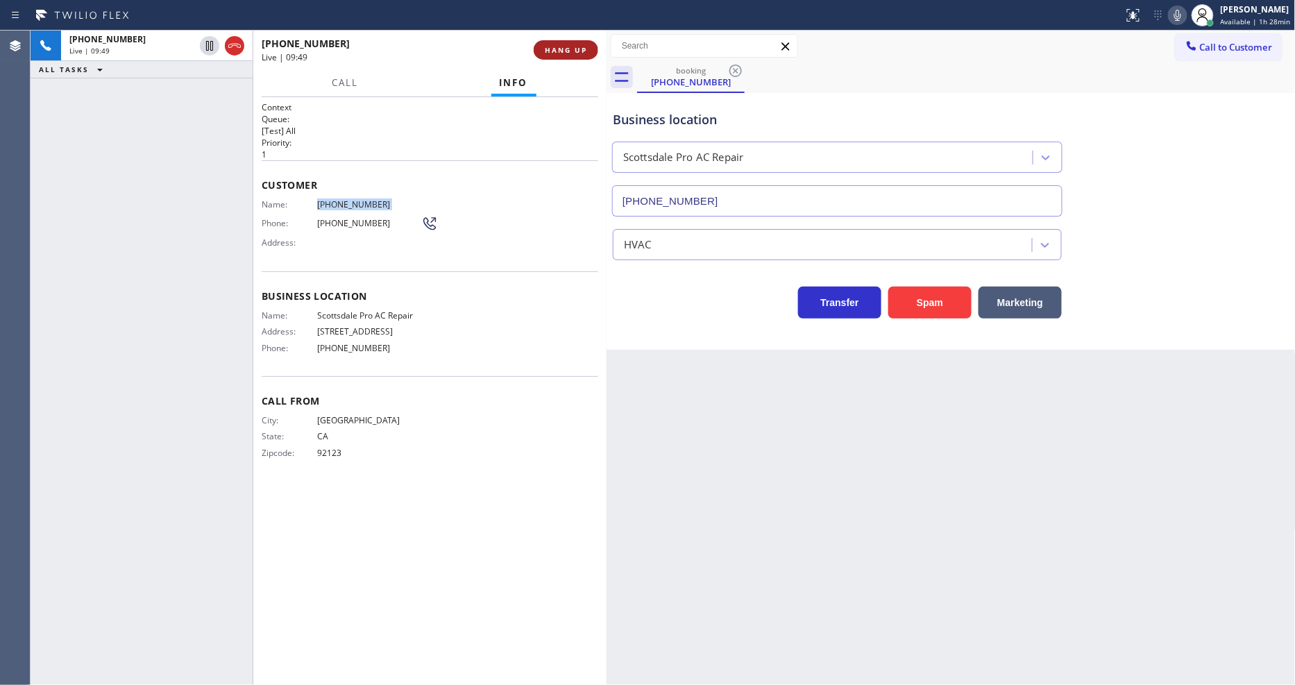
click at [583, 56] on button "HANG UP" at bounding box center [566, 49] width 65 height 19
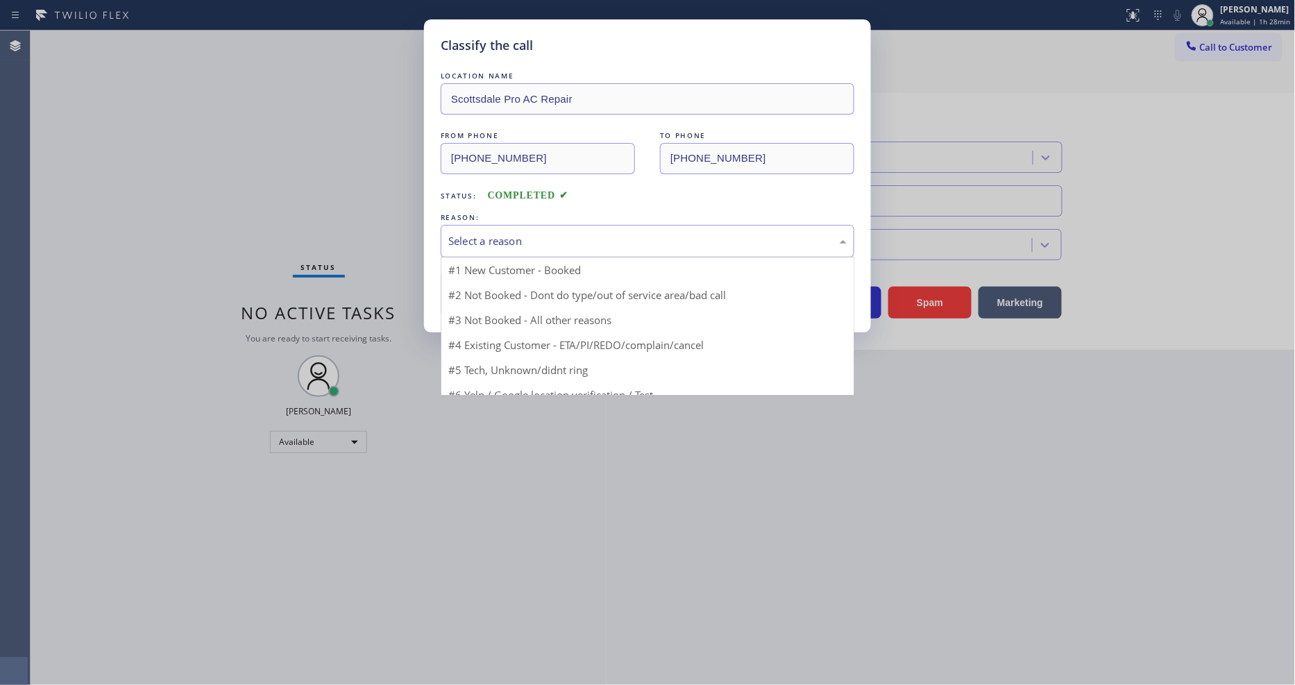
click at [500, 244] on div "Select a reason" at bounding box center [647, 241] width 398 height 16
click at [491, 294] on button "Save" at bounding box center [497, 293] width 112 height 44
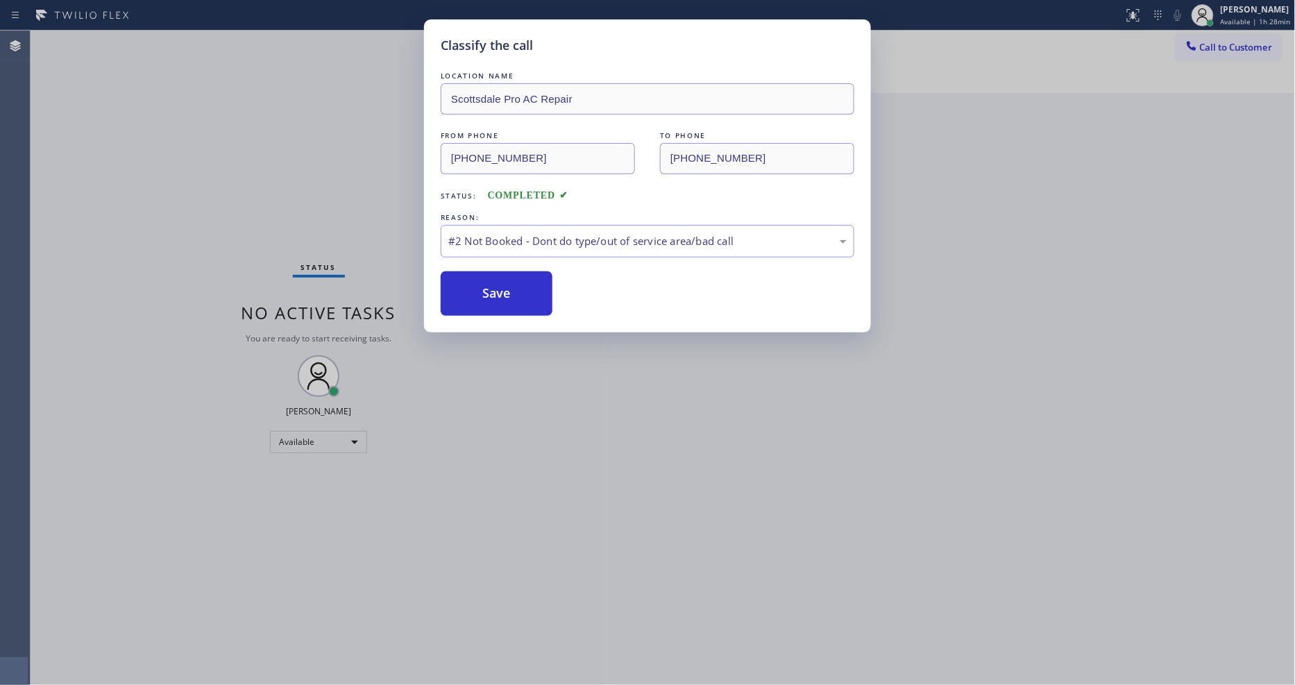
click at [491, 294] on button "Save" at bounding box center [497, 293] width 112 height 44
drag, startPoint x: 491, startPoint y: 294, endPoint x: 473, endPoint y: 196, distance: 100.2
click at [491, 289] on button "Save" at bounding box center [497, 293] width 112 height 44
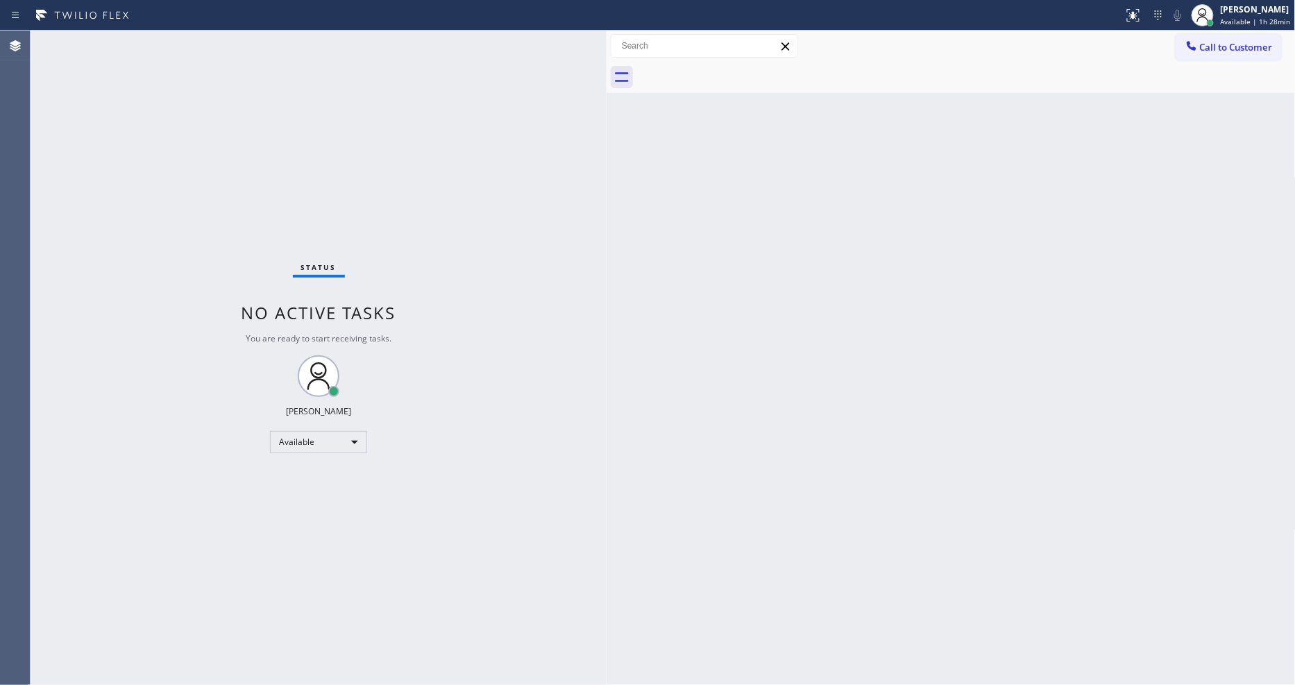
click at [1209, 58] on button "Call to Customer" at bounding box center [1229, 47] width 106 height 26
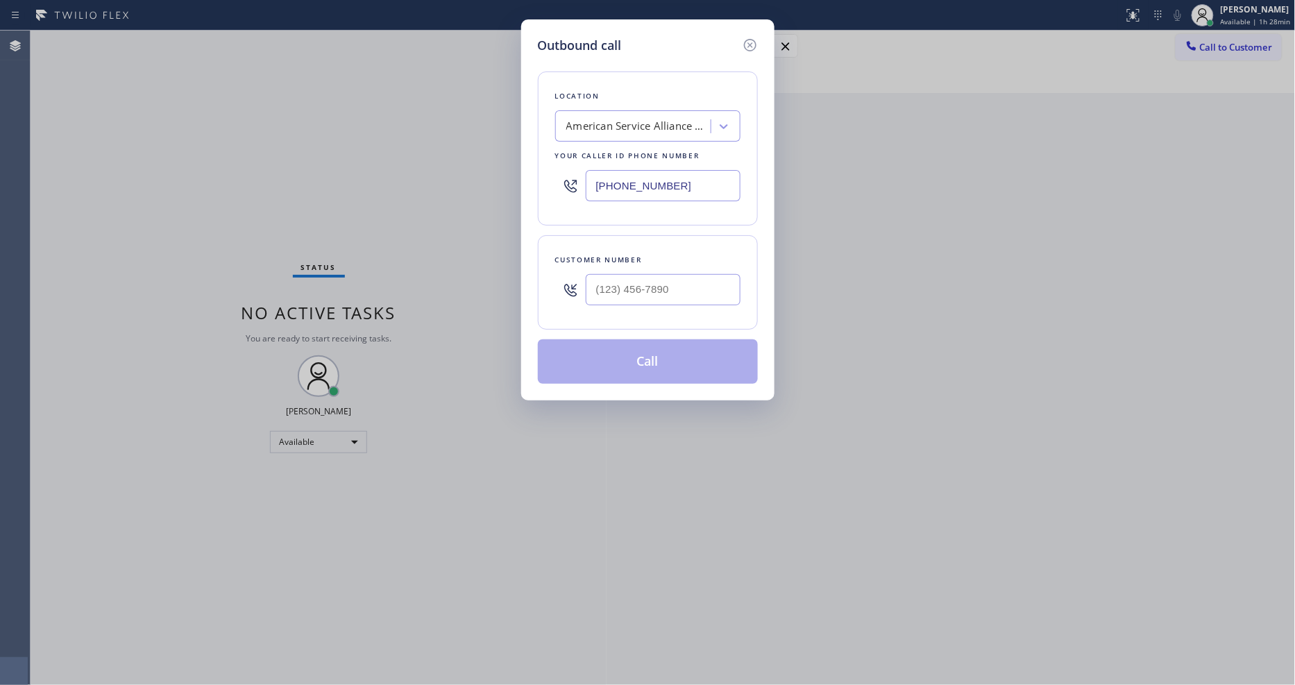
click at [607, 123] on div "American Service Alliance Mesa" at bounding box center [639, 127] width 146 height 16
paste input "Scottsdale Pro AC Repair"
type input "Scottsdale Pro AC Repair"
click at [598, 156] on div "Scottsdale Pro AC Repair" at bounding box center [647, 155] width 185 height 25
type input "(480) 351-5519"
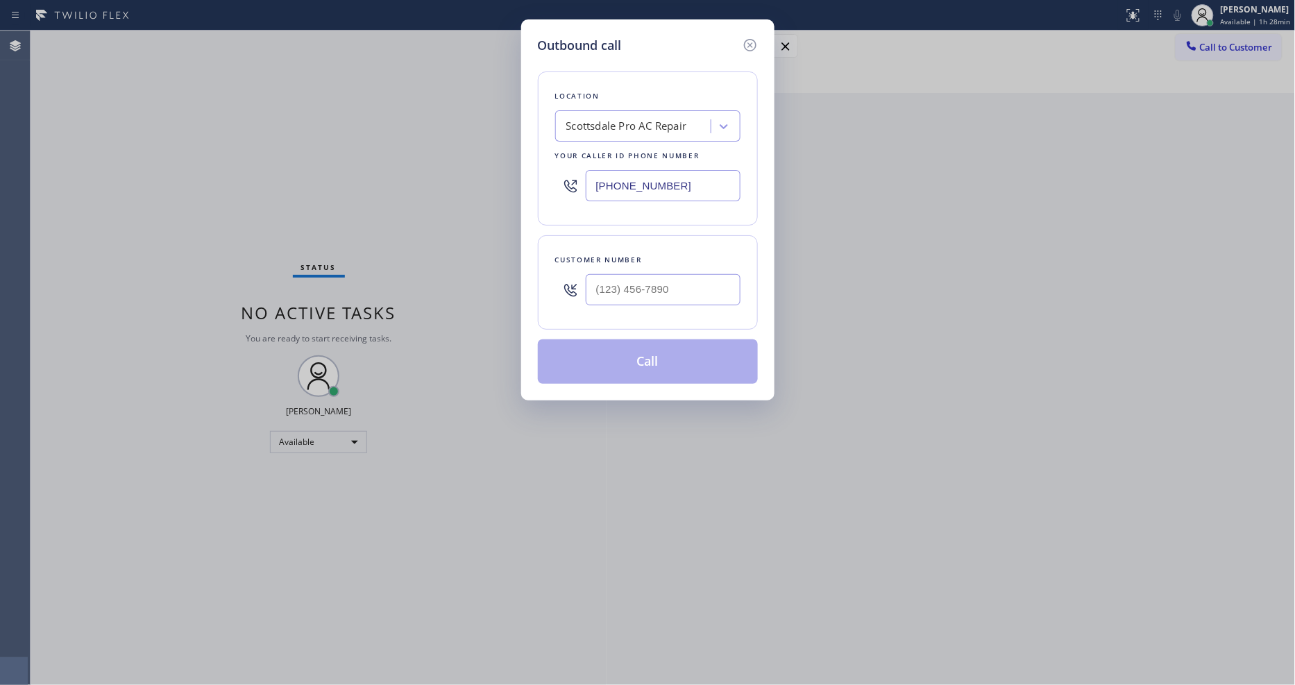
click at [307, 136] on div "Outbound call Location Scottsdale Pro AC Repair Your caller id phone number (48…" at bounding box center [647, 342] width 1295 height 685
click at [625, 289] on input "(___) ___-____" at bounding box center [663, 289] width 155 height 31
paste input "760) 592-3535"
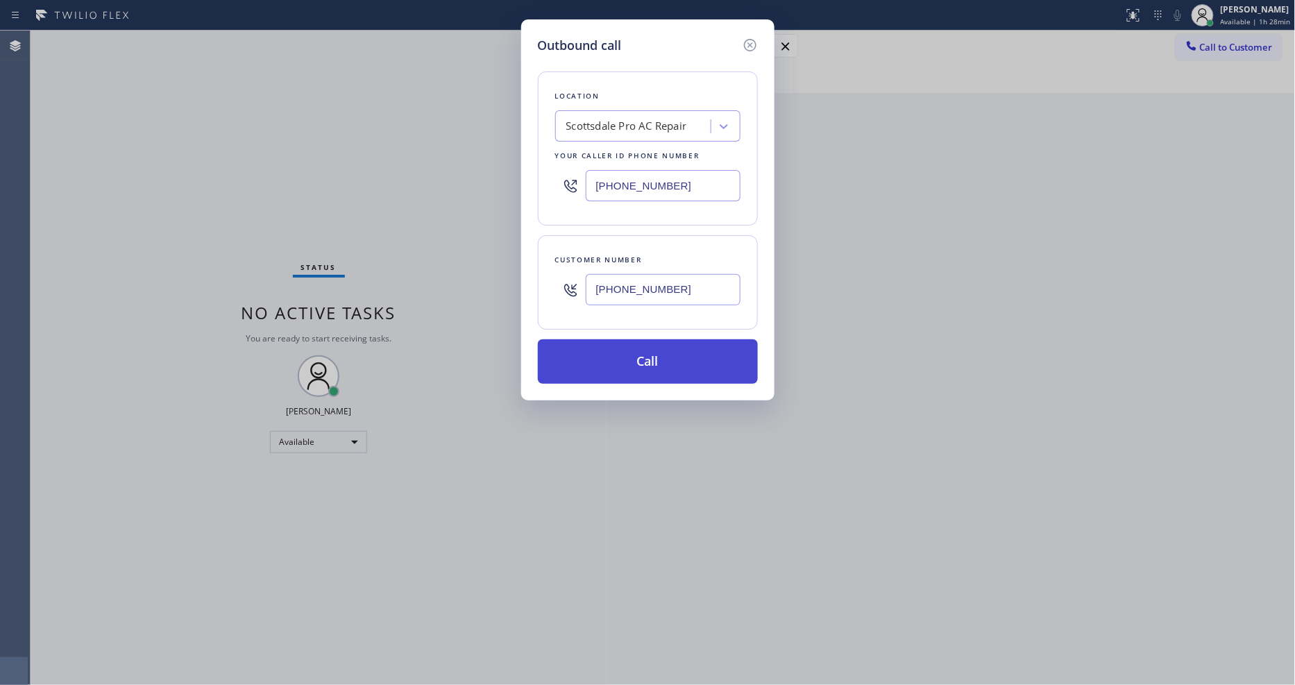
click at [599, 356] on button "Call" at bounding box center [648, 361] width 220 height 44
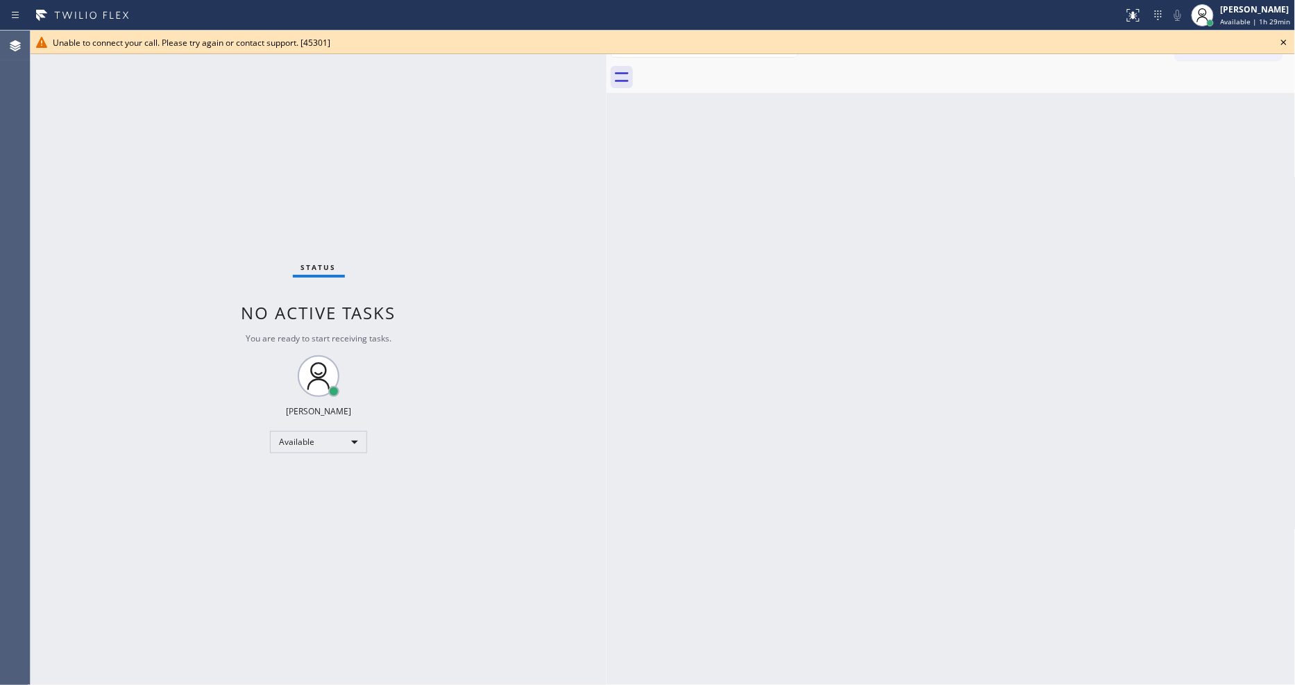
click at [1283, 37] on icon at bounding box center [1284, 42] width 17 height 17
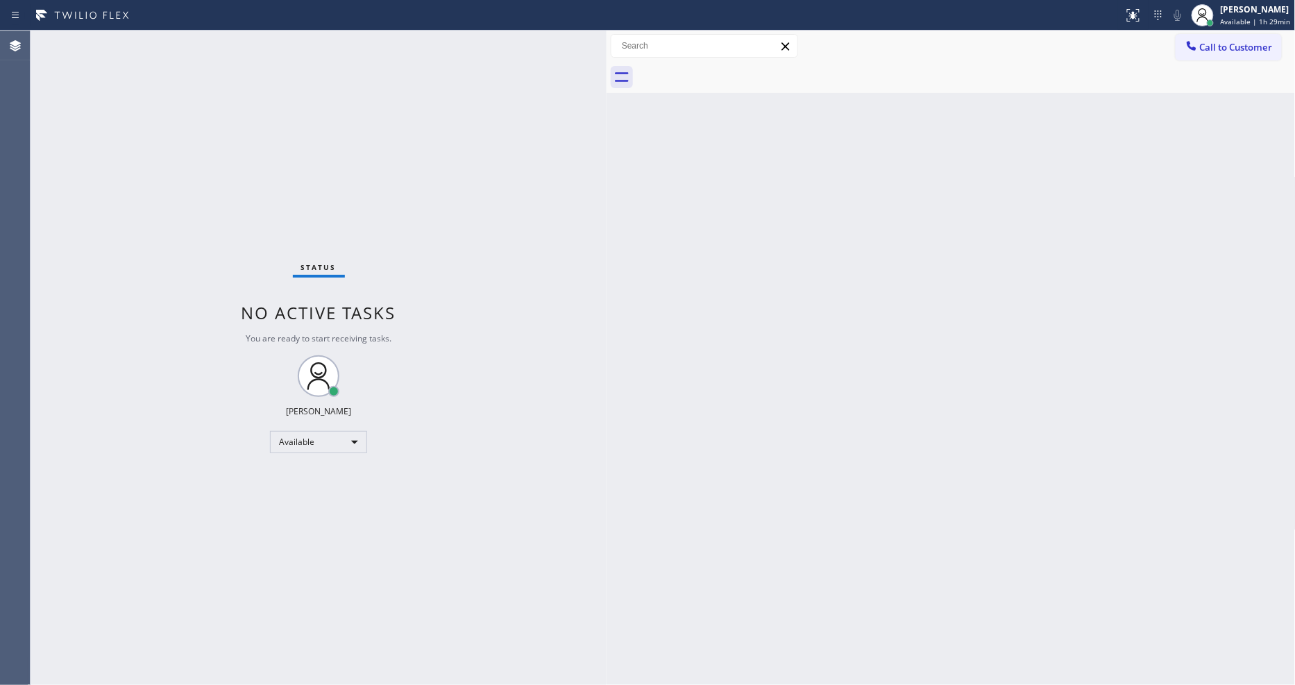
click at [1252, 49] on button "Call to Customer" at bounding box center [1229, 47] width 106 height 26
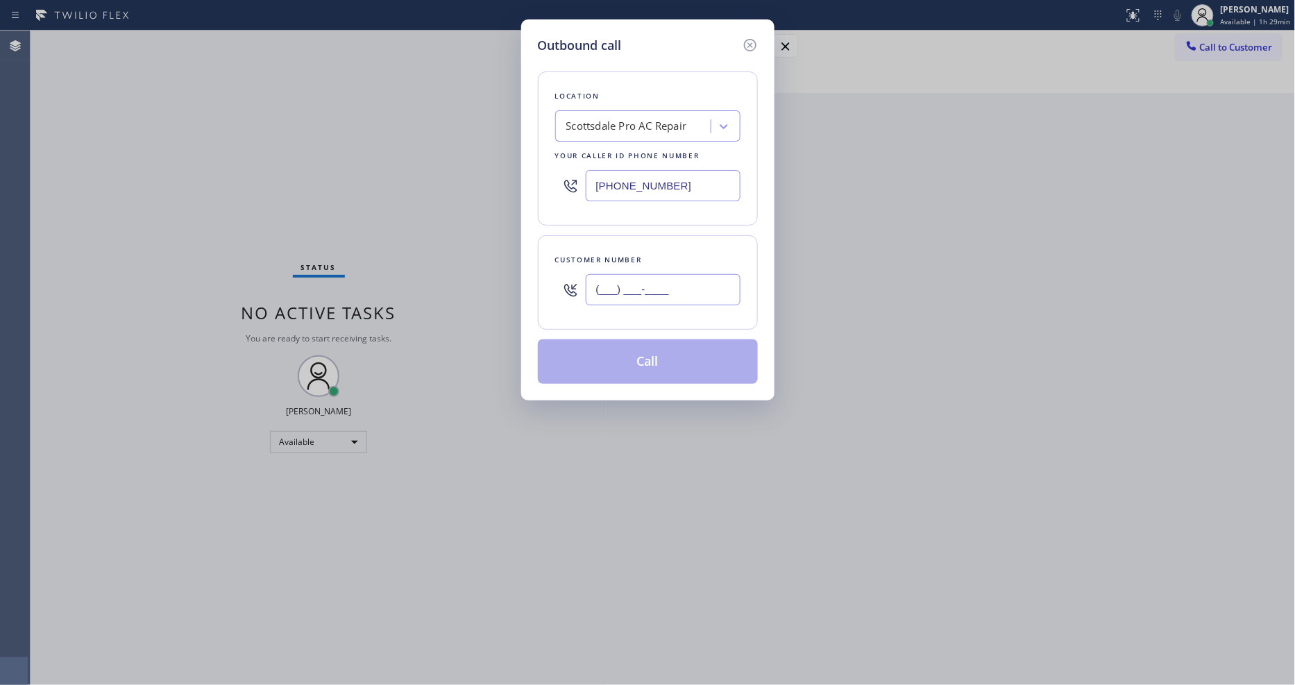
click at [644, 296] on input "(___) ___-____" at bounding box center [663, 289] width 155 height 31
paste input "760) 592-3535"
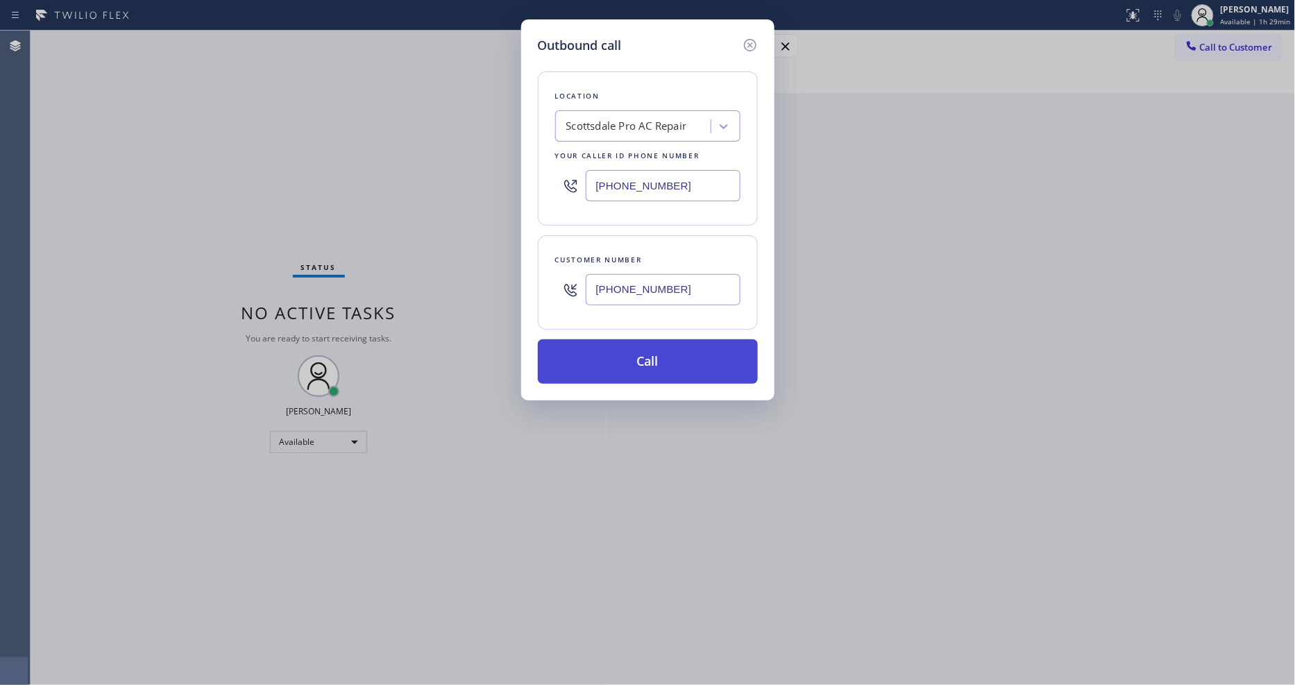
type input "(760) 592-3535"
click at [608, 360] on button "Call" at bounding box center [648, 361] width 220 height 44
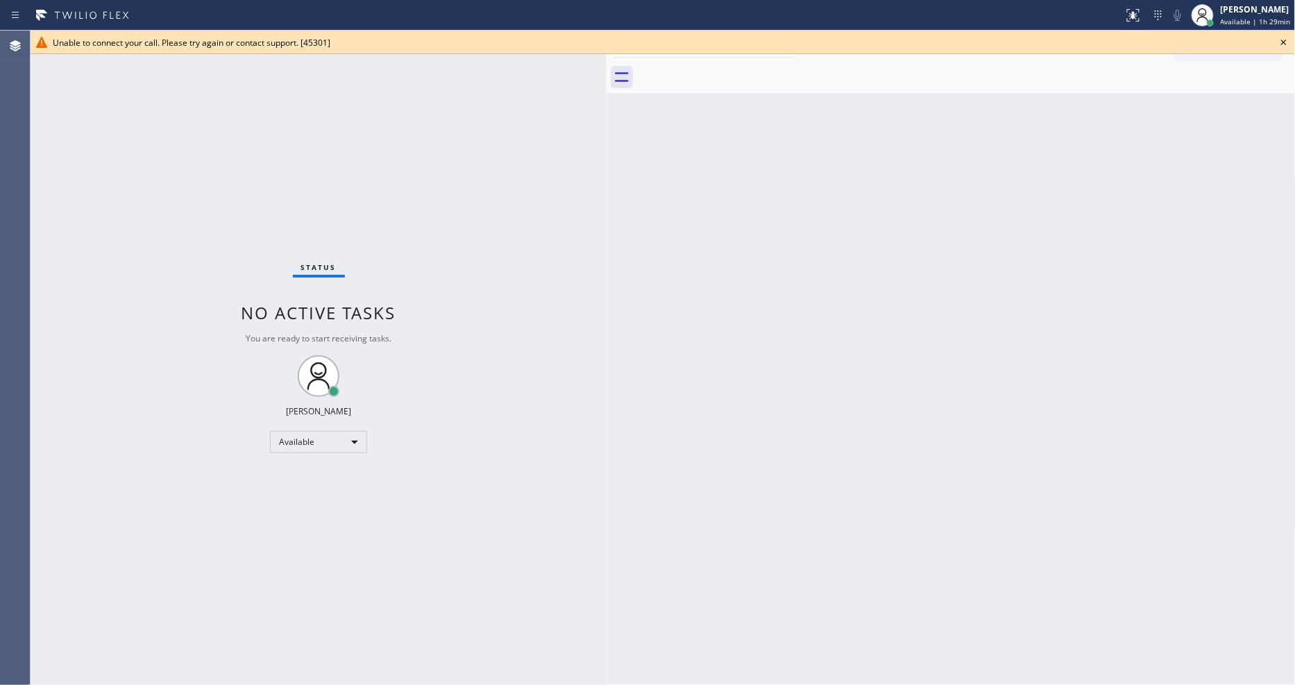
click at [1286, 38] on icon at bounding box center [1284, 42] width 17 height 17
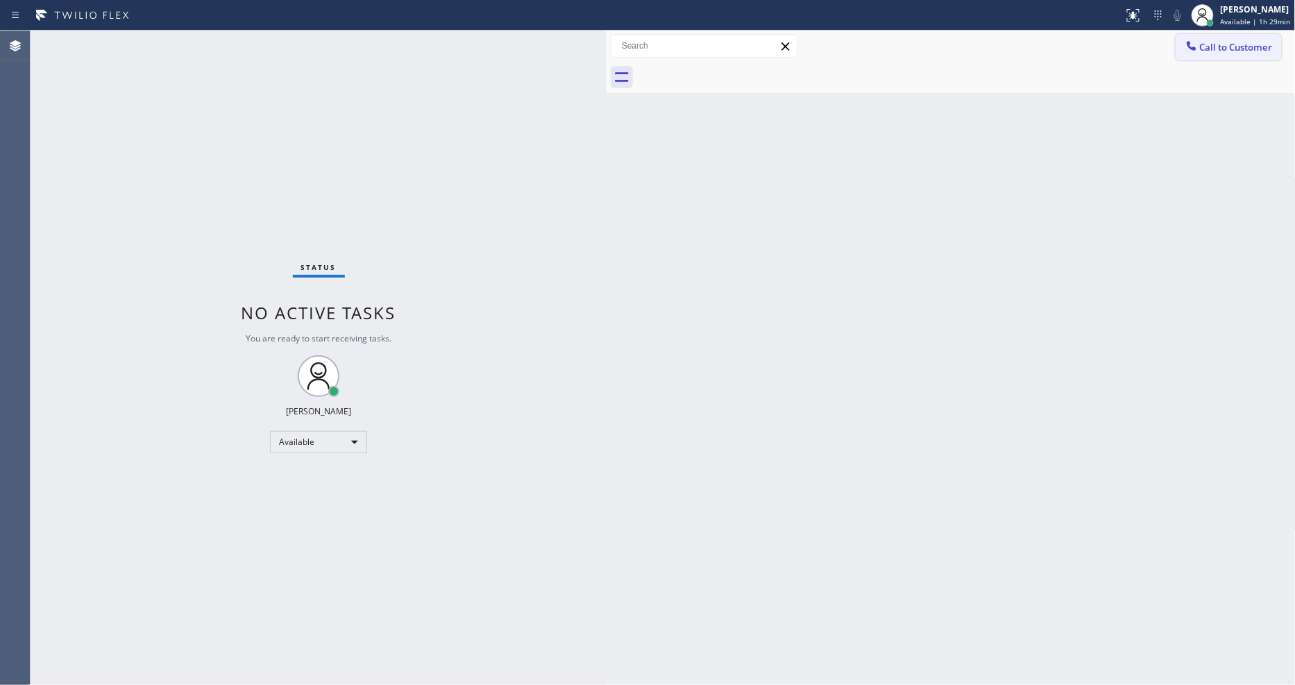
click at [1226, 46] on span "Call to Customer" at bounding box center [1236, 47] width 73 height 12
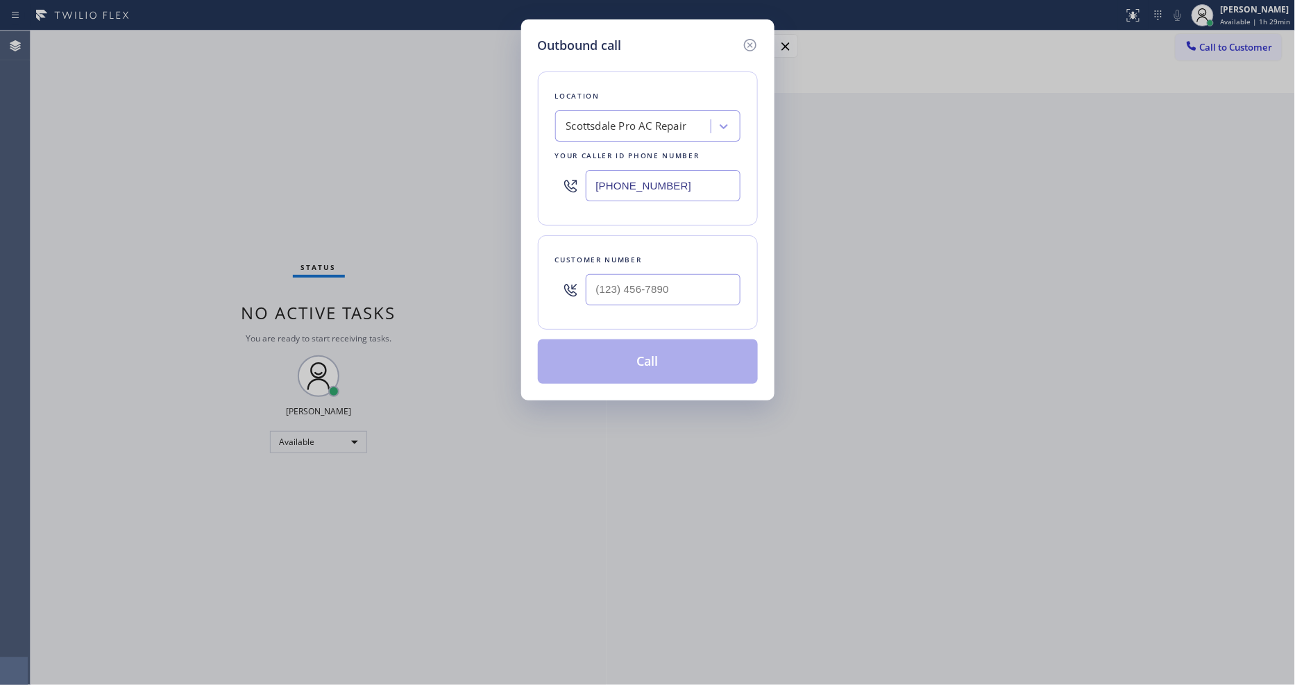
click at [650, 128] on div "Scottsdale Pro AC Repair" at bounding box center [634, 127] width 151 height 24
type input "Home Alliance"
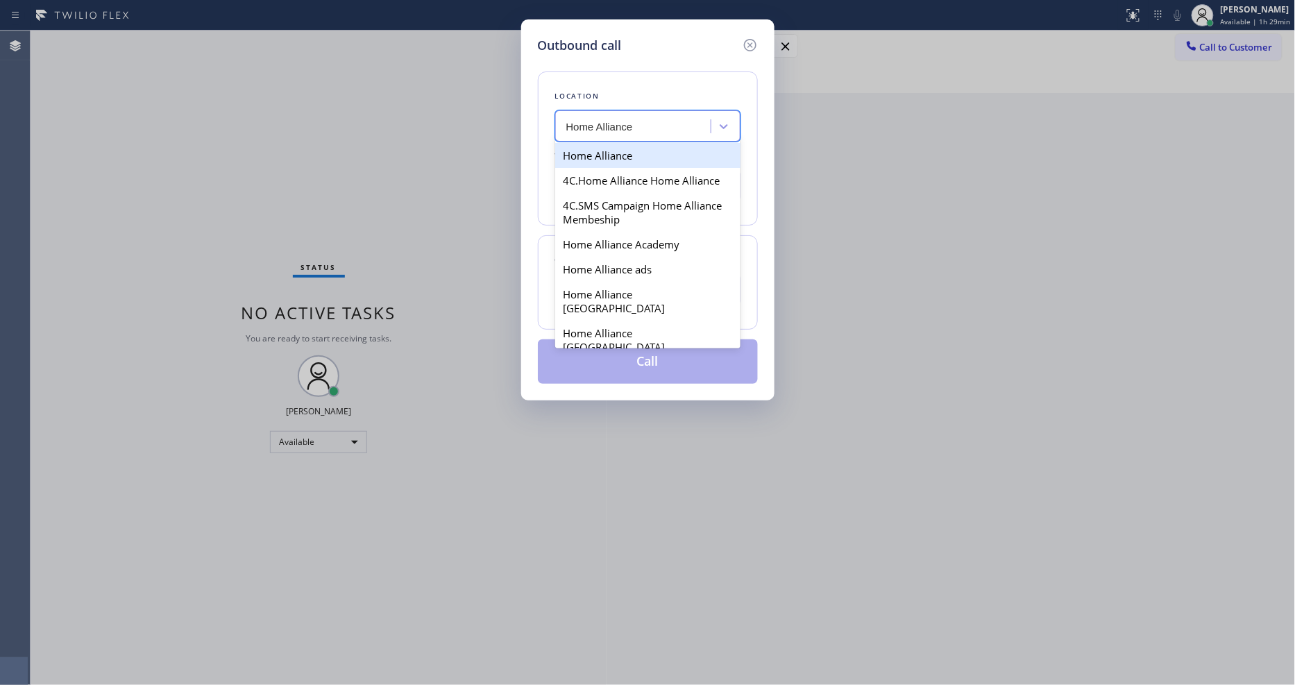
click at [598, 149] on div "Home Alliance" at bounding box center [647, 155] width 185 height 25
type input "[PHONE_NUMBER]"
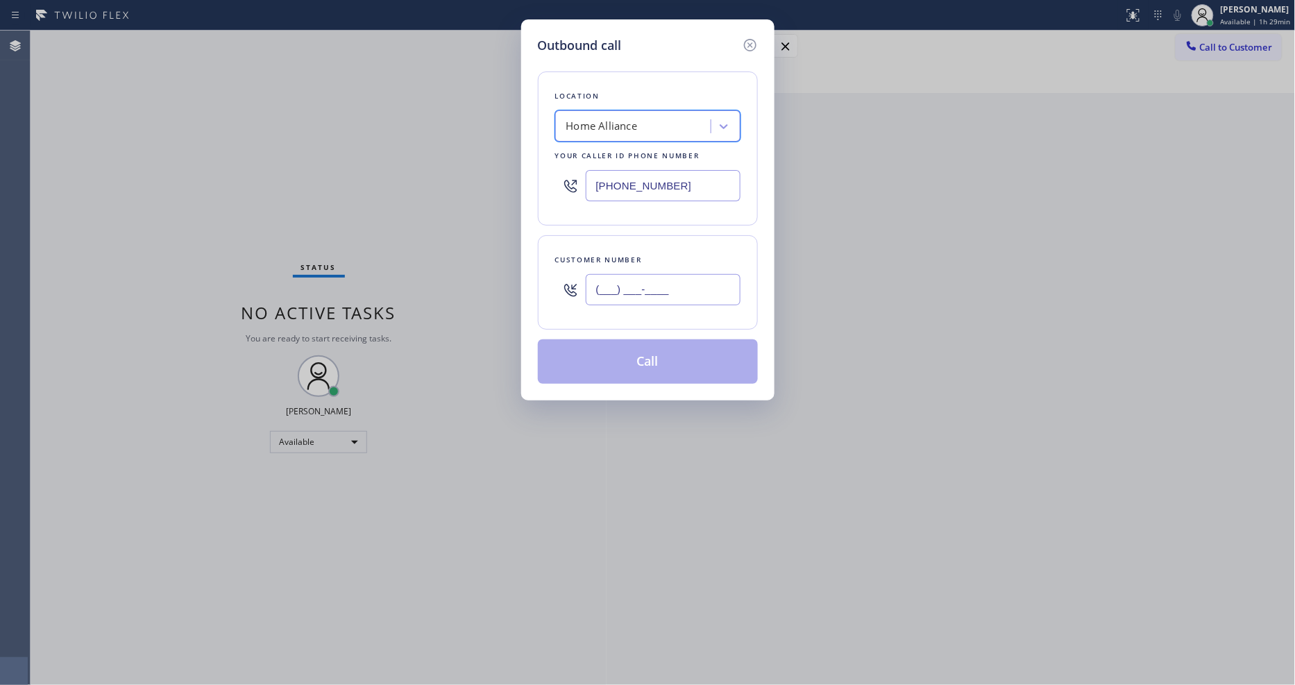
click at [600, 289] on input "(___) ___-____" at bounding box center [663, 289] width 155 height 31
paste input "760) 592-3535"
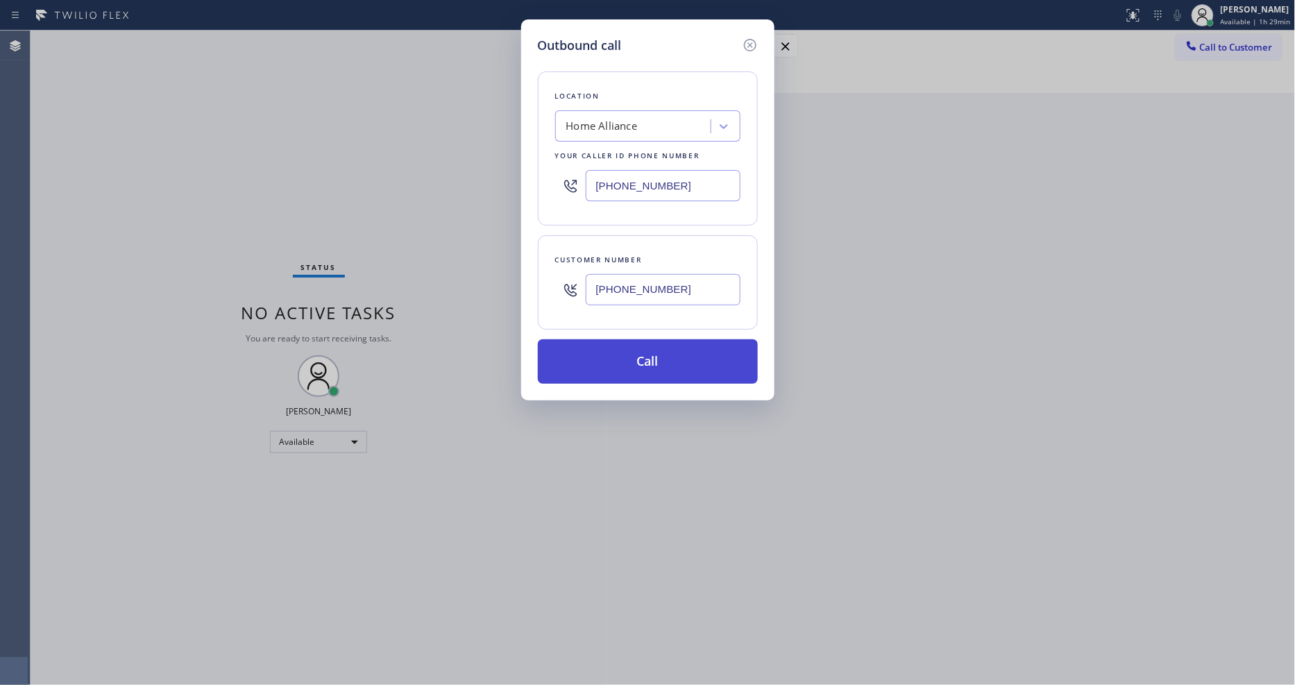
type input "(760) 592-3535"
click at [636, 356] on button "Call" at bounding box center [648, 361] width 220 height 44
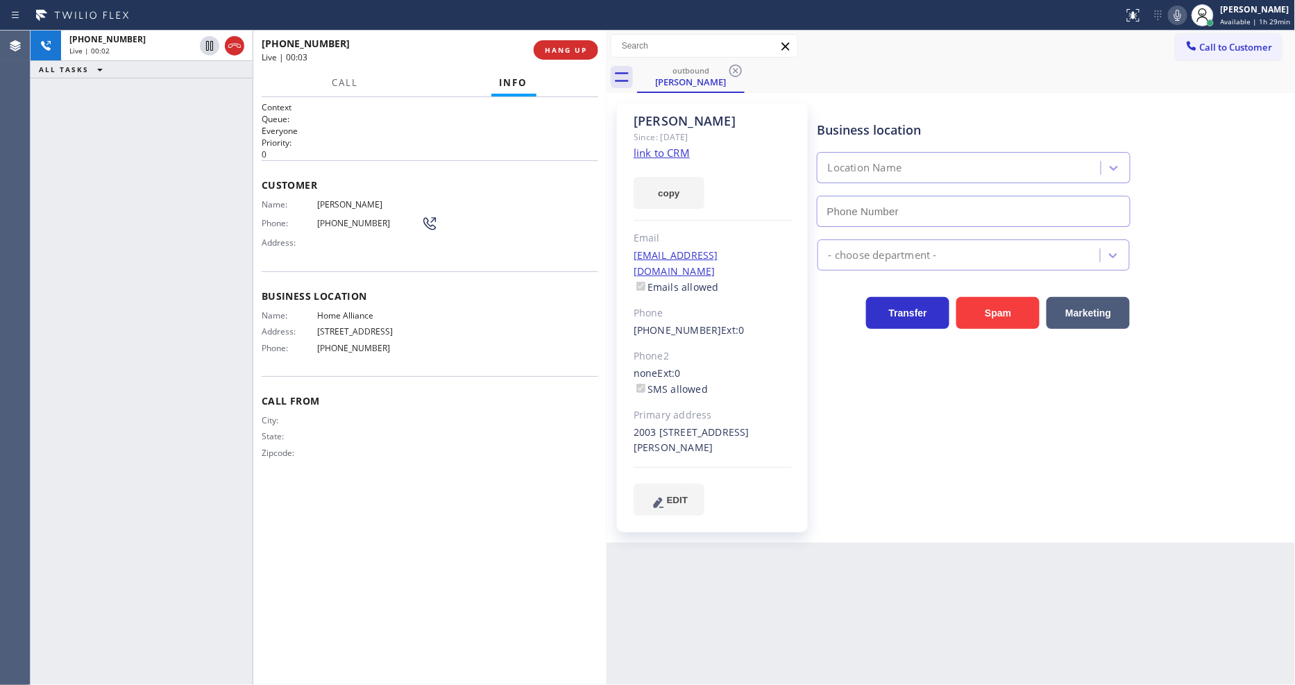
type input "[PHONE_NUMBER]"
drag, startPoint x: 916, startPoint y: 516, endPoint x: 912, endPoint y: 509, distance: 8.1
click at [916, 514] on div "Business location Home Alliance (877) 777-0796 Appliance Repair High End Transf…" at bounding box center [1054, 323] width 478 height 432
click at [564, 58] on button "HANG UP" at bounding box center [566, 49] width 65 height 19
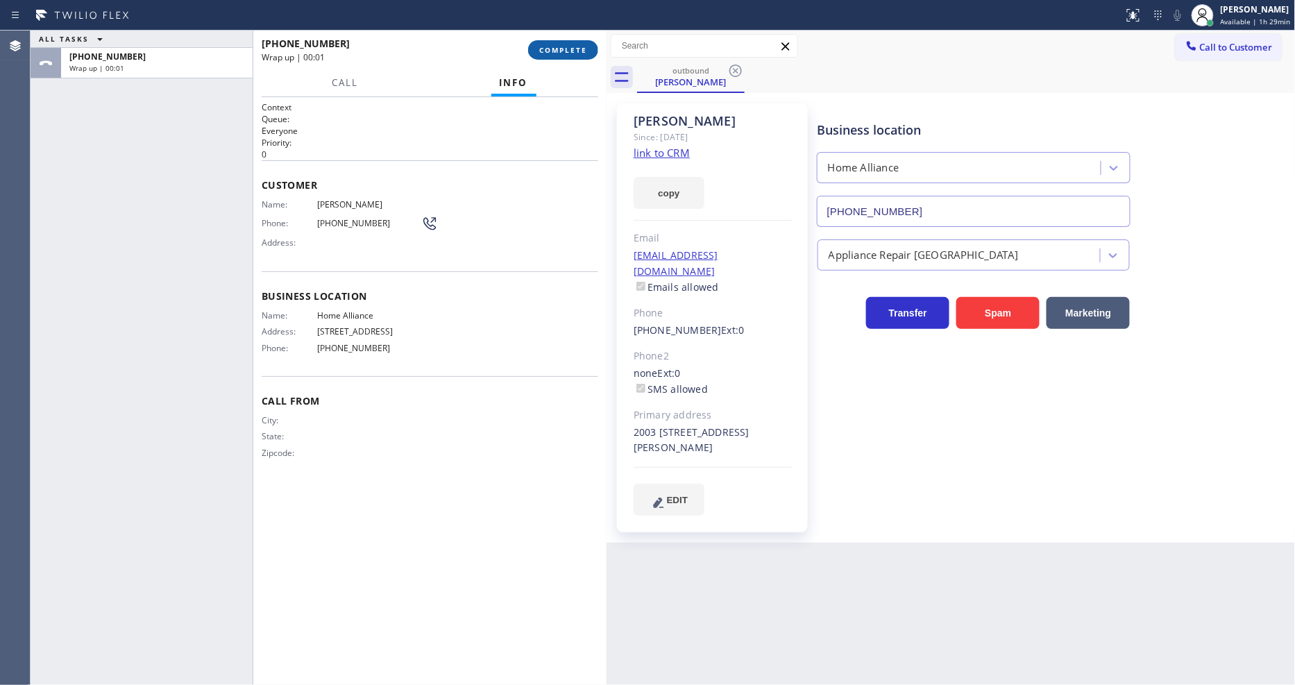
click at [564, 49] on span "COMPLETE" at bounding box center [563, 50] width 48 height 10
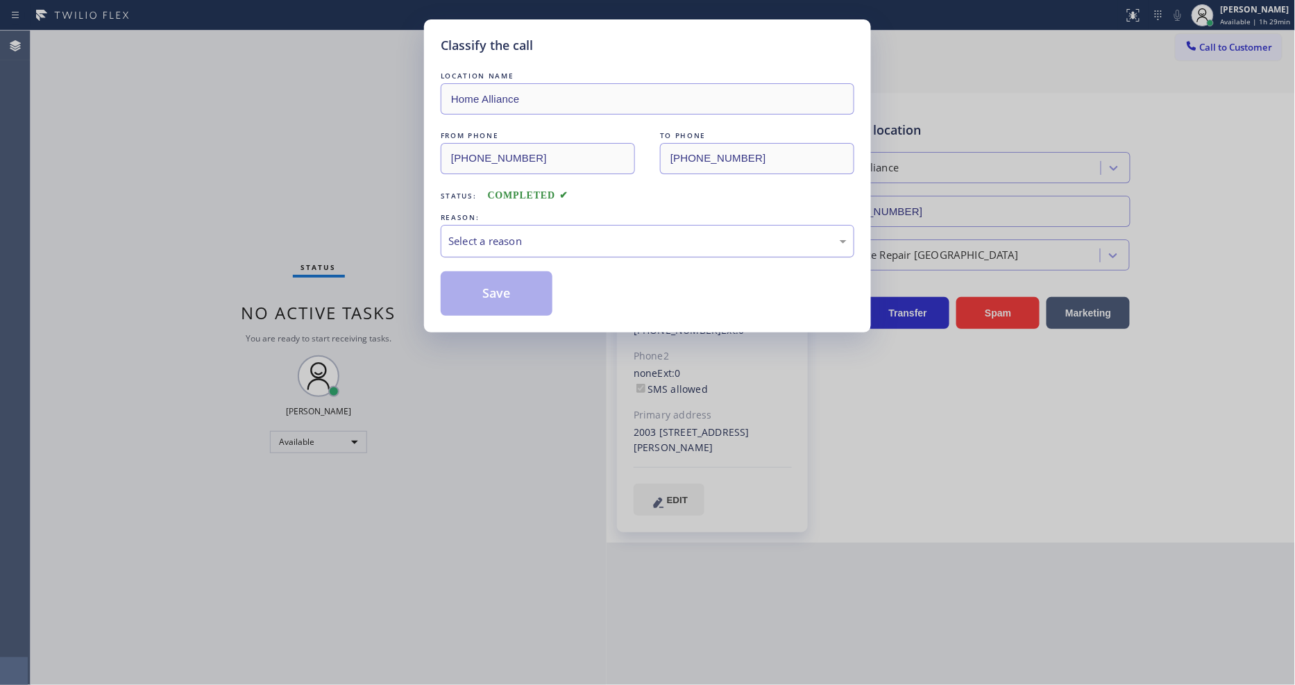
click at [459, 243] on div "Select a reason" at bounding box center [647, 241] width 398 height 16
click at [453, 296] on button "Save" at bounding box center [497, 293] width 112 height 44
click at [453, 294] on button "Save" at bounding box center [497, 293] width 112 height 44
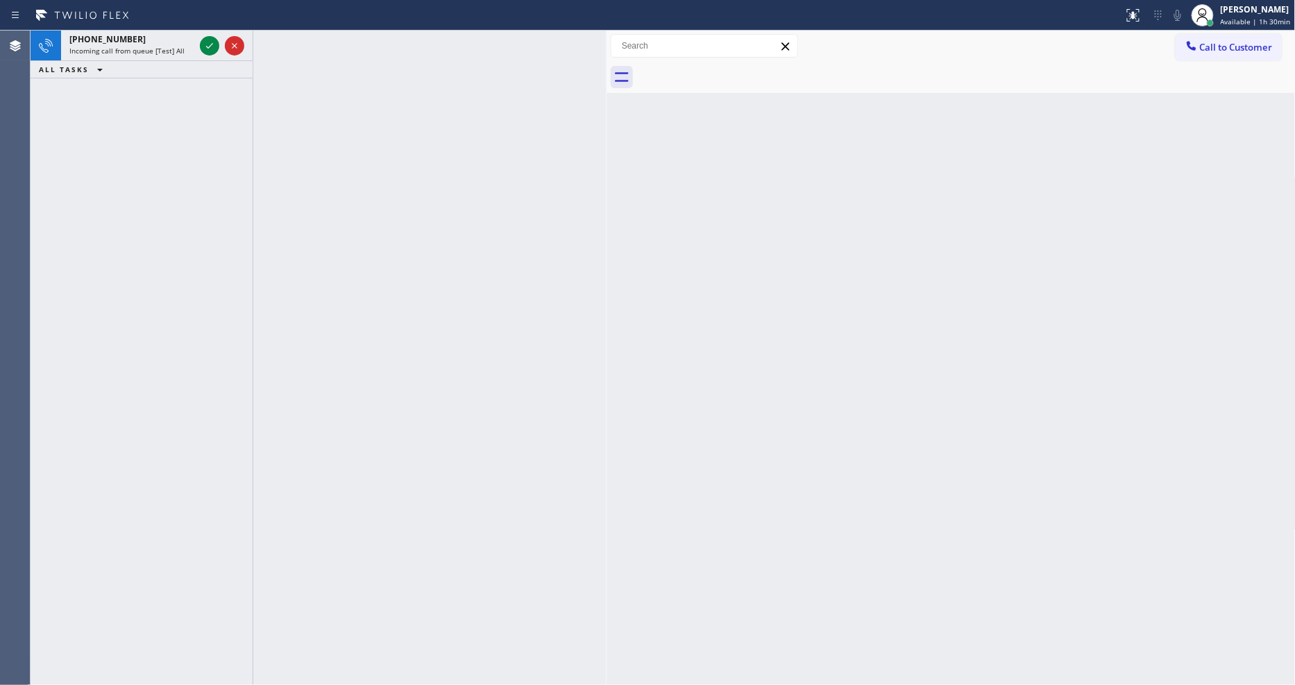
drag, startPoint x: 212, startPoint y: 43, endPoint x: 224, endPoint y: 9, distance: 36.2
click at [210, 43] on icon at bounding box center [209, 45] width 17 height 17
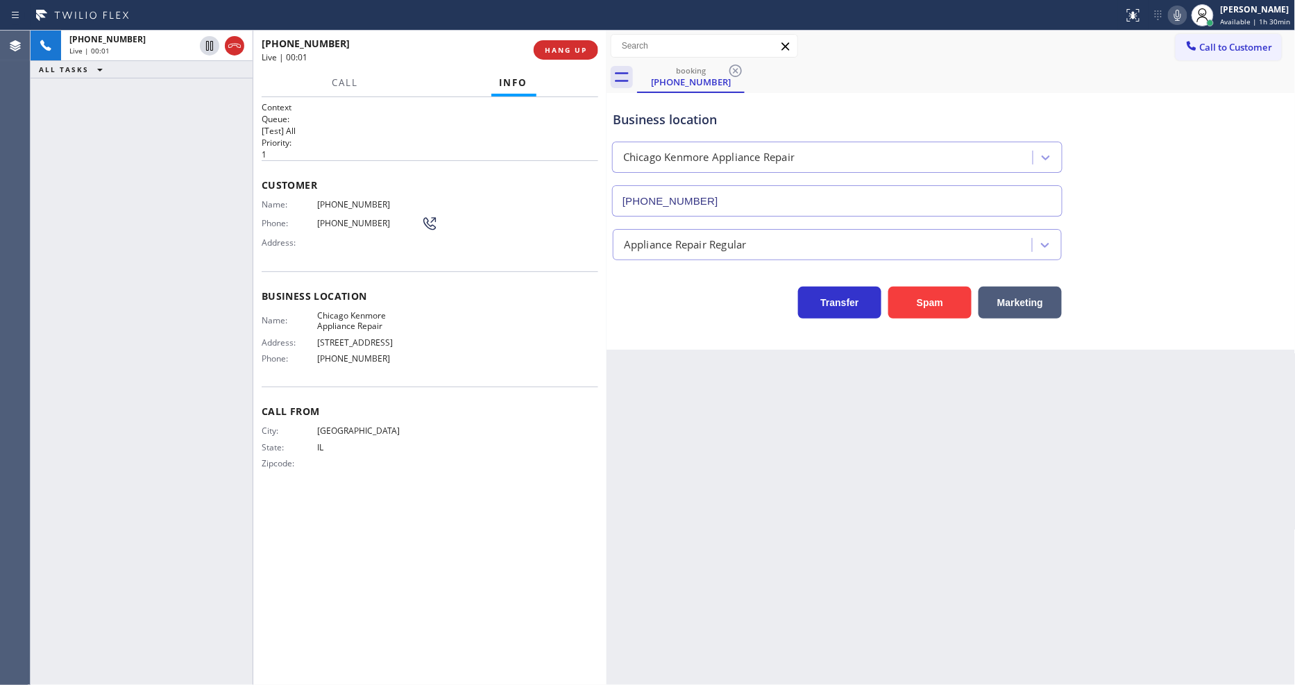
type input "(224) 803-2749"
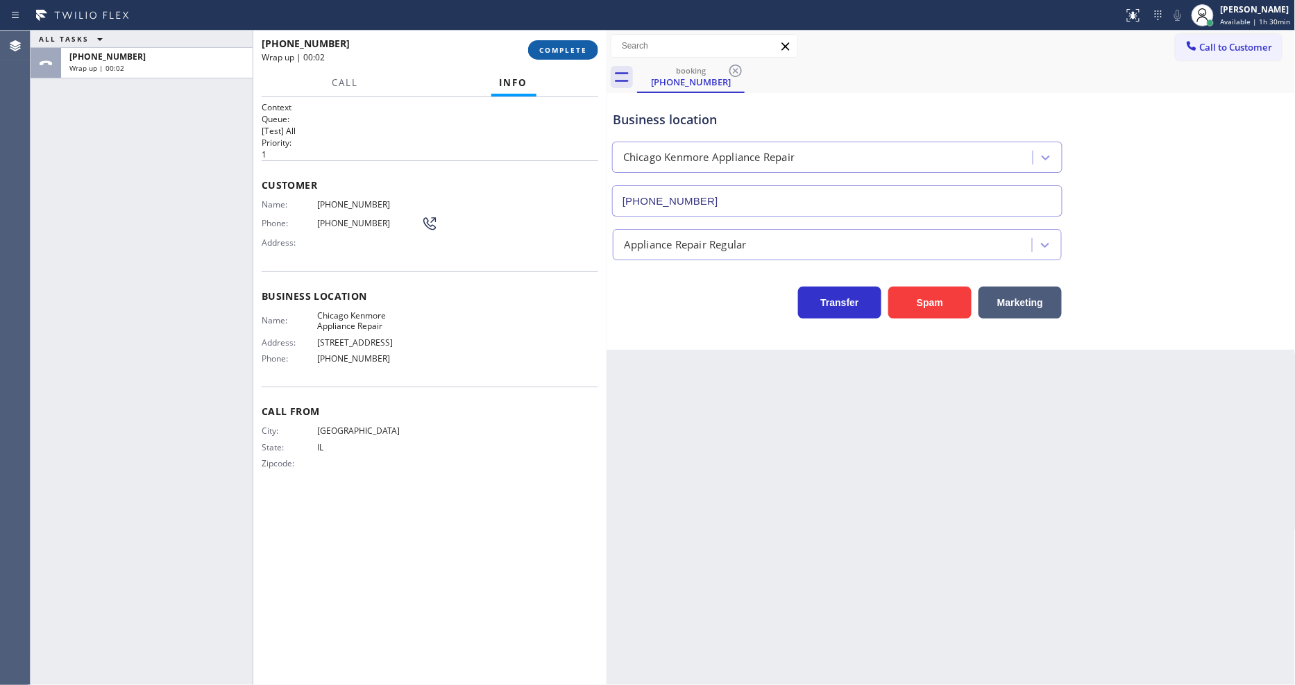
click at [598, 51] on button "COMPLETE" at bounding box center [563, 49] width 70 height 19
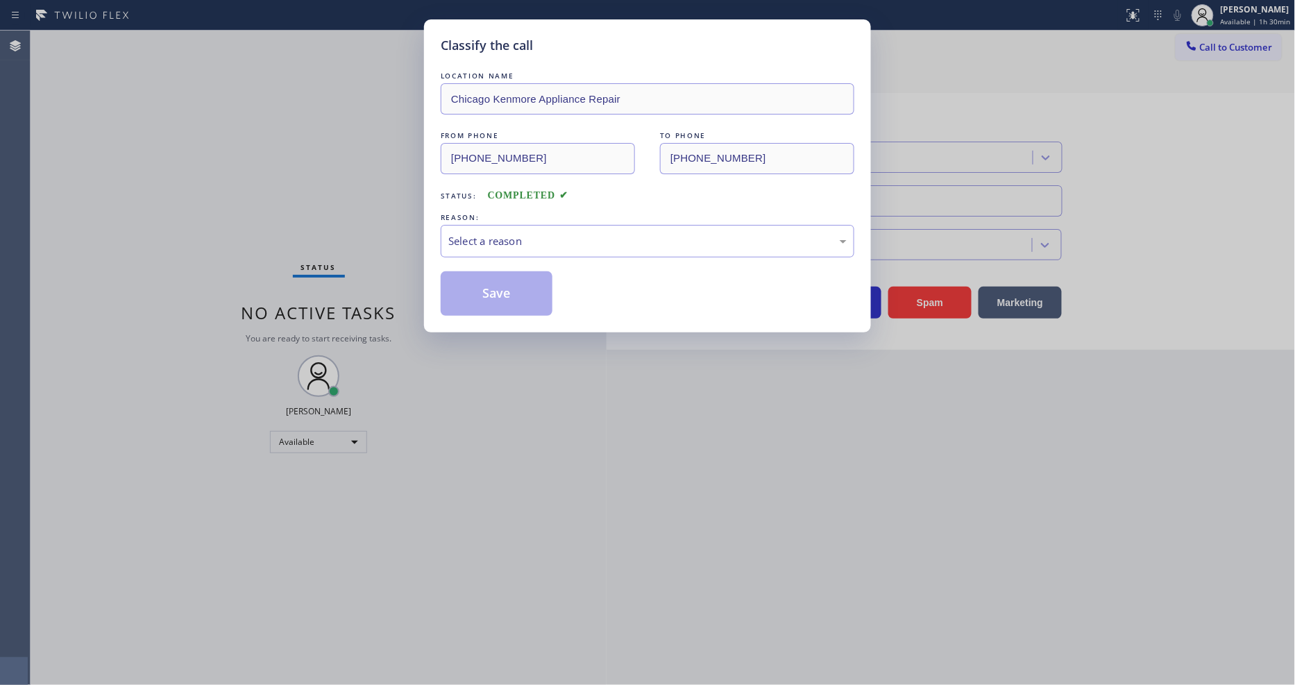
click at [514, 226] on div "Select a reason" at bounding box center [648, 241] width 414 height 33
click at [521, 287] on button "Save" at bounding box center [497, 293] width 112 height 44
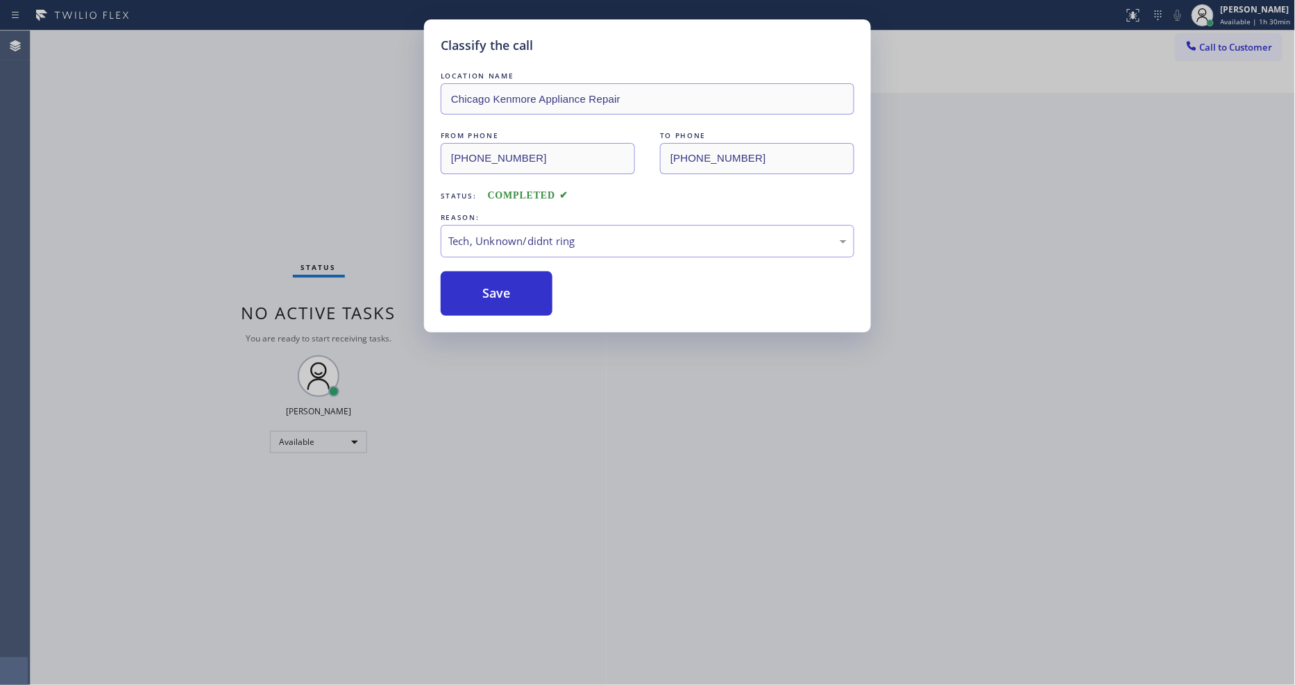
drag, startPoint x: 521, startPoint y: 287, endPoint x: 446, endPoint y: 639, distance: 359.7
click at [521, 286] on button "Save" at bounding box center [497, 293] width 112 height 44
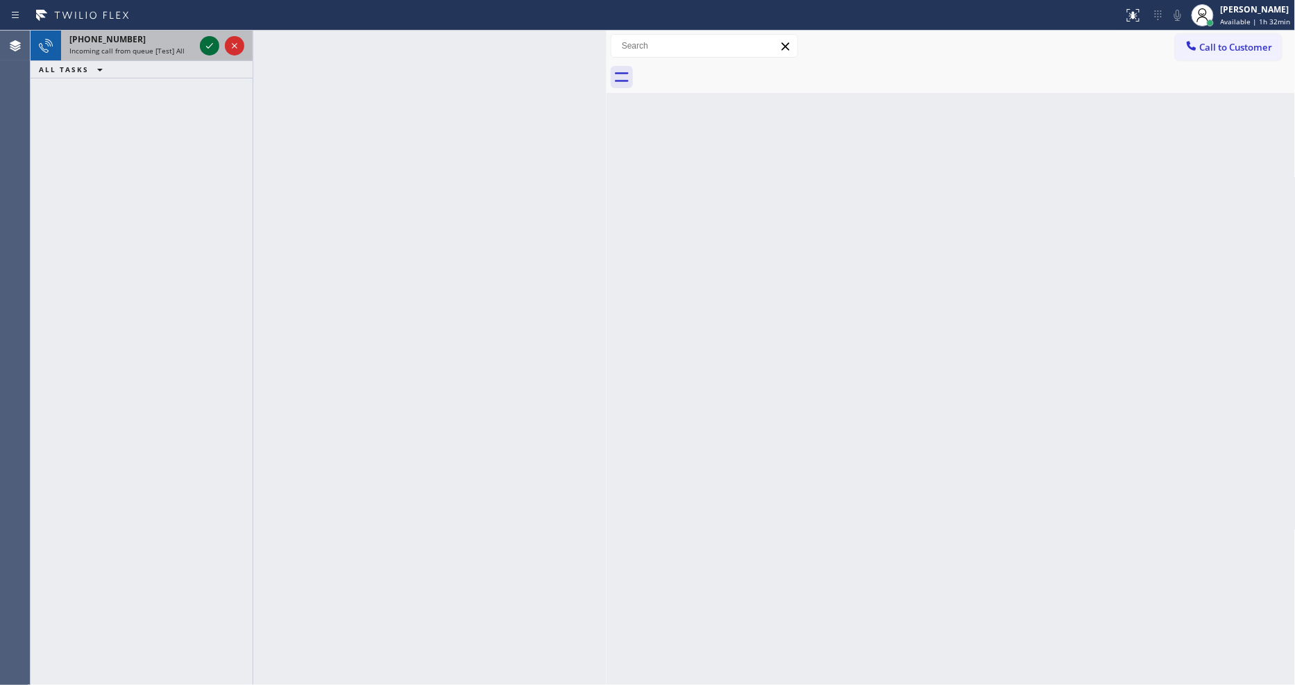
click at [205, 42] on icon at bounding box center [209, 45] width 17 height 17
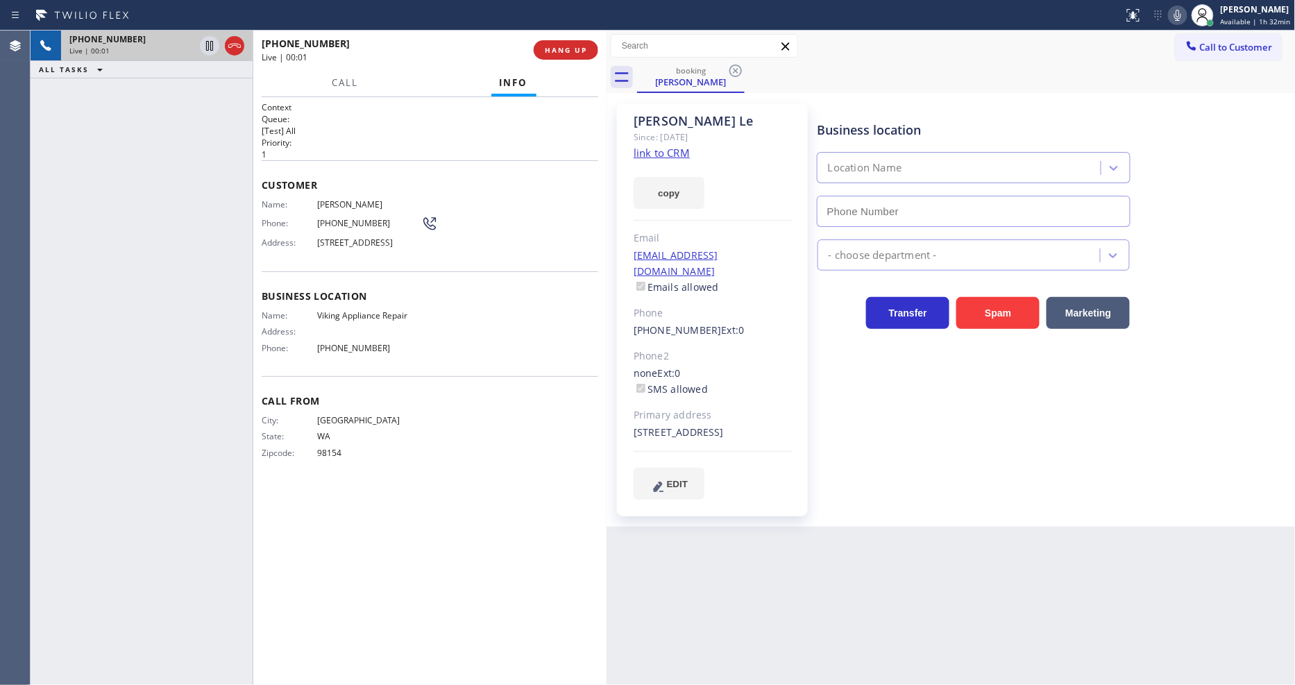
click at [670, 153] on link "link to CRM" at bounding box center [662, 153] width 56 height 14
type input "(855) 393-3634"
click at [209, 43] on icon at bounding box center [209, 45] width 17 height 17
click at [338, 83] on span "Call" at bounding box center [345, 82] width 26 height 12
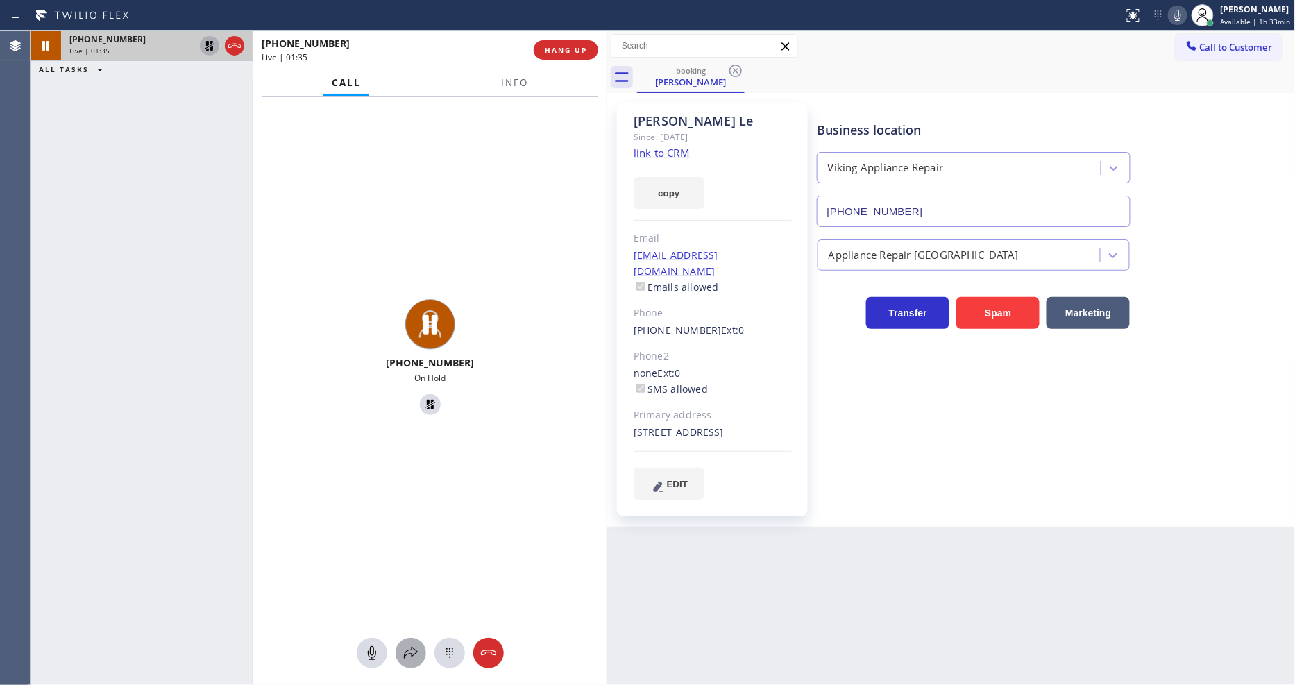
click at [406, 653] on icon at bounding box center [411, 653] width 17 height 17
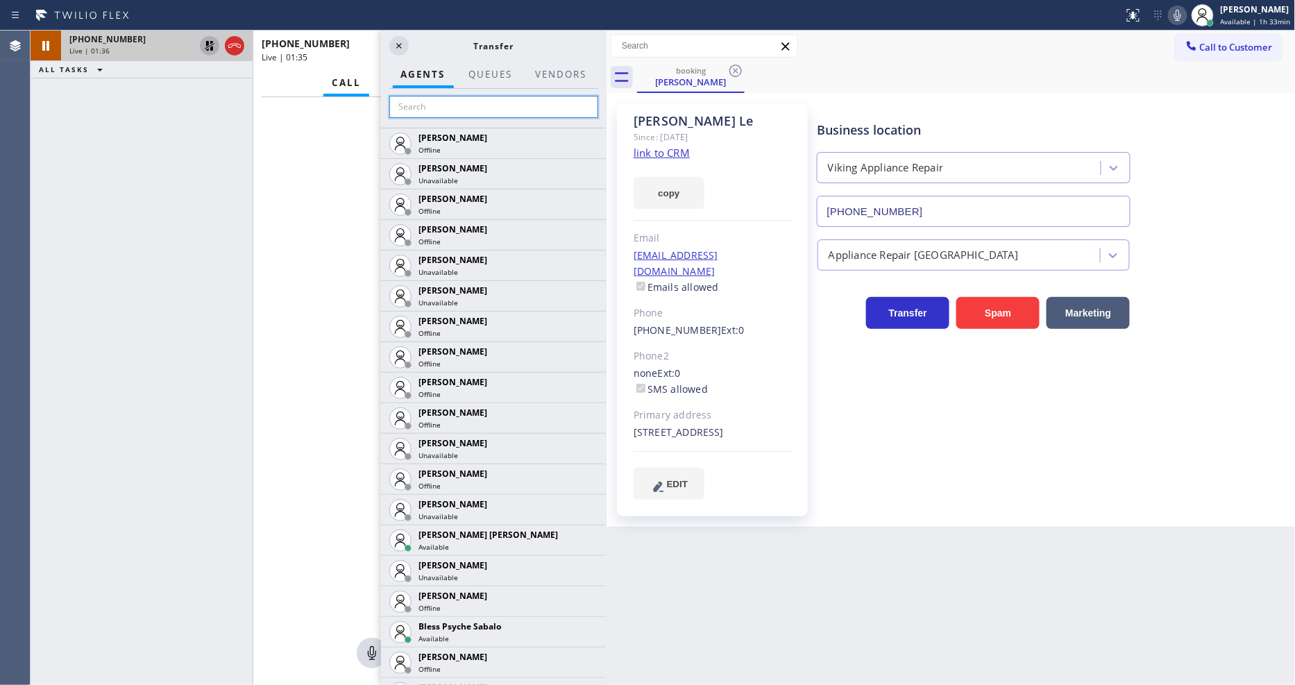
click at [469, 97] on input "text" at bounding box center [493, 107] width 209 height 22
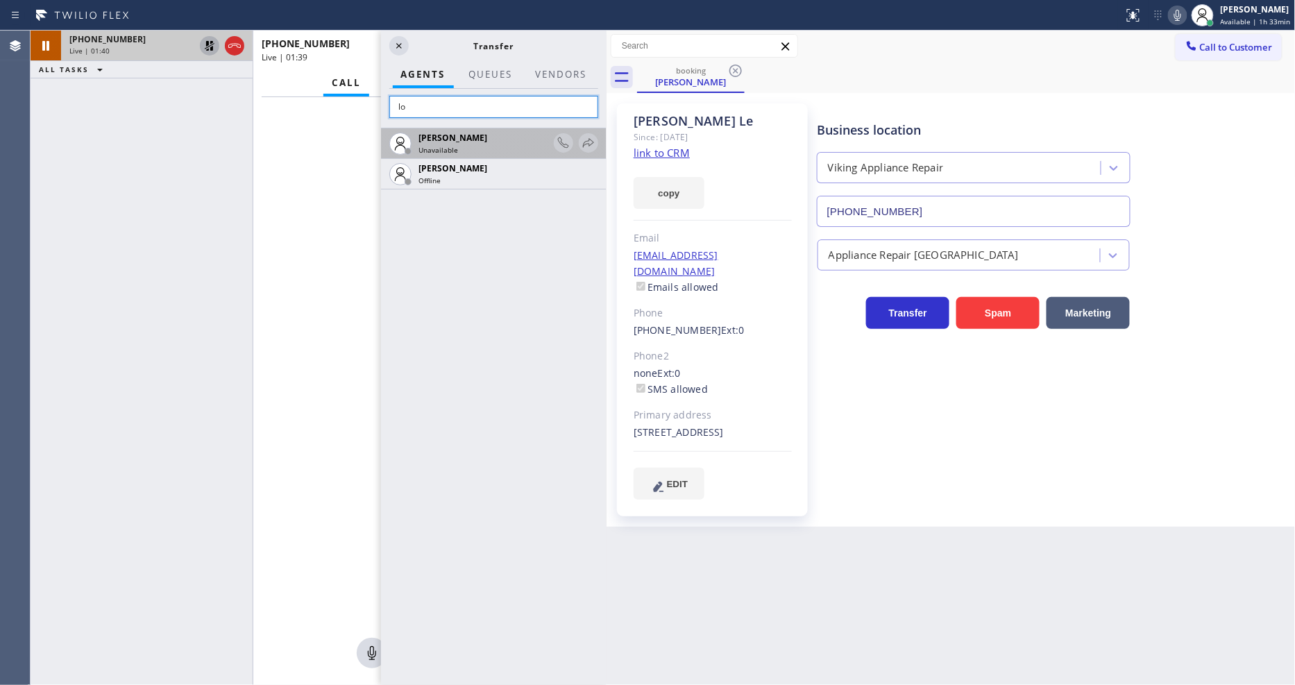
type input "l"
type input "louis"
click at [587, 141] on icon at bounding box center [588, 142] width 11 height 9
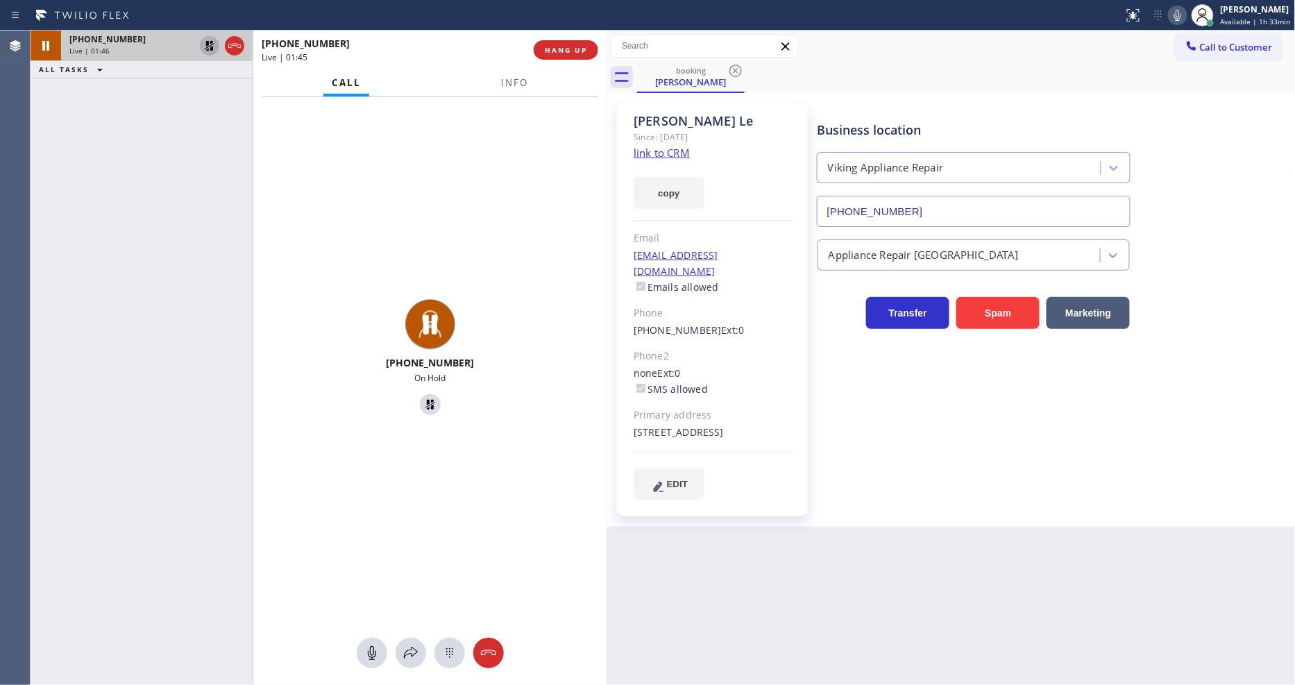
click at [512, 67] on div "+12062933066 Live | 01:45" at bounding box center [398, 50] width 272 height 36
click at [511, 88] on button "Info" at bounding box center [515, 82] width 44 height 27
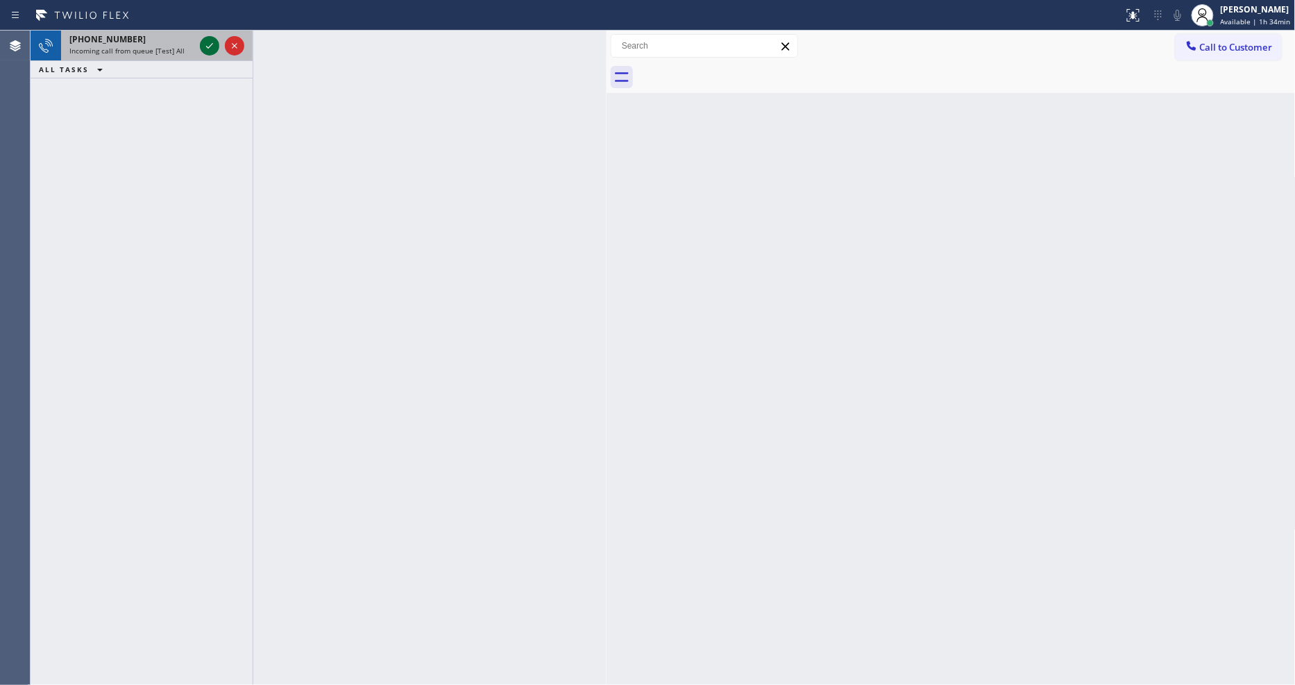
click at [209, 47] on icon at bounding box center [209, 46] width 7 height 6
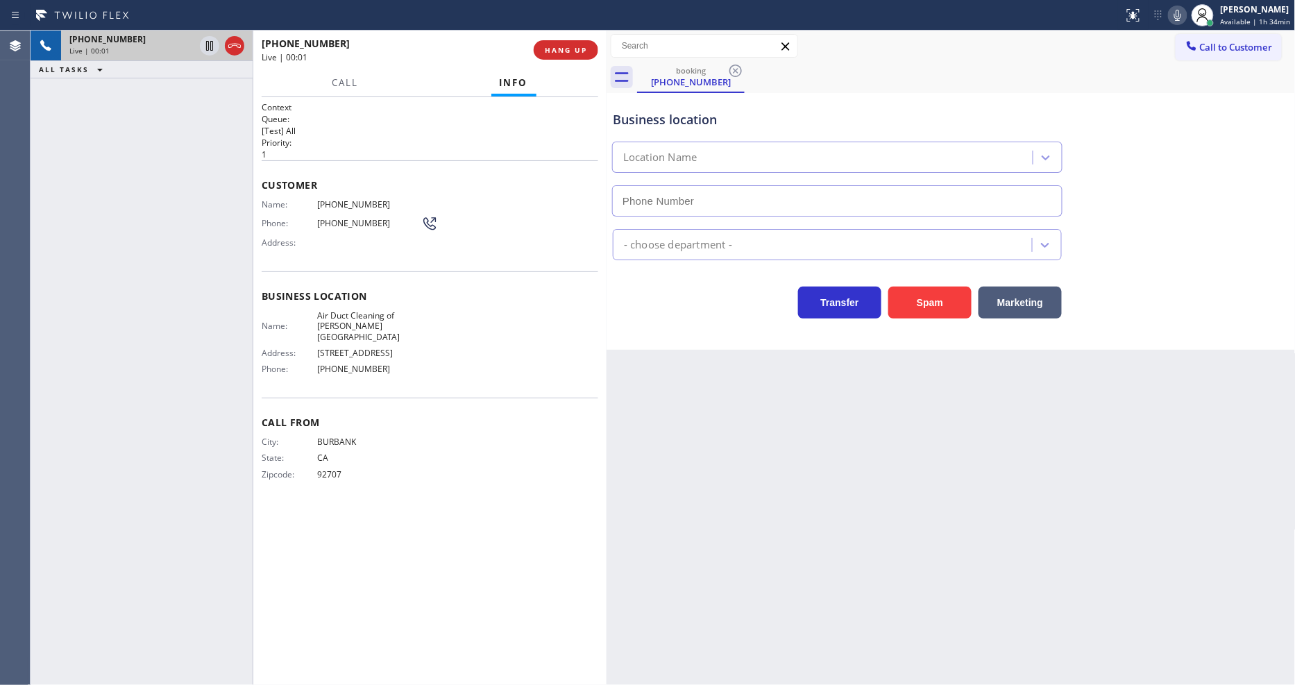
type input "(818) 574-5588"
click at [360, 315] on span "Air Duct Cleaning of Sherman Oaks" at bounding box center [369, 326] width 104 height 32
copy span "Air Duct Cleaning of Sherman Oaks"
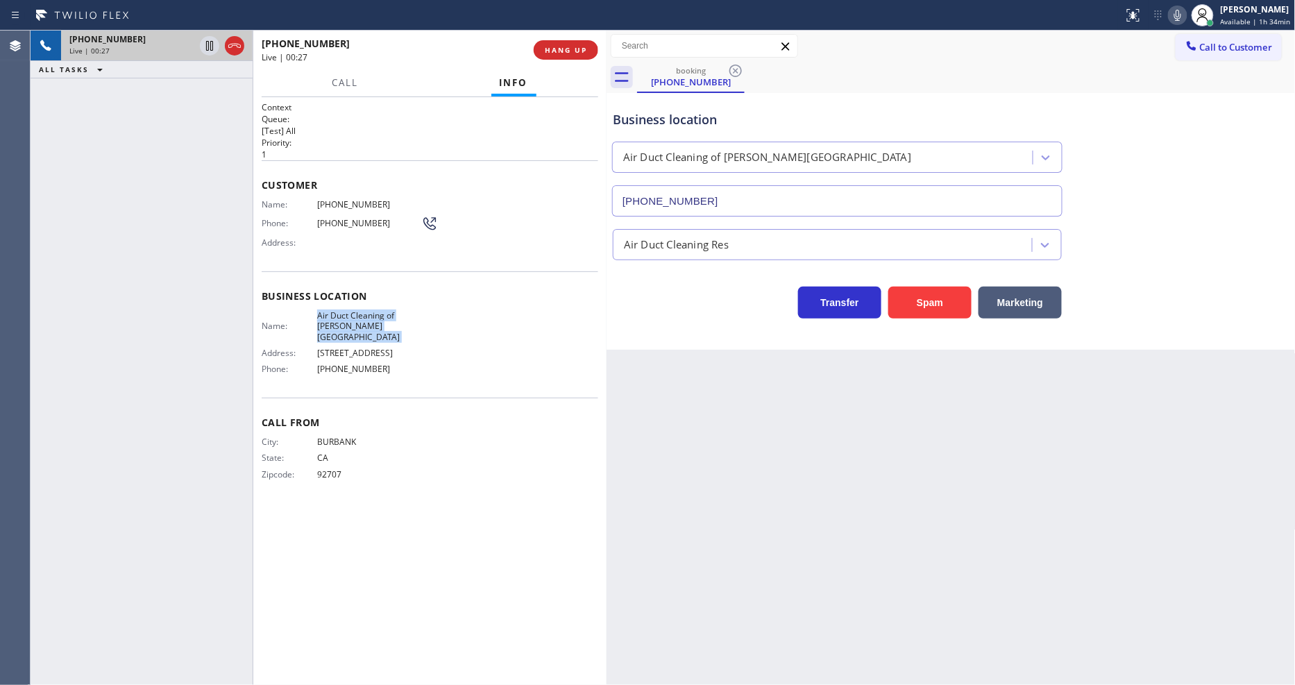
click at [348, 316] on span "Air Duct Cleaning of Sherman Oaks" at bounding box center [369, 326] width 104 height 32
click at [337, 205] on span "(310) 927-9797" at bounding box center [369, 204] width 104 height 10
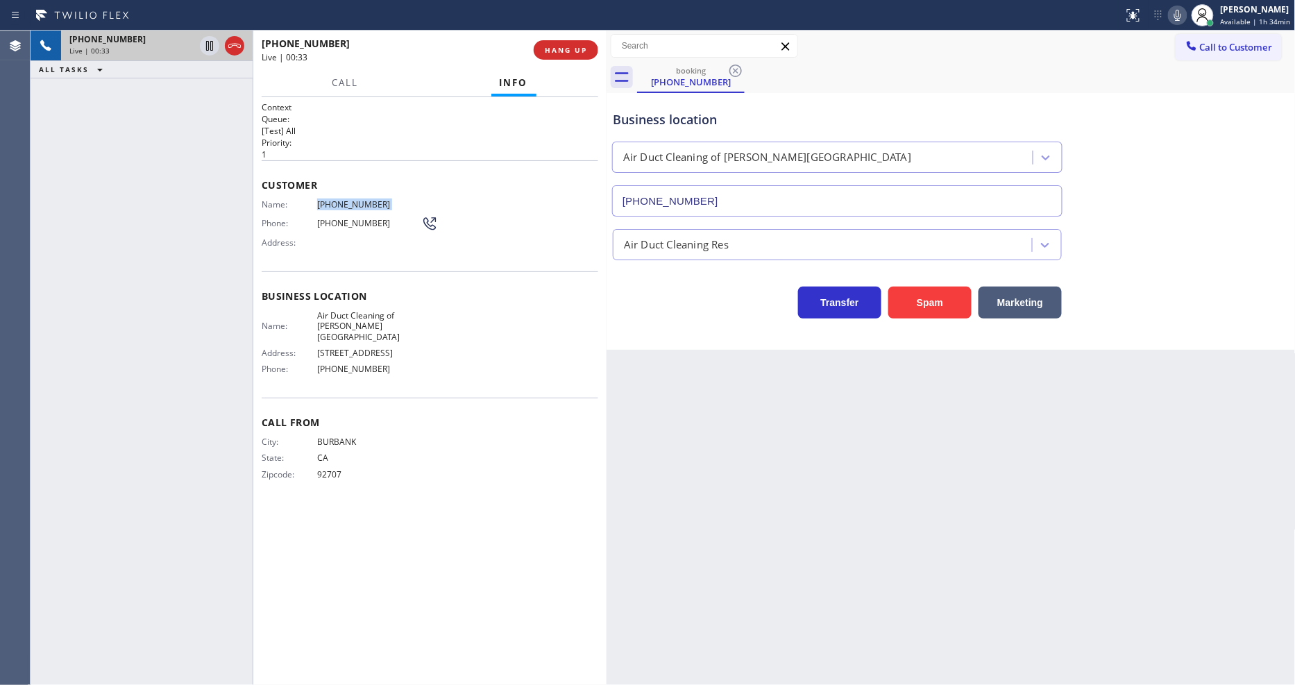
click at [337, 205] on span "(310) 927-9797" at bounding box center [369, 204] width 104 height 10
click at [207, 44] on icon at bounding box center [209, 45] width 17 height 17
click at [1181, 12] on icon at bounding box center [1177, 15] width 7 height 11
click at [450, 357] on div "Name: Air Duct Cleaning of Sherman Oaks Address: 13400 Riverside Dr Phone: (818…" at bounding box center [430, 345] width 337 height 70
click at [207, 40] on icon at bounding box center [209, 45] width 17 height 17
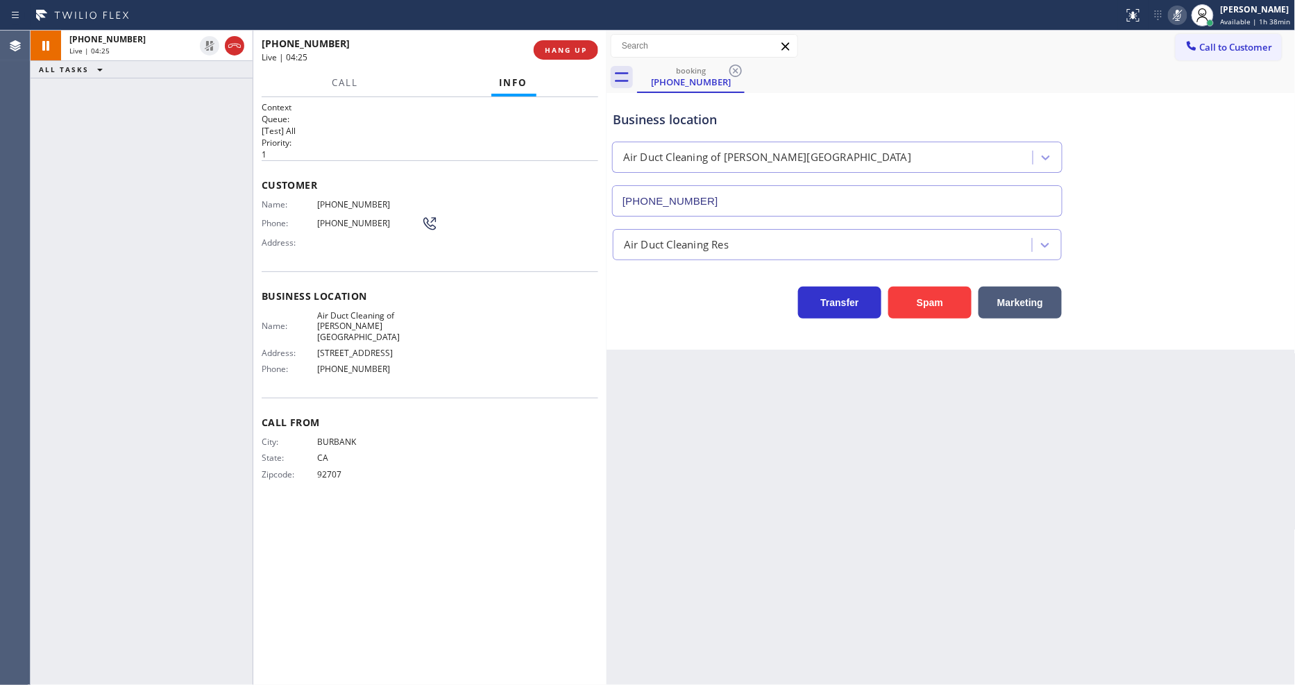
click at [1181, 15] on icon at bounding box center [1178, 15] width 17 height 17
drag, startPoint x: 207, startPoint y: 40, endPoint x: 614, endPoint y: 39, distance: 407.4
click at [207, 40] on icon at bounding box center [209, 45] width 17 height 17
click at [1181, 15] on icon at bounding box center [1178, 15] width 17 height 17
click at [203, 44] on icon at bounding box center [209, 45] width 17 height 17
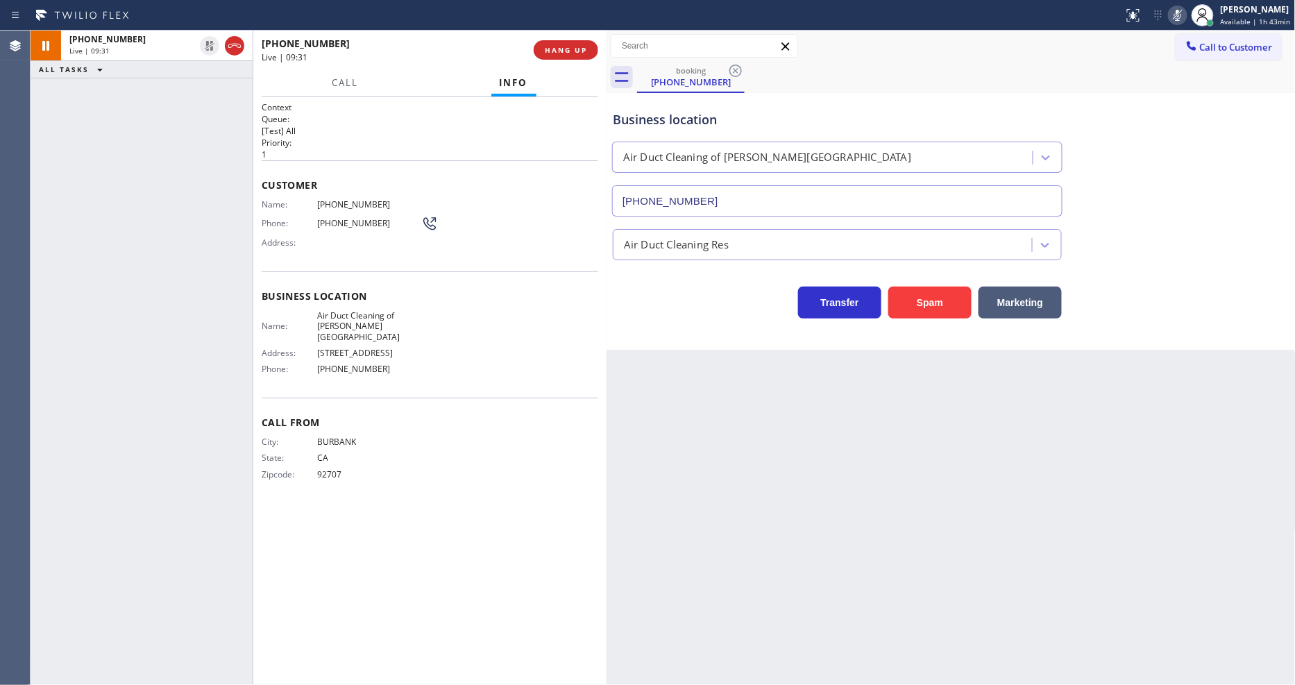
click at [1186, 15] on icon at bounding box center [1178, 15] width 17 height 17
click at [1181, 14] on icon at bounding box center [1178, 15] width 17 height 17
click at [1183, 11] on icon at bounding box center [1178, 15] width 17 height 17
click at [558, 42] on button "HANG UP" at bounding box center [566, 49] width 65 height 19
click at [556, 42] on button "HANG UP" at bounding box center [566, 49] width 65 height 19
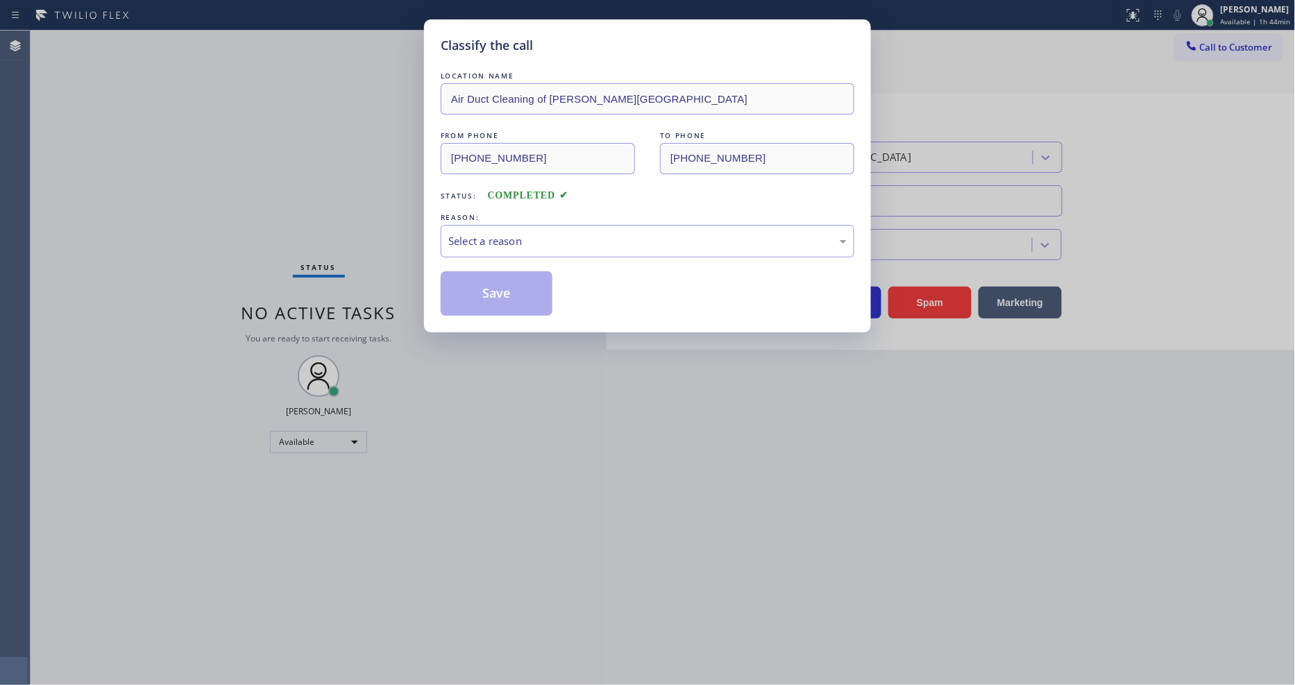
click at [504, 226] on div "Select a reason" at bounding box center [648, 241] width 414 height 33
drag, startPoint x: 496, startPoint y: 267, endPoint x: 496, endPoint y: 278, distance: 11.1
click at [496, 278] on button "Save" at bounding box center [497, 293] width 112 height 44
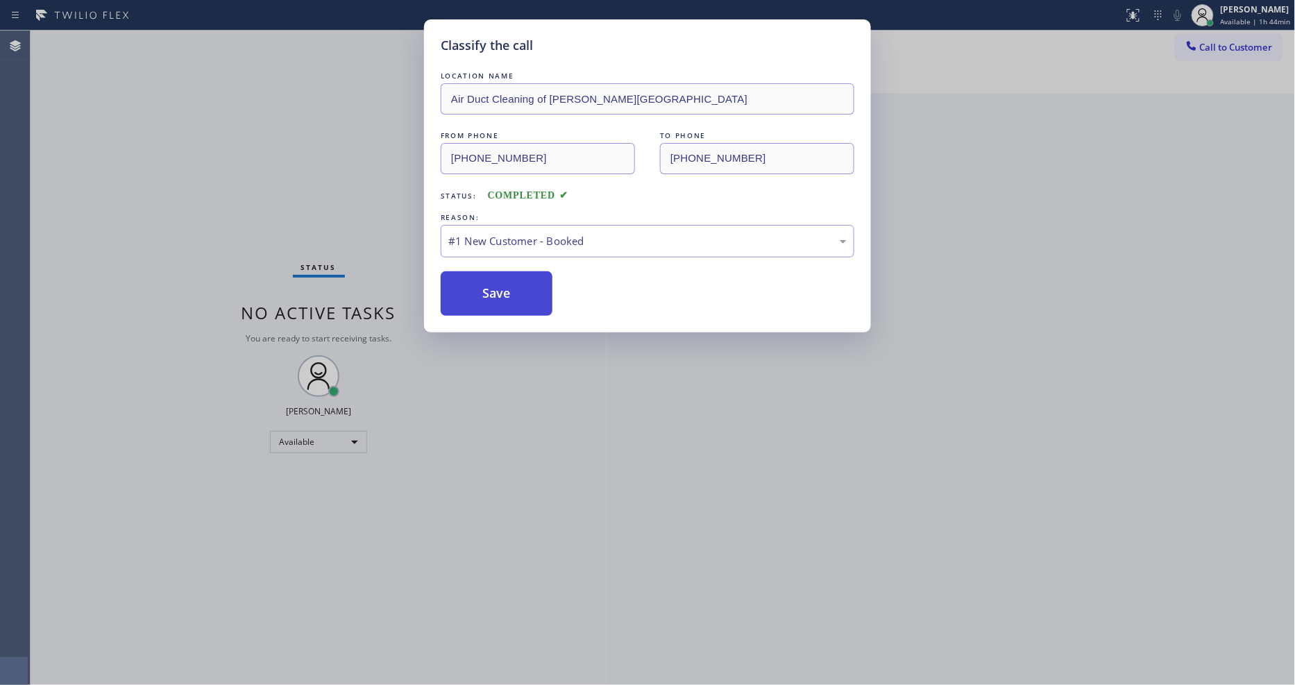
click at [496, 278] on button "Save" at bounding box center [497, 293] width 112 height 44
drag, startPoint x: 496, startPoint y: 278, endPoint x: 512, endPoint y: 278, distance: 16.7
click at [496, 279] on button "Save" at bounding box center [497, 293] width 112 height 44
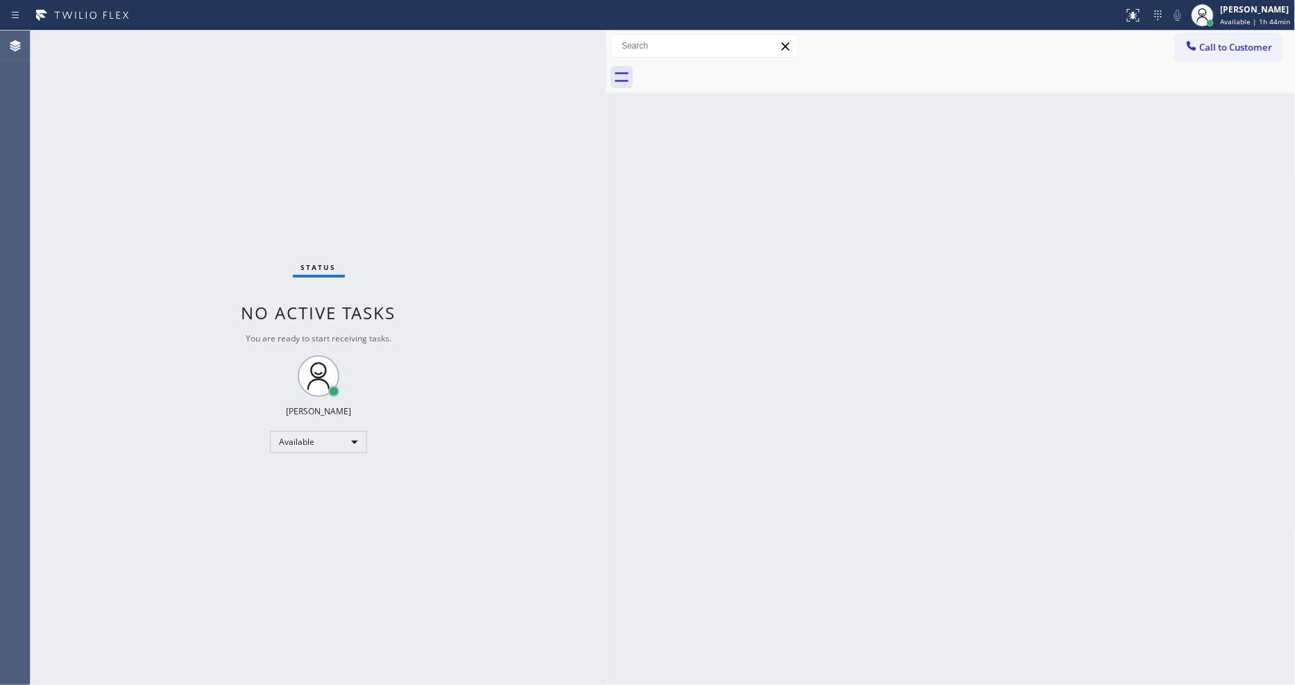
click at [1245, 19] on span "Available | 1h 44min" at bounding box center [1256, 22] width 70 height 10
click at [1206, 51] on button "Offline" at bounding box center [1226, 56] width 139 height 18
click at [1237, 12] on div "[PERSON_NAME]" at bounding box center [1256, 9] width 70 height 12
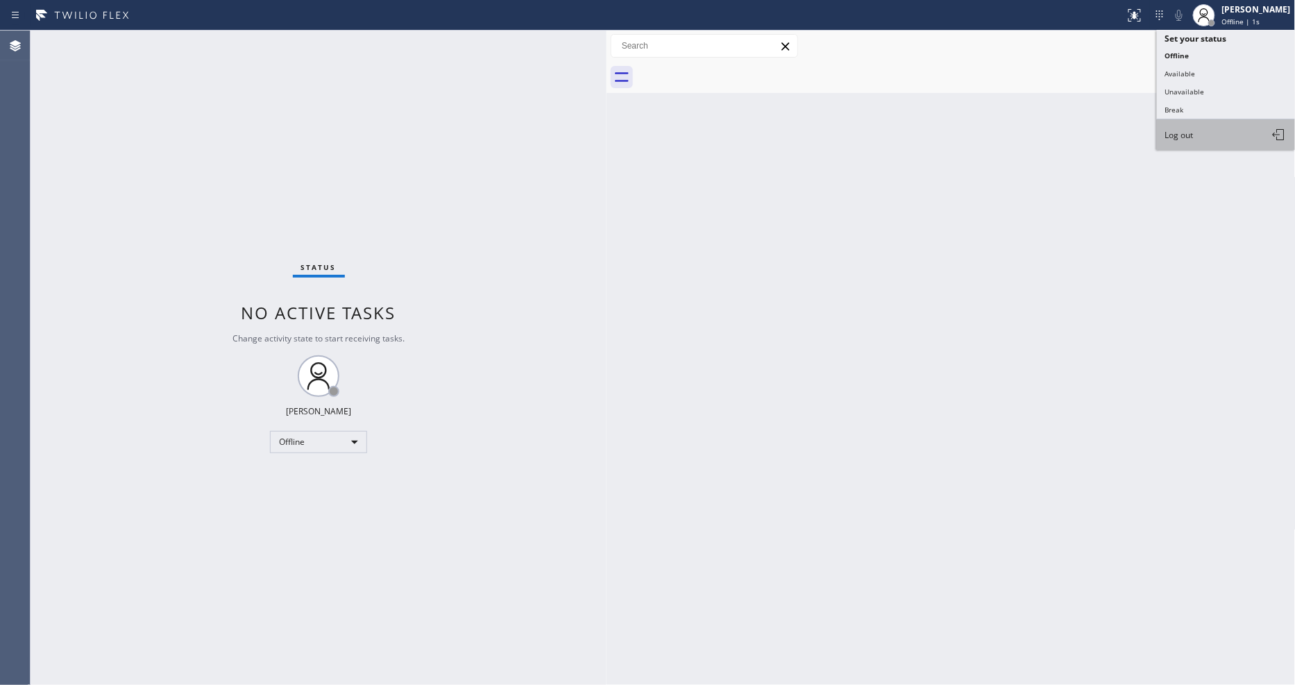
click at [1230, 133] on button "Log out" at bounding box center [1226, 134] width 139 height 31
